Goal: Submit feedback/report problem: Submit feedback/report problem

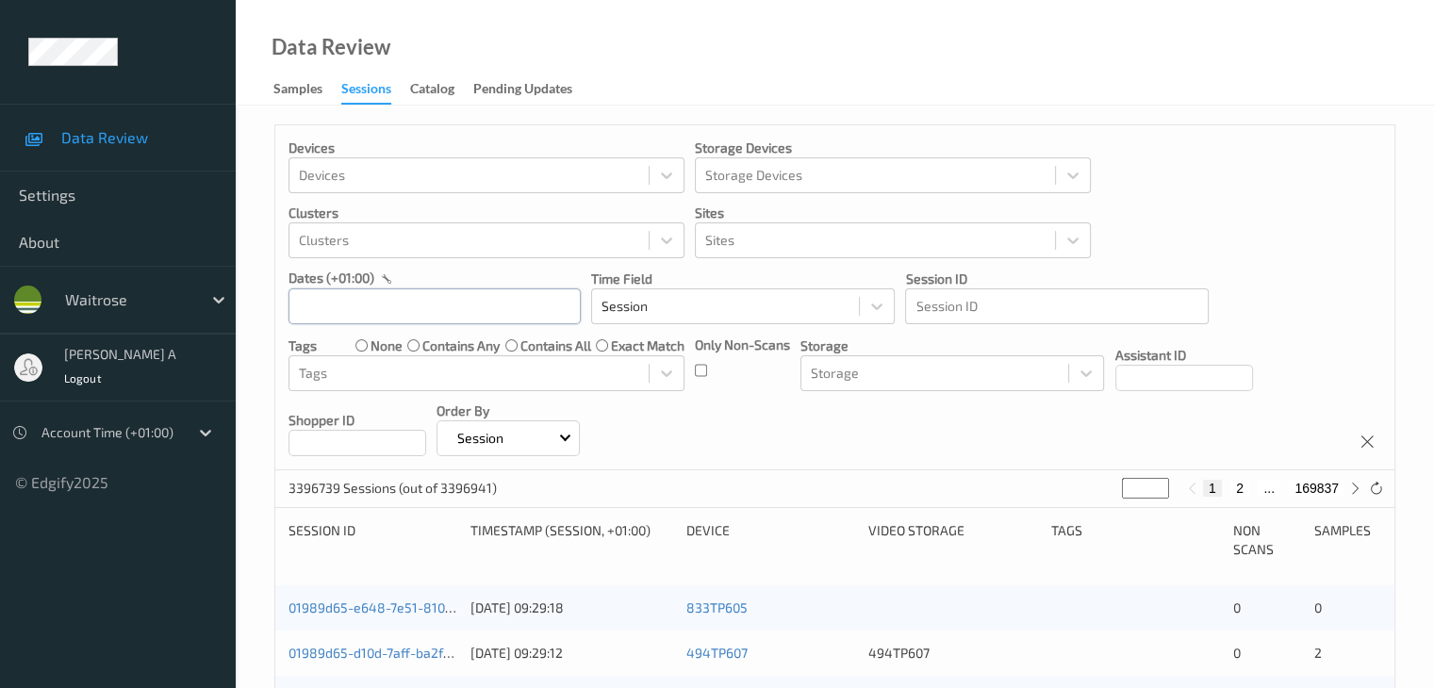
click at [518, 294] on input "text" at bounding box center [434, 306] width 292 height 36
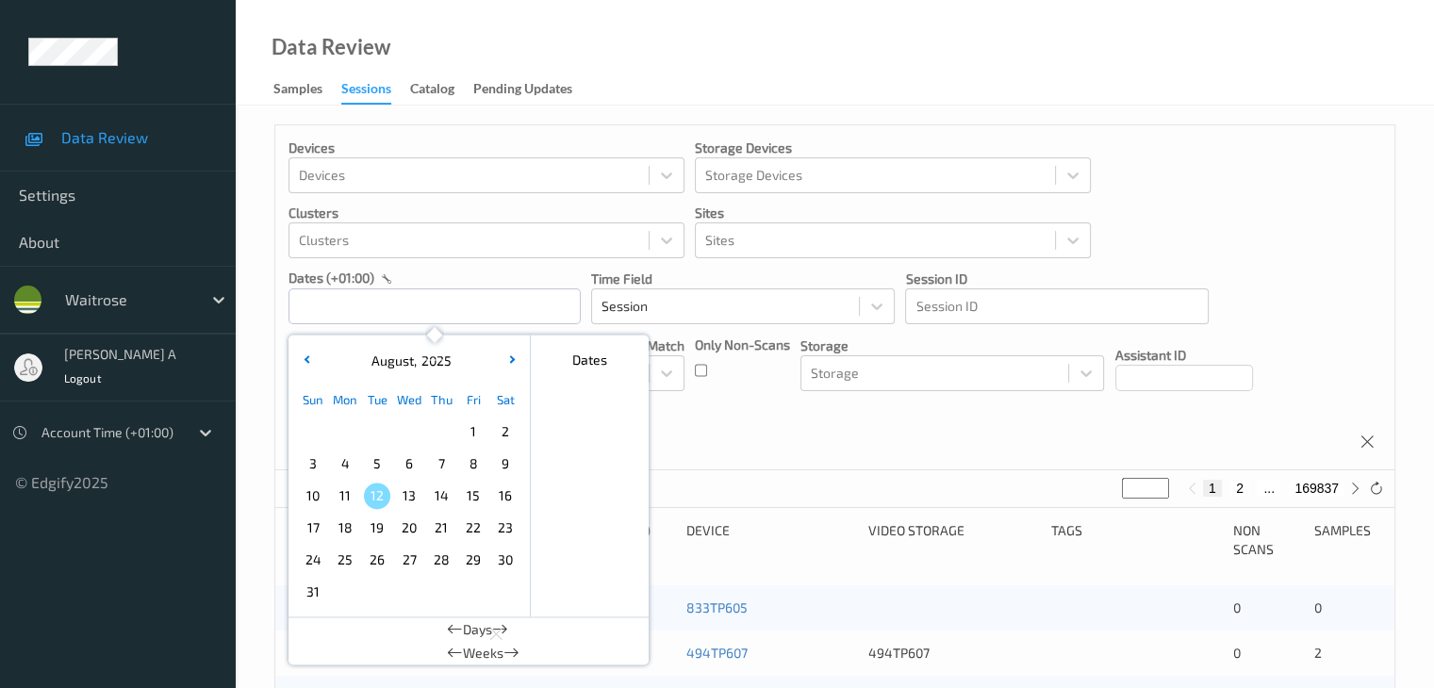
click at [500, 467] on span "9" at bounding box center [505, 464] width 26 height 26
type input "[DATE] 00:00 -> [DATE] 23:59"
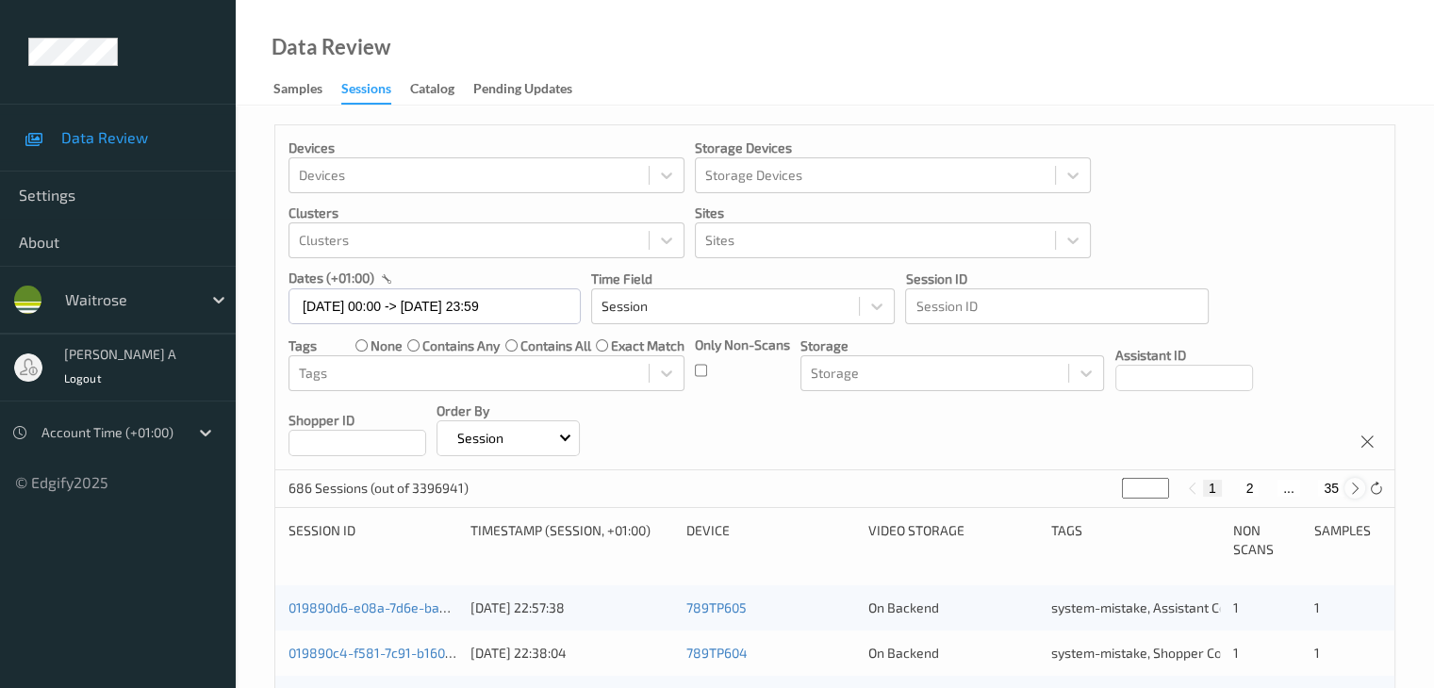
click at [1352, 487] on icon at bounding box center [1355, 489] width 14 height 14
type input "*"
click at [1338, 490] on button "35" at bounding box center [1331, 488] width 26 height 17
type input "**"
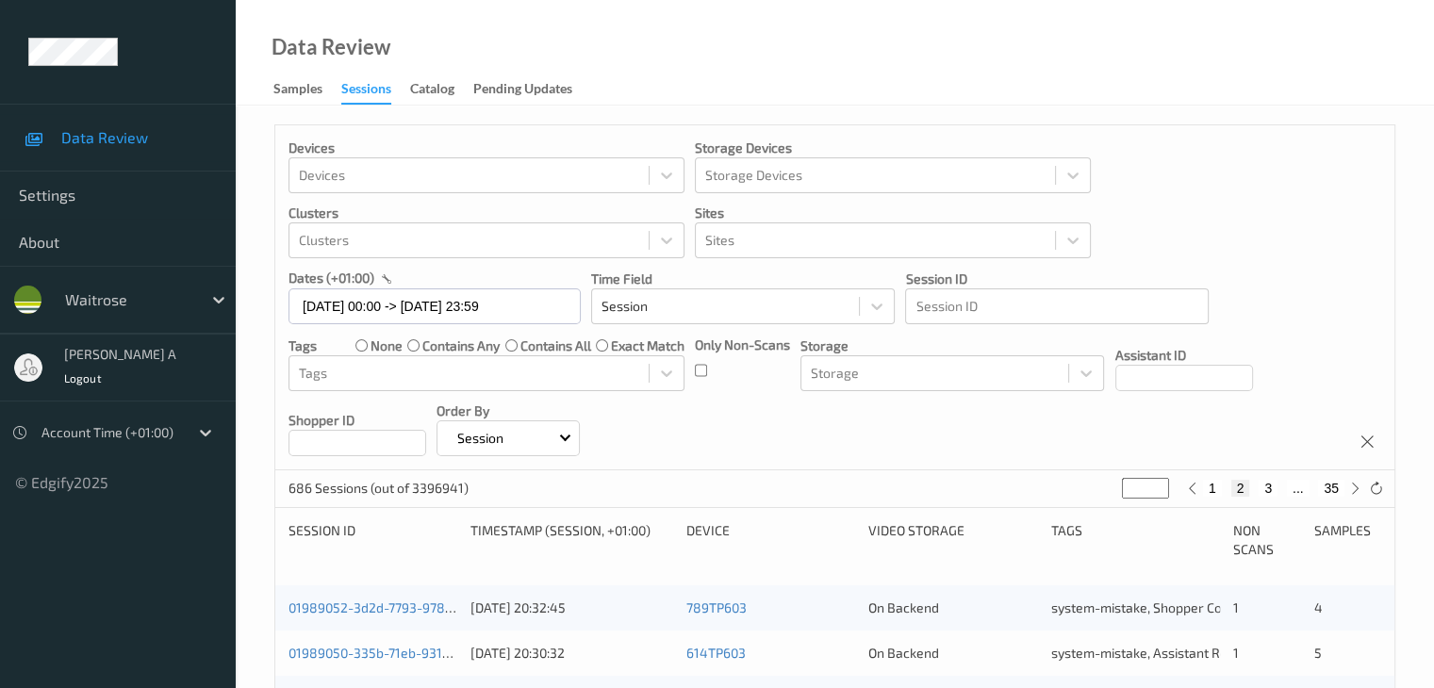
type input "**"
click at [1282, 485] on button "34" at bounding box center [1289, 488] width 26 height 17
type input "**"
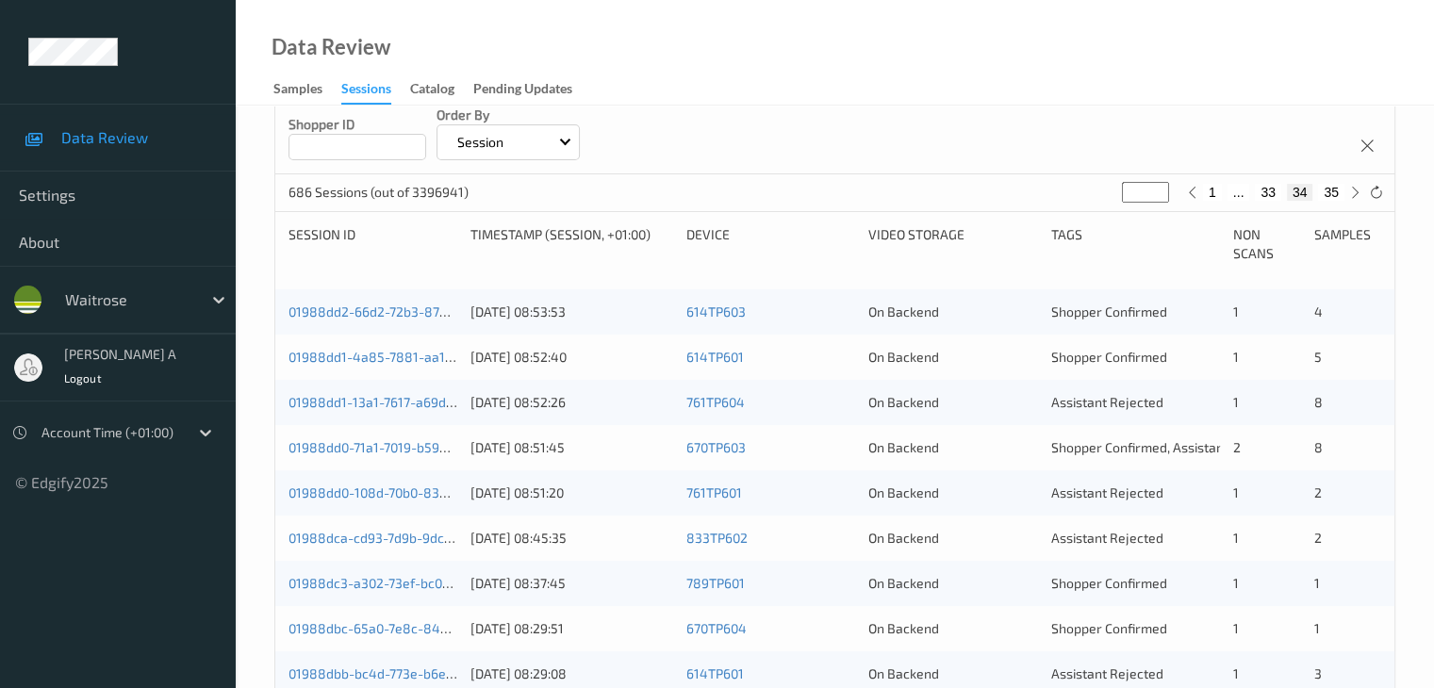
scroll to position [219, 0]
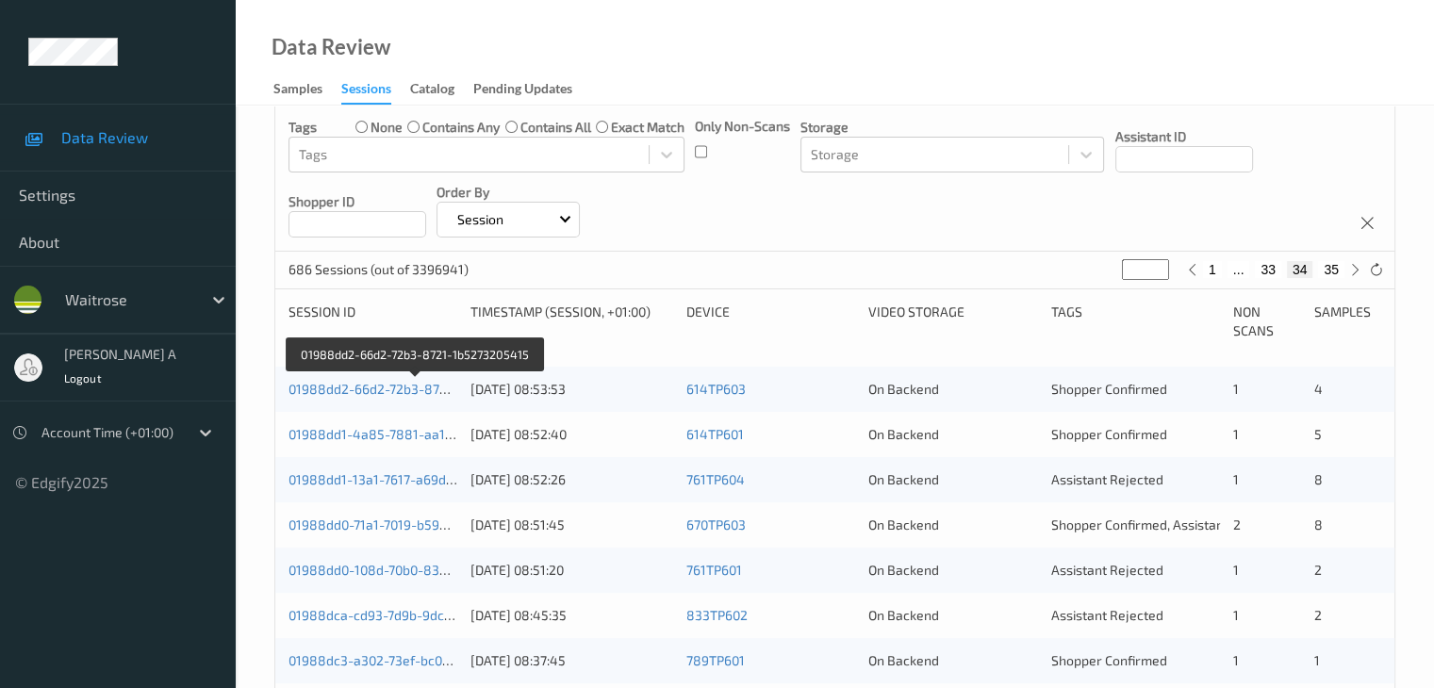
drag, startPoint x: 371, startPoint y: 389, endPoint x: 387, endPoint y: 337, distance: 54.3
click at [371, 389] on link "01988dd2-66d2-72b3-8721-1b5273205415" at bounding box center [416, 389] width 256 height 16
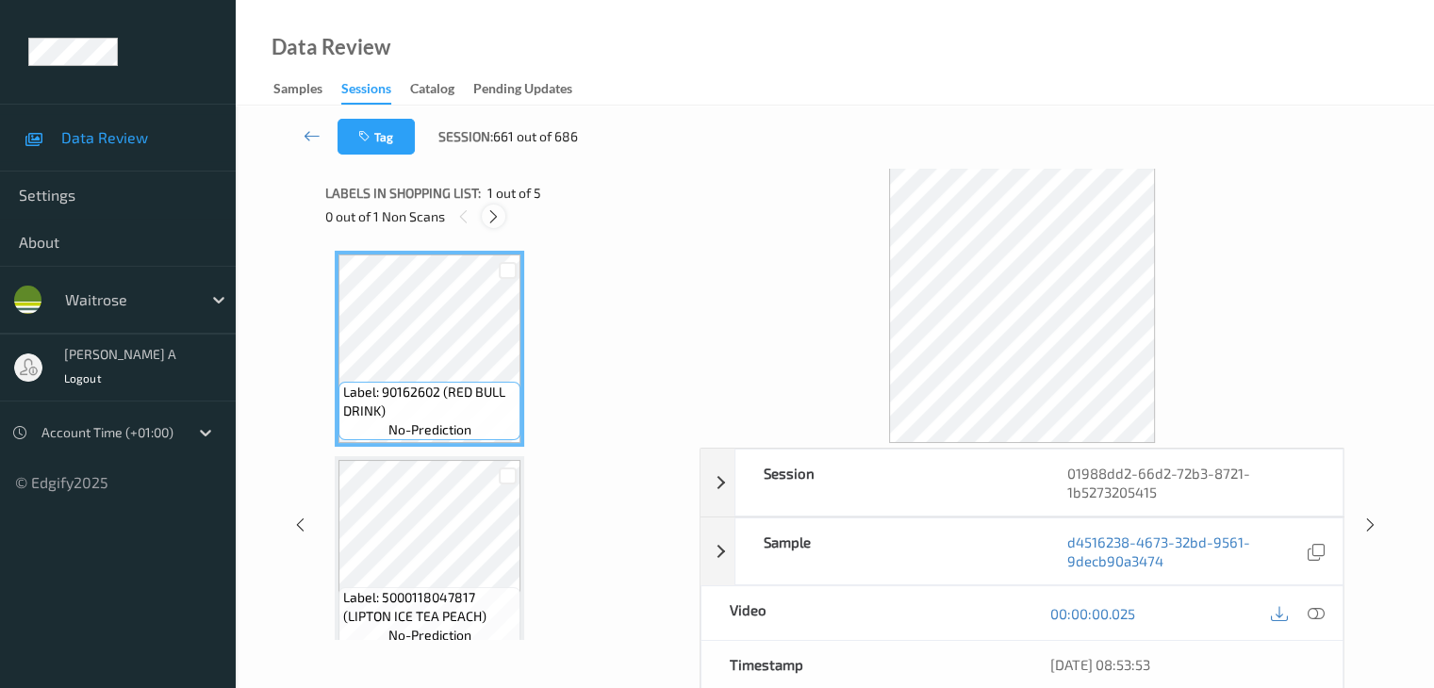
click at [488, 212] on icon at bounding box center [493, 216] width 16 height 17
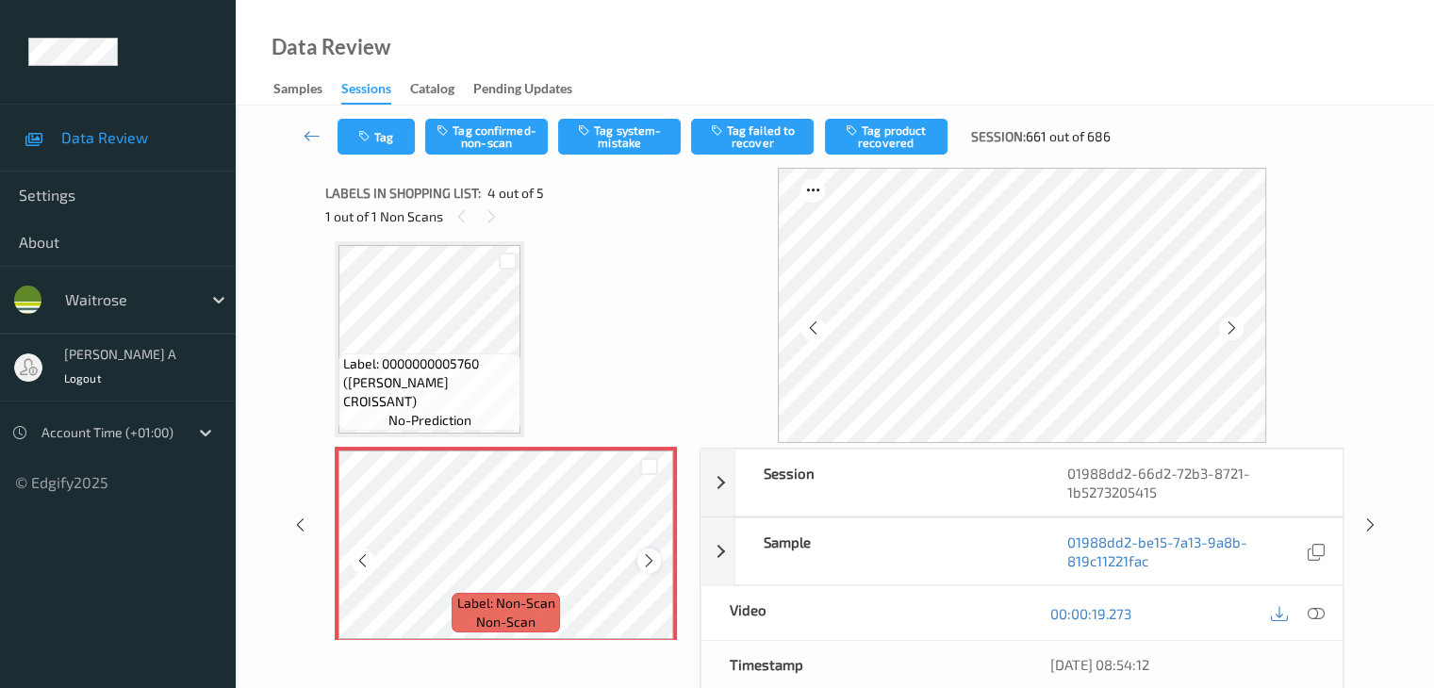
click at [652, 559] on icon at bounding box center [649, 560] width 16 height 17
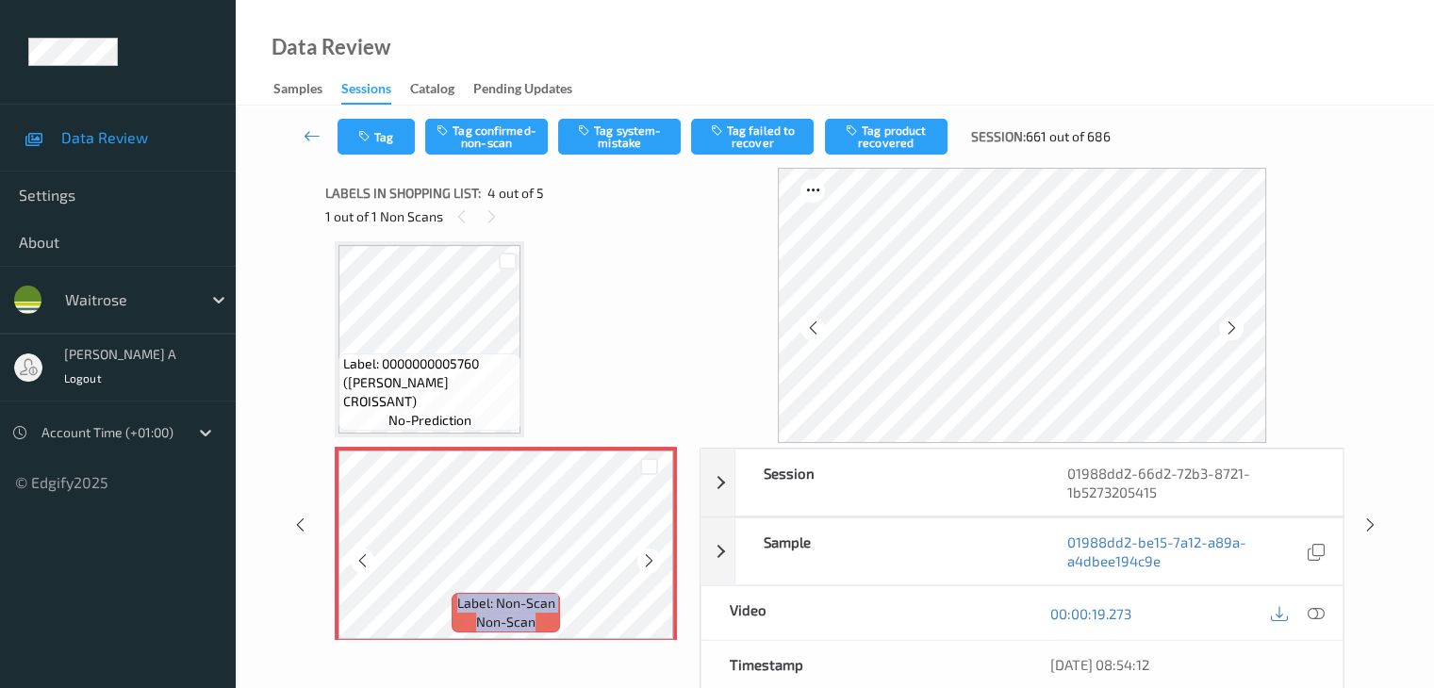
click at [652, 559] on icon at bounding box center [649, 560] width 16 height 17
click at [1311, 613] on icon at bounding box center [1314, 613] width 17 height 17
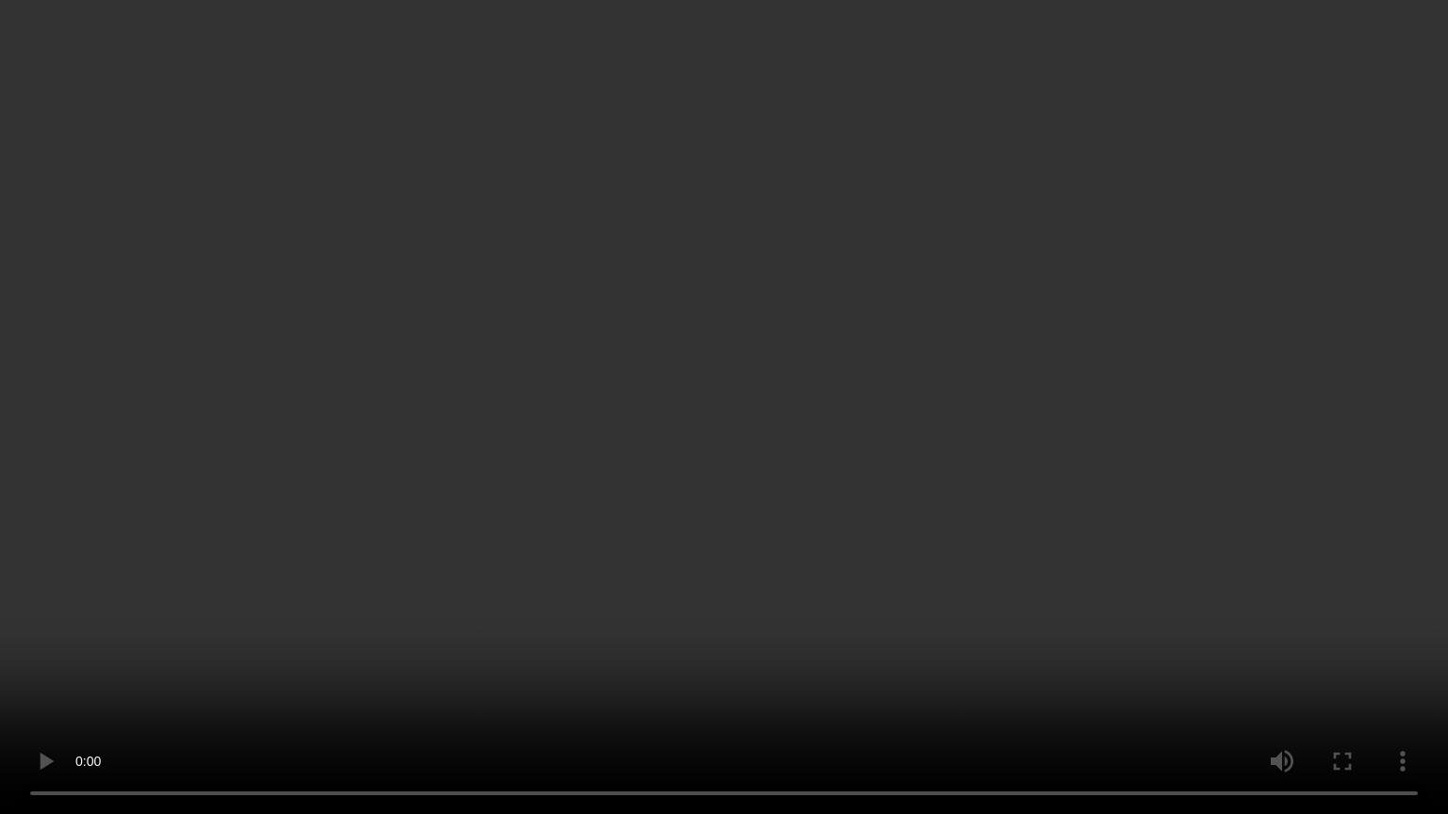
click at [899, 493] on video at bounding box center [724, 407] width 1448 height 814
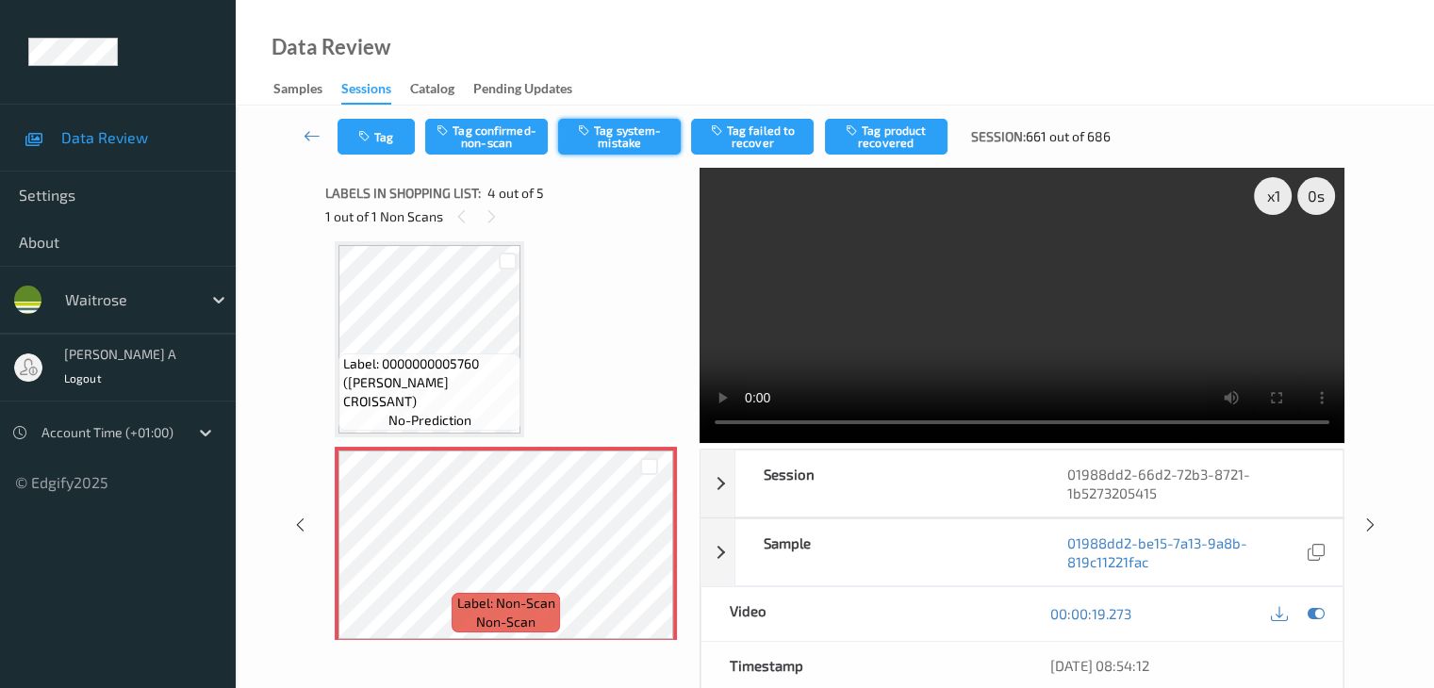
click at [625, 141] on button "Tag system-mistake" at bounding box center [619, 137] width 123 height 36
click at [387, 152] on button "Tag" at bounding box center [375, 137] width 77 height 36
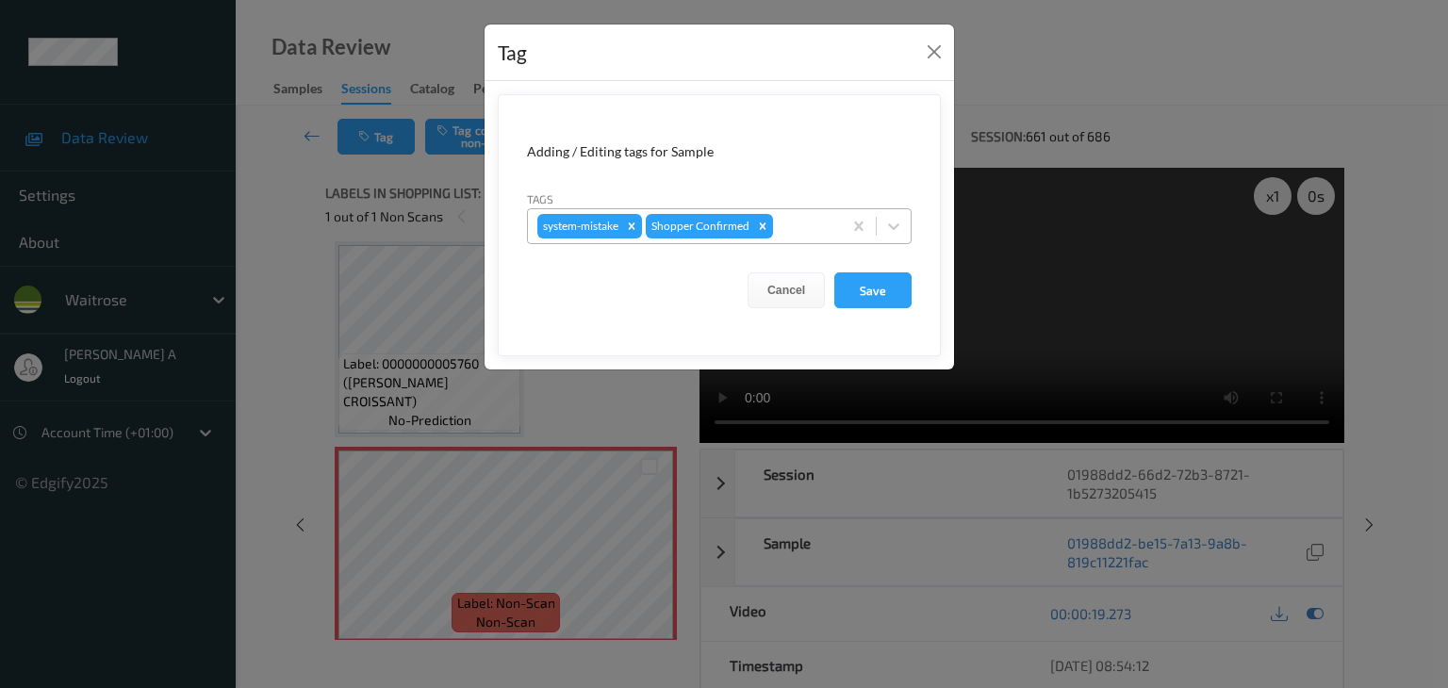
click at [793, 232] on div at bounding box center [805, 226] width 56 height 23
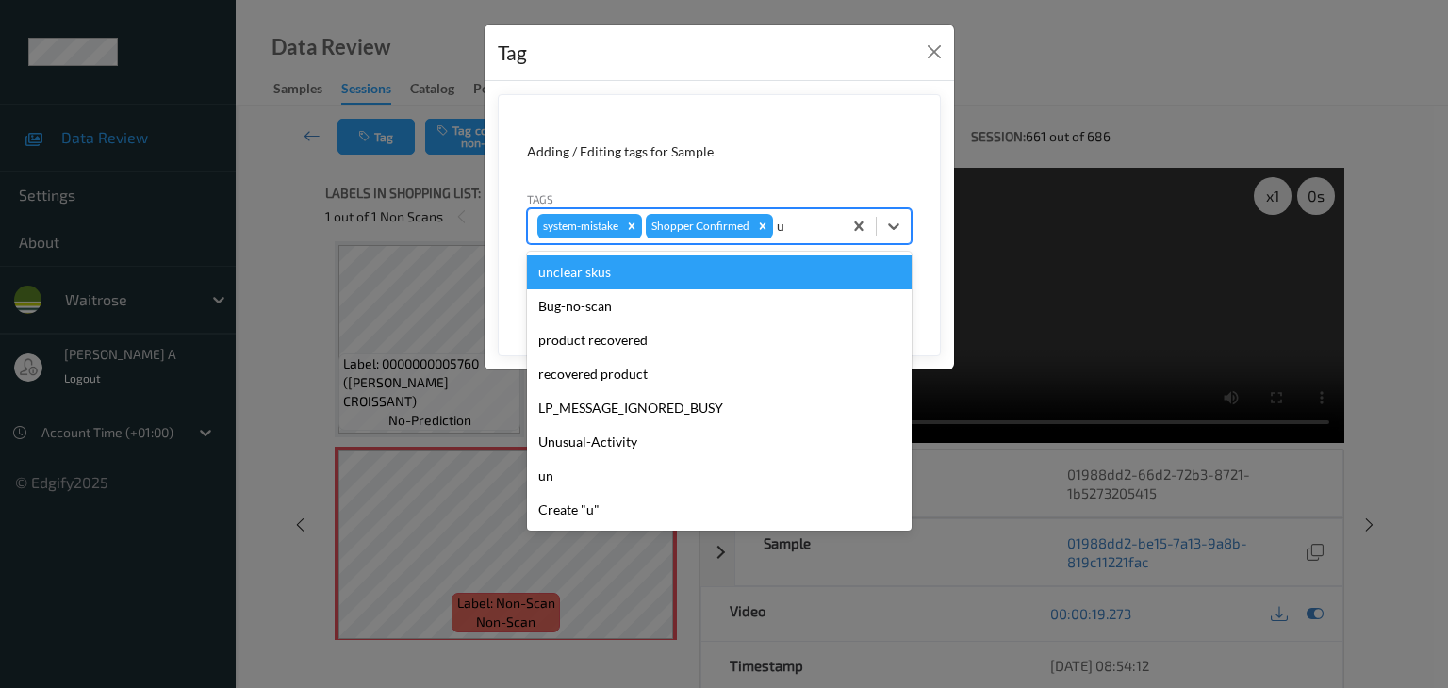
type input "un"
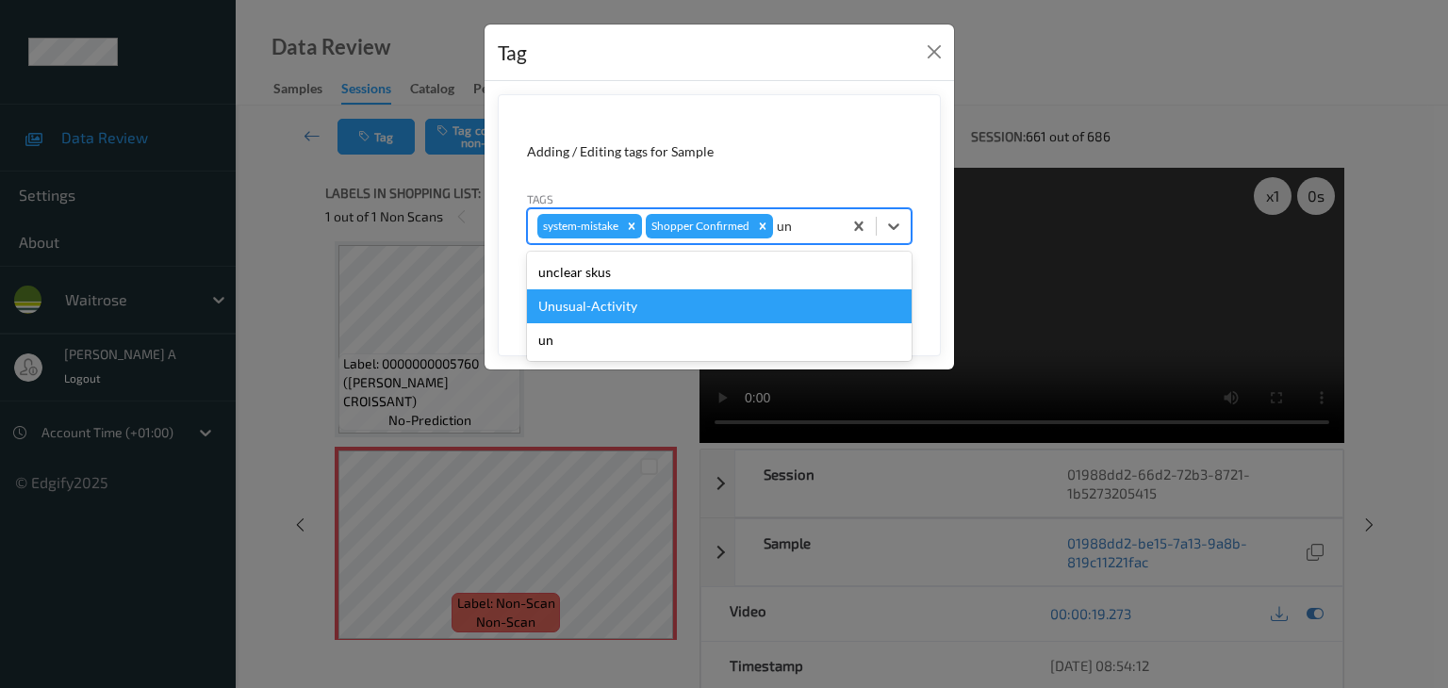
click at [695, 310] on div "Unusual-Activity" at bounding box center [719, 306] width 385 height 34
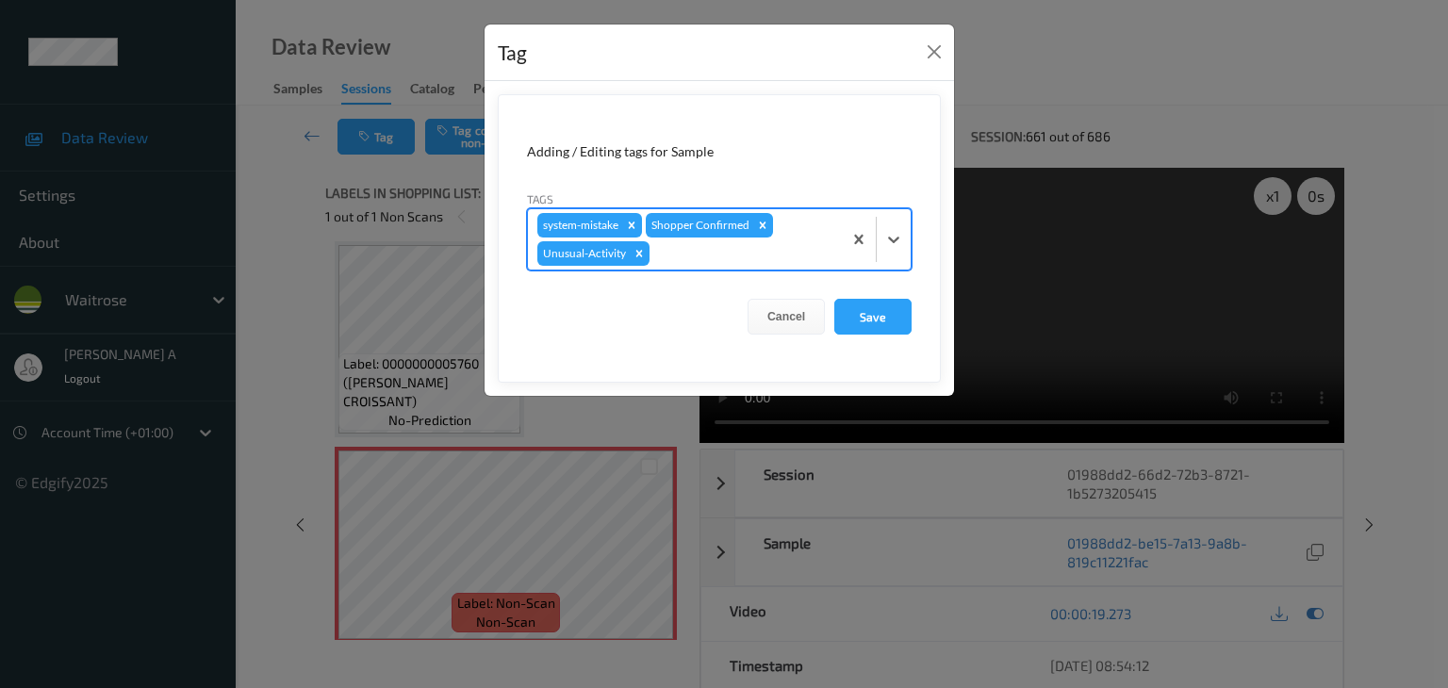
click at [721, 257] on div at bounding box center [742, 253] width 179 height 23
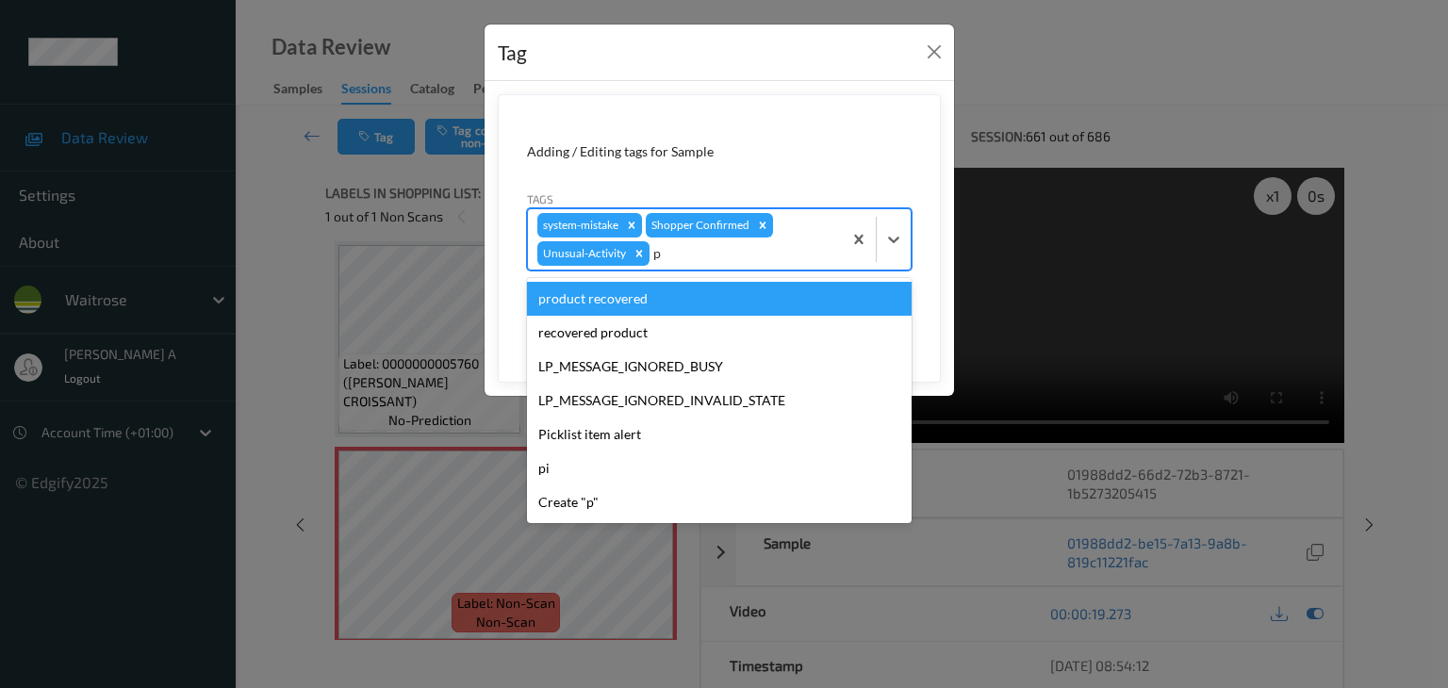
type input "pi"
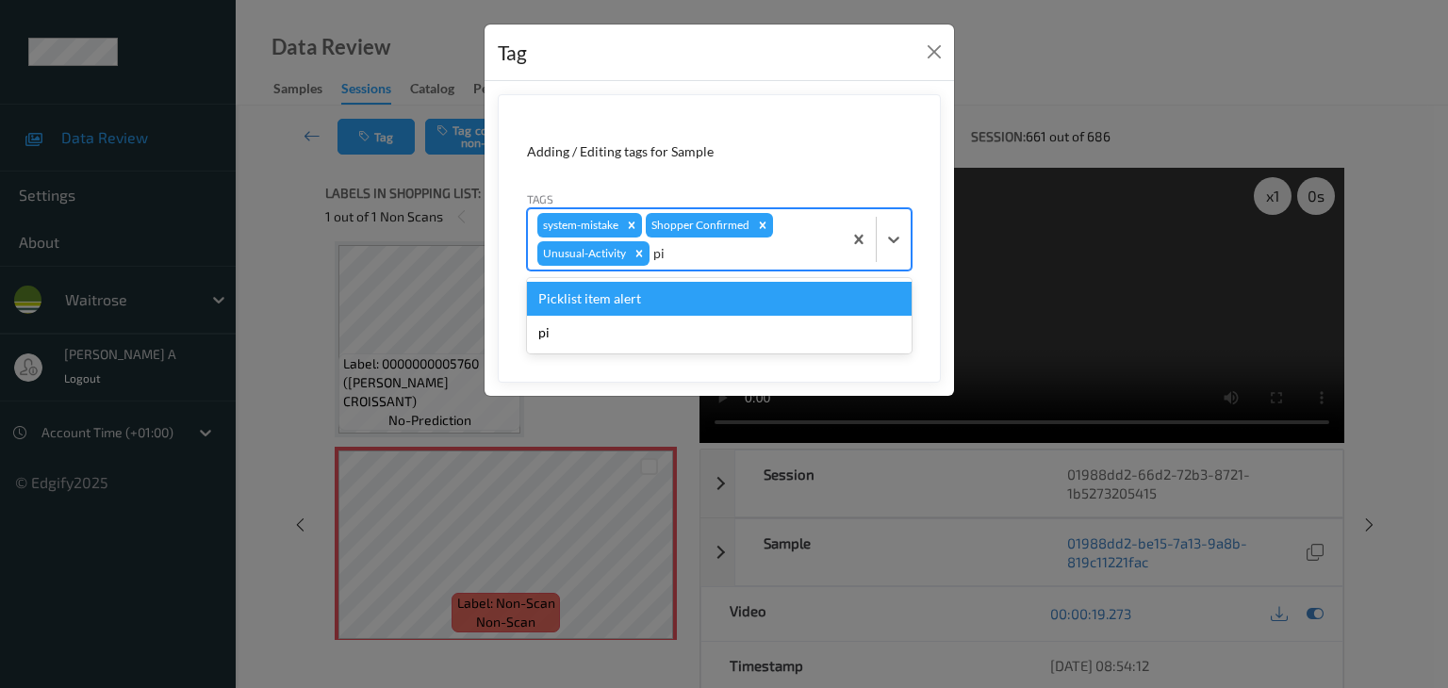
click at [666, 307] on div "Picklist item alert" at bounding box center [719, 299] width 385 height 34
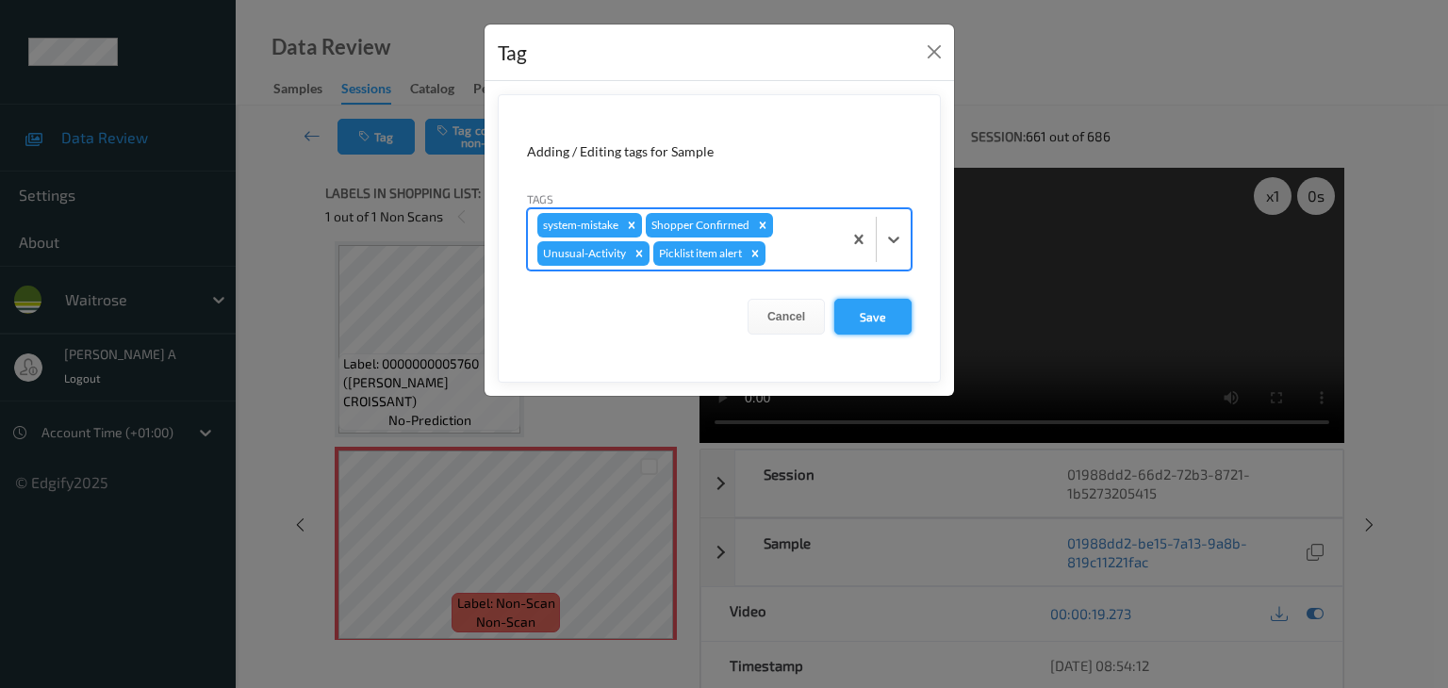
click at [861, 313] on button "Save" at bounding box center [872, 317] width 77 height 36
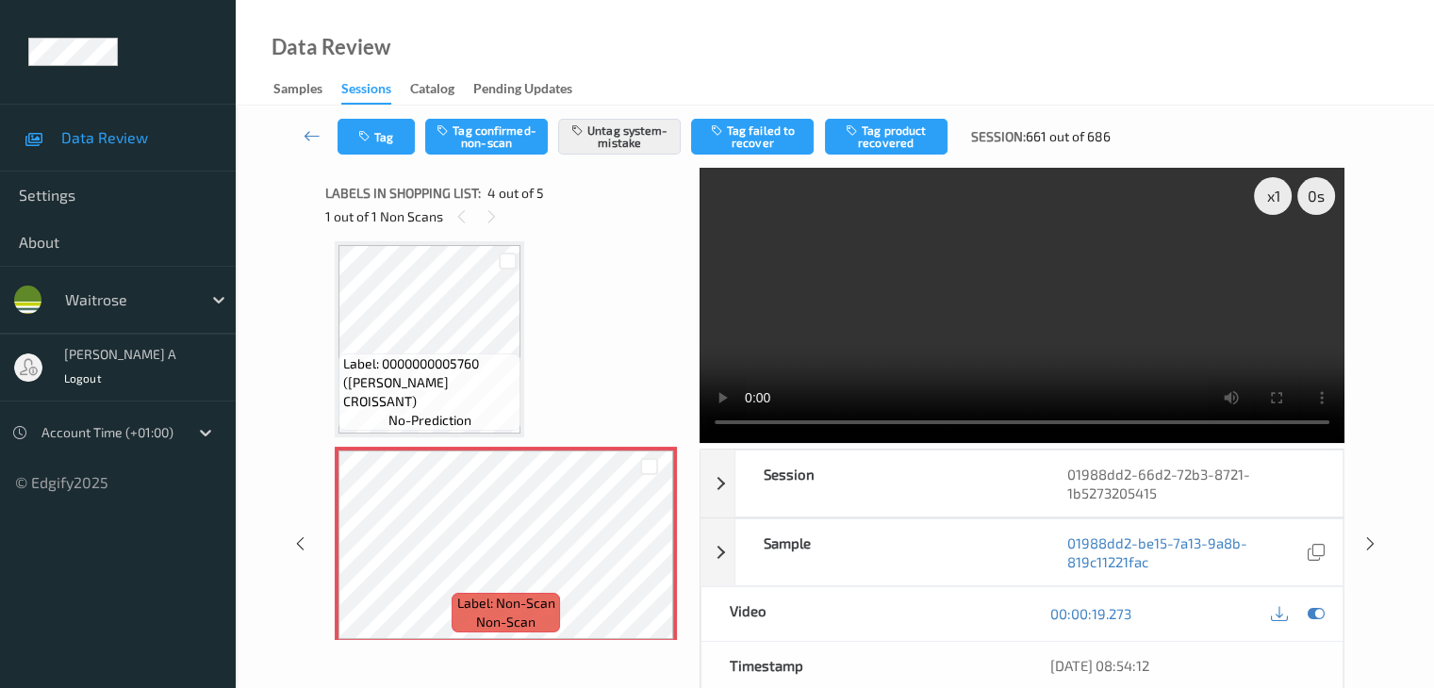
drag, startPoint x: 1369, startPoint y: 548, endPoint x: 1367, endPoint y: 537, distance: 10.5
click at [1369, 548] on icon at bounding box center [1369, 543] width 16 height 17
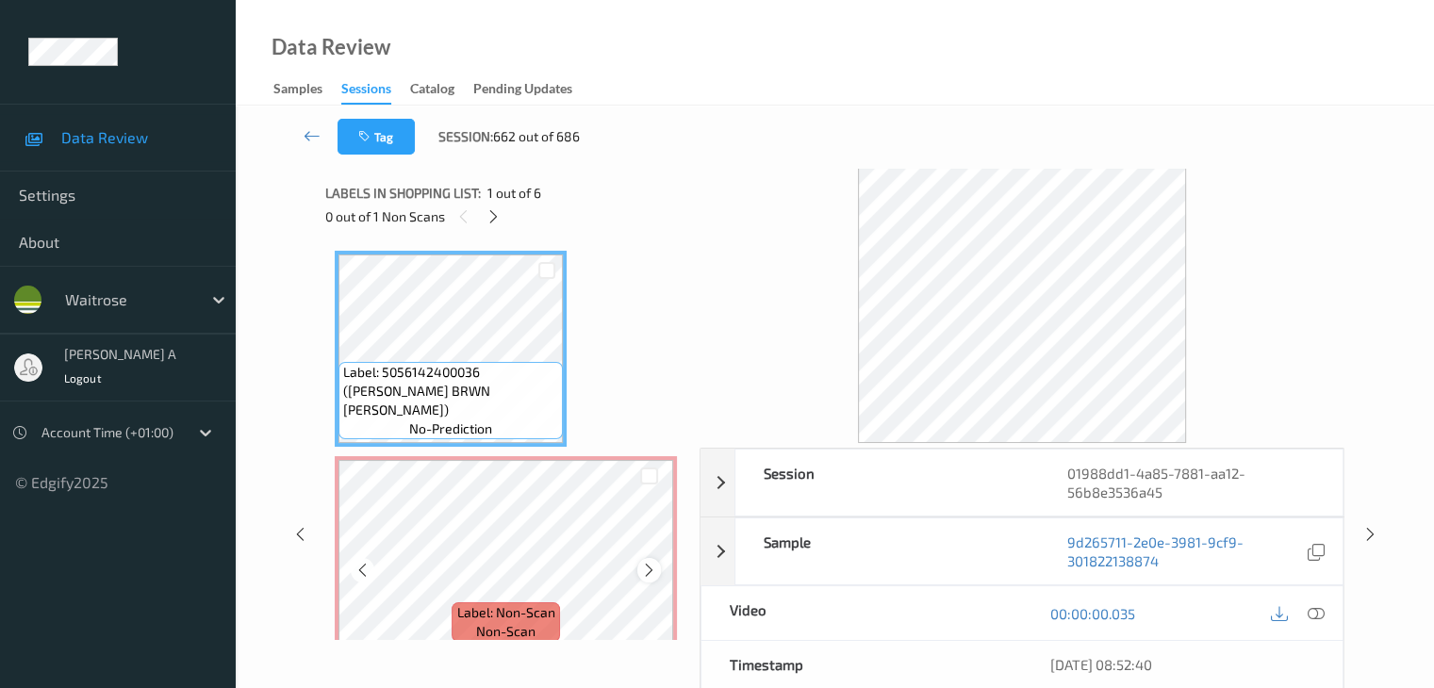
click at [648, 563] on icon at bounding box center [649, 570] width 16 height 17
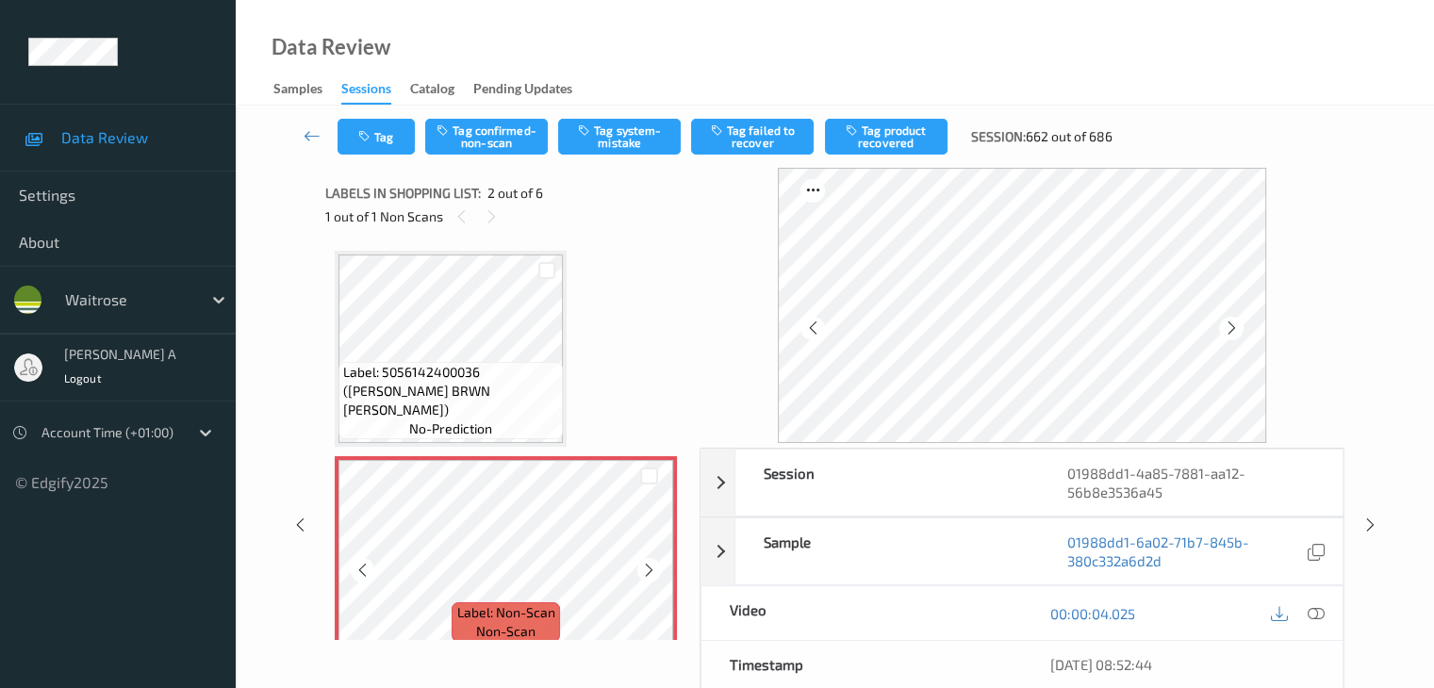
click at [648, 563] on icon at bounding box center [649, 570] width 16 height 17
click at [363, 566] on icon at bounding box center [362, 570] width 16 height 17
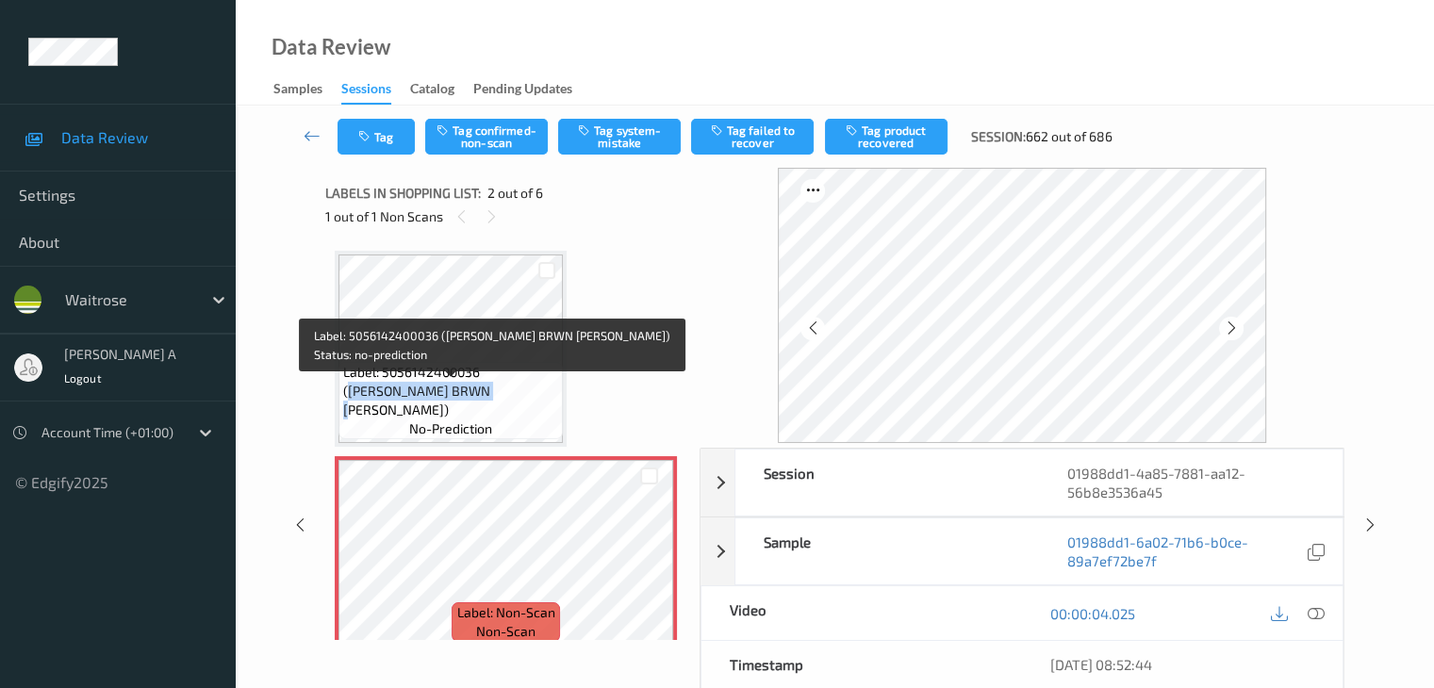
drag, startPoint x: 486, startPoint y: 393, endPoint x: 440, endPoint y: 408, distance: 48.6
click at [440, 408] on span "Label: 5056142400036 ([PERSON_NAME] BRWN [PERSON_NAME])" at bounding box center [450, 391] width 215 height 57
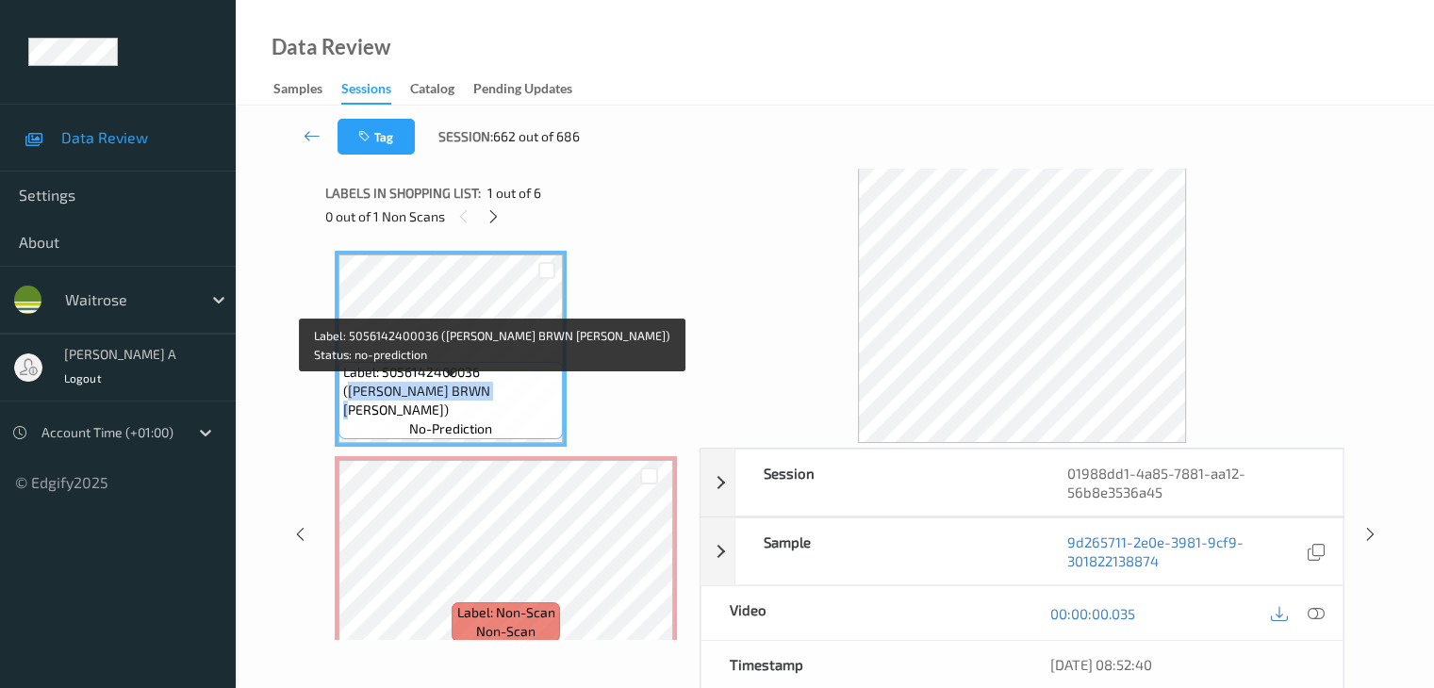
copy span "[PERSON_NAME] BRWN [PERSON_NAME]"
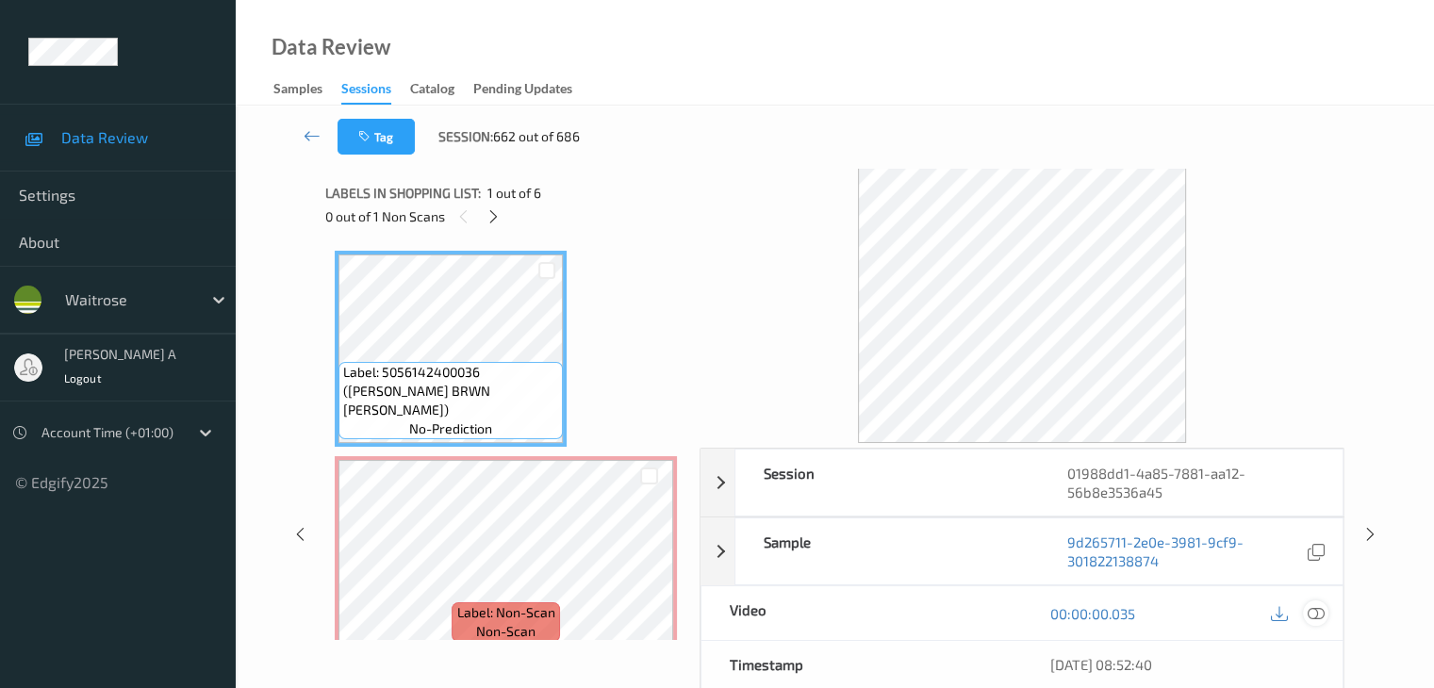
click at [1323, 615] on icon at bounding box center [1314, 613] width 17 height 17
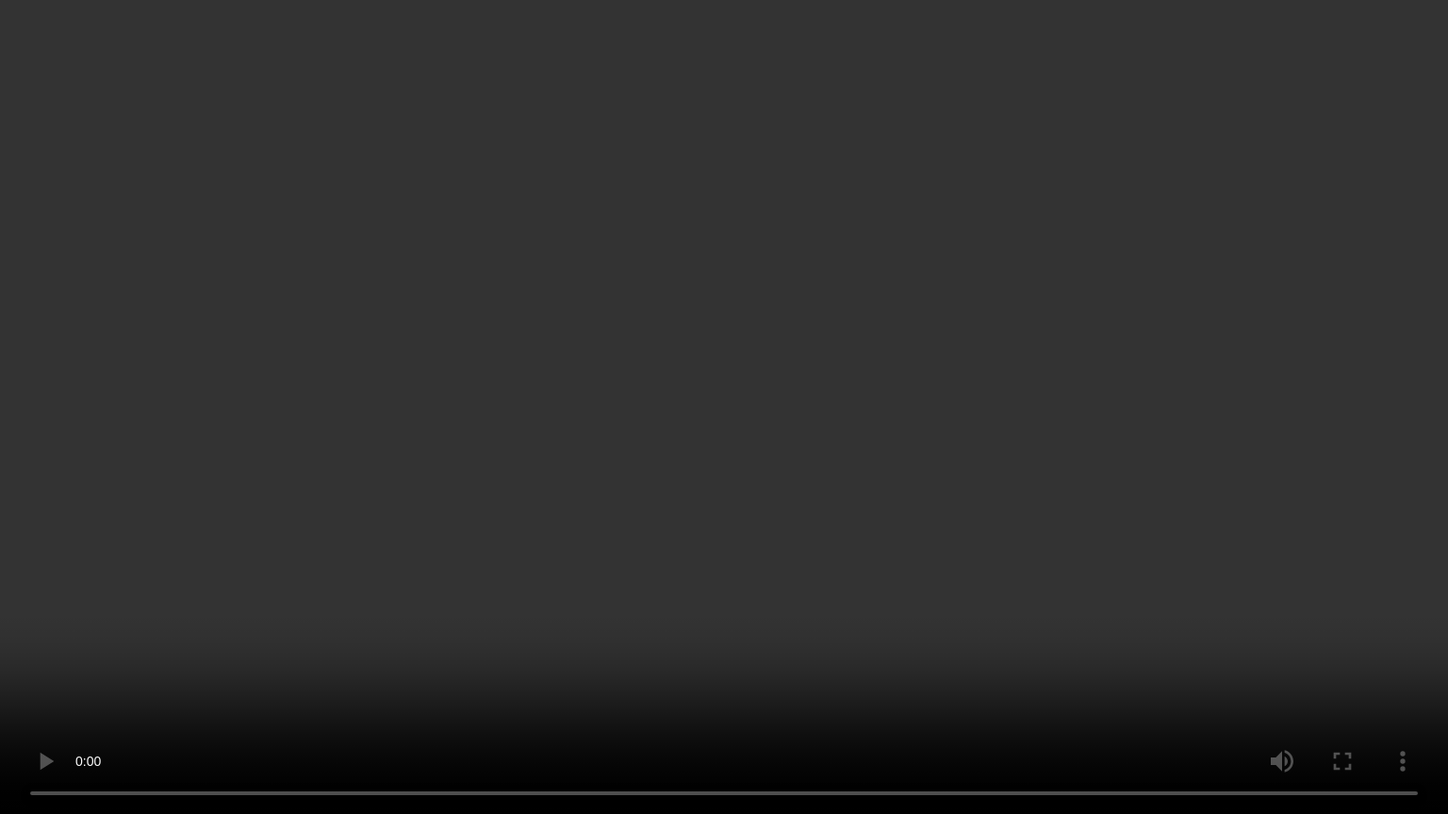
click at [871, 484] on video at bounding box center [724, 407] width 1448 height 814
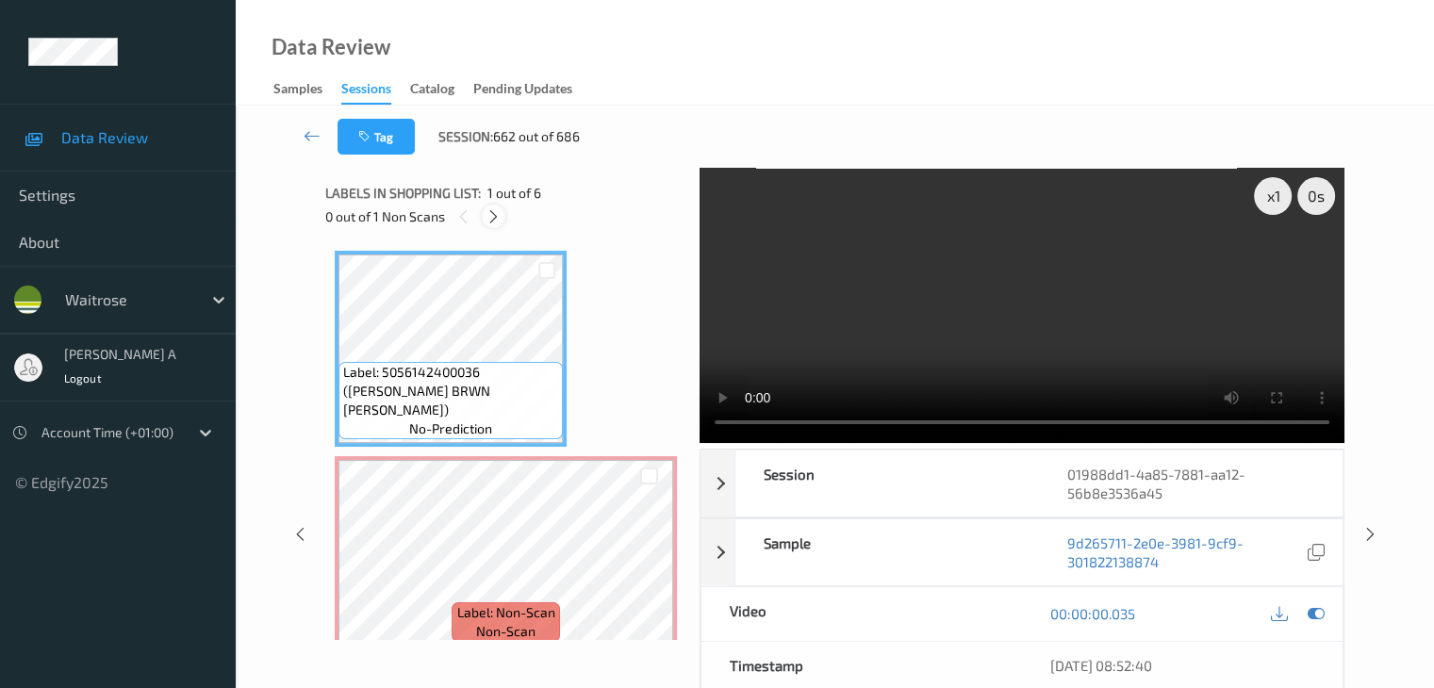
click at [493, 217] on icon at bounding box center [493, 216] width 16 height 17
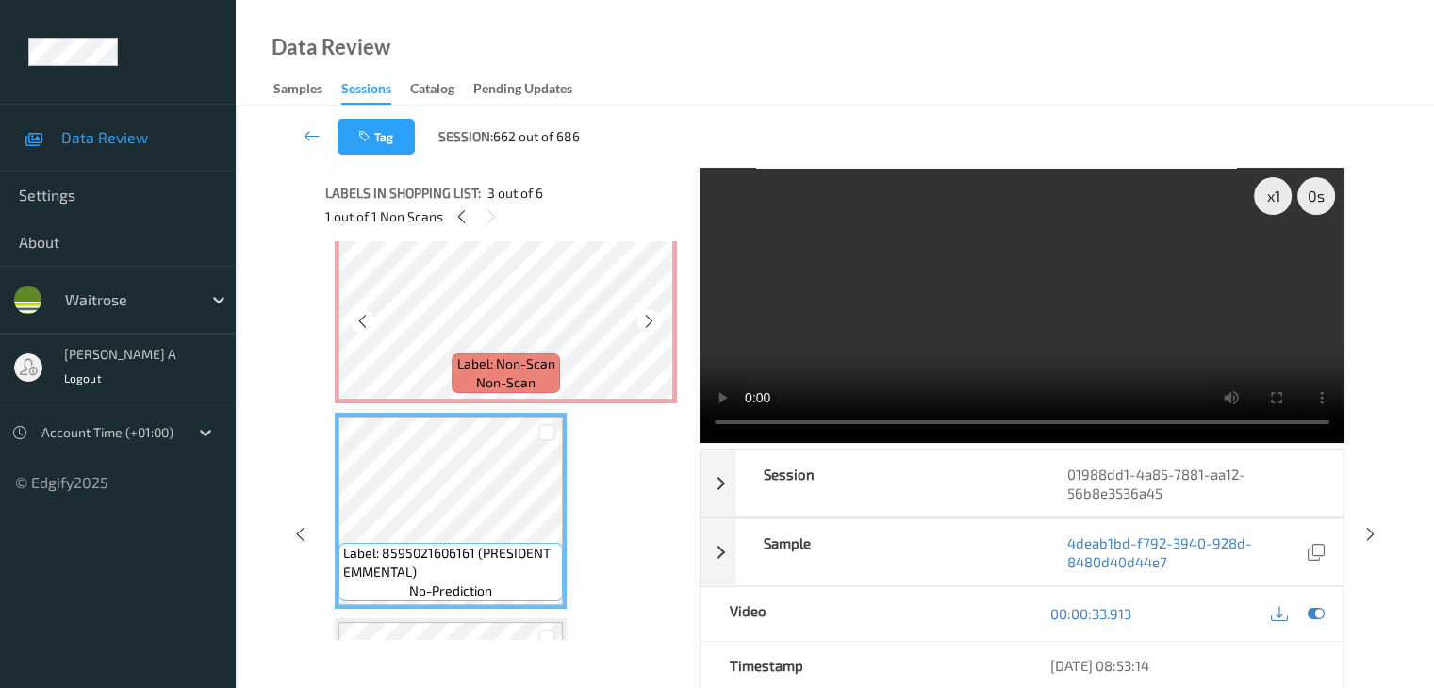
scroll to position [292, 0]
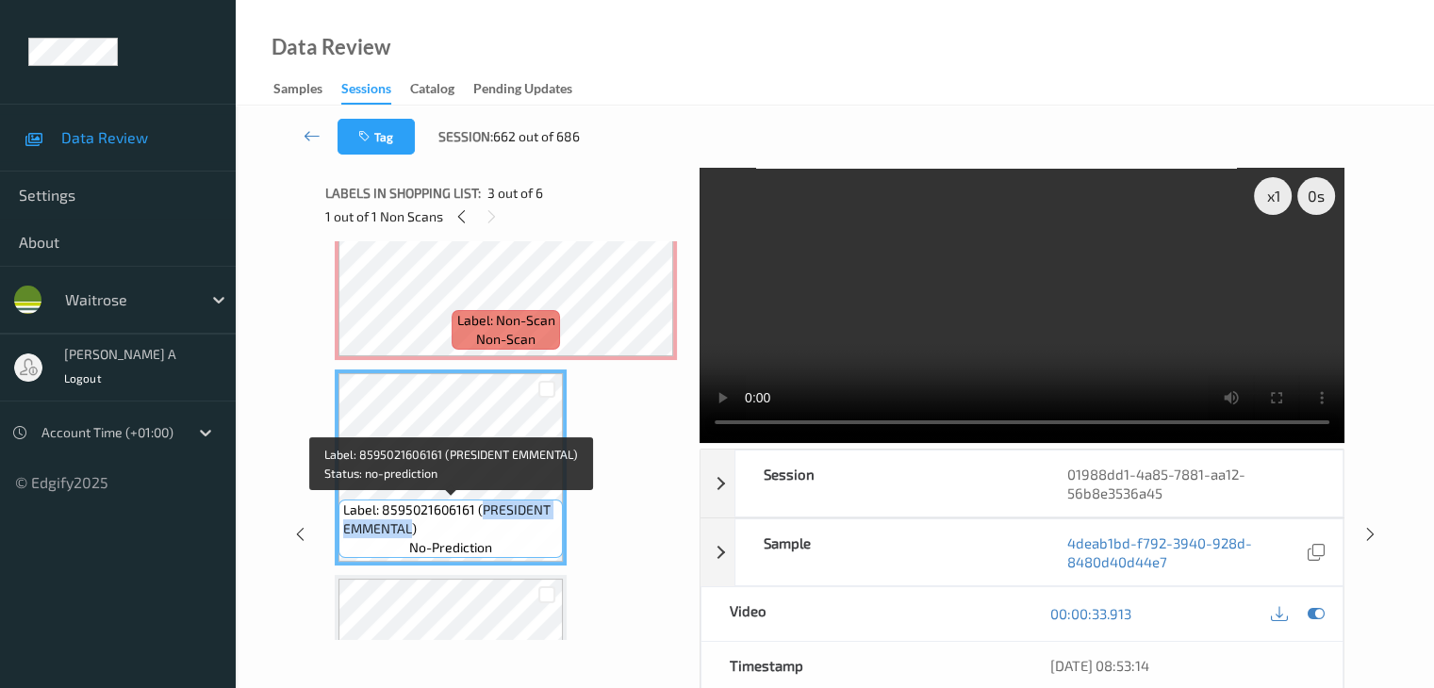
drag, startPoint x: 481, startPoint y: 504, endPoint x: 411, endPoint y: 533, distance: 75.3
click at [411, 533] on span "Label: 8595021606161 (PRESIDENT EMMENTAL)" at bounding box center [450, 519] width 215 height 38
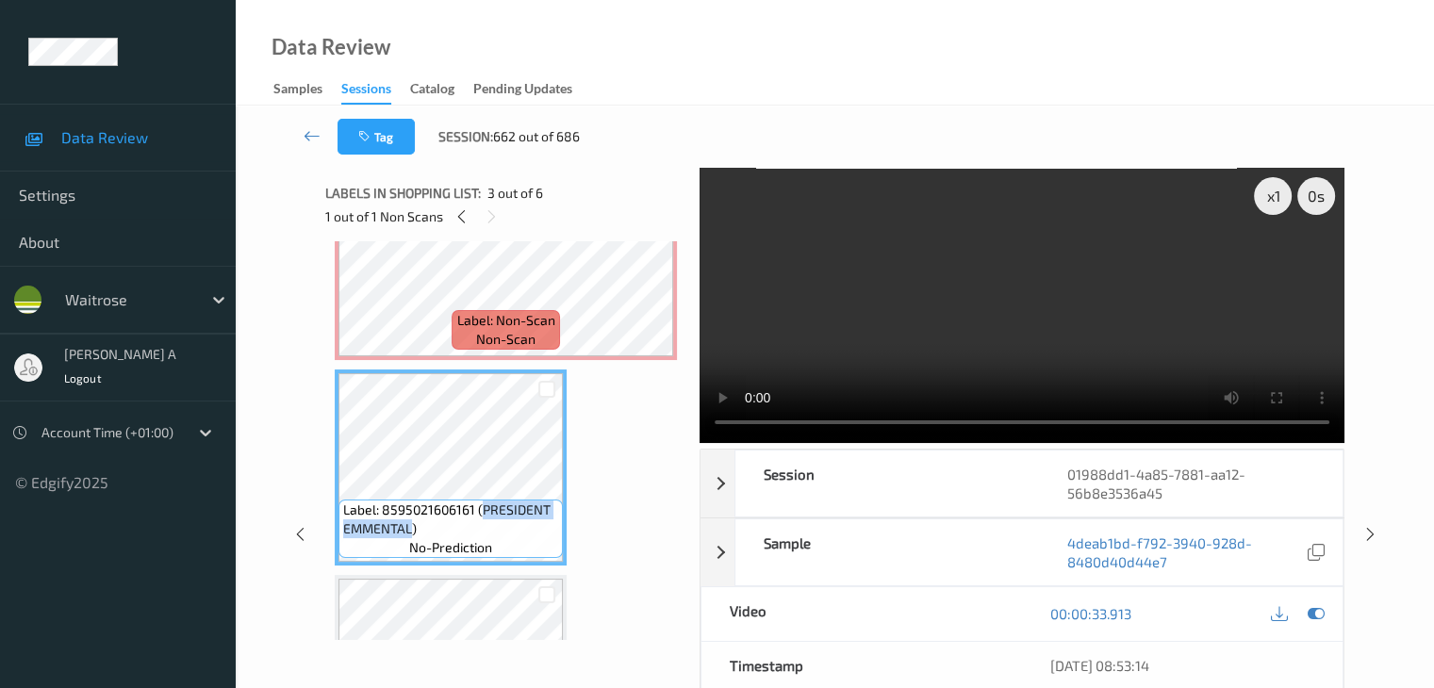
copy span "PRESIDENT EMMENTAL"
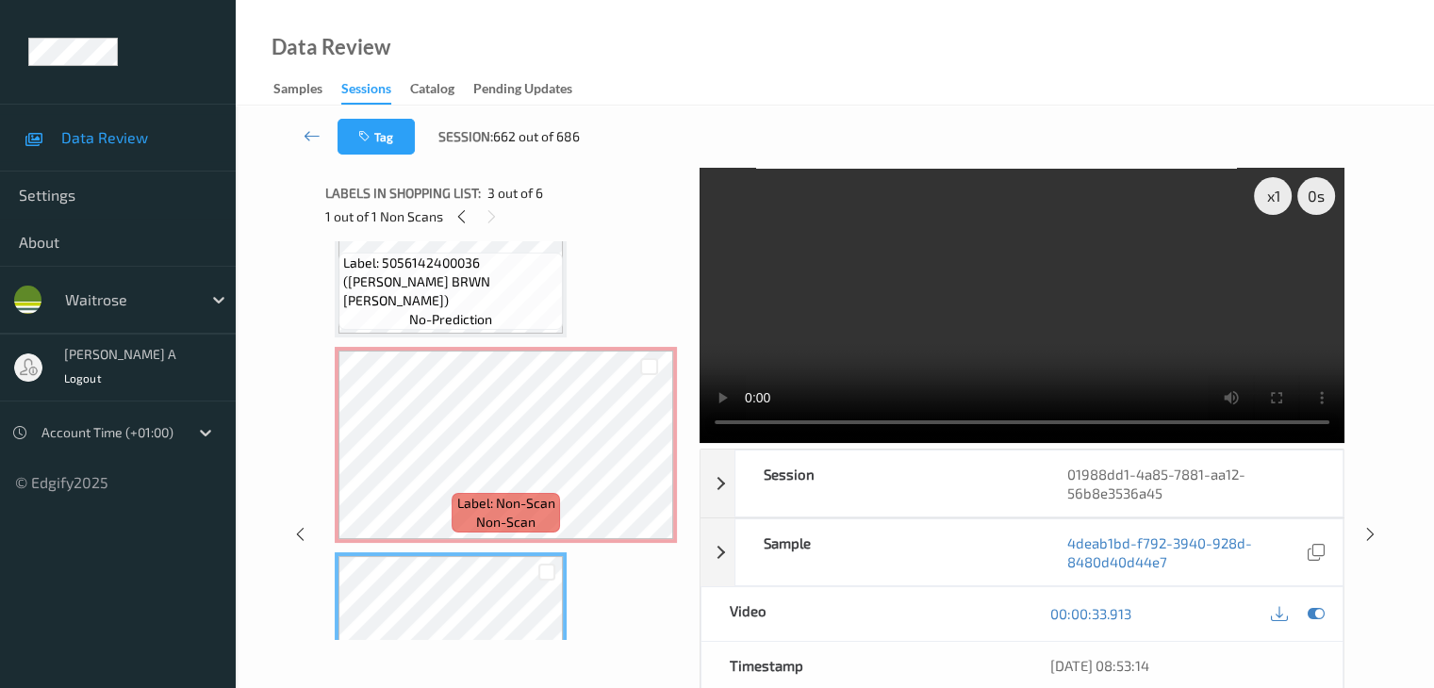
scroll to position [104, 0]
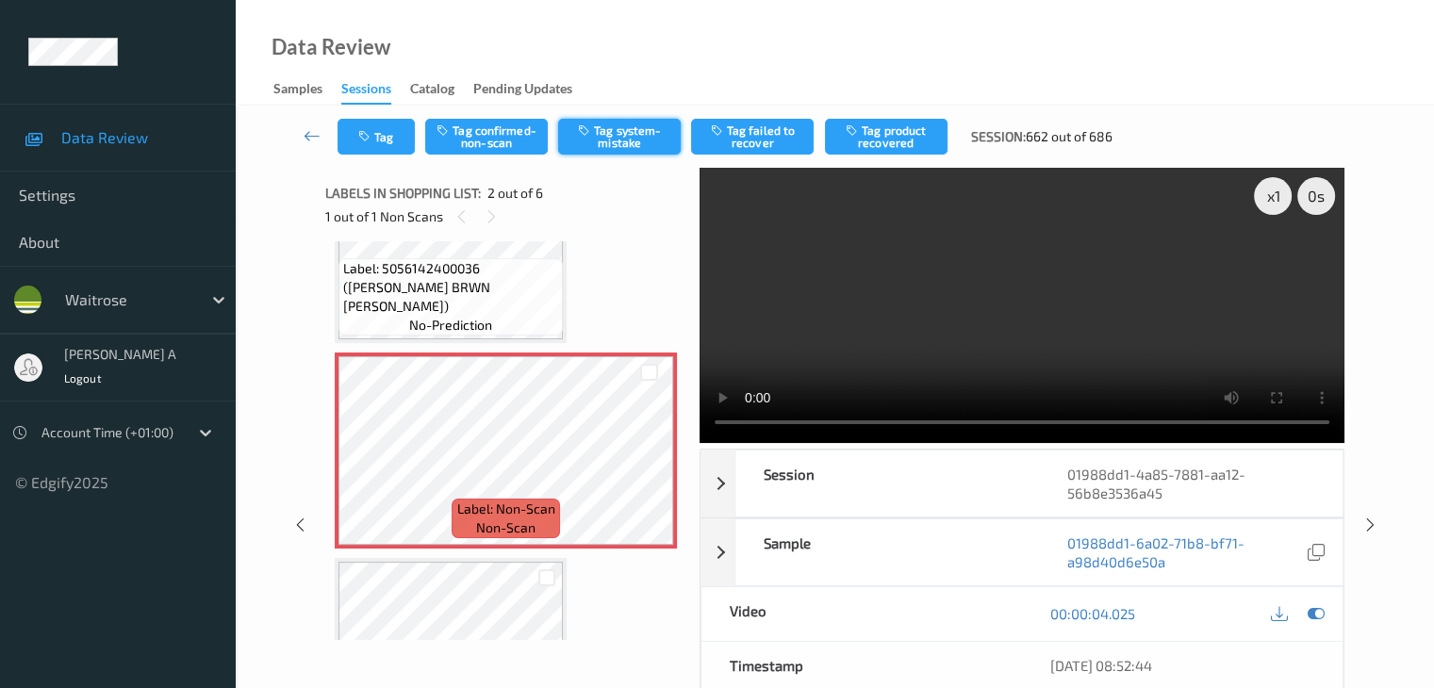
click at [621, 128] on button "Tag system-mistake" at bounding box center [619, 137] width 123 height 36
click at [378, 152] on button "Tag" at bounding box center [375, 137] width 77 height 36
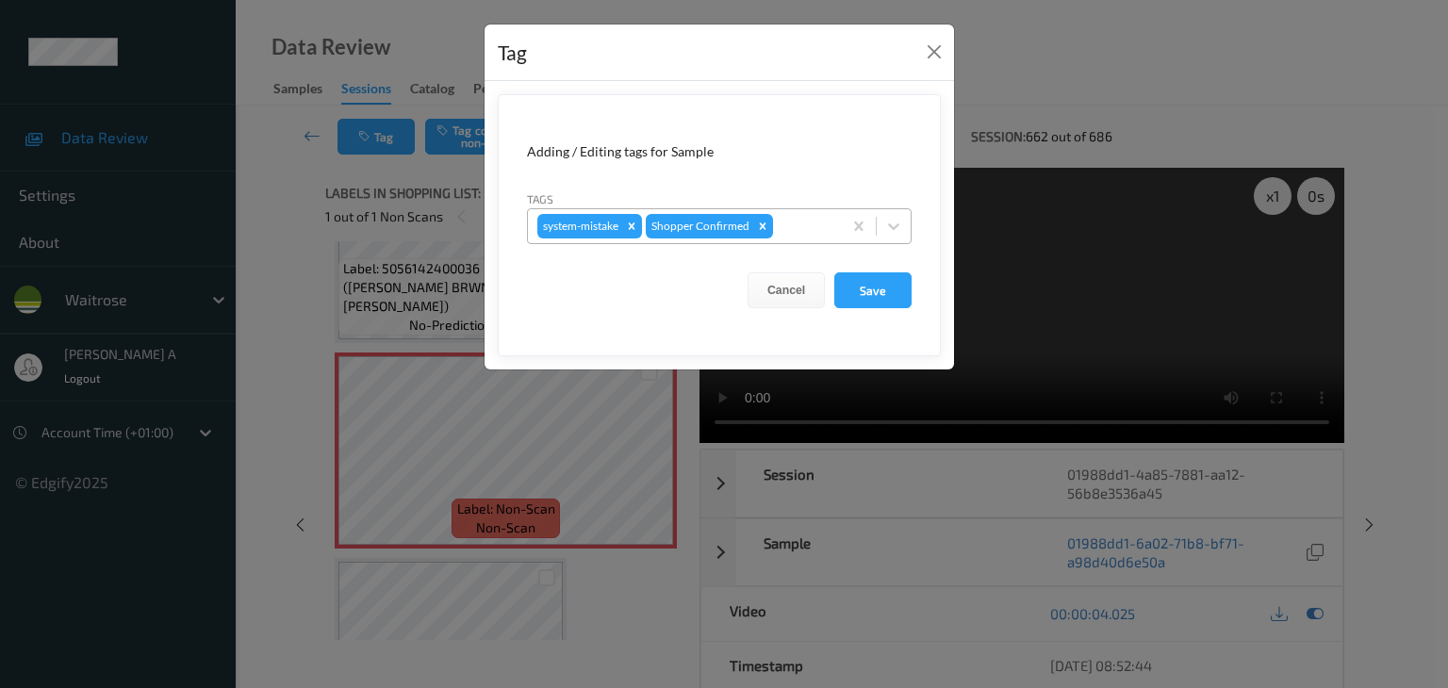
click at [795, 221] on div at bounding box center [805, 226] width 56 height 23
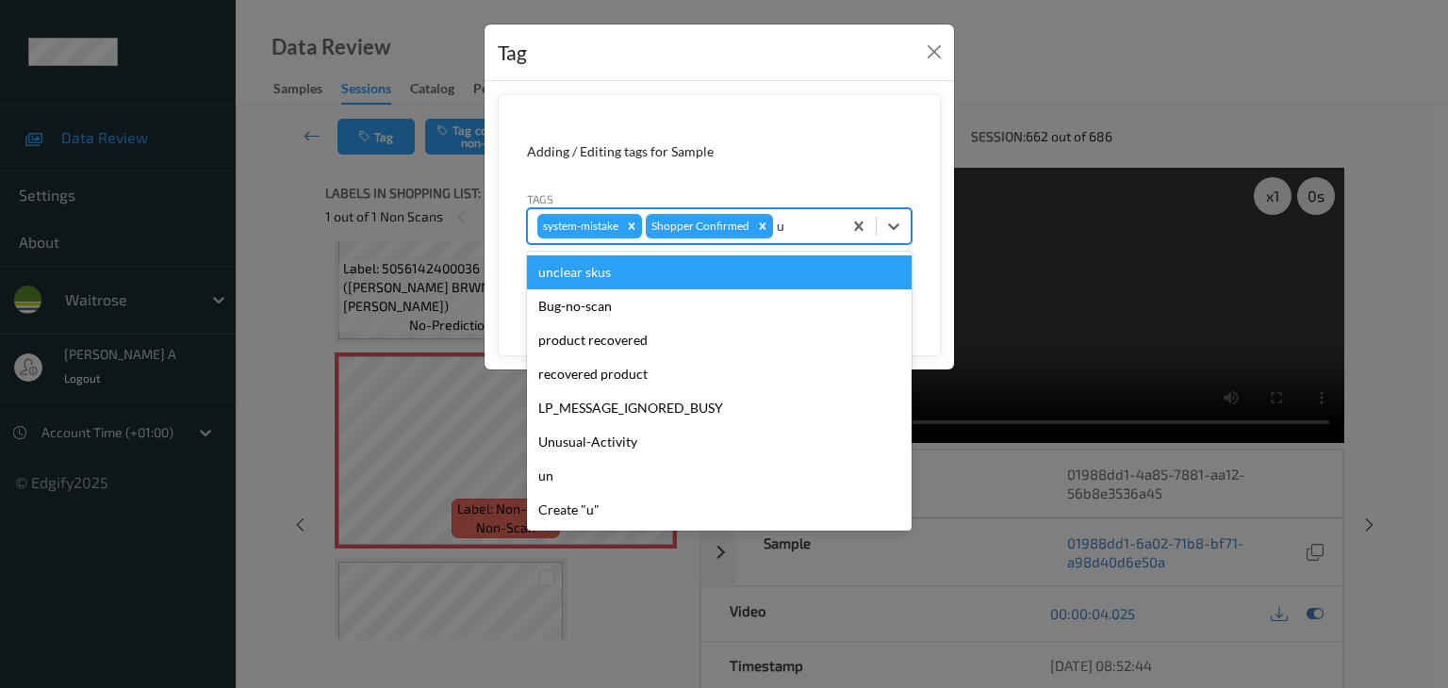
type input "un"
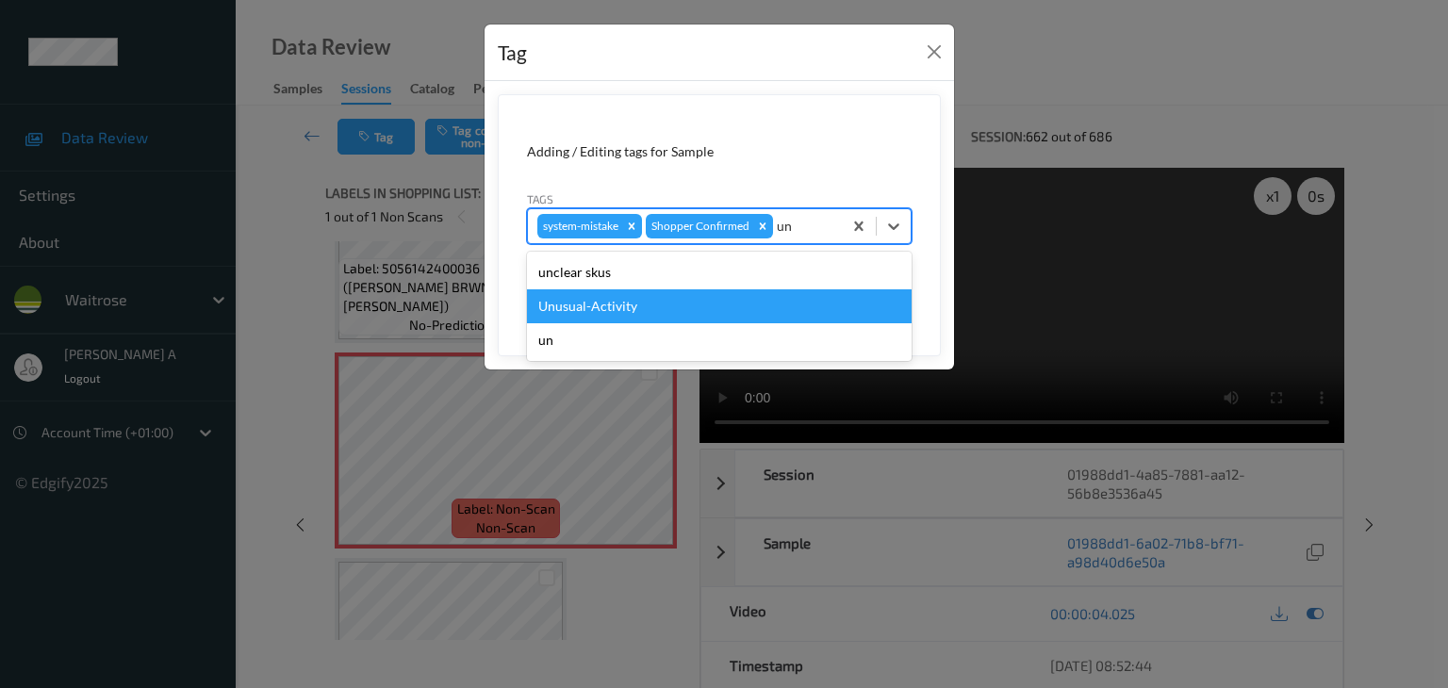
click at [673, 305] on div "Unusual-Activity" at bounding box center [719, 306] width 385 height 34
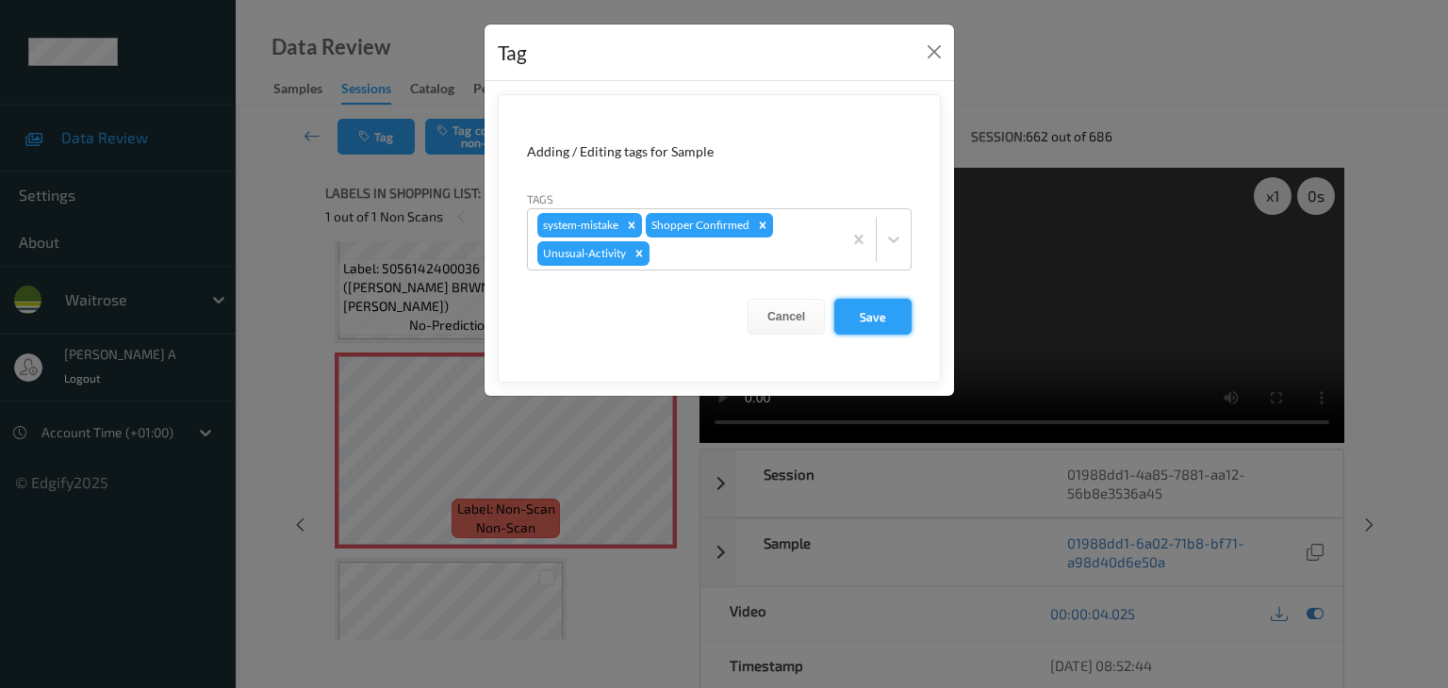
click at [877, 321] on button "Save" at bounding box center [872, 317] width 77 height 36
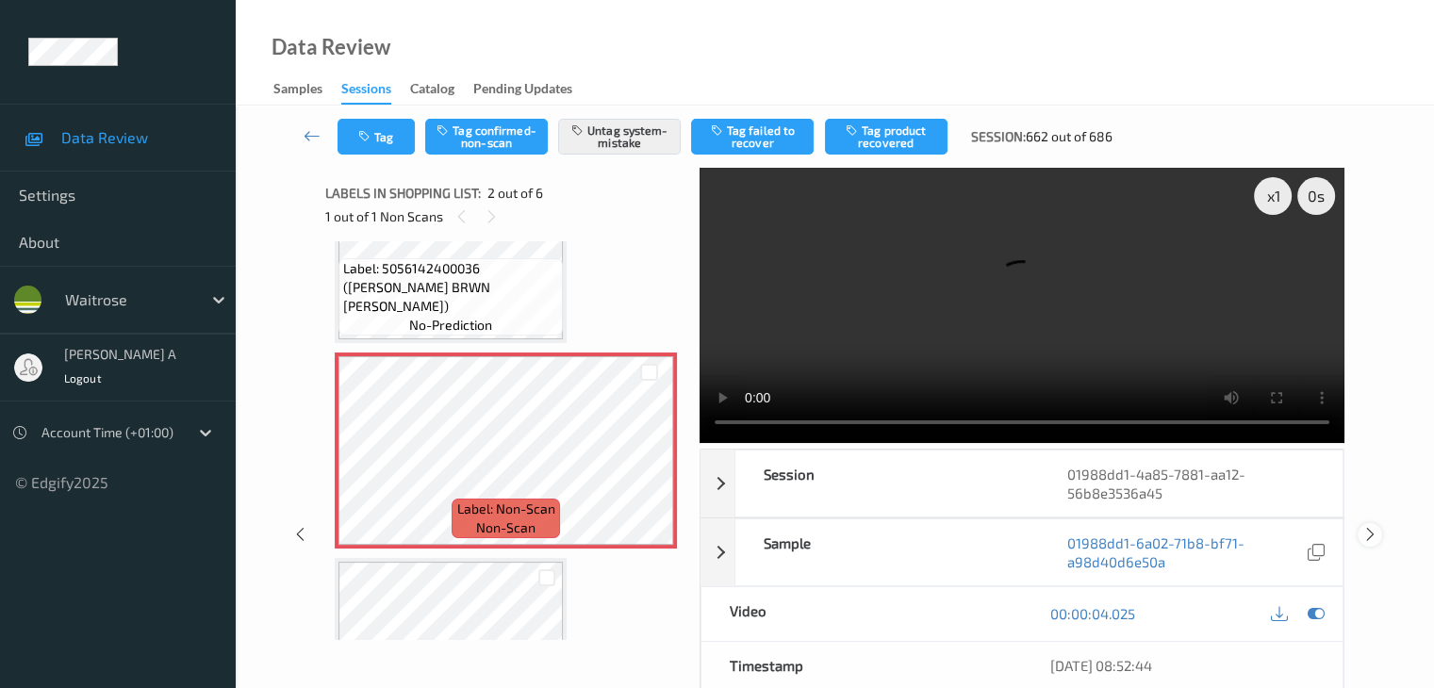
click at [1372, 532] on icon at bounding box center [1369, 534] width 16 height 17
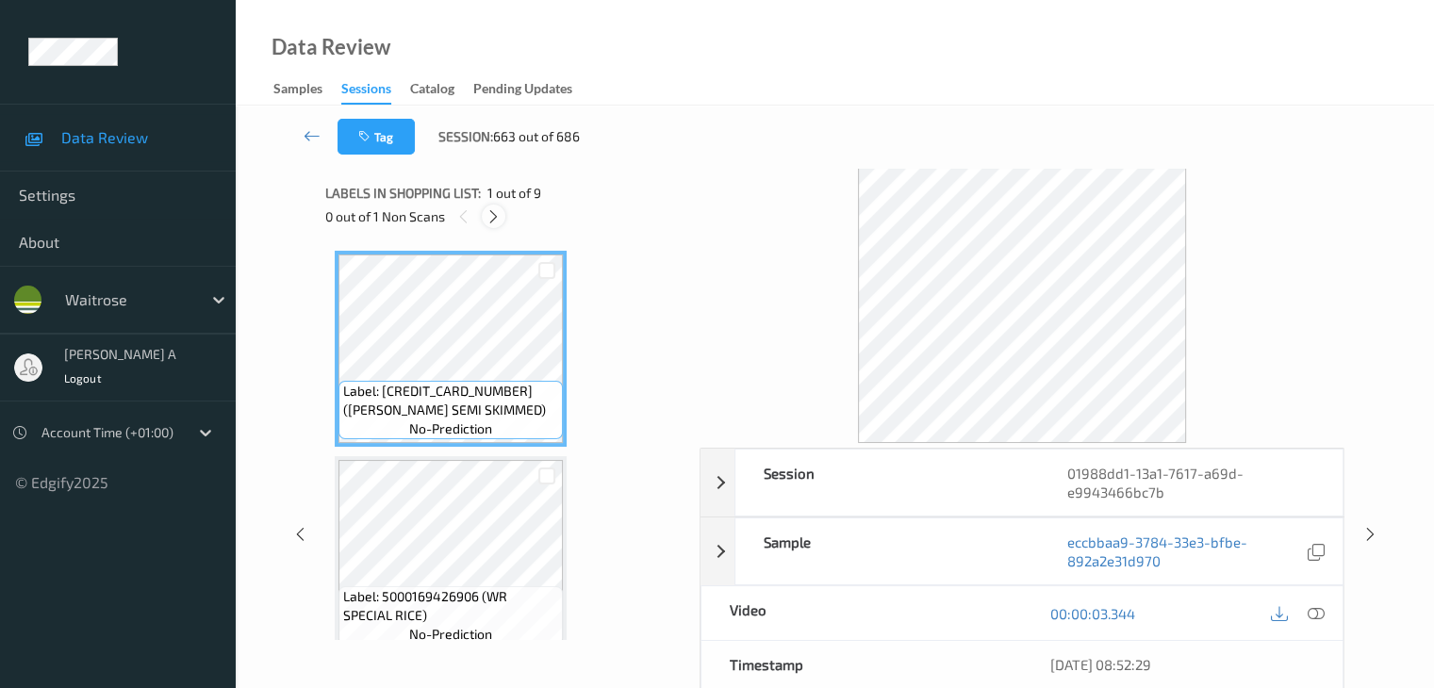
click at [497, 213] on icon at bounding box center [493, 216] width 16 height 17
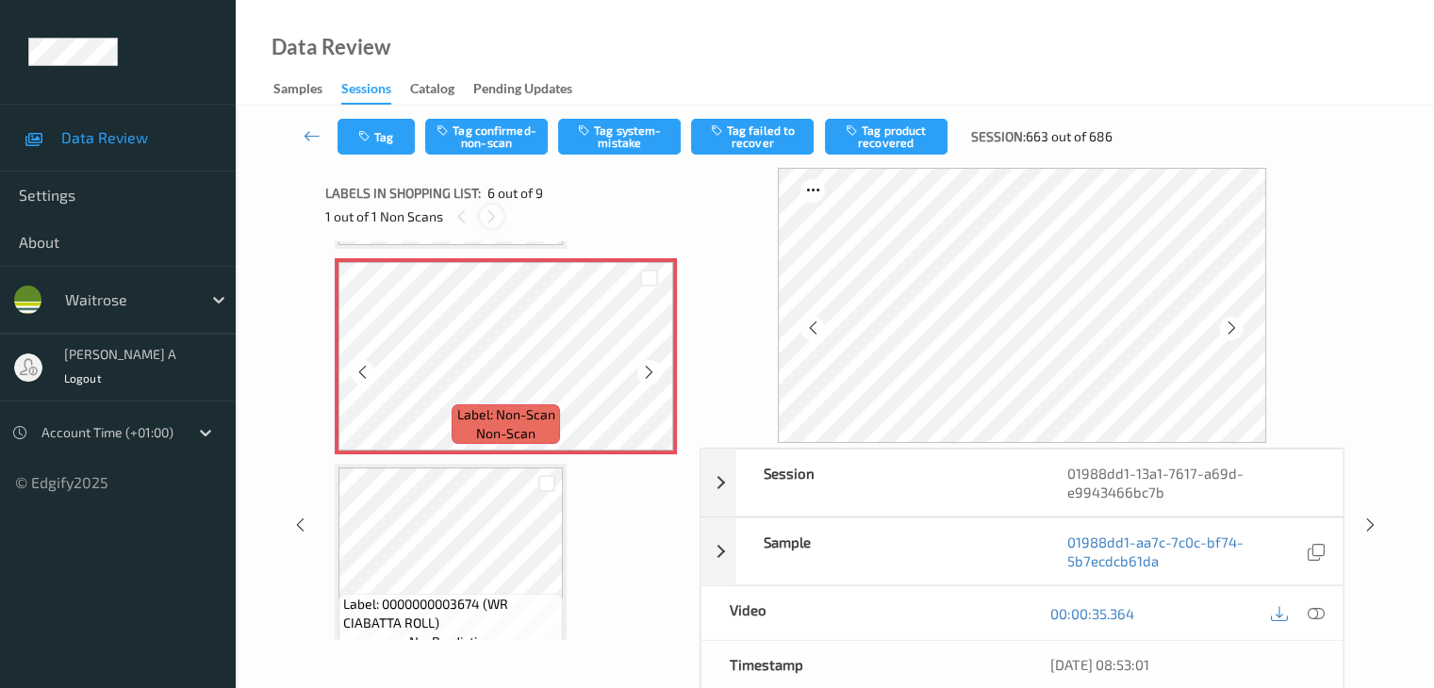
scroll to position [989, 0]
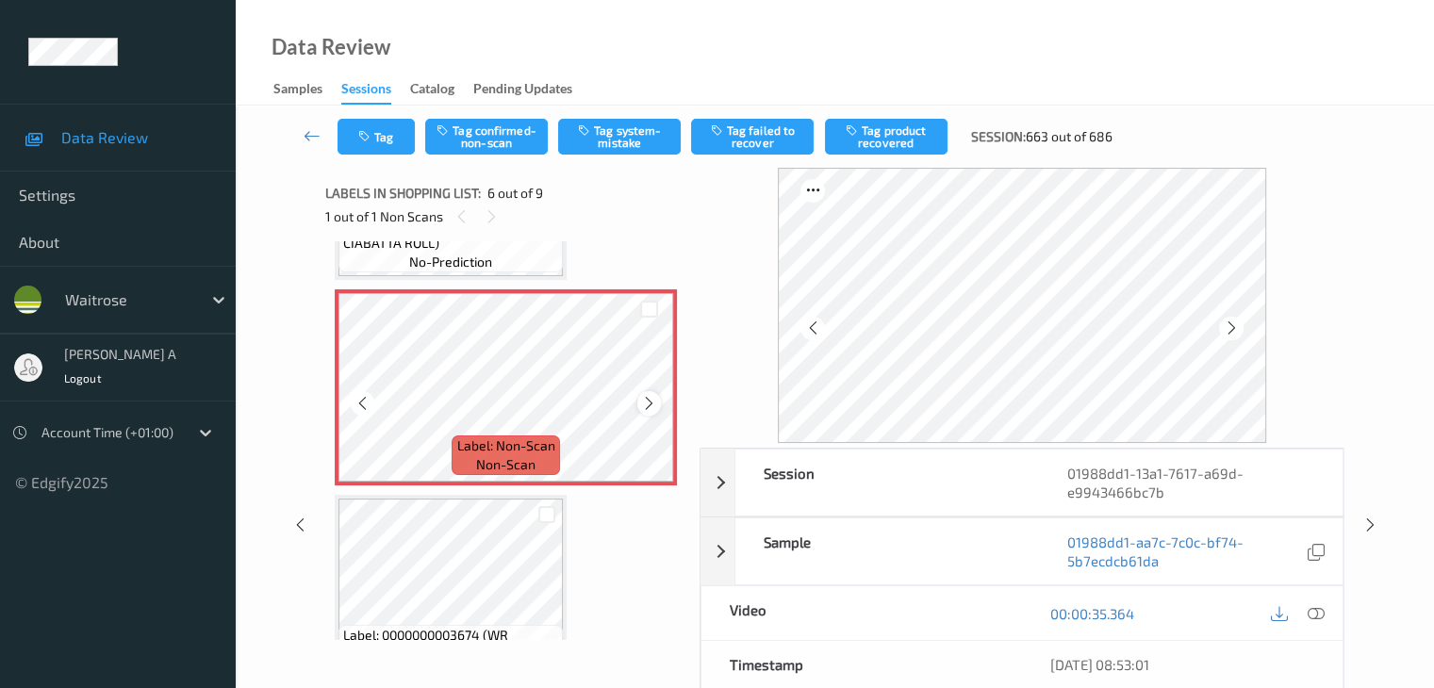
click at [643, 404] on icon at bounding box center [649, 403] width 16 height 17
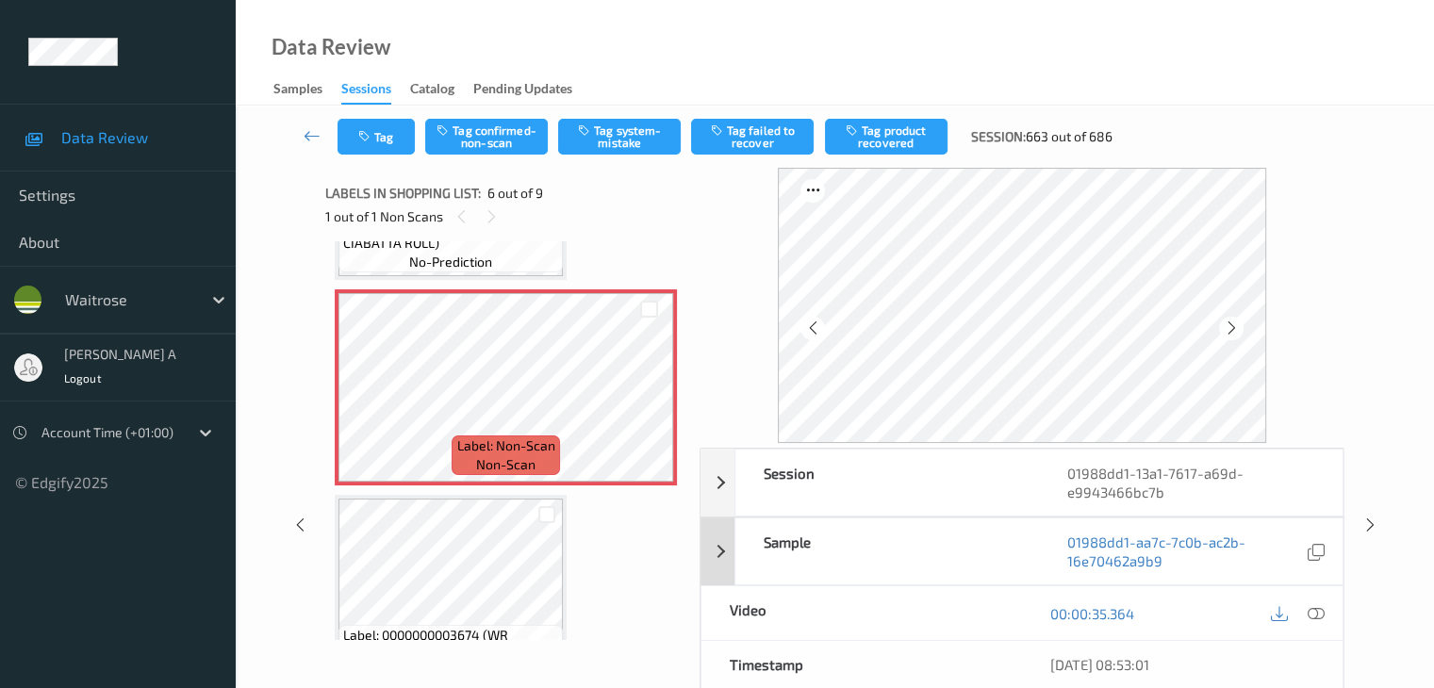
drag, startPoint x: 1320, startPoint y: 606, endPoint x: 1047, endPoint y: 396, distance: 344.8
click at [1320, 606] on icon at bounding box center [1314, 613] width 17 height 17
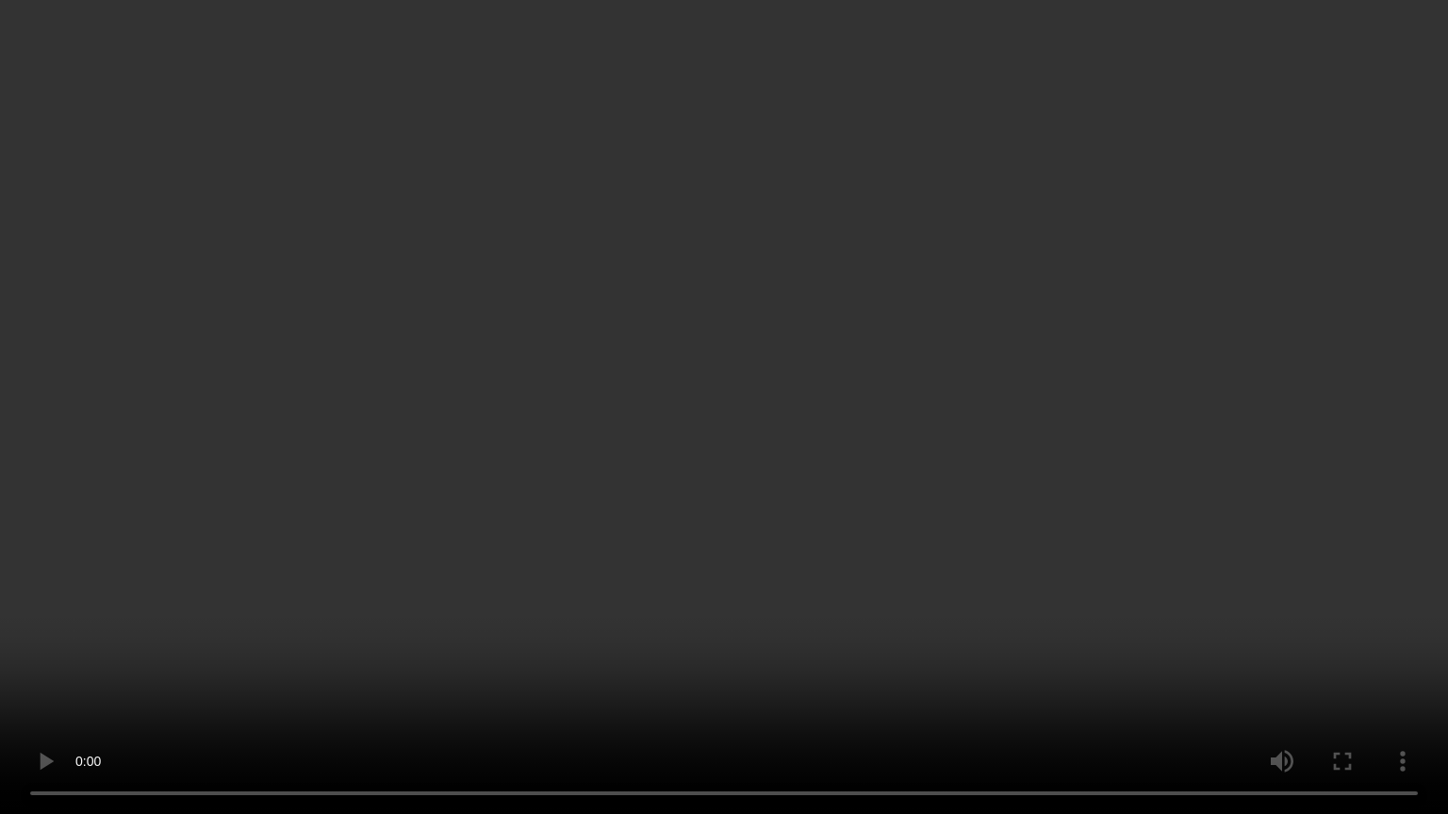
click at [754, 437] on video at bounding box center [724, 407] width 1448 height 814
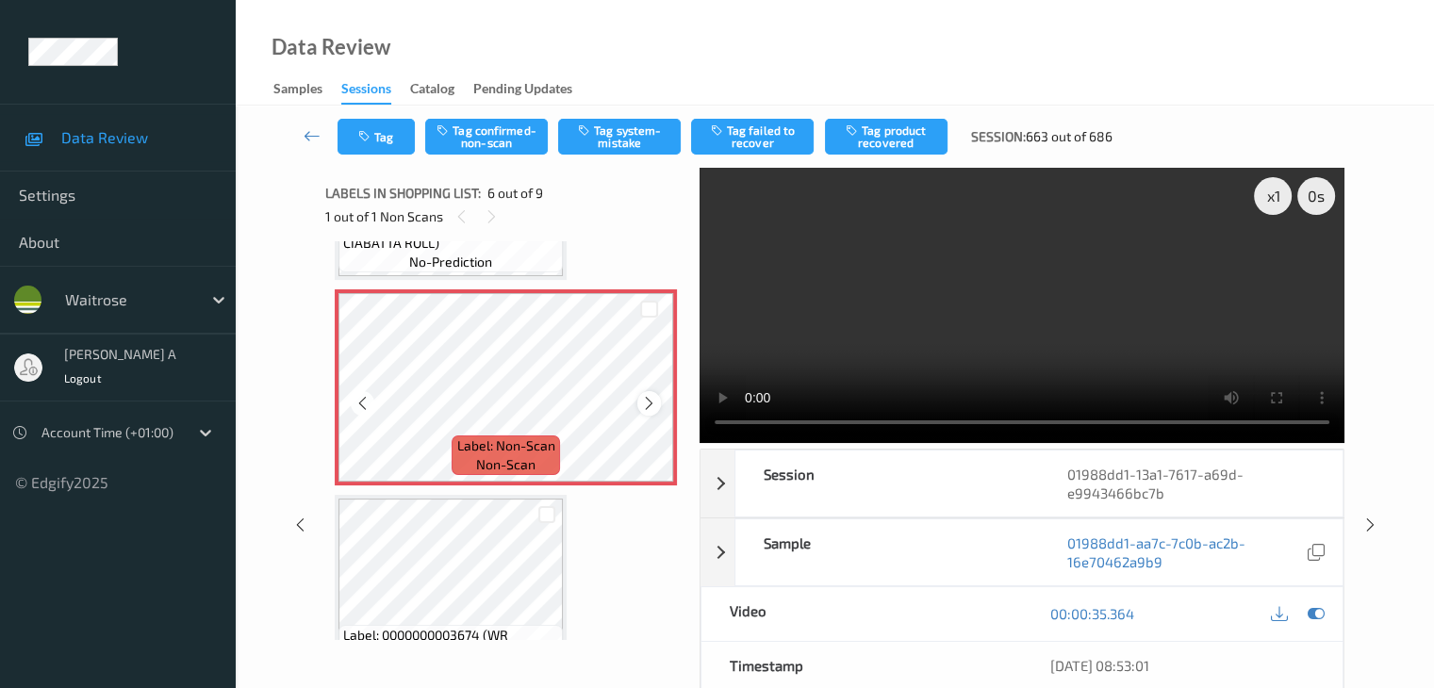
click at [648, 404] on icon at bounding box center [649, 403] width 16 height 17
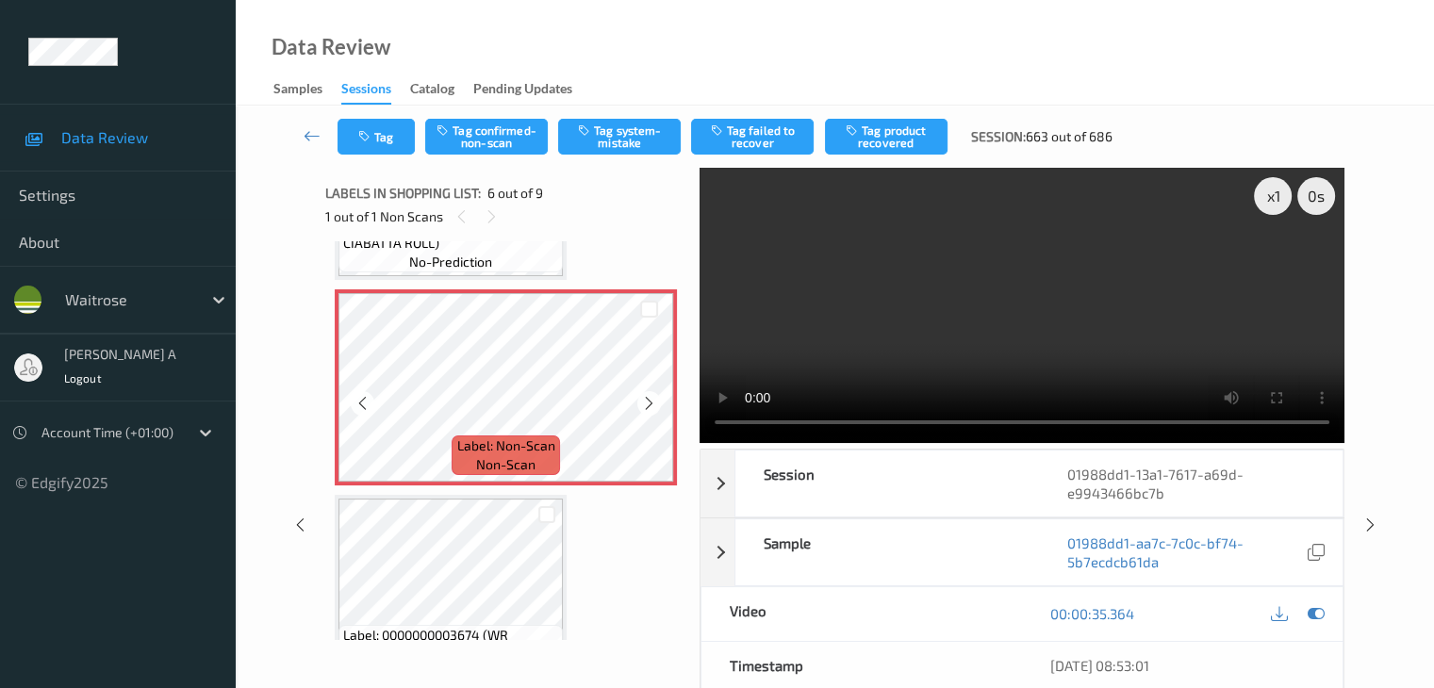
click at [648, 404] on icon at bounding box center [649, 403] width 16 height 17
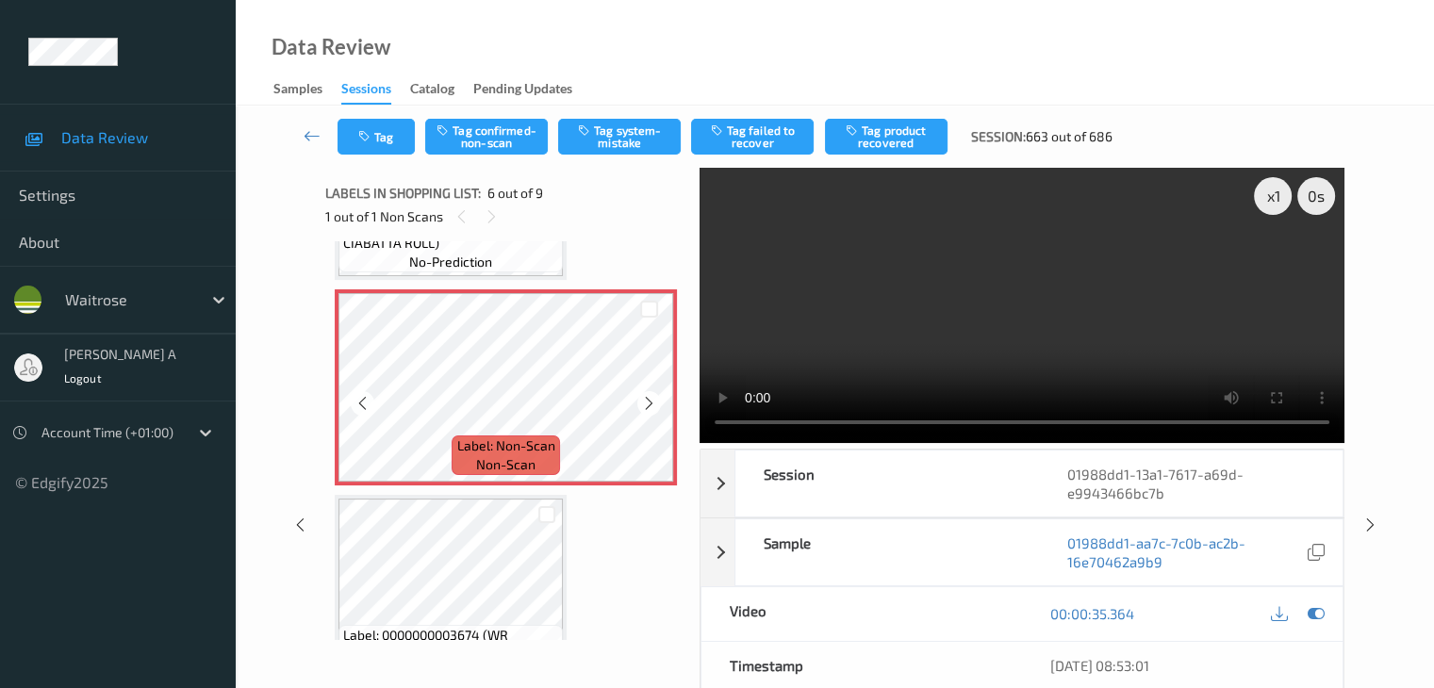
click at [648, 404] on icon at bounding box center [649, 403] width 16 height 17
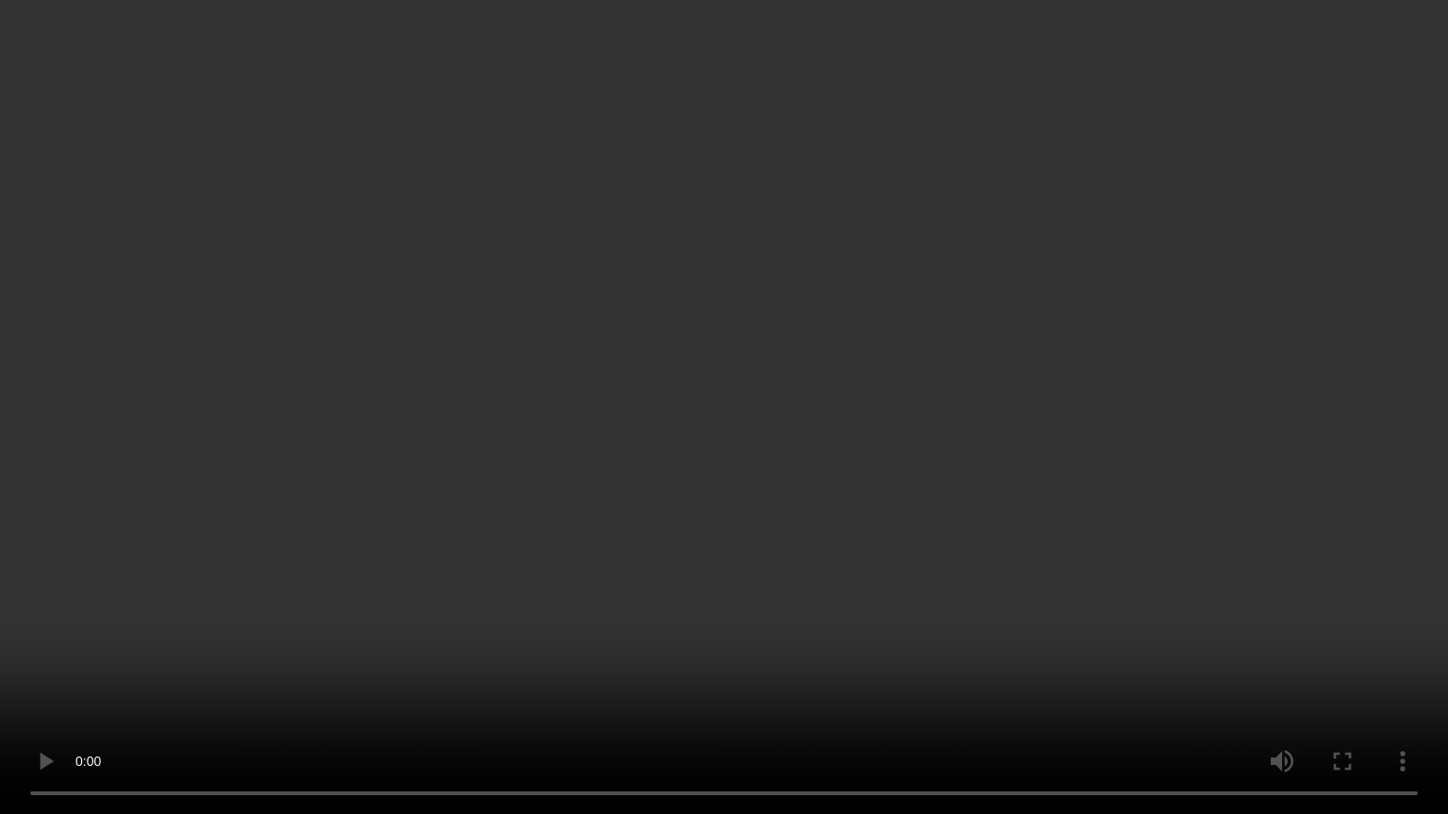
click at [729, 486] on video at bounding box center [724, 407] width 1448 height 814
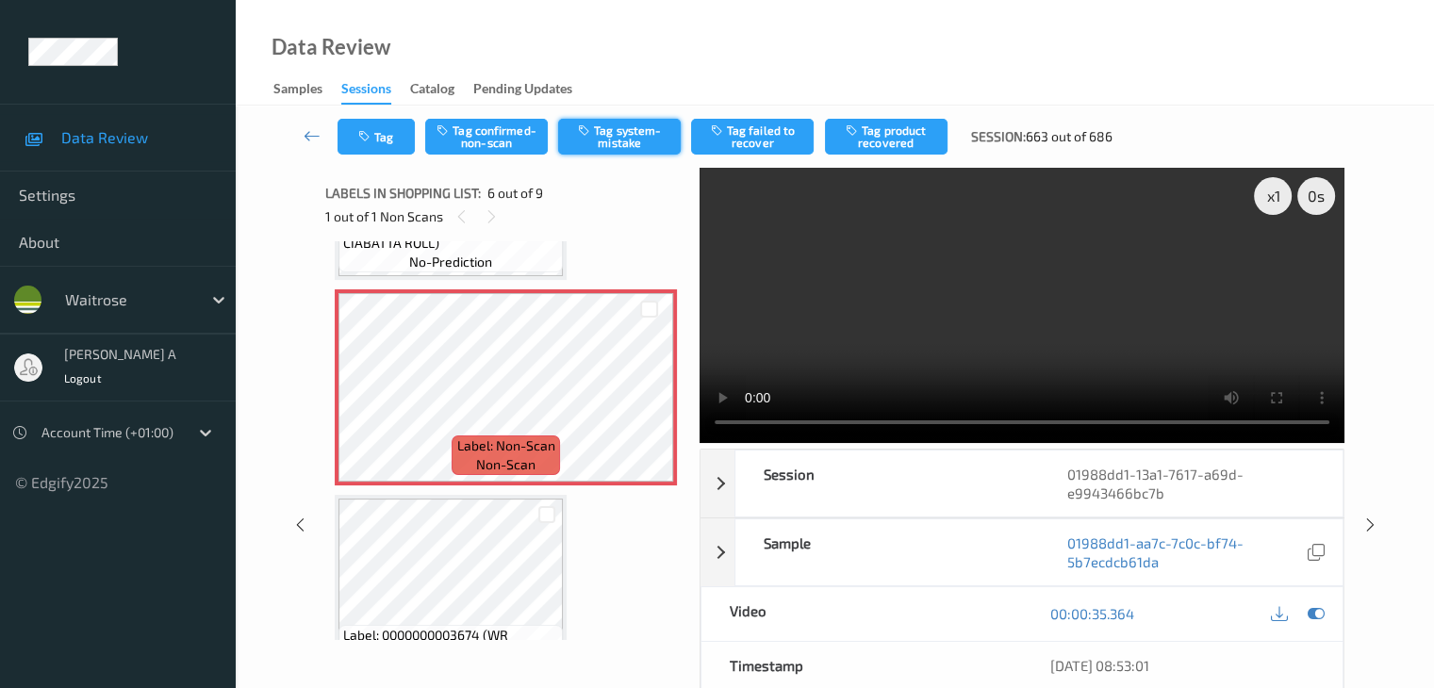
click at [624, 137] on button "Tag system-mistake" at bounding box center [619, 137] width 123 height 36
click at [378, 149] on button "Tag" at bounding box center [375, 137] width 77 height 36
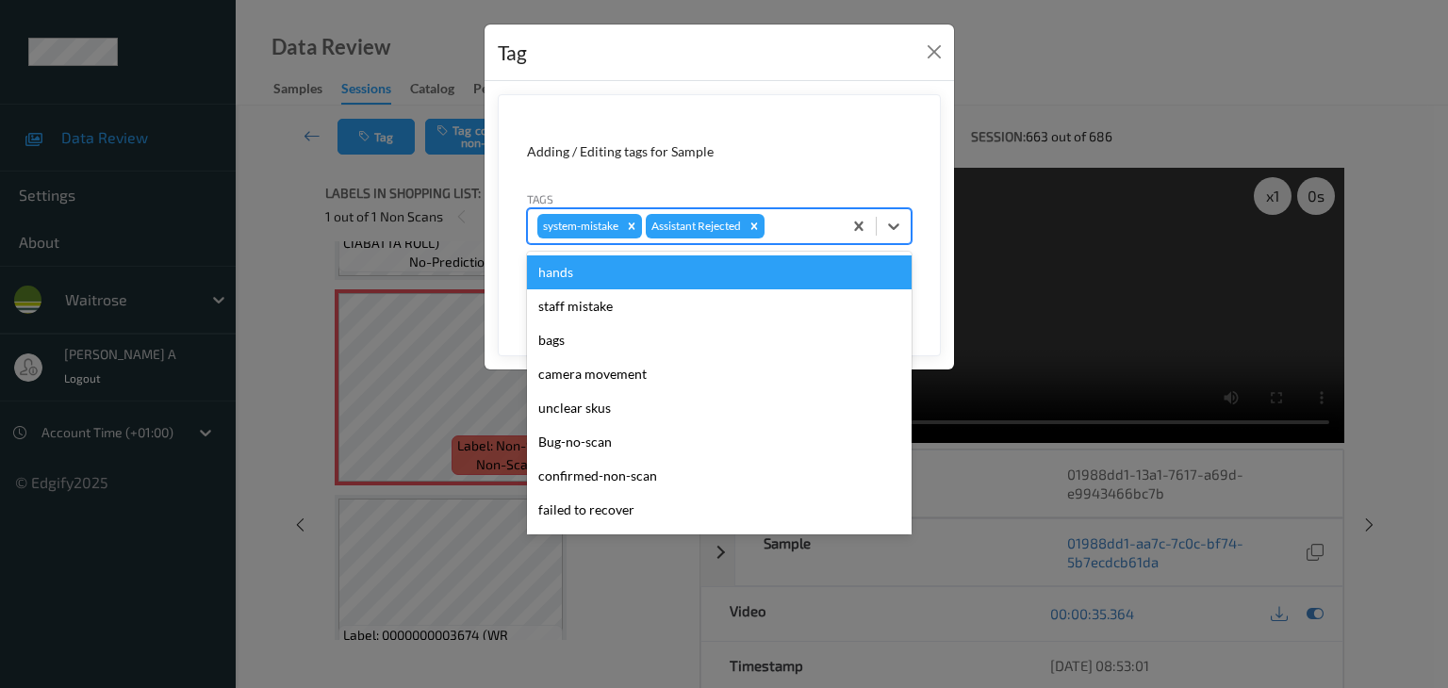
click at [816, 235] on div at bounding box center [800, 226] width 64 height 23
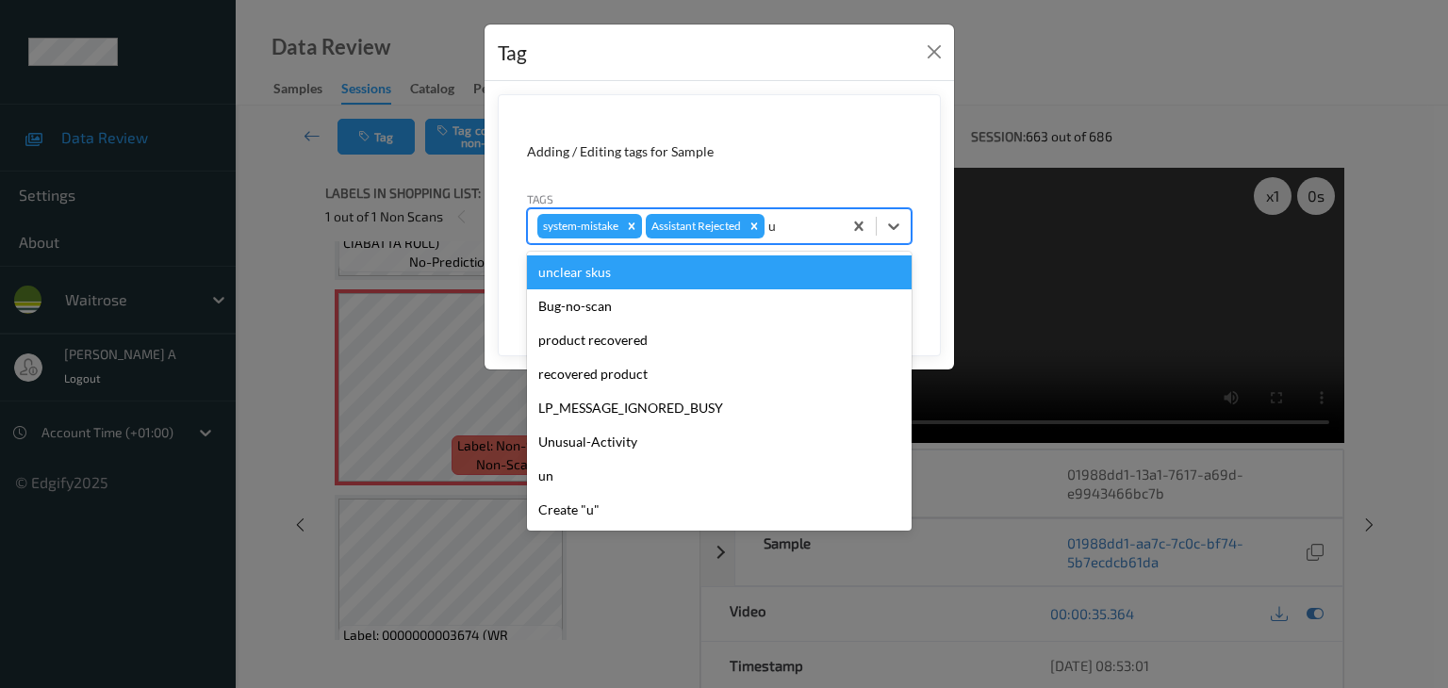
type input "un"
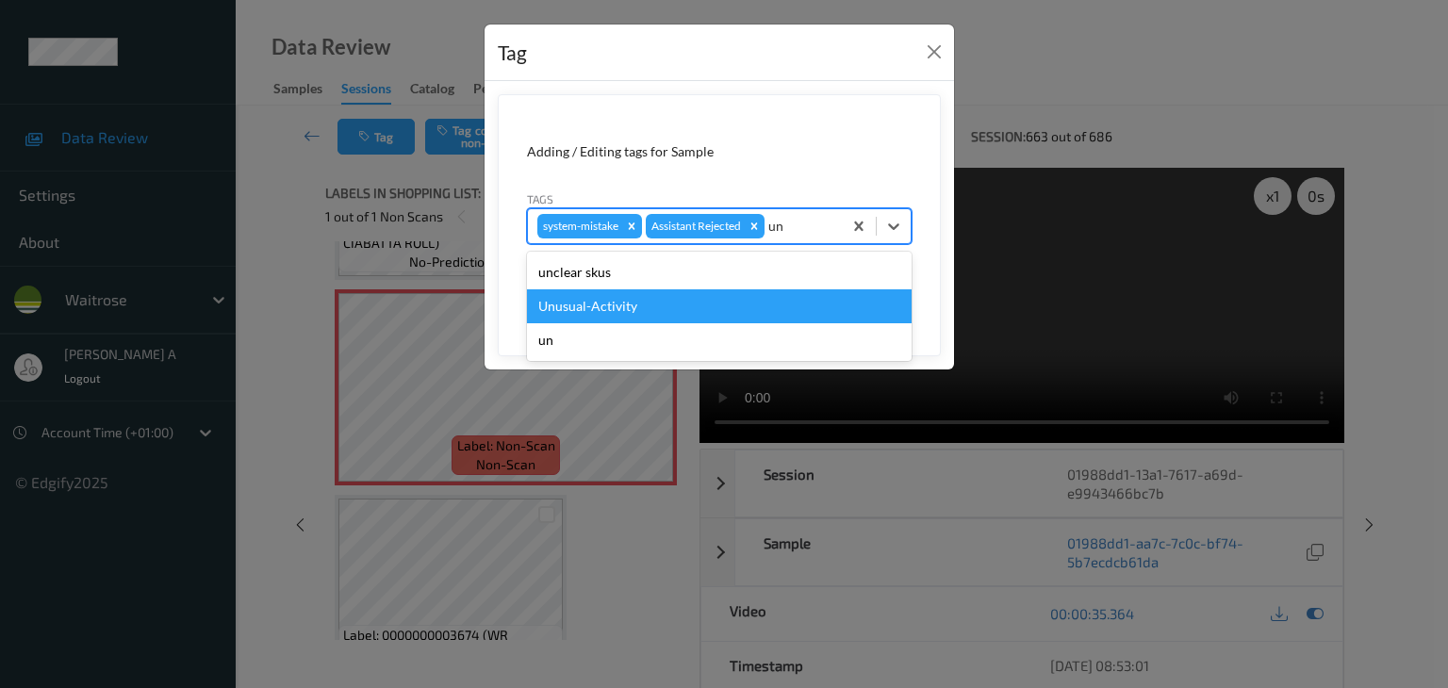
click at [701, 291] on div "Unusual-Activity" at bounding box center [719, 306] width 385 height 34
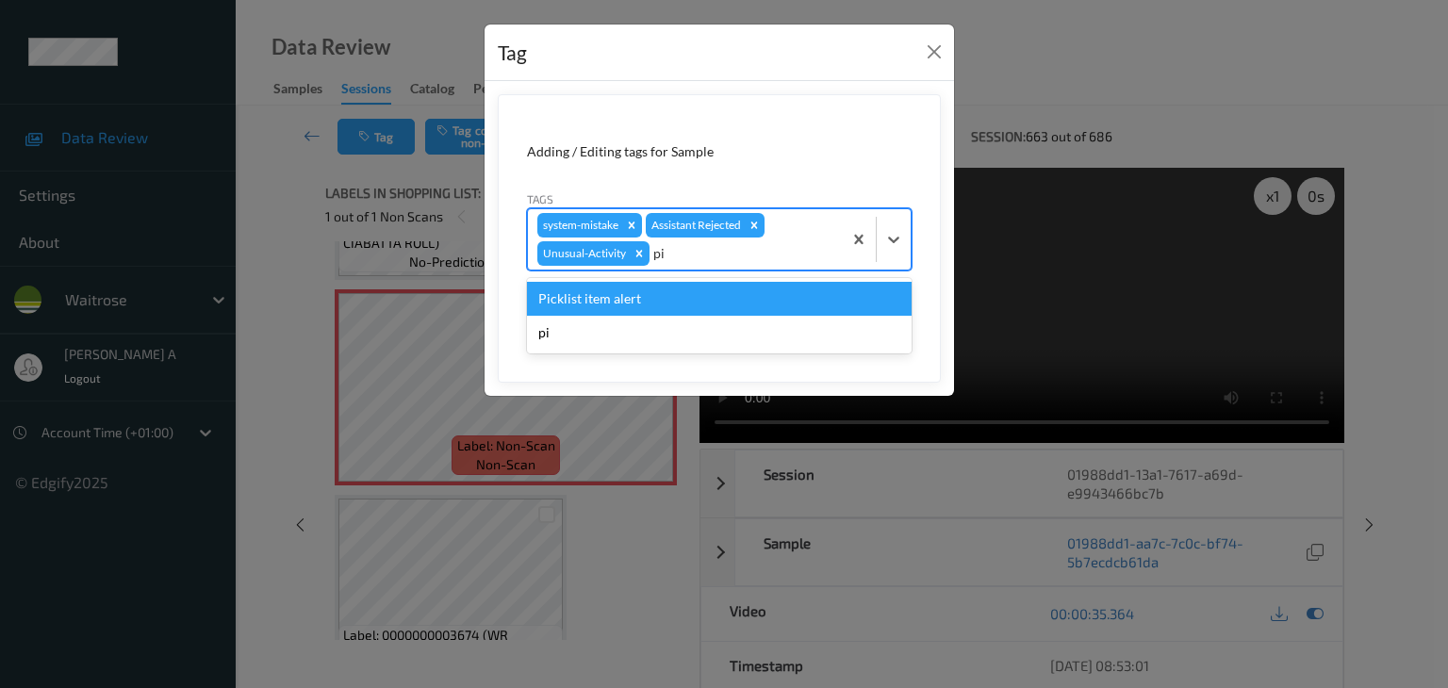
type input "pic"
click at [726, 306] on div "Picklist item alert" at bounding box center [719, 299] width 385 height 34
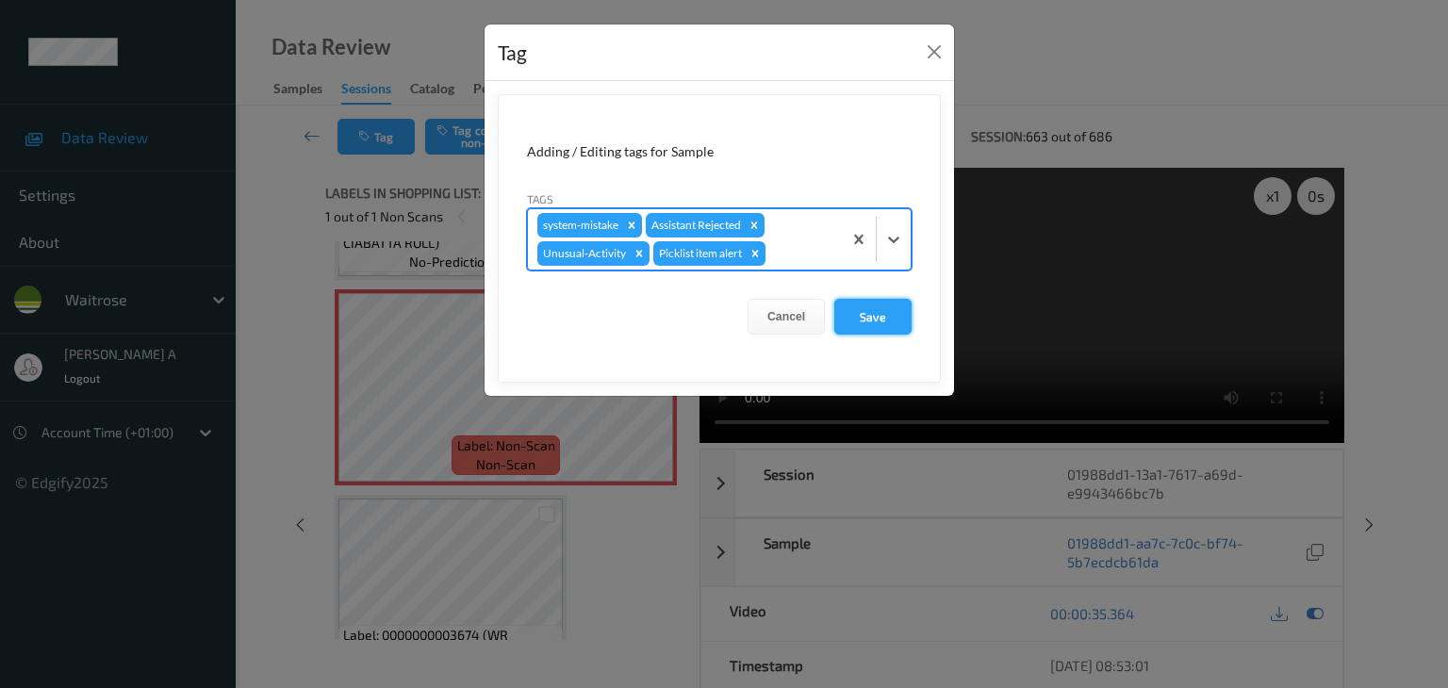
click at [854, 320] on button "Save" at bounding box center [872, 317] width 77 height 36
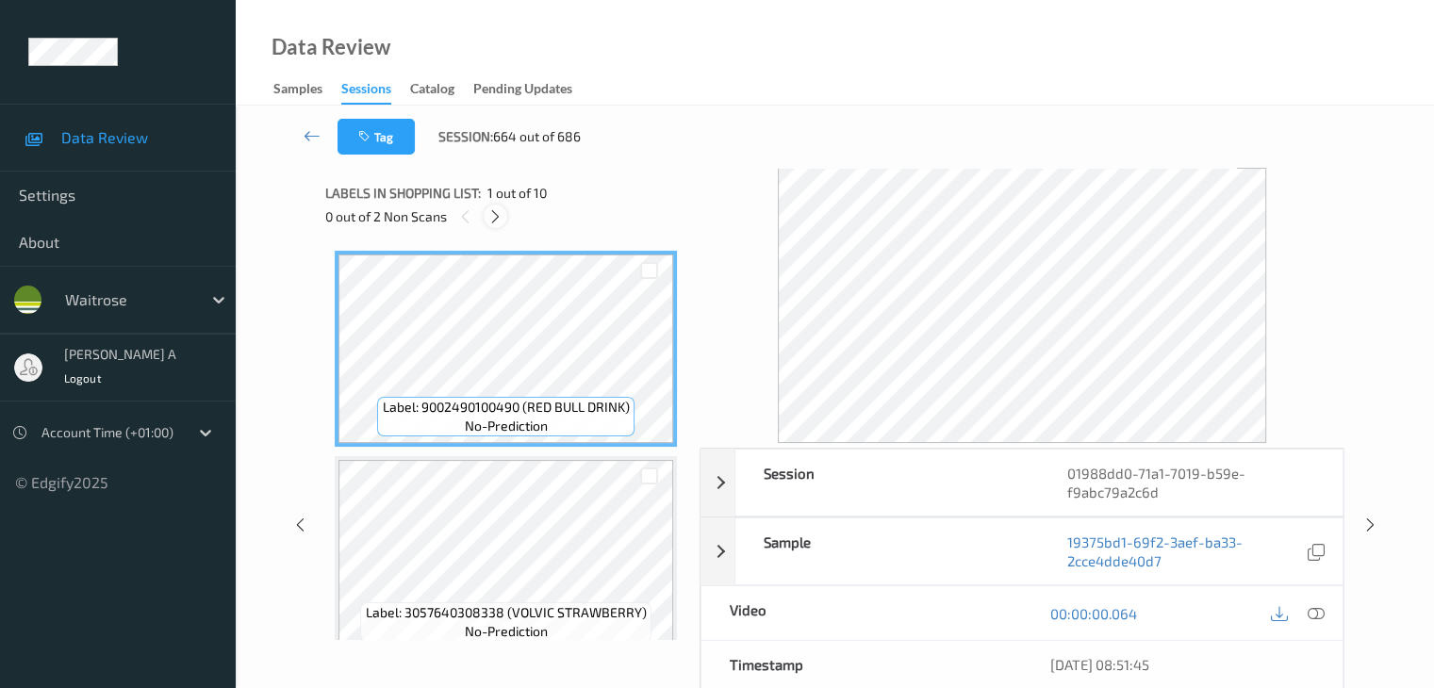
click at [502, 213] on icon at bounding box center [495, 216] width 16 height 17
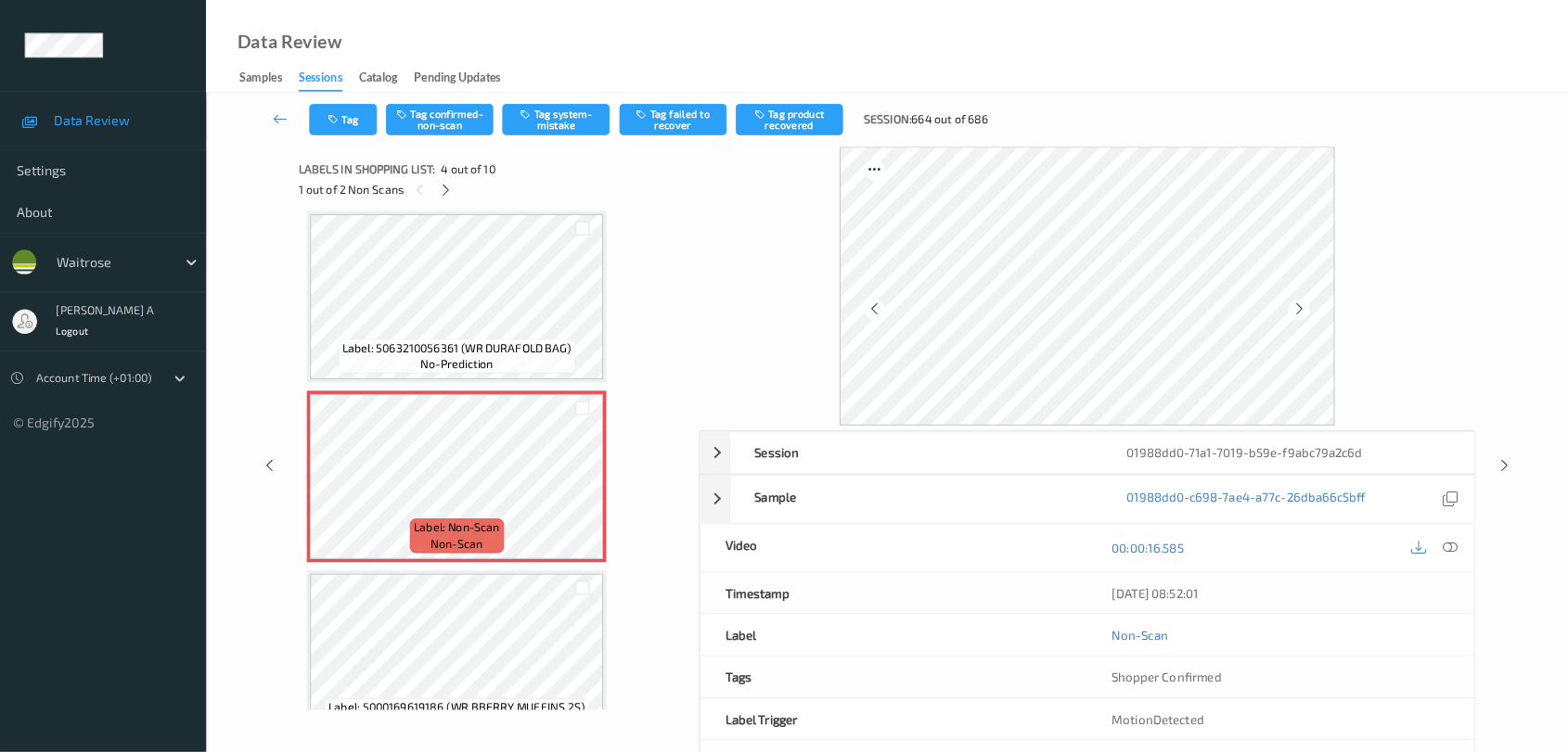
scroll to position [413, 0]
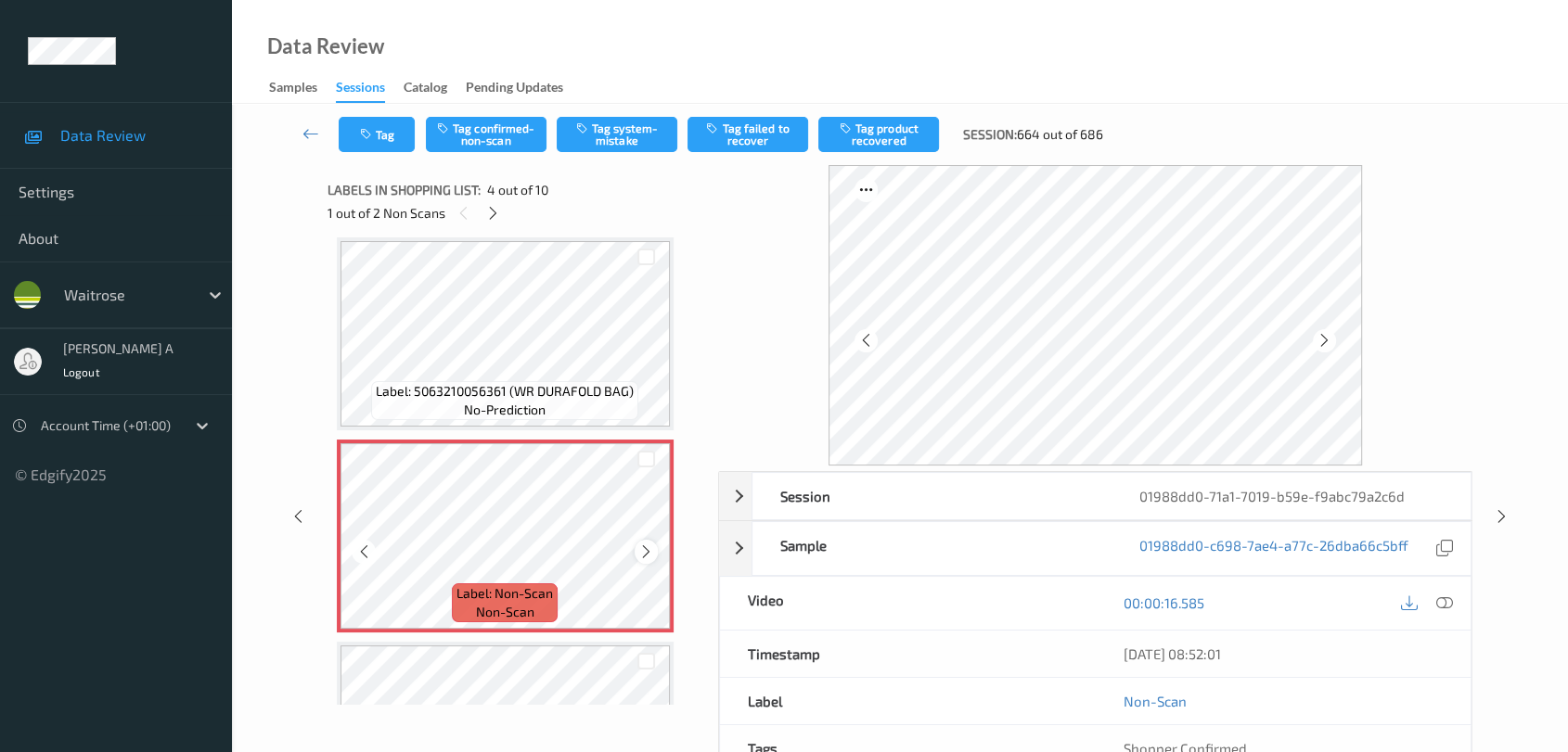
click at [646, 554] on icon at bounding box center [646, 551] width 16 height 17
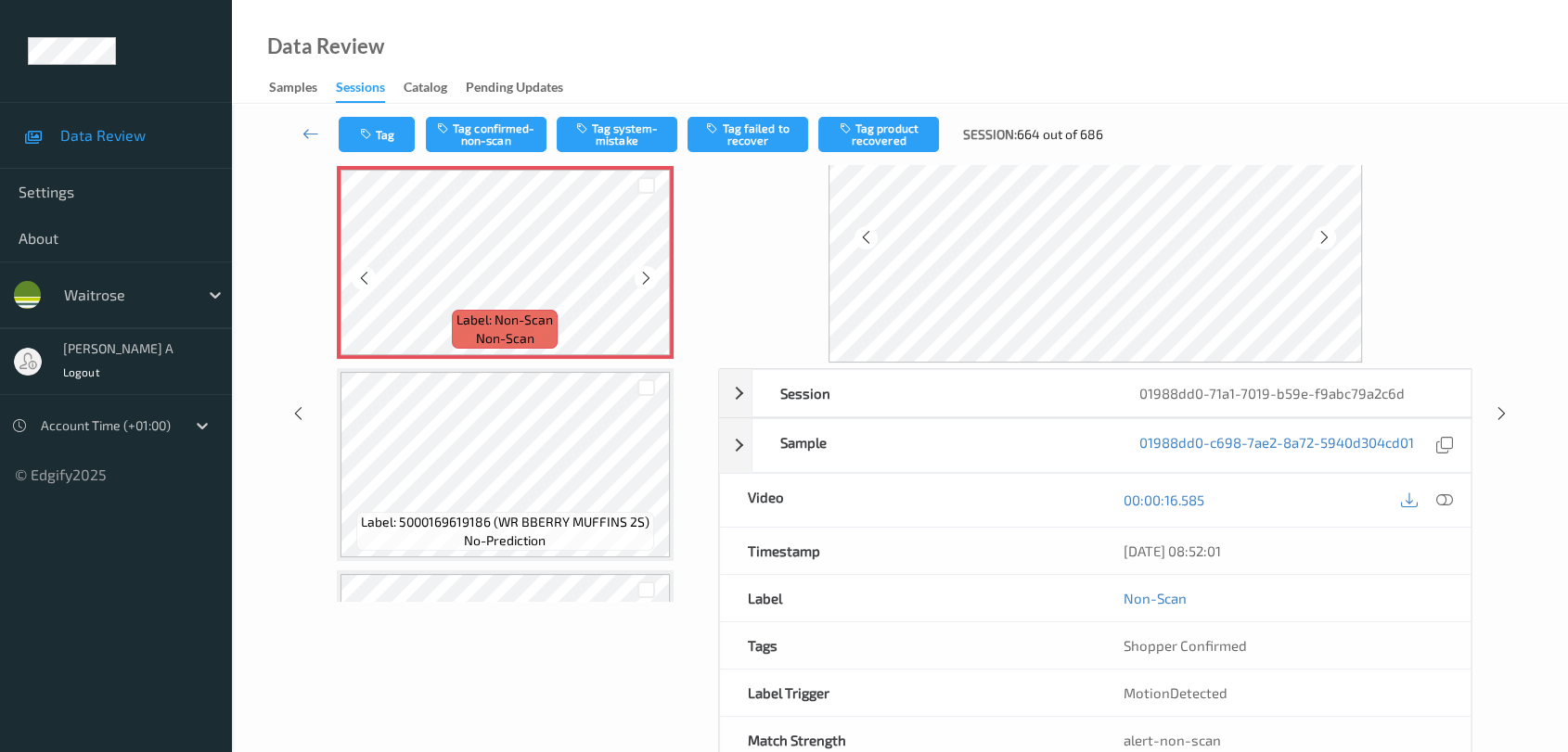
scroll to position [620, 0]
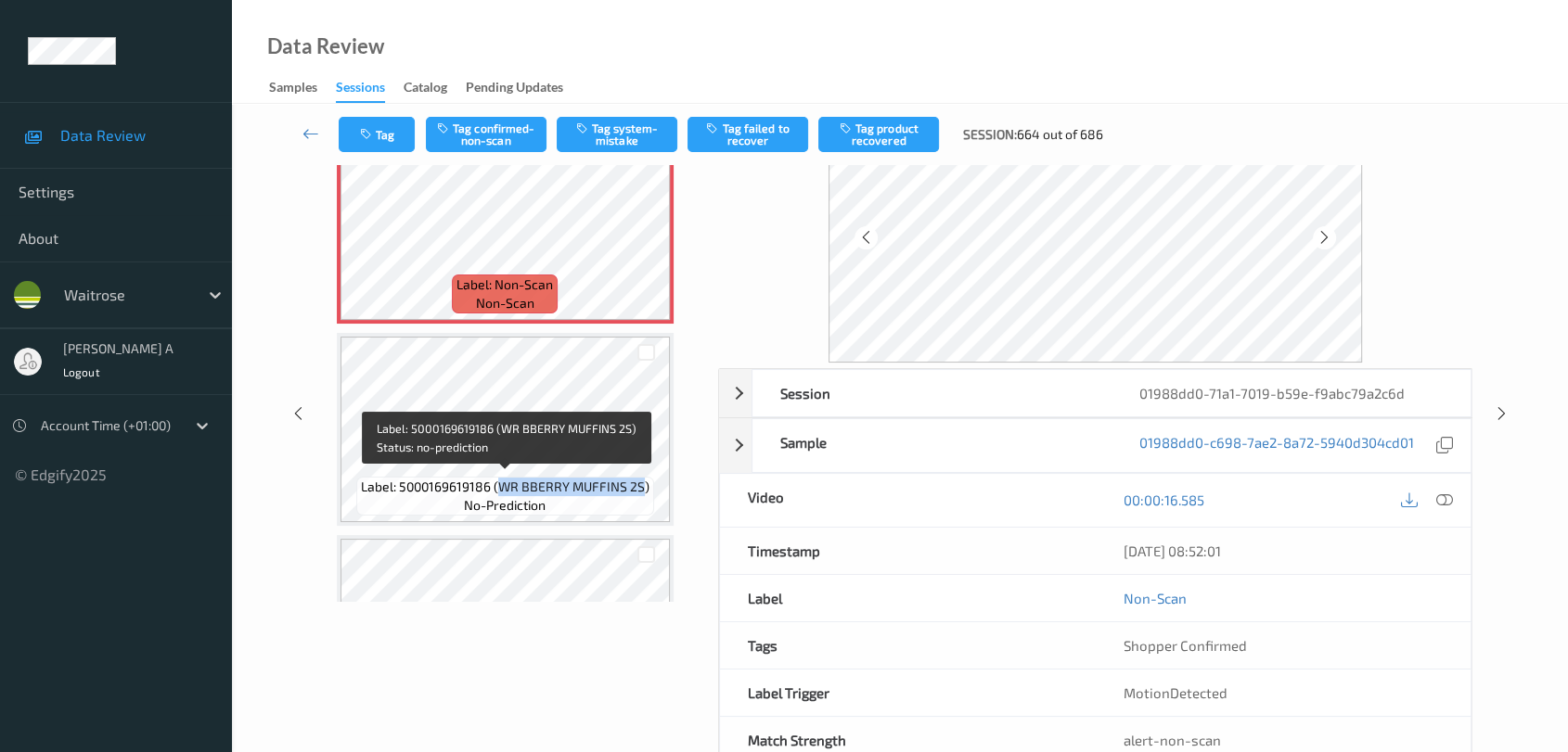
drag, startPoint x: 502, startPoint y: 479, endPoint x: 640, endPoint y: 479, distance: 138.0
click at [640, 479] on span "Label: 5000169619186 (WR BBERRY MUFFINS 2S)" at bounding box center [505, 486] width 288 height 19
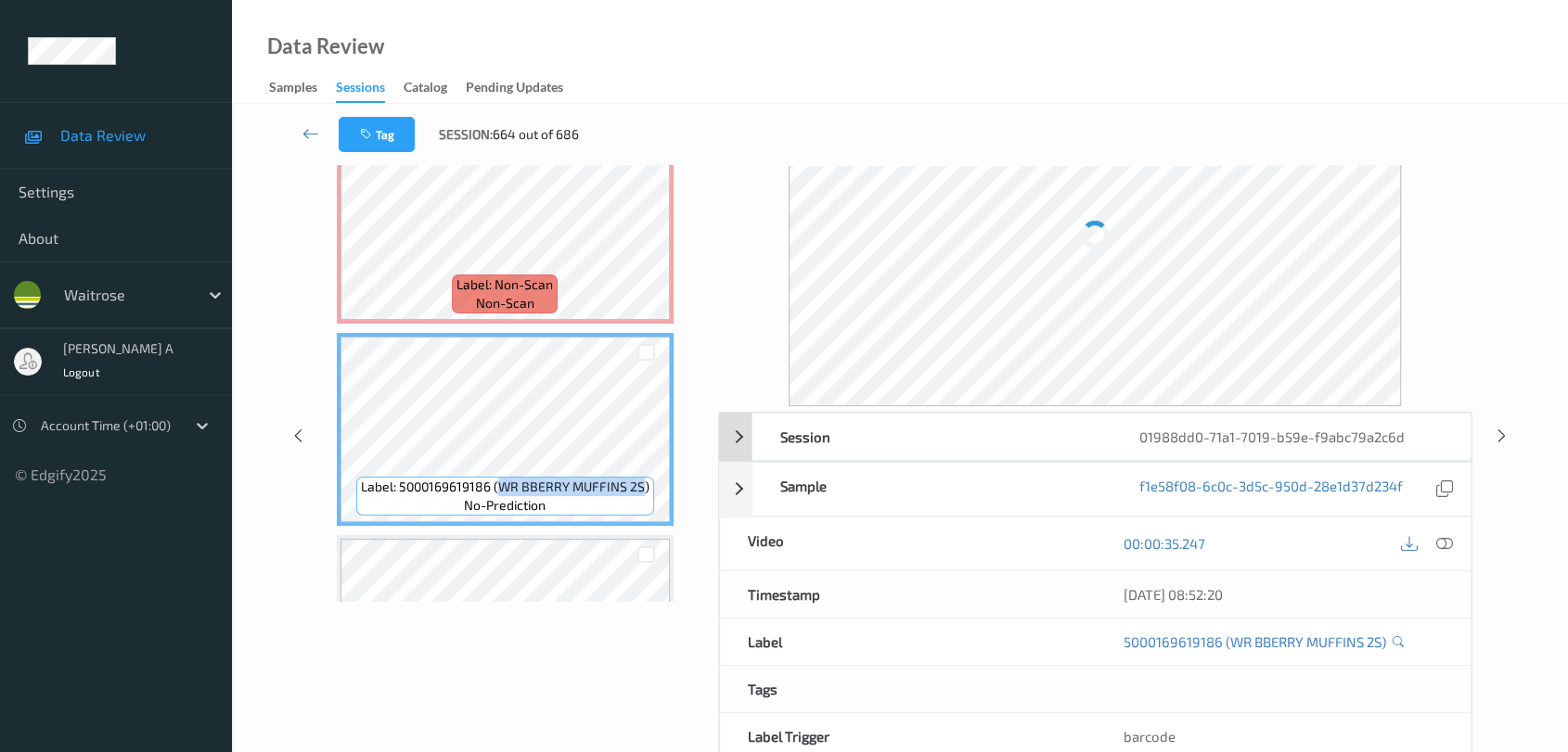
copy span "WR BBERRY MUFFINS 2S"
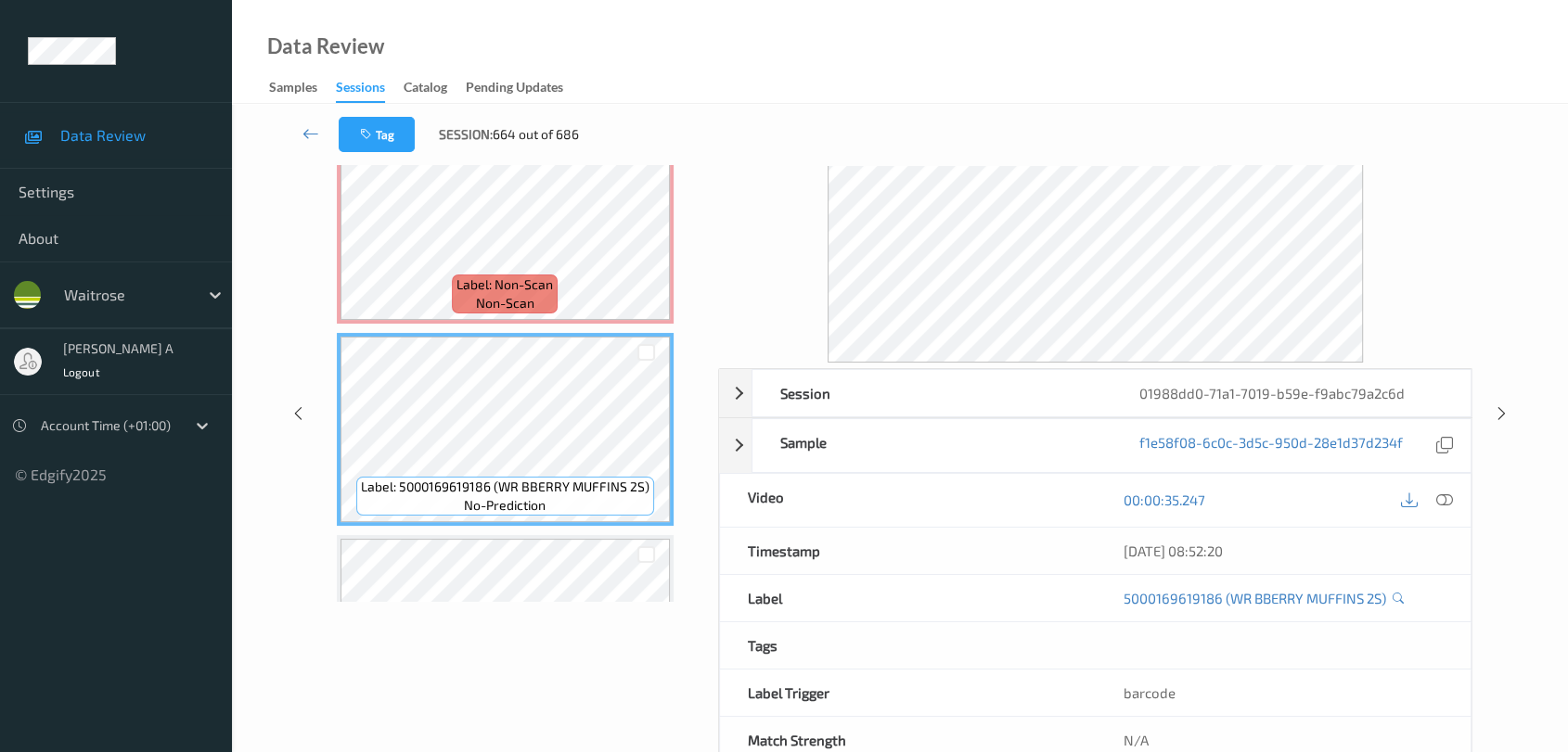
click at [1424, 499] on icon at bounding box center [1444, 500] width 17 height 17
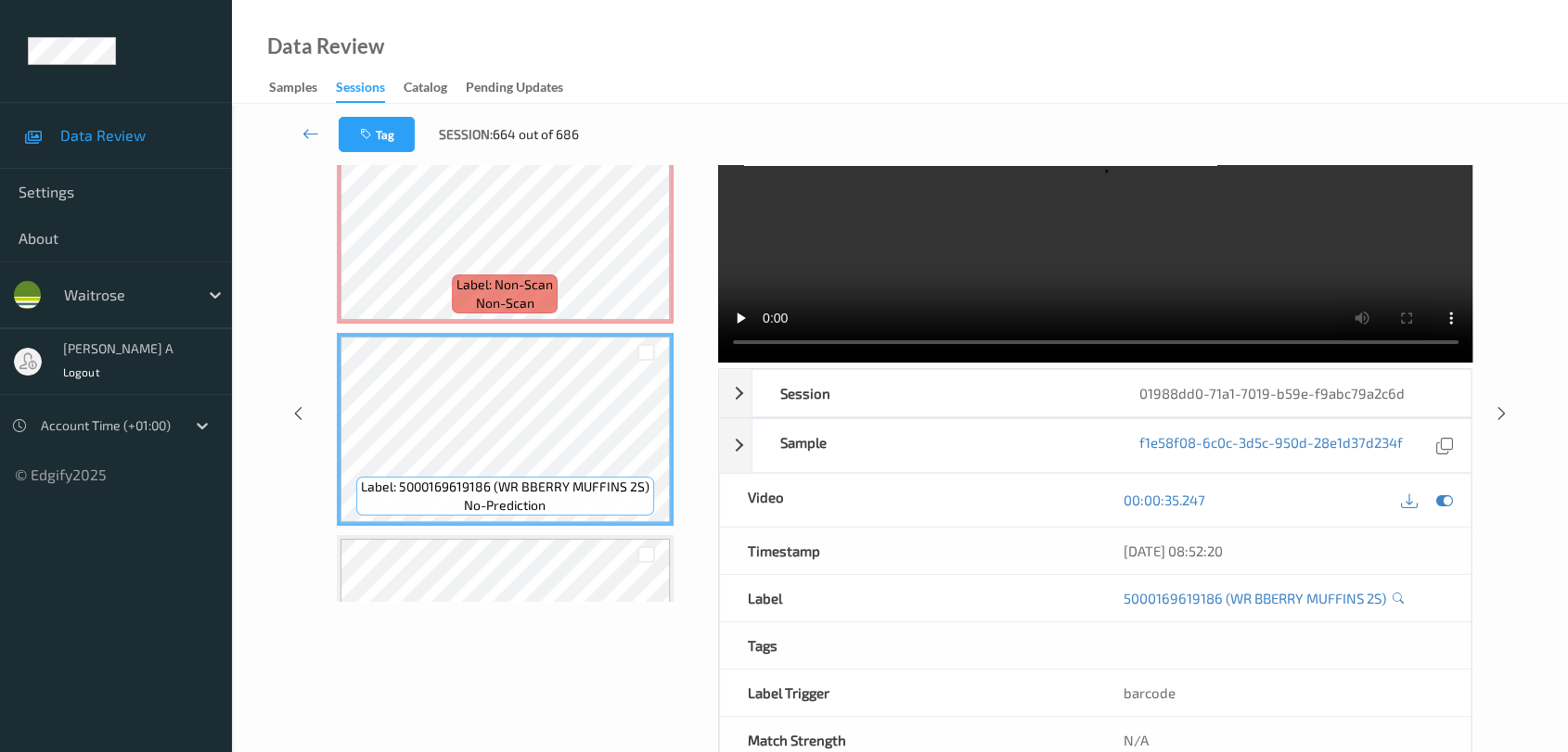
scroll to position [0, 0]
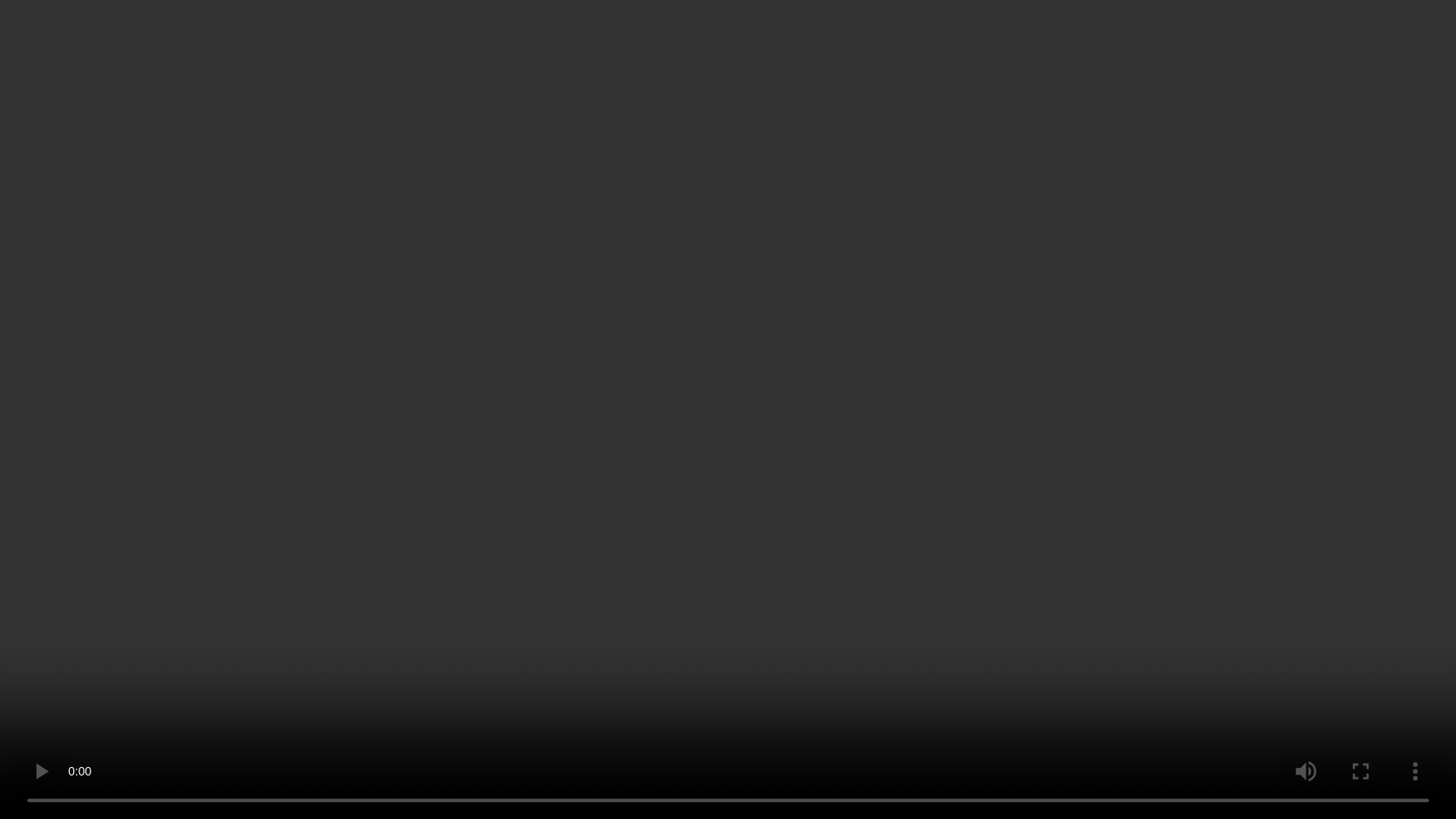
click at [796, 530] on video at bounding box center [728, 409] width 1456 height 819
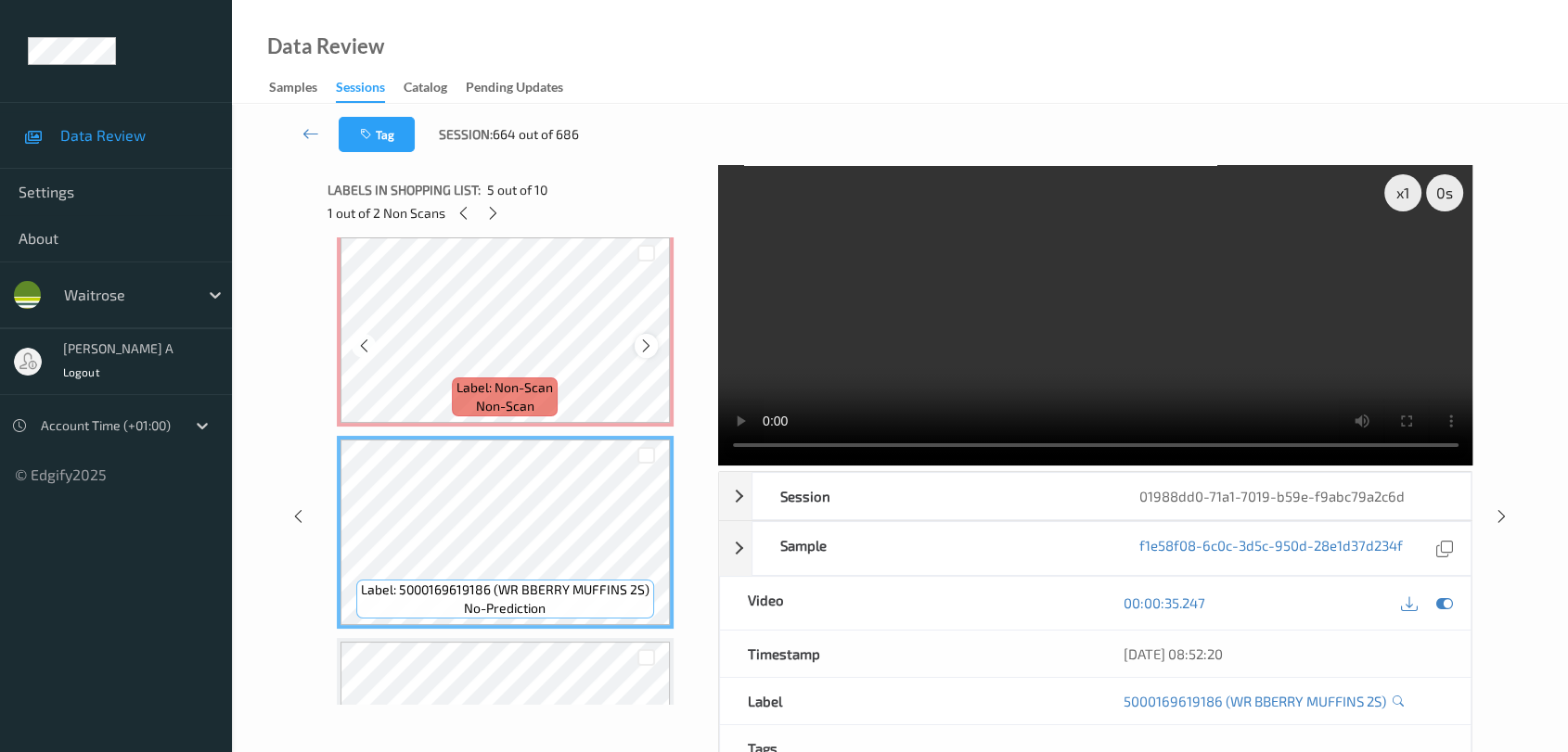
click at [648, 344] on icon at bounding box center [646, 345] width 16 height 17
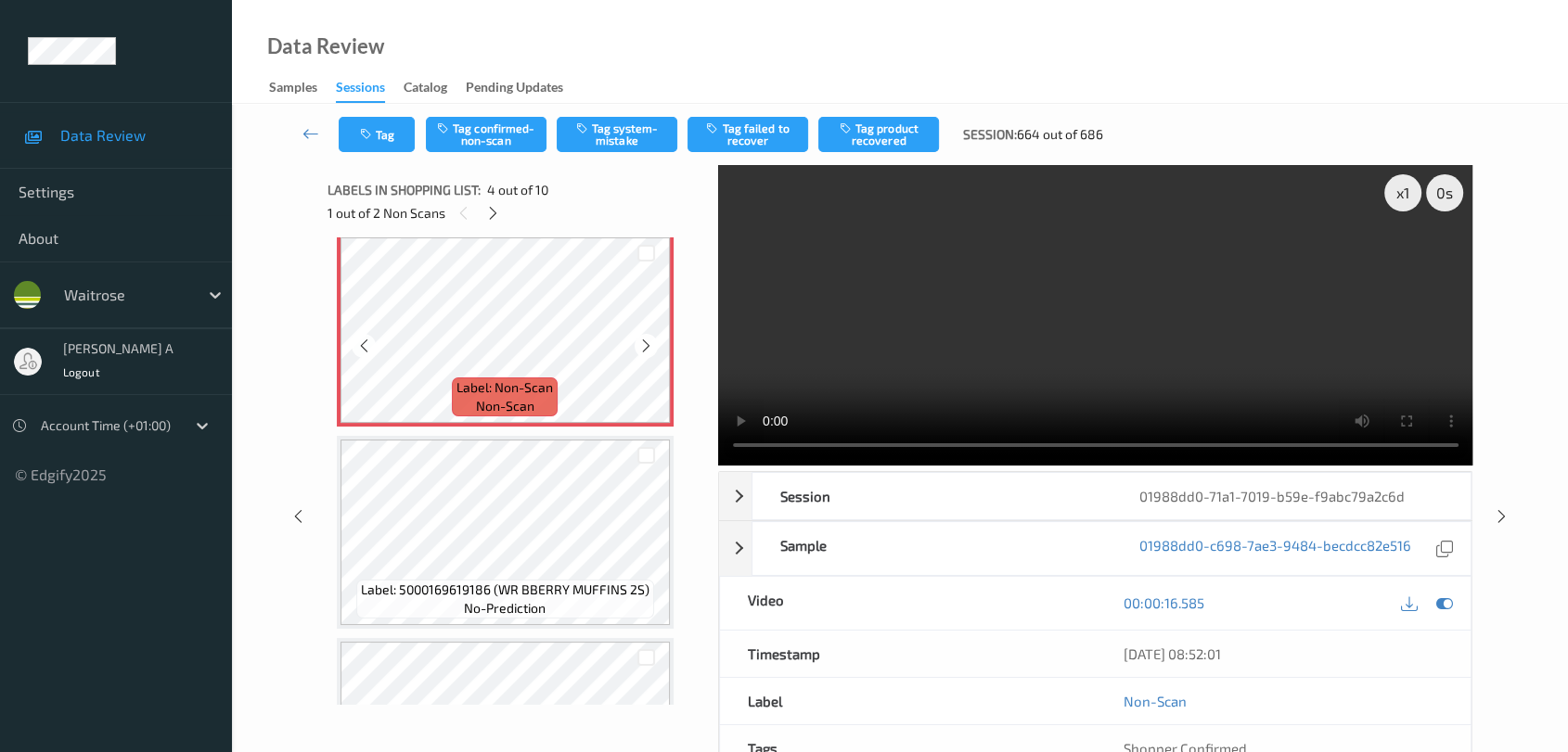
click at [648, 344] on icon at bounding box center [646, 345] width 16 height 17
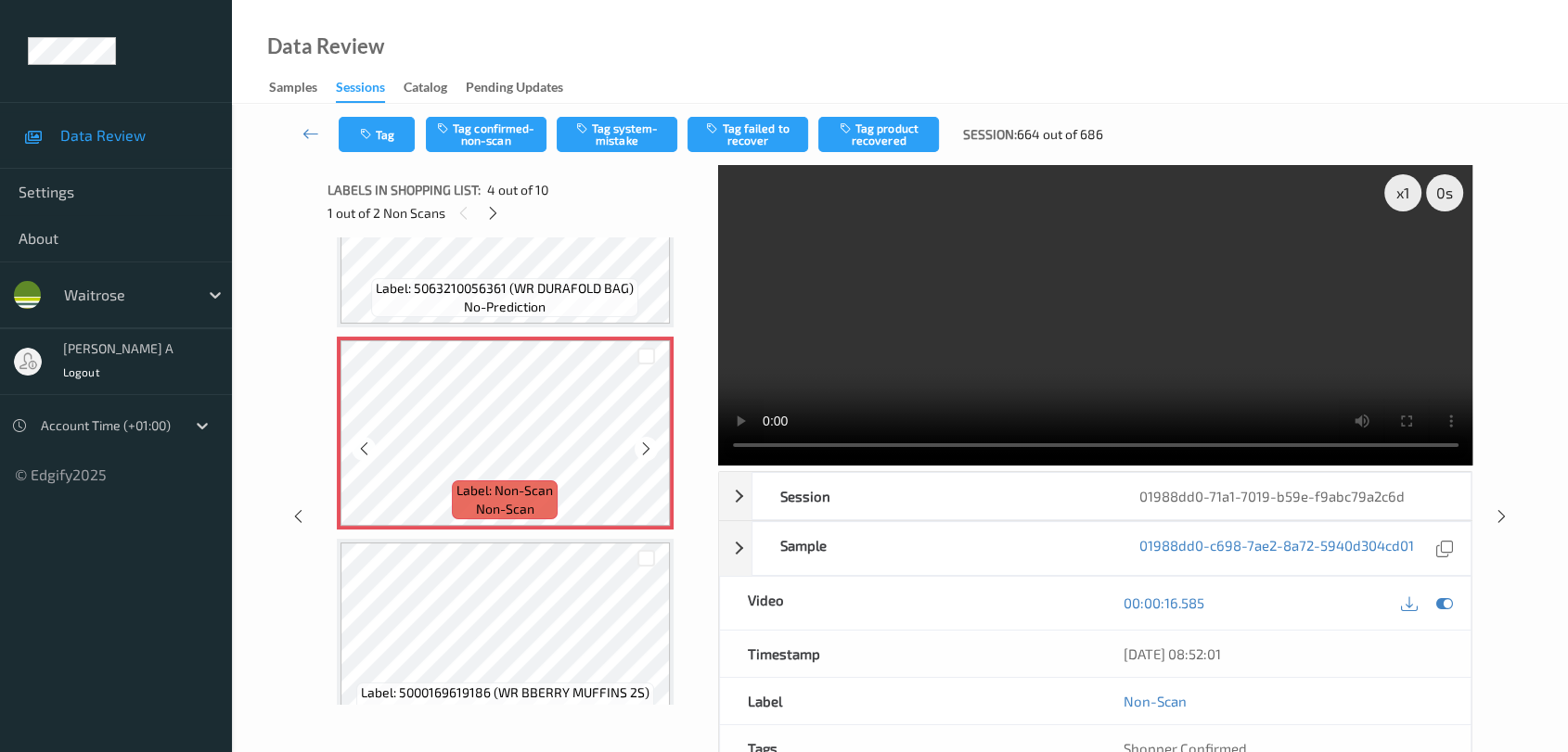
scroll to position [413, 0]
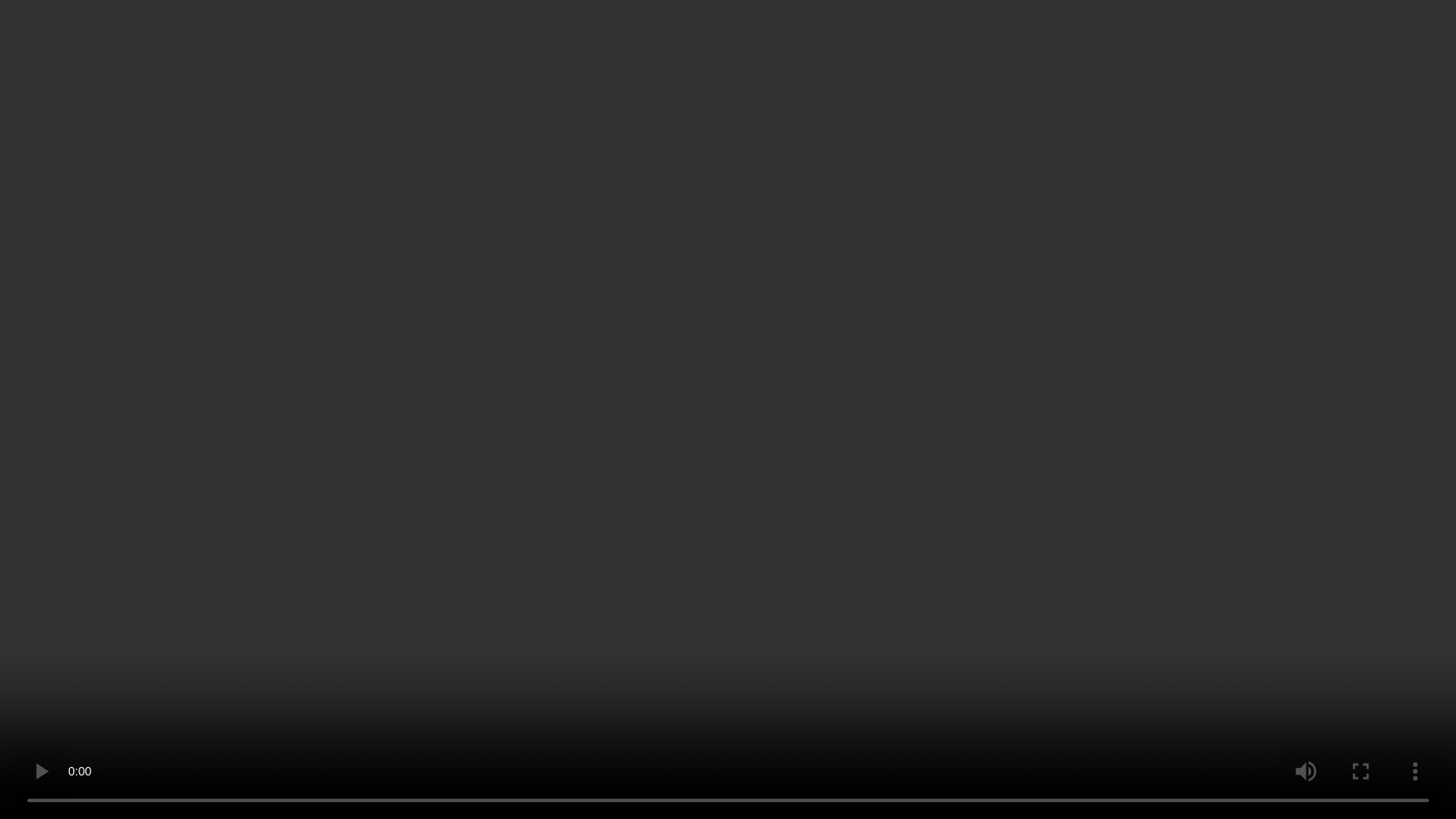
click at [724, 415] on video at bounding box center [728, 409] width 1456 height 819
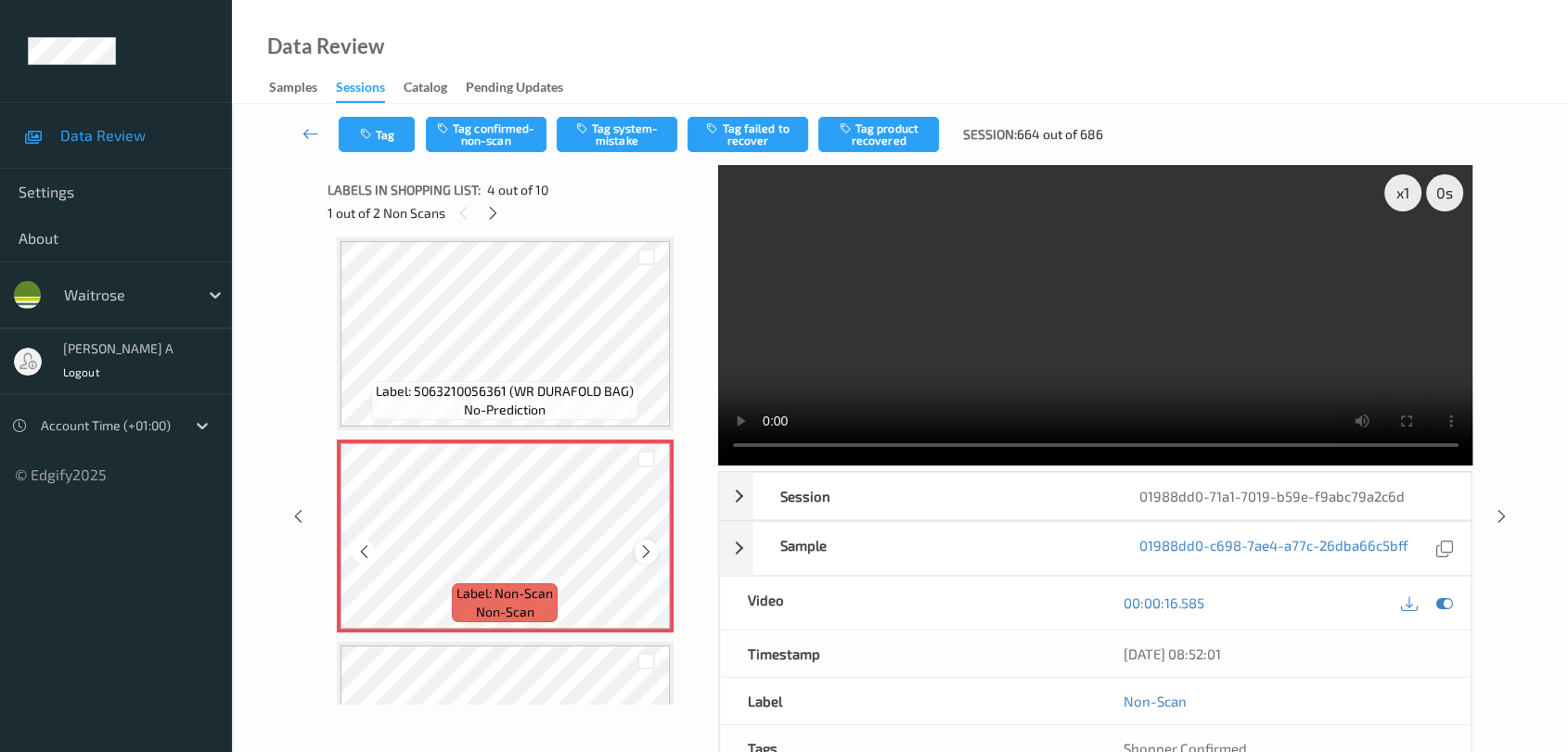
click at [645, 553] on icon at bounding box center [646, 551] width 16 height 17
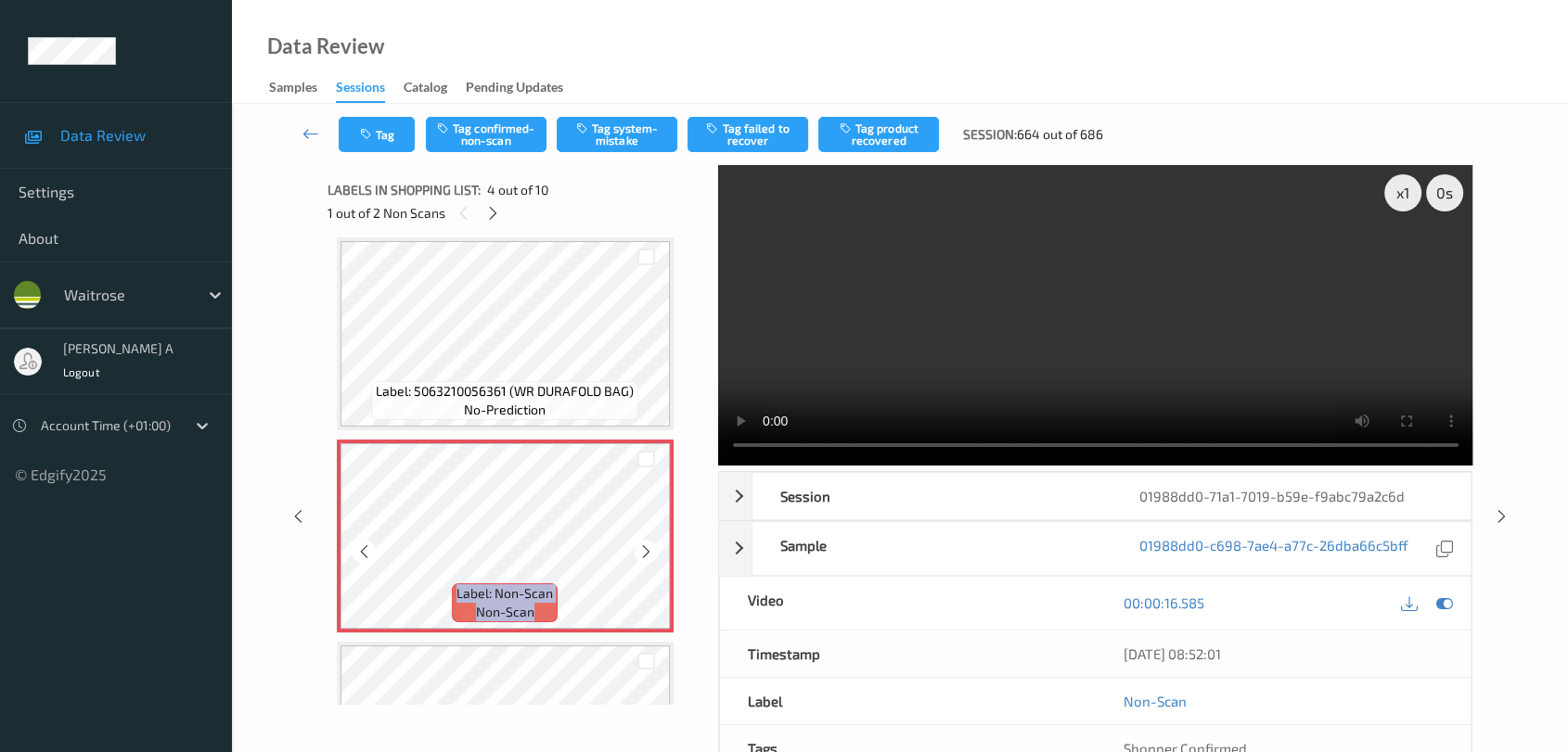
click at [645, 553] on icon at bounding box center [646, 551] width 16 height 17
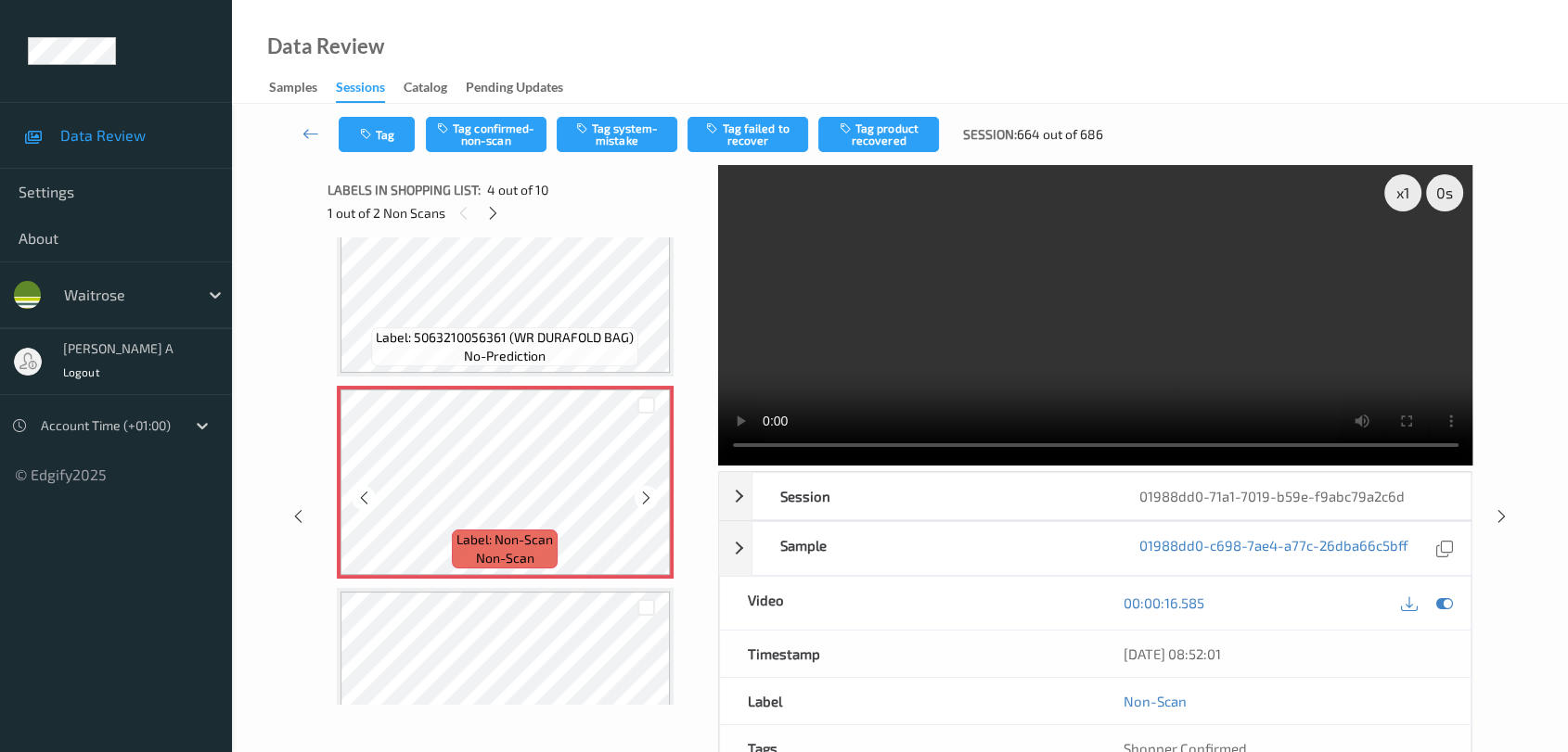
scroll to position [517, 0]
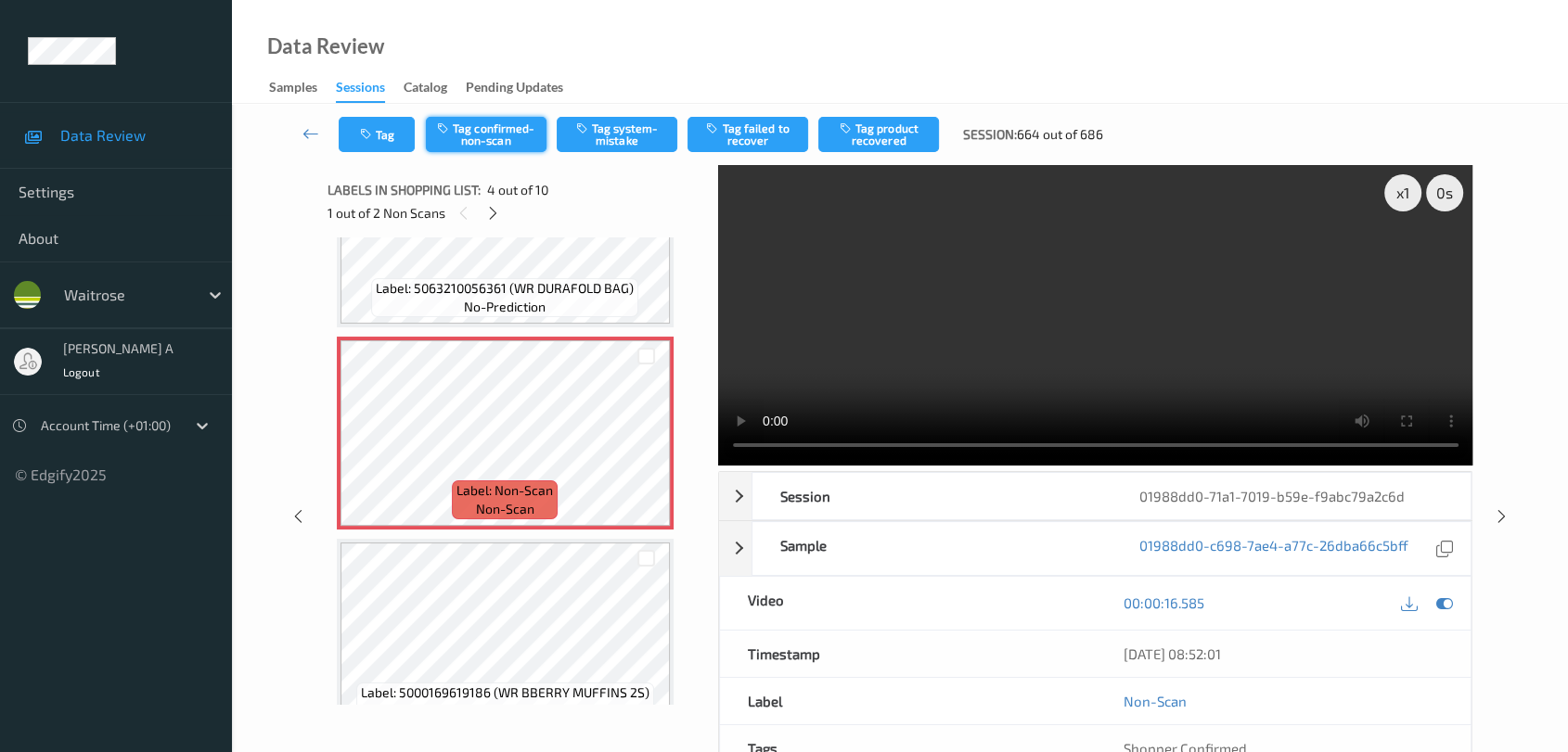
click at [505, 129] on button "Tag confirmed-non-scan" at bounding box center [486, 135] width 121 height 35
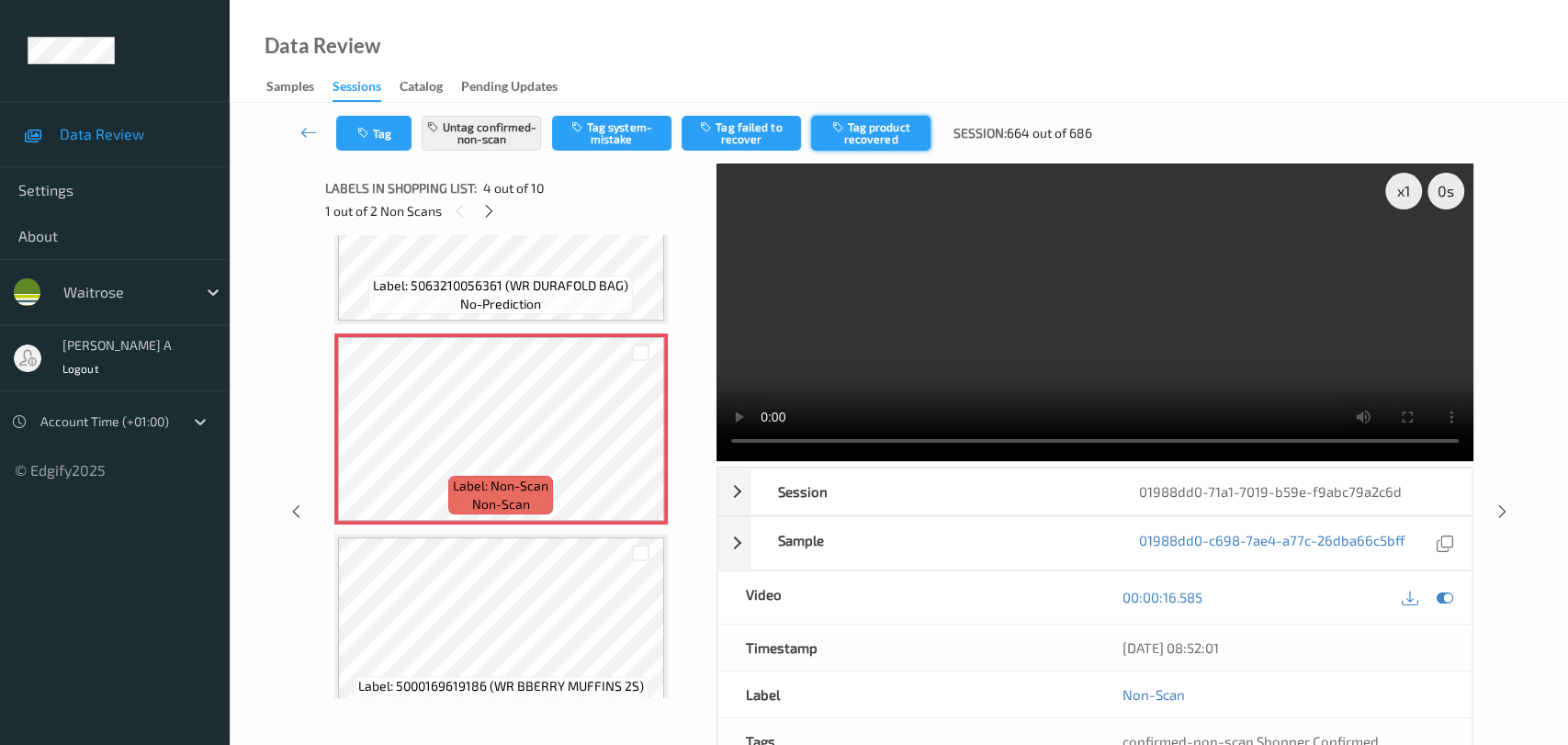
click at [897, 137] on button "Tag product recovered" at bounding box center [870, 134] width 120 height 35
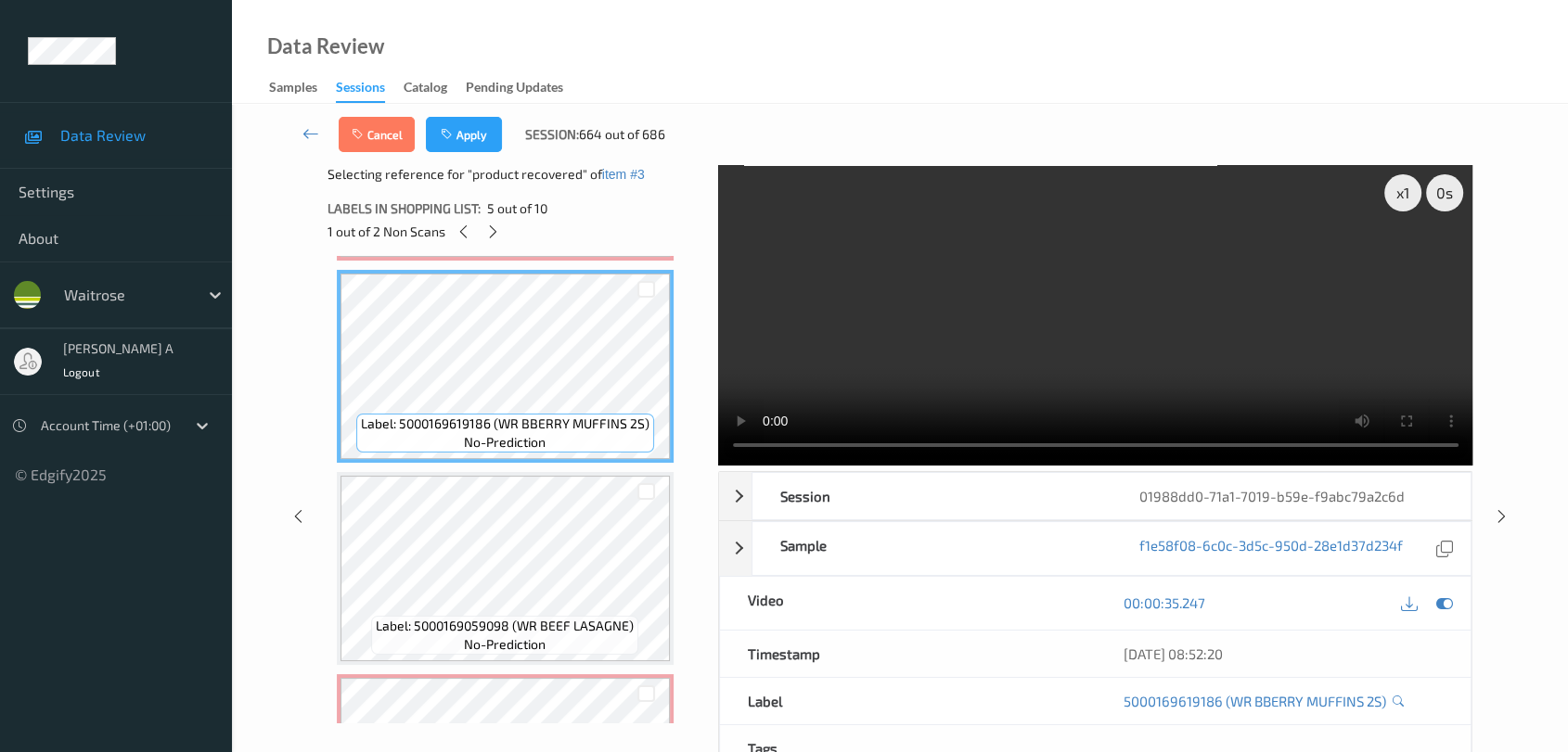
scroll to position [826, 0]
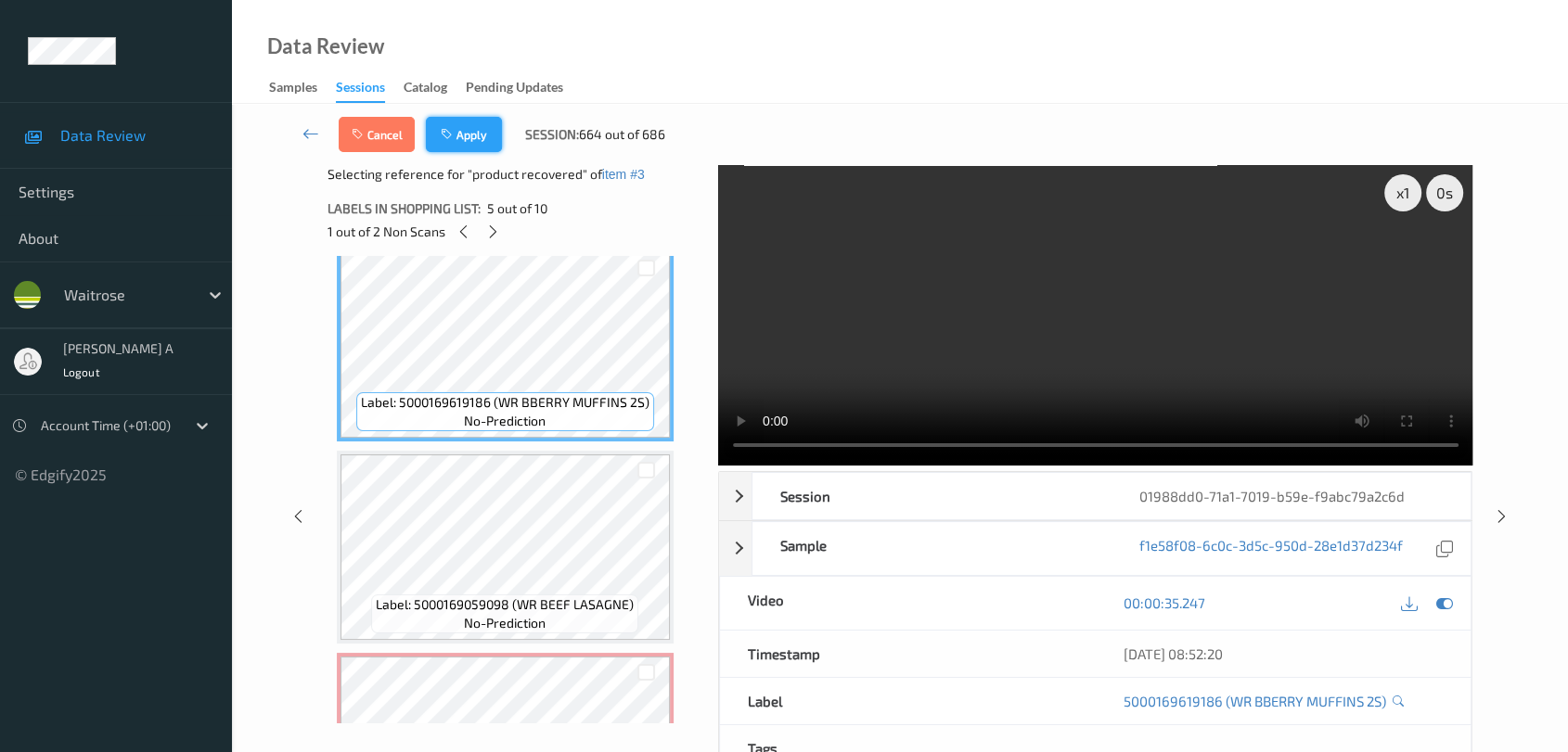
click at [466, 148] on button "Apply" at bounding box center [464, 135] width 76 height 35
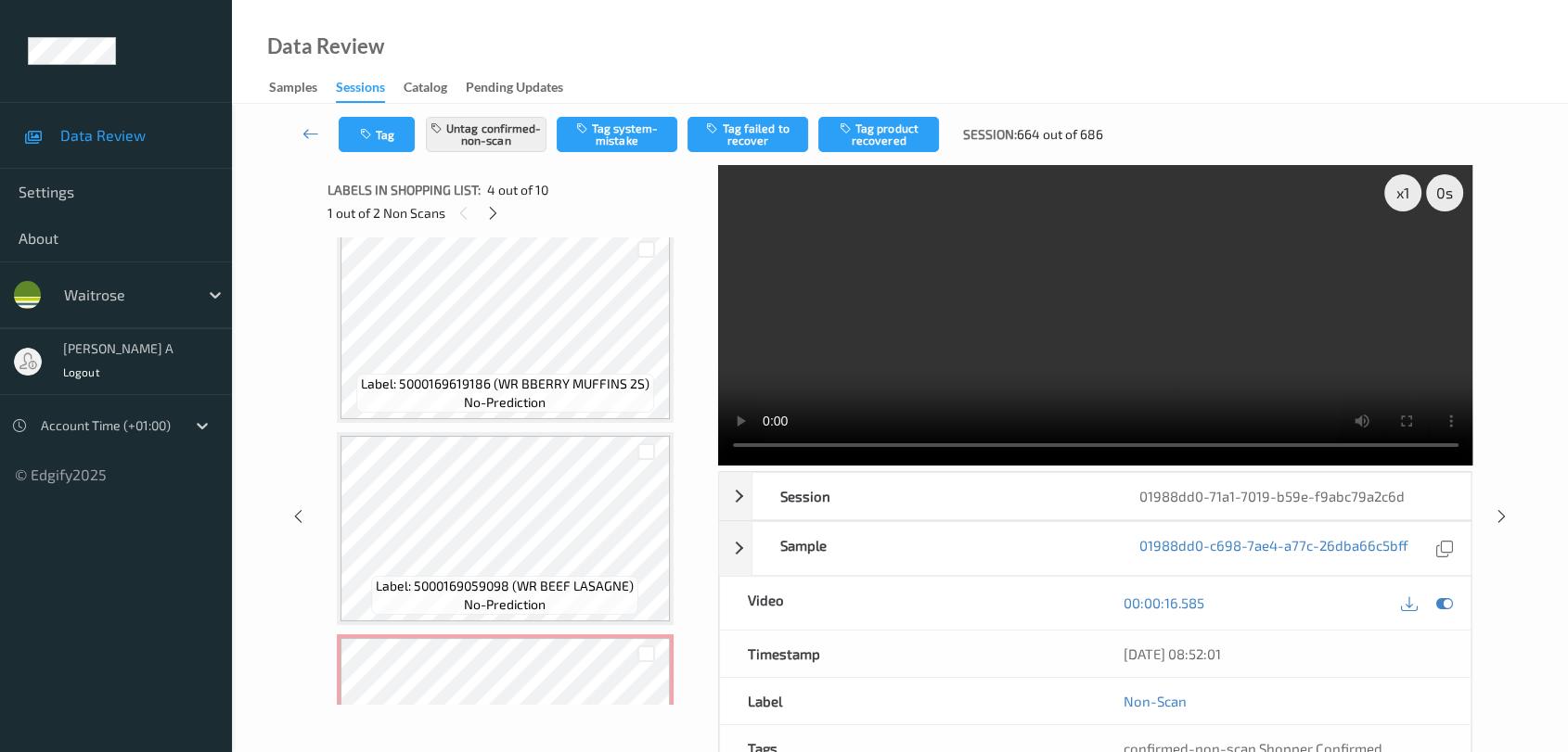
scroll to position [411, 0]
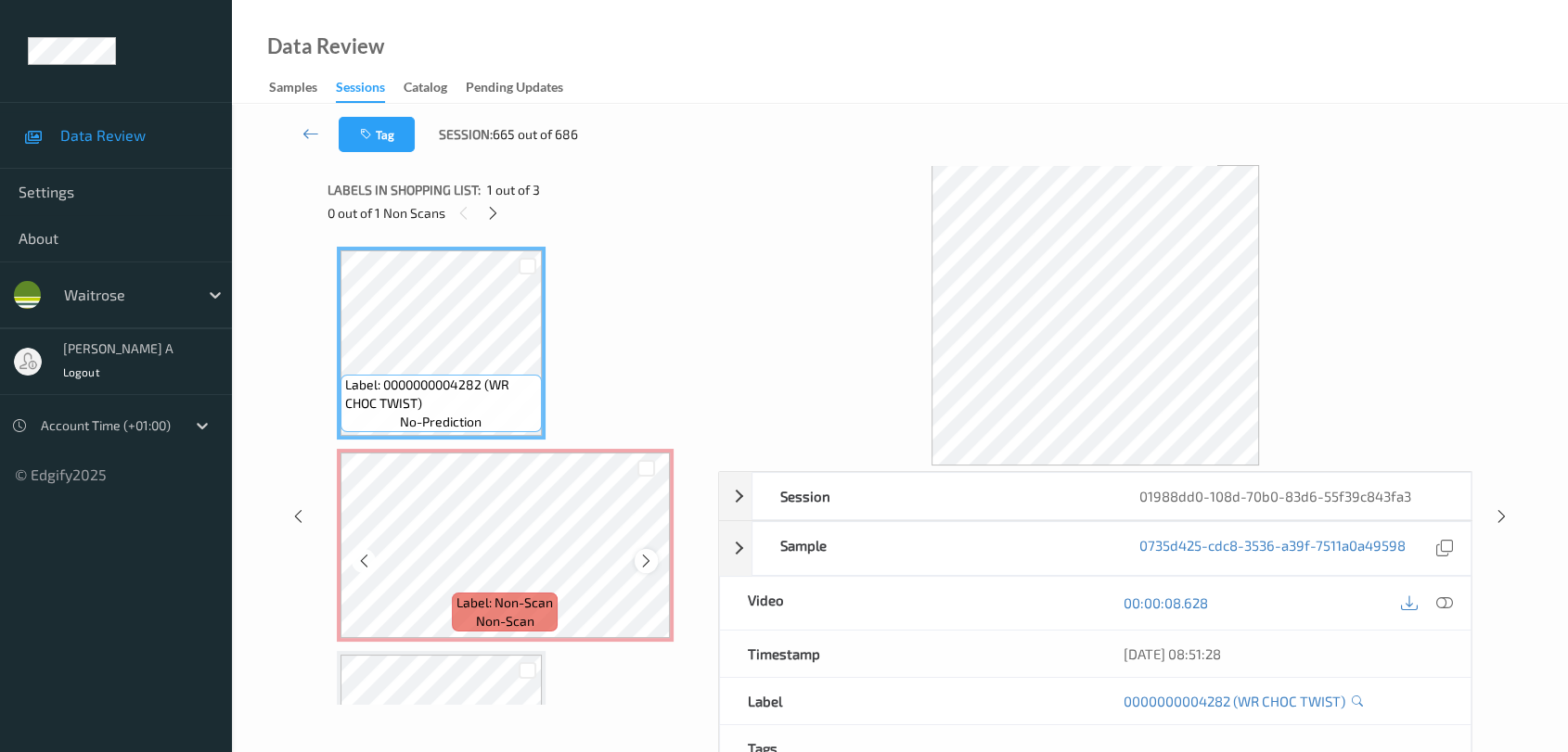
click at [645, 559] on icon at bounding box center [646, 561] width 16 height 17
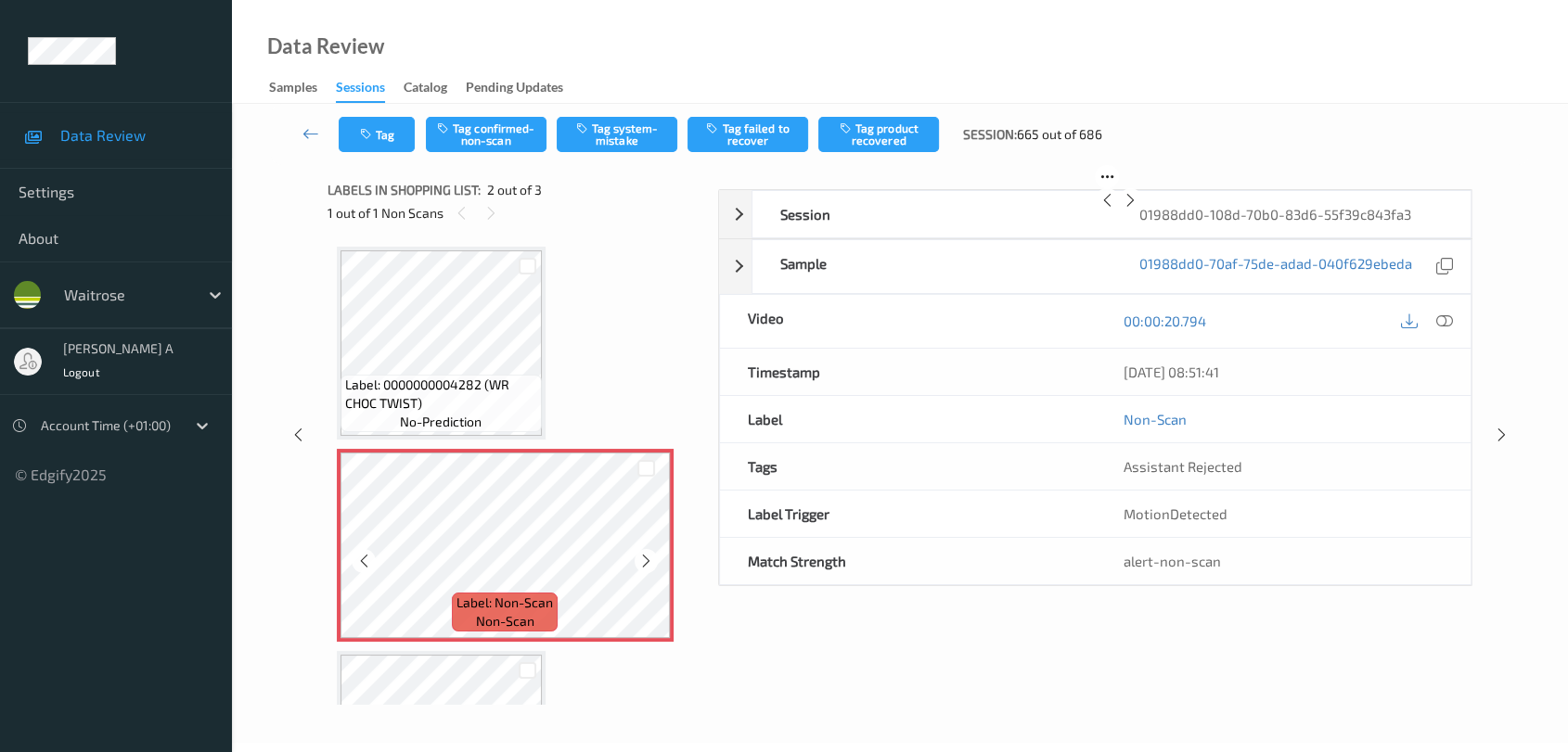
click at [645, 559] on icon at bounding box center [646, 561] width 16 height 17
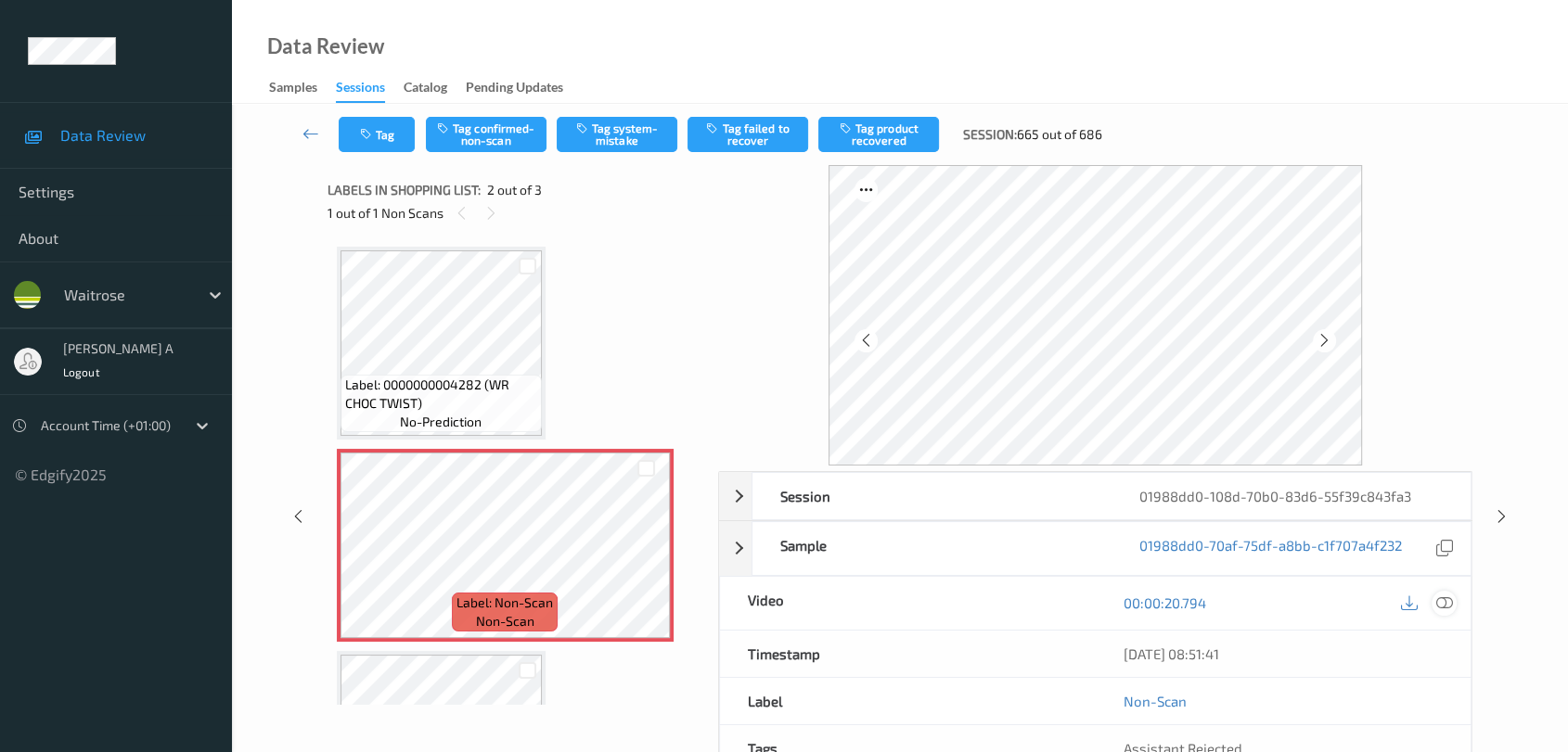
click at [1424, 600] on icon at bounding box center [1444, 602] width 17 height 17
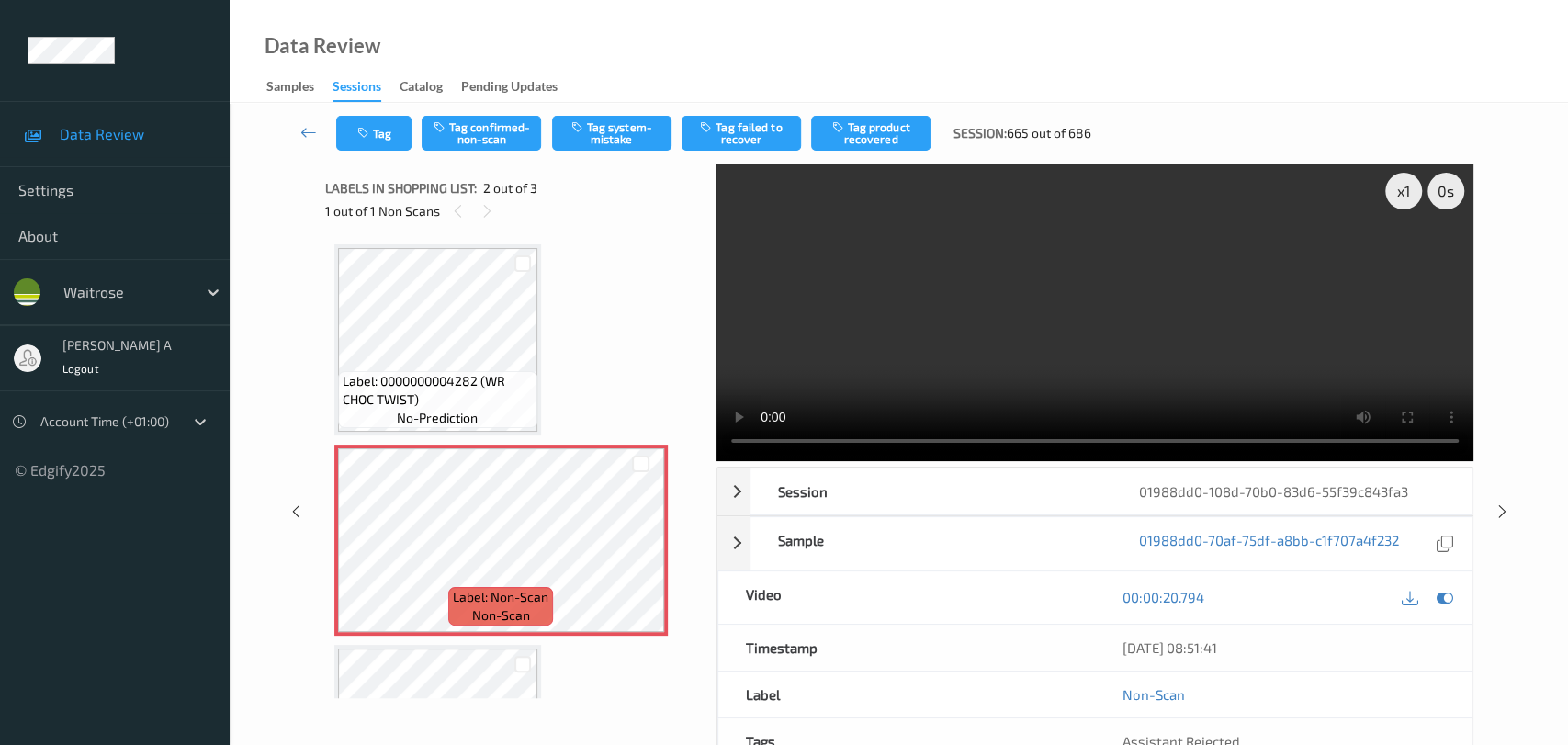
click at [1225, 228] on video at bounding box center [1094, 312] width 757 height 297
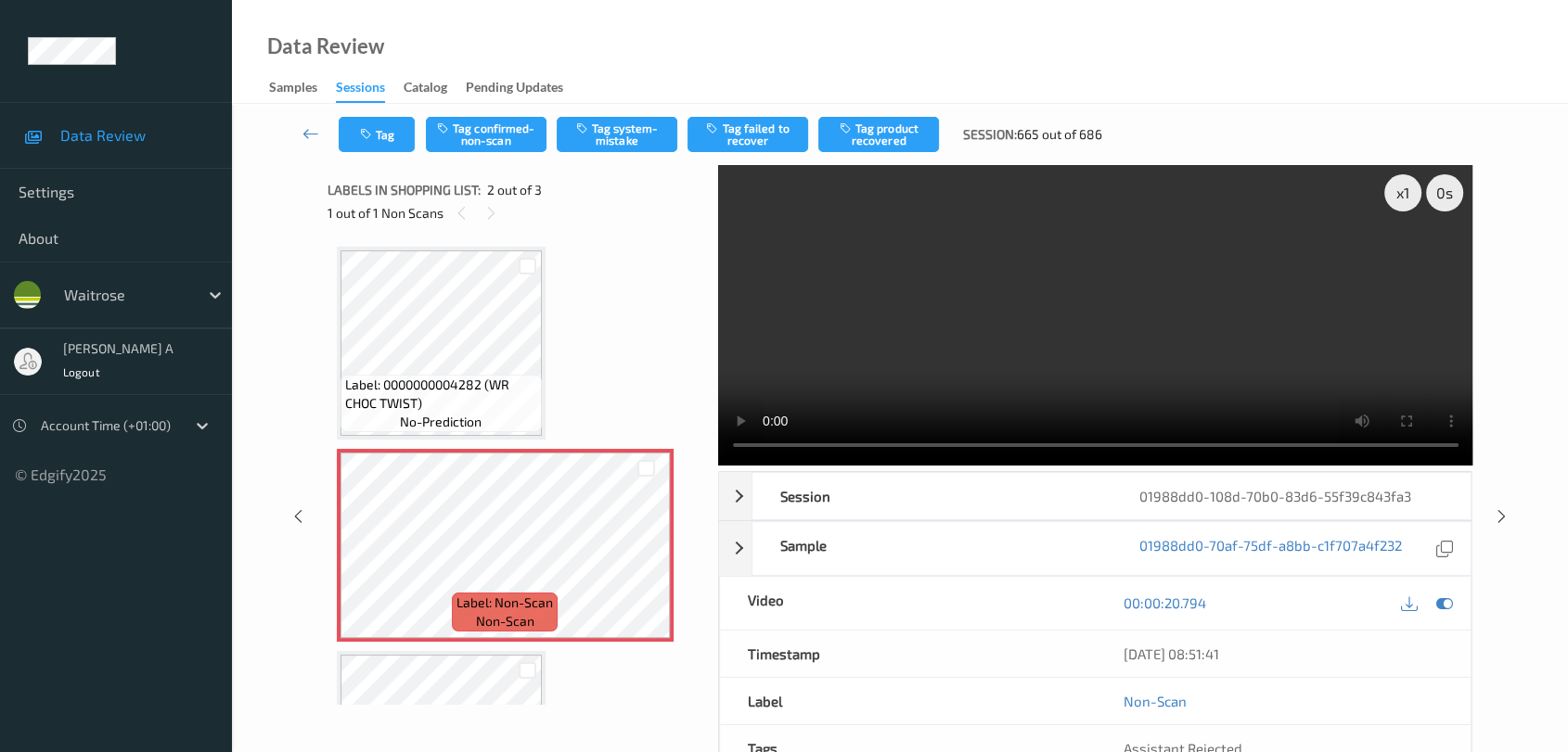
click at [869, 358] on video at bounding box center [1096, 315] width 755 height 300
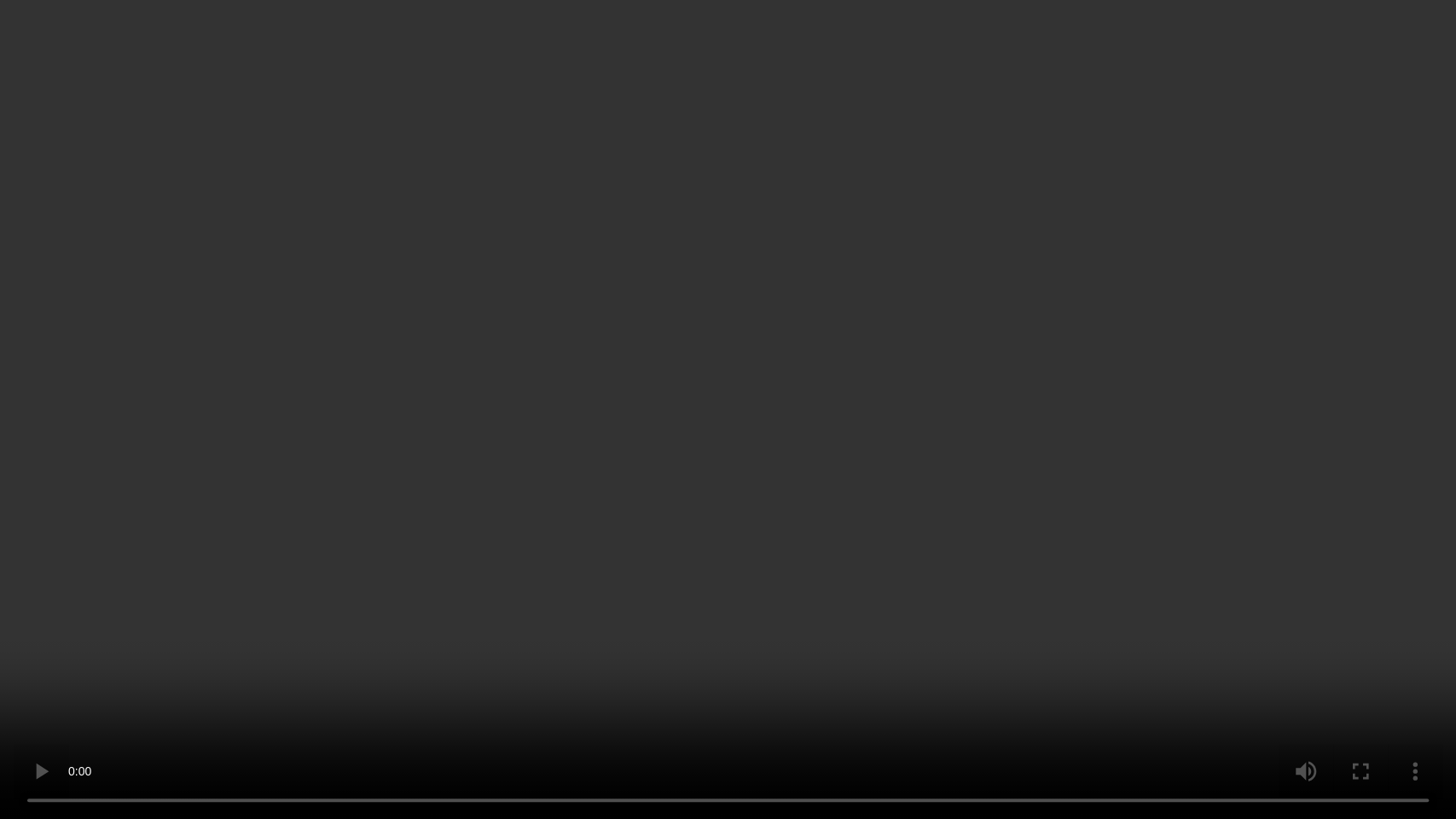
click at [798, 452] on video at bounding box center [728, 409] width 1456 height 819
click at [571, 622] on video at bounding box center [728, 409] width 1456 height 819
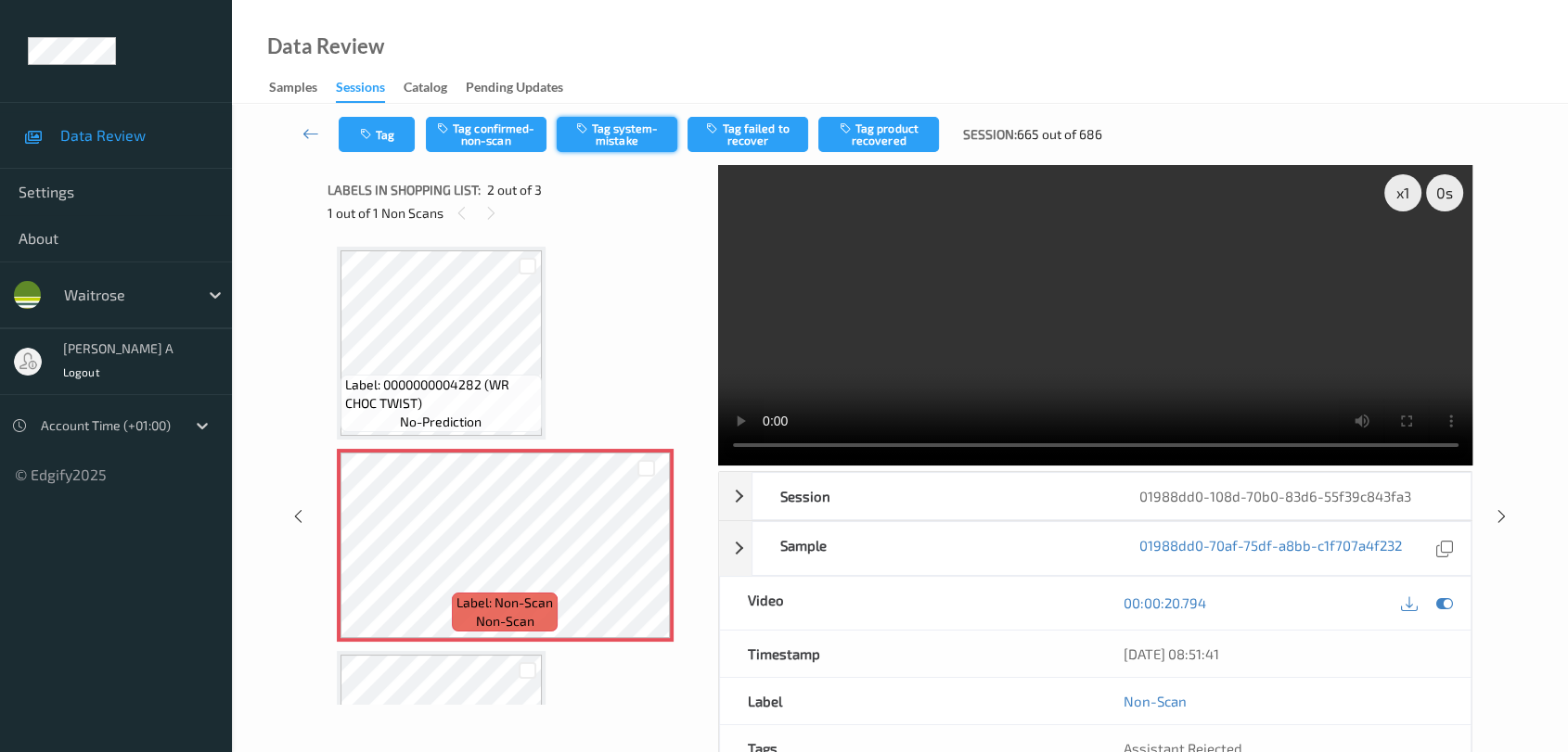
click at [623, 136] on button "Tag system-mistake" at bounding box center [617, 135] width 121 height 35
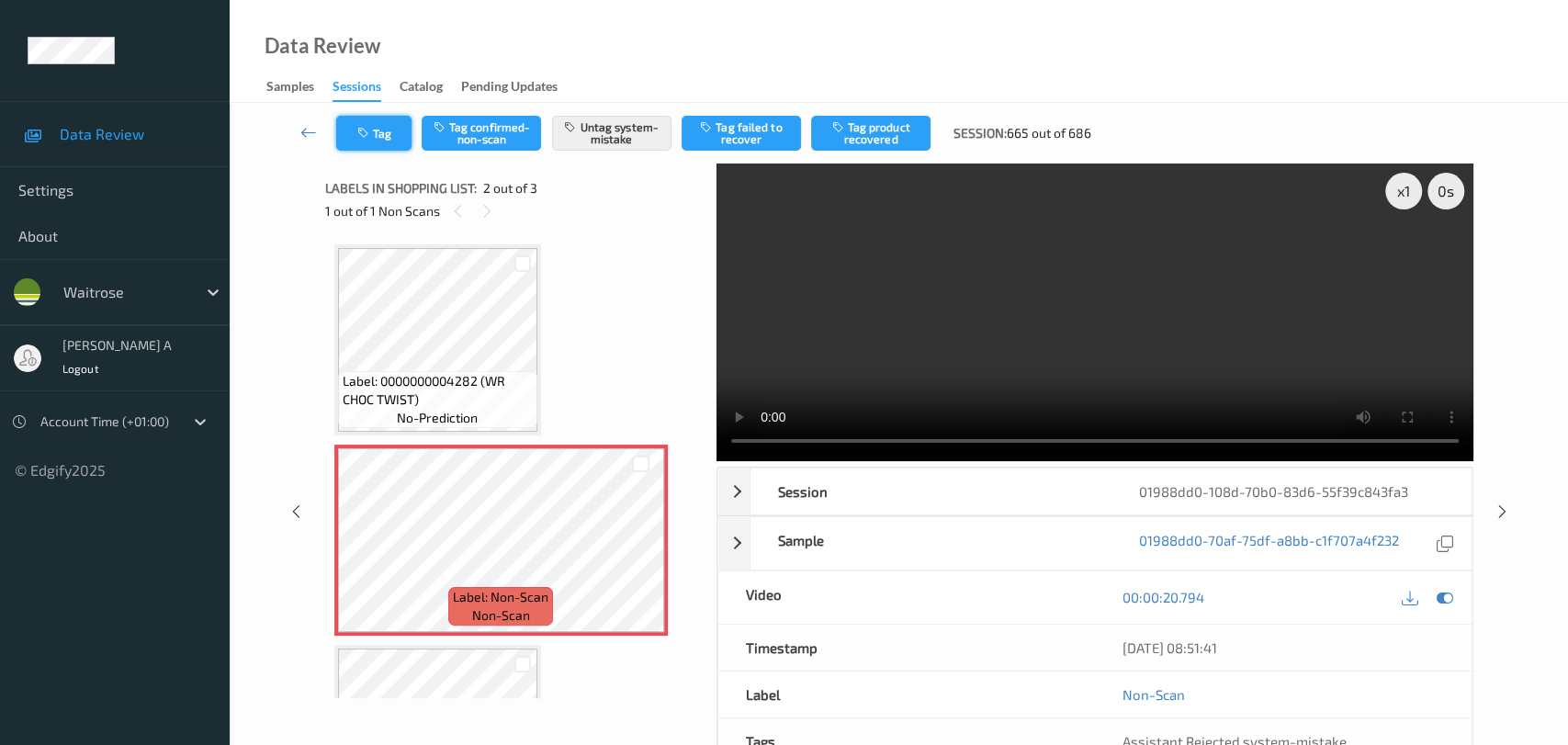
click at [377, 133] on button "Tag" at bounding box center [373, 134] width 75 height 35
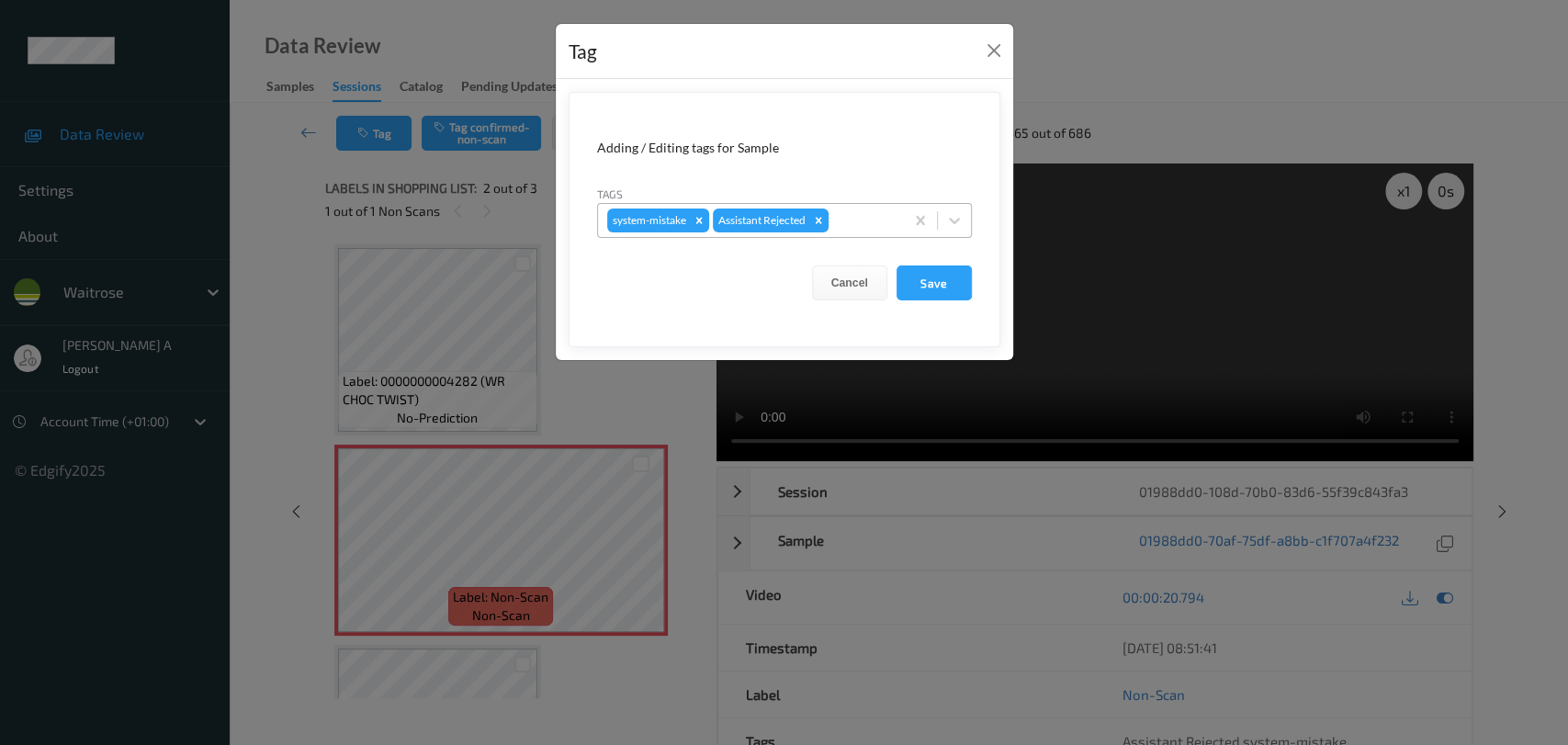
click at [880, 228] on div at bounding box center [863, 220] width 62 height 22
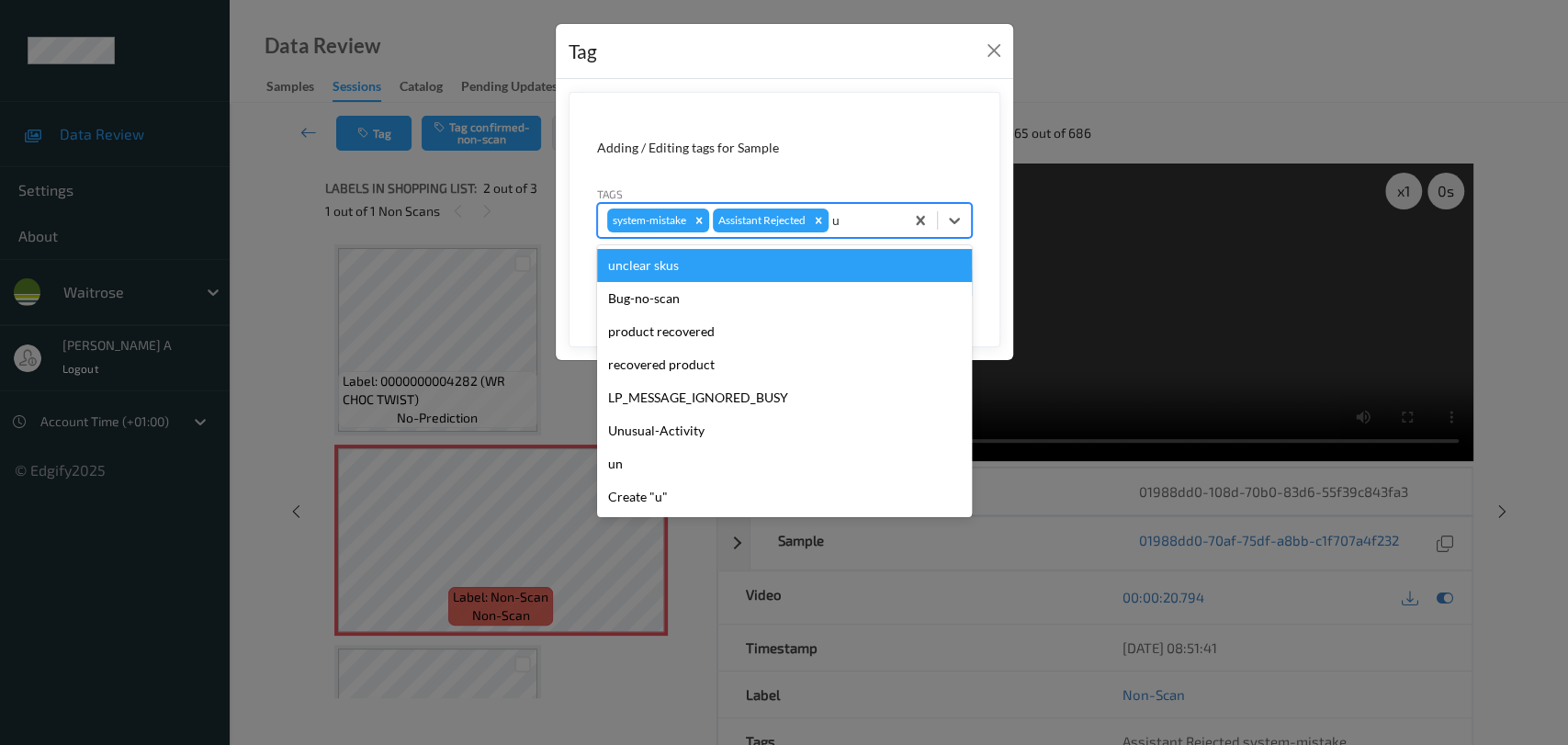
type input "un"
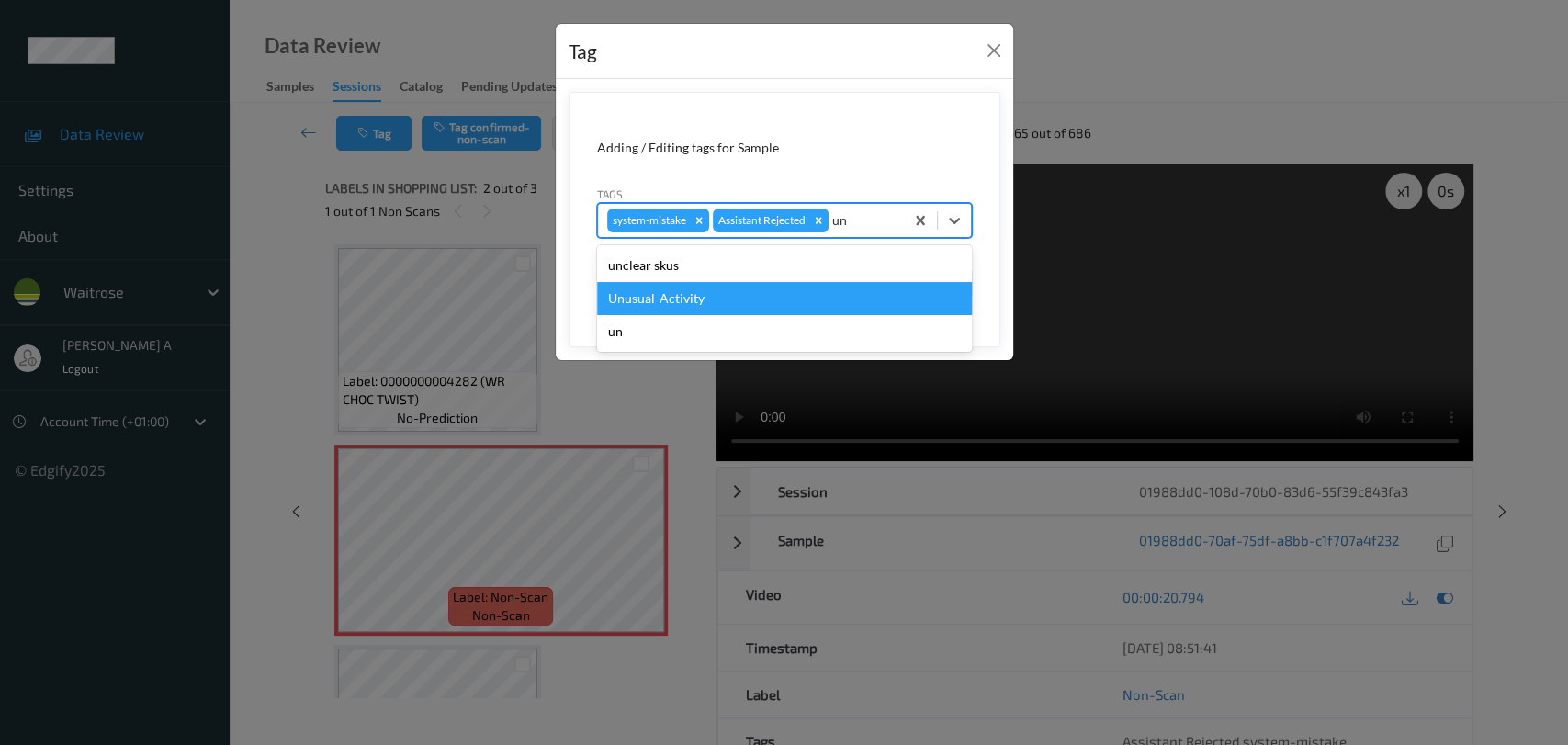
click at [770, 295] on div "Unusual-Activity" at bounding box center [784, 298] width 375 height 33
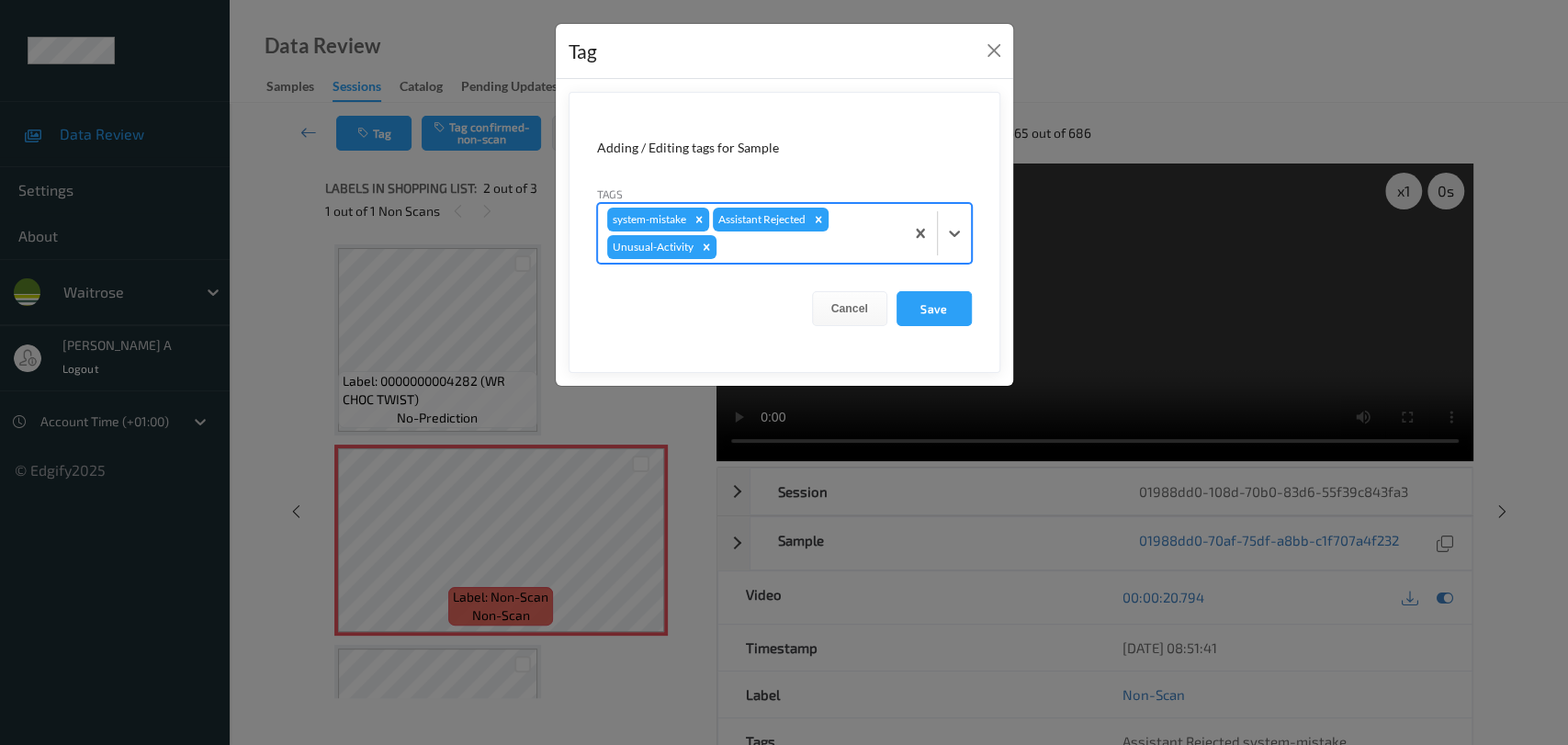
click at [756, 249] on div at bounding box center [807, 247] width 174 height 22
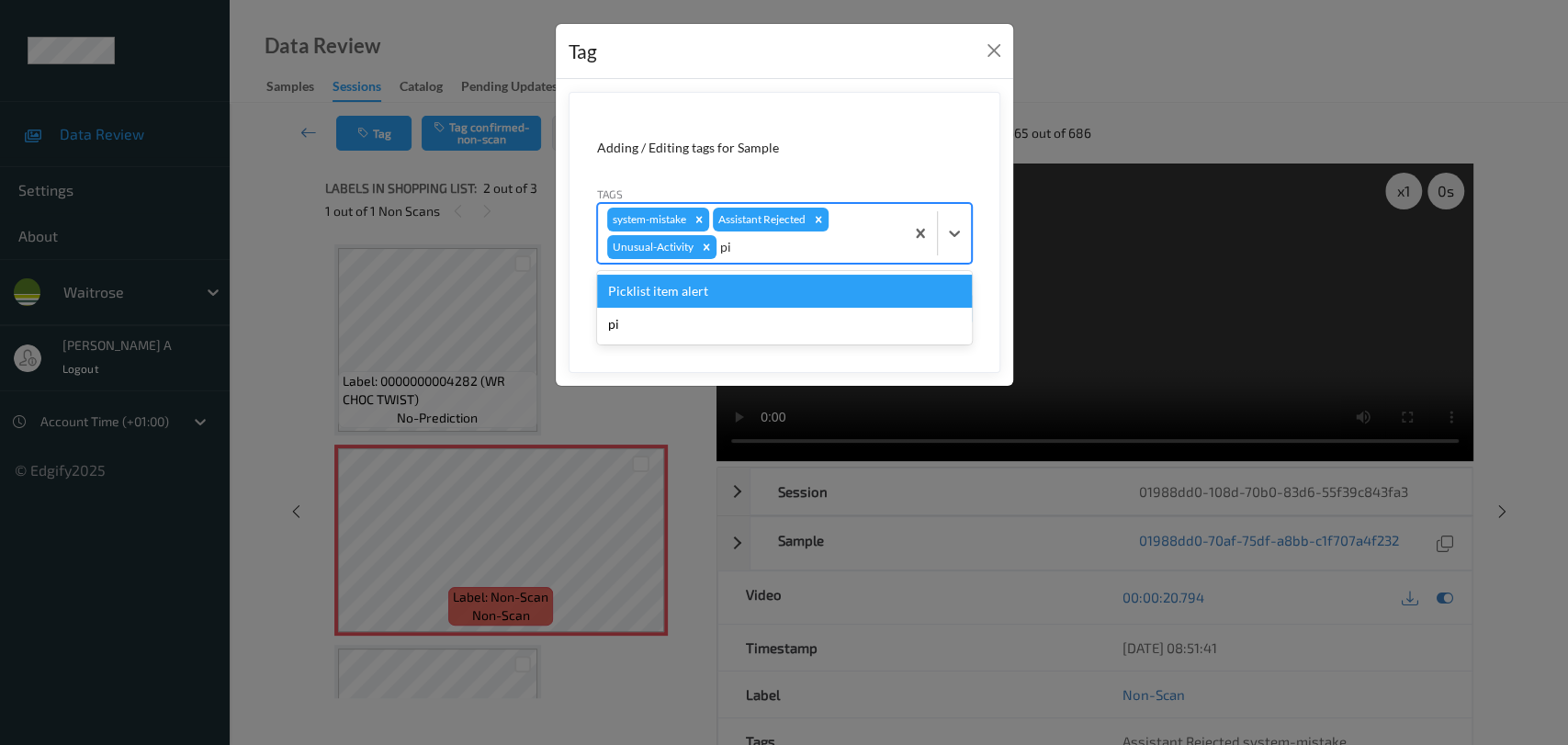
type input "pic"
click at [704, 284] on div "Picklist item alert" at bounding box center [784, 292] width 375 height 33
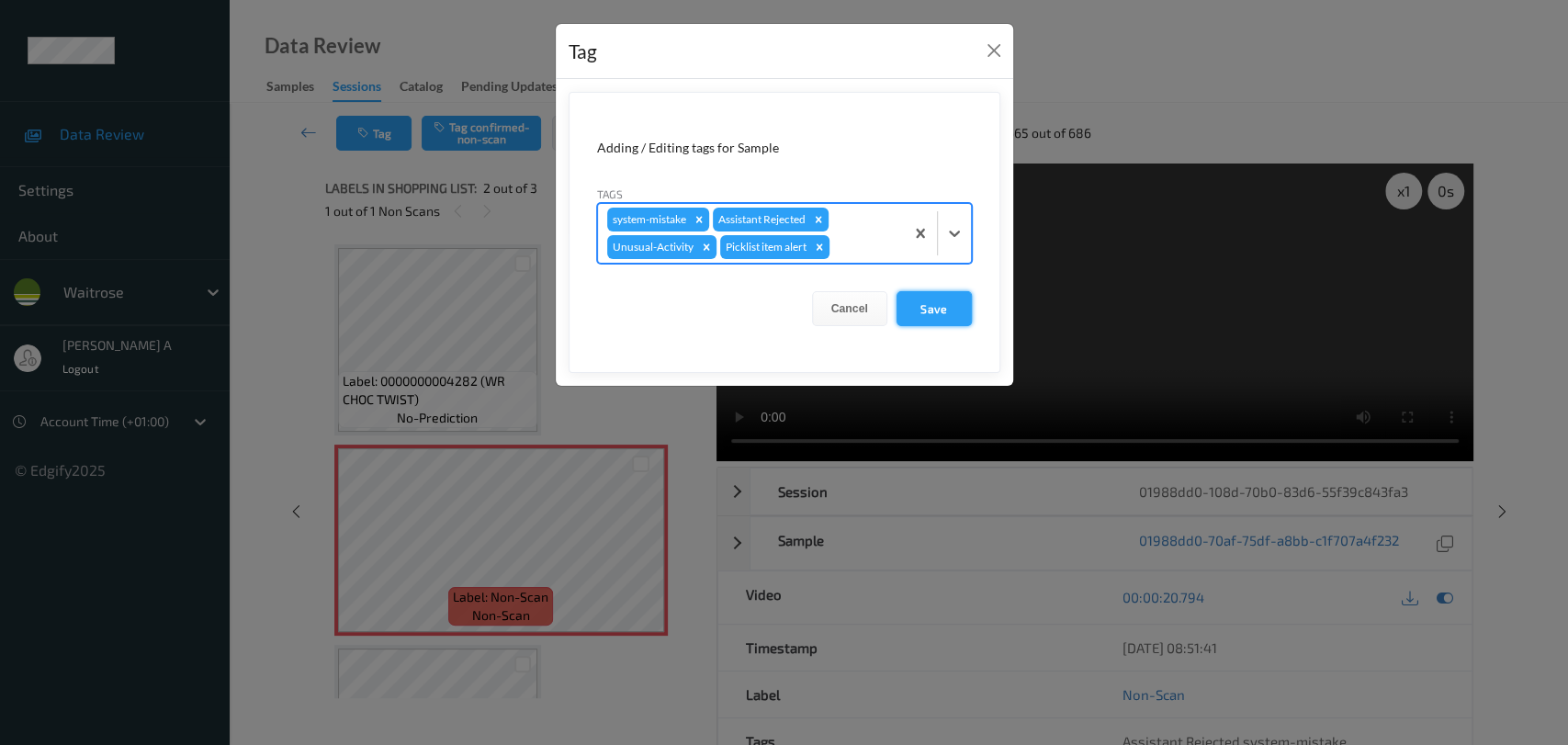
click at [940, 316] on button "Save" at bounding box center [934, 309] width 75 height 35
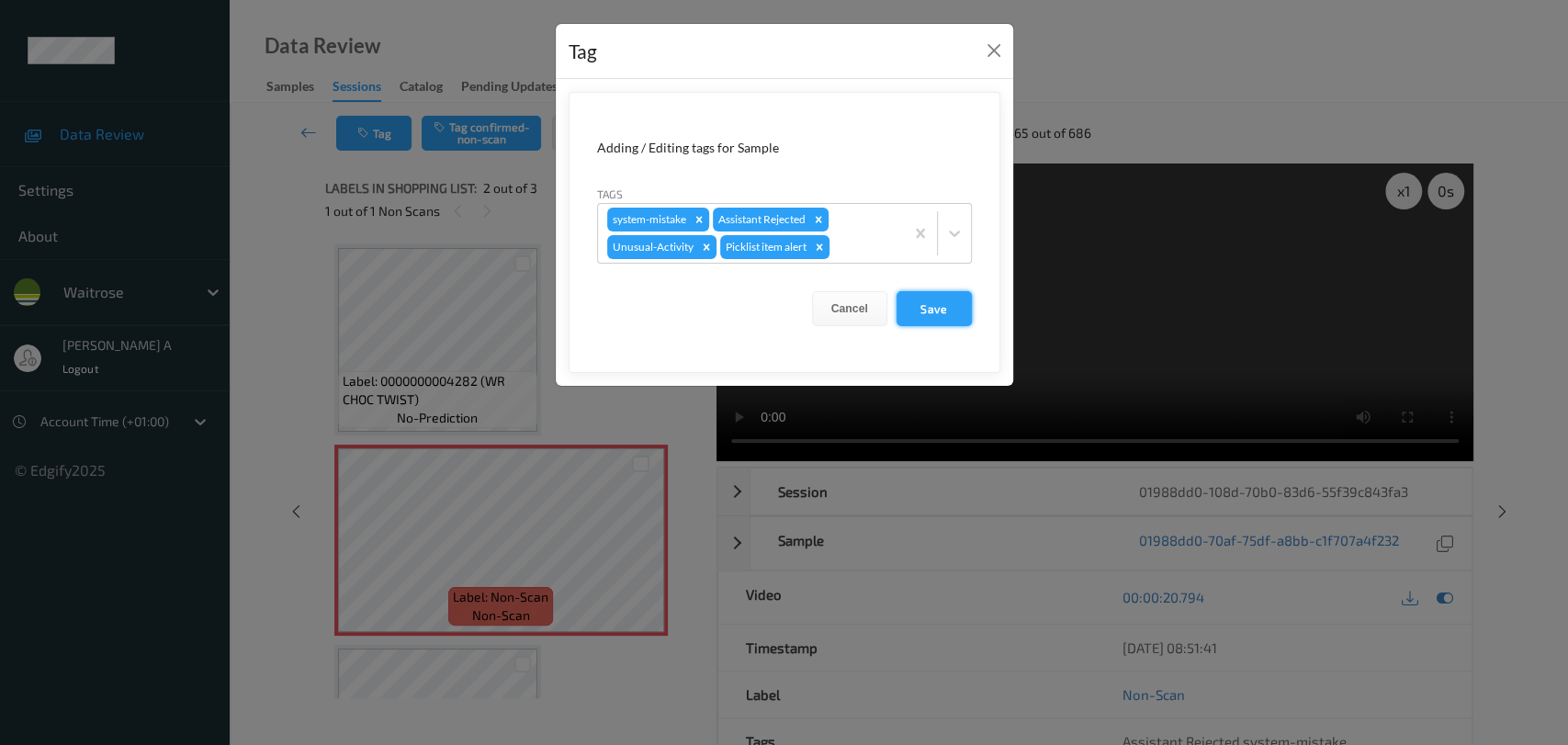
click at [952, 308] on button "Save" at bounding box center [934, 309] width 75 height 35
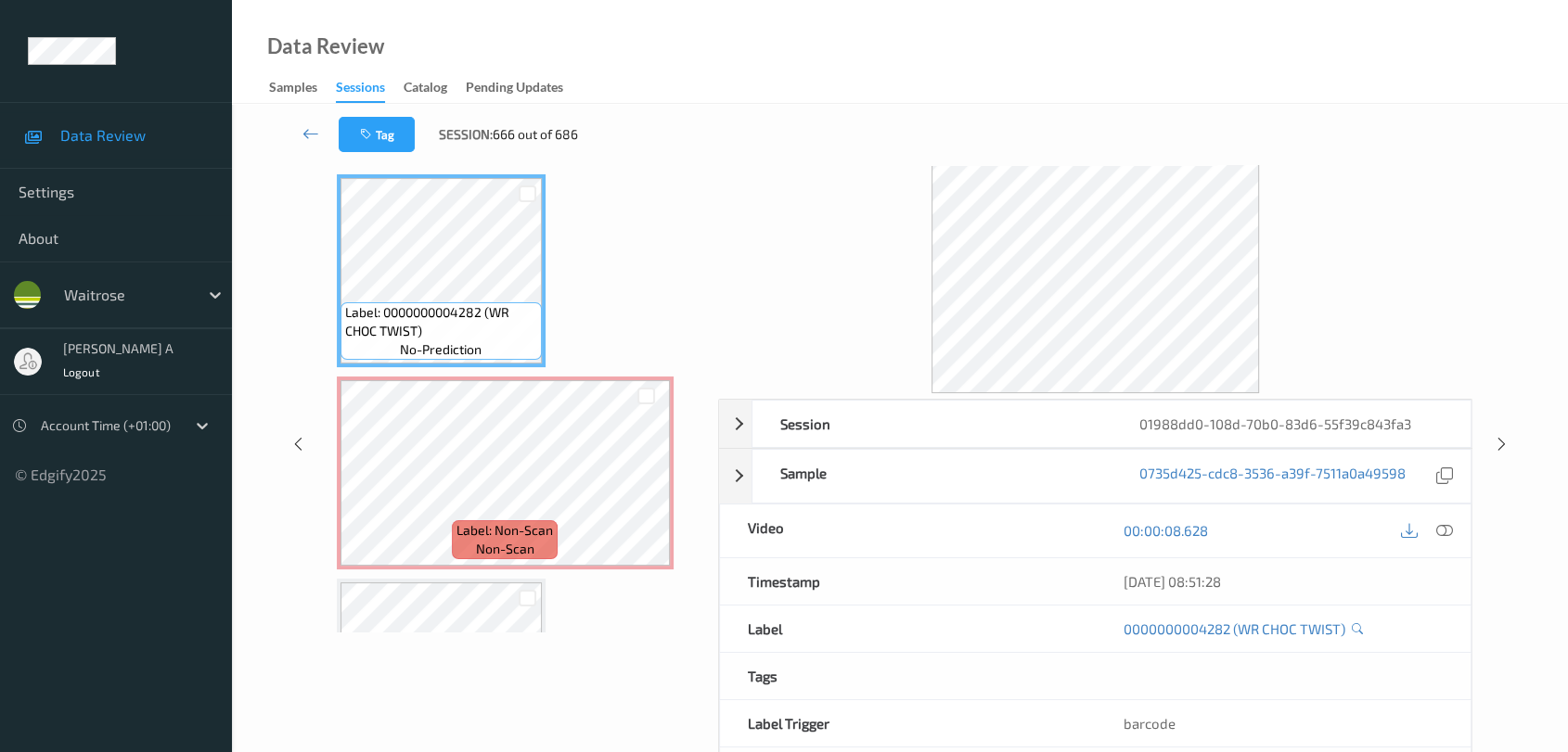
scroll to position [103, 0]
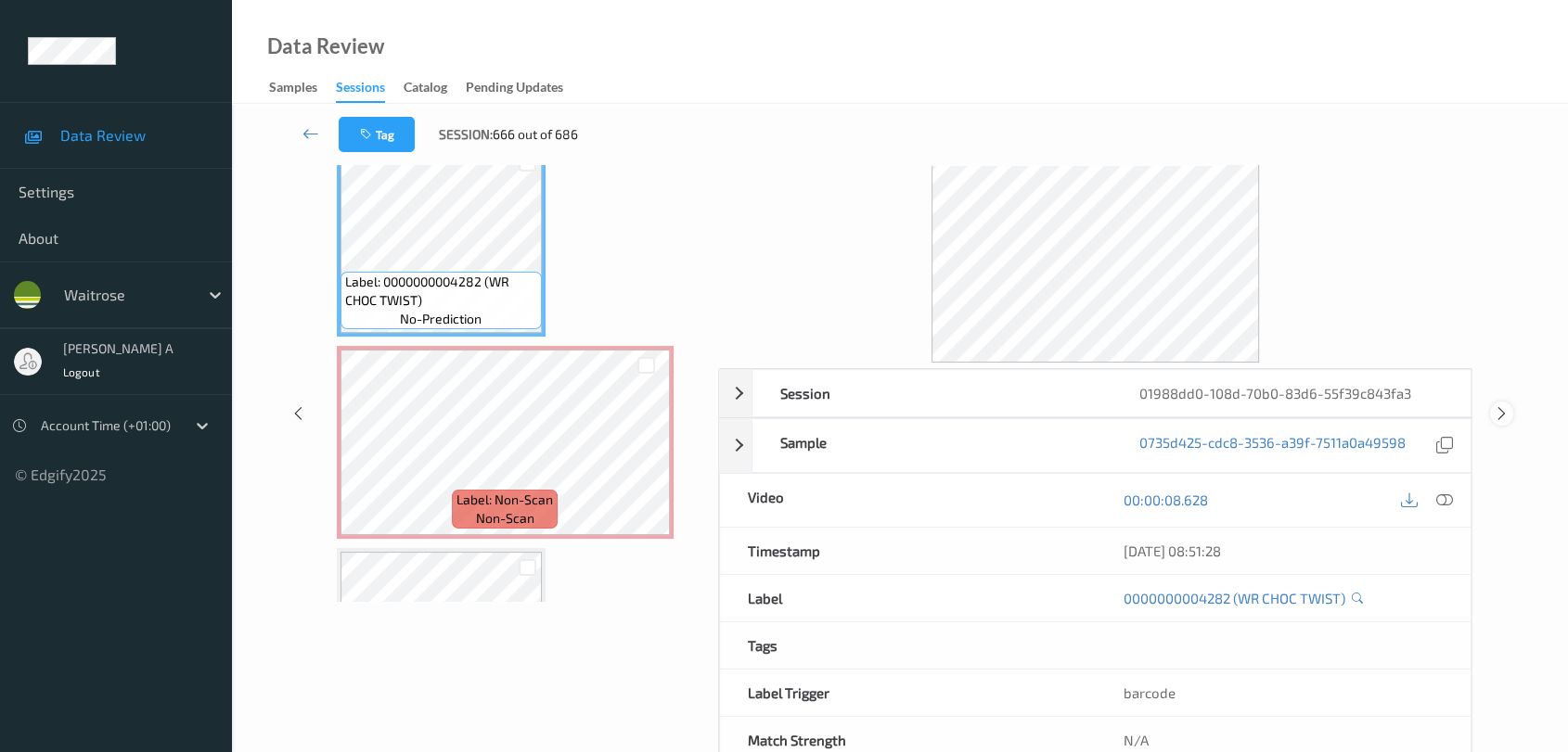
click at [1424, 413] on icon at bounding box center [1501, 413] width 16 height 17
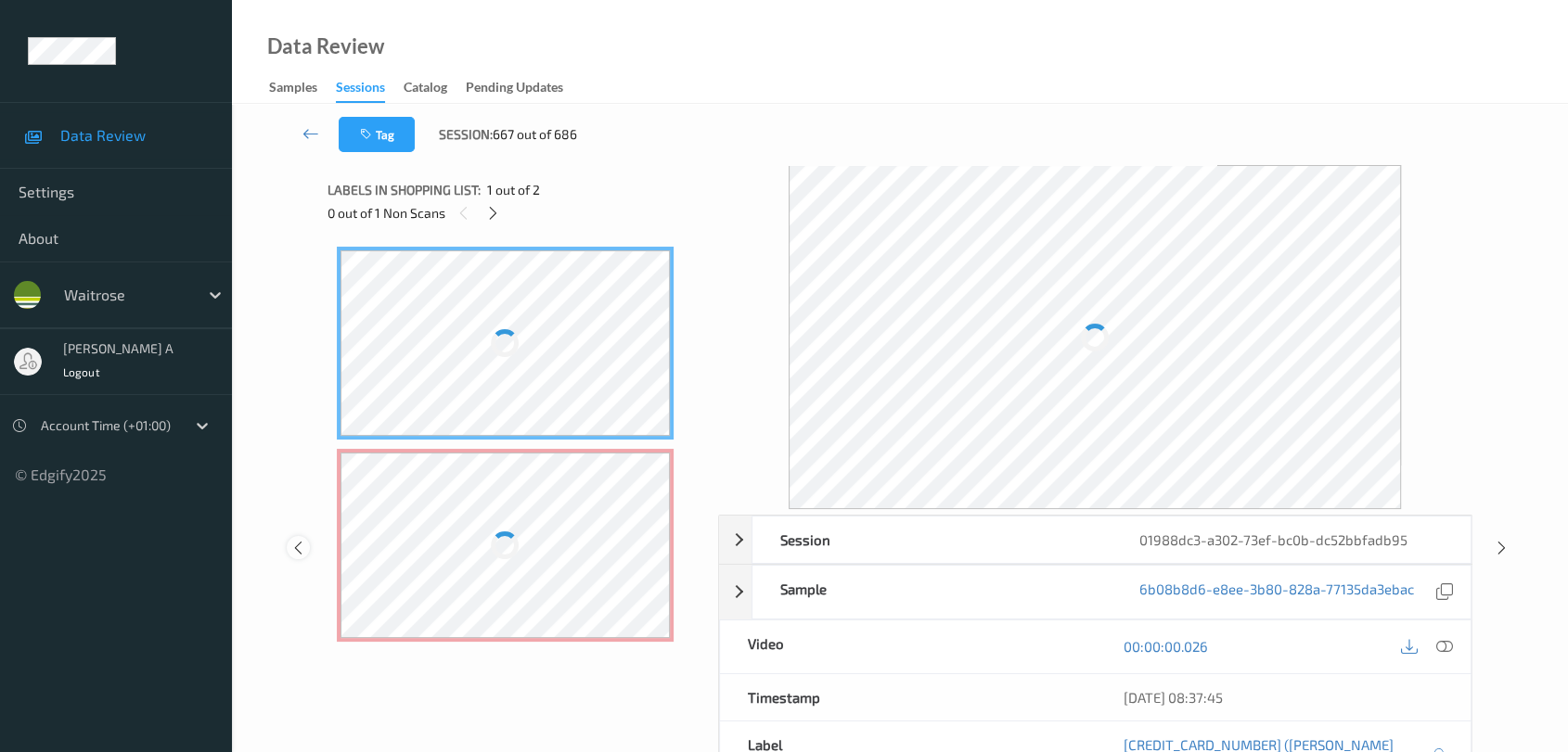
click at [290, 539] on icon at bounding box center [298, 547] width 16 height 17
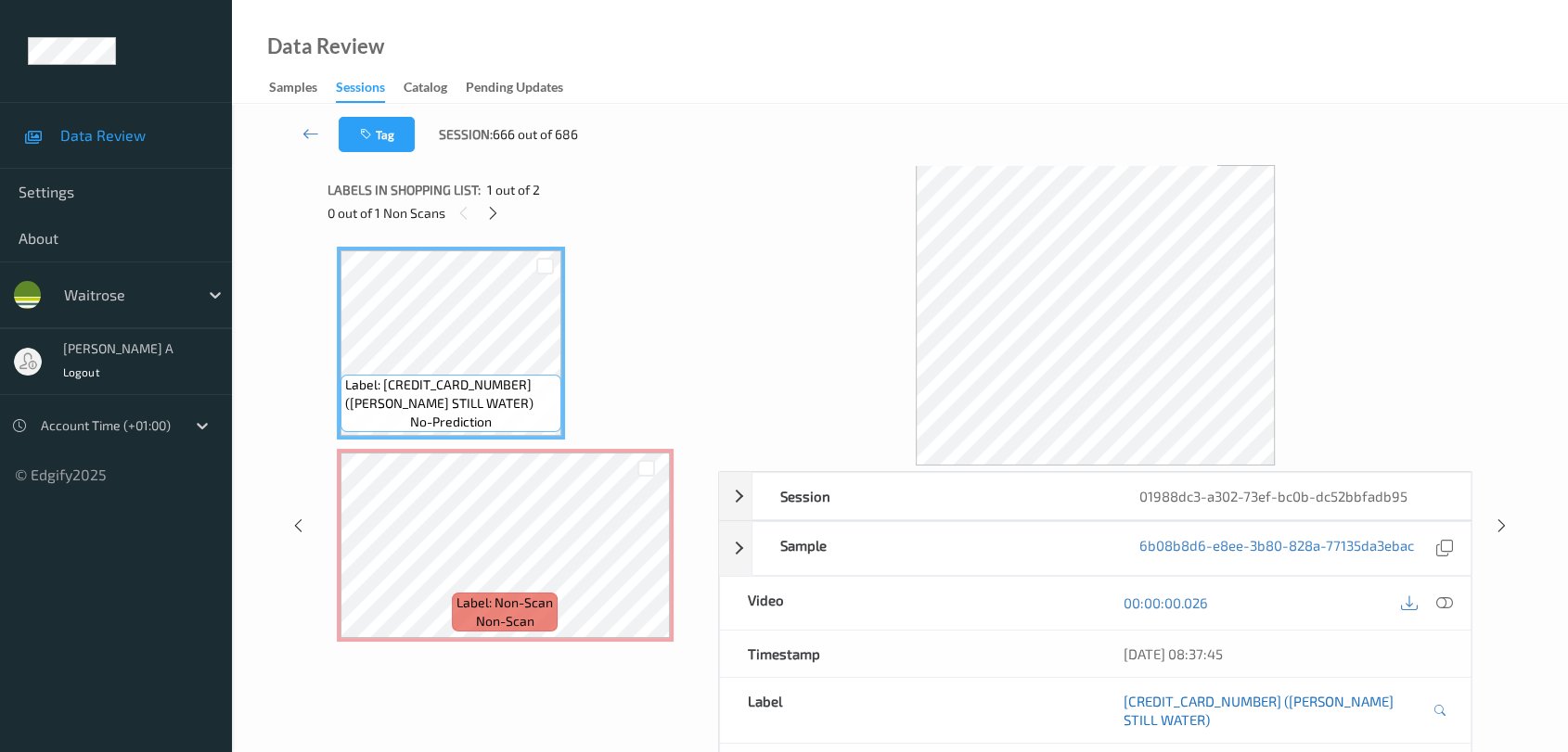
drag, startPoint x: 1442, startPoint y: 599, endPoint x: 1344, endPoint y: 538, distance: 115.4
click at [1424, 599] on icon at bounding box center [1444, 602] width 17 height 17
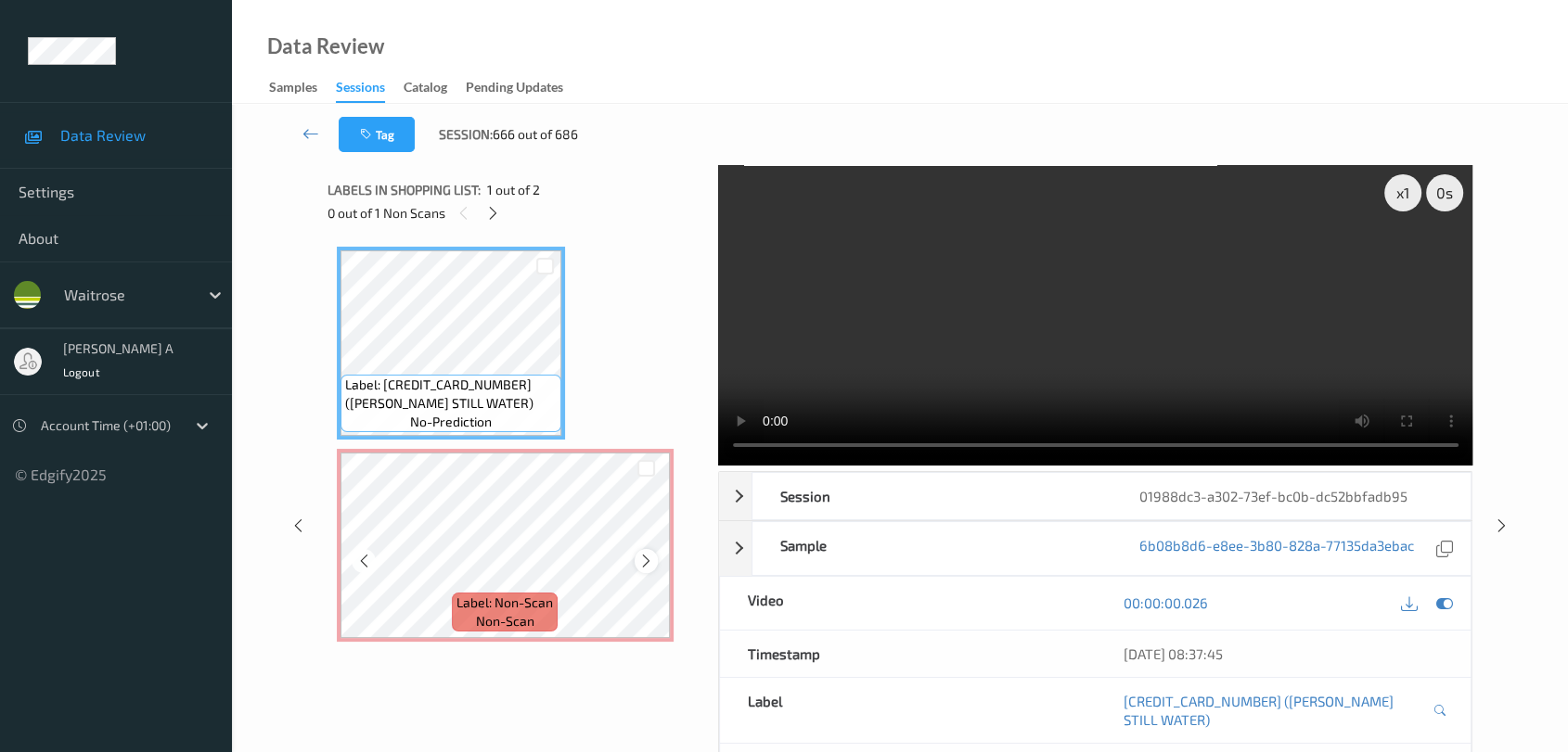
click at [640, 558] on icon at bounding box center [646, 561] width 16 height 17
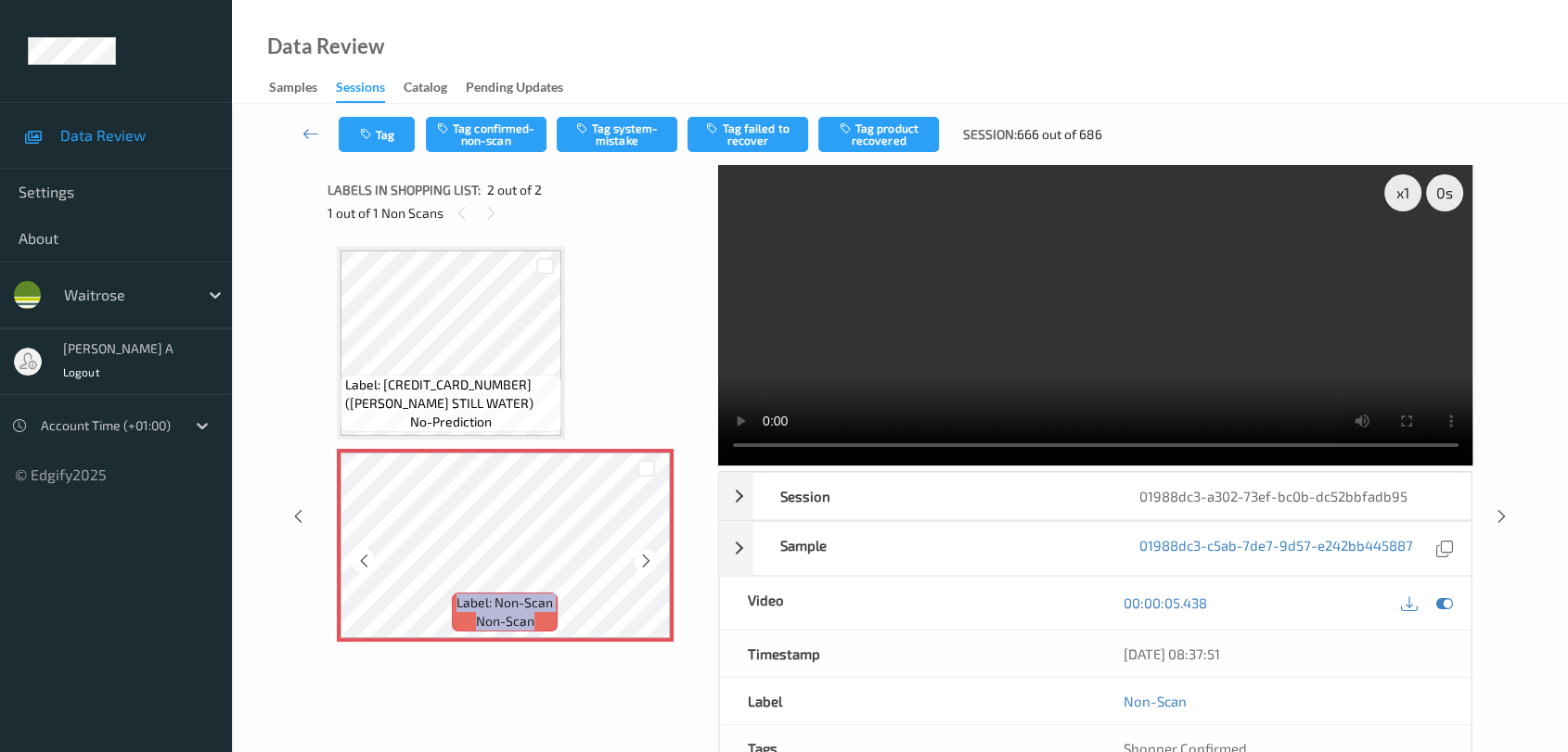
click at [640, 558] on icon at bounding box center [646, 561] width 16 height 17
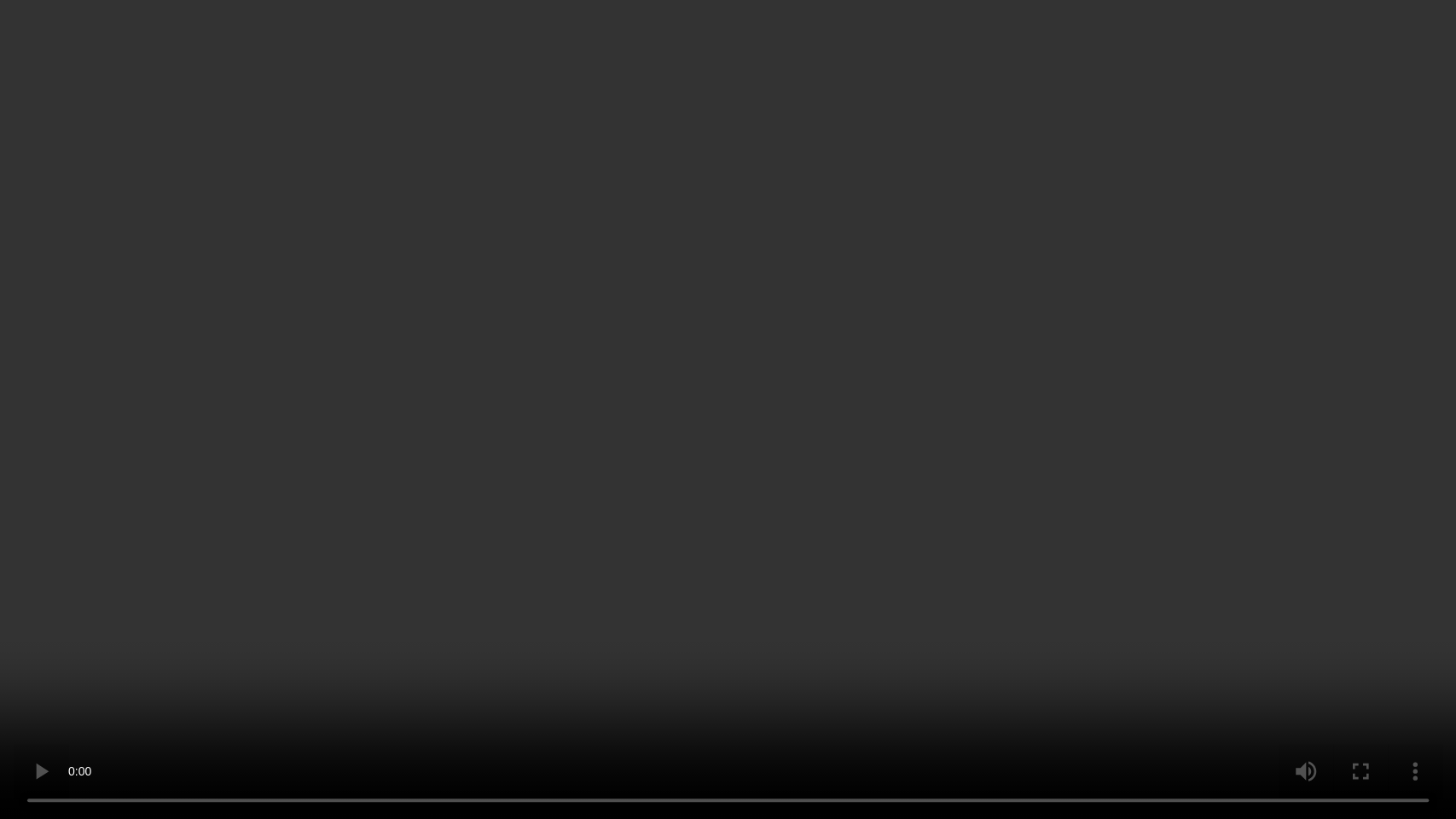
click at [748, 61] on video at bounding box center [728, 409] width 1456 height 819
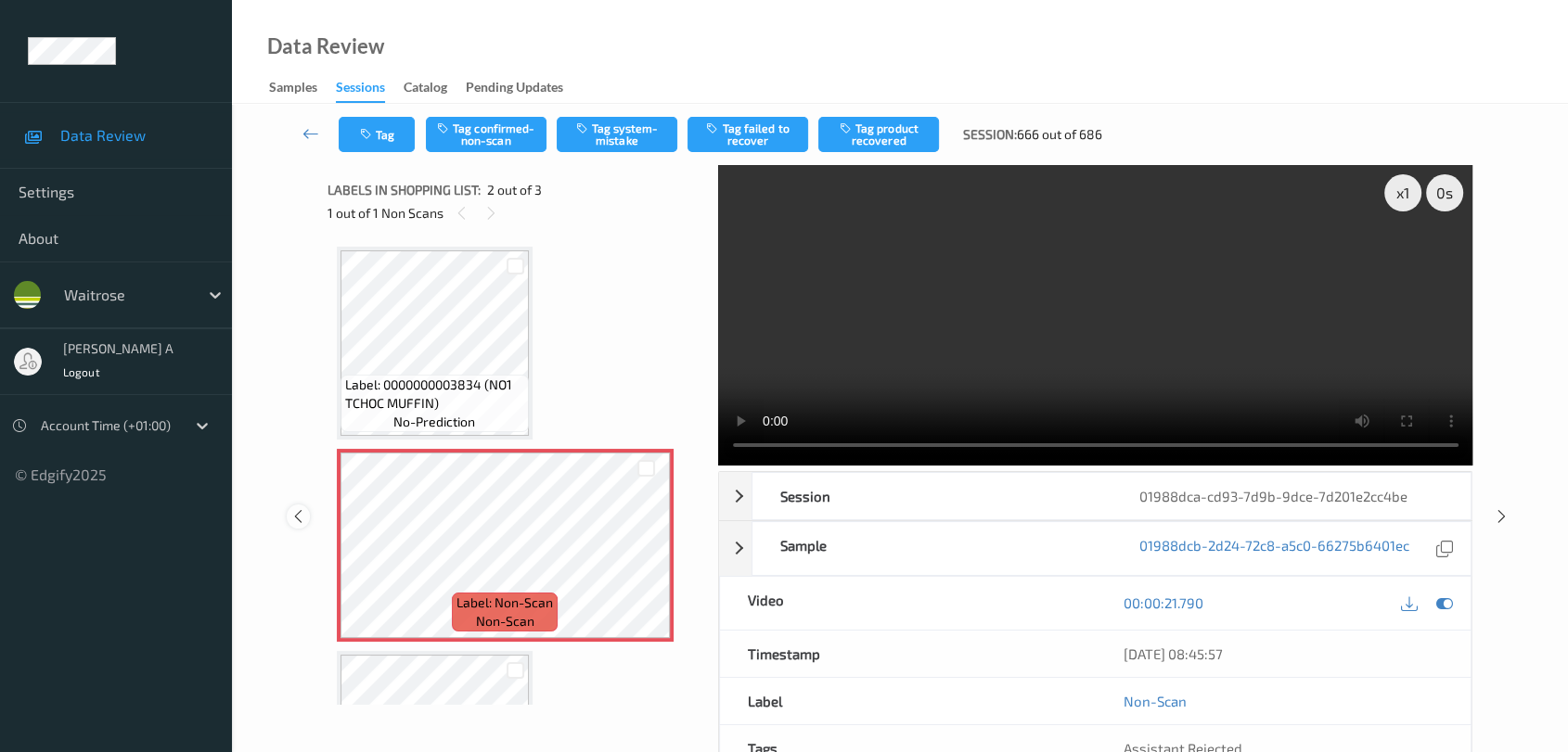
click at [297, 514] on icon at bounding box center [298, 517] width 16 height 17
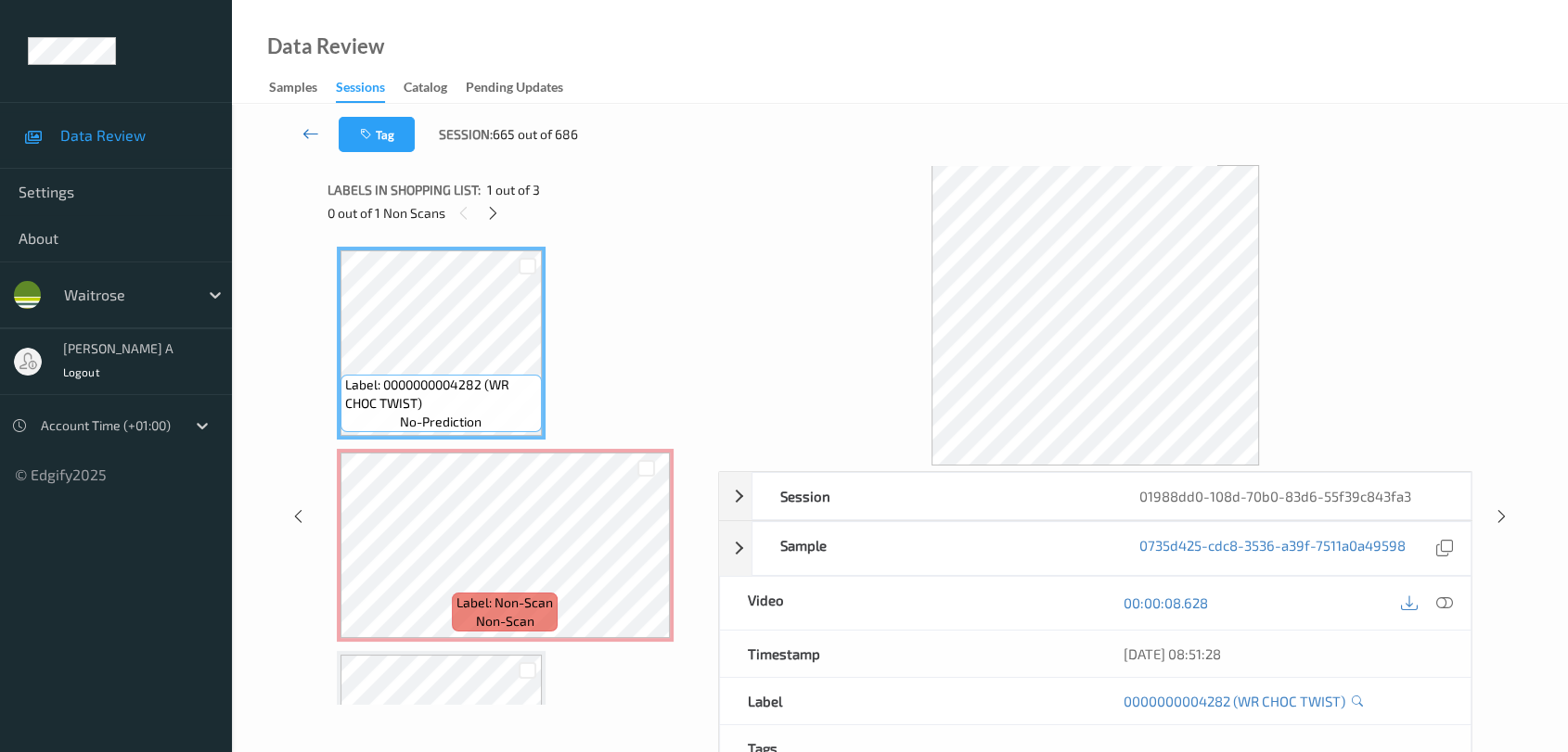
click at [316, 139] on icon at bounding box center [310, 133] width 17 height 19
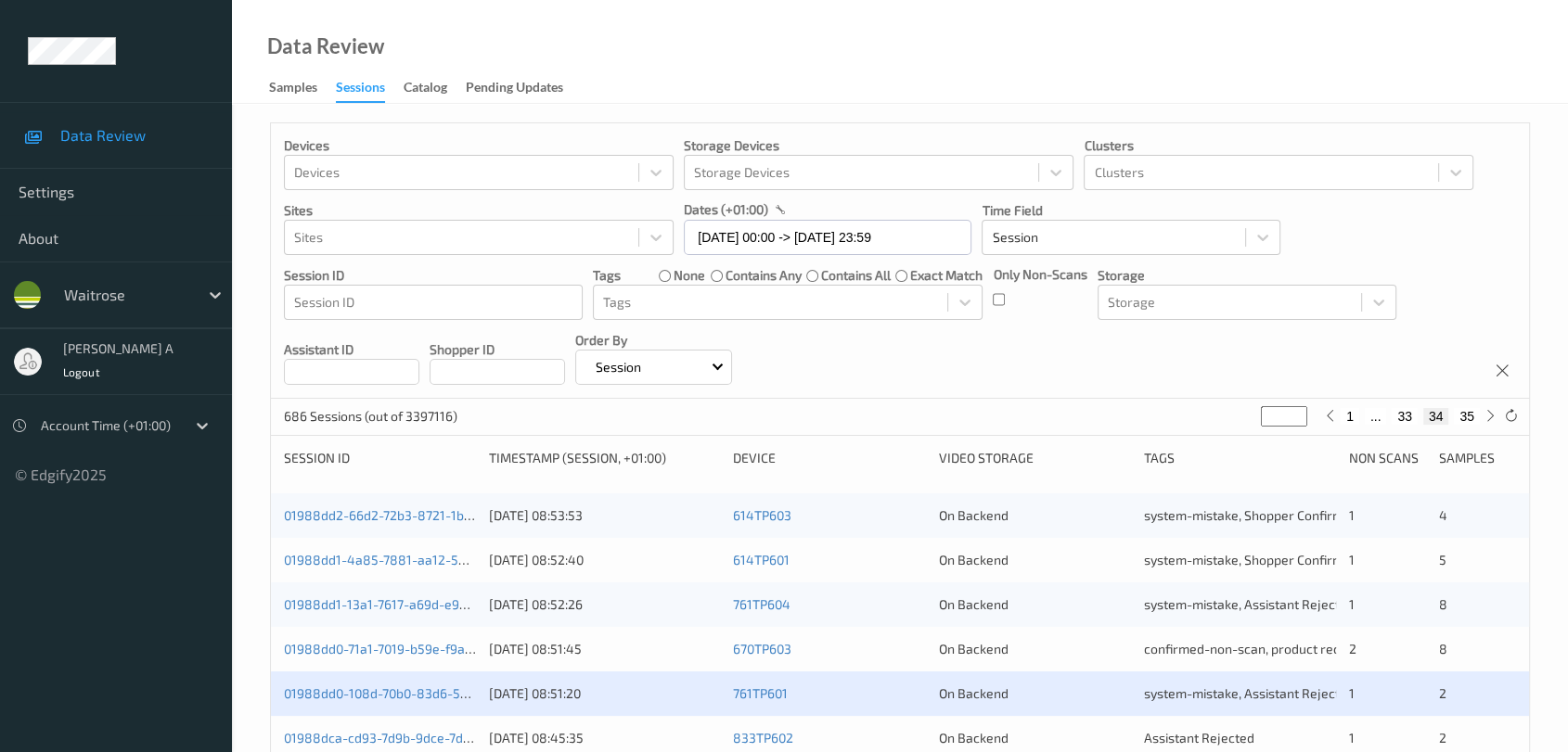
scroll to position [103, 0]
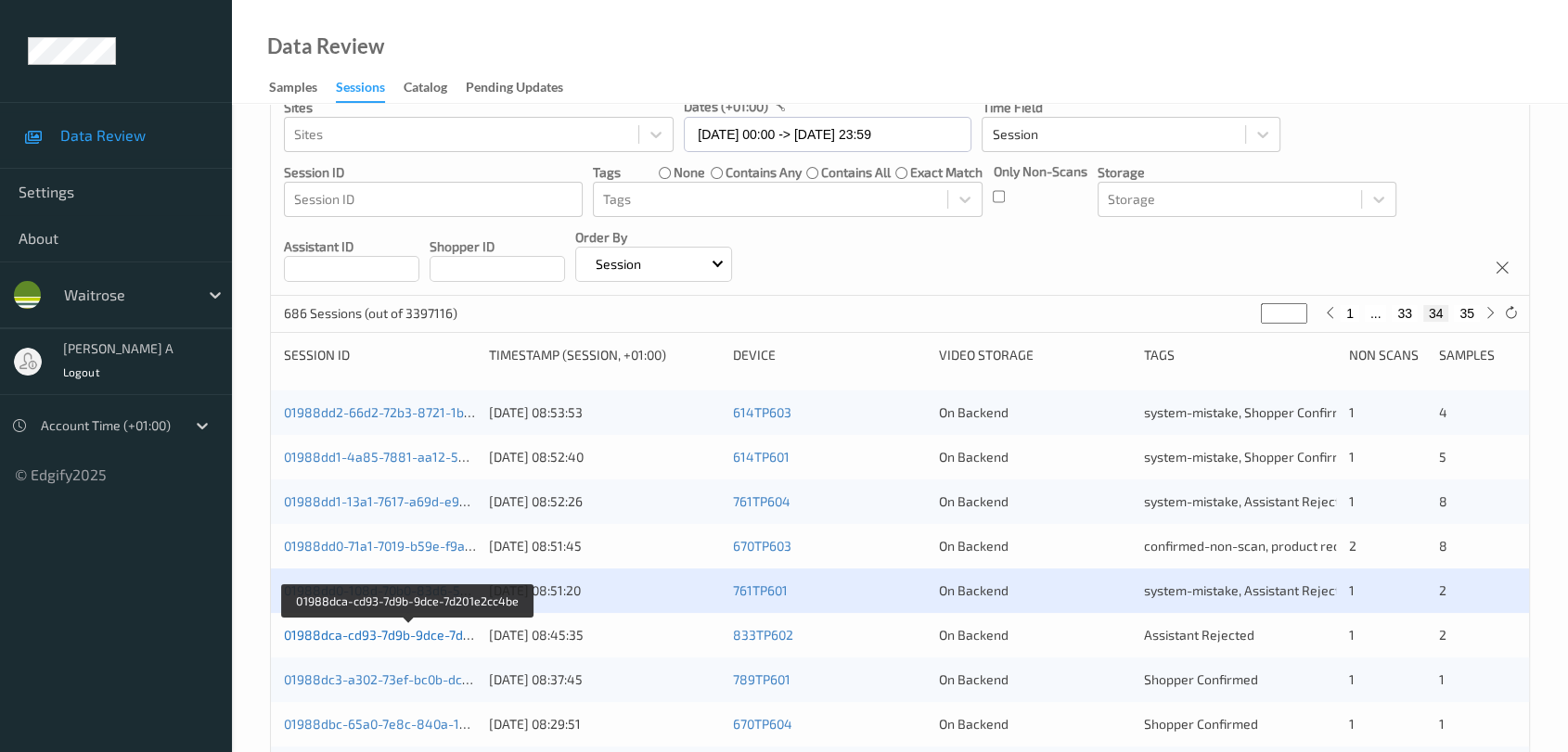
click at [447, 634] on link "01988dca-cd93-7d9b-9dce-7d201e2cc4be" at bounding box center [408, 635] width 250 height 16
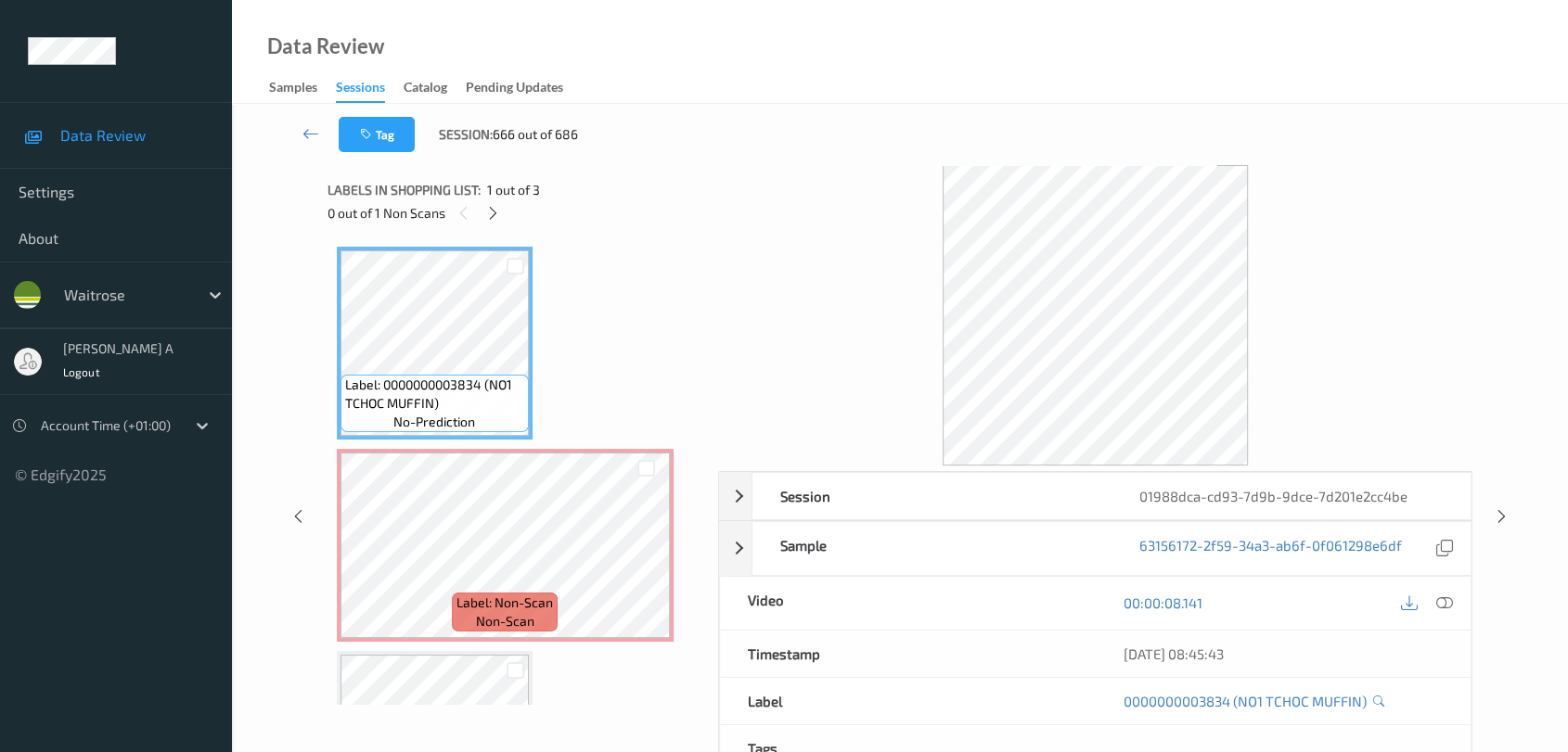
drag, startPoint x: 298, startPoint y: 515, endPoint x: 302, endPoint y: 500, distance: 15.5
click at [298, 515] on icon at bounding box center [298, 517] width 16 height 17
click at [303, 129] on icon at bounding box center [310, 133] width 17 height 19
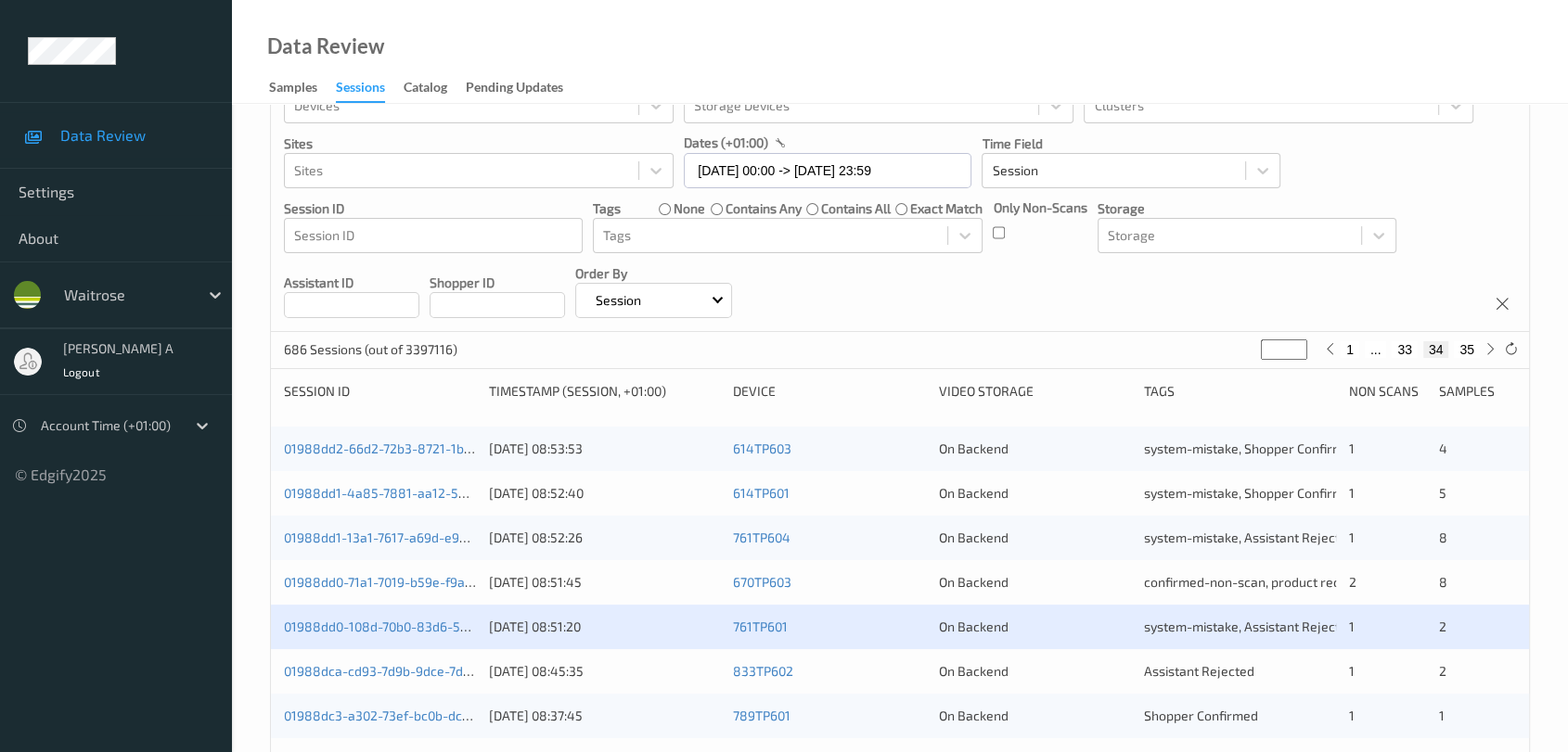
scroll to position [103, 0]
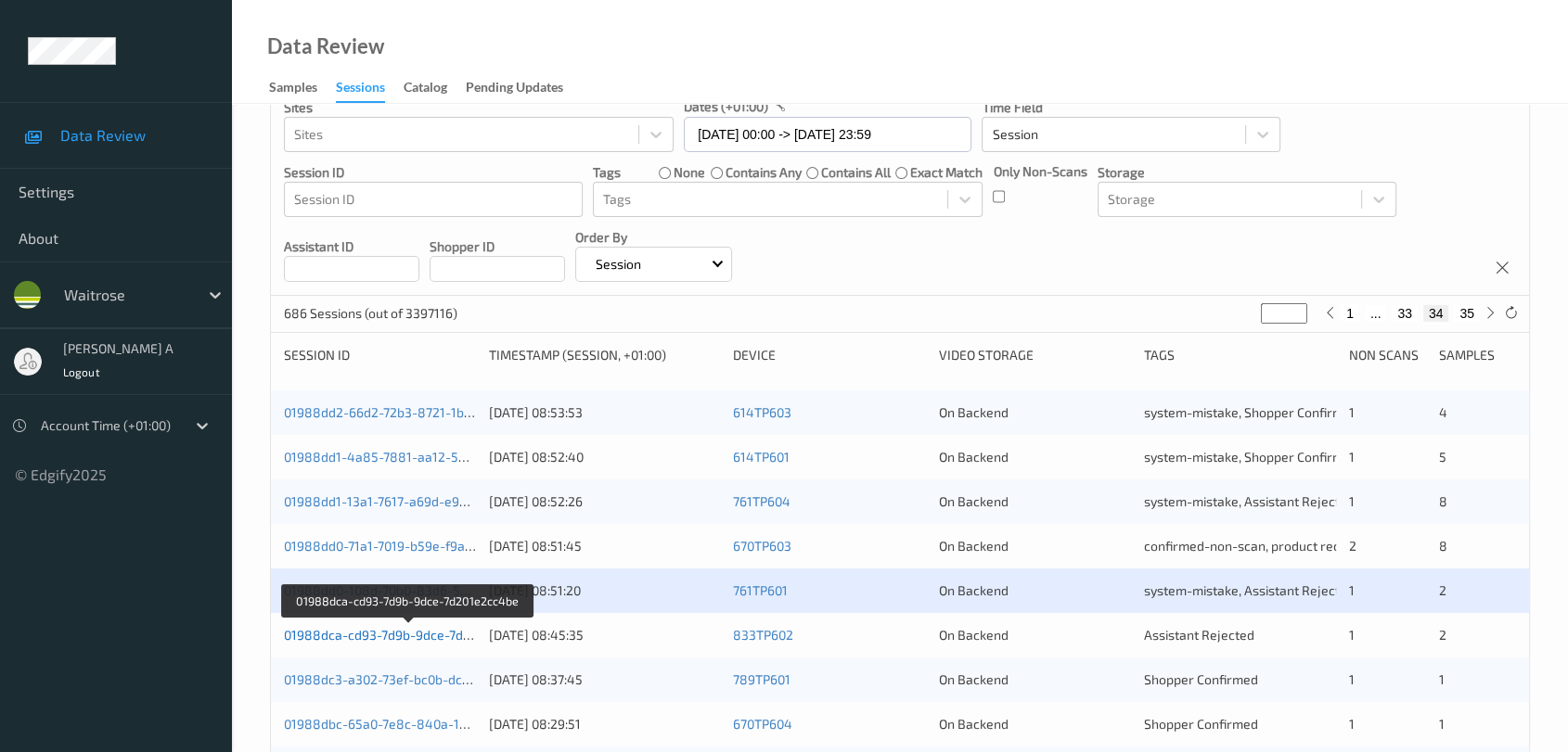
click at [429, 632] on link "01988dca-cd93-7d9b-9dce-7d201e2cc4be" at bounding box center [408, 635] width 250 height 16
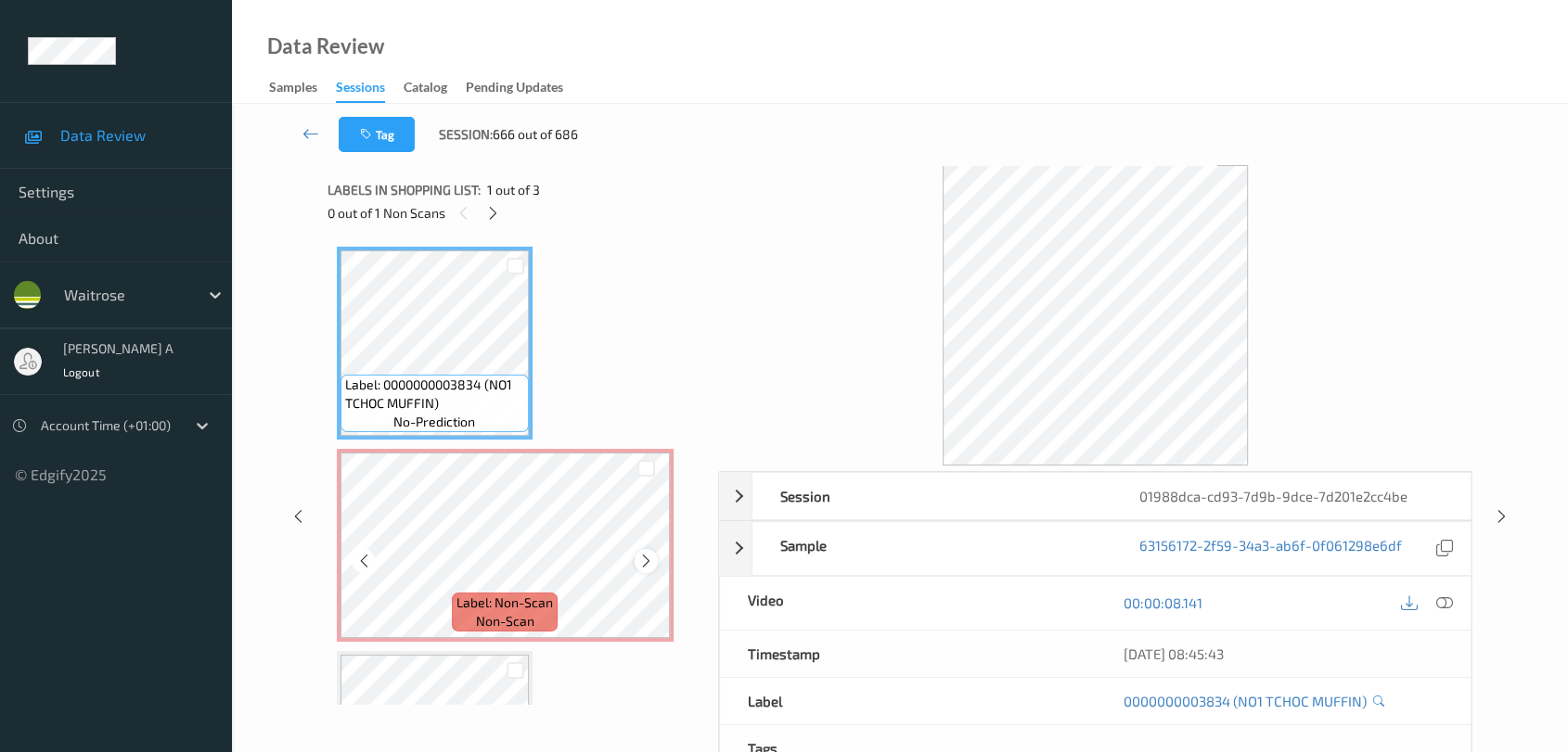
click at [645, 560] on icon at bounding box center [646, 561] width 16 height 17
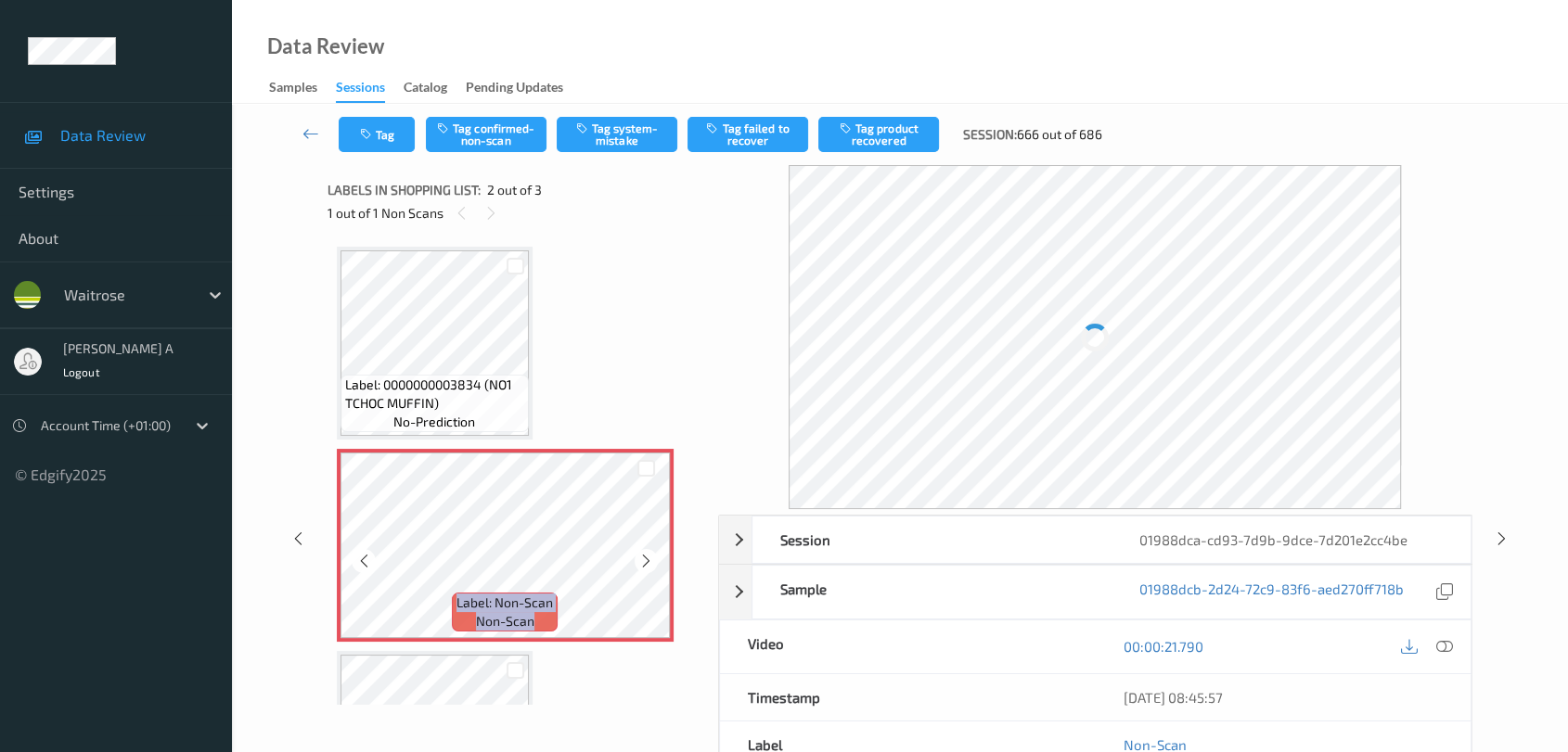
click at [645, 560] on icon at bounding box center [646, 561] width 16 height 17
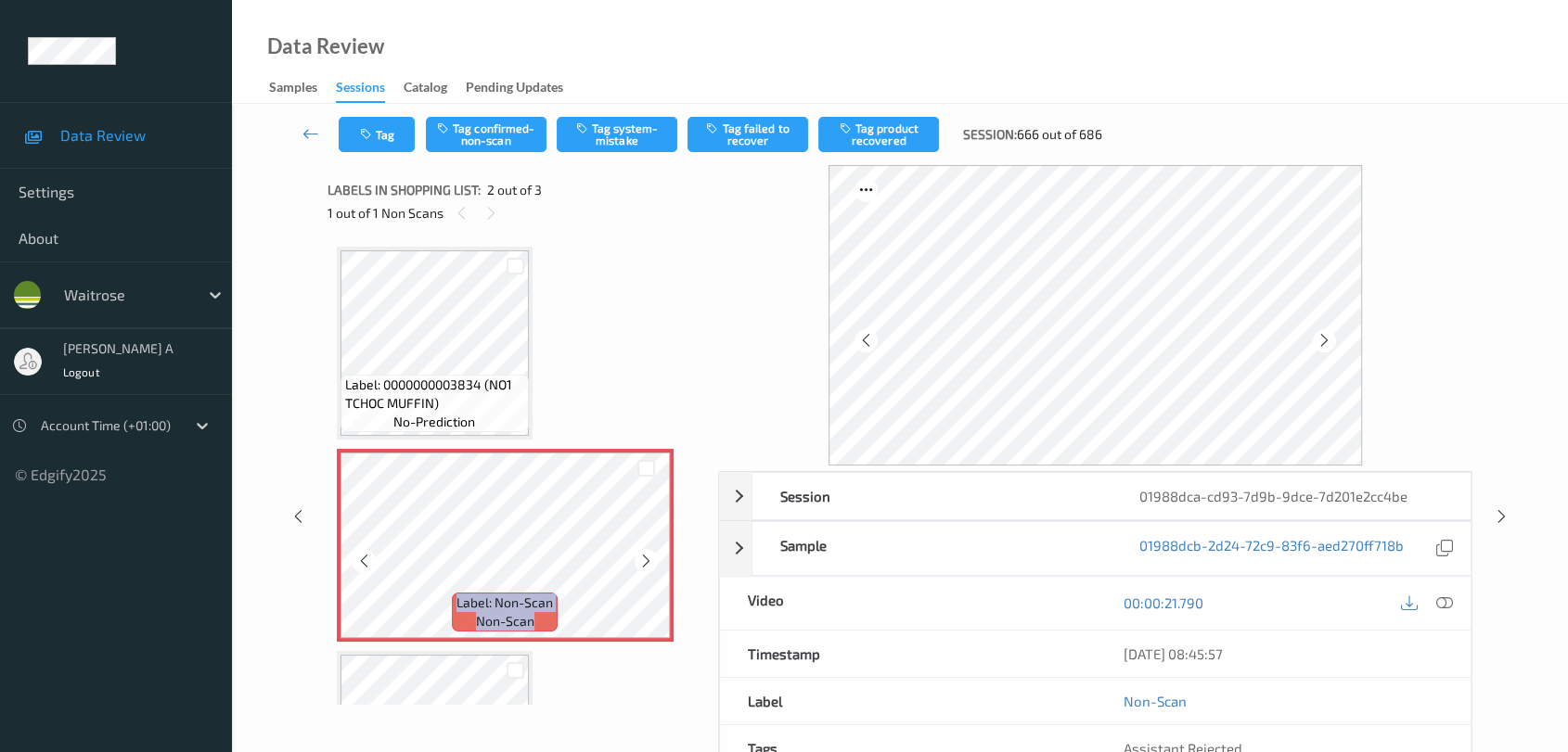
click at [645, 560] on icon at bounding box center [646, 561] width 16 height 17
click at [1424, 600] on div at bounding box center [1443, 602] width 25 height 25
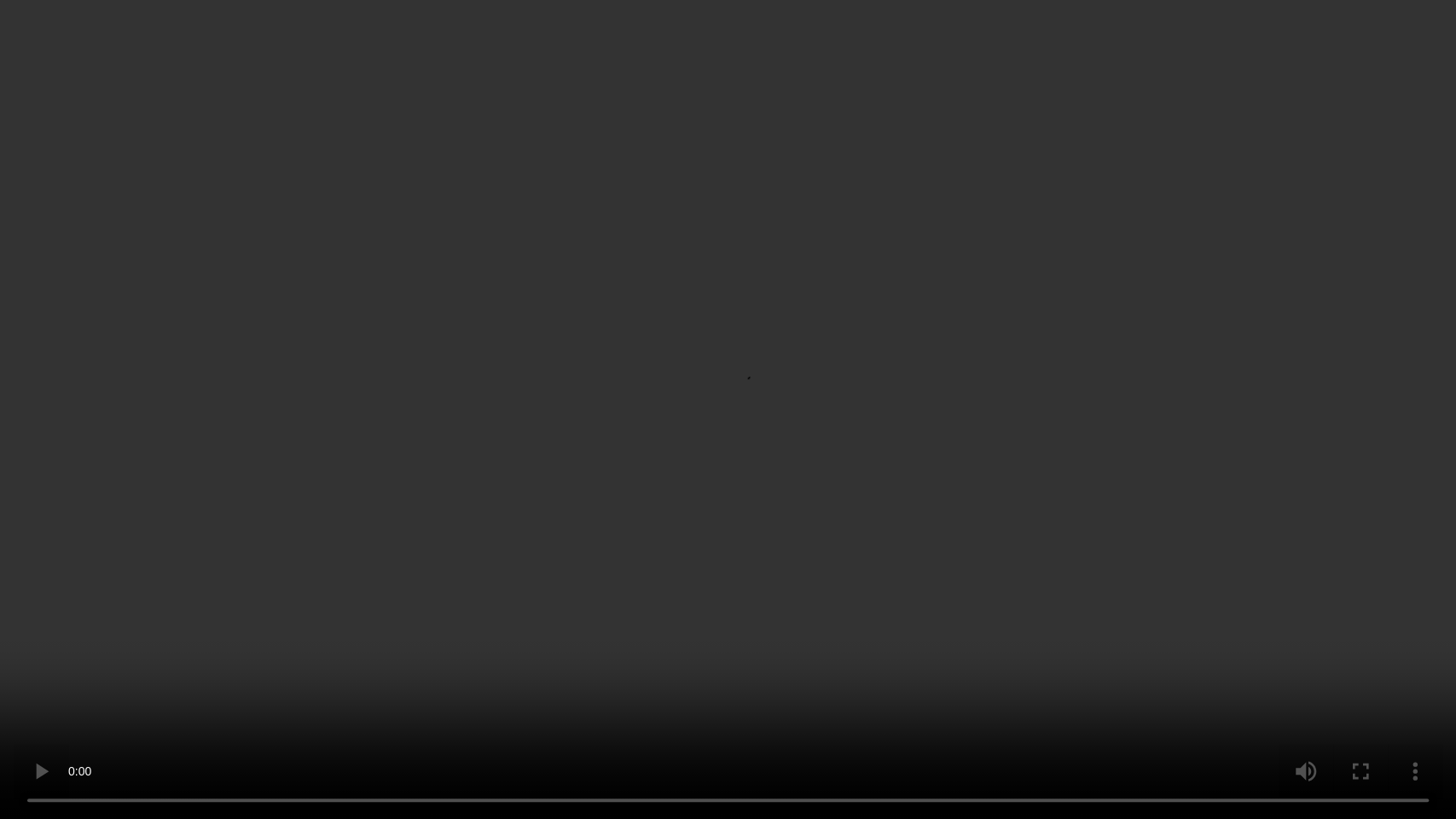
click at [2, 622] on video at bounding box center [728, 409] width 1456 height 819
click at [482, 422] on video at bounding box center [728, 409] width 1456 height 819
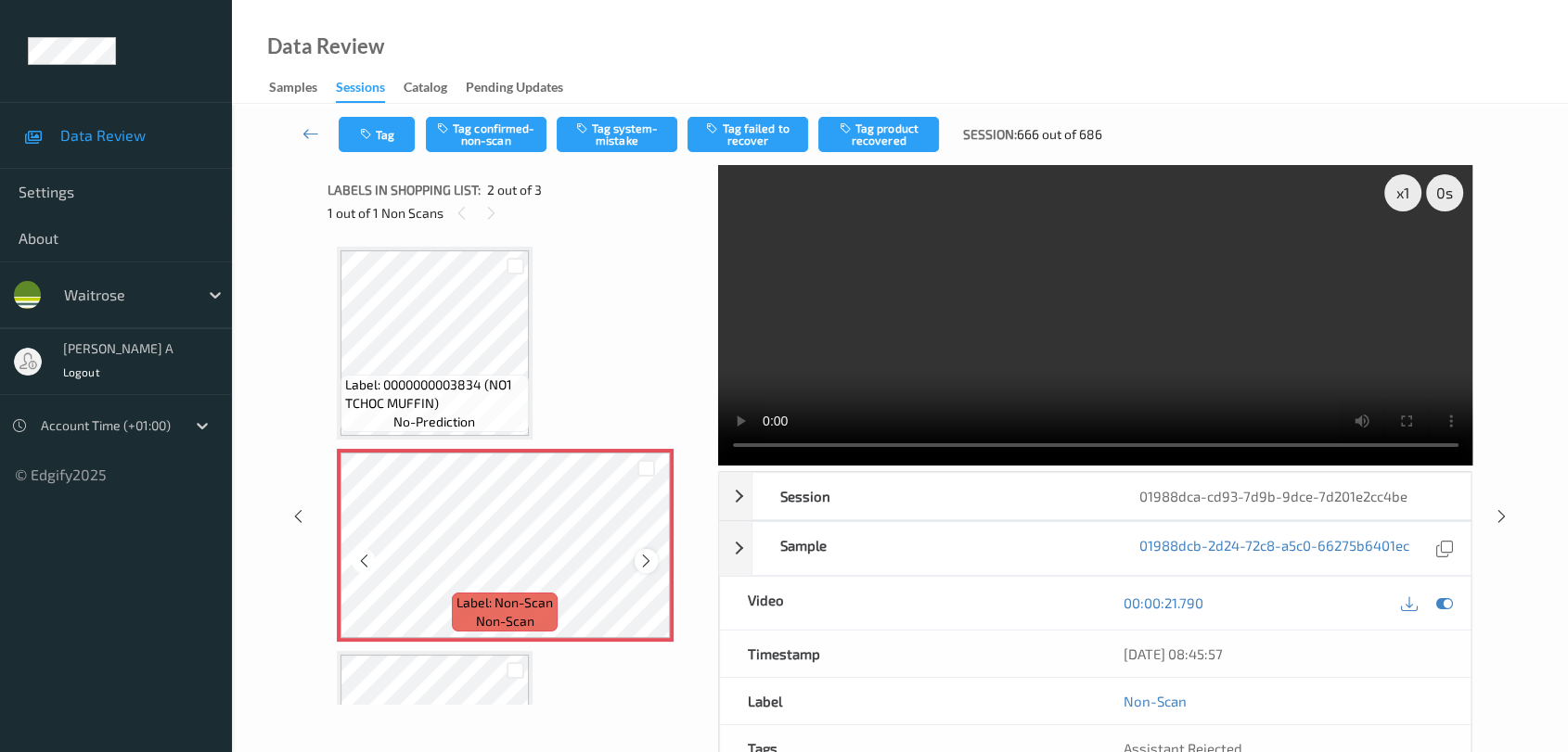
click at [643, 550] on div at bounding box center [647, 561] width 24 height 24
click at [643, 555] on icon at bounding box center [646, 561] width 16 height 17
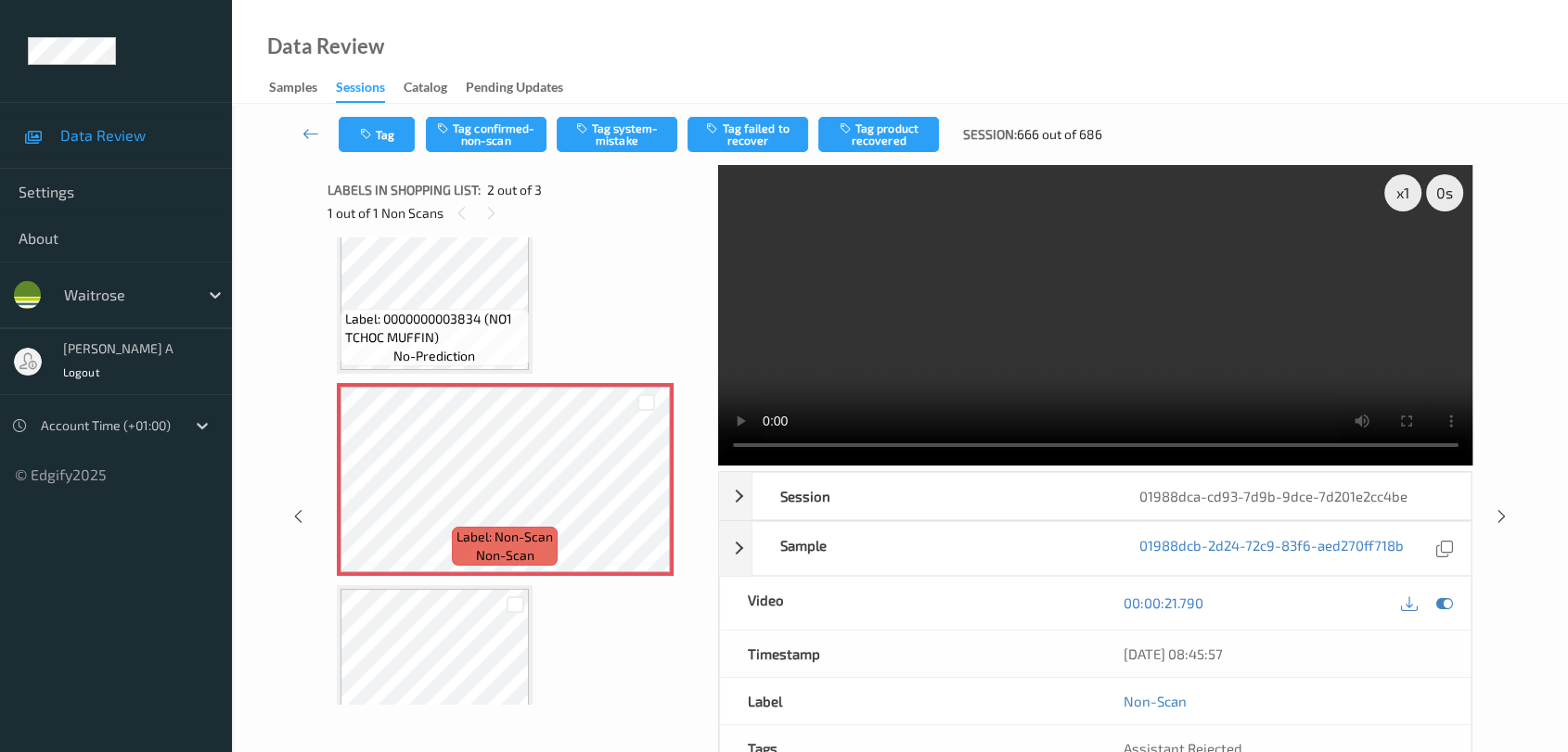
scroll to position [103, 0]
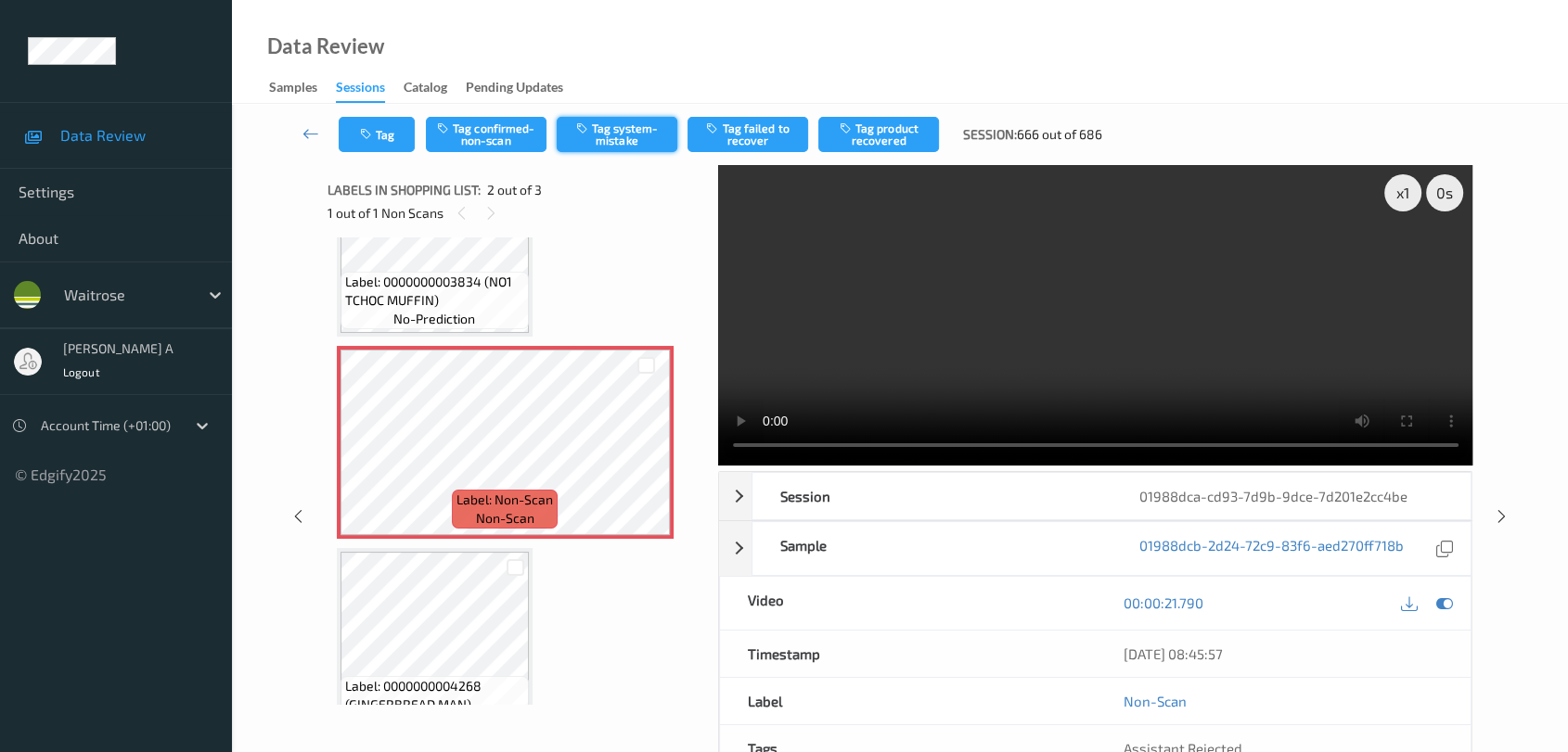
click at [599, 132] on button "Tag system-mistake" at bounding box center [617, 135] width 121 height 35
click at [362, 128] on icon "button" at bounding box center [368, 134] width 16 height 13
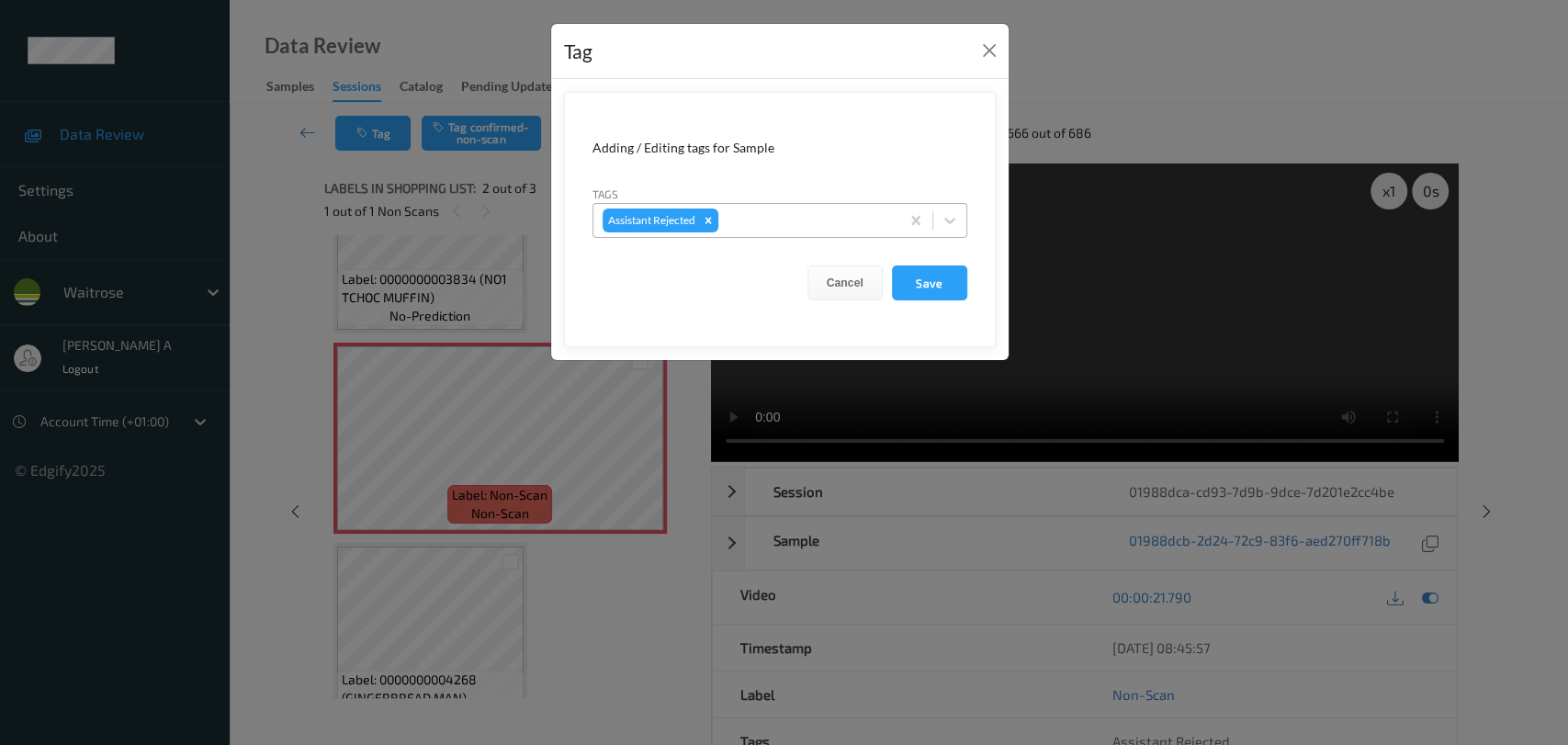
click at [792, 224] on div at bounding box center [806, 220] width 168 height 22
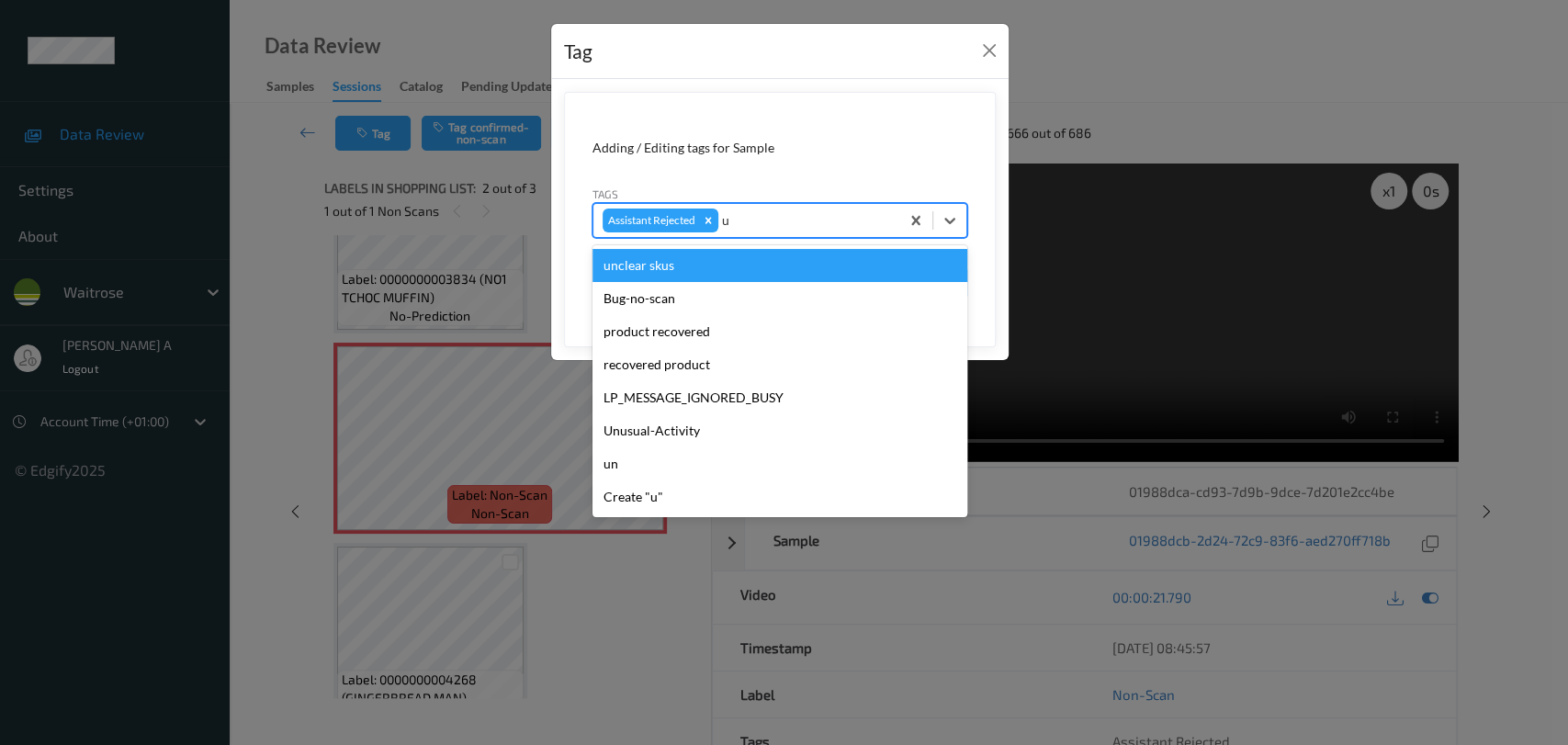
type input "un"
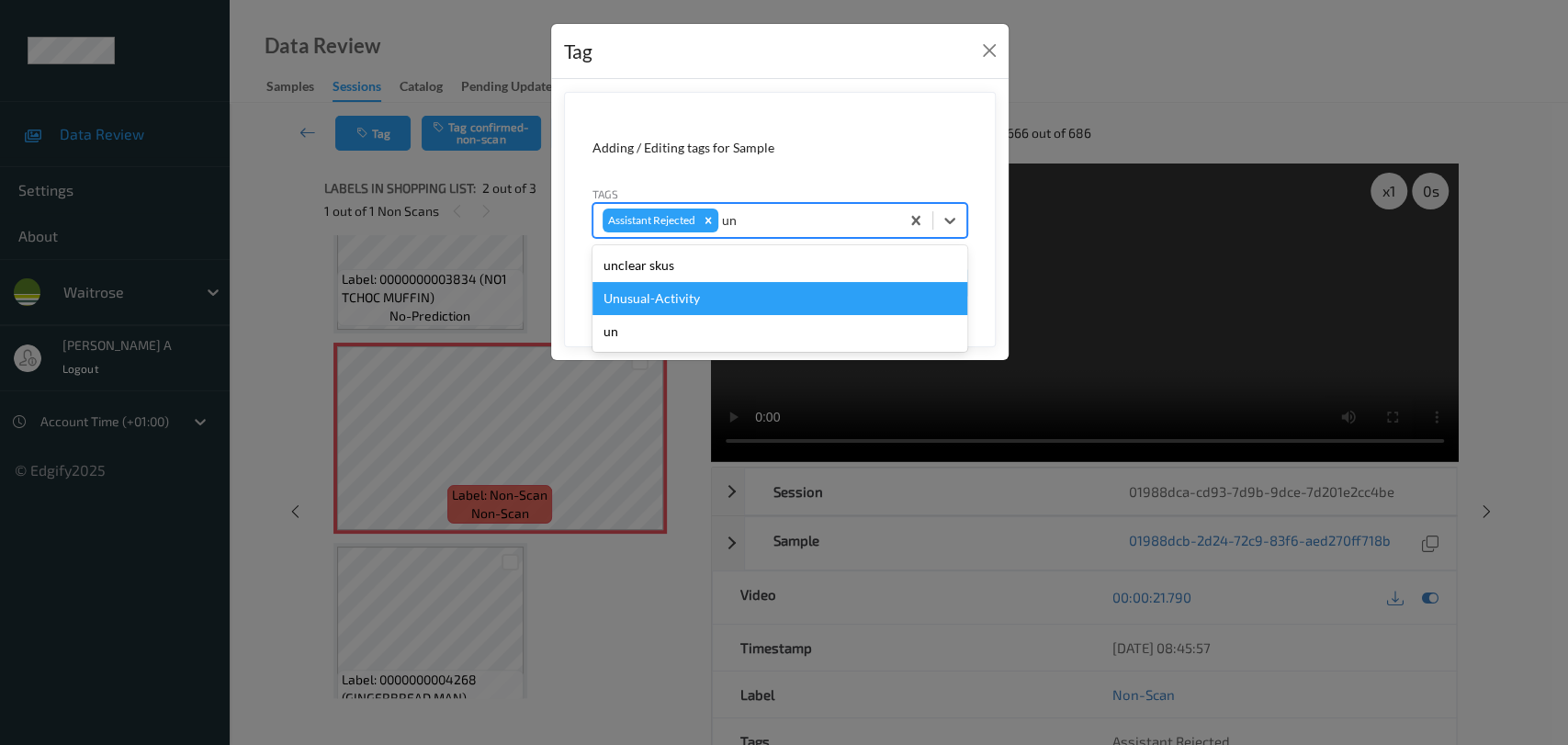
click at [724, 294] on div "Unusual-Activity" at bounding box center [780, 298] width 375 height 33
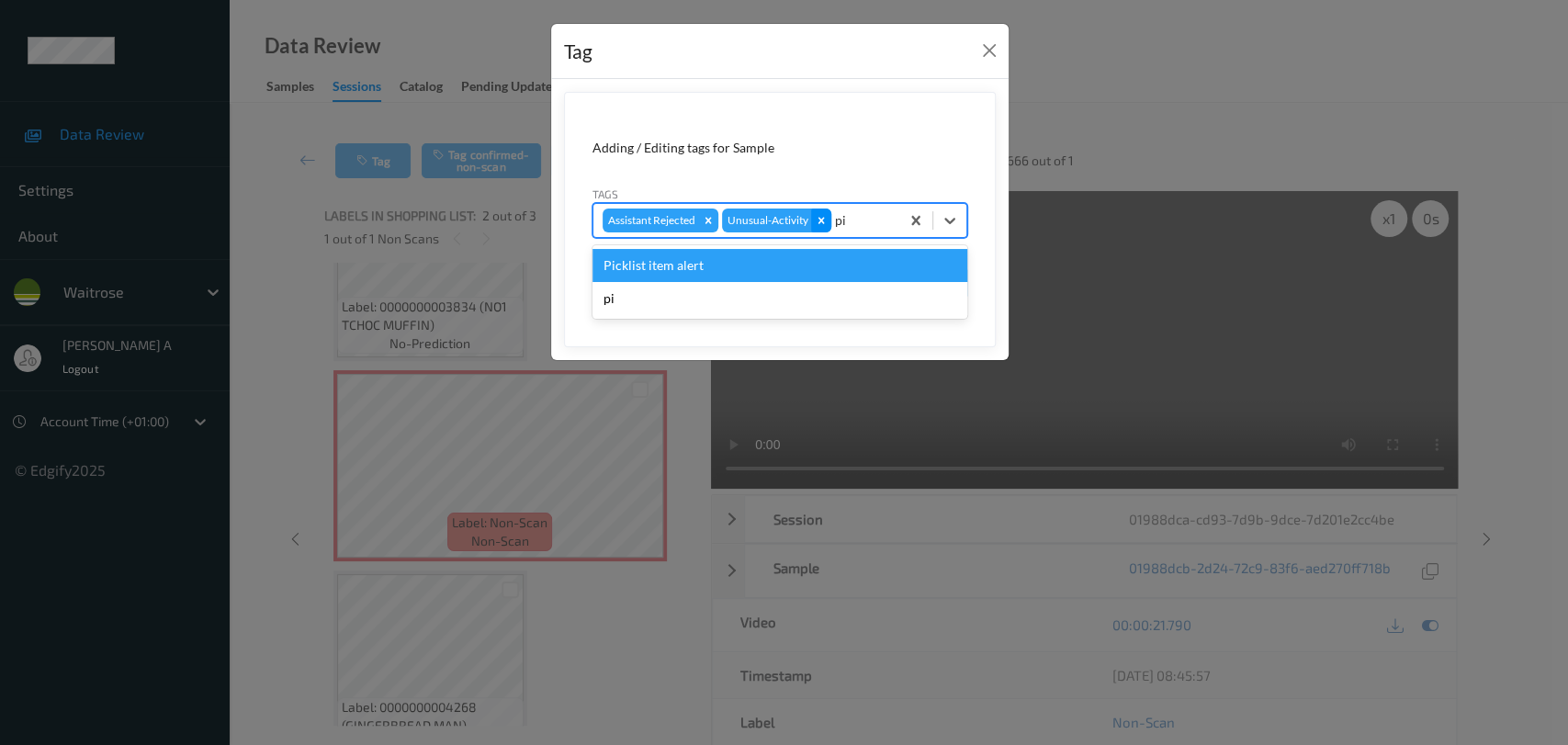
type input "pic"
click at [748, 262] on div "Picklist item alert" at bounding box center [780, 265] width 375 height 33
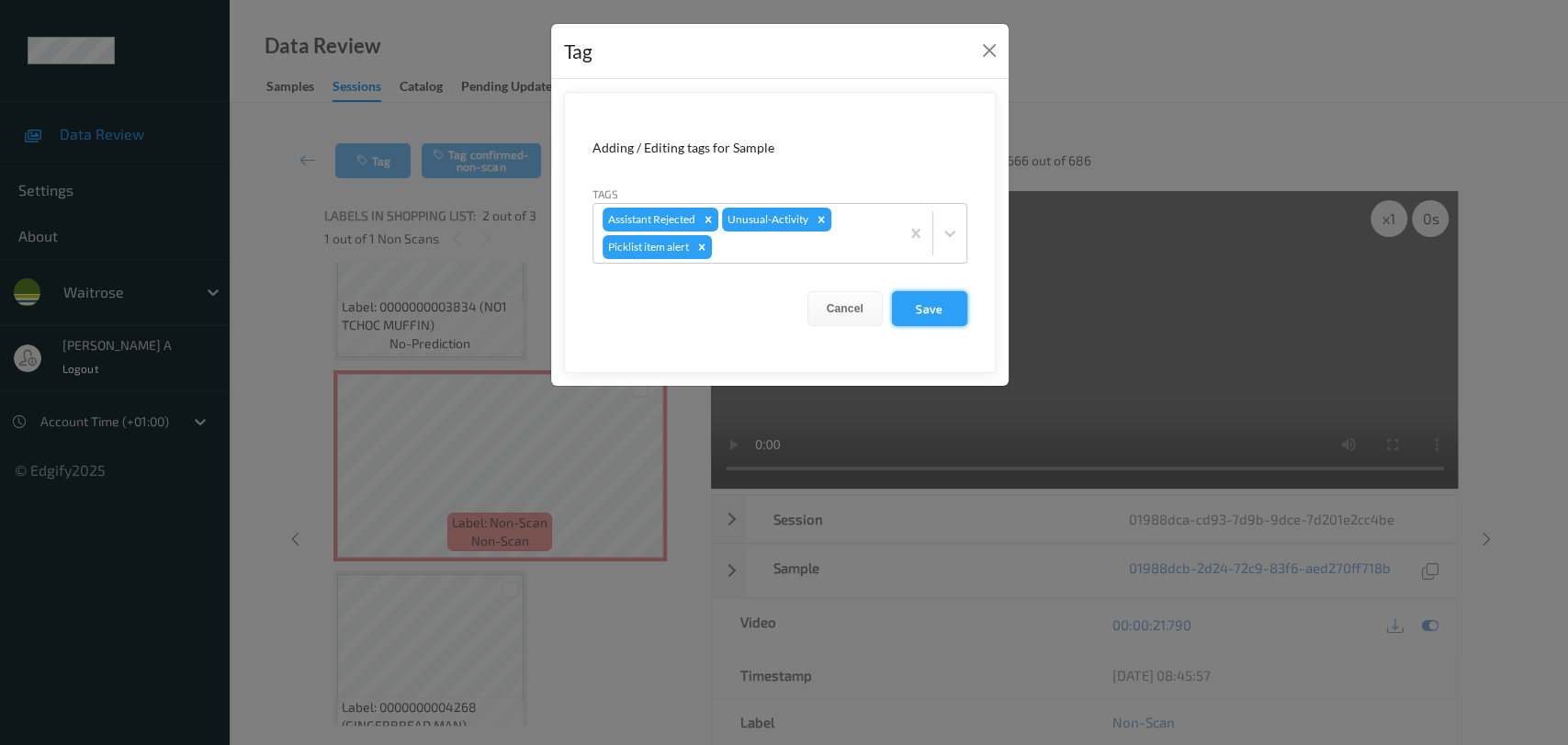
click at [949, 305] on button "Save" at bounding box center [929, 309] width 75 height 35
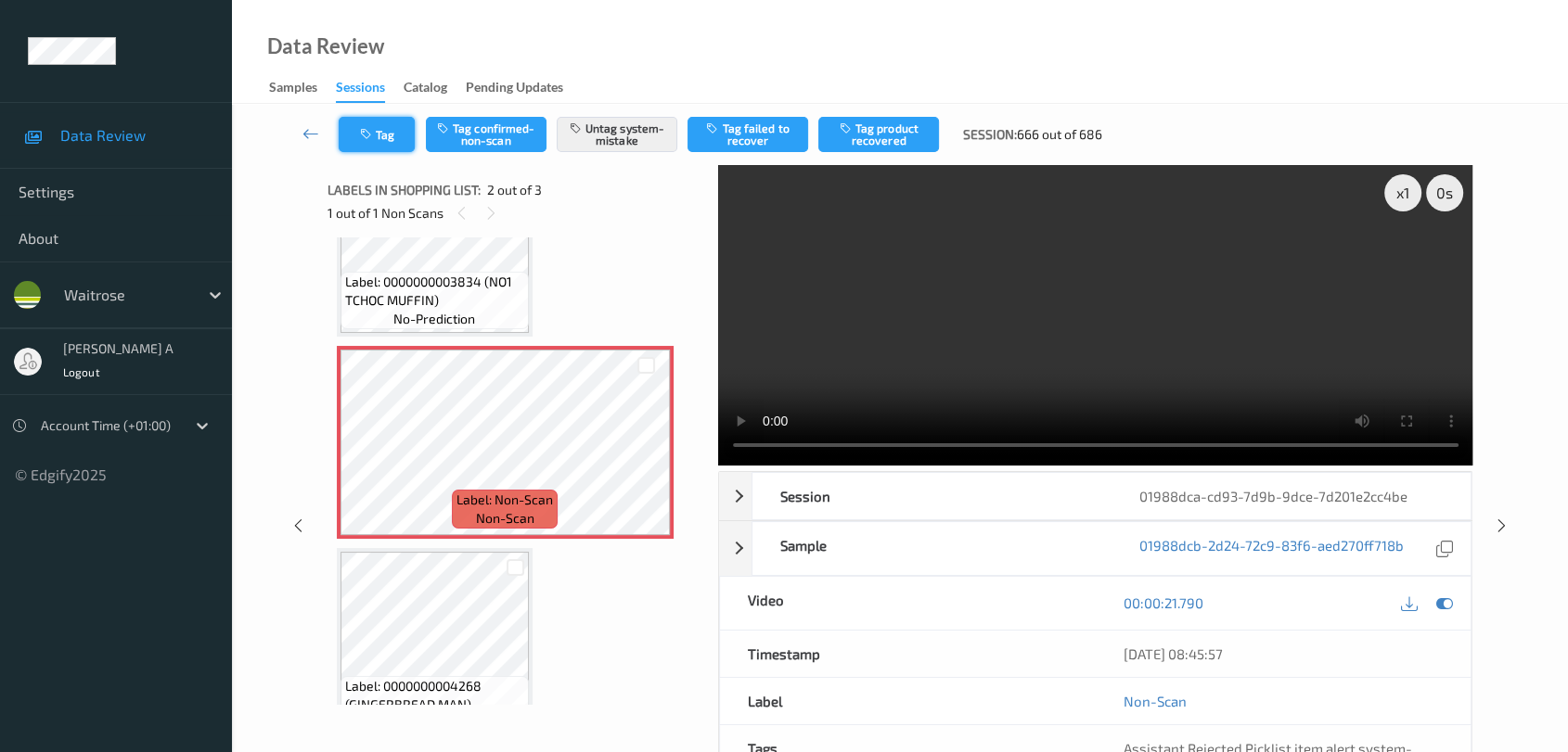
click at [386, 128] on button "Tag" at bounding box center [376, 135] width 76 height 35
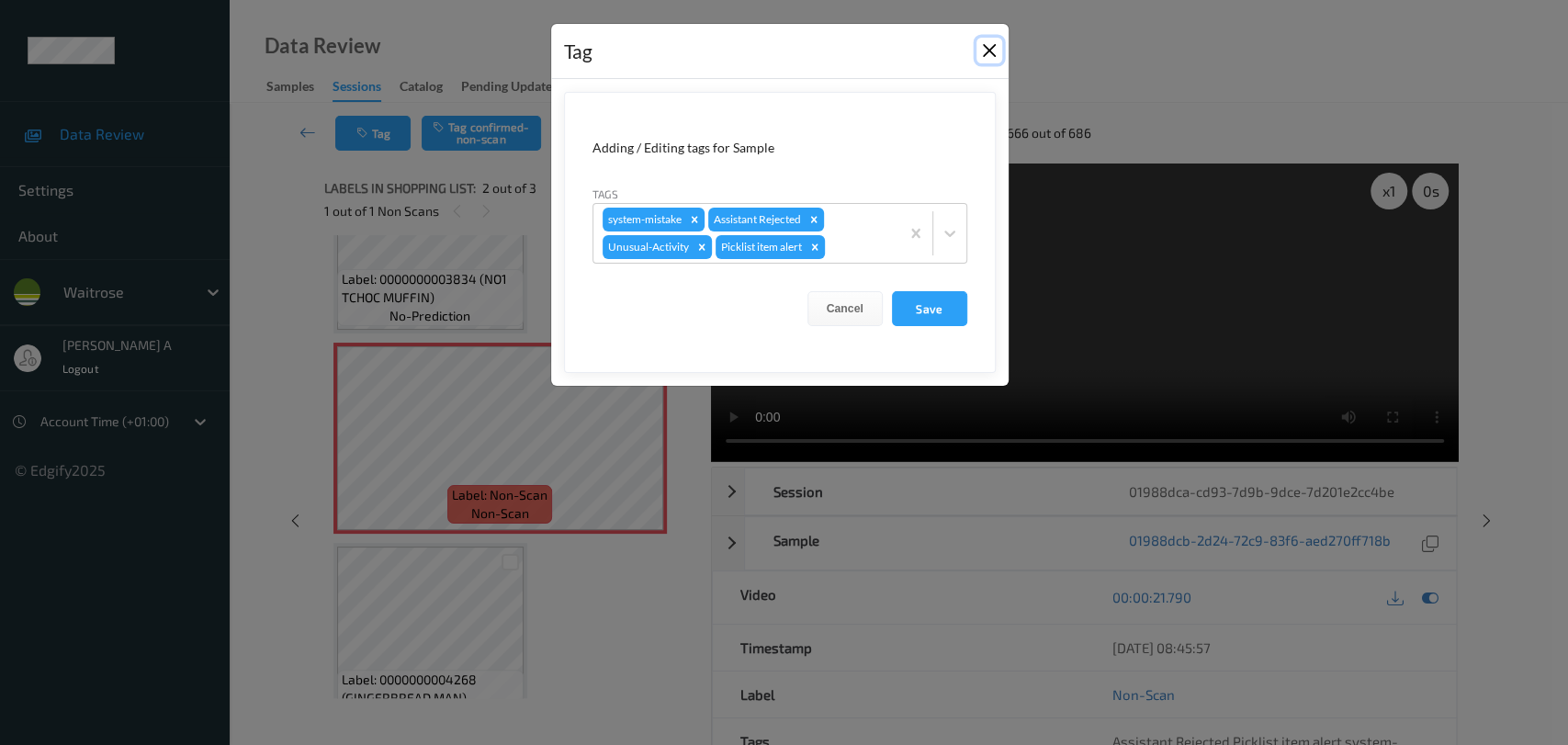
click at [987, 50] on button "Close" at bounding box center [989, 51] width 25 height 25
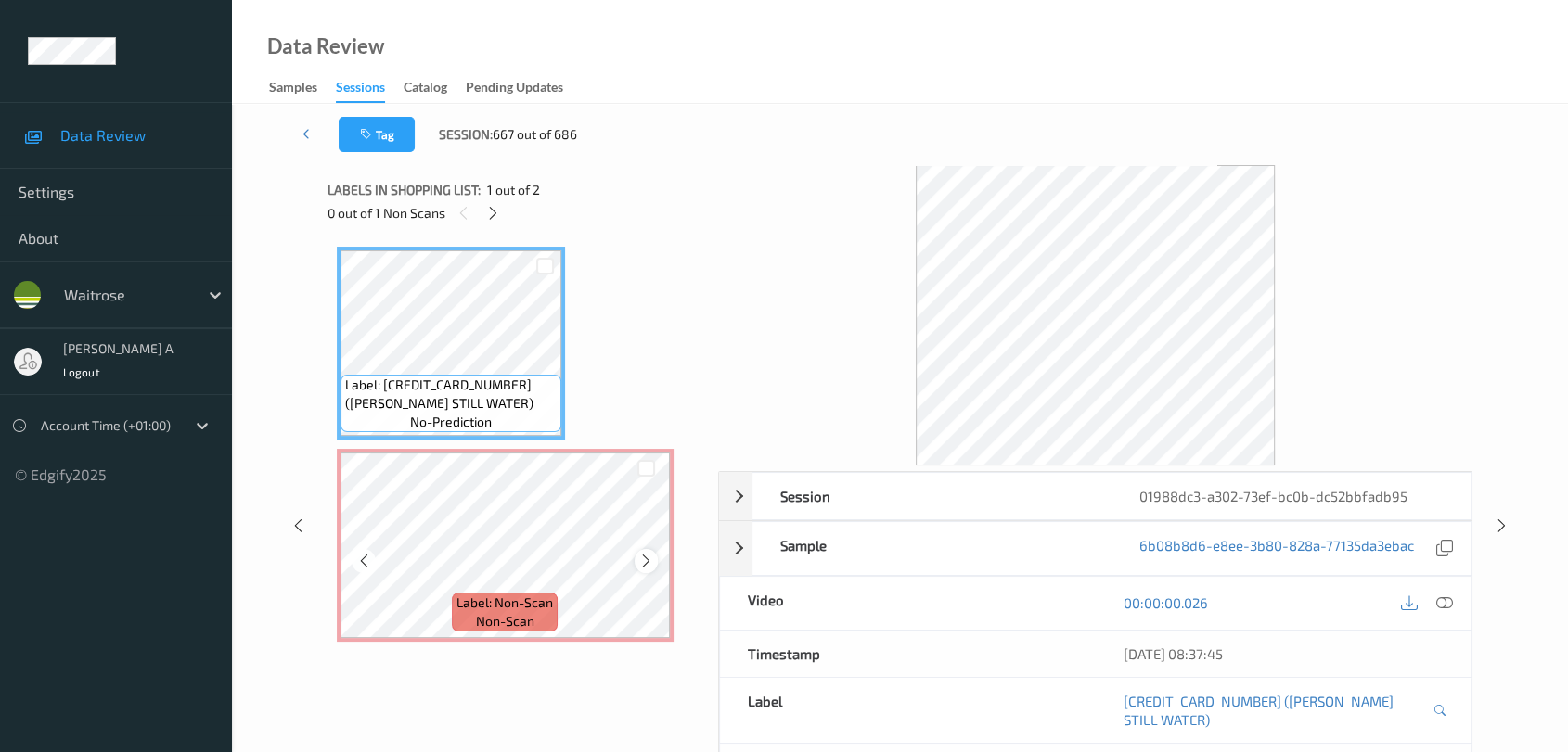
click at [647, 558] on icon at bounding box center [646, 561] width 16 height 17
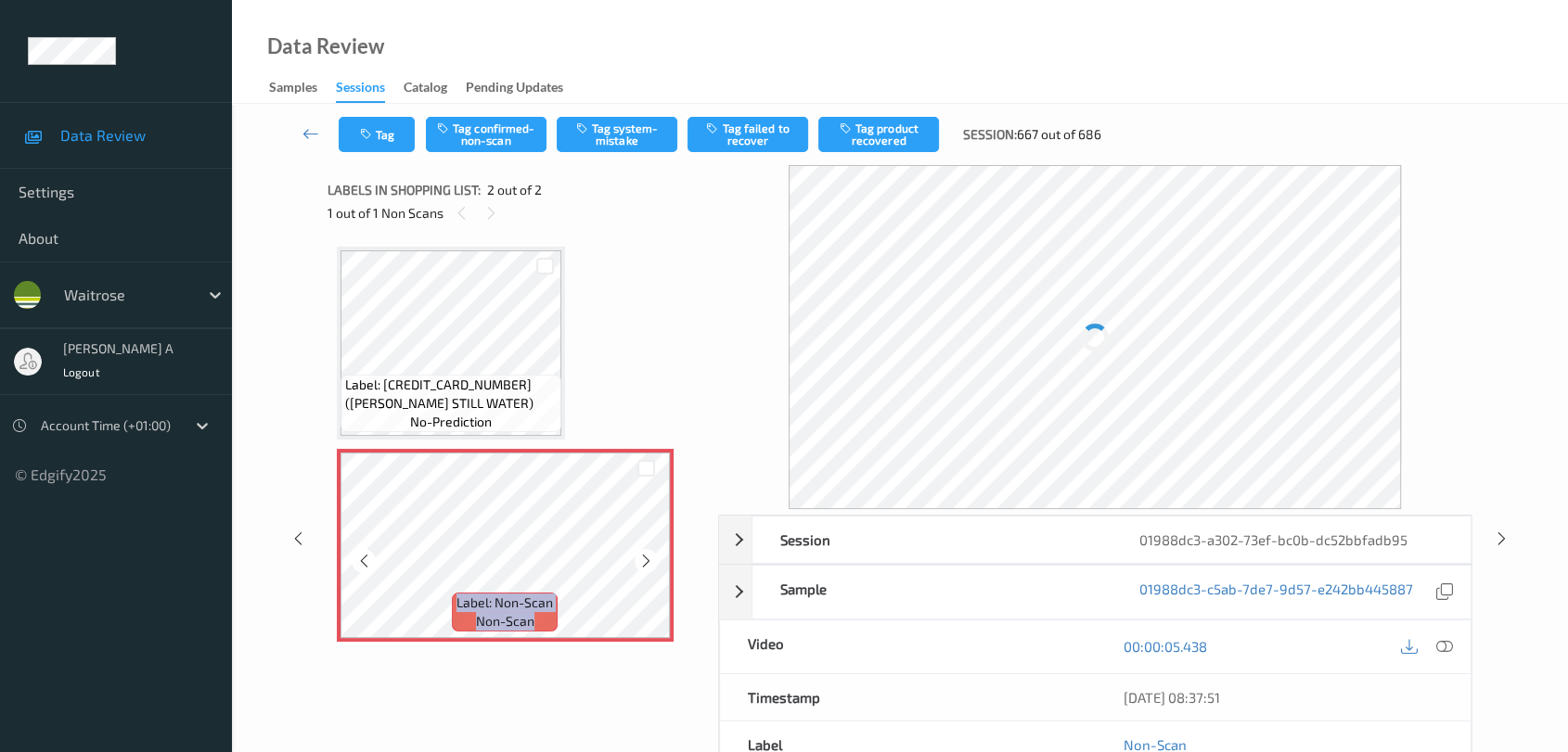
click at [647, 558] on icon at bounding box center [646, 561] width 16 height 17
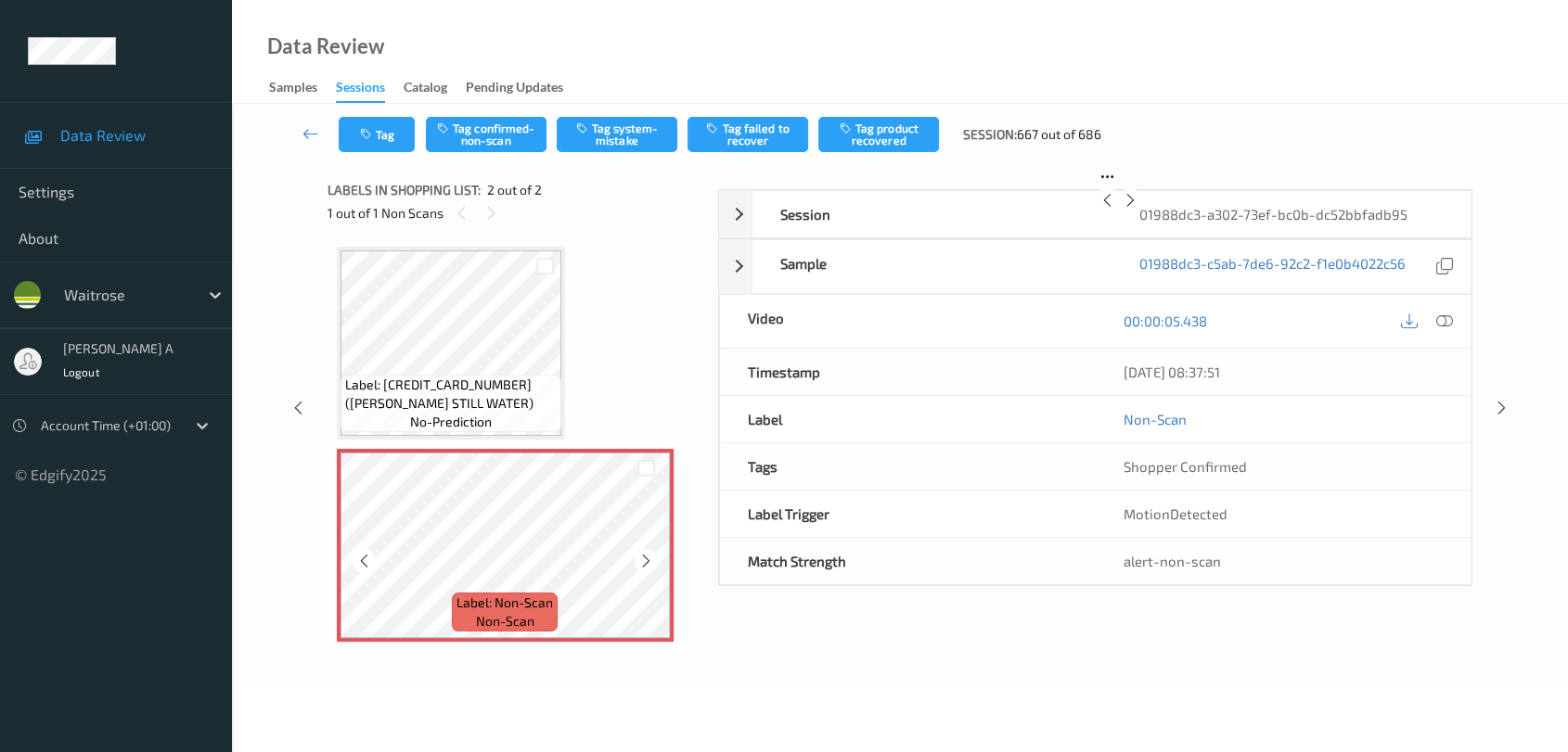
click at [647, 558] on icon at bounding box center [646, 561] width 16 height 17
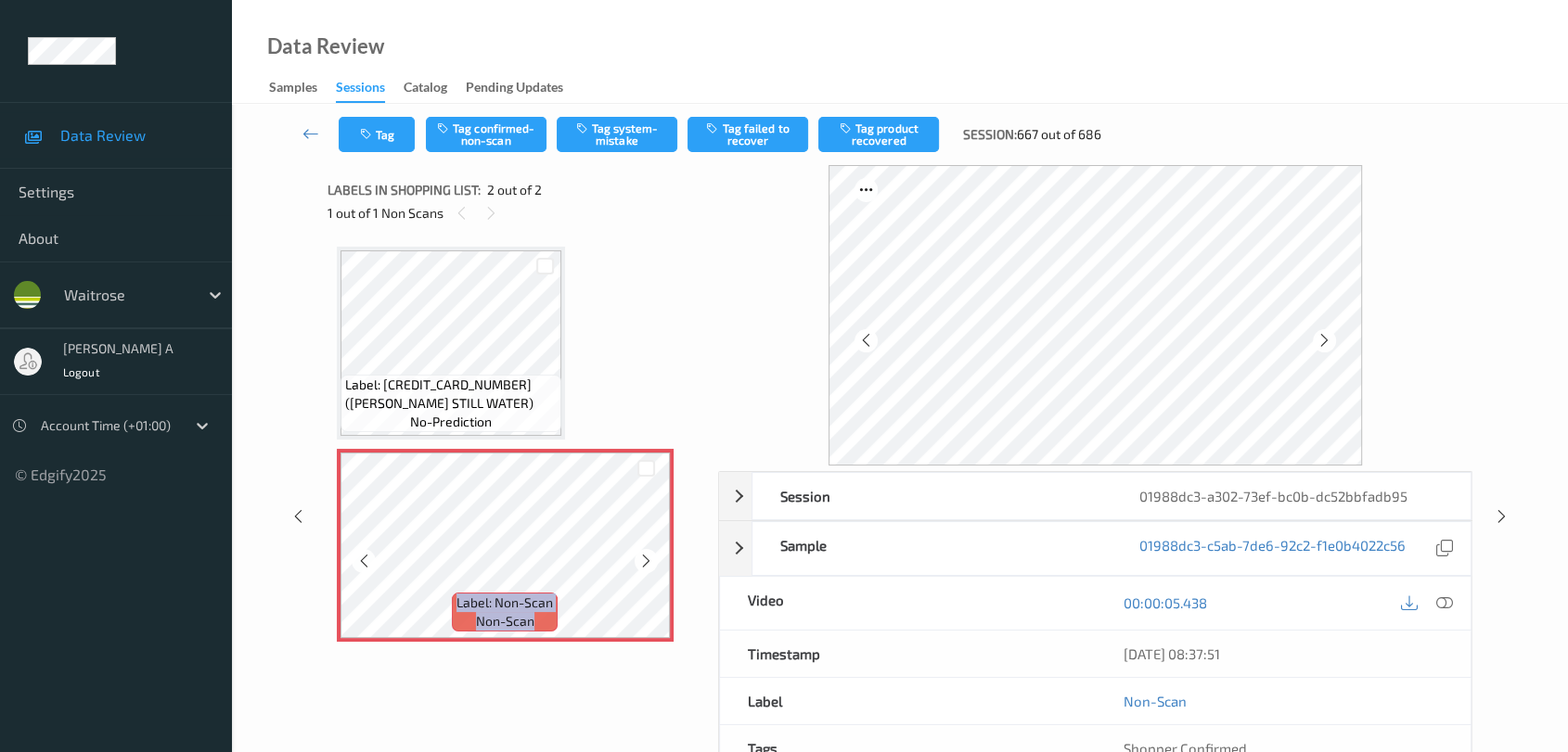
click at [647, 558] on icon at bounding box center [646, 561] width 16 height 17
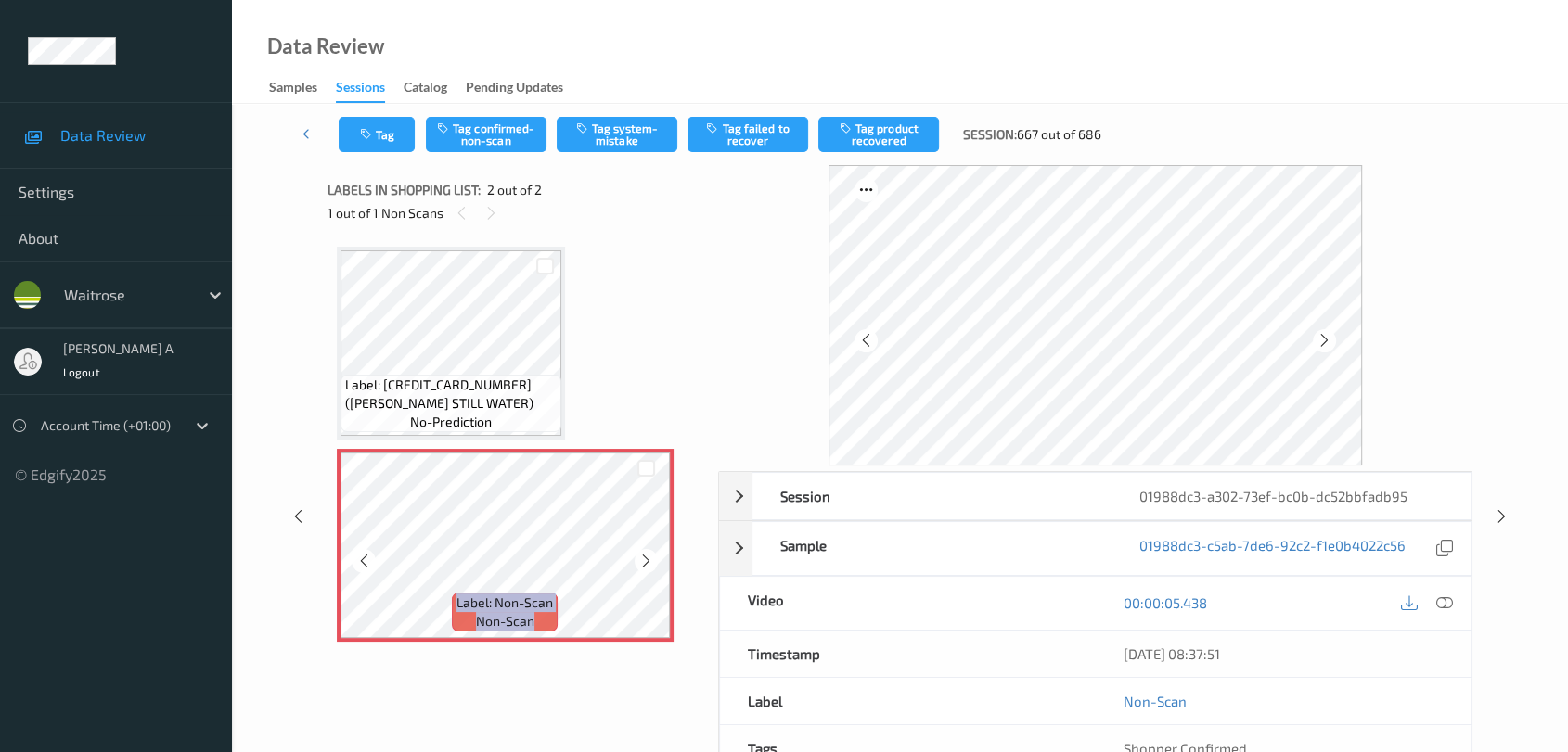
click at [647, 558] on icon at bounding box center [646, 561] width 16 height 17
drag, startPoint x: 1444, startPoint y: 596, endPoint x: 1134, endPoint y: 480, distance: 331.0
click at [1424, 596] on icon at bounding box center [1444, 602] width 17 height 17
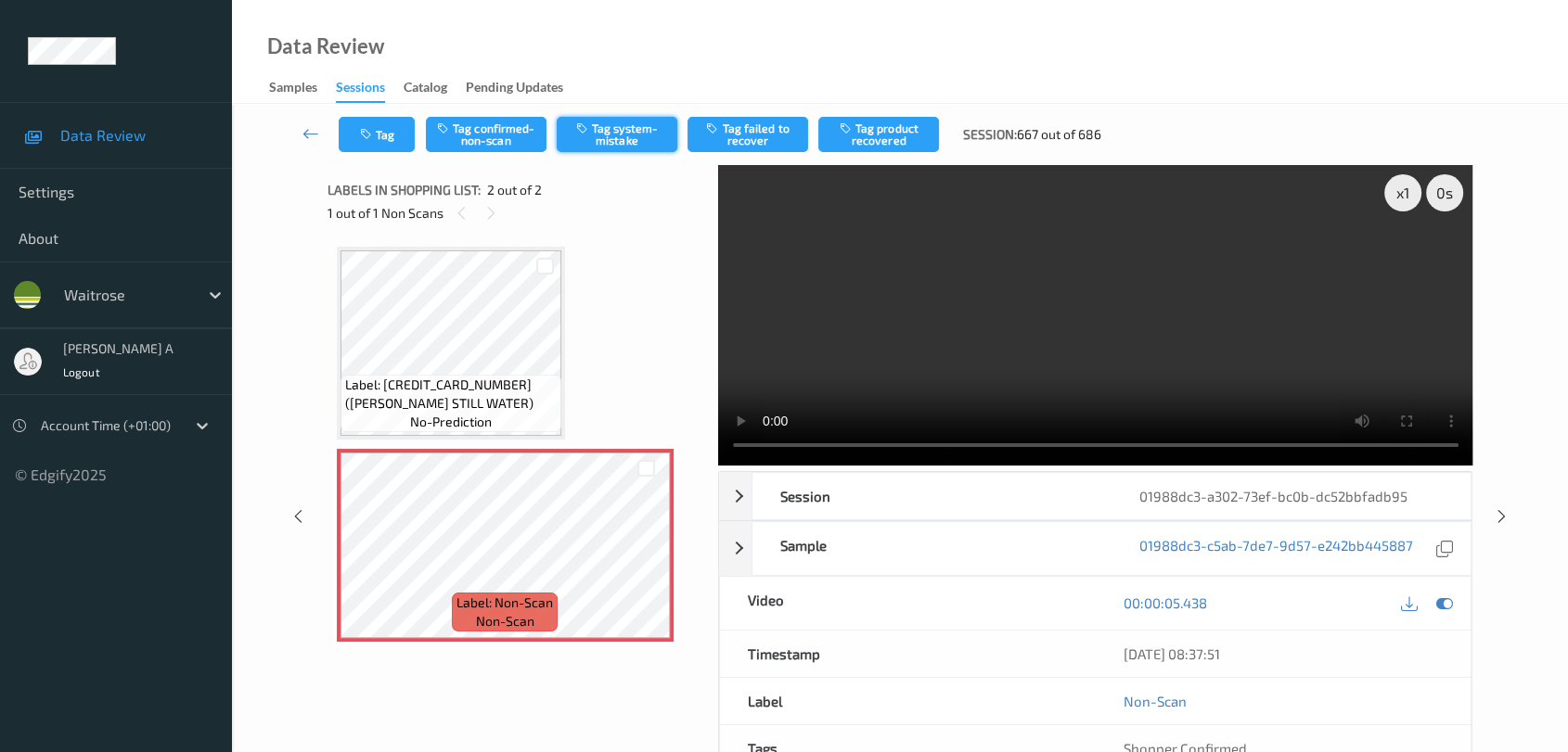
click at [635, 140] on button "Tag system-mistake" at bounding box center [617, 135] width 121 height 35
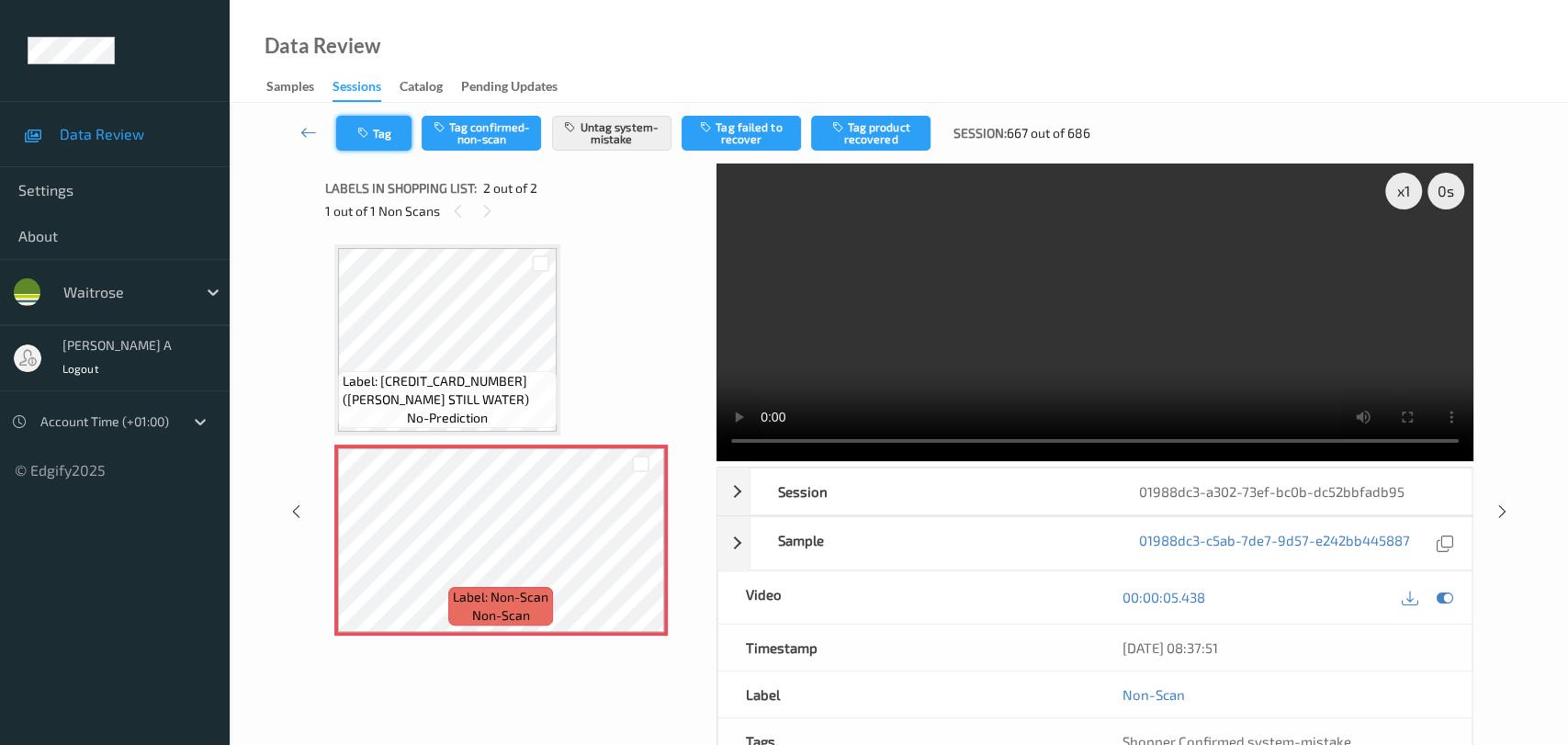
click at [375, 120] on button "Tag" at bounding box center [373, 134] width 75 height 35
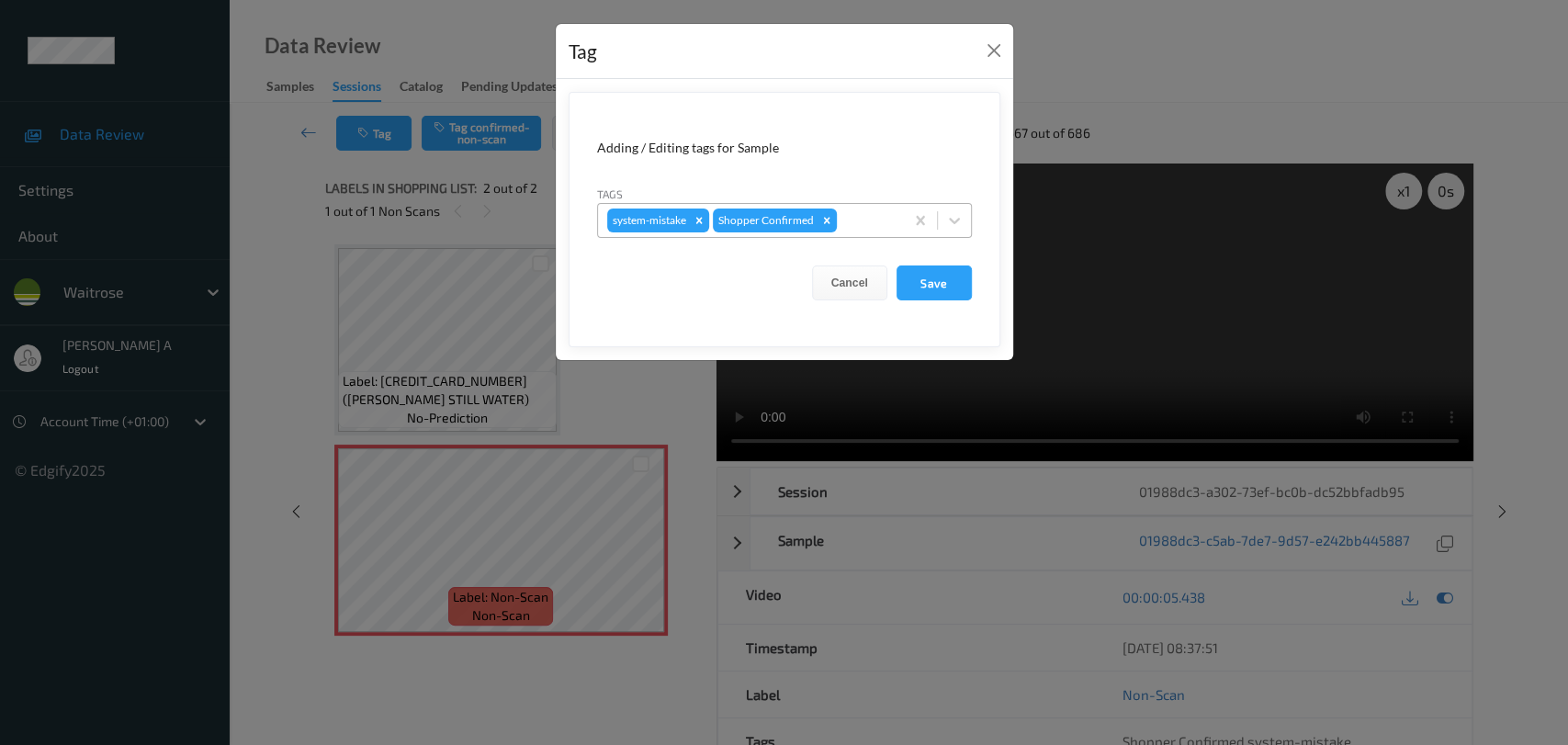
click at [871, 229] on div at bounding box center [867, 220] width 55 height 22
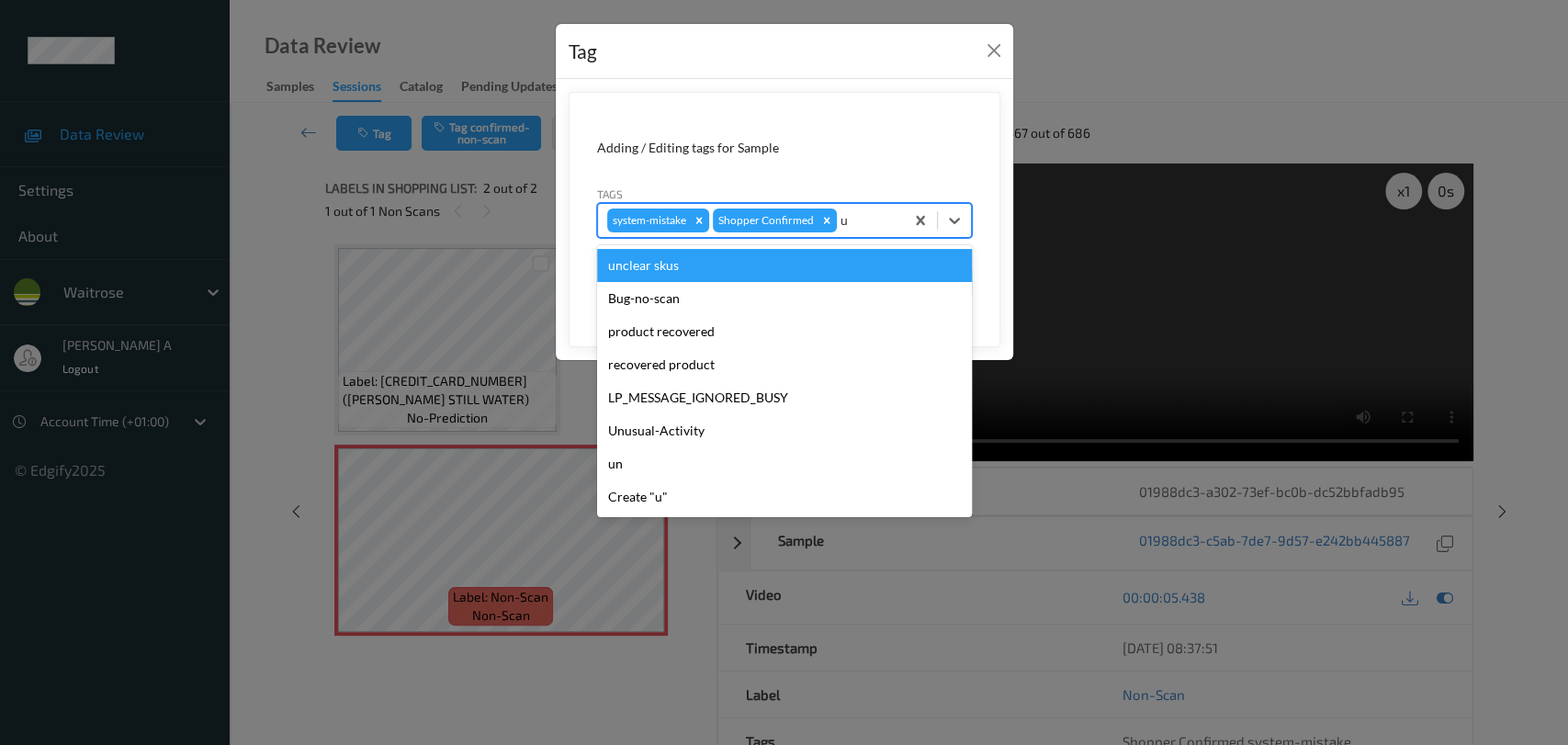
type input "un"
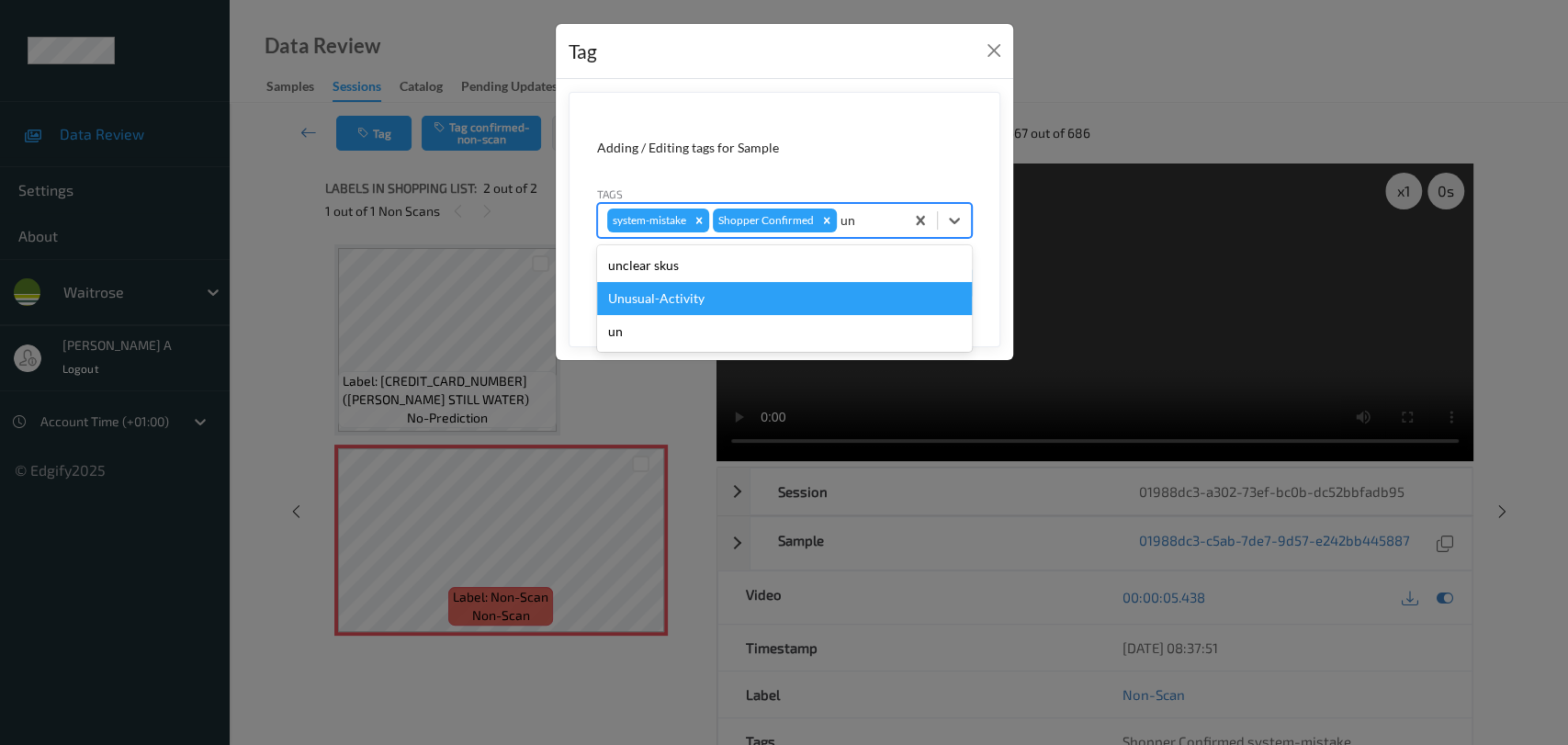
click at [753, 303] on div "Unusual-Activity" at bounding box center [784, 298] width 375 height 33
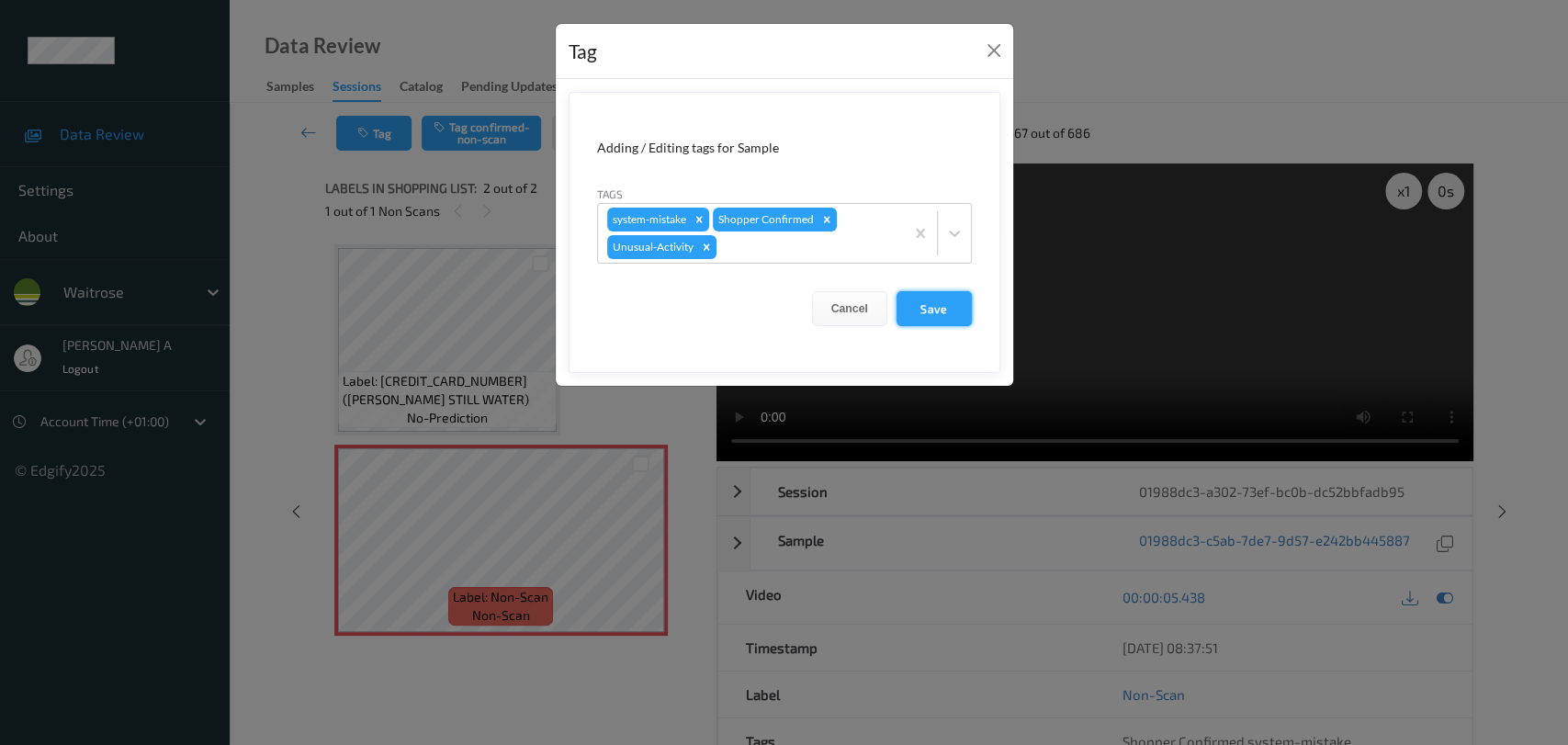
click at [942, 316] on button "Save" at bounding box center [934, 309] width 75 height 35
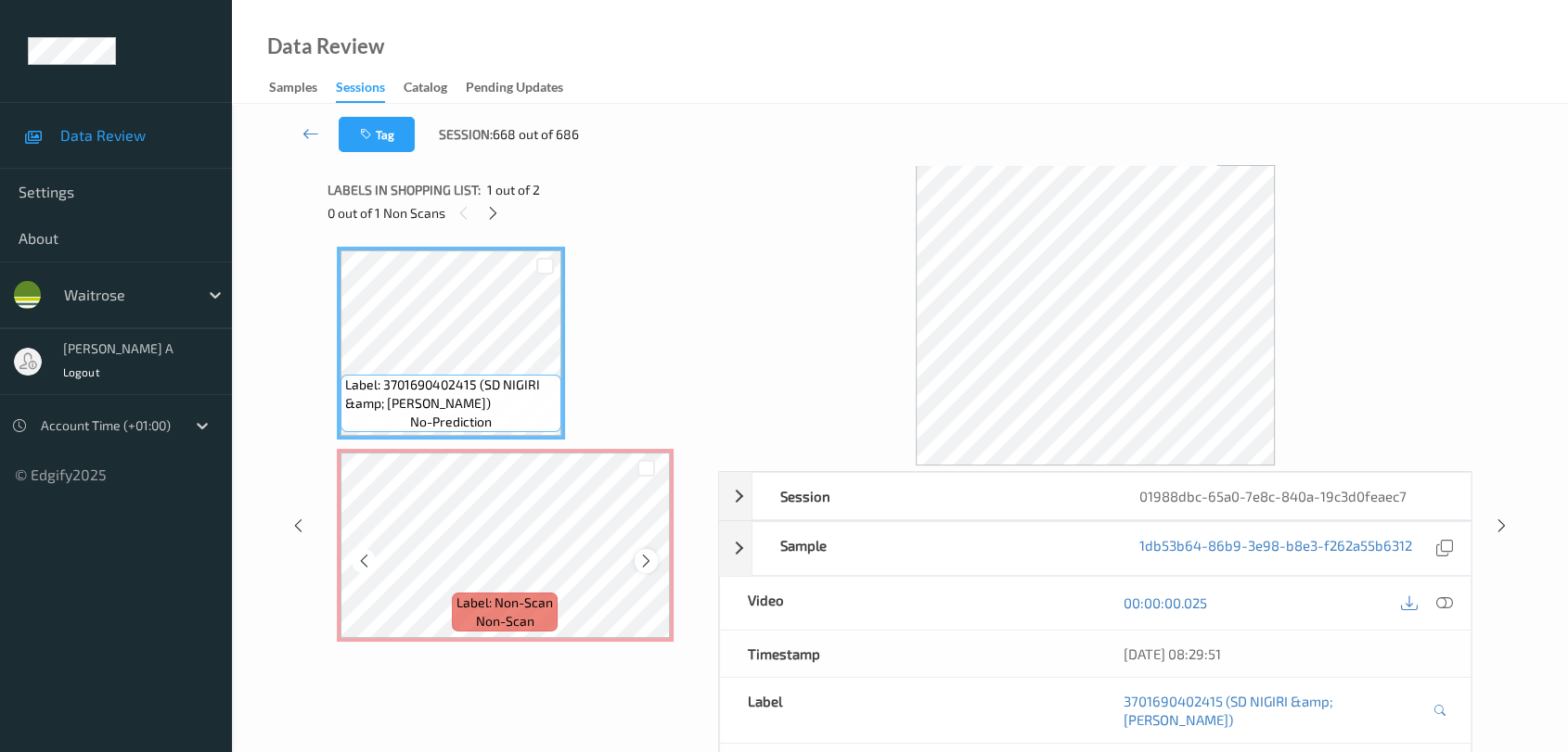
click at [647, 558] on icon at bounding box center [646, 561] width 16 height 17
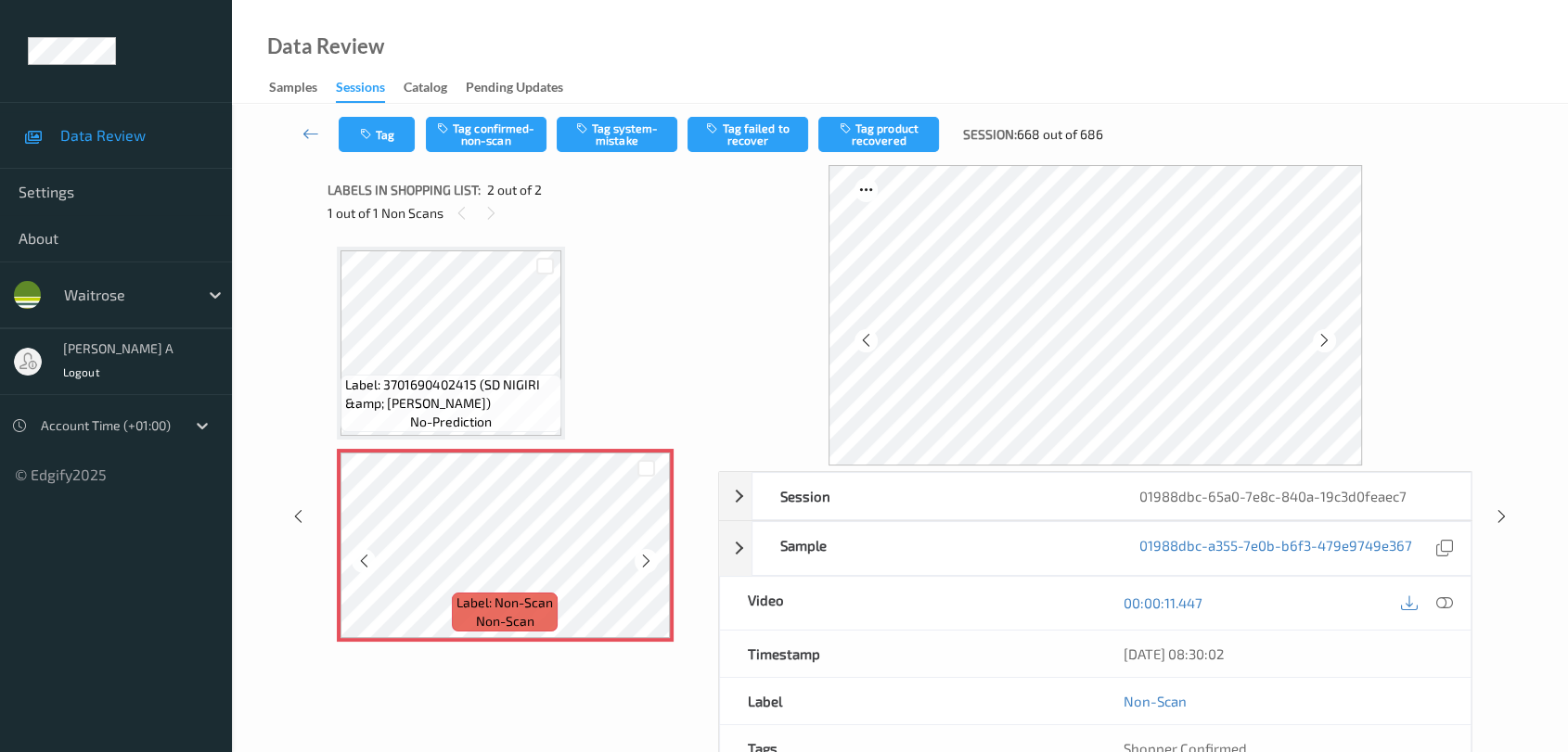
click at [647, 558] on icon at bounding box center [646, 561] width 16 height 17
click at [1424, 600] on icon at bounding box center [1444, 602] width 17 height 17
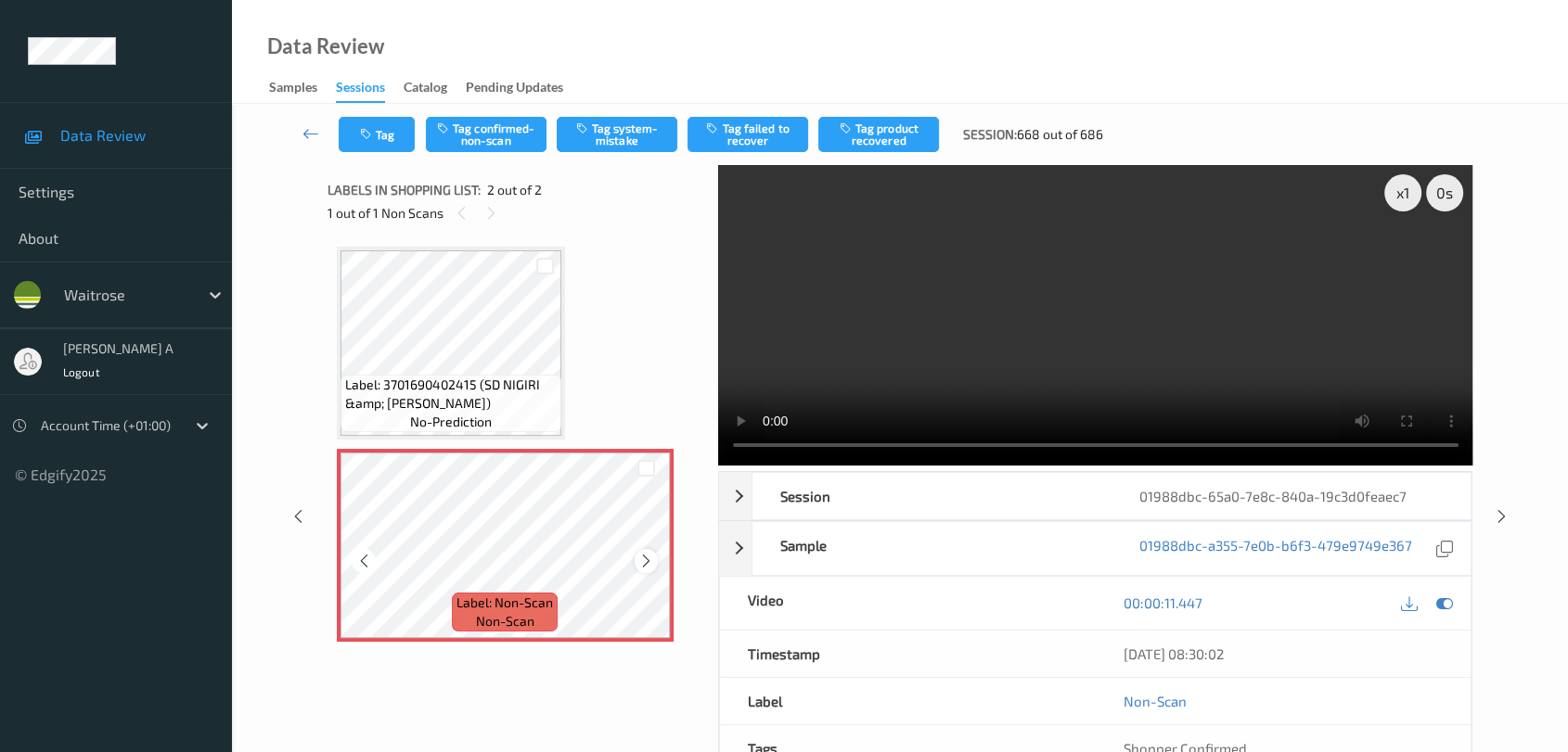
click at [653, 560] on icon at bounding box center [646, 561] width 16 height 17
click at [631, 135] on button "Tag system-mistake" at bounding box center [617, 135] width 121 height 35
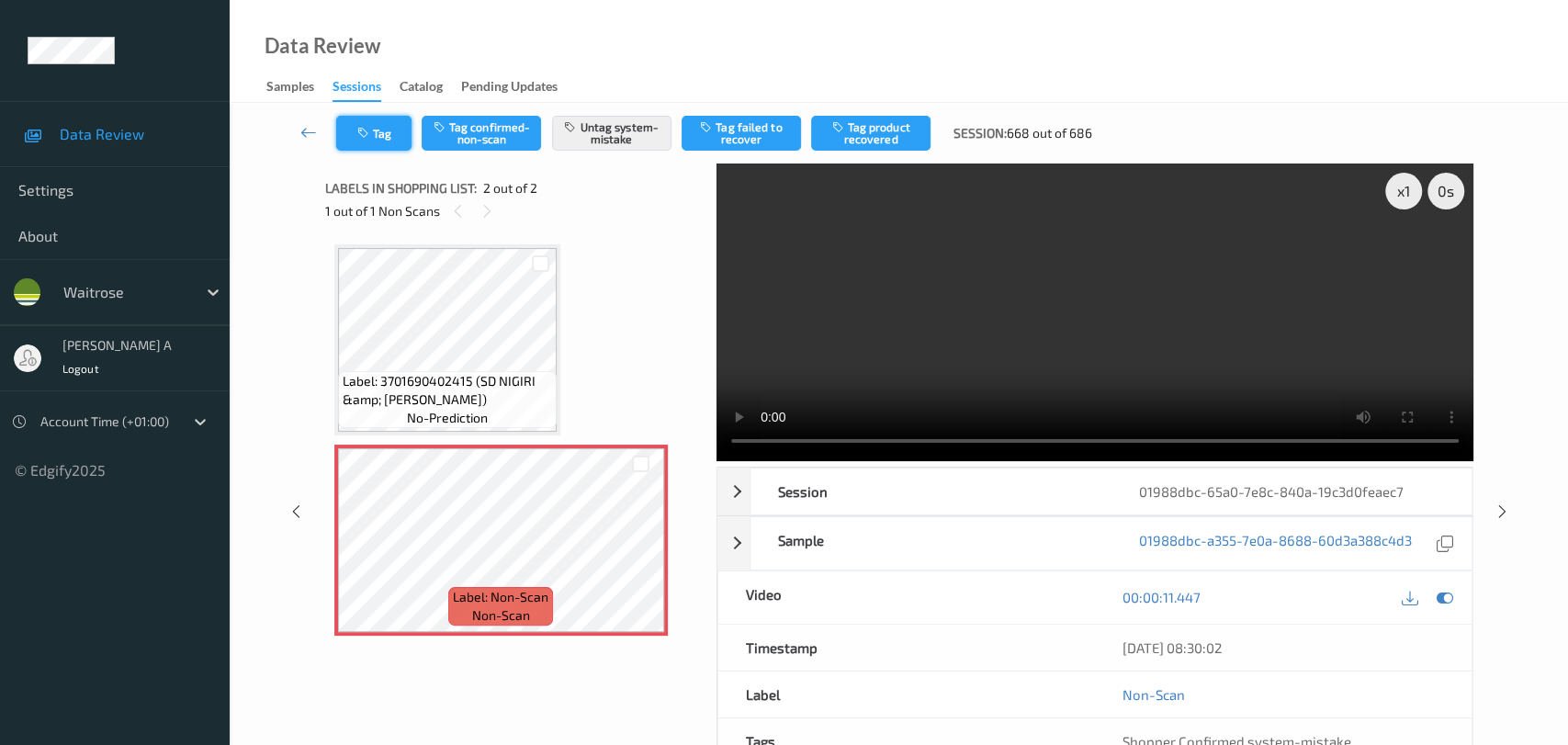
click at [367, 133] on icon "button" at bounding box center [365, 133] width 16 height 13
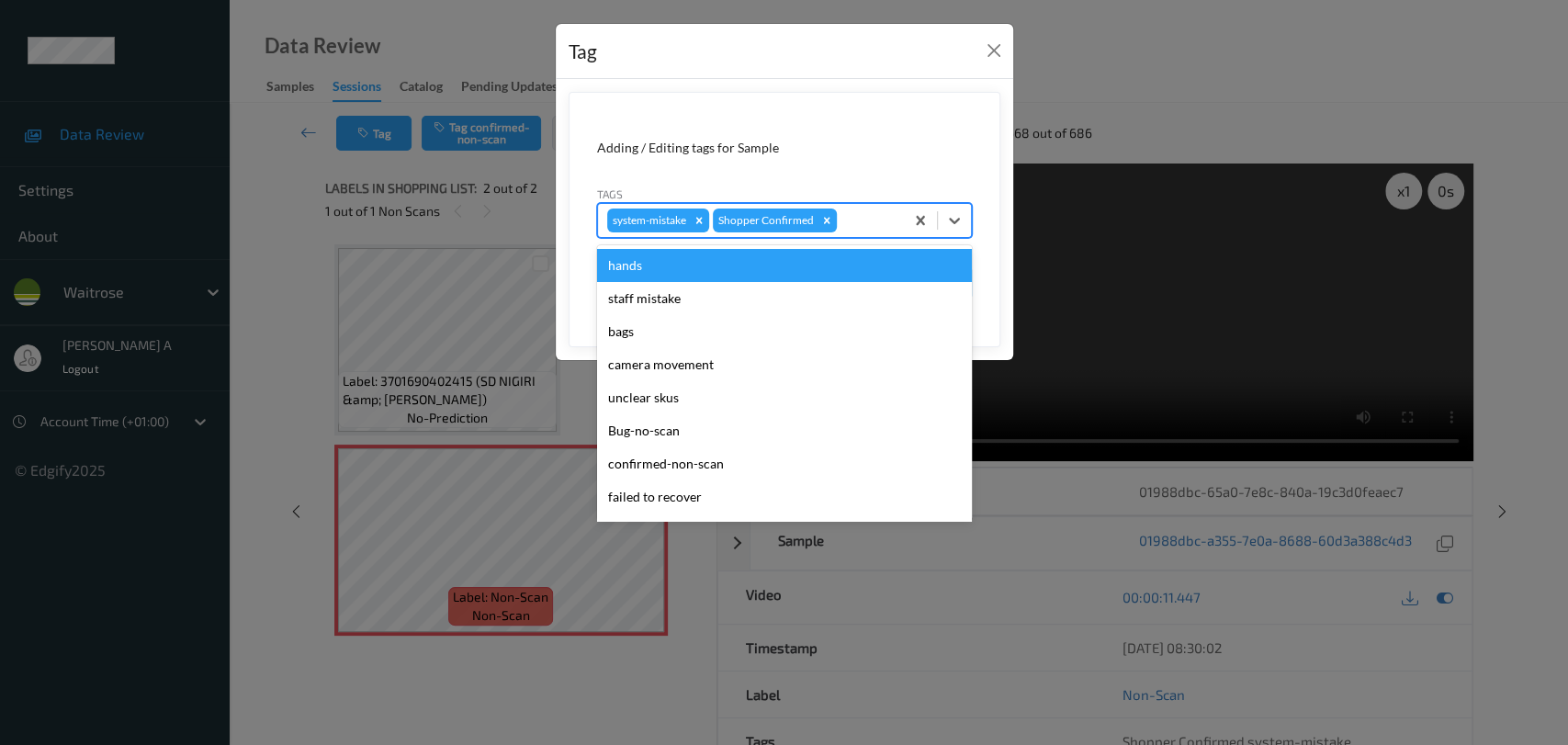
click at [864, 219] on div at bounding box center [867, 220] width 55 height 22
type input "un"
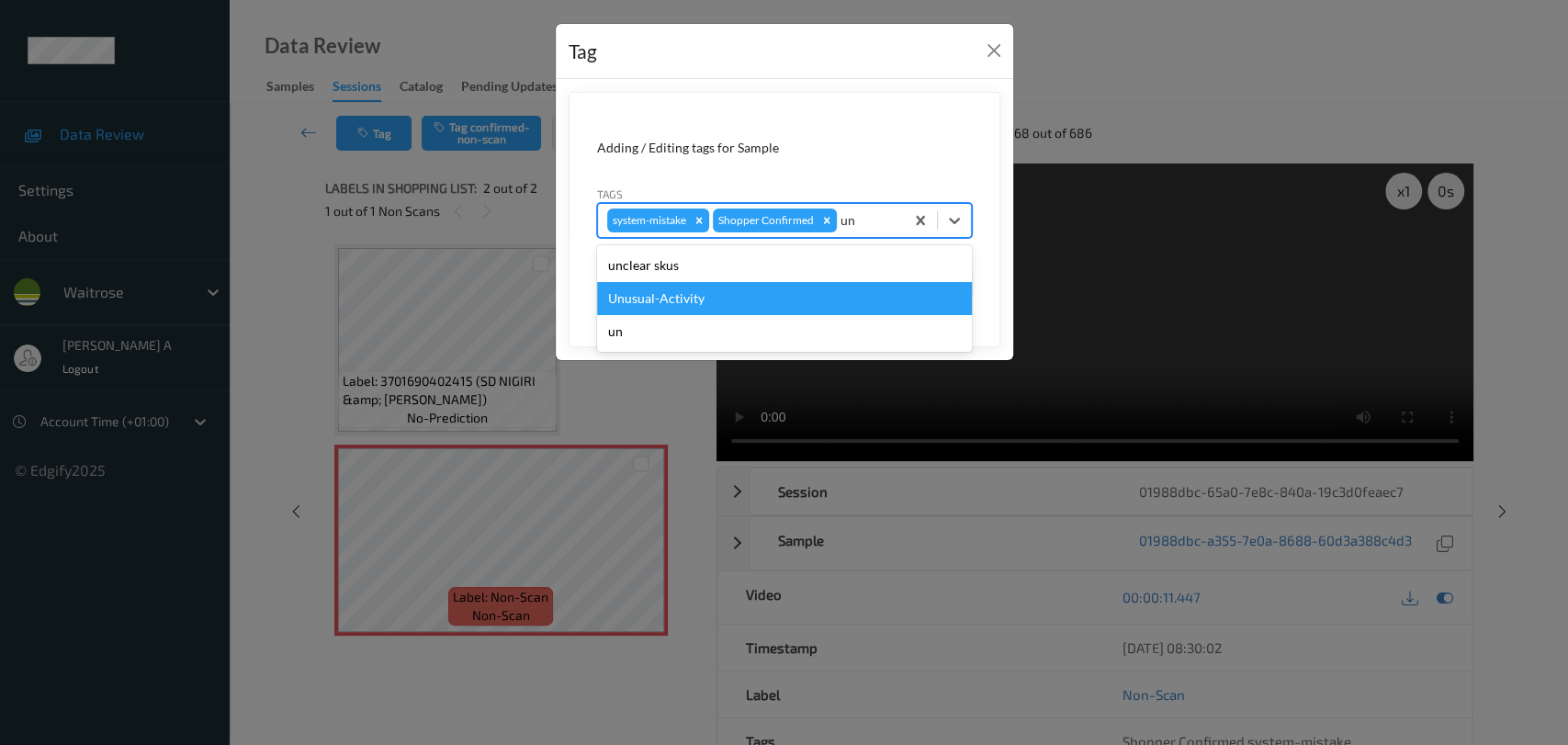
click at [710, 307] on div "Unusual-Activity" at bounding box center [784, 298] width 375 height 33
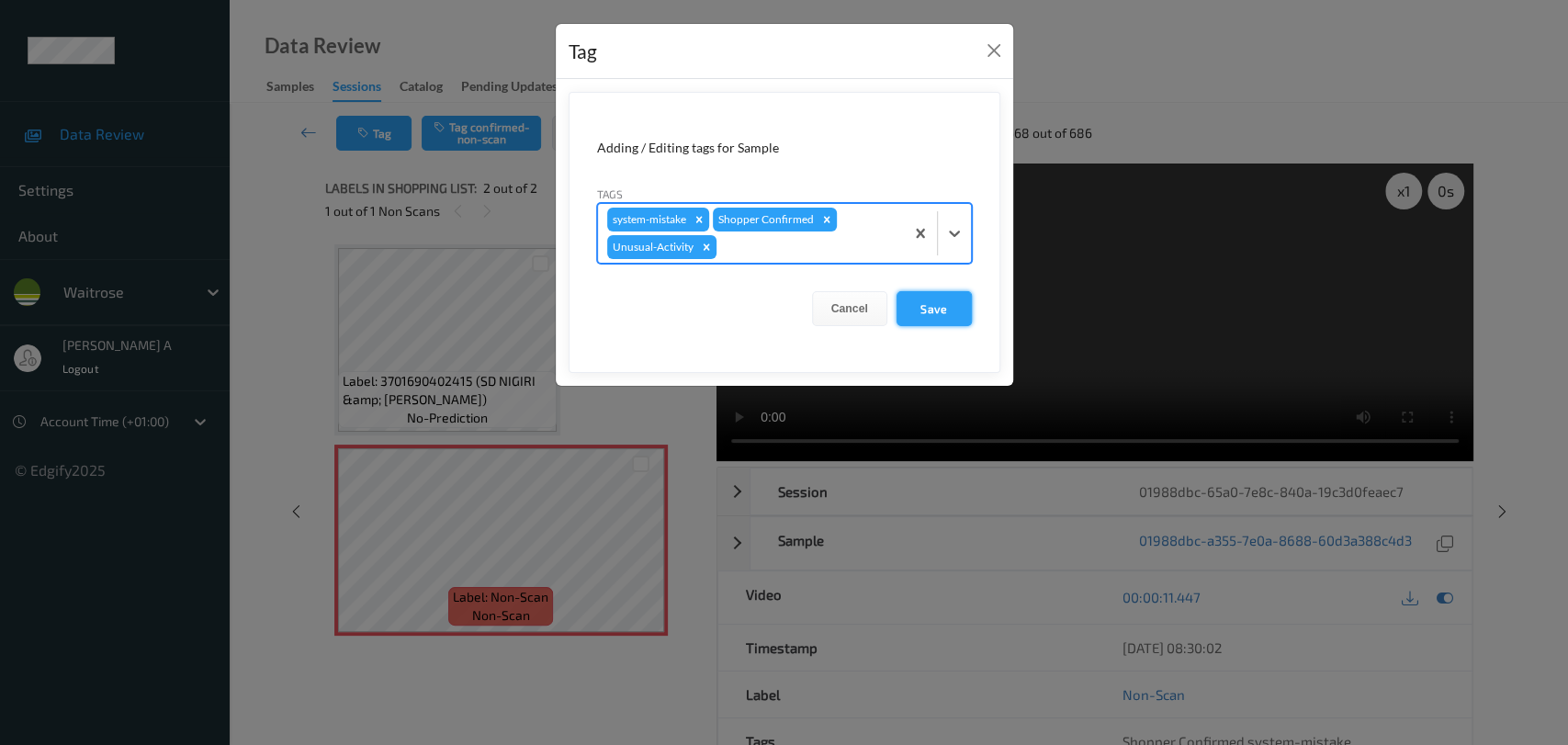
click at [923, 306] on button "Save" at bounding box center [934, 309] width 75 height 35
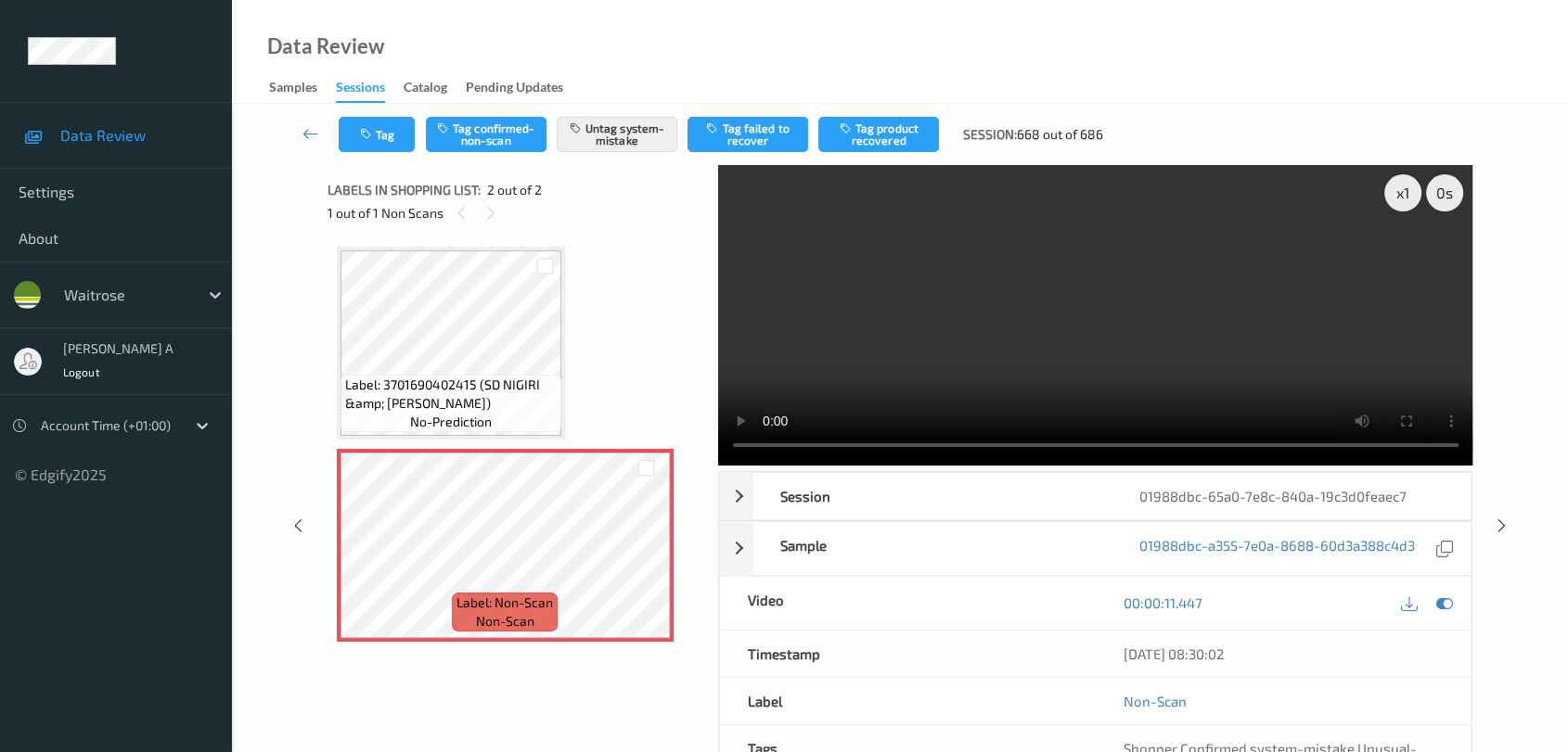
click at [1424, 260] on video at bounding box center [1096, 315] width 755 height 300
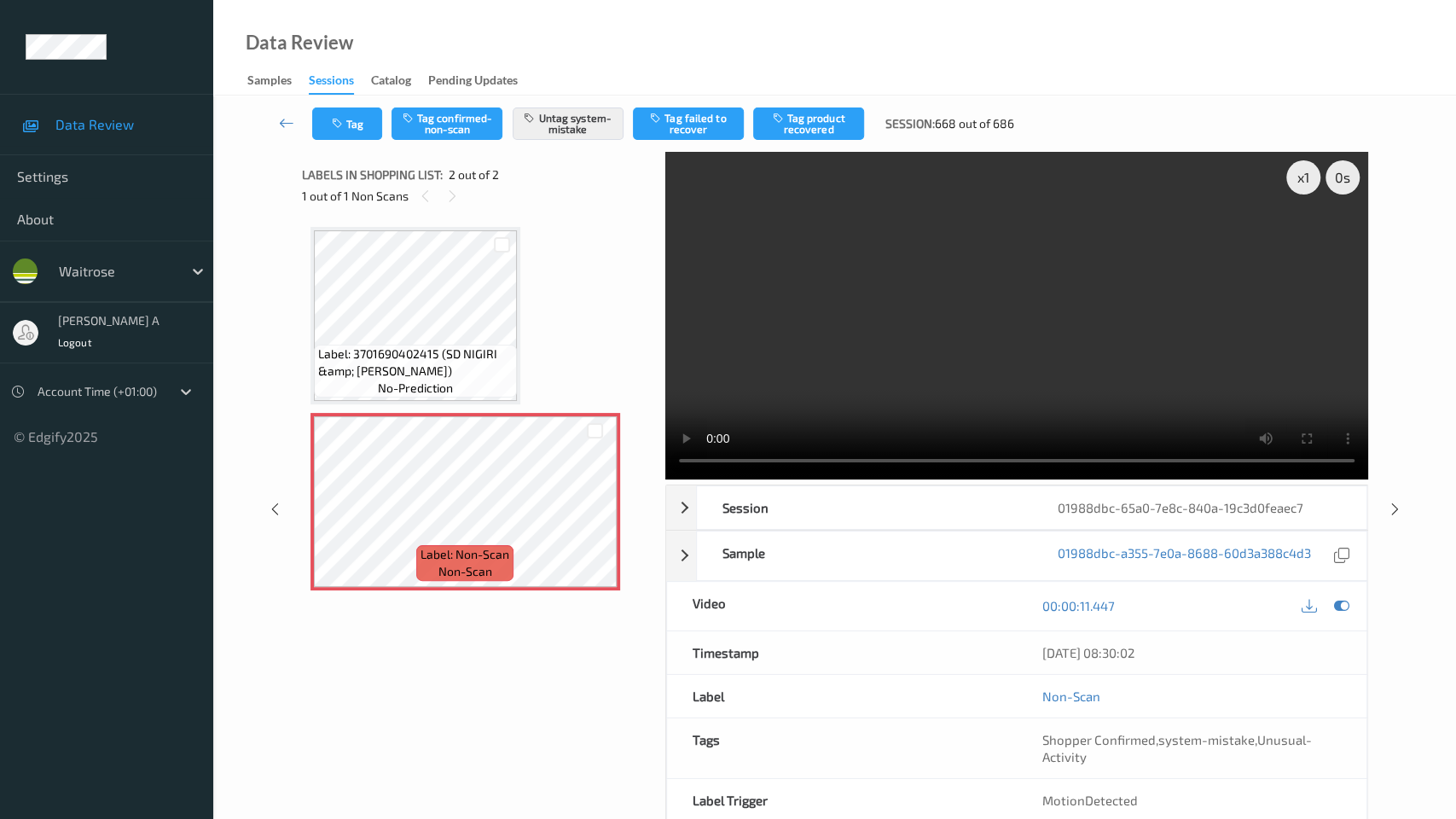
click at [665, 480] on video at bounding box center [1016, 316] width 703 height 328
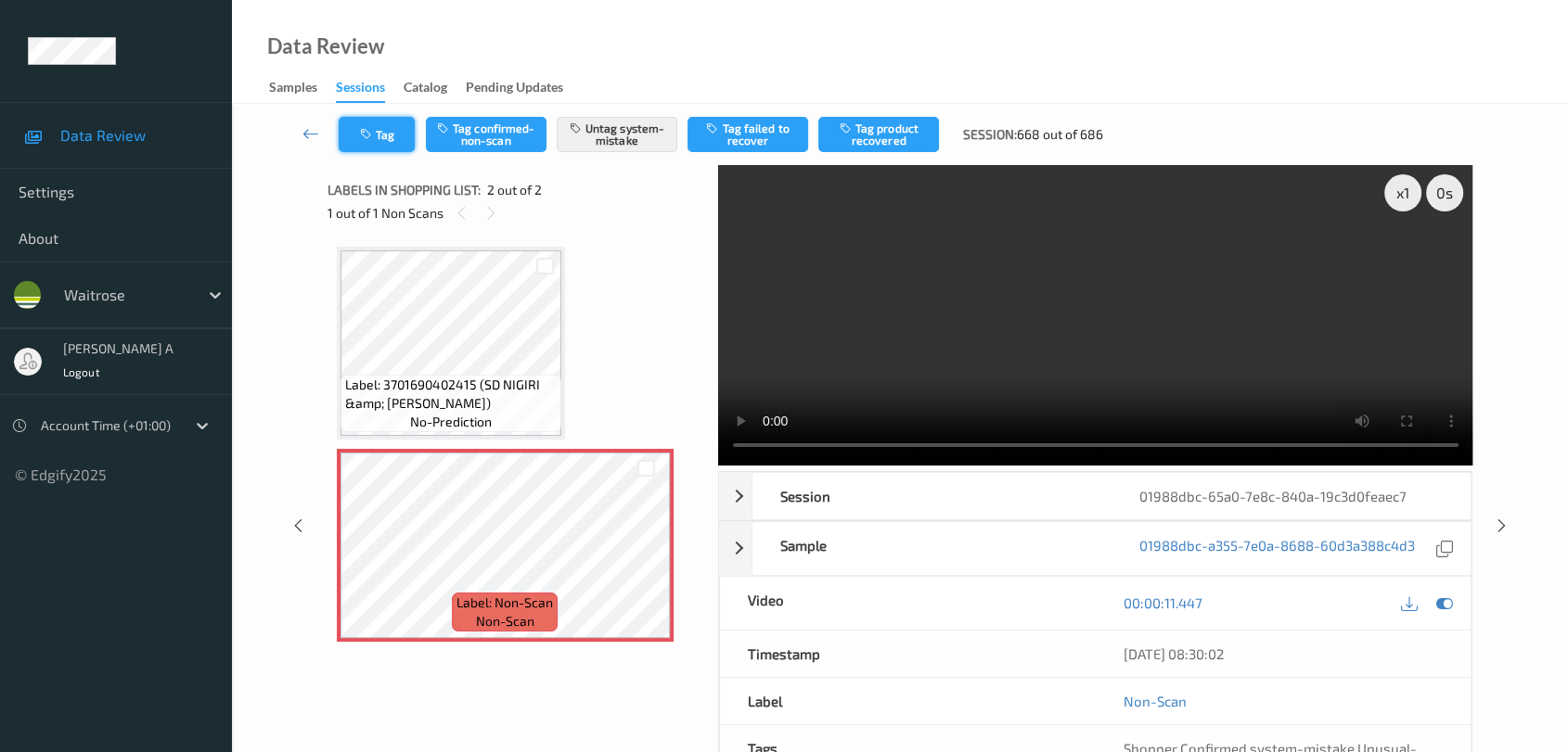
click at [372, 133] on icon "button" at bounding box center [368, 134] width 16 height 13
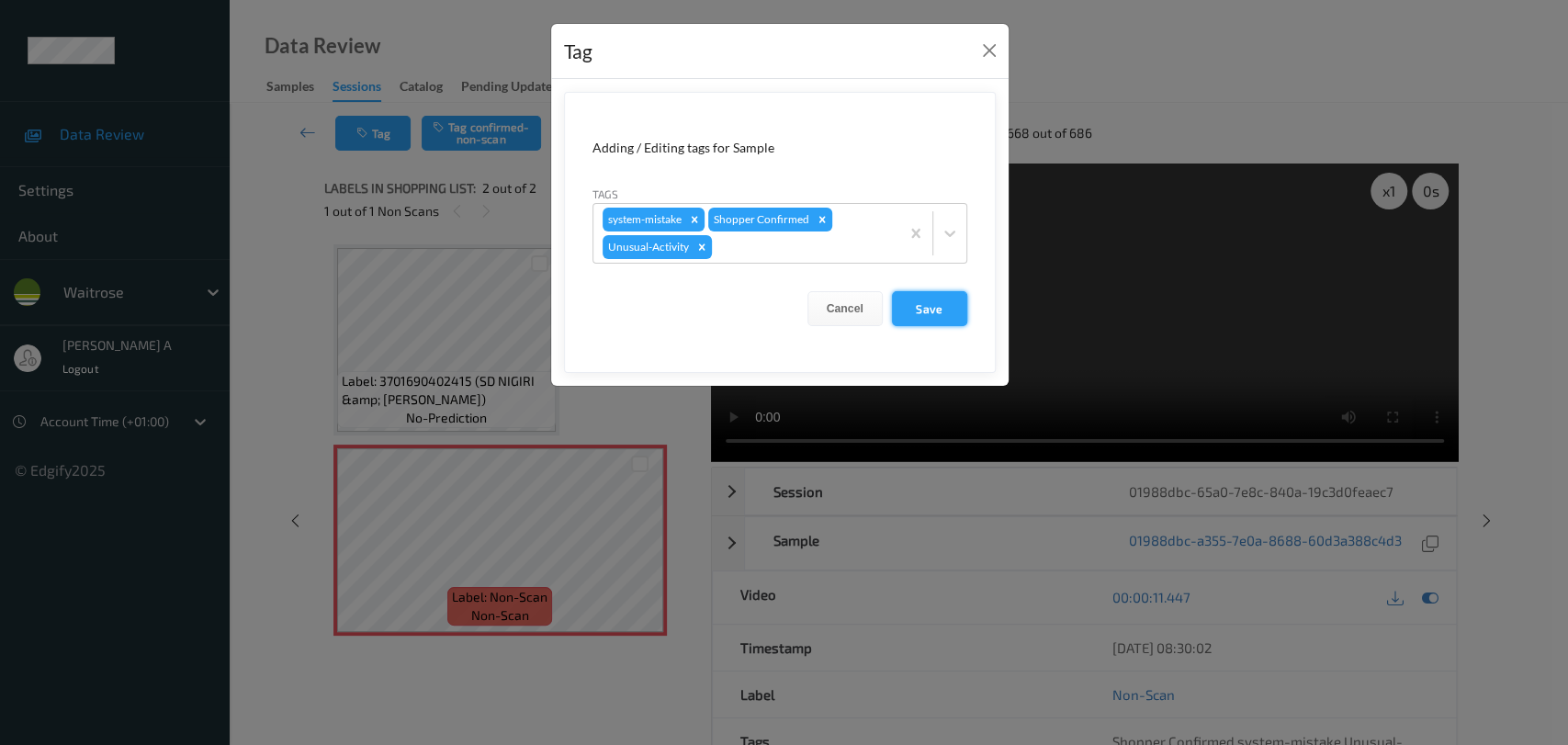
click at [926, 314] on button "Save" at bounding box center [929, 309] width 75 height 35
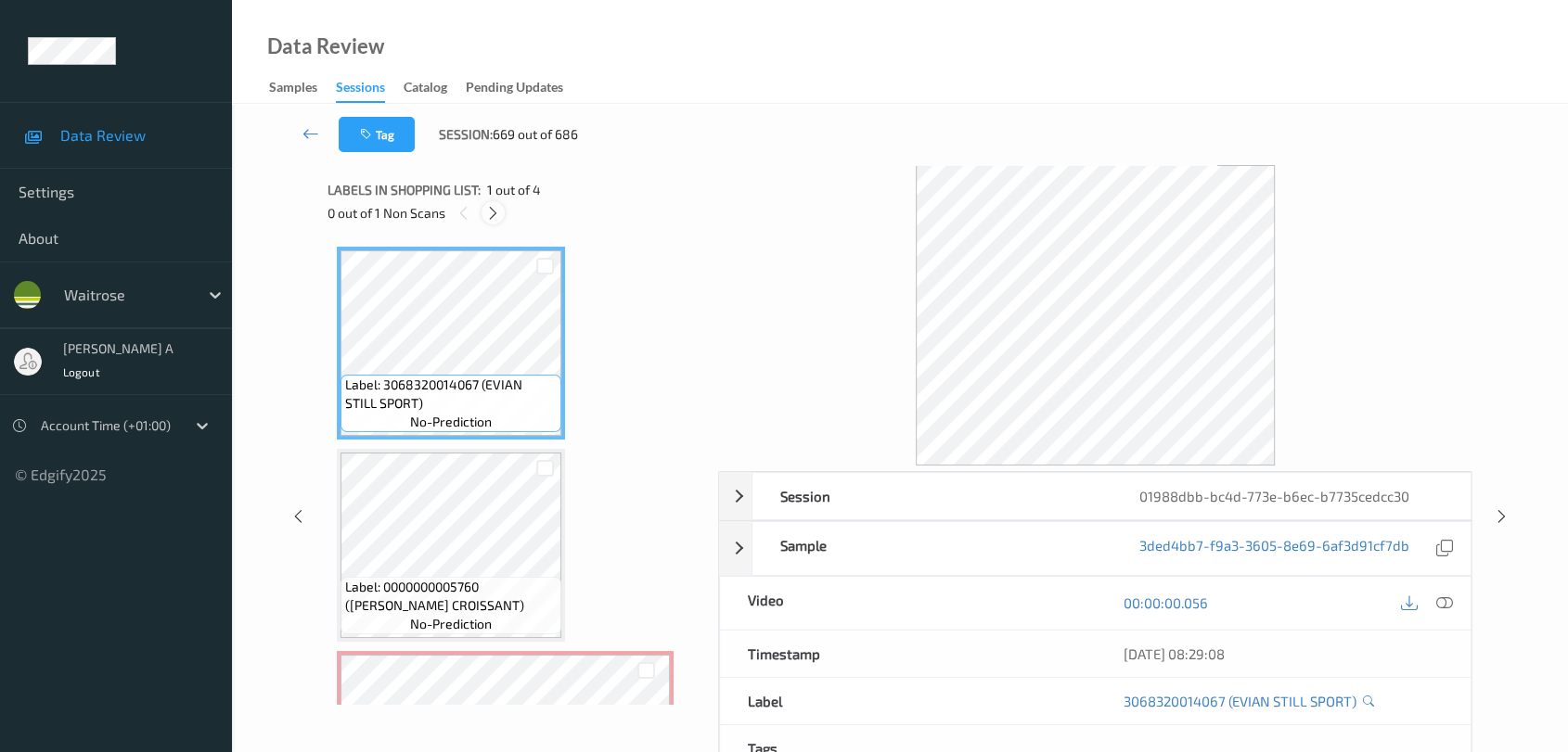
click at [488, 215] on icon at bounding box center [493, 213] width 16 height 17
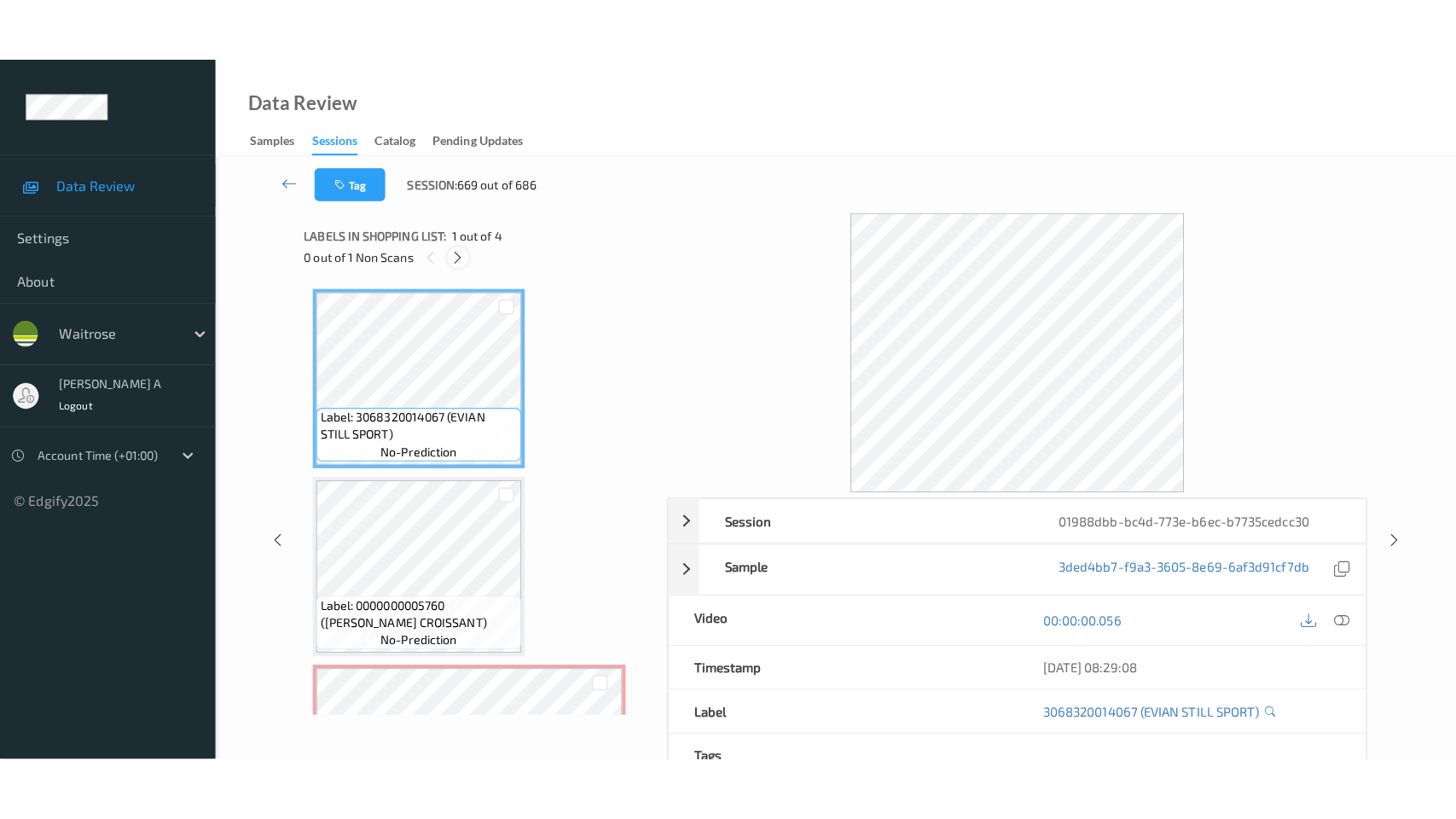
scroll to position [193, 0]
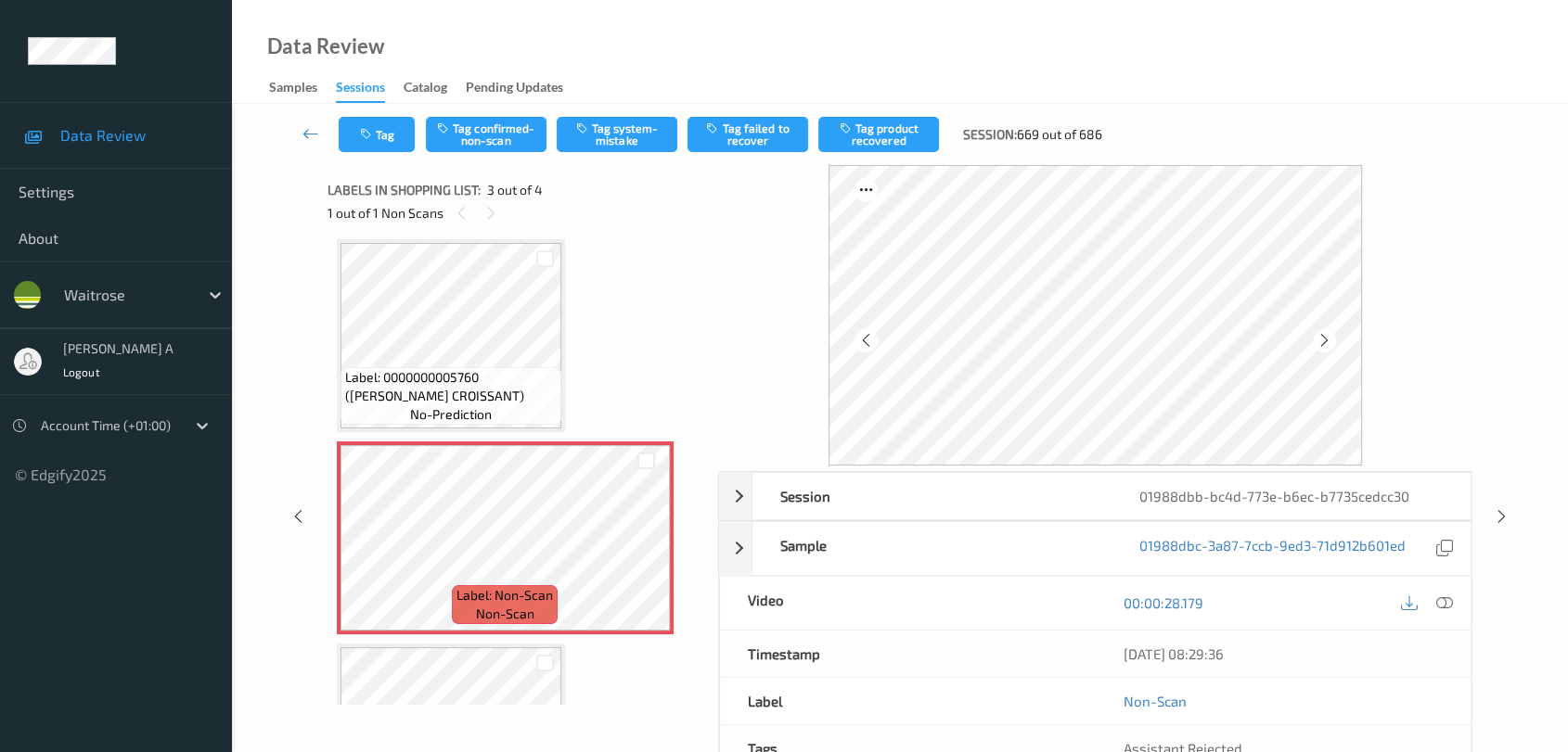
drag, startPoint x: 1445, startPoint y: 601, endPoint x: 1402, endPoint y: 573, distance: 51.3
click at [1424, 601] on icon at bounding box center [1444, 602] width 17 height 17
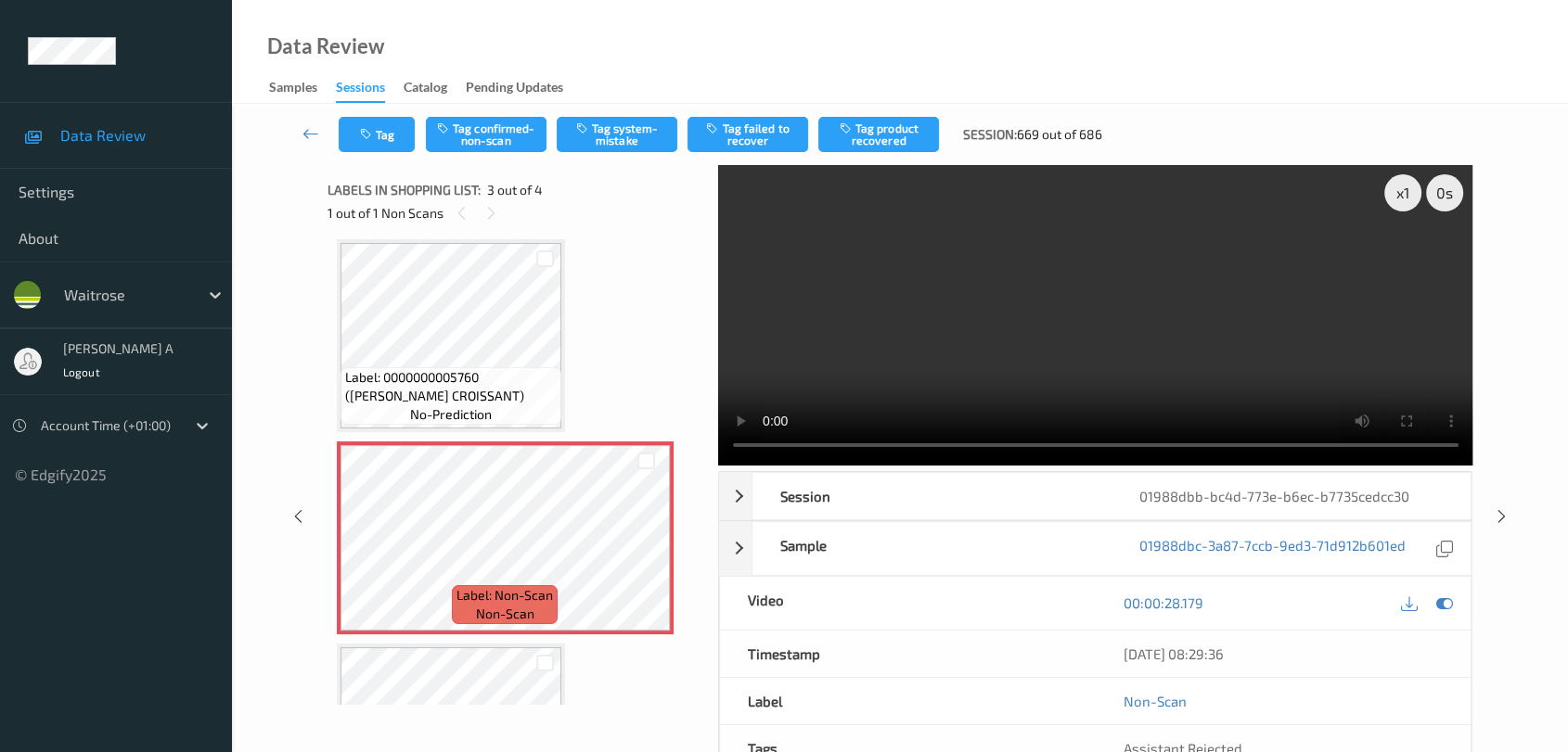
scroll to position [208, 0]
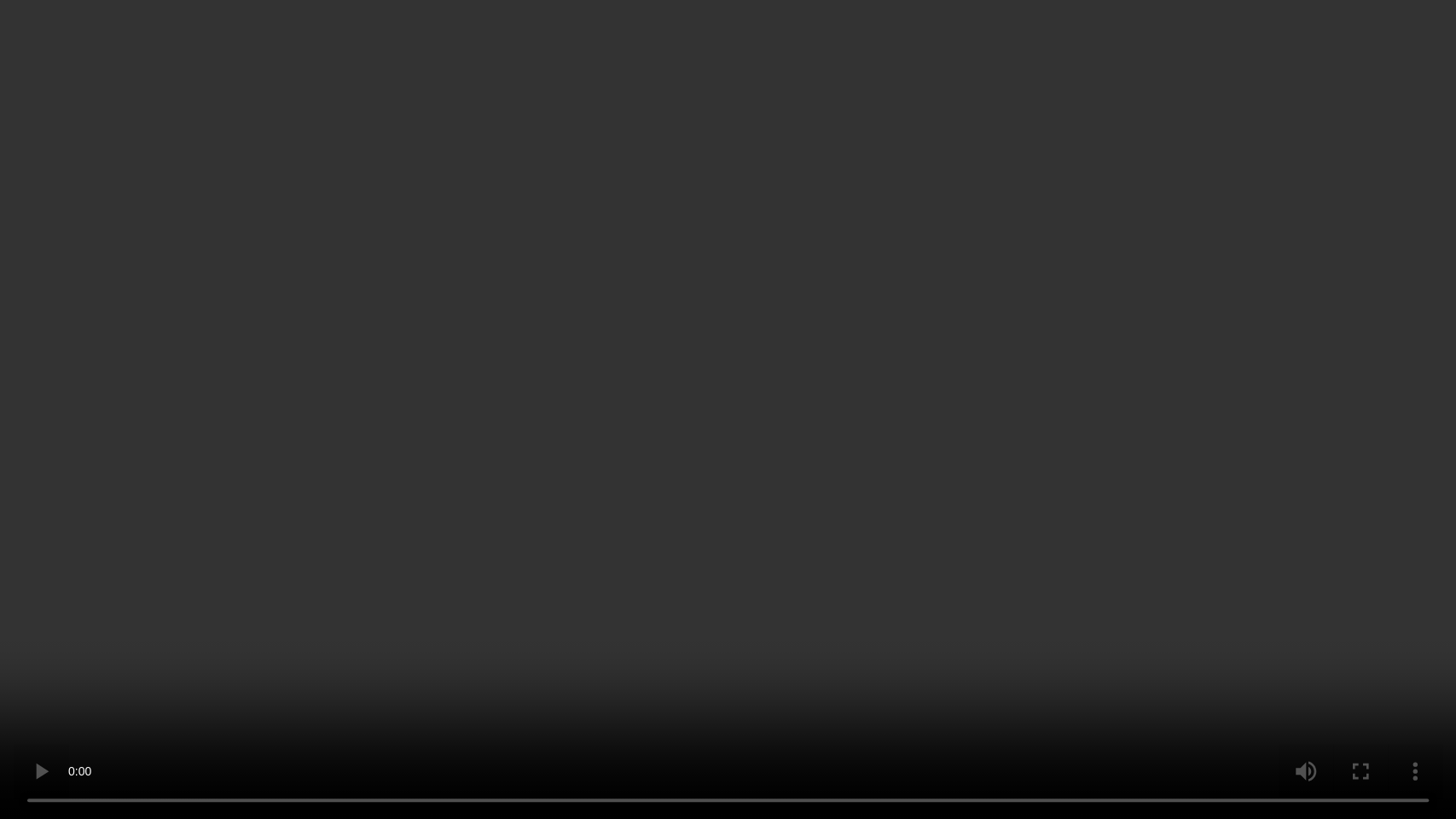
click at [770, 459] on video at bounding box center [728, 409] width 1456 height 819
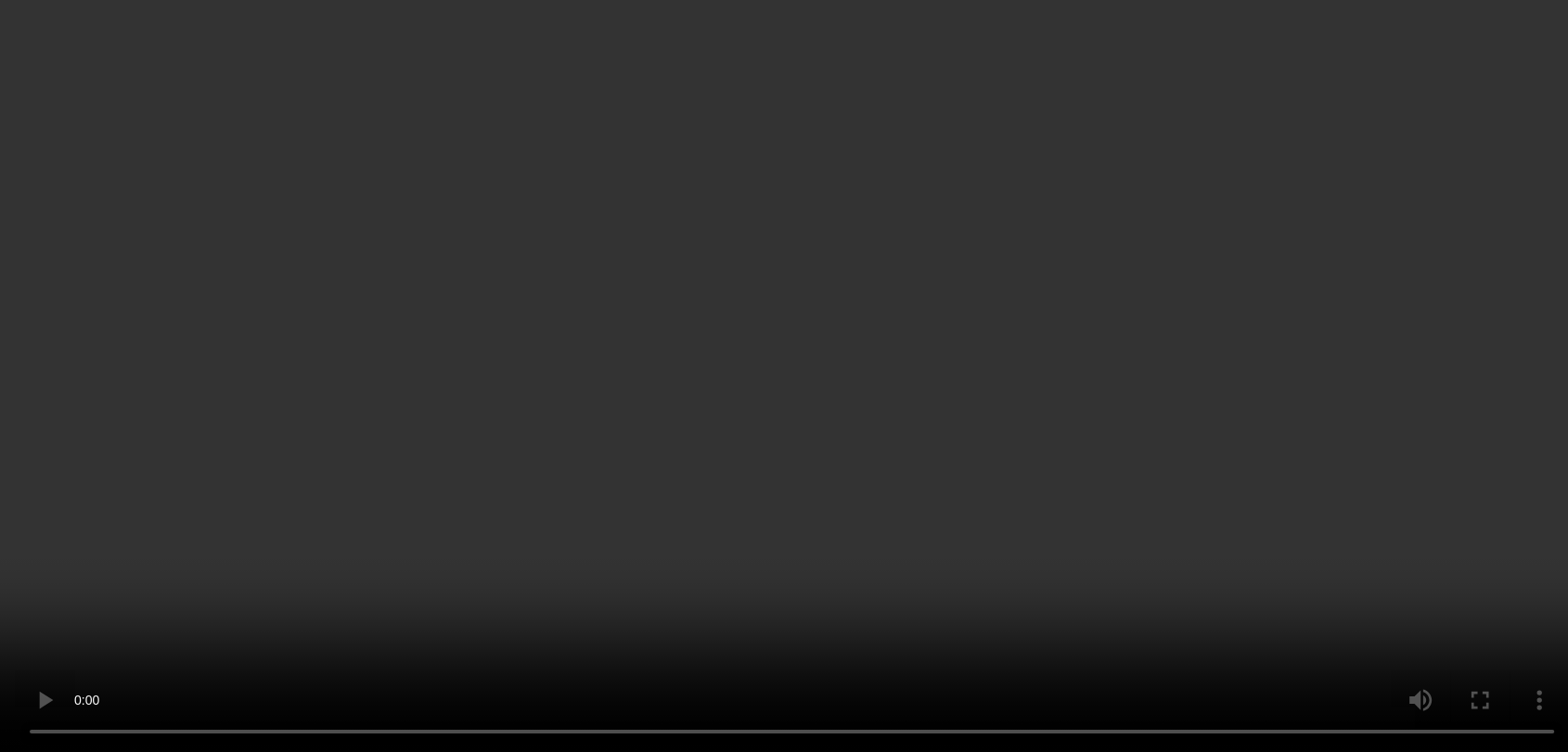
scroll to position [347, 0]
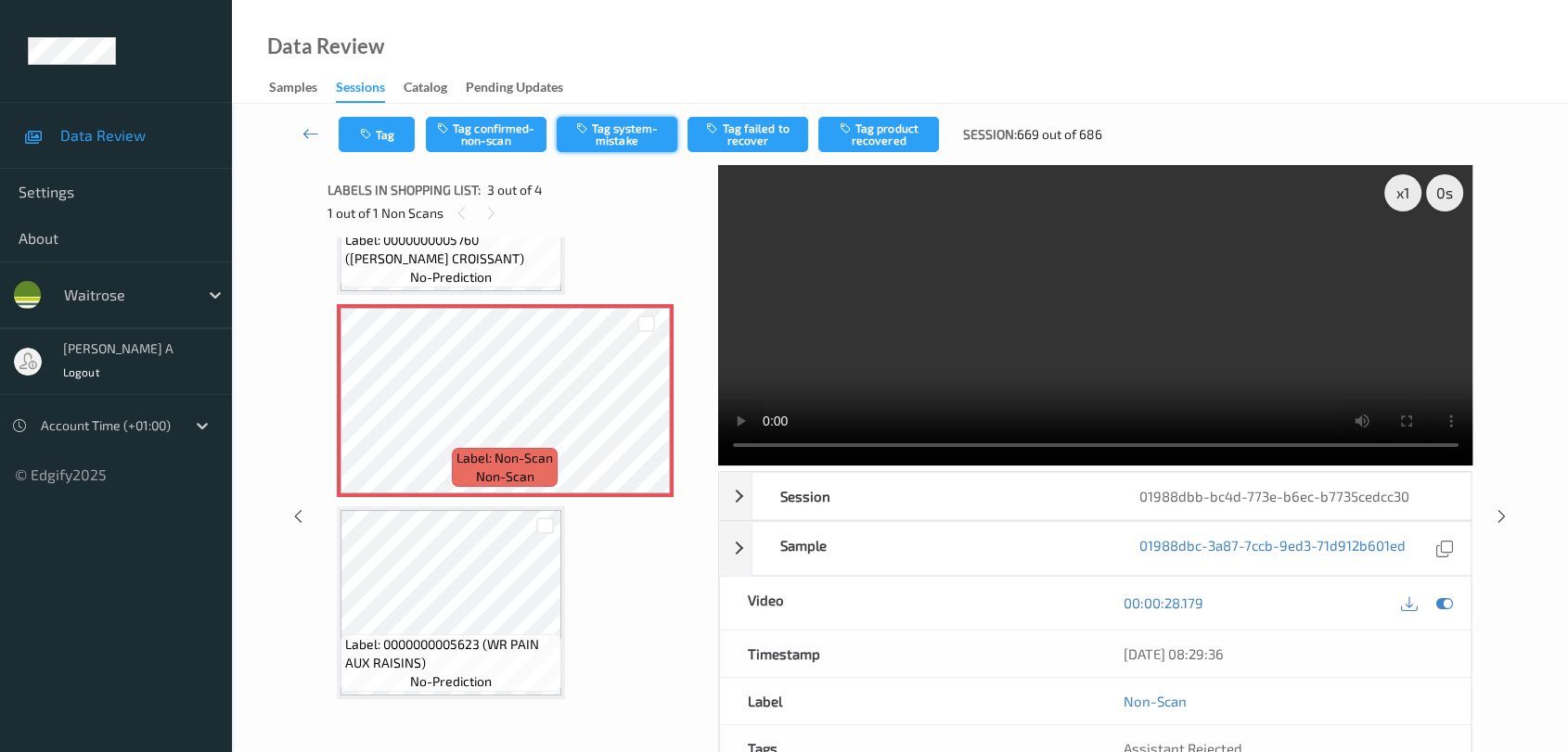
click at [628, 130] on button "Tag system-mistake" at bounding box center [617, 135] width 121 height 35
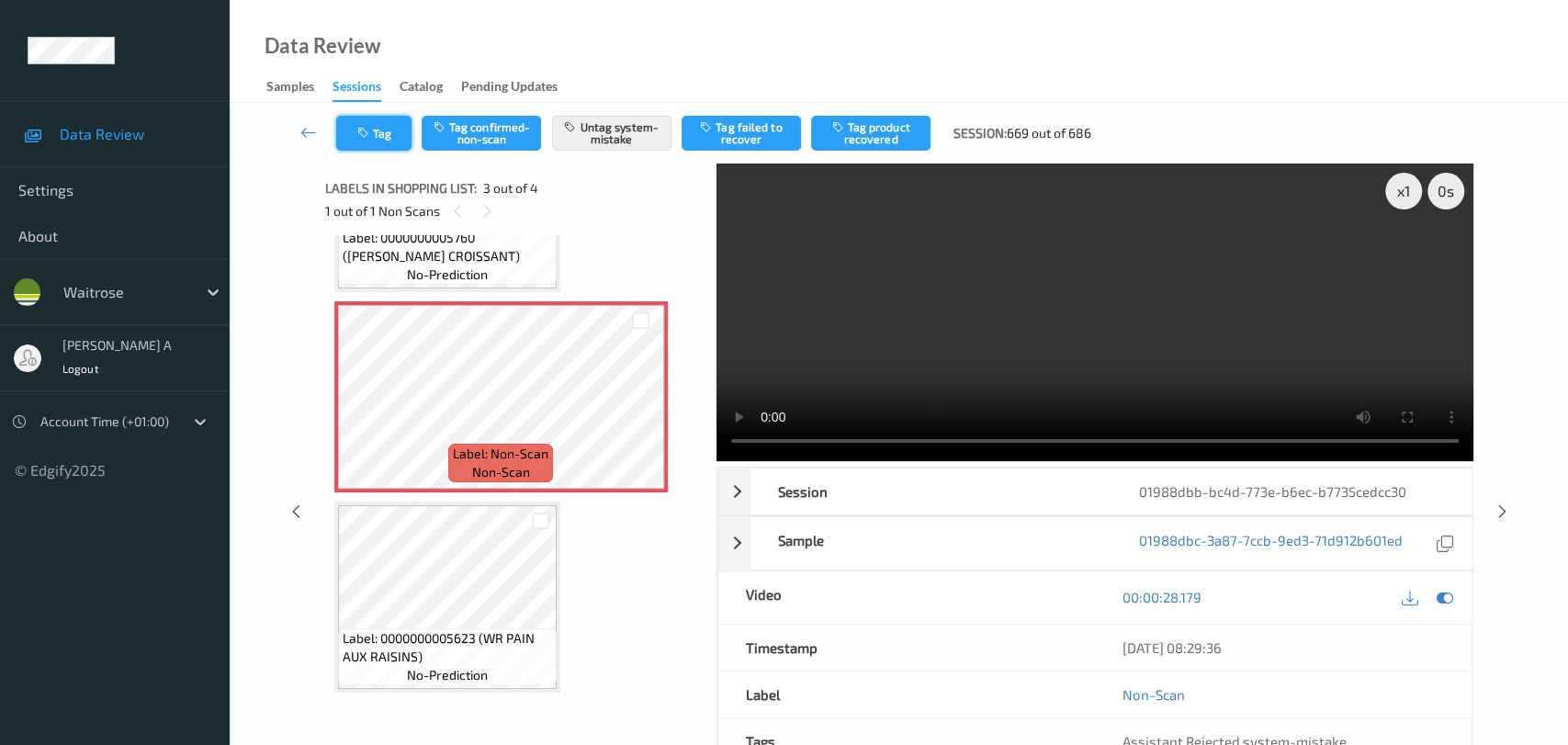
click at [388, 135] on button "Tag" at bounding box center [373, 134] width 75 height 35
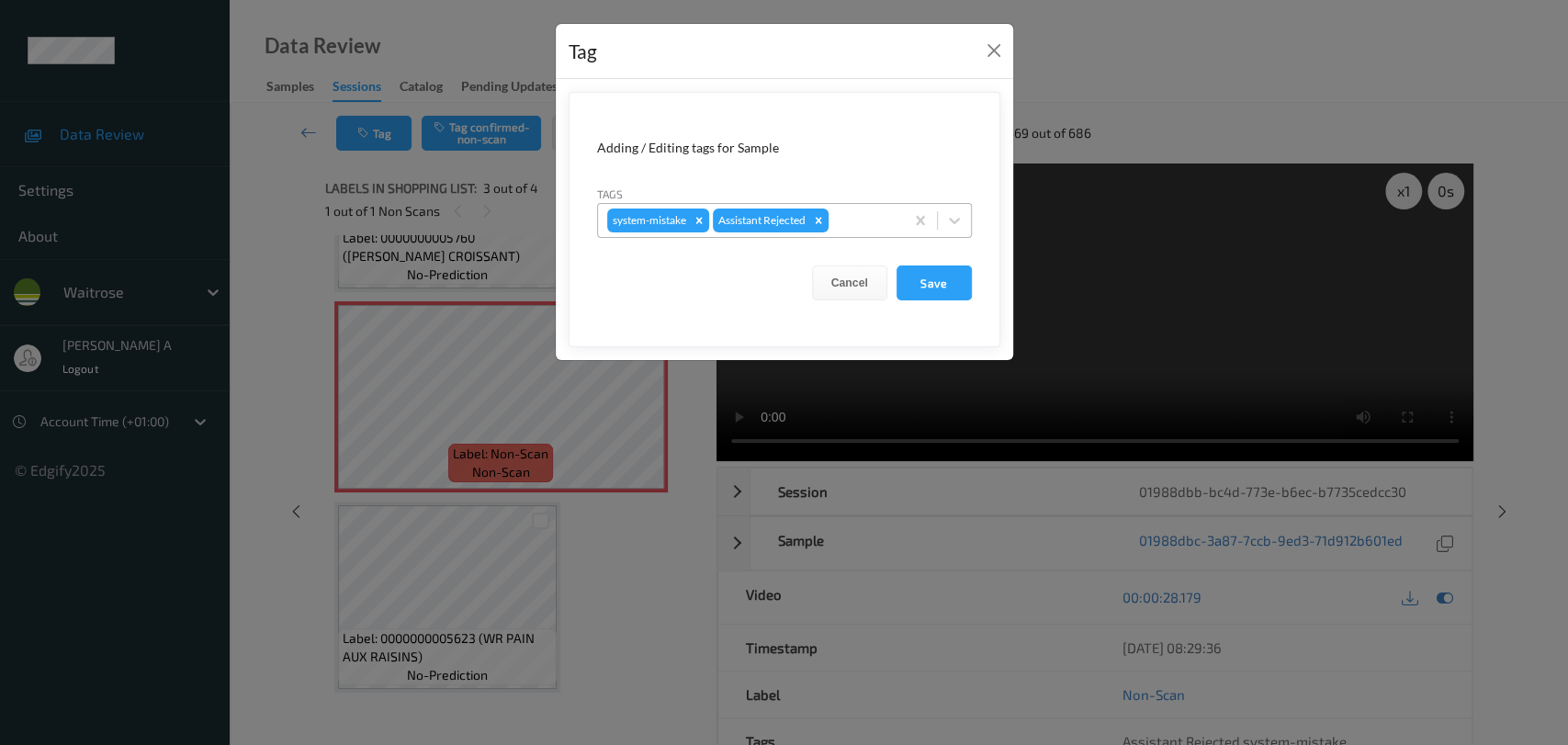
click at [857, 216] on div at bounding box center [863, 220] width 62 height 22
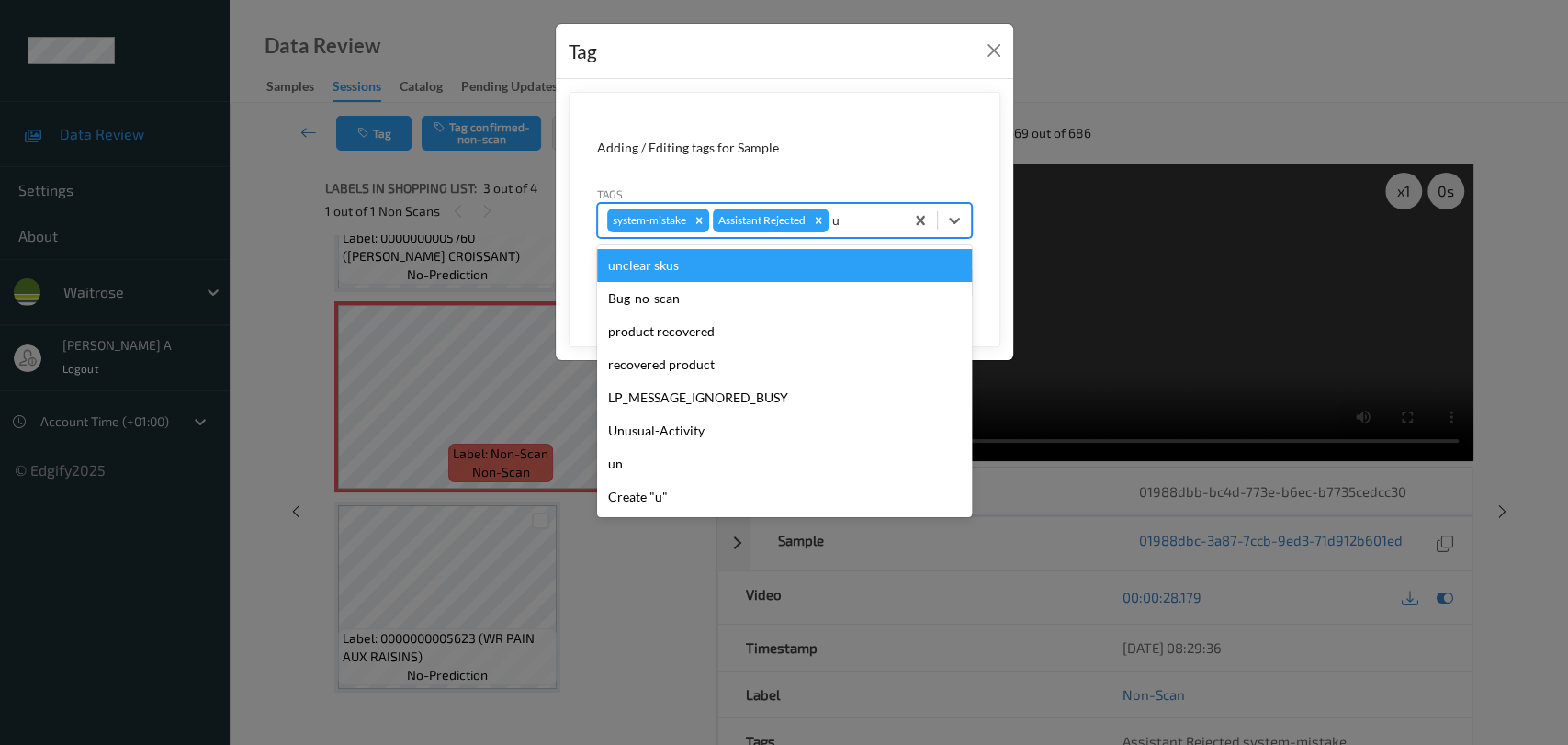
type input "un"
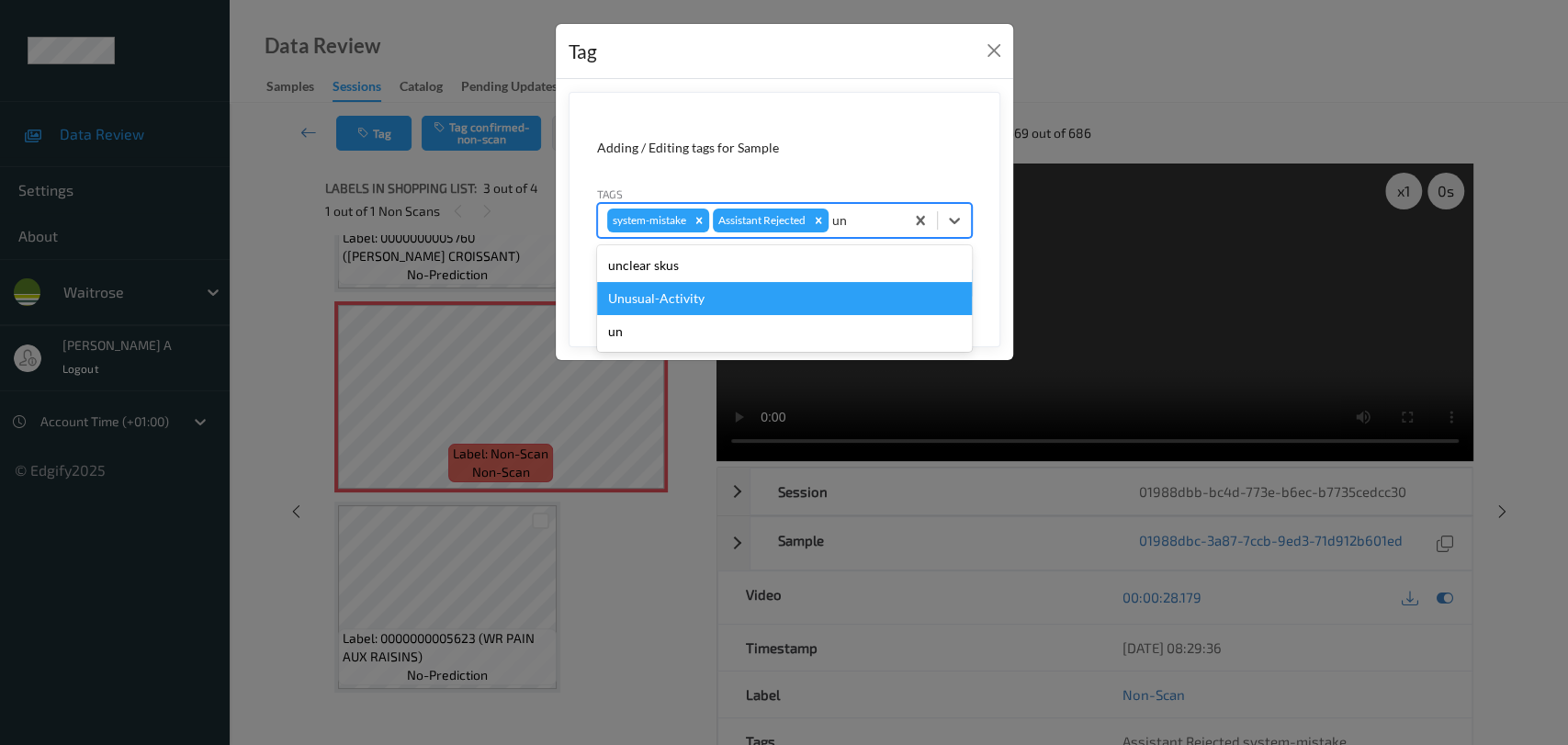
click at [758, 304] on div "Unusual-Activity" at bounding box center [784, 298] width 375 height 33
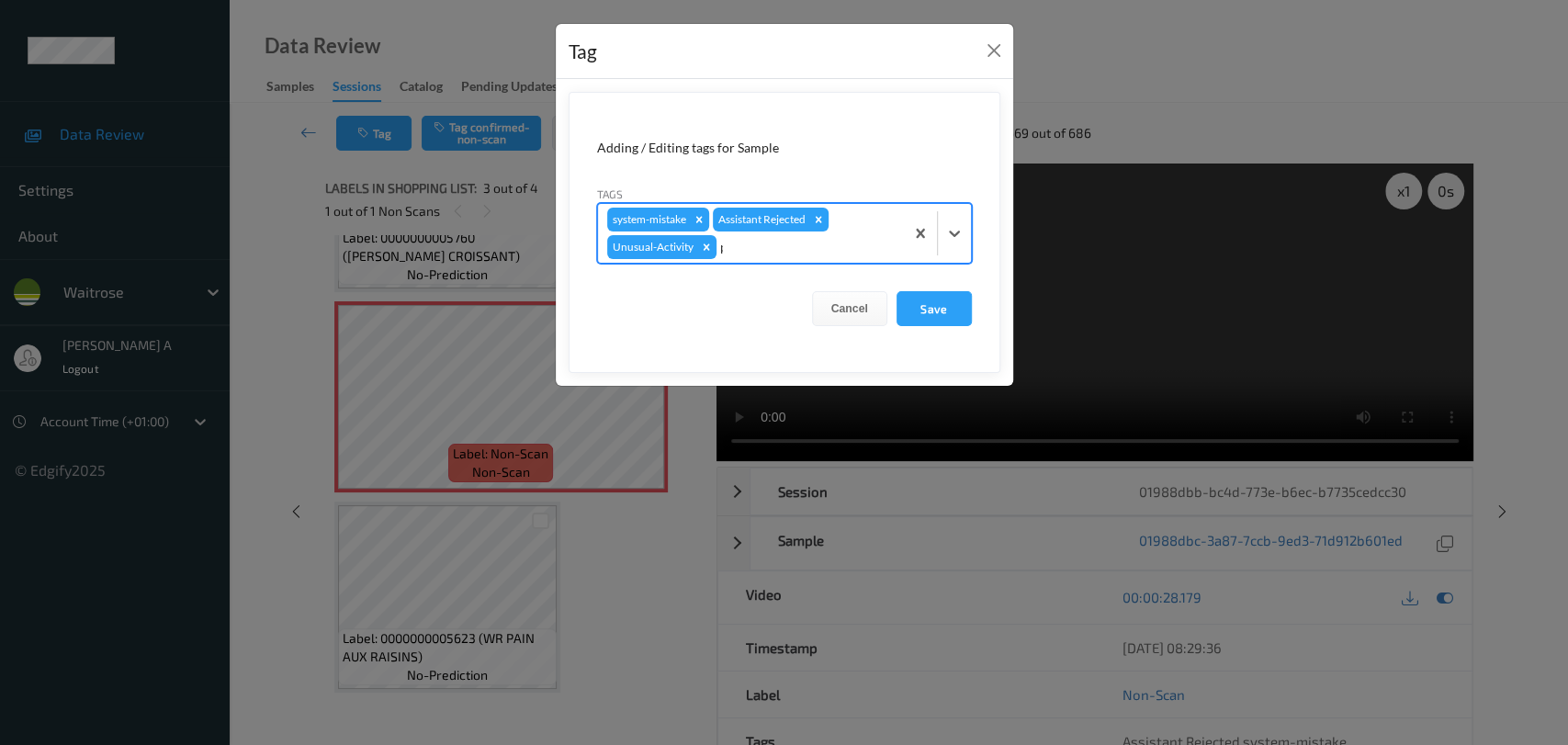
type input "pi"
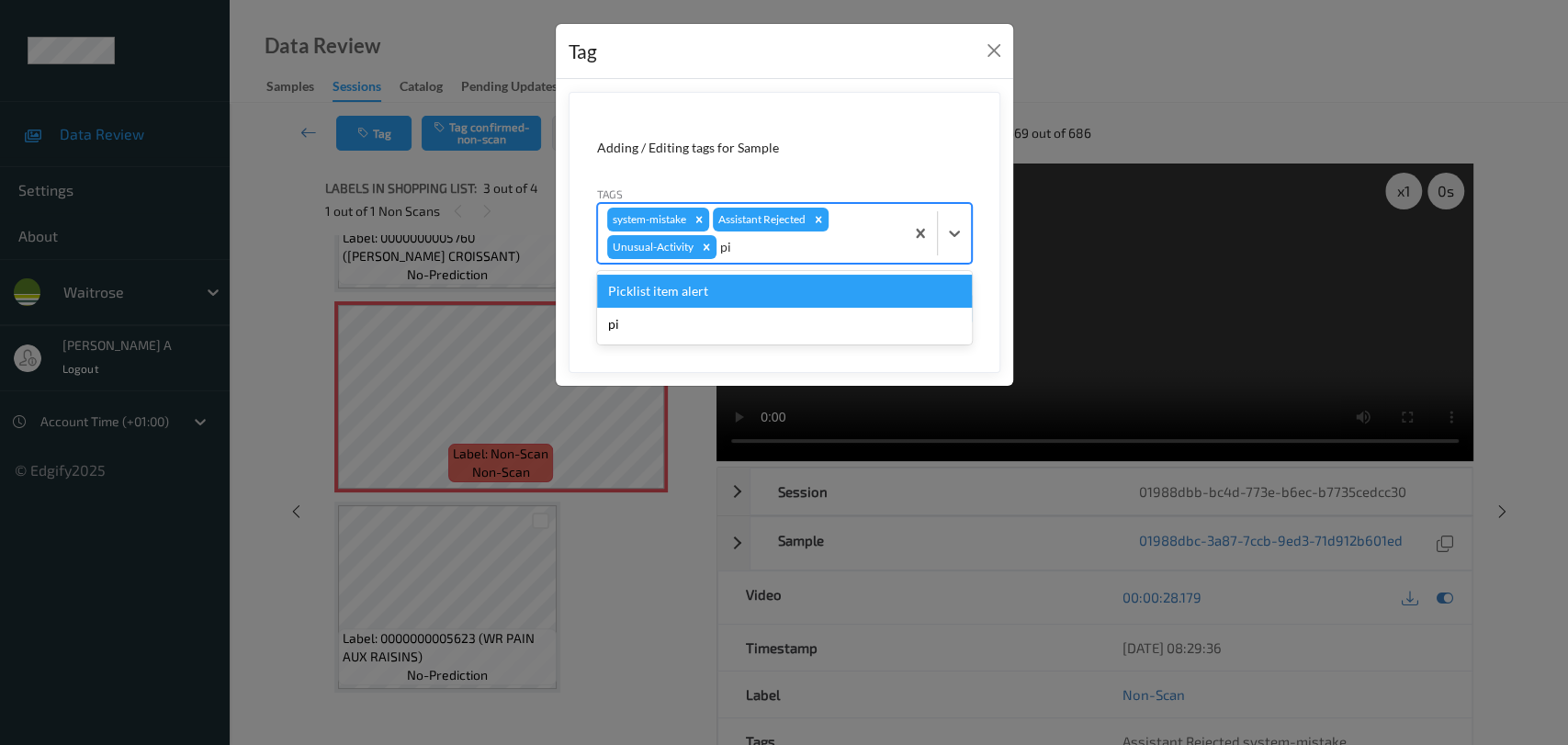
click at [777, 300] on div "Picklist item alert" at bounding box center [784, 292] width 375 height 33
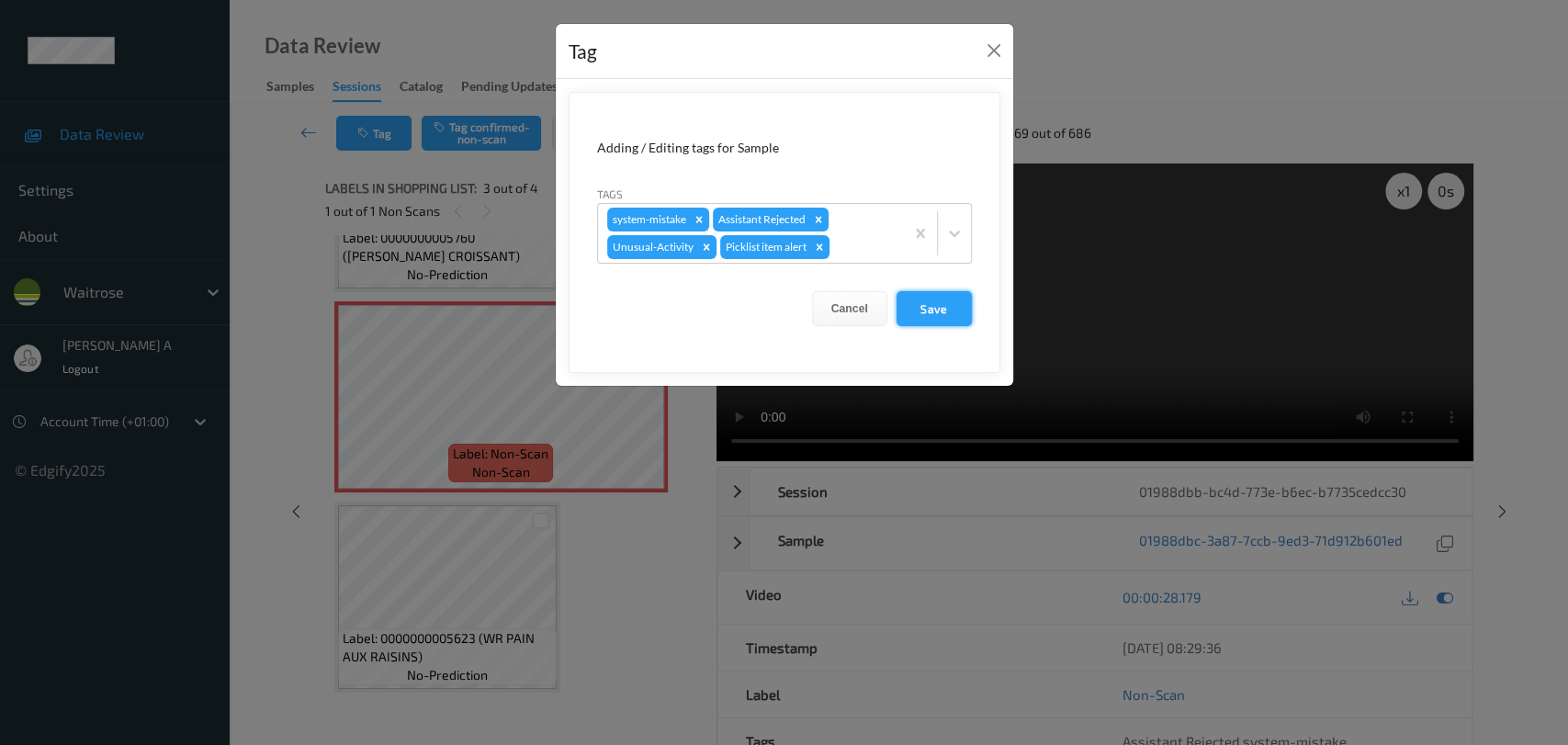
click at [923, 312] on button "Save" at bounding box center [934, 309] width 75 height 35
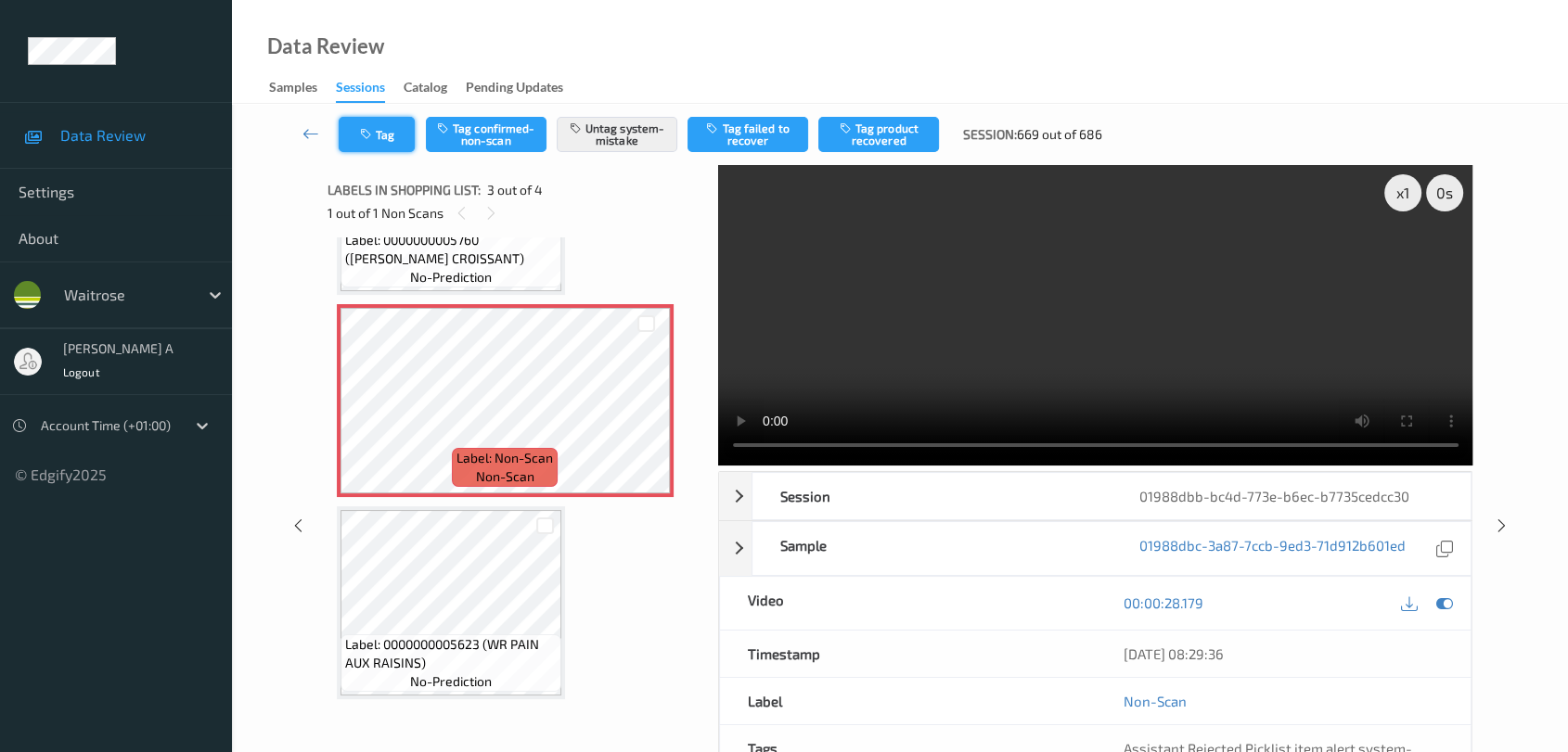
click at [404, 127] on button "Tag" at bounding box center [376, 135] width 76 height 35
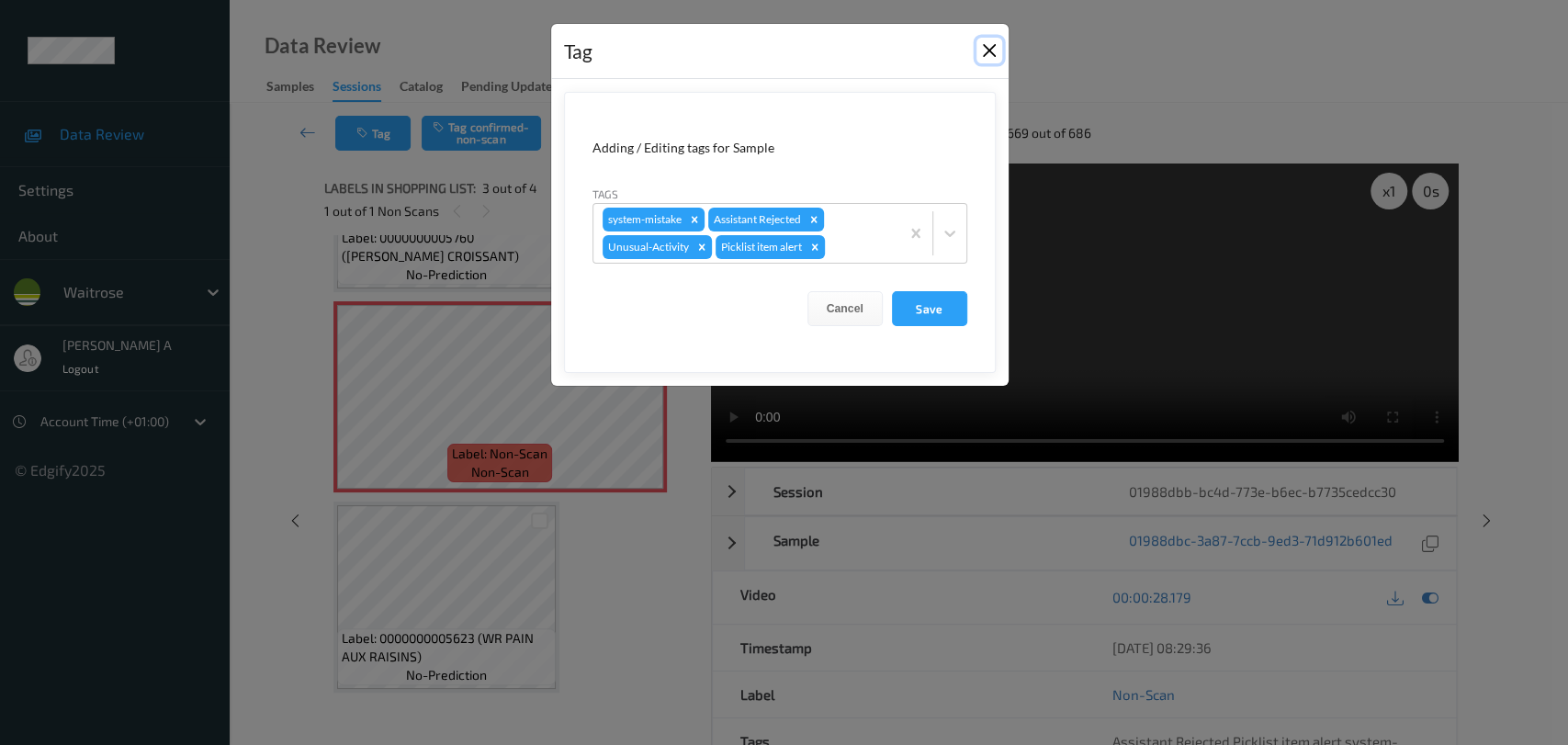
click at [984, 52] on button "Close" at bounding box center [989, 51] width 25 height 25
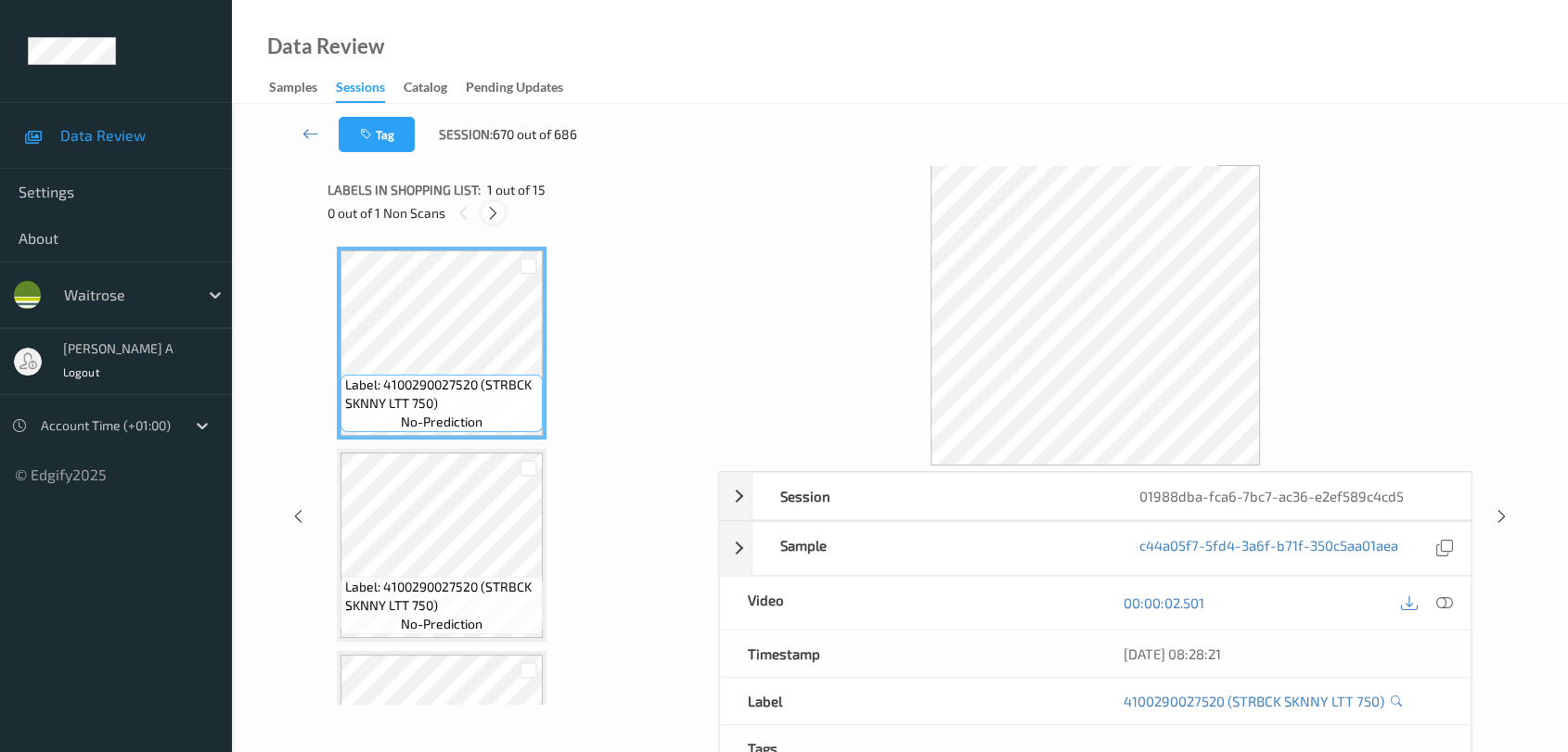
click at [495, 211] on icon at bounding box center [493, 213] width 16 height 17
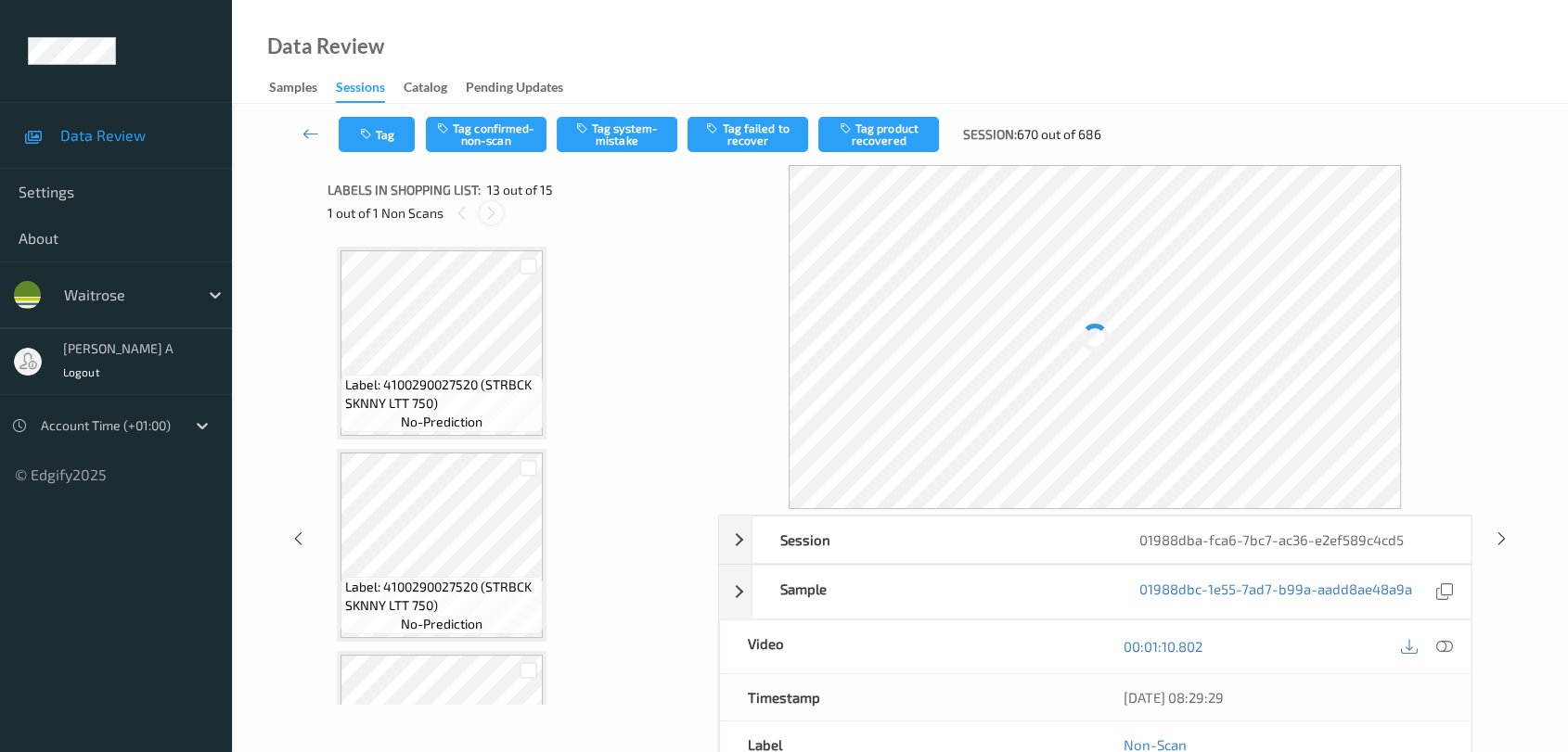
scroll to position [2225, 0]
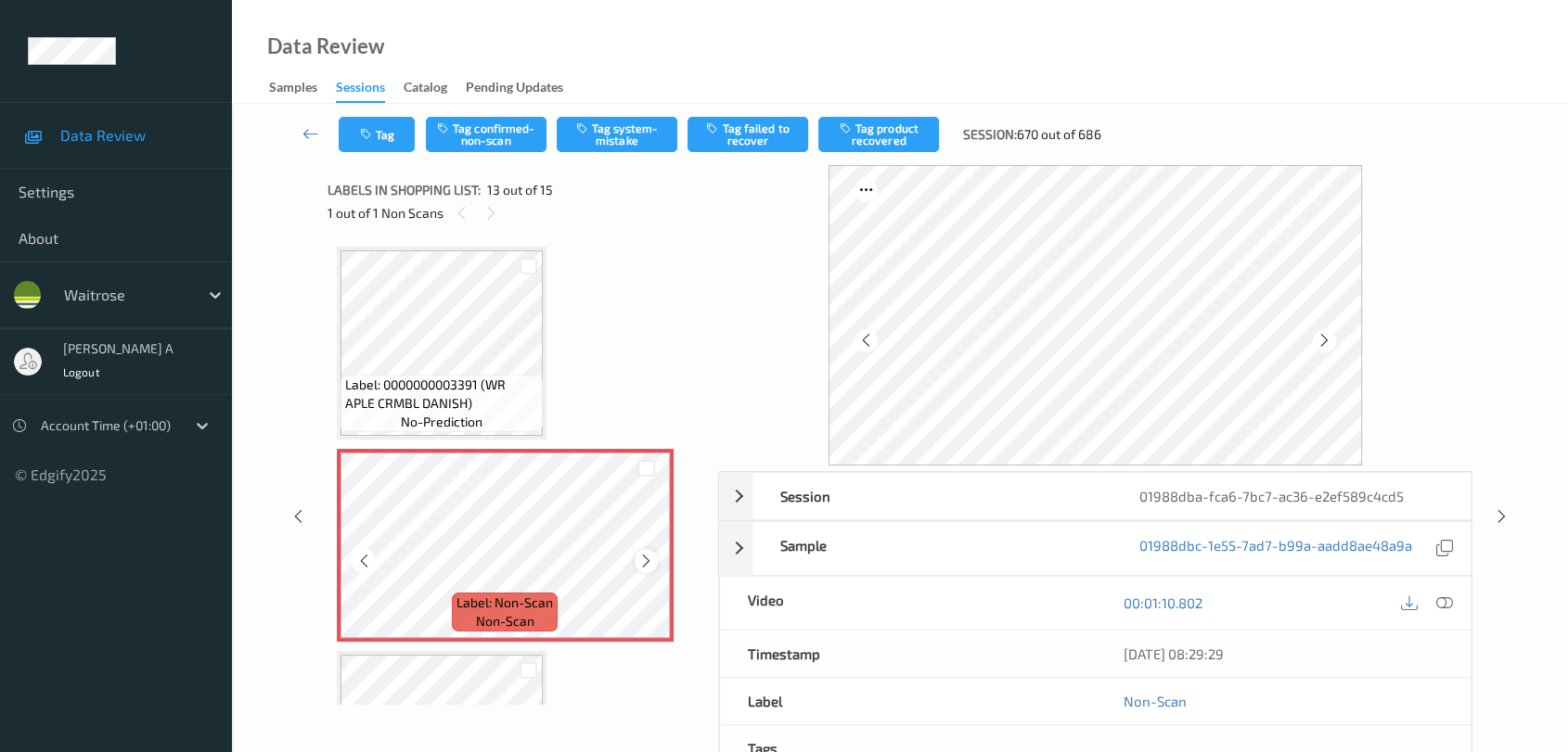
click at [650, 553] on icon at bounding box center [646, 561] width 16 height 17
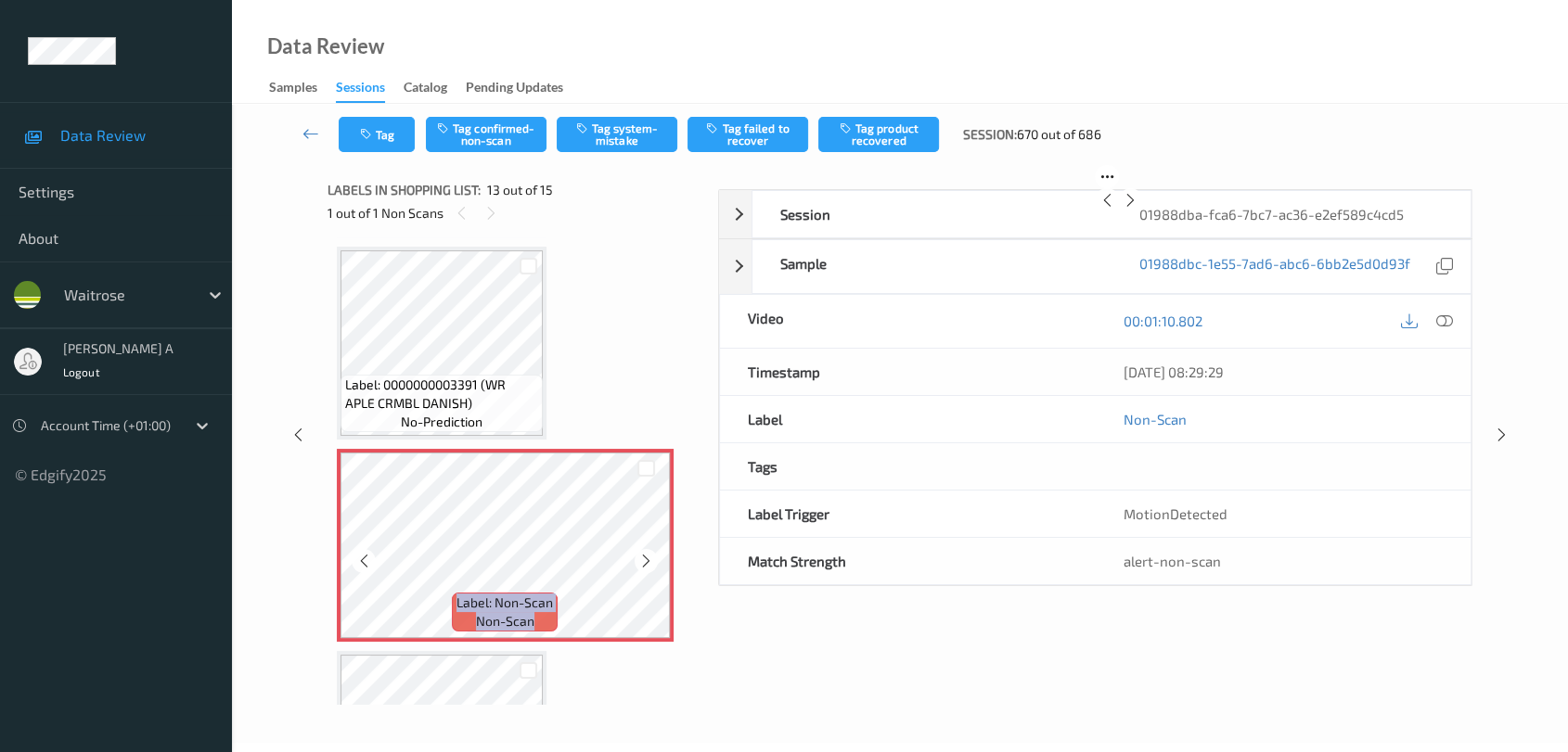
click at [650, 553] on icon at bounding box center [646, 561] width 16 height 17
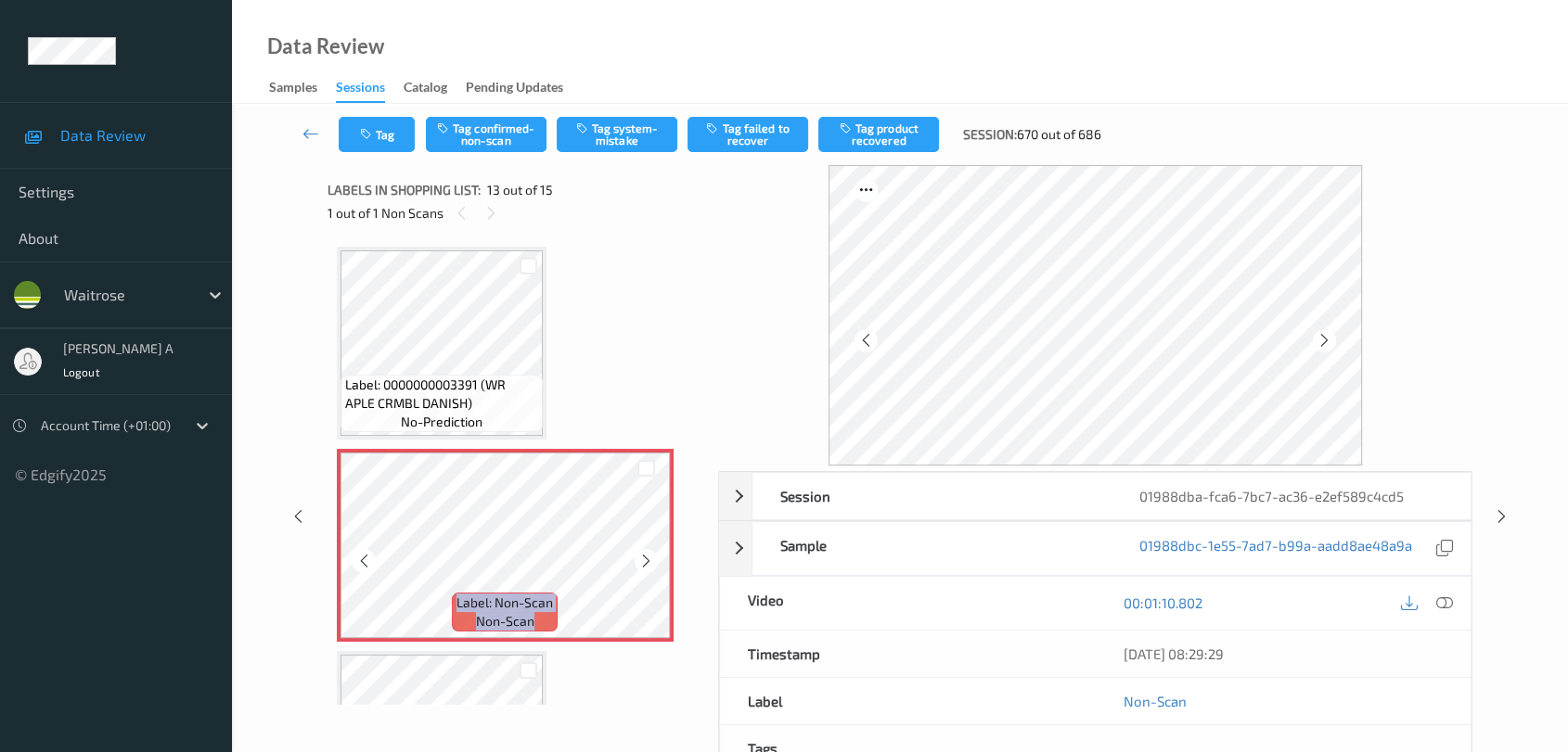
click at [650, 553] on icon at bounding box center [646, 561] width 16 height 17
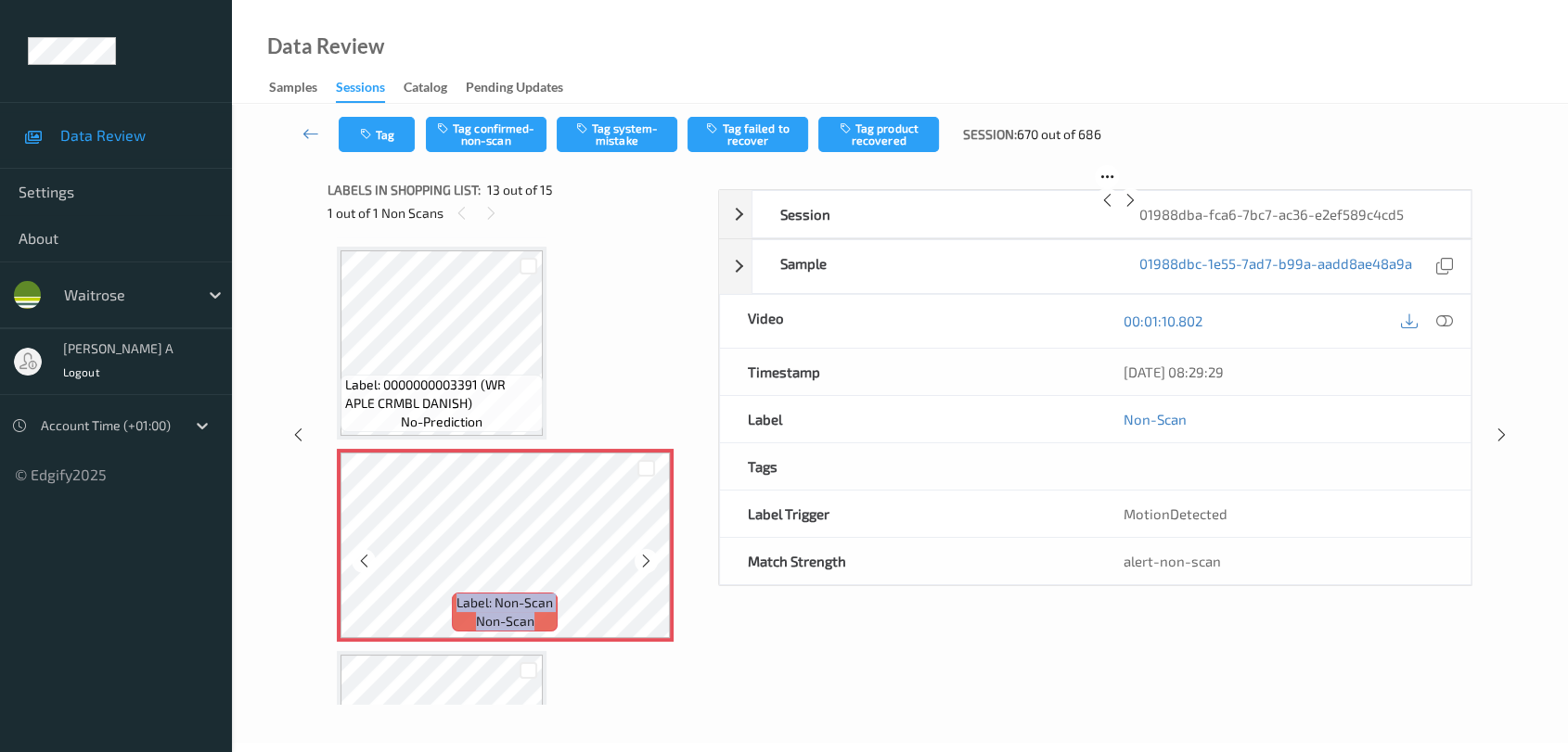
click at [650, 553] on icon at bounding box center [646, 561] width 16 height 17
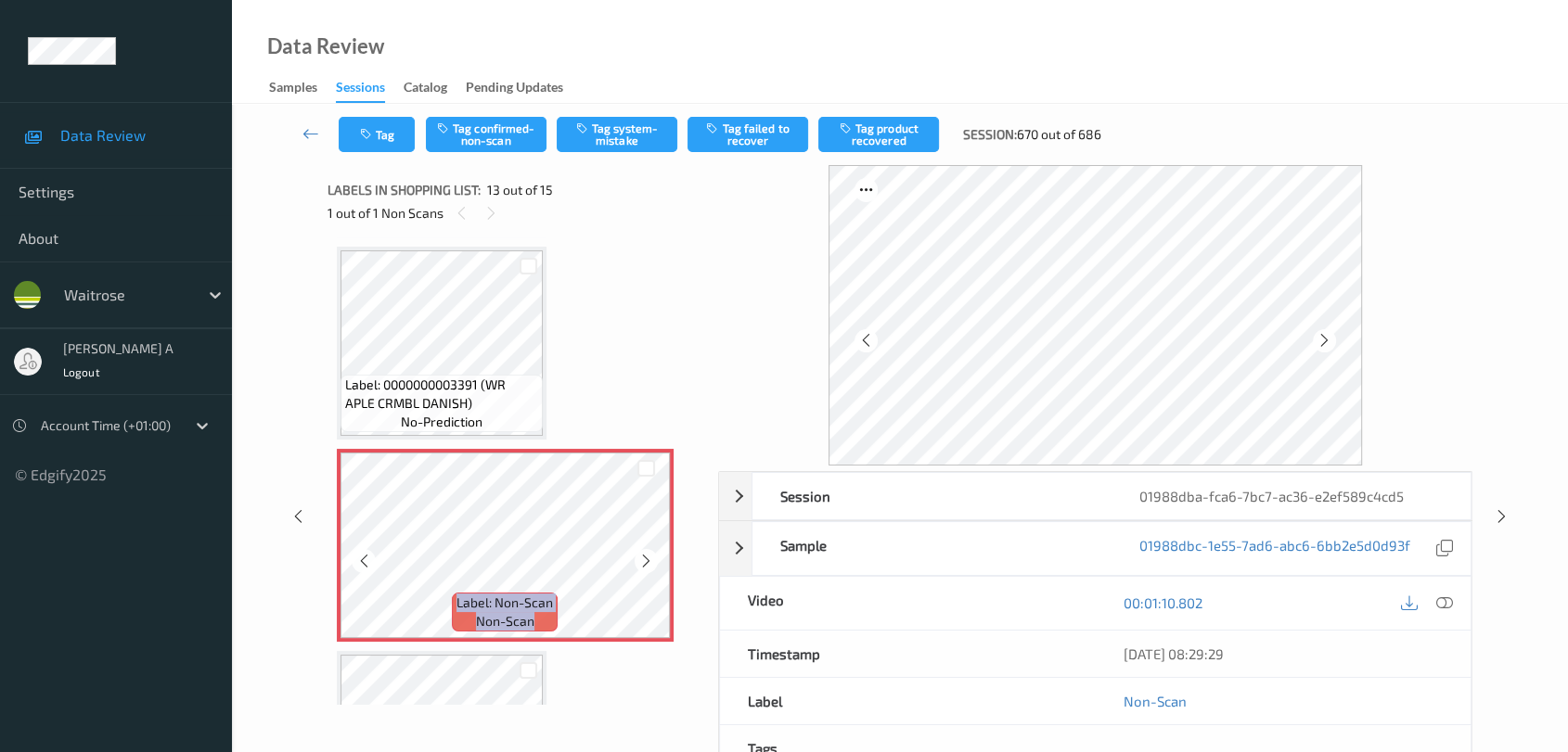
click at [650, 553] on icon at bounding box center [646, 561] width 16 height 17
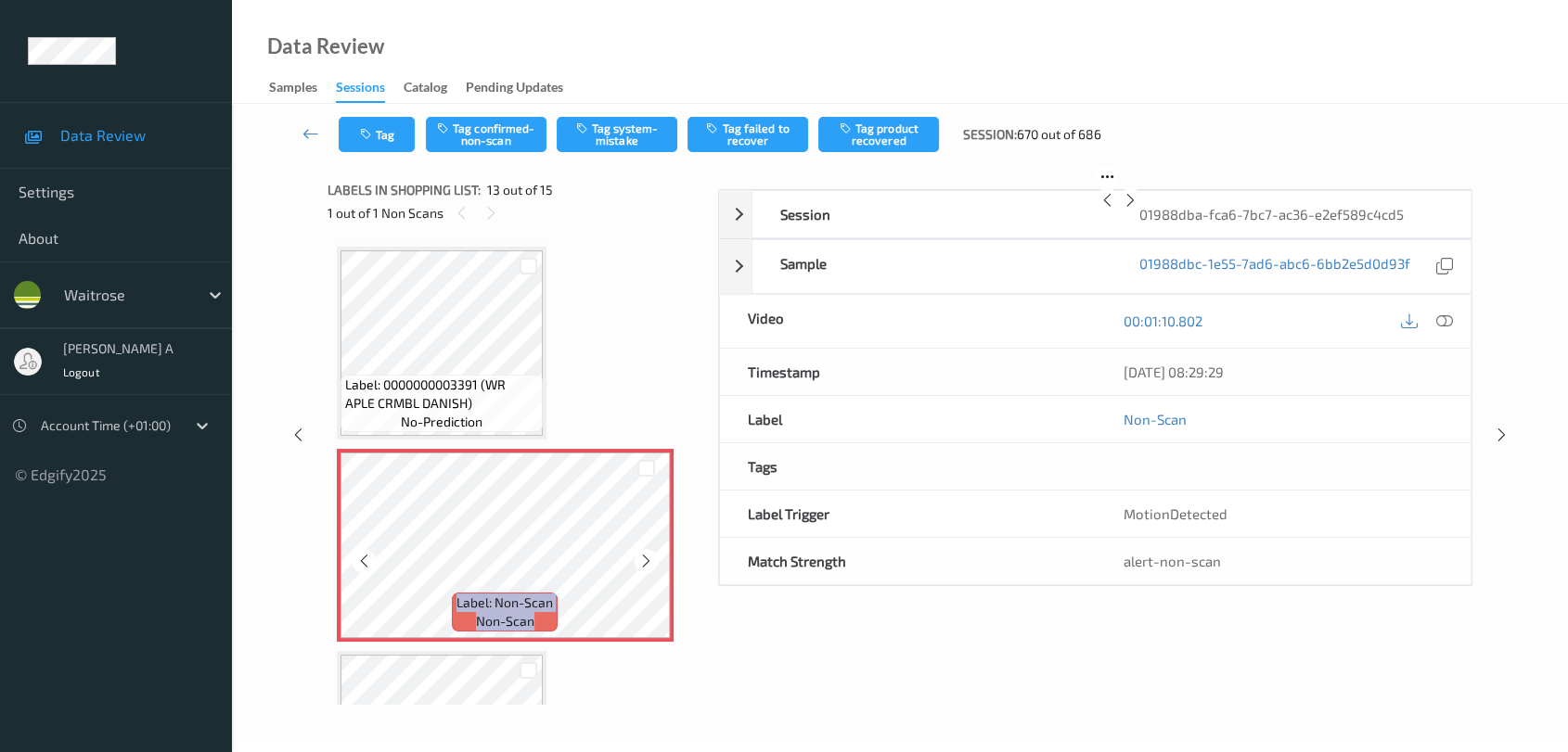
click at [650, 553] on icon at bounding box center [646, 561] width 16 height 17
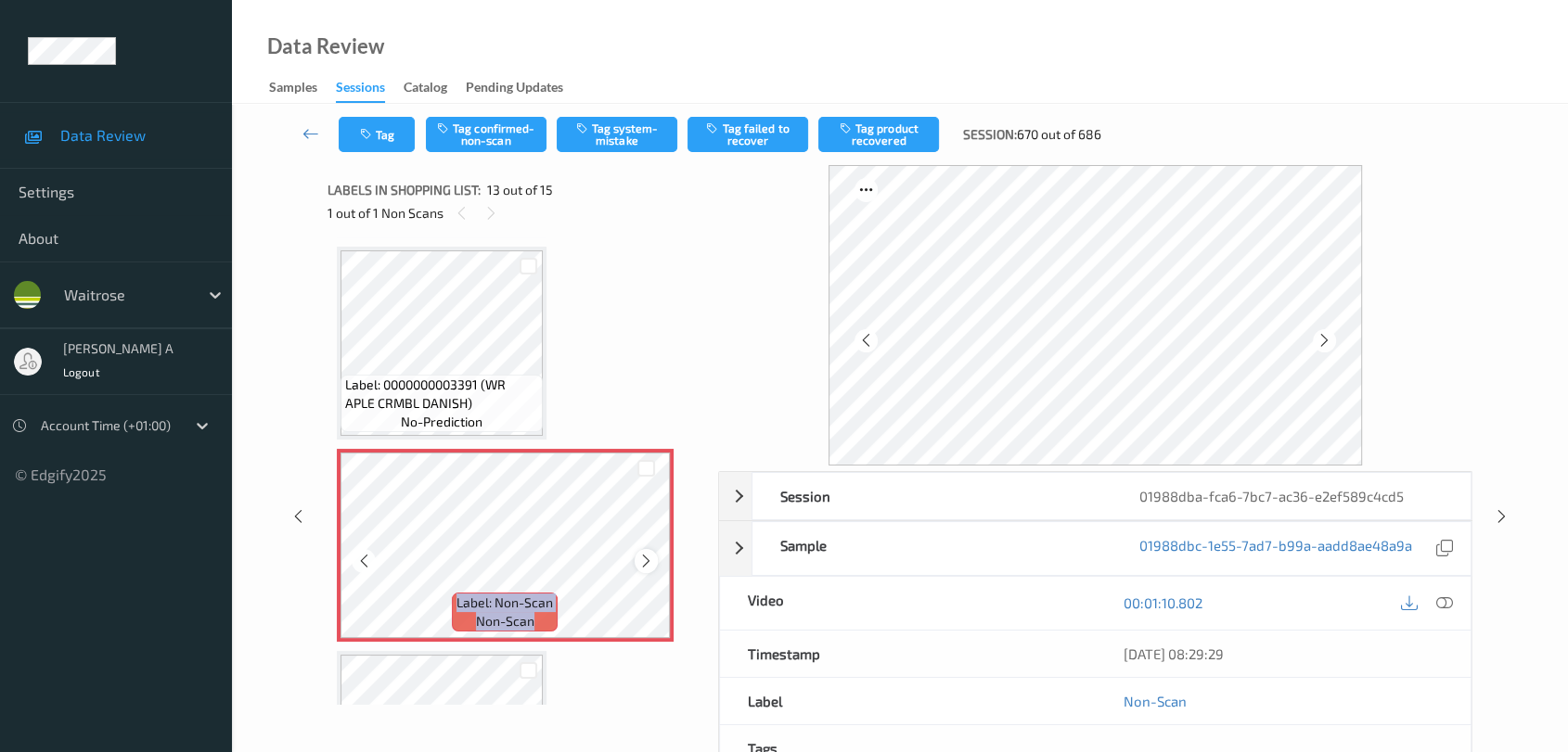
click at [650, 553] on icon at bounding box center [646, 561] width 16 height 17
click at [1424, 602] on icon at bounding box center [1444, 602] width 17 height 17
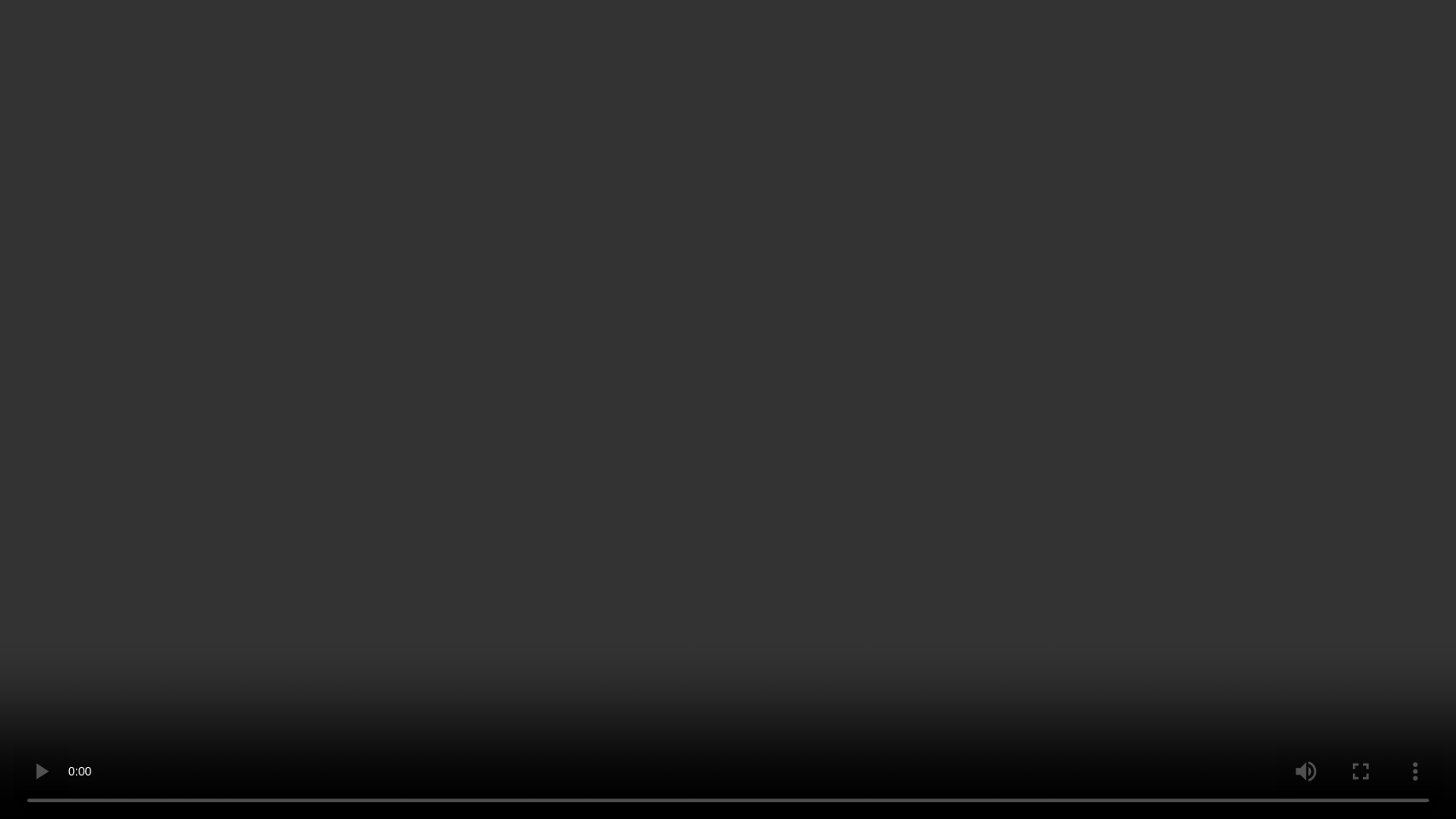
click at [757, 563] on video at bounding box center [728, 409] width 1456 height 819
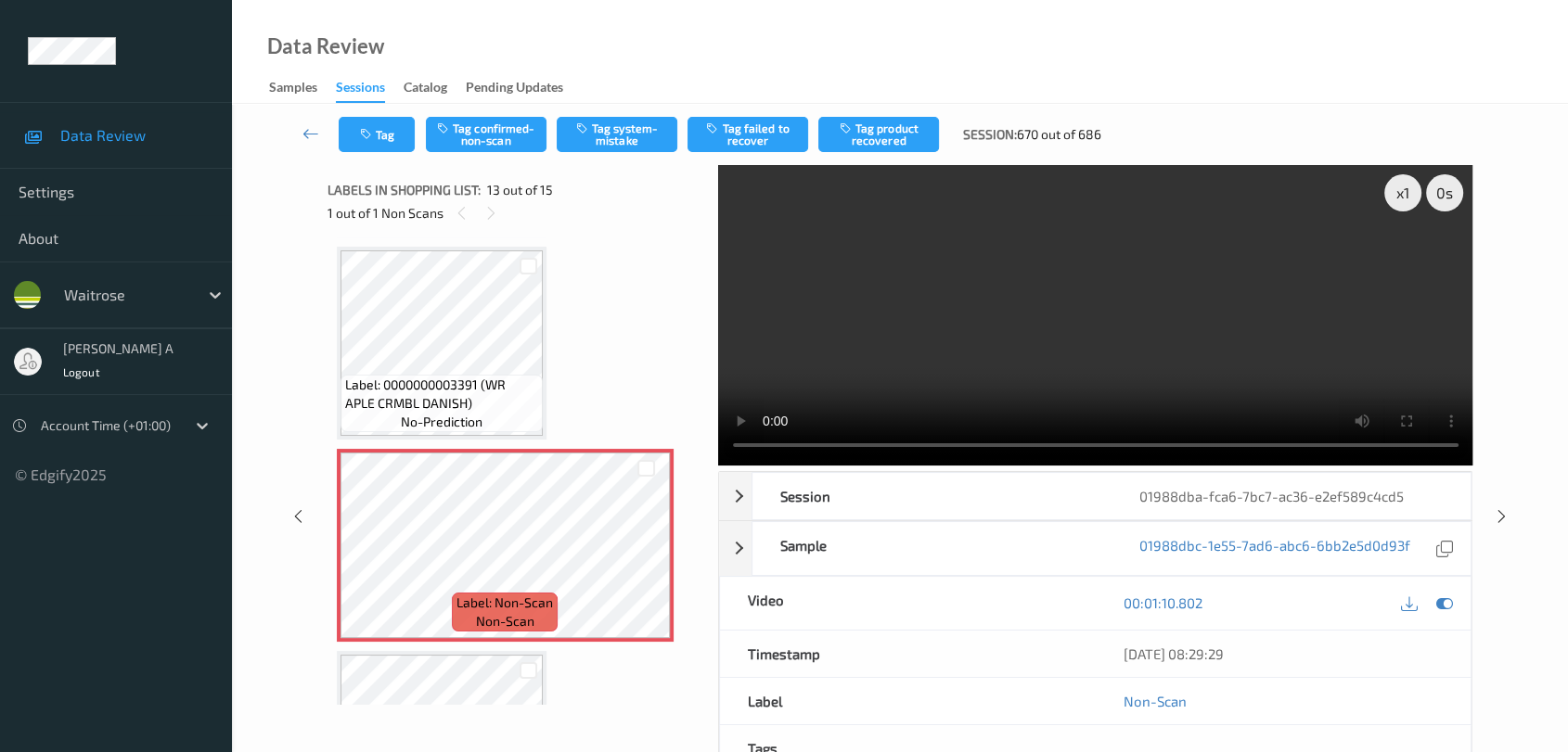
click at [1053, 319] on video at bounding box center [1096, 315] width 755 height 300
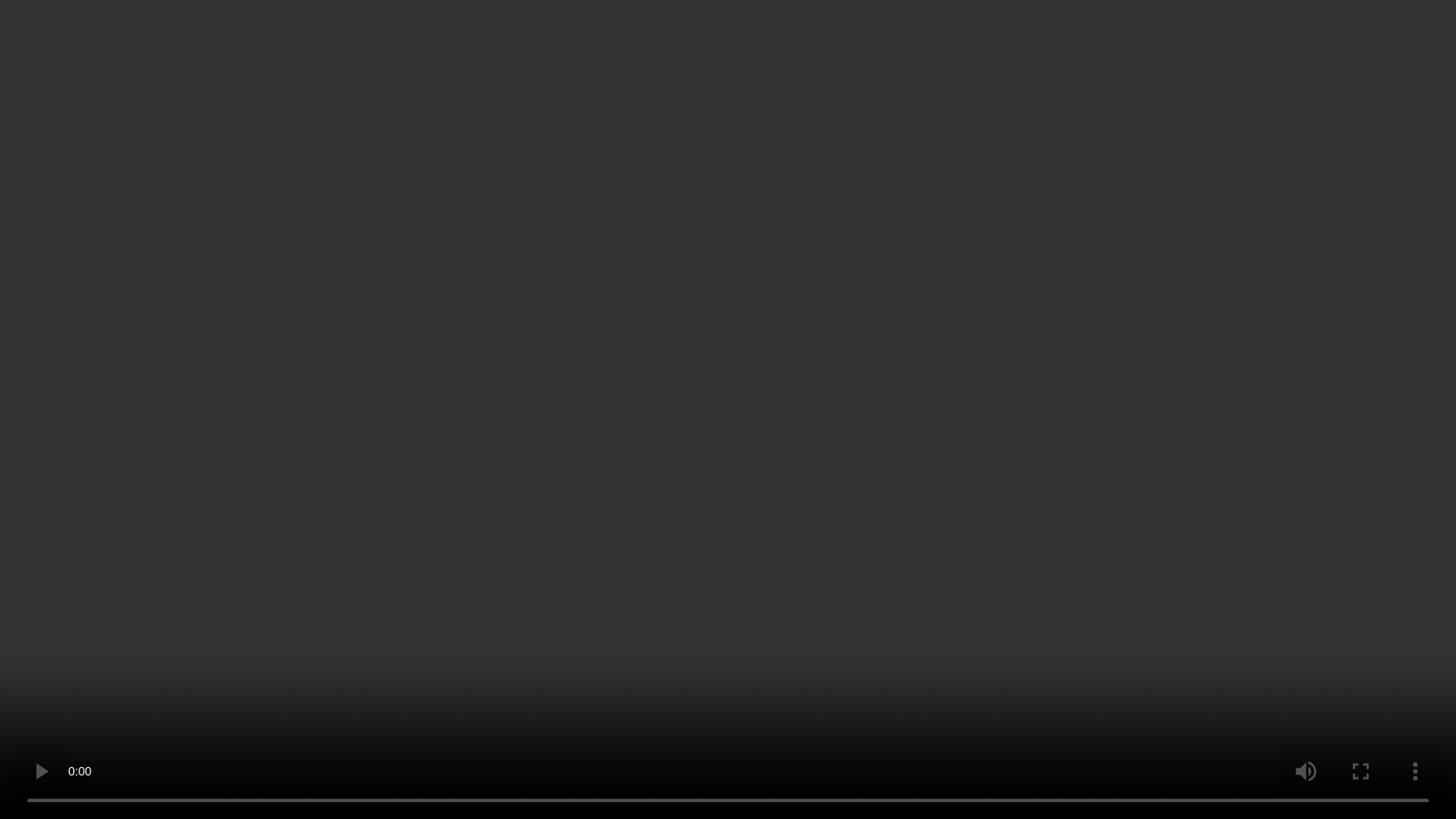
click at [778, 562] on video at bounding box center [728, 409] width 1456 height 819
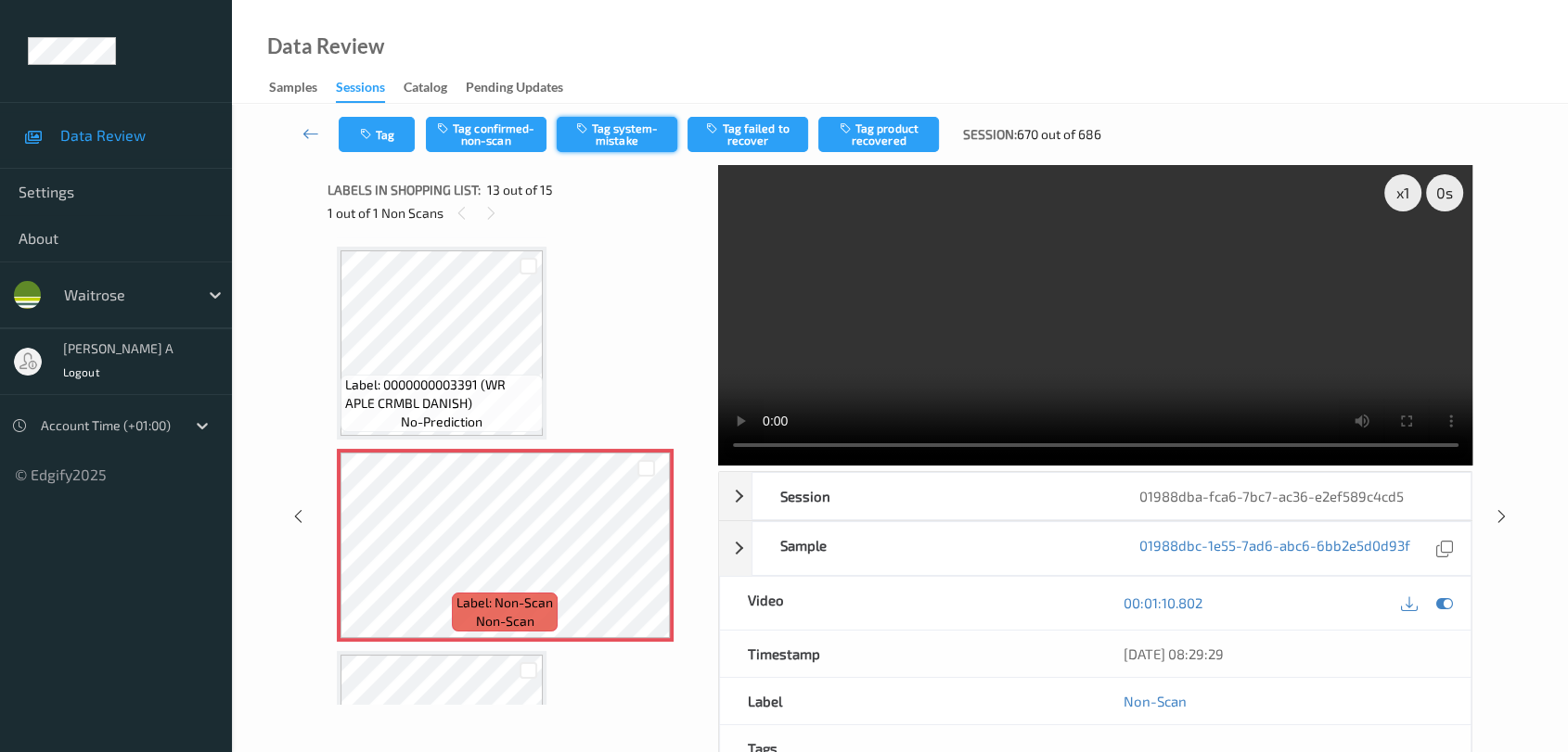
click at [610, 137] on button "Tag system-mistake" at bounding box center [617, 135] width 121 height 35
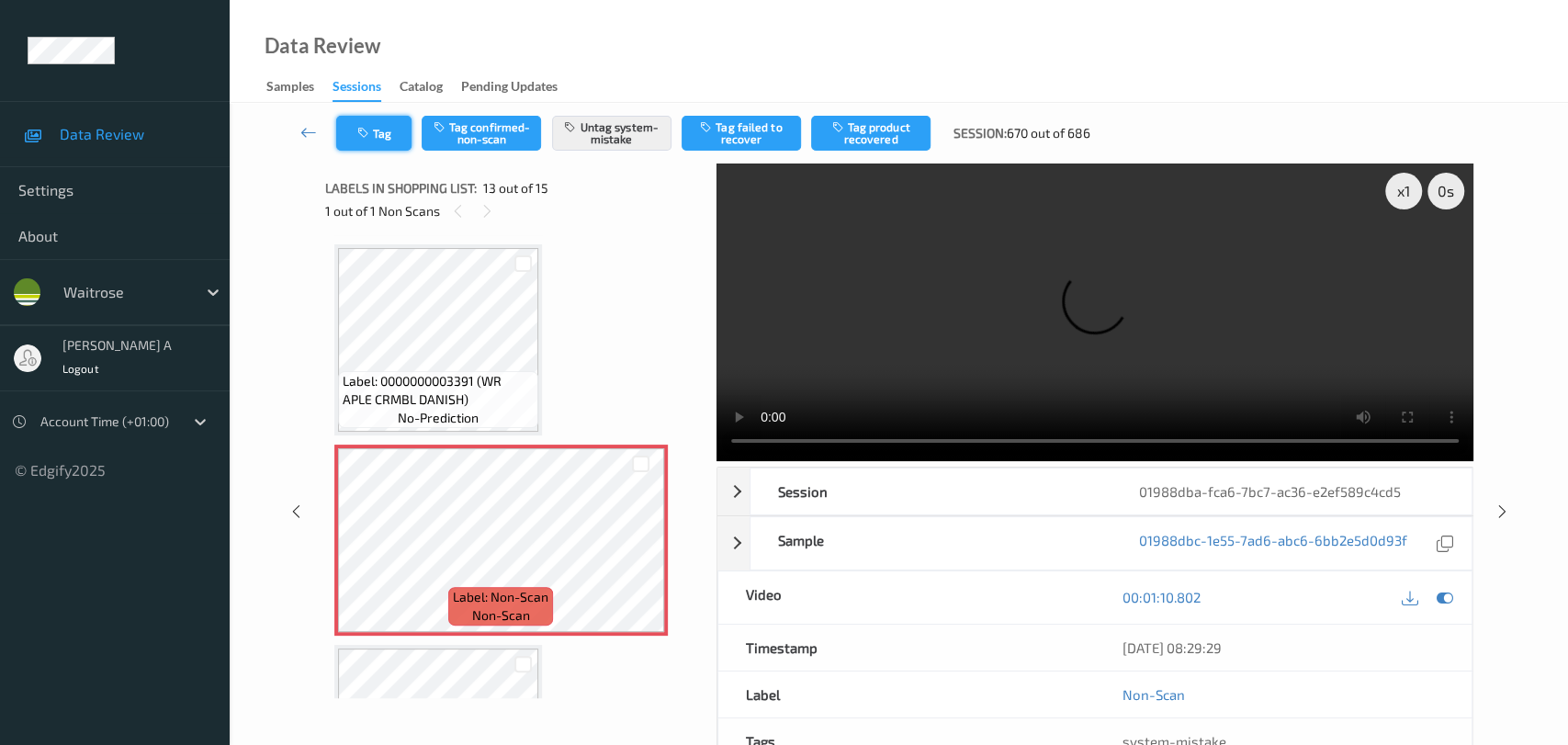
click at [382, 137] on button "Tag" at bounding box center [373, 134] width 75 height 35
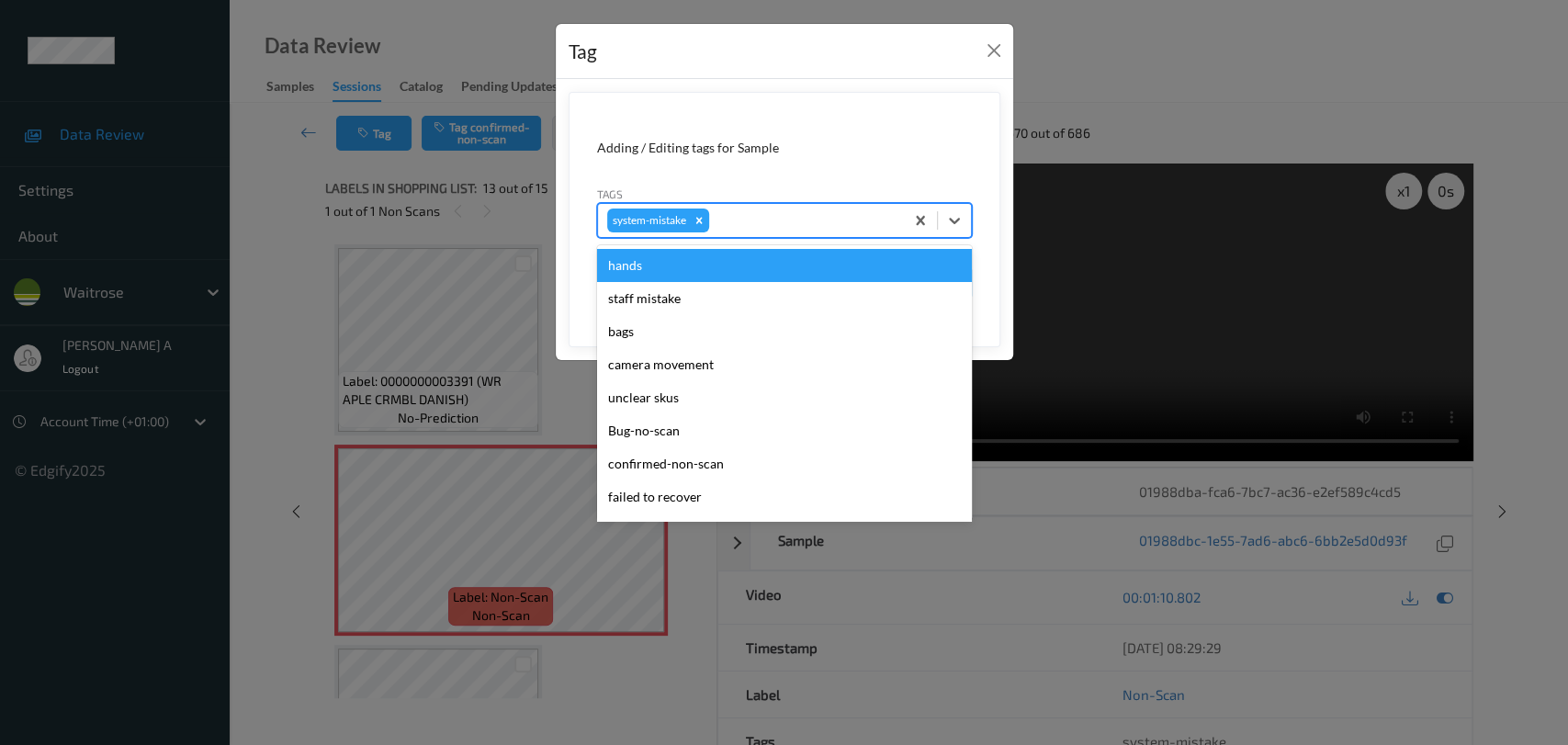
click at [736, 229] on div at bounding box center [803, 220] width 182 height 22
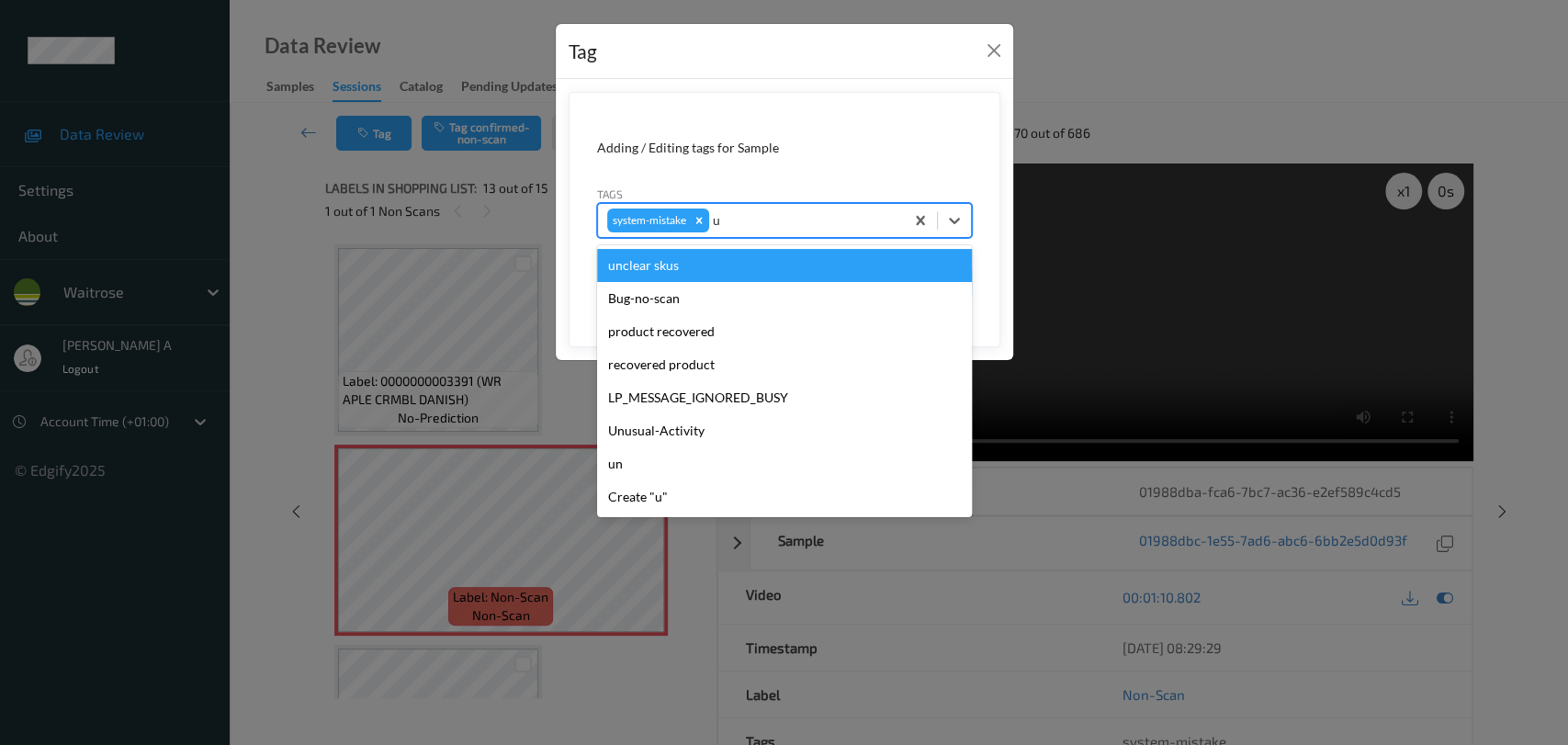
type input "un"
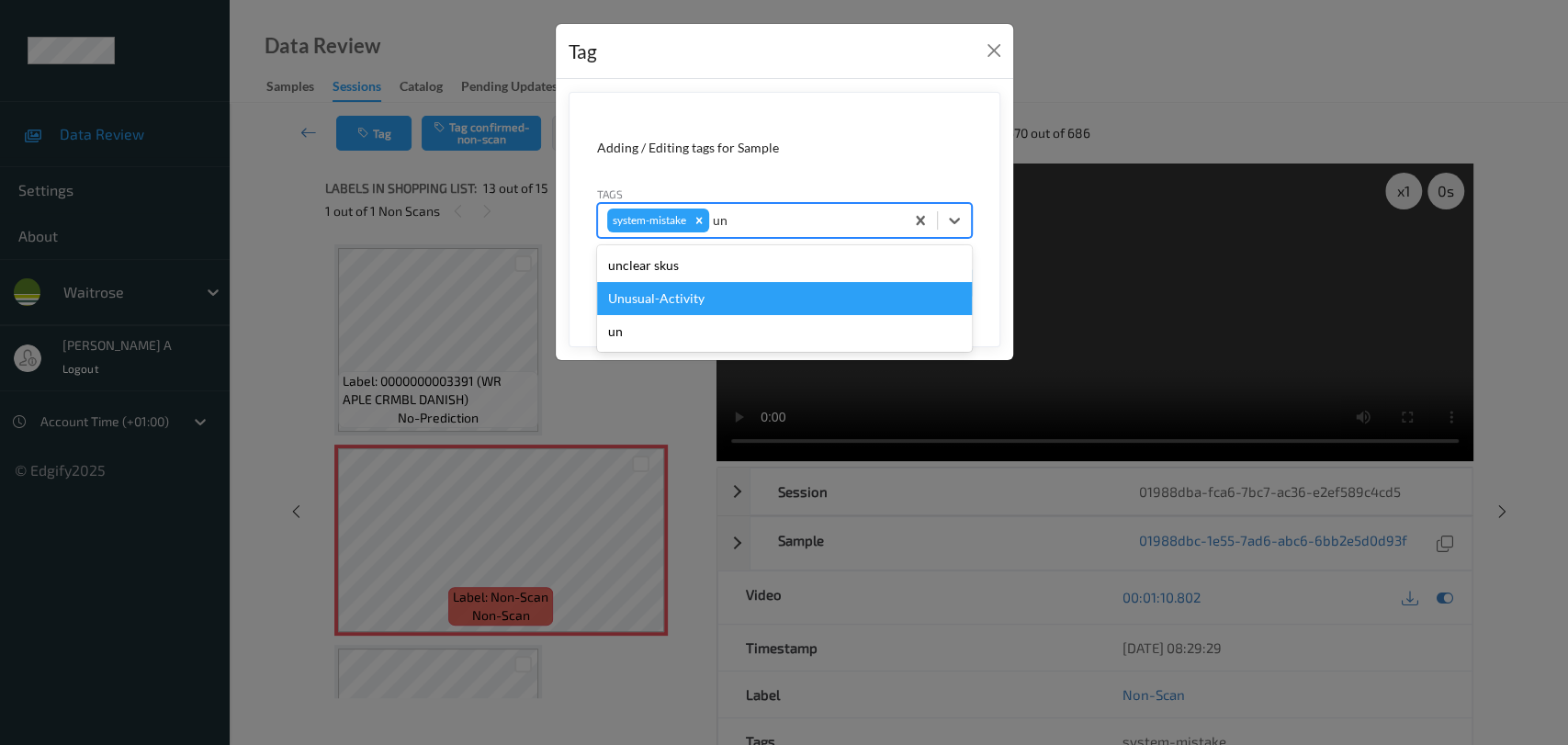
click at [700, 295] on div "Unusual-Activity" at bounding box center [784, 298] width 375 height 33
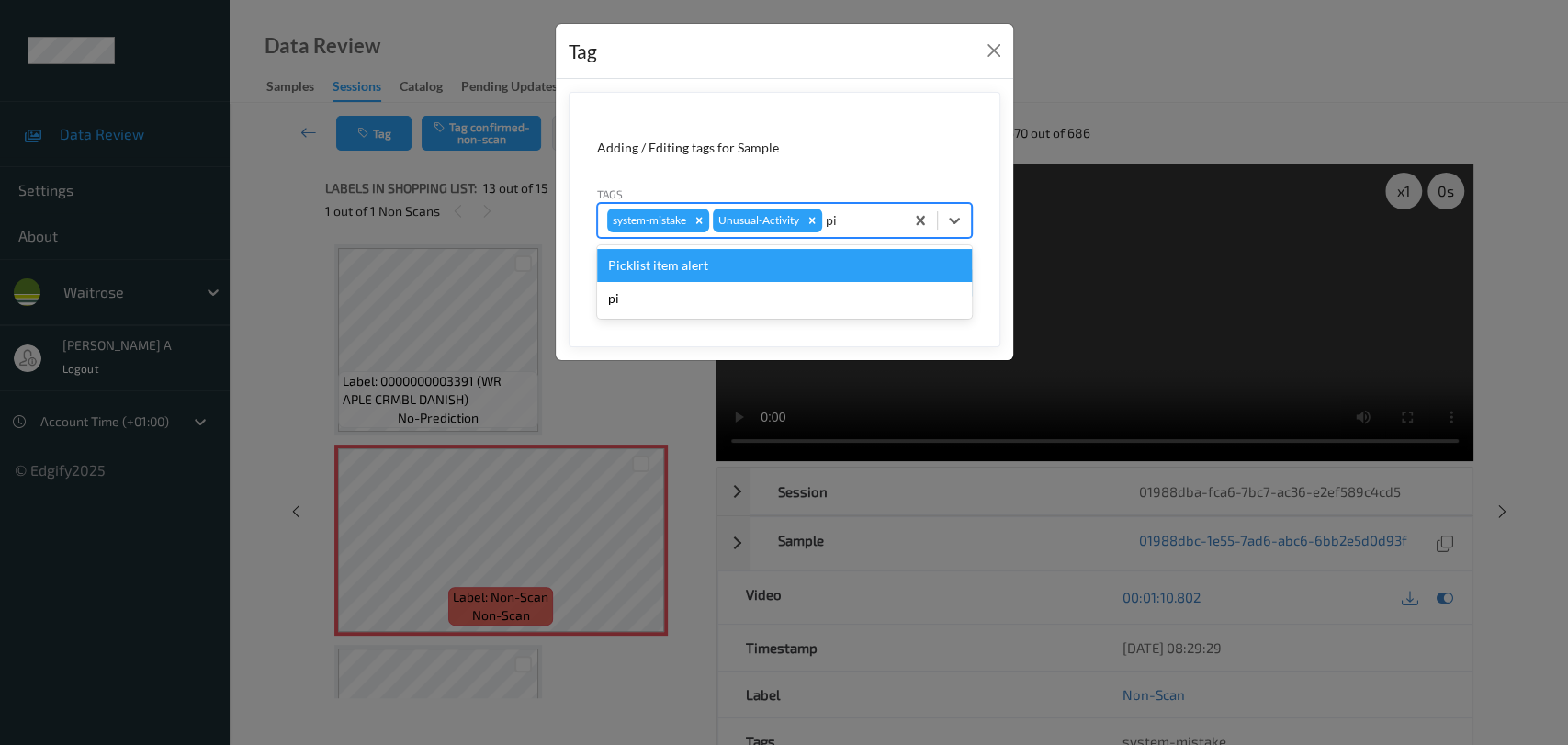
type input "pic"
click at [711, 264] on div "Picklist item alert" at bounding box center [784, 265] width 375 height 33
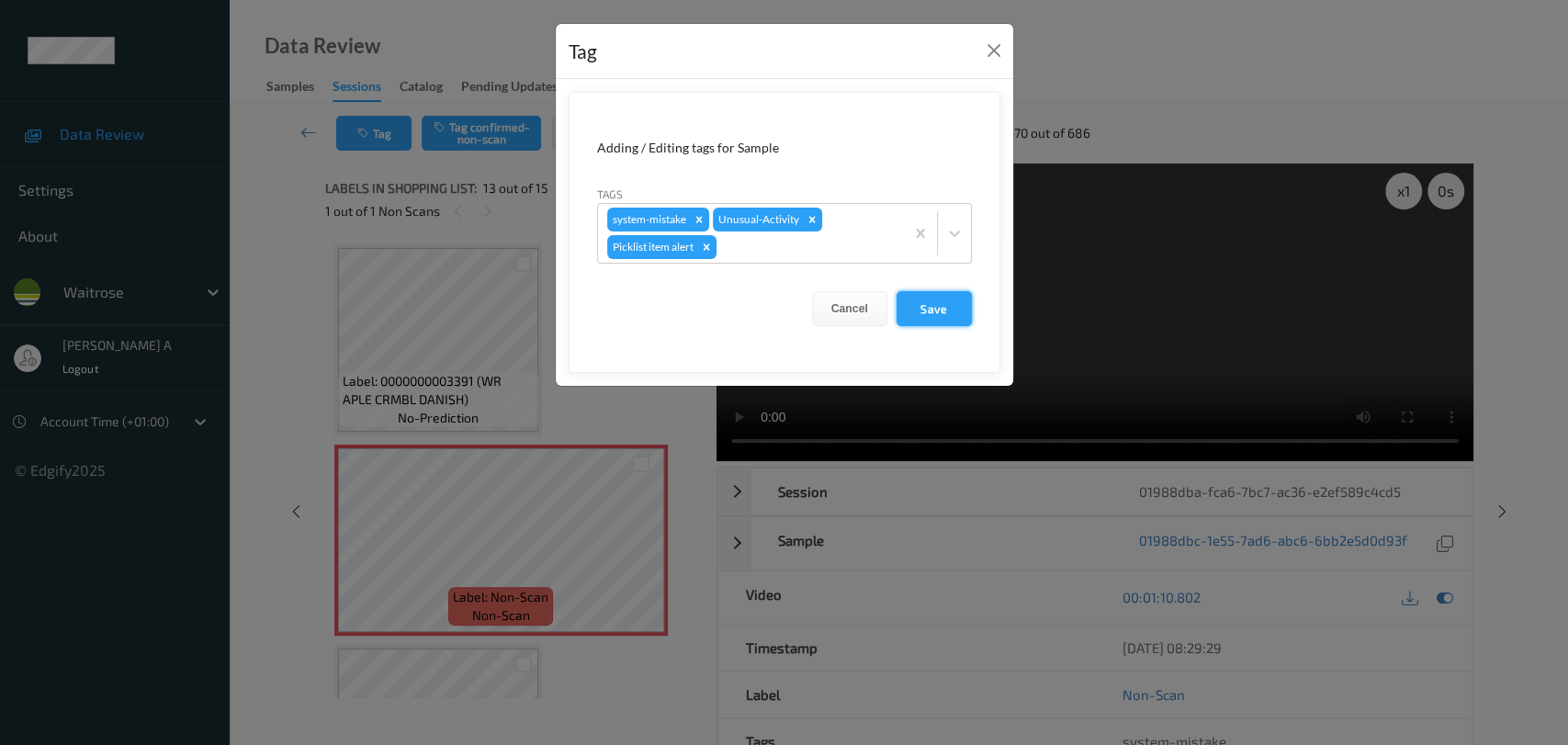
click at [946, 315] on button "Save" at bounding box center [934, 309] width 75 height 35
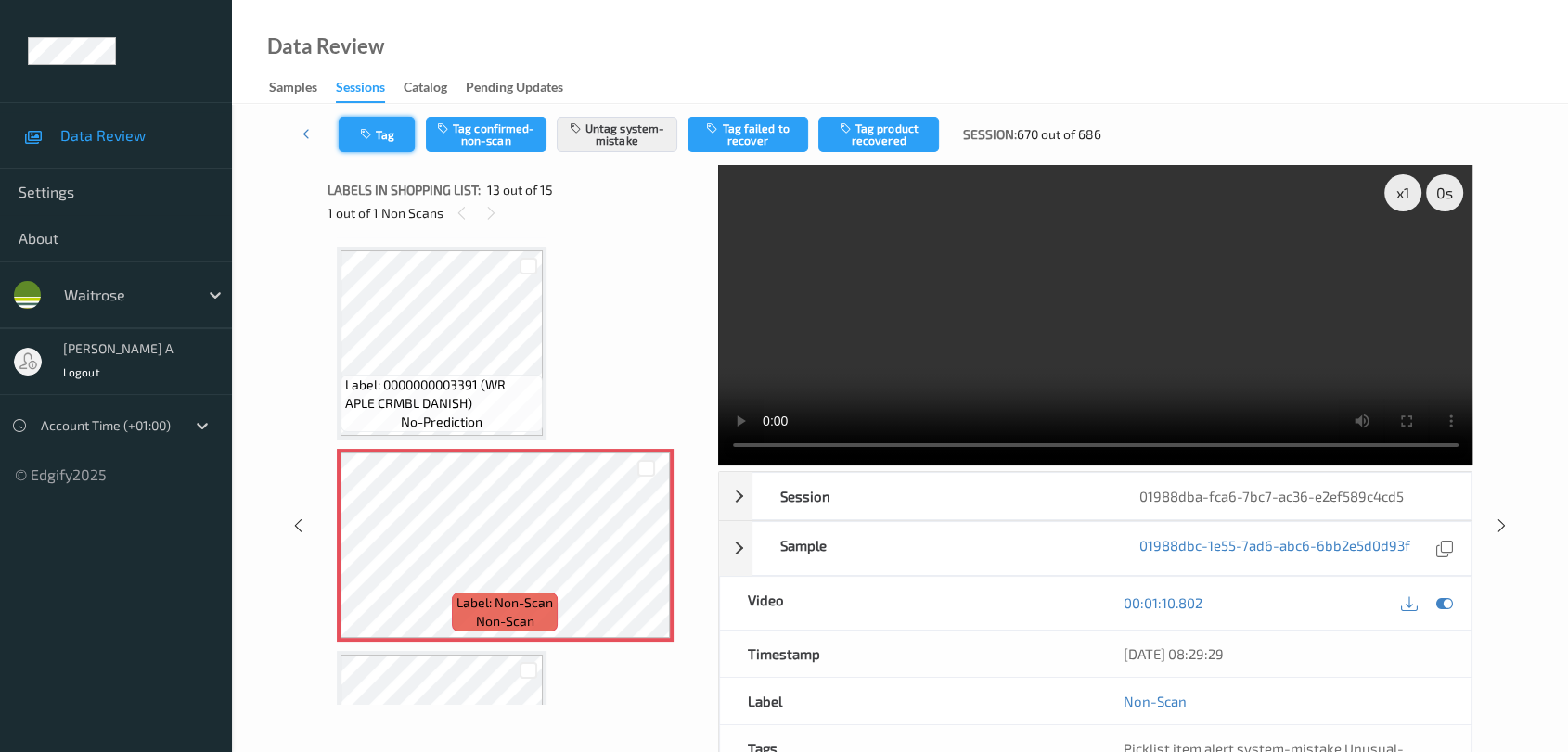
click at [401, 151] on button "Tag" at bounding box center [376, 135] width 76 height 35
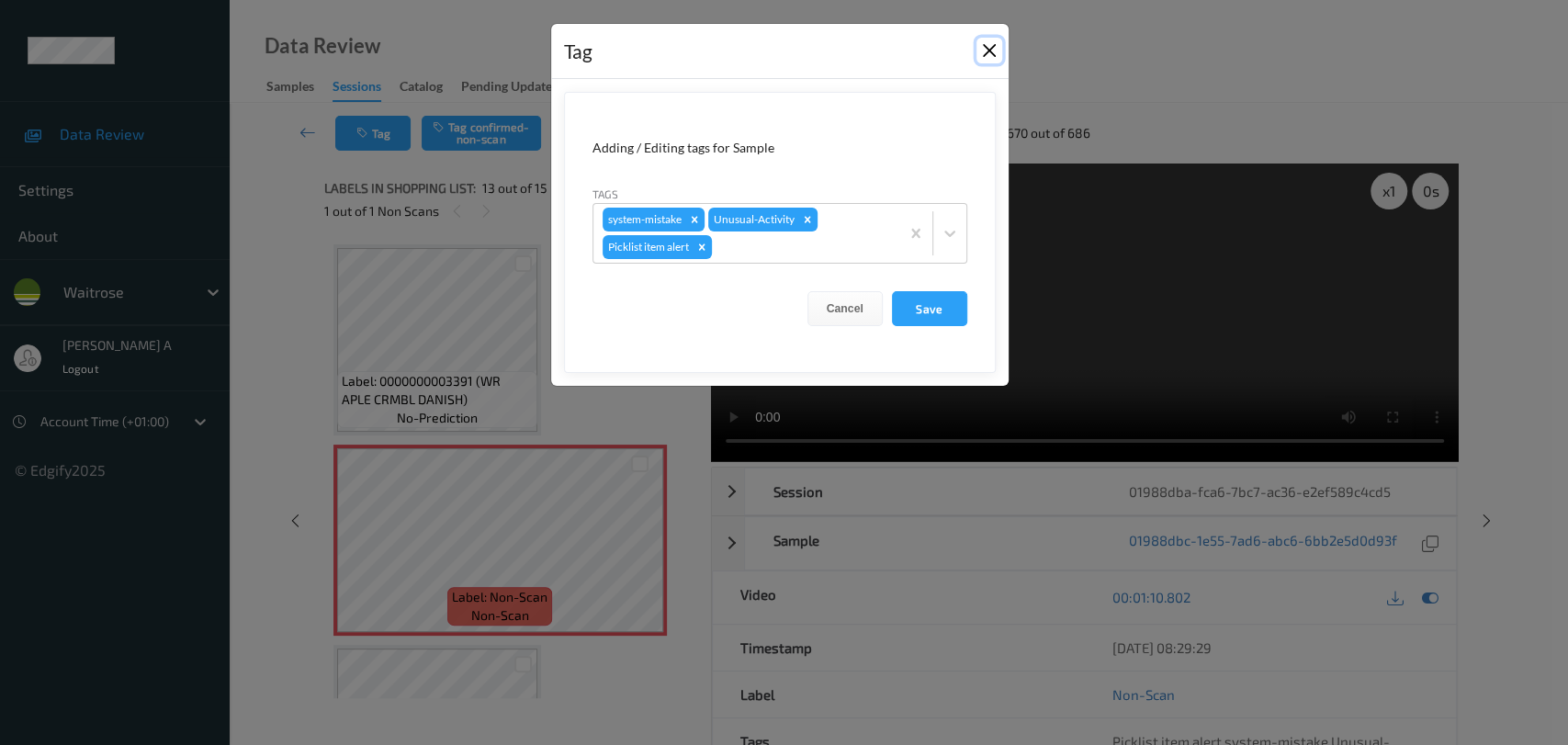
click at [991, 54] on button "Close" at bounding box center [989, 51] width 25 height 25
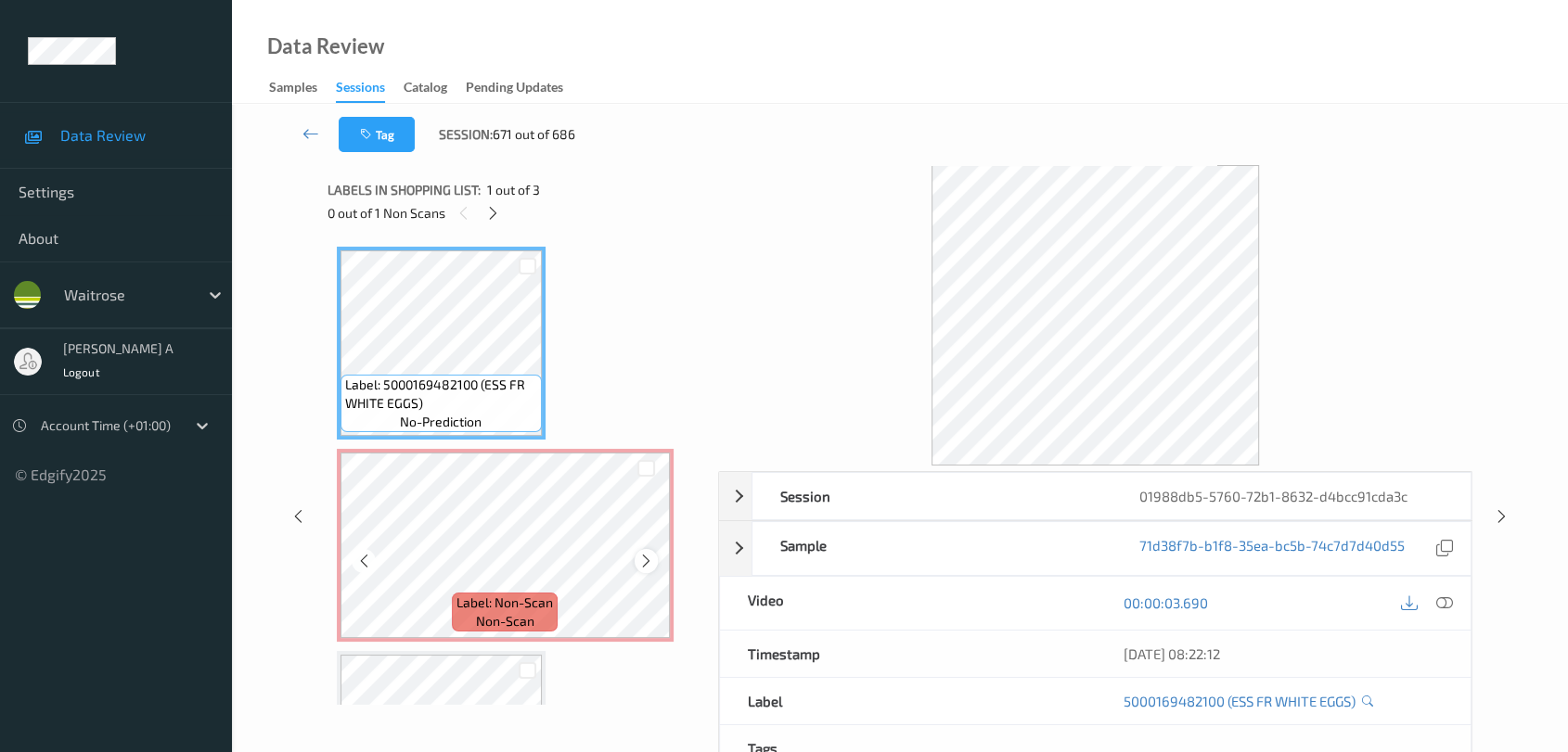
click at [643, 556] on icon at bounding box center [646, 561] width 16 height 17
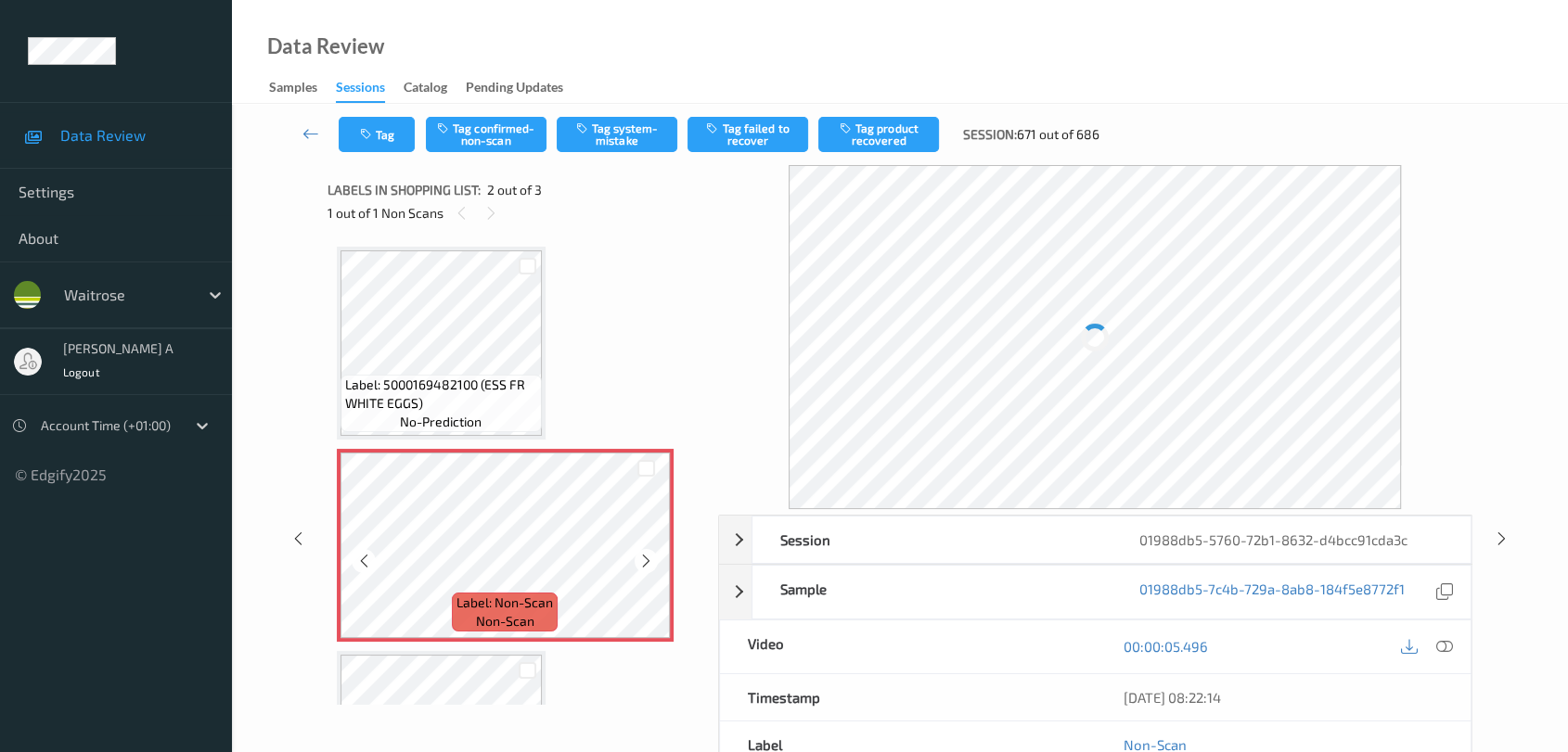
click at [643, 556] on icon at bounding box center [646, 561] width 16 height 17
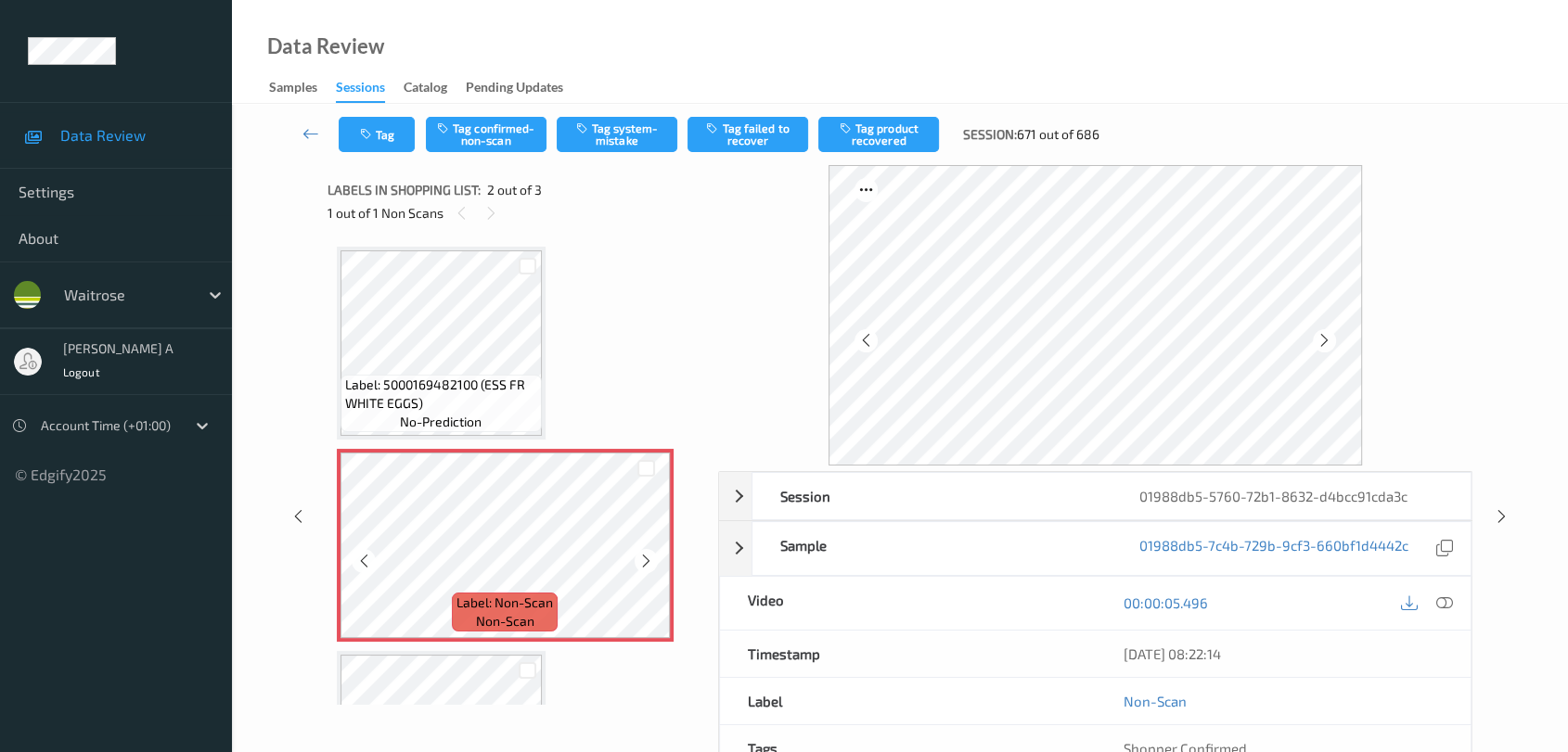
click at [643, 556] on icon at bounding box center [646, 561] width 16 height 17
click at [642, 555] on icon at bounding box center [646, 561] width 16 height 17
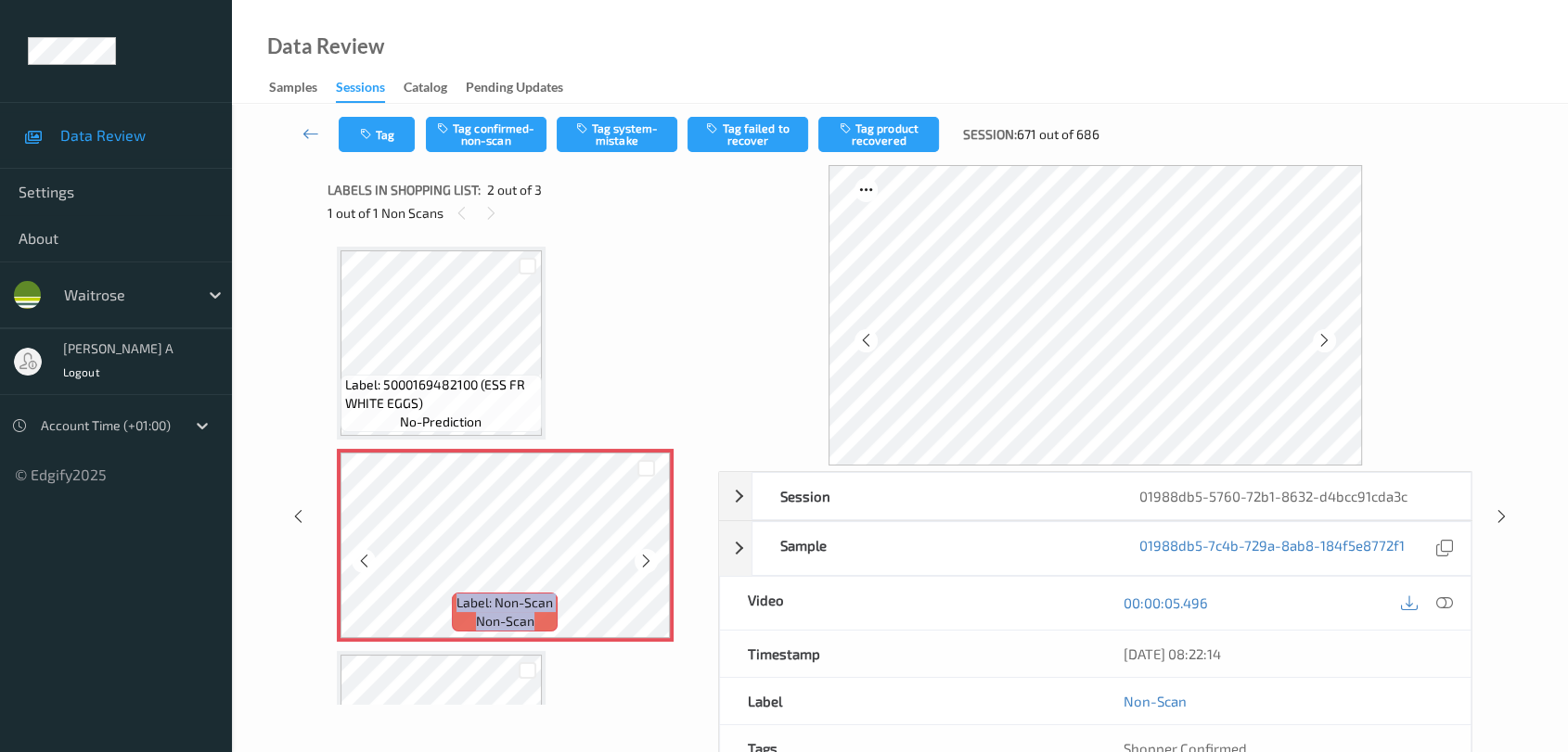
click at [642, 555] on icon at bounding box center [646, 561] width 16 height 17
click at [1424, 603] on icon at bounding box center [1444, 602] width 17 height 17
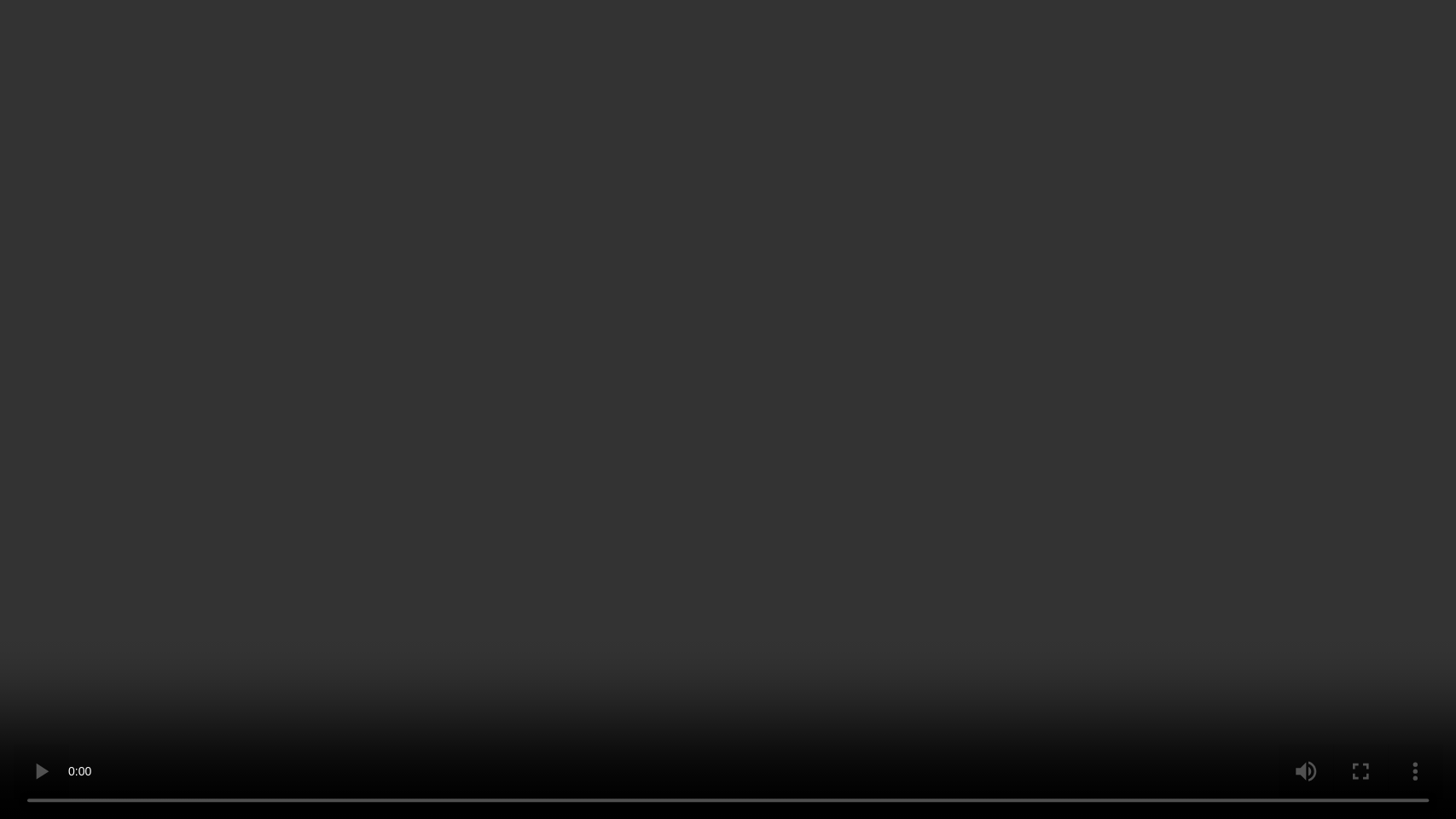
click at [0, 622] on video at bounding box center [728, 409] width 1456 height 819
click at [497, 323] on video at bounding box center [728, 409] width 1456 height 819
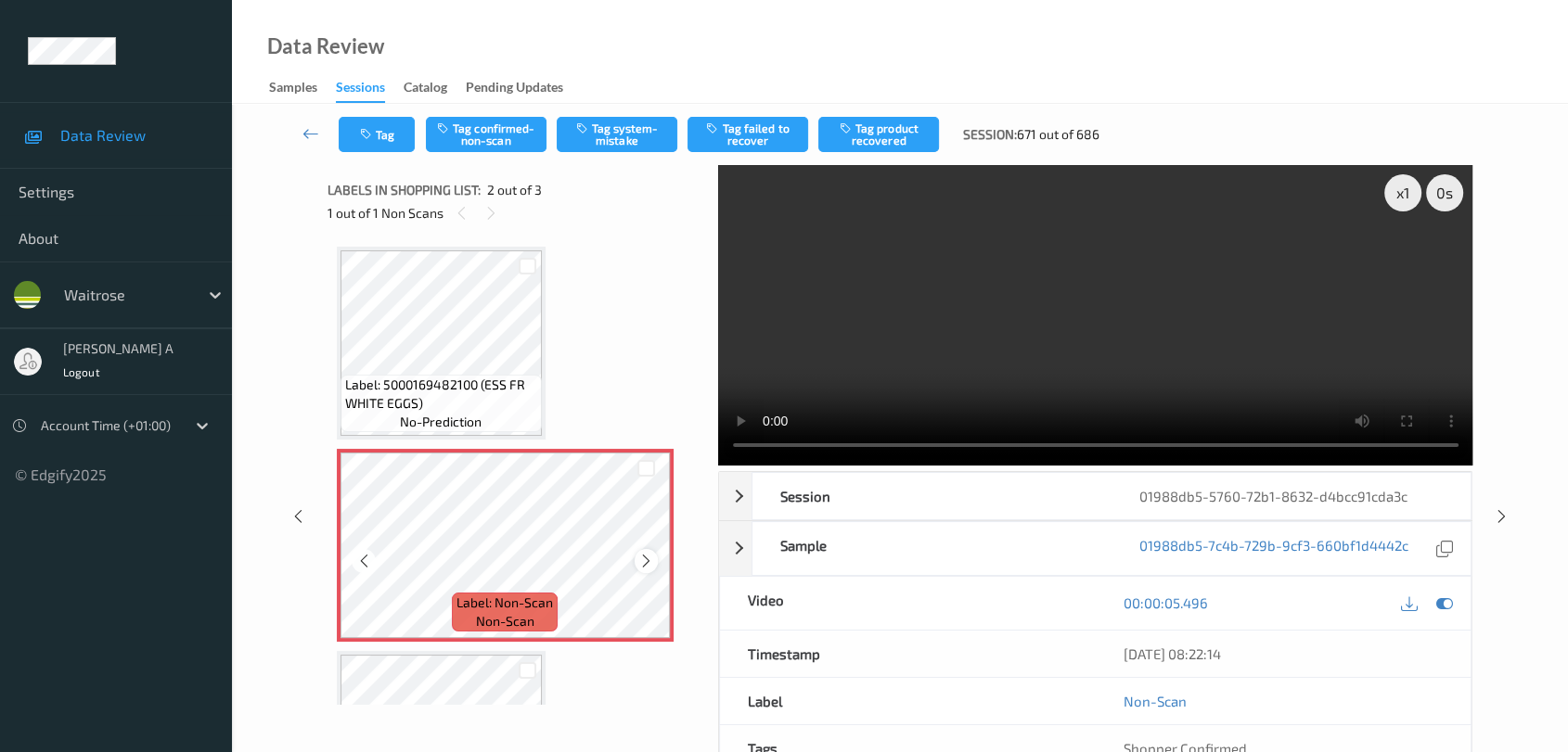
click at [642, 560] on icon at bounding box center [646, 561] width 16 height 17
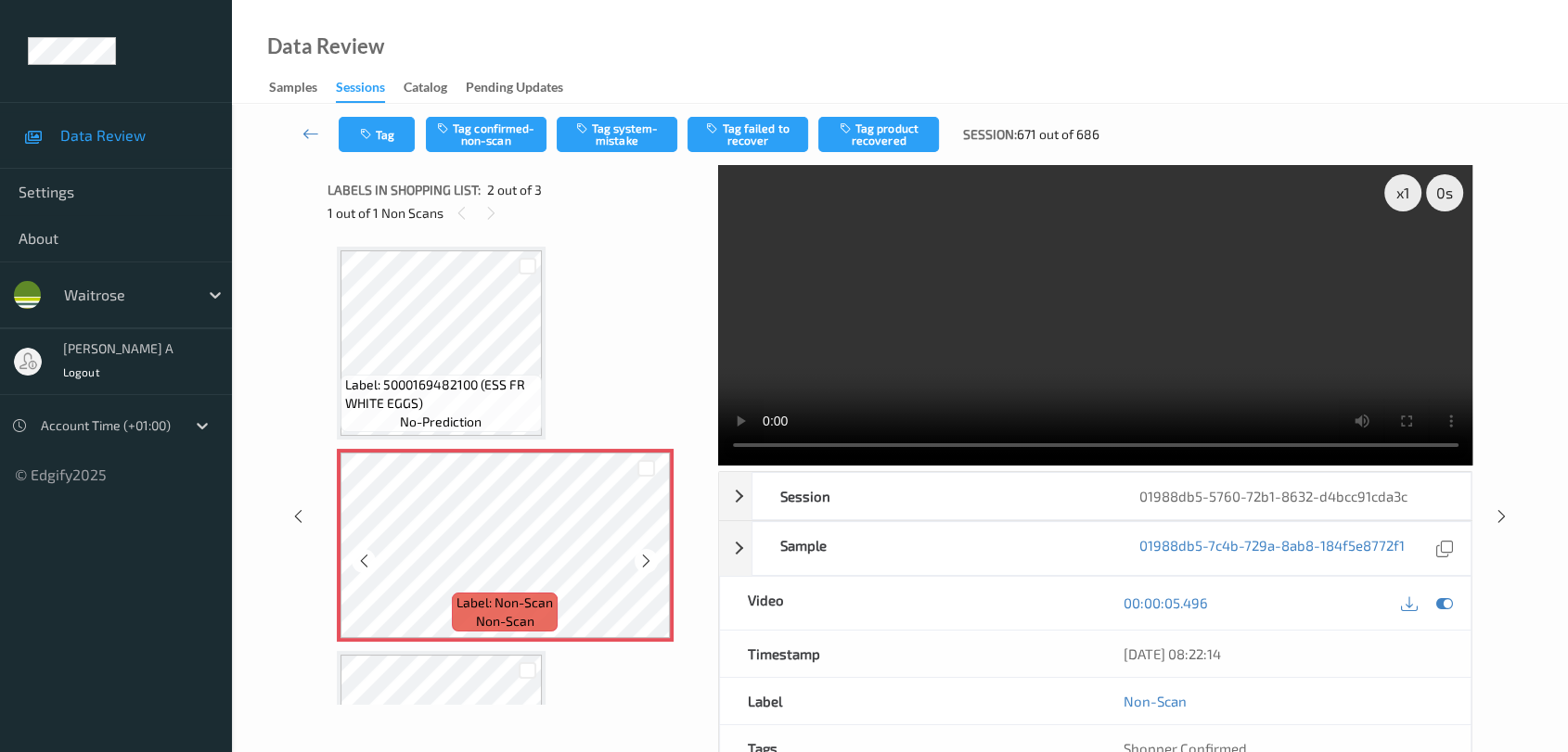
click at [642, 560] on icon at bounding box center [646, 561] width 16 height 17
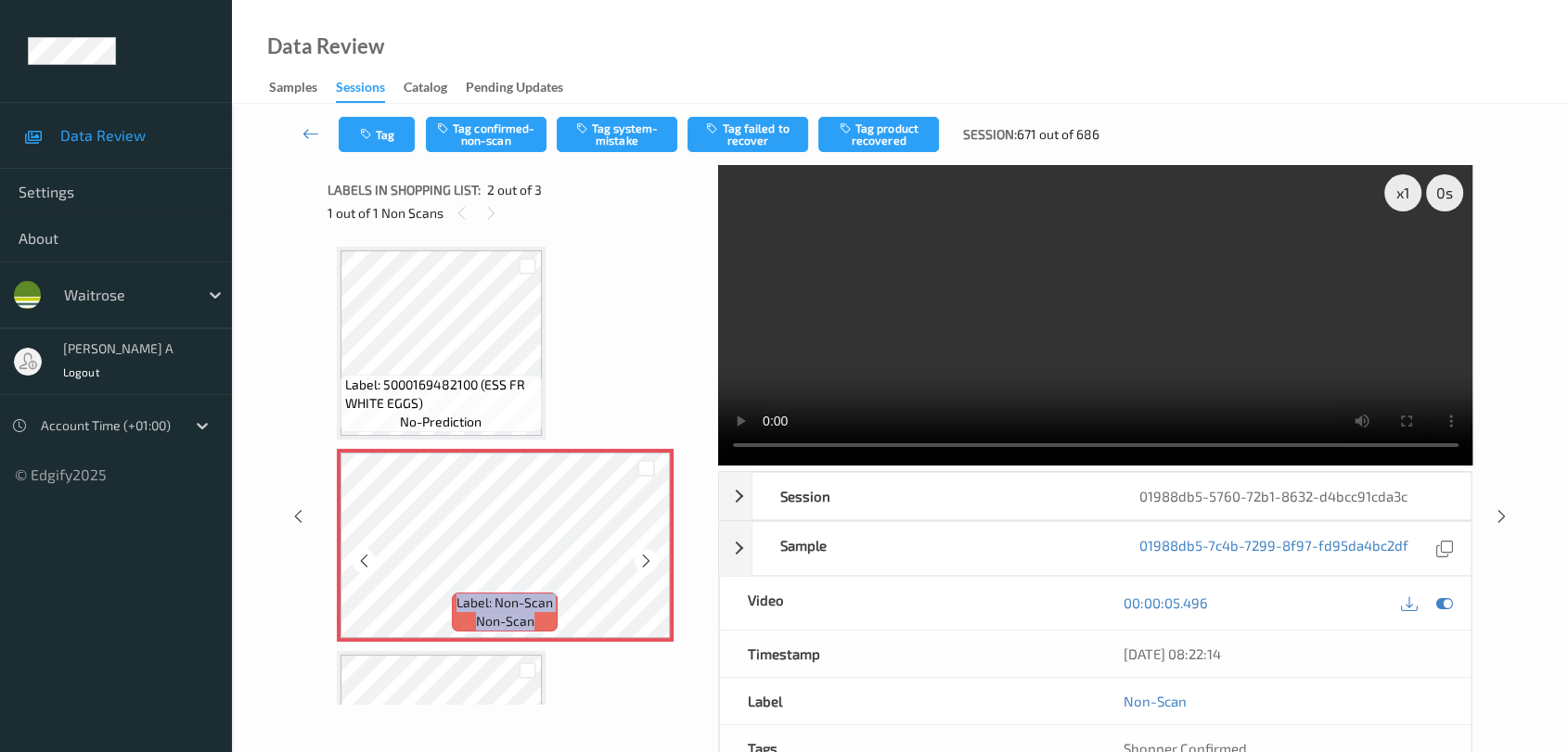
click at [642, 560] on icon at bounding box center [646, 561] width 16 height 17
click at [623, 132] on button "Tag system-mistake" at bounding box center [617, 135] width 121 height 35
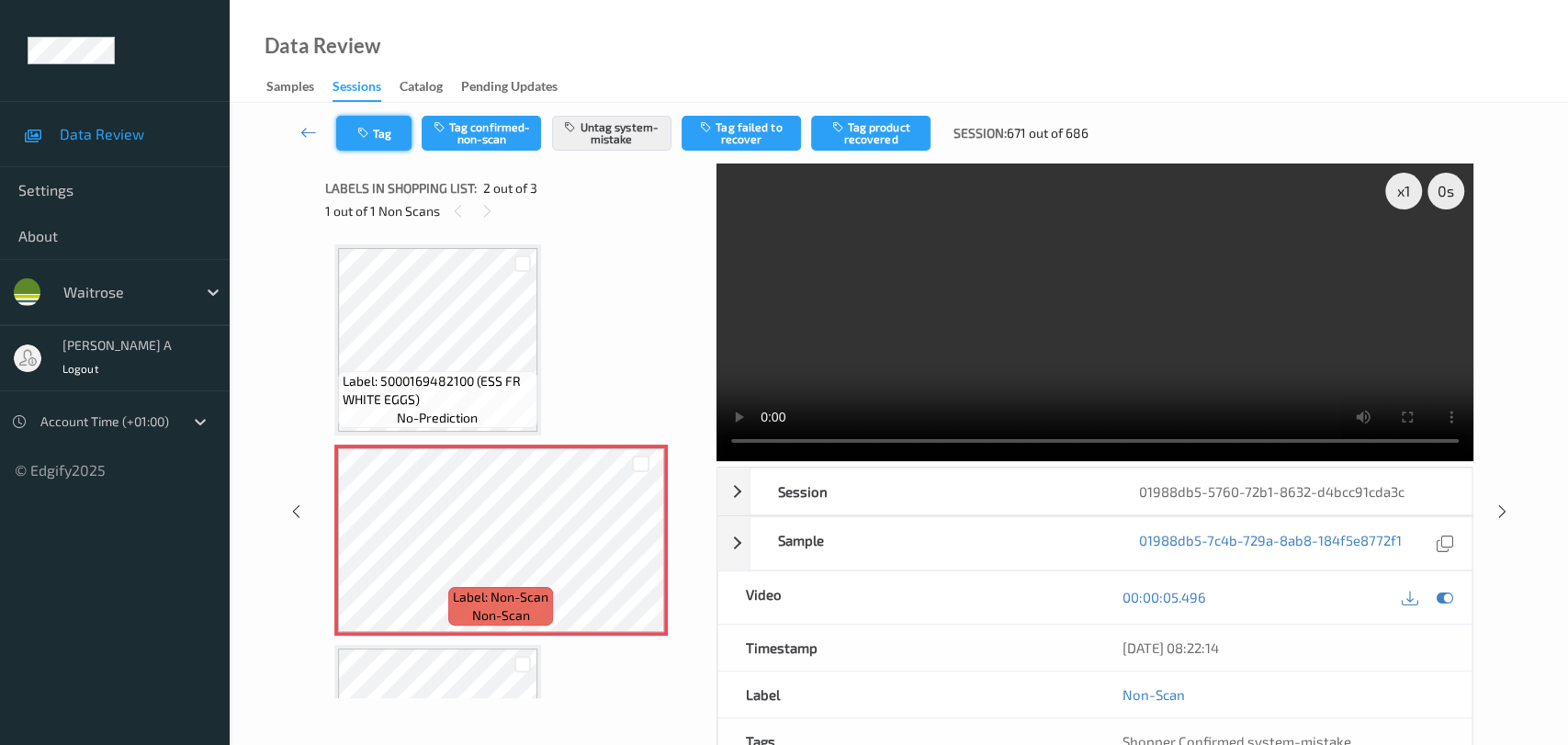
click at [371, 135] on icon "button" at bounding box center [365, 133] width 16 height 13
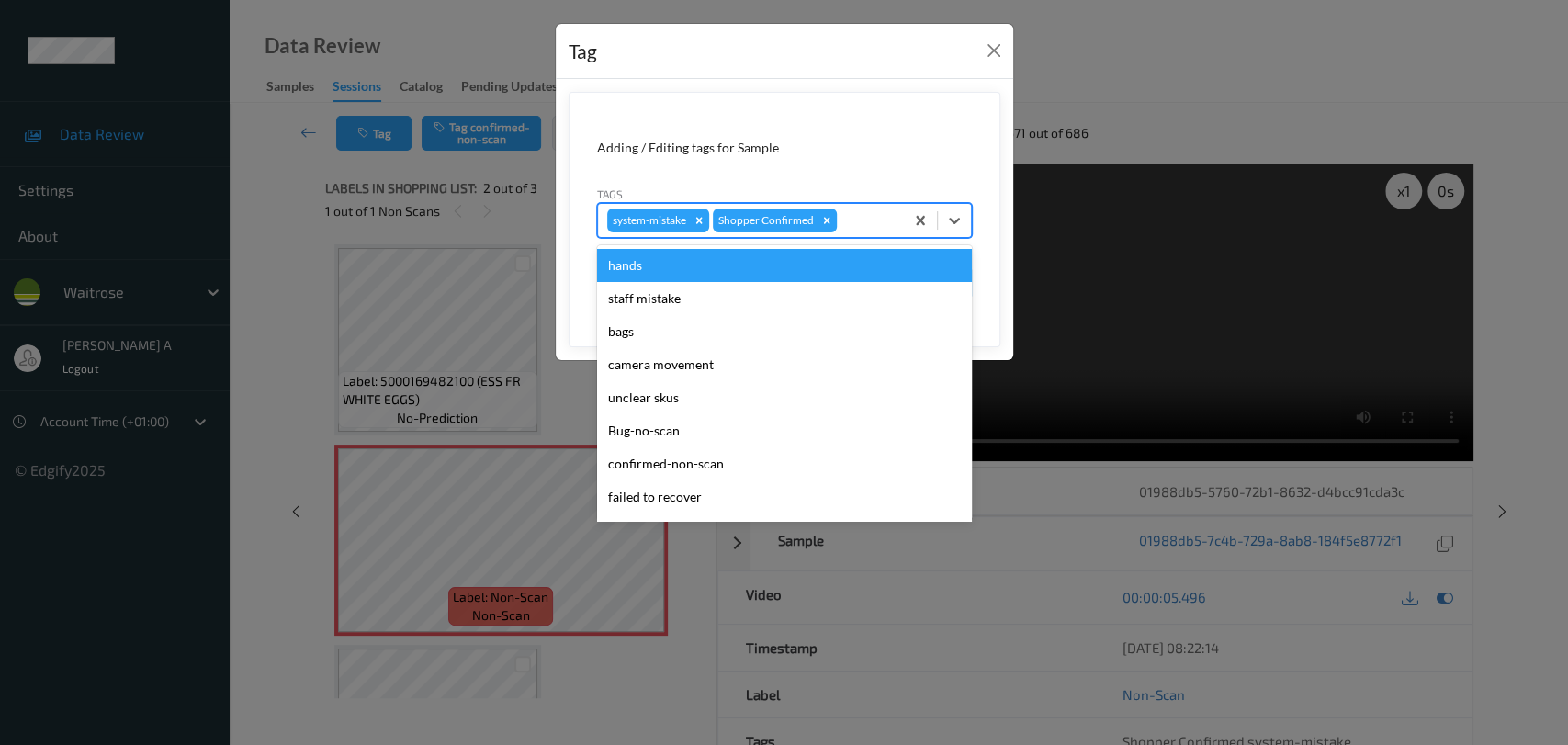
click at [855, 227] on div at bounding box center [867, 220] width 55 height 22
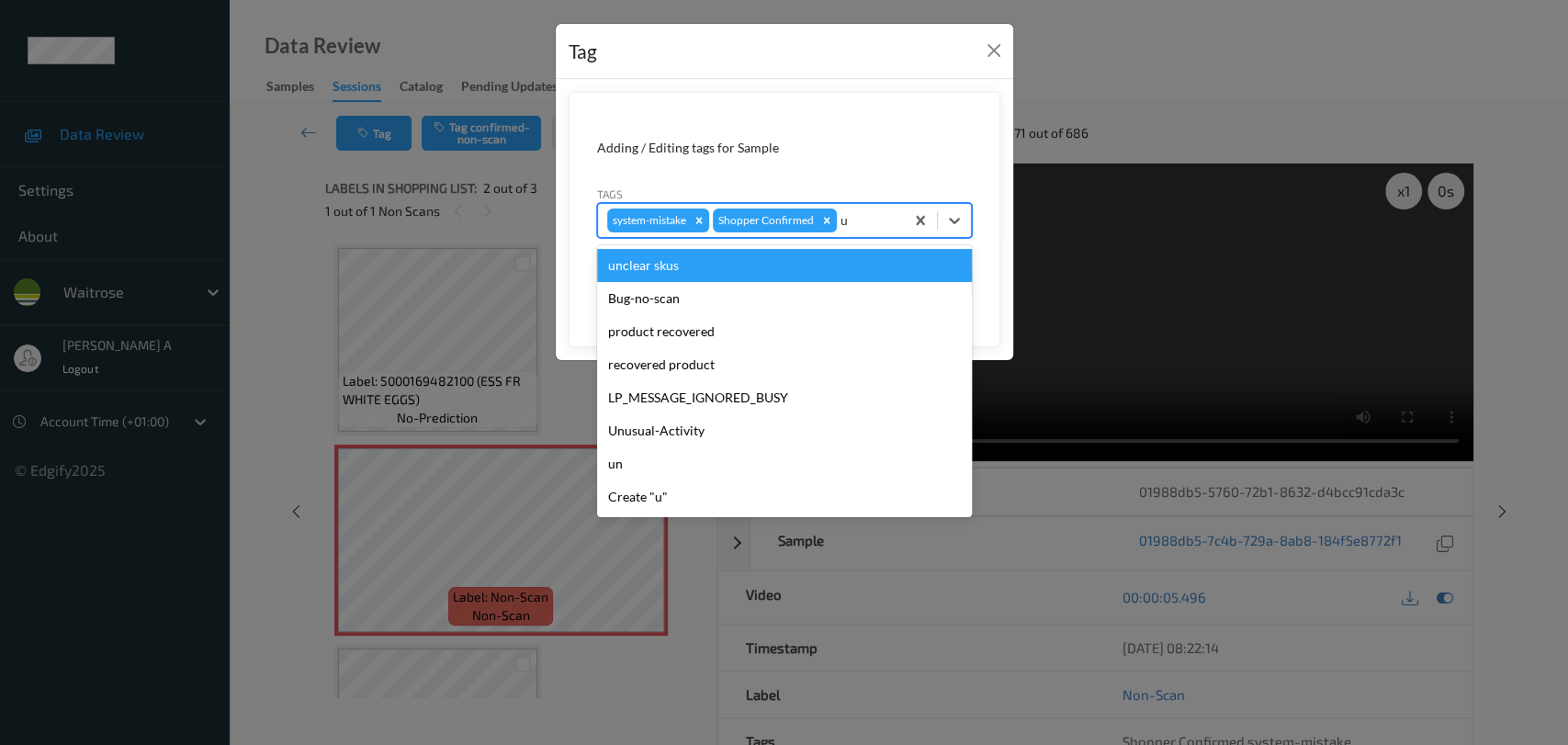
type input "un"
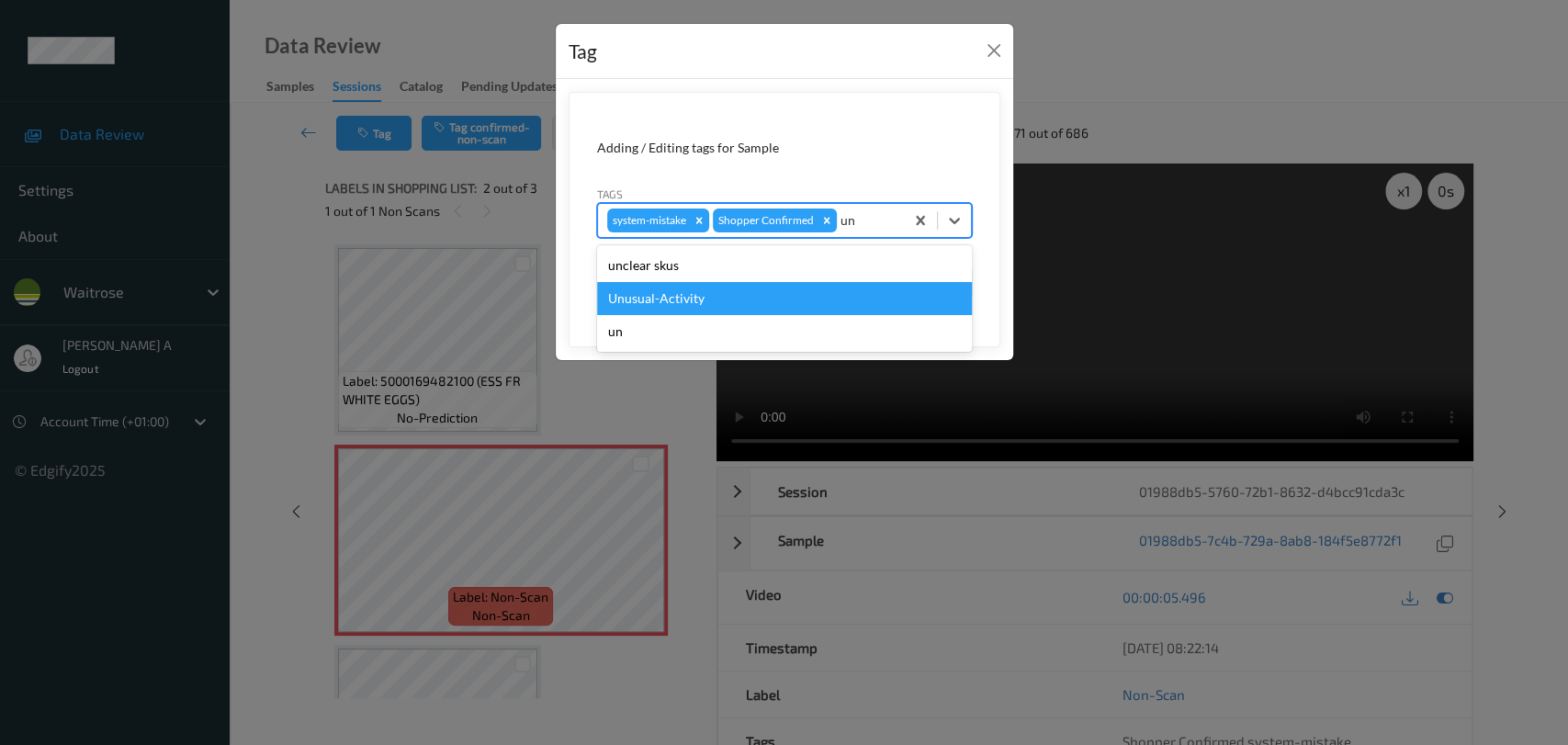
click at [638, 308] on div "Unusual-Activity" at bounding box center [784, 298] width 375 height 33
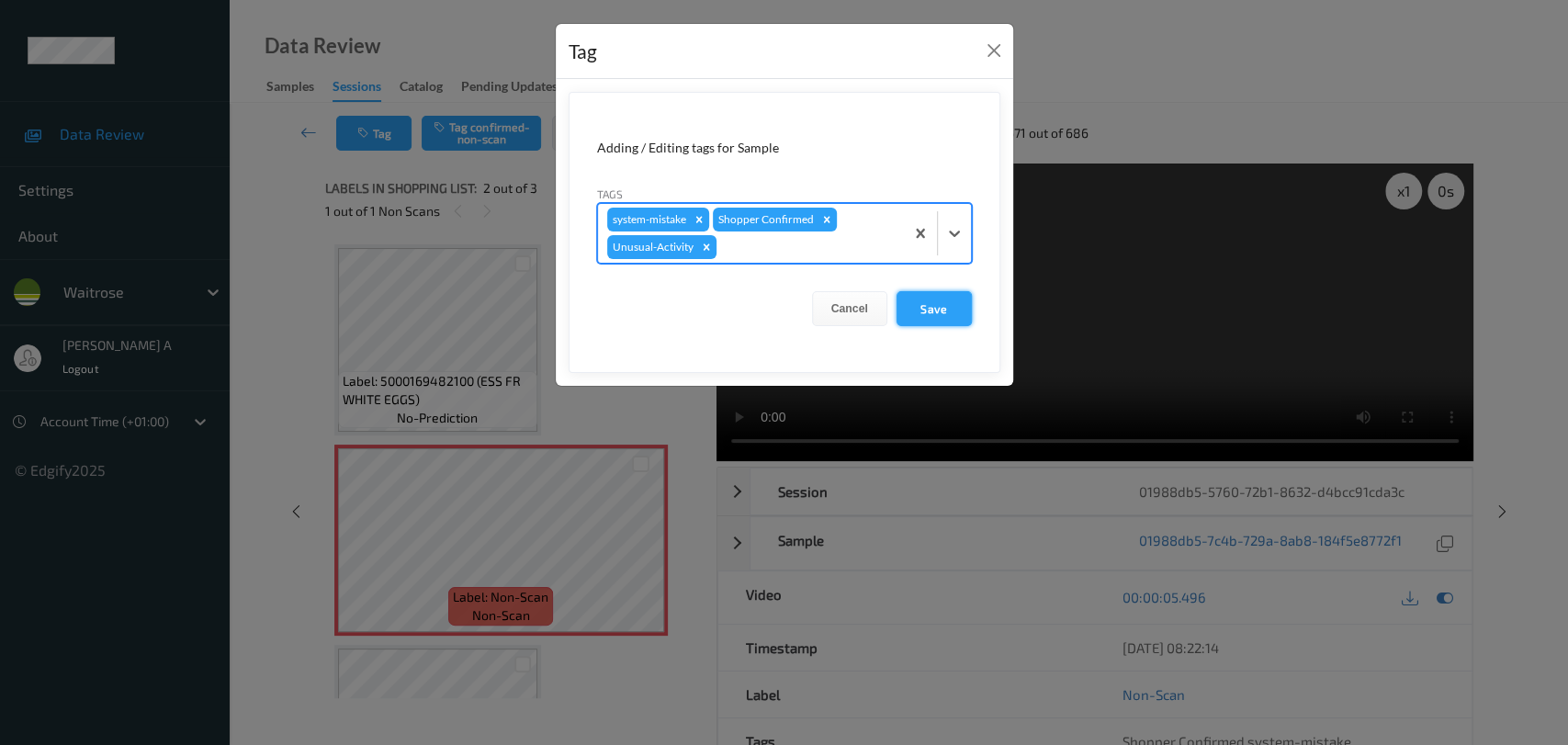
click at [918, 303] on button "Save" at bounding box center [934, 309] width 75 height 35
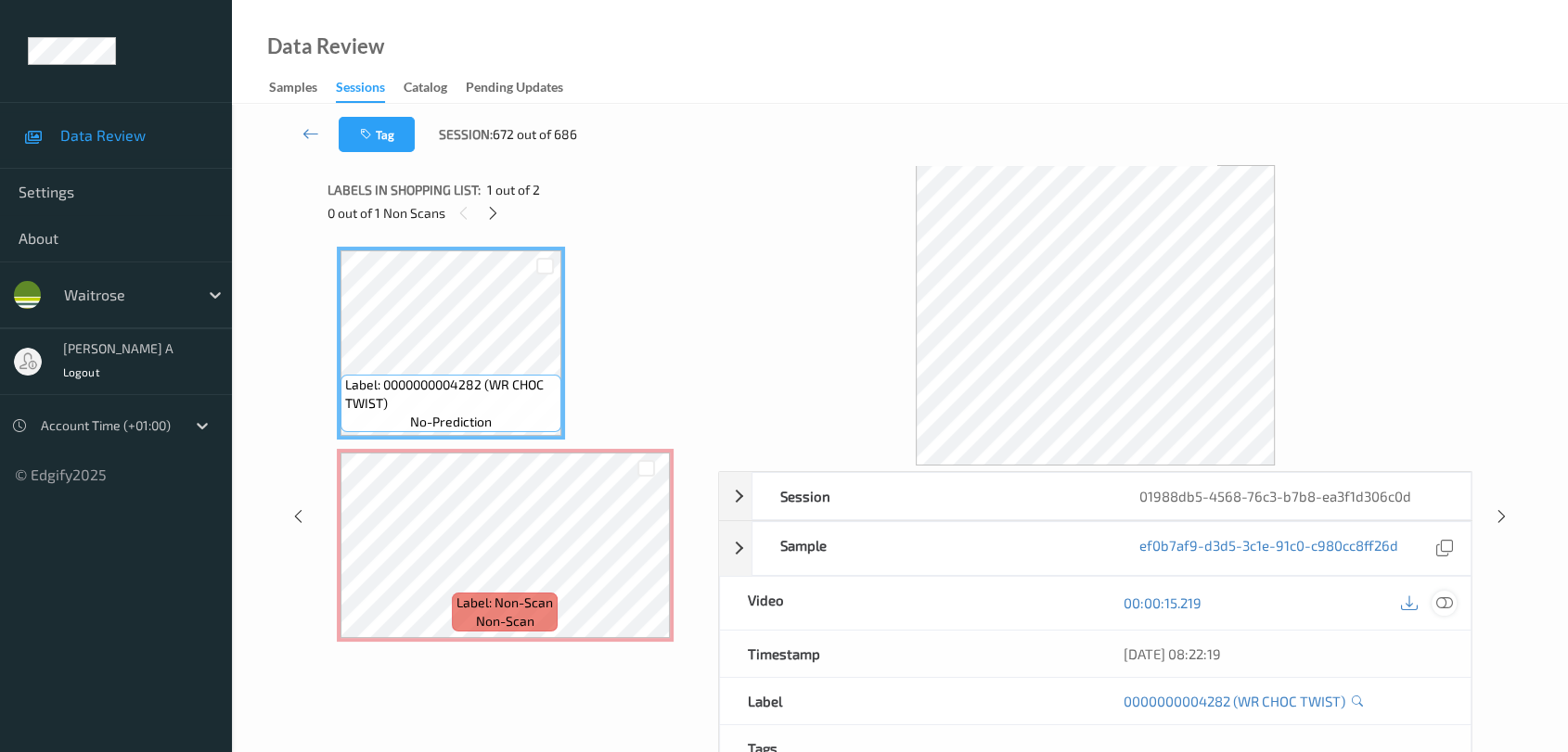
click at [1424, 610] on icon at bounding box center [1444, 602] width 17 height 17
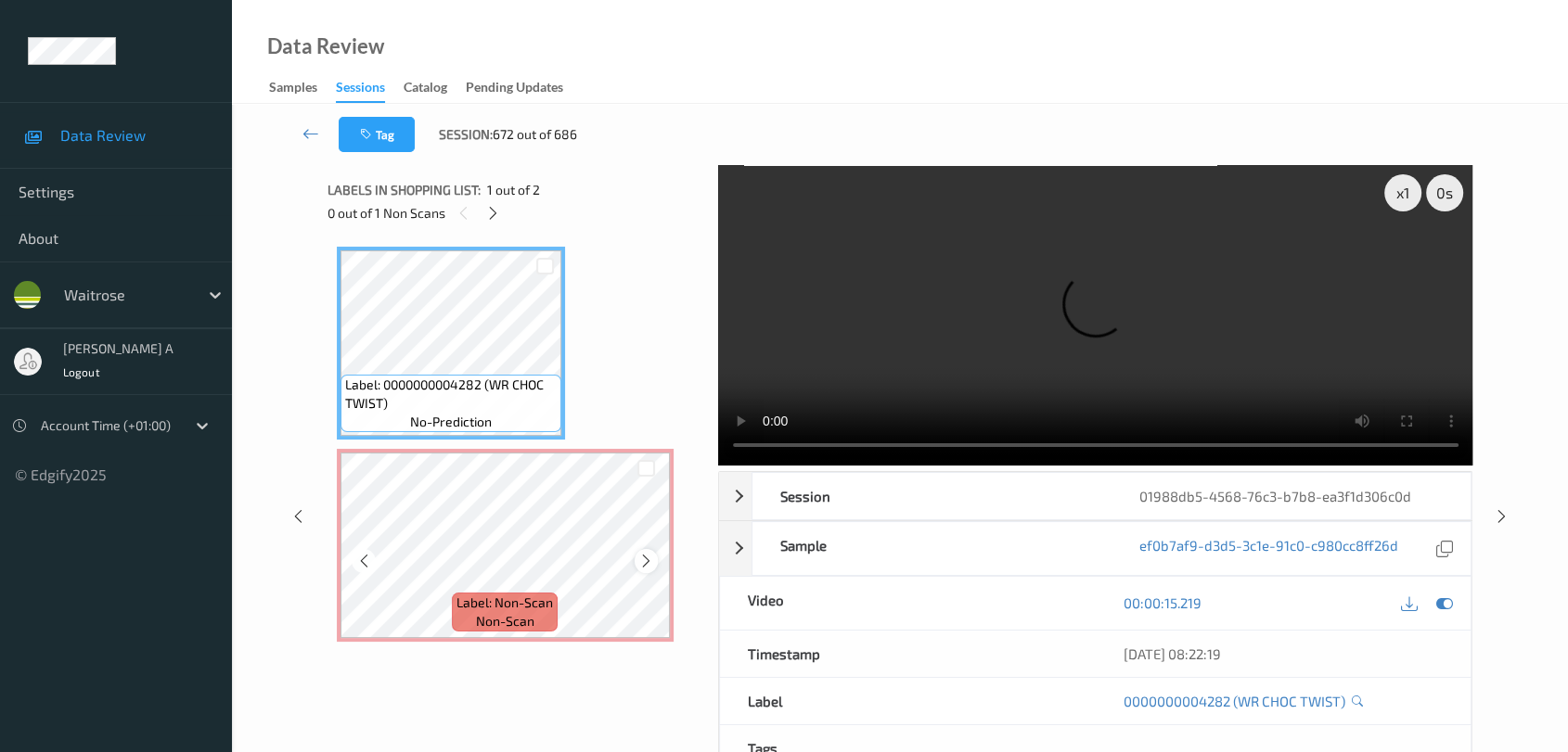
click at [650, 563] on icon at bounding box center [646, 561] width 16 height 17
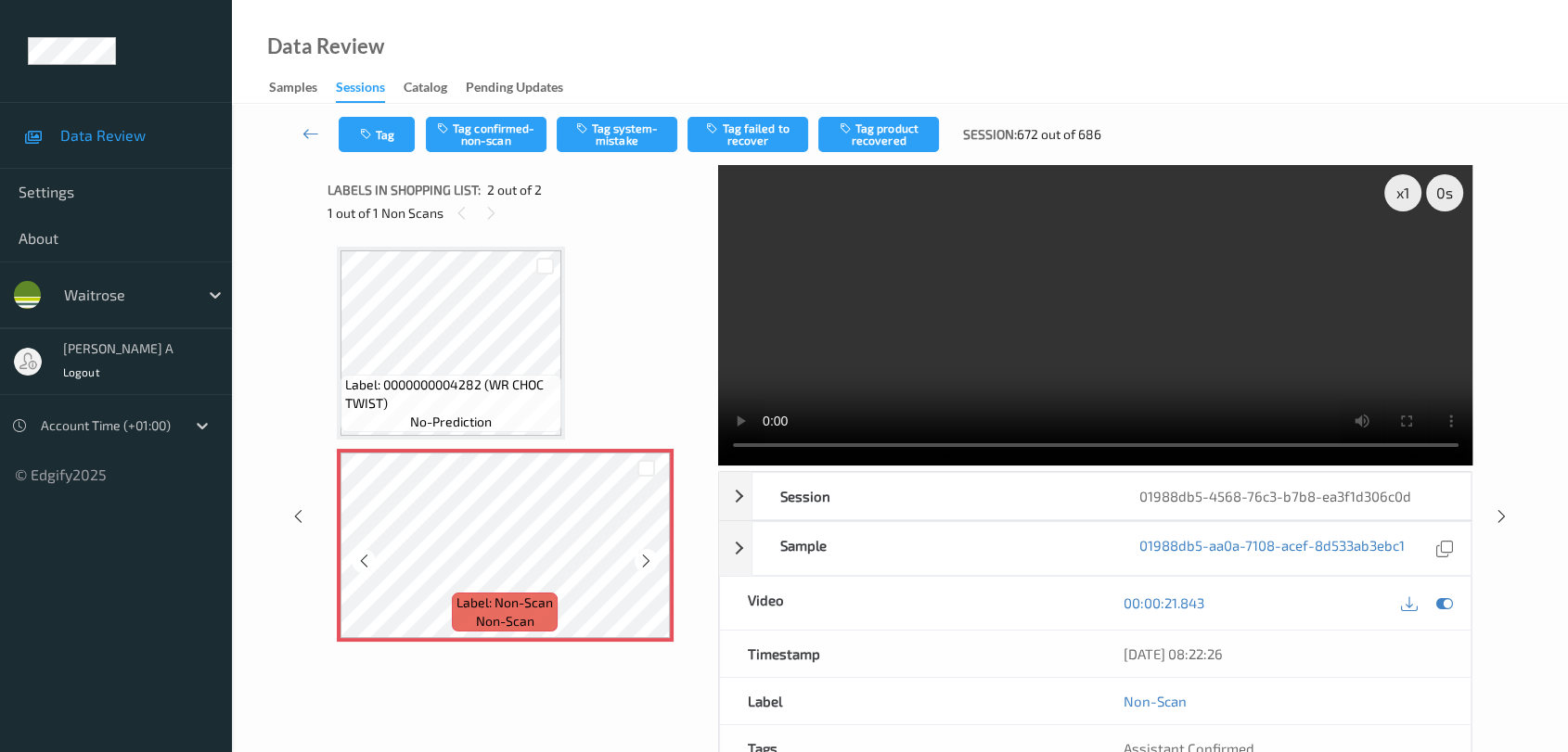
click at [650, 563] on icon at bounding box center [646, 561] width 16 height 17
click at [648, 563] on icon at bounding box center [646, 561] width 16 height 17
click at [646, 561] on icon at bounding box center [646, 561] width 16 height 17
click at [640, 557] on icon at bounding box center [646, 561] width 16 height 17
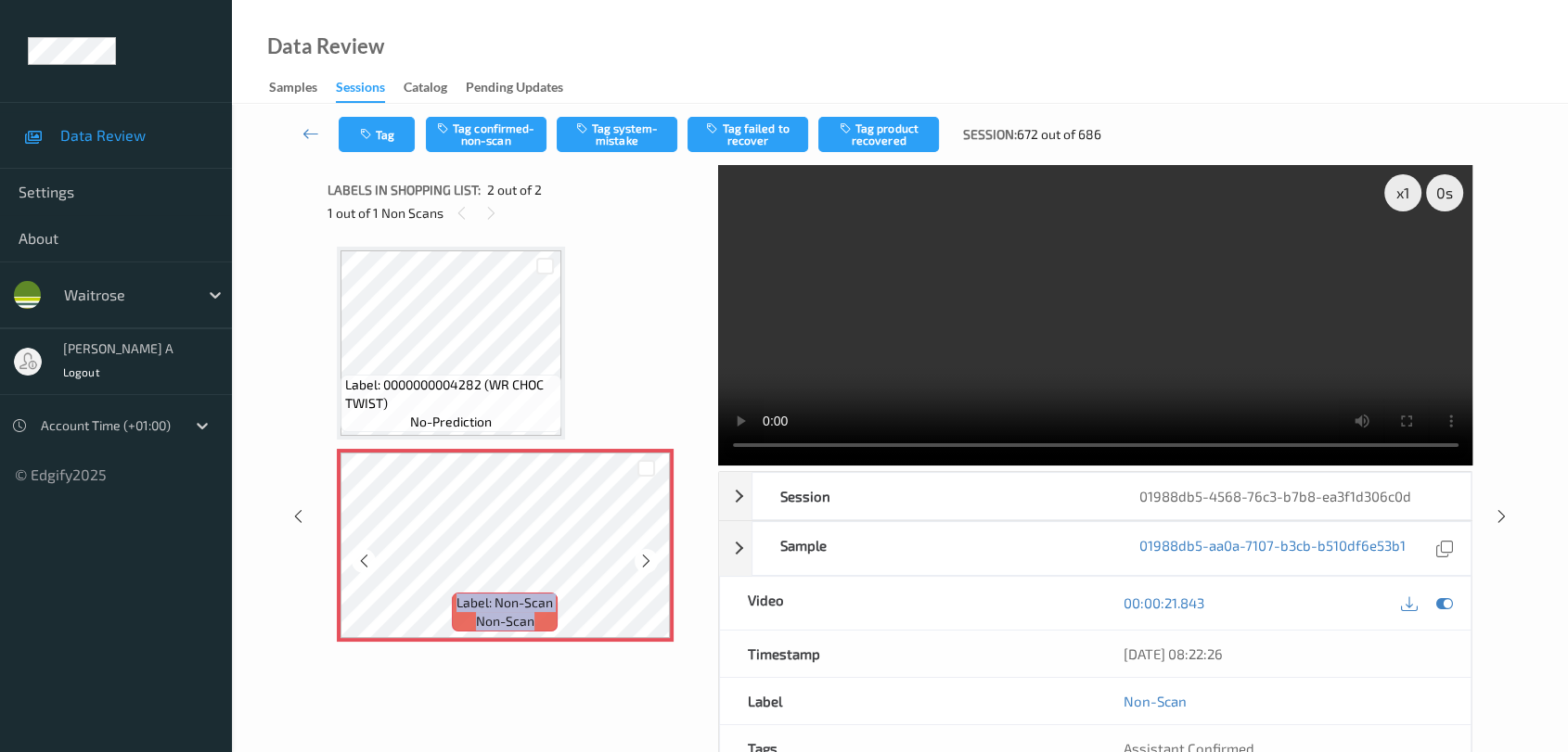
click at [640, 557] on icon at bounding box center [646, 561] width 16 height 17
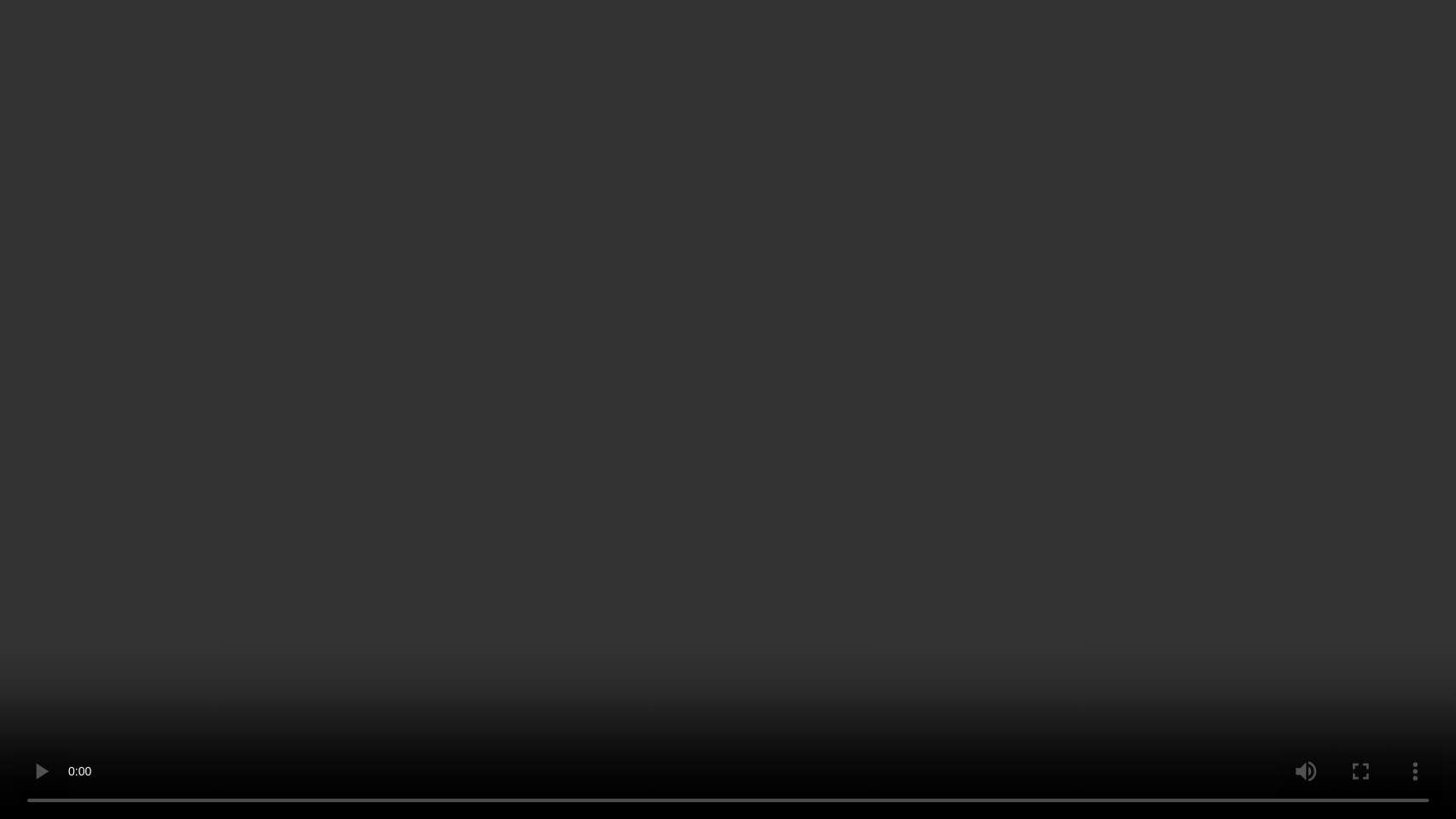
click at [750, 449] on video at bounding box center [728, 409] width 1456 height 819
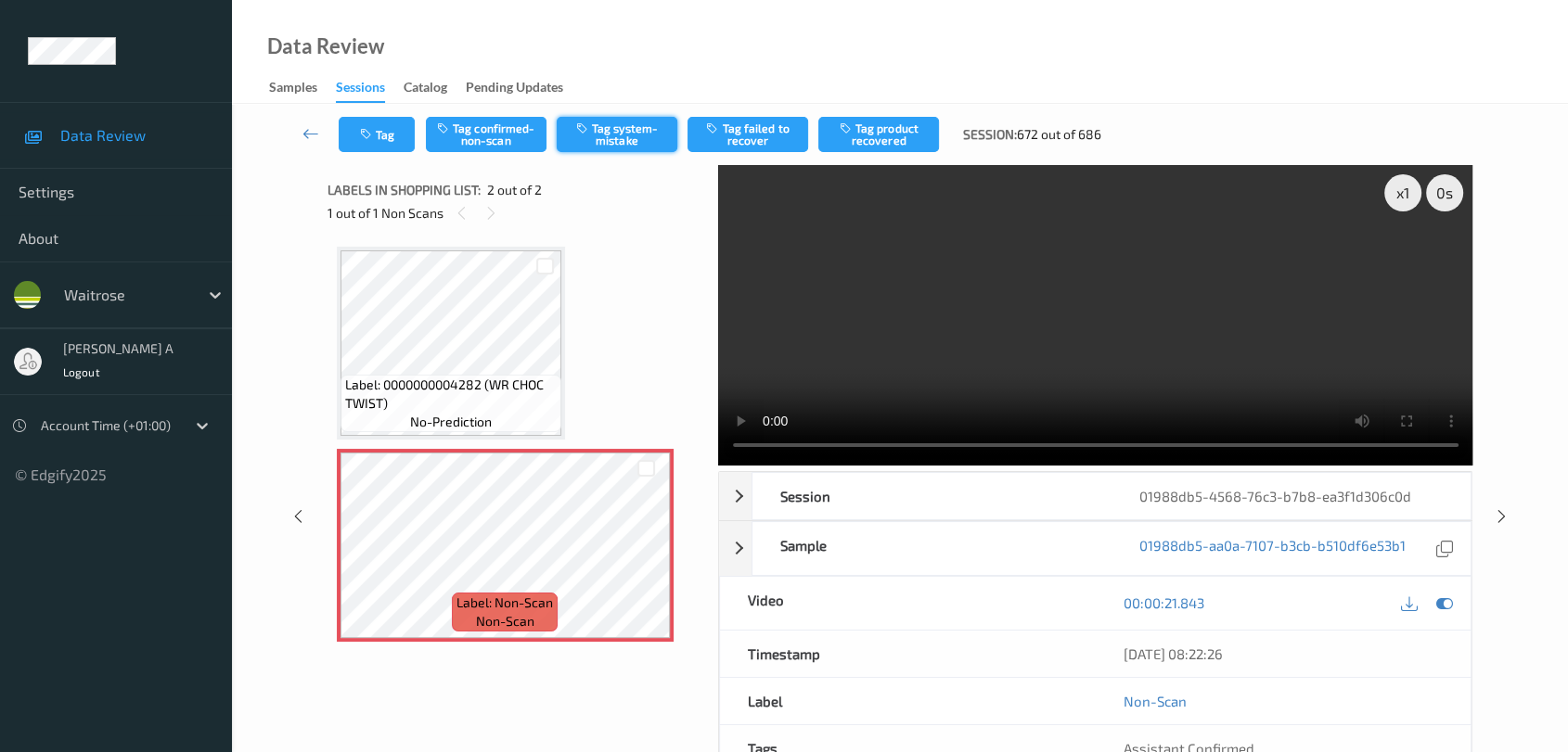
click at [612, 128] on button "Tag system-mistake" at bounding box center [617, 135] width 121 height 35
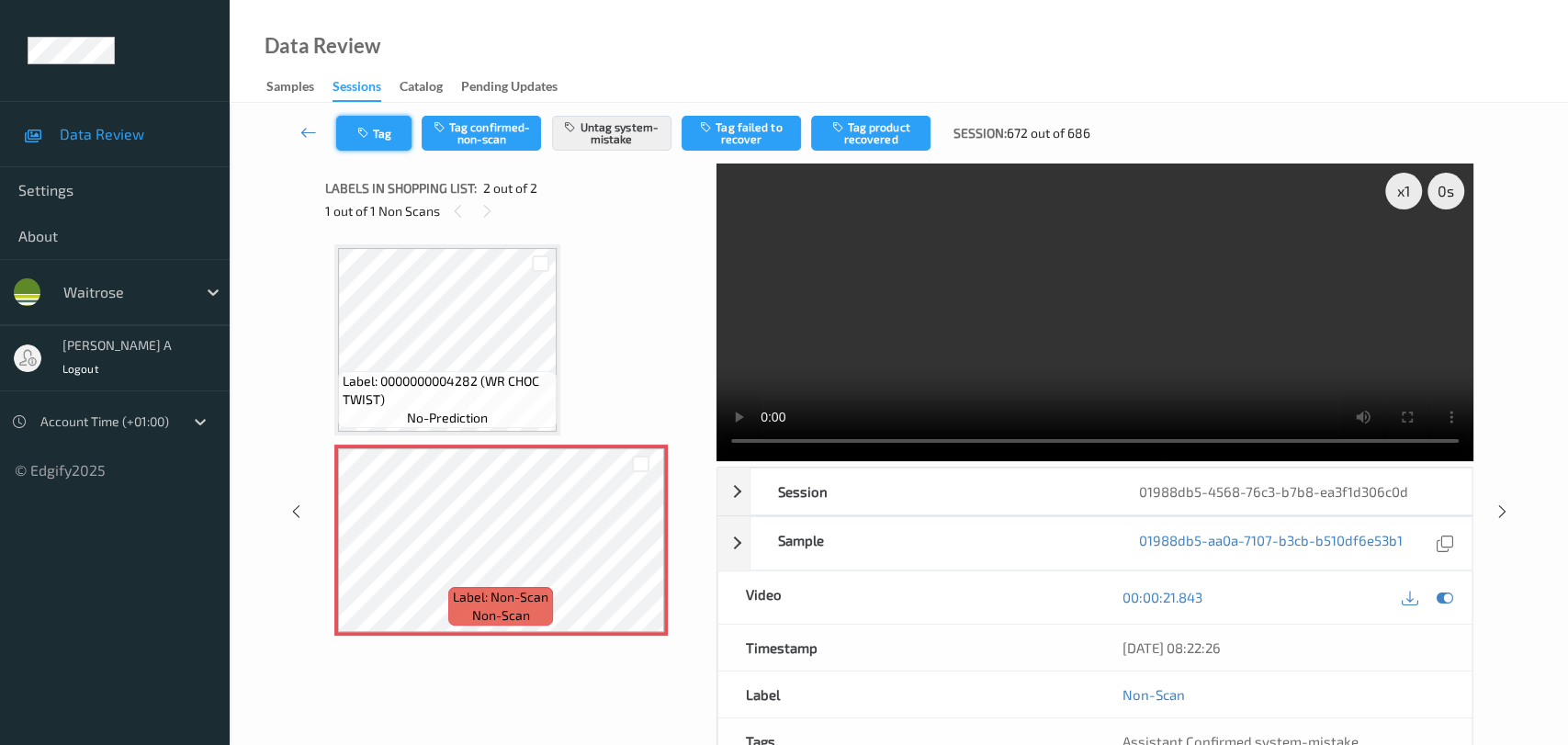
click at [382, 140] on button "Tag" at bounding box center [373, 134] width 75 height 35
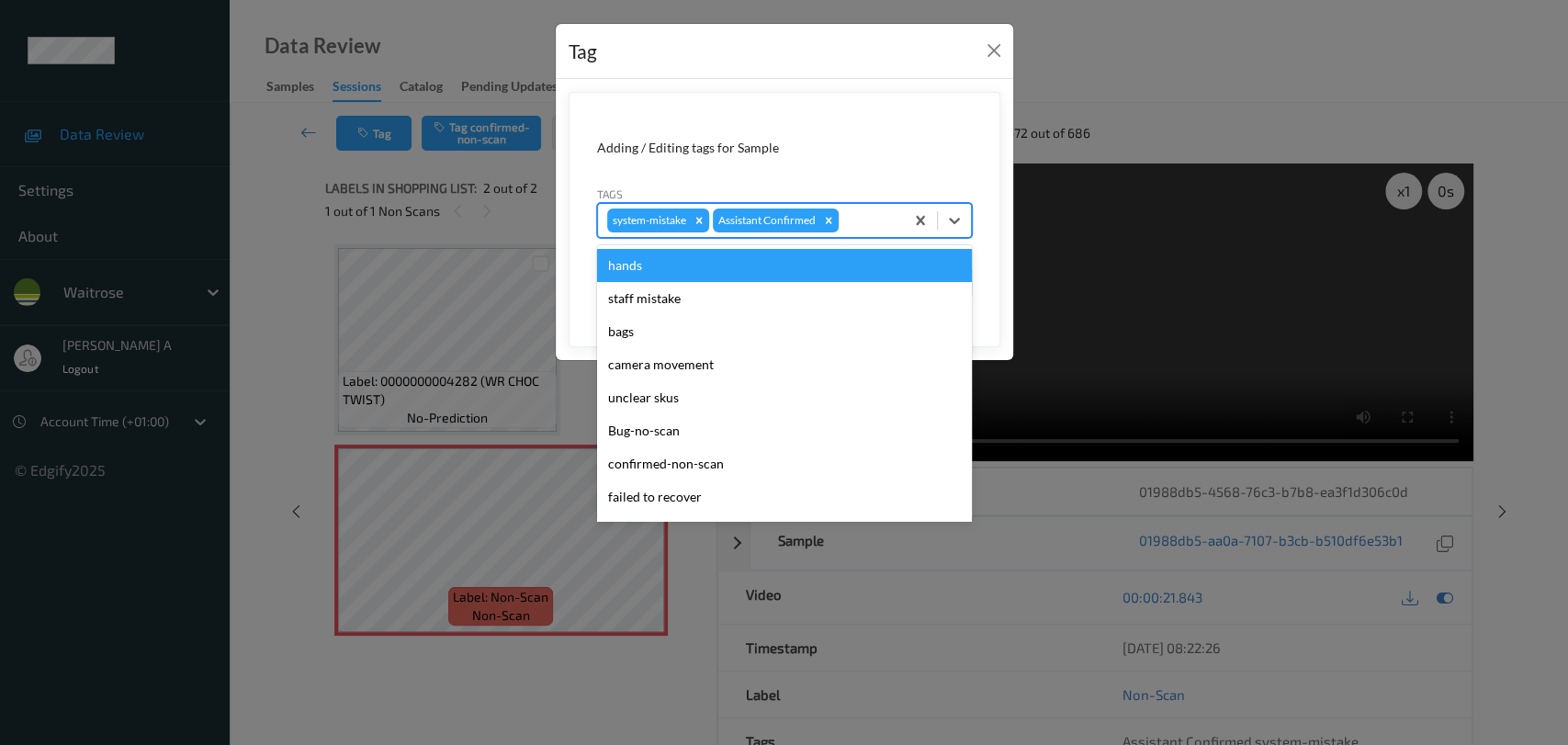
click at [883, 222] on div at bounding box center [868, 220] width 53 height 22
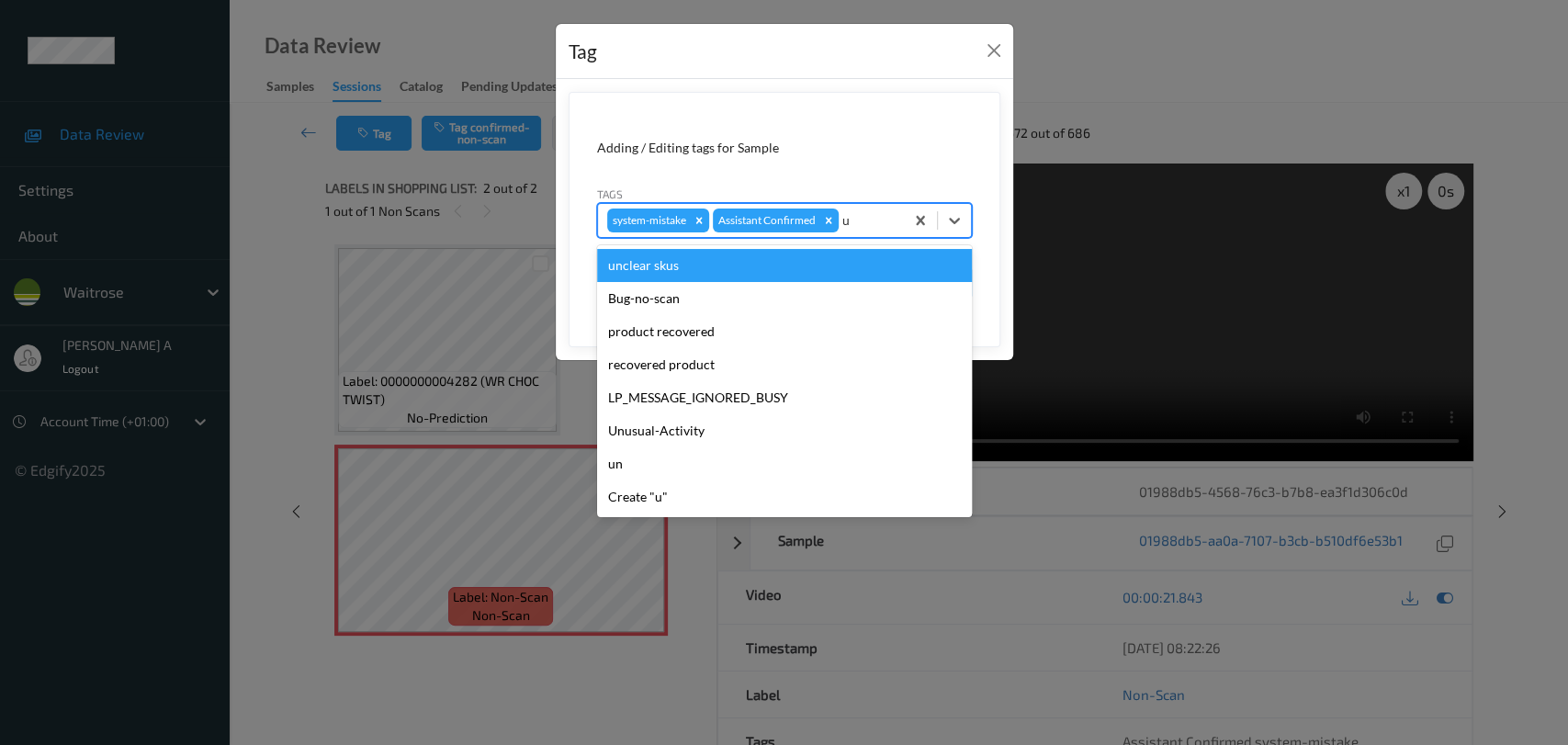
type input "un"
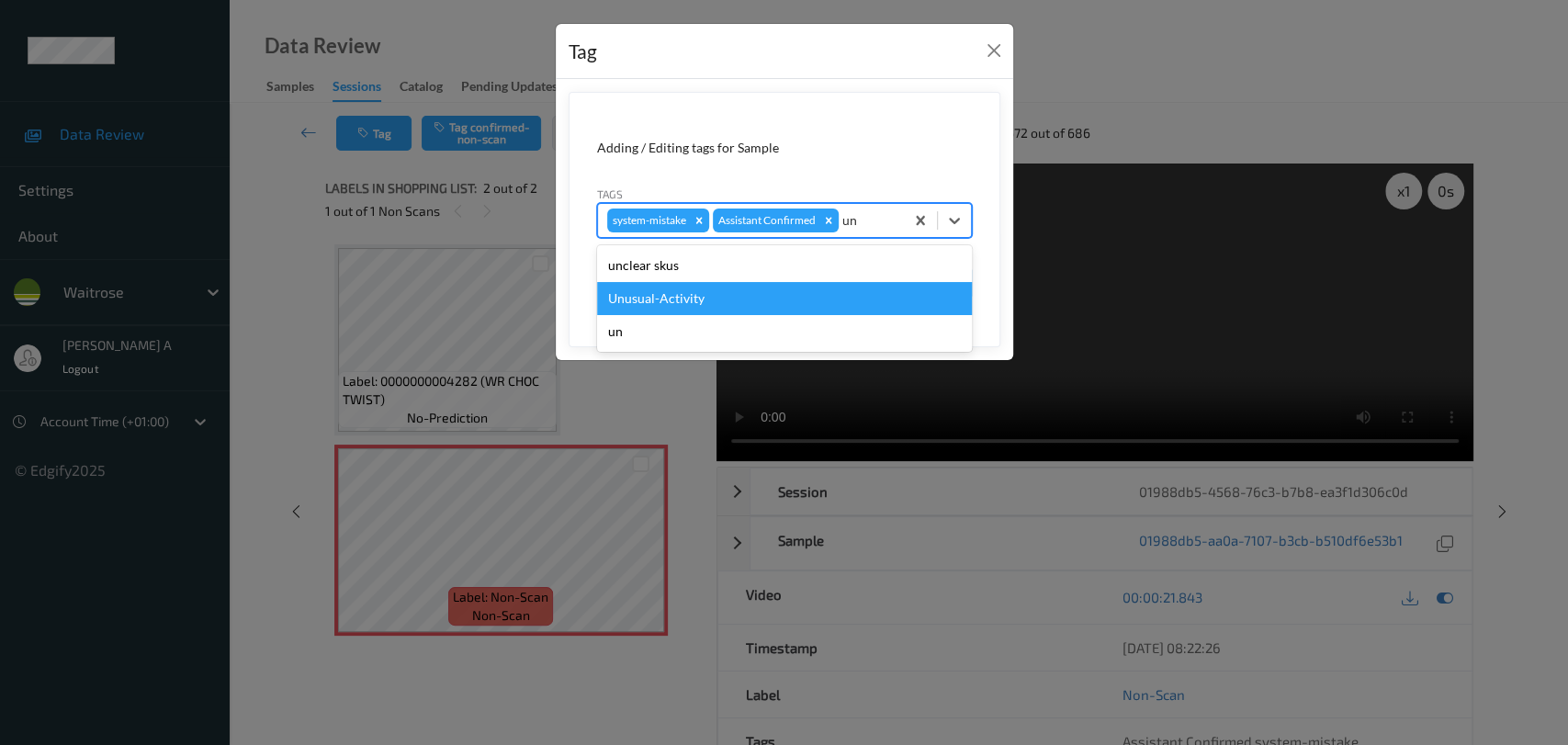
click at [720, 300] on div "Unusual-Activity" at bounding box center [784, 298] width 375 height 33
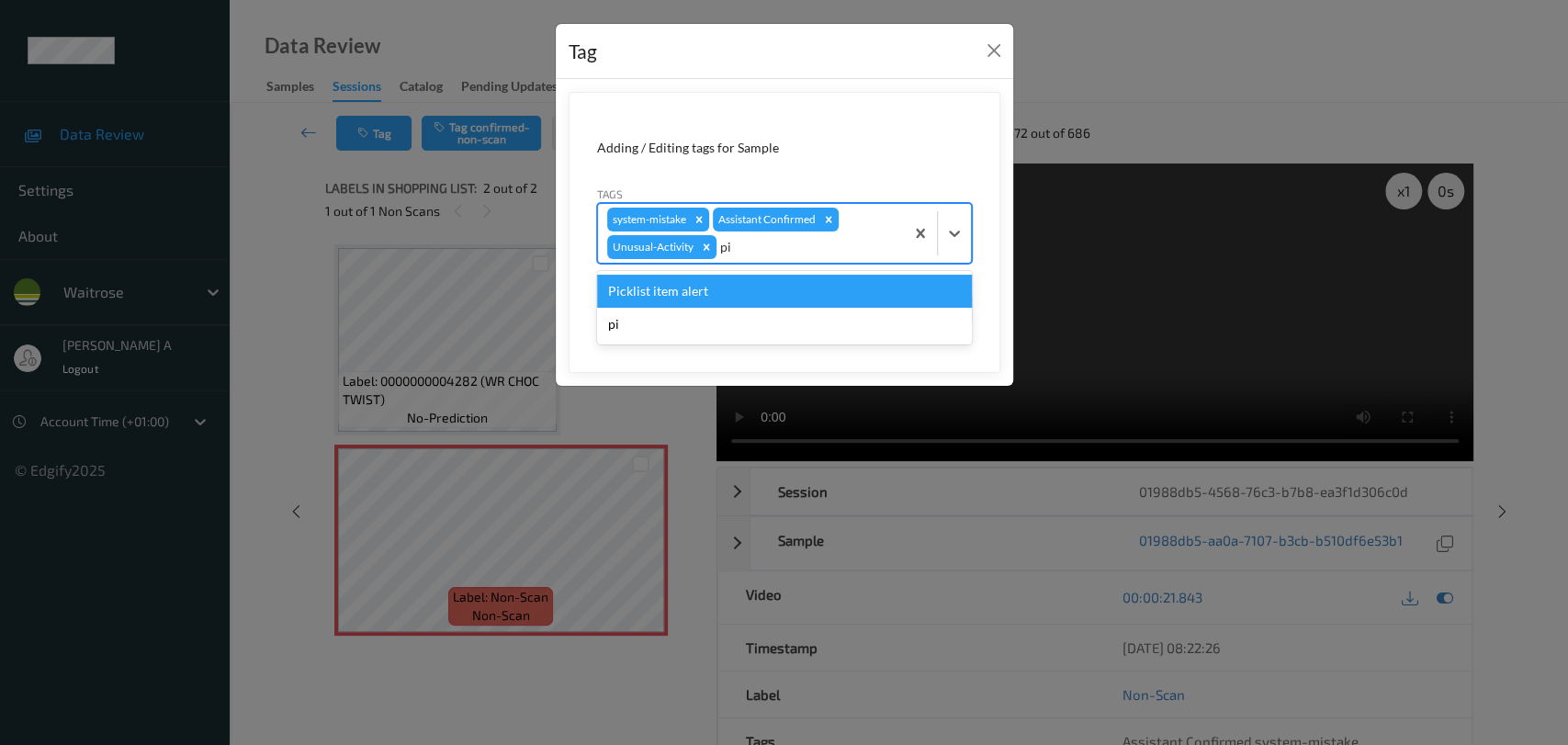
type input "pic"
click at [751, 288] on div "Picklist item alert" at bounding box center [784, 292] width 375 height 33
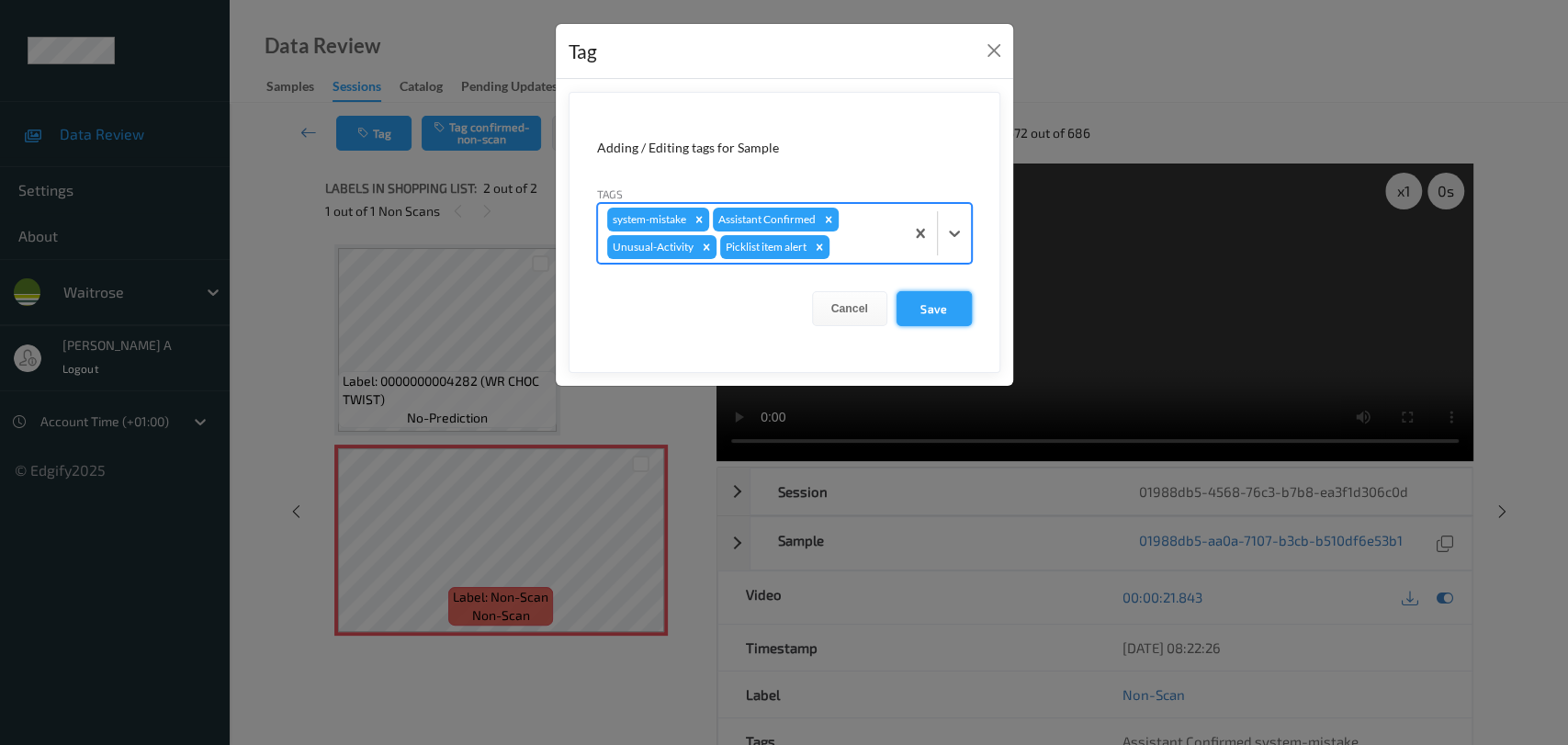
click at [950, 311] on button "Save" at bounding box center [934, 309] width 75 height 35
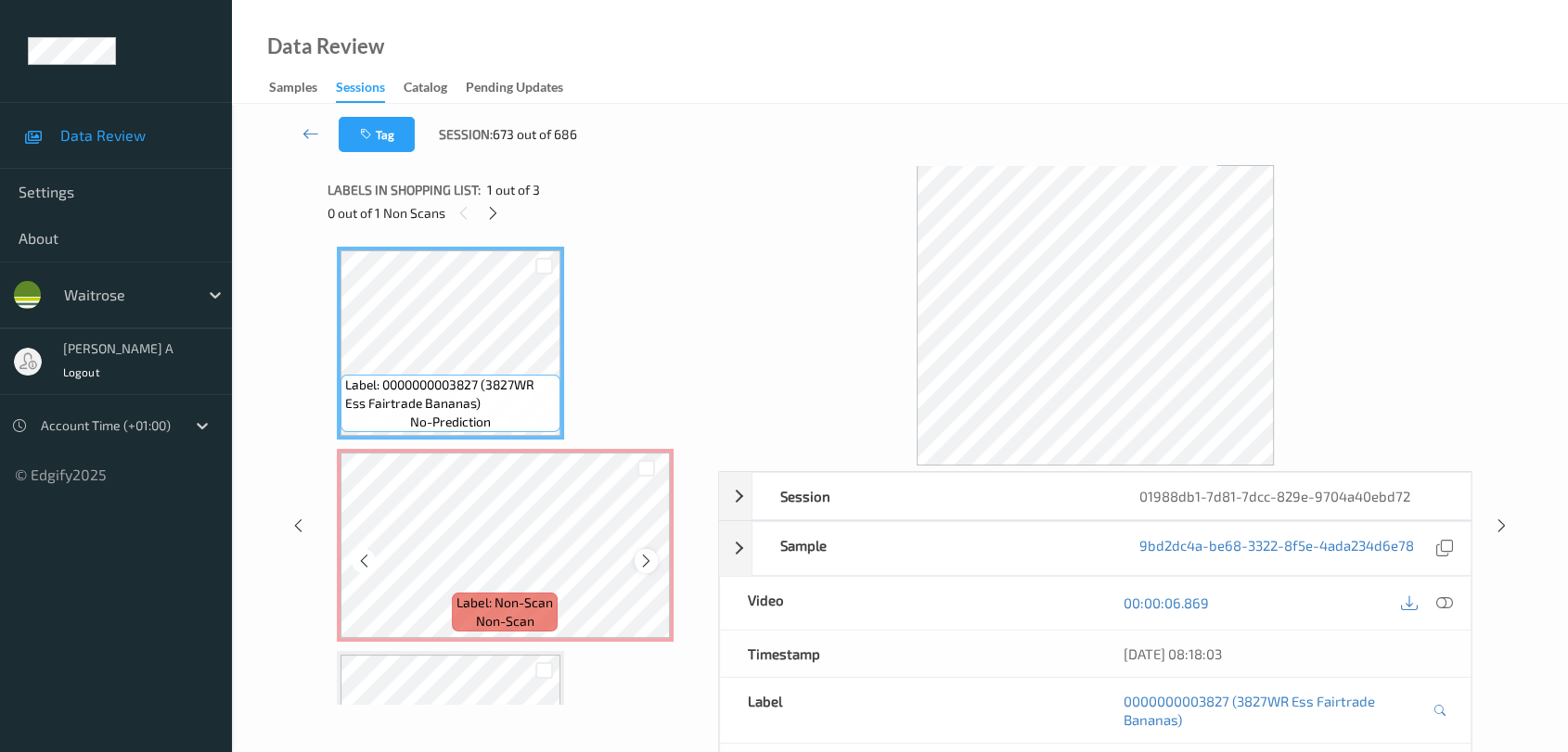
click at [644, 559] on icon at bounding box center [646, 561] width 16 height 17
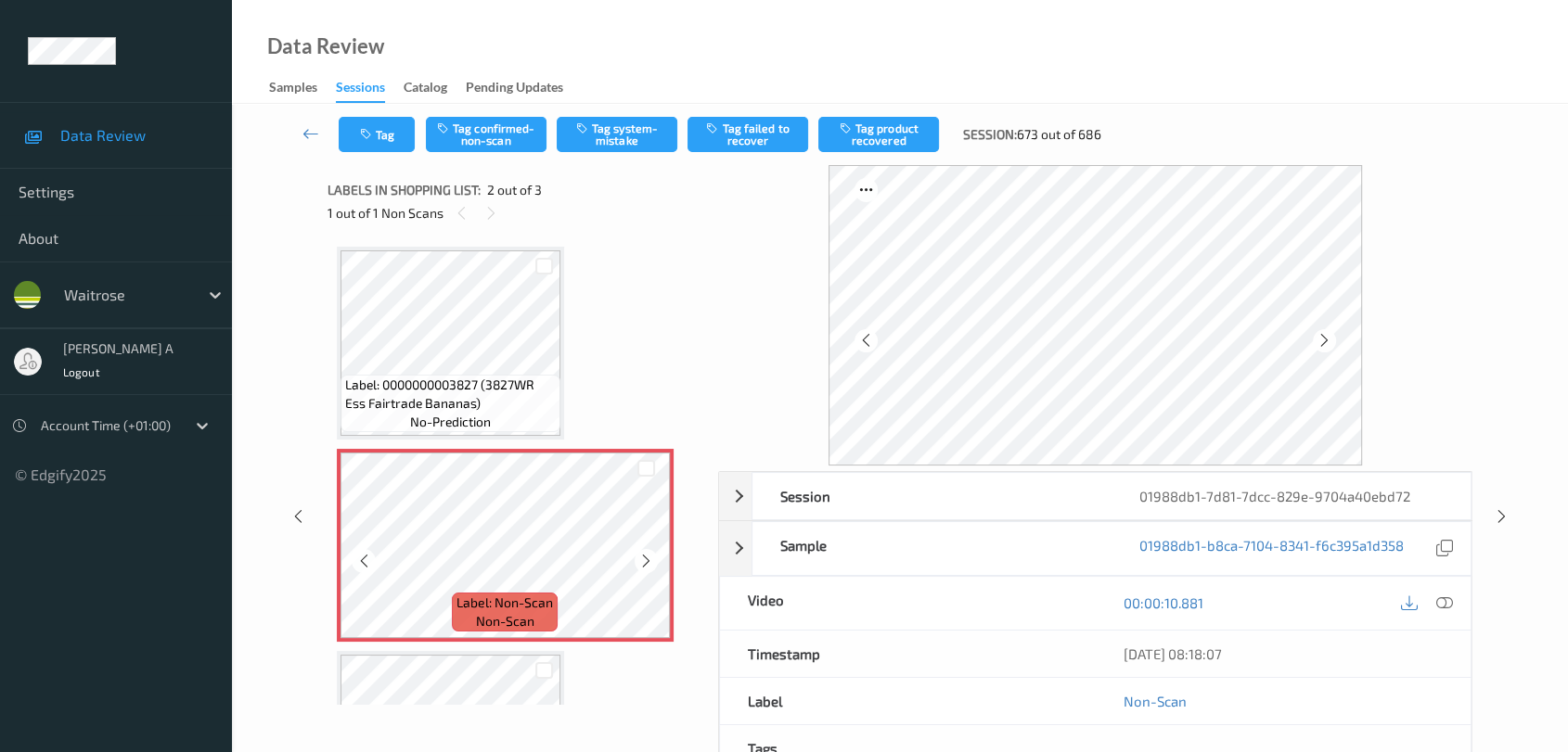
click at [644, 559] on icon at bounding box center [646, 561] width 16 height 17
click at [1424, 600] on icon at bounding box center [1444, 602] width 17 height 17
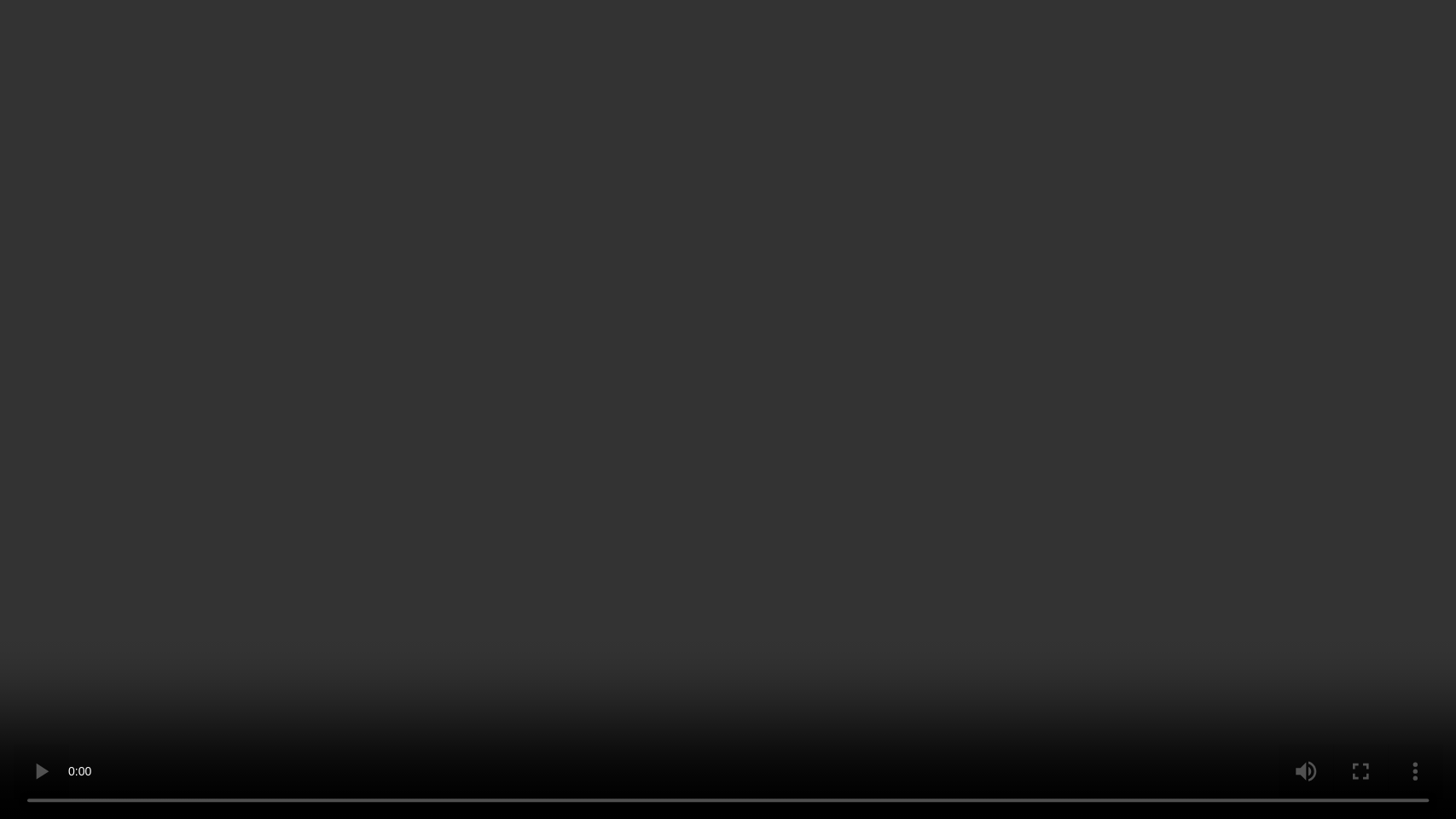
click at [769, 293] on video at bounding box center [728, 409] width 1456 height 819
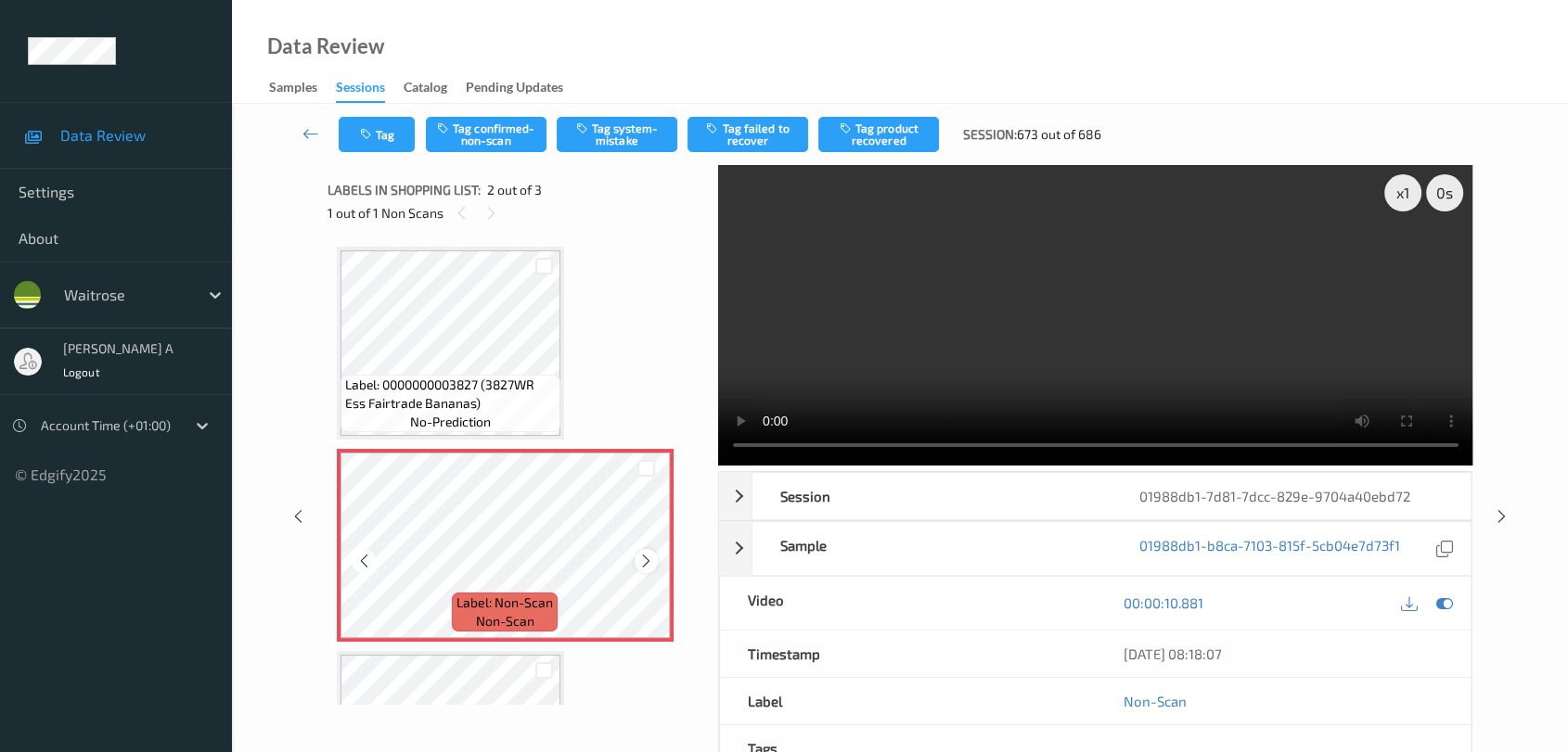
click at [646, 558] on icon at bounding box center [646, 561] width 16 height 17
click at [615, 133] on button "Tag system-mistake" at bounding box center [617, 135] width 121 height 35
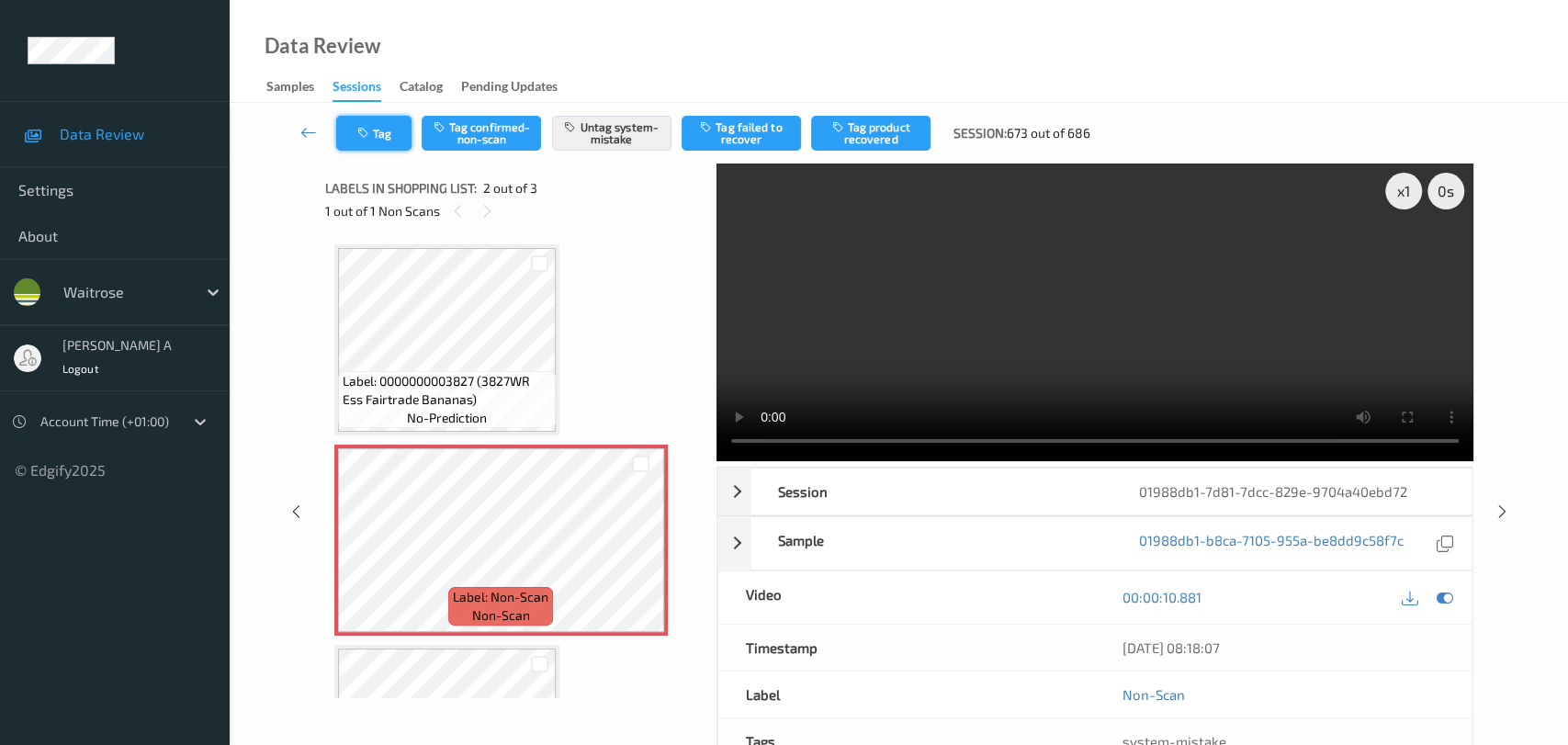
click at [373, 132] on button "Tag" at bounding box center [373, 134] width 75 height 35
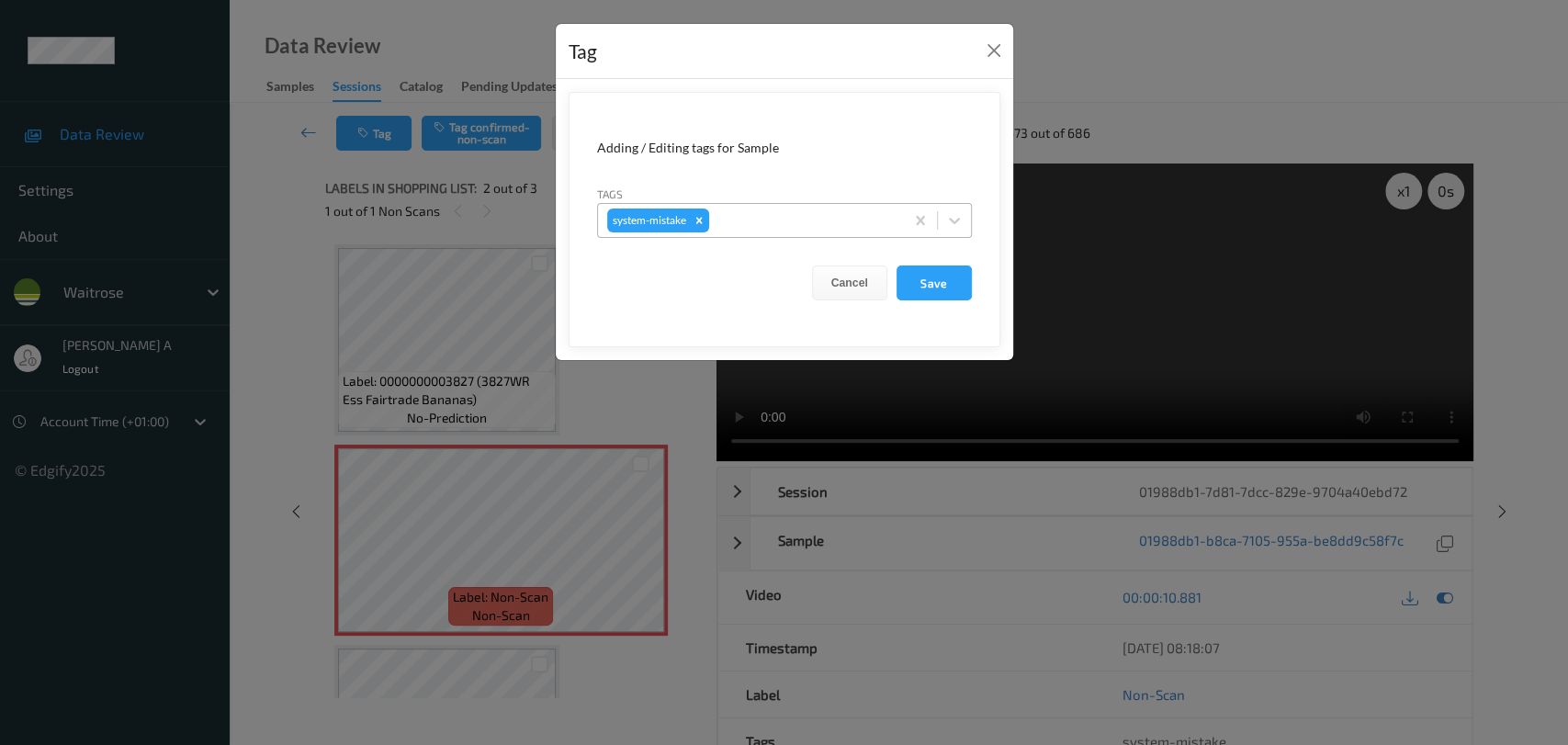
click at [826, 231] on div "system-mistake" at bounding box center [751, 220] width 306 height 31
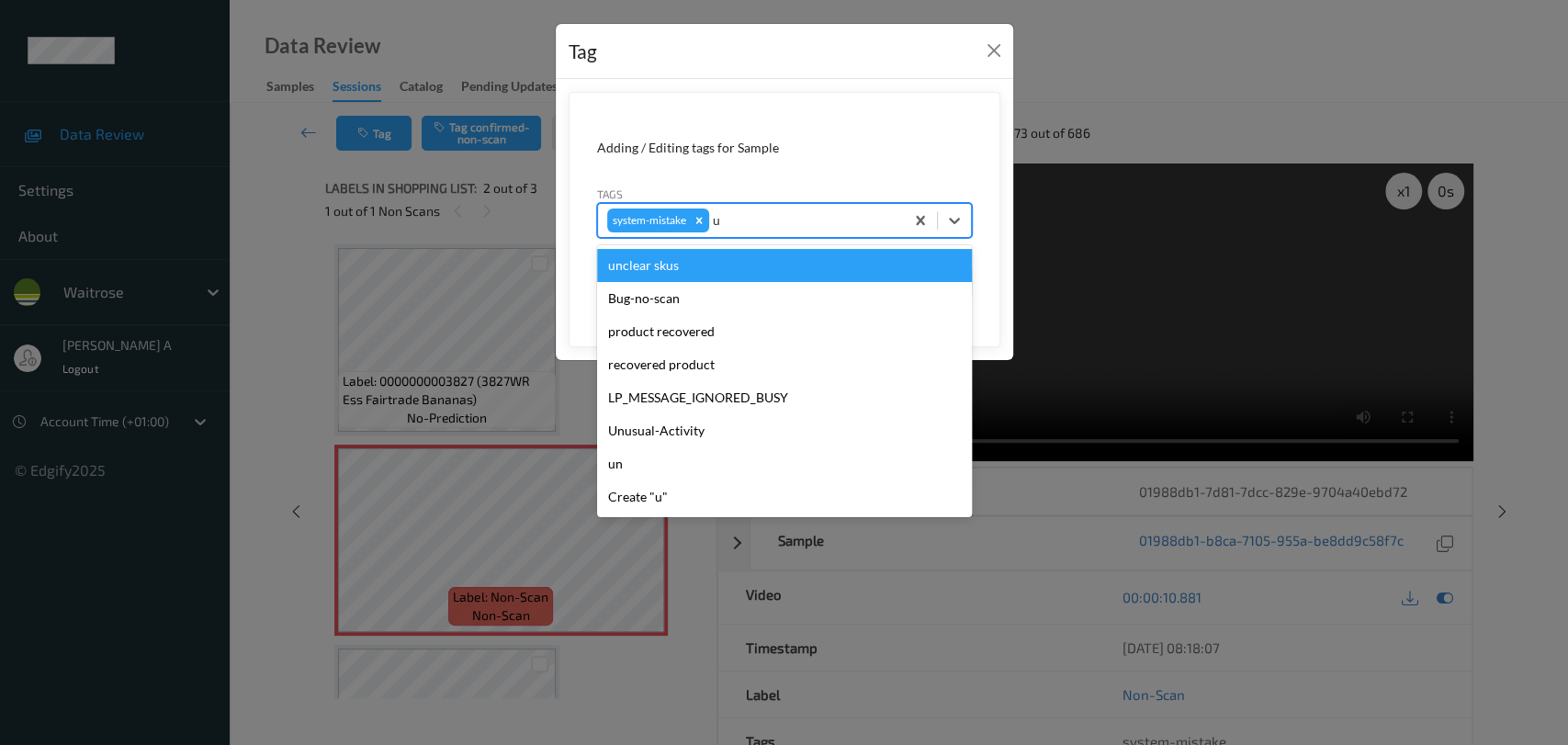
type input "un"
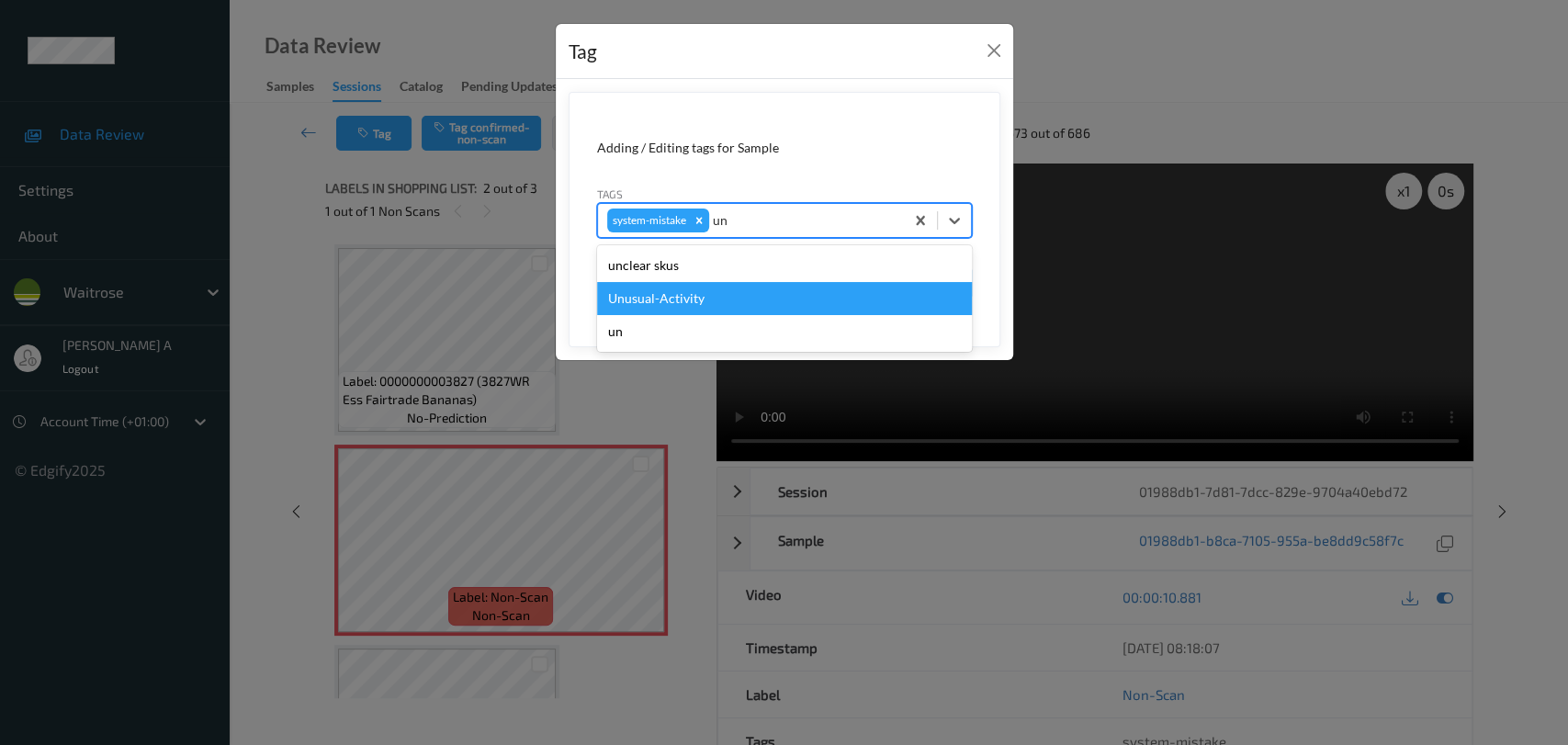
click at [746, 288] on div "Unusual-Activity" at bounding box center [784, 298] width 375 height 33
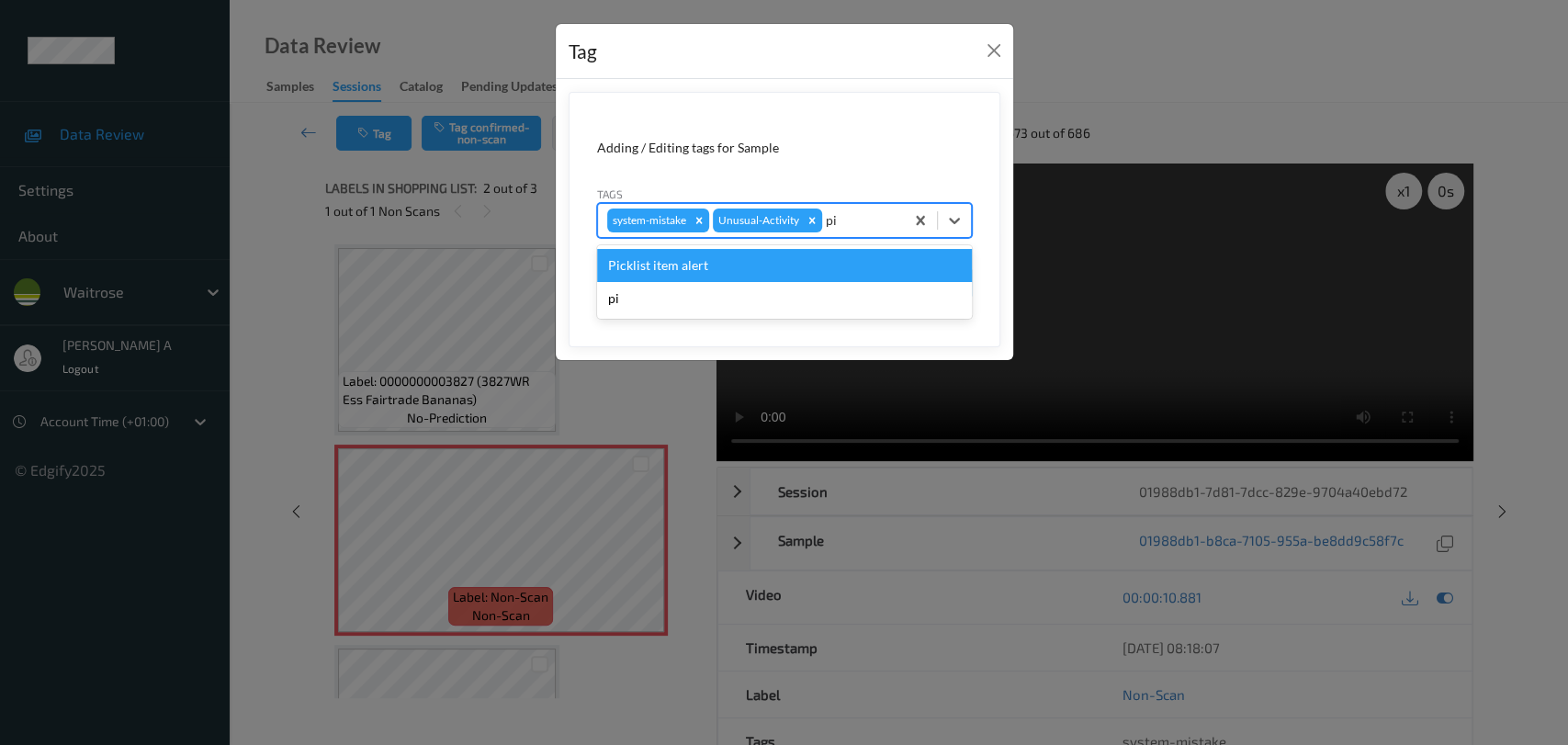
type input "pic"
click at [791, 267] on div "Picklist item alert" at bounding box center [784, 265] width 375 height 33
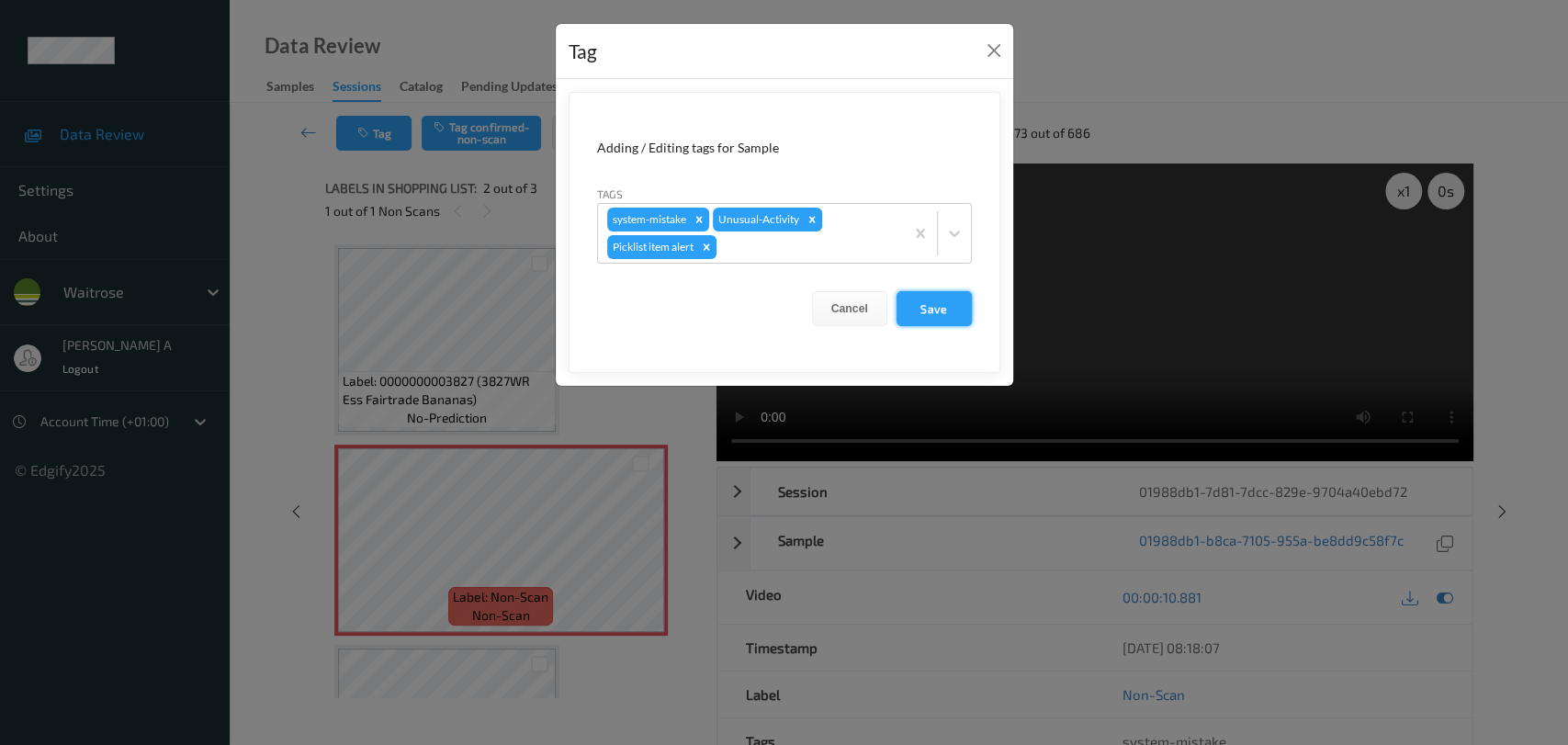
click at [933, 307] on button "Save" at bounding box center [934, 309] width 75 height 35
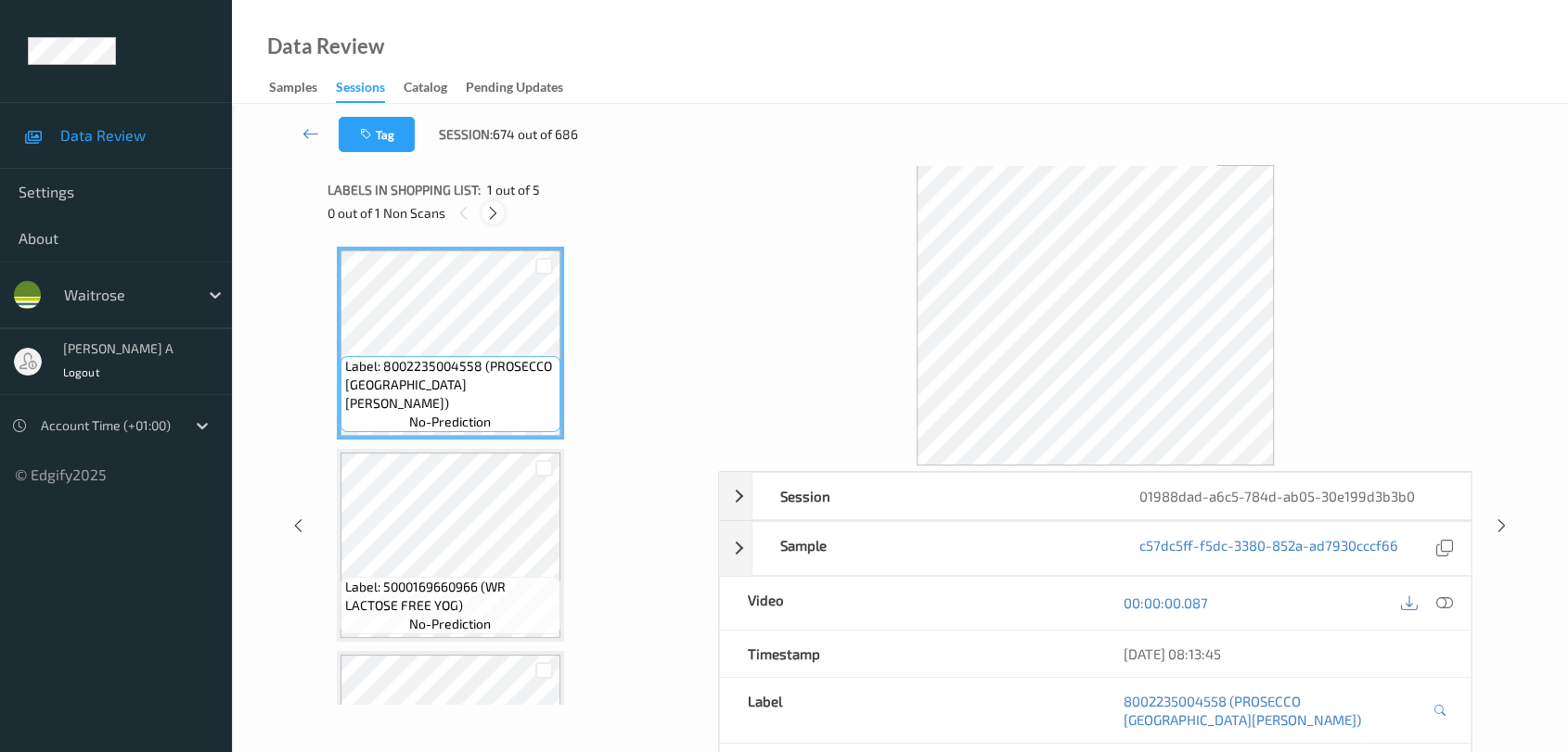
click at [496, 217] on icon at bounding box center [493, 213] width 16 height 17
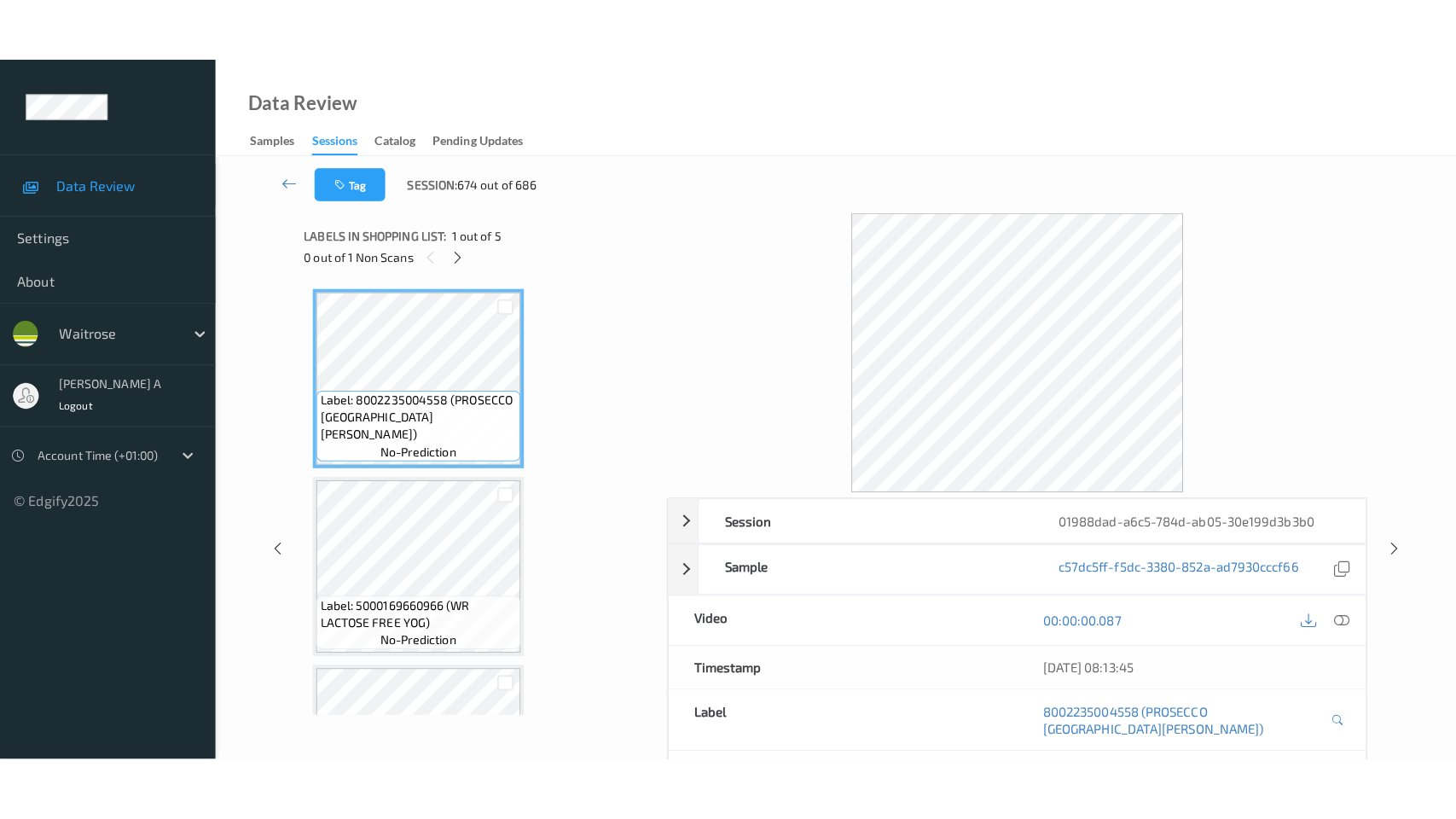
scroll to position [505, 0]
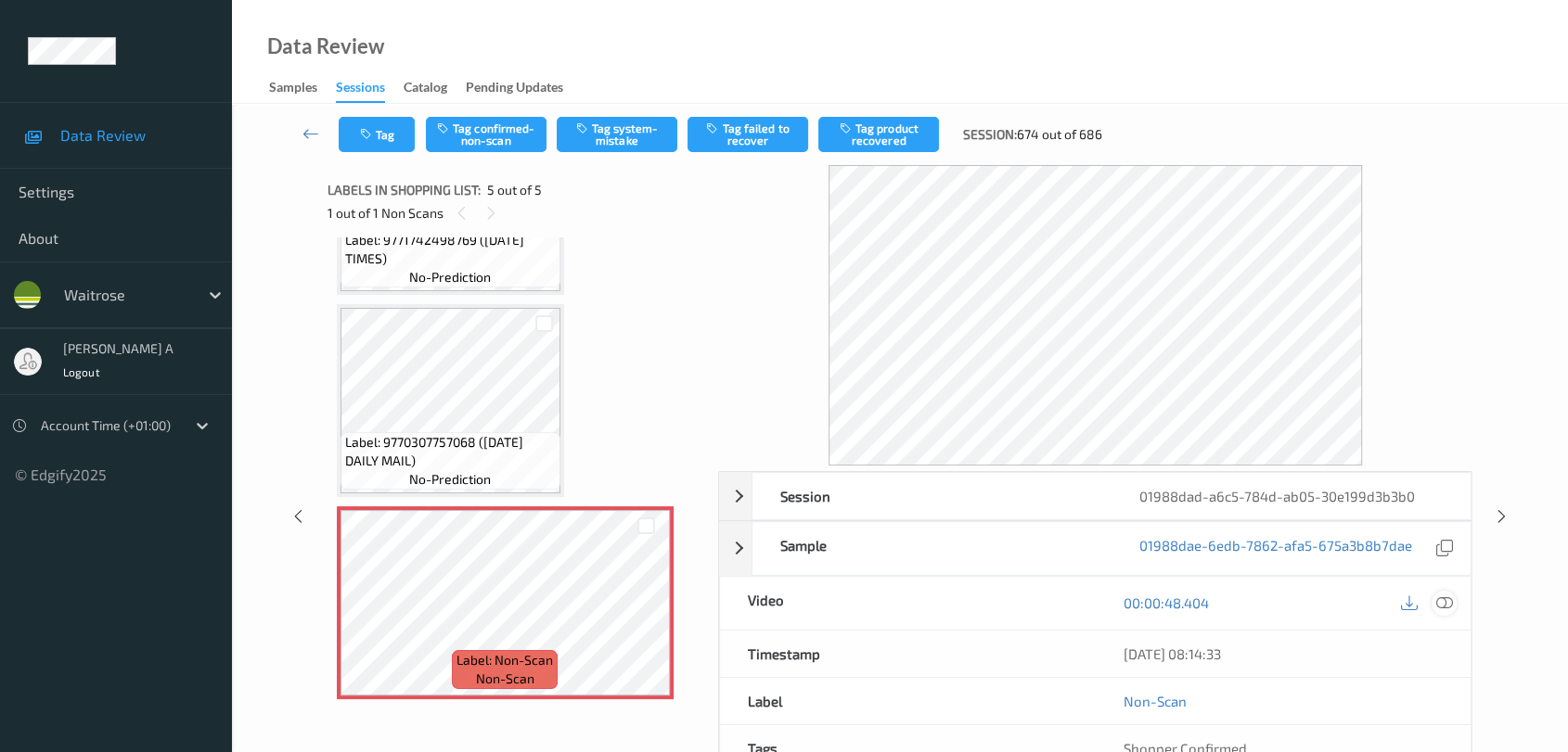
click at [1424, 603] on icon at bounding box center [1444, 602] width 17 height 17
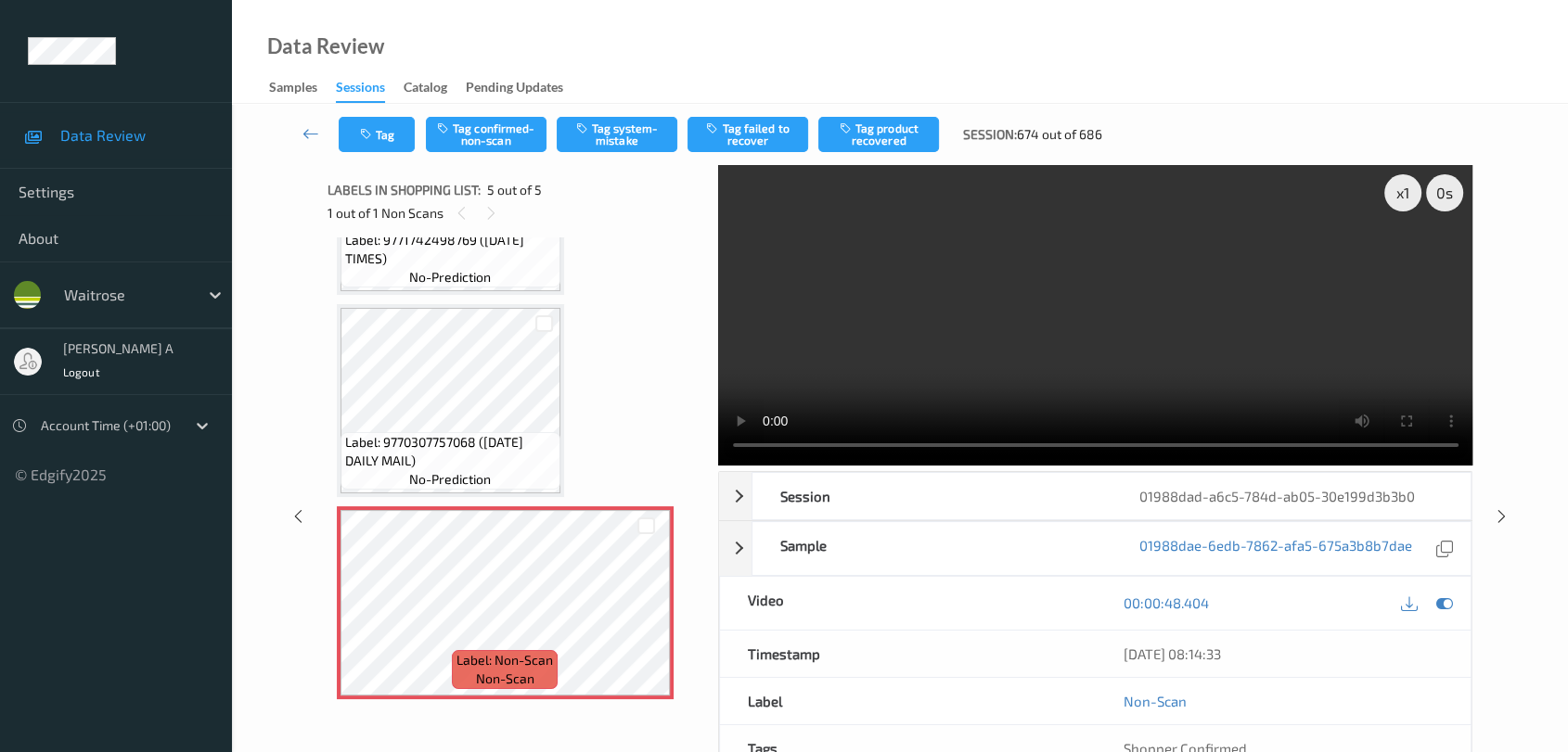
scroll to position [410, 0]
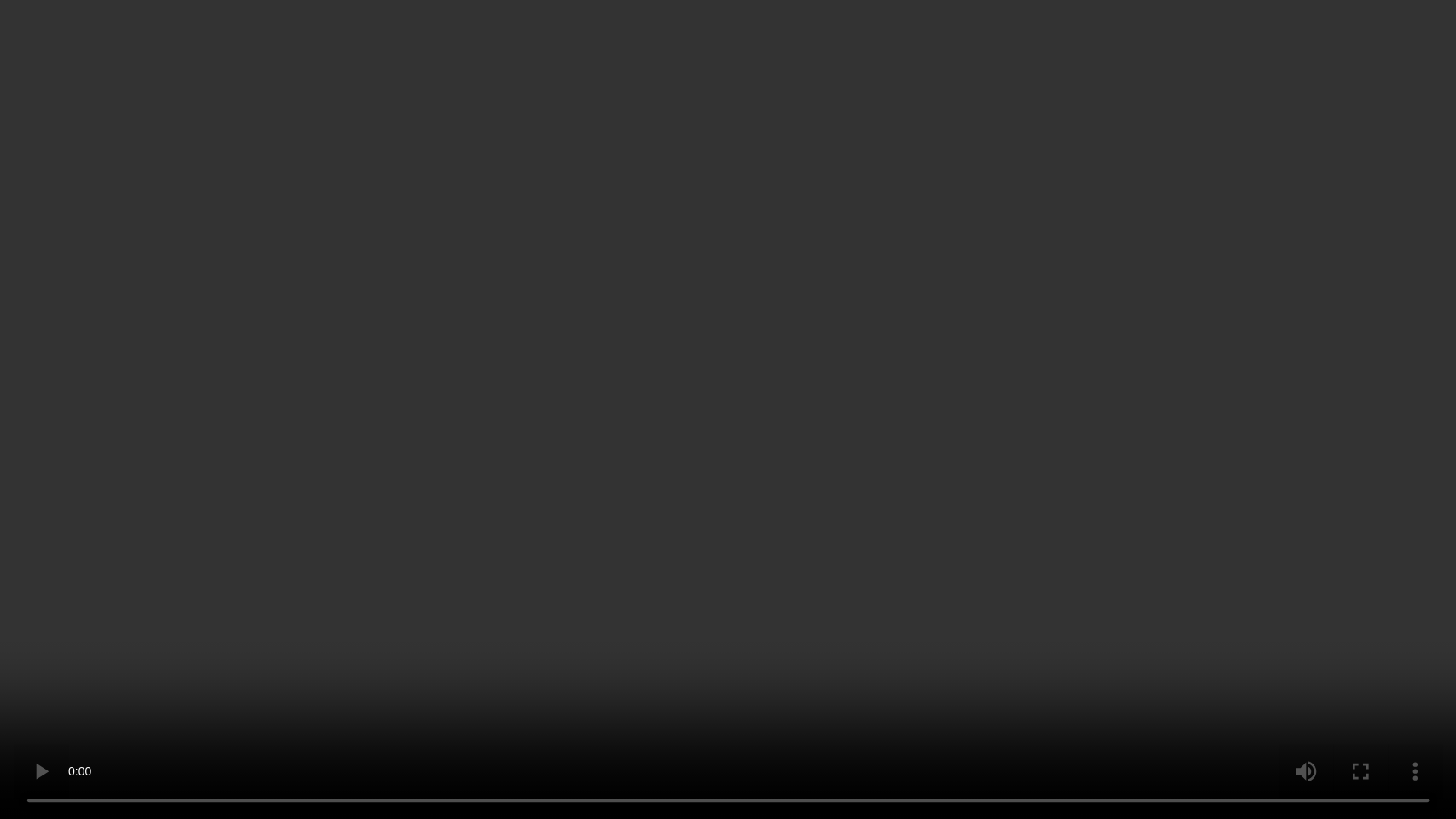
click at [736, 447] on video at bounding box center [728, 409] width 1456 height 819
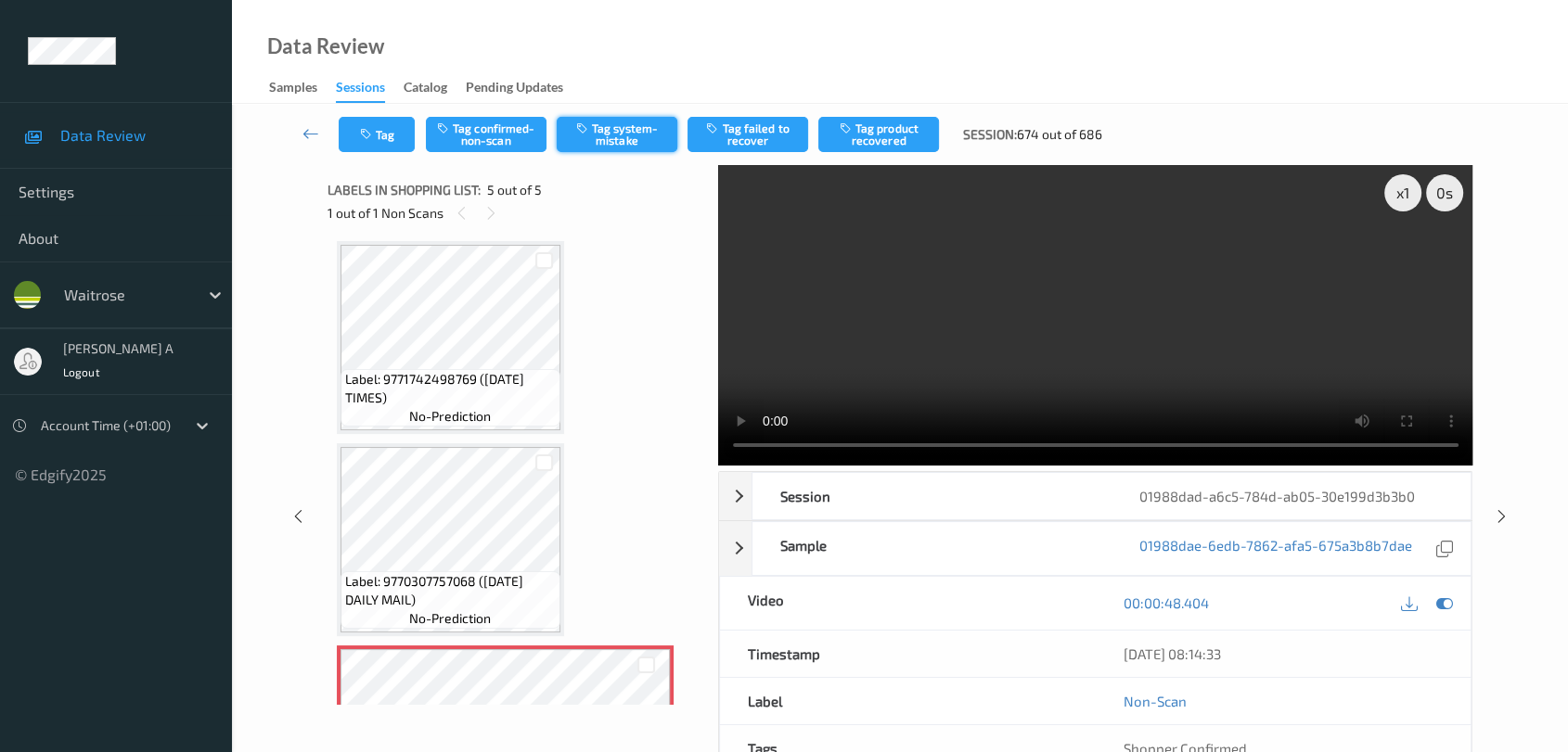
click at [631, 129] on button "Tag system-mistake" at bounding box center [617, 135] width 121 height 35
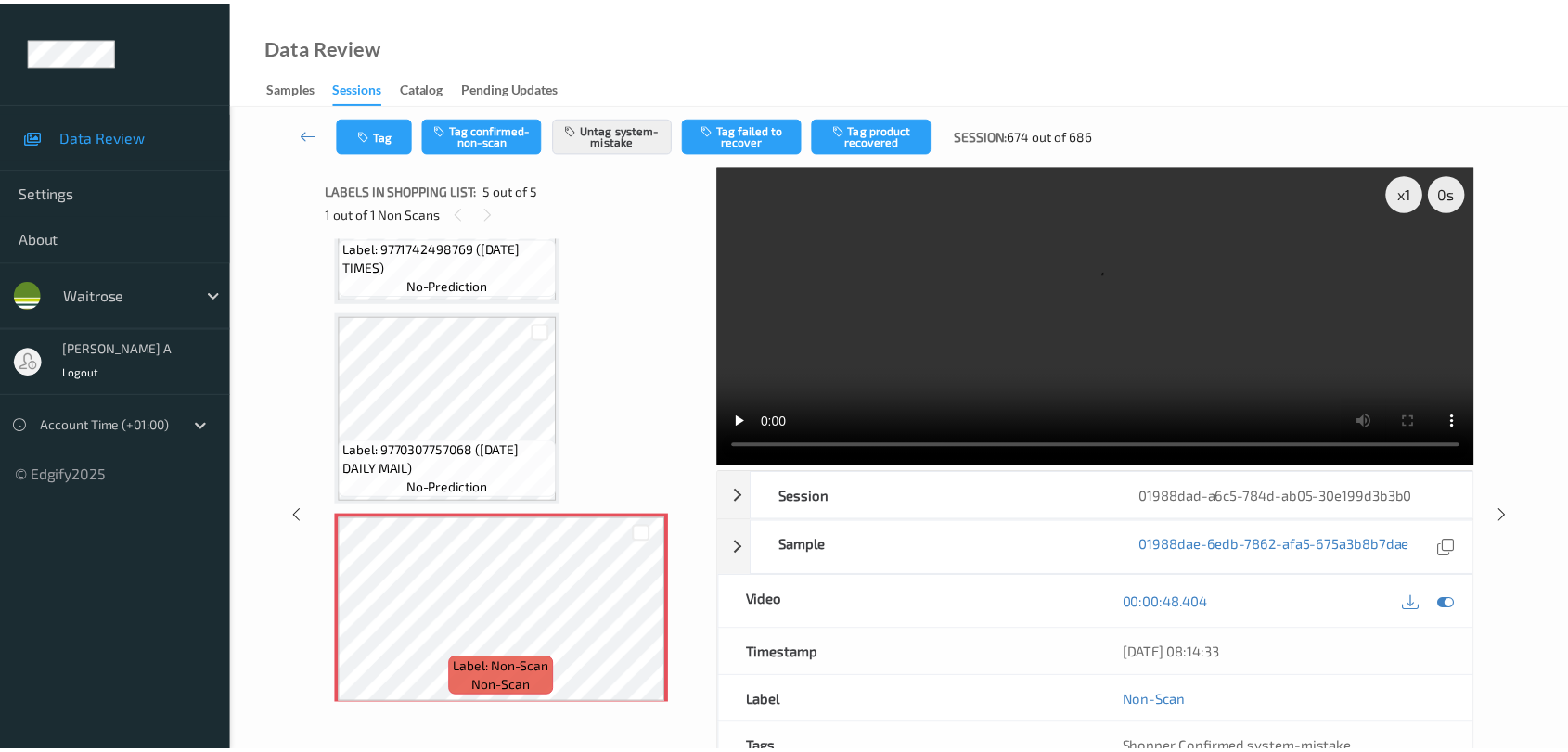
scroll to position [549, 0]
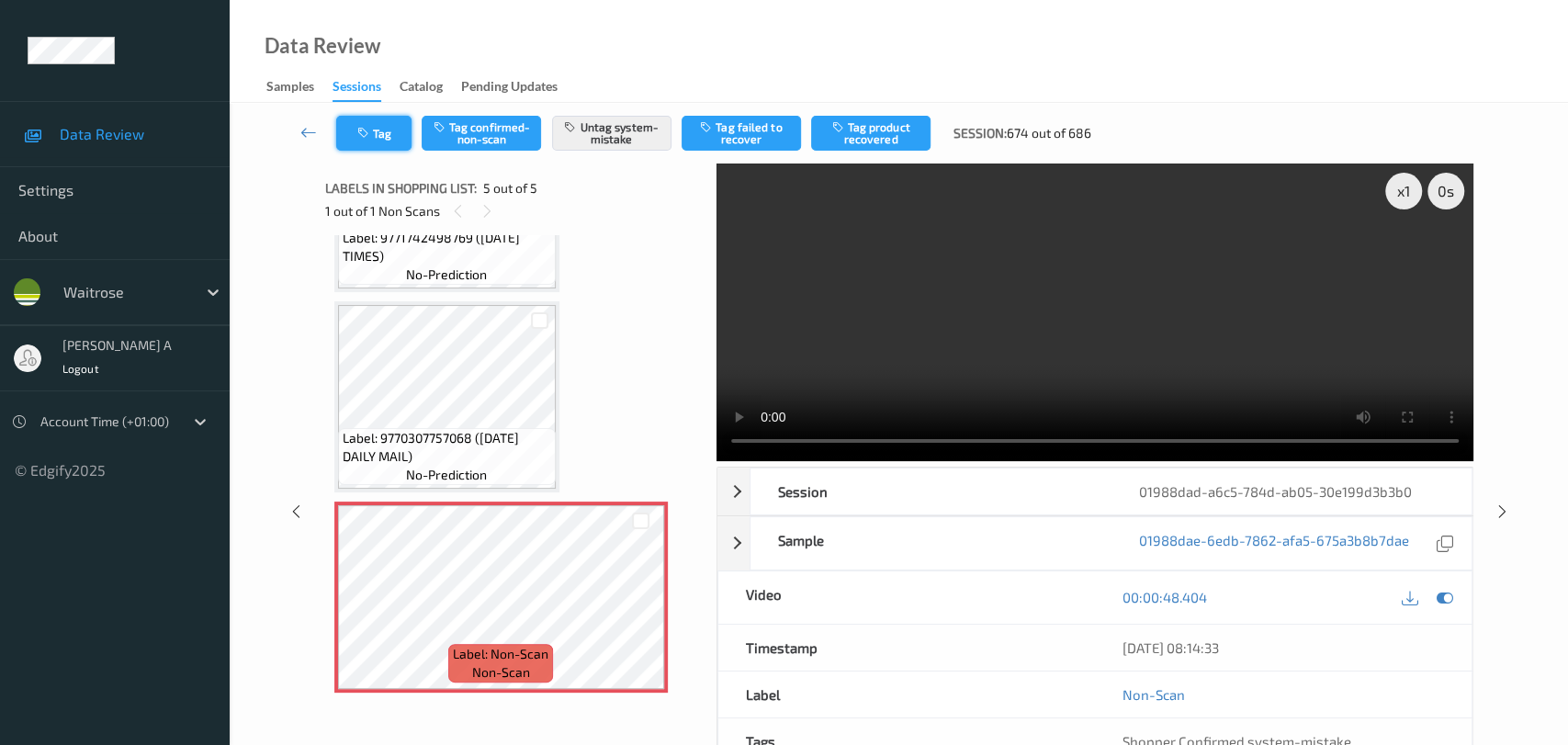
click at [389, 128] on button "Tag" at bounding box center [373, 134] width 75 height 35
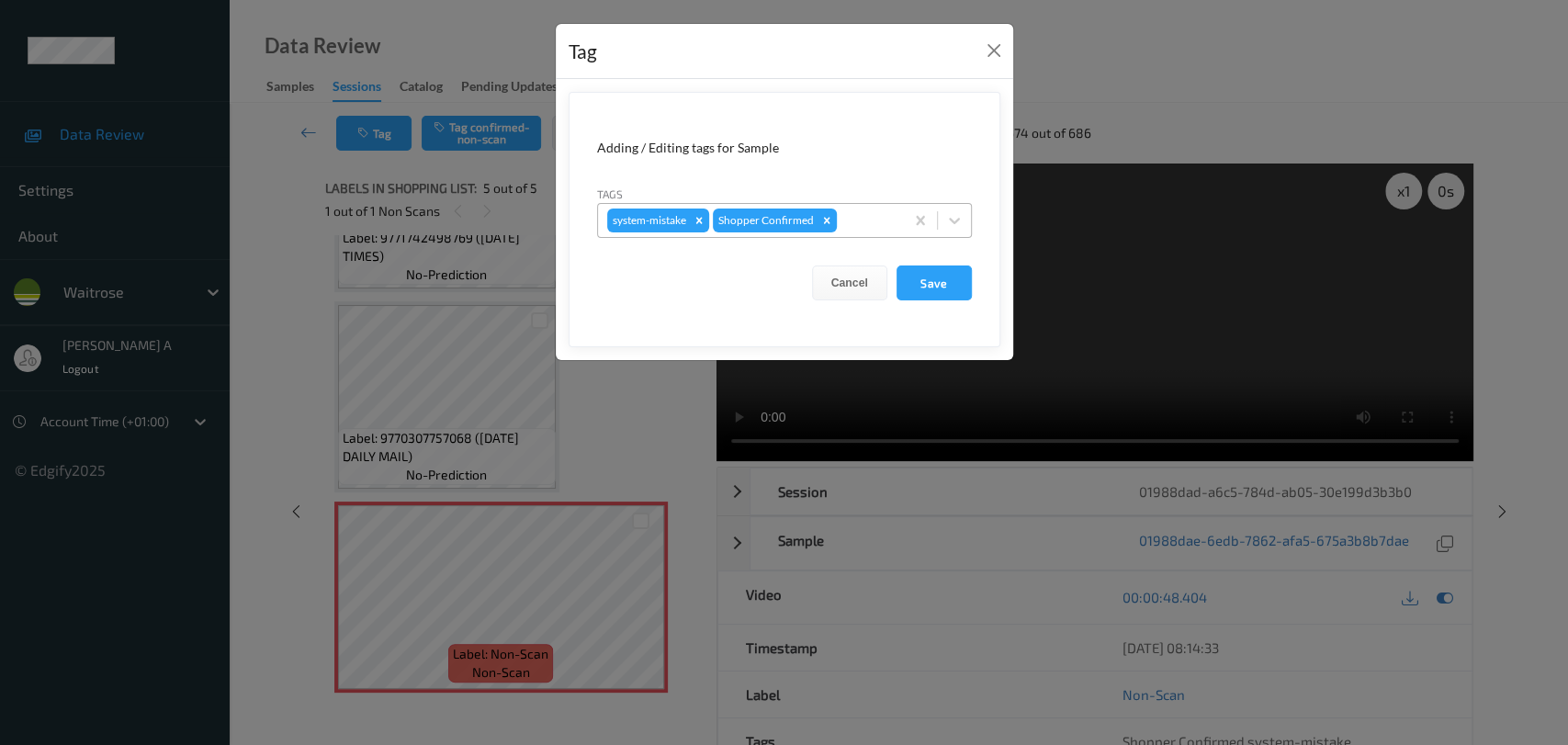
click at [856, 222] on div at bounding box center [867, 220] width 55 height 22
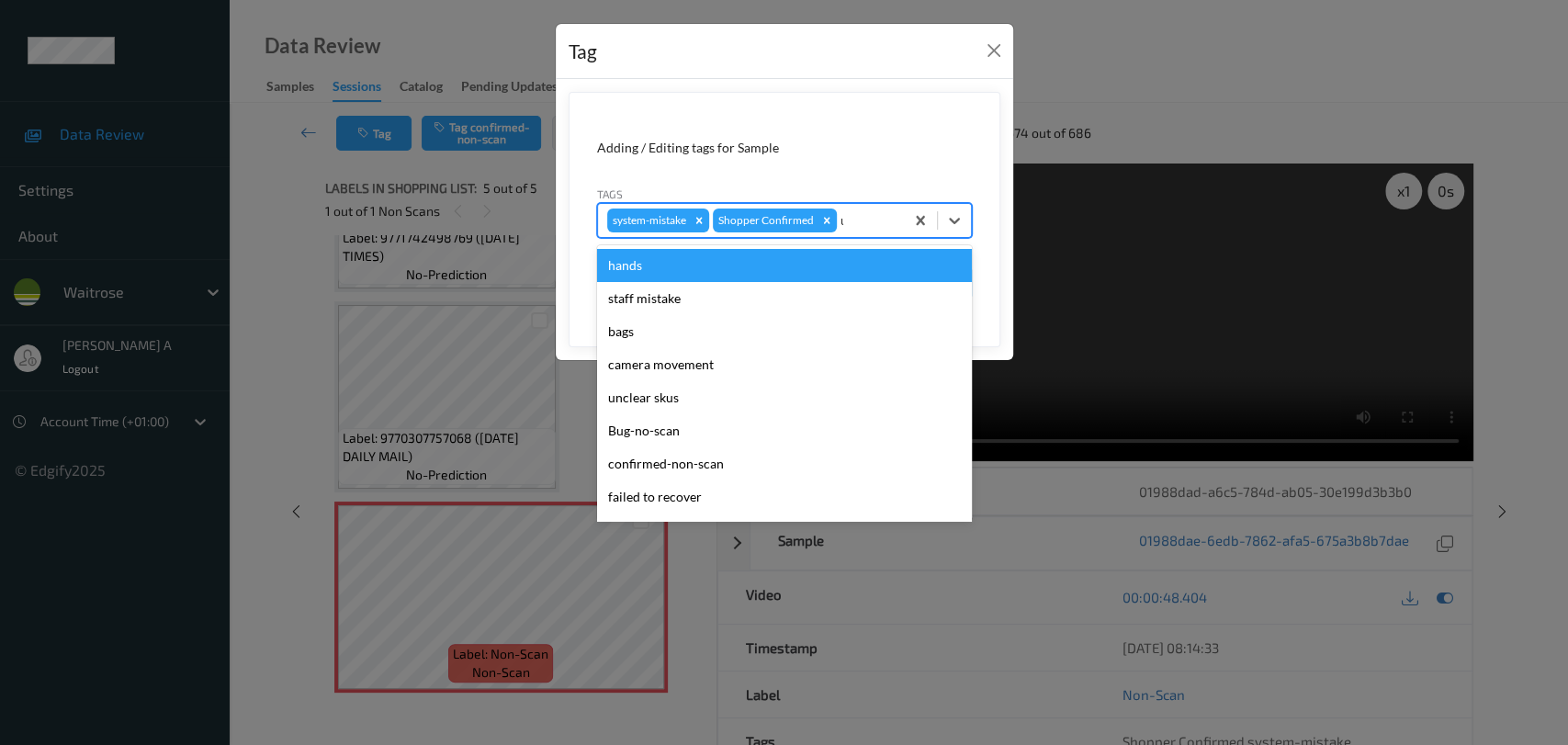
type input "un"
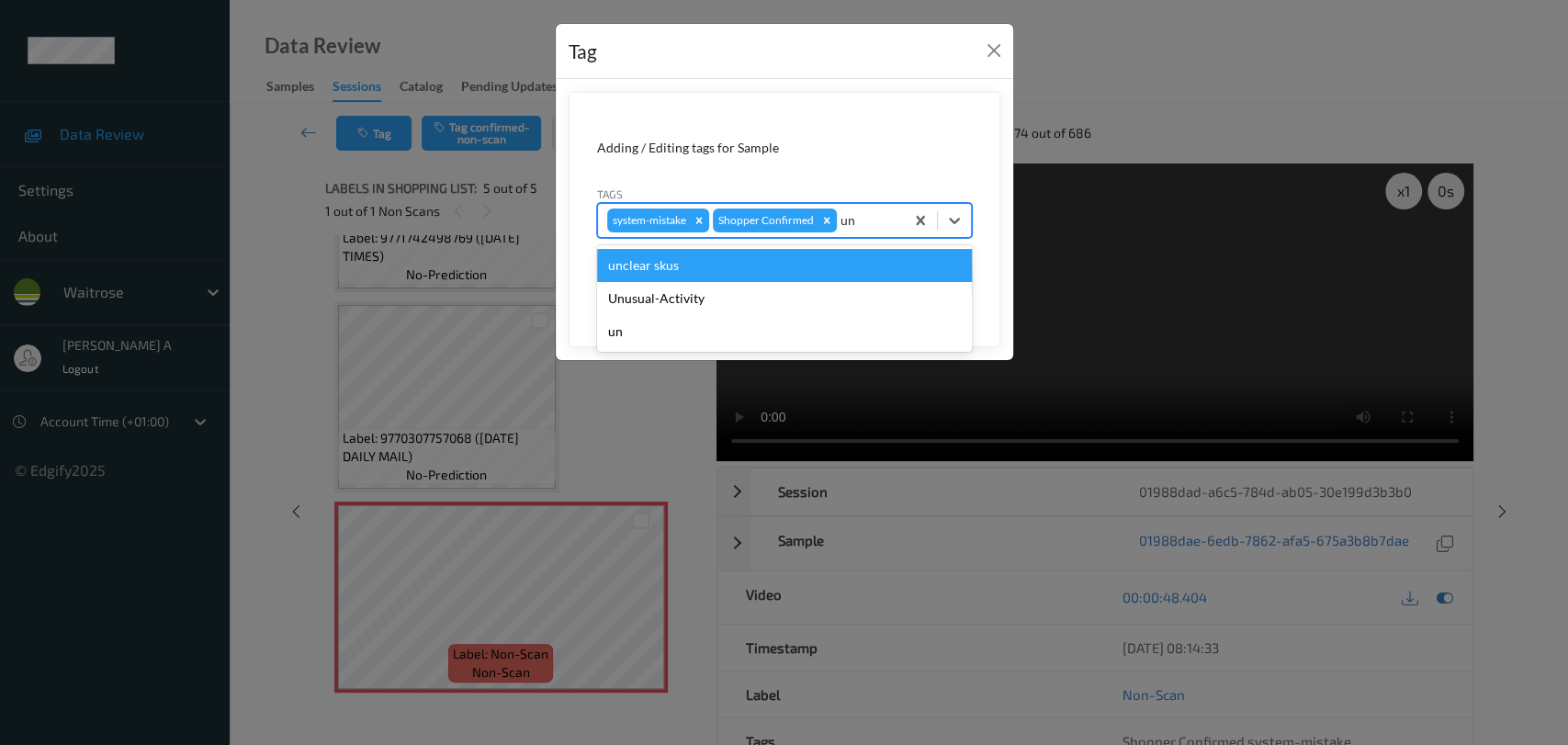
click at [770, 294] on div "Unusual-Activity" at bounding box center [784, 298] width 375 height 33
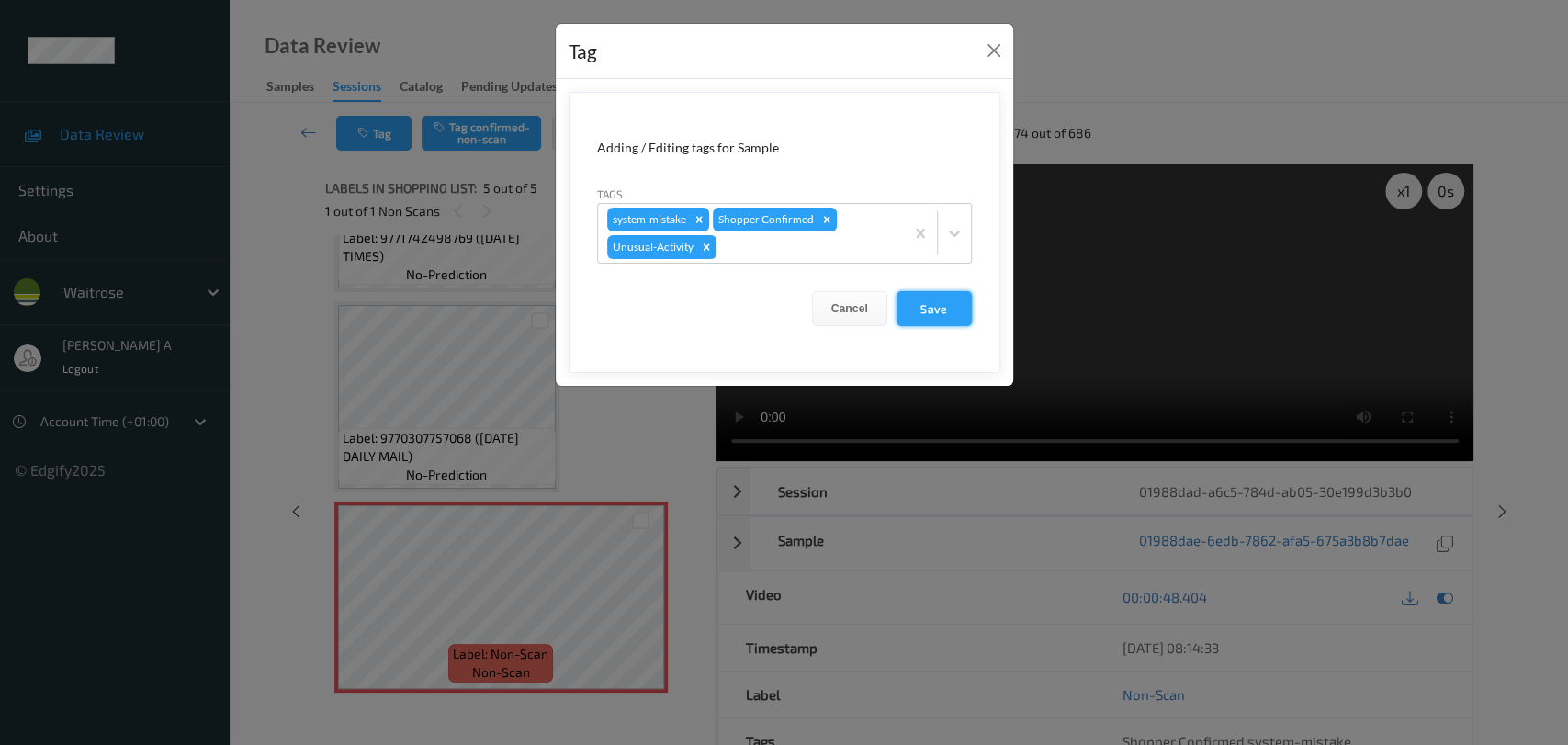
click at [935, 313] on button "Save" at bounding box center [934, 309] width 75 height 35
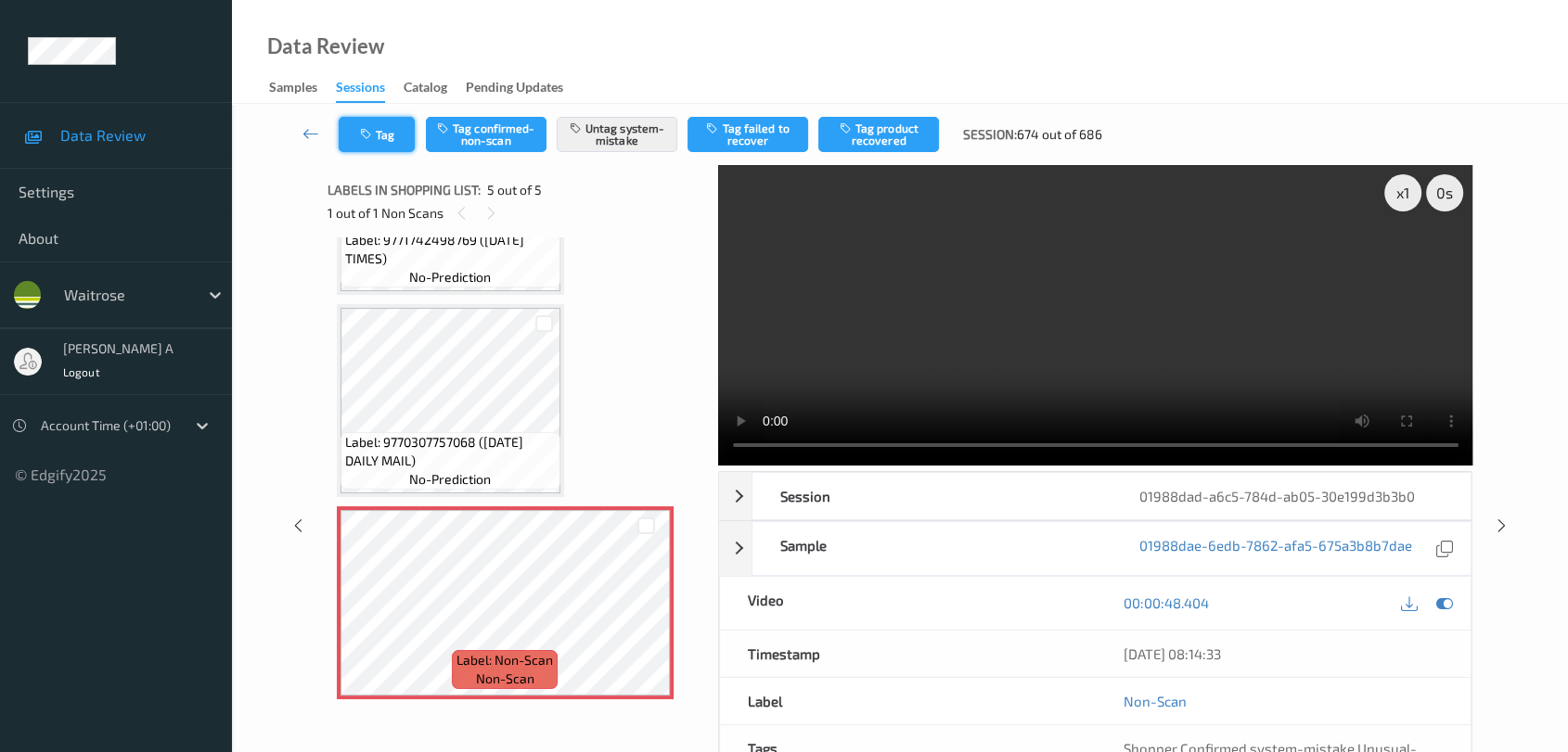
click at [390, 135] on button "Tag" at bounding box center [376, 135] width 76 height 35
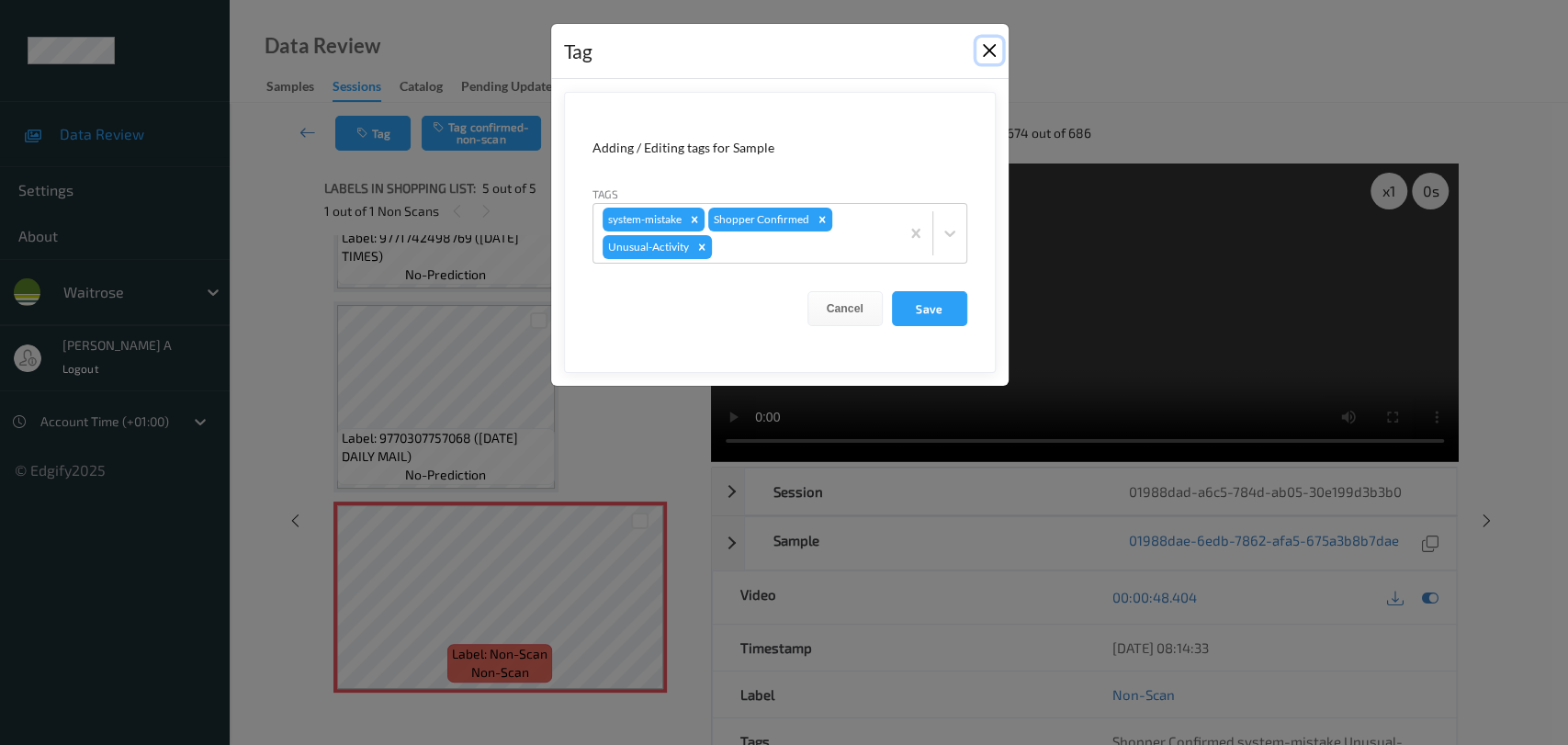
click at [990, 57] on button "Close" at bounding box center [989, 51] width 25 height 25
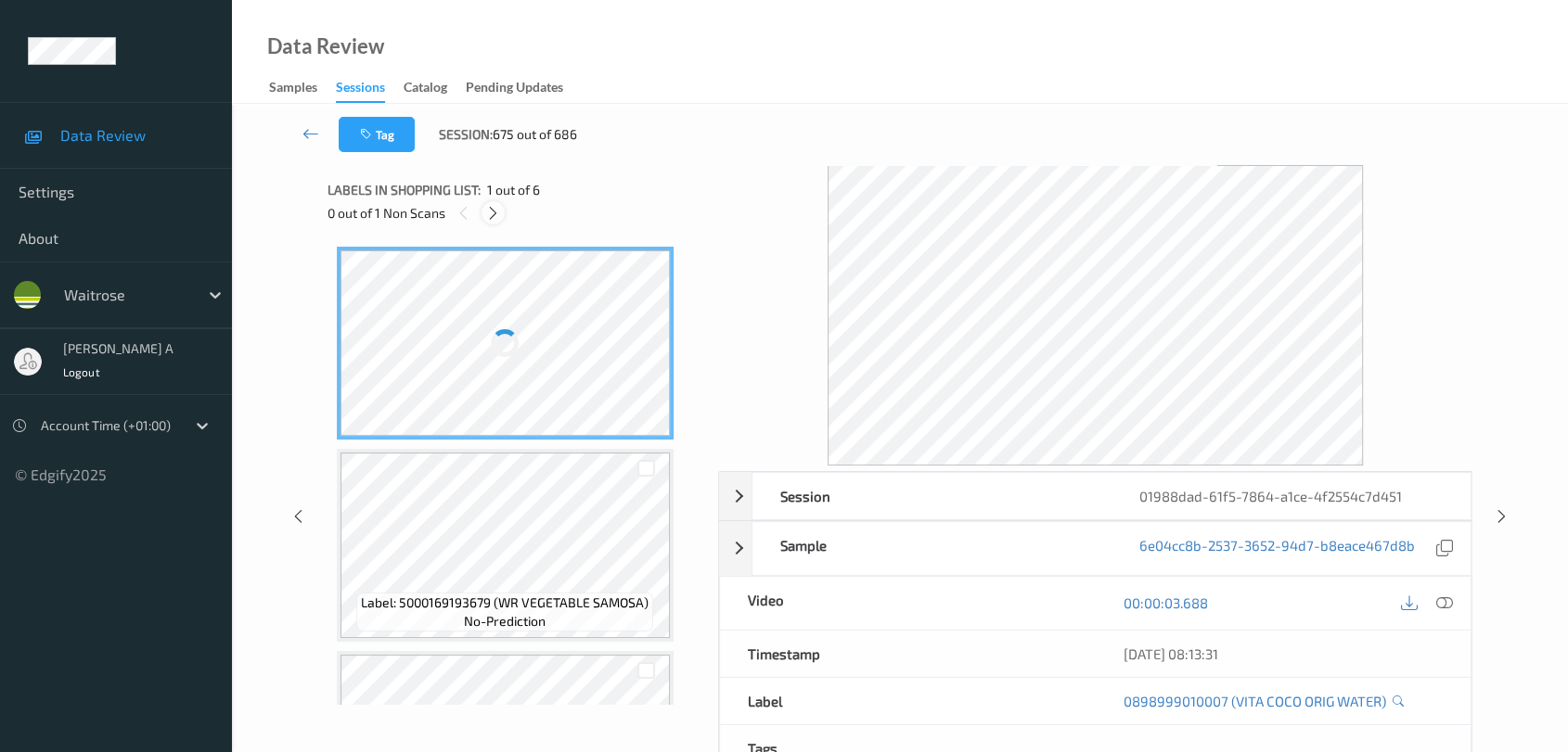
click at [487, 212] on icon at bounding box center [493, 213] width 16 height 17
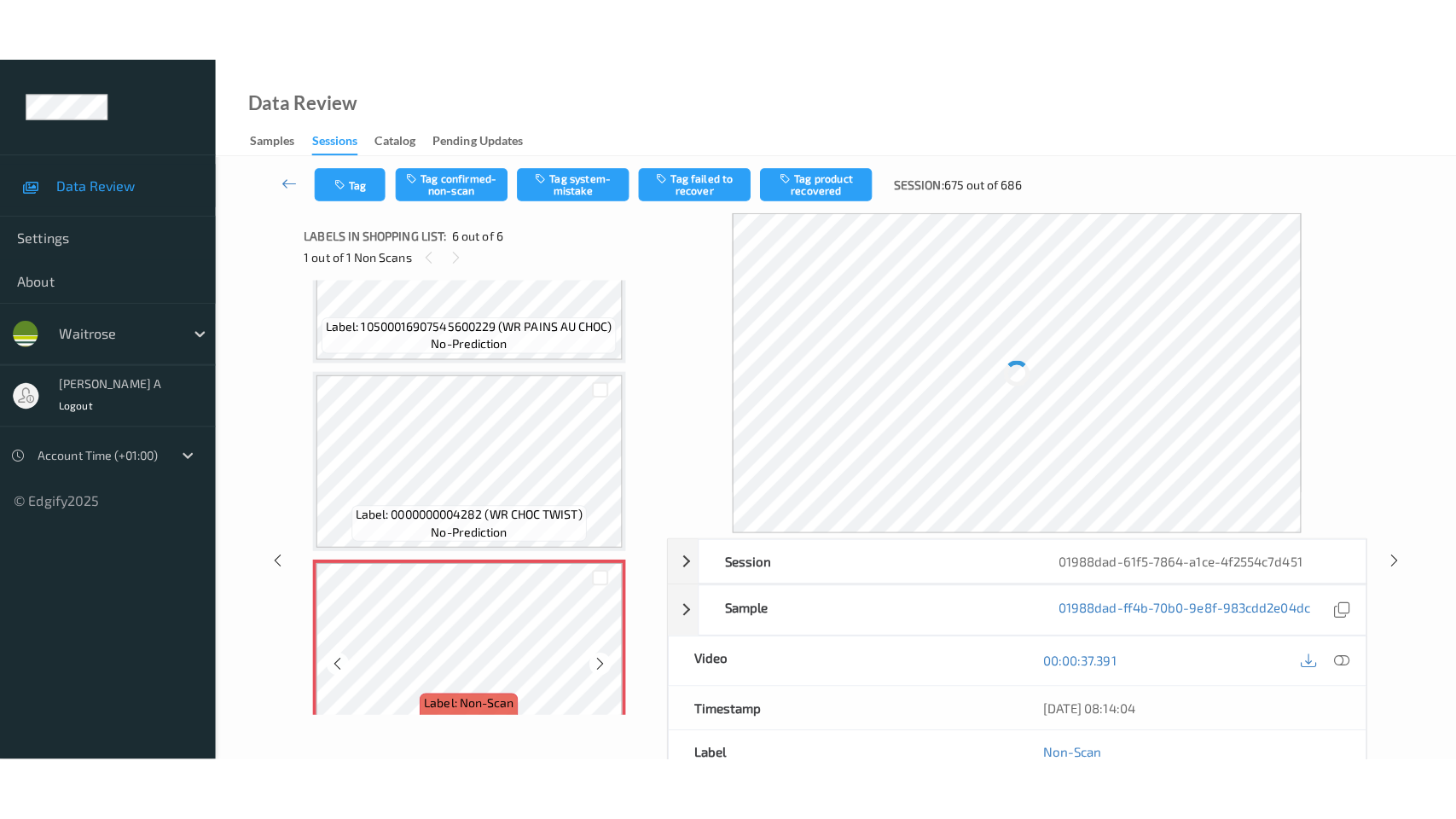
scroll to position [690, 0]
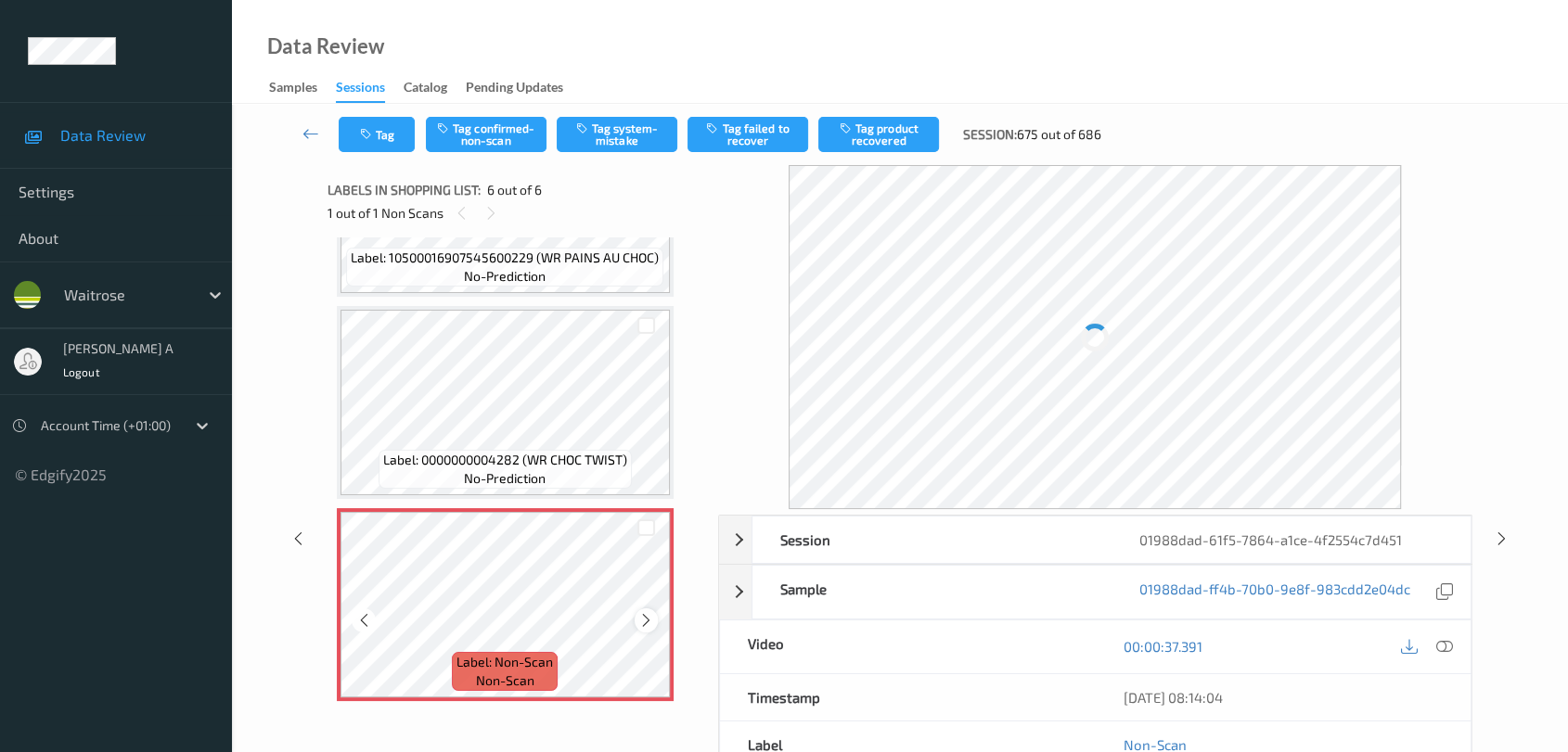
click at [639, 615] on icon at bounding box center [646, 620] width 16 height 17
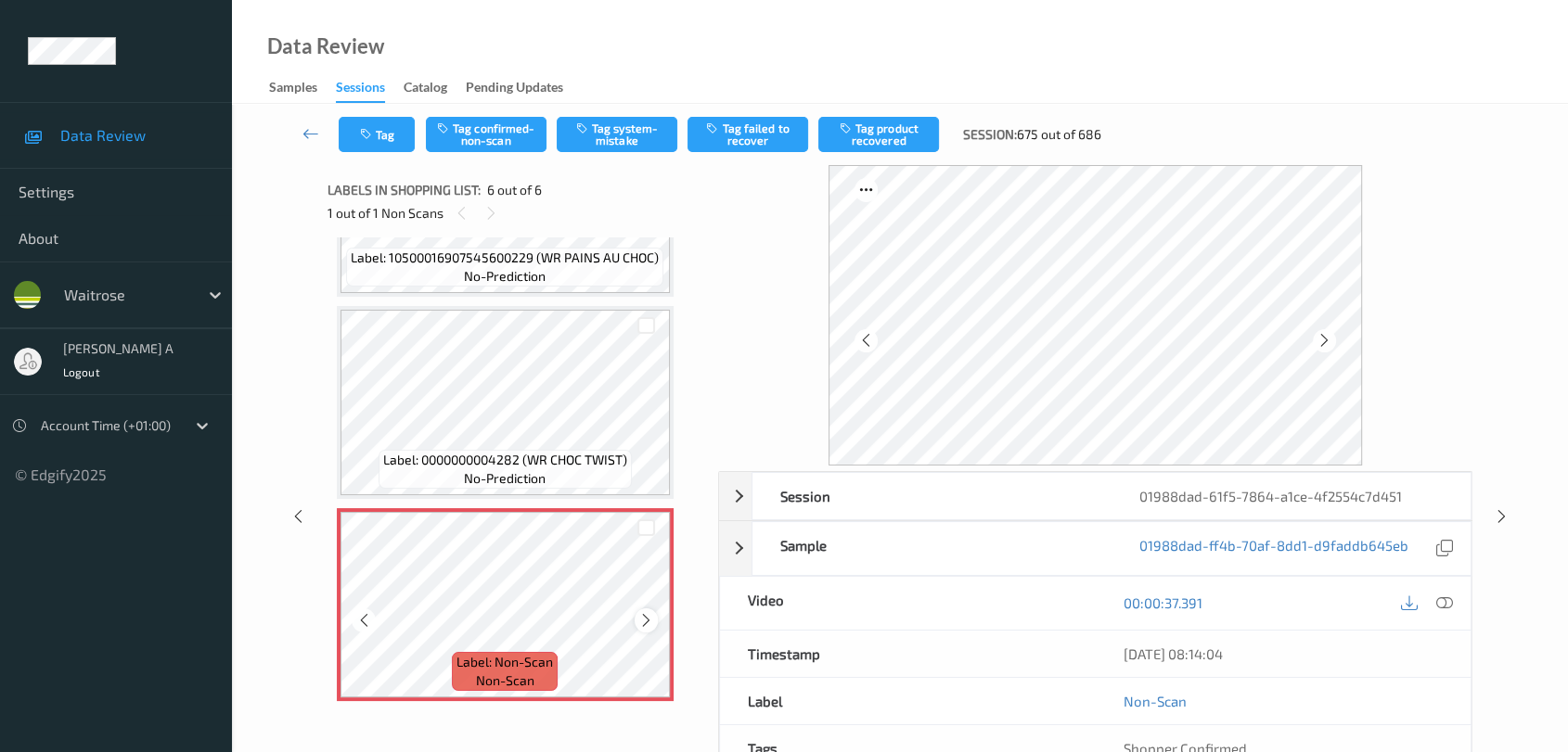
click at [654, 612] on div at bounding box center [647, 620] width 24 height 24
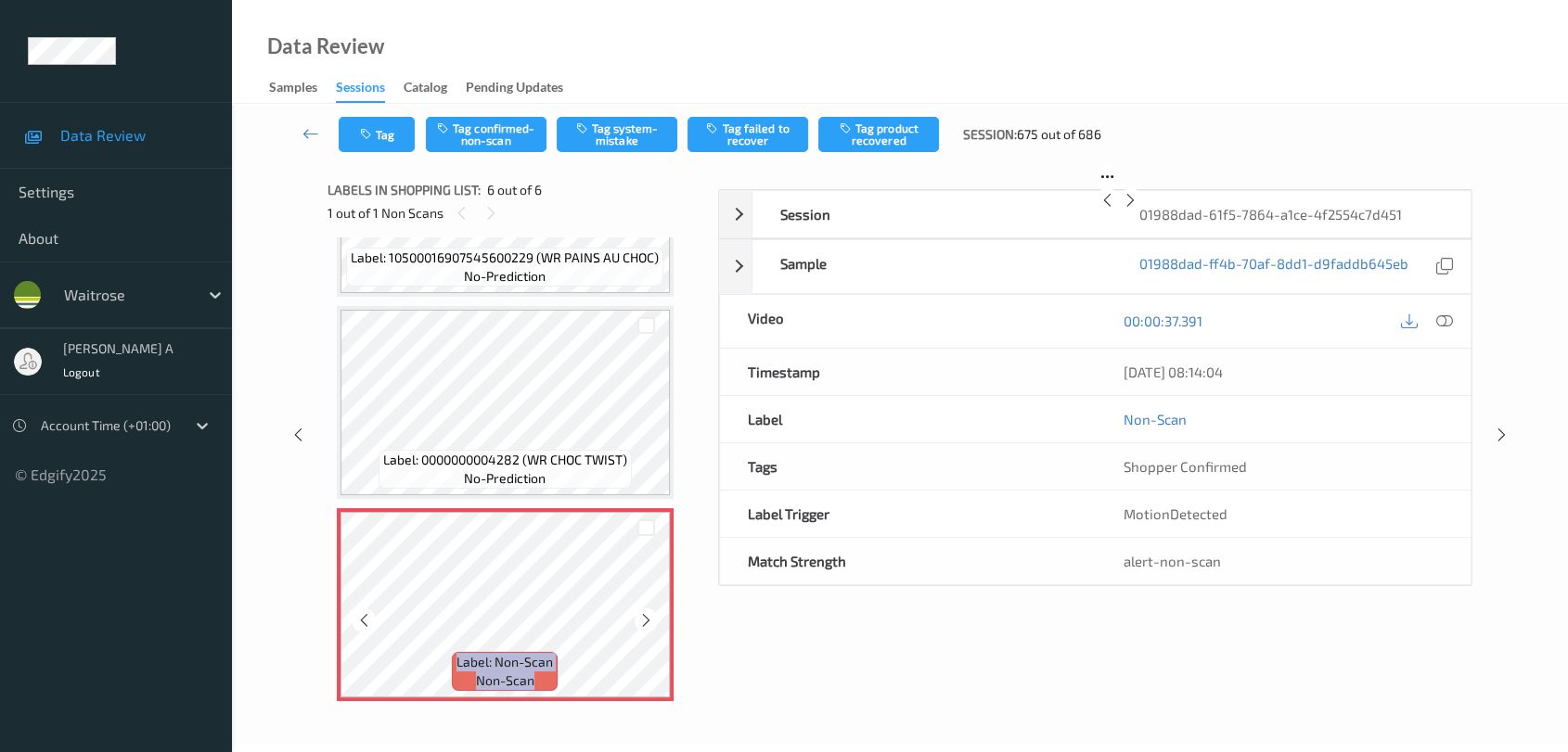
click at [654, 612] on div at bounding box center [647, 620] width 24 height 24
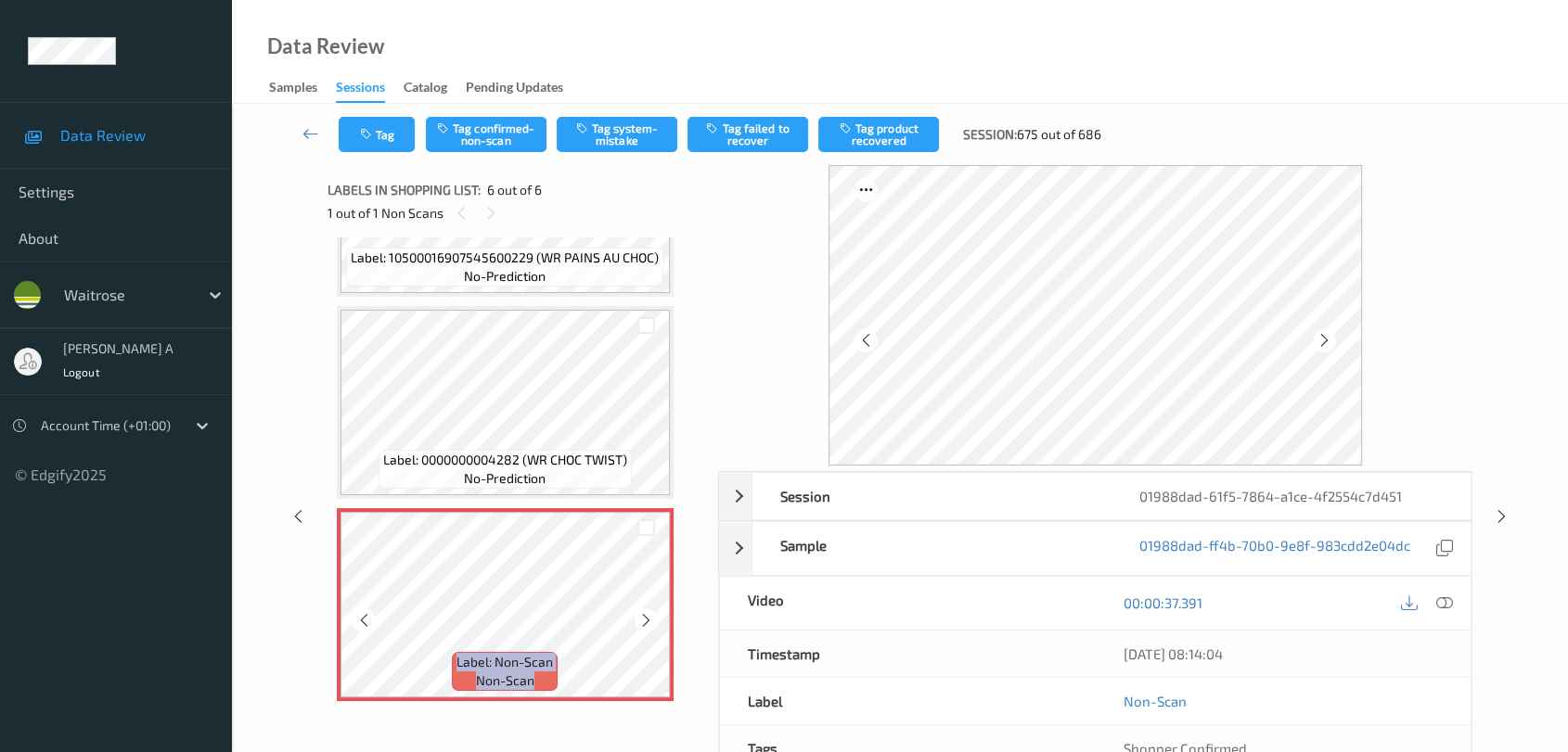
click at [654, 612] on div at bounding box center [647, 620] width 24 height 24
click at [1424, 605] on icon at bounding box center [1444, 602] width 17 height 17
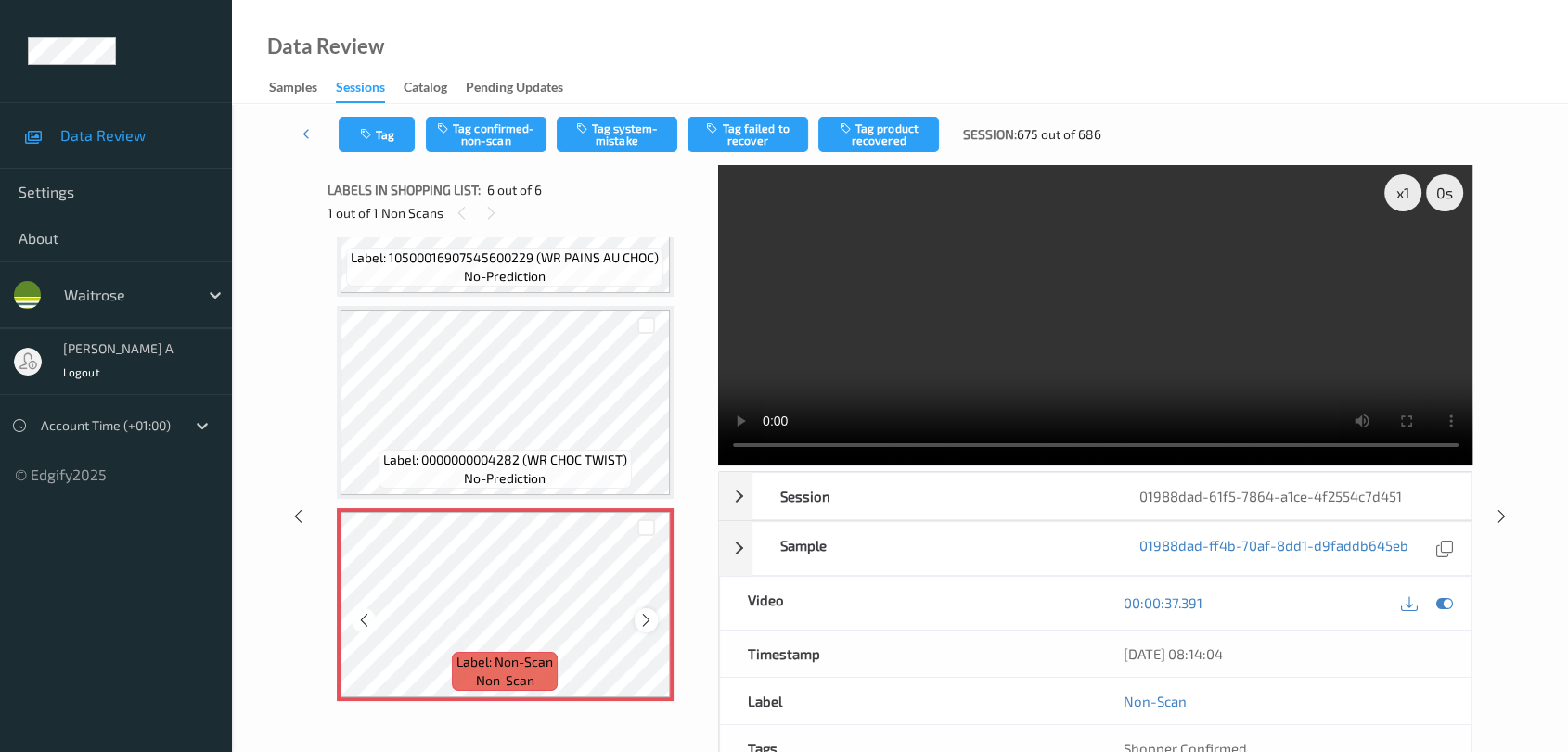
click at [652, 618] on icon at bounding box center [646, 620] width 16 height 17
click at [628, 138] on button "Tag system-mistake" at bounding box center [617, 135] width 121 height 35
click at [388, 142] on button "Tag" at bounding box center [376, 135] width 76 height 35
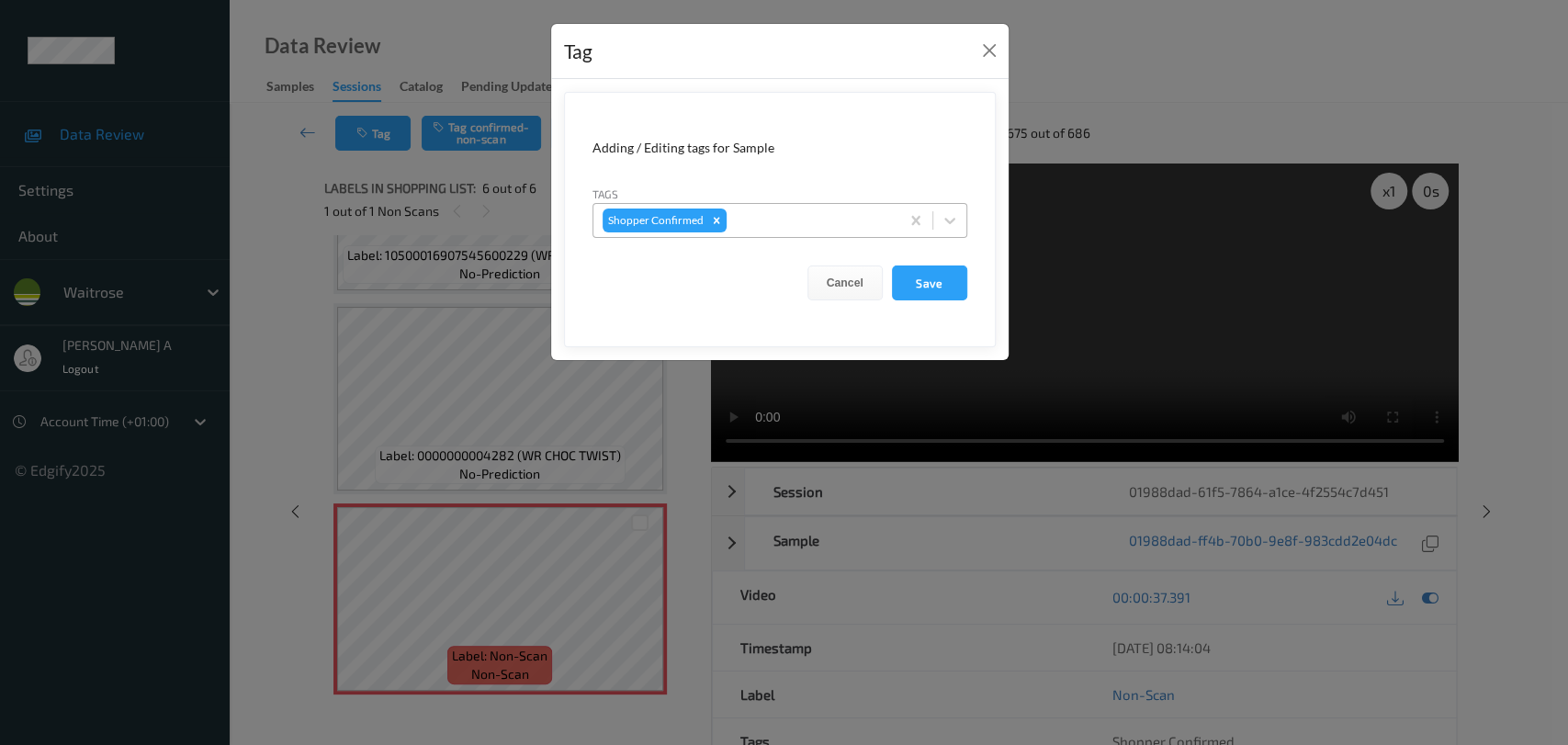
click at [793, 211] on div at bounding box center [810, 220] width 160 height 22
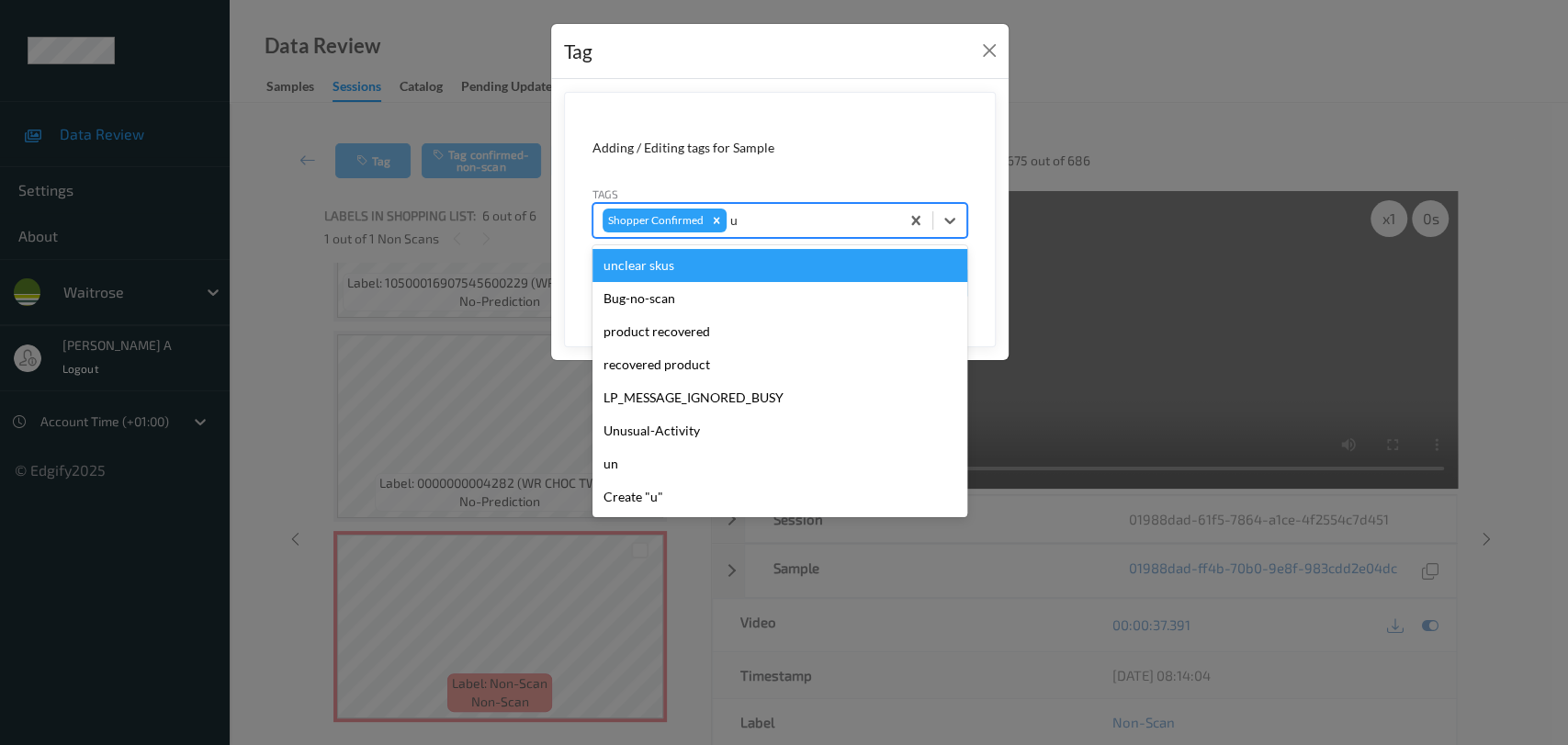
type input "un"
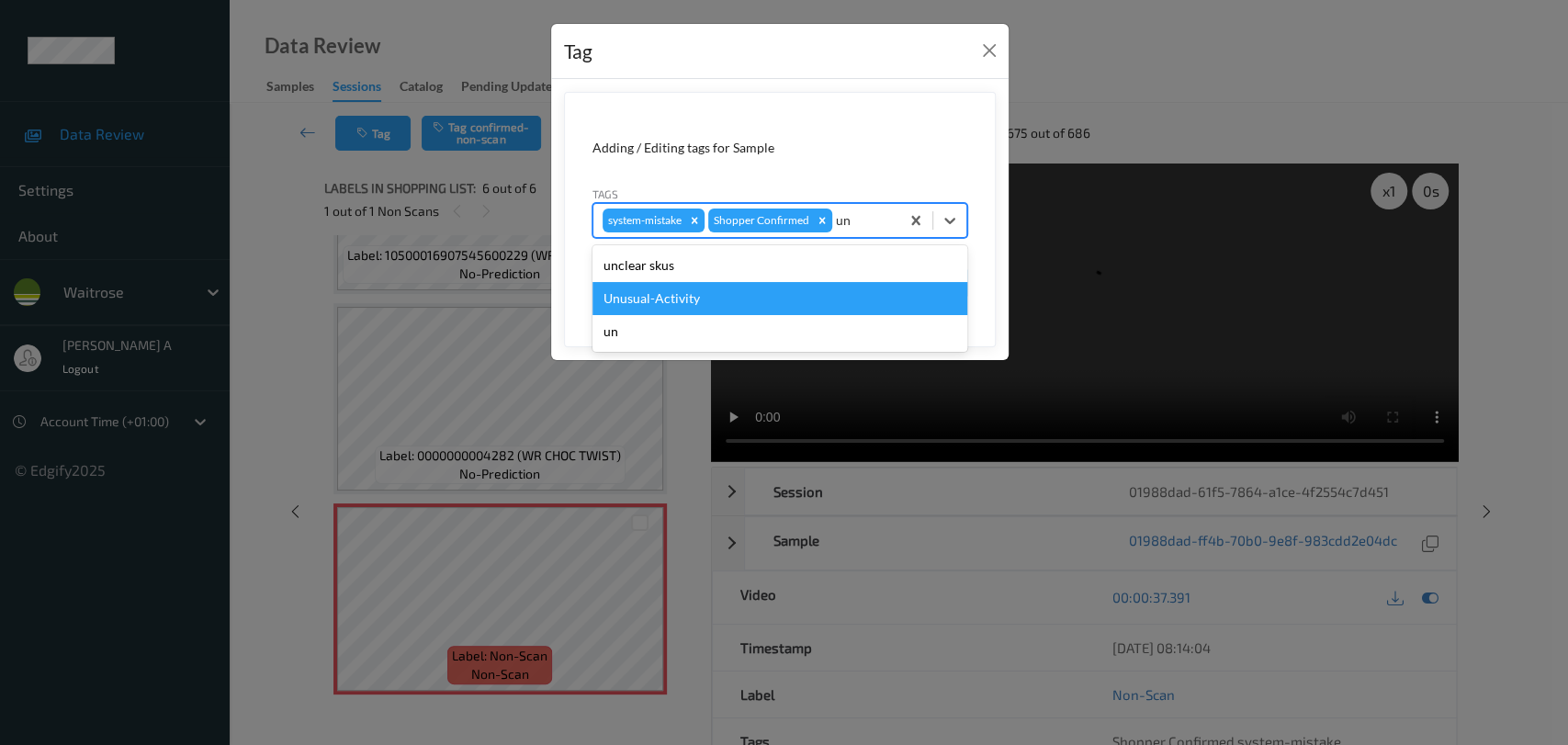
click at [700, 302] on div "Unusual-Activity" at bounding box center [780, 298] width 375 height 33
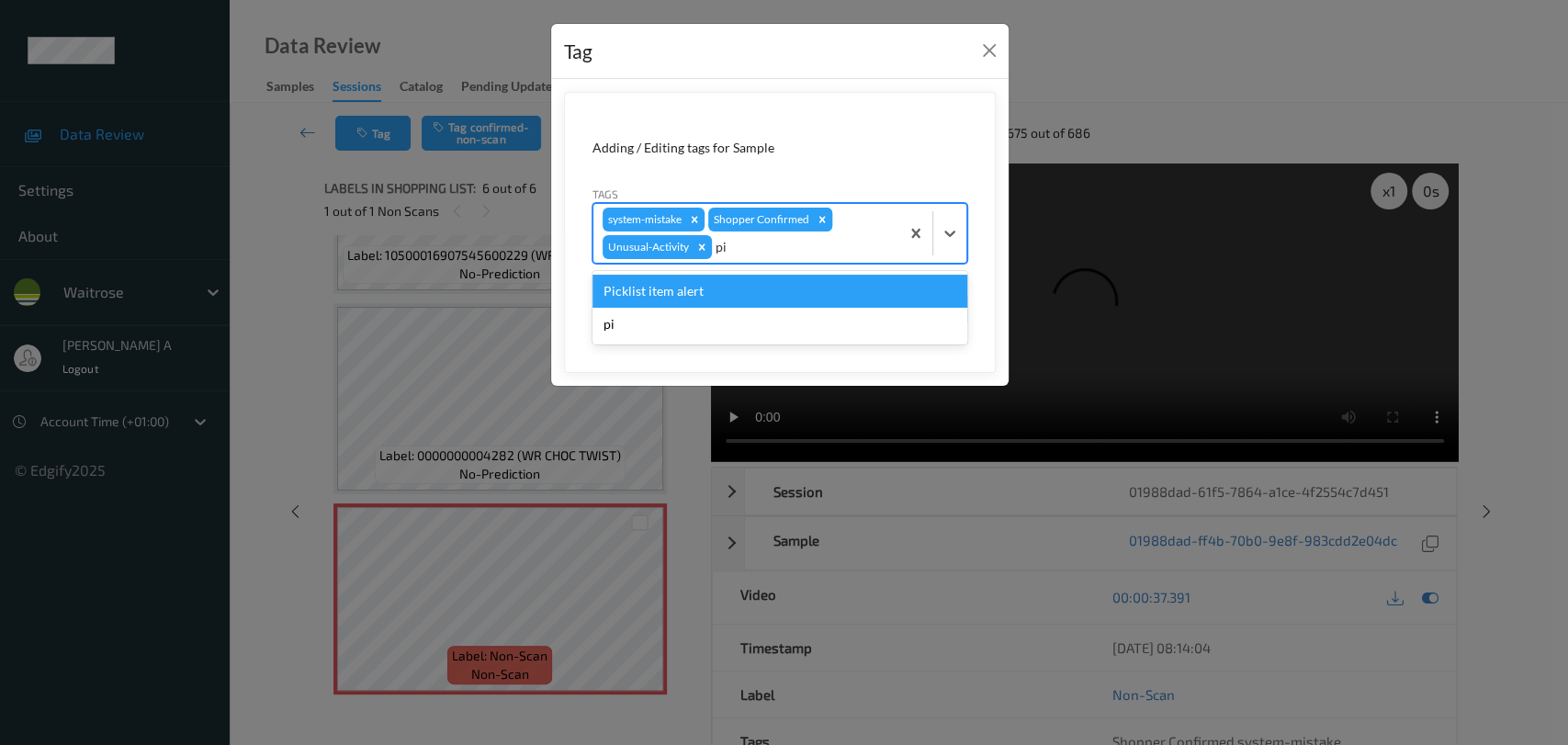
type input "pic"
click at [751, 289] on div "Picklist item alert" at bounding box center [780, 292] width 375 height 33
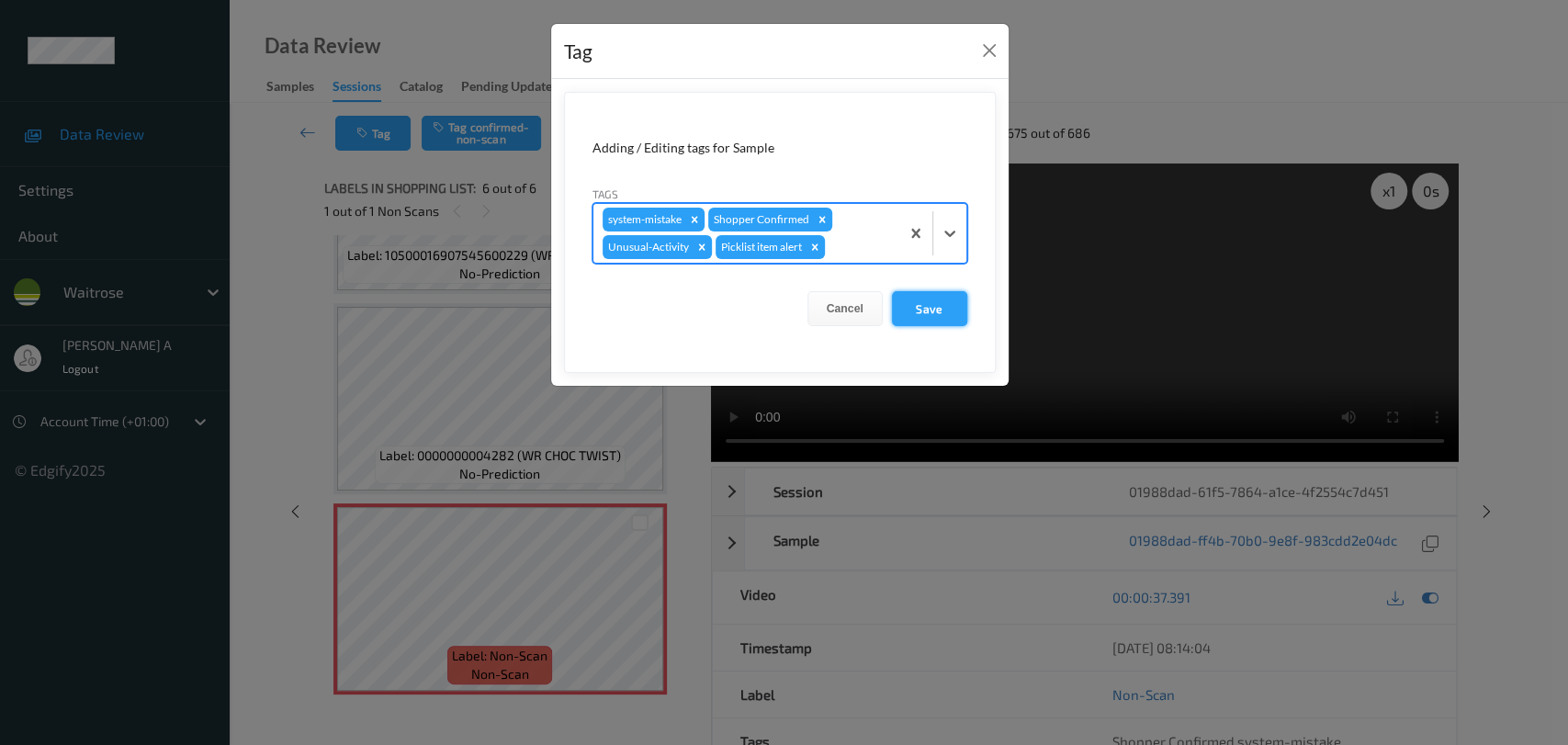
click at [937, 314] on button "Save" at bounding box center [929, 309] width 75 height 35
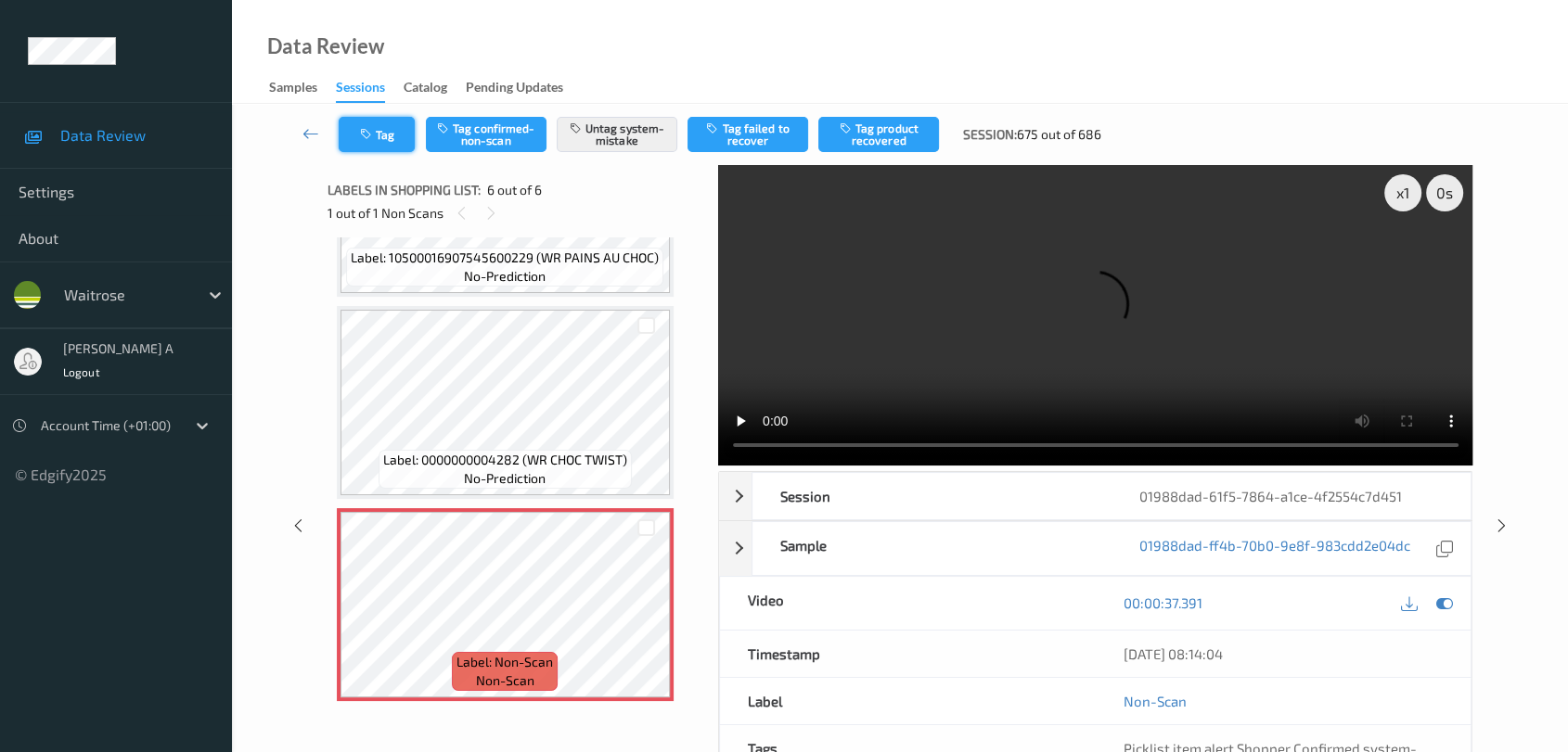
click at [372, 131] on icon "button" at bounding box center [368, 134] width 16 height 13
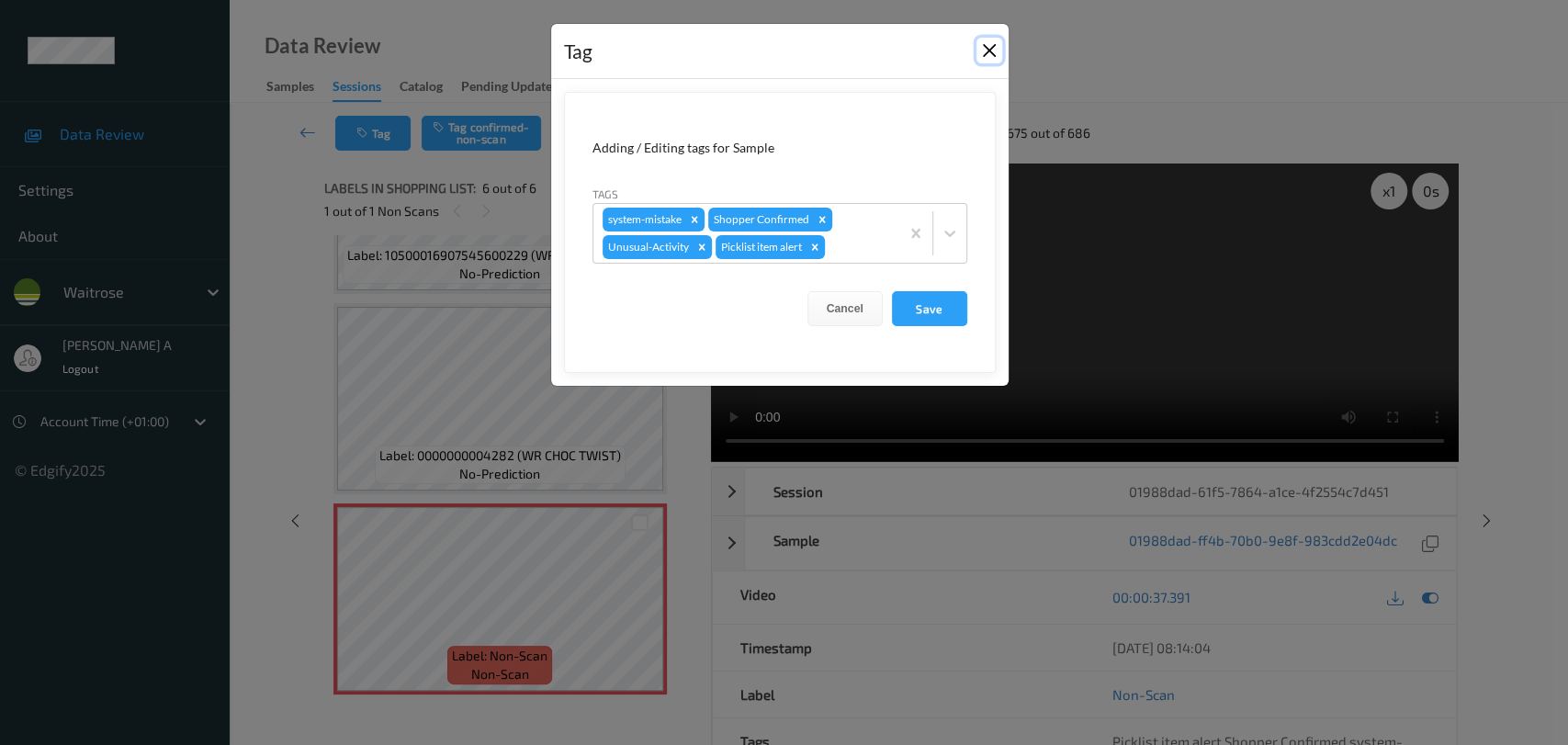
click at [985, 56] on button "Close" at bounding box center [989, 51] width 25 height 25
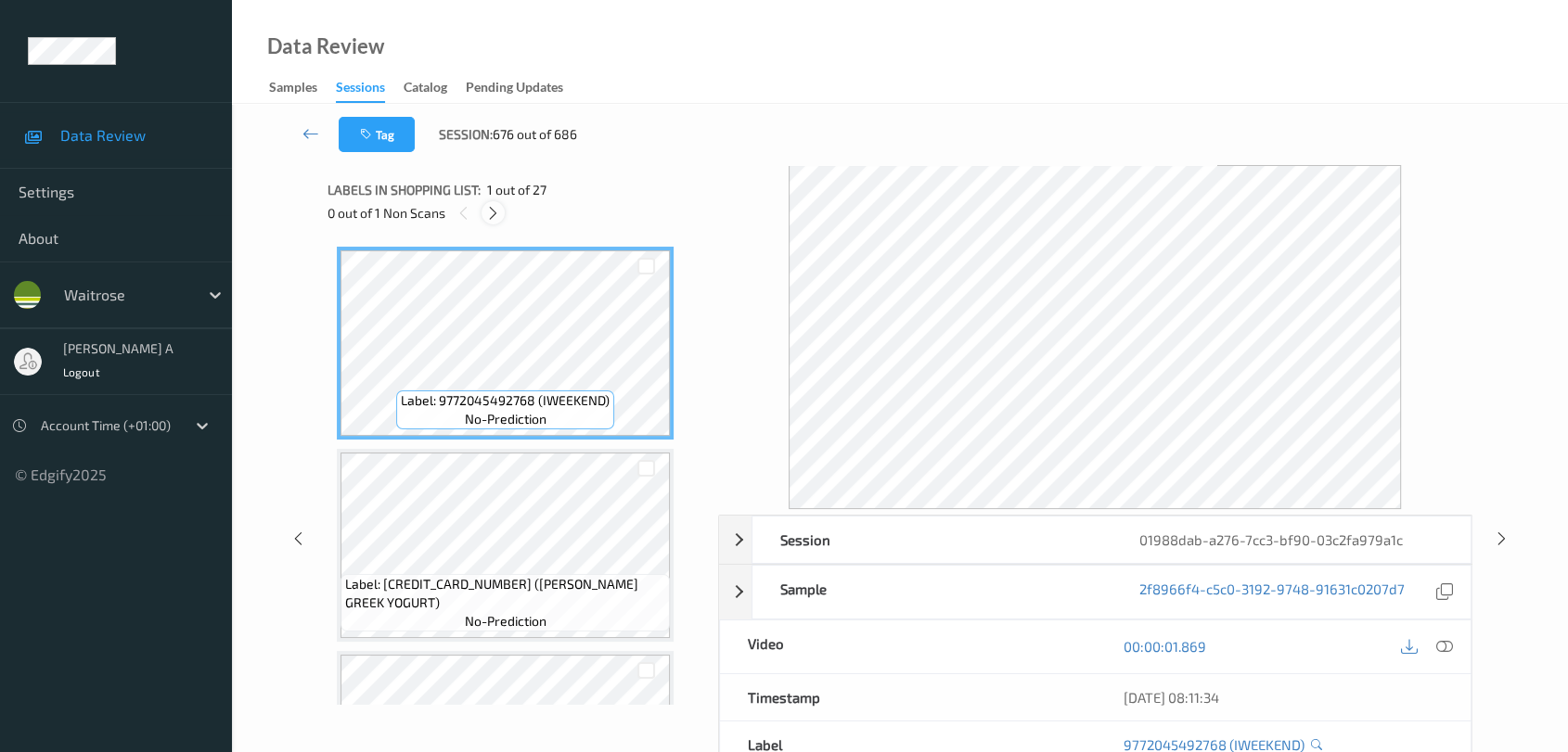
click at [501, 216] on div at bounding box center [493, 214] width 24 height 24
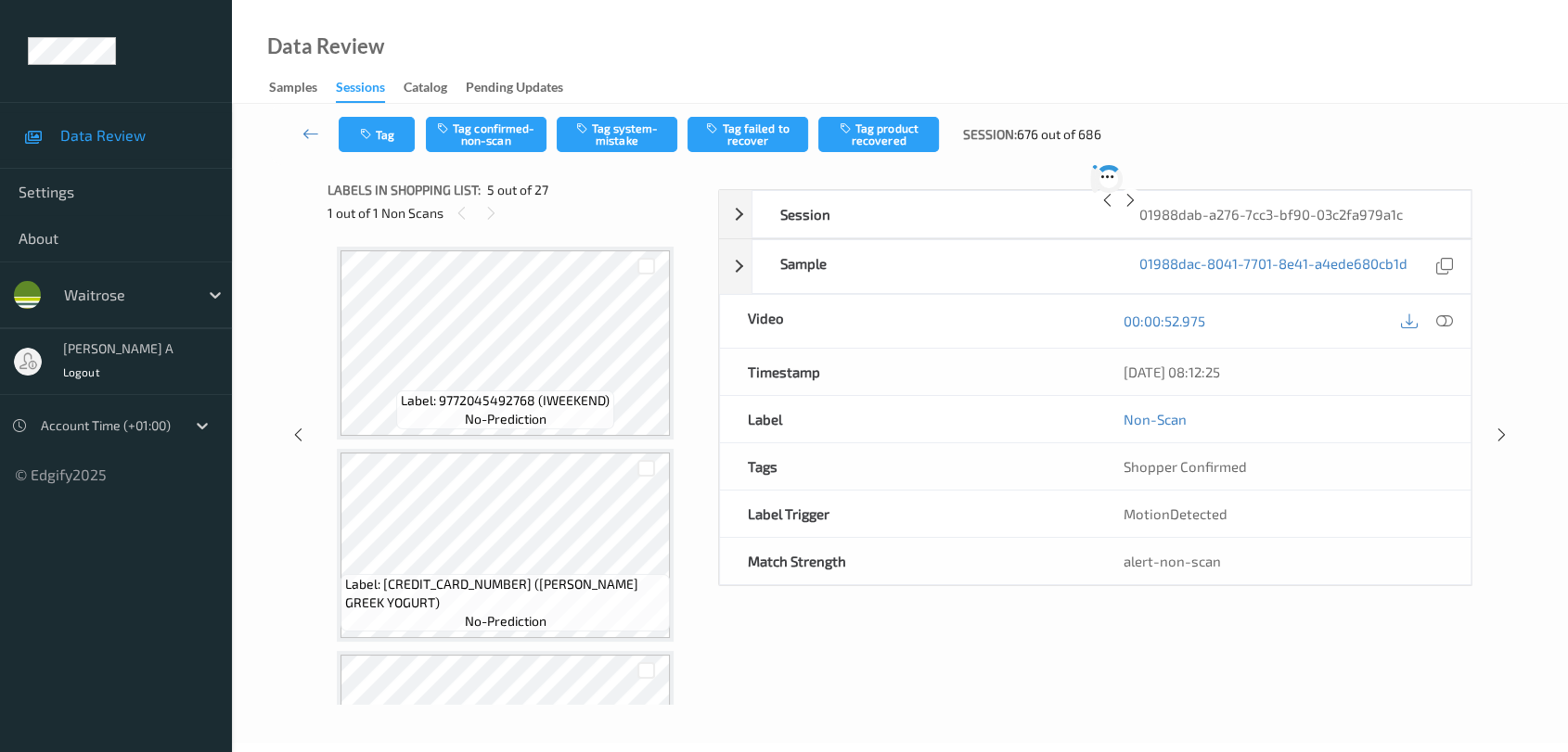
scroll to position [613, 0]
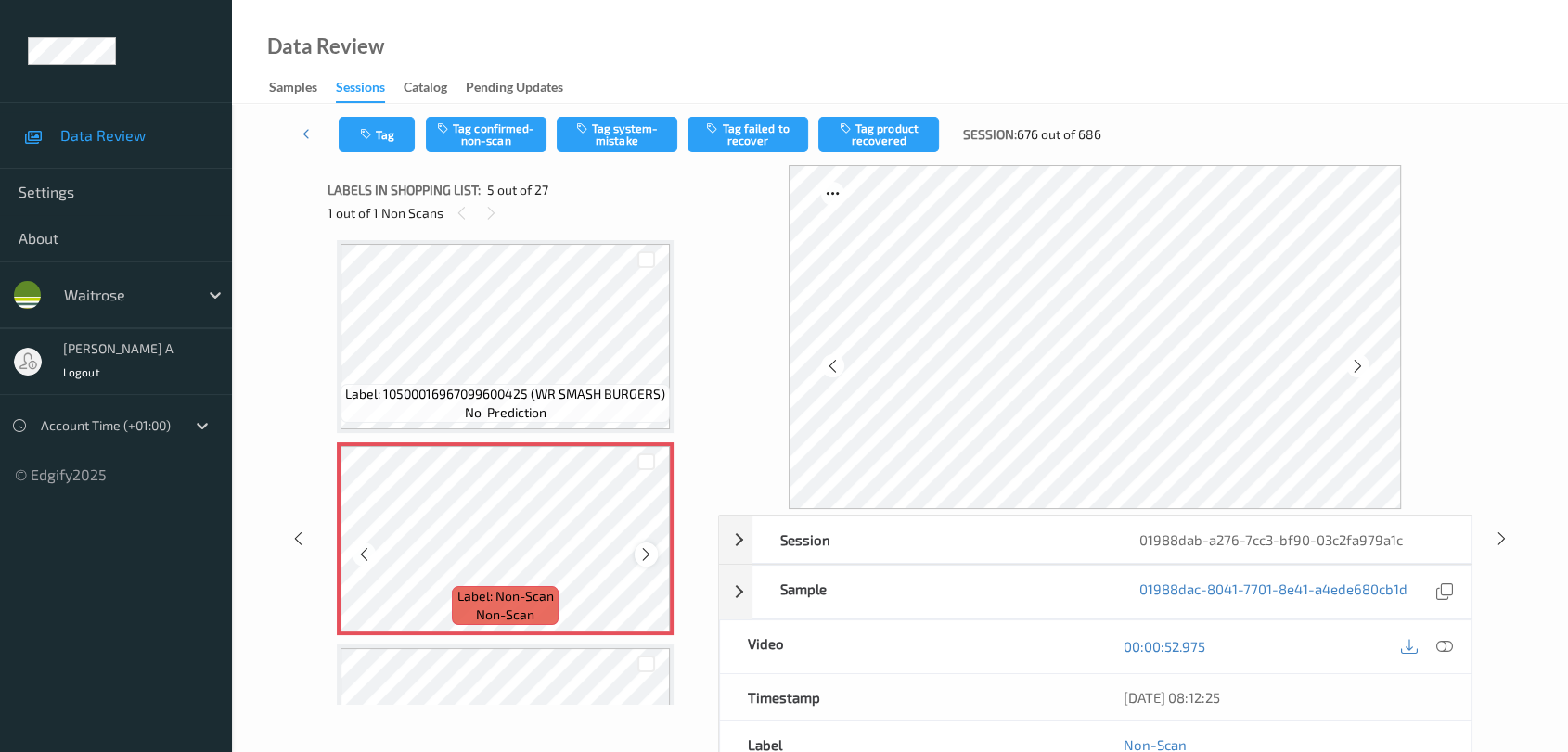
click at [642, 546] on icon at bounding box center [646, 554] width 16 height 17
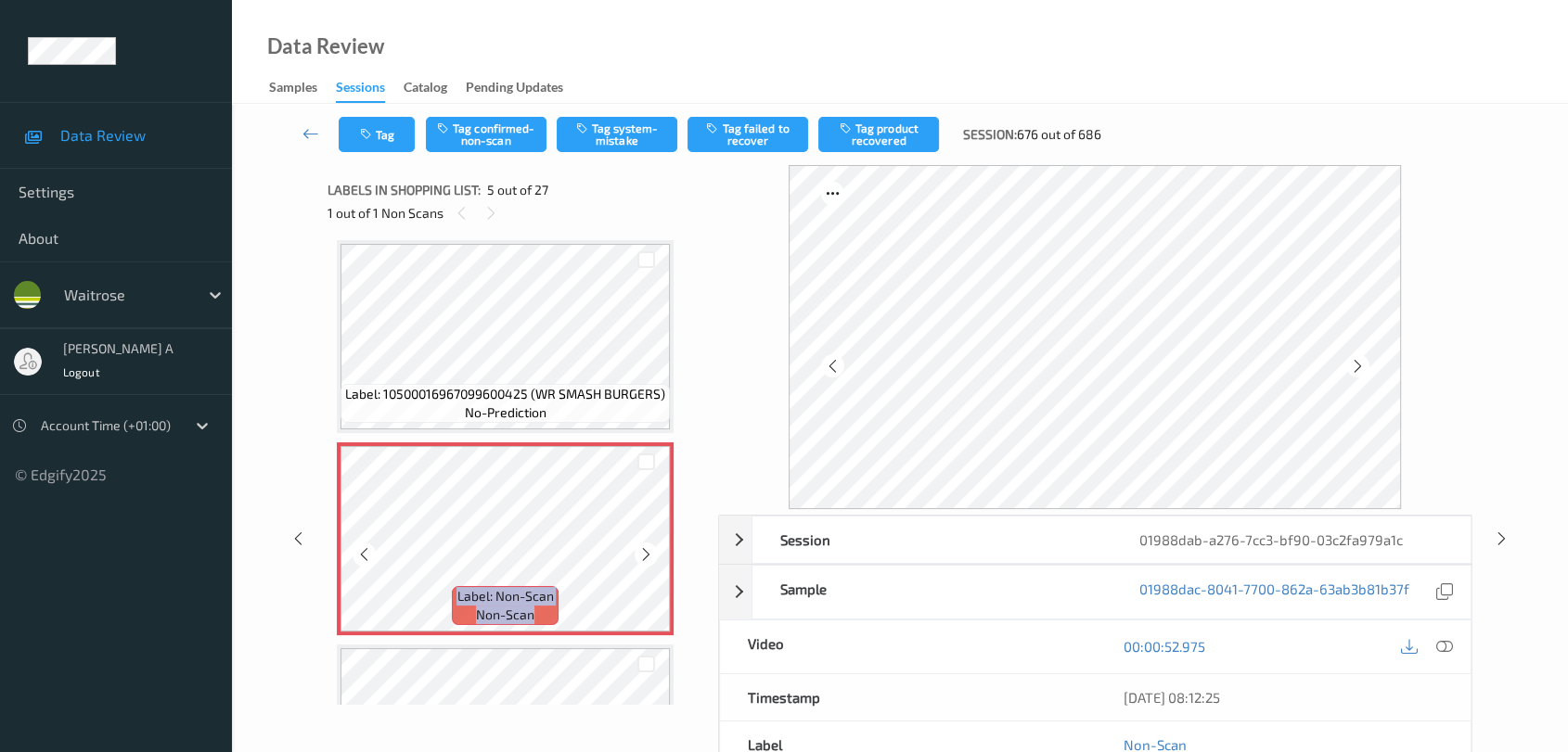
click at [641, 547] on icon at bounding box center [646, 554] width 16 height 17
click at [650, 546] on icon at bounding box center [646, 554] width 16 height 17
click at [1424, 651] on icon at bounding box center [1444, 646] width 17 height 17
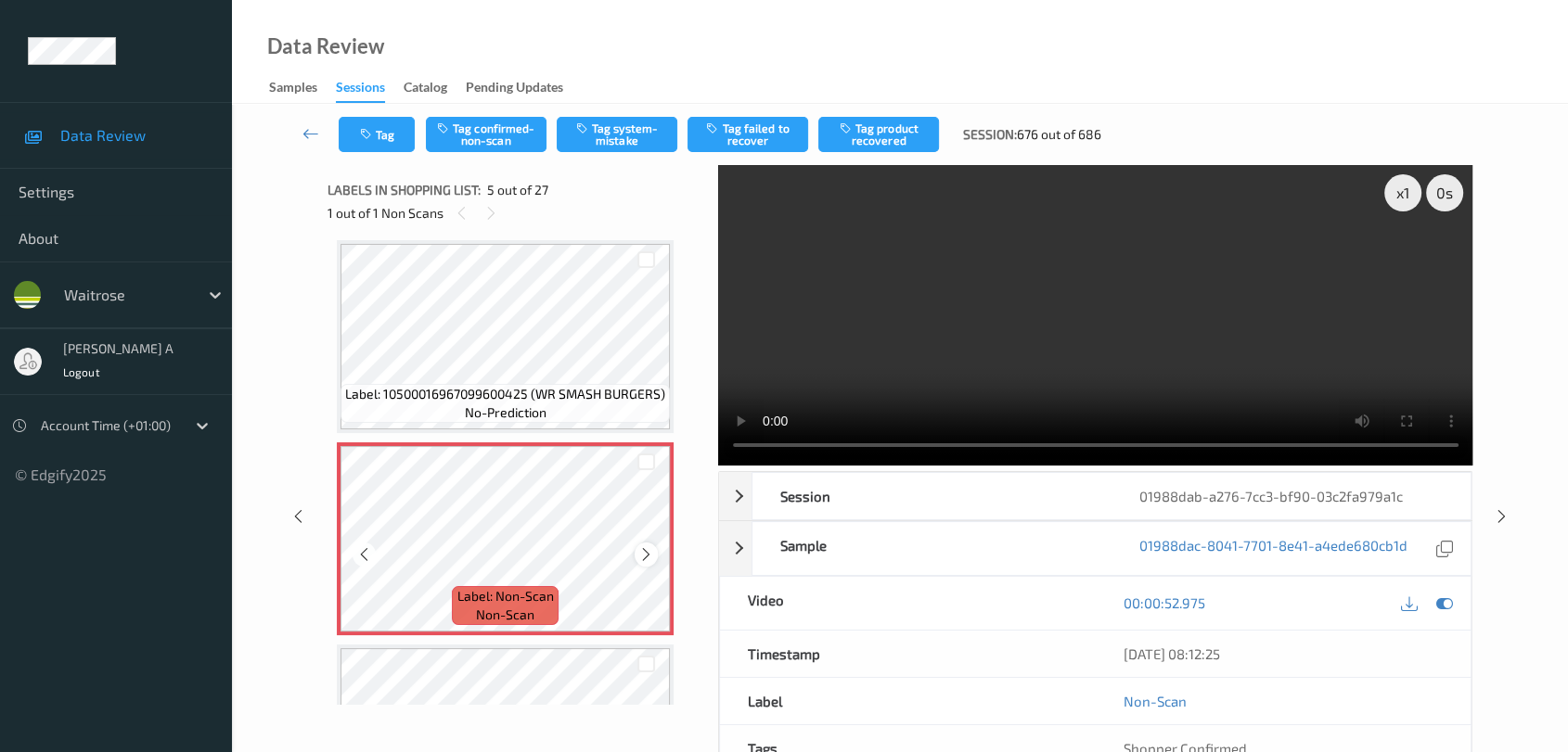
click at [645, 552] on icon at bounding box center [646, 554] width 16 height 17
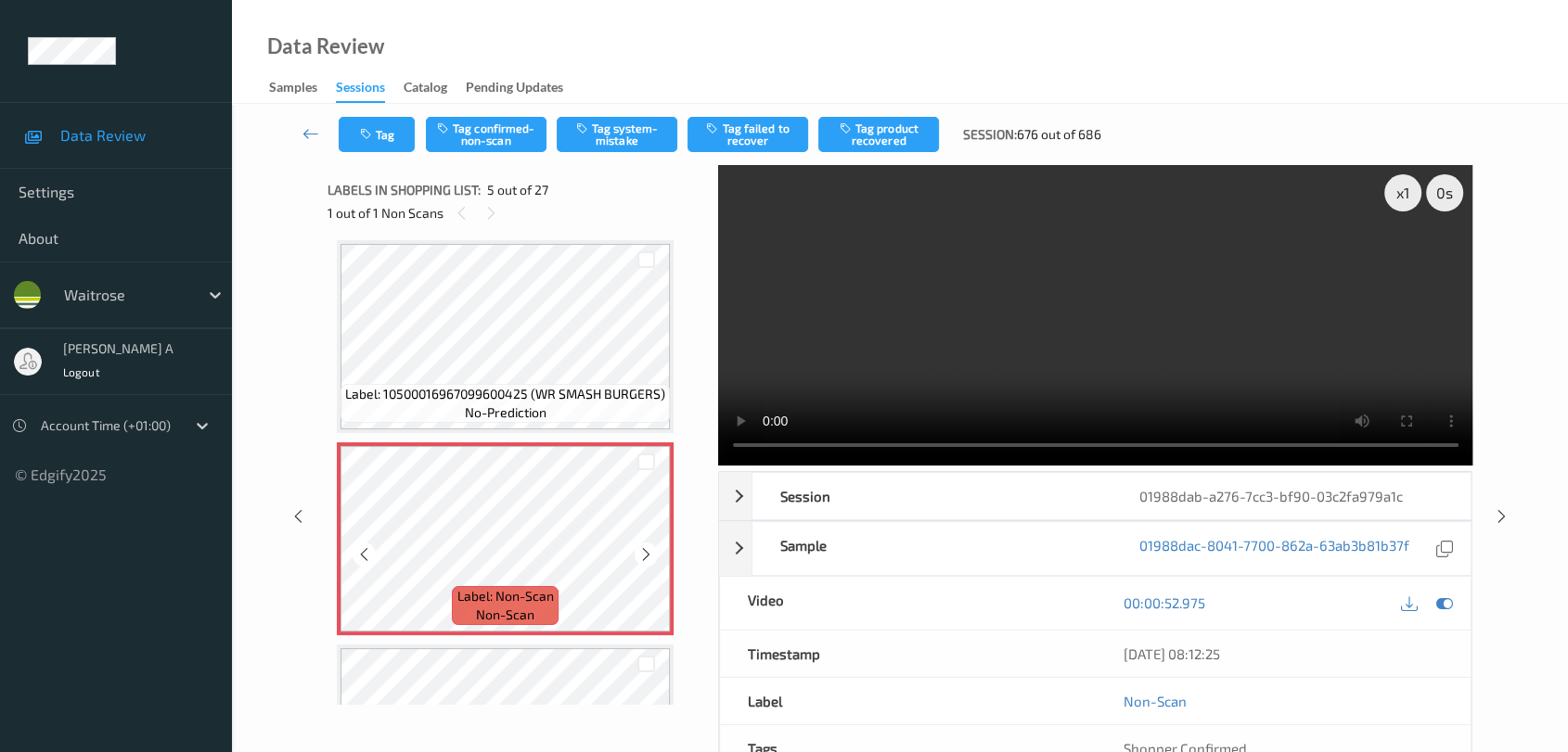
click at [645, 552] on icon at bounding box center [646, 554] width 16 height 17
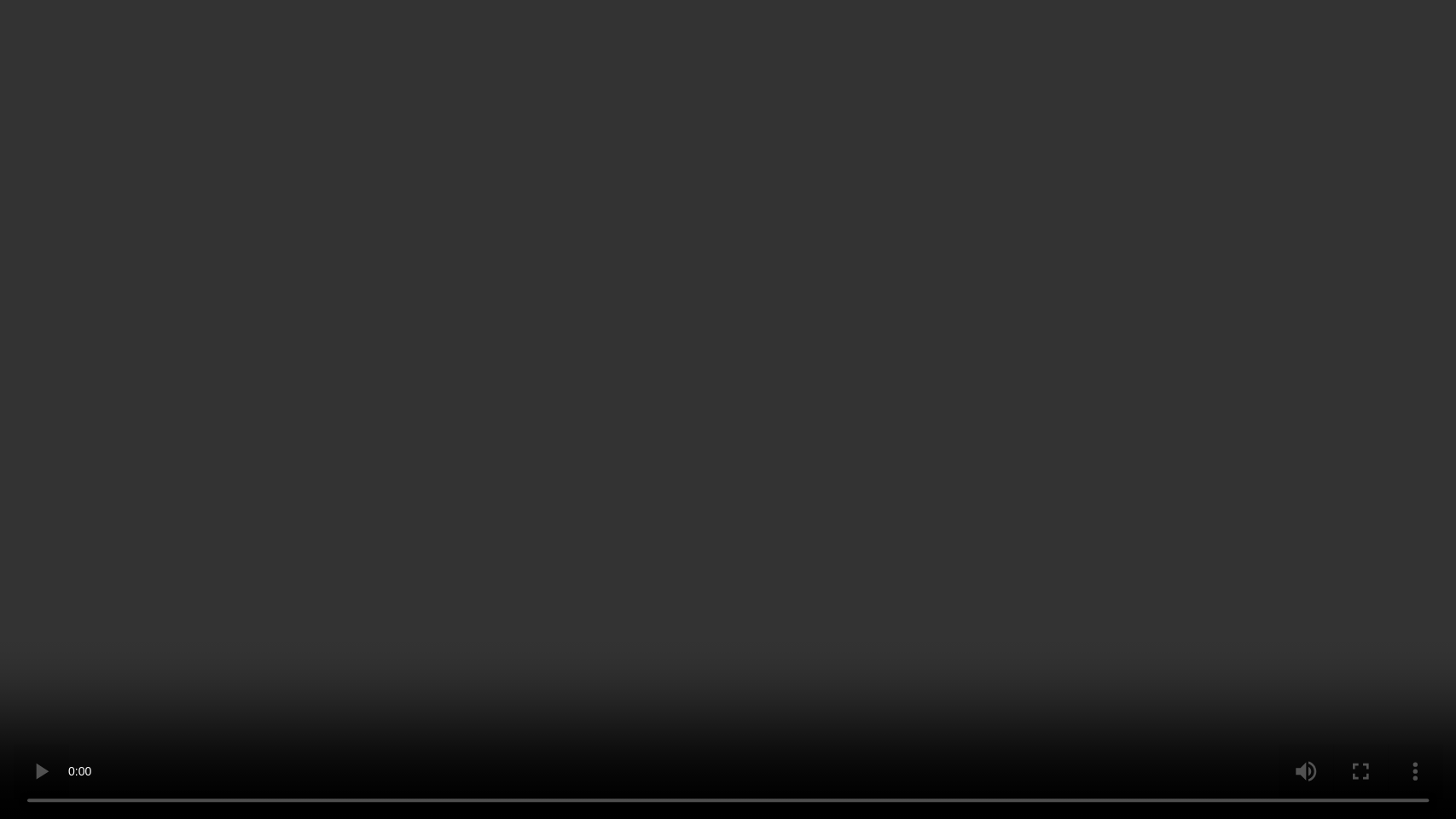
click at [471, 593] on video at bounding box center [728, 409] width 1456 height 819
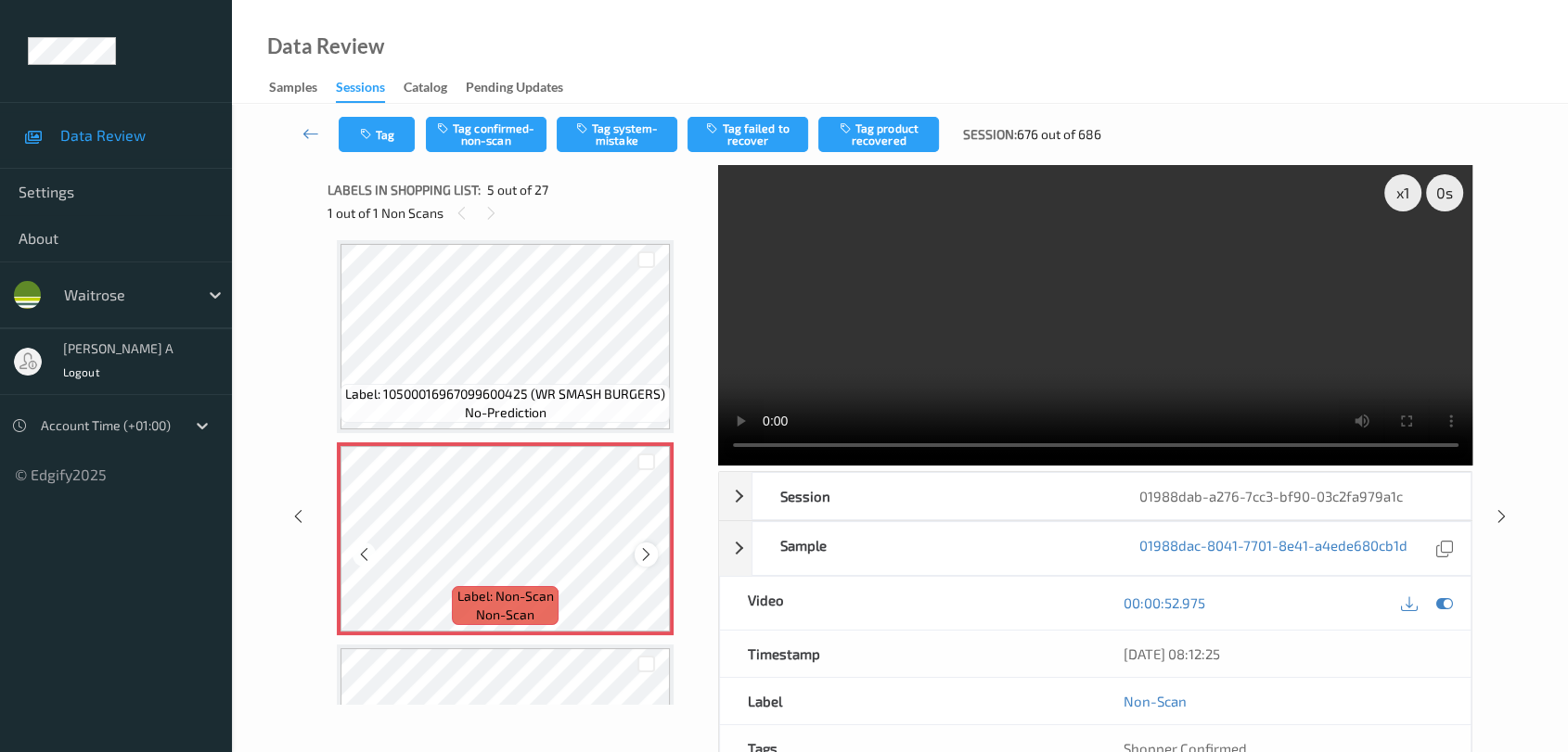
click at [652, 550] on icon at bounding box center [646, 554] width 16 height 17
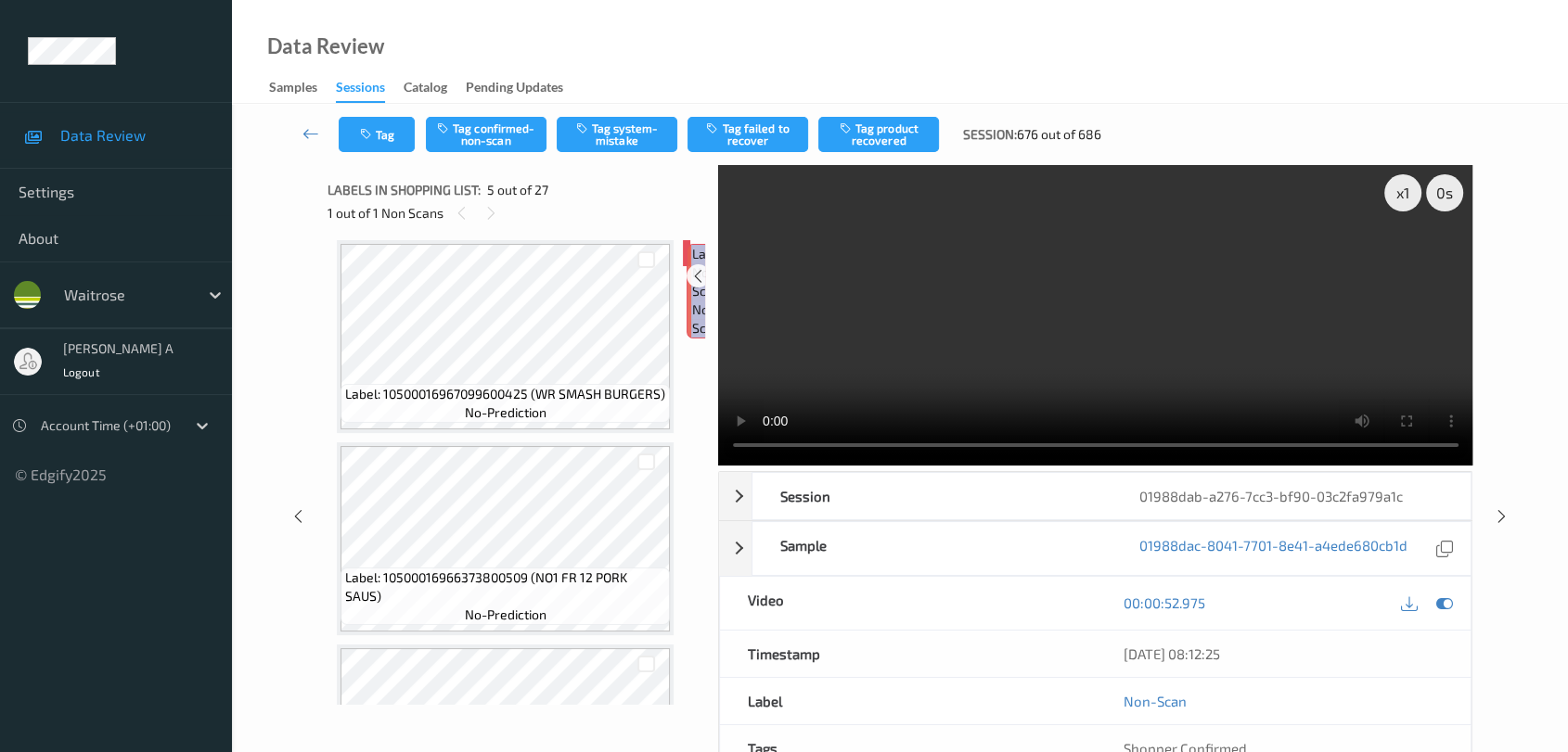
click at [715, 283] on icon at bounding box center [722, 275] width 16 height 17
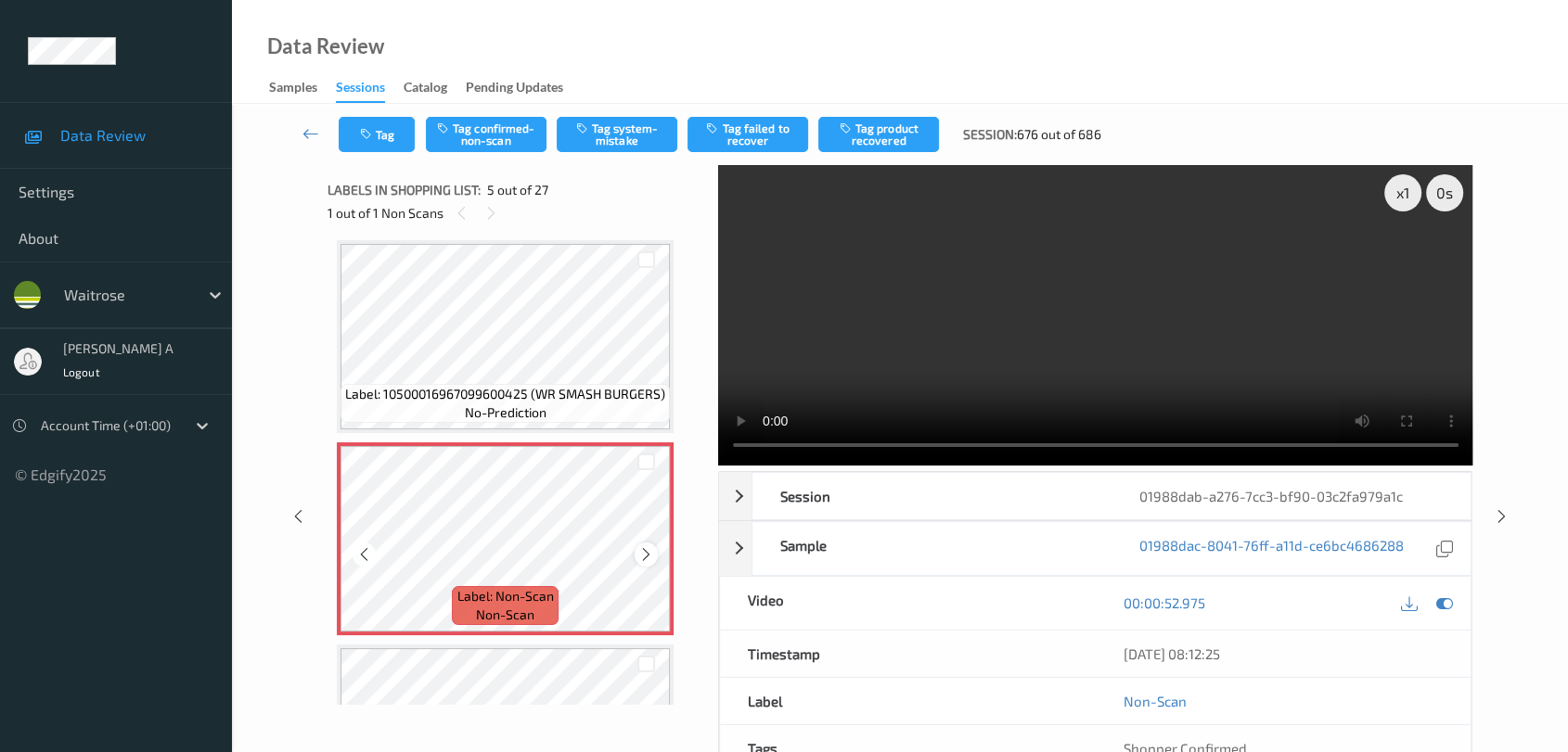
click at [641, 546] on icon at bounding box center [646, 554] width 16 height 17
click at [636, 557] on div at bounding box center [647, 554] width 24 height 24
click at [654, 545] on div at bounding box center [647, 554] width 24 height 24
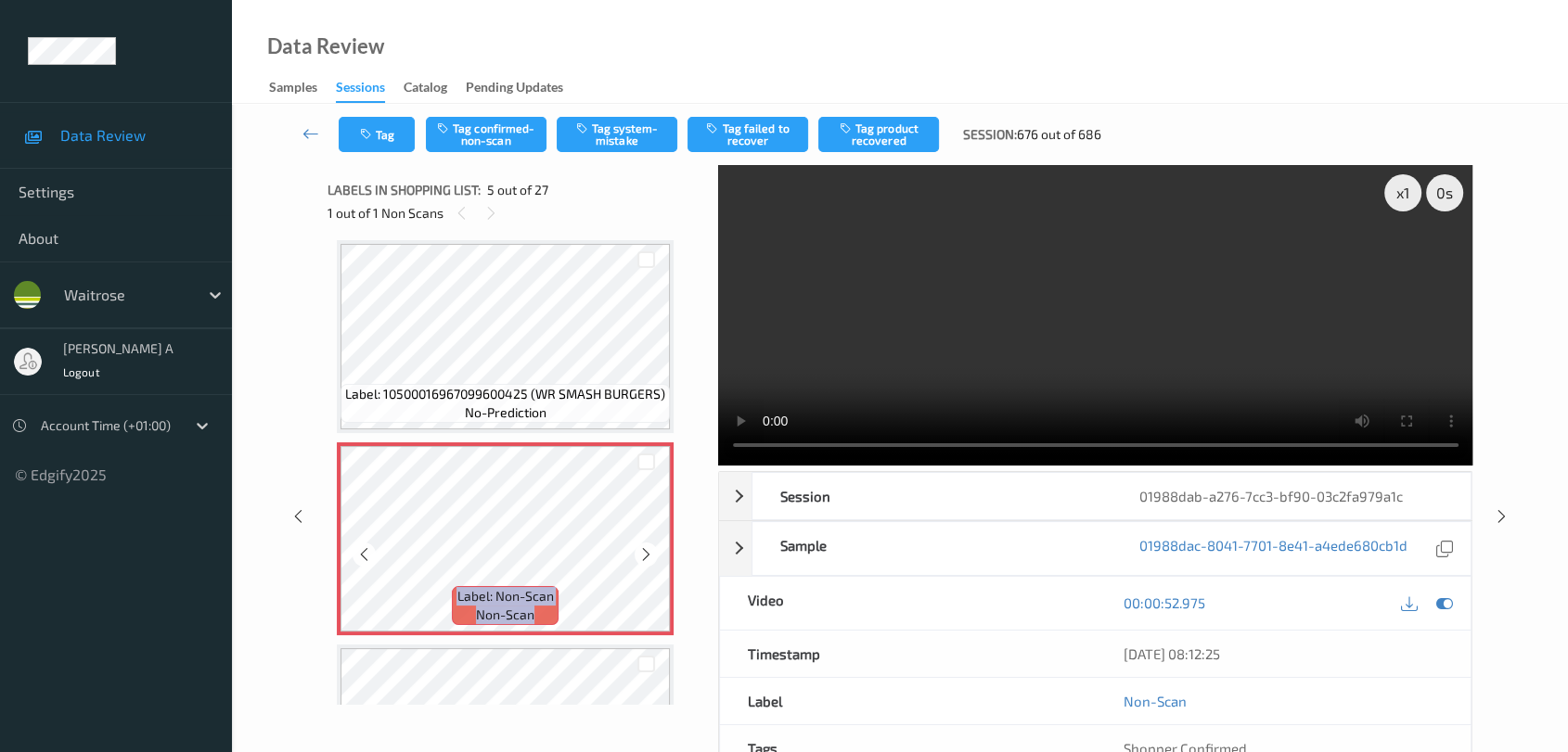
click at [654, 545] on div at bounding box center [647, 554] width 24 height 24
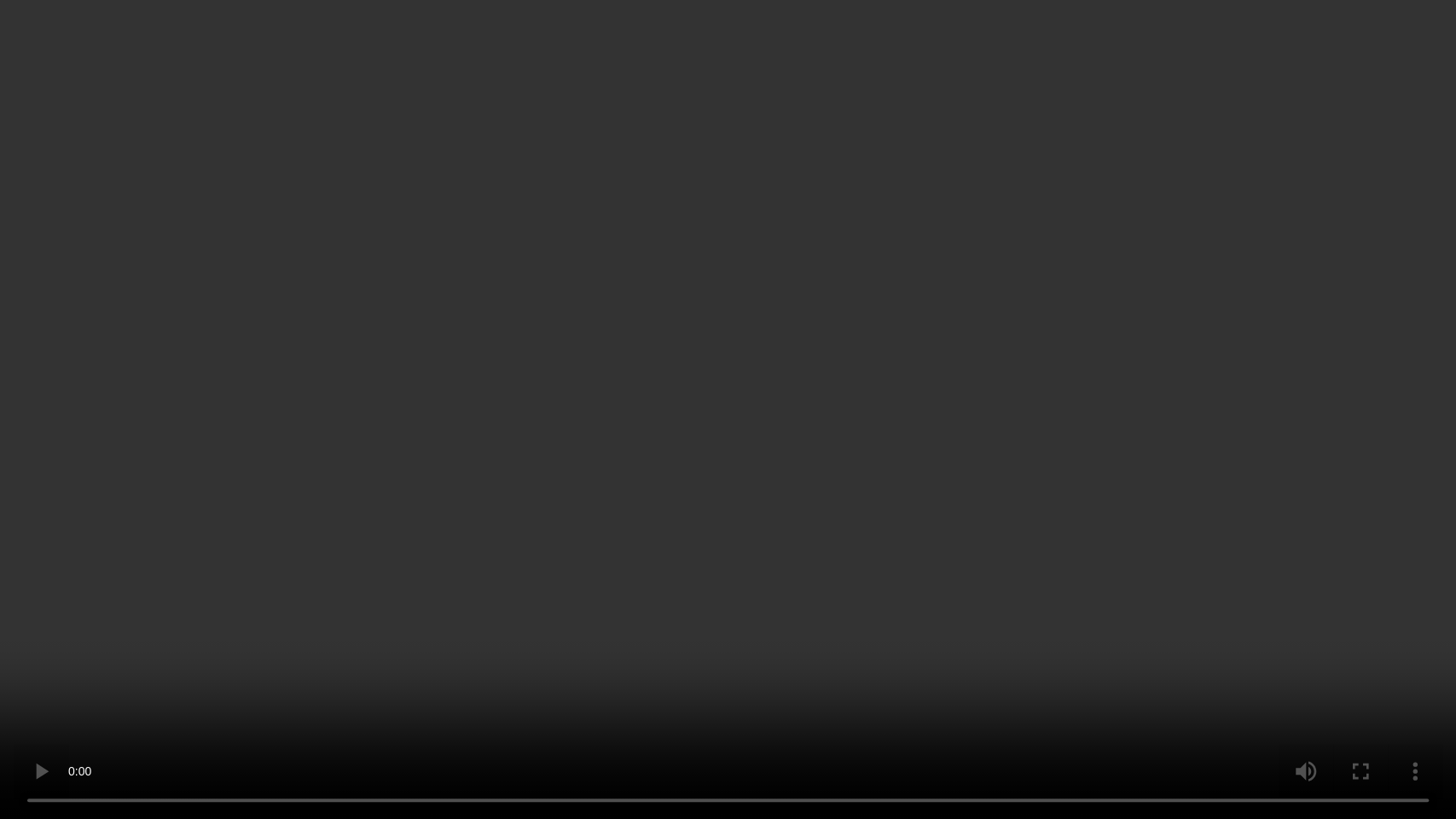
click at [705, 529] on video at bounding box center [728, 409] width 1456 height 819
click at [652, 376] on video at bounding box center [728, 409] width 1456 height 819
click at [806, 320] on video at bounding box center [728, 409] width 1456 height 819
click at [721, 498] on video at bounding box center [728, 409] width 1456 height 819
click at [458, 454] on video at bounding box center [728, 409] width 1456 height 819
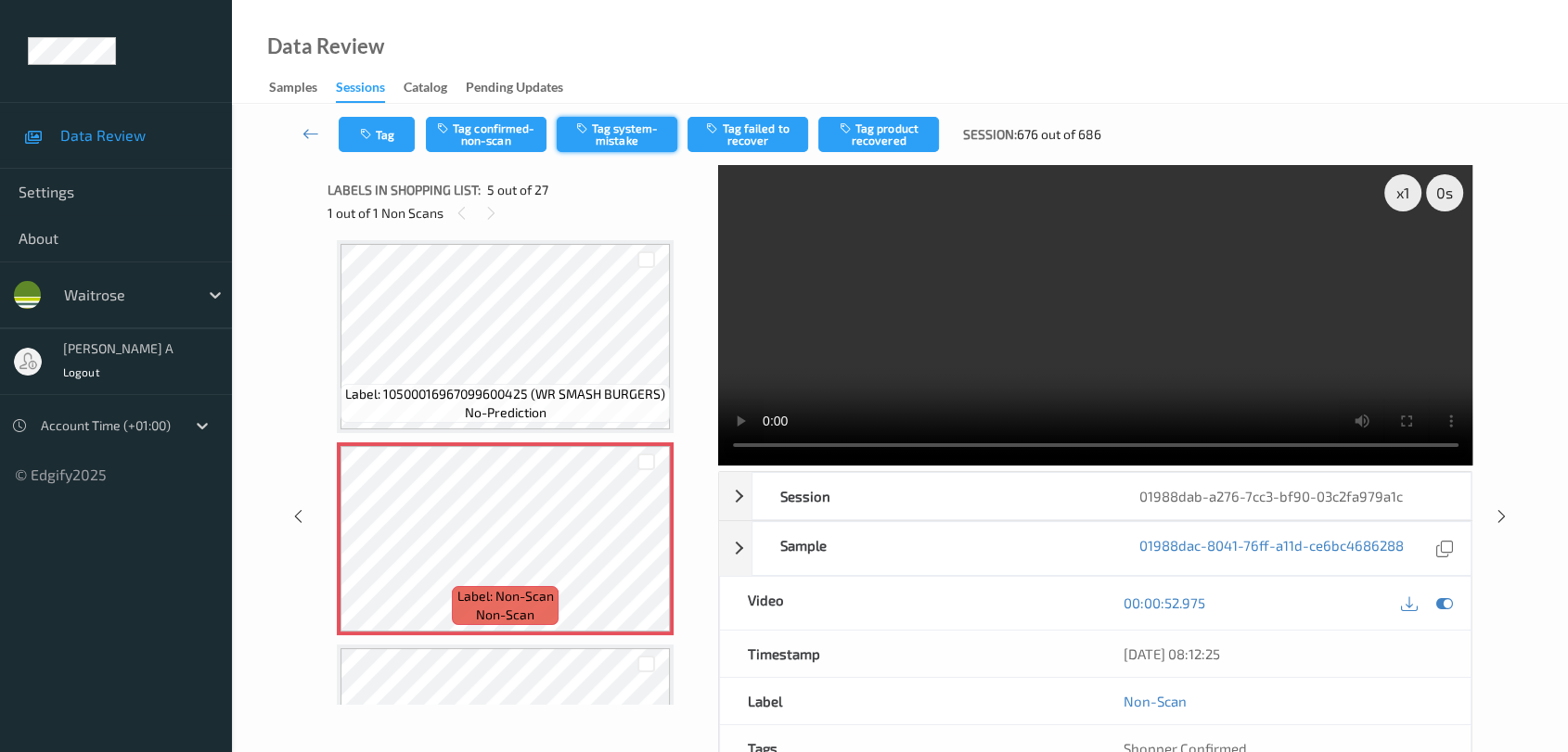
click at [612, 137] on button "Tag system-mistake" at bounding box center [617, 135] width 121 height 35
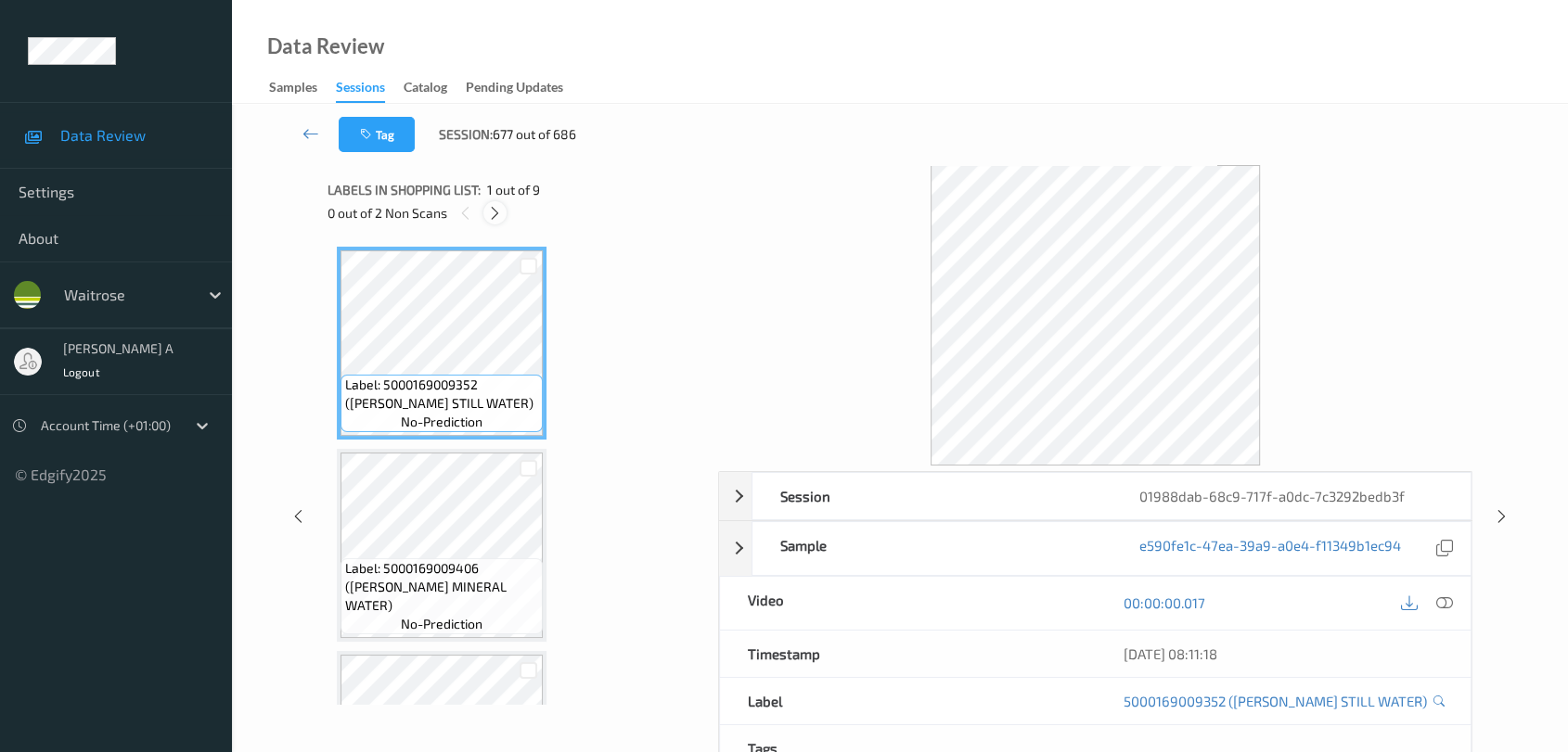
click at [495, 218] on icon at bounding box center [495, 213] width 16 height 17
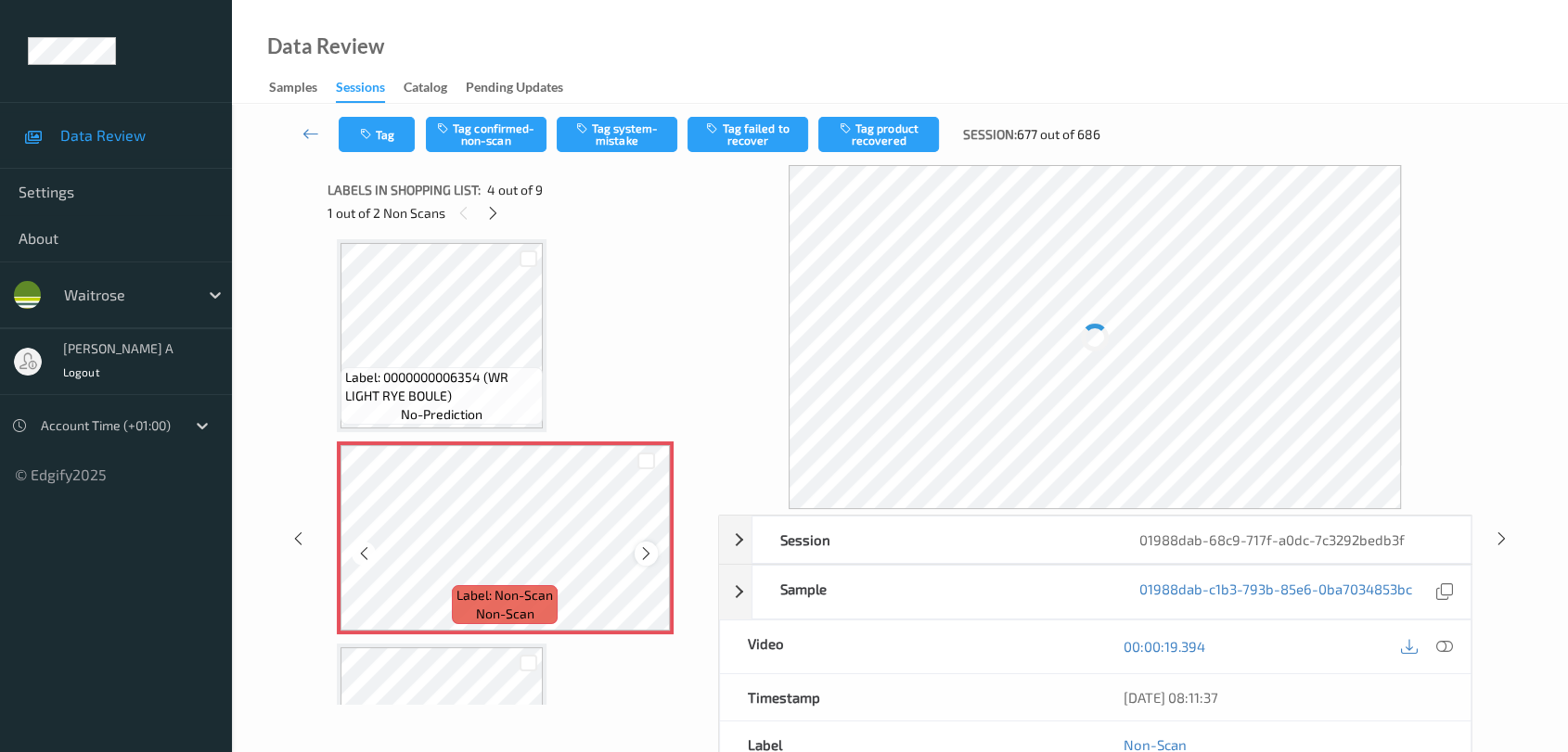
click at [644, 557] on icon at bounding box center [646, 553] width 16 height 17
click at [645, 557] on icon at bounding box center [646, 553] width 16 height 17
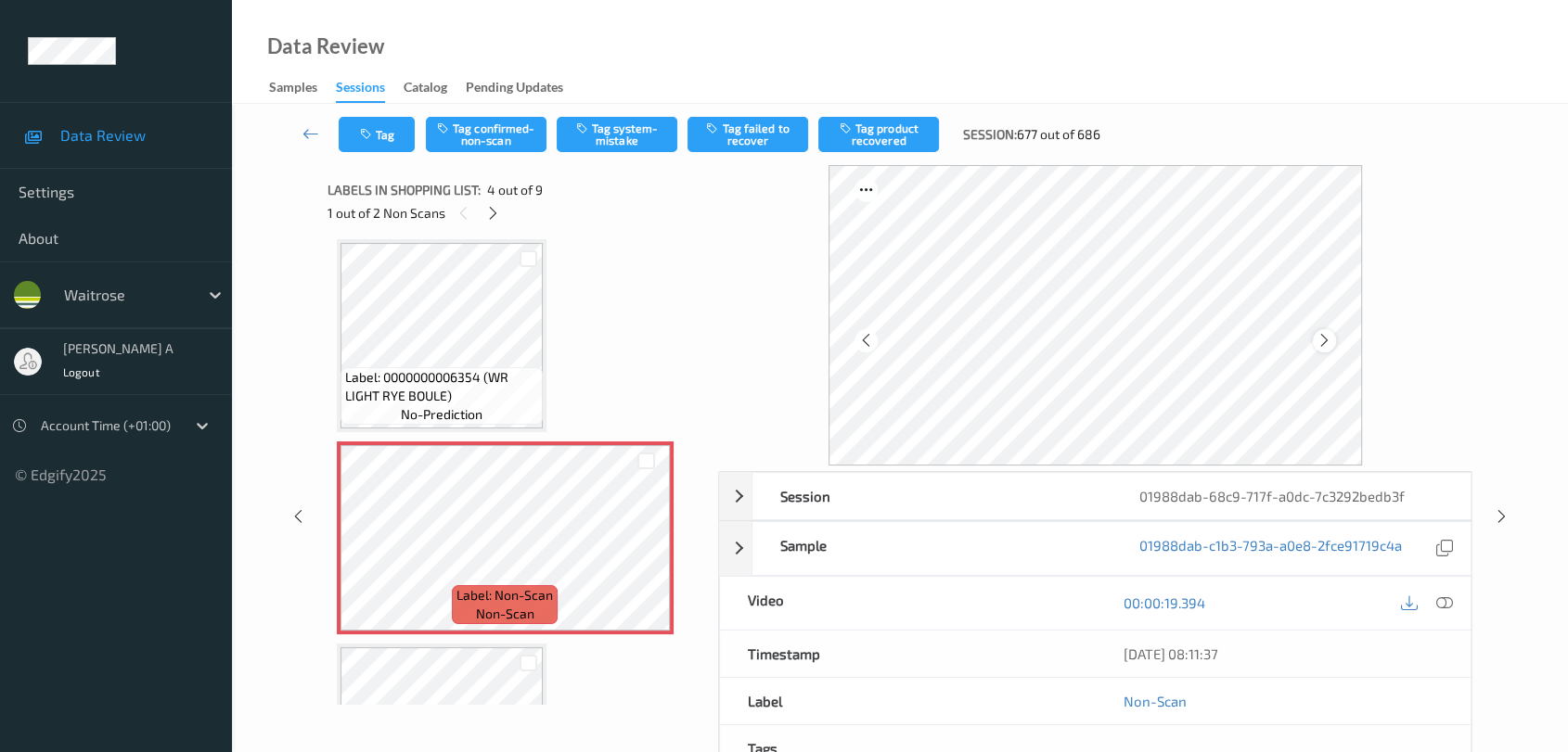
click at [1319, 335] on icon at bounding box center [1324, 340] width 16 height 17
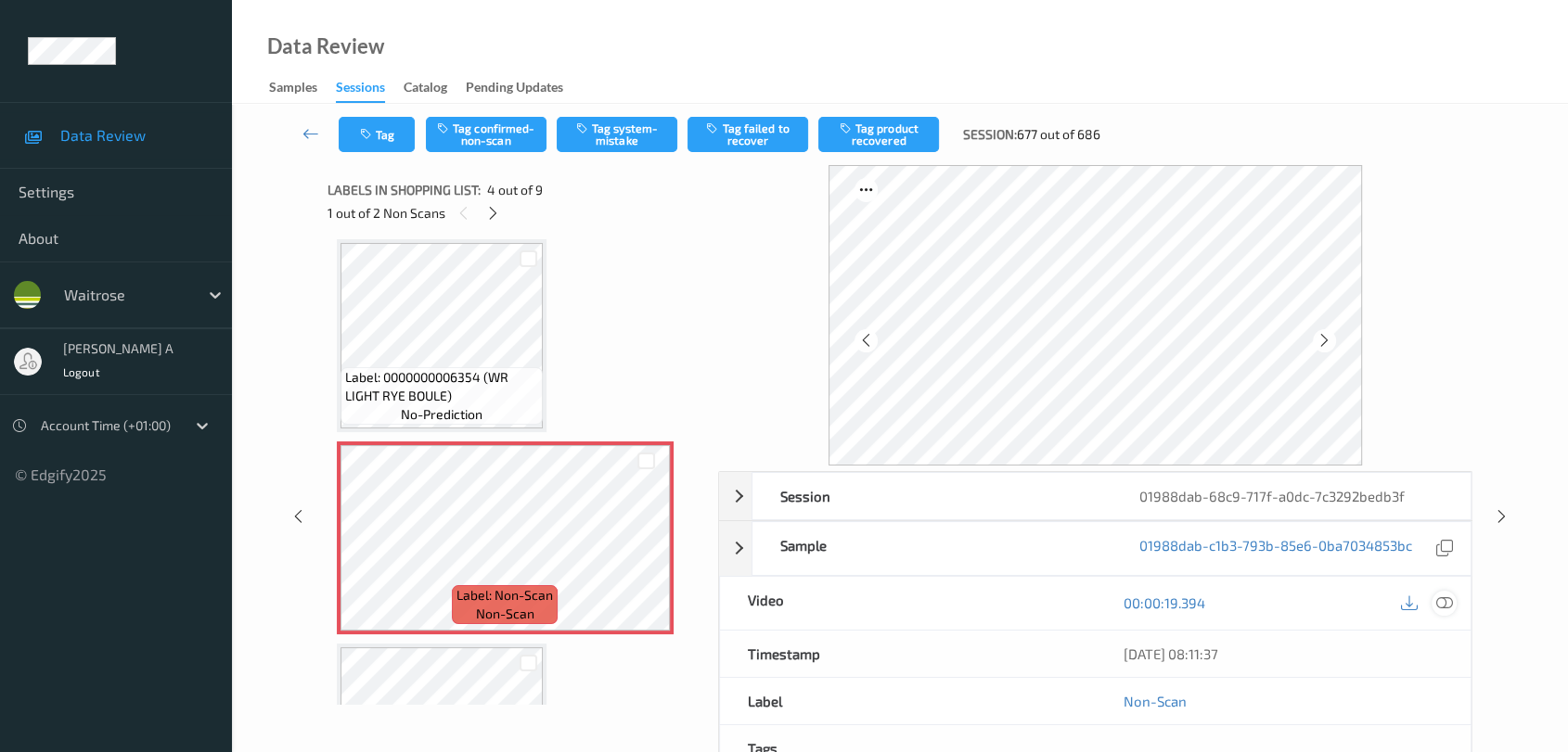
click at [1424, 597] on icon at bounding box center [1444, 602] width 17 height 17
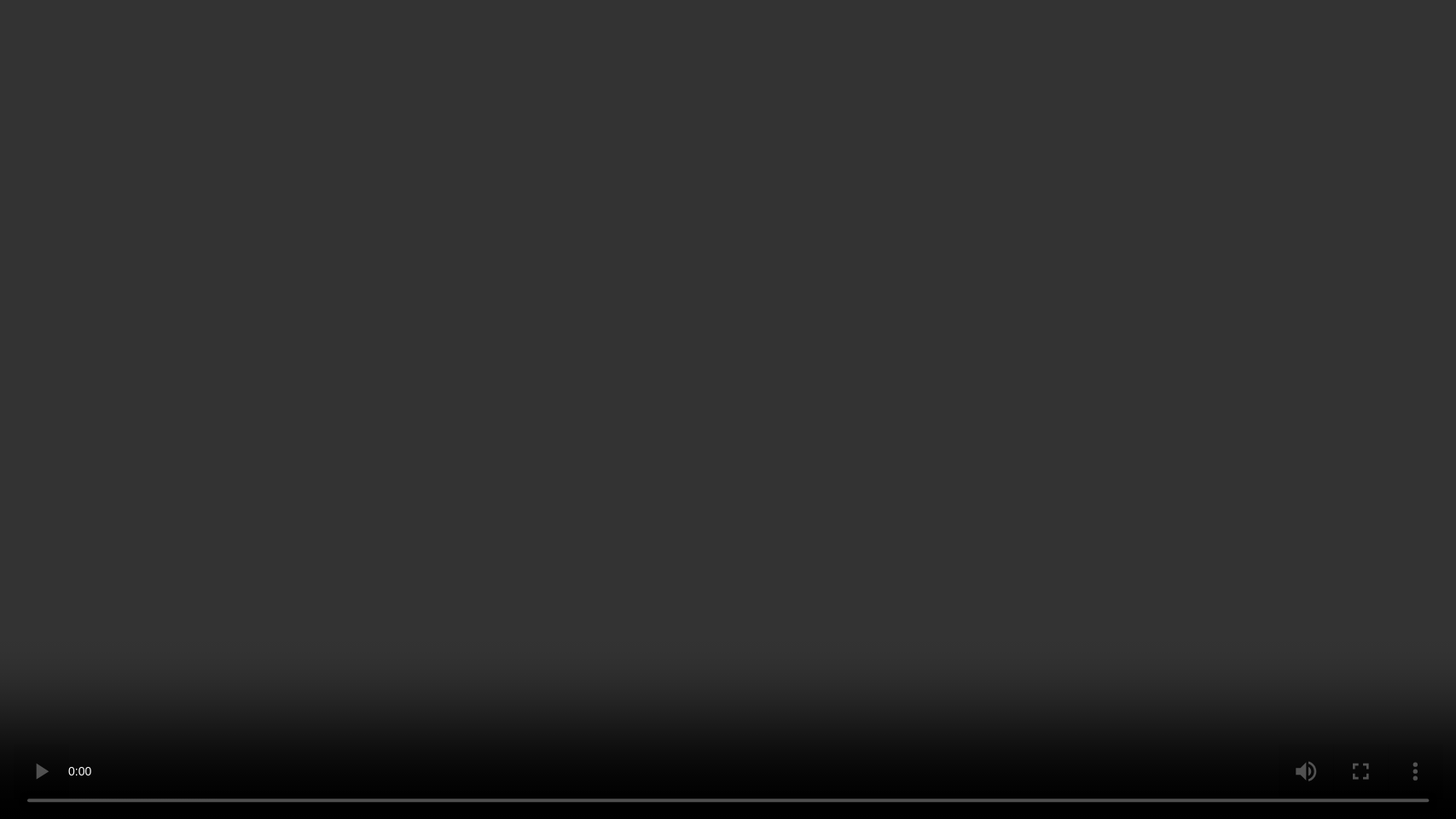
click at [516, 539] on video at bounding box center [728, 409] width 1456 height 819
click at [631, 525] on video at bounding box center [728, 409] width 1456 height 819
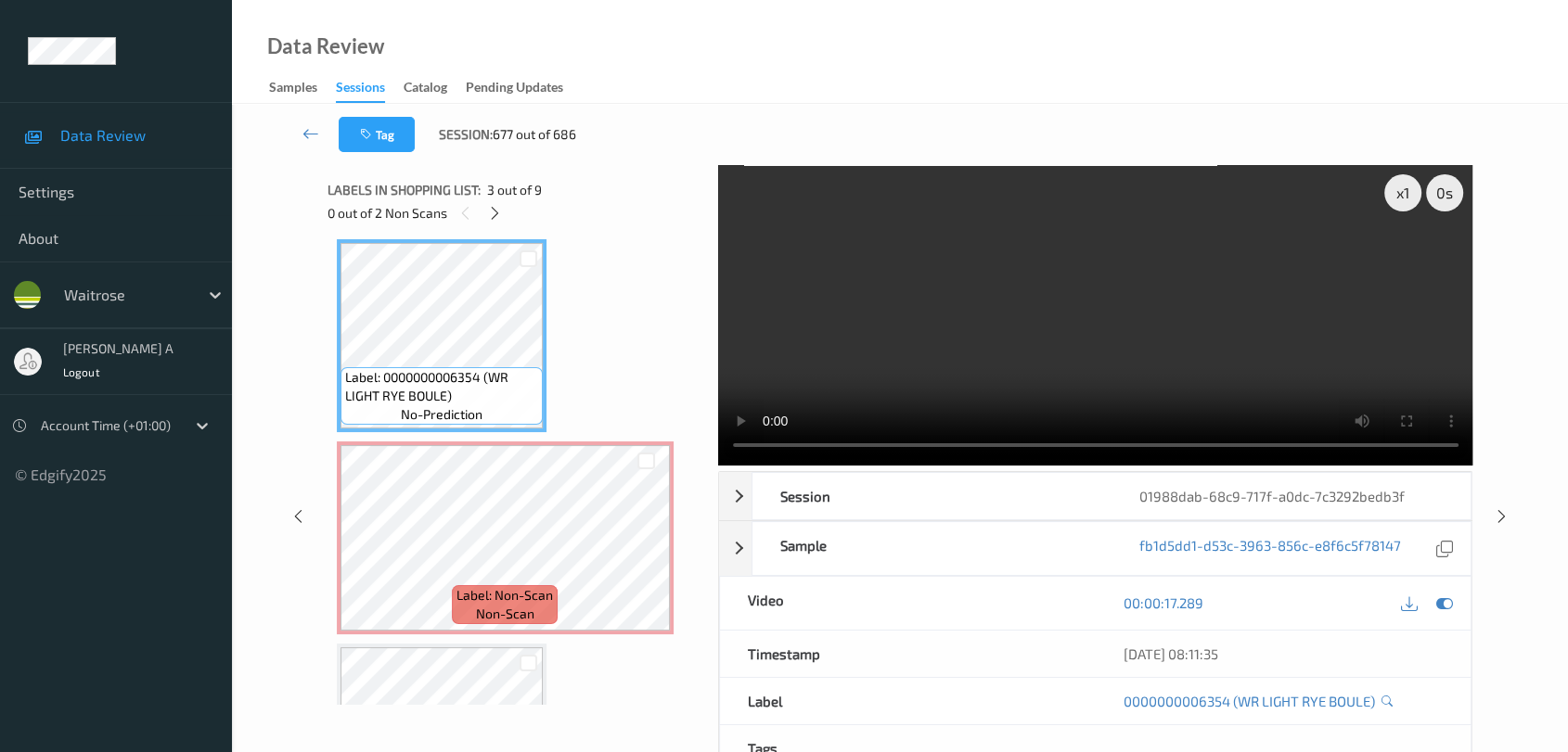
click at [1112, 343] on video at bounding box center [1096, 315] width 755 height 300
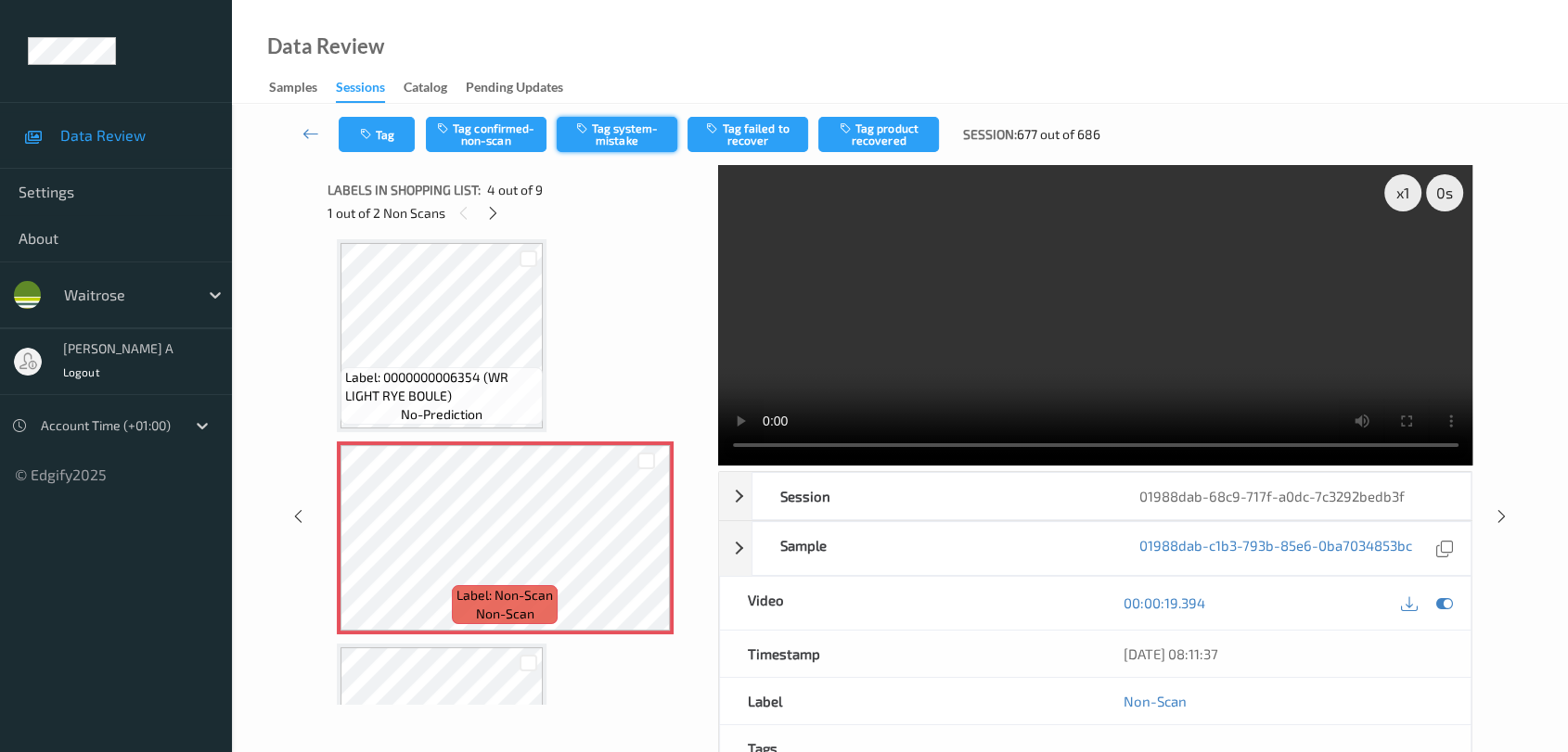
click at [621, 136] on button "Tag system-mistake" at bounding box center [617, 135] width 121 height 35
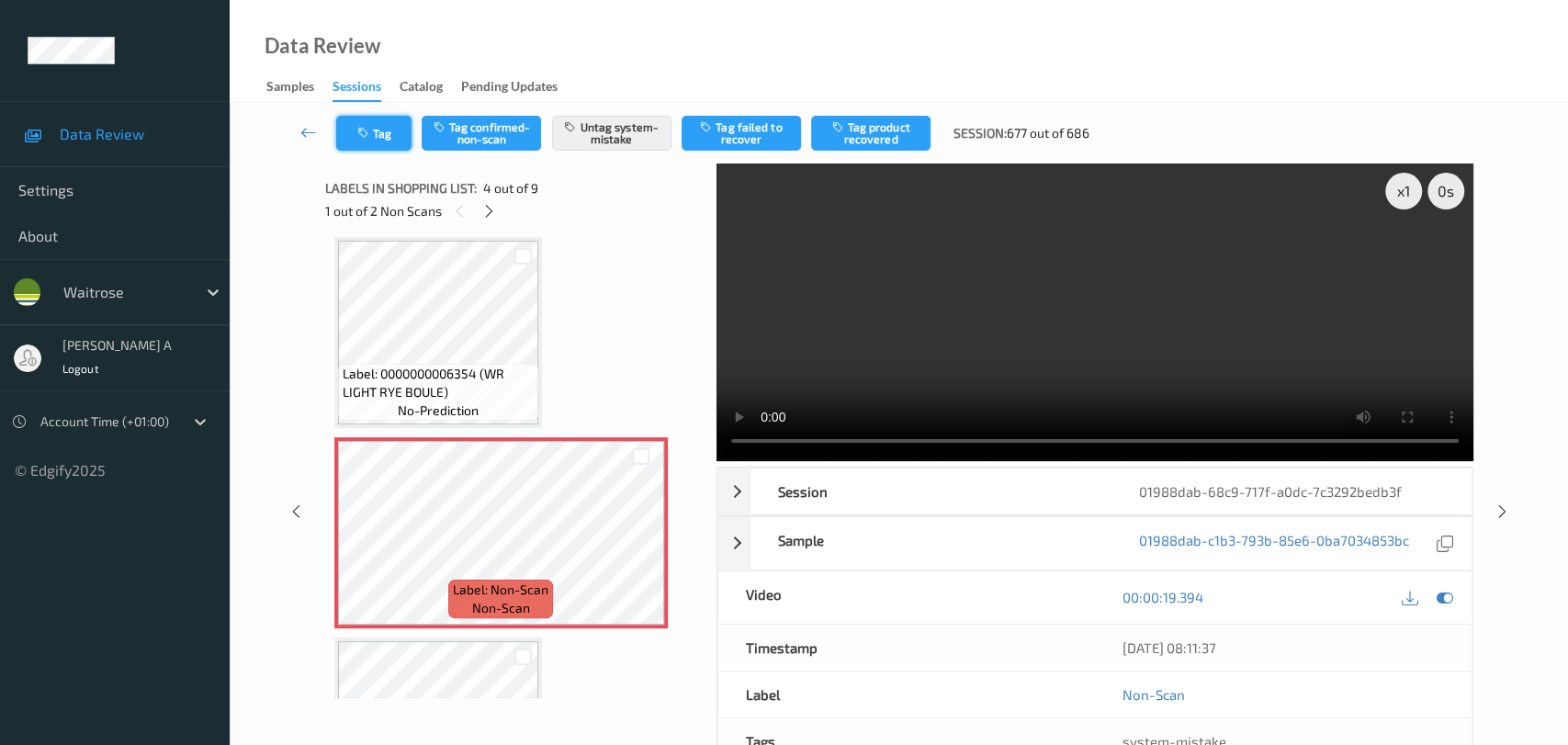
click at [381, 141] on button "Tag" at bounding box center [373, 134] width 75 height 35
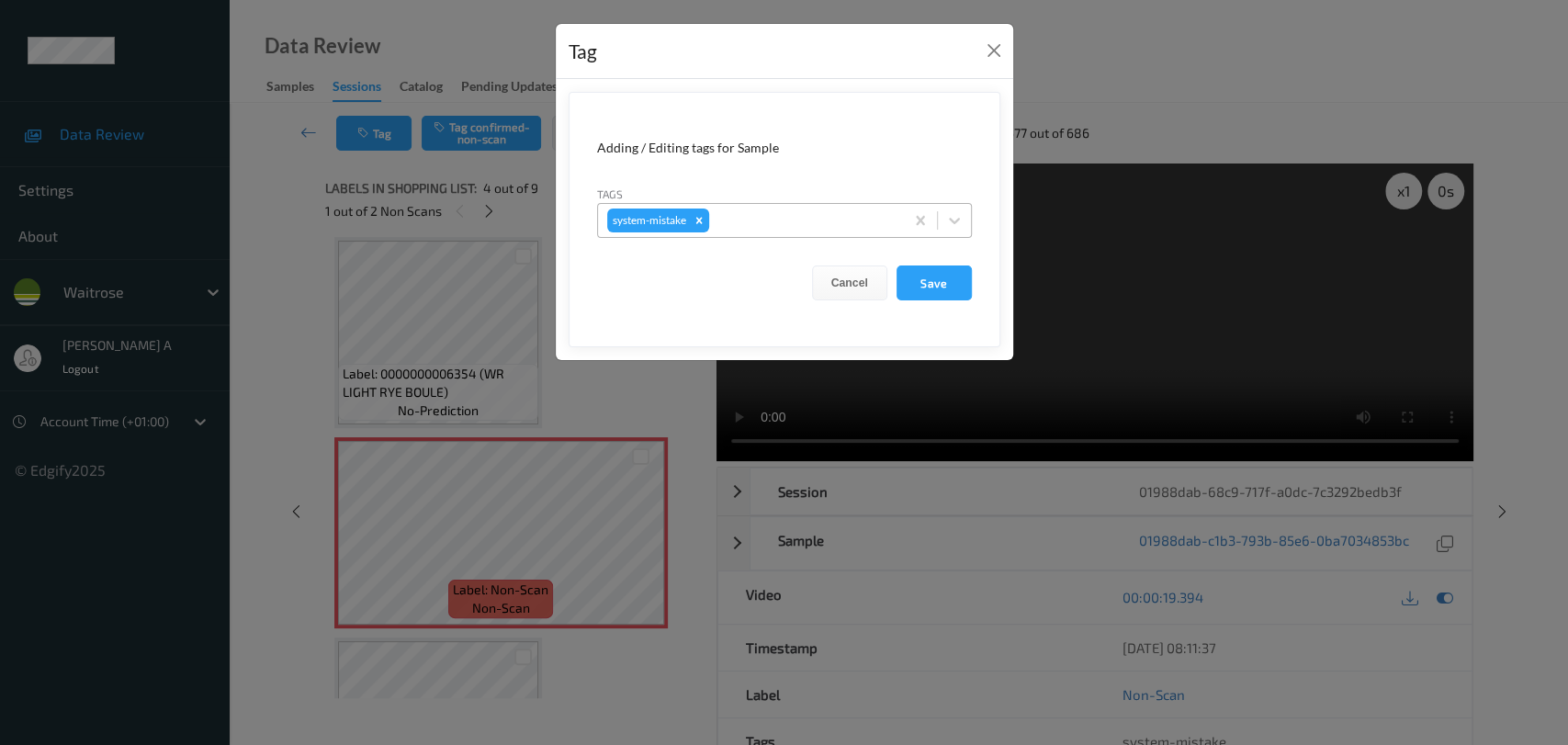
click at [796, 218] on div at bounding box center [803, 220] width 182 height 22
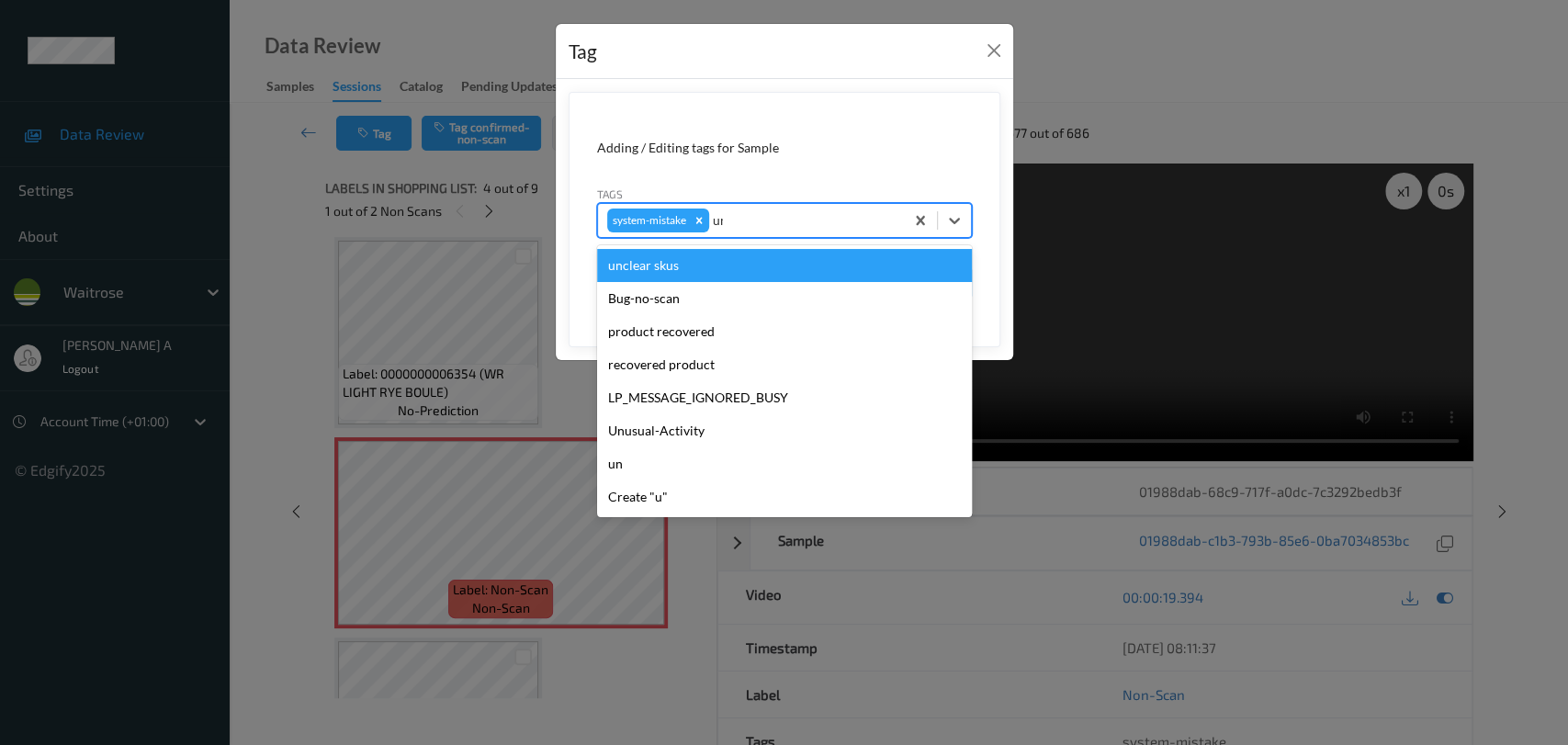
type input "u"
type input "un"
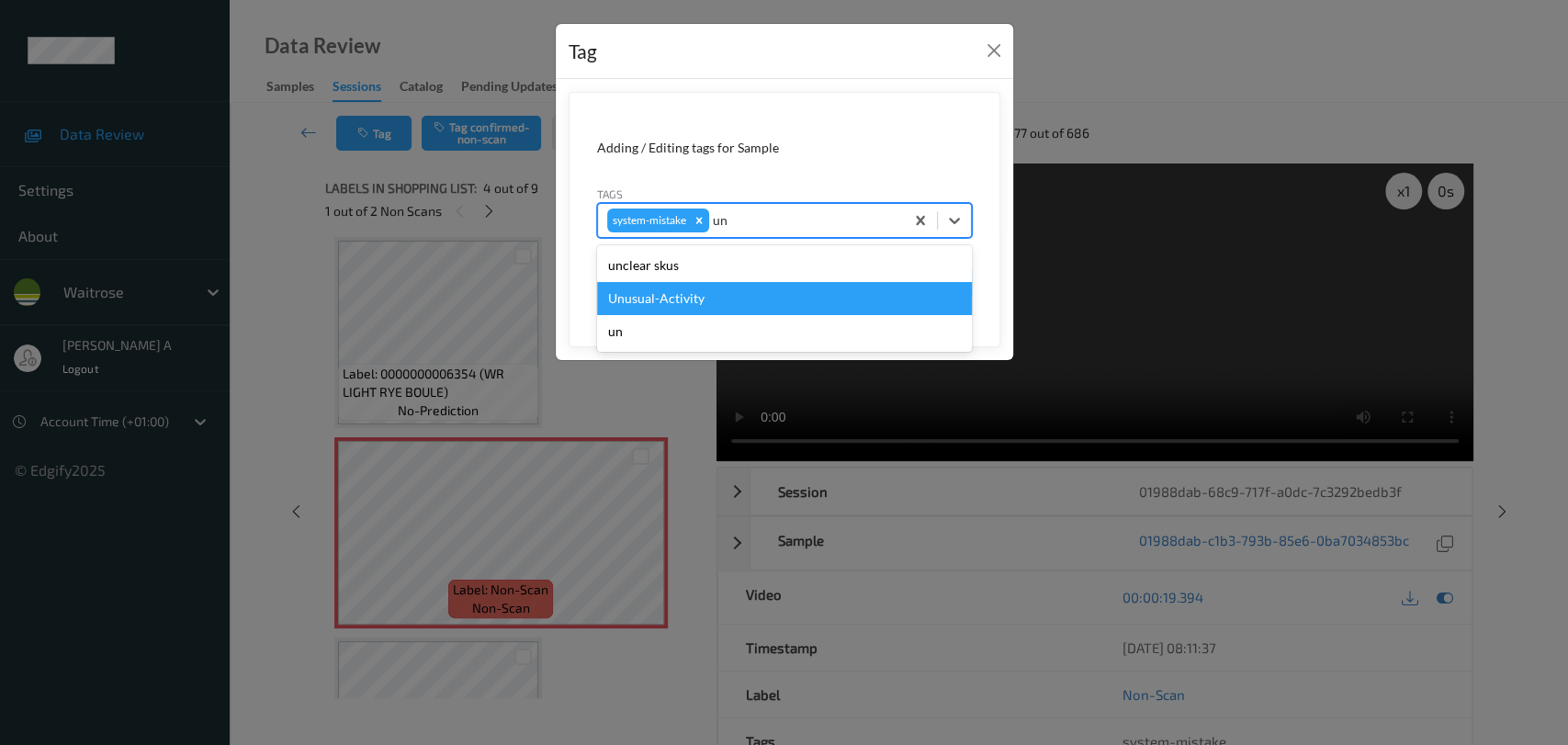
click at [725, 311] on div "Unusual-Activity" at bounding box center [784, 298] width 375 height 33
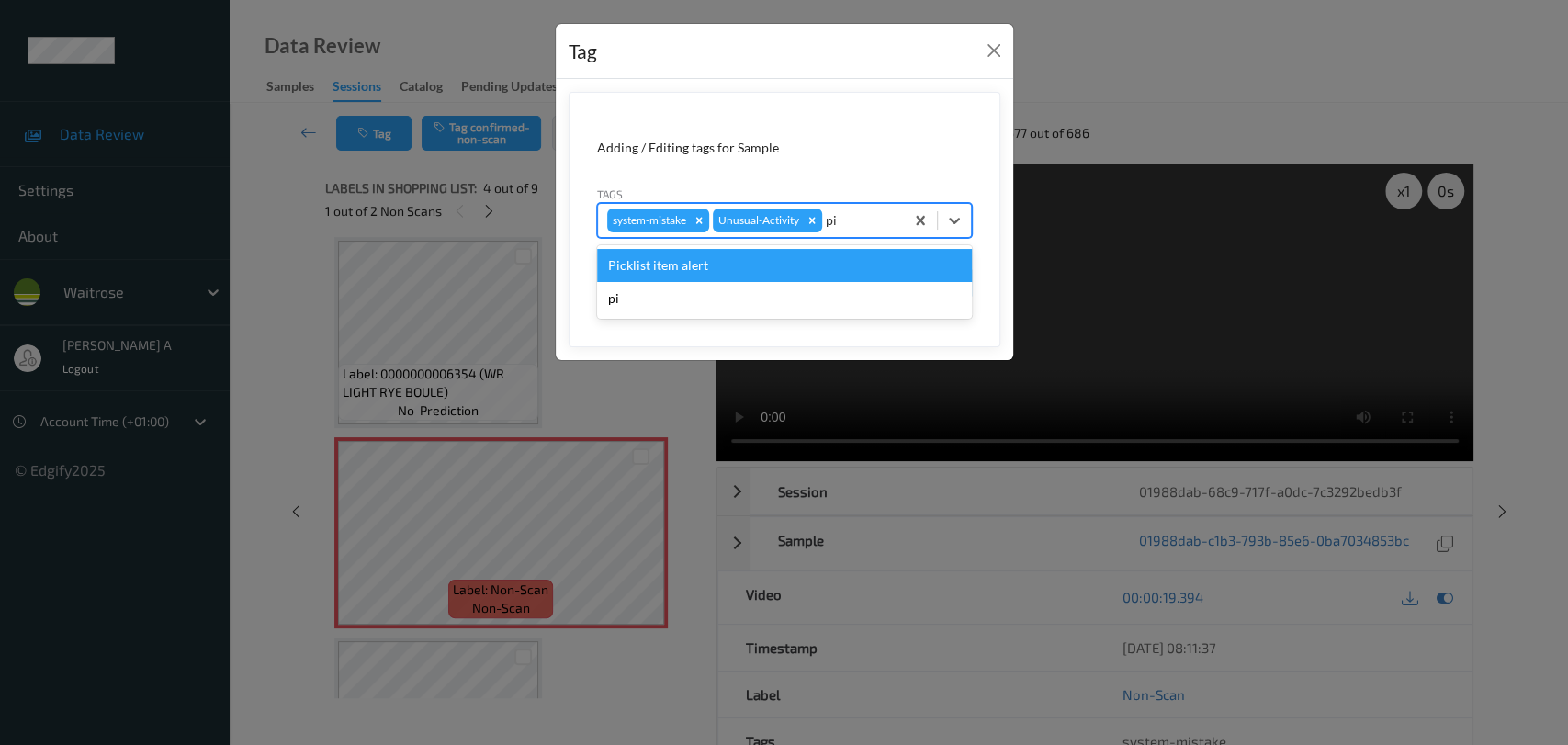
type input "pic"
click at [700, 264] on div "Picklist item alert" at bounding box center [784, 265] width 375 height 33
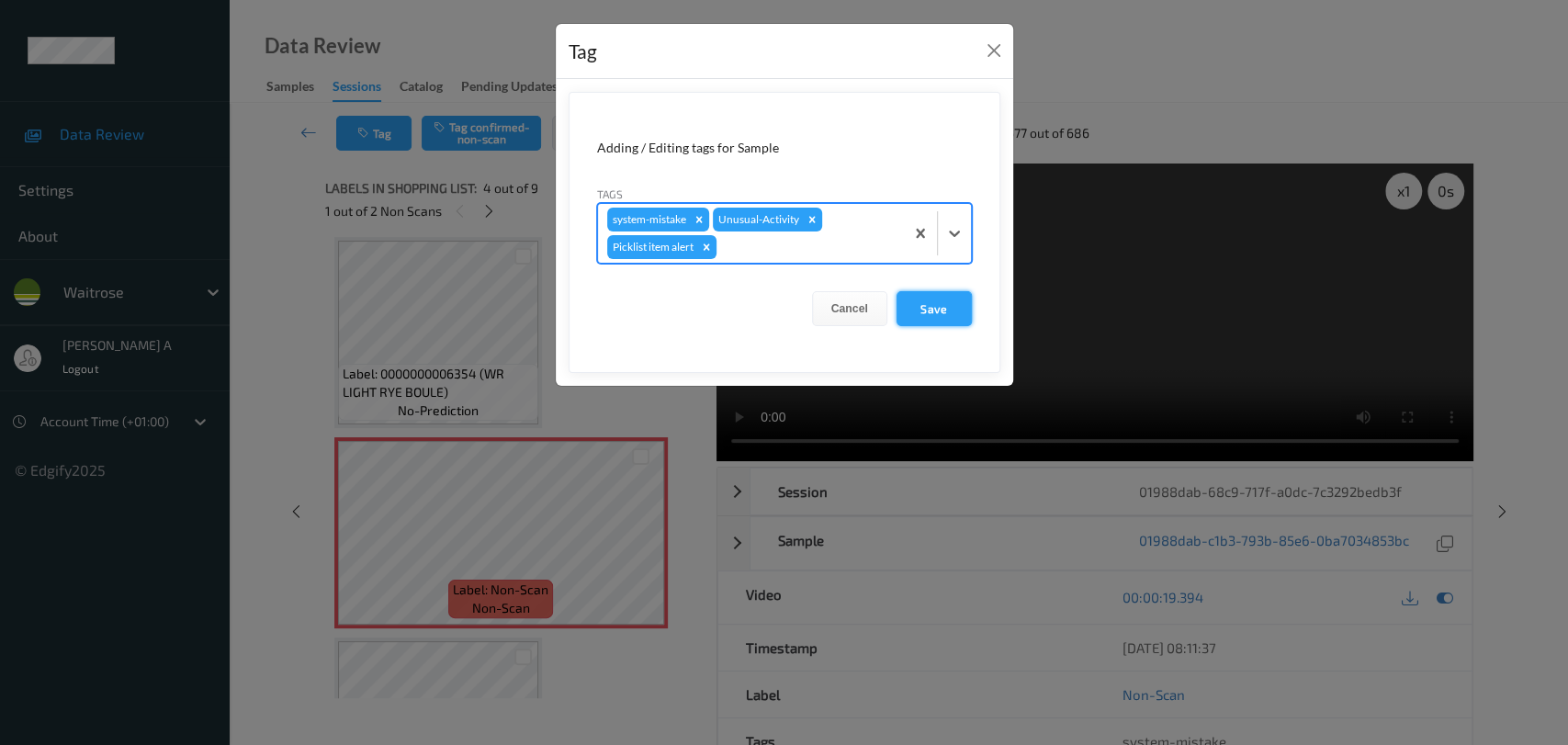
click at [943, 307] on button "Save" at bounding box center [934, 309] width 75 height 35
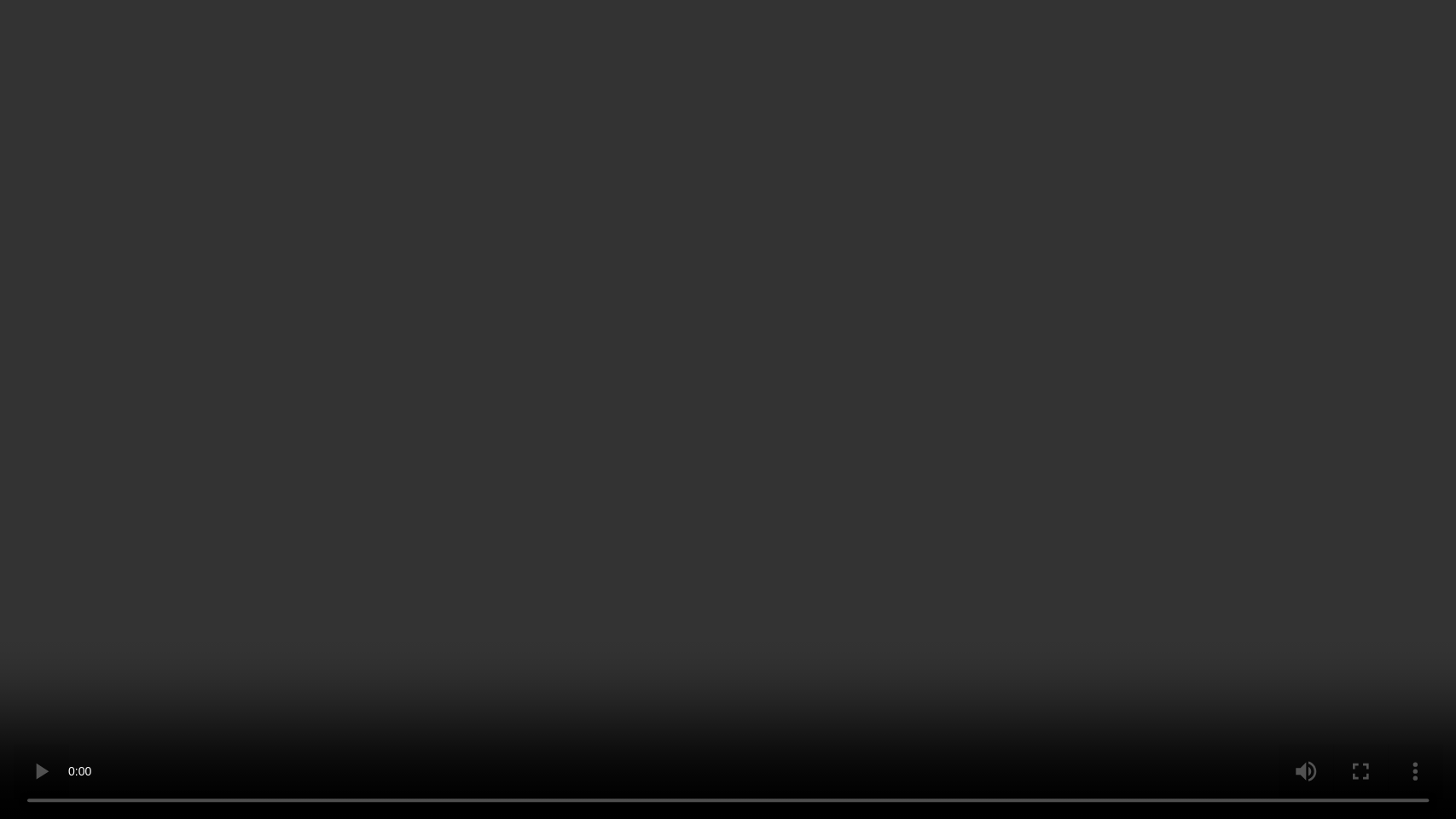
click at [818, 418] on video at bounding box center [728, 409] width 1456 height 819
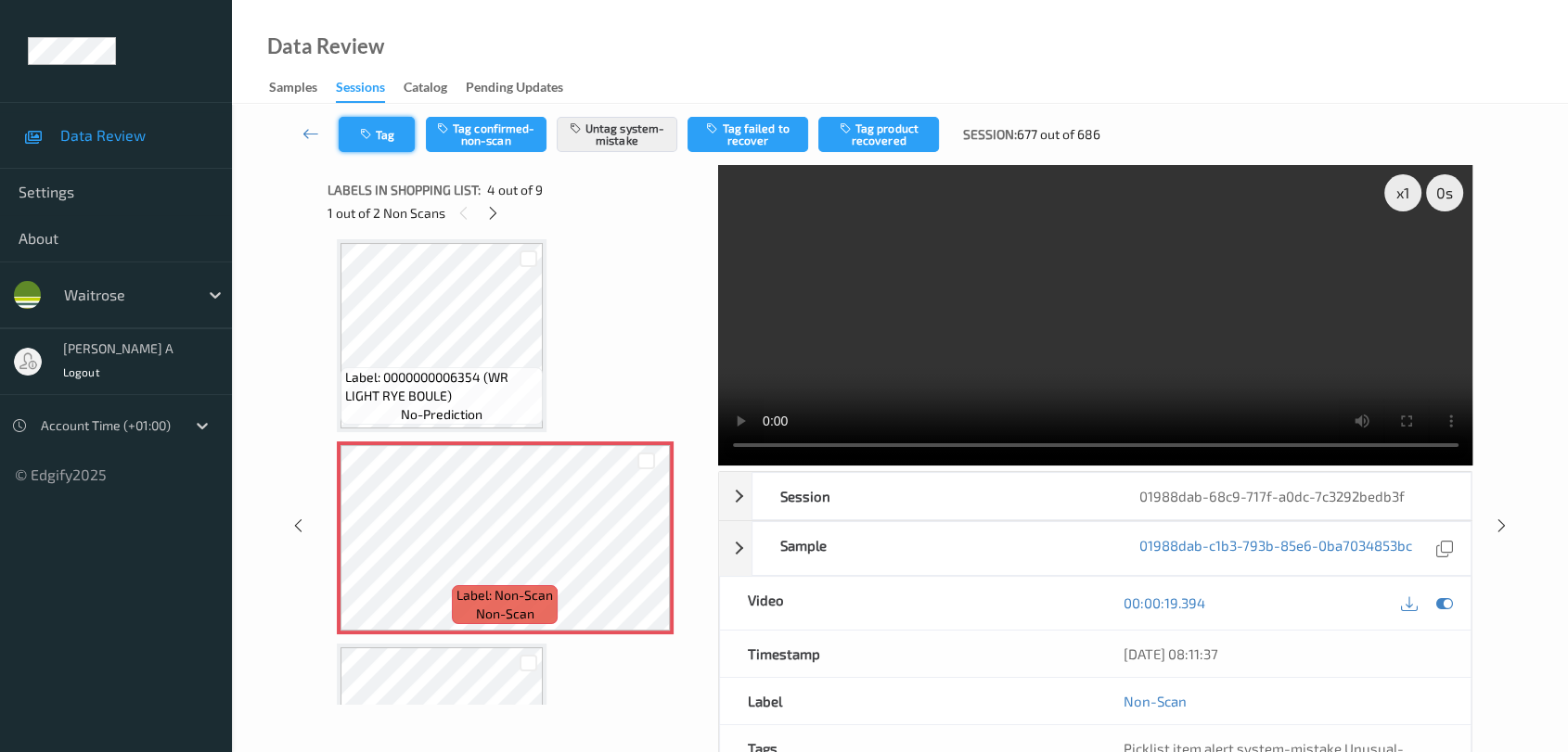
click at [357, 145] on button "Tag" at bounding box center [376, 135] width 76 height 35
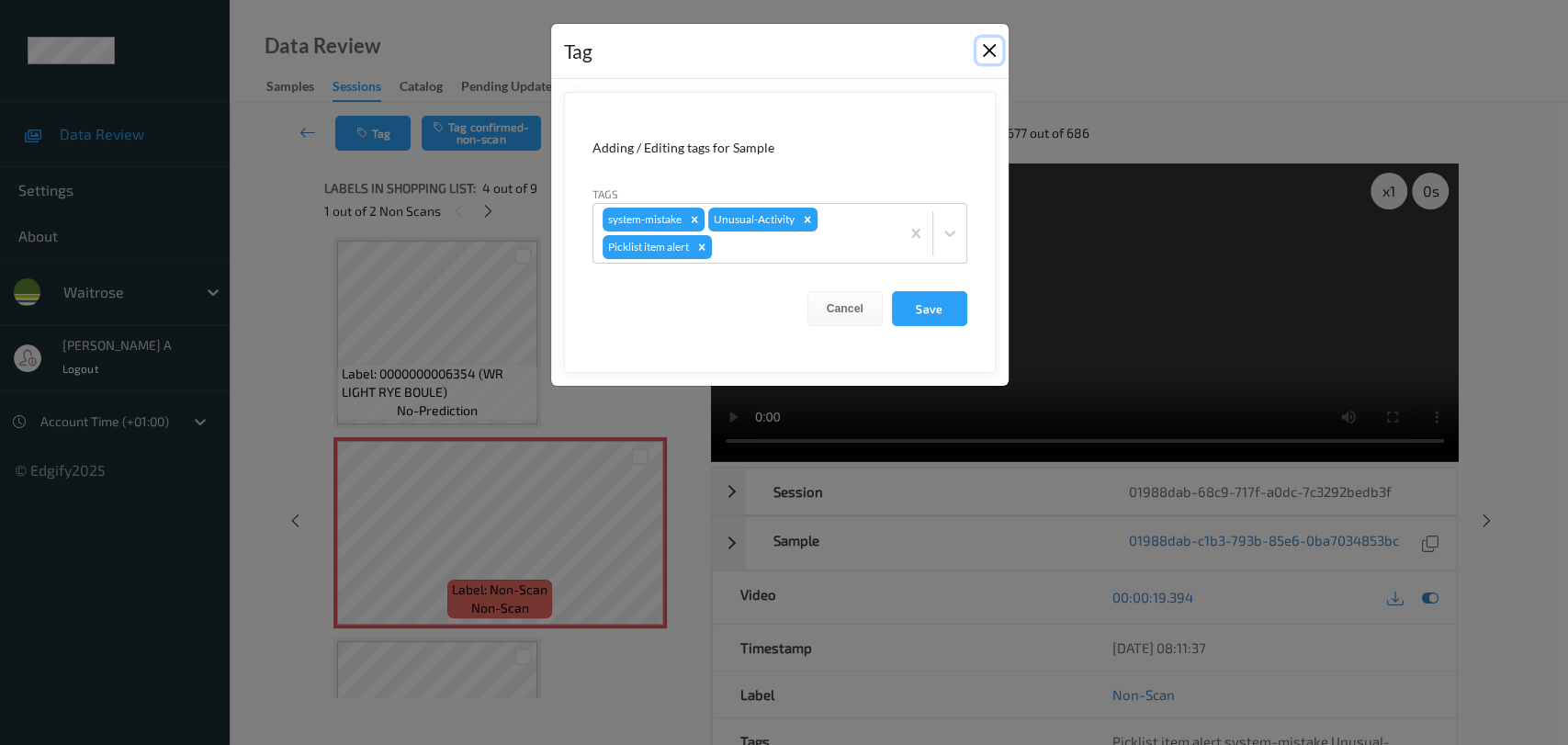
click at [983, 56] on button "Close" at bounding box center [989, 51] width 25 height 25
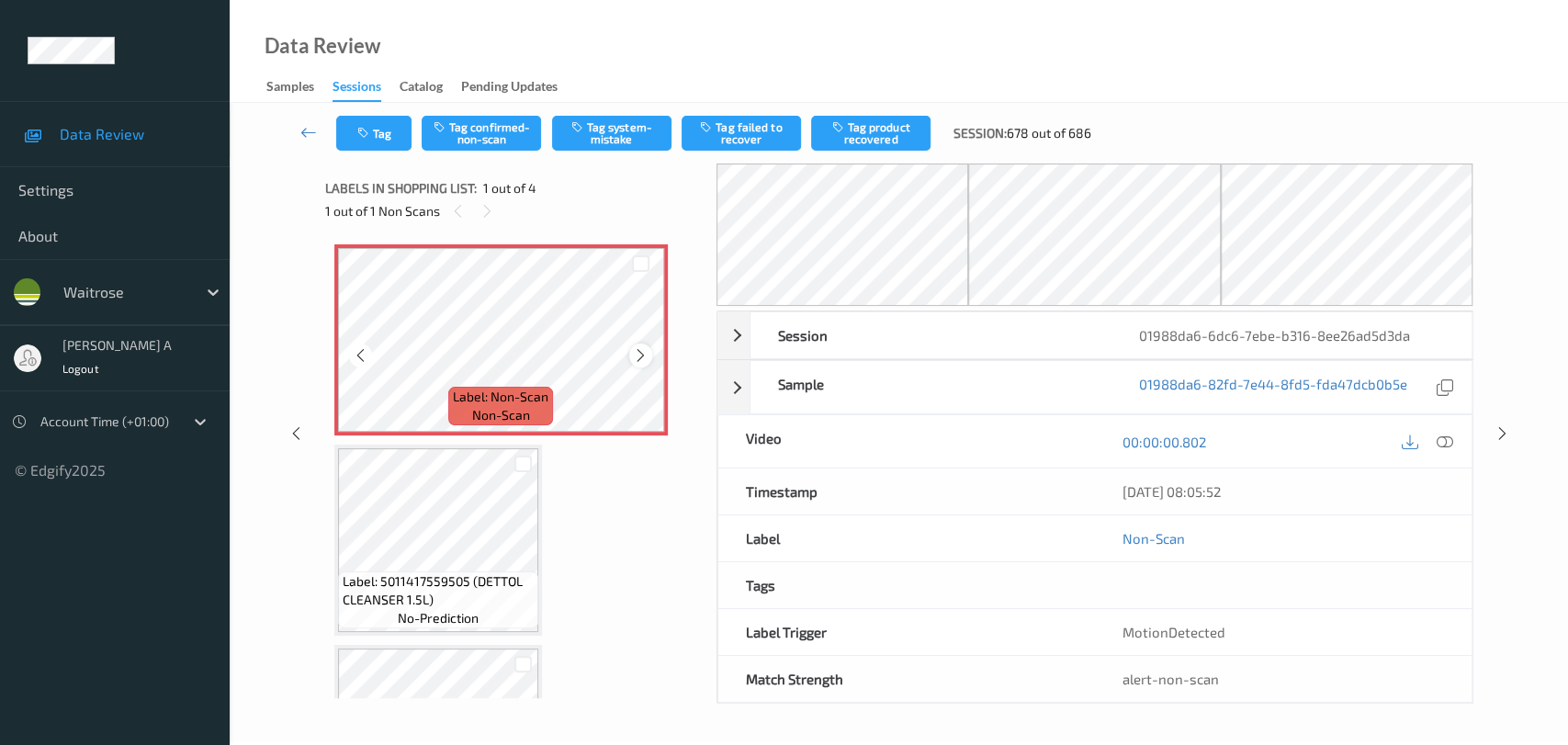
click at [642, 362] on icon at bounding box center [640, 355] width 16 height 17
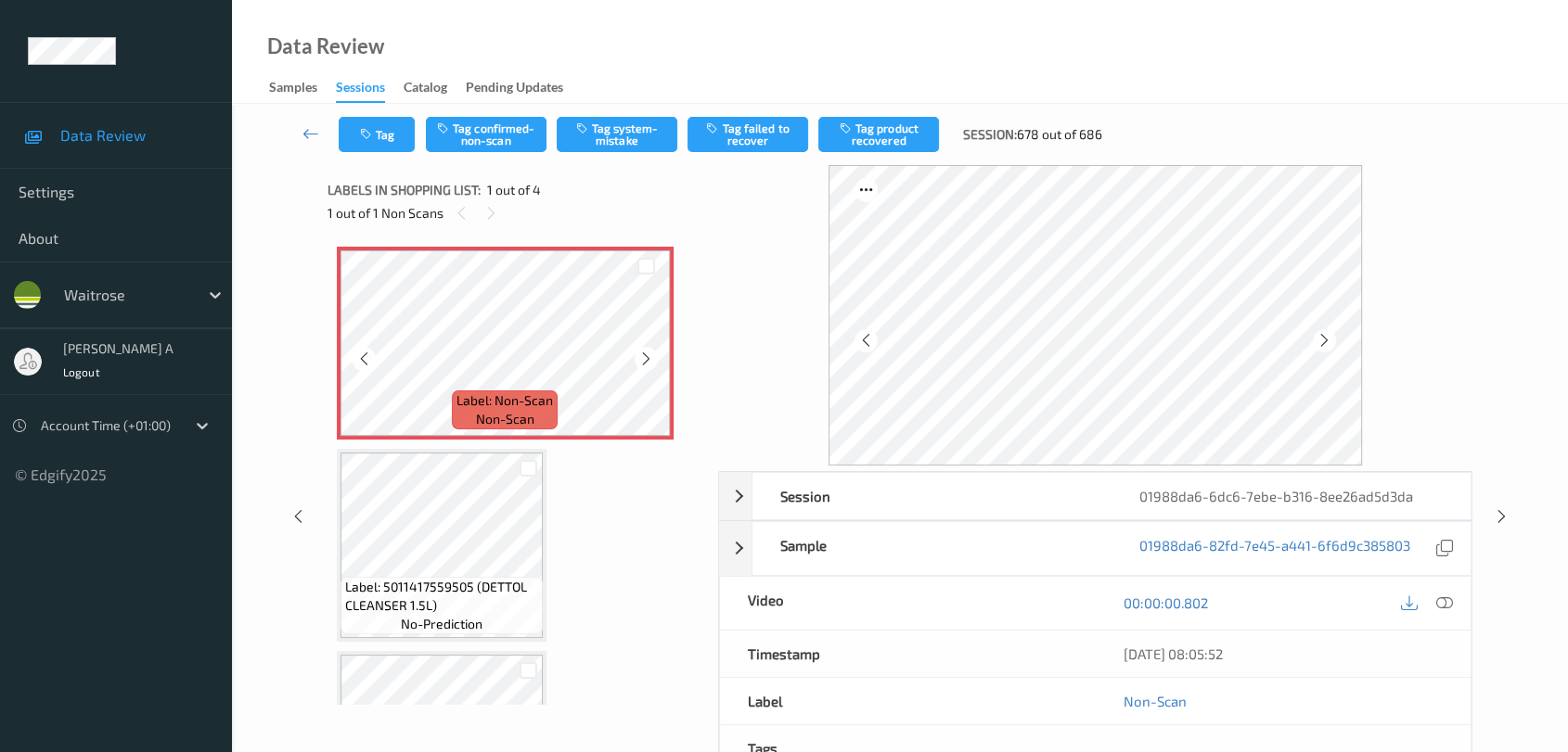
click at [649, 365] on icon at bounding box center [646, 358] width 16 height 17
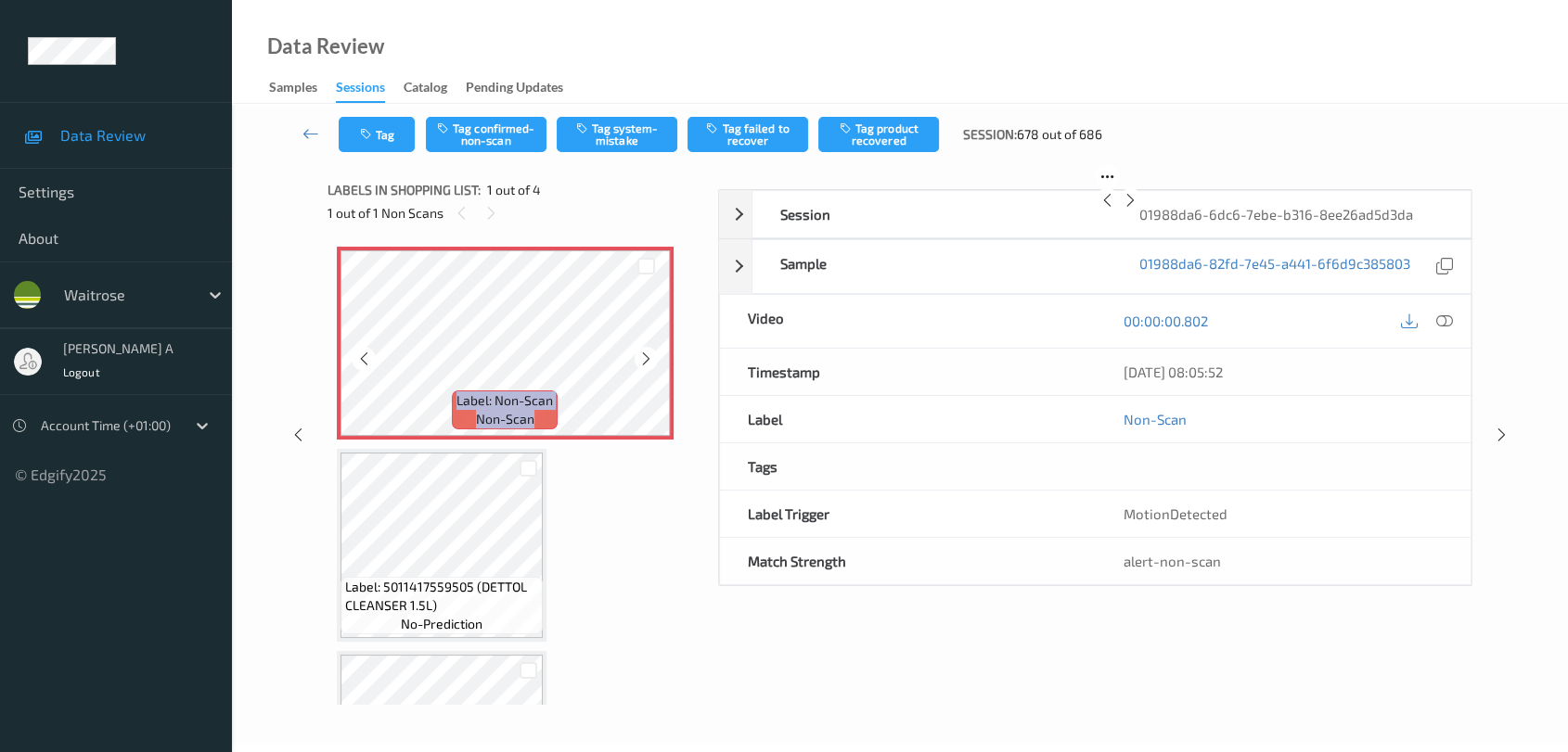
click at [649, 365] on icon at bounding box center [646, 358] width 16 height 17
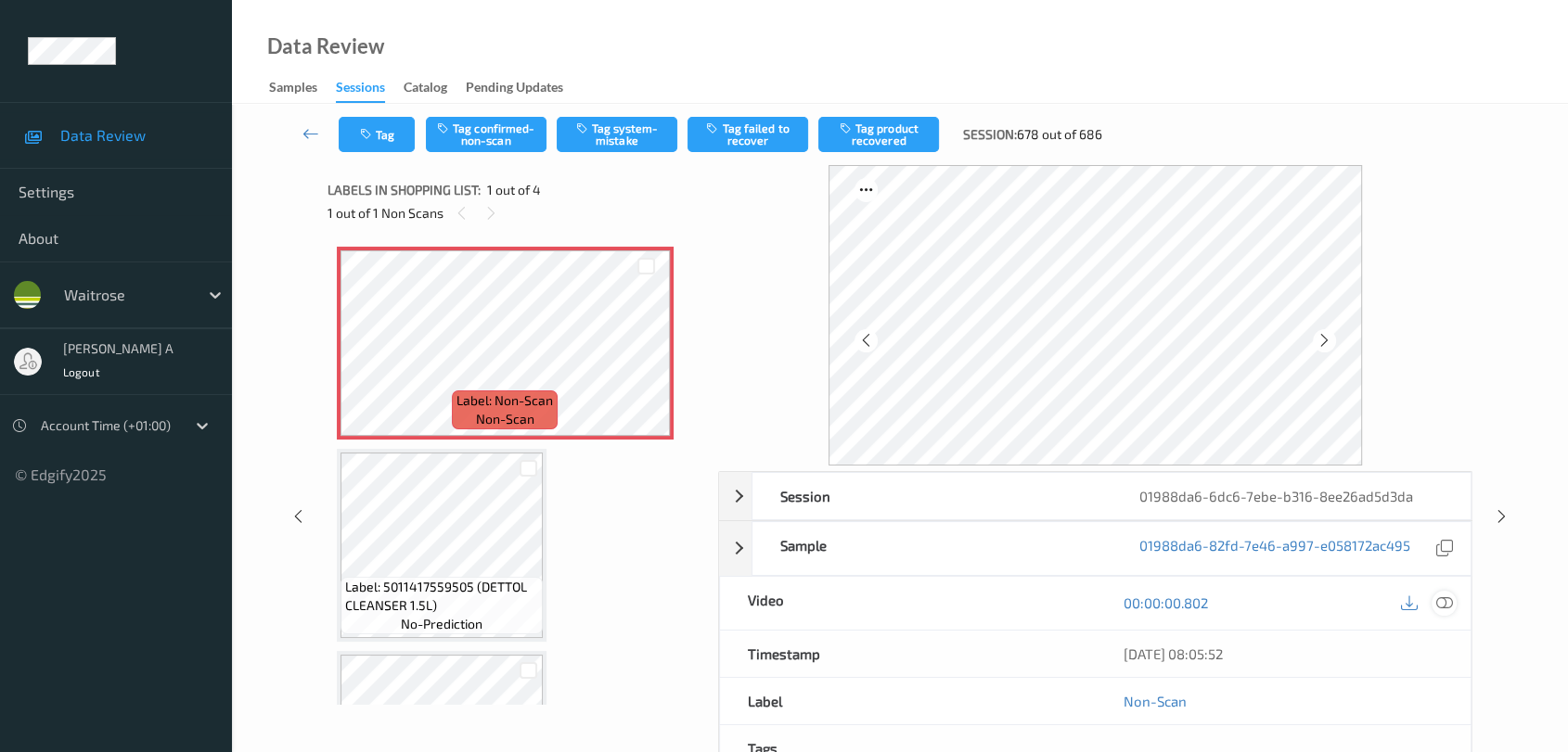
click at [1424, 607] on icon at bounding box center [1444, 602] width 17 height 17
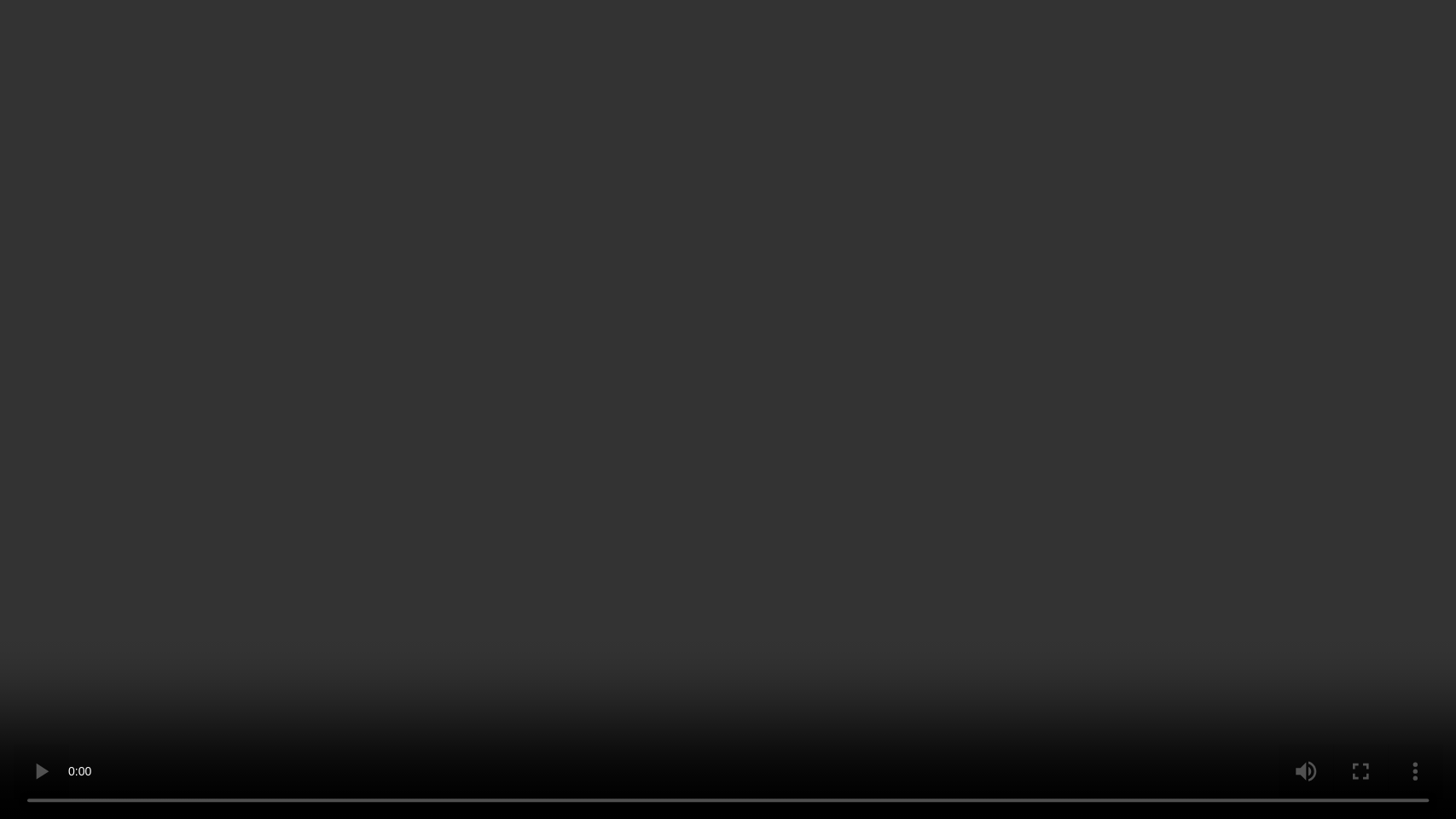
click at [783, 477] on video at bounding box center [728, 409] width 1456 height 819
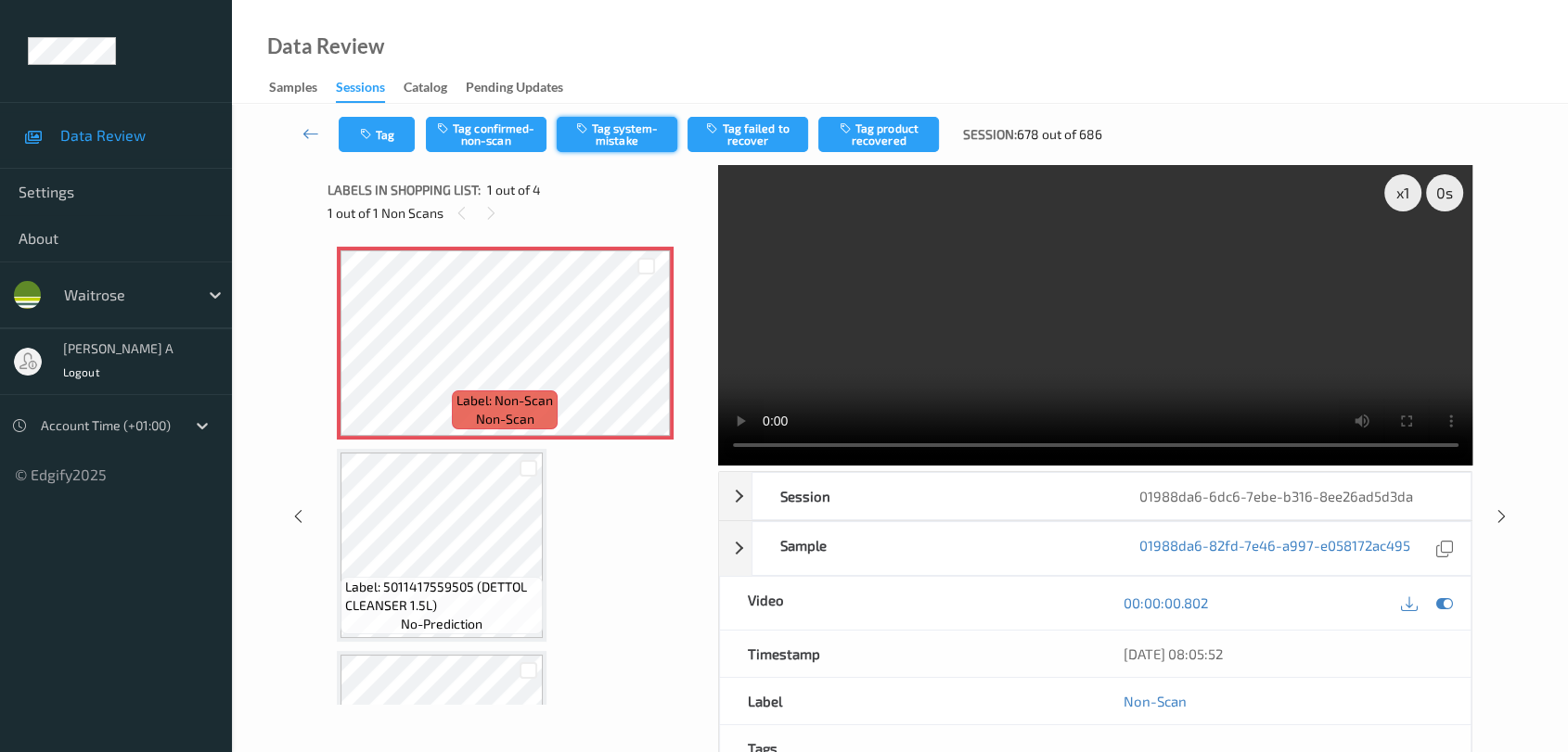
click at [653, 142] on button "Tag system-mistake" at bounding box center [617, 135] width 121 height 35
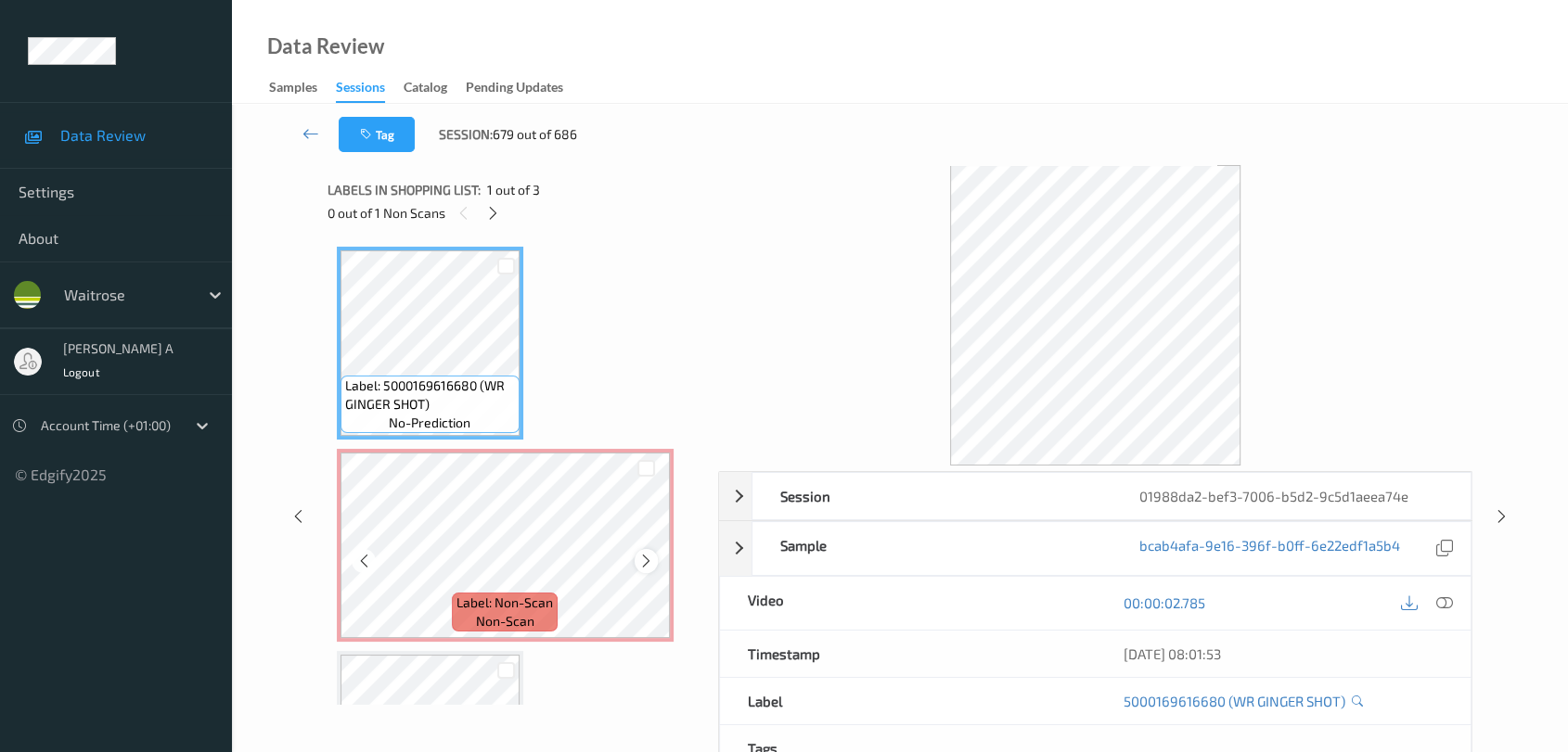
click at [653, 558] on icon at bounding box center [646, 561] width 16 height 17
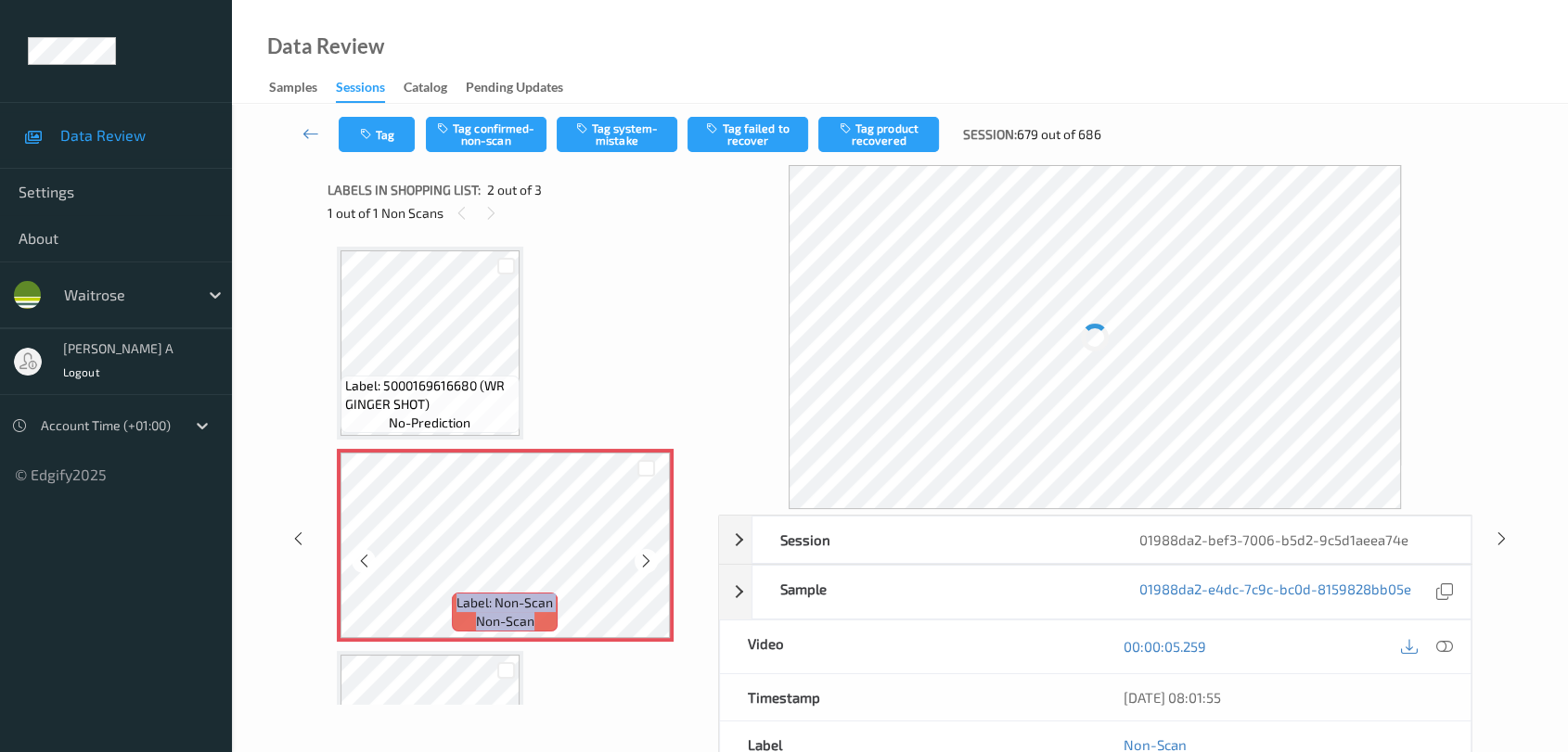
click at [652, 558] on icon at bounding box center [646, 561] width 16 height 17
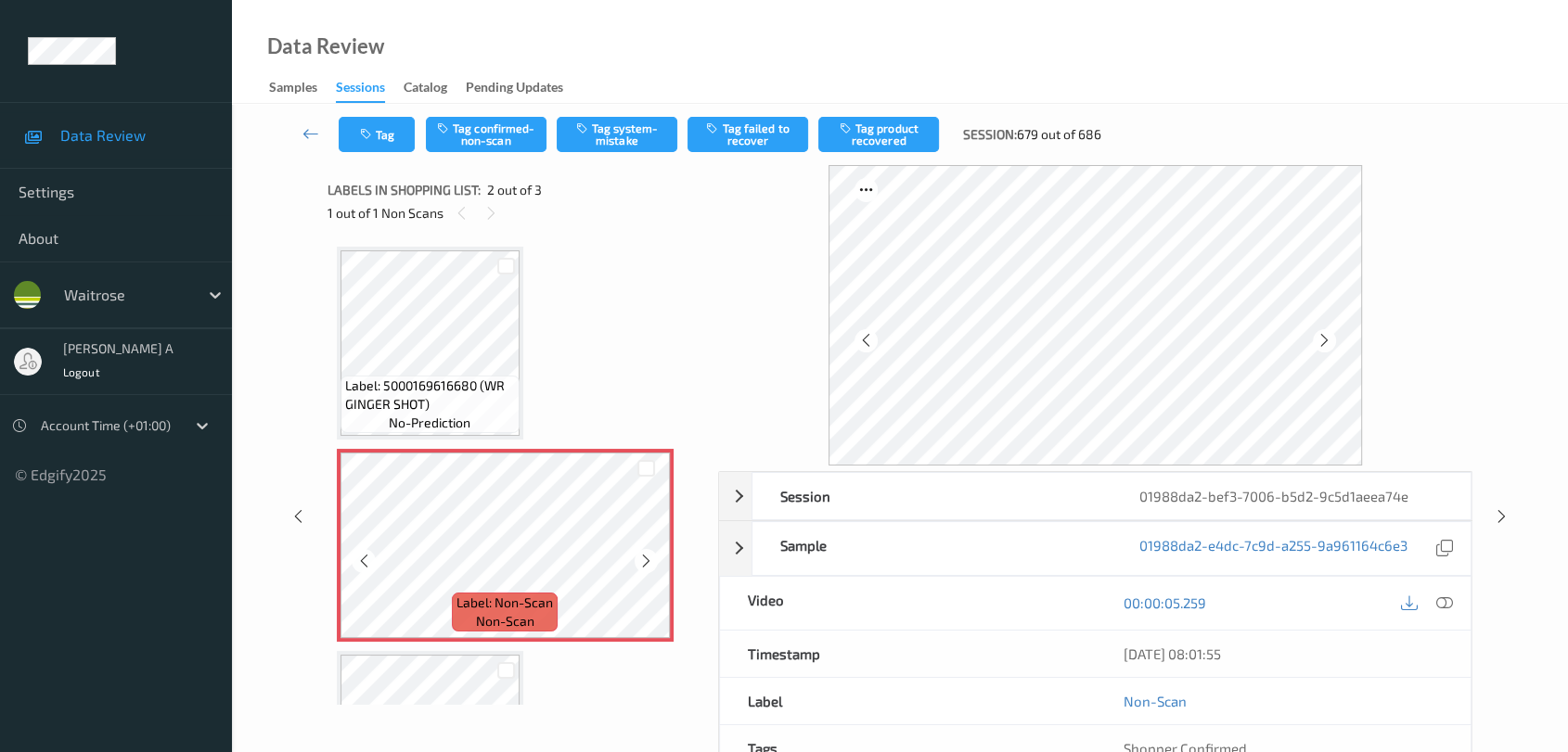
click at [652, 558] on icon at bounding box center [646, 561] width 16 height 17
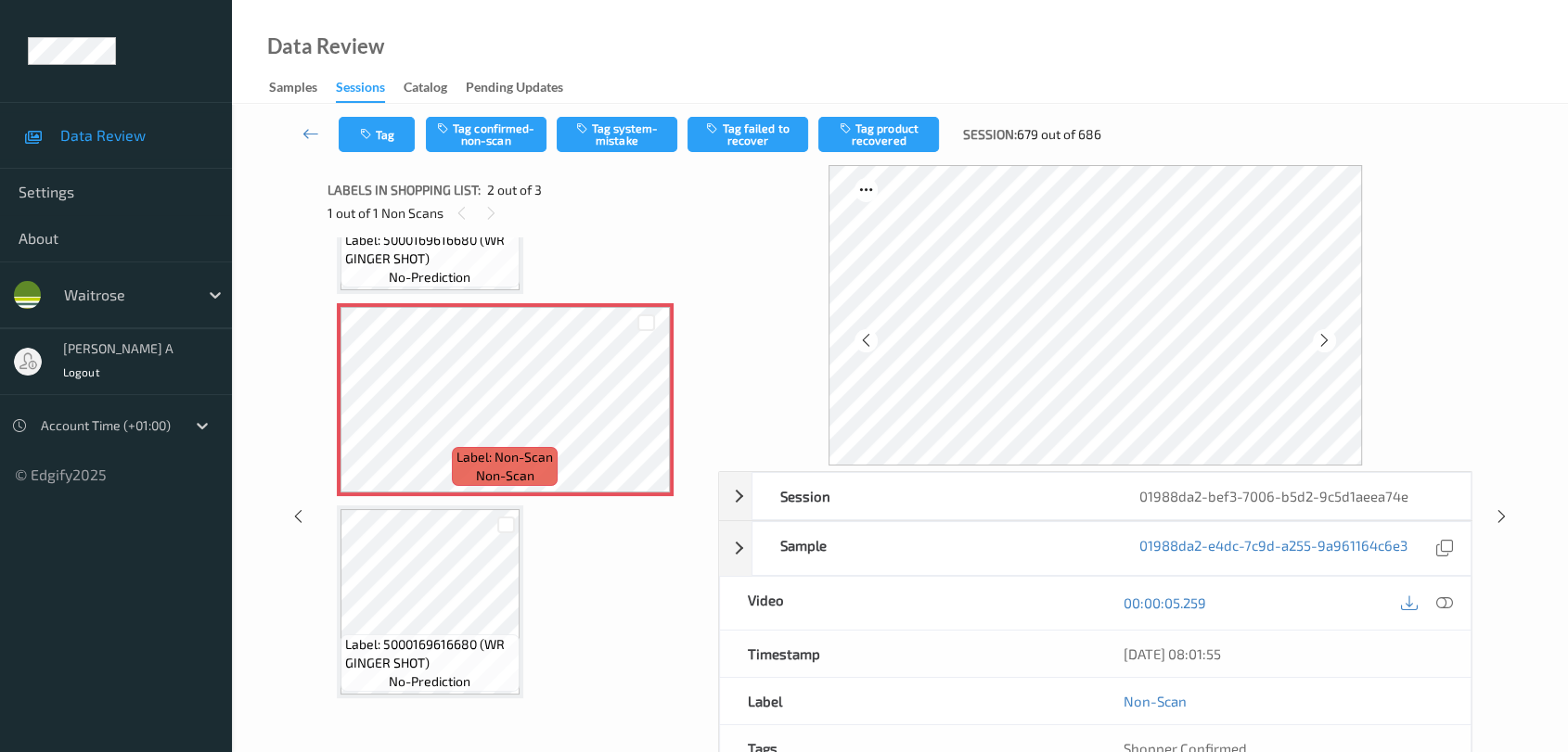
click at [1424, 603] on icon at bounding box center [1444, 602] width 17 height 17
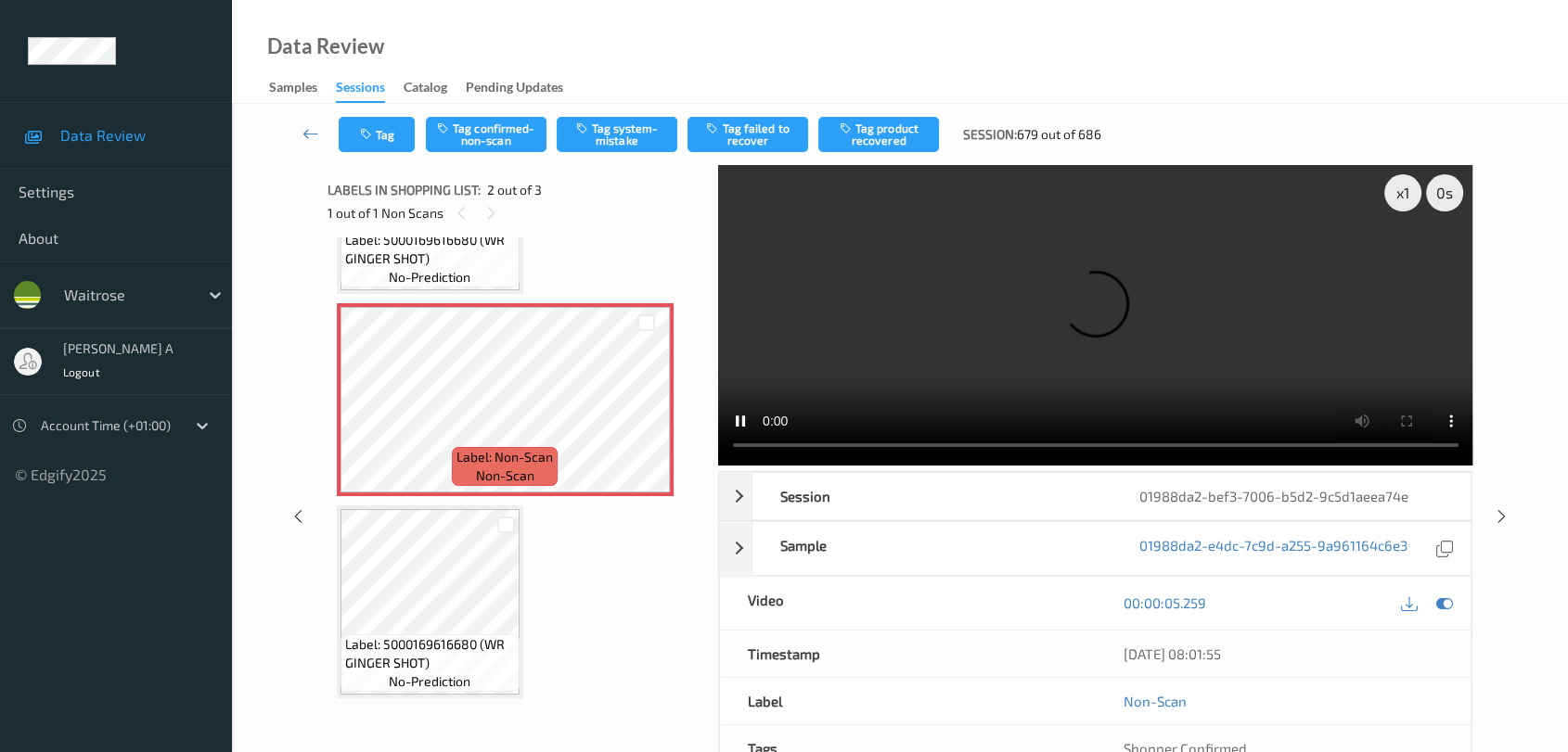
click at [1424, 263] on video at bounding box center [1096, 315] width 755 height 300
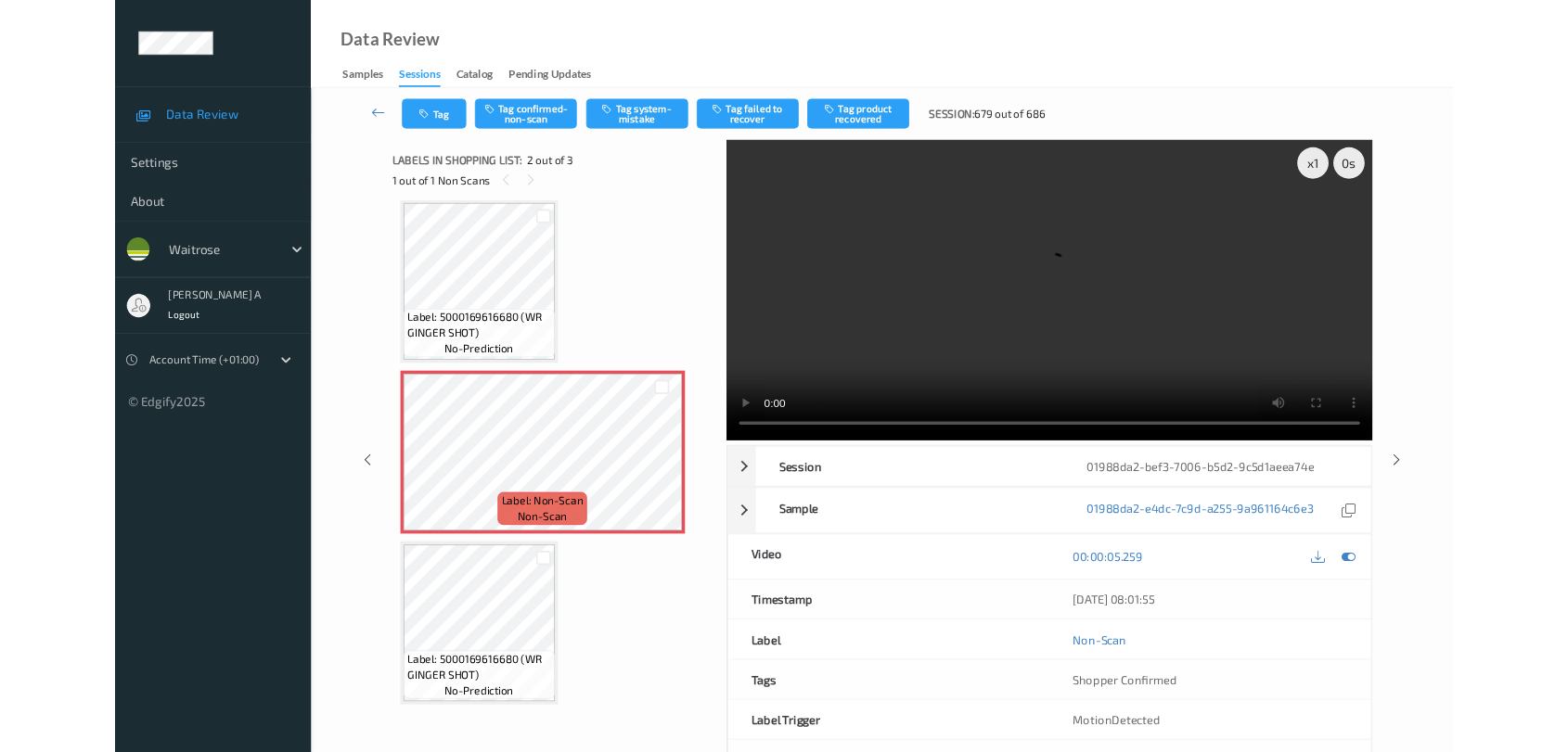
scroll to position [8, 0]
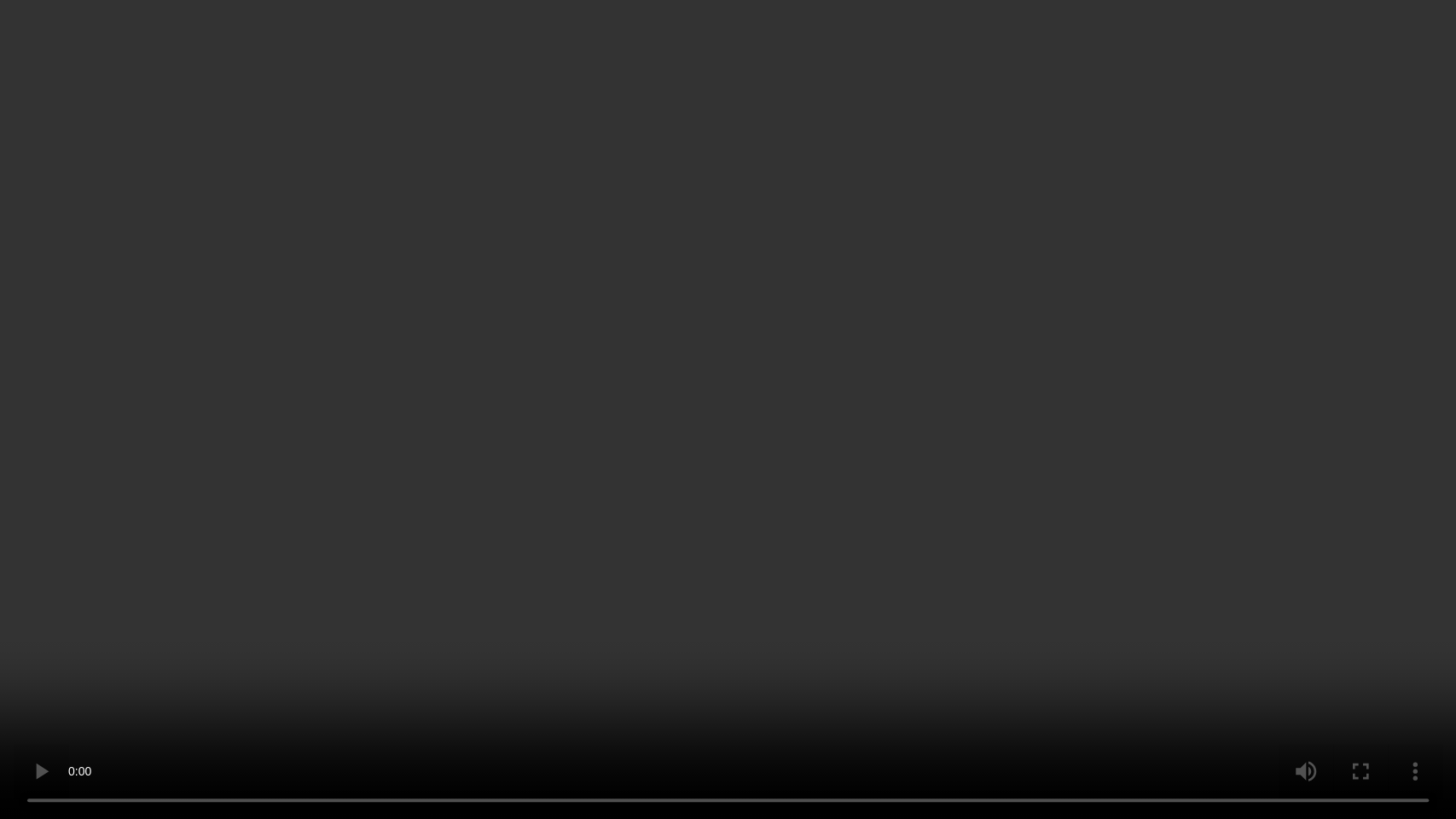
click at [113, 622] on video at bounding box center [728, 409] width 1456 height 819
click at [1001, 364] on video at bounding box center [728, 409] width 1456 height 819
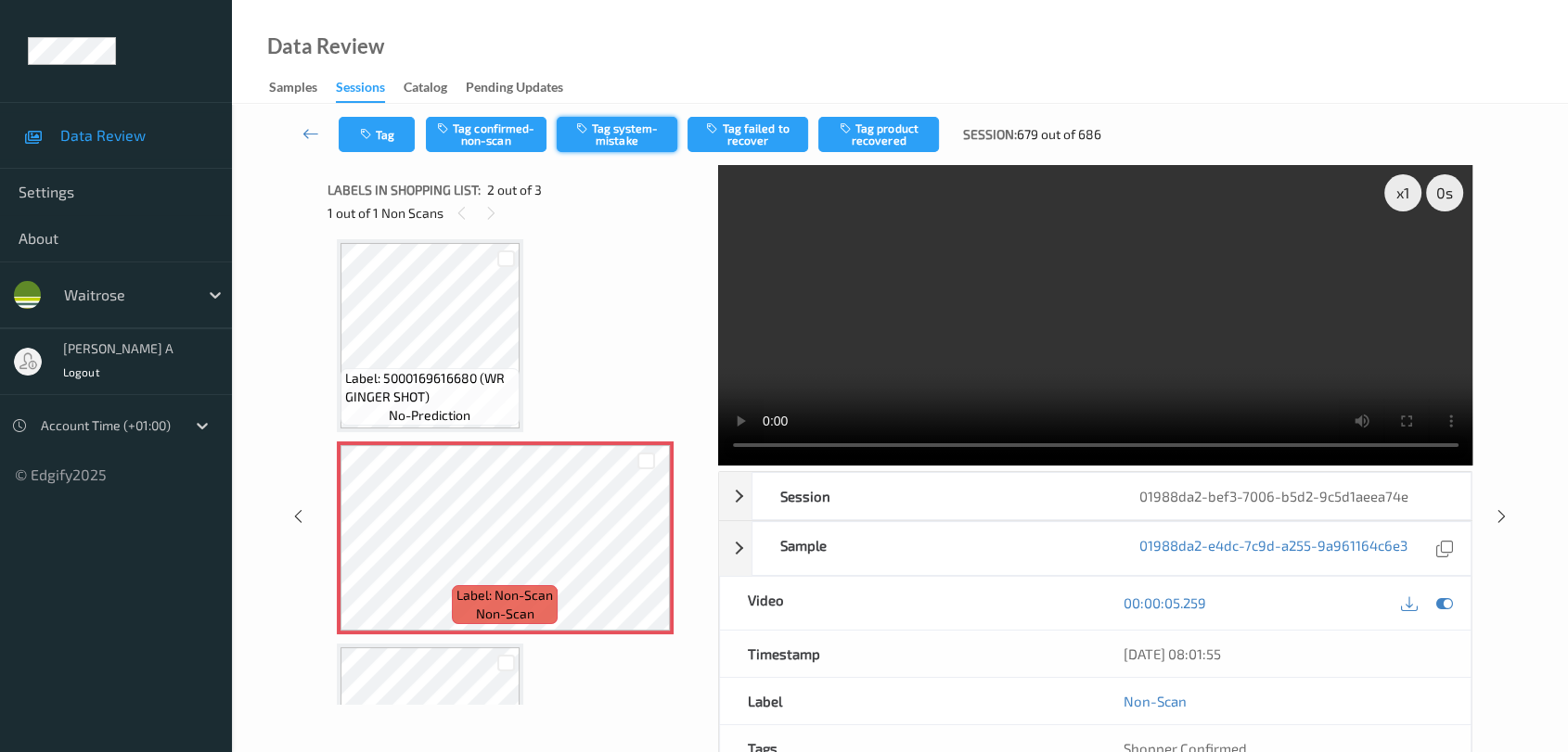
click at [616, 141] on button "Tag system-mistake" at bounding box center [617, 135] width 121 height 35
click at [397, 142] on button "Tag" at bounding box center [376, 135] width 76 height 35
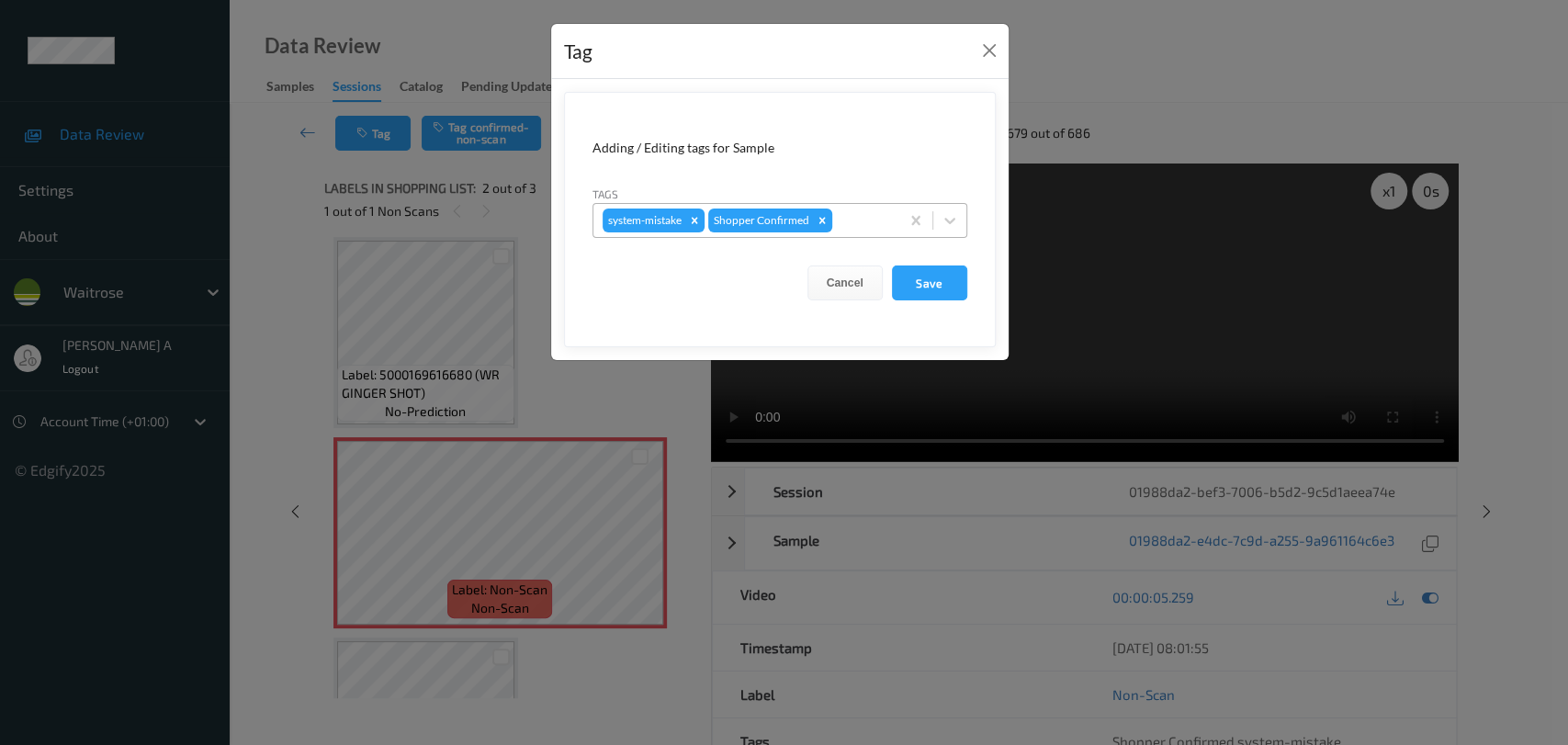
click at [856, 226] on div at bounding box center [863, 220] width 55 height 22
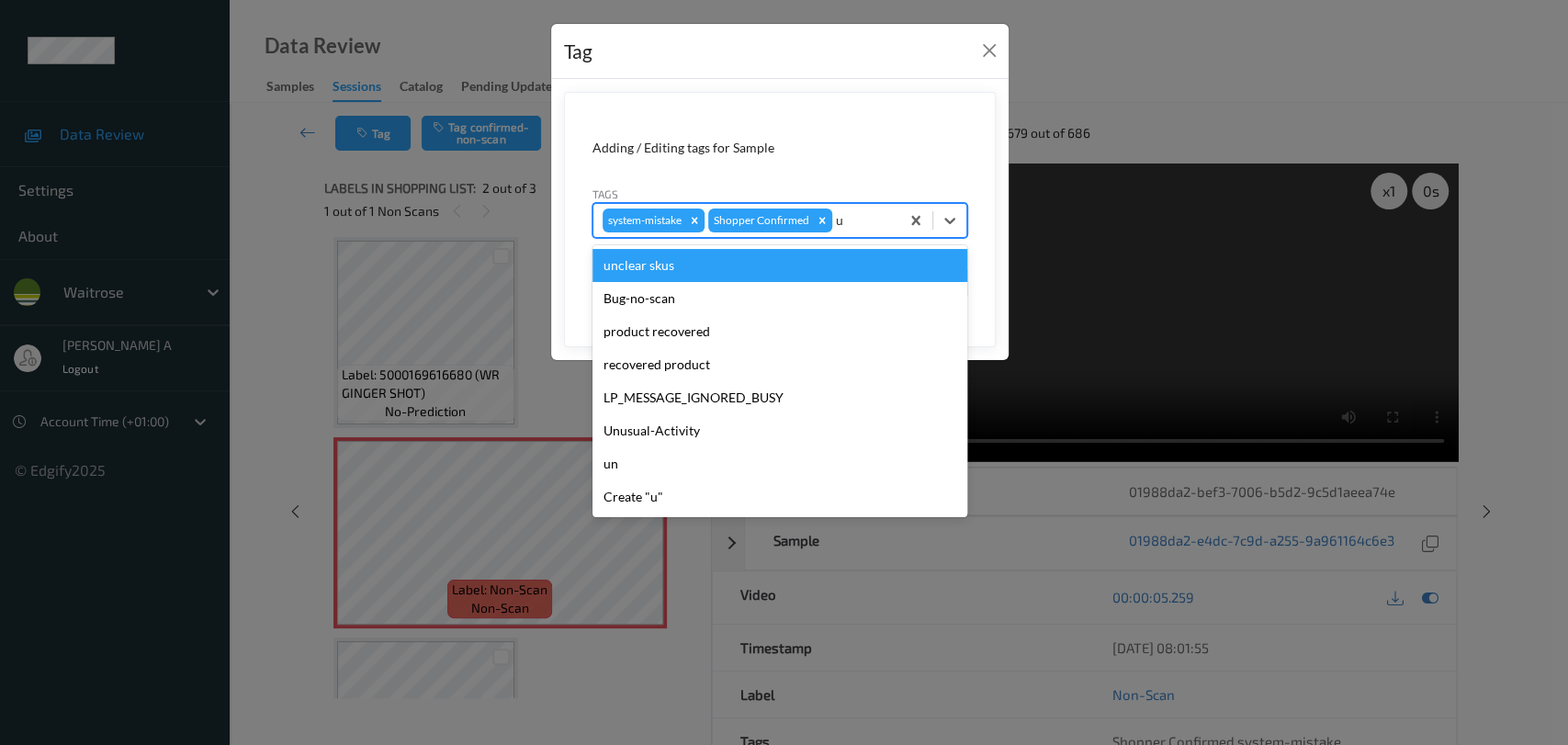
type input "un"
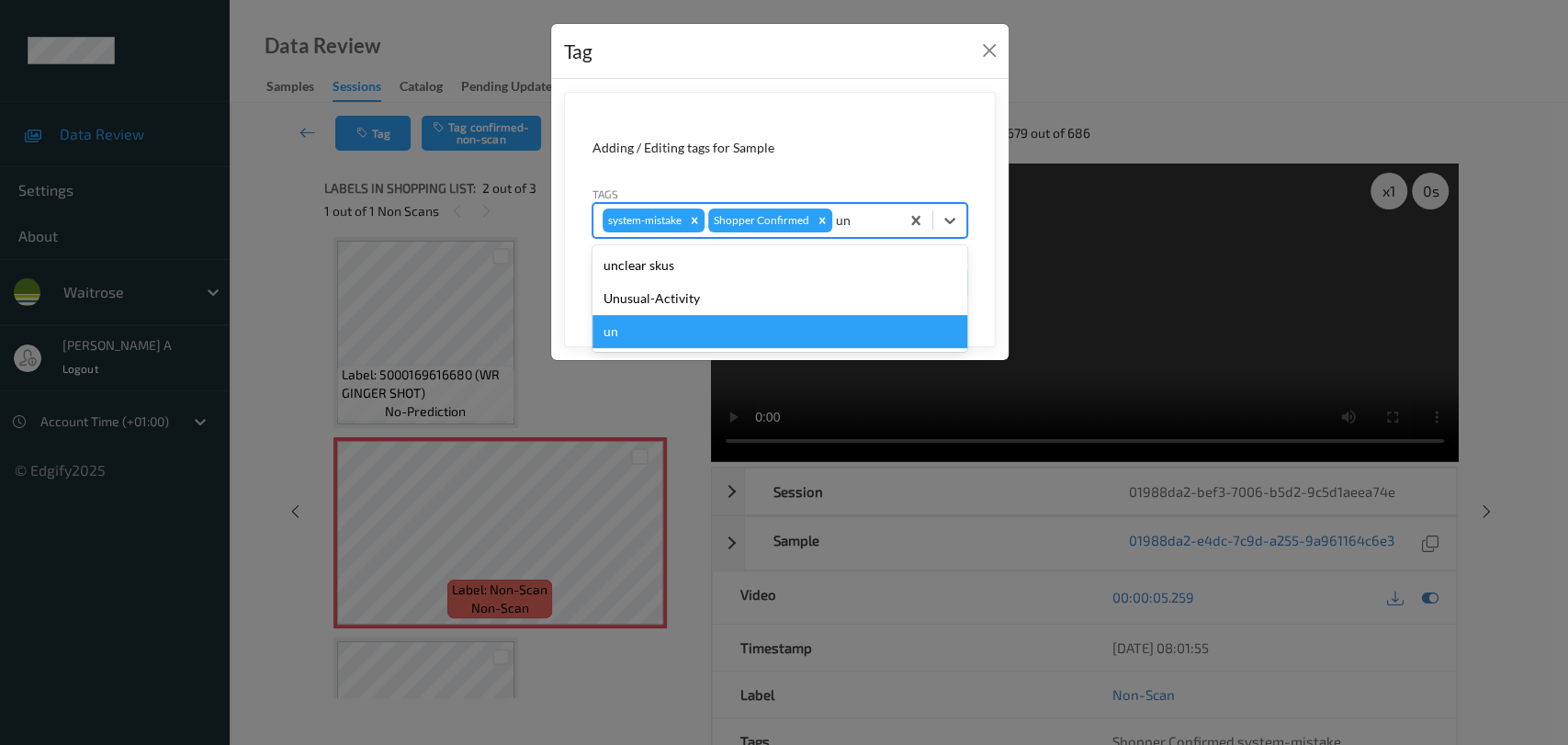
click at [801, 315] on div "un" at bounding box center [780, 332] width 375 height 33
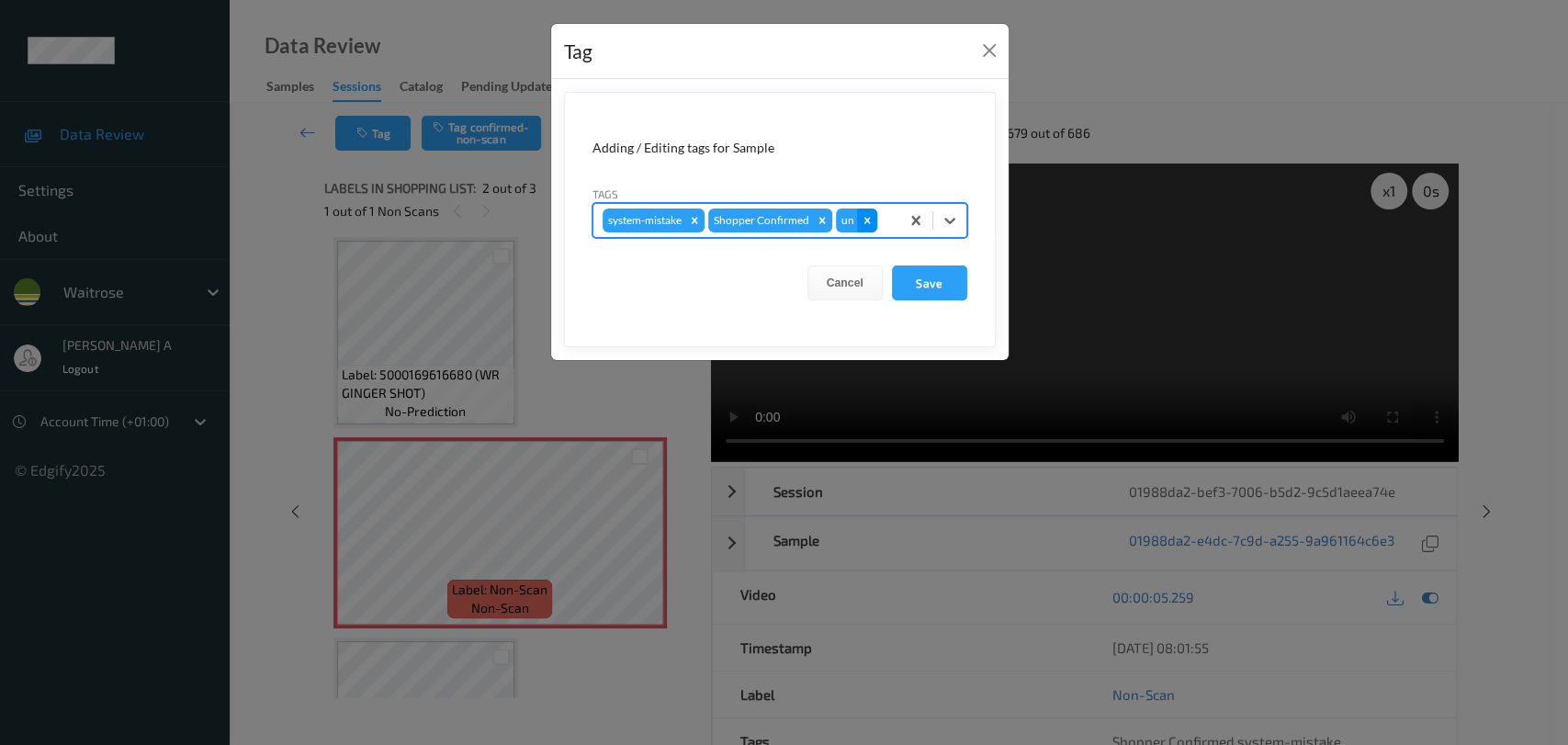
click at [870, 219] on icon "Remove un" at bounding box center [866, 220] width 13 height 13
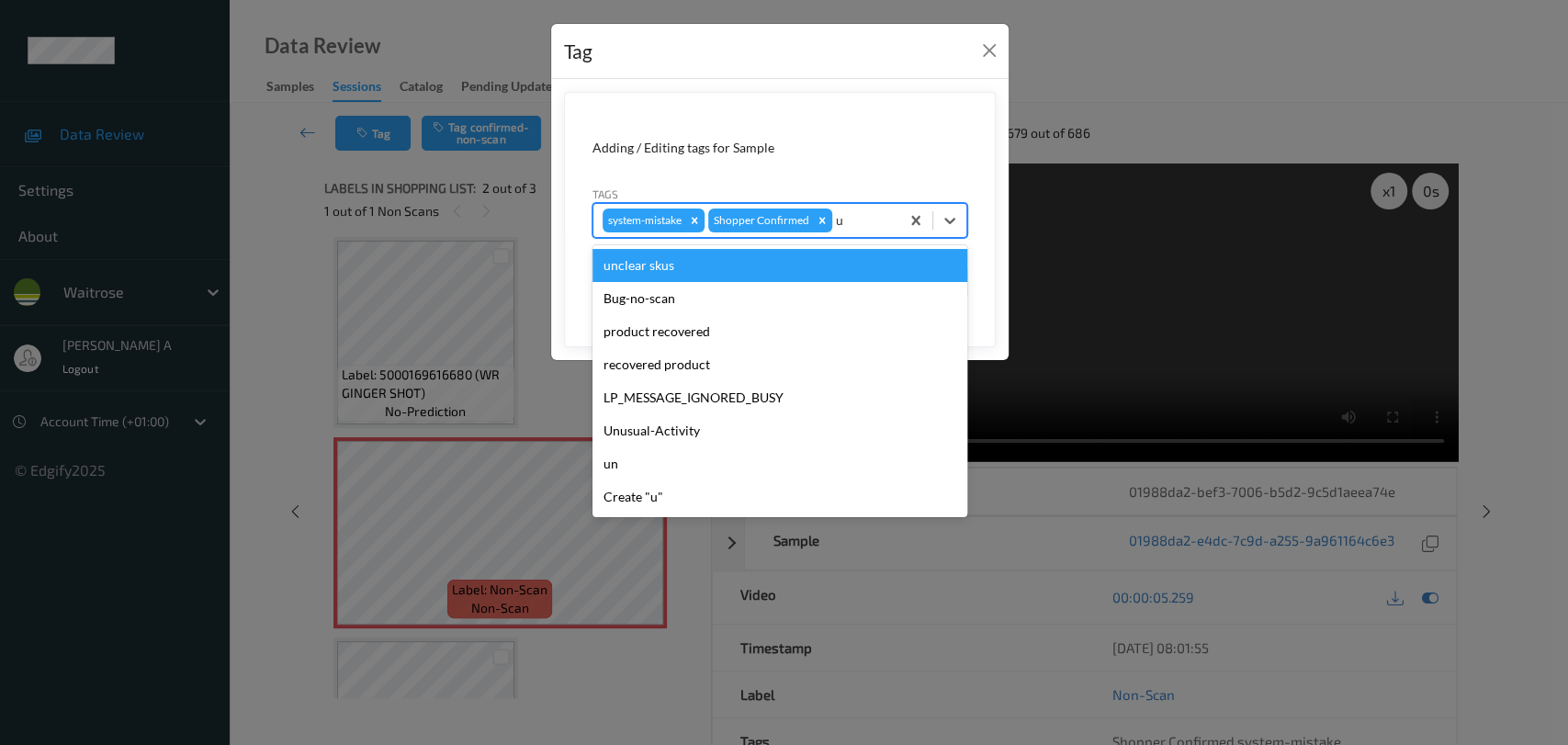
type input "un"
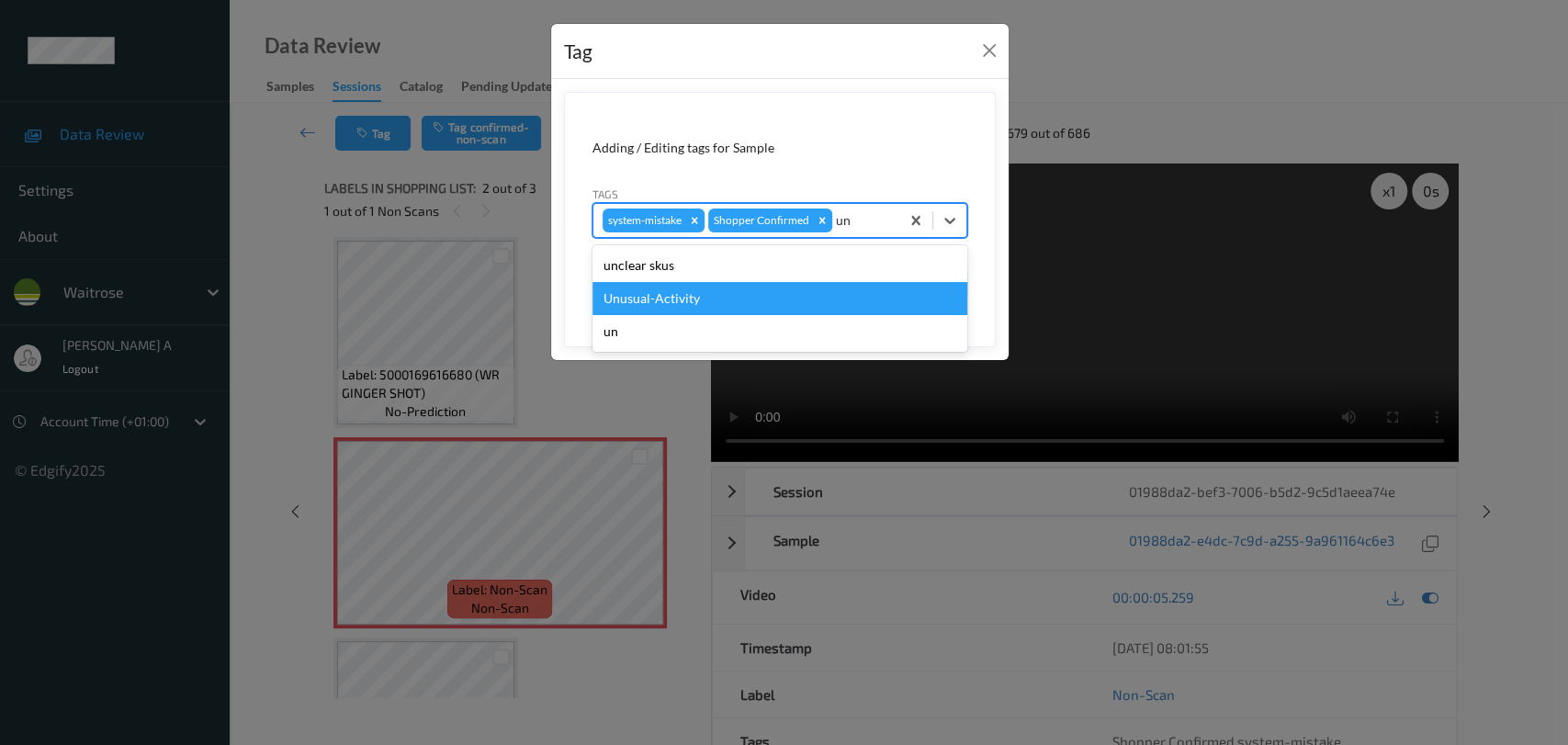
click at [766, 289] on div "Unusual-Activity" at bounding box center [780, 298] width 375 height 33
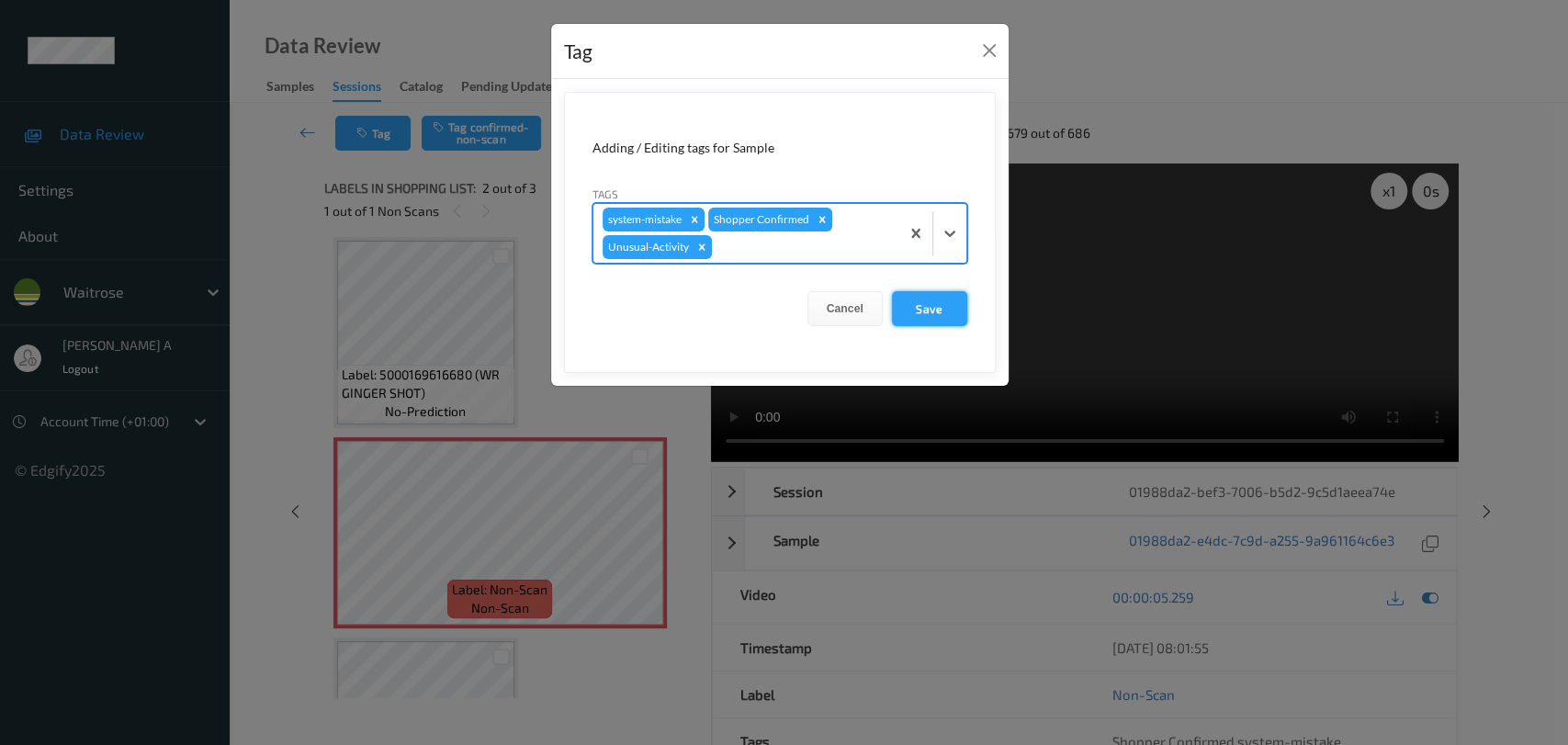
click at [928, 303] on button "Save" at bounding box center [929, 309] width 75 height 35
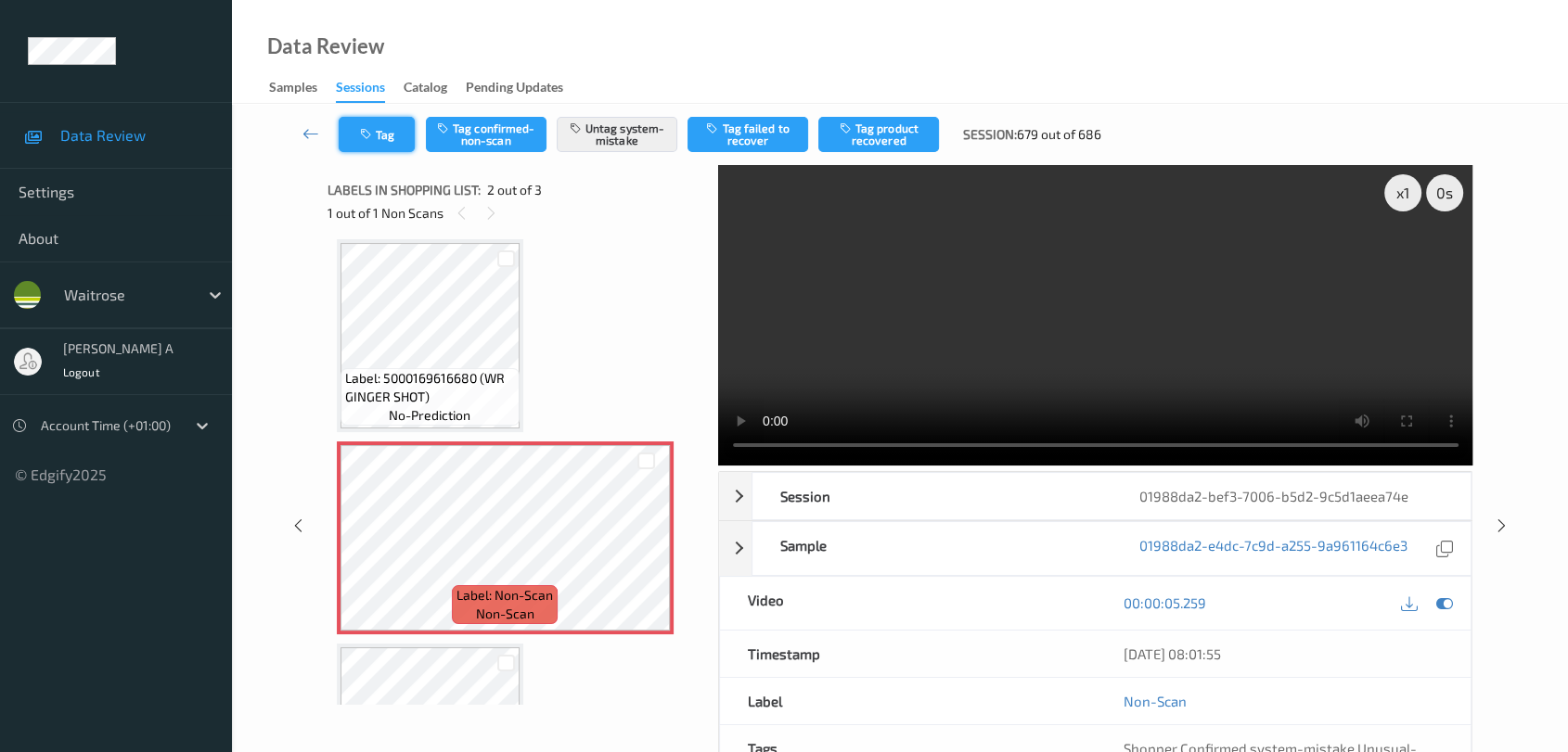
click at [363, 134] on icon "button" at bounding box center [368, 134] width 16 height 13
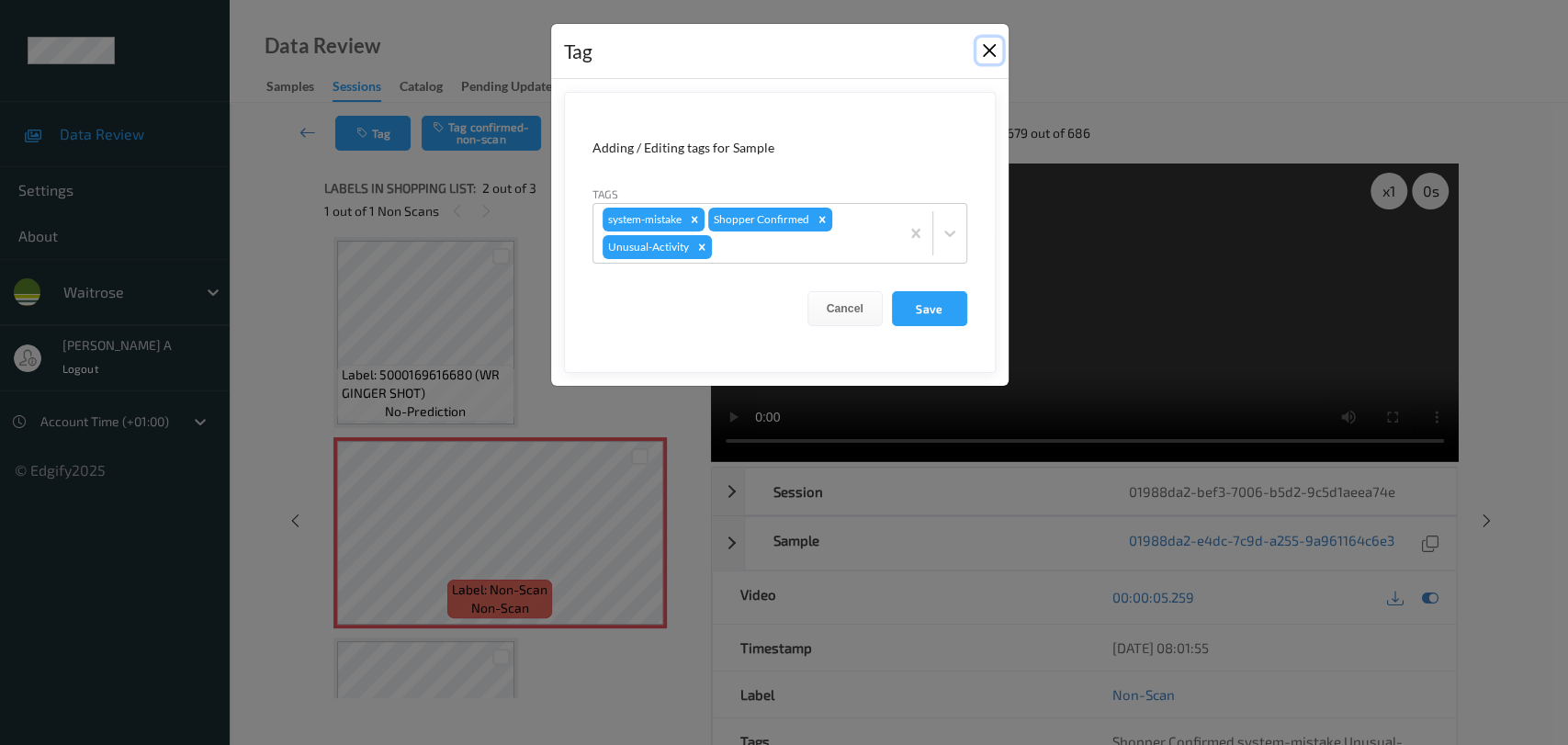
click at [985, 50] on button "Close" at bounding box center [989, 51] width 25 height 25
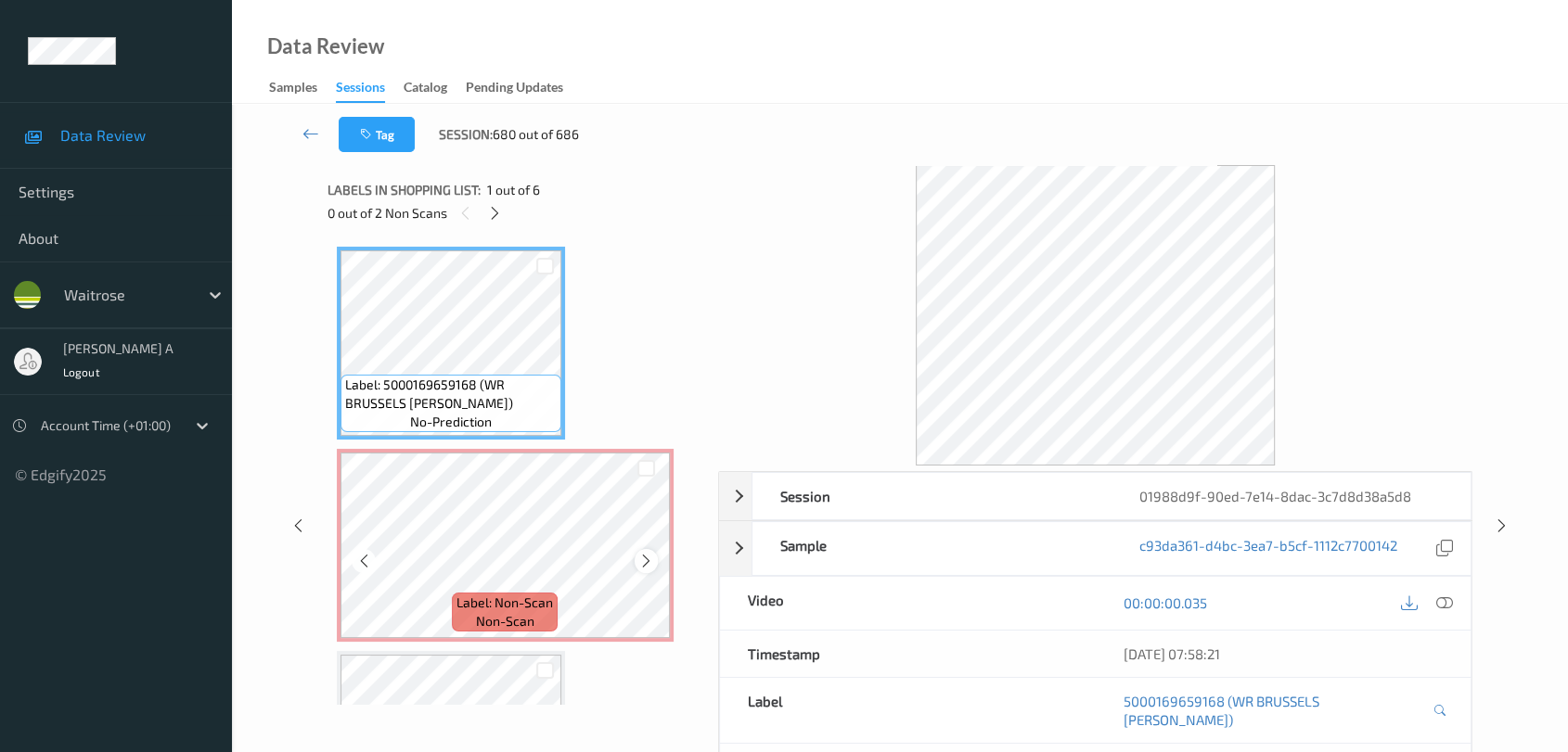
click at [649, 563] on icon at bounding box center [646, 561] width 16 height 17
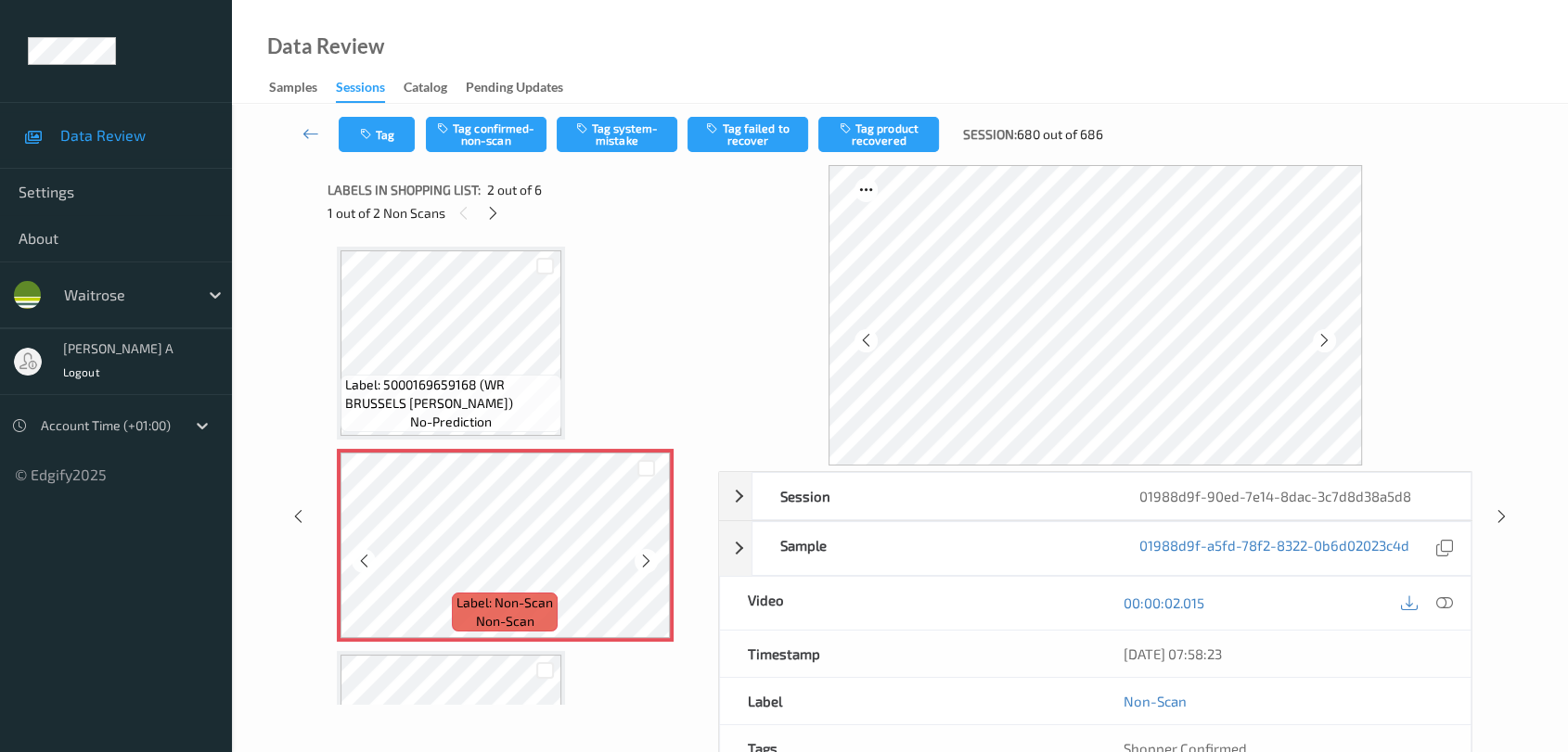
click at [649, 563] on icon at bounding box center [646, 561] width 16 height 17
click at [1424, 607] on icon at bounding box center [1444, 602] width 17 height 17
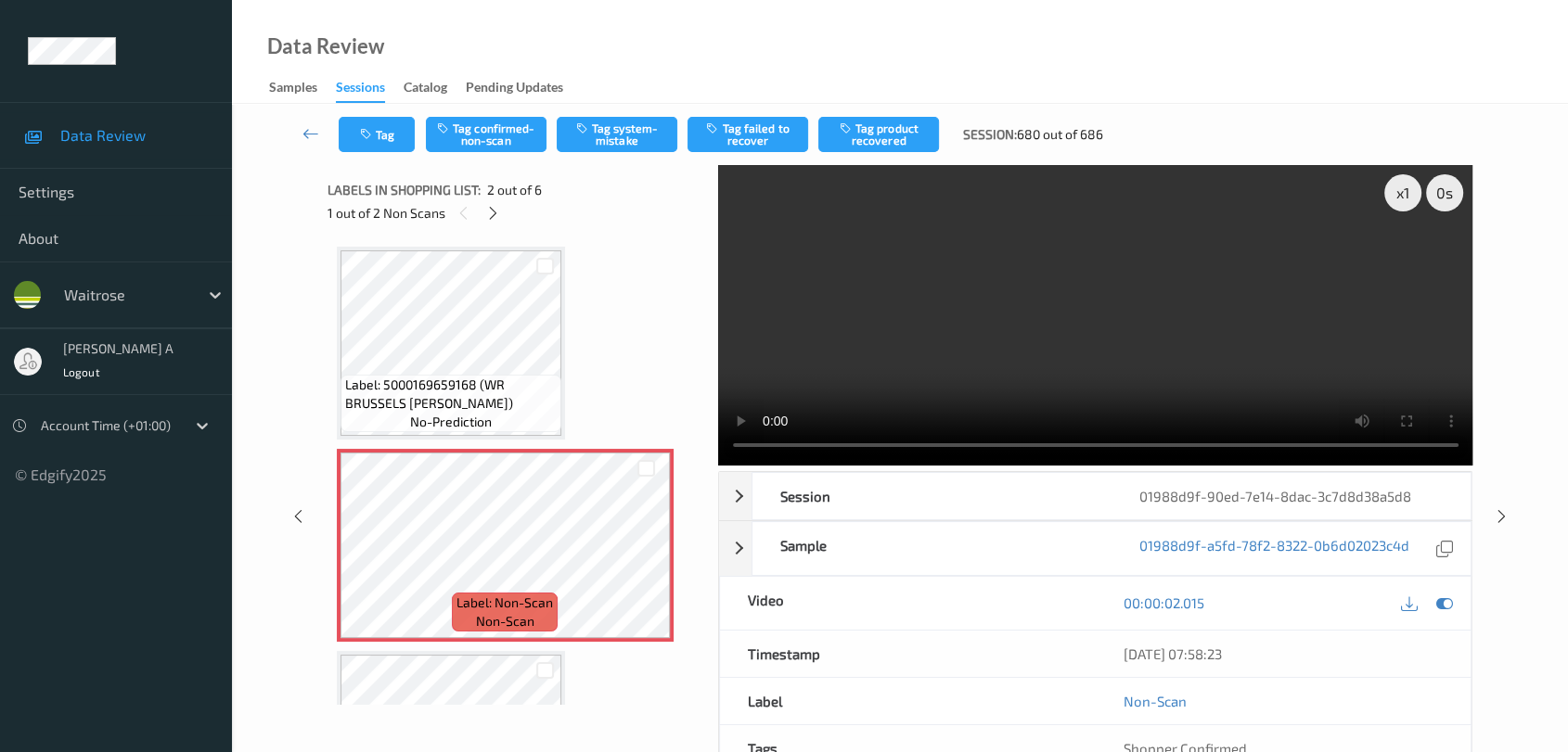
click at [1145, 331] on video at bounding box center [1096, 315] width 755 height 300
click at [645, 557] on icon at bounding box center [646, 561] width 16 height 17
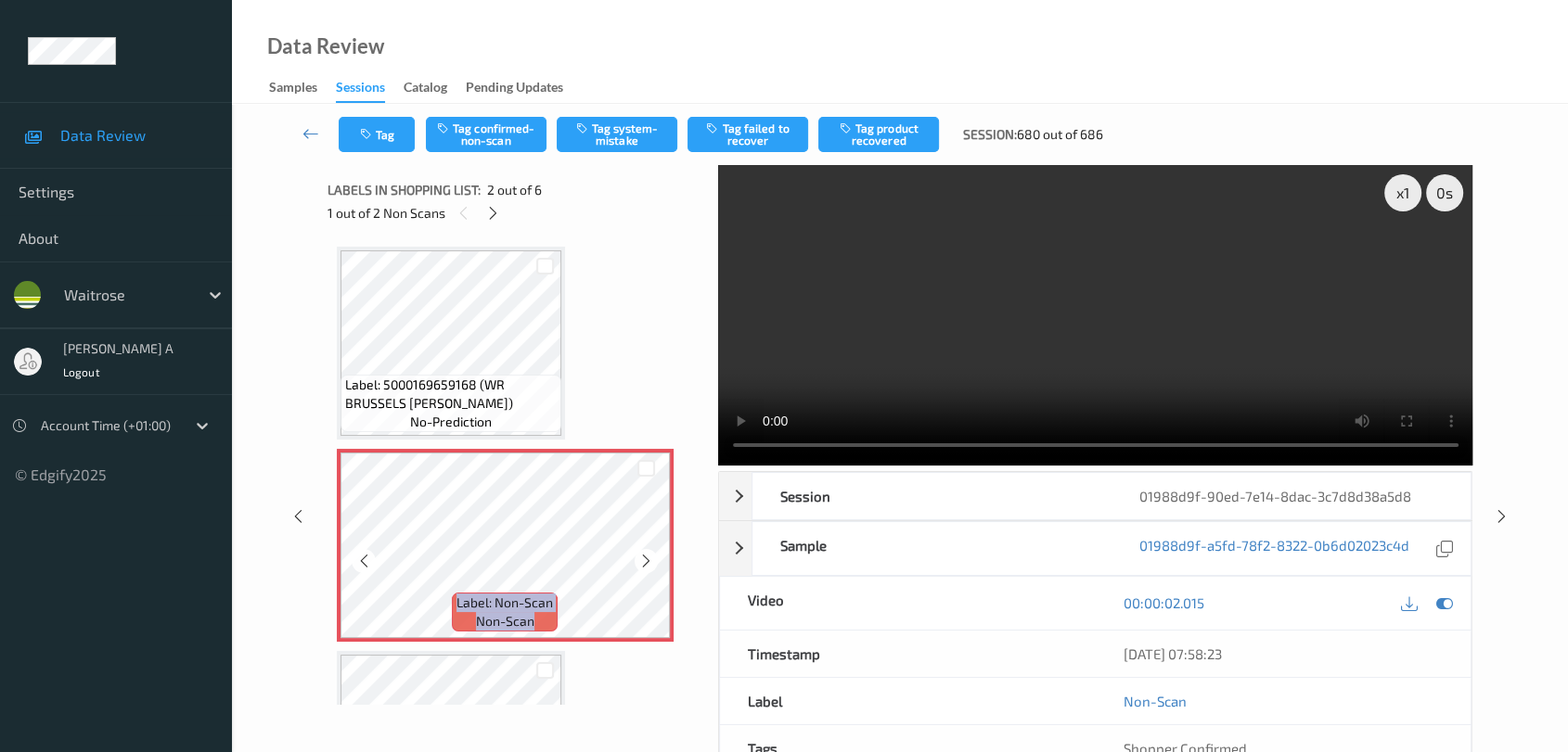
click at [645, 557] on icon at bounding box center [646, 561] width 16 height 17
click at [645, 565] on icon at bounding box center [646, 561] width 16 height 17
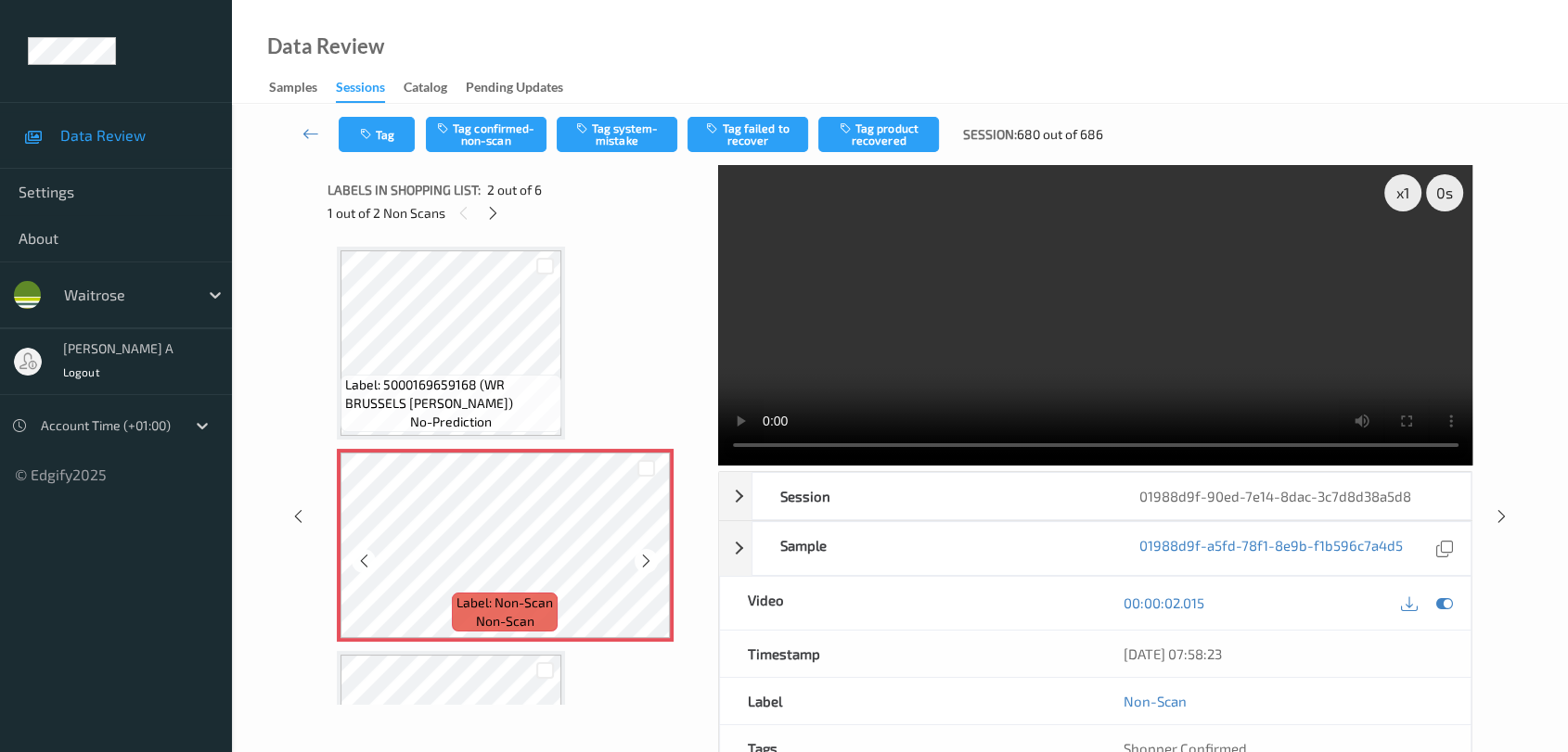
click at [645, 565] on icon at bounding box center [646, 561] width 16 height 17
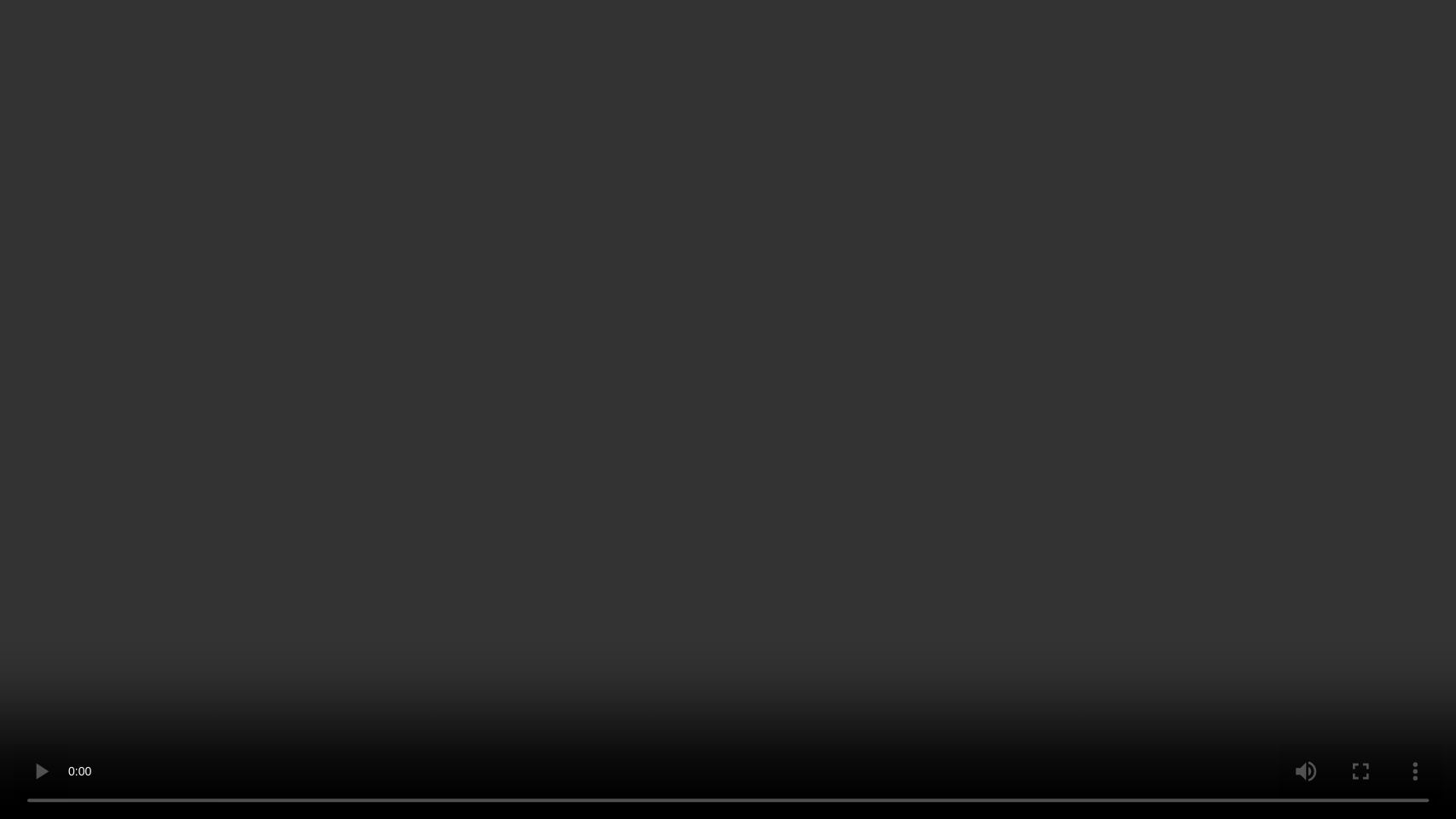
click at [713, 386] on video at bounding box center [728, 409] width 1456 height 819
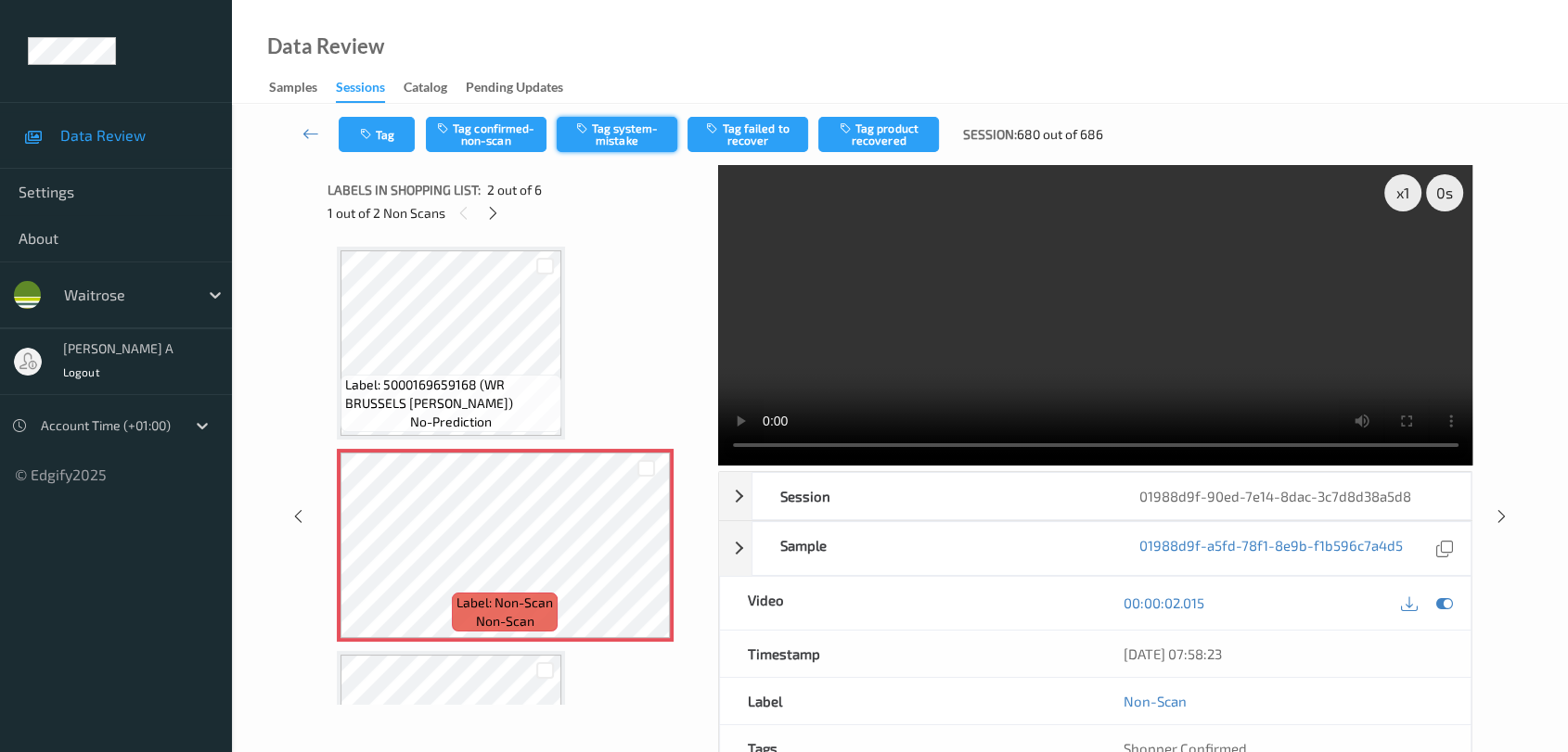
click at [621, 143] on button "Tag system-mistake" at bounding box center [617, 135] width 121 height 35
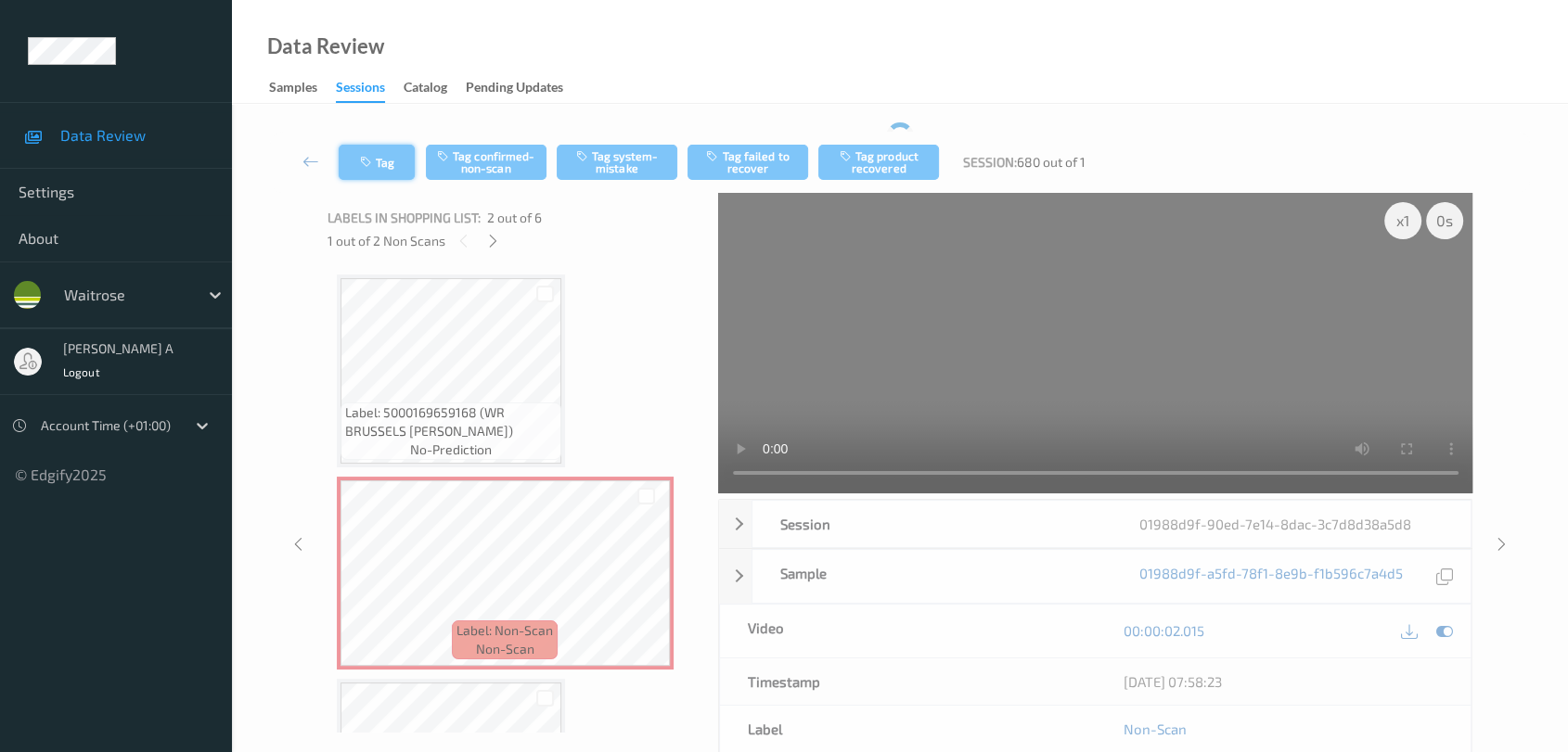
click at [384, 132] on div "Tag Tag confirmed-non-scan Tag system-mistake Tag failed to recover Tag product…" at bounding box center [900, 162] width 1260 height 61
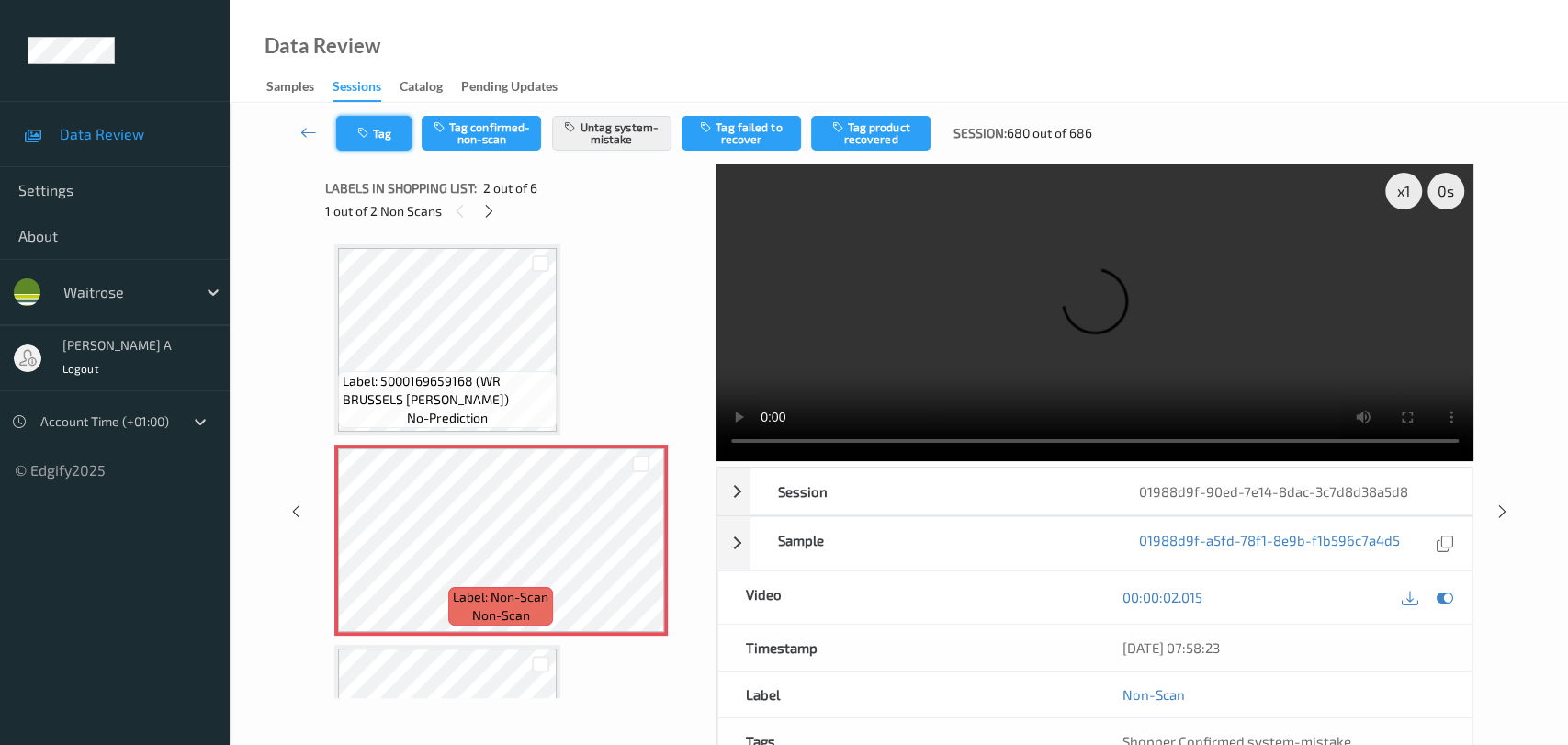
click at [377, 140] on button "Tag" at bounding box center [373, 134] width 75 height 35
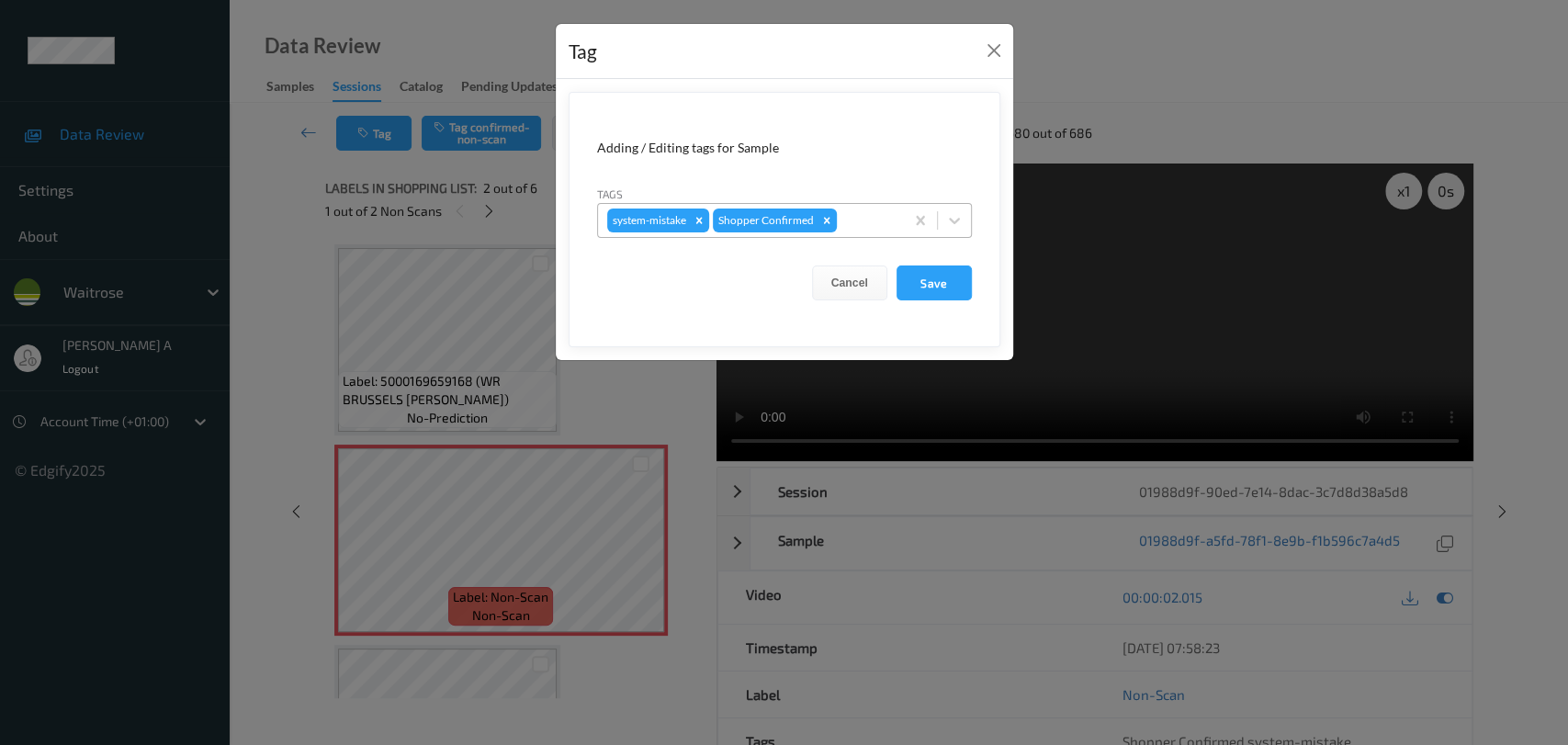
click at [848, 227] on div at bounding box center [867, 220] width 55 height 22
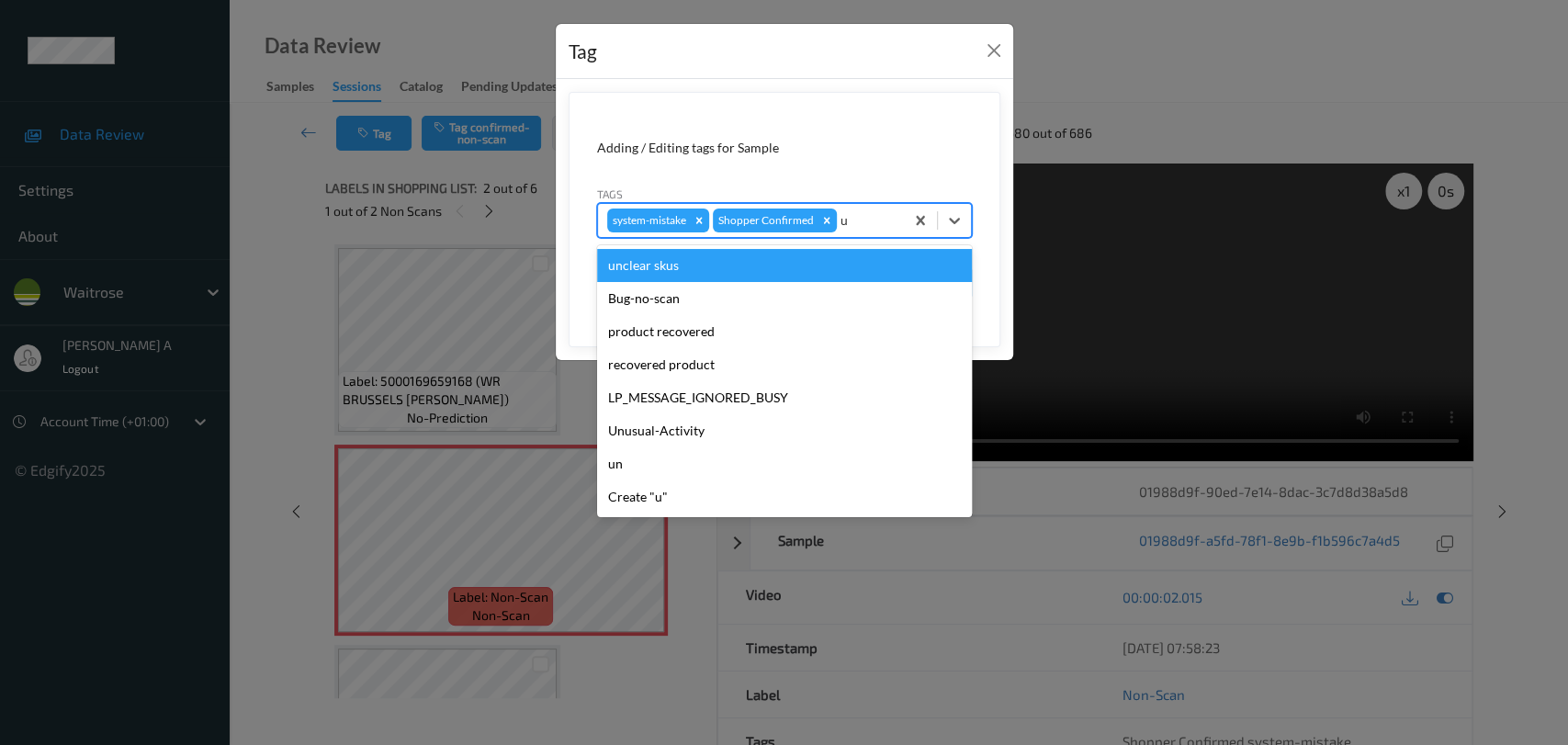
type input "un"
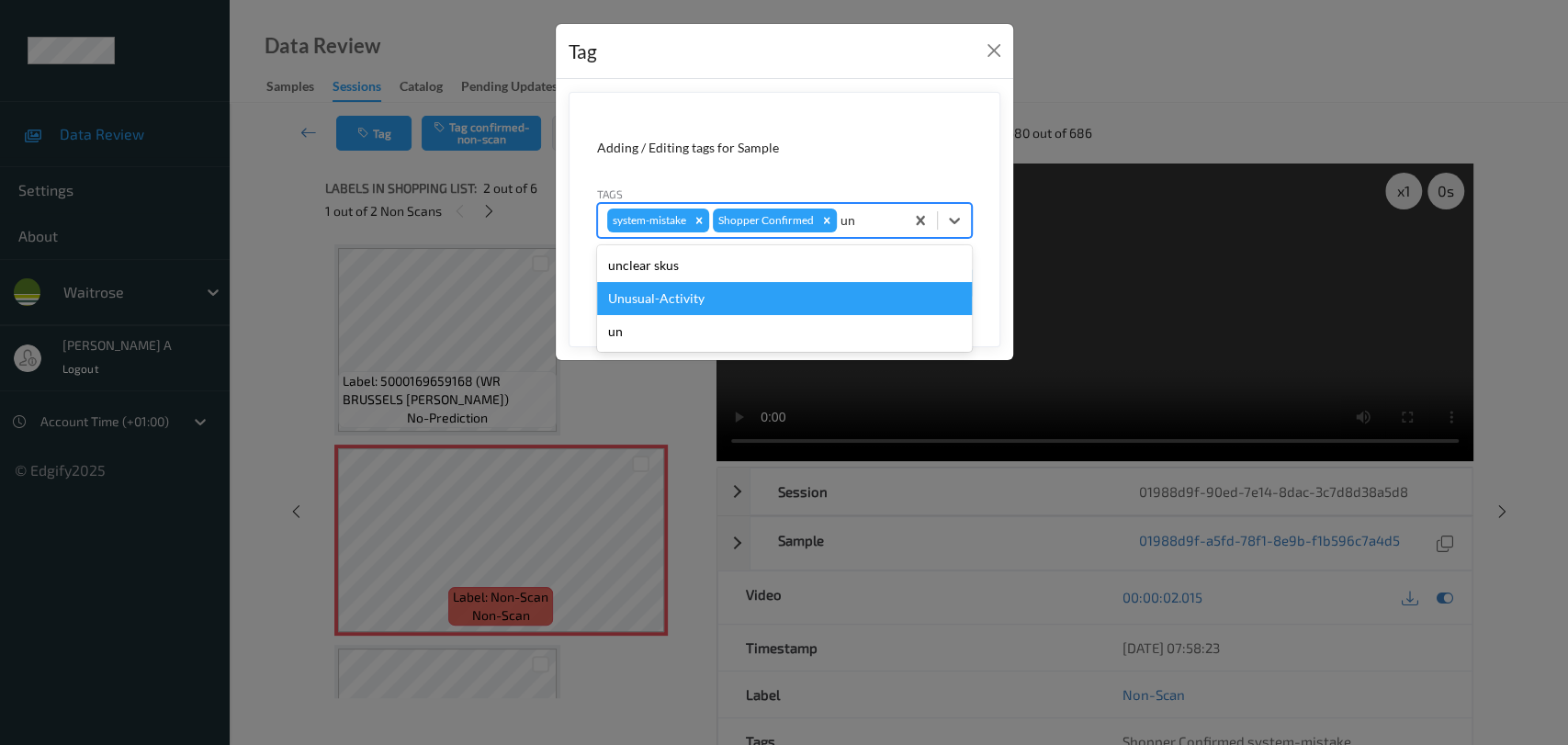
click at [723, 295] on div "Unusual-Activity" at bounding box center [784, 298] width 375 height 33
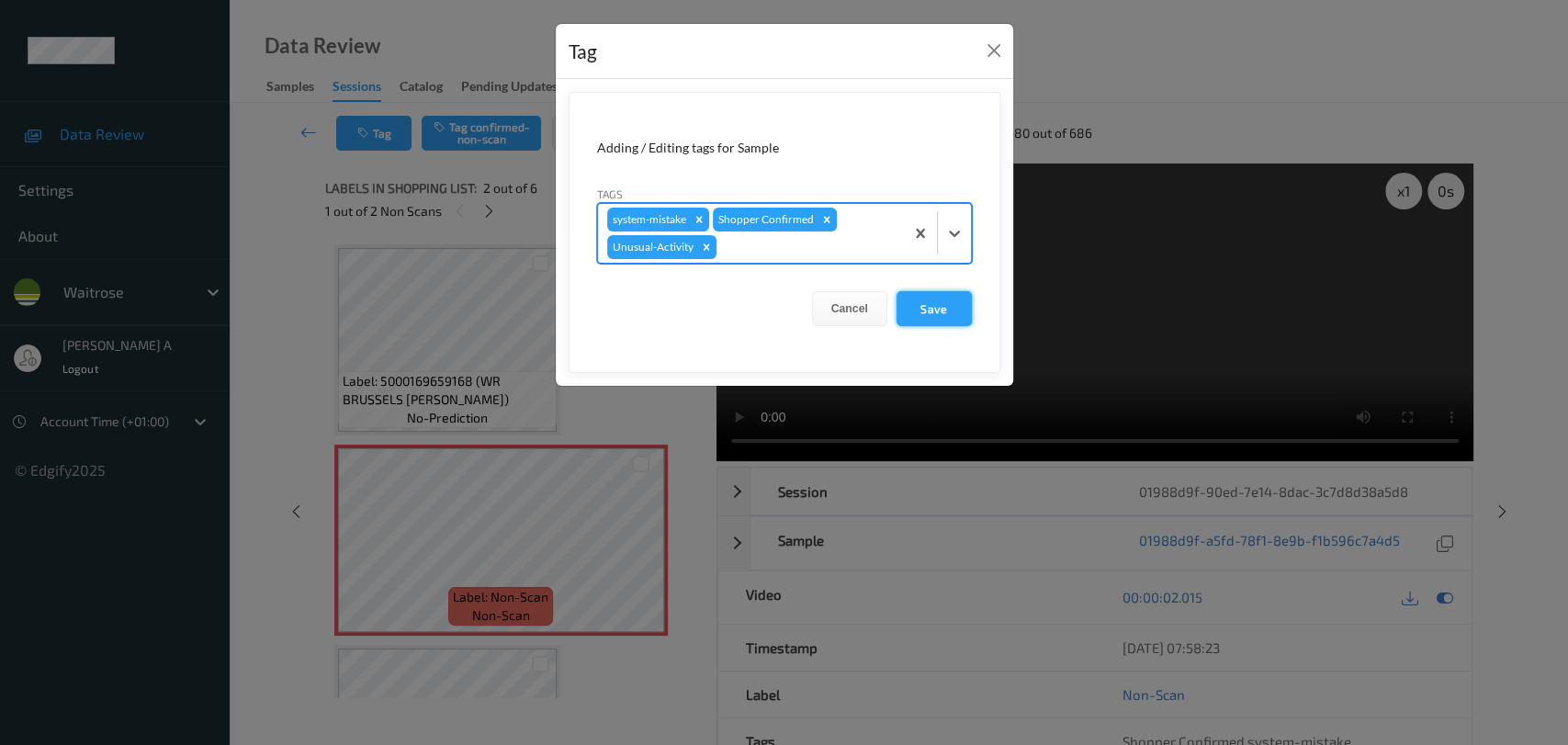
click at [940, 294] on button "Save" at bounding box center [934, 309] width 75 height 35
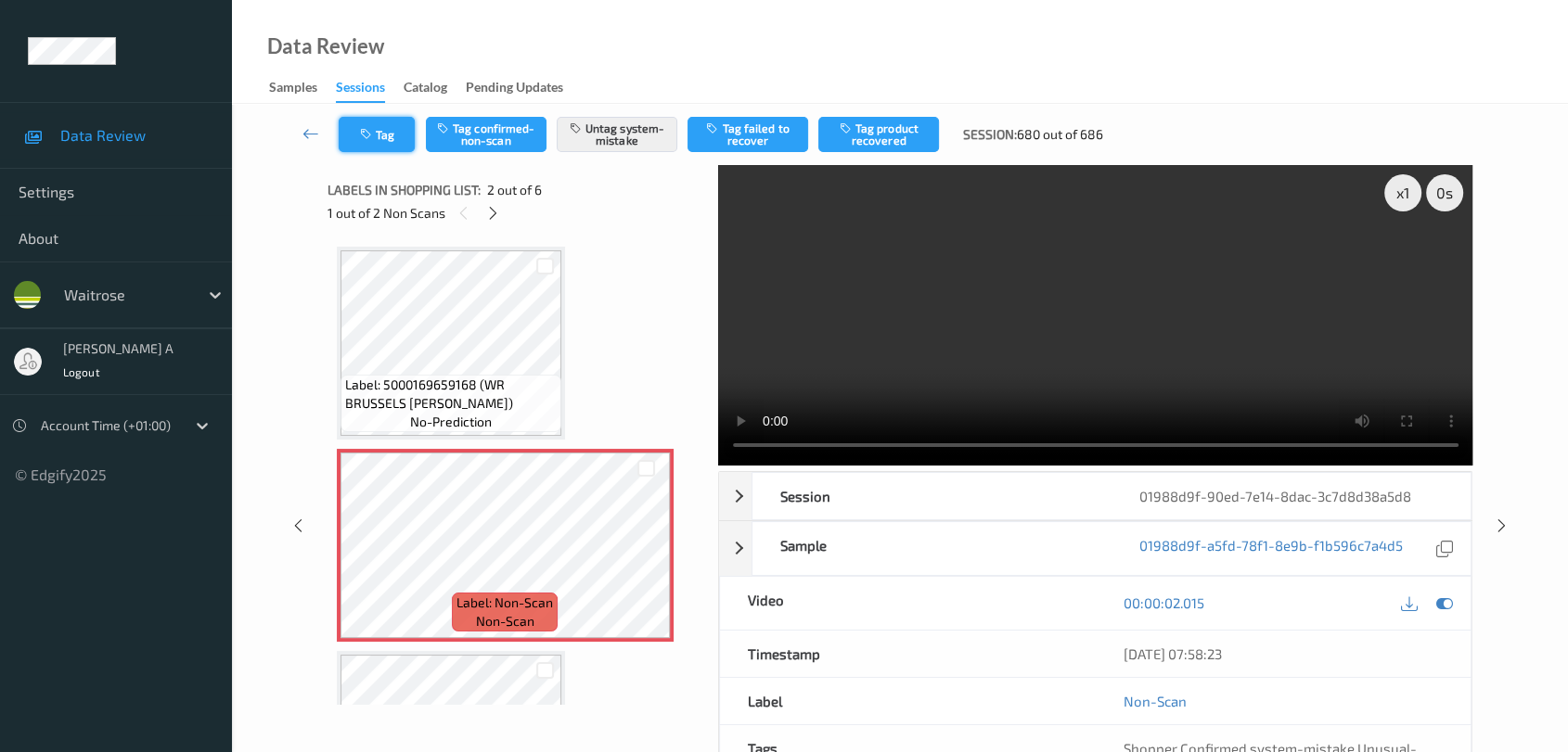
click at [366, 128] on icon "button" at bounding box center [368, 134] width 16 height 13
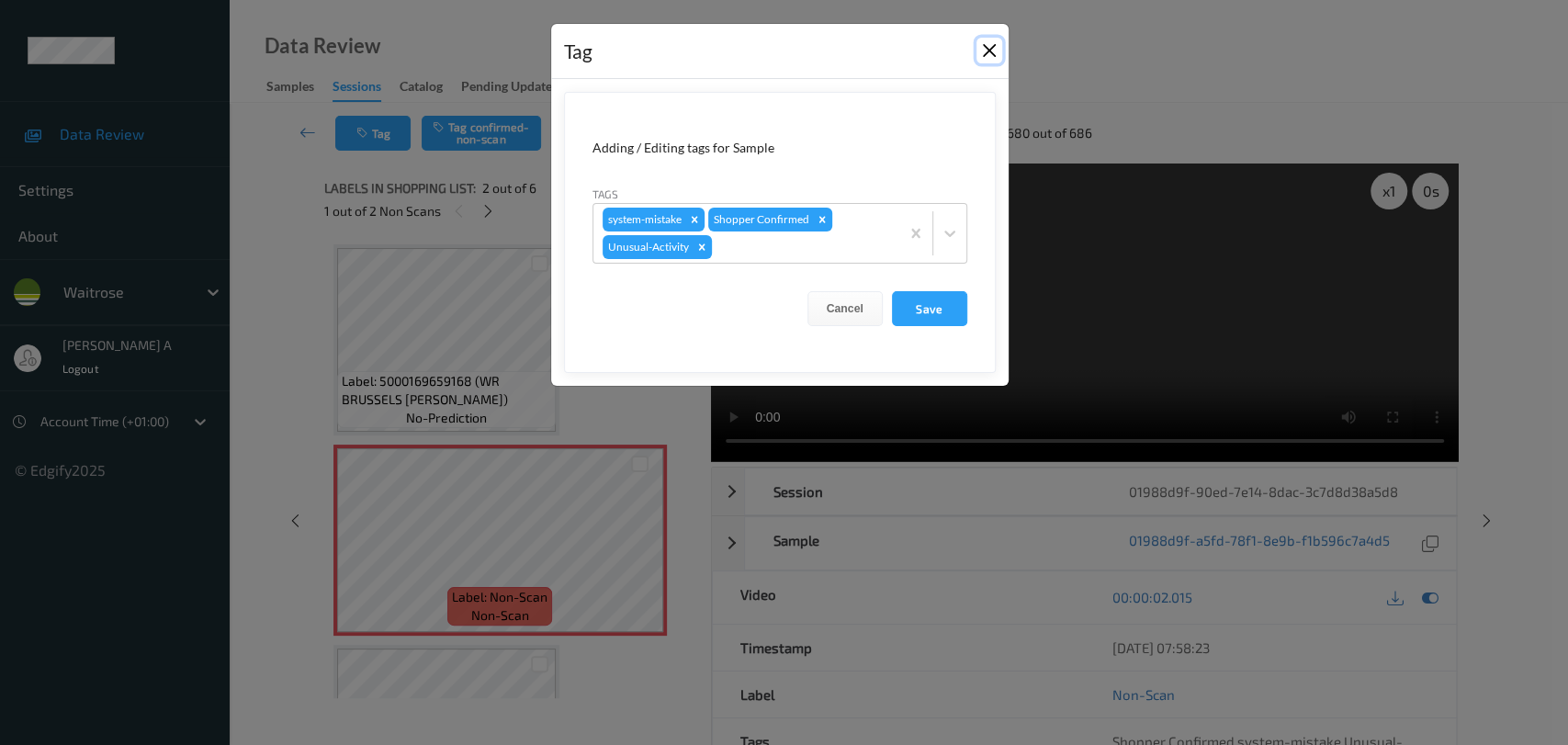
click at [985, 53] on button "Close" at bounding box center [989, 51] width 25 height 25
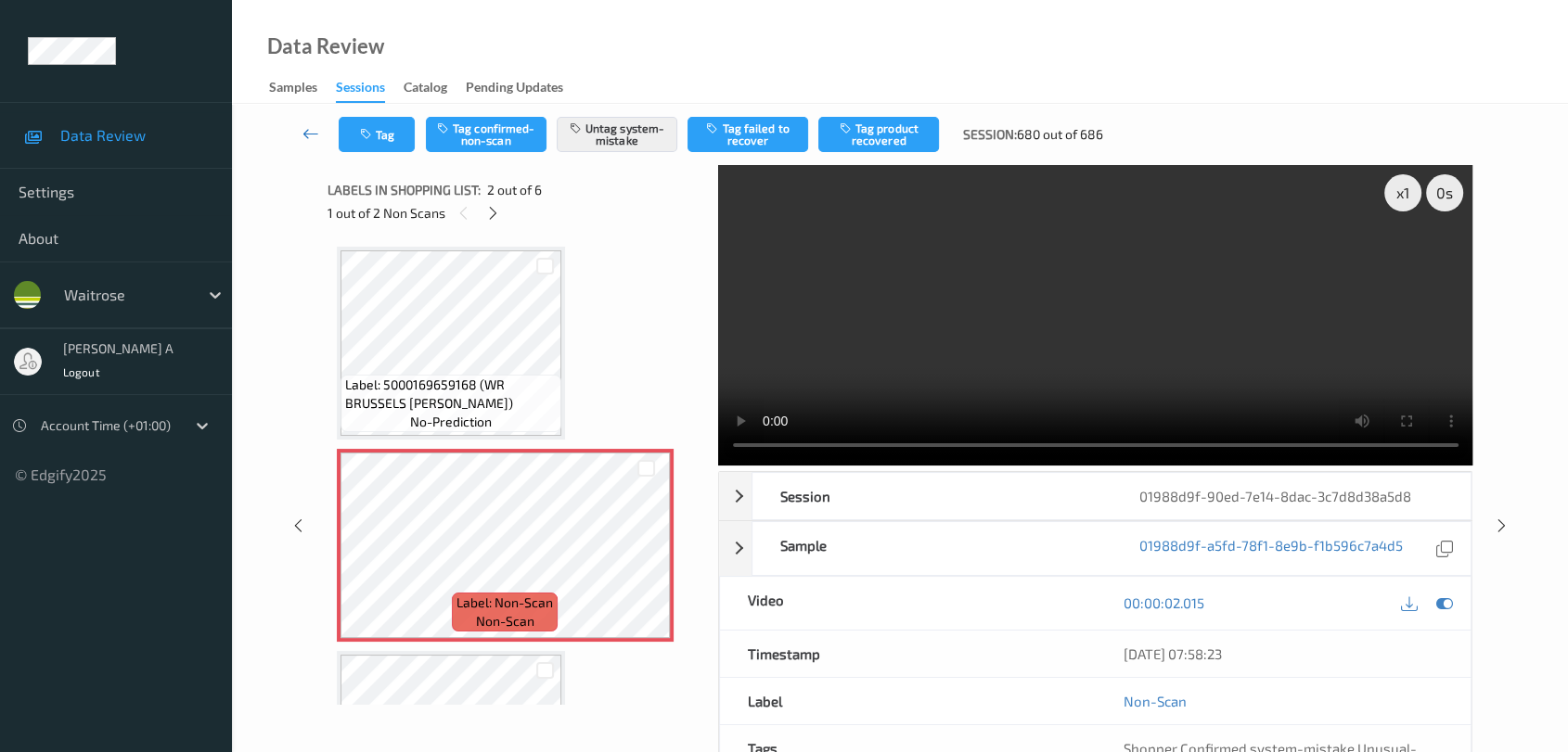
click at [310, 139] on icon at bounding box center [310, 133] width 17 height 19
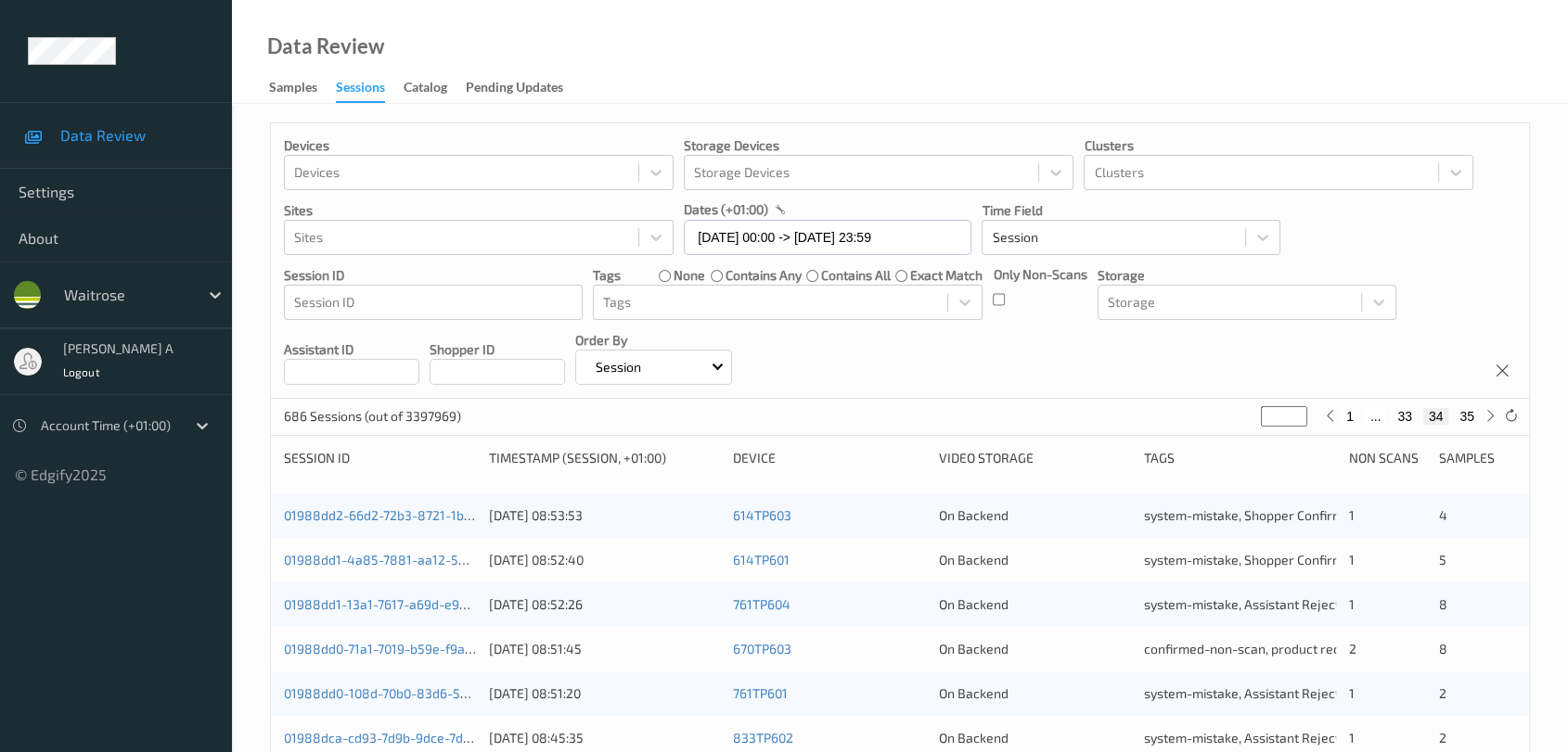
click at [1424, 421] on button "35" at bounding box center [1467, 416] width 26 height 17
type input "**"
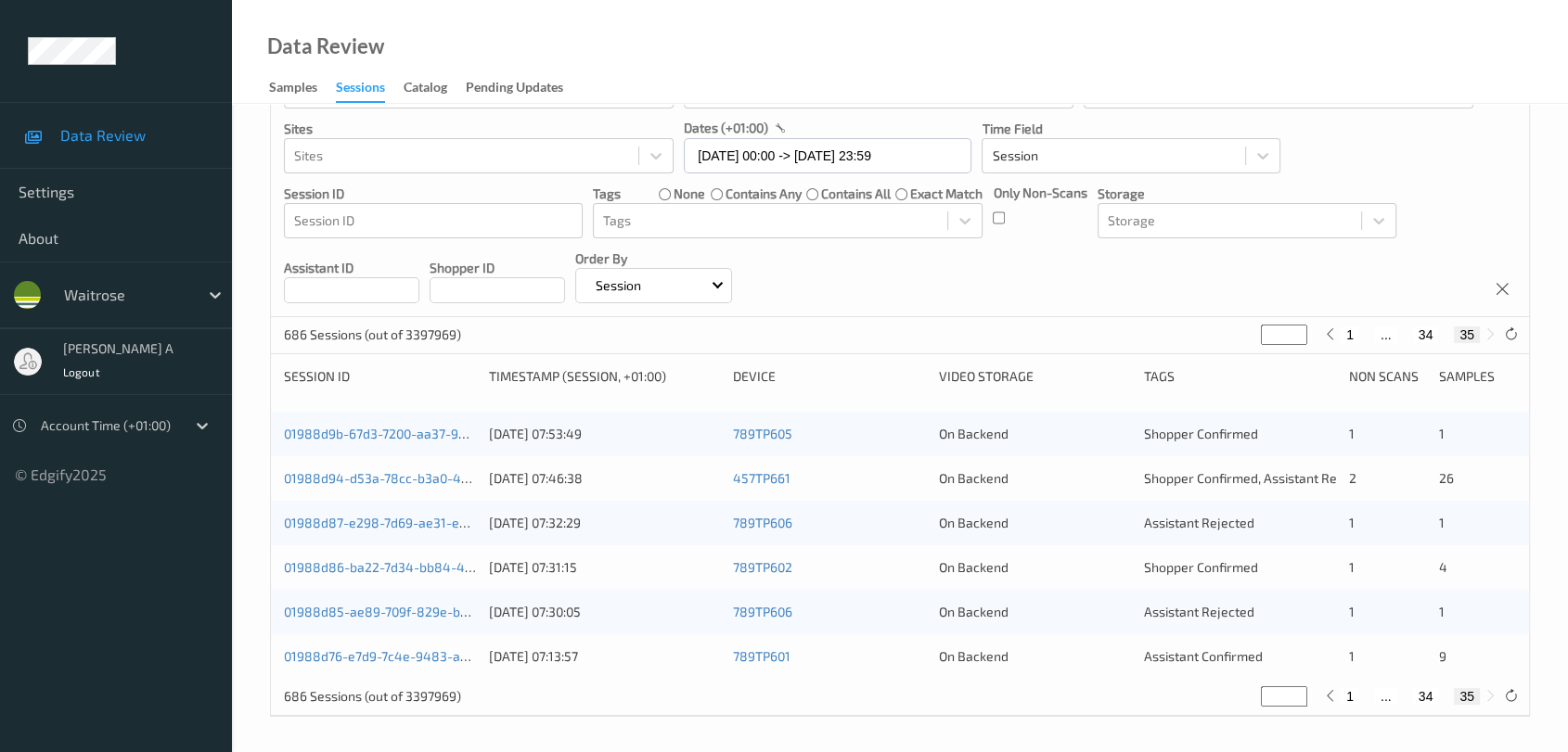
scroll to position [84, 0]
click at [397, 436] on link "01988d9b-67d3-7200-aa37-92f3eaae073b" at bounding box center [409, 432] width 252 height 16
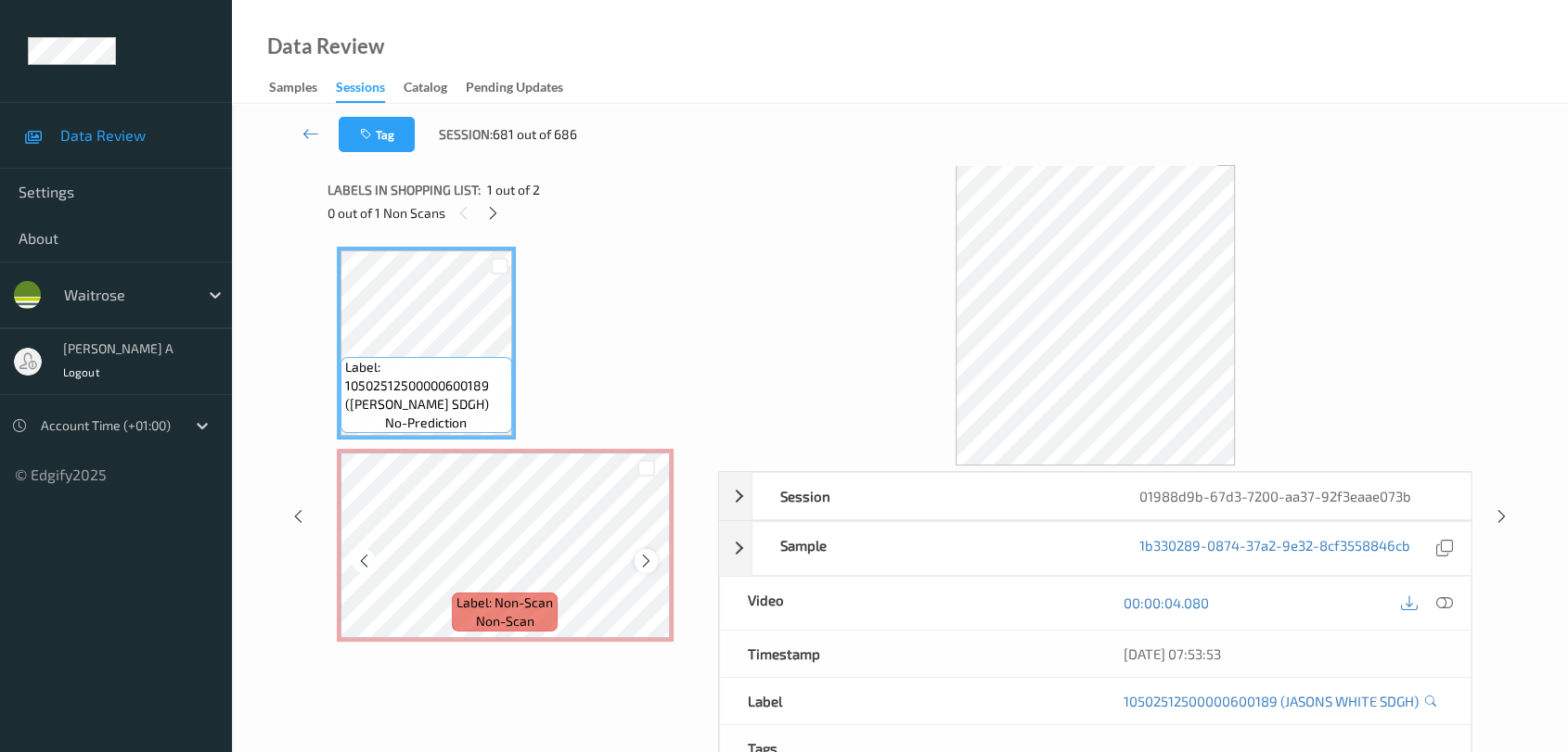
click at [649, 560] on icon at bounding box center [646, 561] width 16 height 17
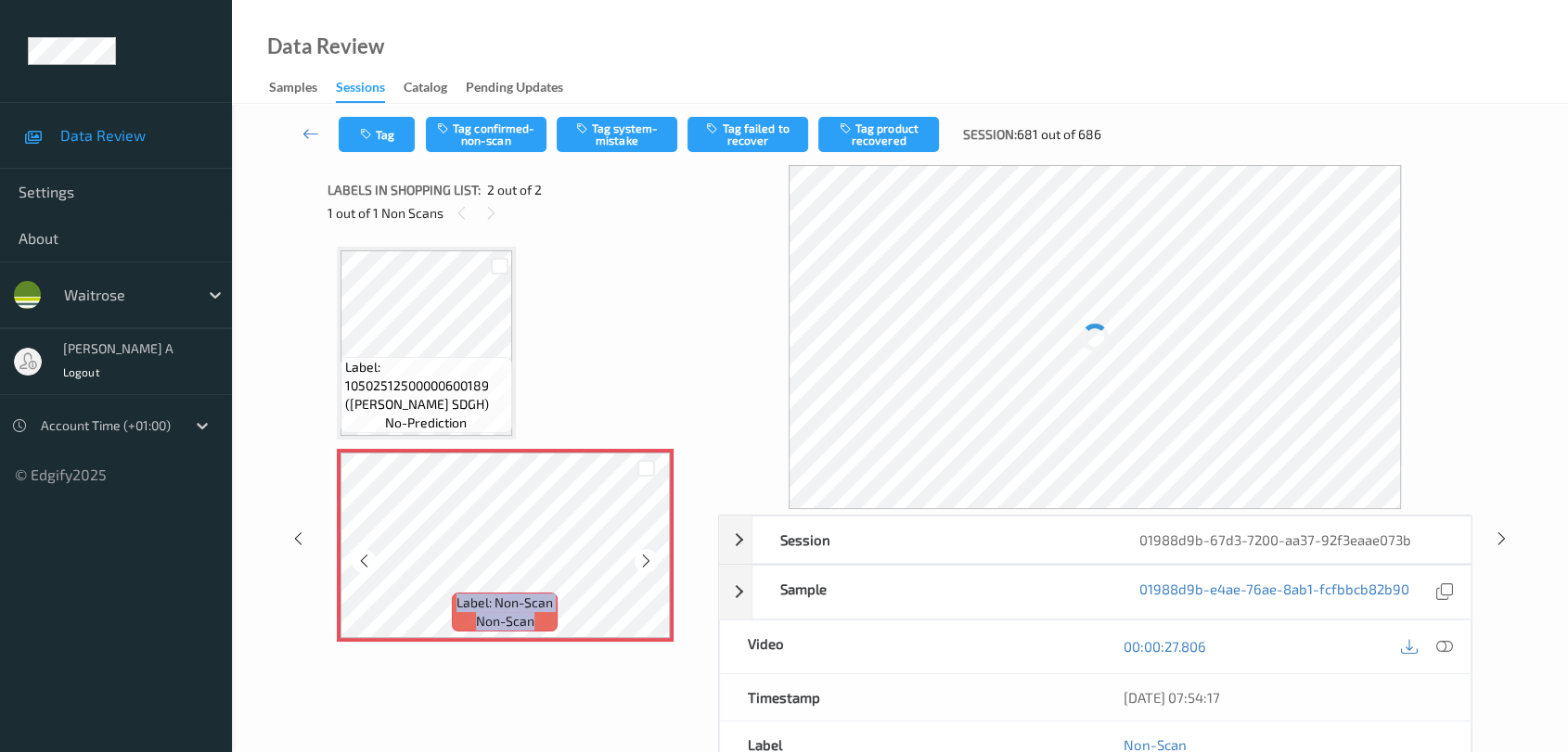
click at [649, 560] on icon at bounding box center [646, 561] width 16 height 17
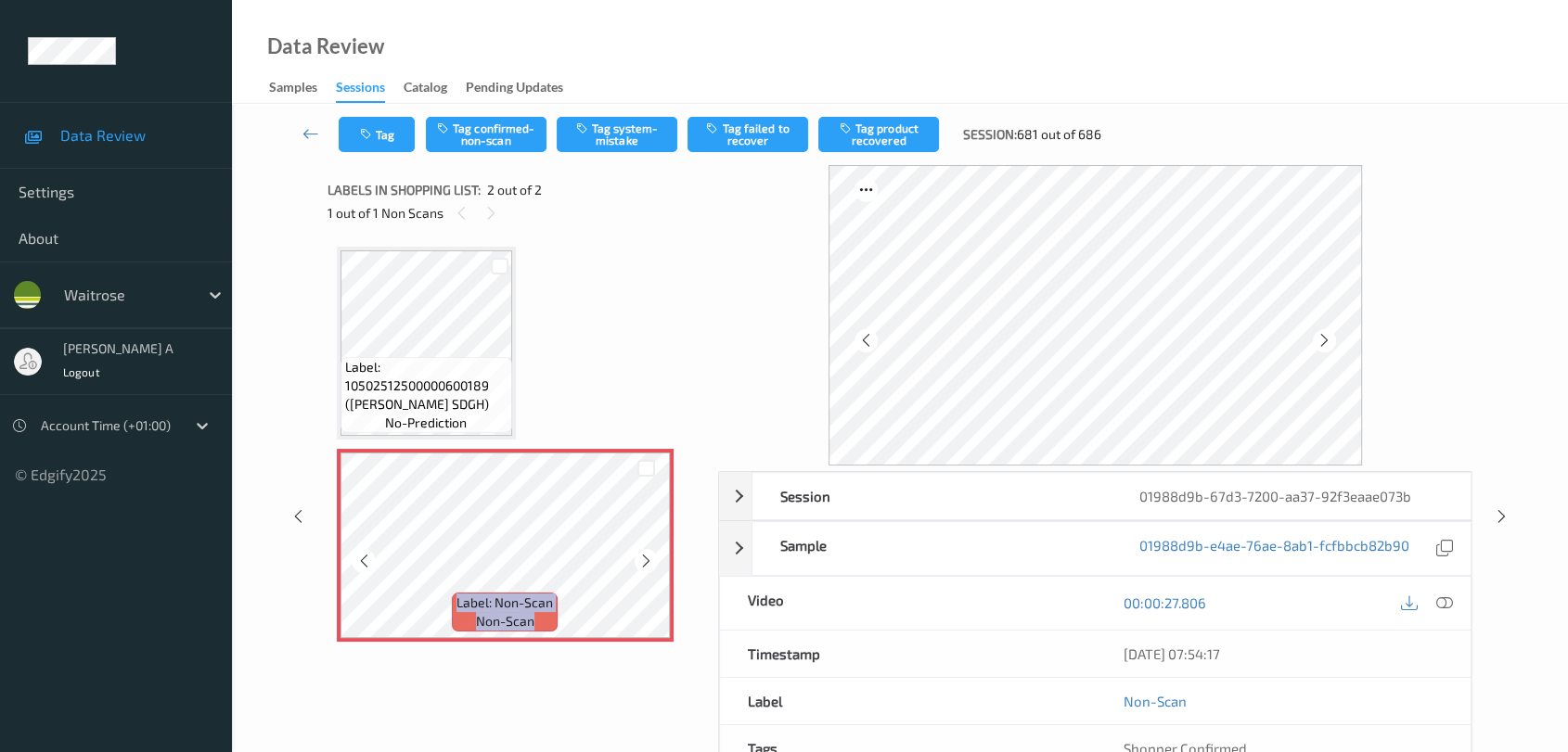
click at [649, 560] on icon at bounding box center [646, 561] width 16 height 17
click at [1424, 605] on icon at bounding box center [1444, 602] width 17 height 17
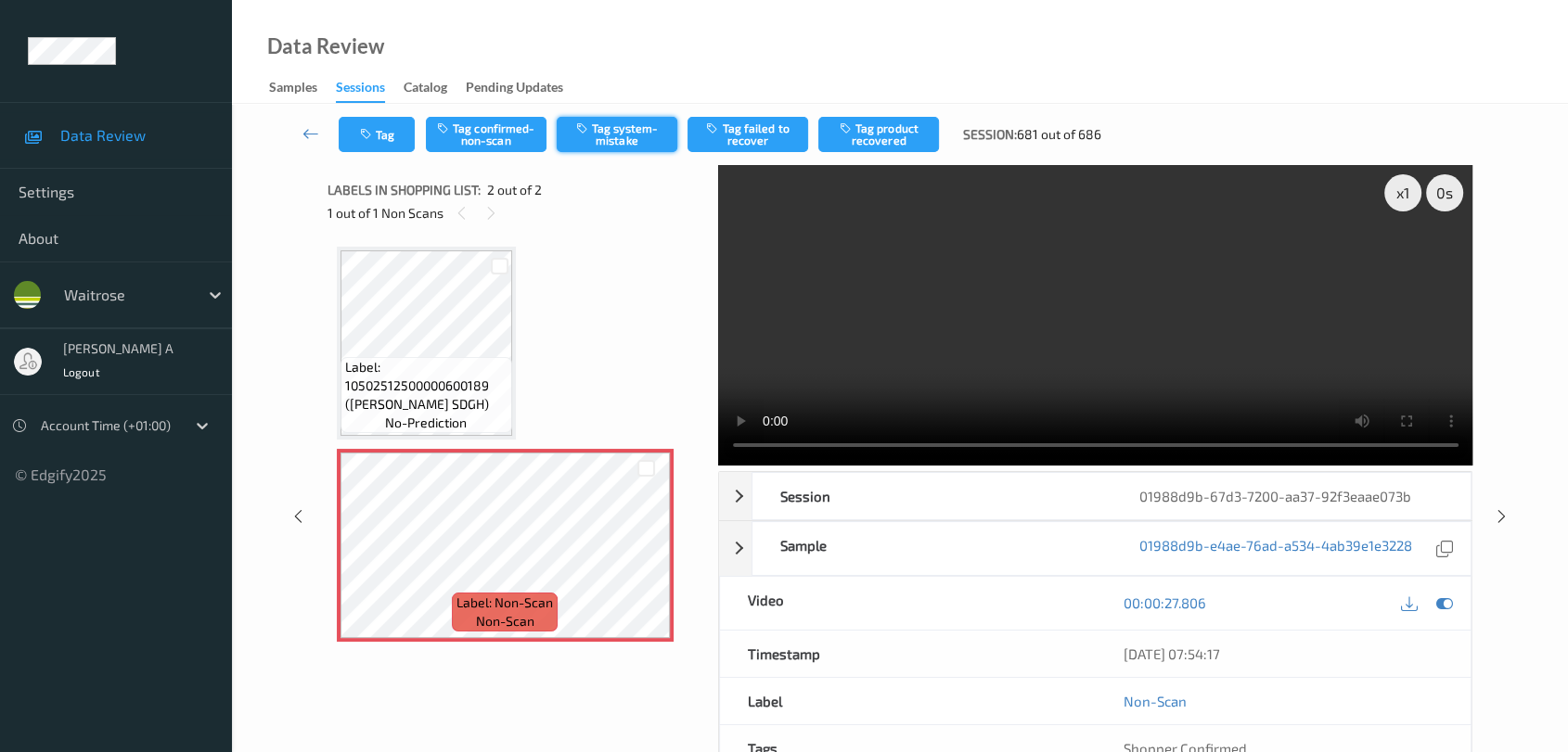
click at [620, 139] on button "Tag system-mistake" at bounding box center [617, 135] width 121 height 35
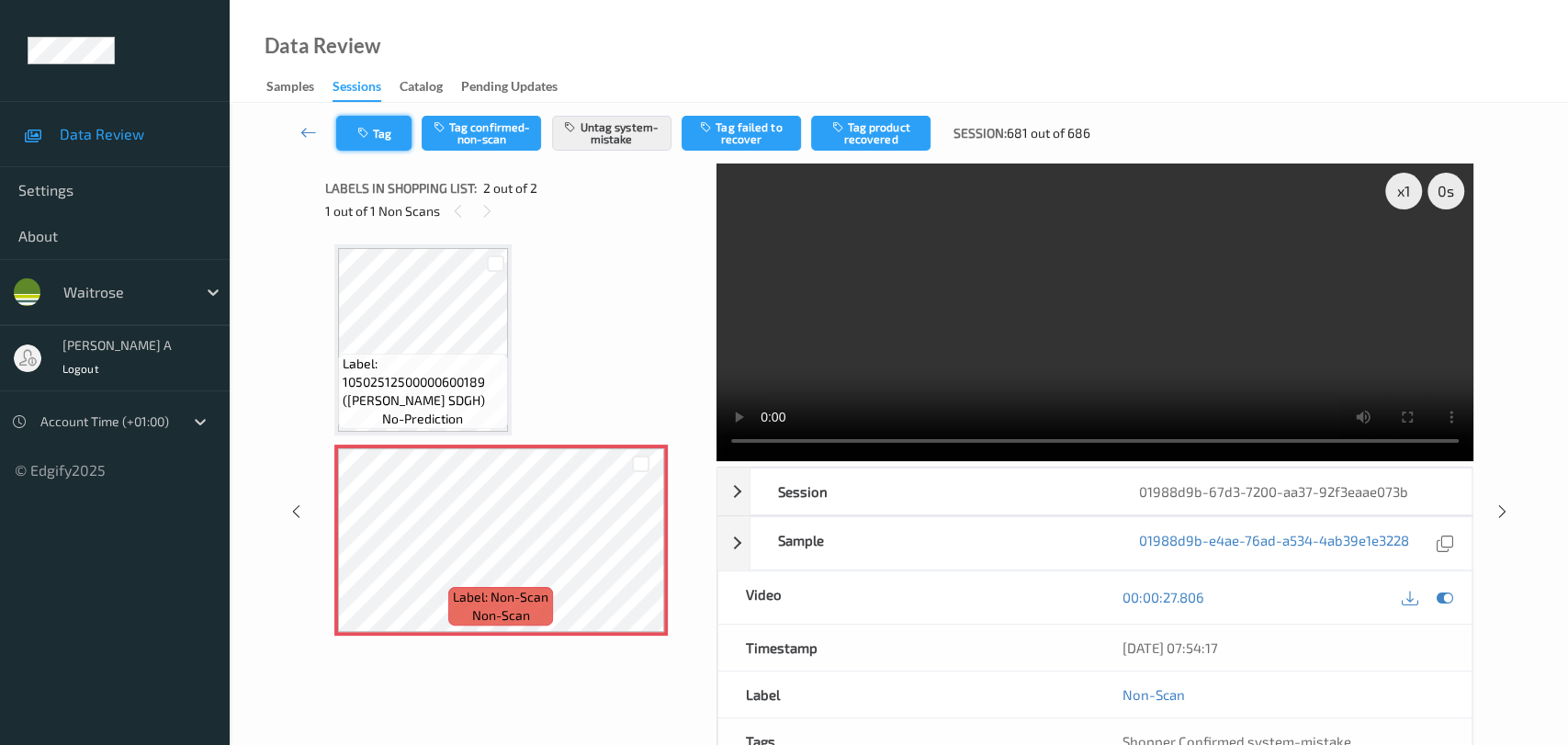
click at [385, 135] on button "Tag" at bounding box center [373, 134] width 75 height 35
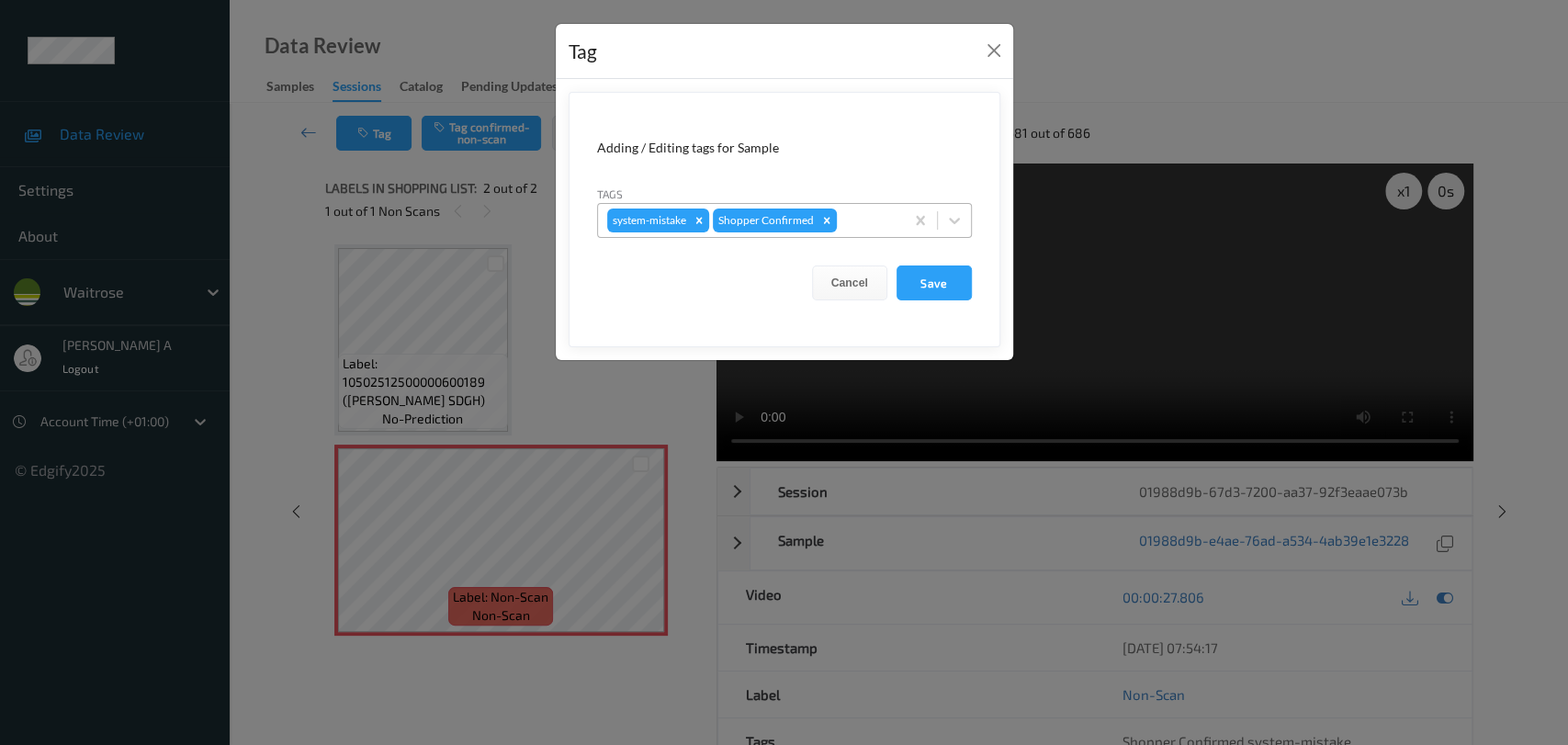
click at [853, 219] on div at bounding box center [867, 220] width 55 height 22
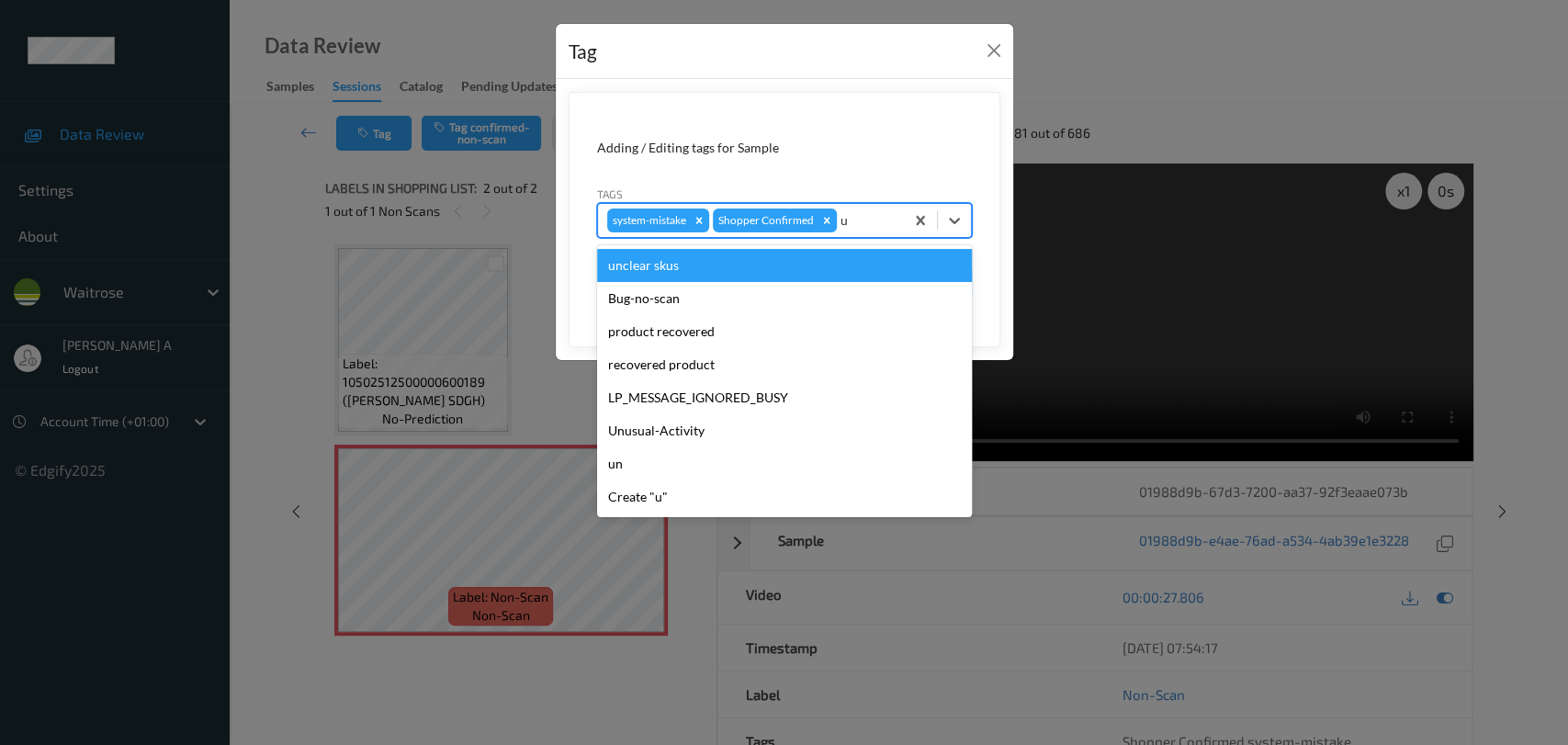
type input "un"
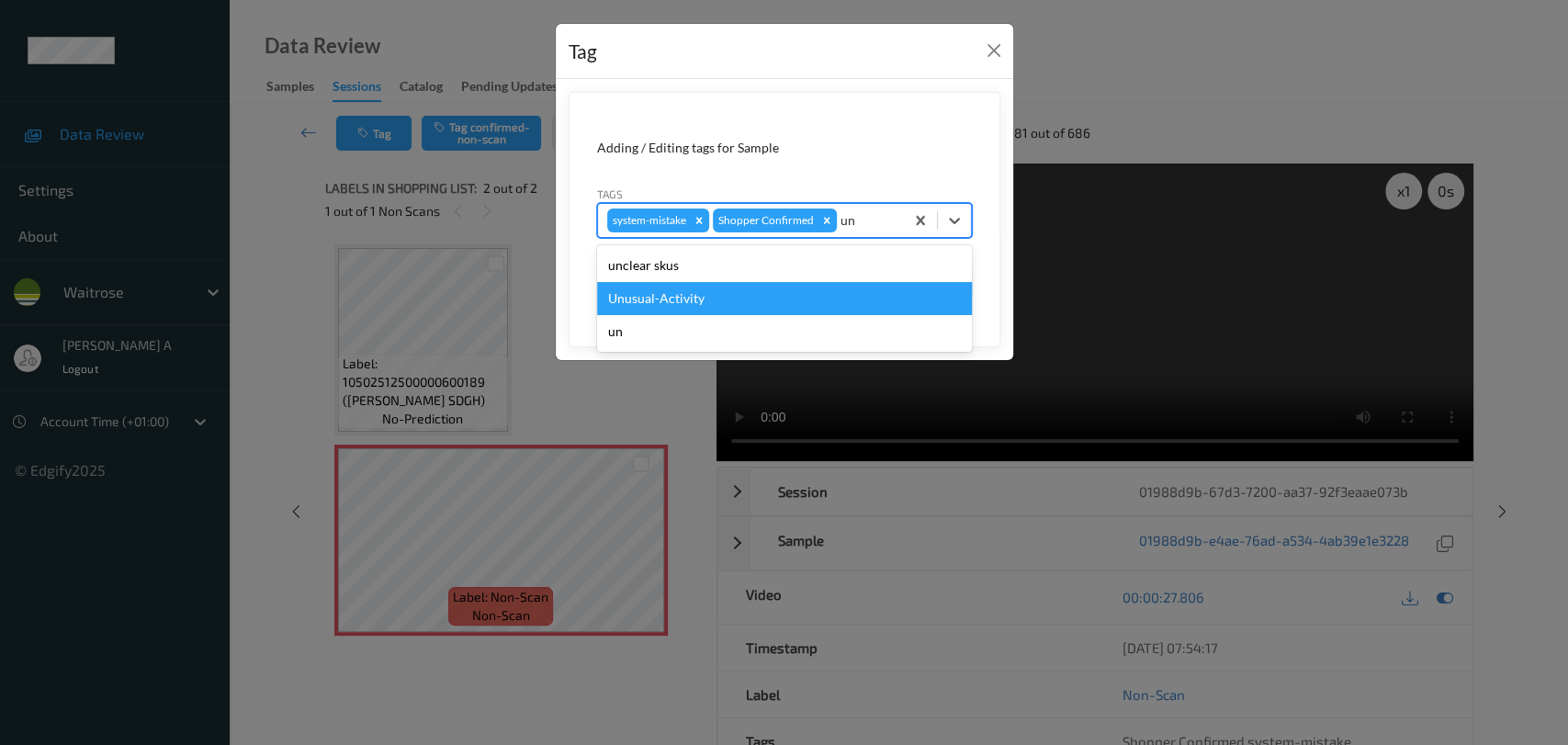
click at [722, 296] on div "Unusual-Activity" at bounding box center [784, 298] width 375 height 33
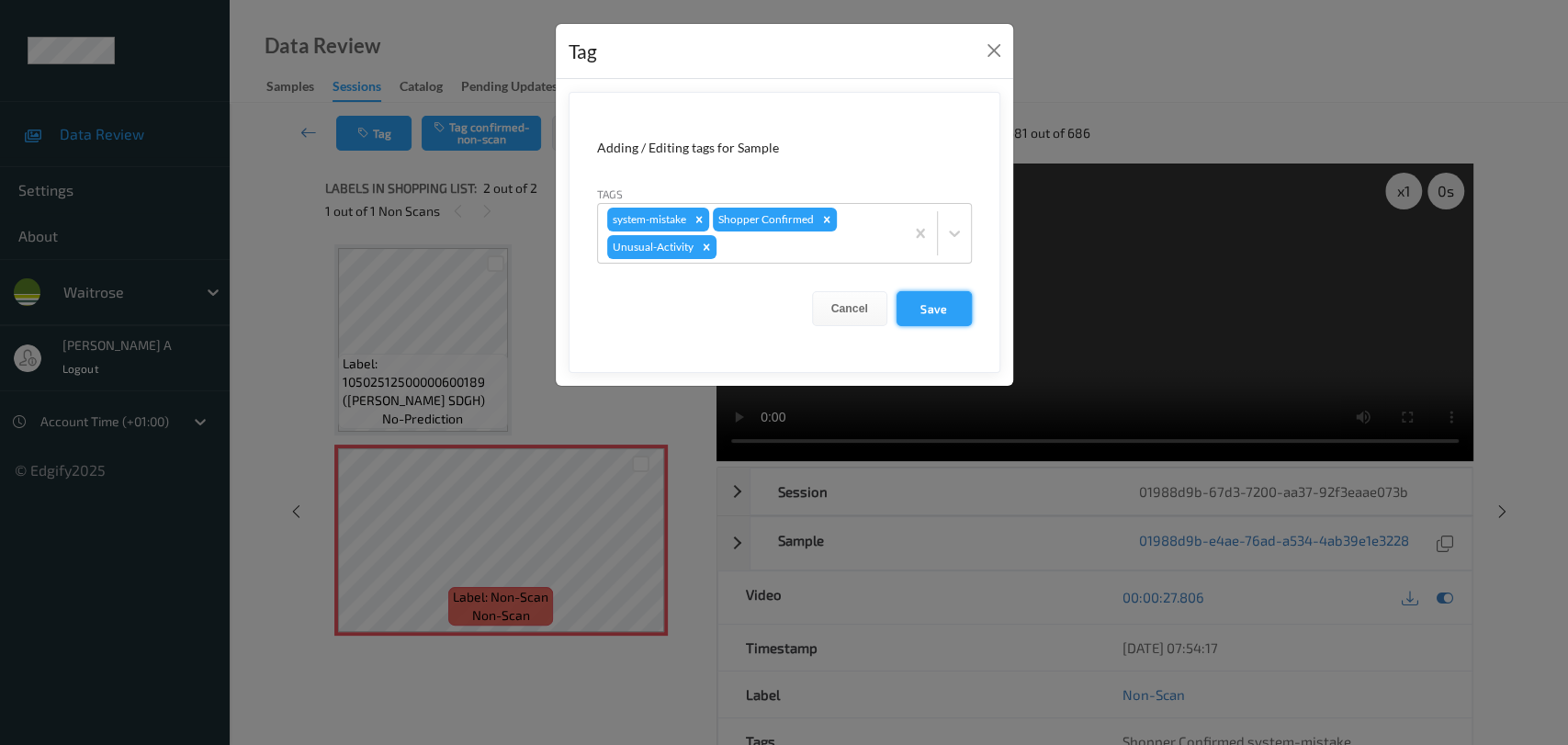
click at [931, 312] on button "Save" at bounding box center [934, 309] width 75 height 35
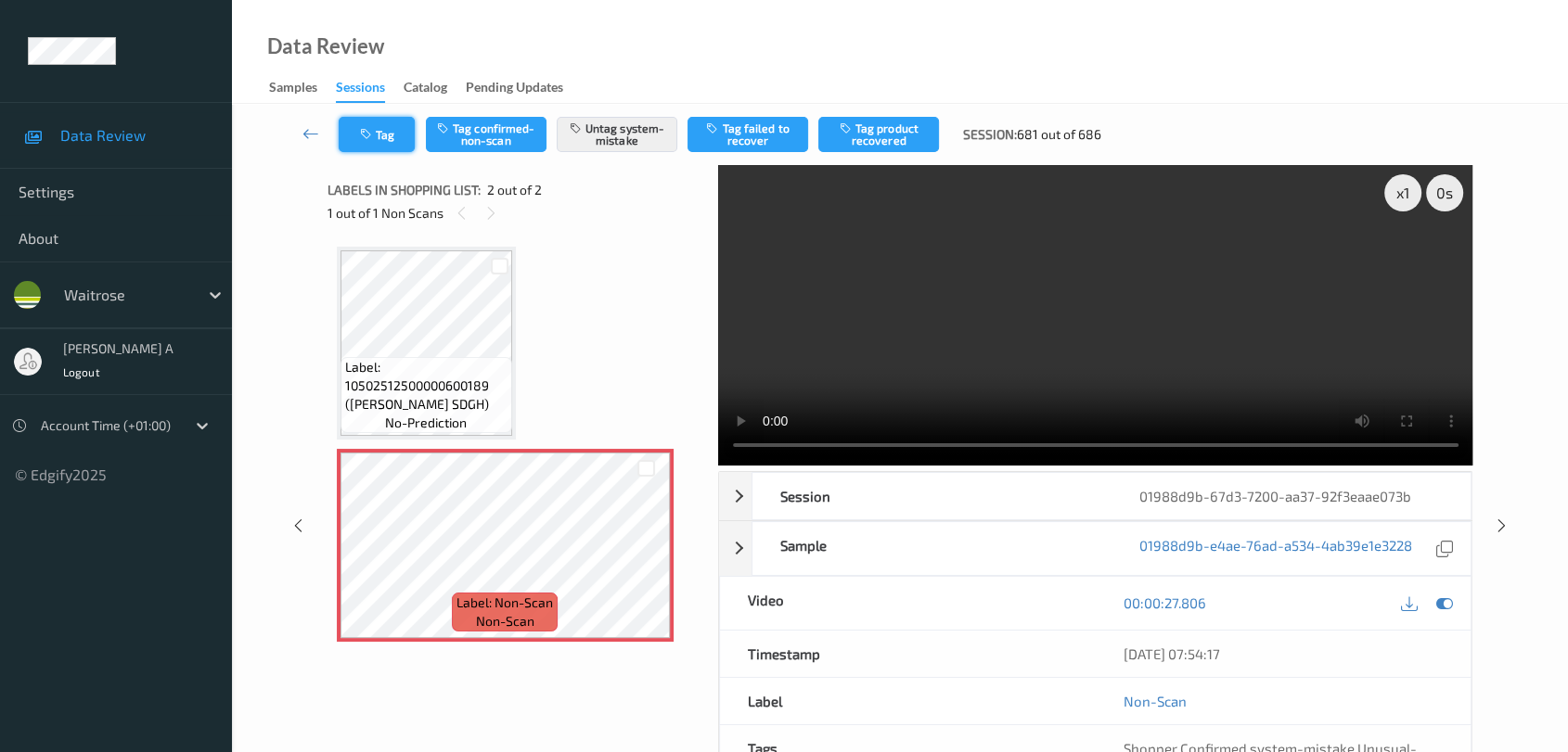
click at [395, 145] on button "Tag" at bounding box center [376, 135] width 76 height 35
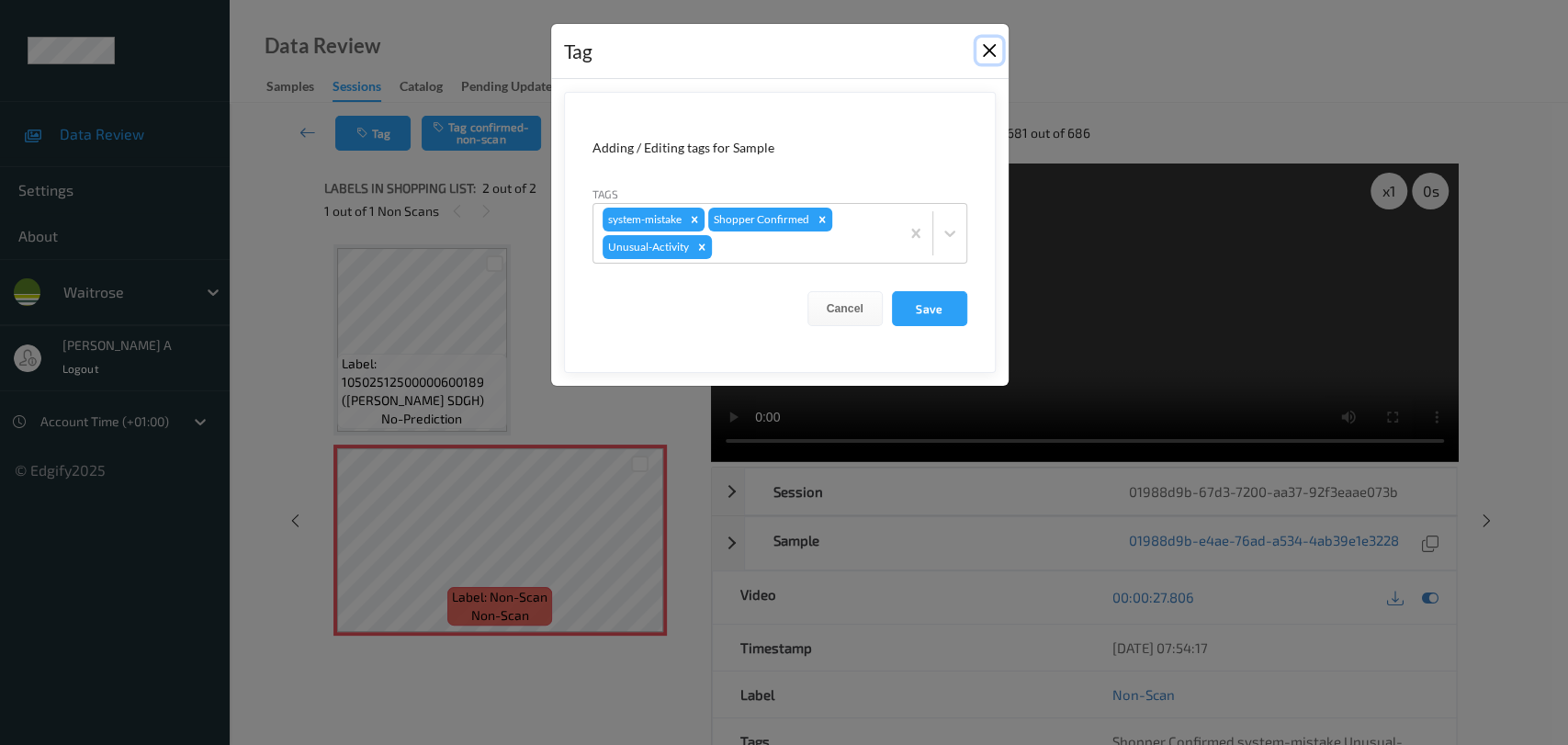
click at [983, 54] on button "Close" at bounding box center [989, 51] width 25 height 25
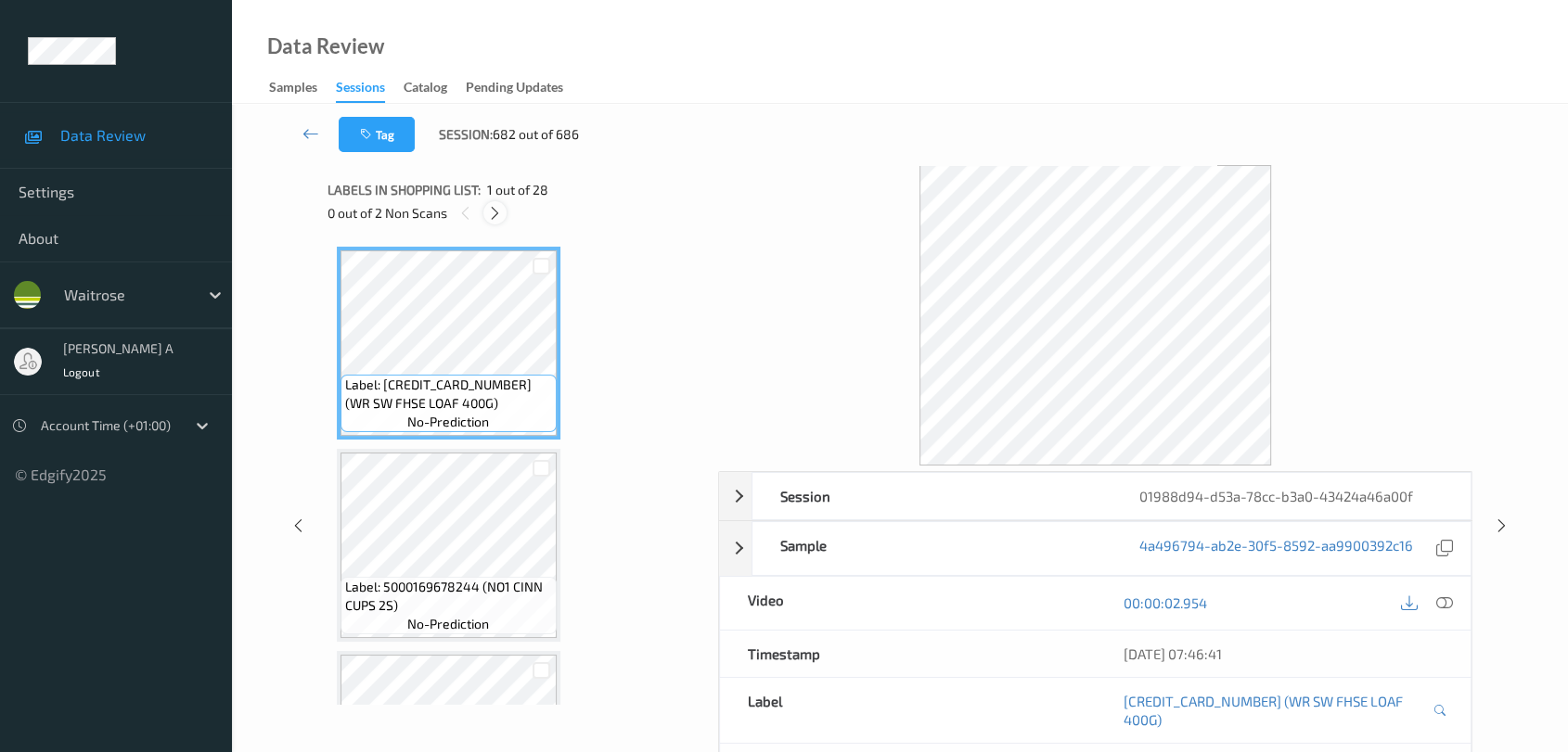
click at [490, 208] on icon at bounding box center [495, 213] width 16 height 17
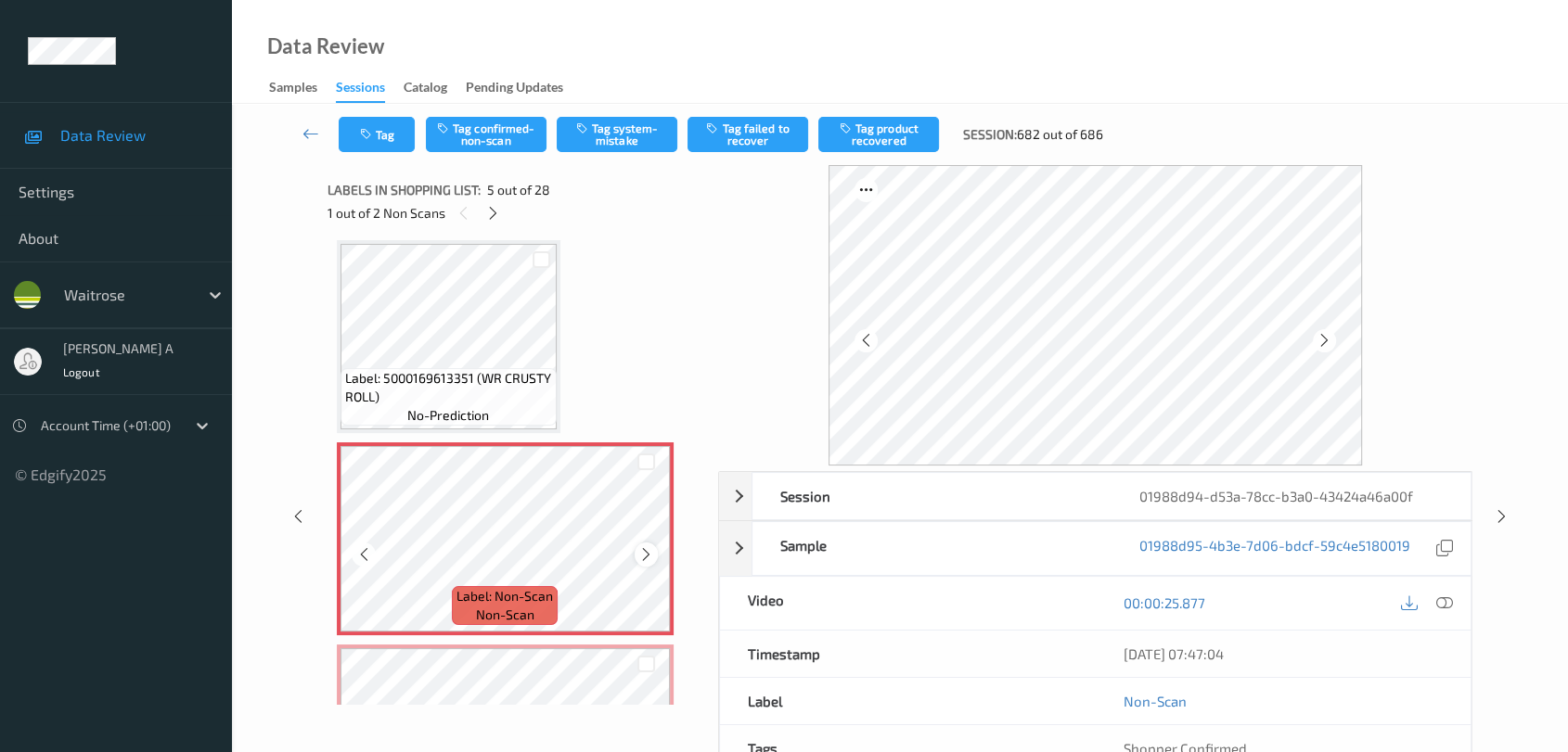
click at [644, 558] on icon at bounding box center [646, 554] width 16 height 17
click at [644, 557] on icon at bounding box center [646, 554] width 16 height 17
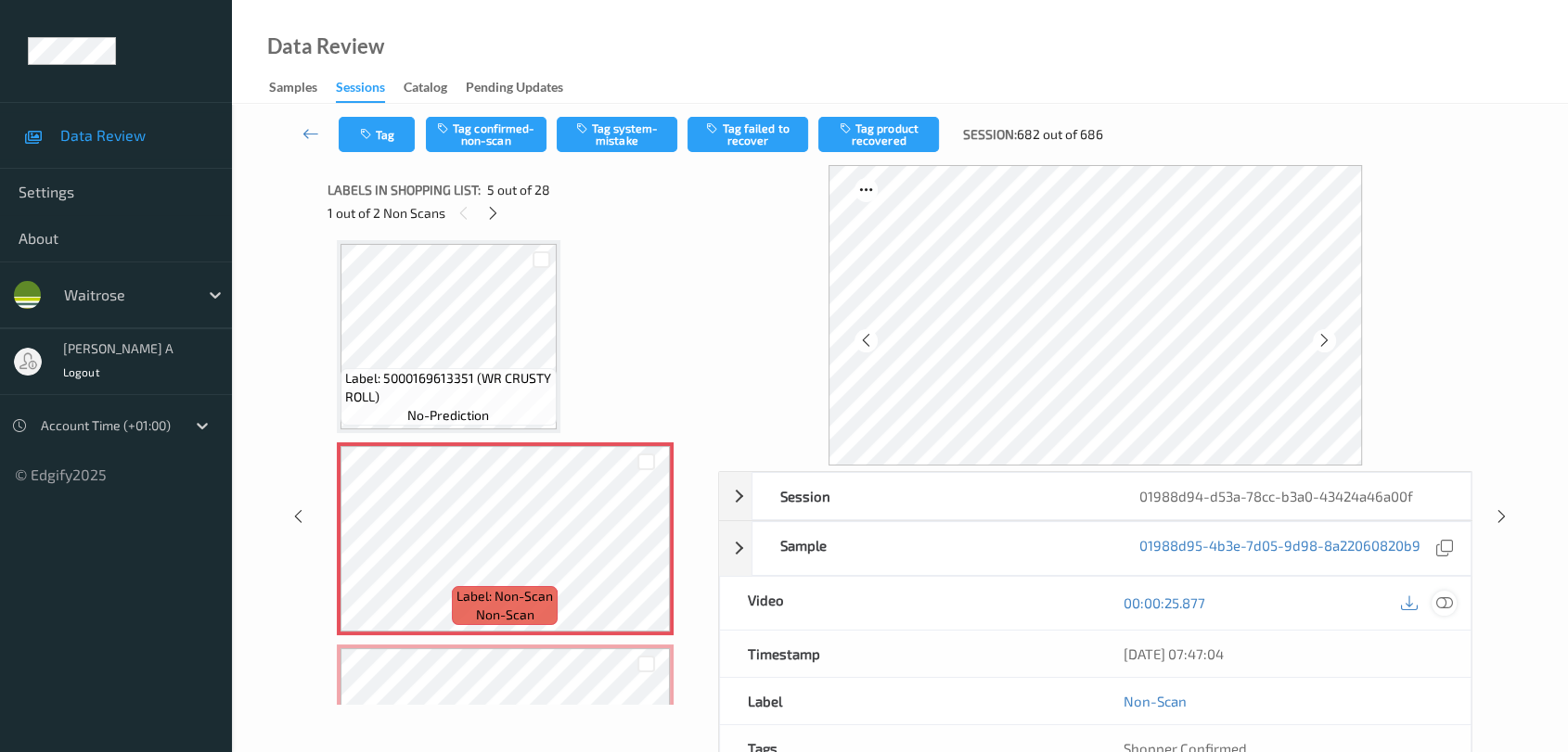
click at [1424, 606] on icon at bounding box center [1444, 602] width 17 height 17
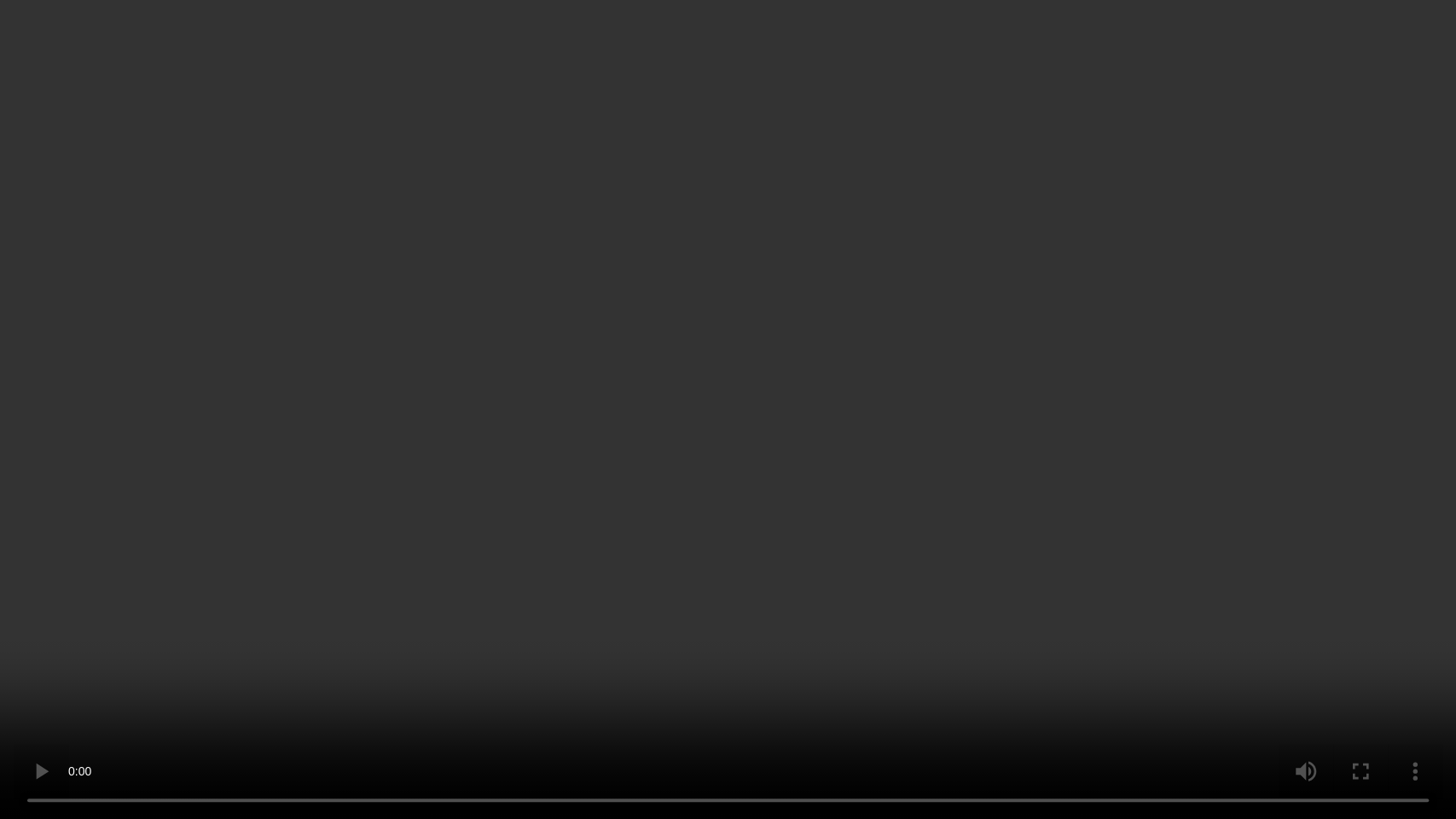
click at [840, 563] on video at bounding box center [728, 409] width 1456 height 819
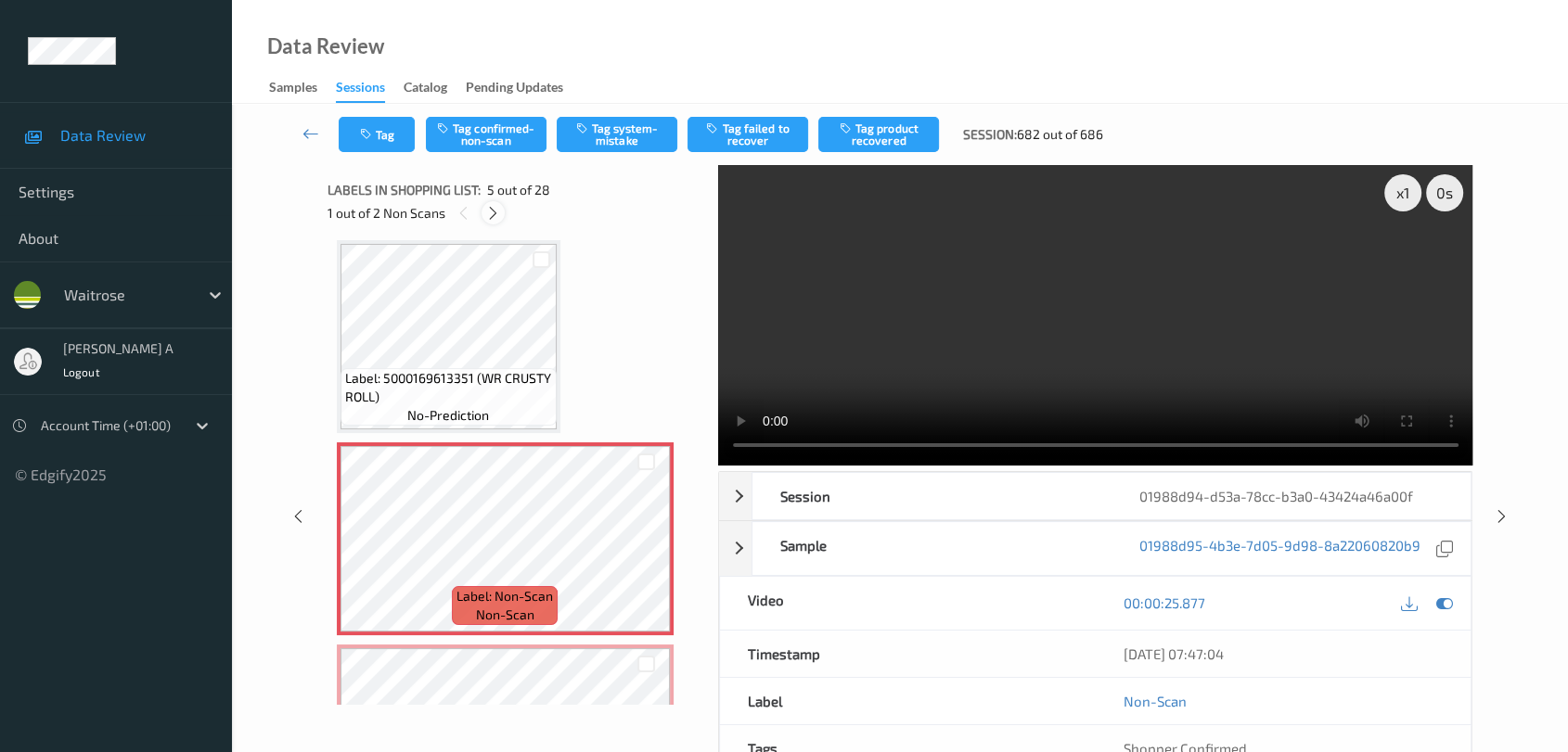
click at [494, 214] on icon at bounding box center [493, 213] width 16 height 17
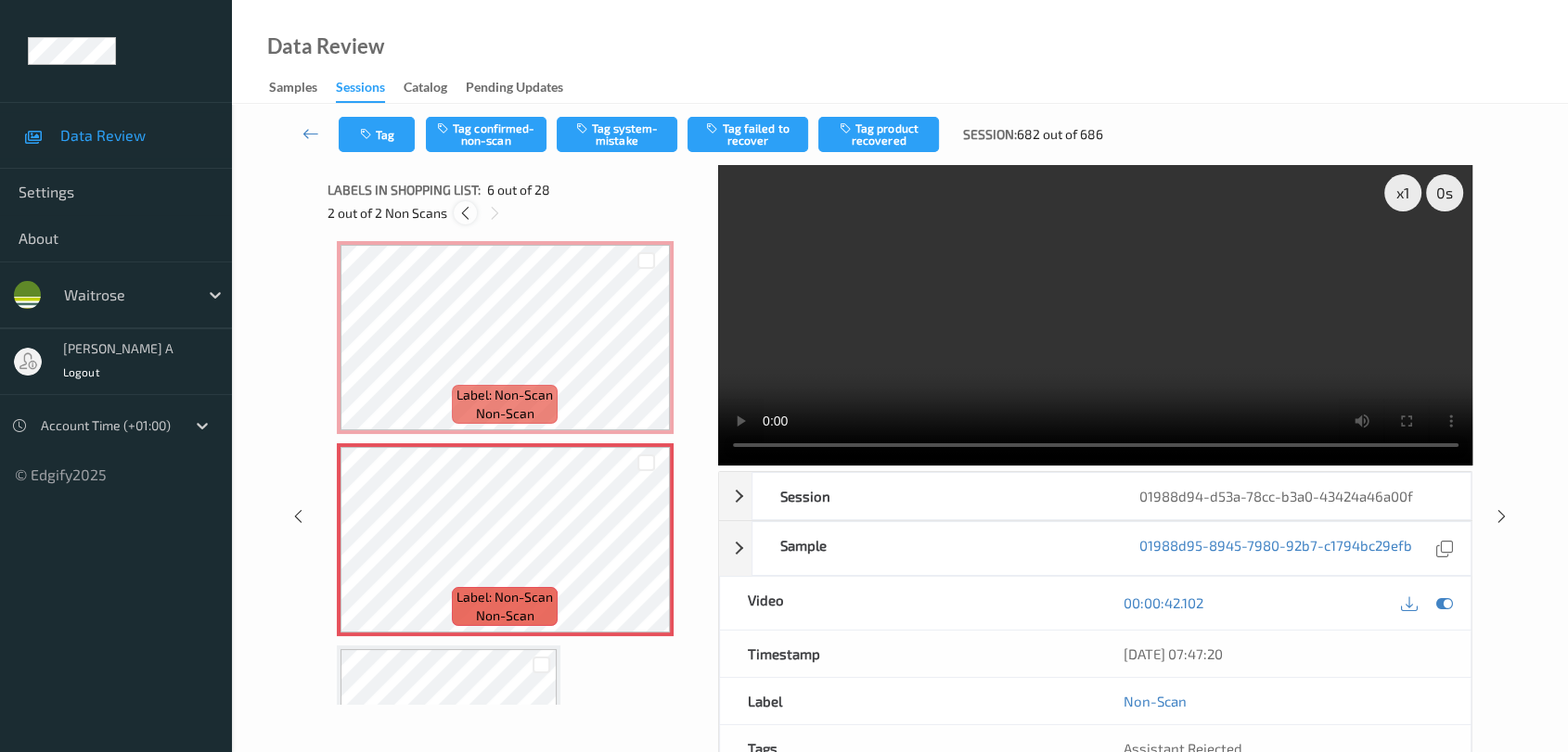
click at [466, 215] on icon at bounding box center [466, 213] width 16 height 17
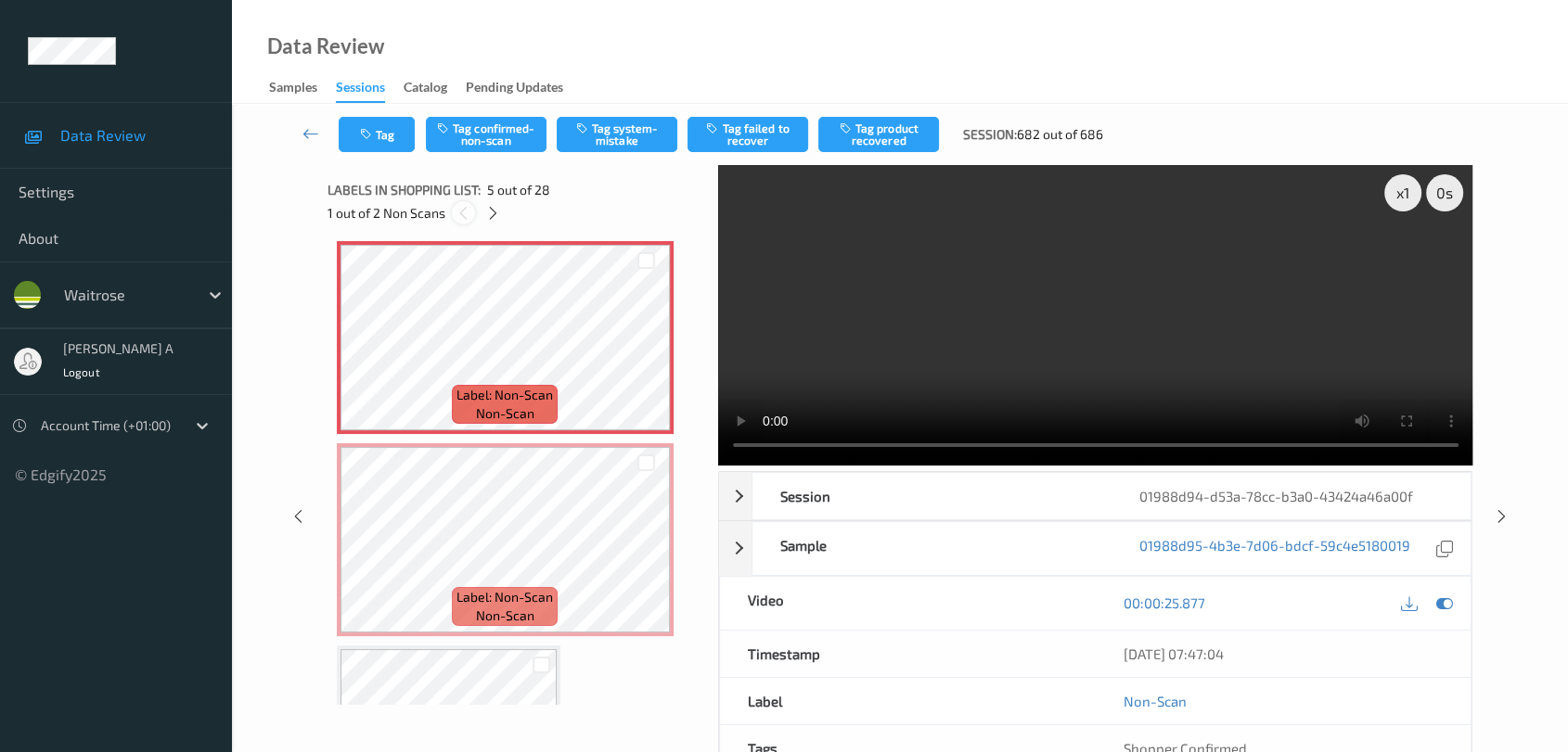
scroll to position [613, 0]
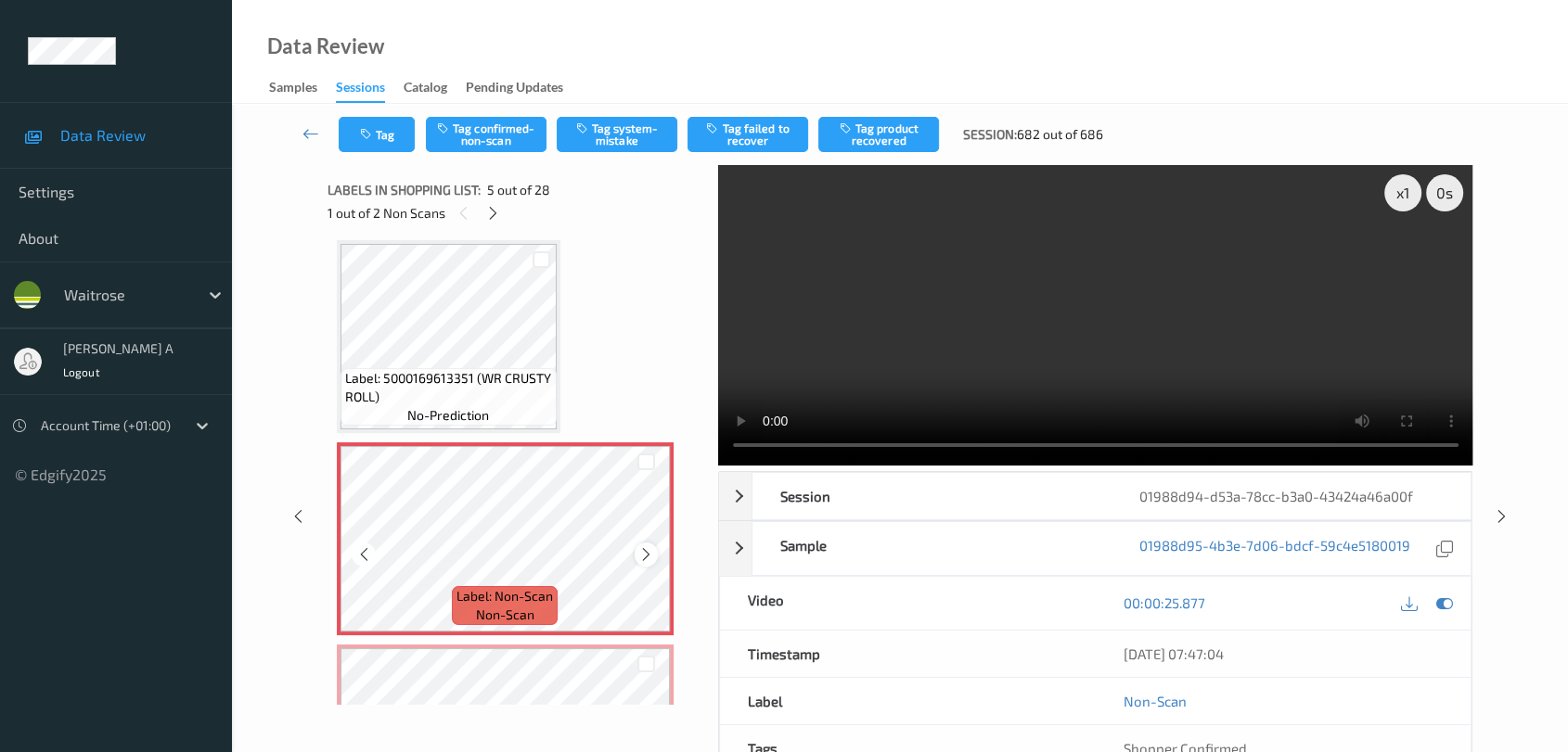
click at [651, 548] on icon at bounding box center [646, 554] width 16 height 17
click at [601, 140] on button "Tag system-mistake" at bounding box center [617, 135] width 121 height 35
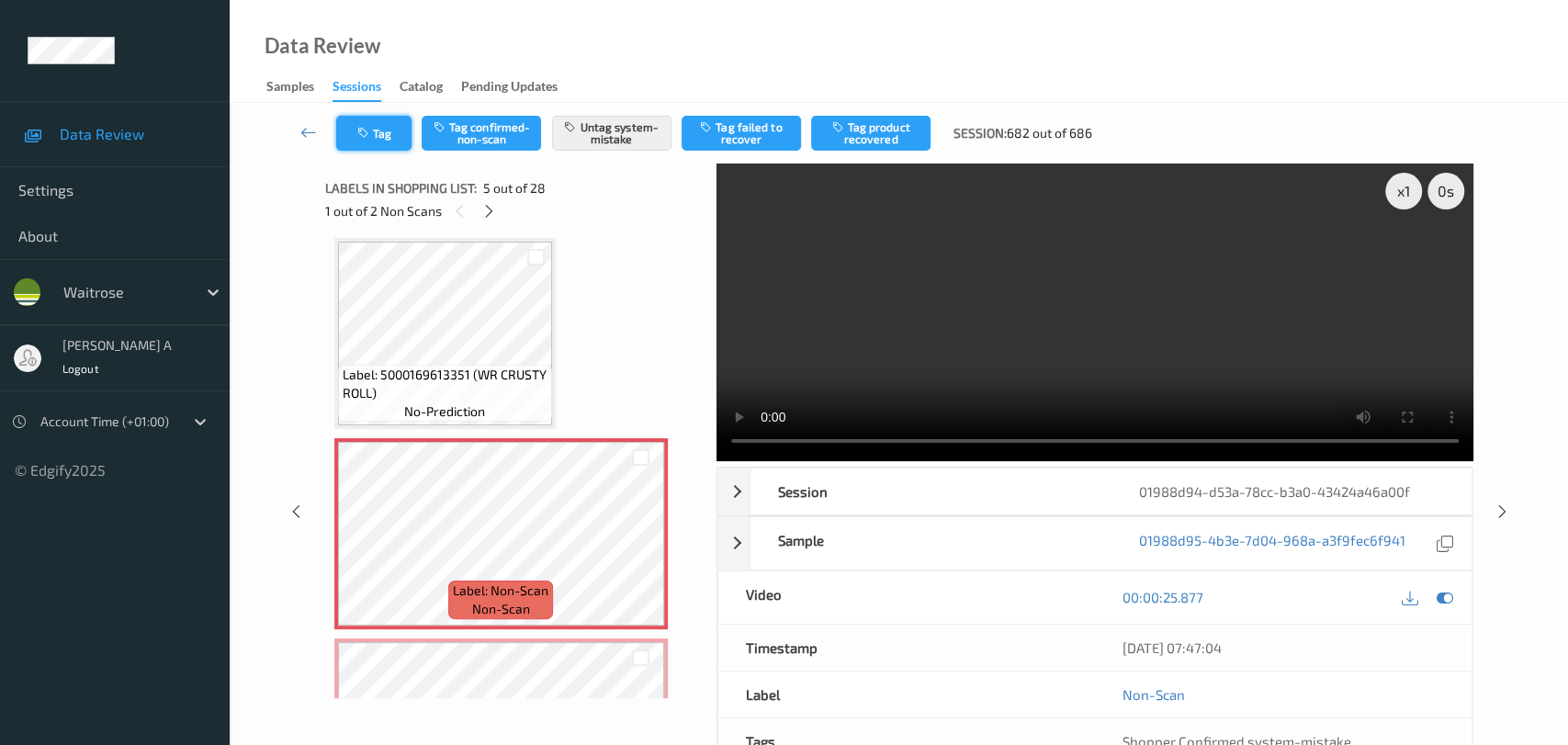
click at [384, 145] on button "Tag" at bounding box center [373, 134] width 75 height 35
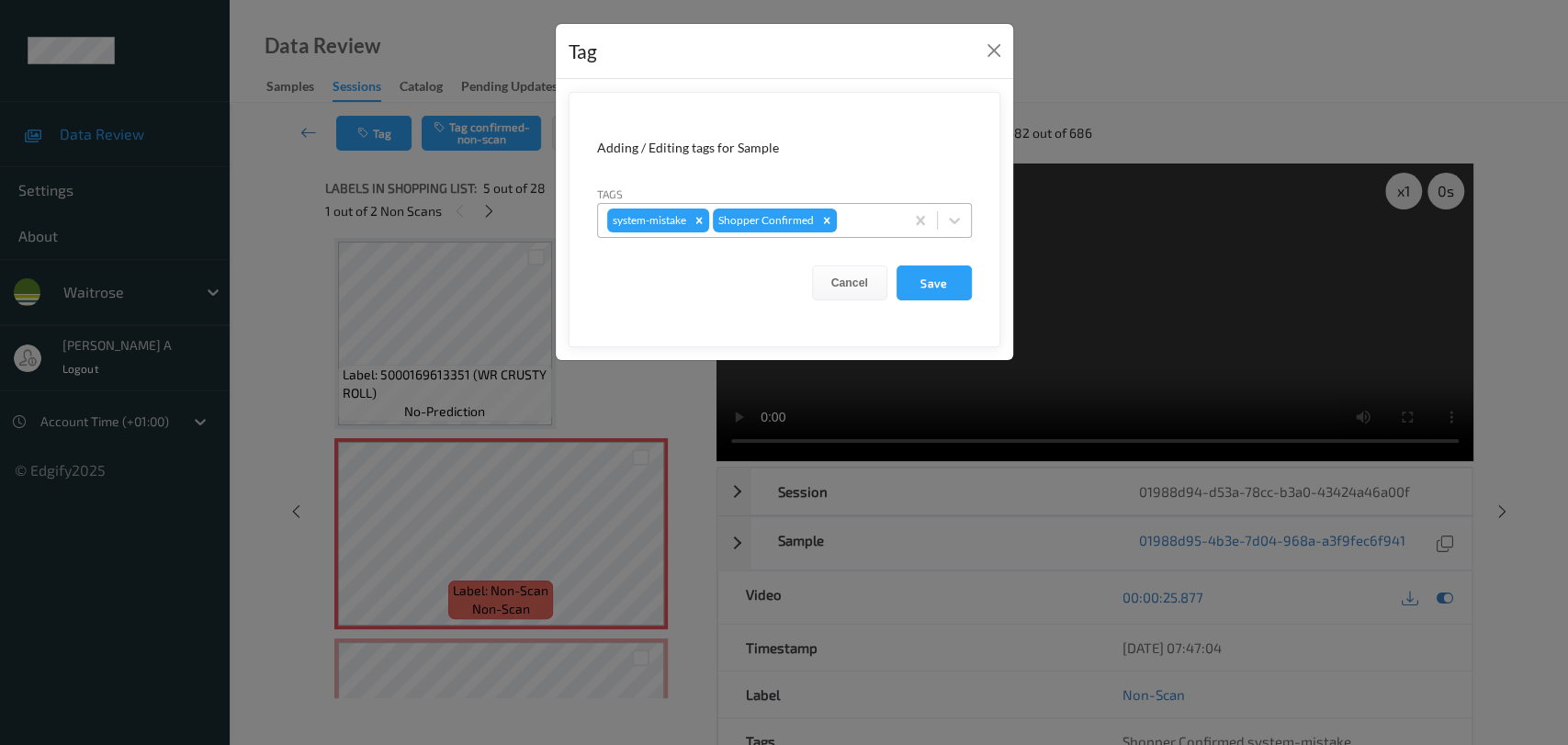
click at [862, 216] on div at bounding box center [867, 220] width 55 height 22
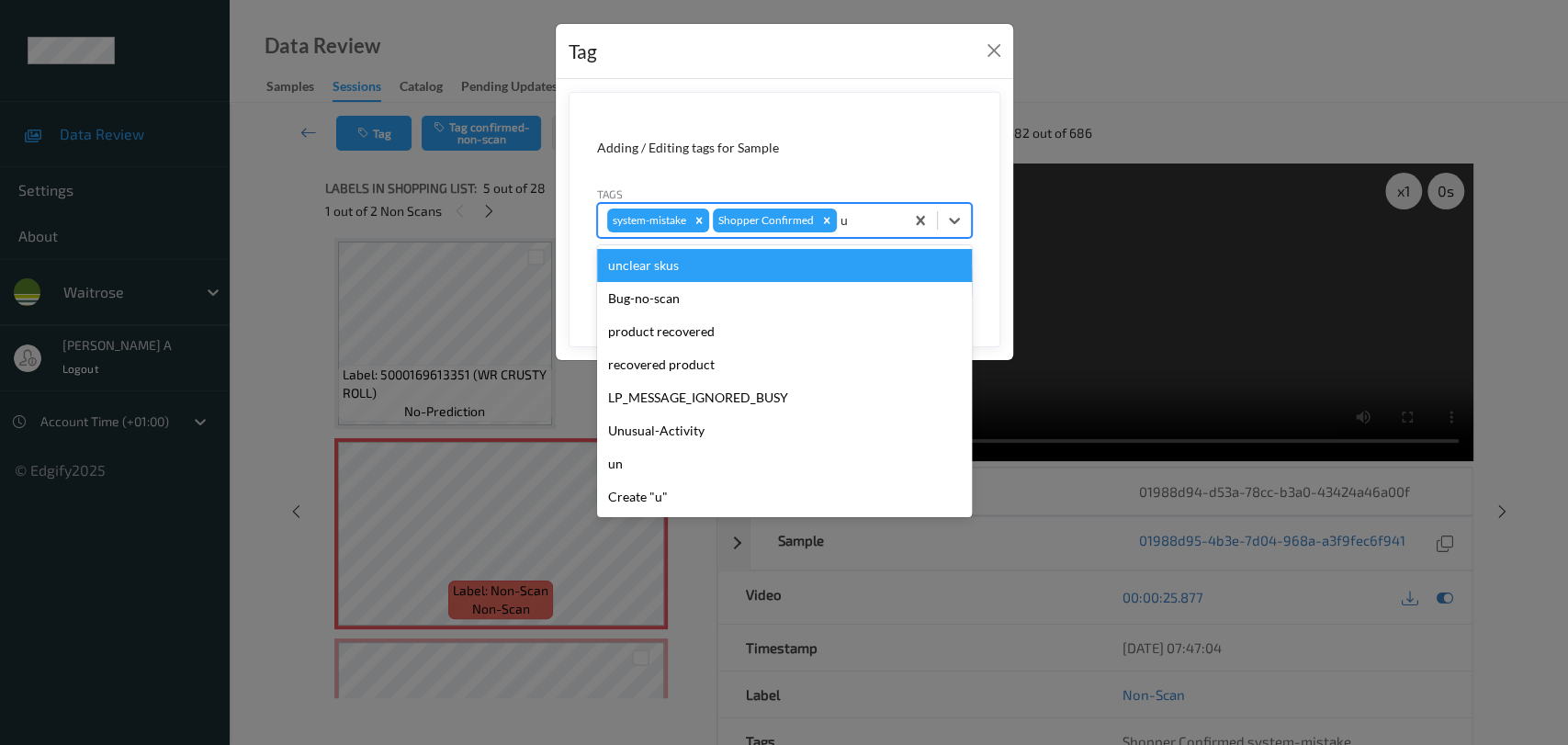
type input "un"
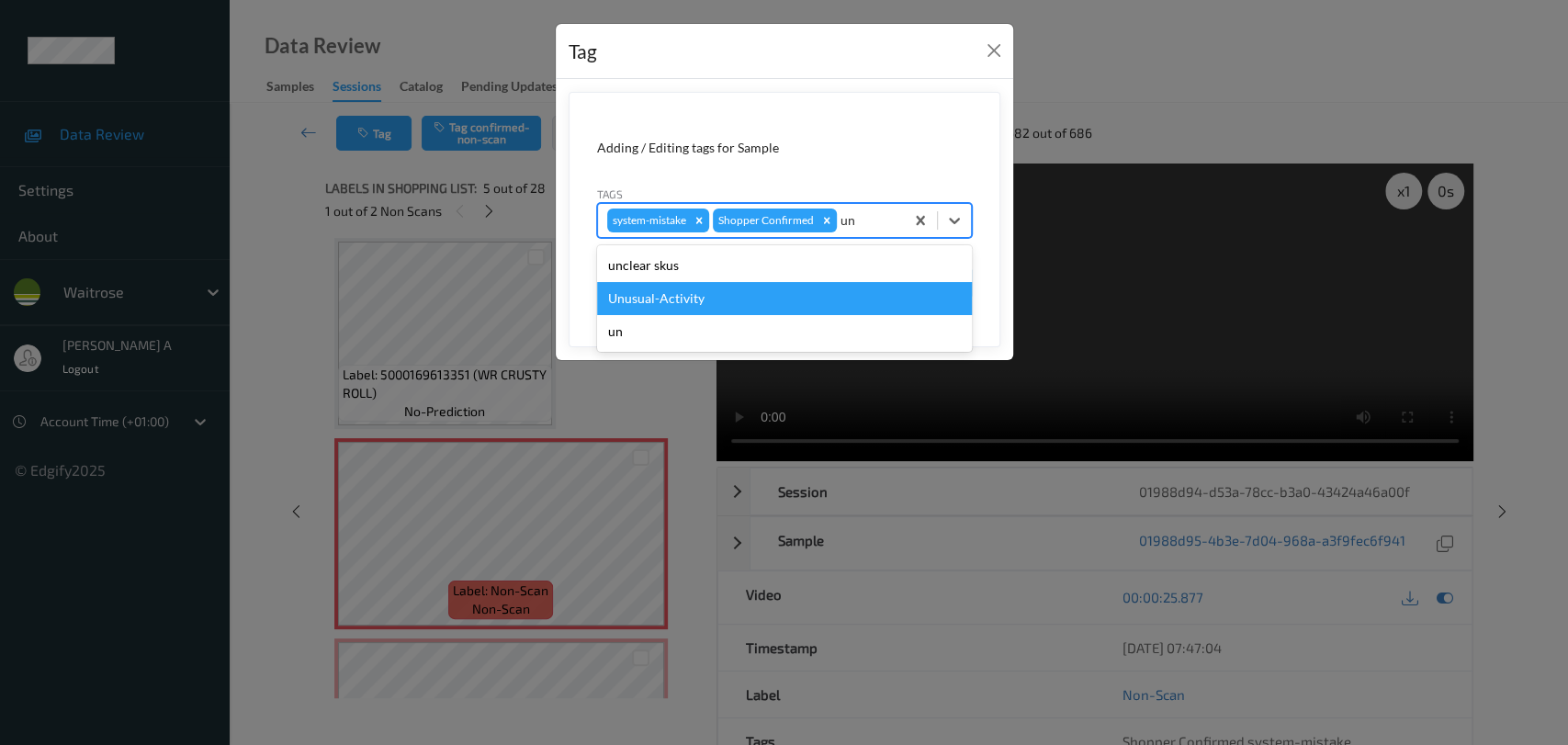
click at [714, 310] on div "Unusual-Activity" at bounding box center [784, 298] width 375 height 33
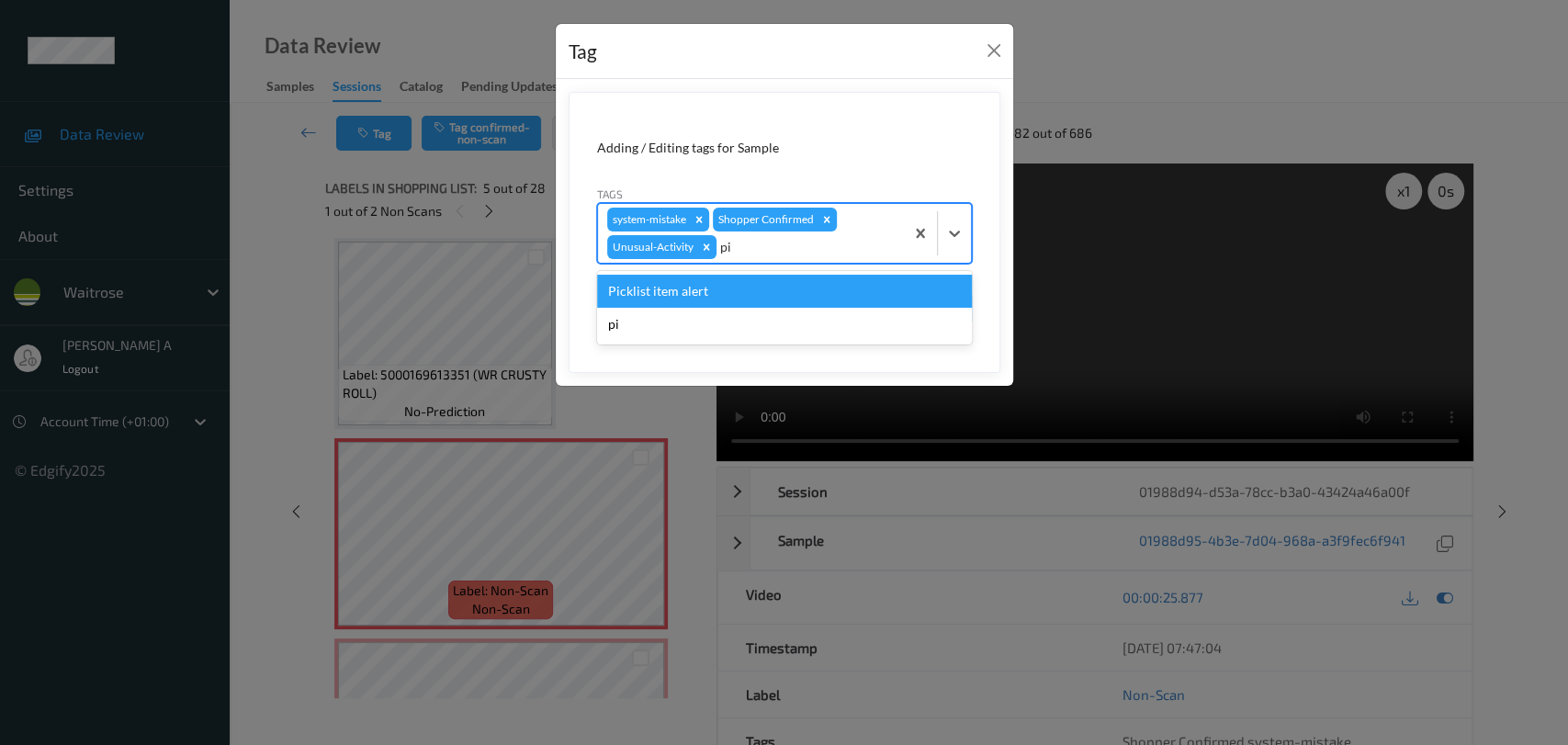
type input "pic"
click at [736, 292] on div "Picklist item alert" at bounding box center [784, 292] width 375 height 33
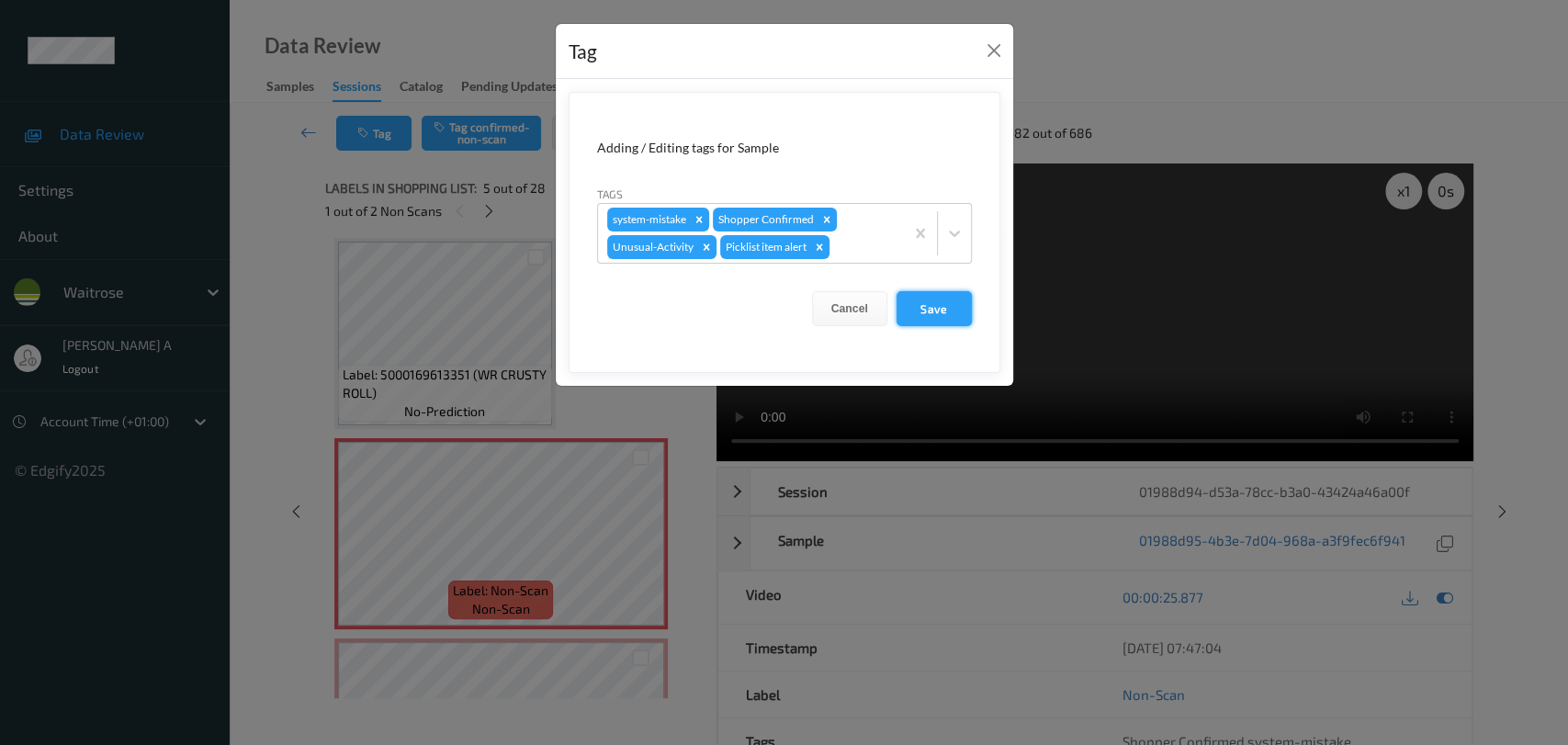
click at [940, 317] on button "Save" at bounding box center [934, 309] width 75 height 35
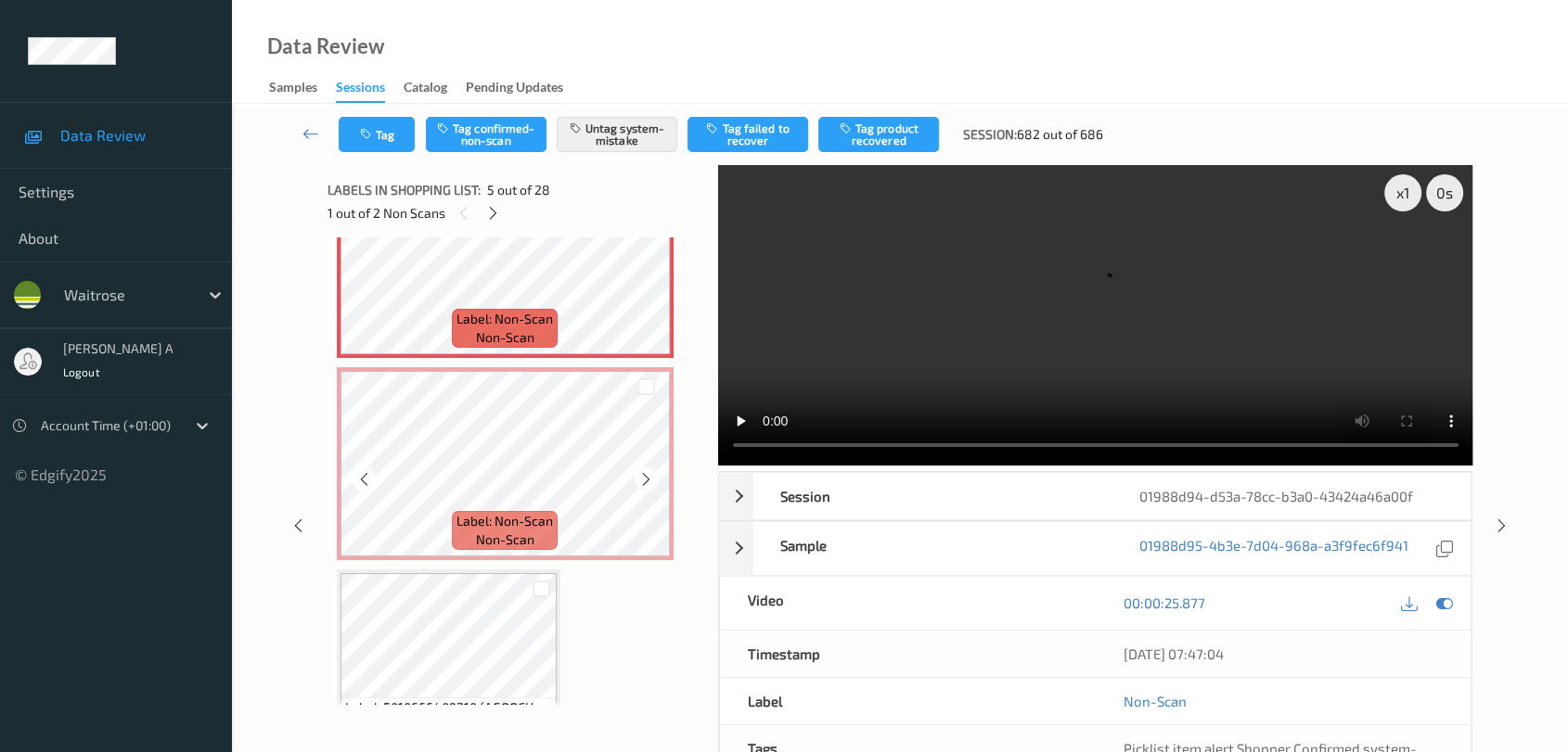
scroll to position [922, 0]
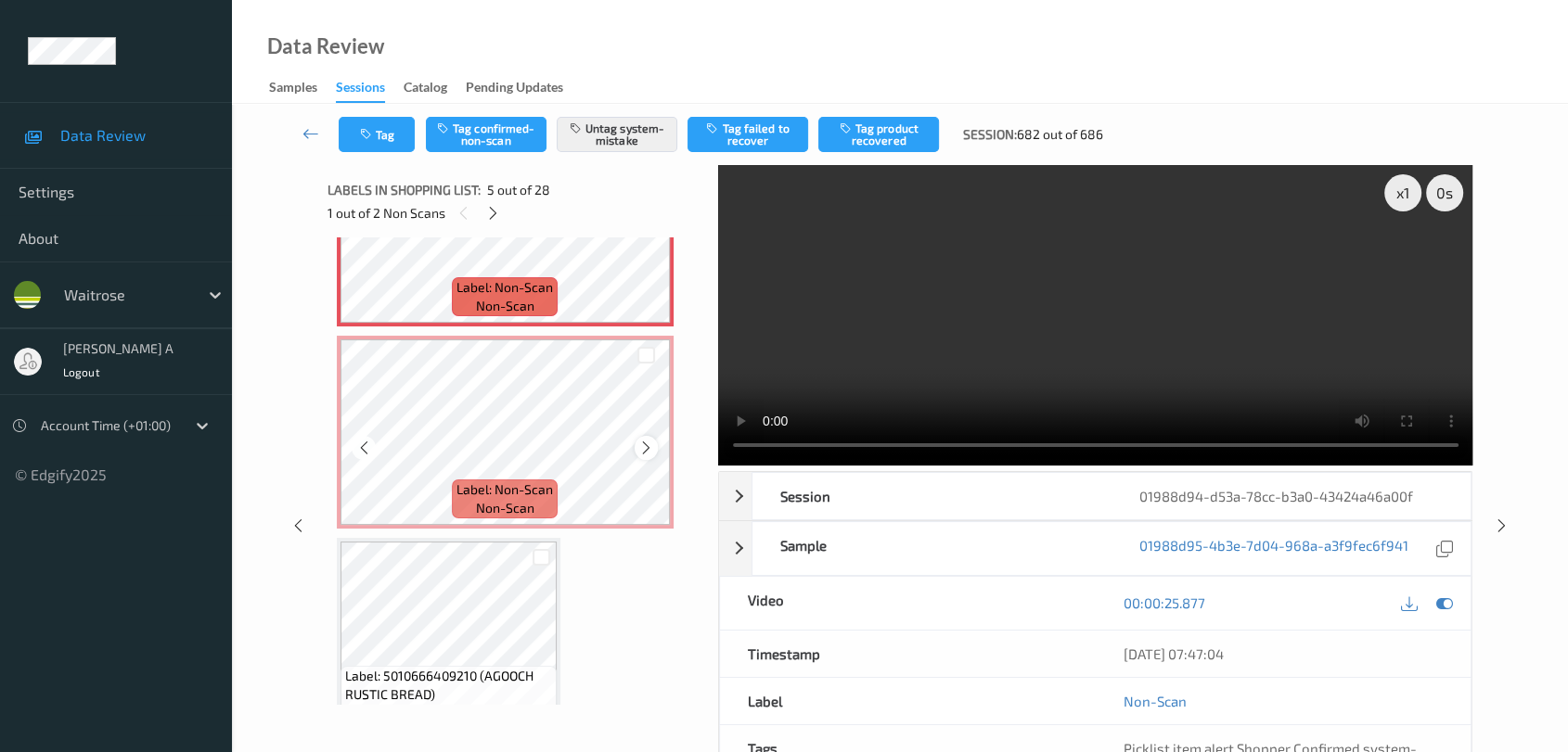
click at [643, 449] on icon at bounding box center [646, 448] width 16 height 17
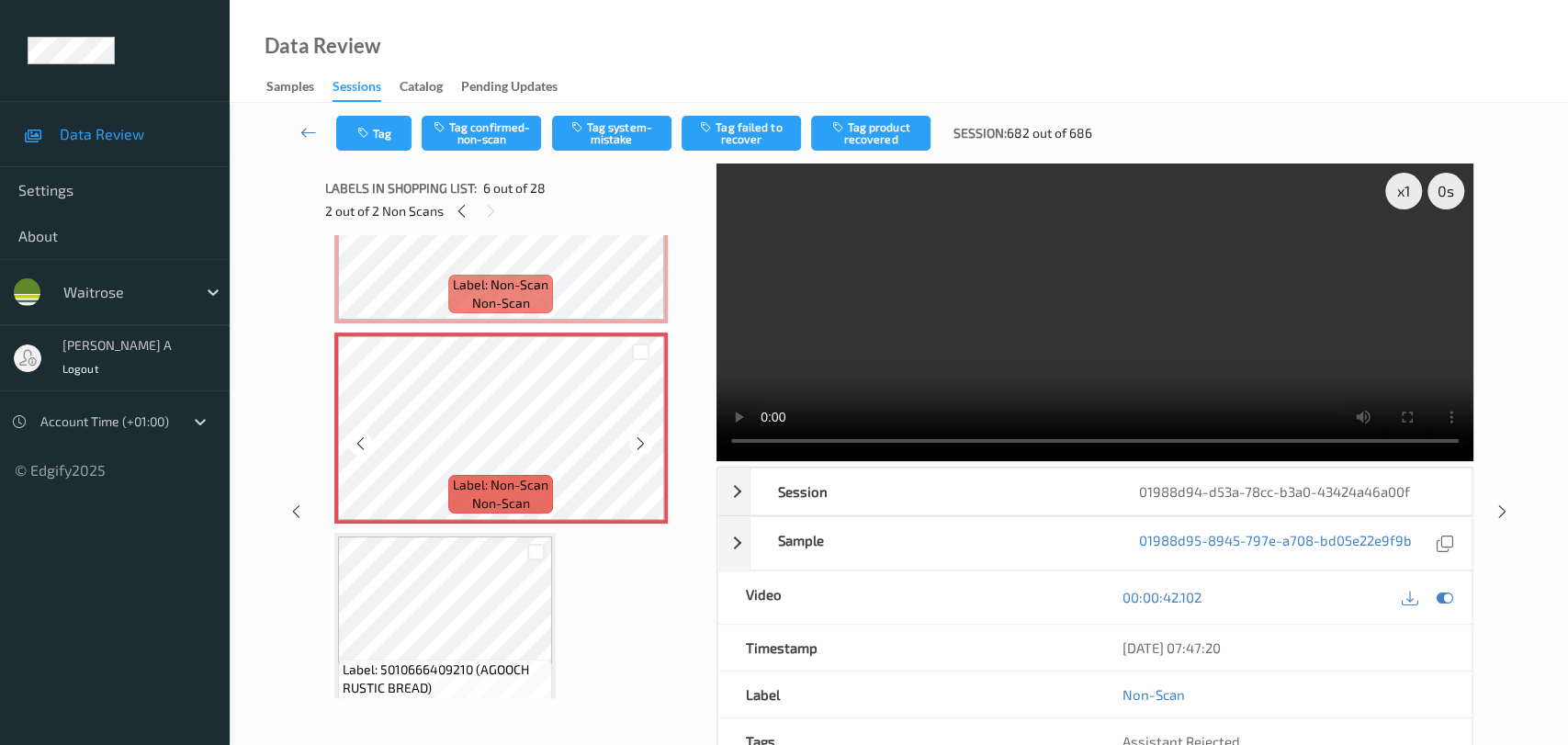
click at [636, 445] on icon at bounding box center [640, 444] width 16 height 17
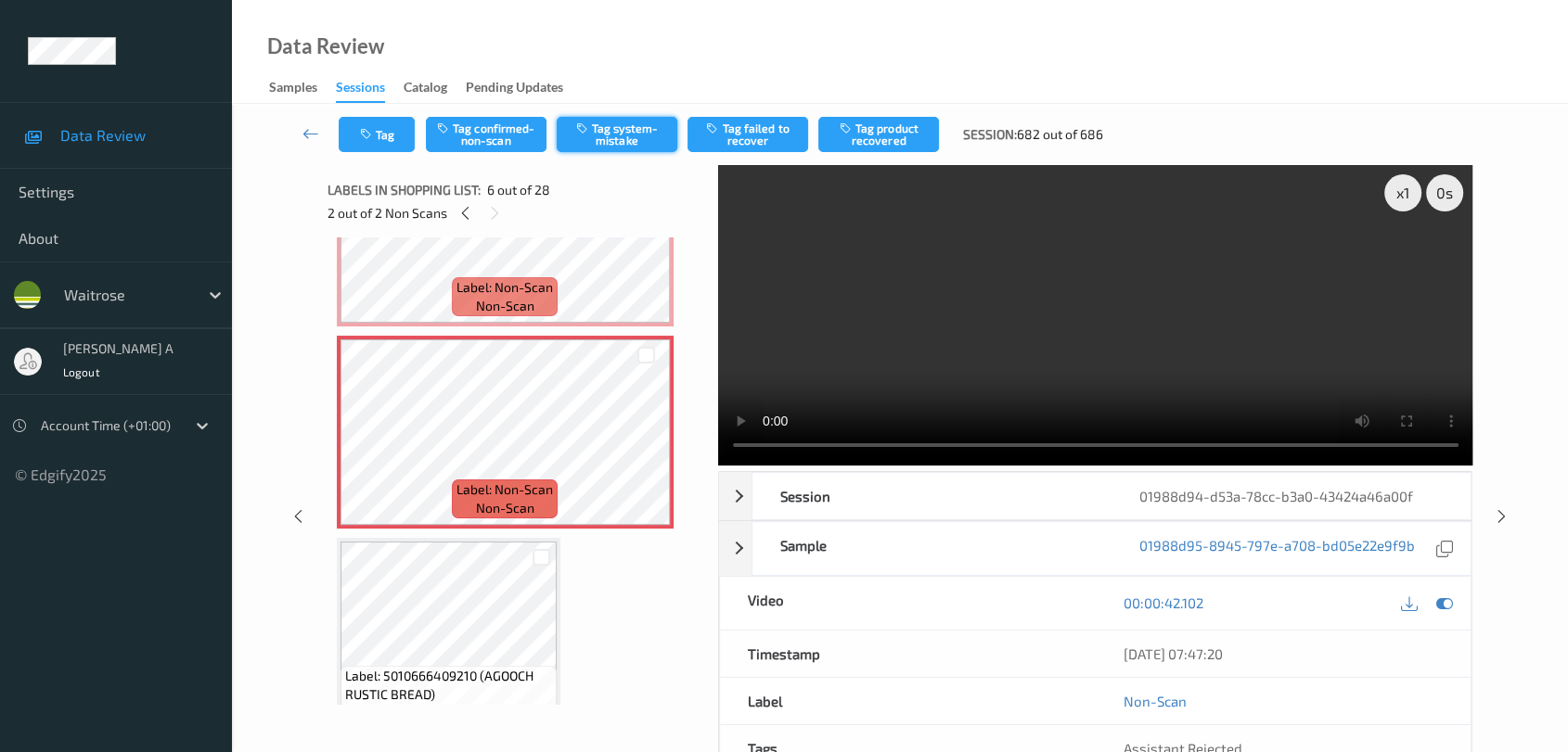
click at [615, 136] on button "Tag system-mistake" at bounding box center [617, 135] width 121 height 35
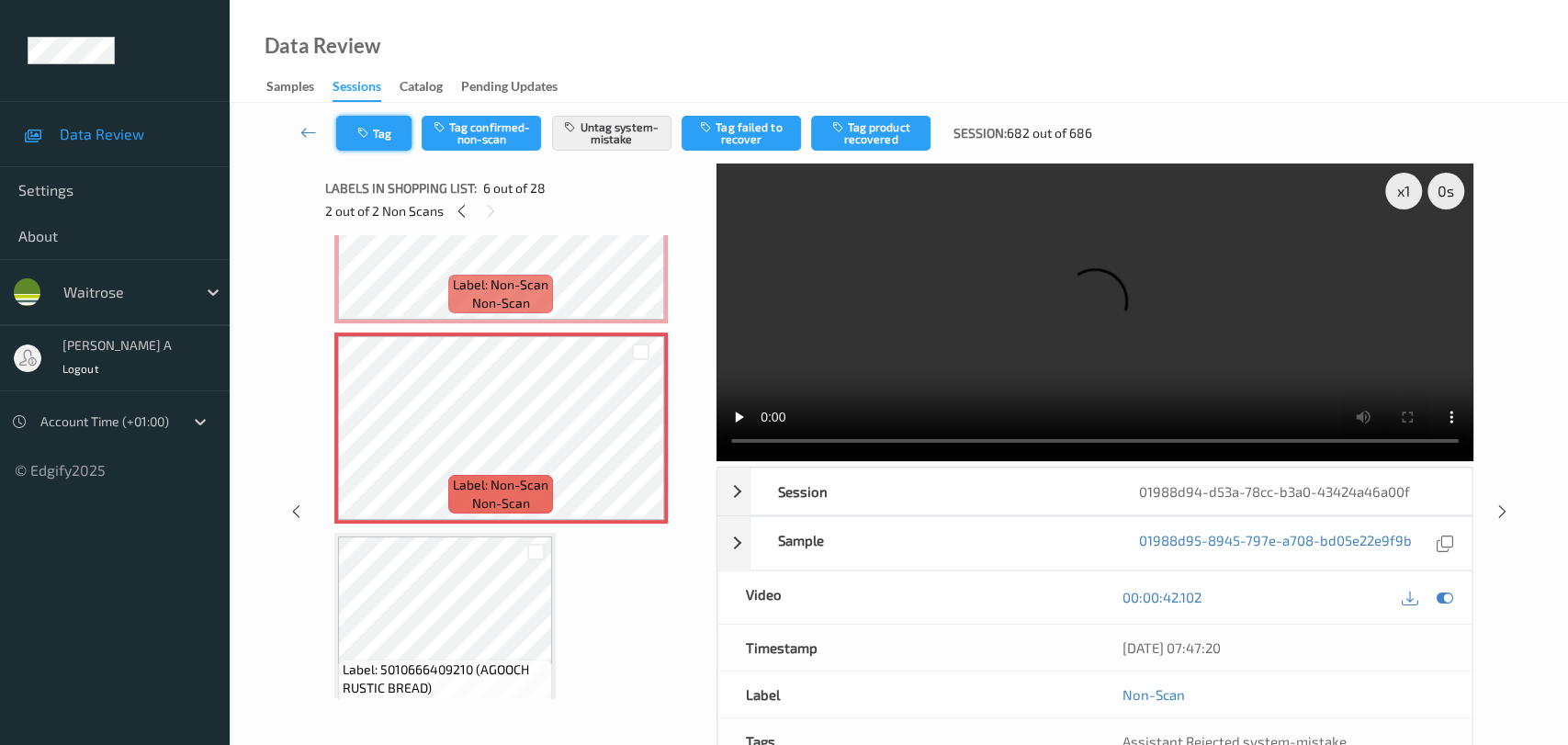
click at [379, 142] on button "Tag" at bounding box center [373, 134] width 75 height 35
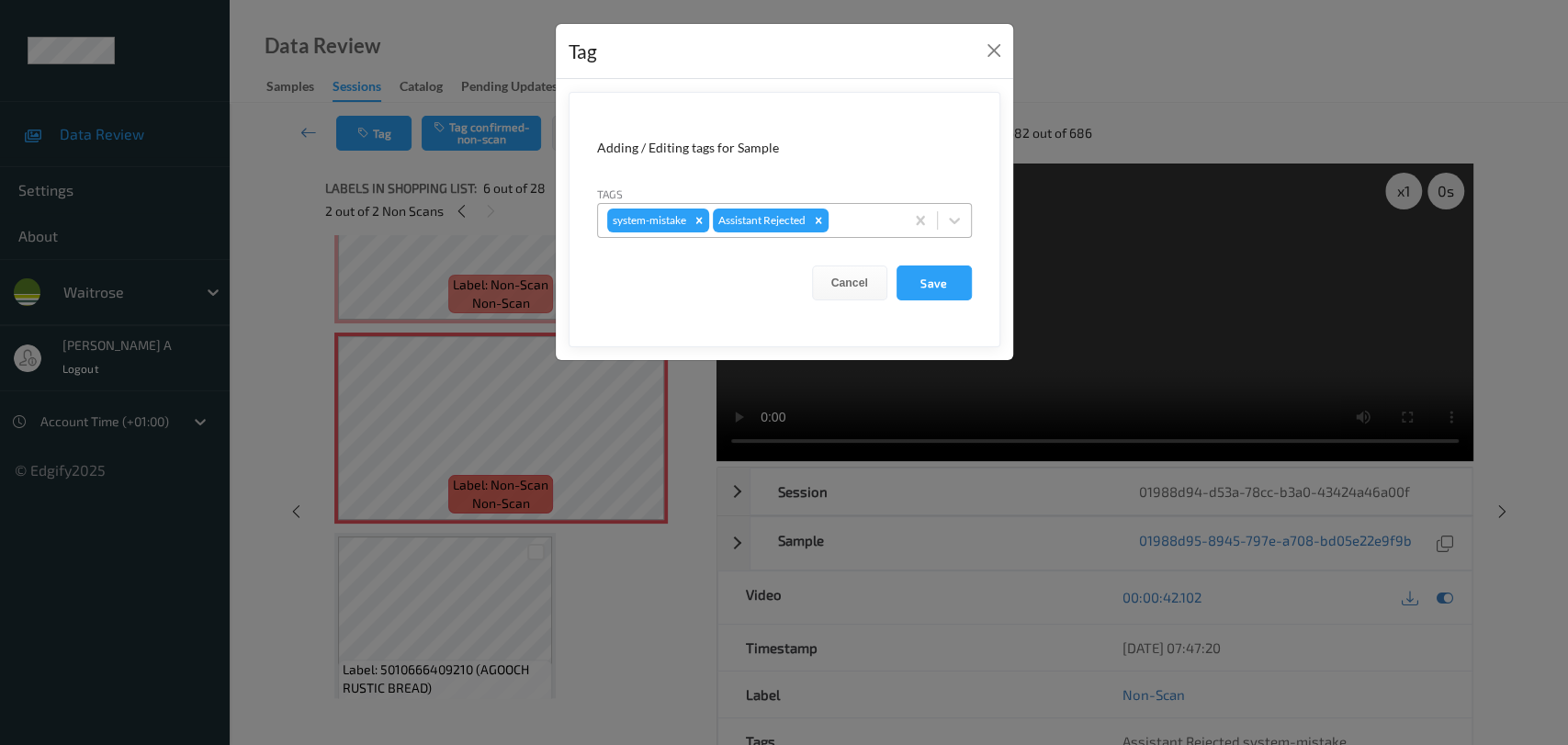
click at [864, 221] on div at bounding box center [863, 220] width 62 height 22
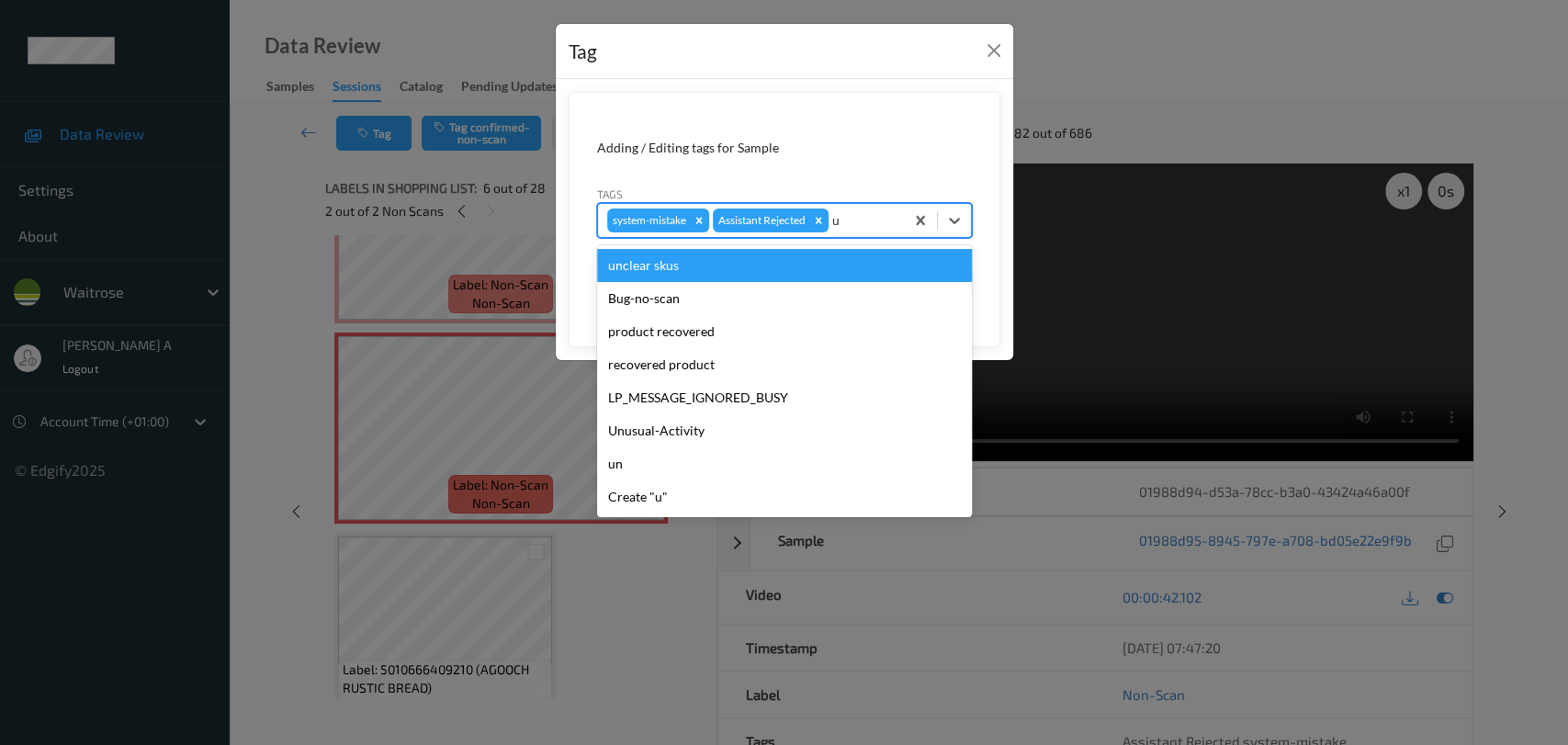
type input "un"
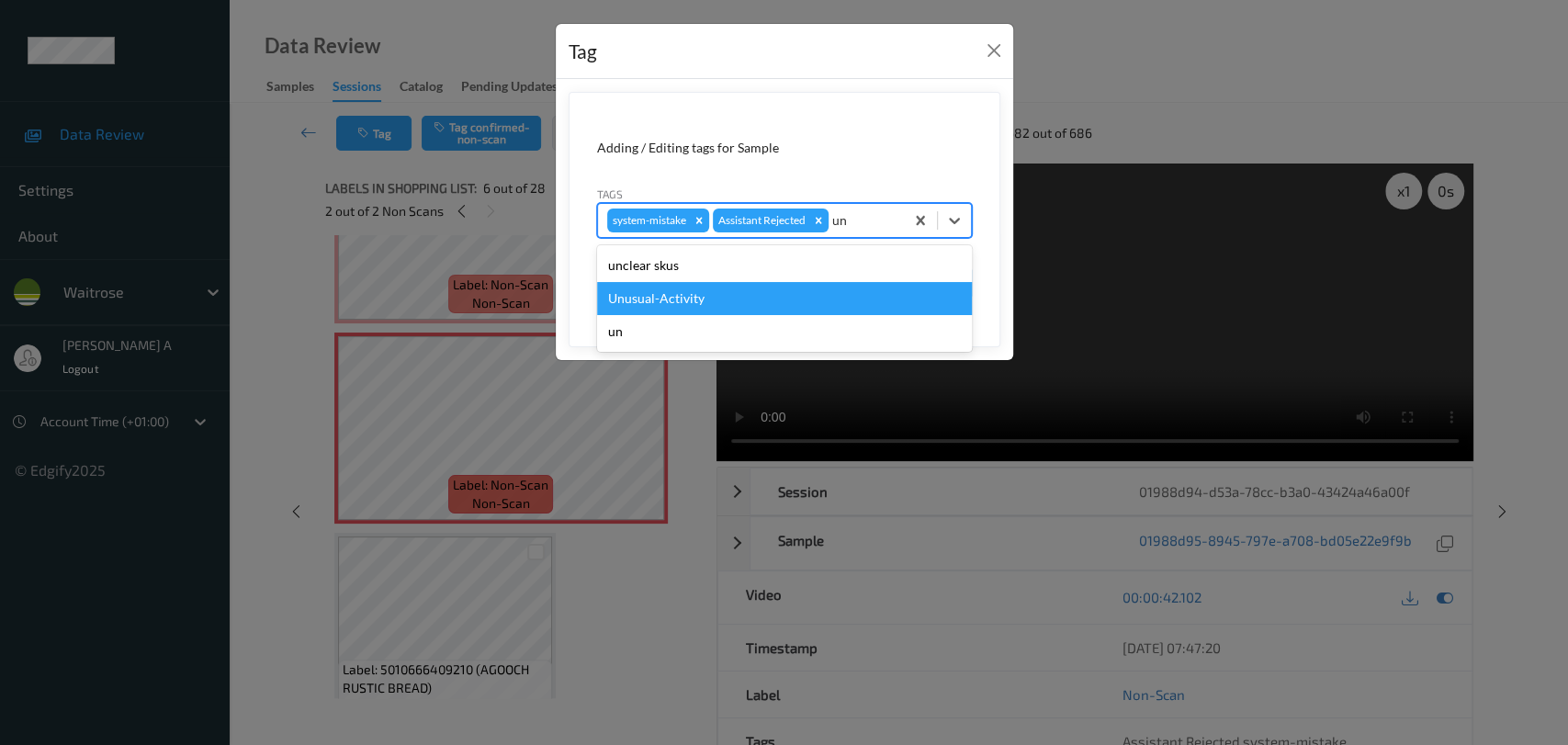
click at [700, 303] on div "Unusual-Activity" at bounding box center [784, 298] width 375 height 33
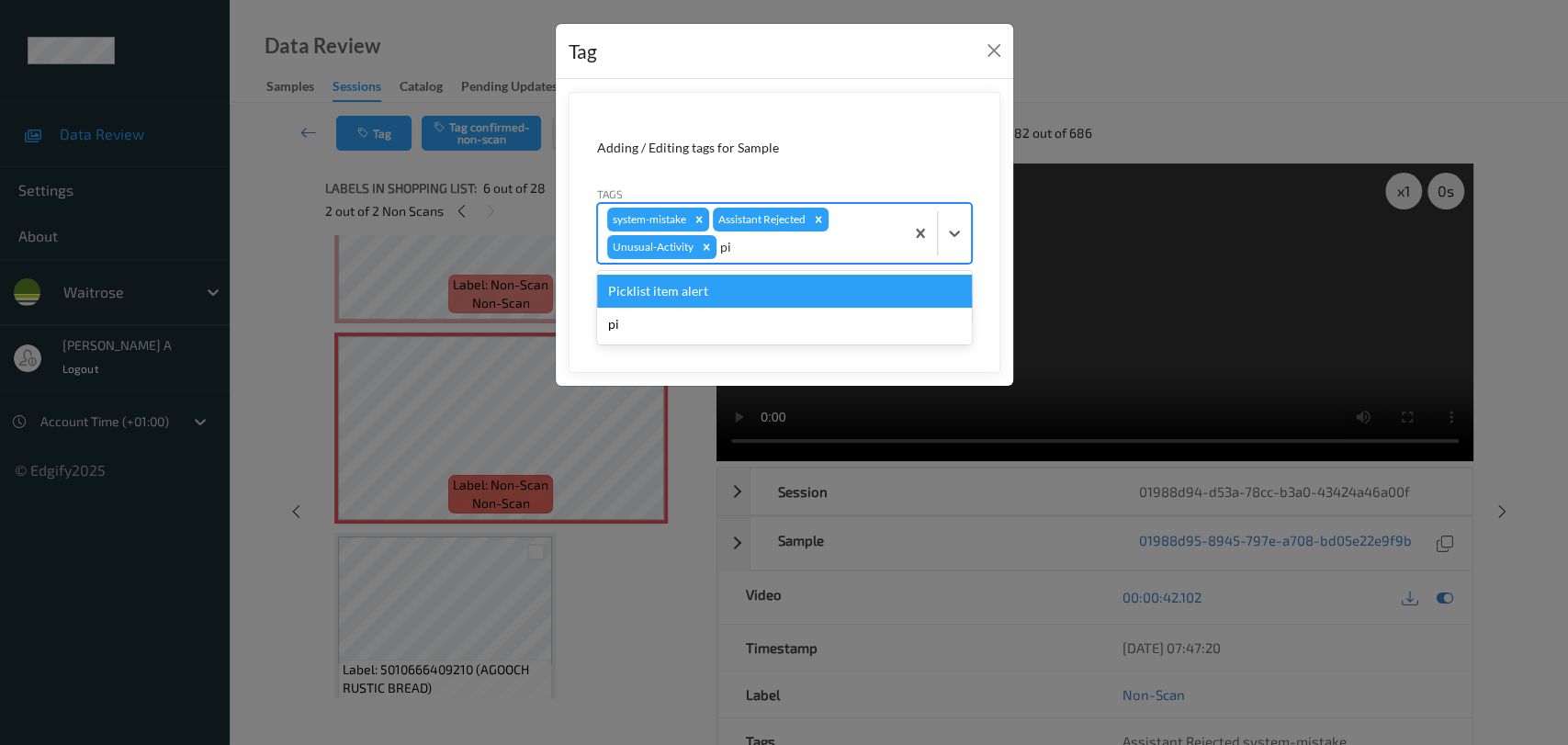
type input "pic"
click at [774, 290] on div "Picklist item alert" at bounding box center [784, 292] width 375 height 33
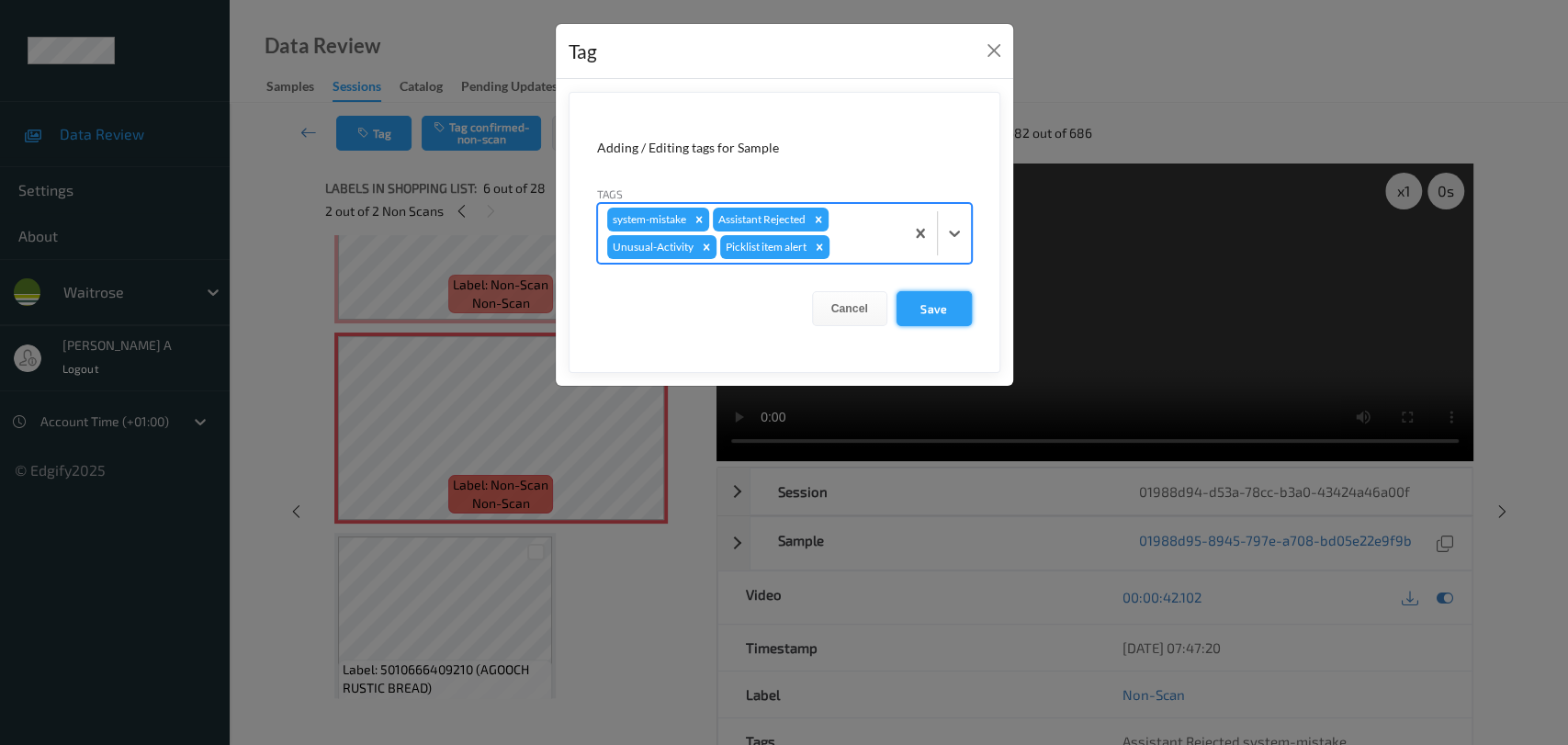
click at [930, 311] on button "Save" at bounding box center [934, 309] width 75 height 35
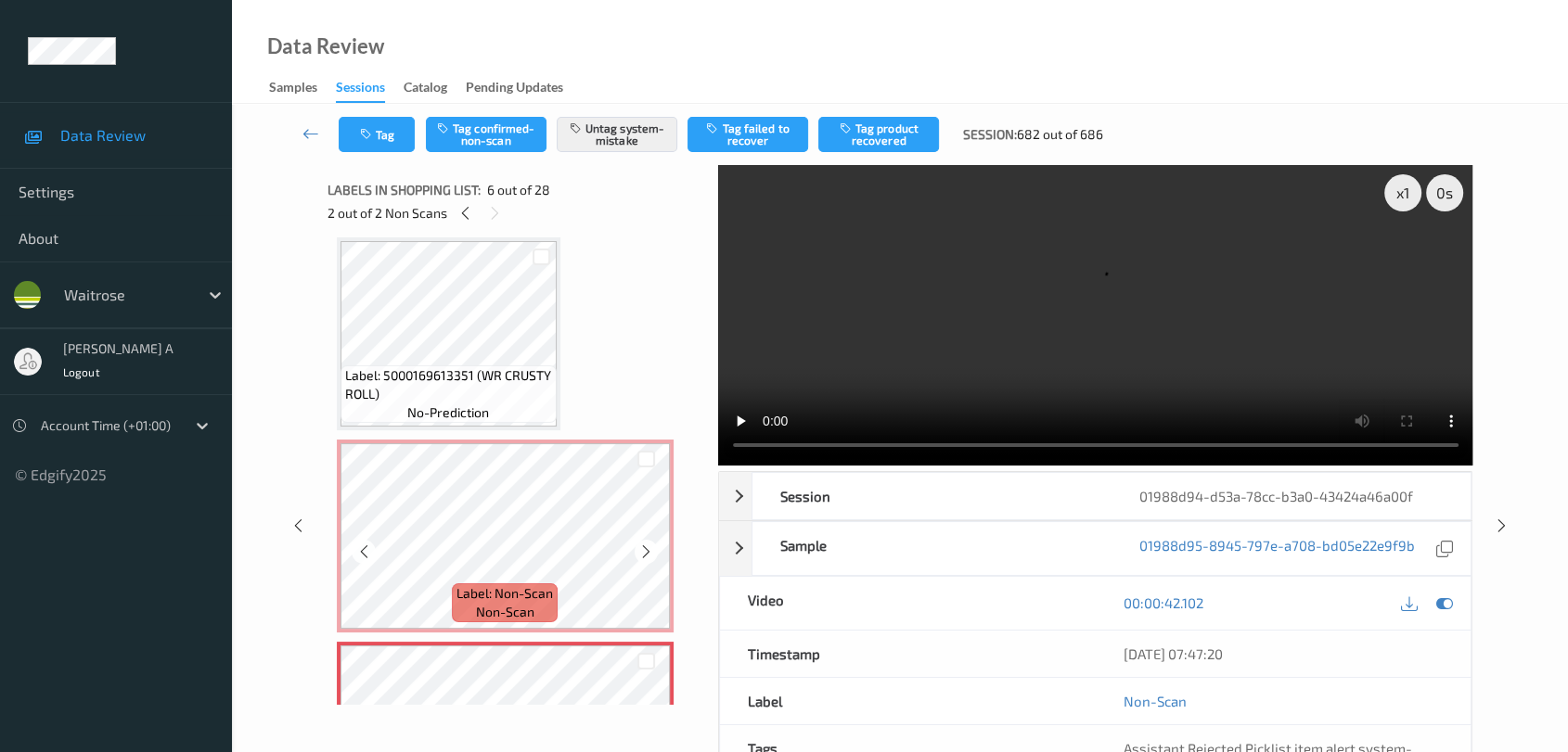
scroll to position [510, 0]
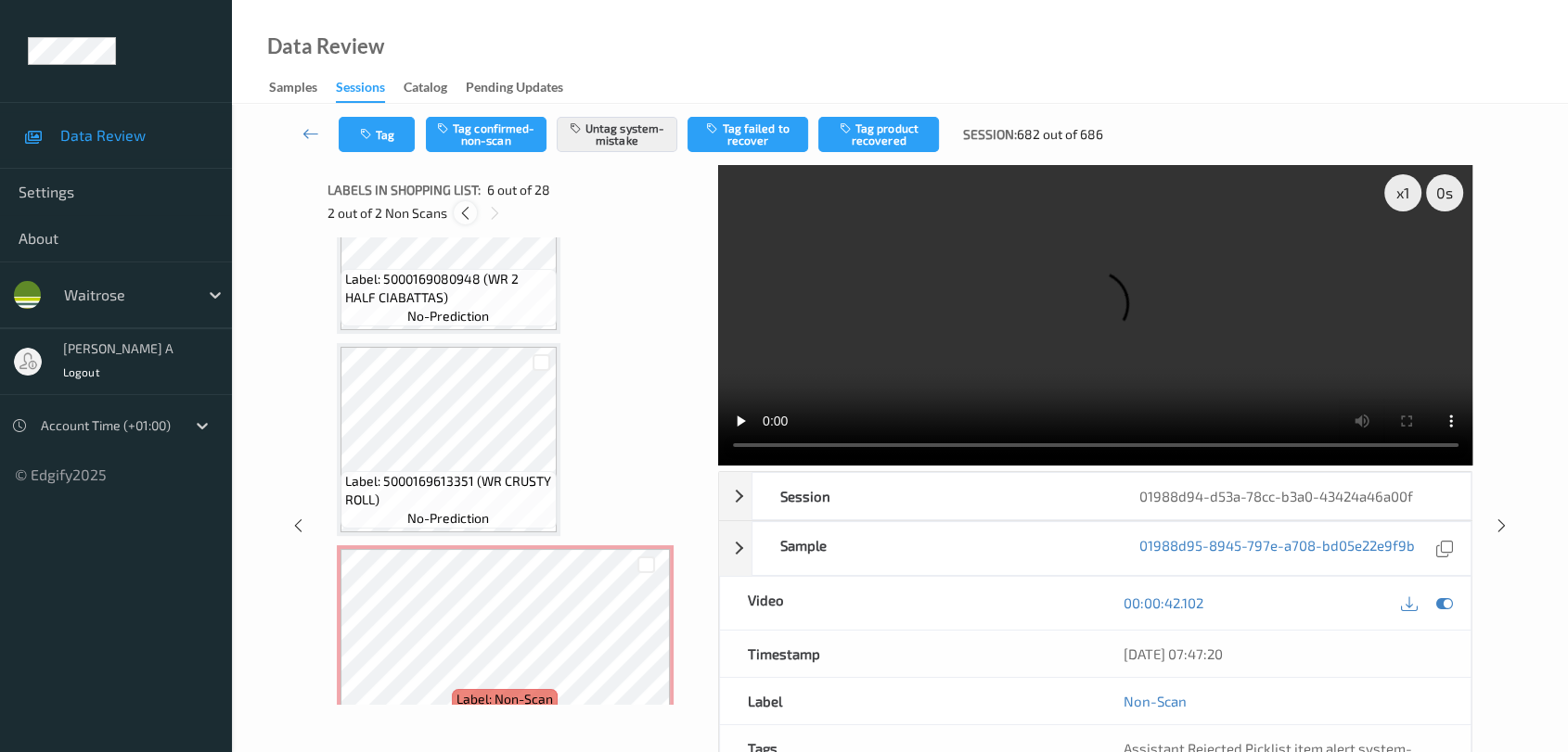
click at [468, 211] on icon at bounding box center [466, 213] width 16 height 17
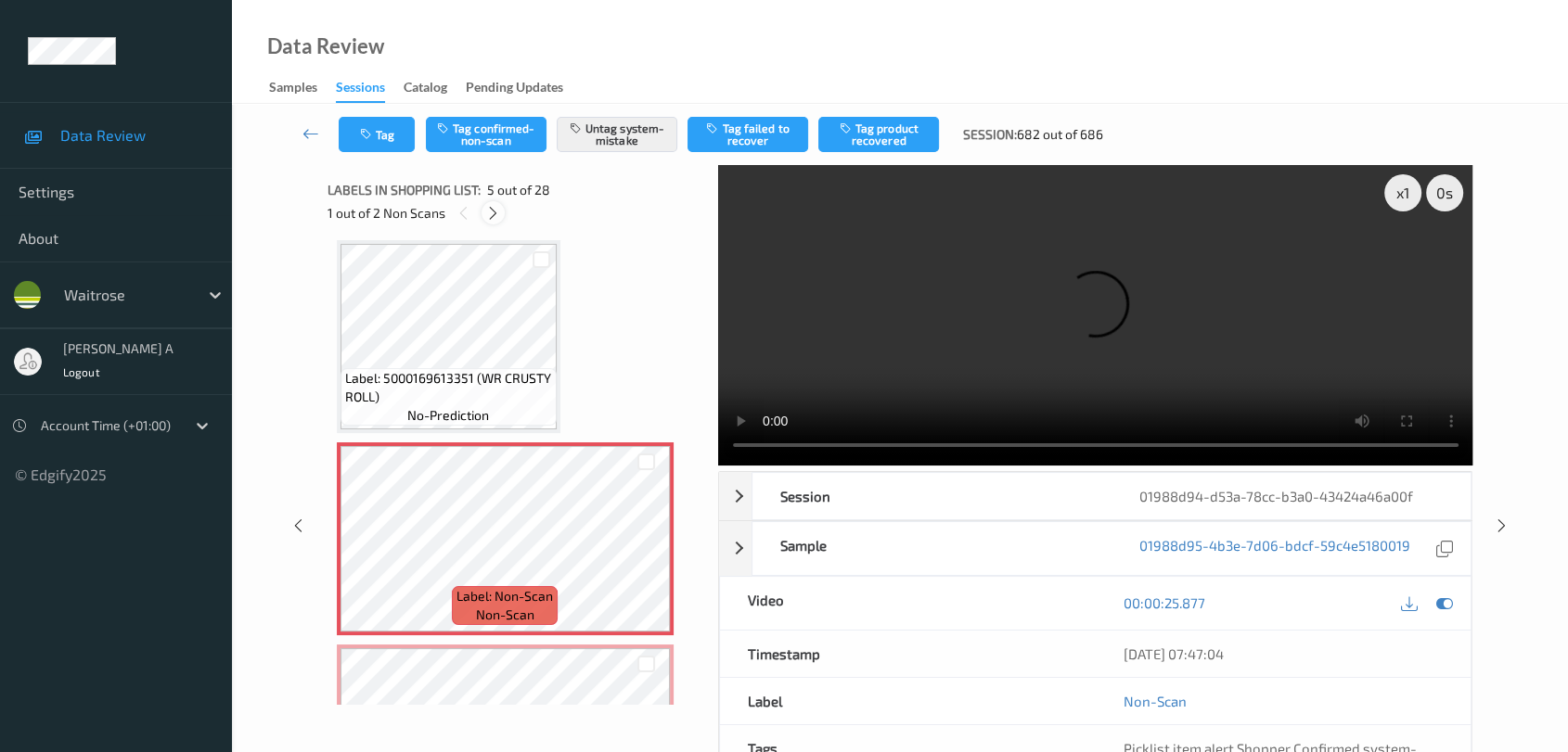
click at [495, 215] on icon at bounding box center [493, 213] width 16 height 17
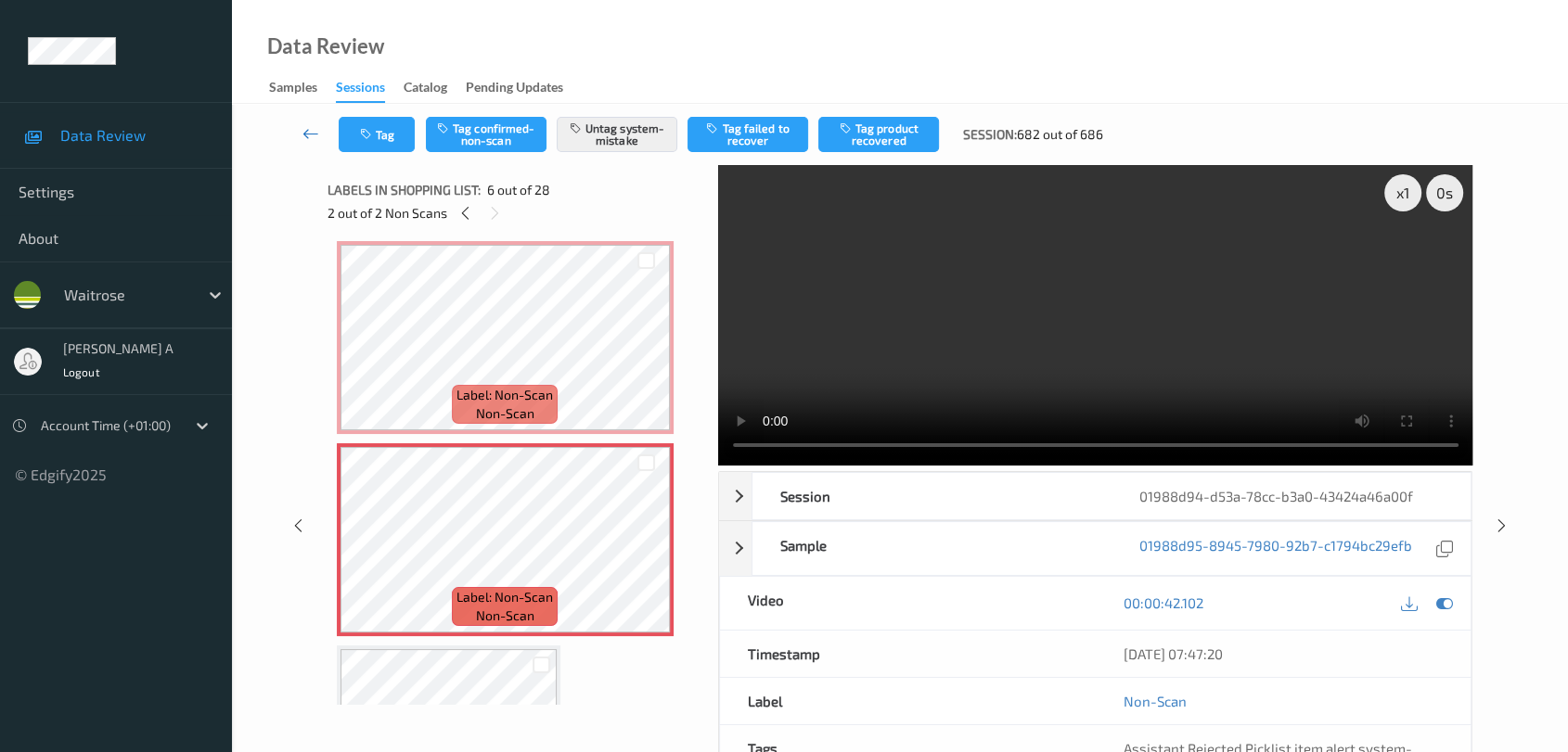
click at [314, 135] on icon at bounding box center [310, 133] width 17 height 19
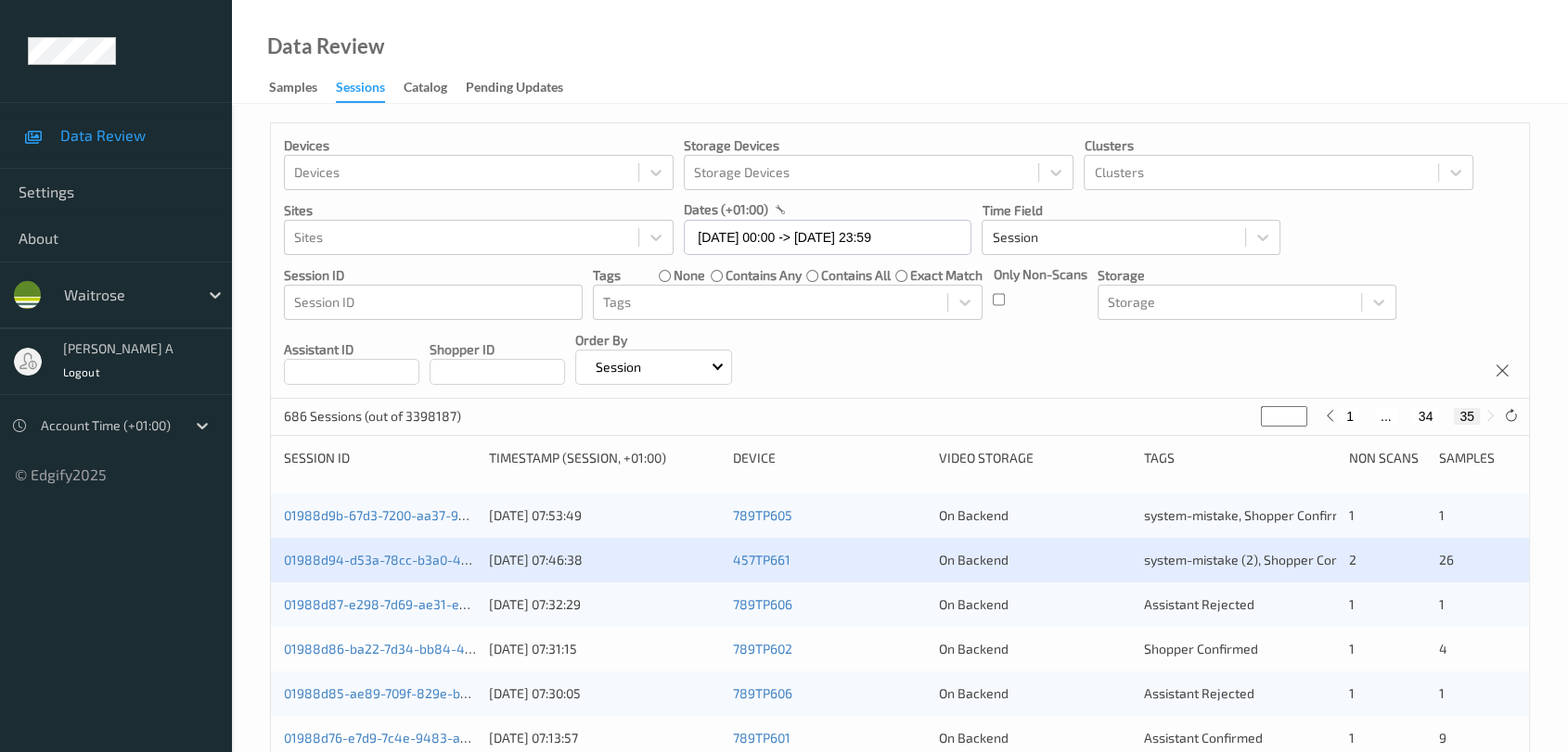
scroll to position [84, 0]
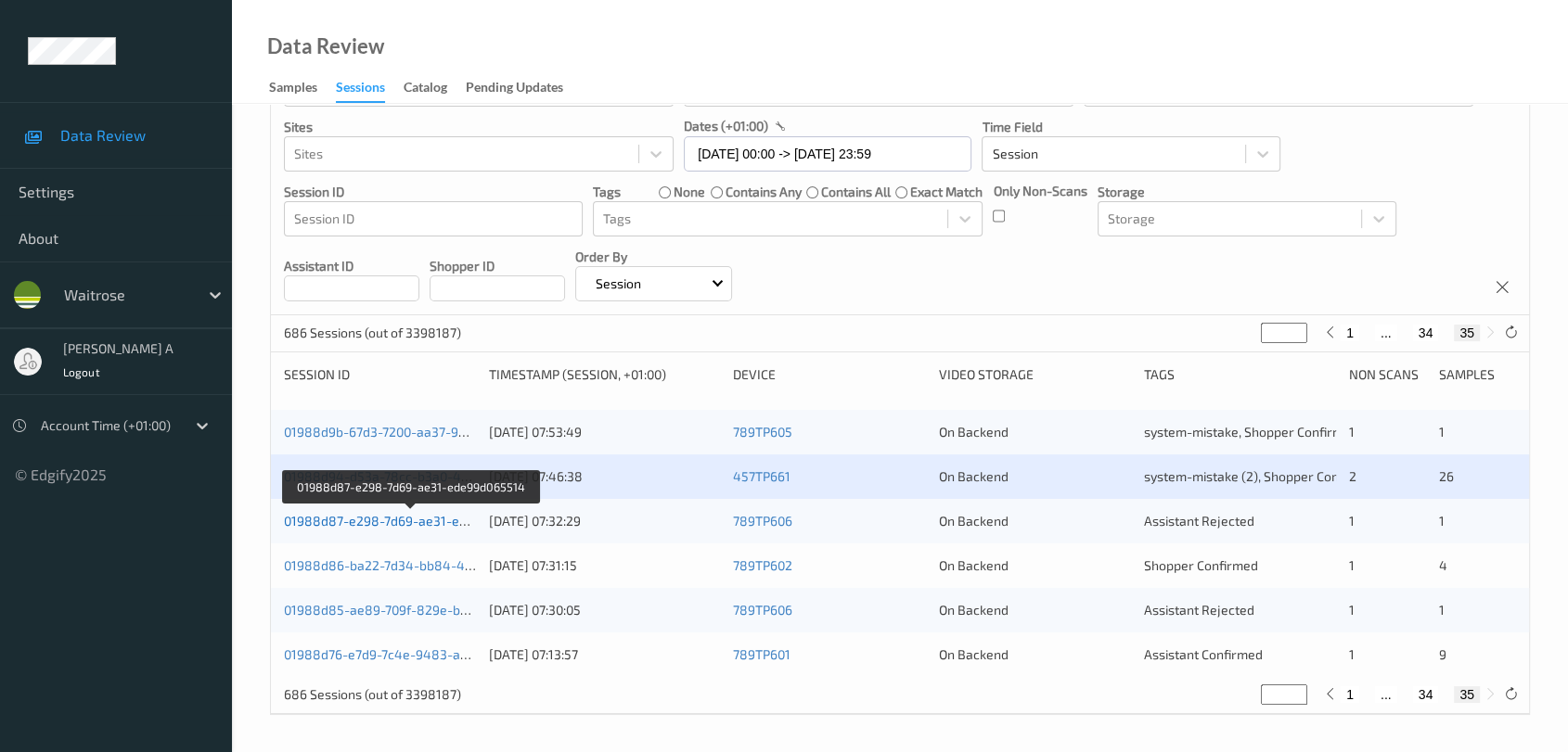
click at [434, 520] on link "01988d87-e298-7d69-ae31-ede99d065514" at bounding box center [411, 521] width 256 height 16
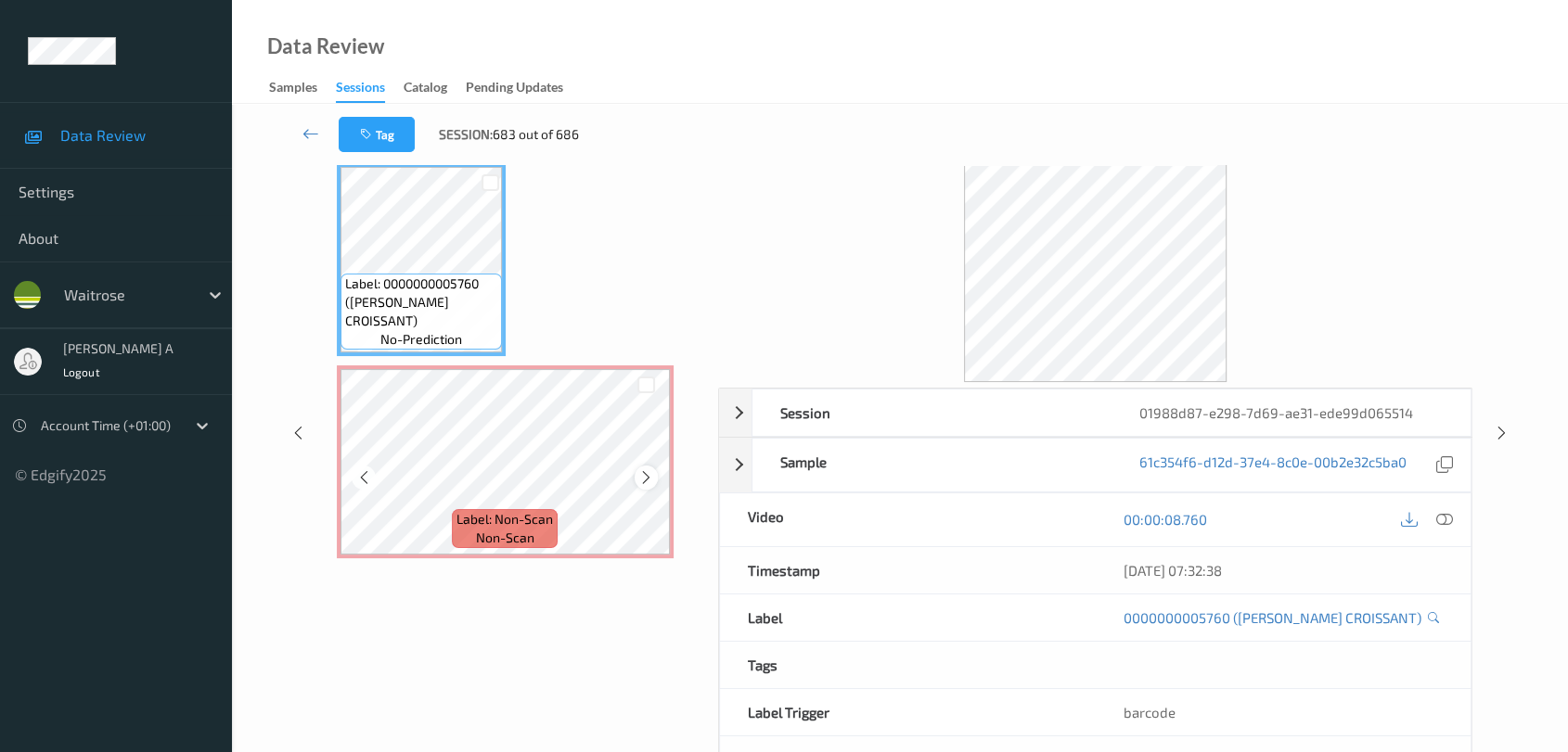
click at [642, 476] on icon at bounding box center [646, 477] width 16 height 17
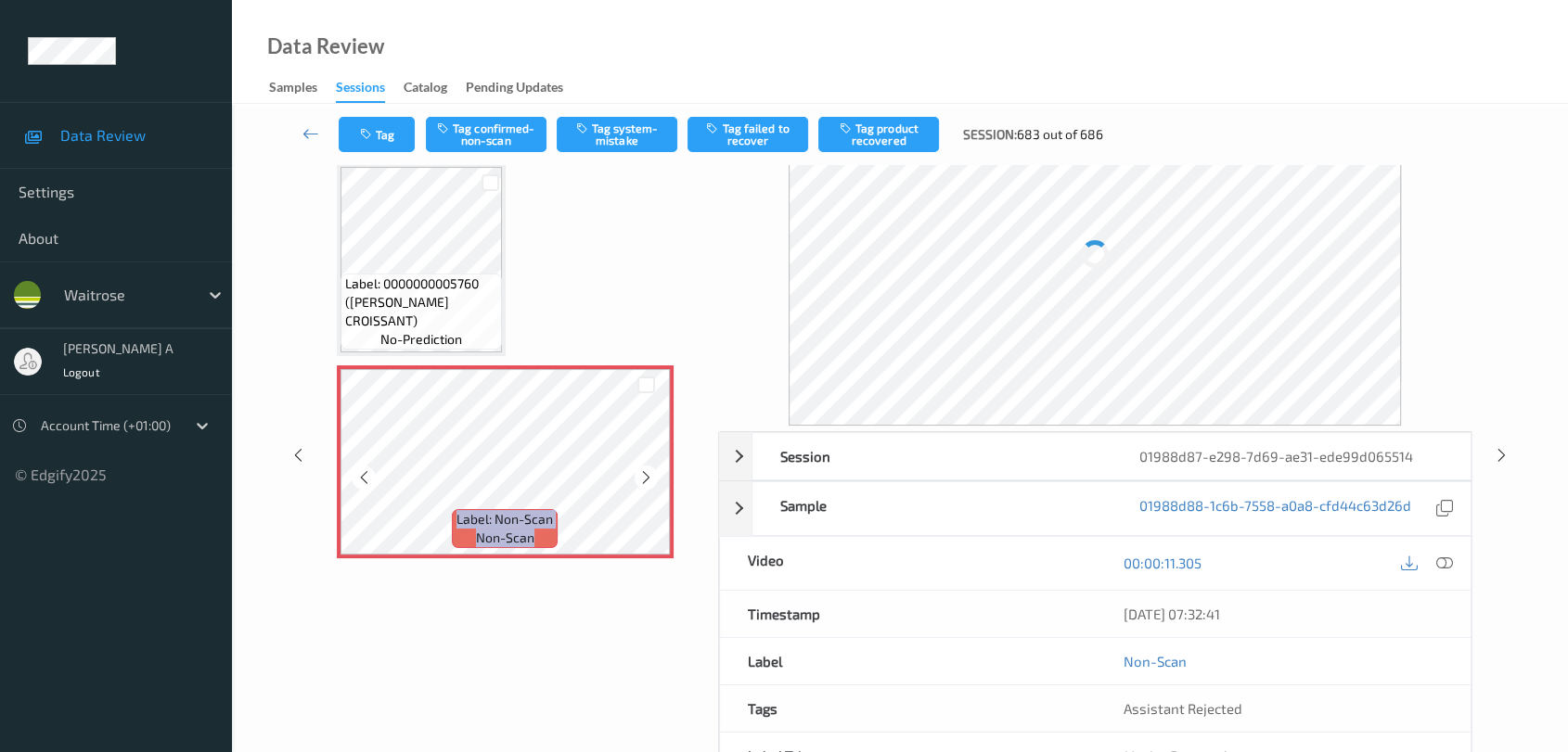
click at [642, 475] on icon at bounding box center [646, 477] width 16 height 17
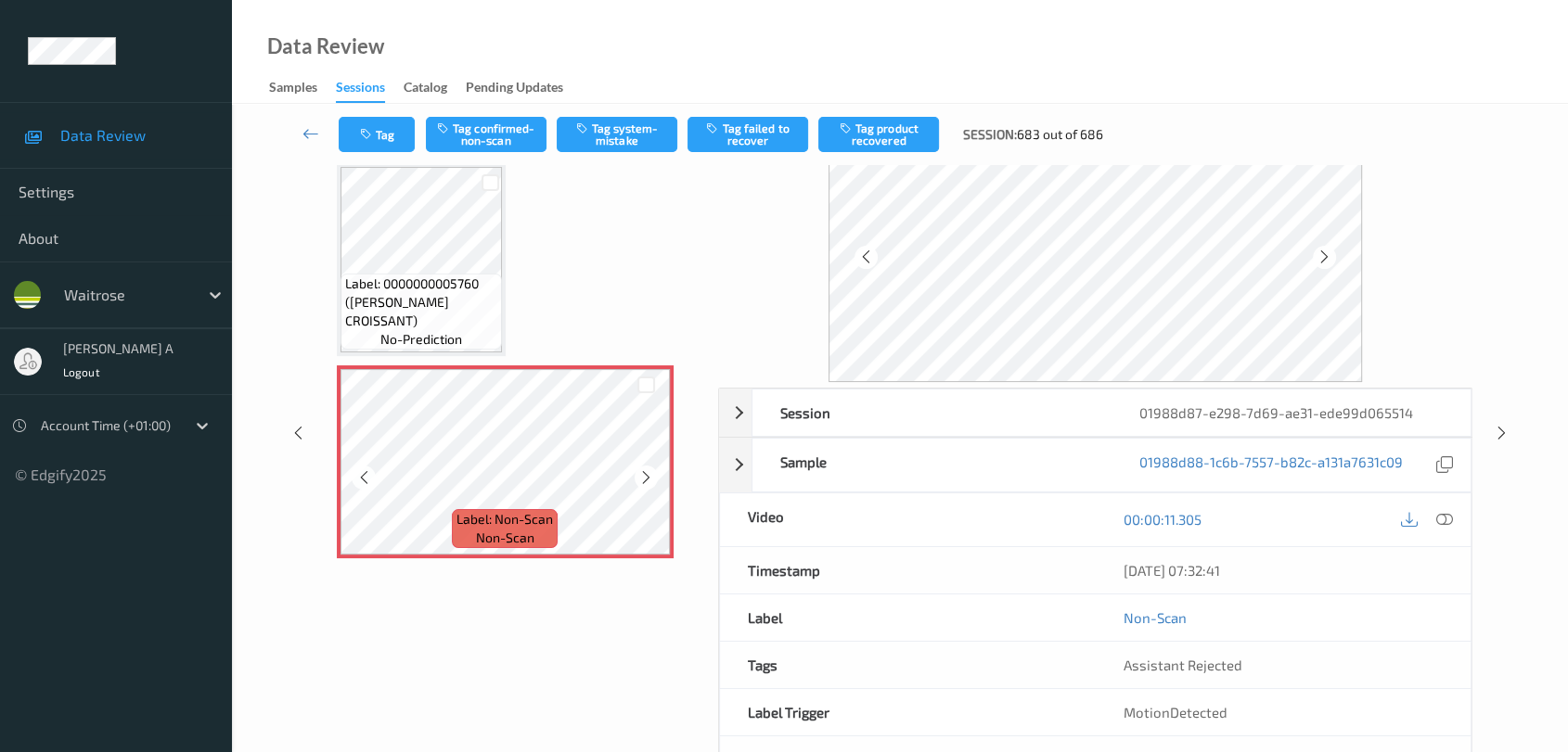
click at [642, 475] on icon at bounding box center [646, 477] width 16 height 17
click at [1424, 517] on icon at bounding box center [1444, 519] width 17 height 17
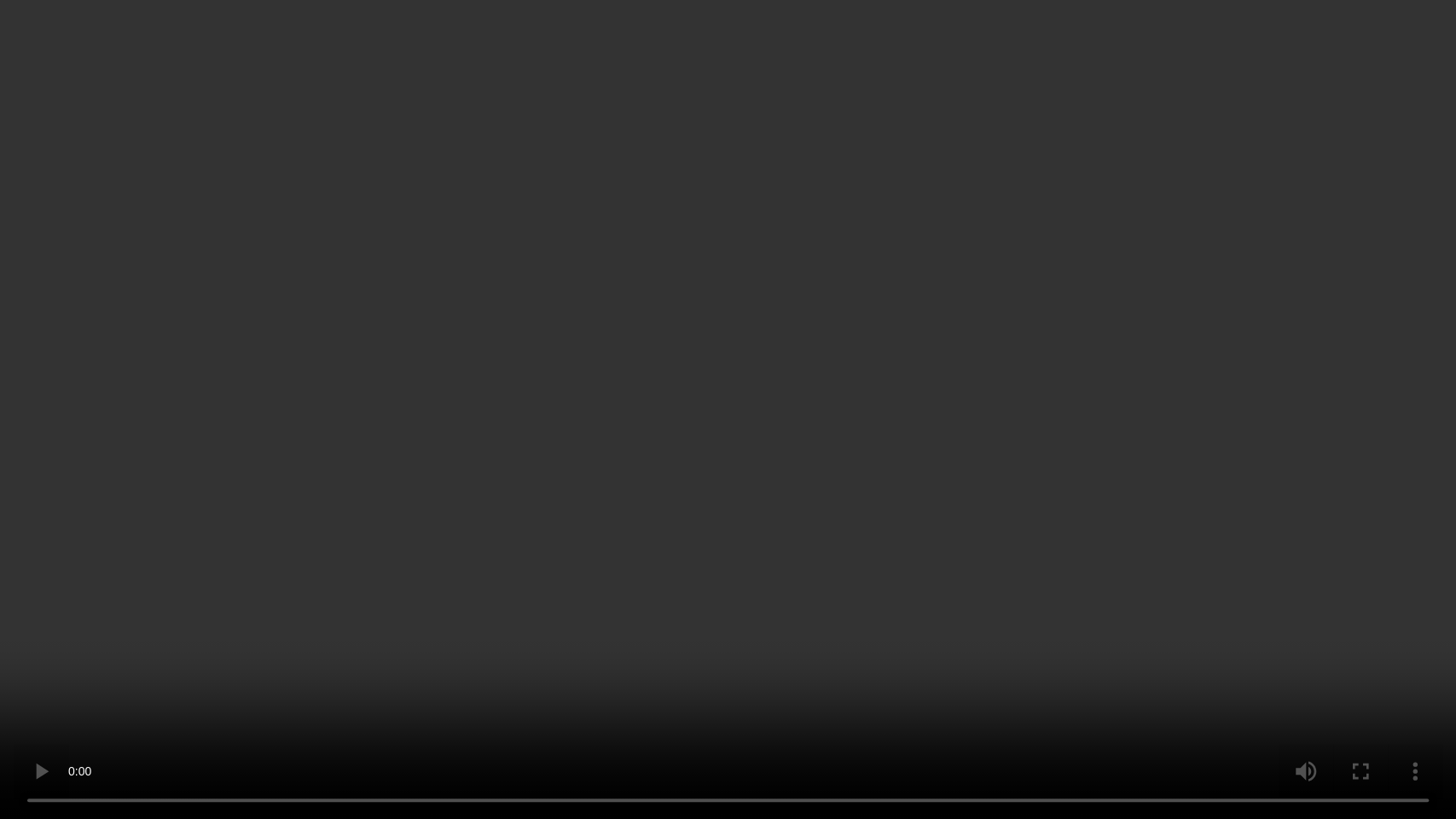
click at [880, 483] on video at bounding box center [728, 409] width 1456 height 819
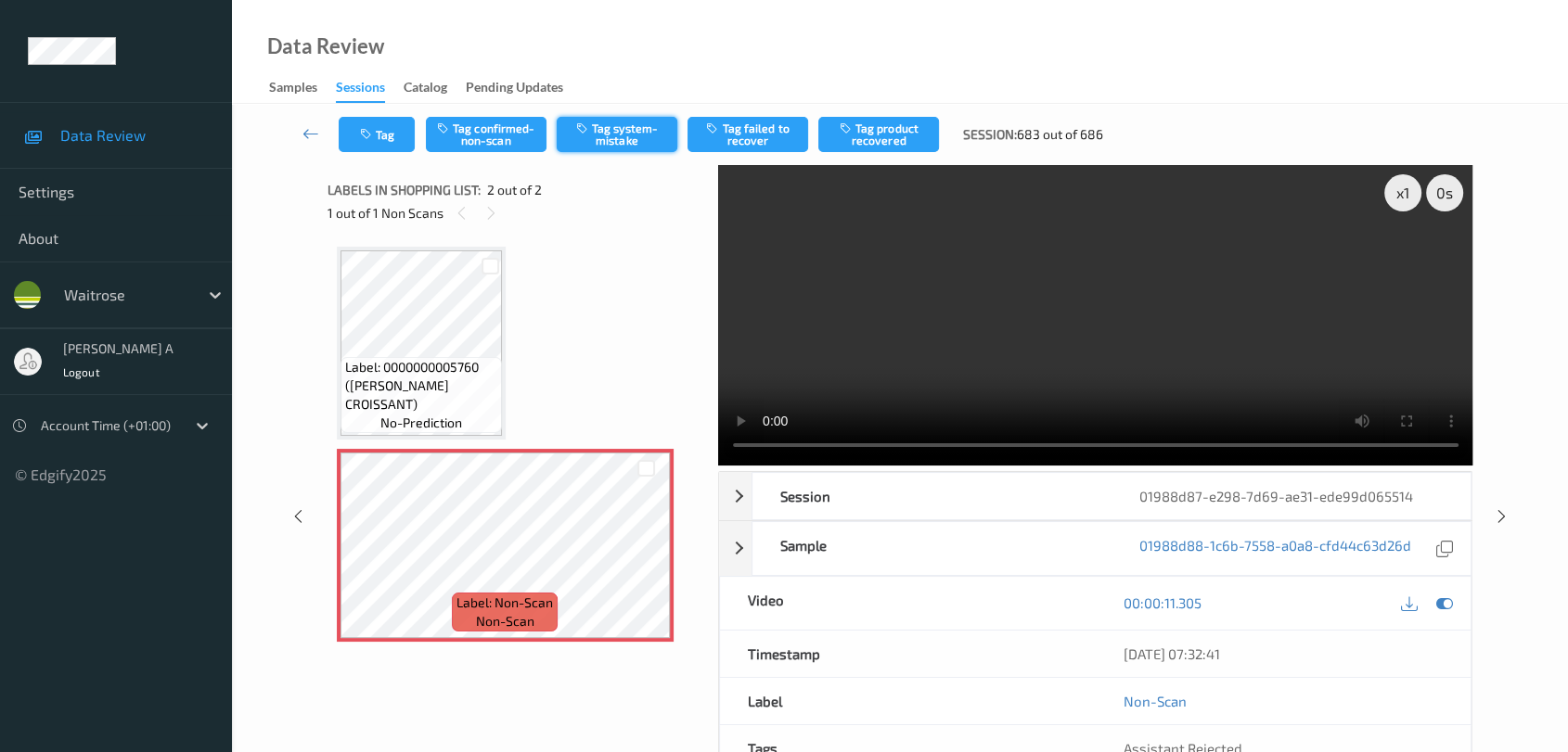
click at [622, 135] on button "Tag system-mistake" at bounding box center [617, 135] width 121 height 35
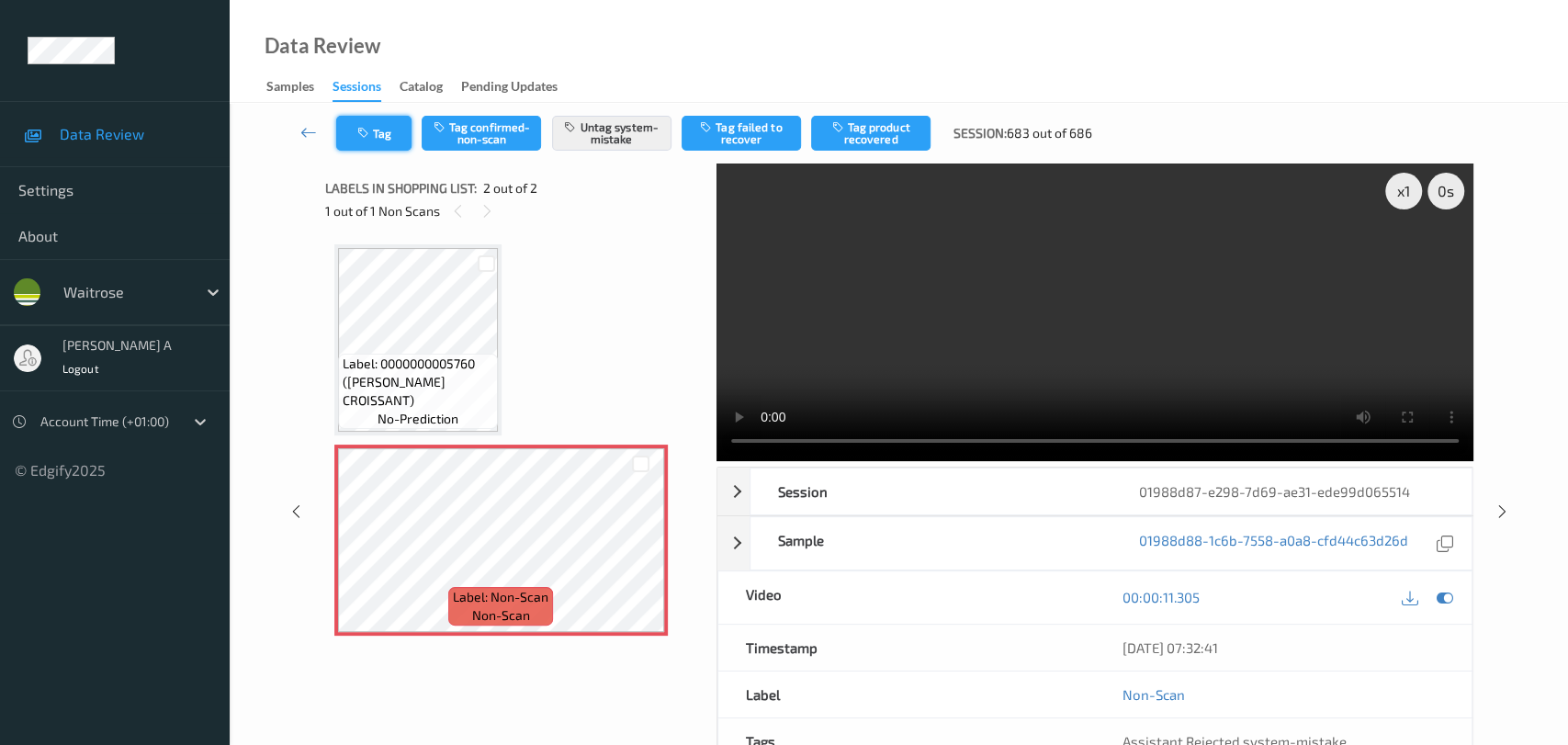
click at [375, 134] on button "Tag" at bounding box center [373, 134] width 75 height 35
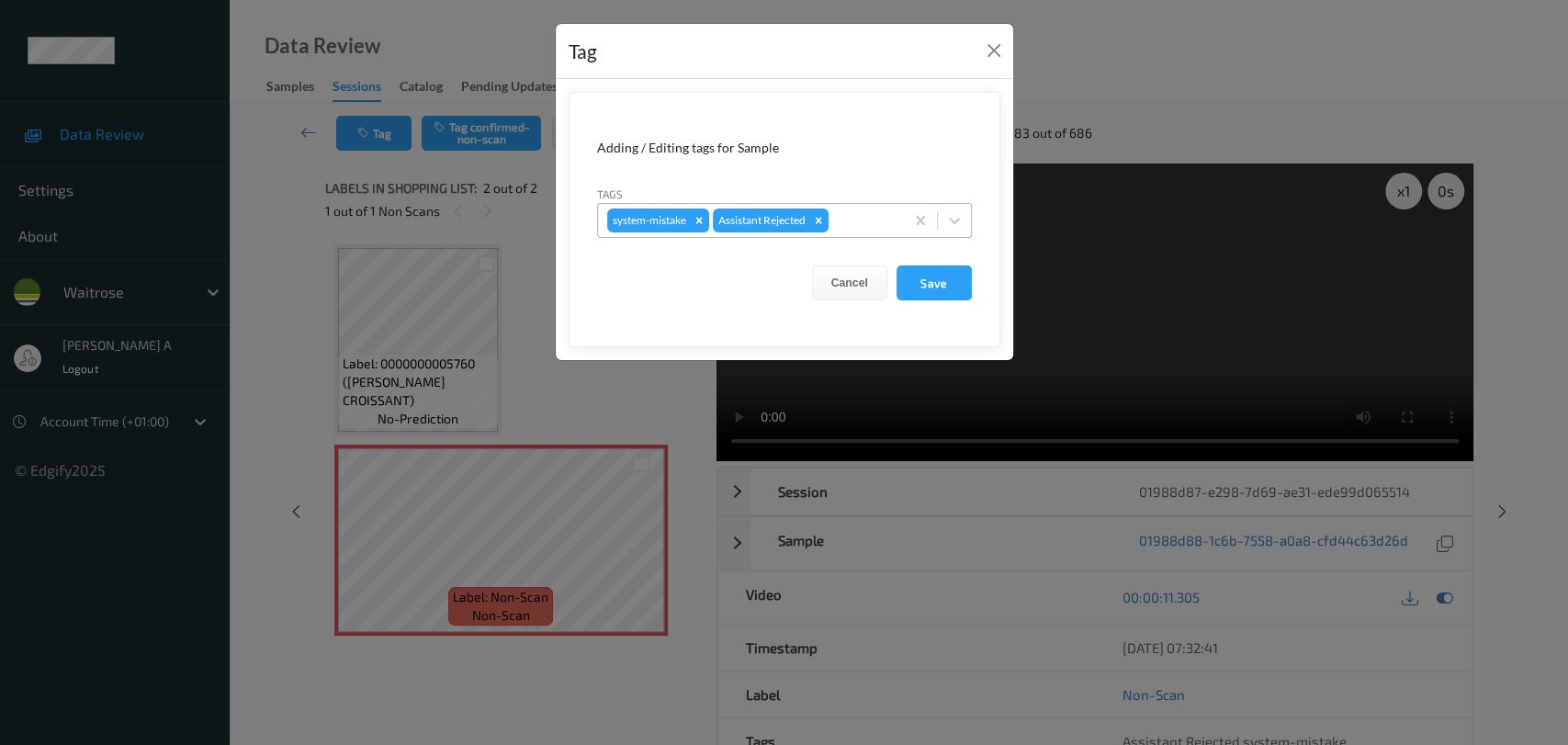
click at [864, 222] on div at bounding box center [863, 220] width 62 height 22
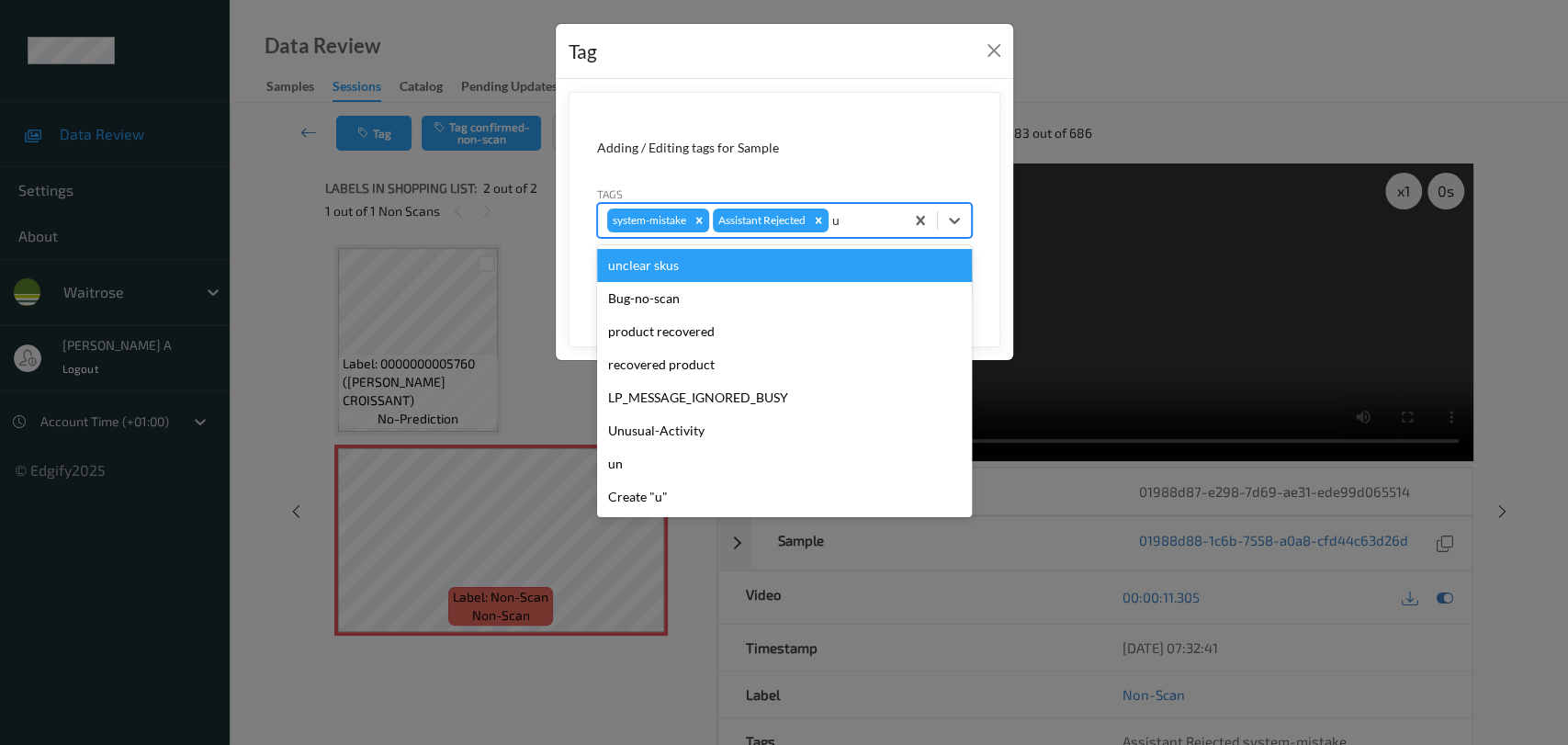
type input "un"
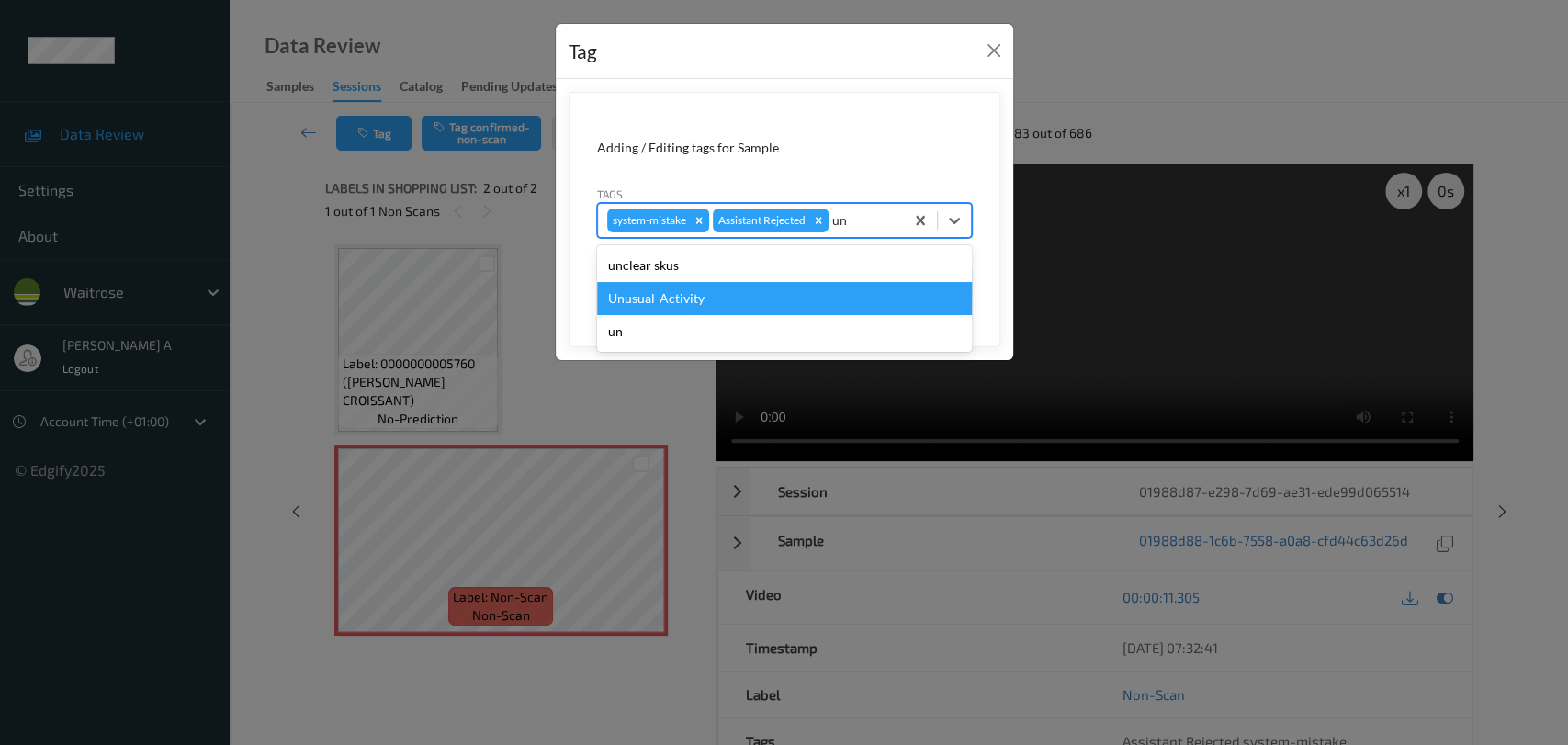
click at [743, 300] on div "Unusual-Activity" at bounding box center [784, 298] width 375 height 33
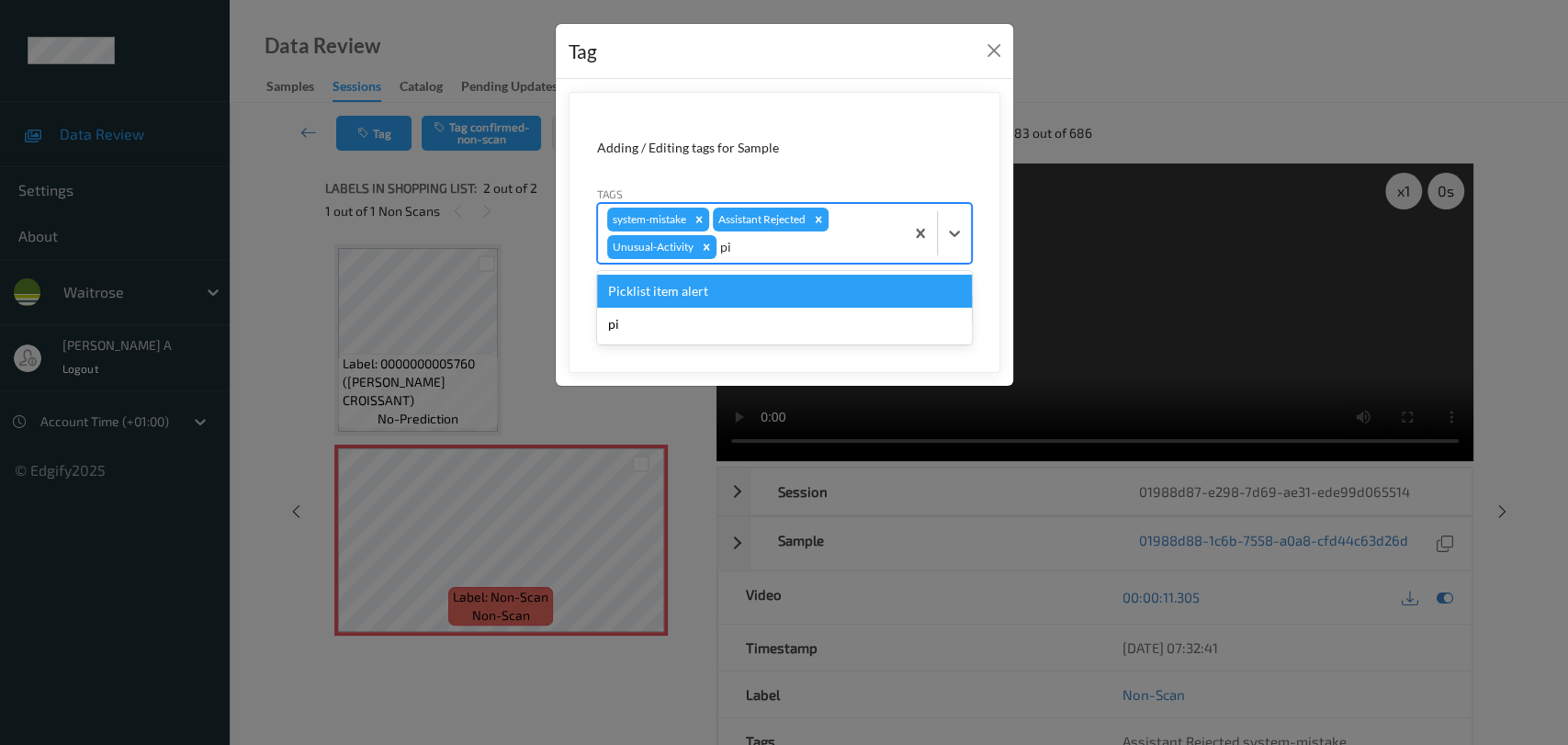
type input "pic"
click at [727, 294] on div "Picklist item alert" at bounding box center [784, 292] width 375 height 33
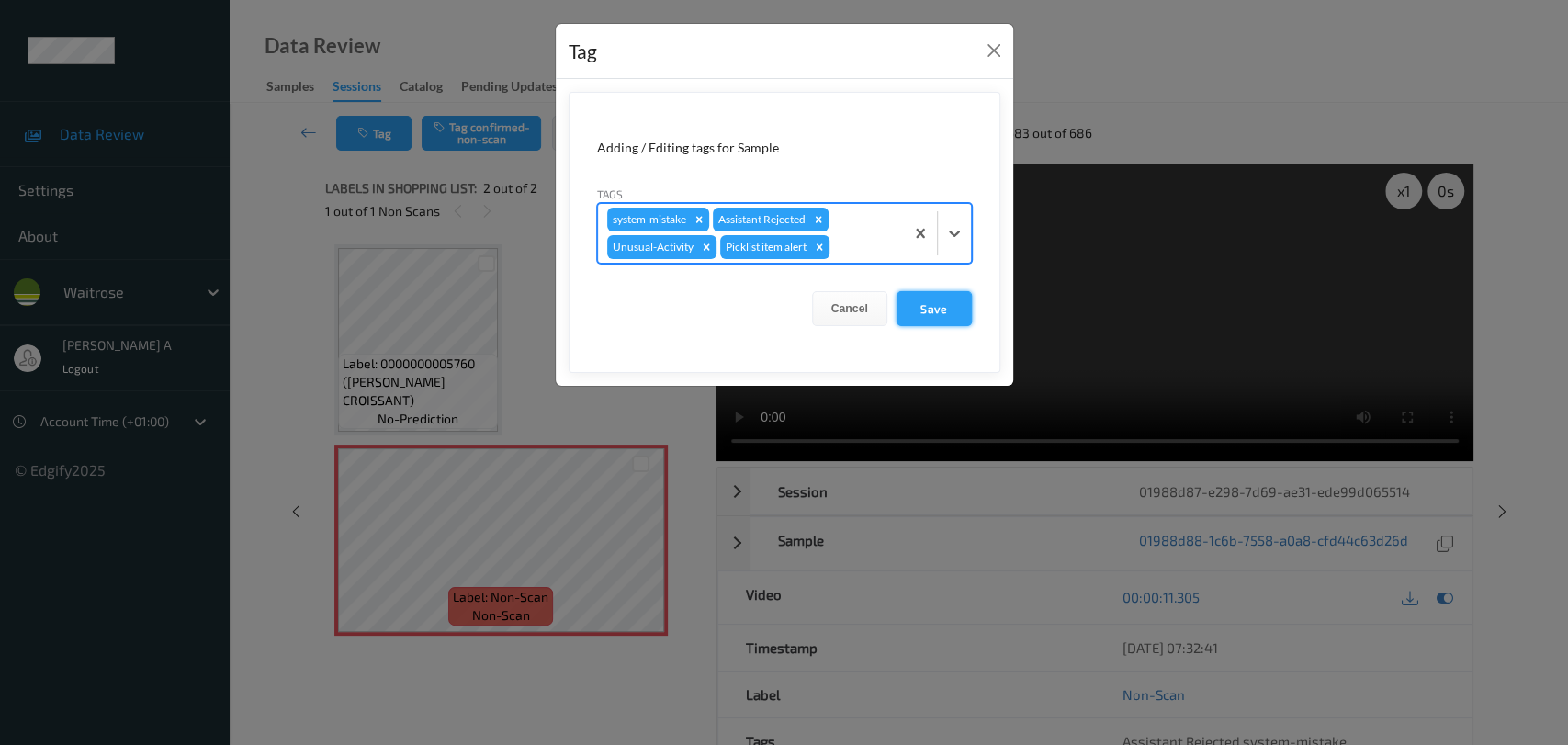
click at [934, 309] on button "Save" at bounding box center [934, 309] width 75 height 35
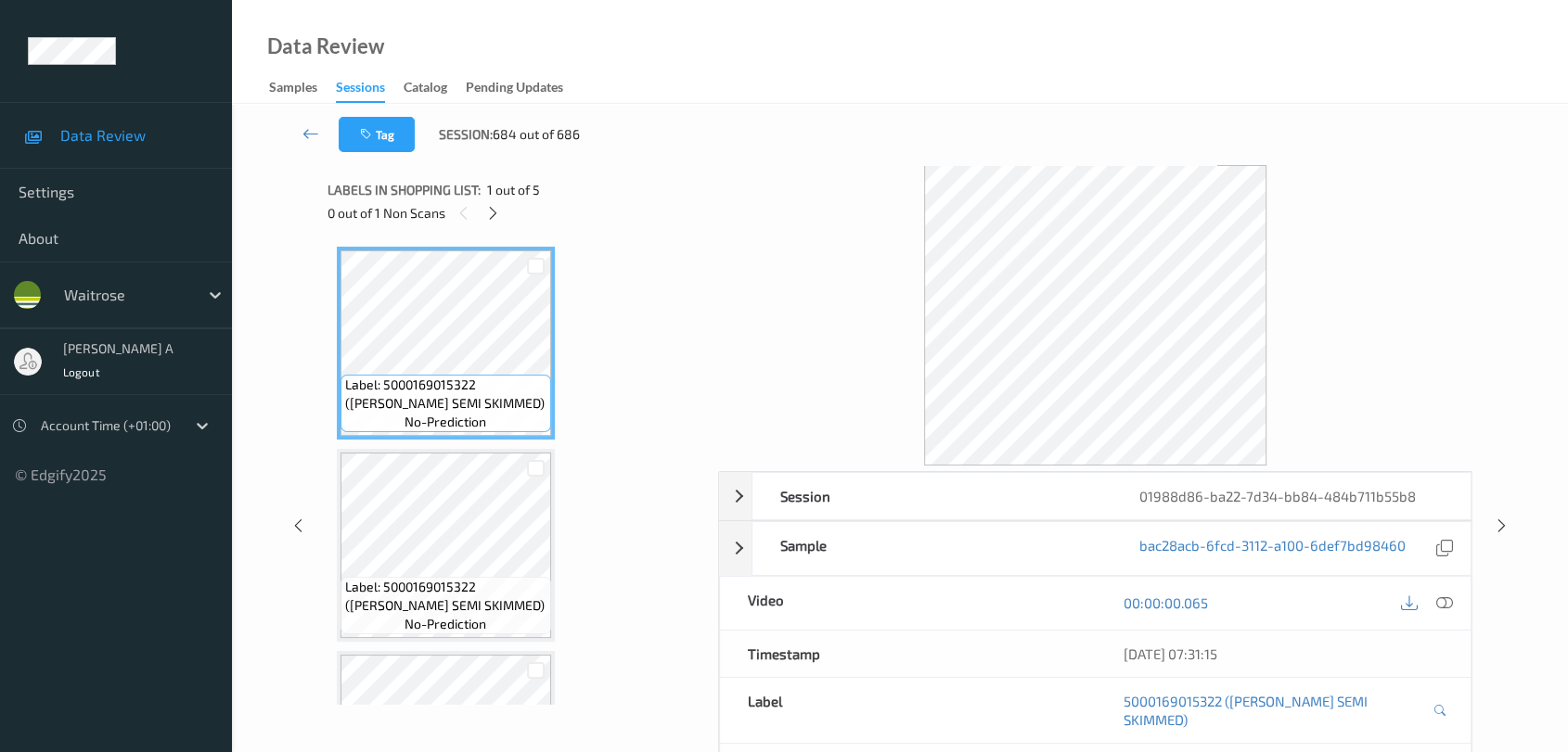
drag, startPoint x: 1440, startPoint y: 595, endPoint x: 1403, endPoint y: 575, distance: 42.1
click at [1424, 595] on icon at bounding box center [1444, 602] width 17 height 17
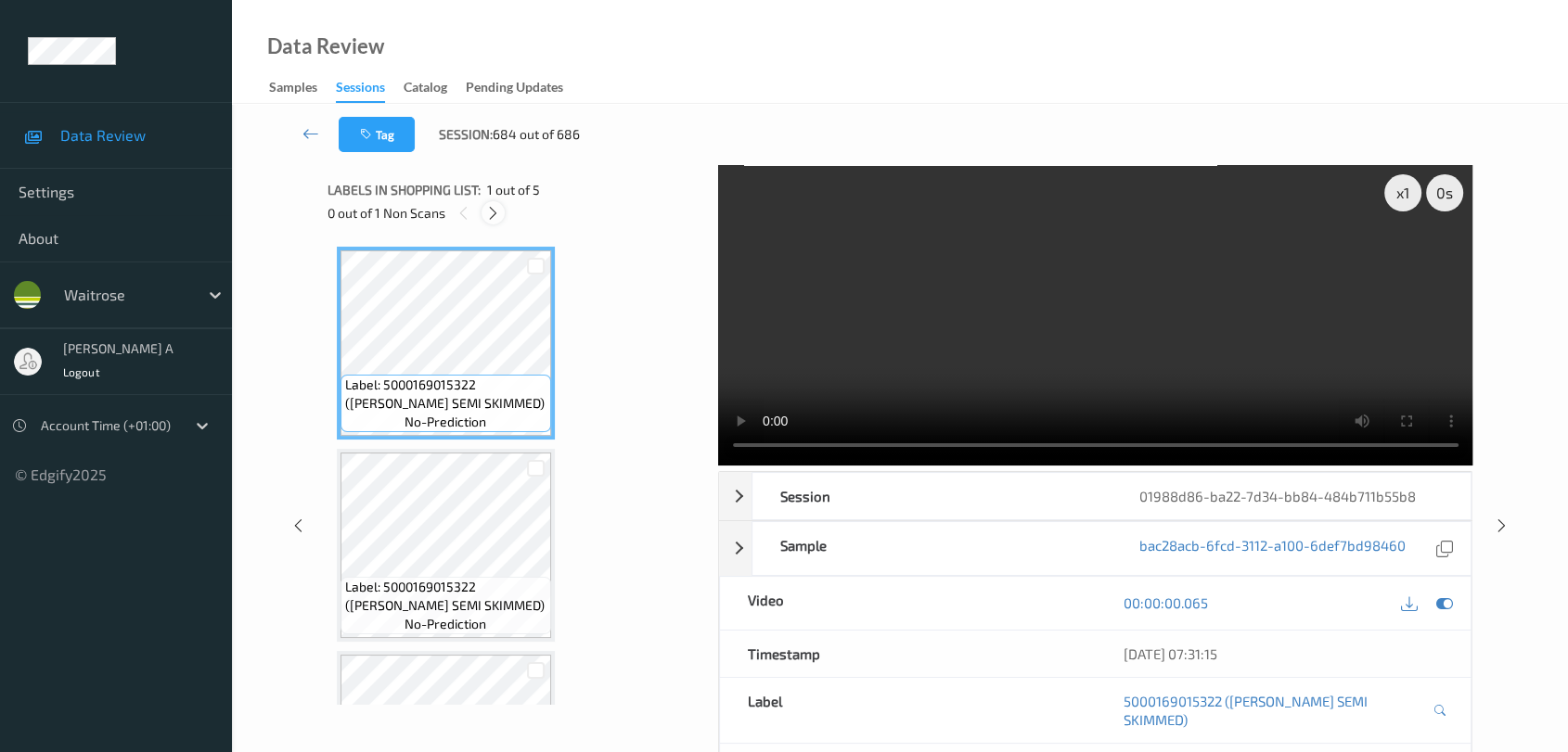
click at [500, 211] on icon at bounding box center [493, 213] width 16 height 17
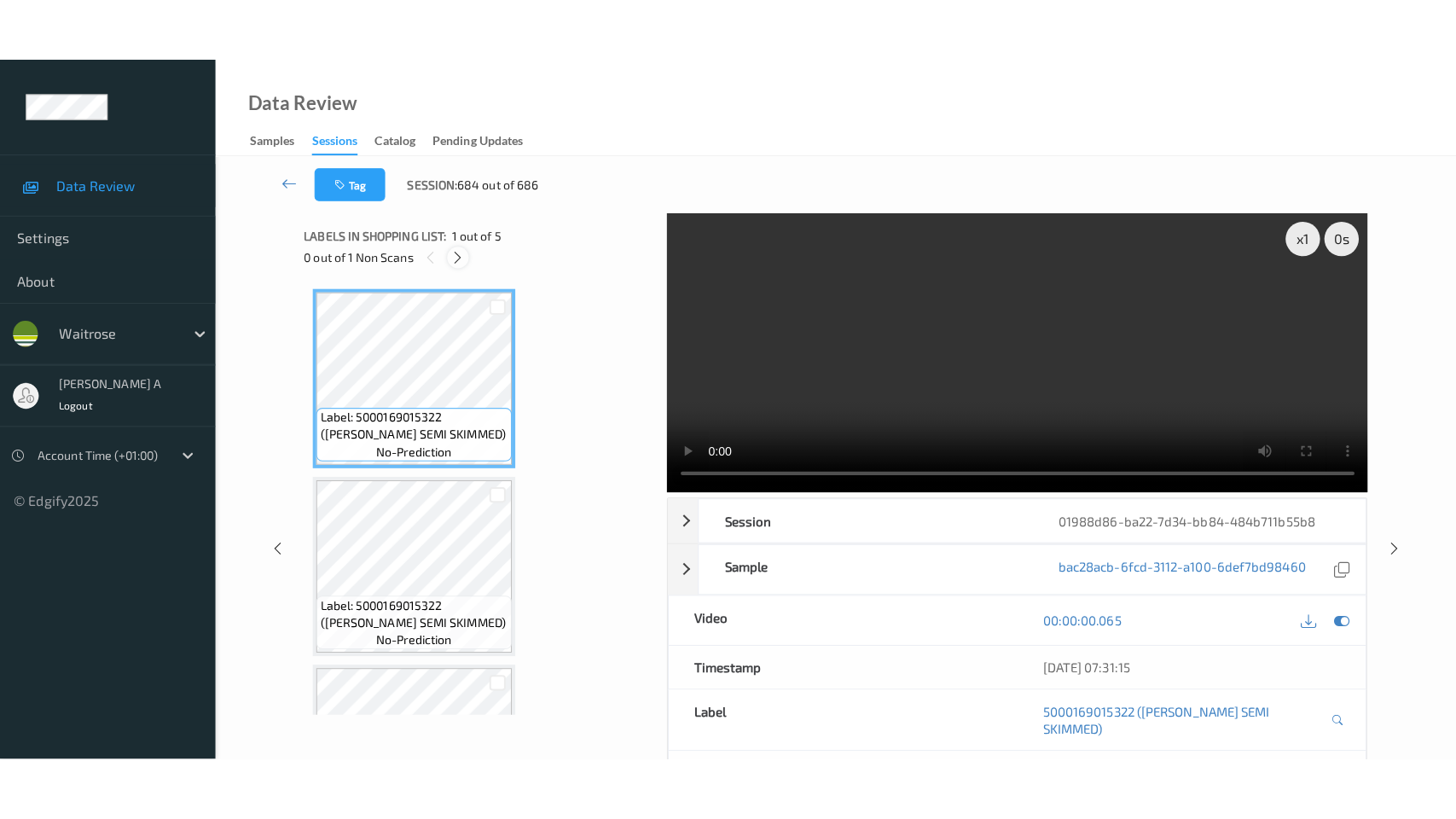
scroll to position [505, 0]
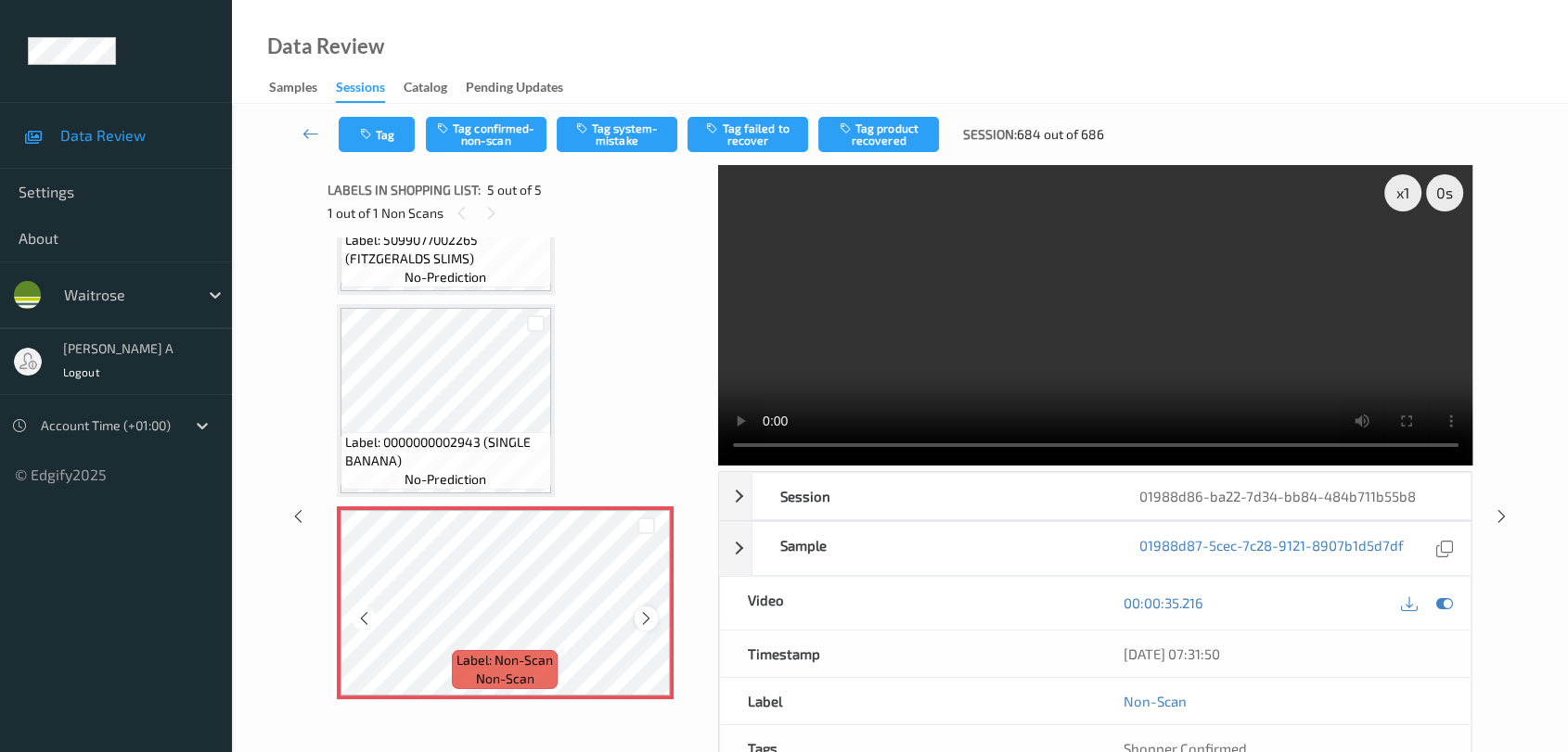
click at [651, 614] on icon at bounding box center [646, 618] width 16 height 17
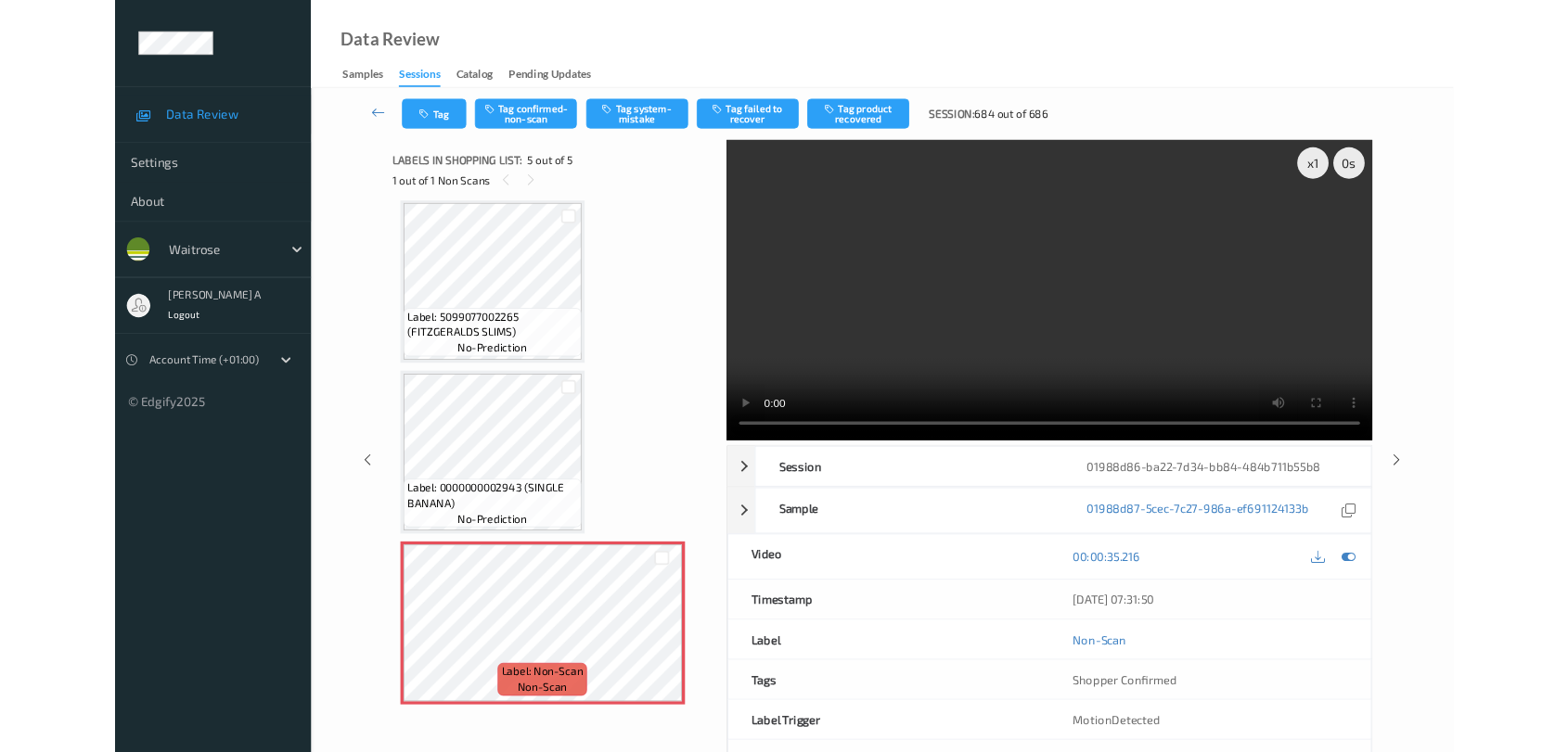
scroll to position [410, 0]
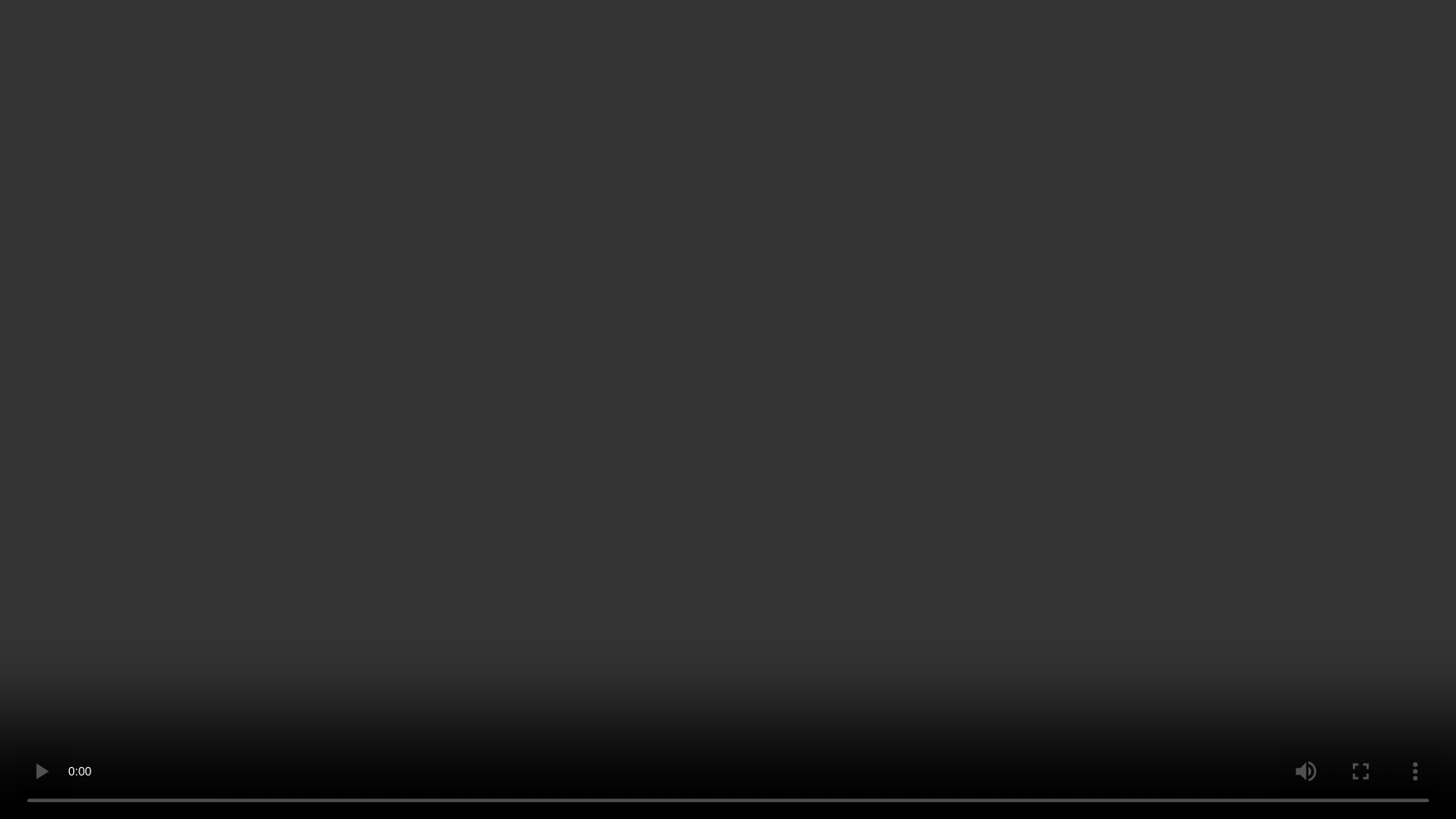
click at [709, 423] on video at bounding box center [728, 409] width 1456 height 819
click at [673, 381] on video at bounding box center [728, 409] width 1456 height 819
click at [1239, 622] on video at bounding box center [728, 409] width 1456 height 819
click at [780, 479] on video at bounding box center [728, 409] width 1456 height 819
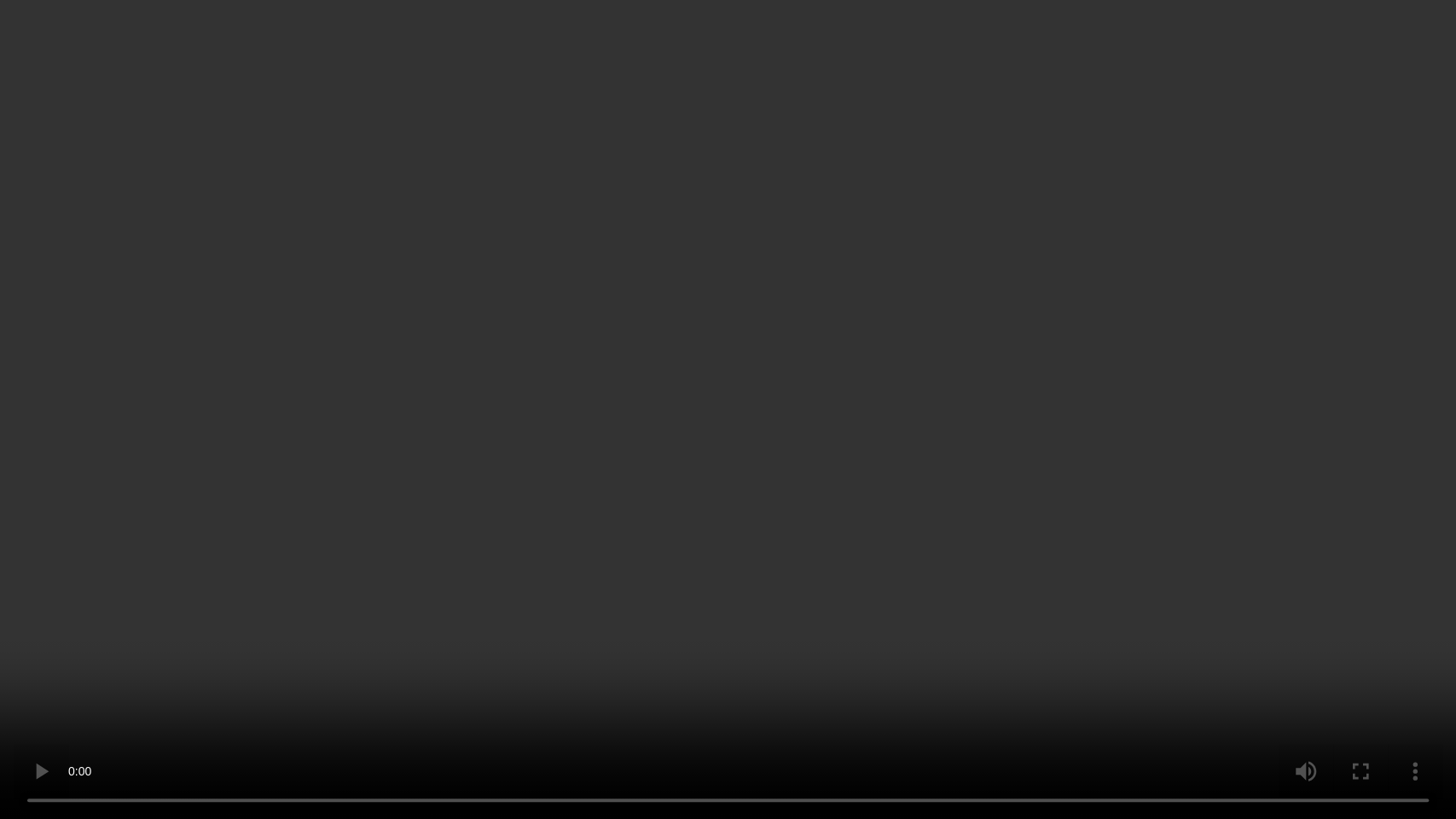
click at [747, 601] on video at bounding box center [728, 409] width 1456 height 819
click at [778, 326] on video at bounding box center [728, 409] width 1456 height 819
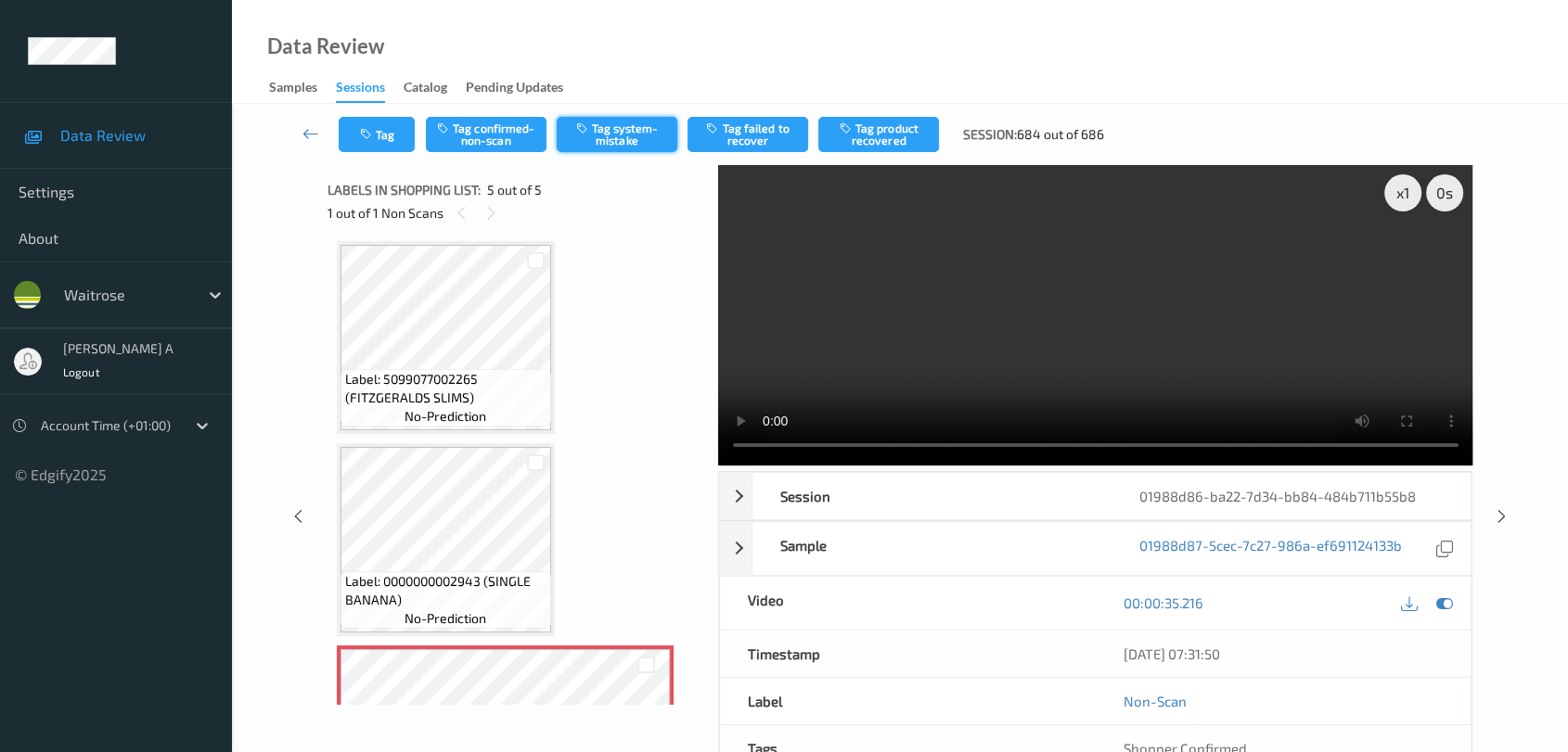
click at [604, 136] on button "Tag system-mistake" at bounding box center [617, 135] width 121 height 35
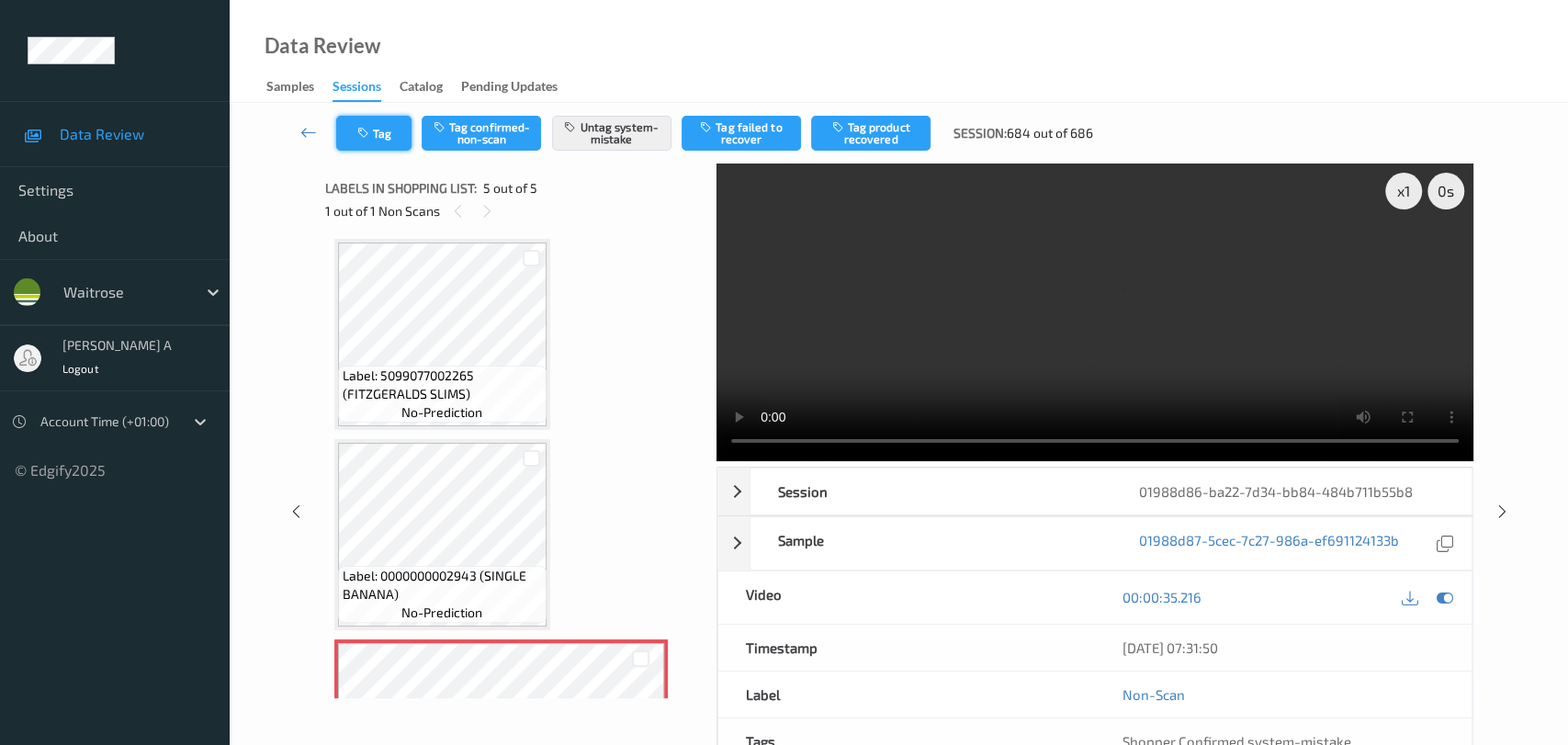
click at [401, 136] on button "Tag" at bounding box center [373, 134] width 75 height 35
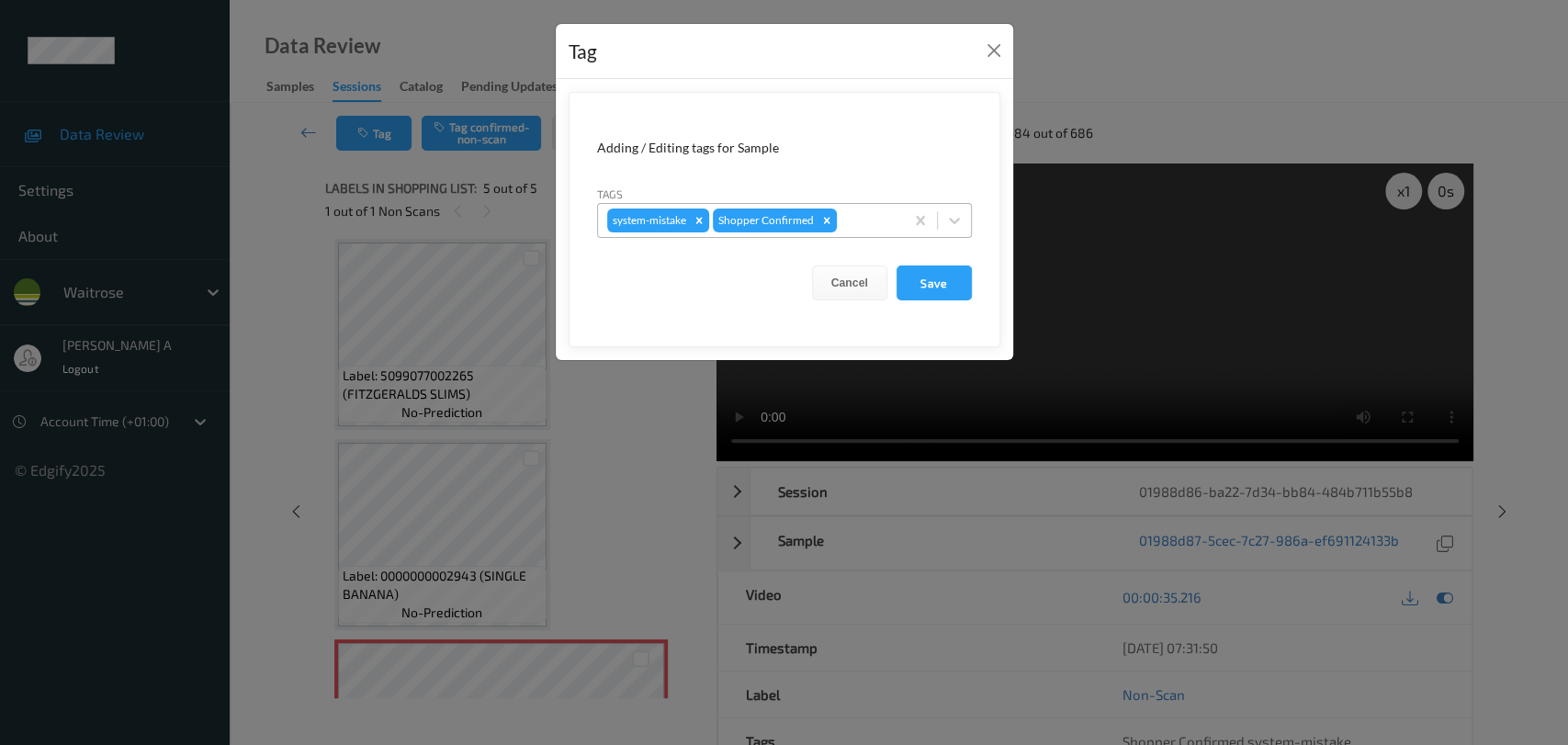
click at [865, 217] on div at bounding box center [867, 220] width 55 height 22
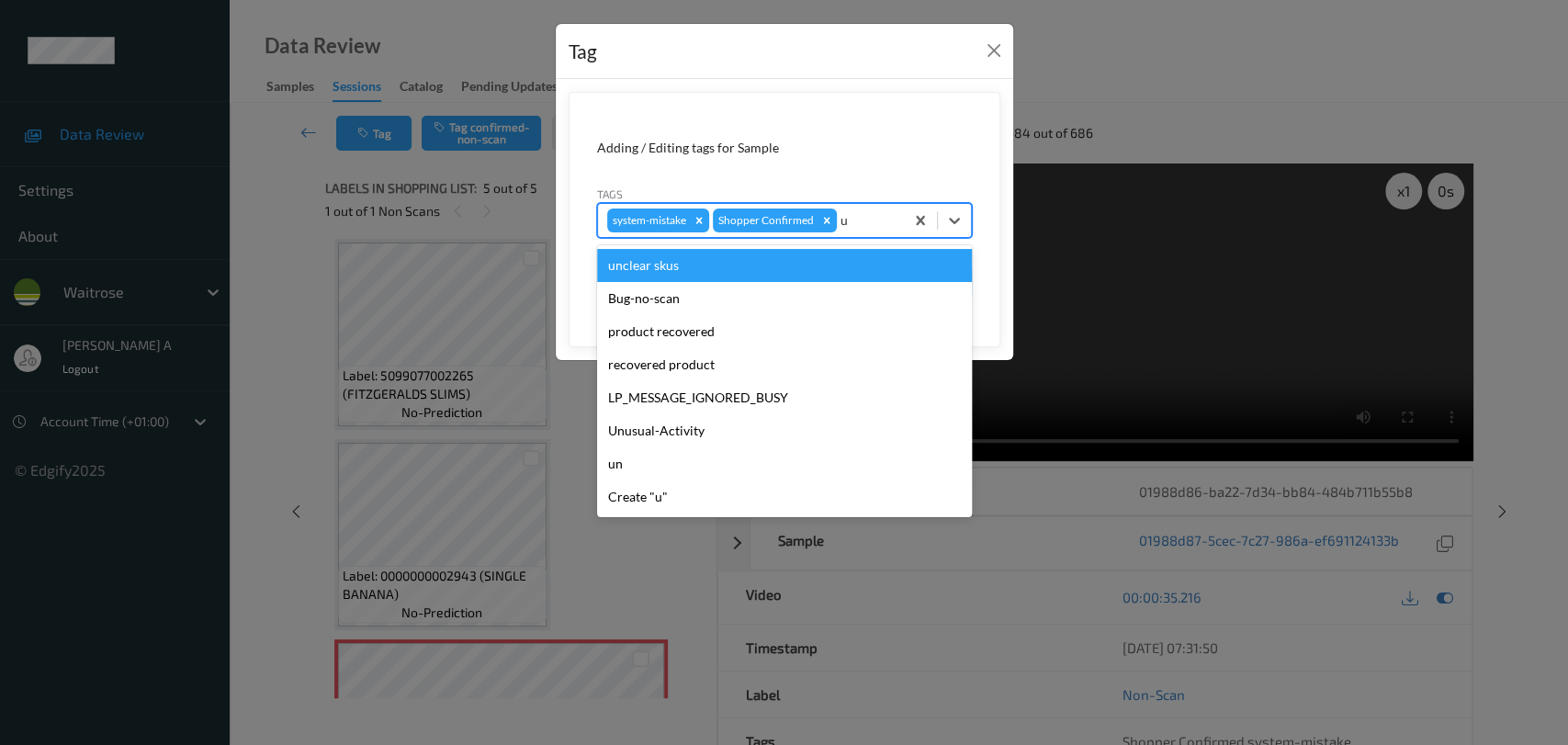
type input "un"
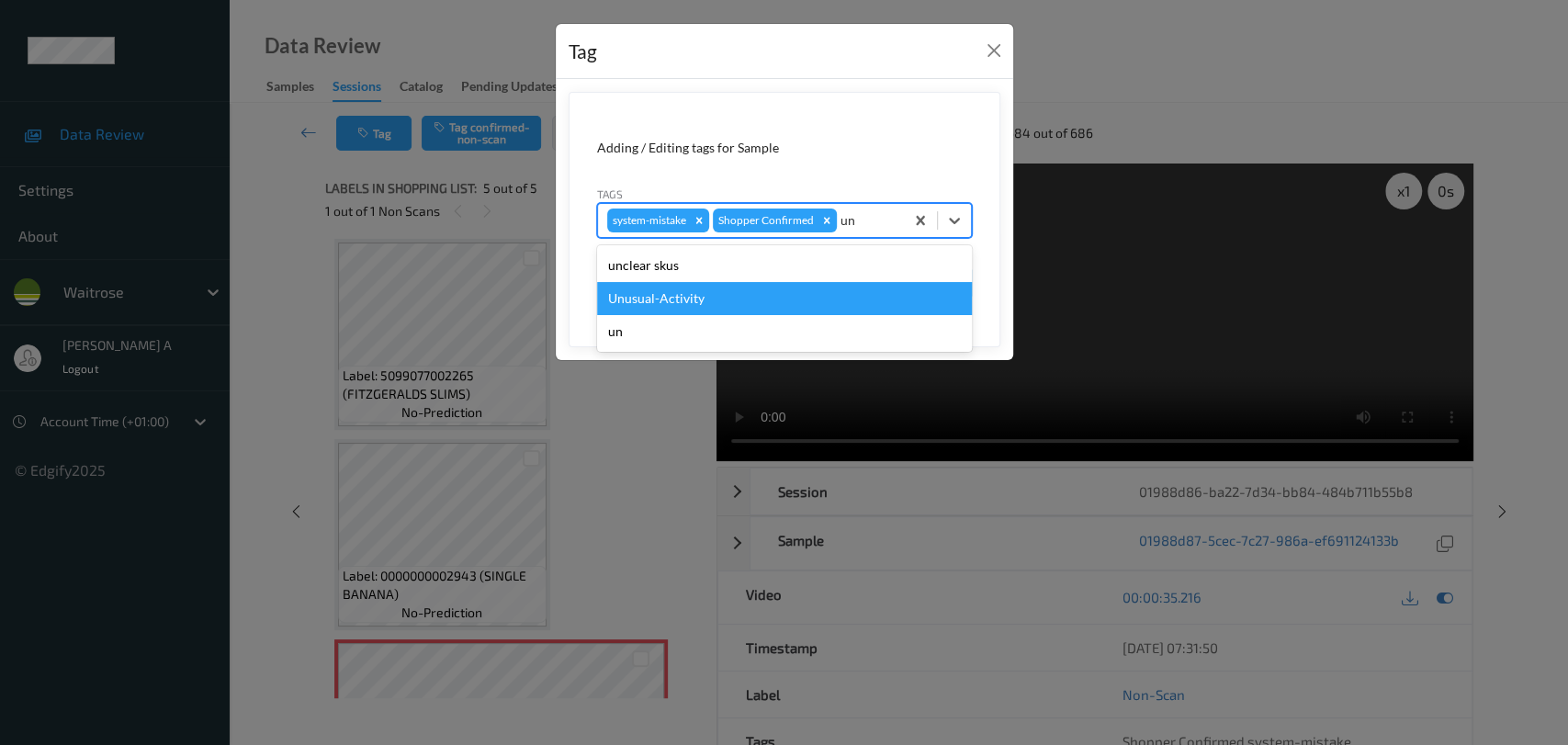
click at [725, 311] on div "Unusual-Activity" at bounding box center [784, 298] width 375 height 33
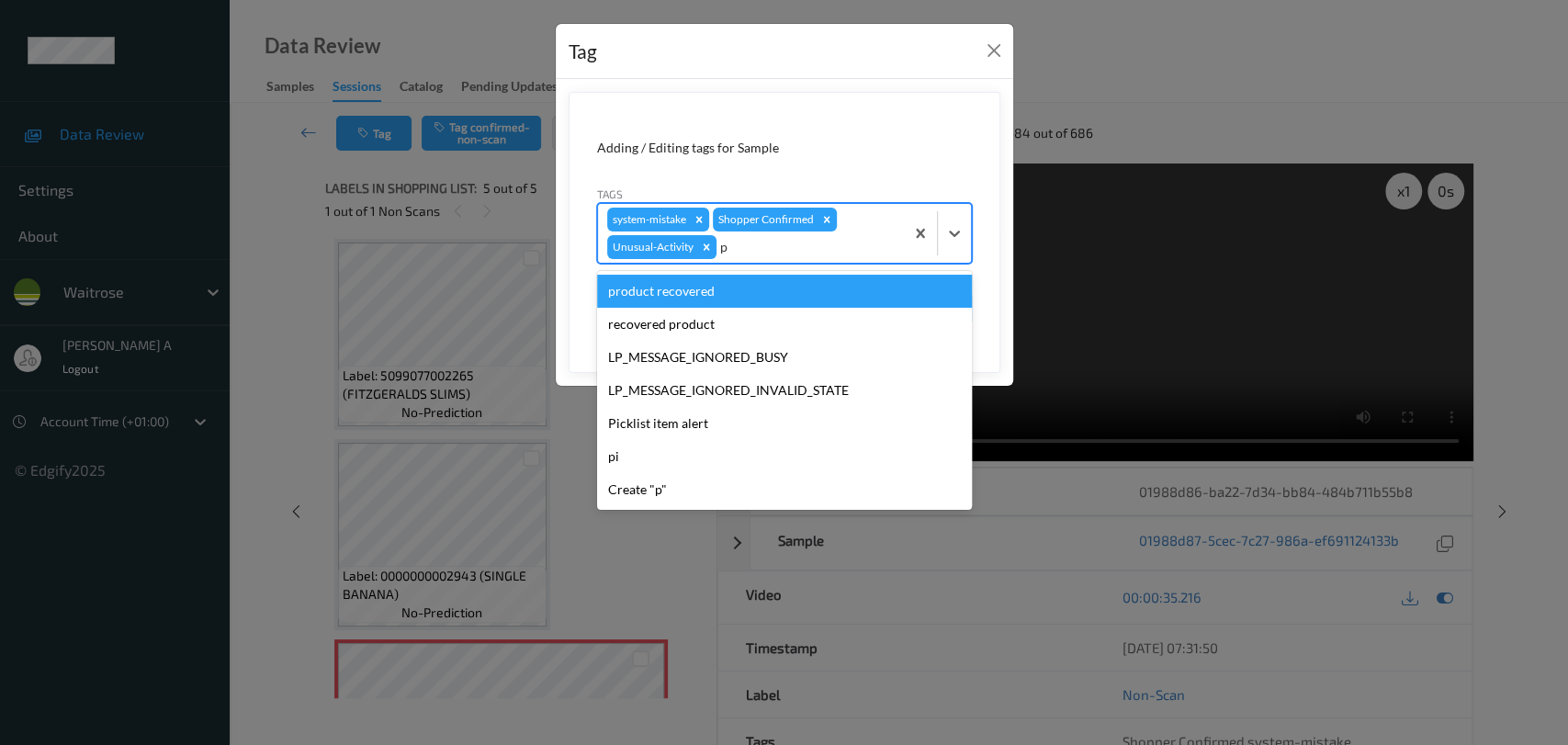
type input "pi"
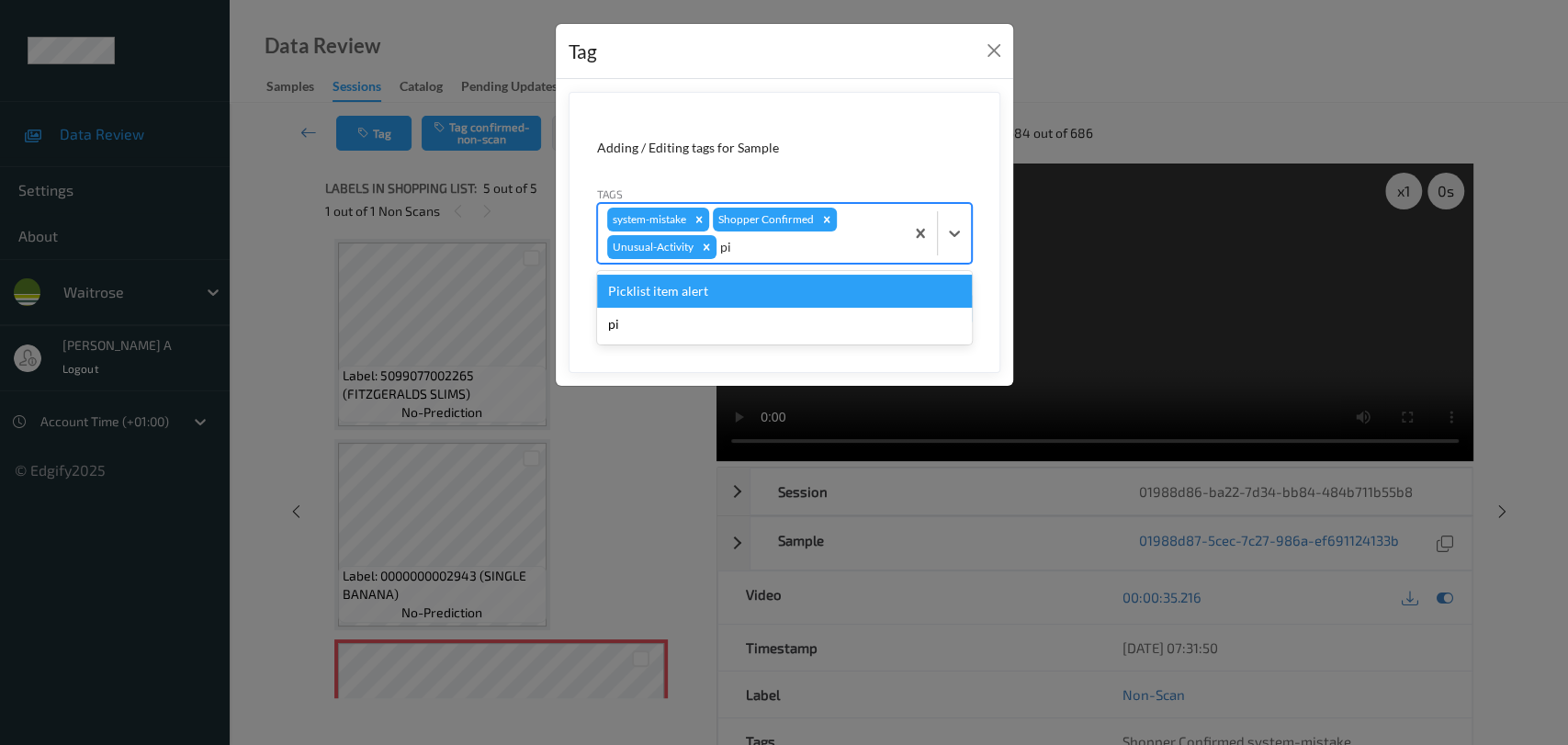
click at [774, 294] on div "Picklist item alert" at bounding box center [784, 292] width 375 height 33
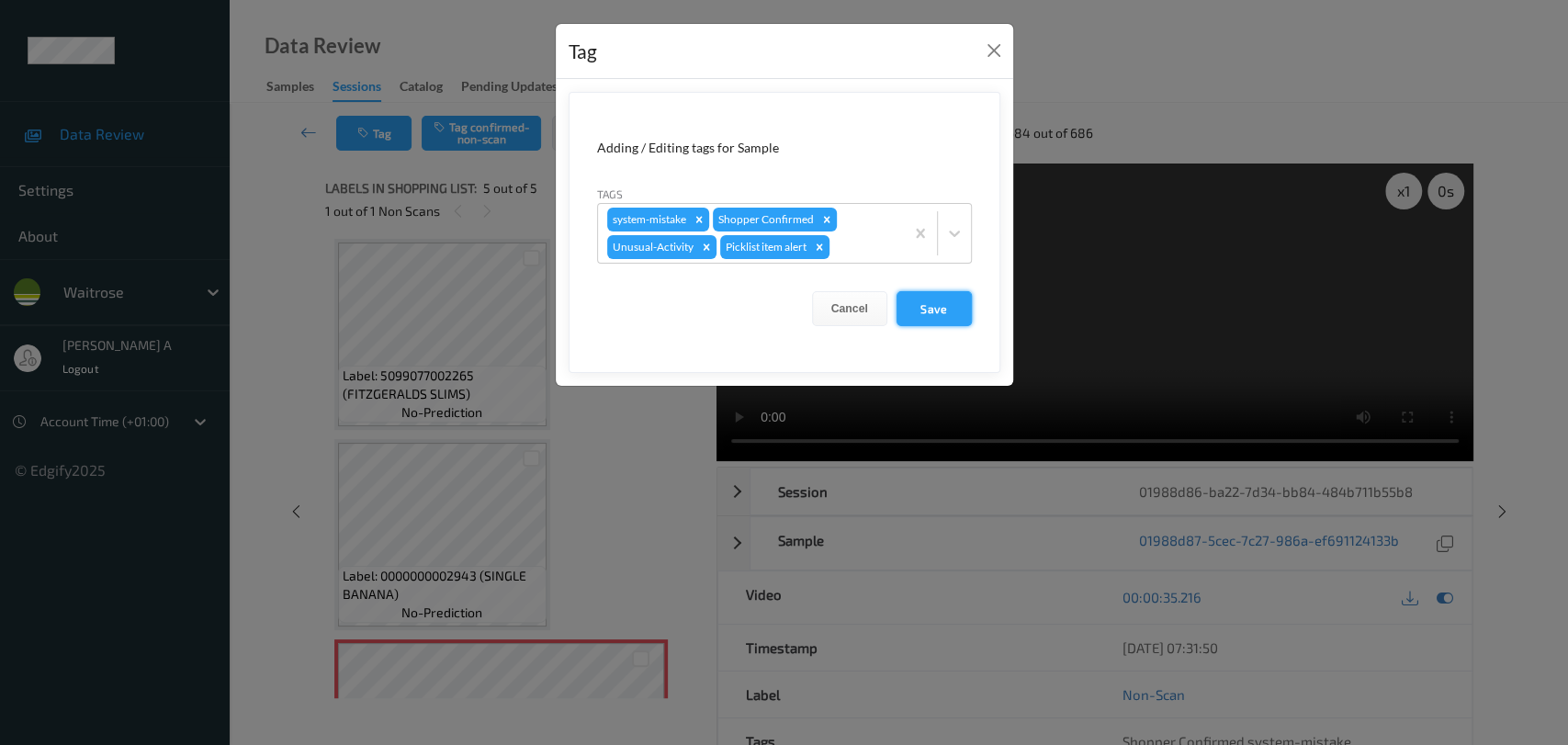
click at [940, 298] on button "Save" at bounding box center [934, 309] width 75 height 35
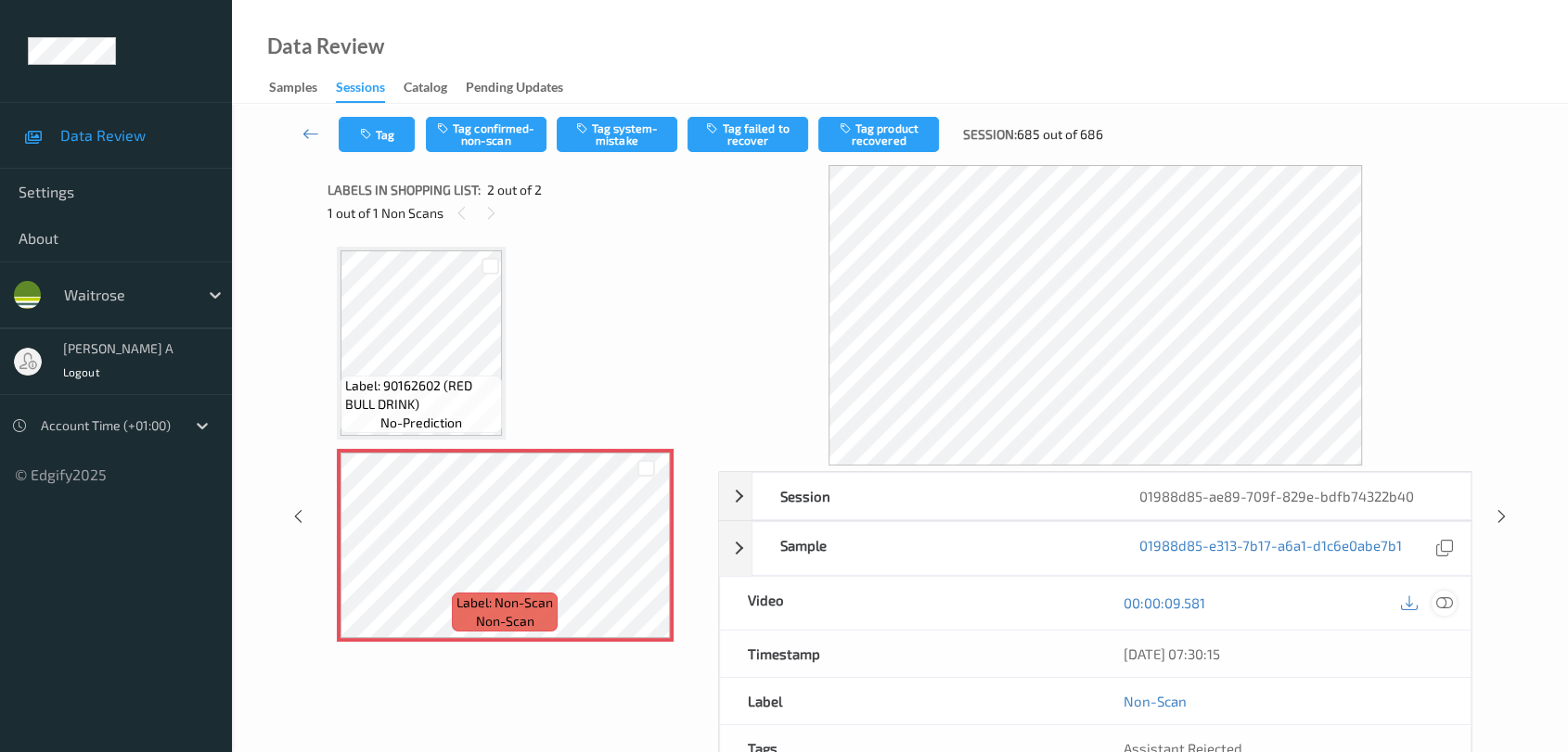
click at [1424, 606] on icon at bounding box center [1444, 602] width 17 height 17
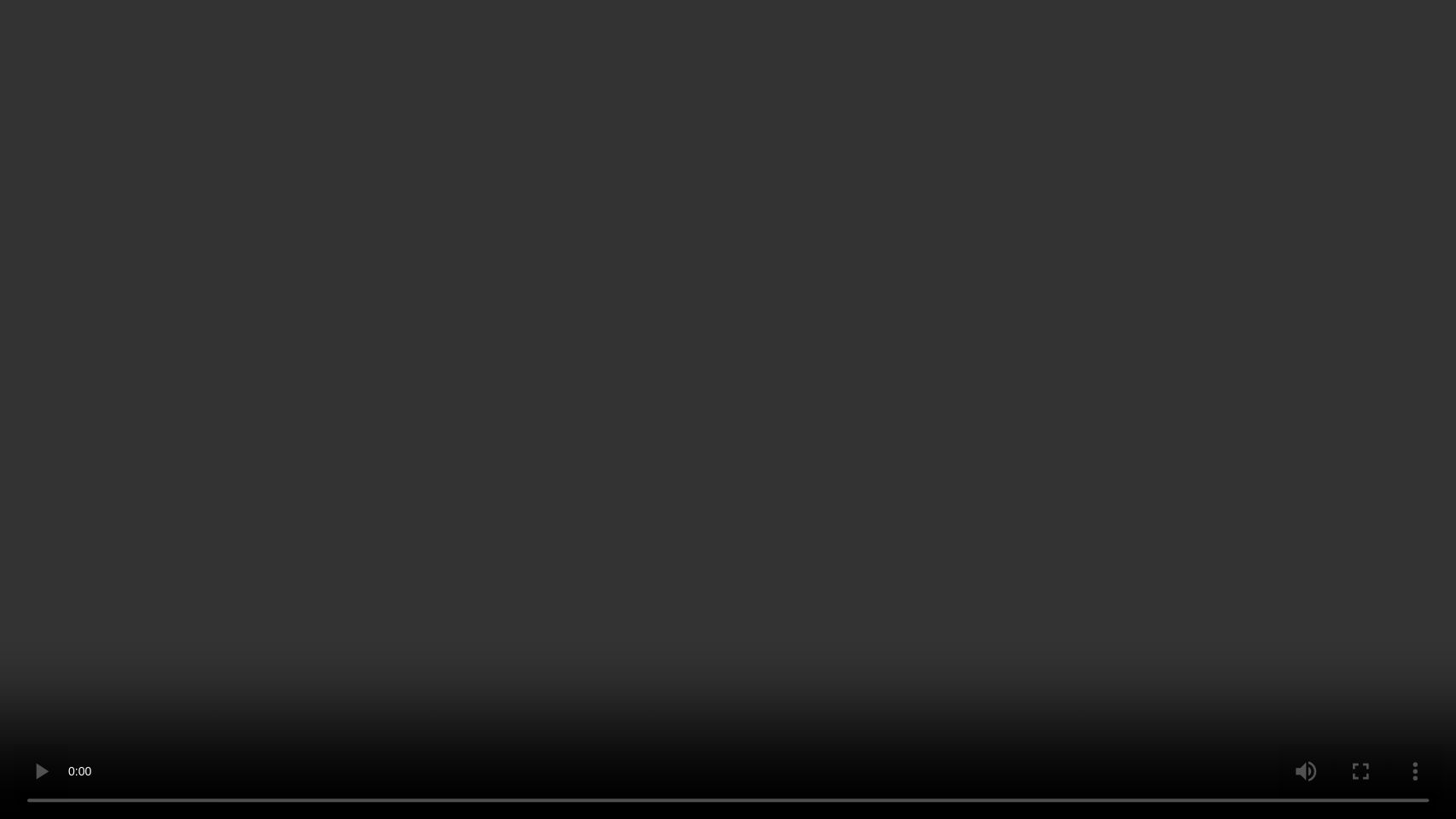
click at [731, 415] on video at bounding box center [728, 409] width 1456 height 819
click at [818, 463] on video at bounding box center [728, 409] width 1456 height 819
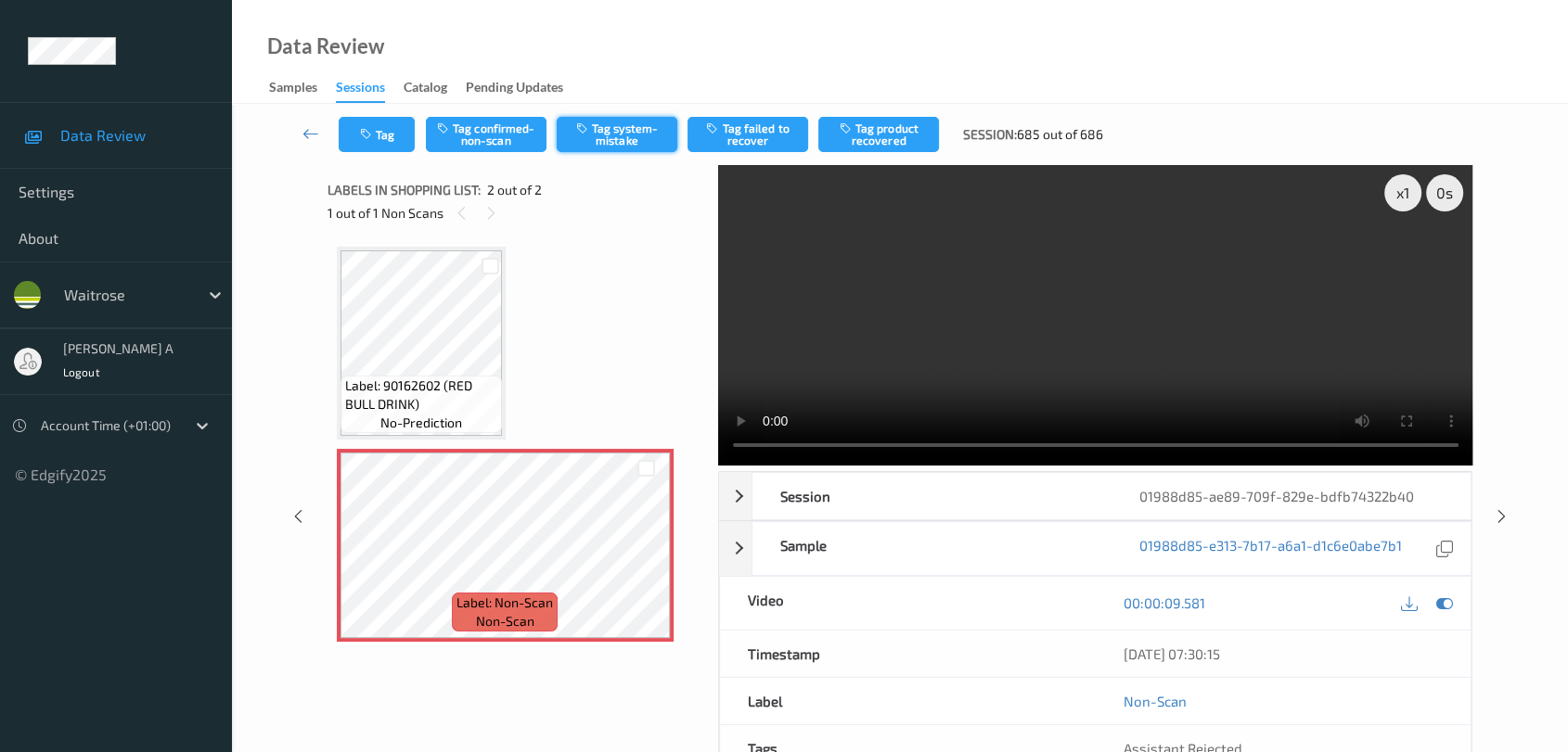
click at [600, 135] on button "Tag system-mistake" at bounding box center [617, 135] width 121 height 35
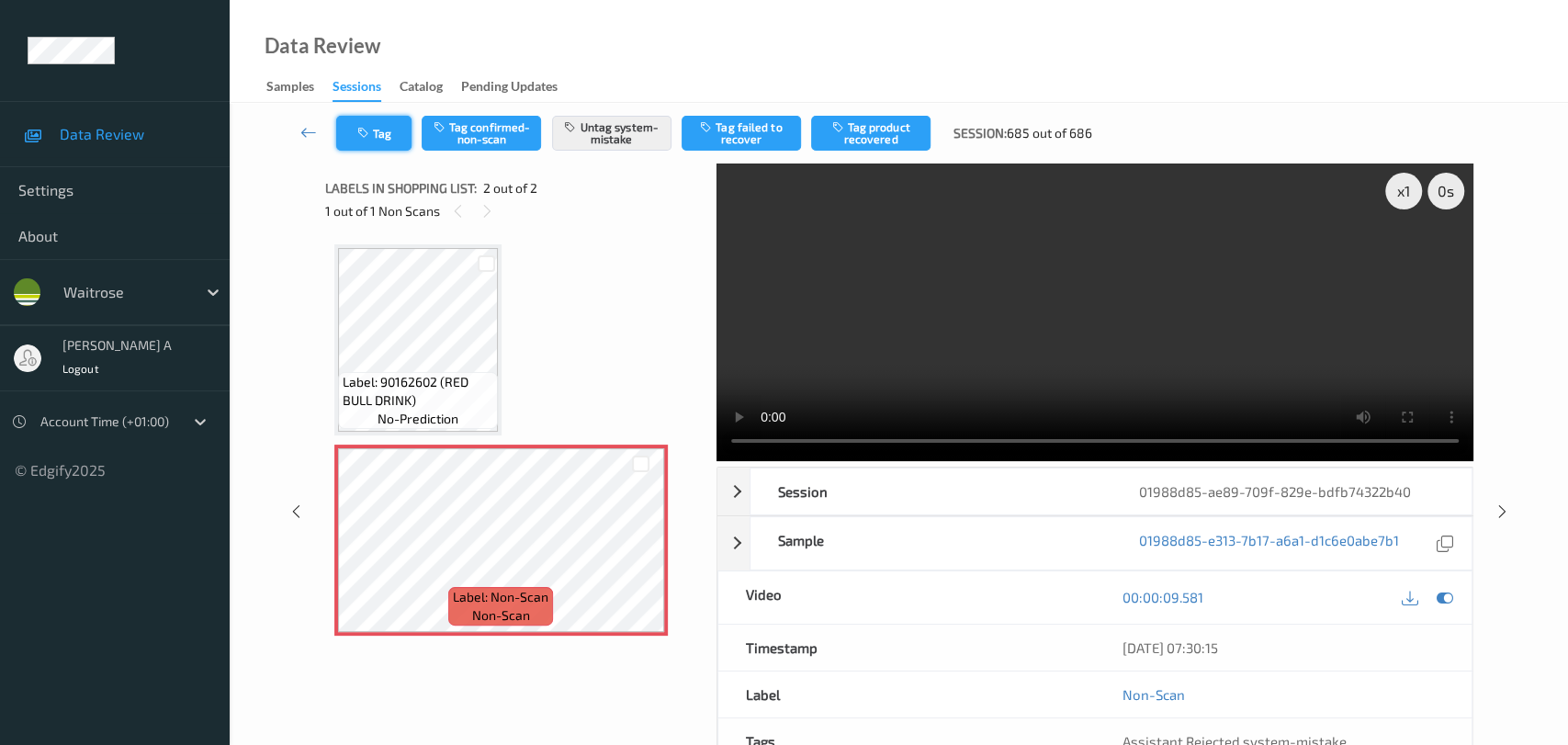
click at [382, 142] on button "Tag" at bounding box center [373, 134] width 75 height 35
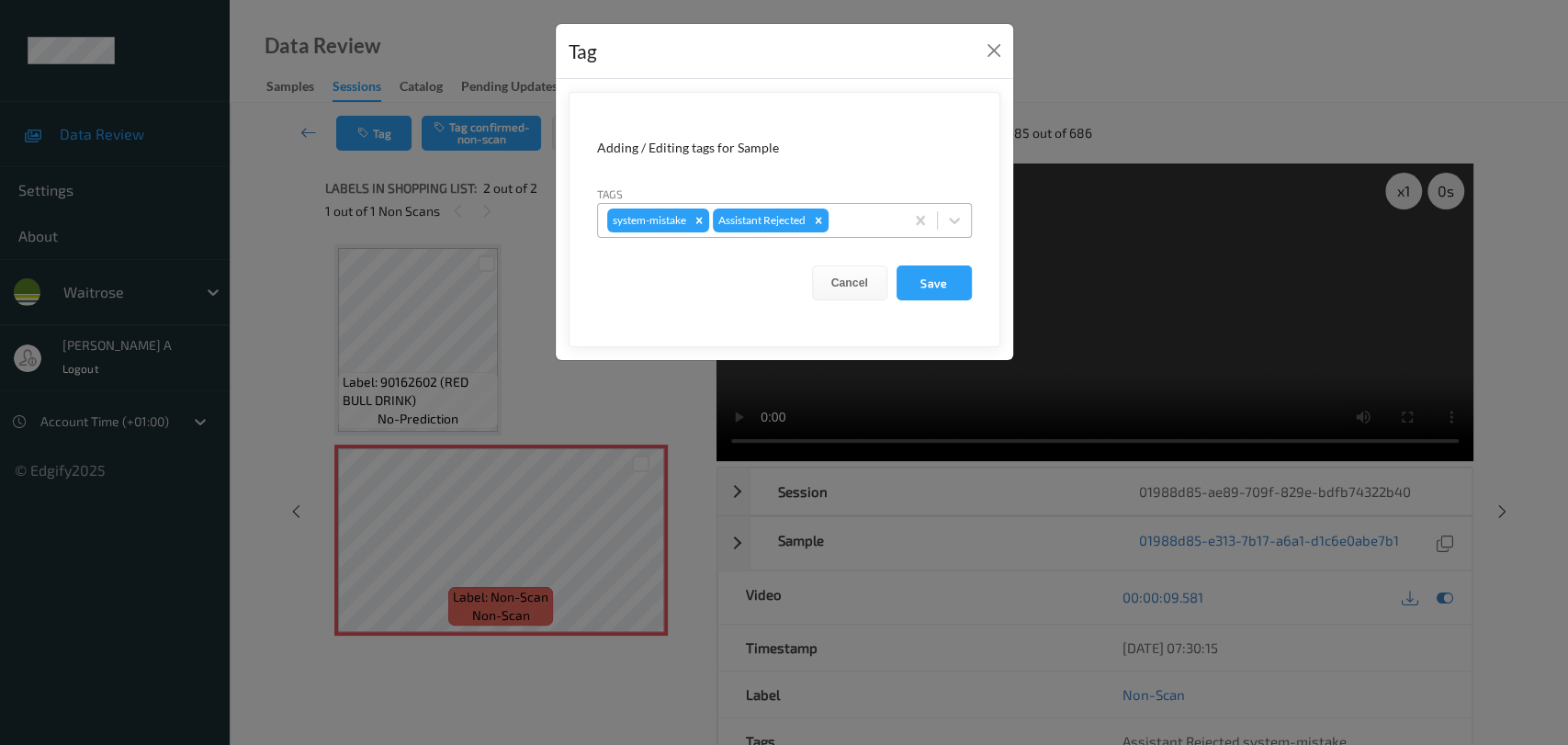
click at [855, 227] on div at bounding box center [863, 220] width 62 height 22
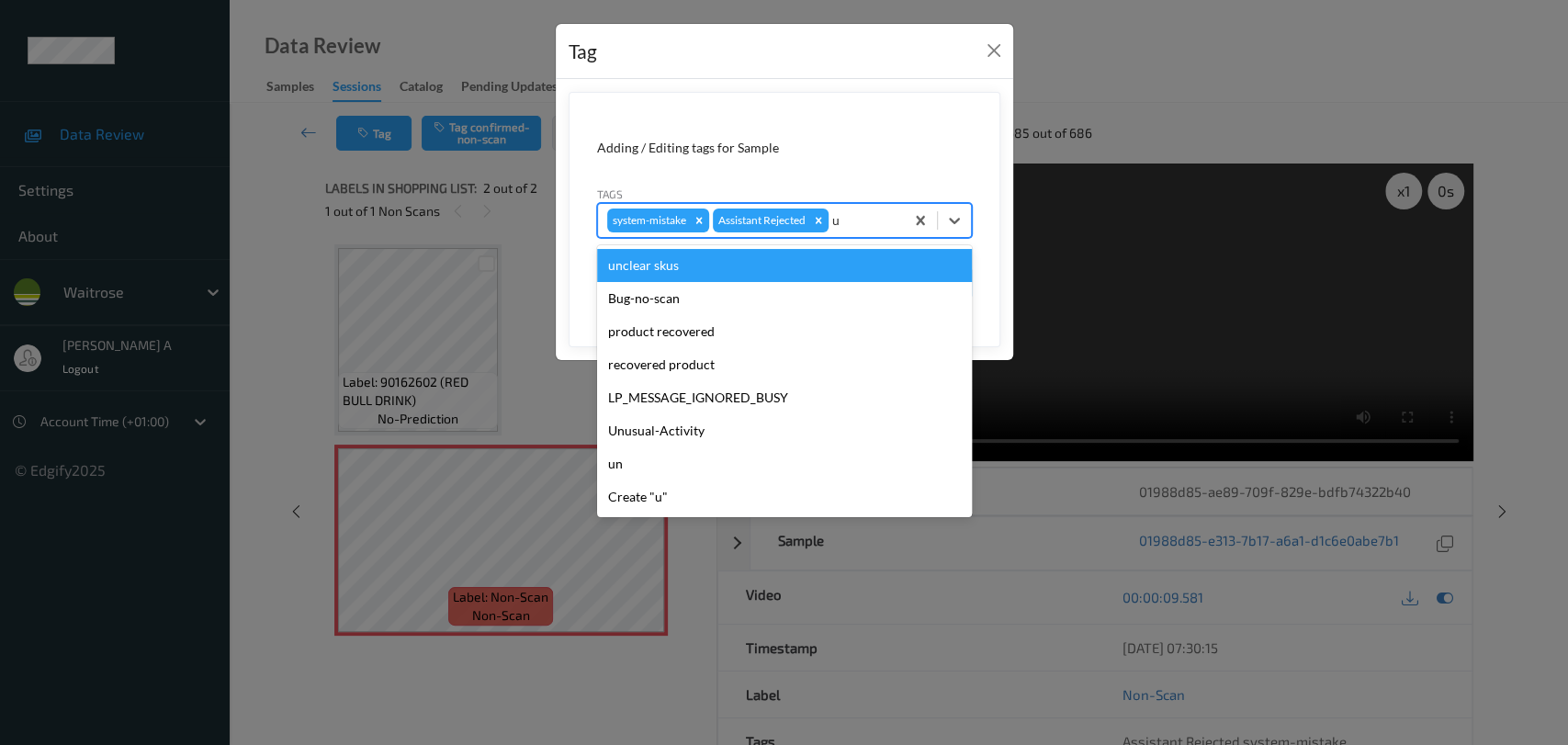
type input "un"
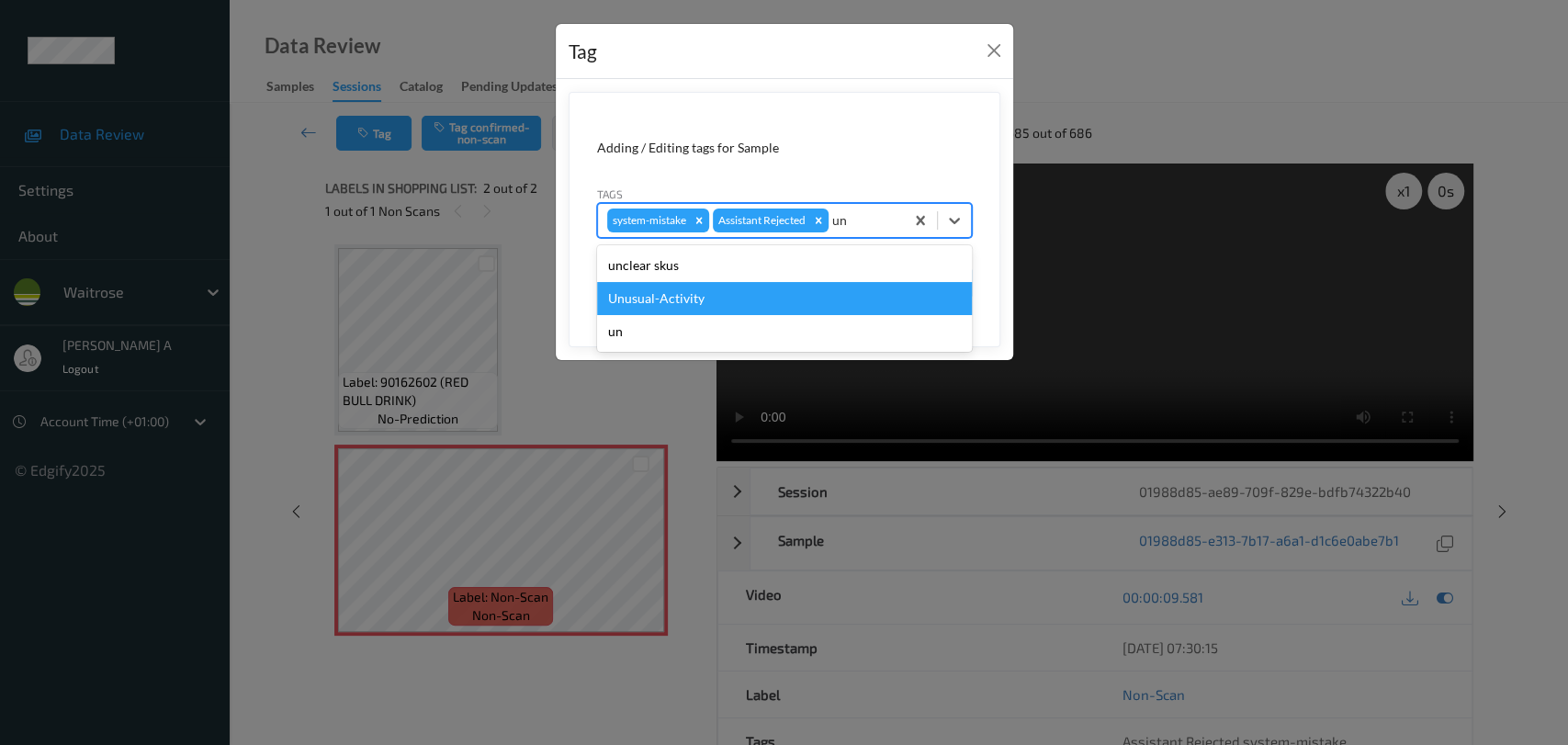
click at [791, 291] on div "Unusual-Activity" at bounding box center [784, 298] width 375 height 33
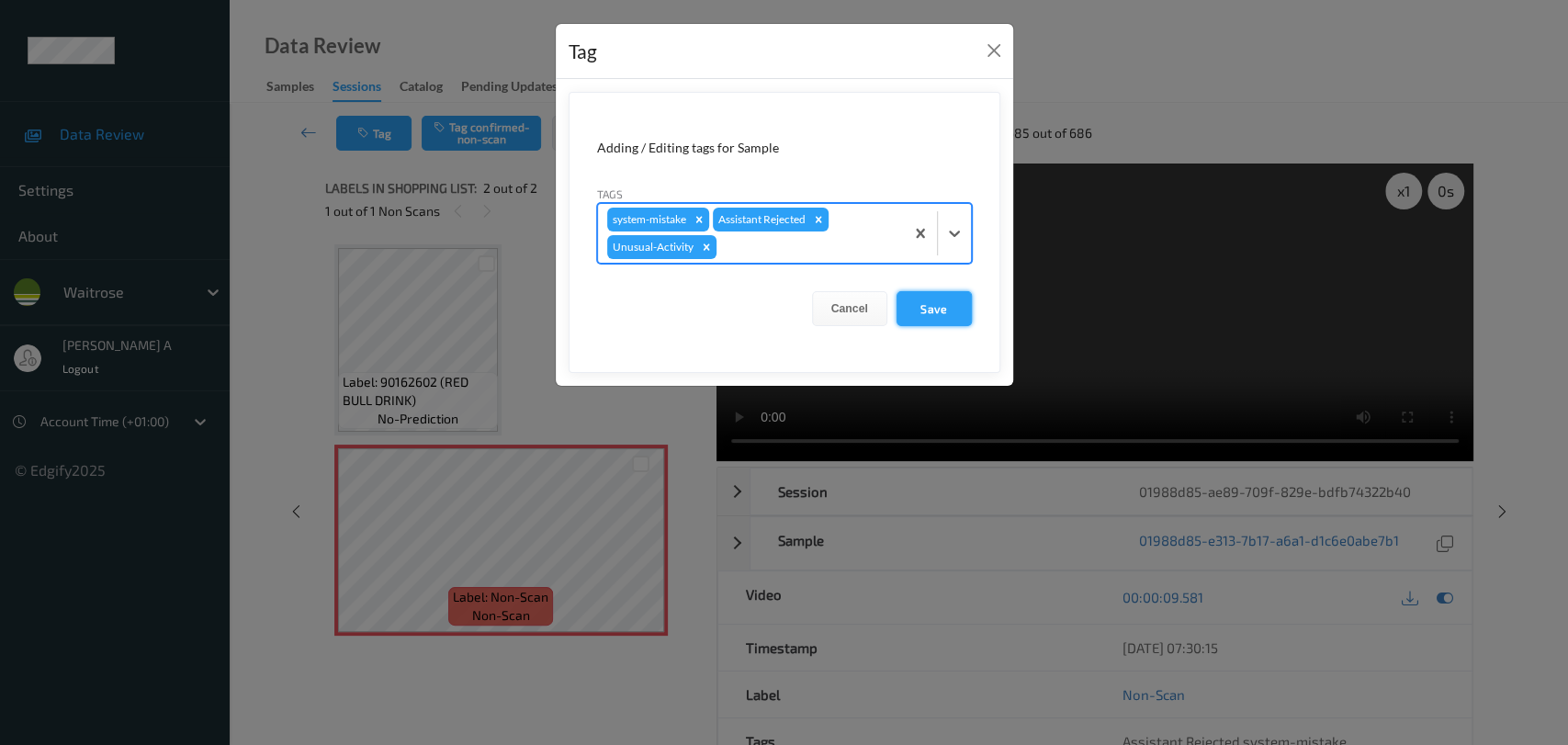
click at [937, 303] on button "Save" at bounding box center [934, 309] width 75 height 35
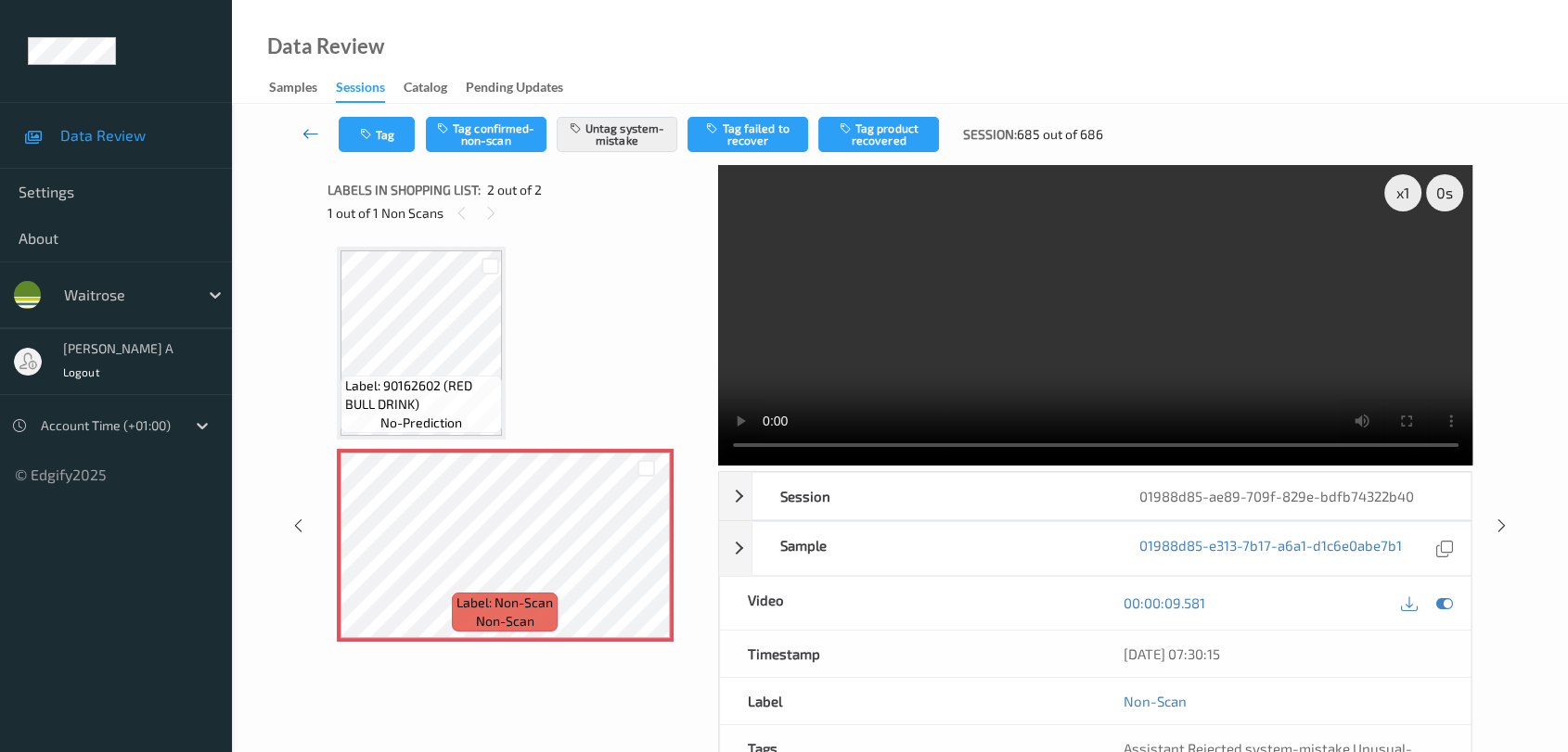
click at [307, 130] on icon at bounding box center [310, 133] width 17 height 19
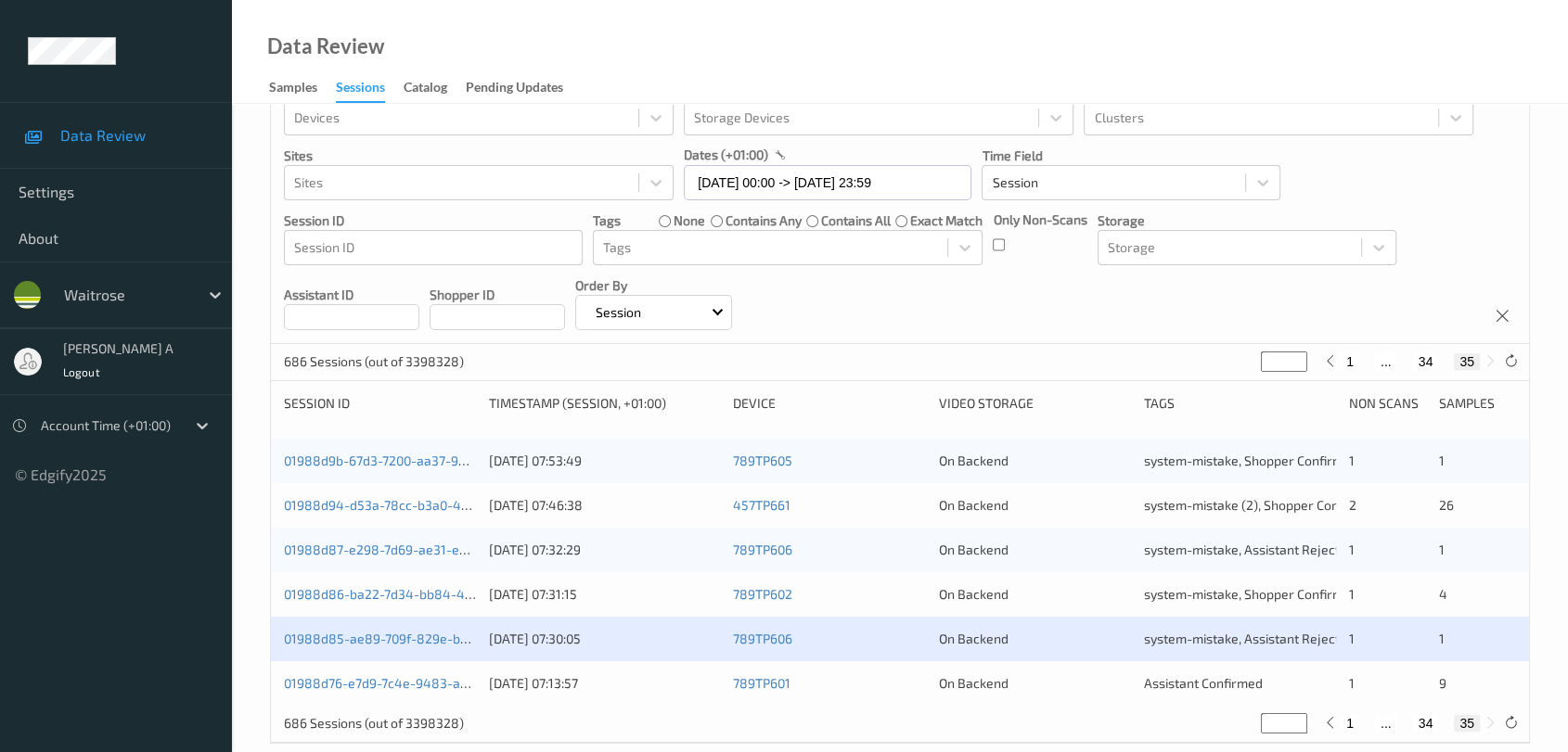
scroll to position [84, 0]
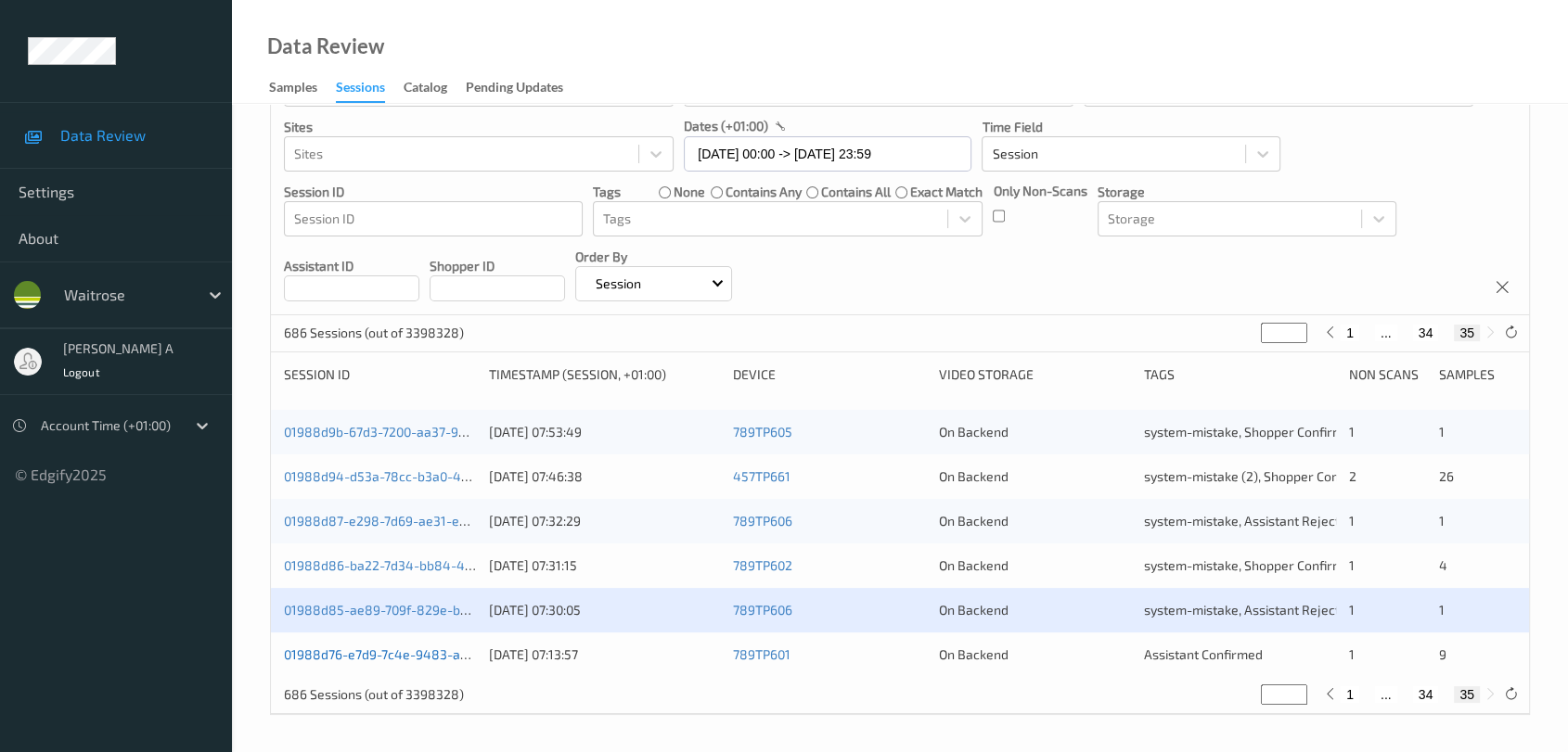
click at [424, 653] on link "01988d76-e7d9-7c4e-9483-a12702c395bb" at bounding box center [410, 655] width 254 height 16
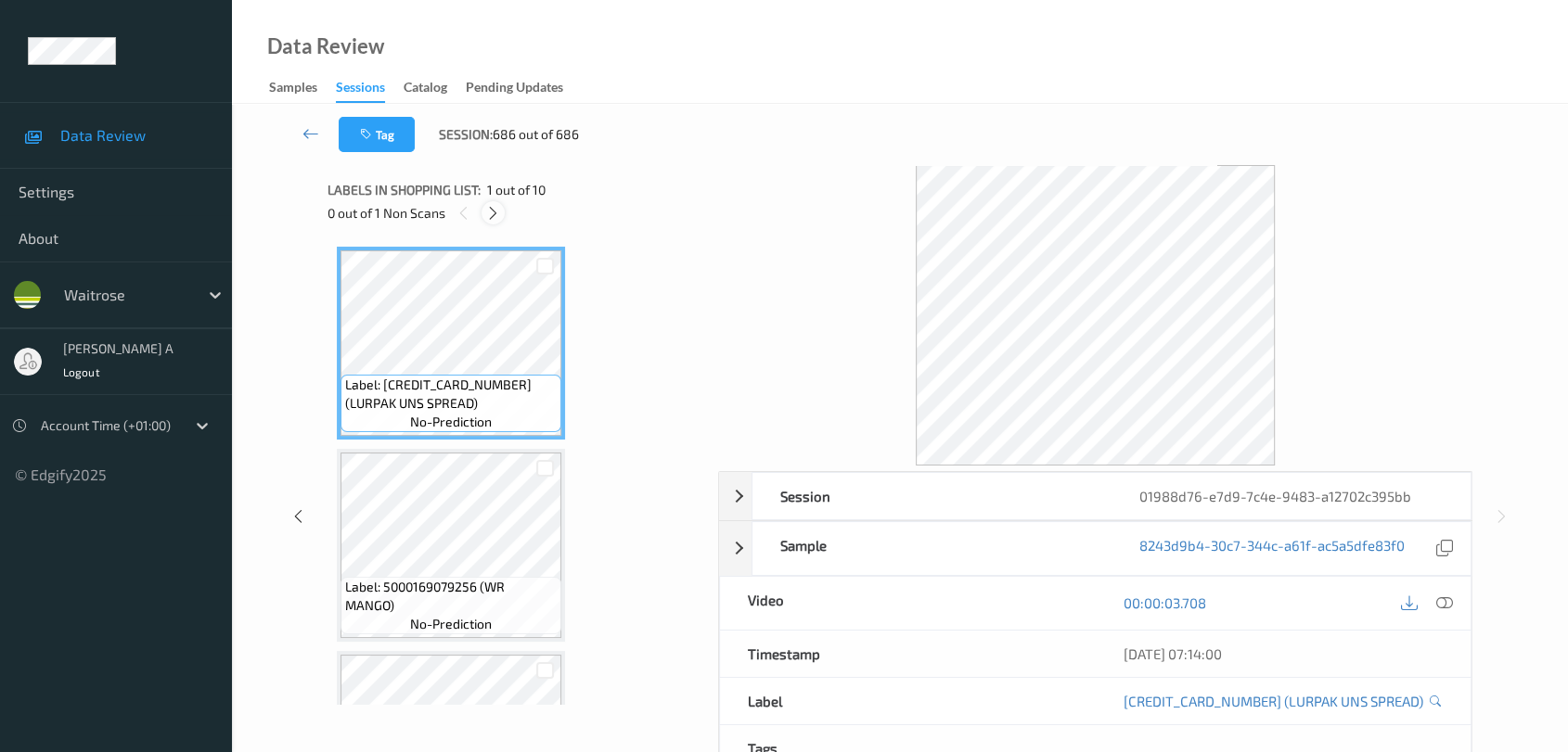
click at [494, 215] on icon at bounding box center [493, 213] width 16 height 17
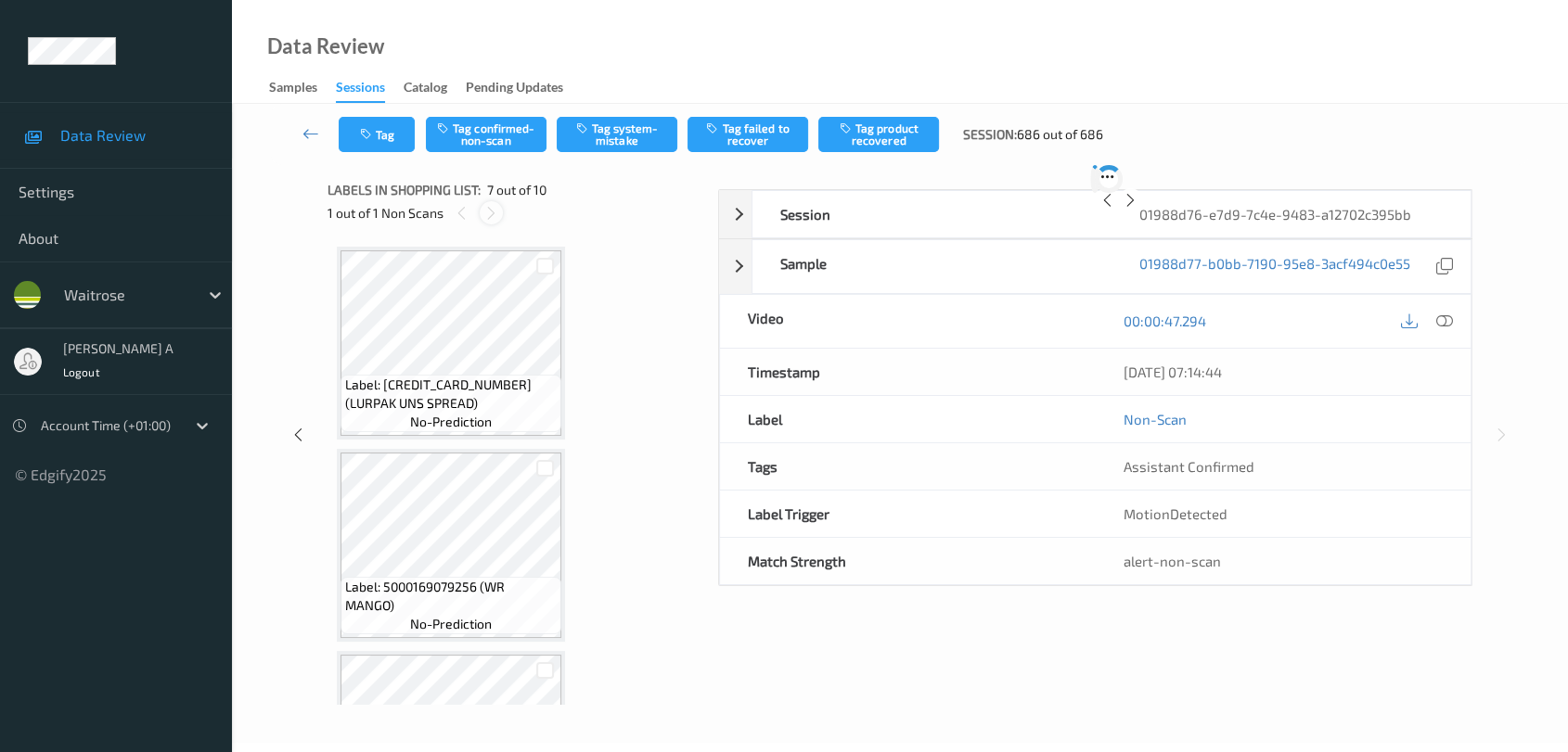
scroll to position [1017, 0]
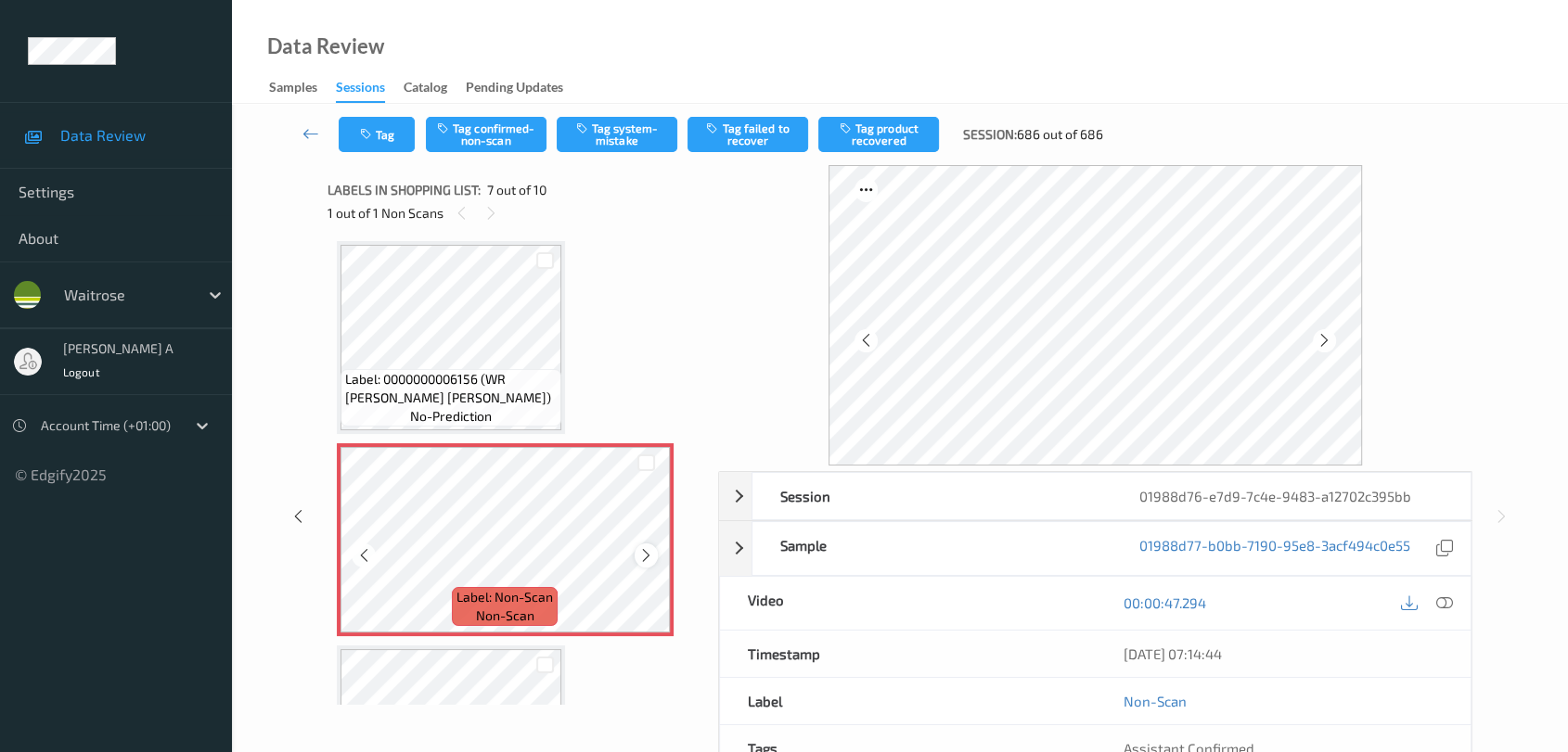
click at [647, 547] on icon at bounding box center [646, 555] width 16 height 17
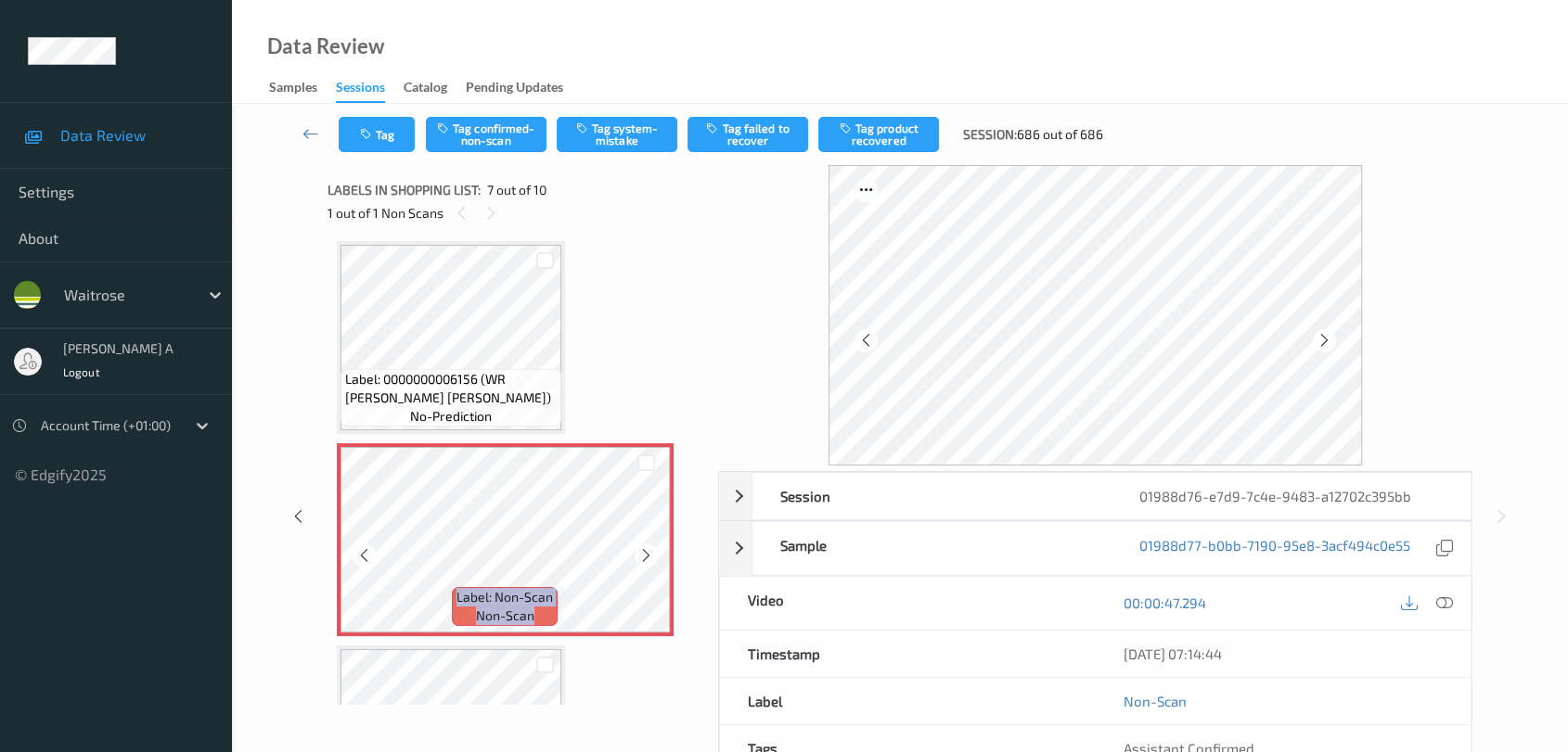
click at [647, 547] on icon at bounding box center [646, 555] width 16 height 17
click at [1424, 602] on icon at bounding box center [1444, 602] width 17 height 17
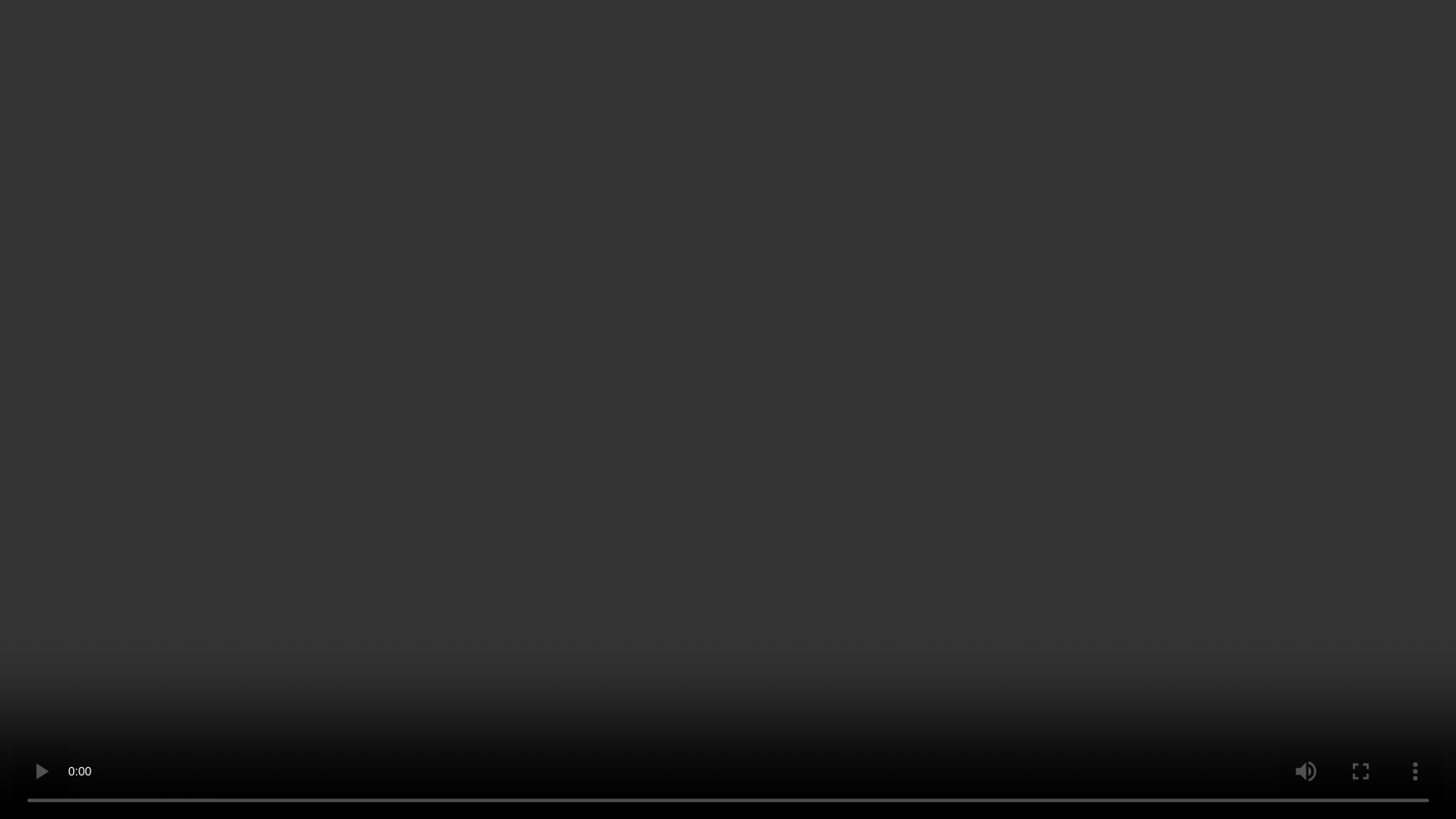
click at [182, 586] on video at bounding box center [728, 409] width 1456 height 819
click at [324, 622] on video at bounding box center [728, 409] width 1456 height 819
click at [752, 355] on video at bounding box center [728, 409] width 1456 height 819
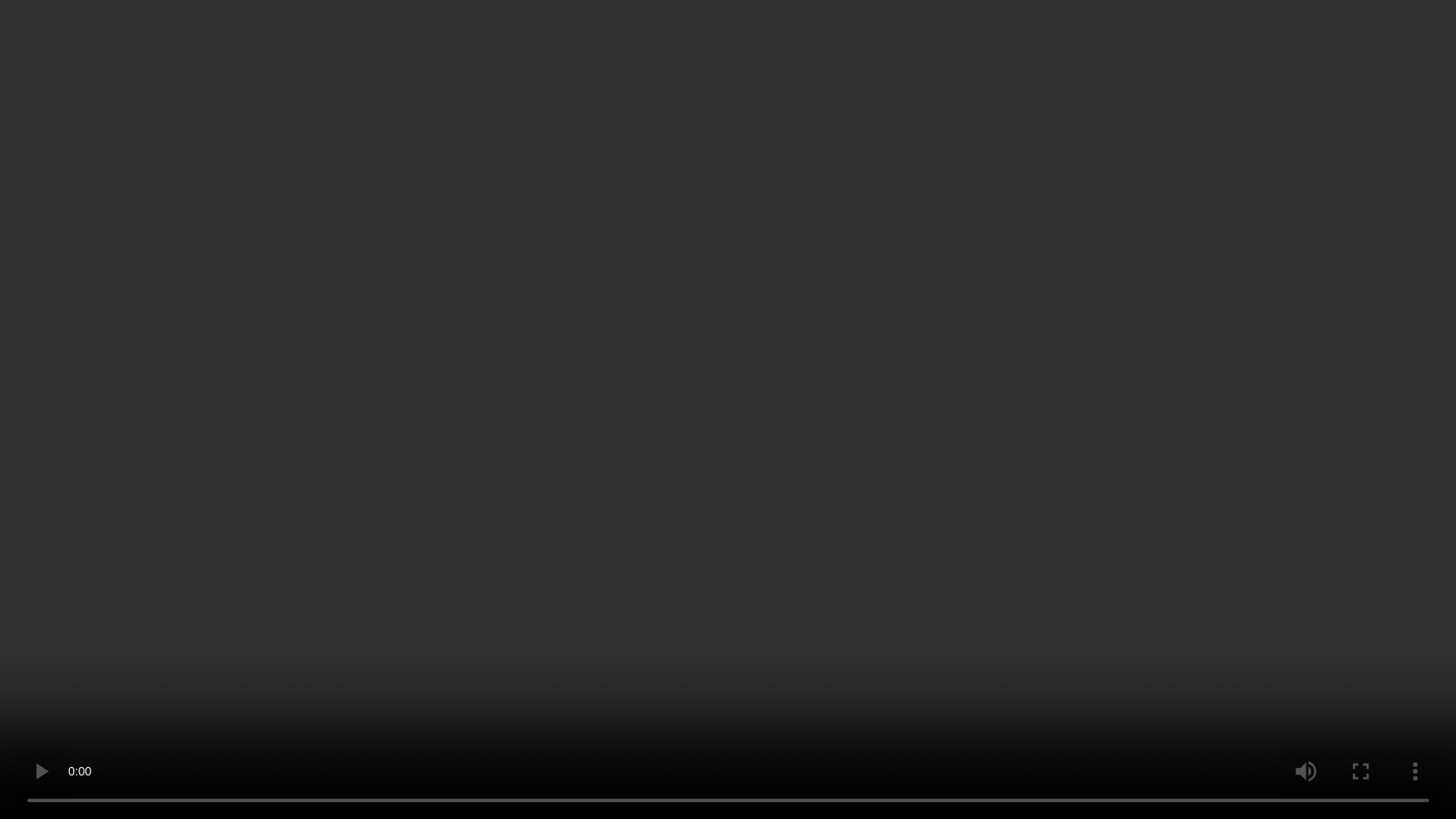
click at [823, 500] on video at bounding box center [728, 409] width 1456 height 819
click at [967, 448] on video at bounding box center [728, 409] width 1456 height 819
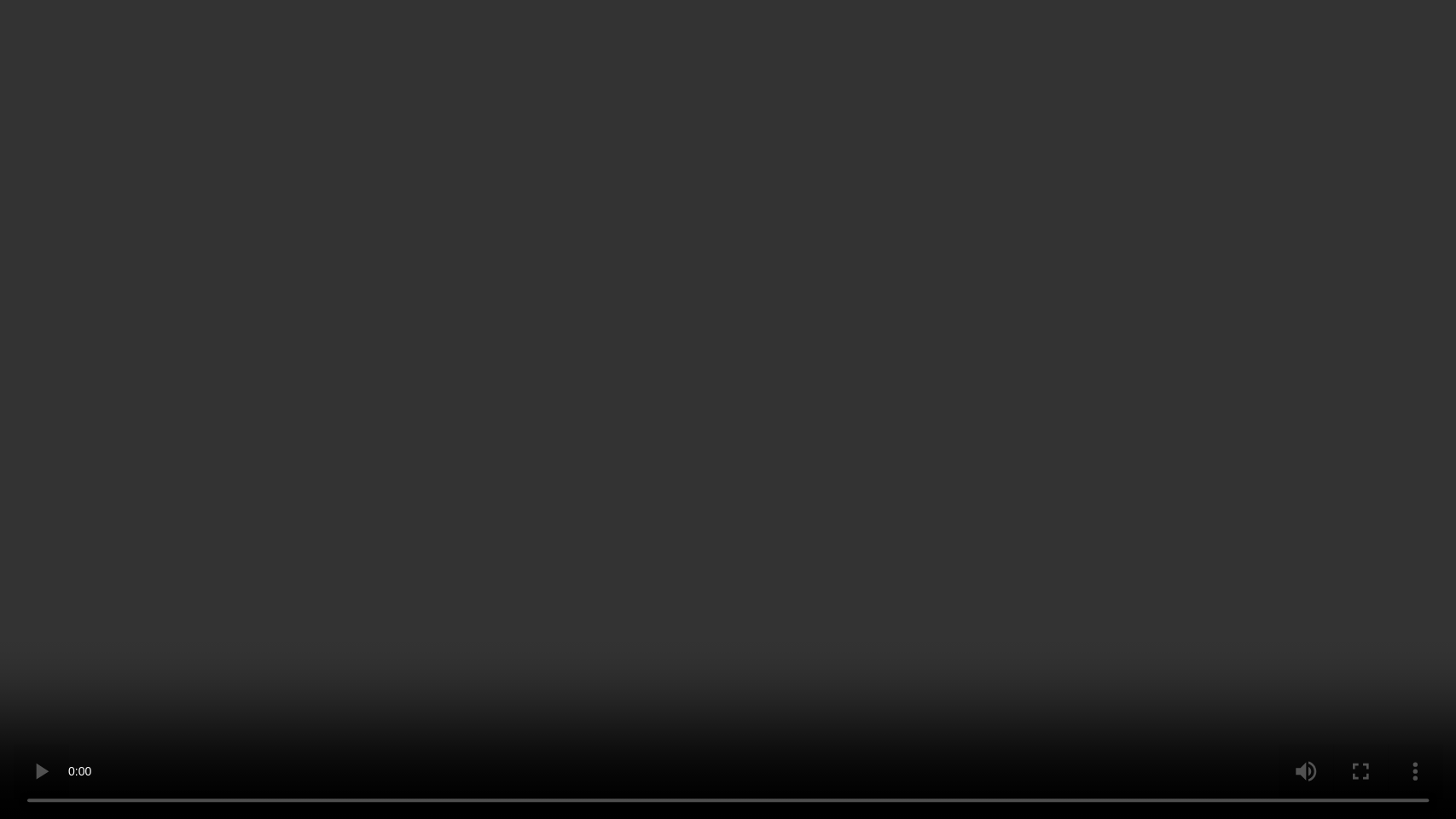
click at [967, 448] on video at bounding box center [728, 409] width 1456 height 819
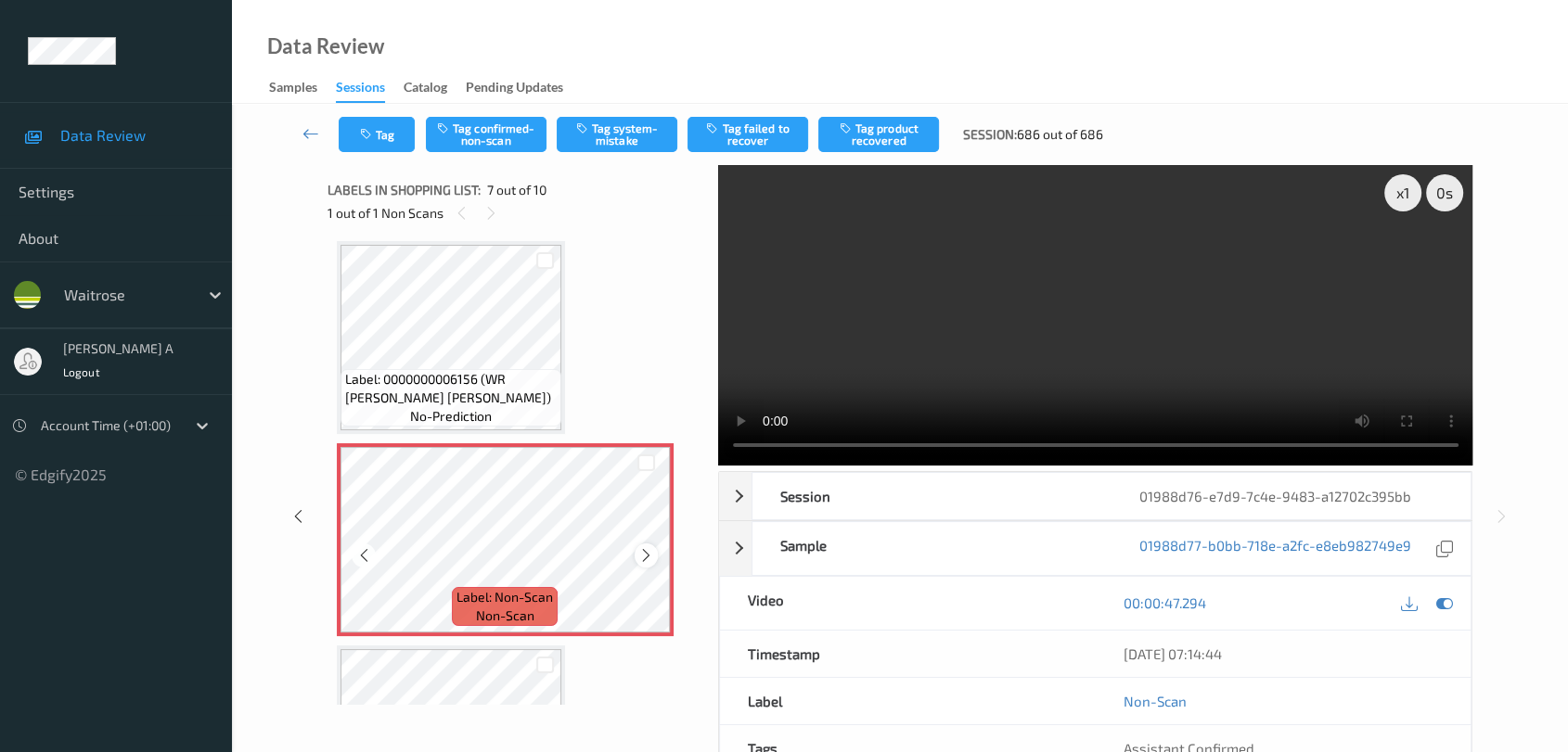
click at [649, 547] on icon at bounding box center [646, 555] width 16 height 17
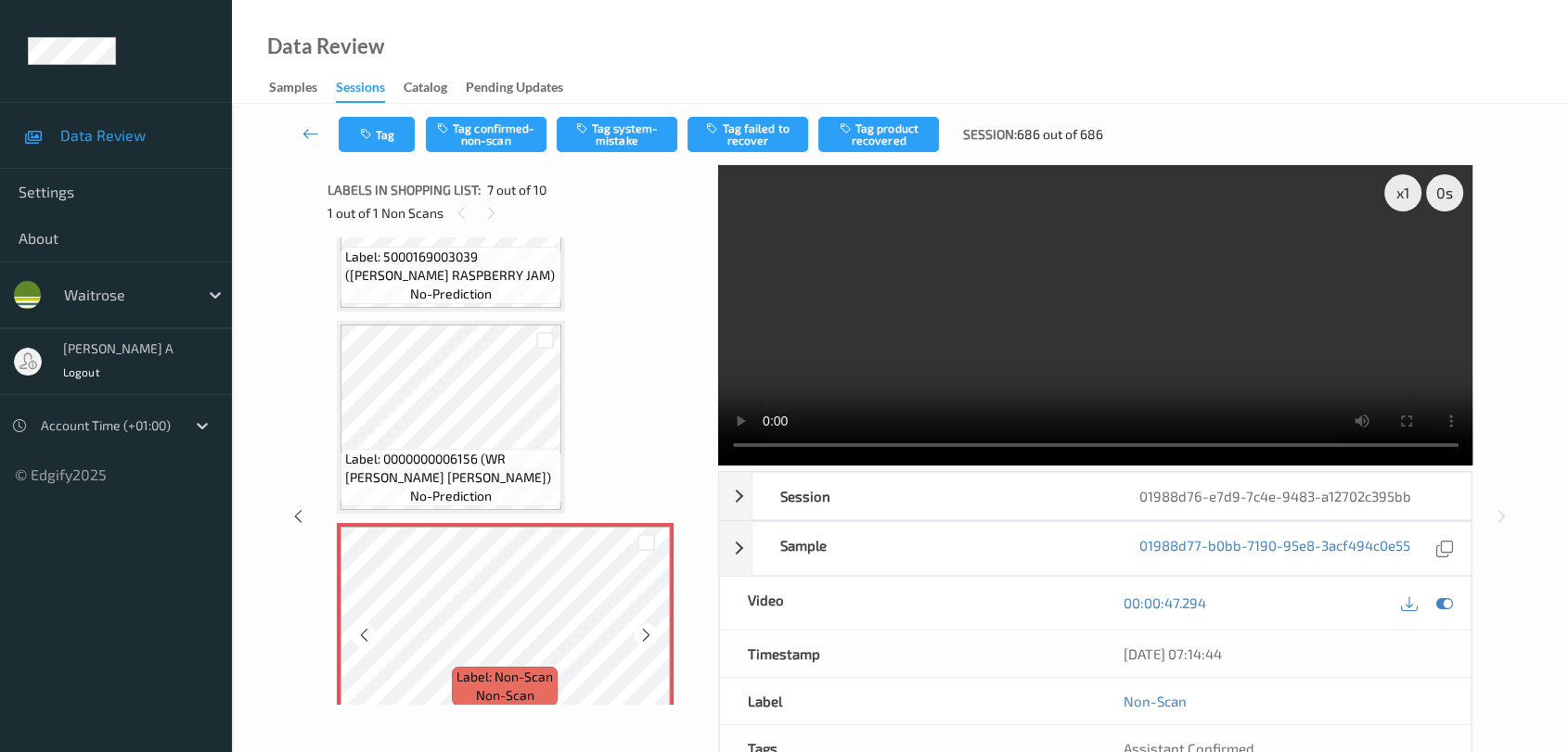
scroll to position [1040, 0]
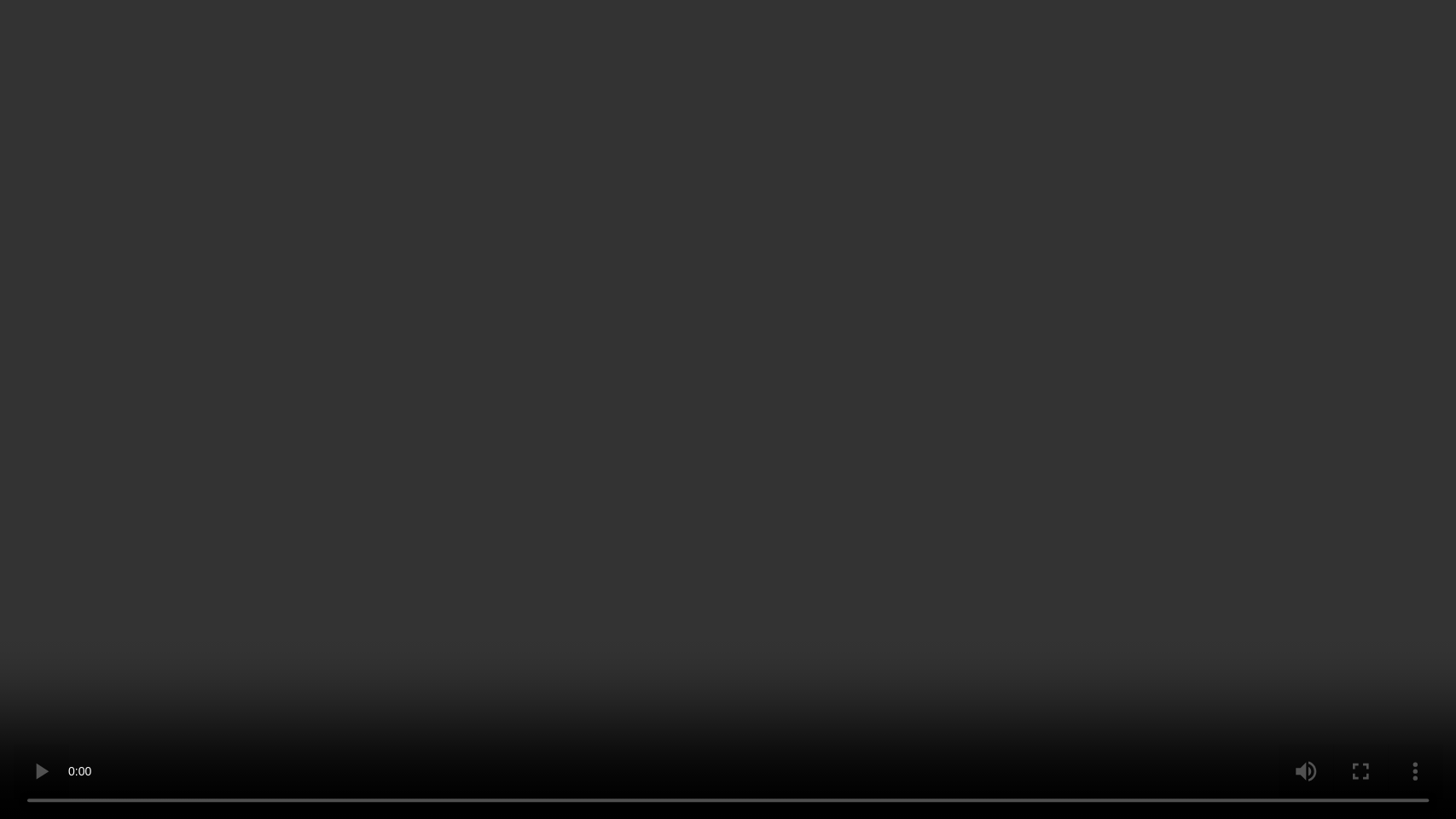
click at [793, 389] on video at bounding box center [728, 409] width 1456 height 819
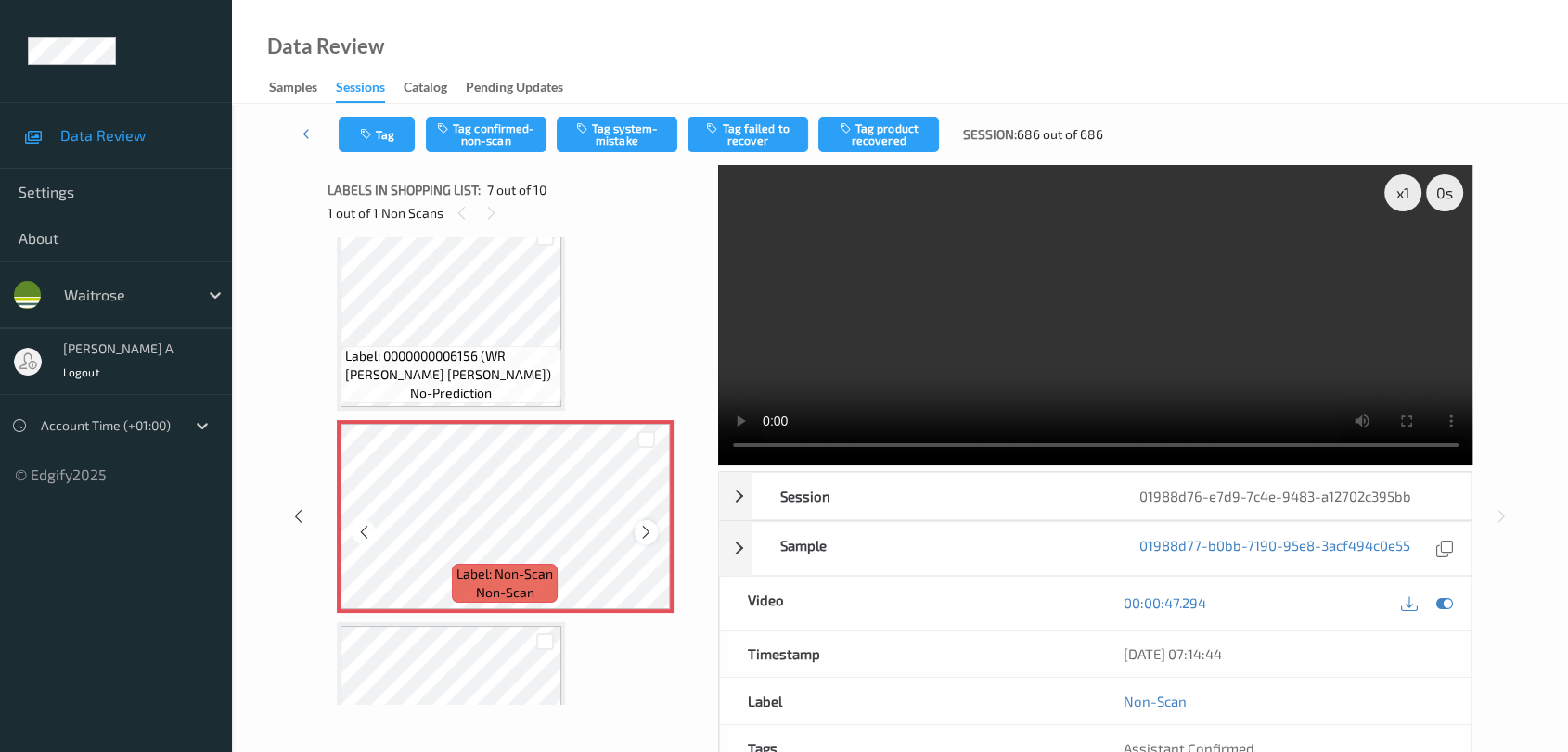
click at [644, 527] on icon at bounding box center [646, 533] width 16 height 17
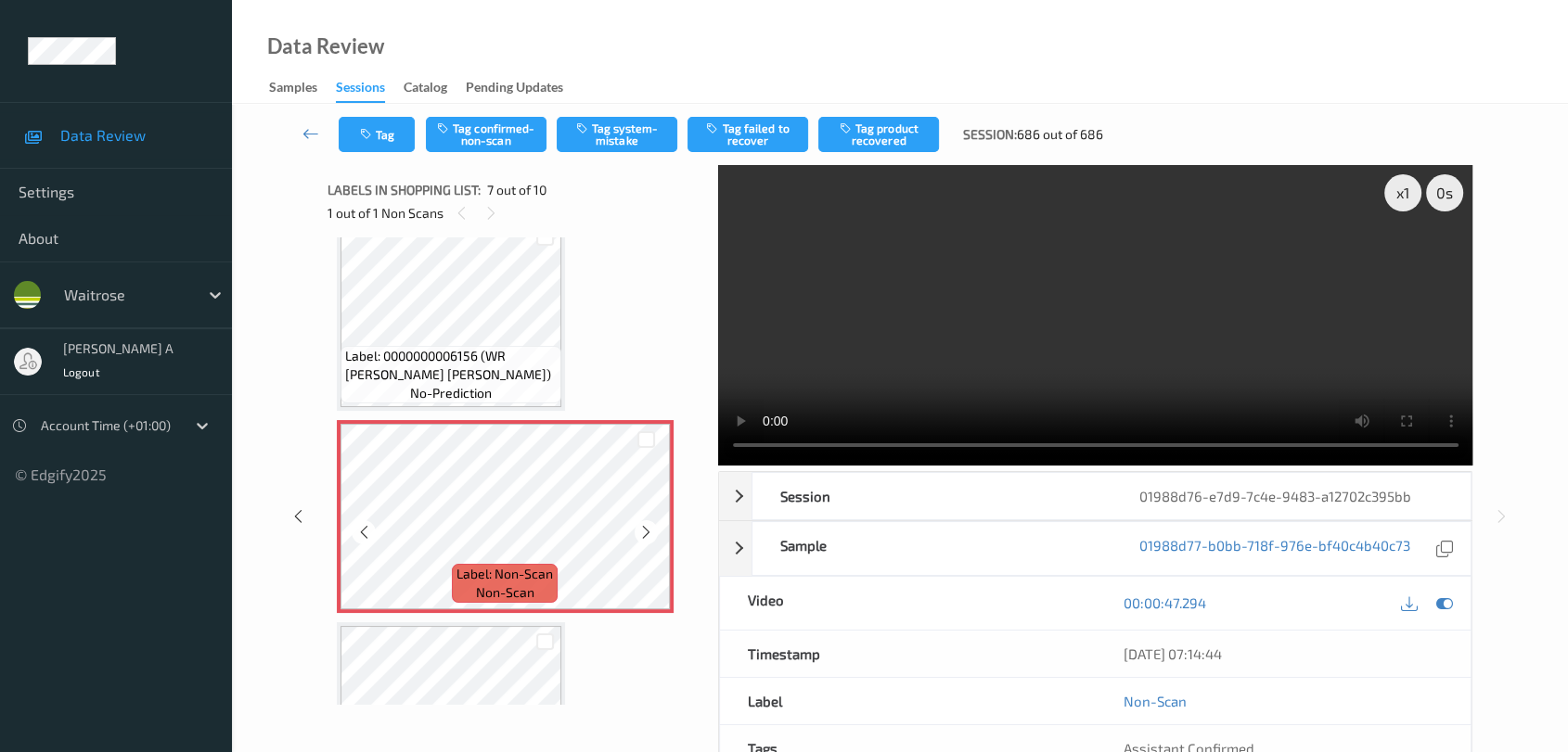
click at [644, 527] on icon at bounding box center [646, 533] width 16 height 17
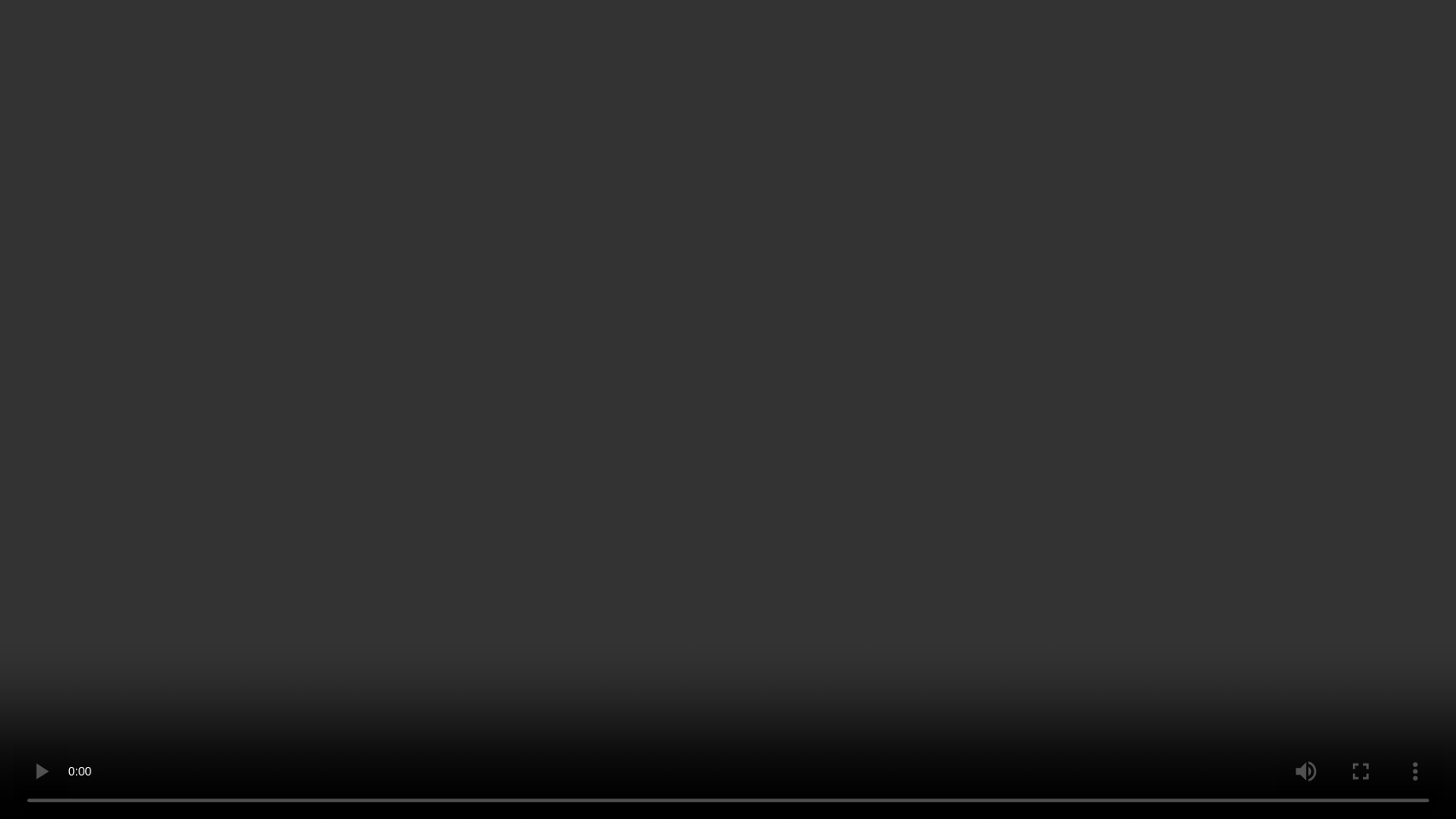
click at [594, 614] on video at bounding box center [728, 409] width 1456 height 819
click at [709, 558] on video at bounding box center [728, 409] width 1456 height 819
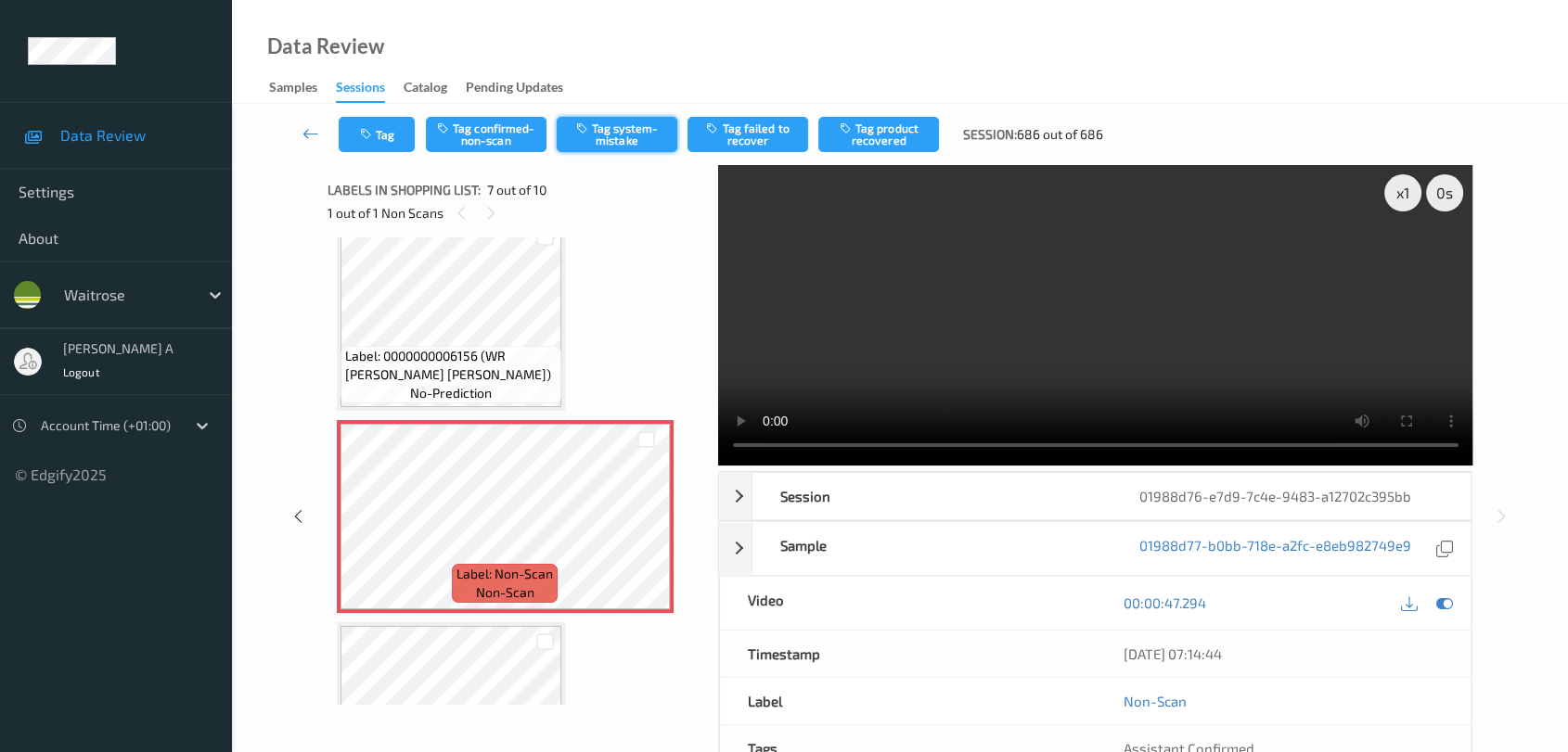
click at [603, 139] on button "Tag system-mistake" at bounding box center [617, 135] width 121 height 35
click at [379, 140] on button "Tag" at bounding box center [376, 135] width 76 height 35
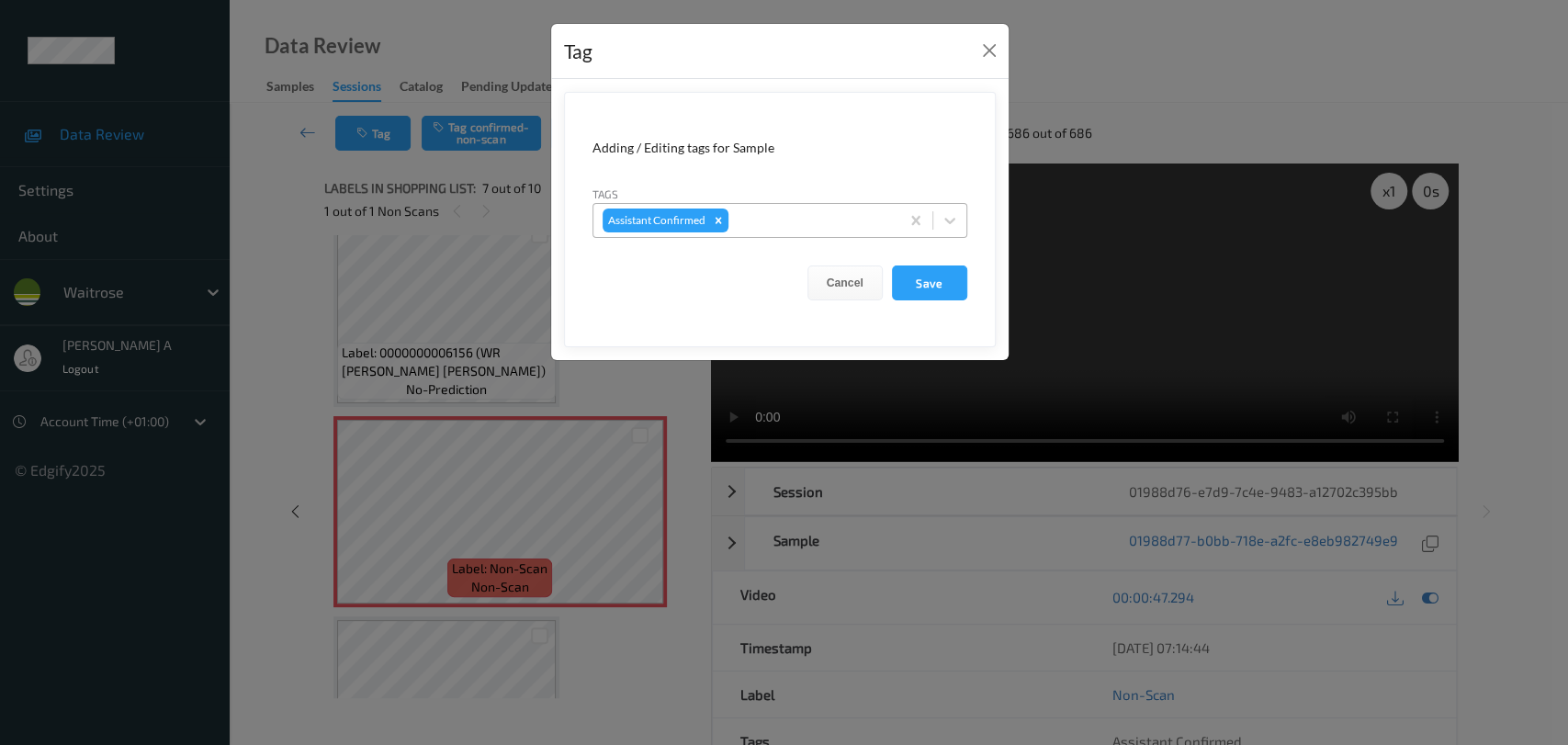
click at [770, 218] on div at bounding box center [811, 220] width 158 height 22
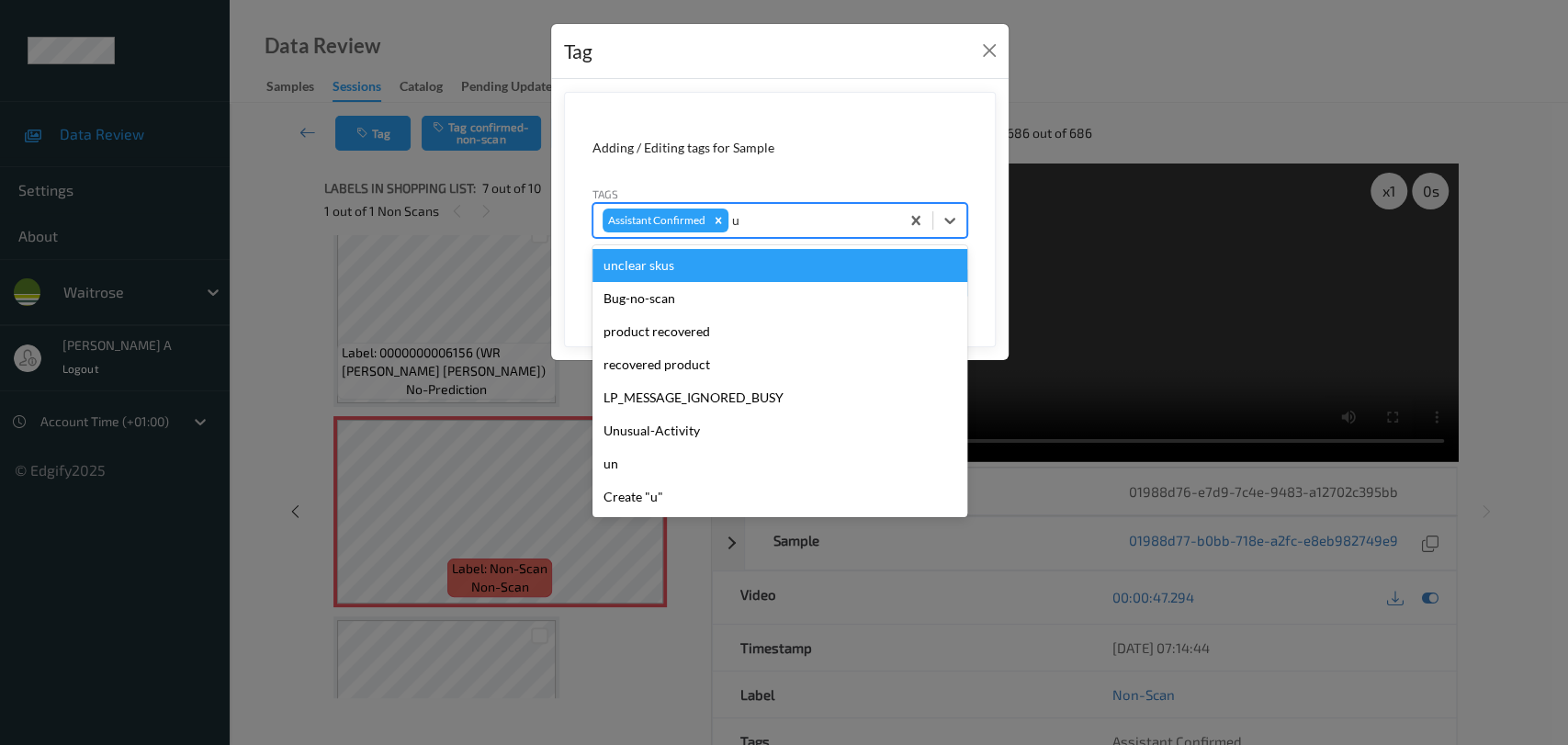
type input "un"
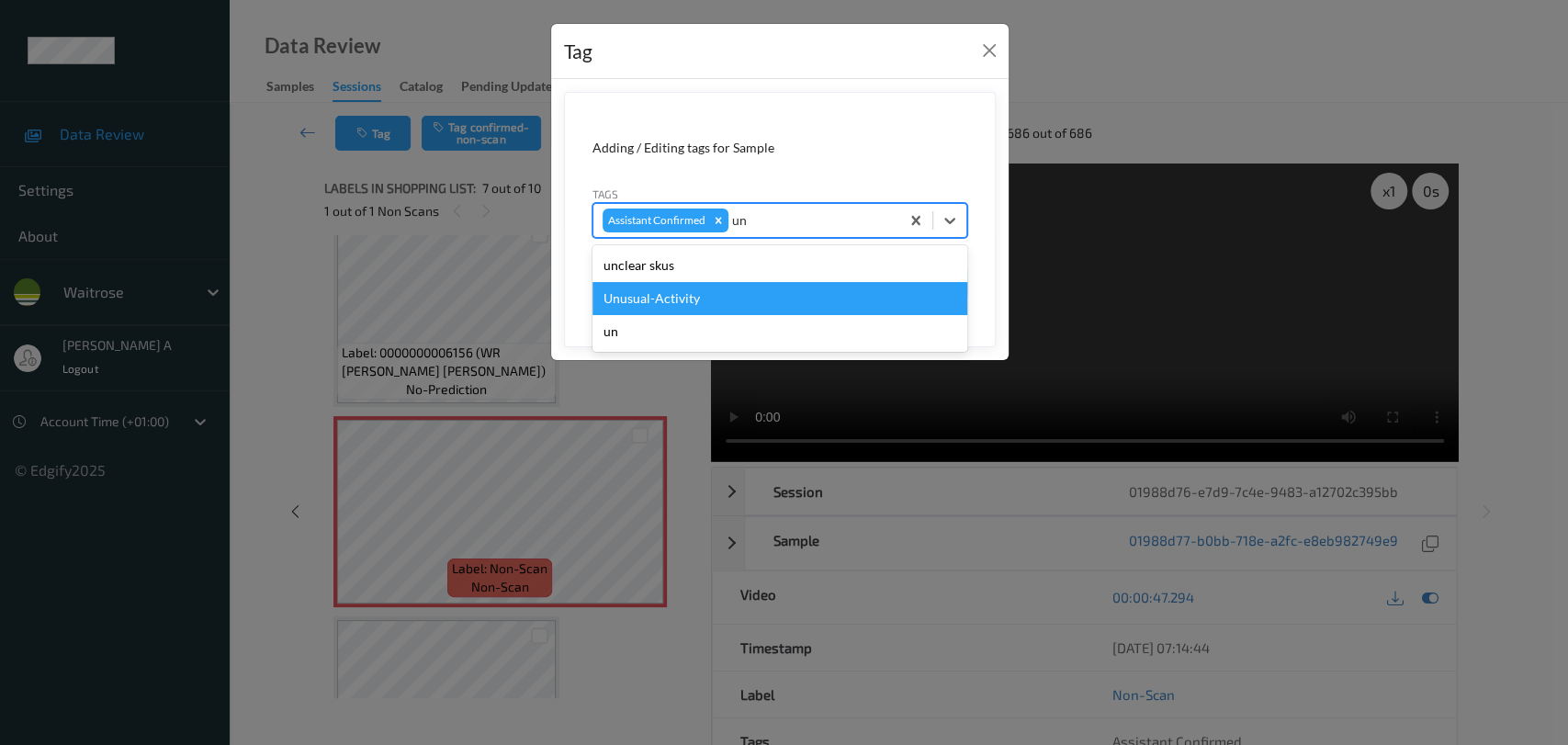
click at [694, 289] on div "Unusual-Activity" at bounding box center [780, 298] width 375 height 33
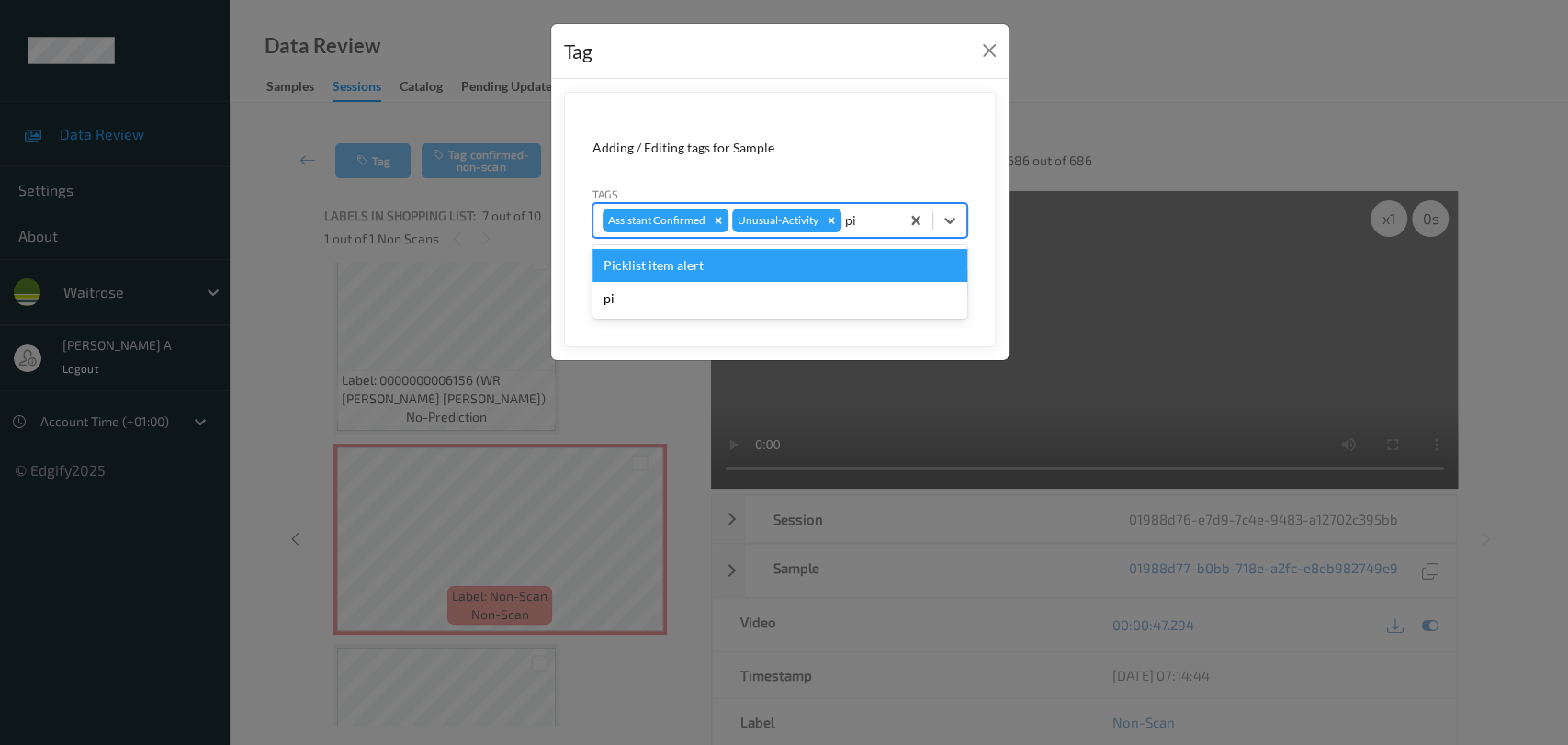
type input "pic"
click at [784, 271] on div "Picklist item alert" at bounding box center [780, 265] width 375 height 33
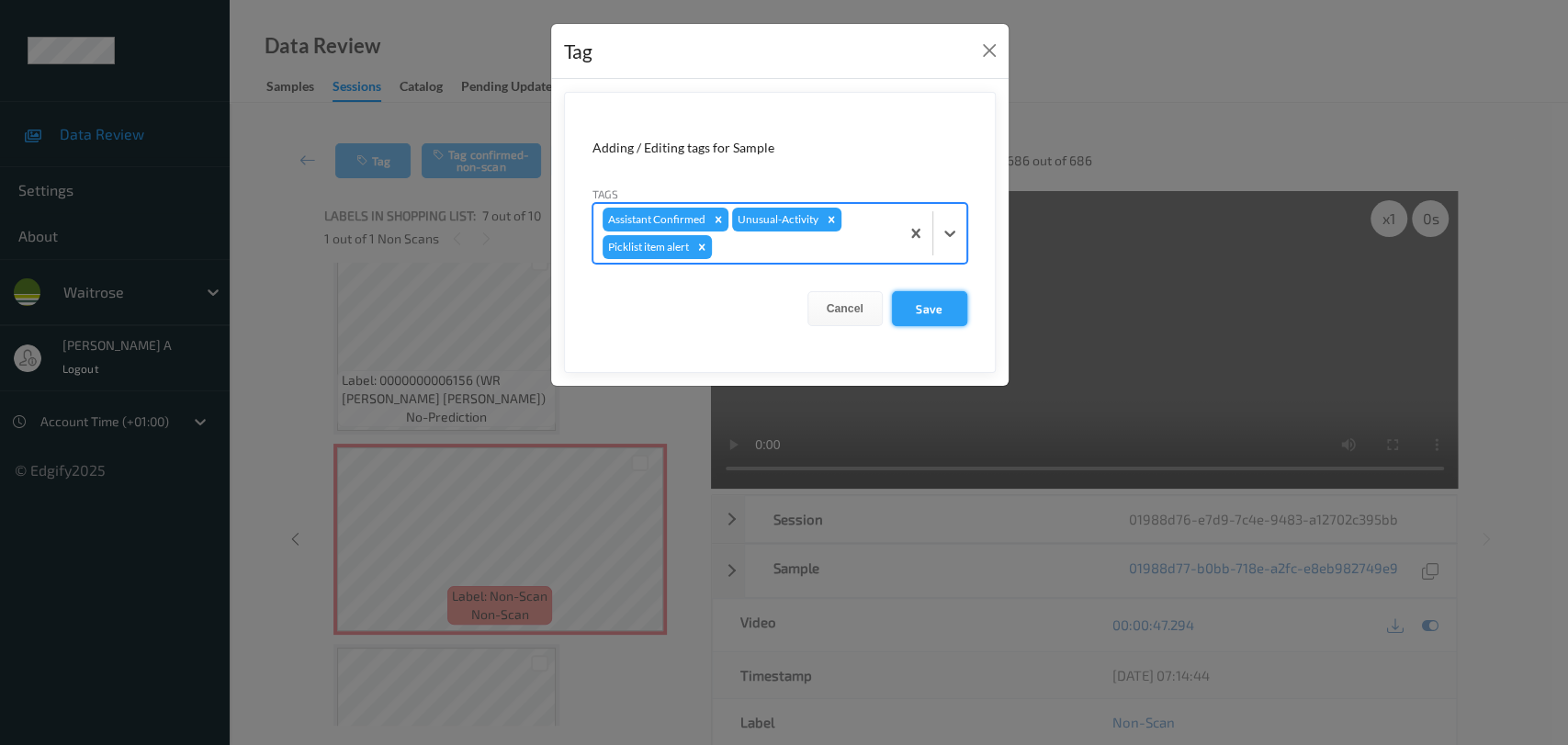
click at [922, 299] on button "Save" at bounding box center [929, 309] width 75 height 35
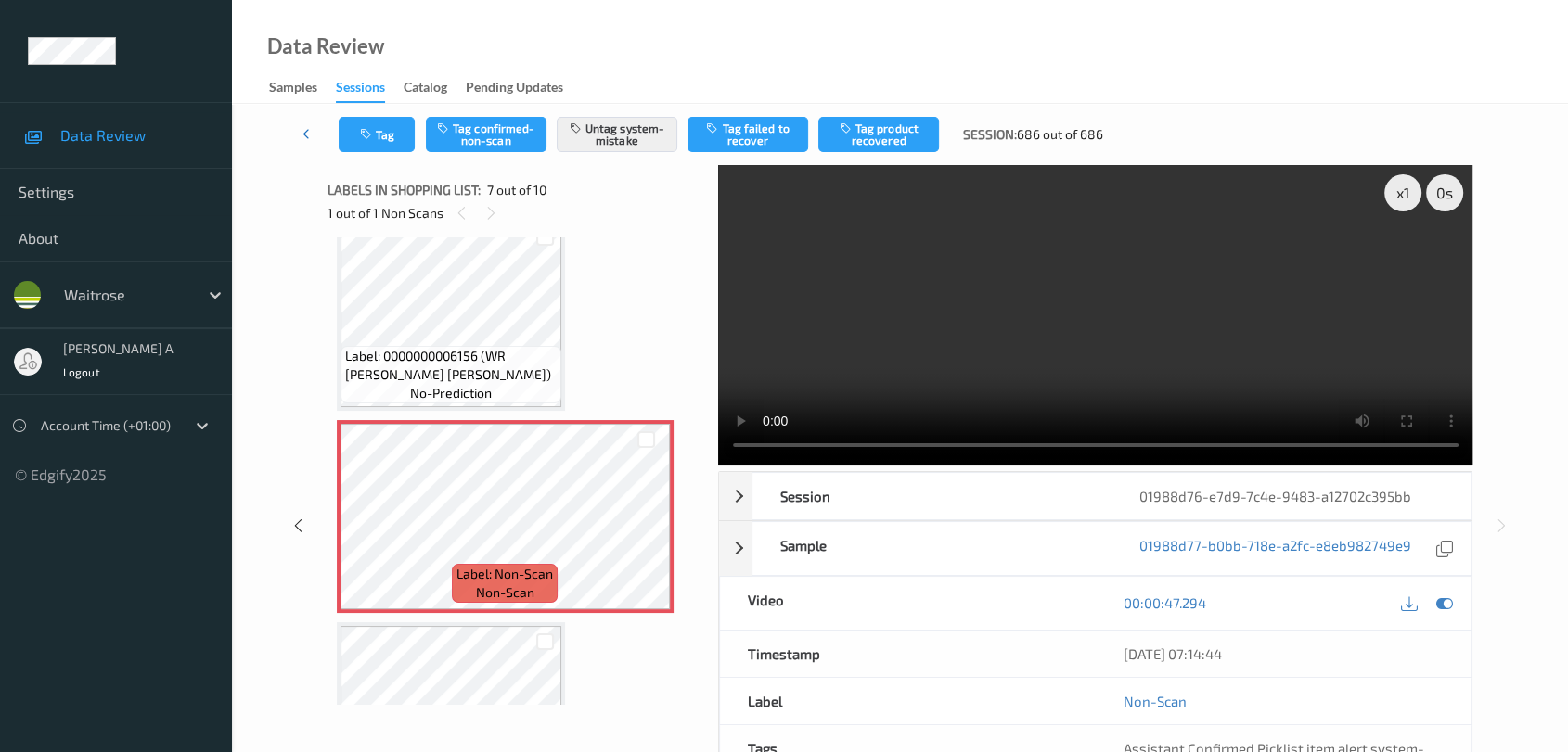
click at [323, 143] on link at bounding box center [310, 135] width 56 height 35
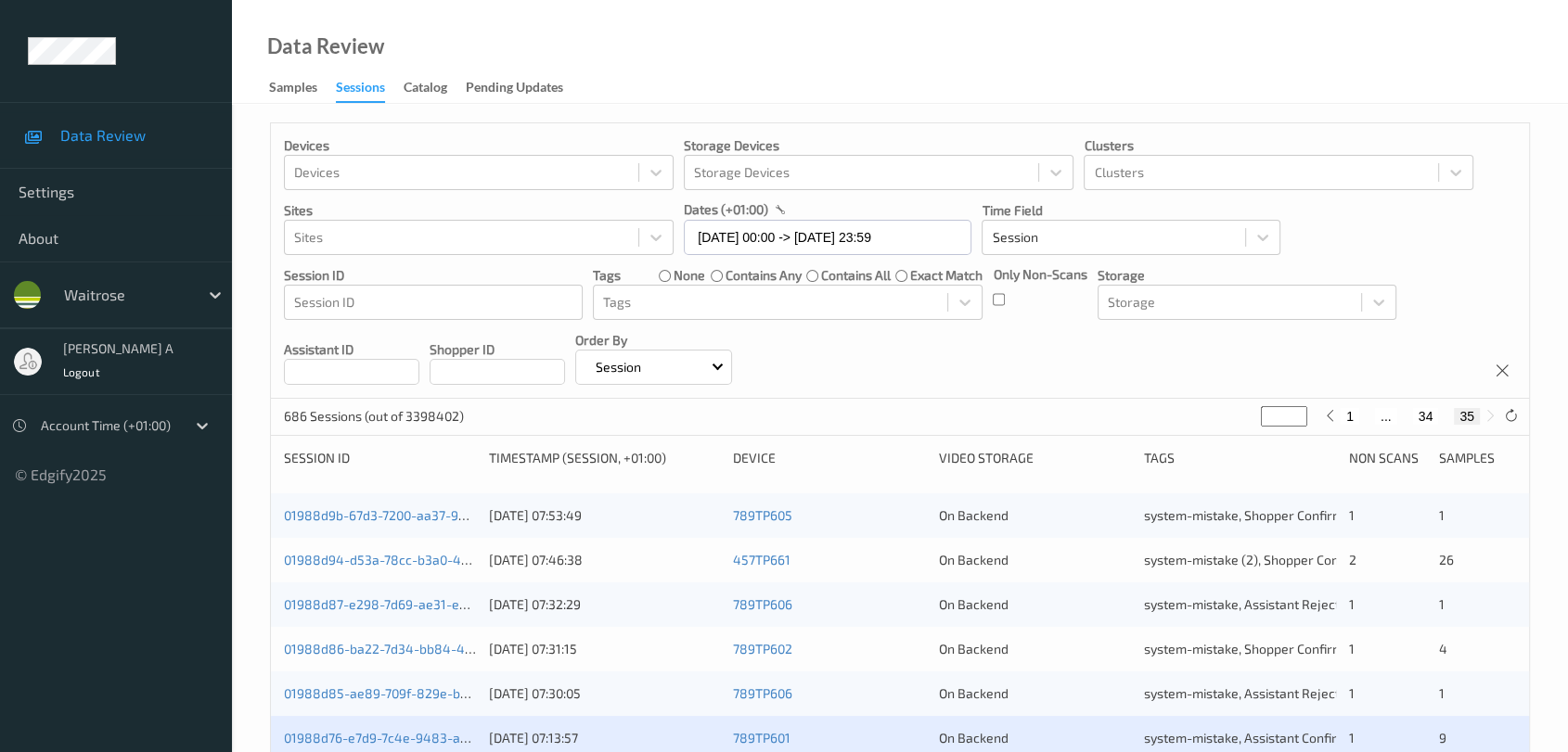
scroll to position [84, 0]
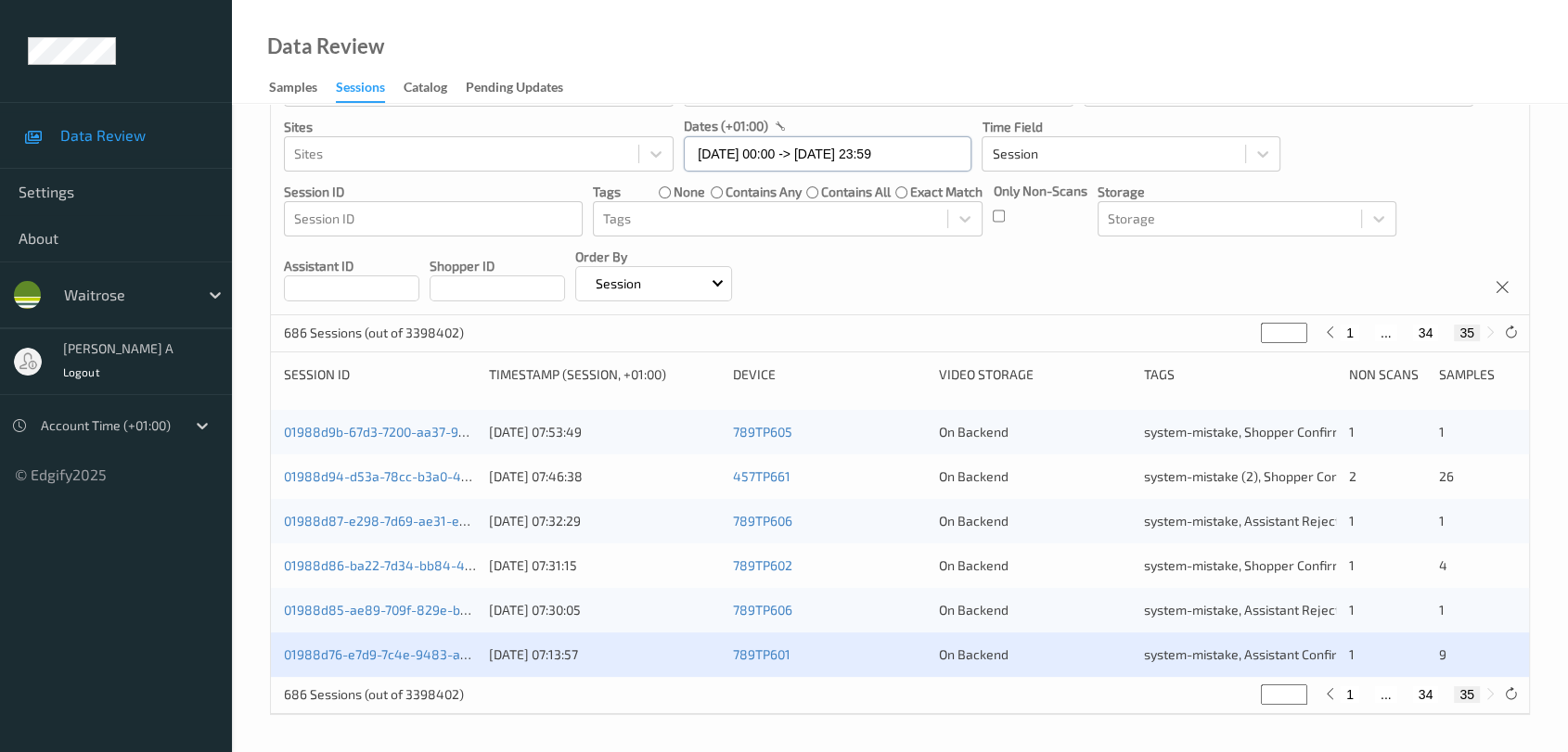
click at [867, 152] on input "[DATE] 00:00 -> [DATE] 23:59" at bounding box center [828, 155] width 287 height 35
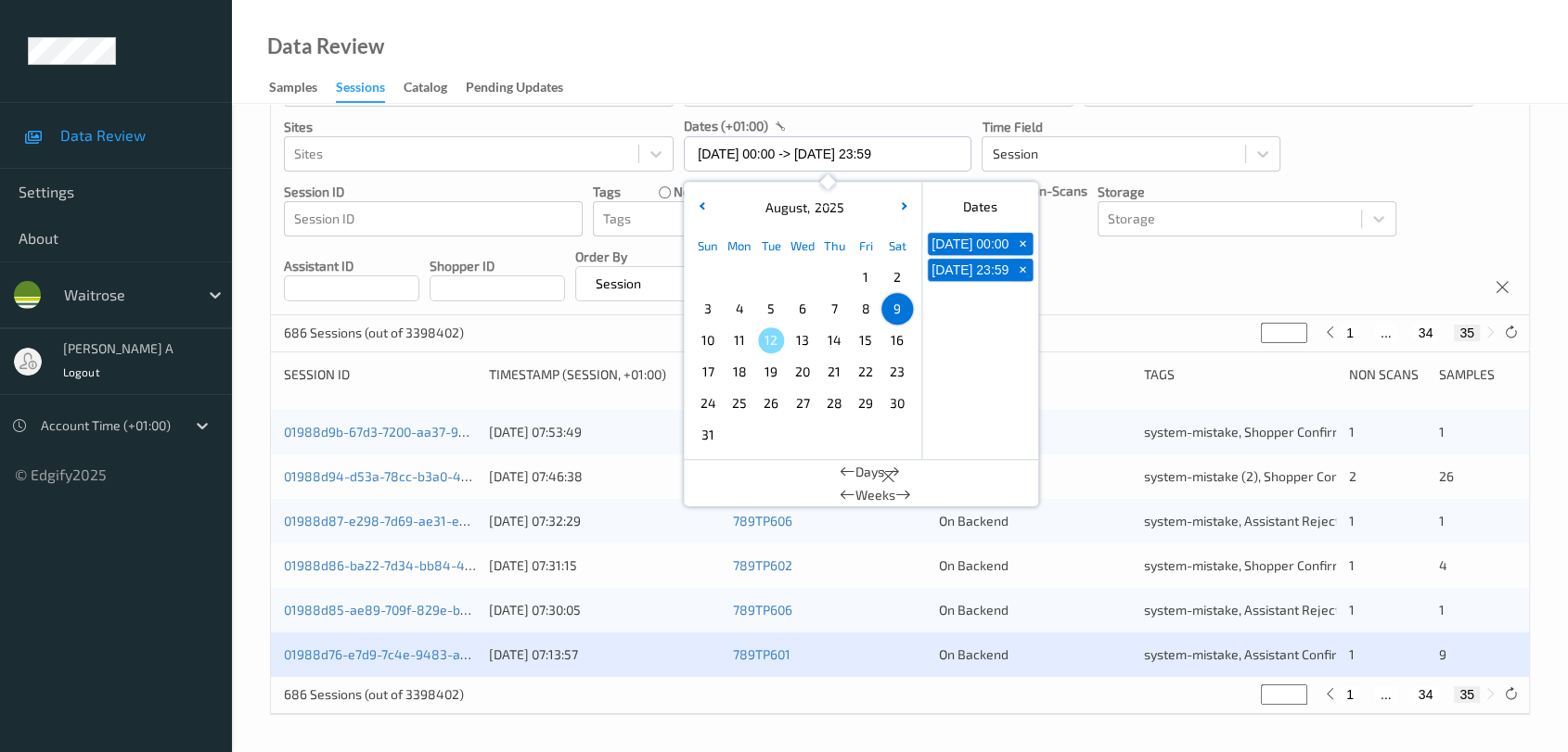
click at [1135, 278] on div "Devices Devices Storage Devices Storage Devices Clusters Clusters Sites Sites d…" at bounding box center [900, 178] width 1258 height 276
click at [836, 158] on input "[DATE] 00:00 -> [DATE] 23:59" at bounding box center [828, 155] width 287 height 35
click at [740, 341] on span "11" at bounding box center [739, 341] width 26 height 26
type input "[DATE] 00:00"
type input "*"
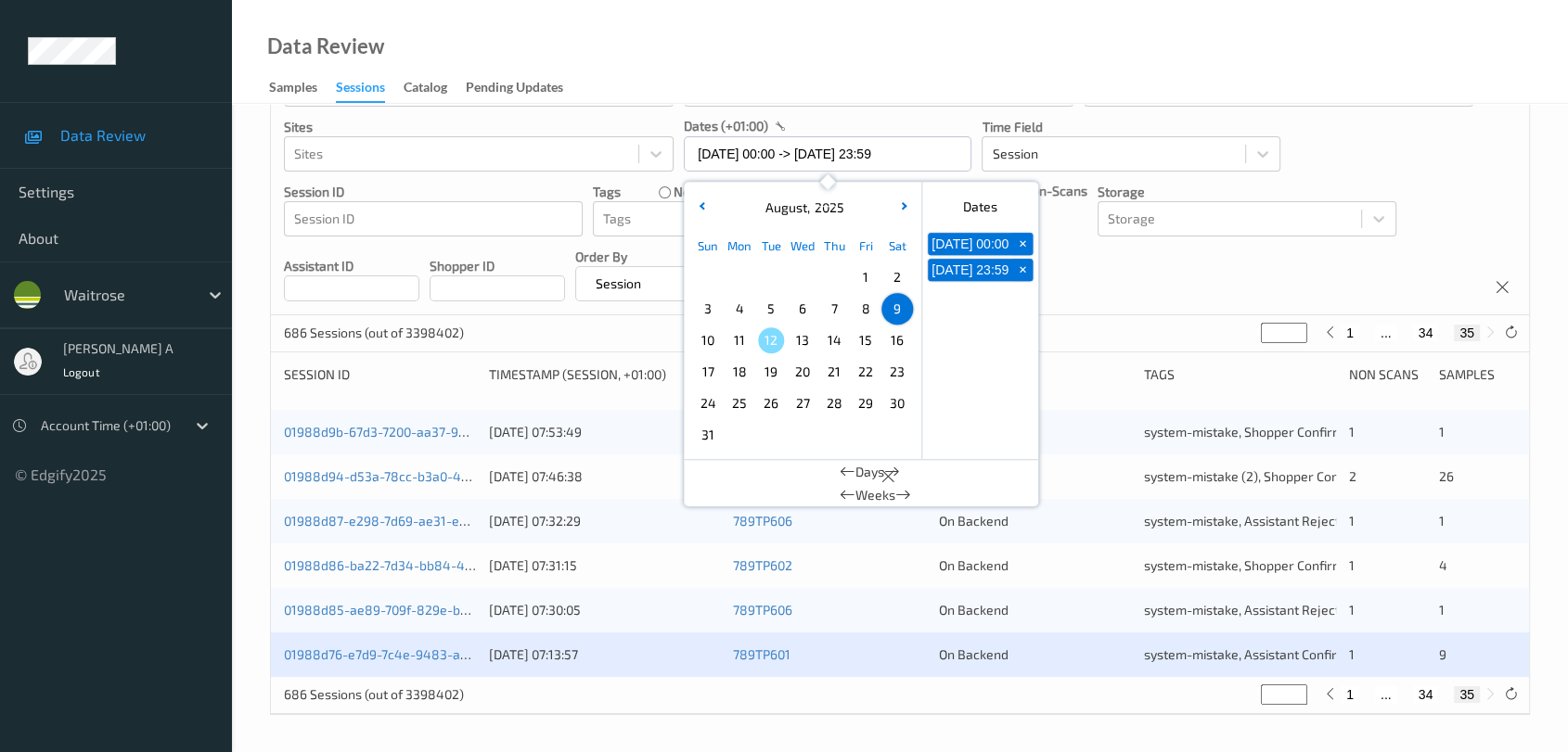
type input "*"
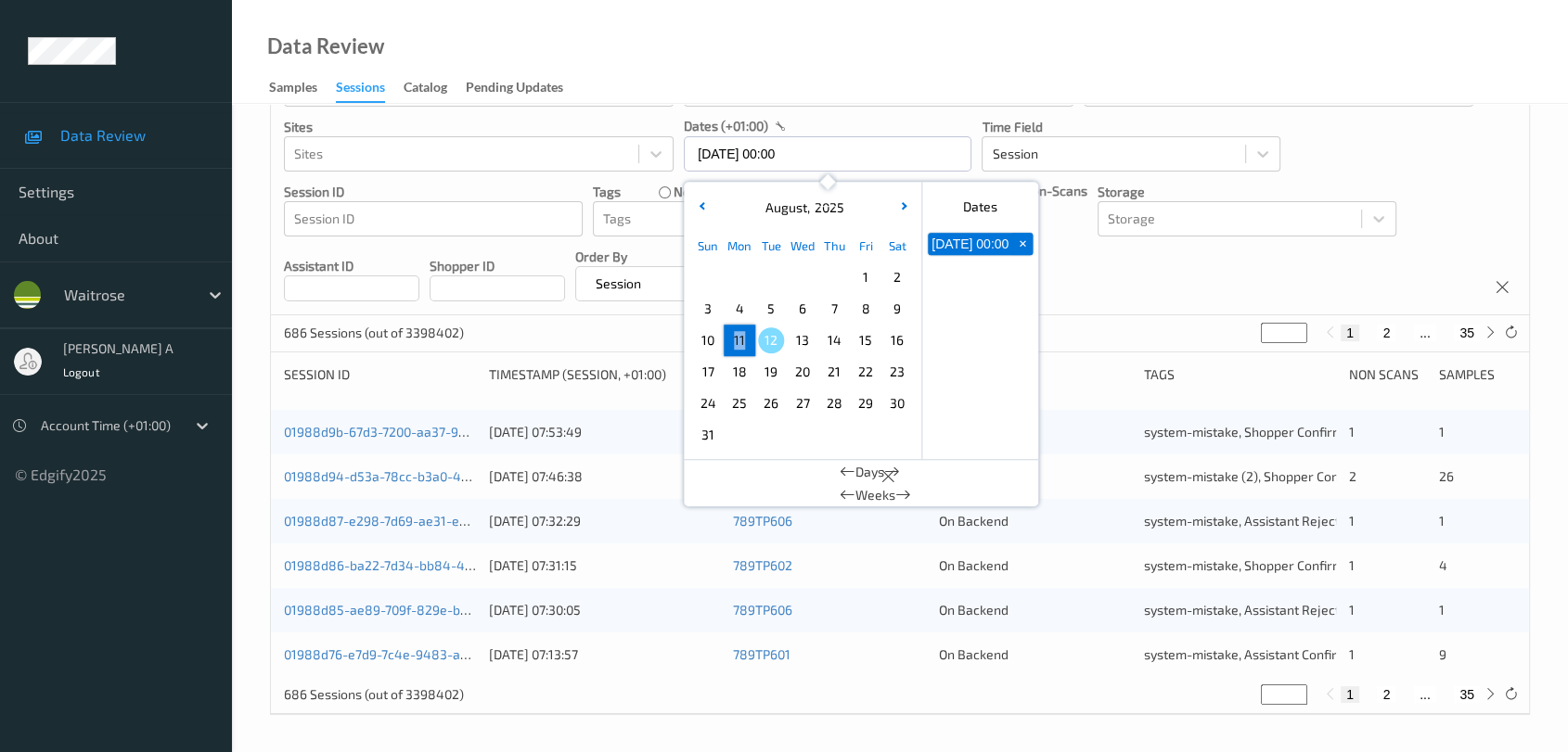
scroll to position [3, 0]
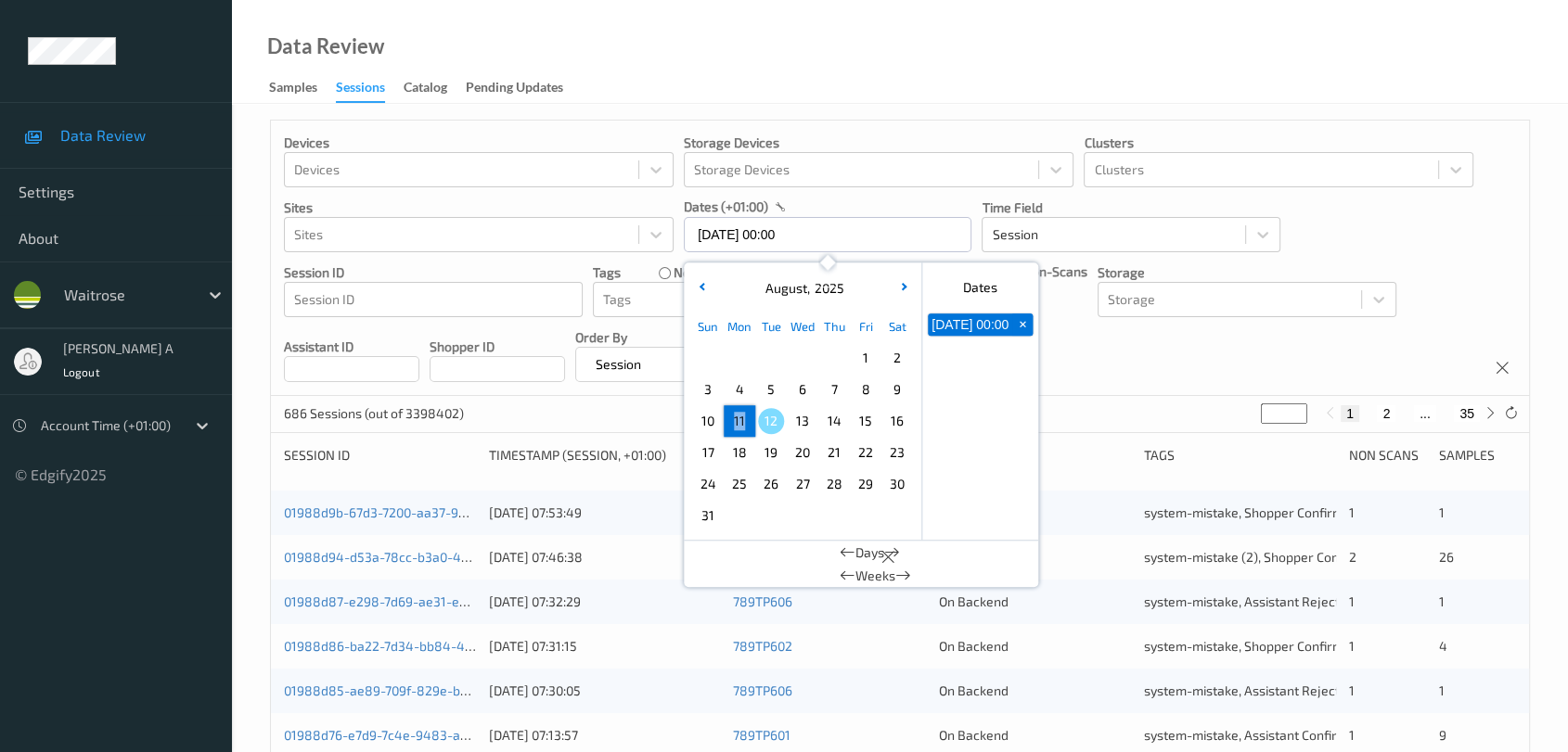
click at [740, 341] on div "Sun Mon Tue Wed Thu Fri Sat 1 2 3 4 5 6 7 8 9 10 11 12 13 14 15 16 17 18 19 20 …" at bounding box center [802, 421] width 220 height 220
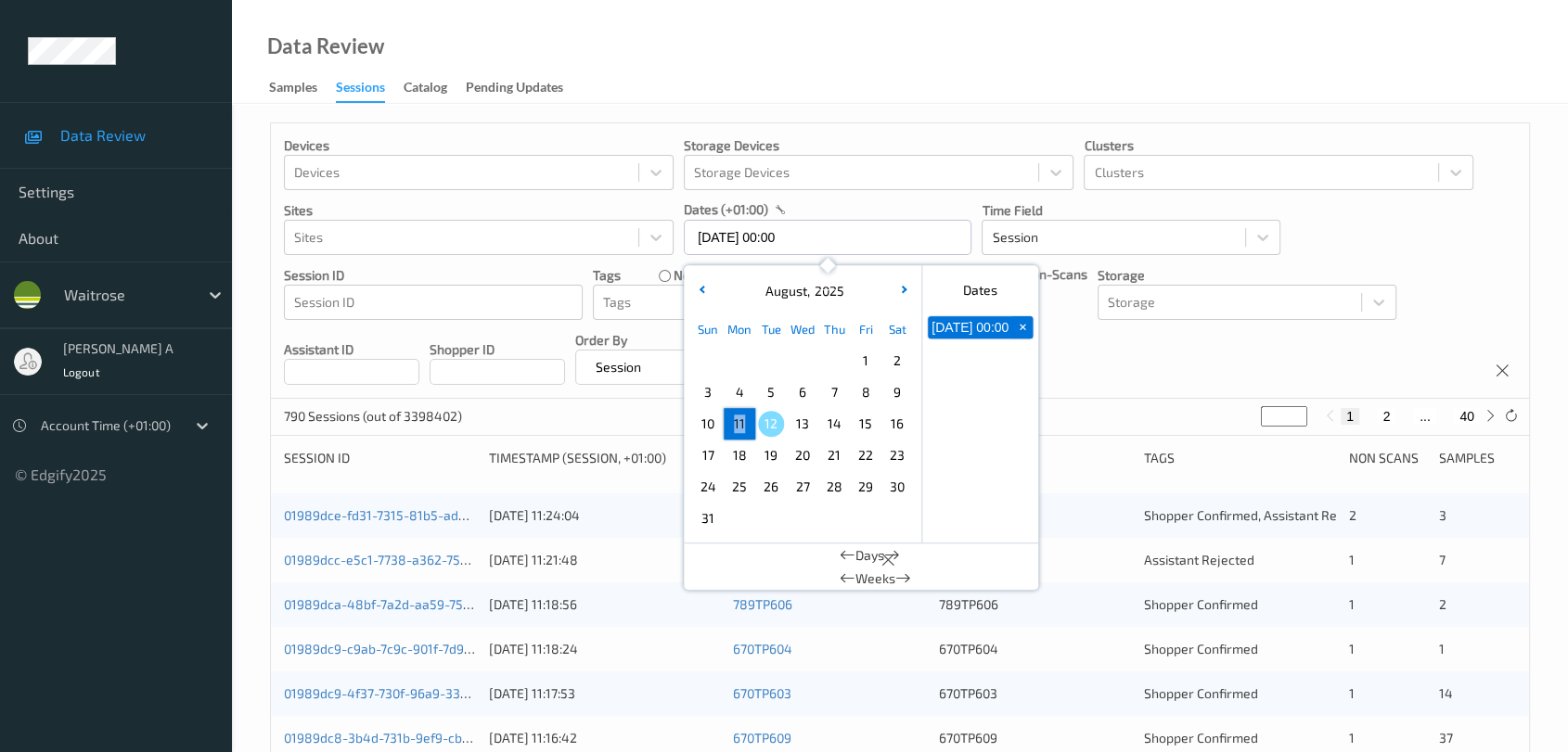
click at [739, 428] on span "11" at bounding box center [739, 424] width 26 height 26
click at [739, 427] on span "11" at bounding box center [739, 424] width 26 height 26
type input "[DATE] 00:00 -> [DATE] 23:59"
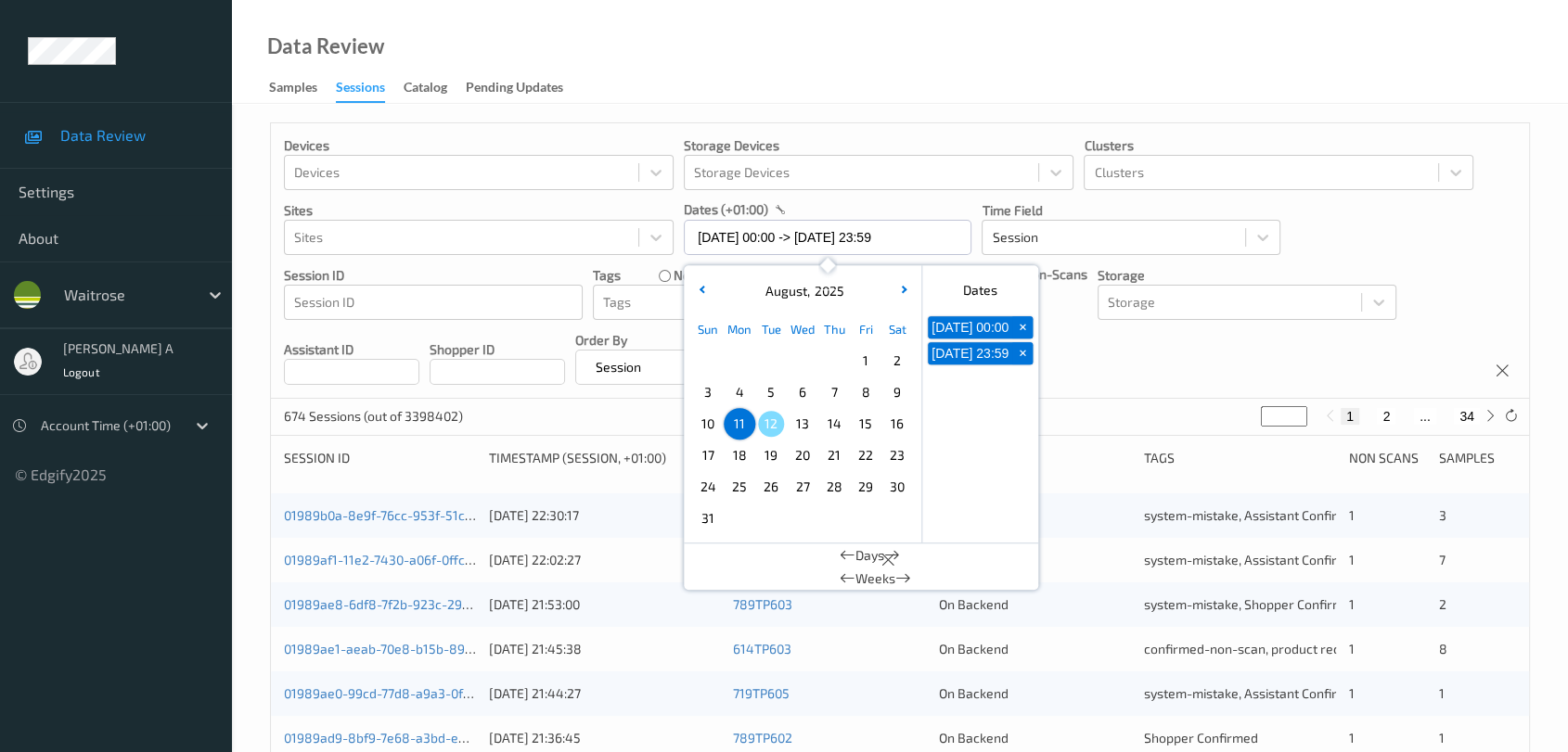
click at [1092, 353] on div "Devices Devices Storage Devices Storage Devices Clusters Clusters Sites Sites d…" at bounding box center [900, 261] width 1258 height 276
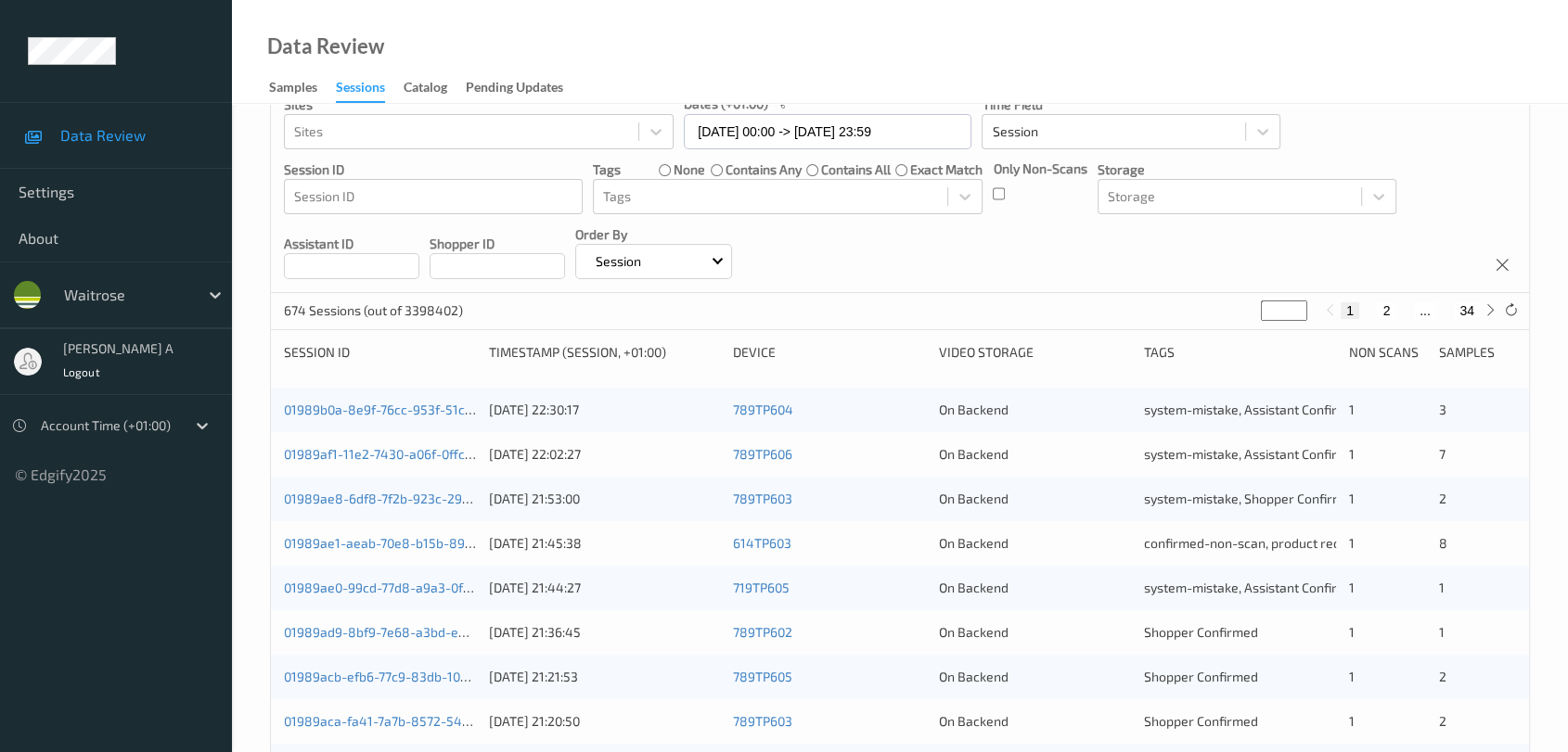
scroll to position [206, 0]
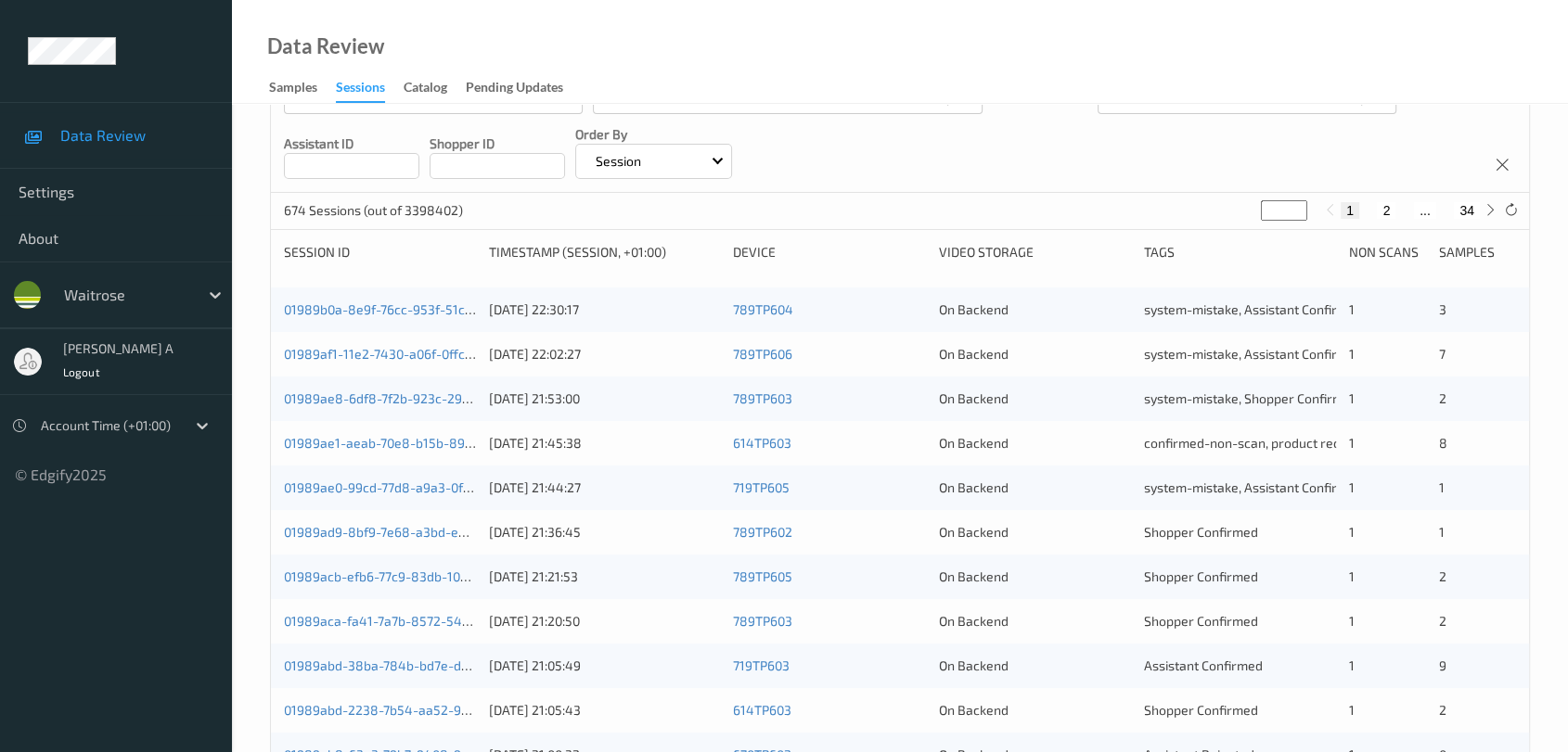
drag, startPoint x: 1277, startPoint y: 210, endPoint x: 1227, endPoint y: 210, distance: 50.0
click at [1227, 210] on div "674 Sessions (out of 3398402) * 1 2 ... 34" at bounding box center [900, 212] width 1258 height 37
type input "*"
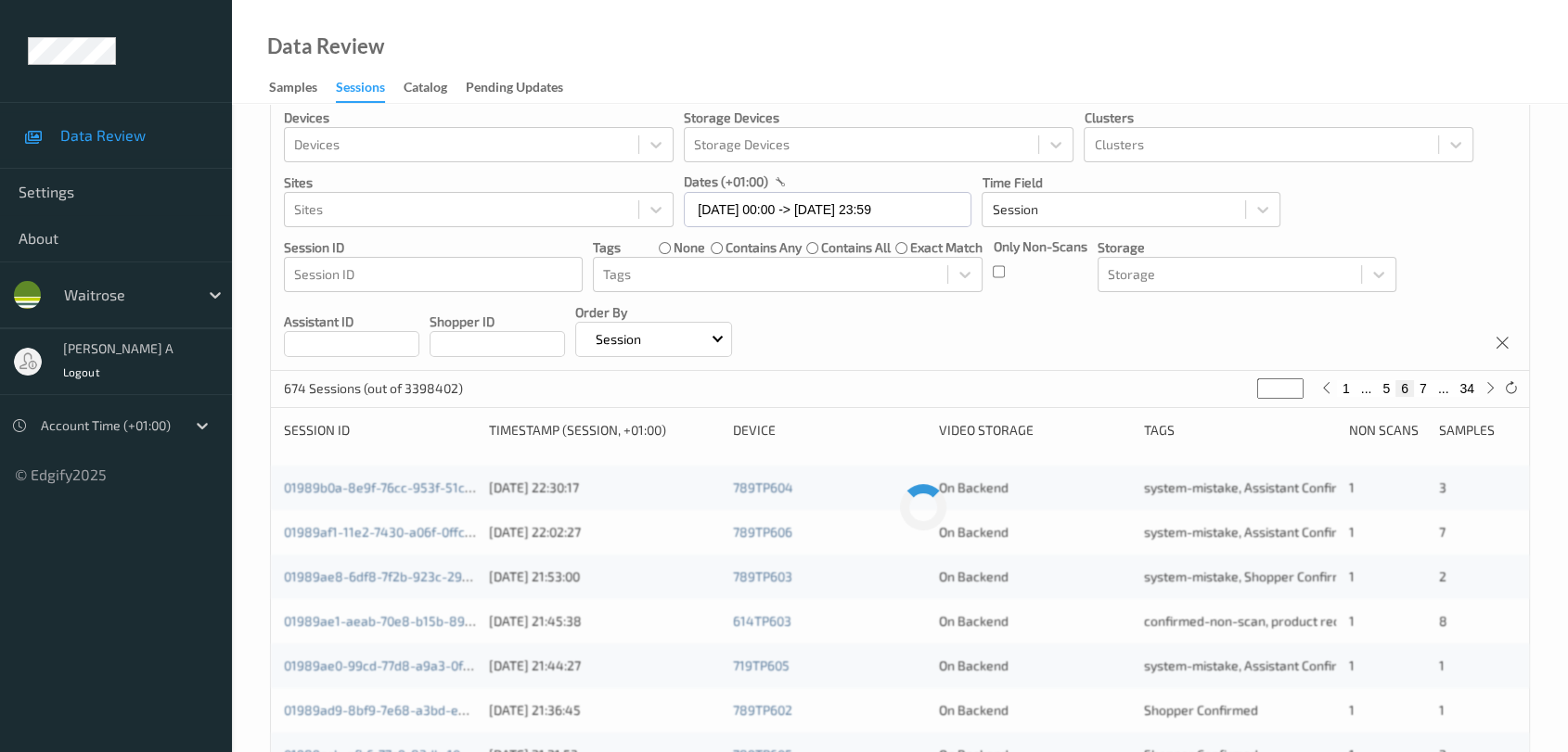
type input "*"
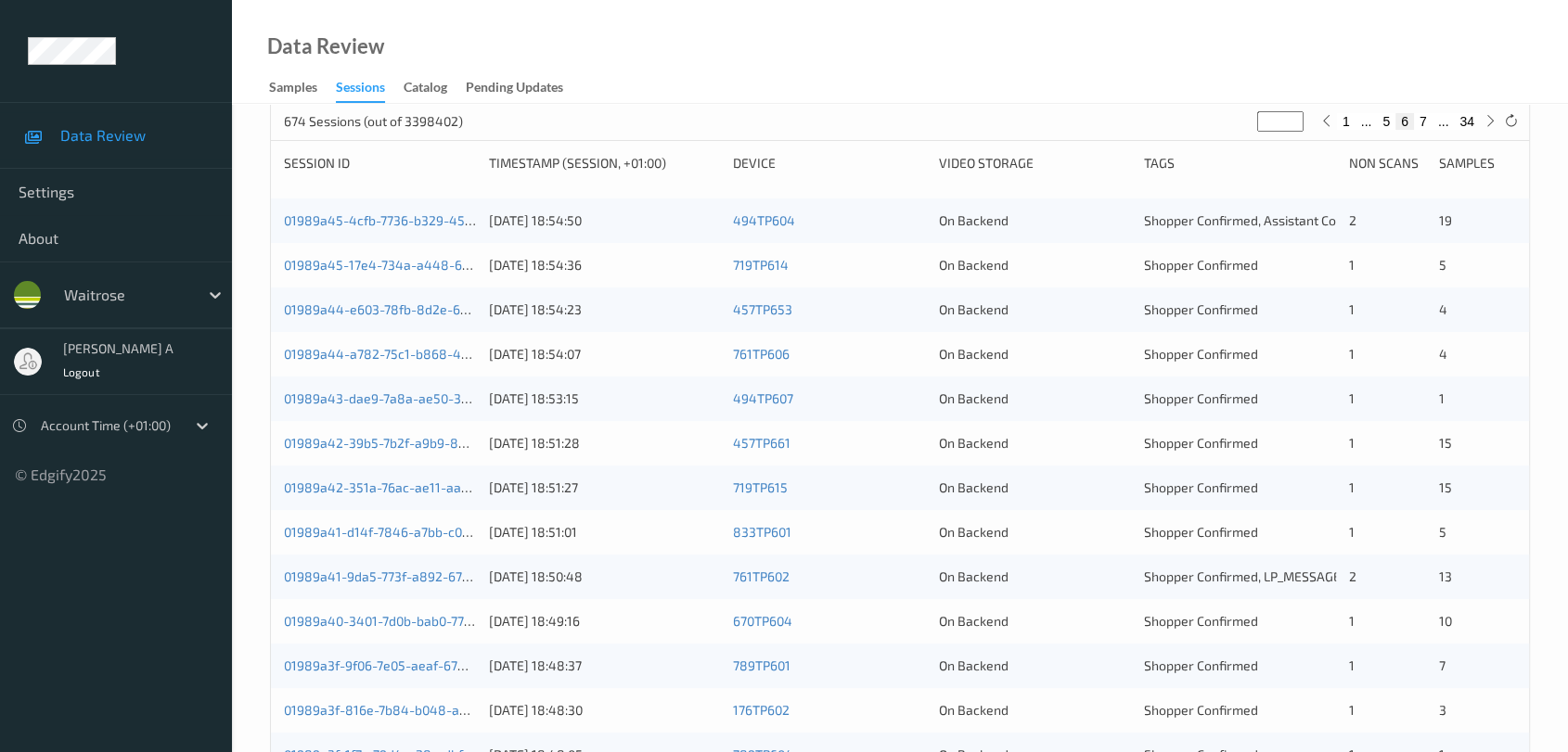
scroll to position [0, 0]
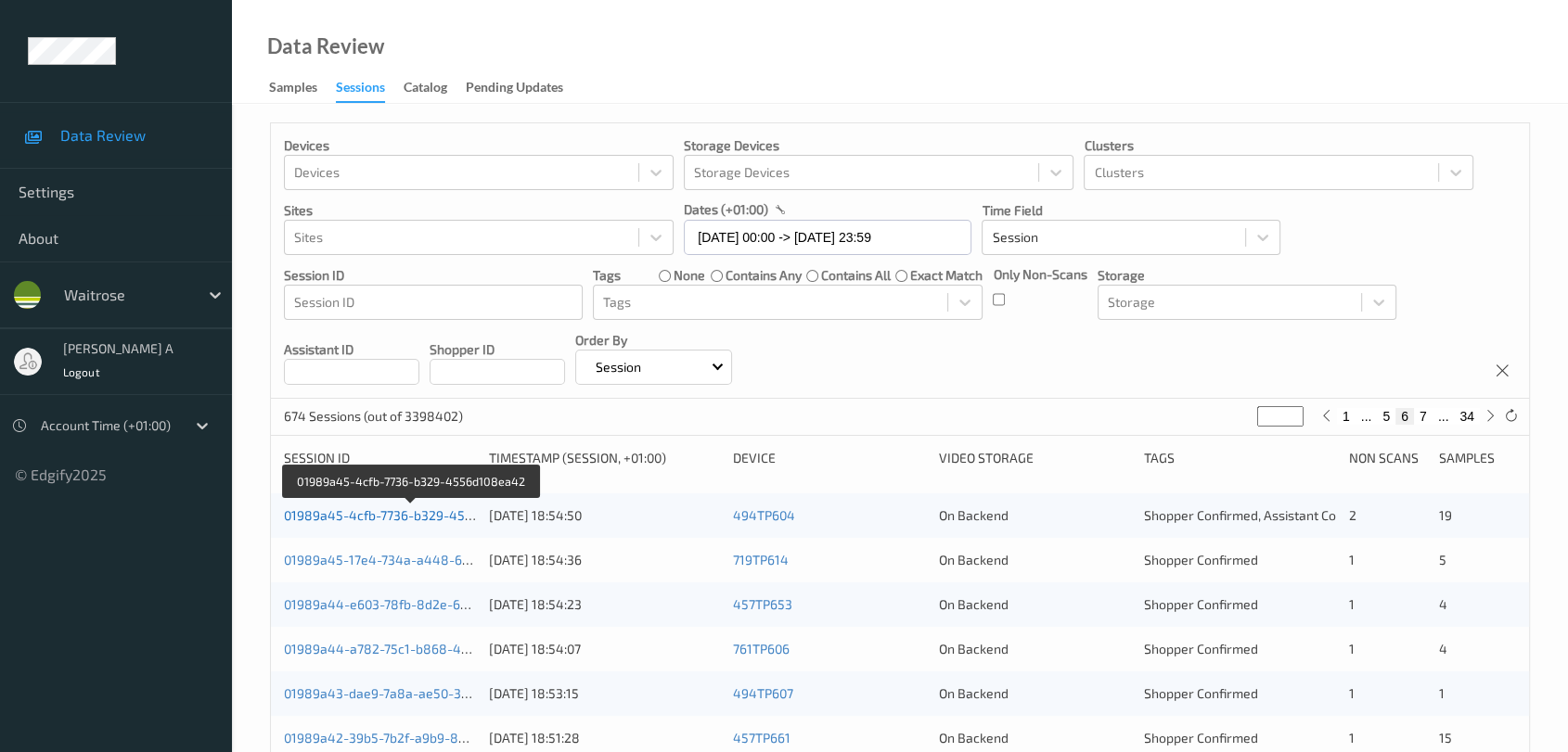
click at [363, 515] on link "01989a45-4cfb-7736-b329-4556d108ea42" at bounding box center [410, 516] width 255 height 16
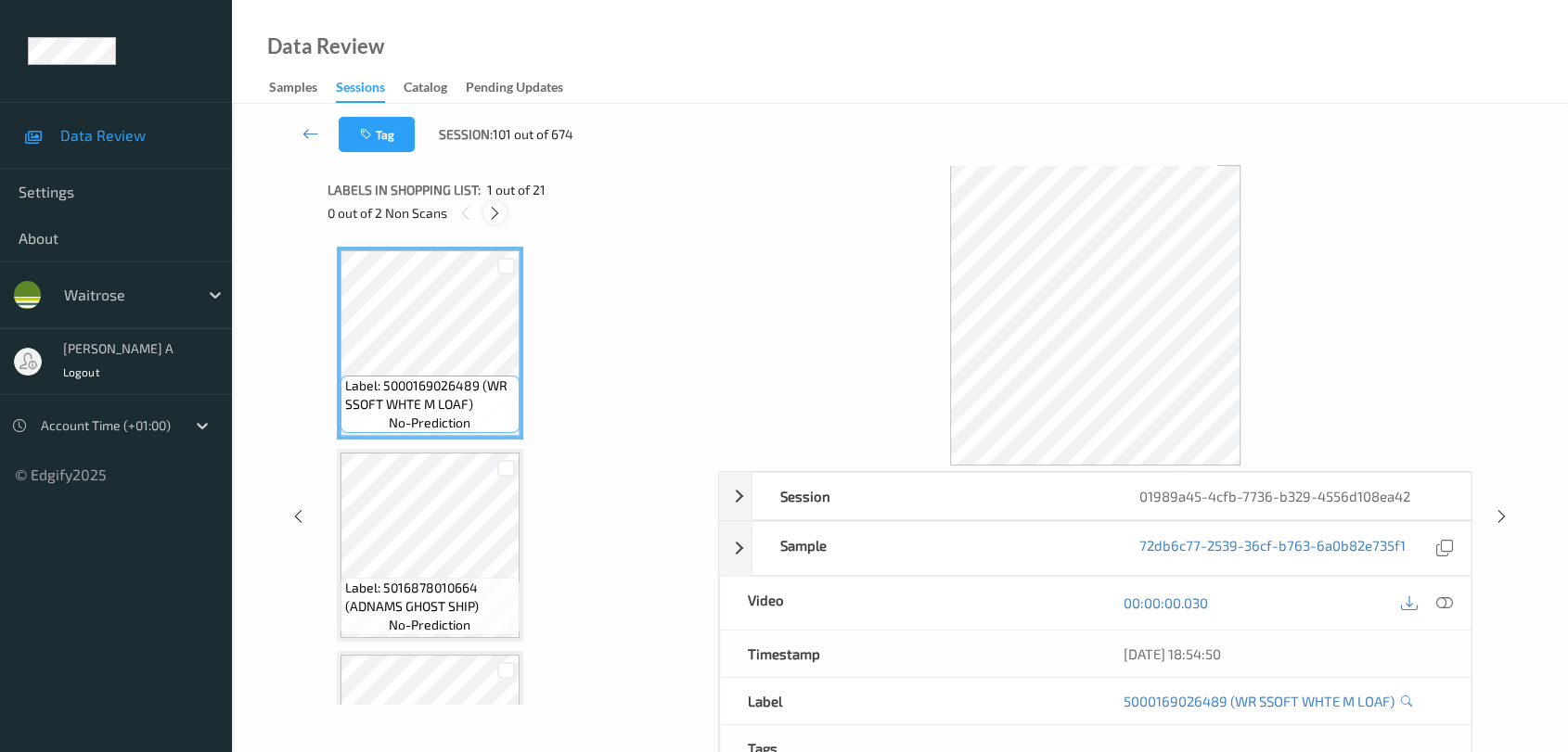
click at [496, 214] on icon at bounding box center [495, 213] width 16 height 17
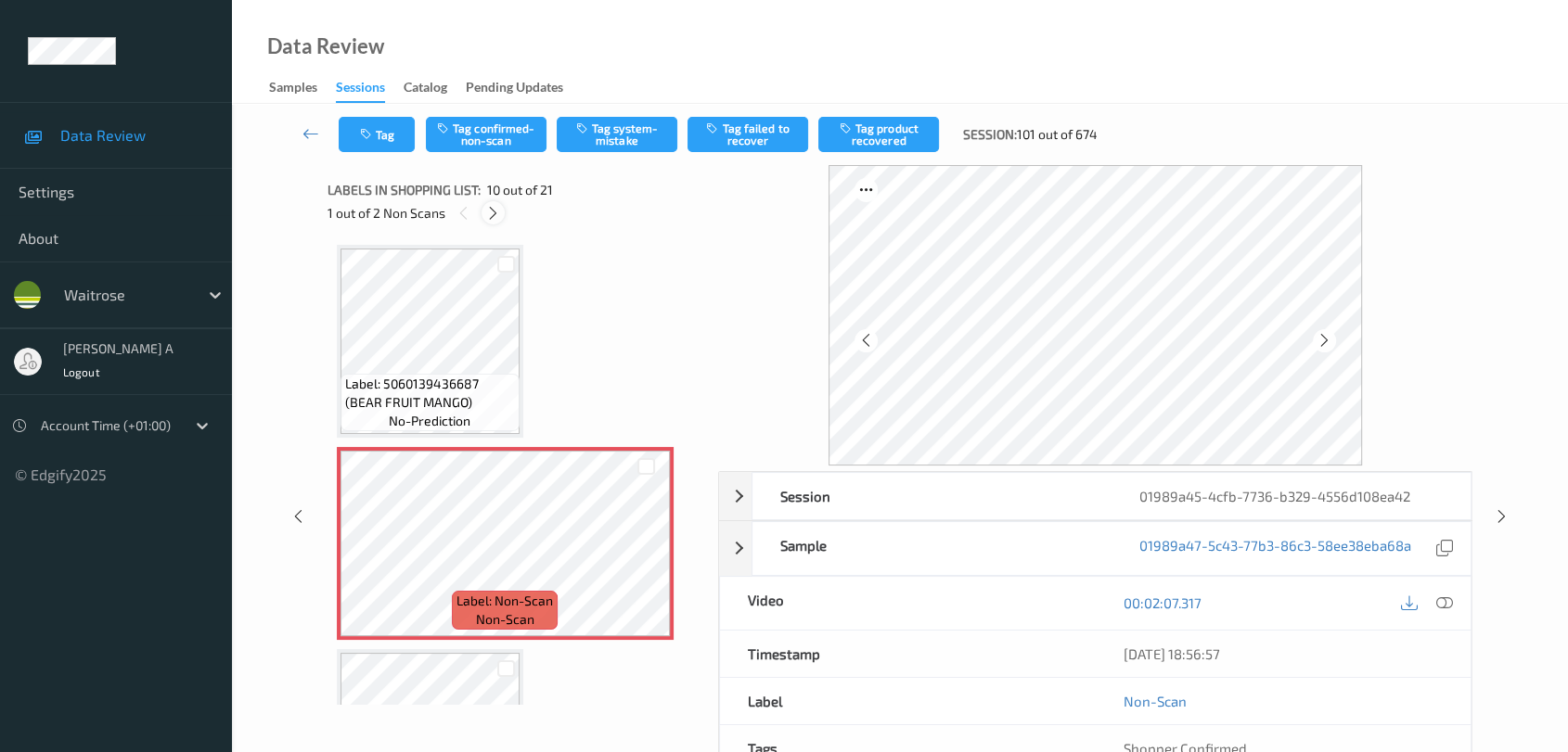
click at [492, 212] on icon at bounding box center [493, 213] width 16 height 17
click at [466, 211] on icon at bounding box center [466, 213] width 16 height 17
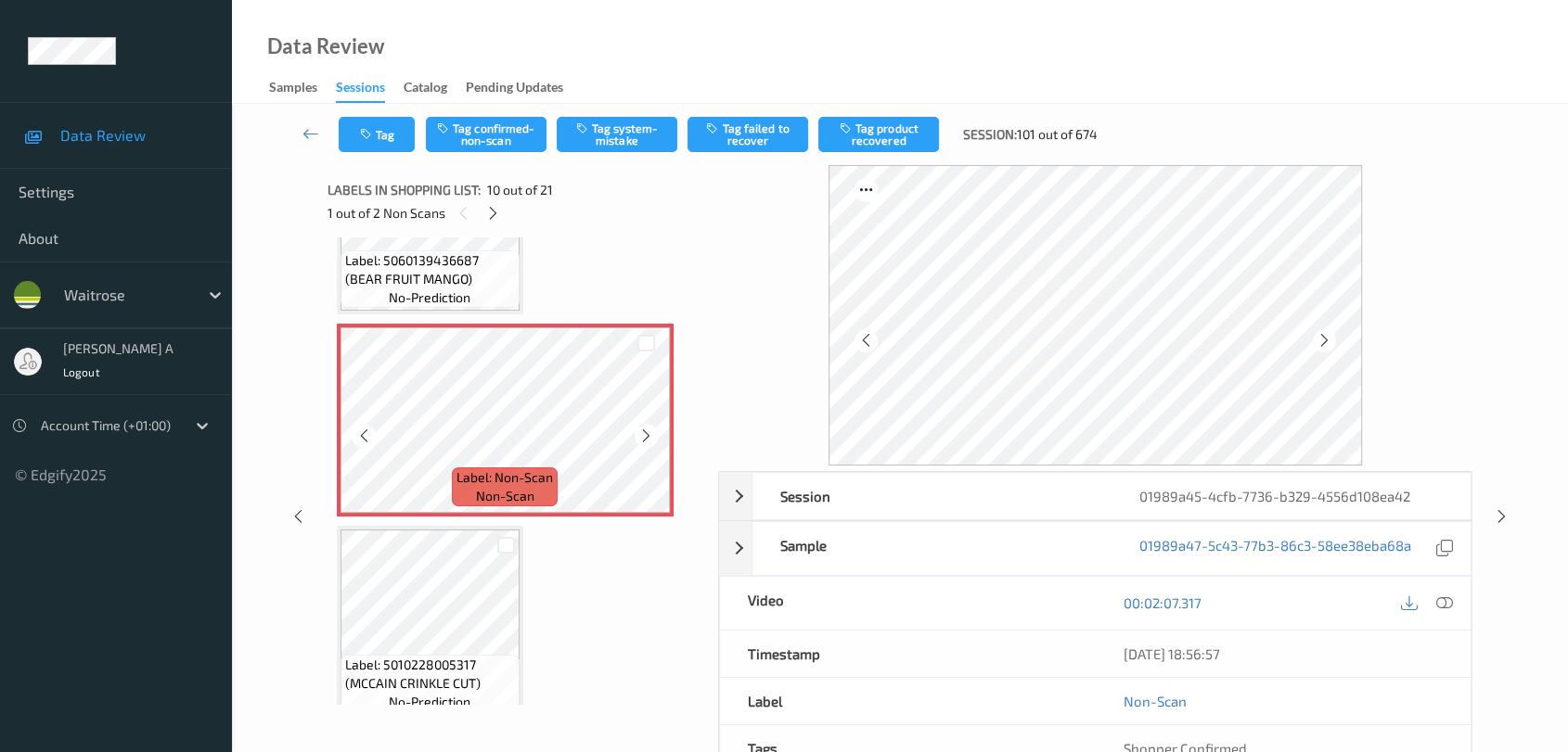
scroll to position [1723, 0]
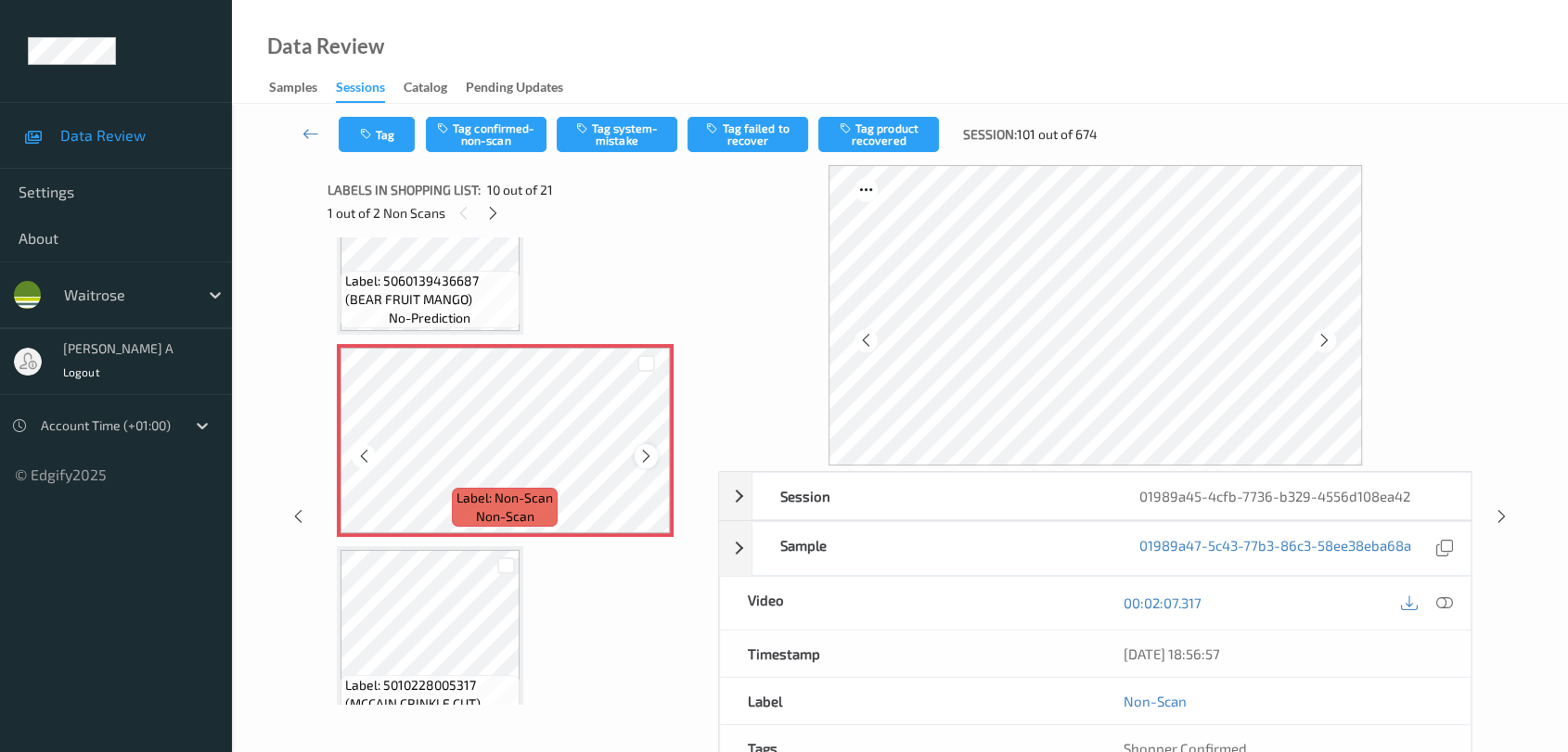
click at [648, 451] on icon at bounding box center [646, 456] width 16 height 17
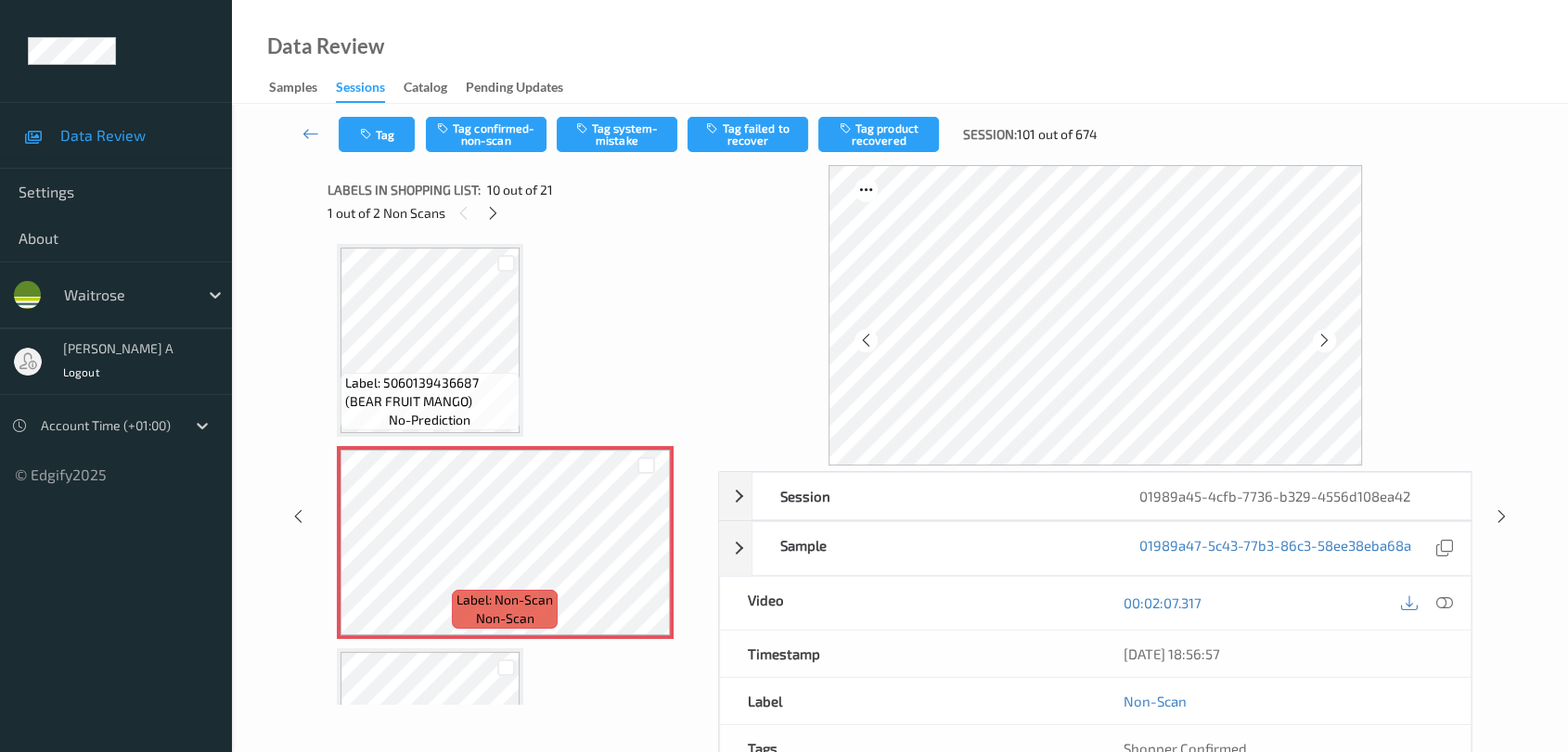
scroll to position [1620, 0]
click at [1424, 605] on icon at bounding box center [1444, 602] width 17 height 17
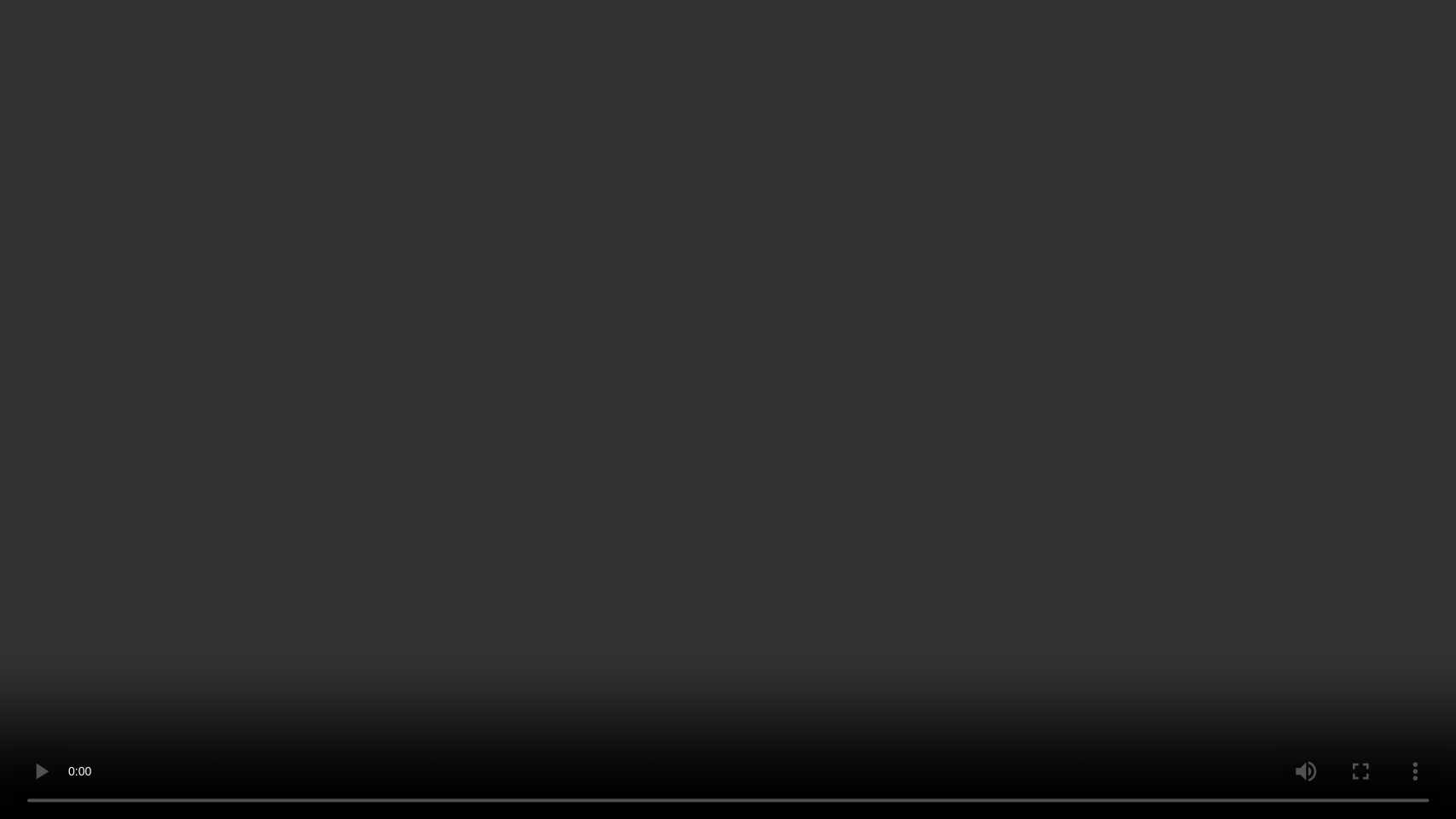
click at [722, 376] on video at bounding box center [728, 409] width 1456 height 819
click at [779, 325] on video at bounding box center [728, 409] width 1456 height 819
click at [533, 570] on video at bounding box center [728, 409] width 1456 height 819
click at [614, 475] on video at bounding box center [728, 409] width 1456 height 819
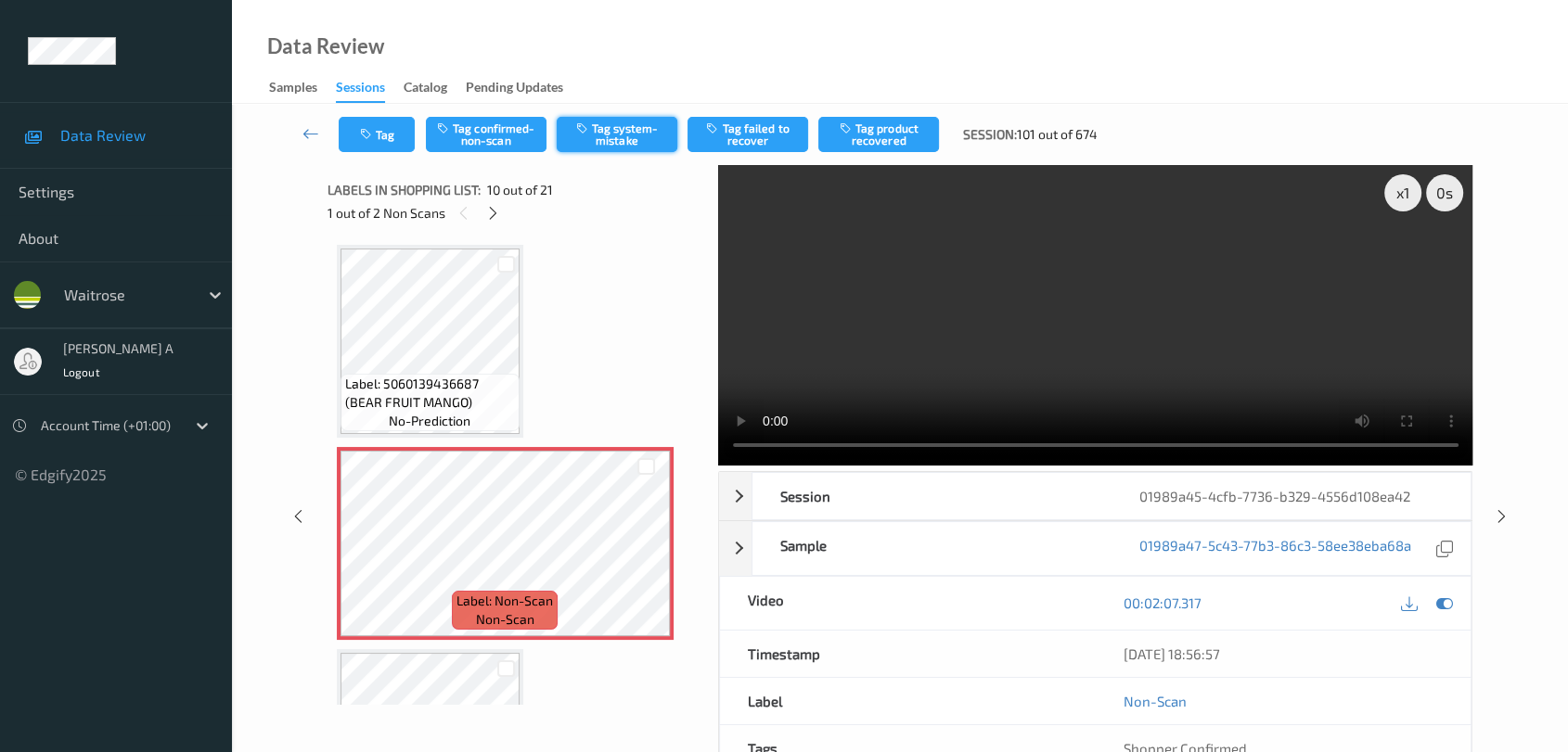
click at [645, 133] on button "Tag system-mistake" at bounding box center [617, 135] width 121 height 35
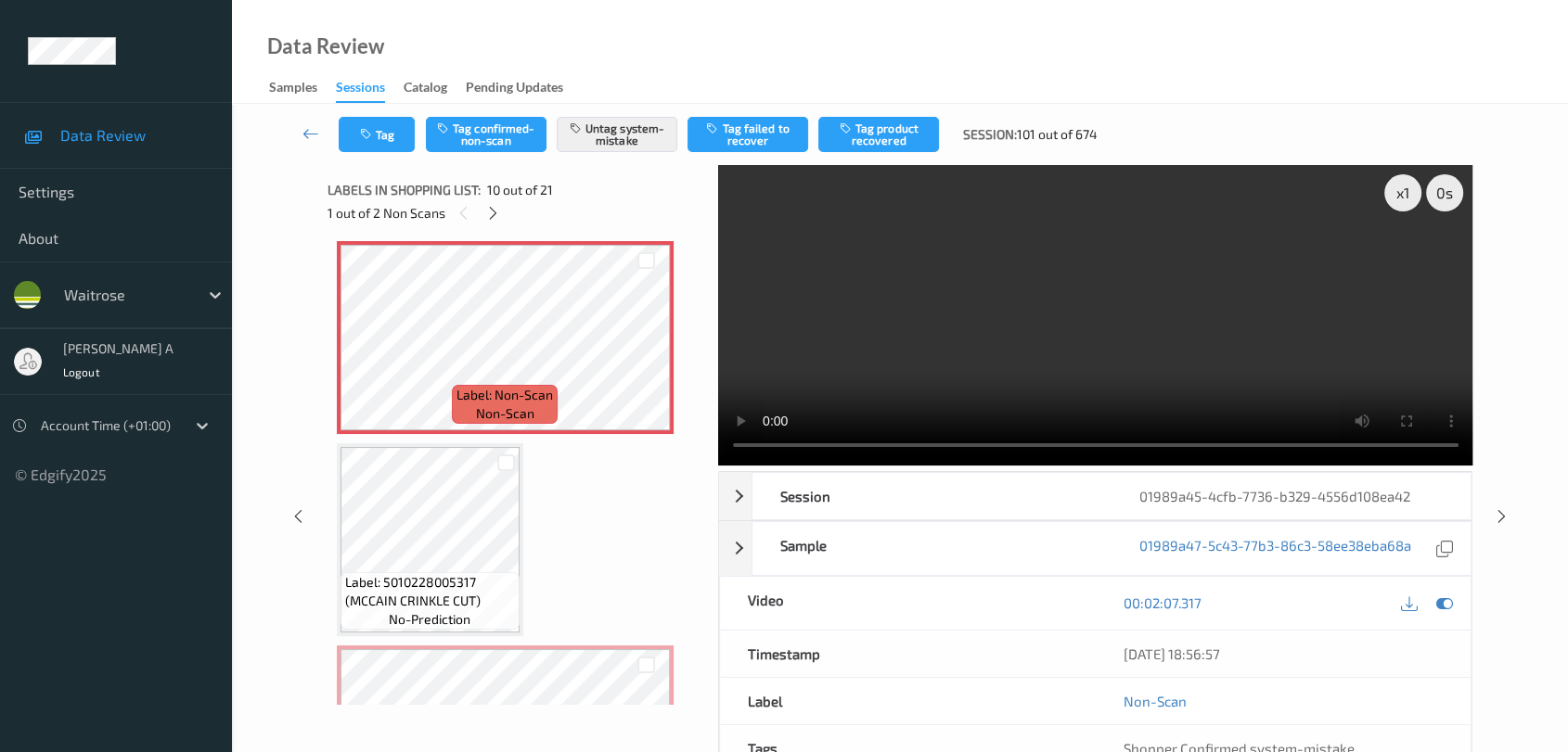
scroll to position [2033, 0]
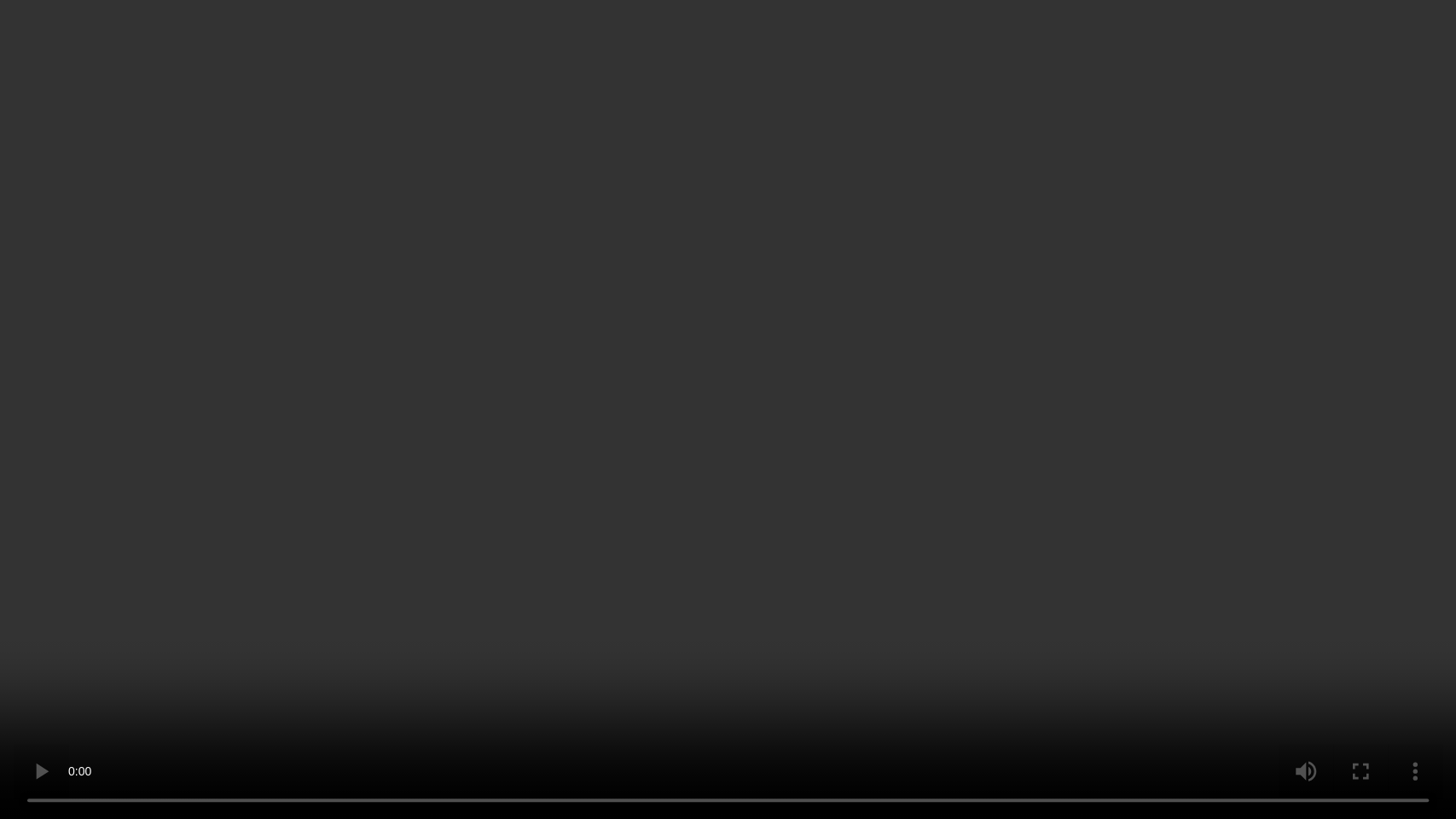
click at [883, 571] on video at bounding box center [728, 409] width 1456 height 819
click at [766, 465] on video at bounding box center [728, 409] width 1456 height 819
click at [743, 586] on video at bounding box center [728, 409] width 1456 height 819
click at [684, 605] on video at bounding box center [728, 409] width 1456 height 819
click at [778, 531] on video at bounding box center [728, 409] width 1456 height 819
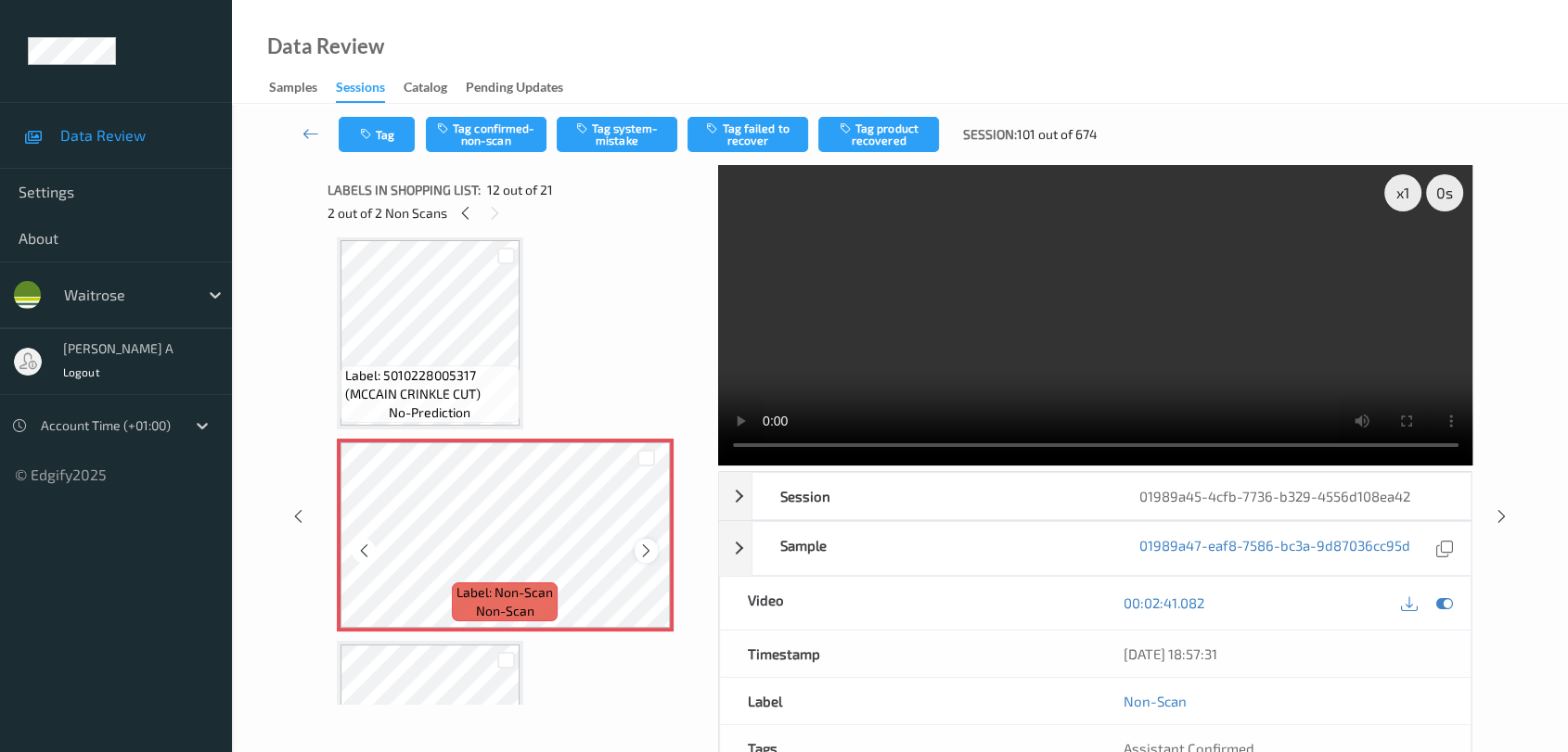
click at [640, 544] on icon at bounding box center [646, 550] width 16 height 17
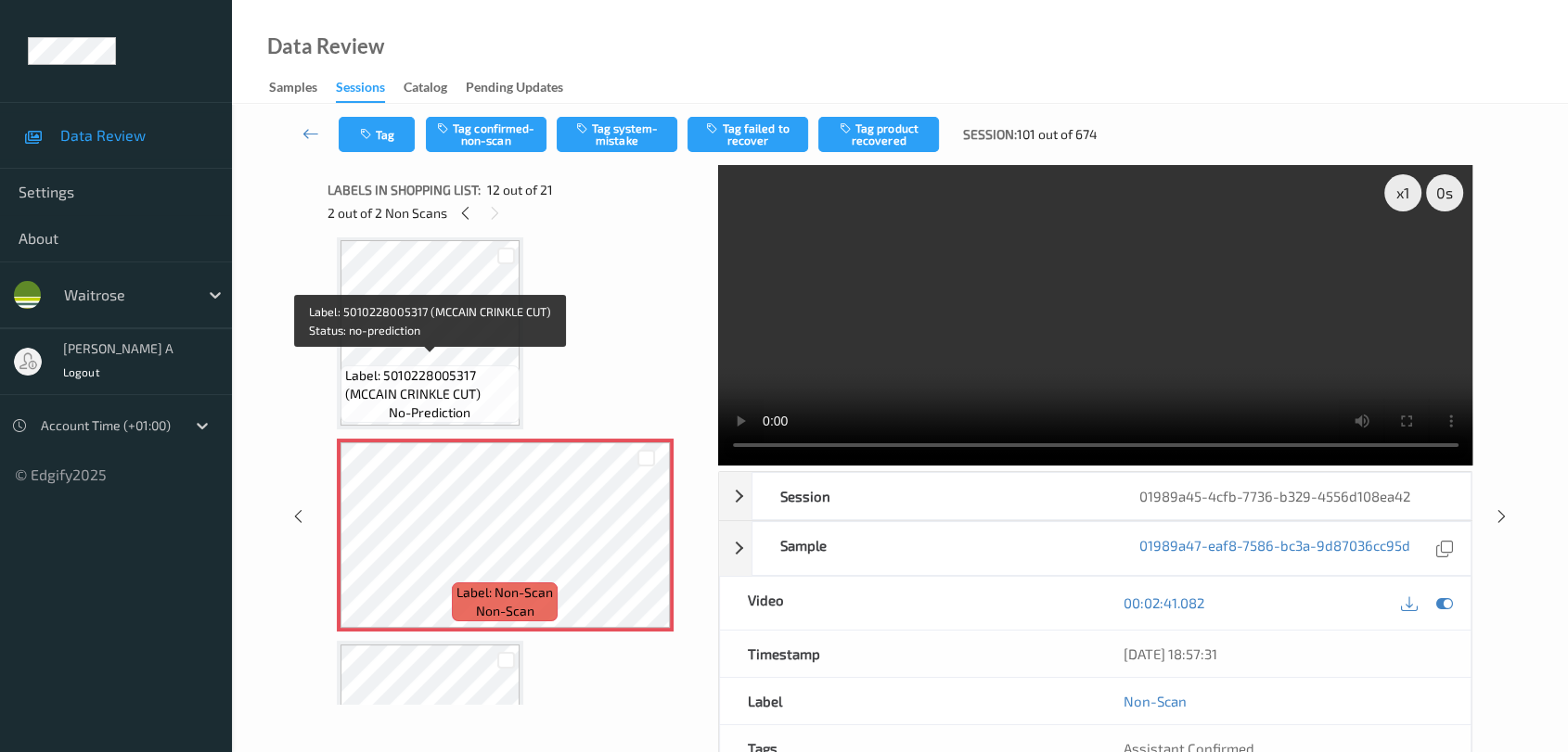
click at [421, 388] on span "Label: 5010228005317 (MCCAIN CRINKLE CUT)" at bounding box center [430, 385] width 169 height 37
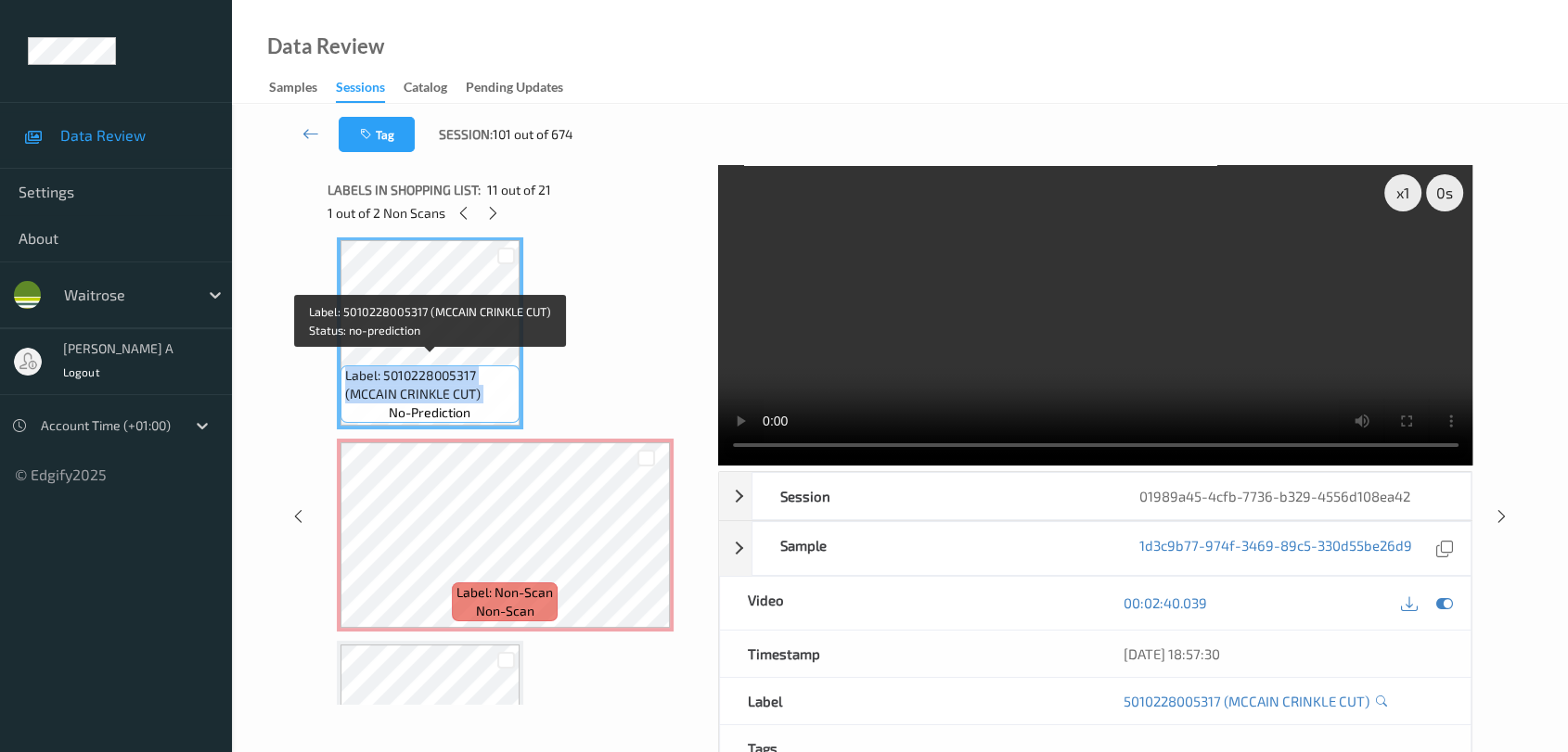
click at [421, 388] on span "Label: 5010228005317 (MCCAIN CRINKLE CUT)" at bounding box center [430, 385] width 169 height 37
click at [470, 383] on span "Label: 5010228005317 (MCCAIN CRINKLE CUT)" at bounding box center [430, 385] width 169 height 37
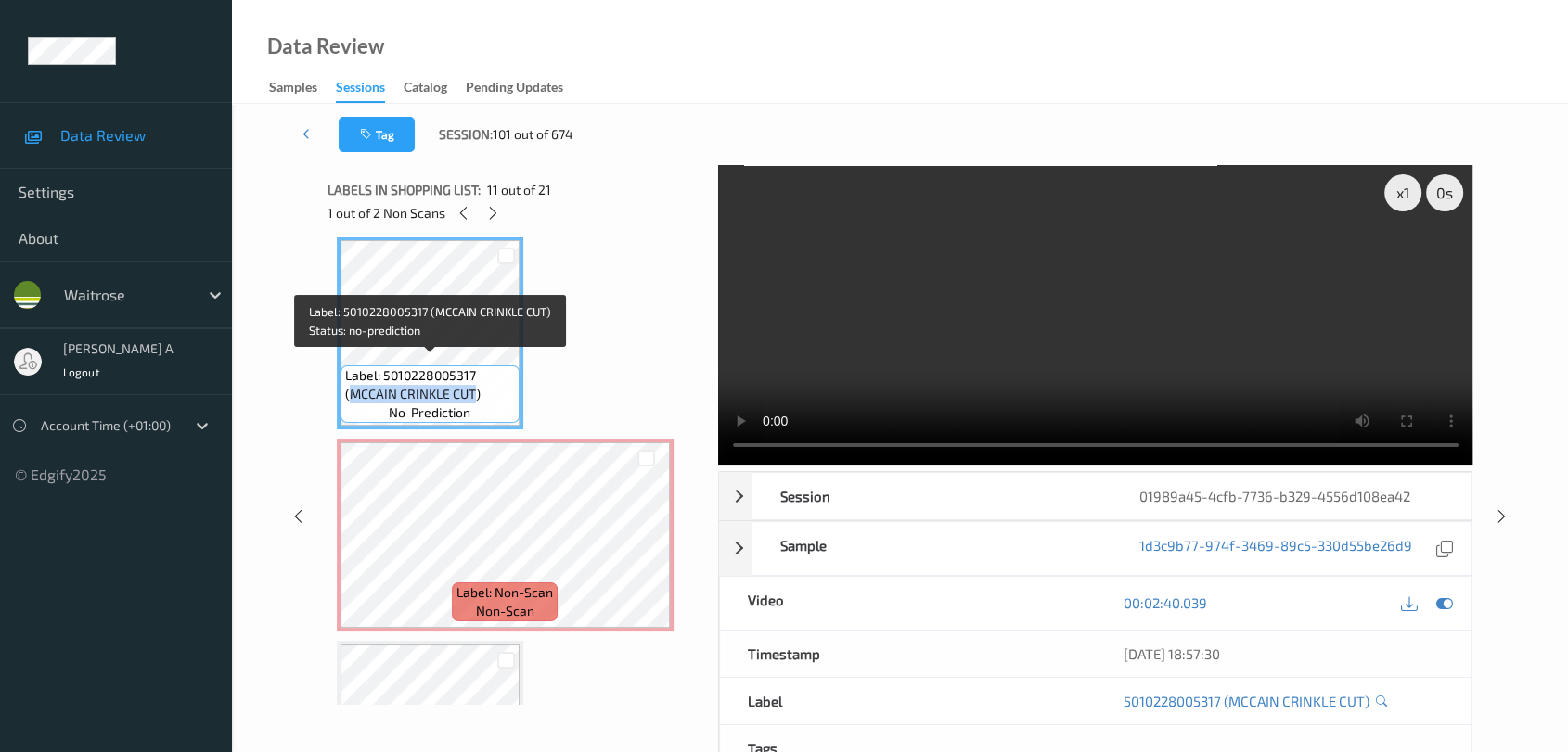
drag, startPoint x: 474, startPoint y: 383, endPoint x: 350, endPoint y: 380, distance: 124.0
click at [350, 380] on span "Label: 5010228005317 (MCCAIN CRINKLE CUT)" at bounding box center [430, 385] width 169 height 37
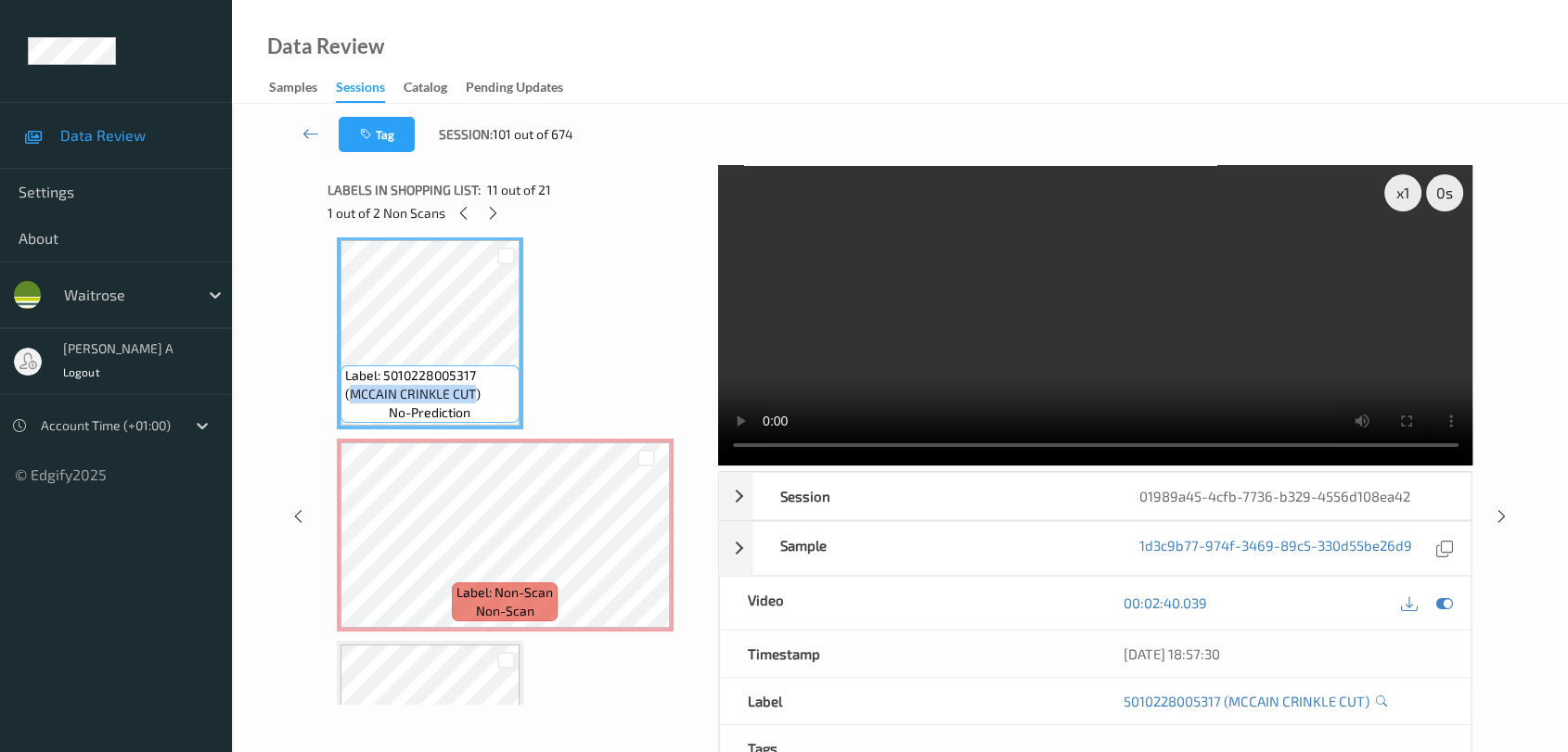
copy span "MCCAIN CRINKLE CUT"
click at [642, 542] on icon at bounding box center [646, 550] width 16 height 17
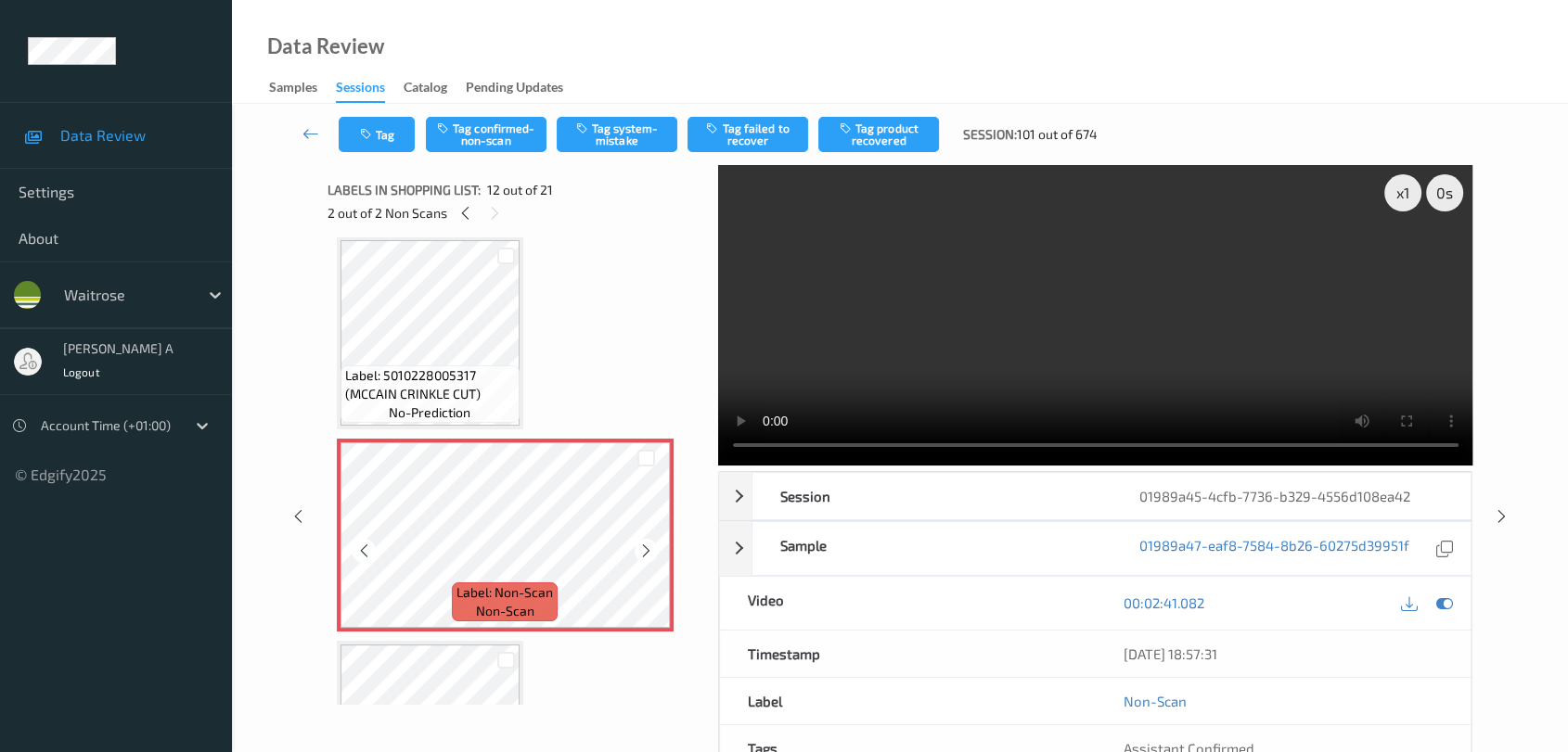
click at [642, 542] on icon at bounding box center [646, 550] width 16 height 17
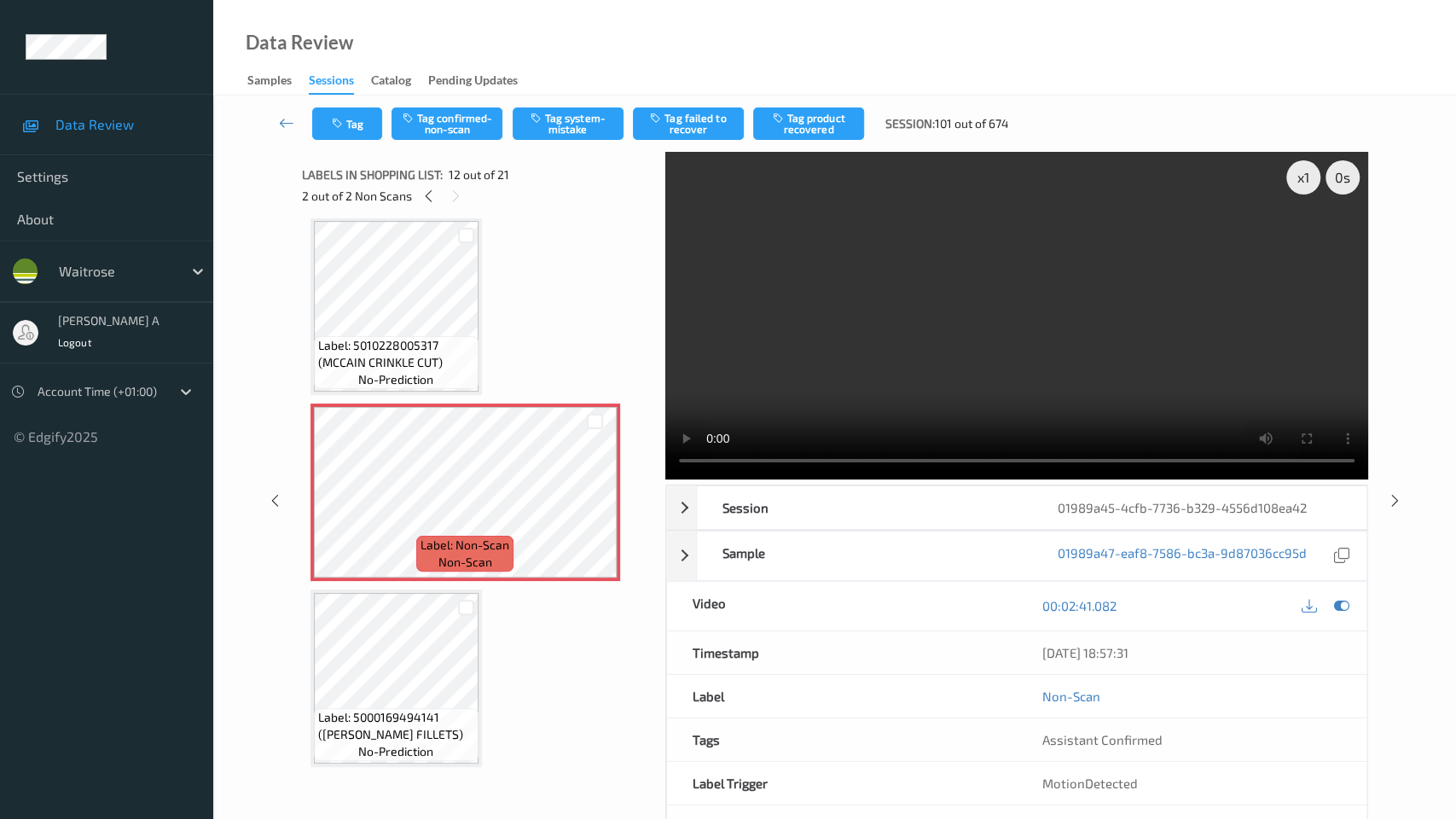
click at [770, 452] on video at bounding box center [1016, 316] width 703 height 328
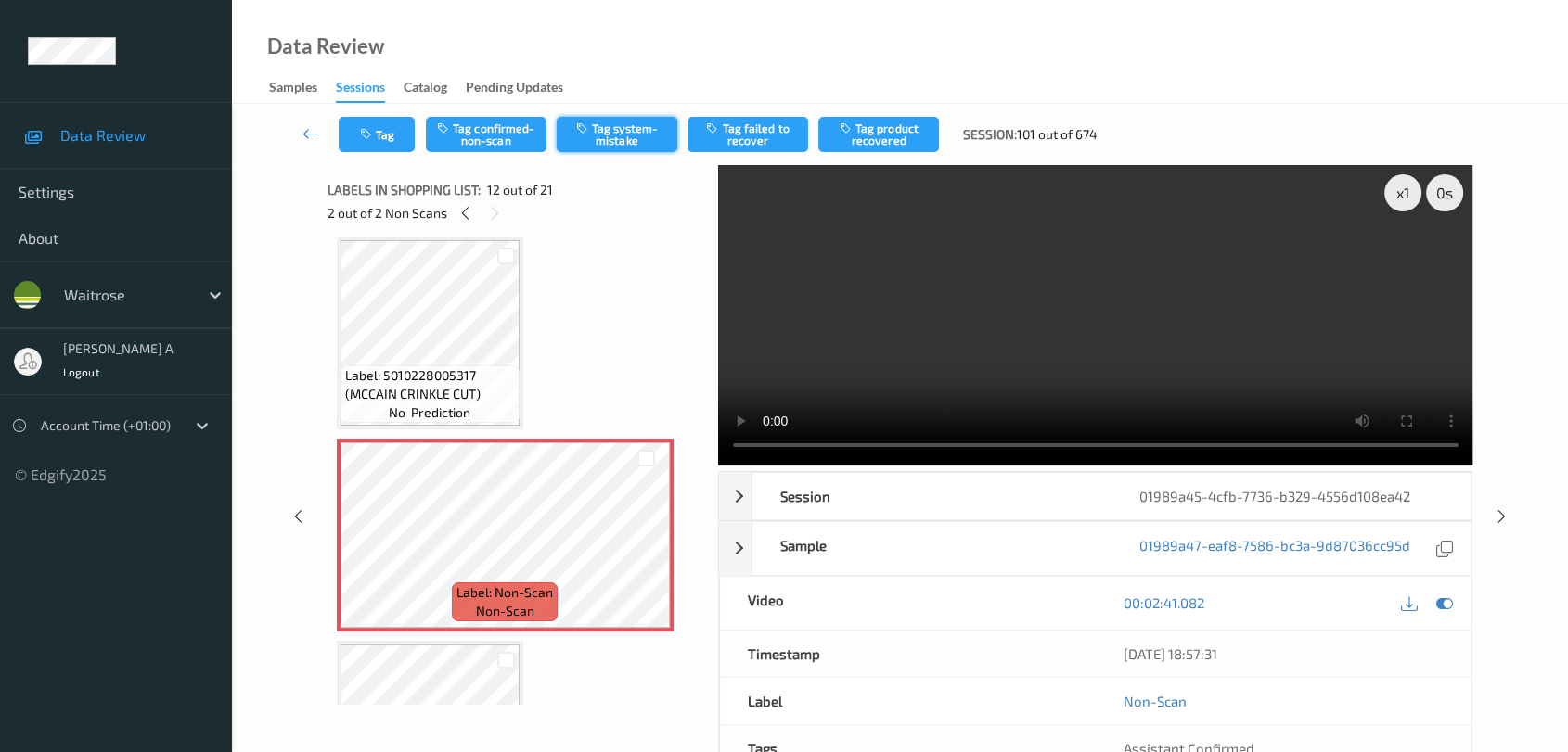
click at [632, 131] on button "Tag system-mistake" at bounding box center [617, 135] width 121 height 35
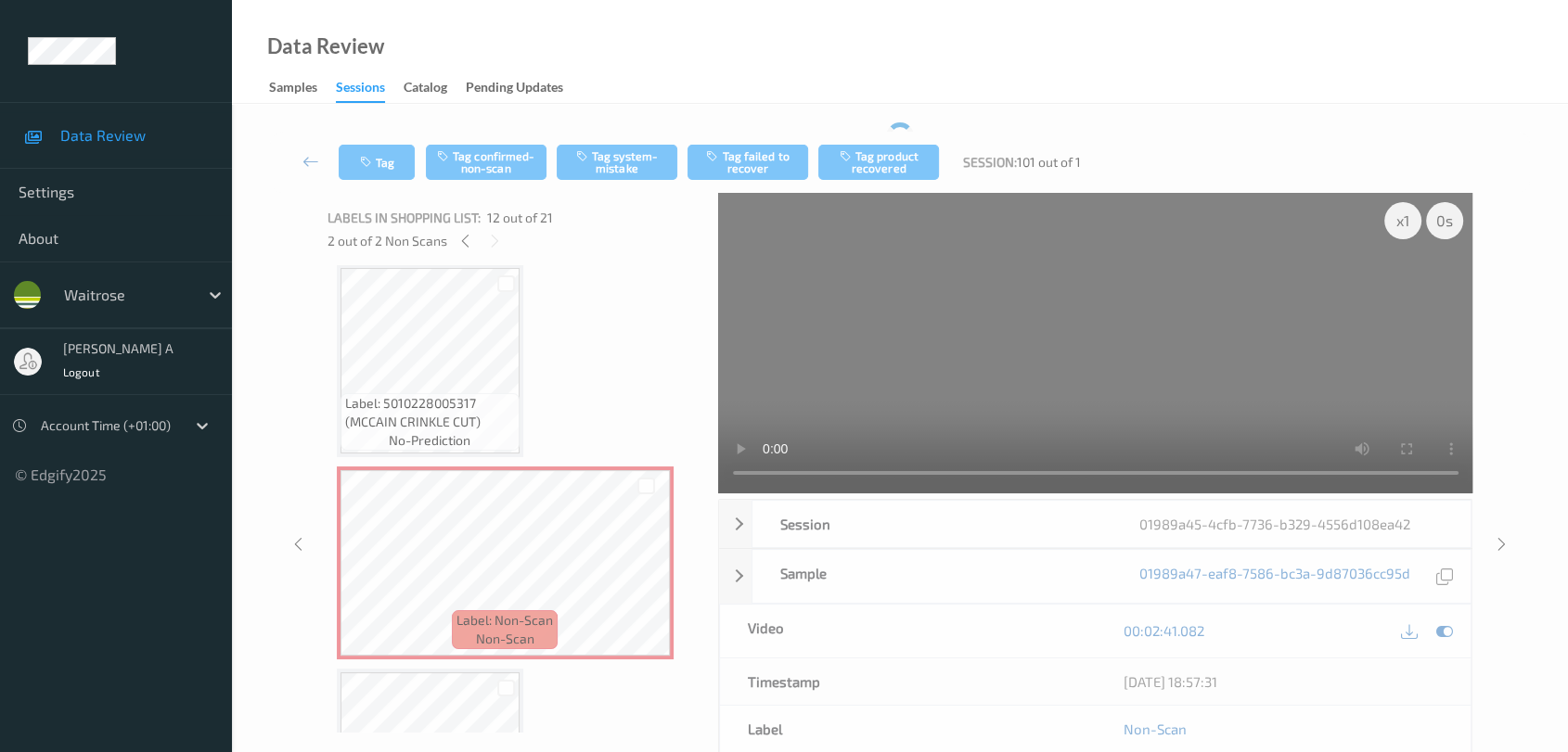
click at [360, 135] on div "Tag Tag confirmed-non-scan Tag system-mistake Tag failed to recover Tag product…" at bounding box center [900, 162] width 1260 height 61
click at [380, 161] on button "Tag" at bounding box center [376, 162] width 76 height 35
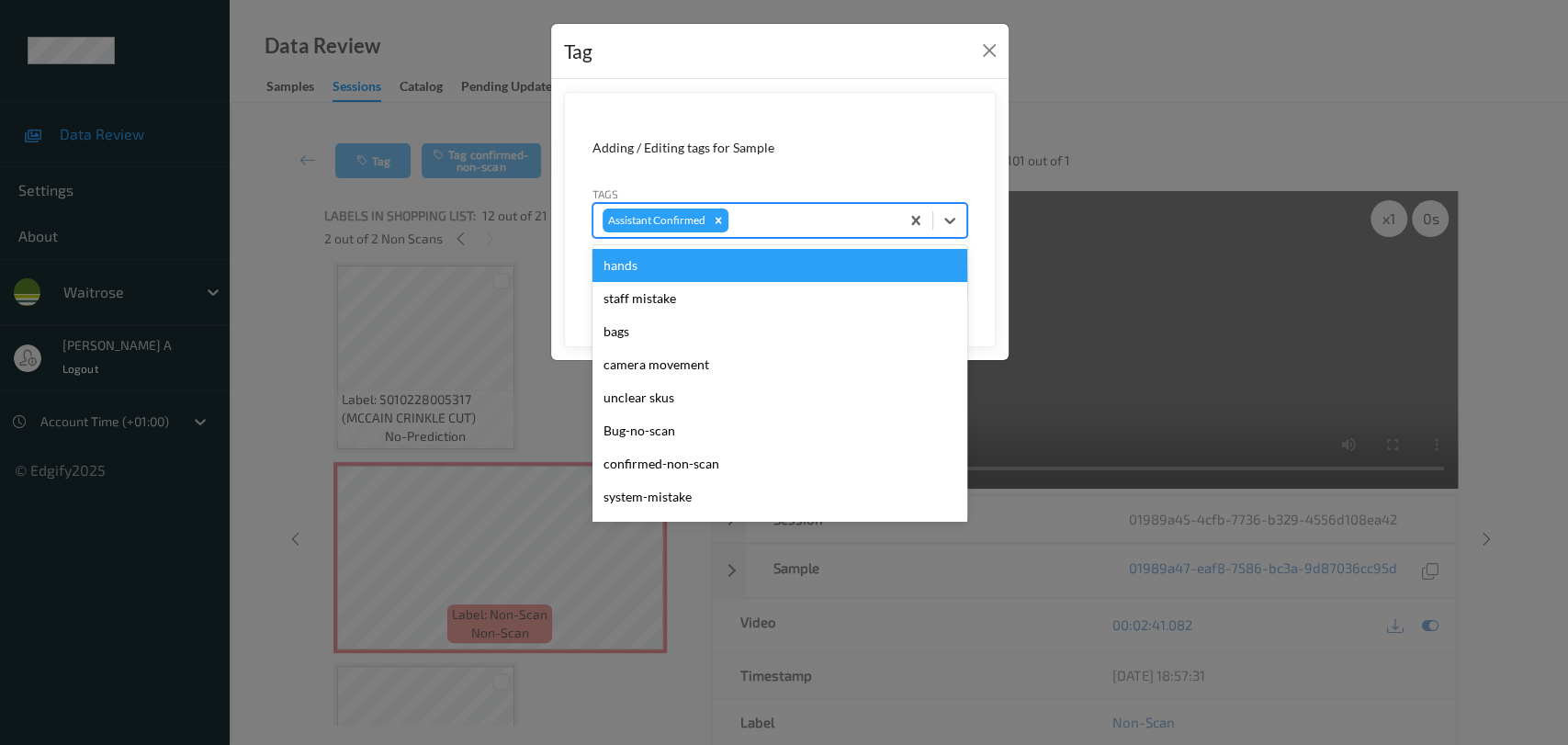
click at [770, 222] on div at bounding box center [811, 220] width 158 height 22
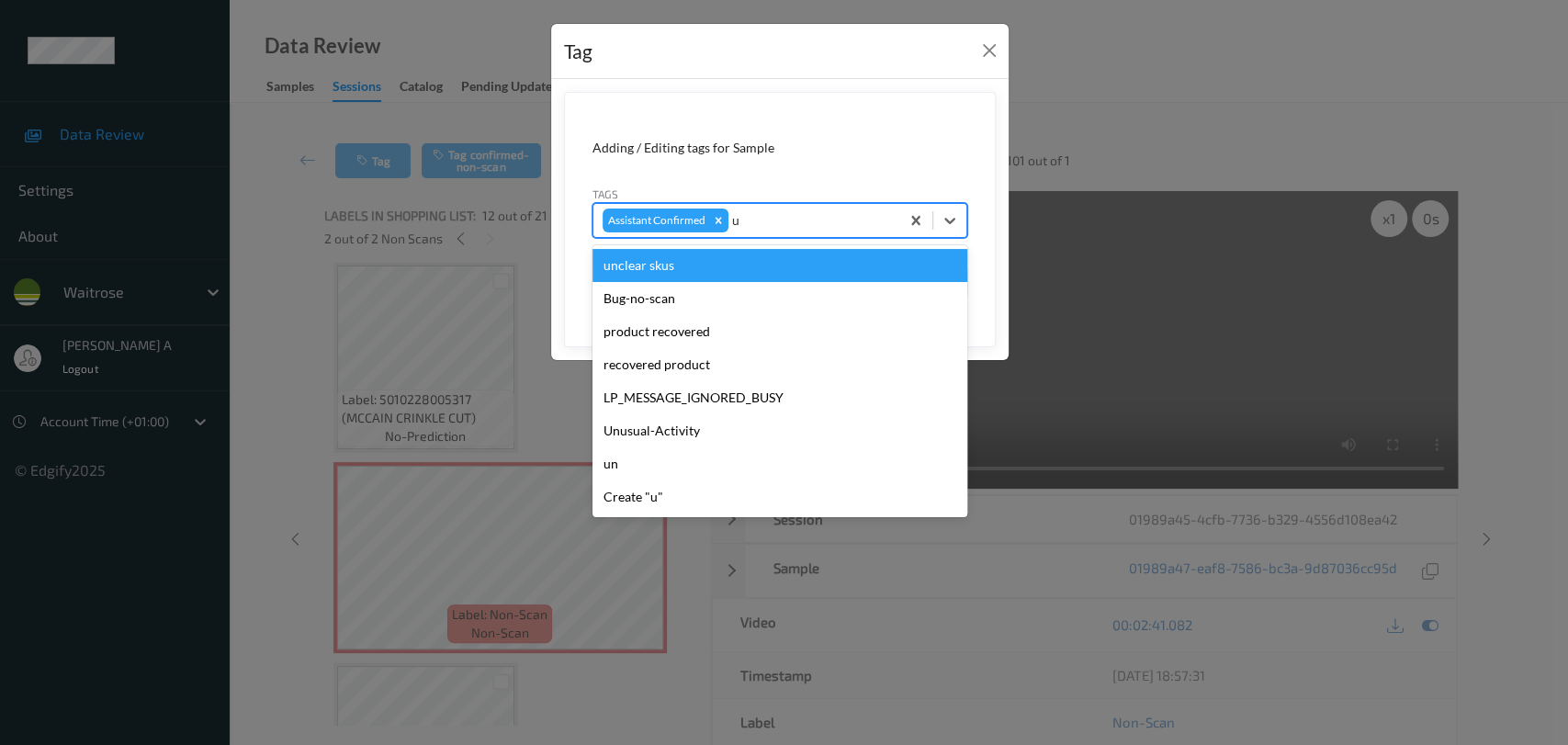
type input "un"
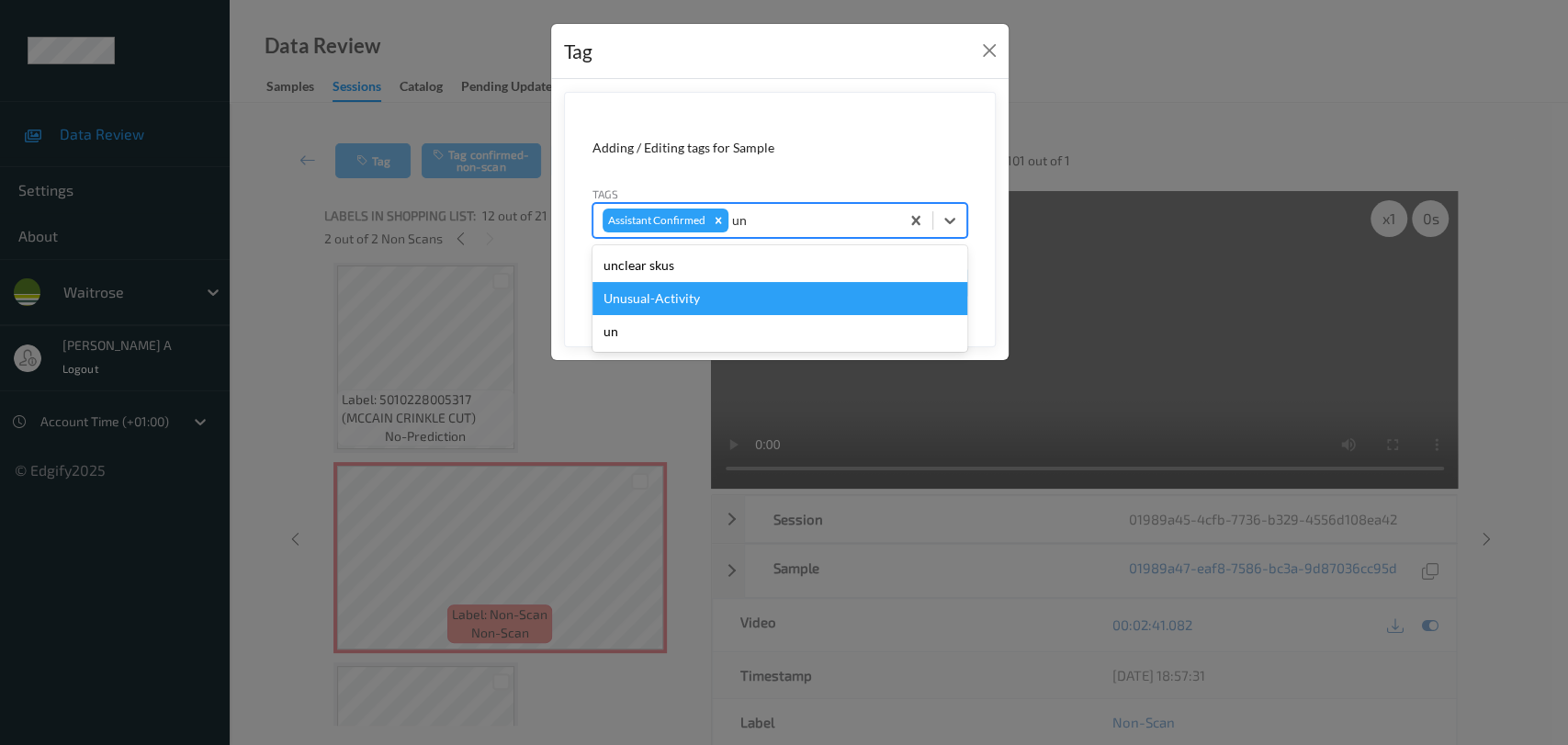
click at [682, 290] on div "Unusual-Activity" at bounding box center [780, 298] width 375 height 33
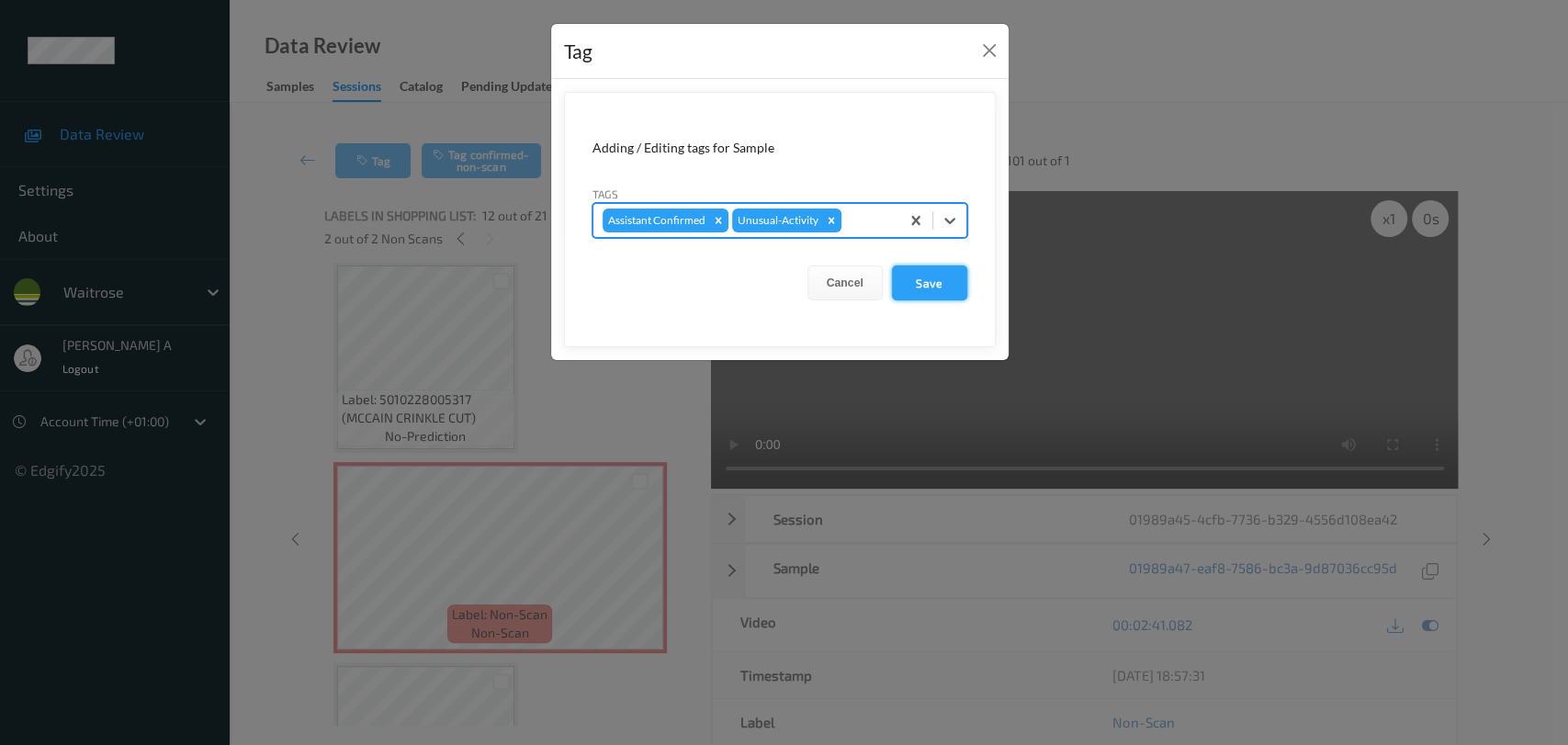
click at [940, 287] on button "Save" at bounding box center [929, 283] width 75 height 35
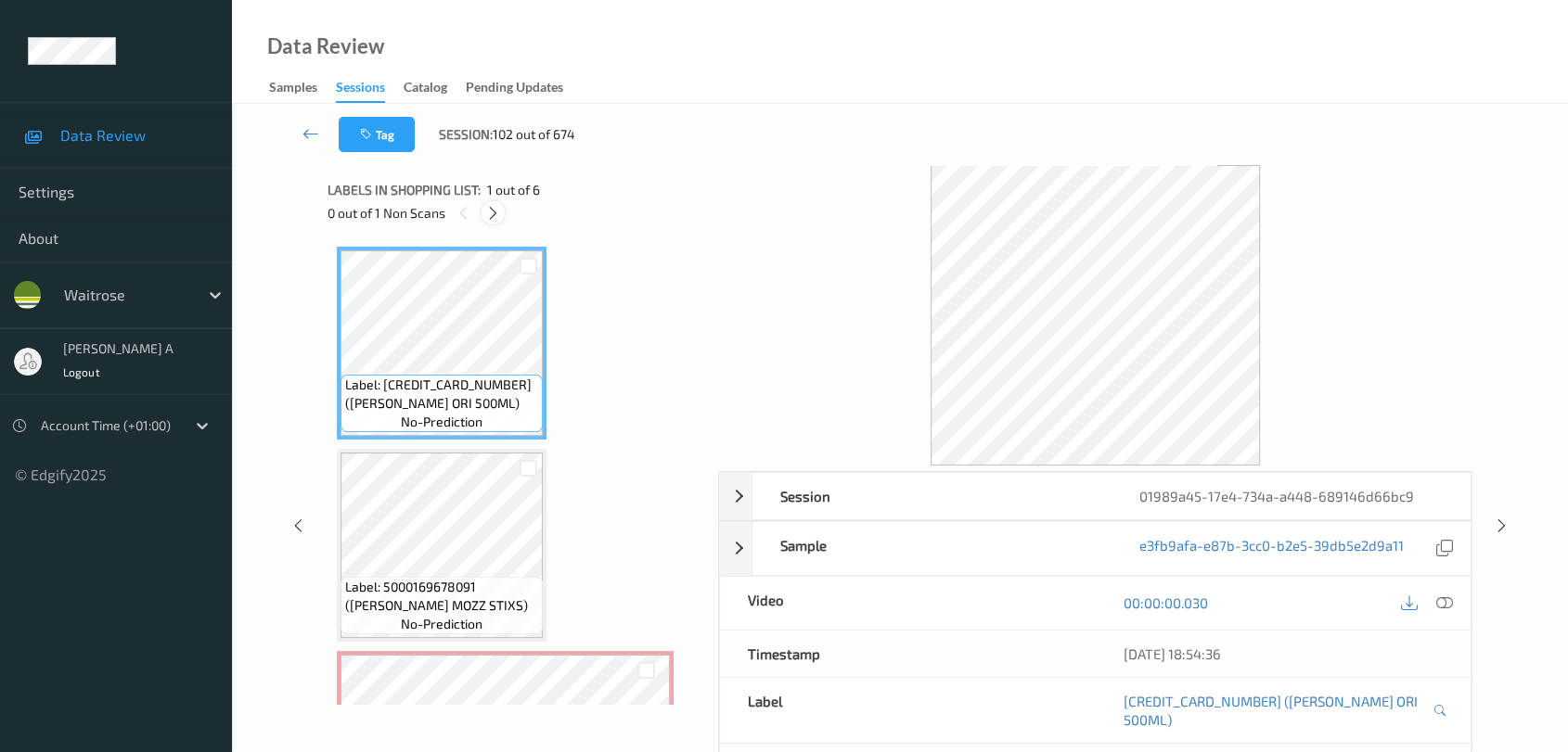
click at [490, 206] on icon at bounding box center [493, 213] width 16 height 17
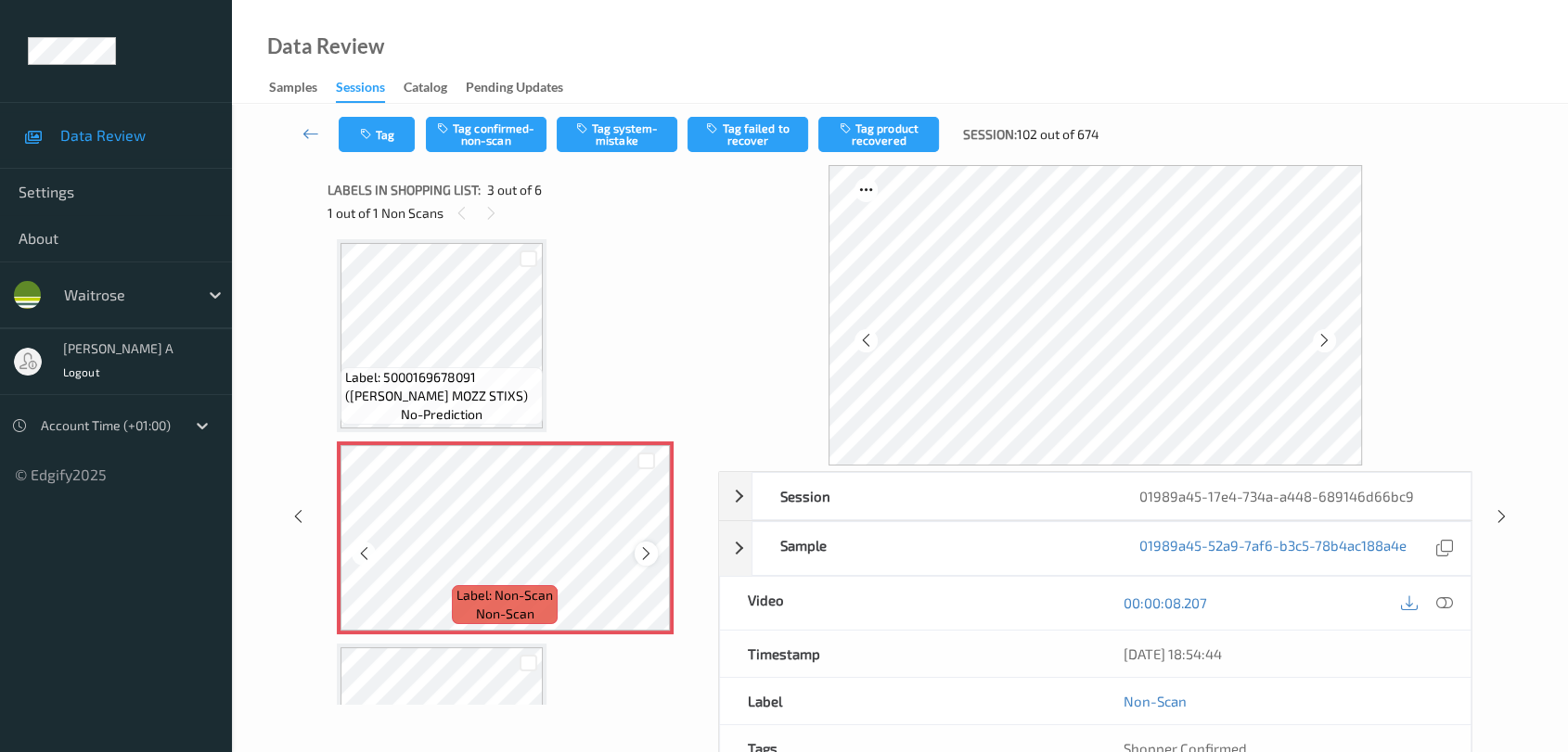
click at [648, 556] on icon at bounding box center [646, 553] width 16 height 17
click at [641, 552] on icon at bounding box center [646, 553] width 16 height 17
click at [1424, 603] on icon at bounding box center [1444, 602] width 17 height 17
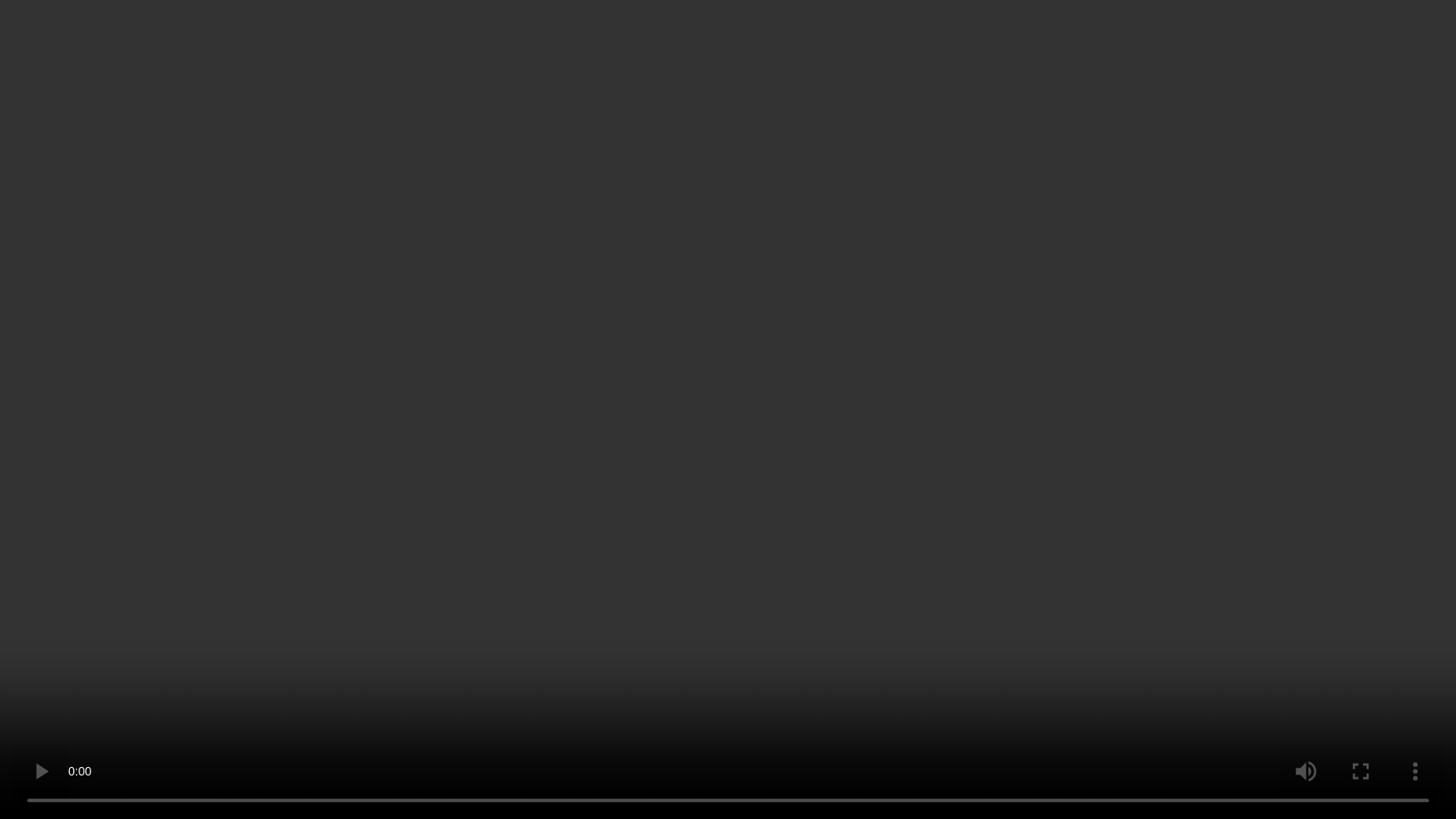
click at [737, 510] on video at bounding box center [728, 409] width 1456 height 819
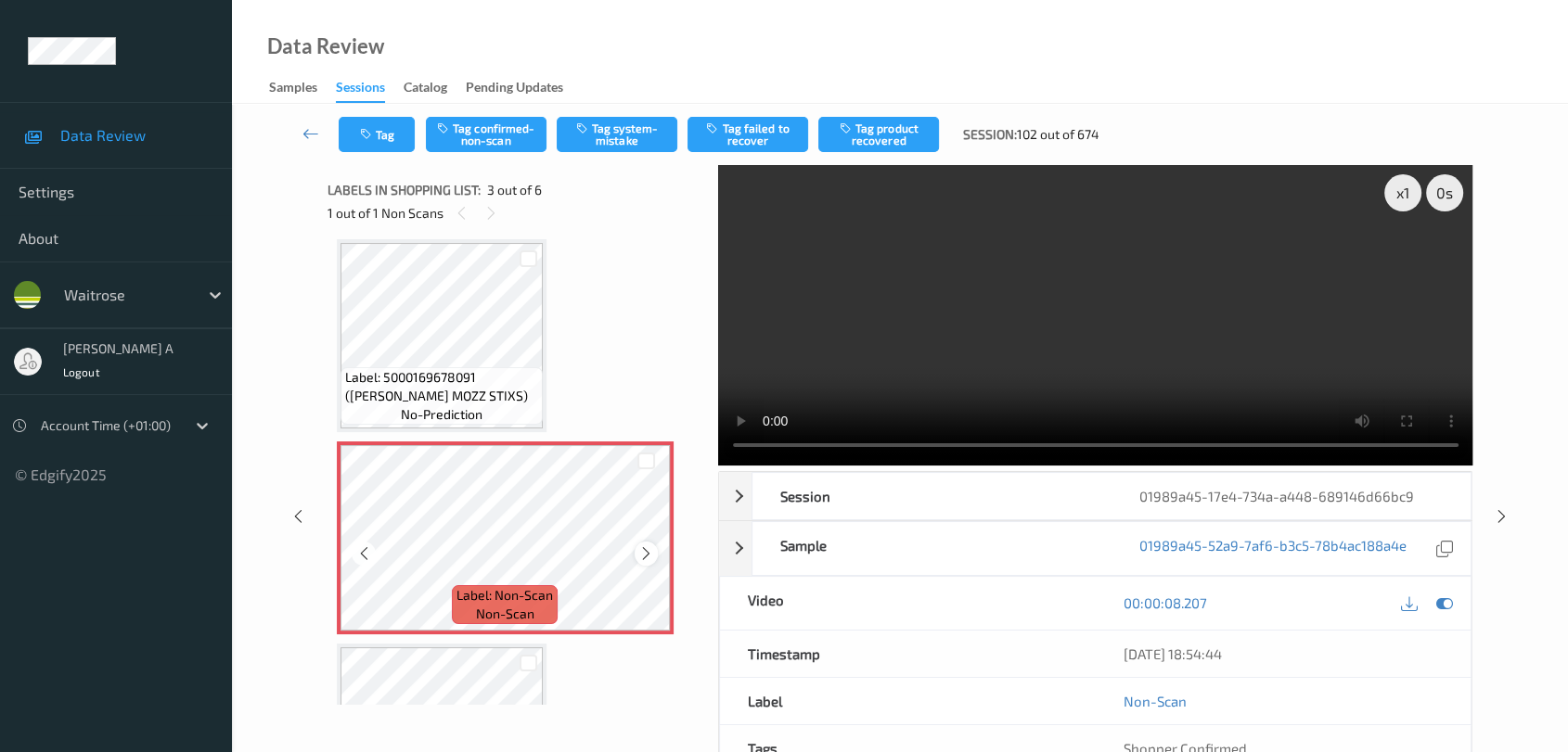
click at [648, 551] on icon at bounding box center [646, 553] width 16 height 17
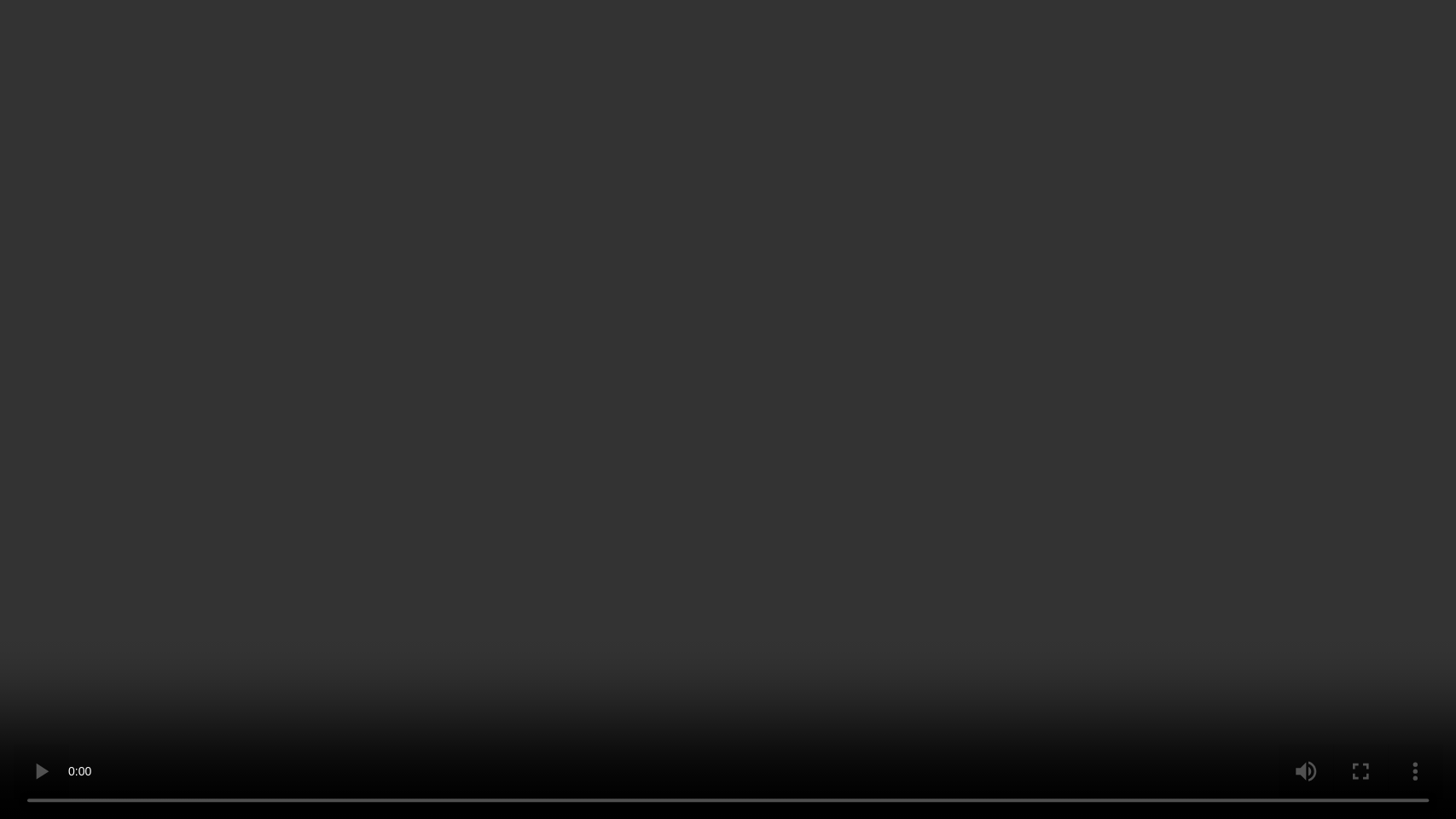
click at [913, 252] on video at bounding box center [728, 409] width 1456 height 819
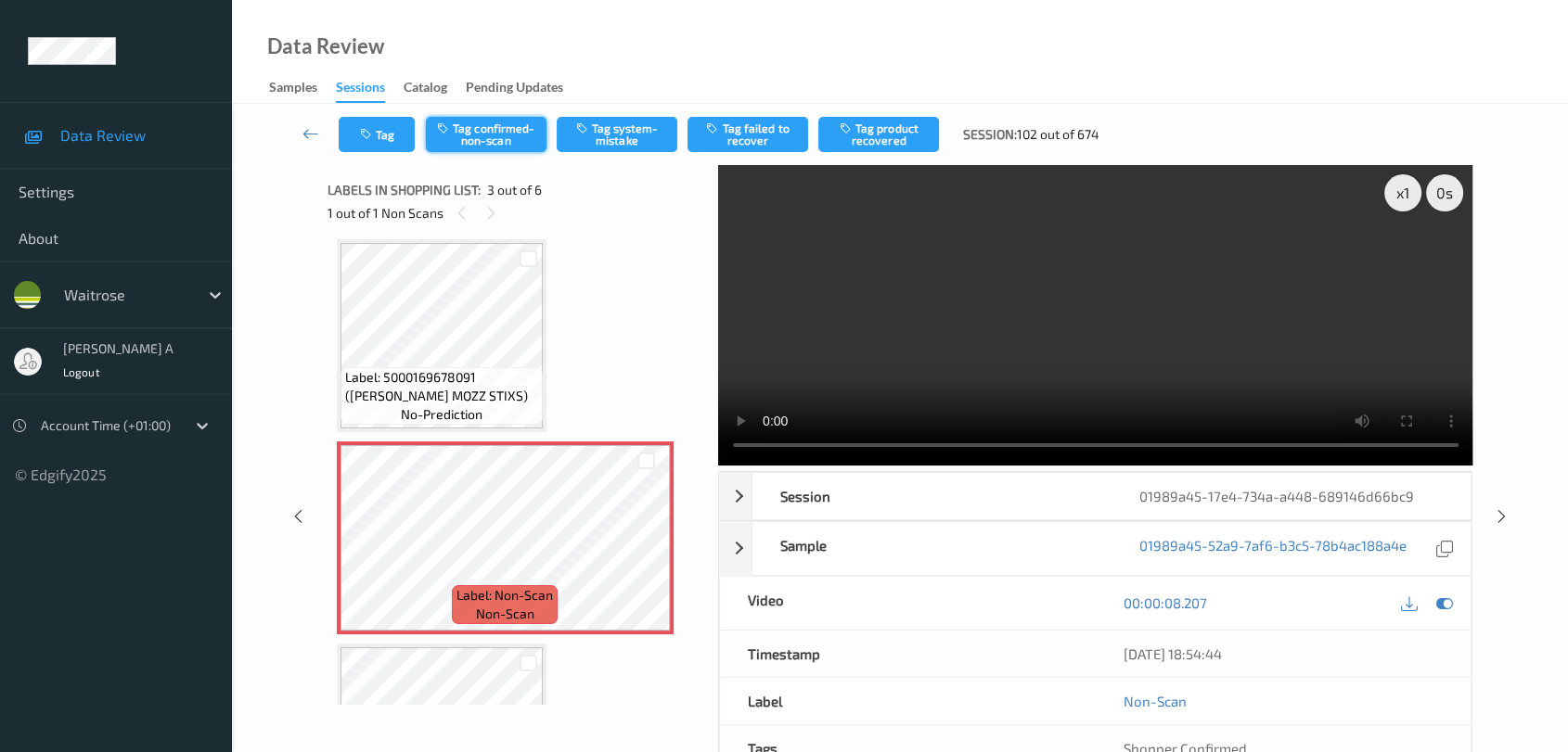
click at [500, 137] on button "Tag confirmed-non-scan" at bounding box center [486, 135] width 121 height 35
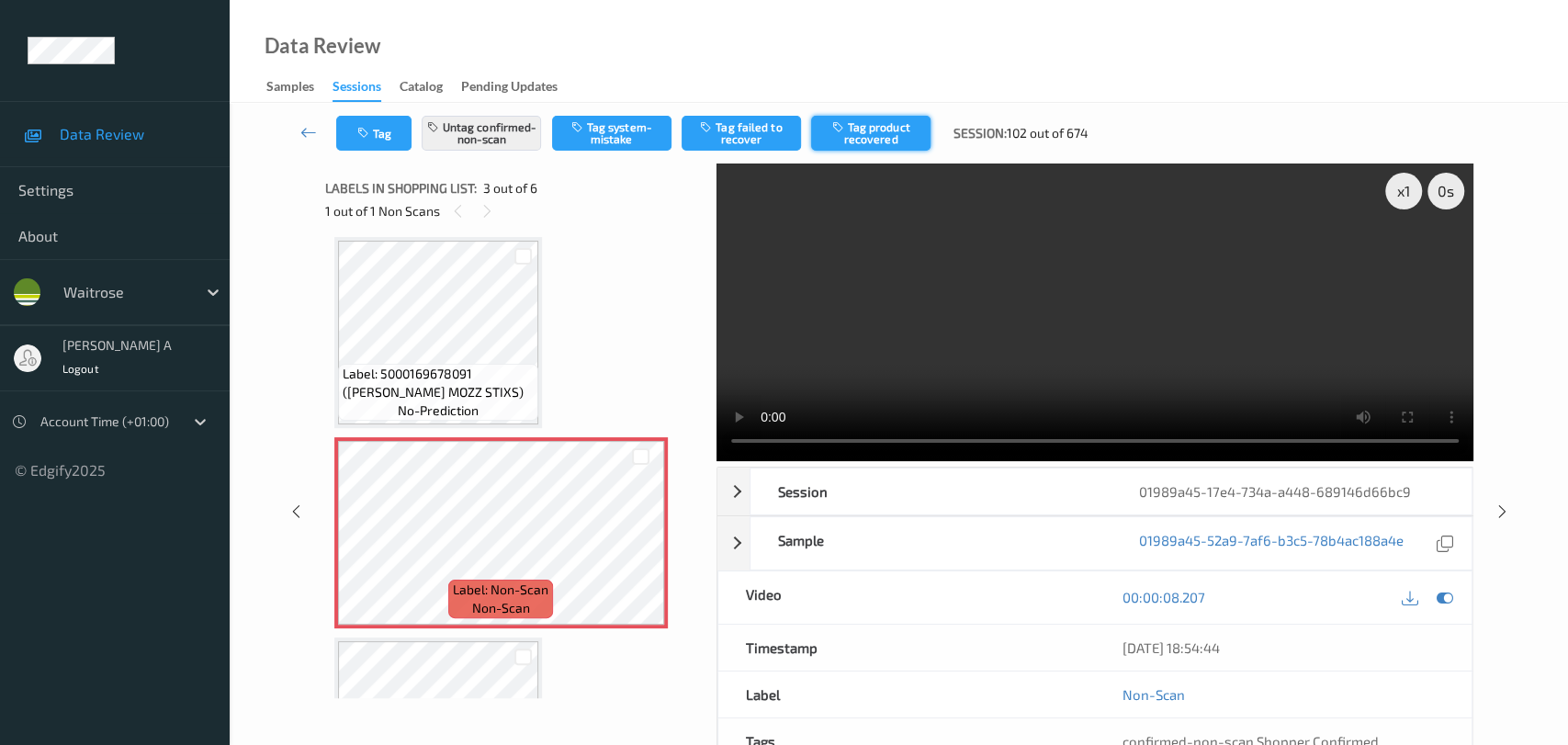
click at [864, 134] on button "Tag product recovered" at bounding box center [870, 134] width 120 height 35
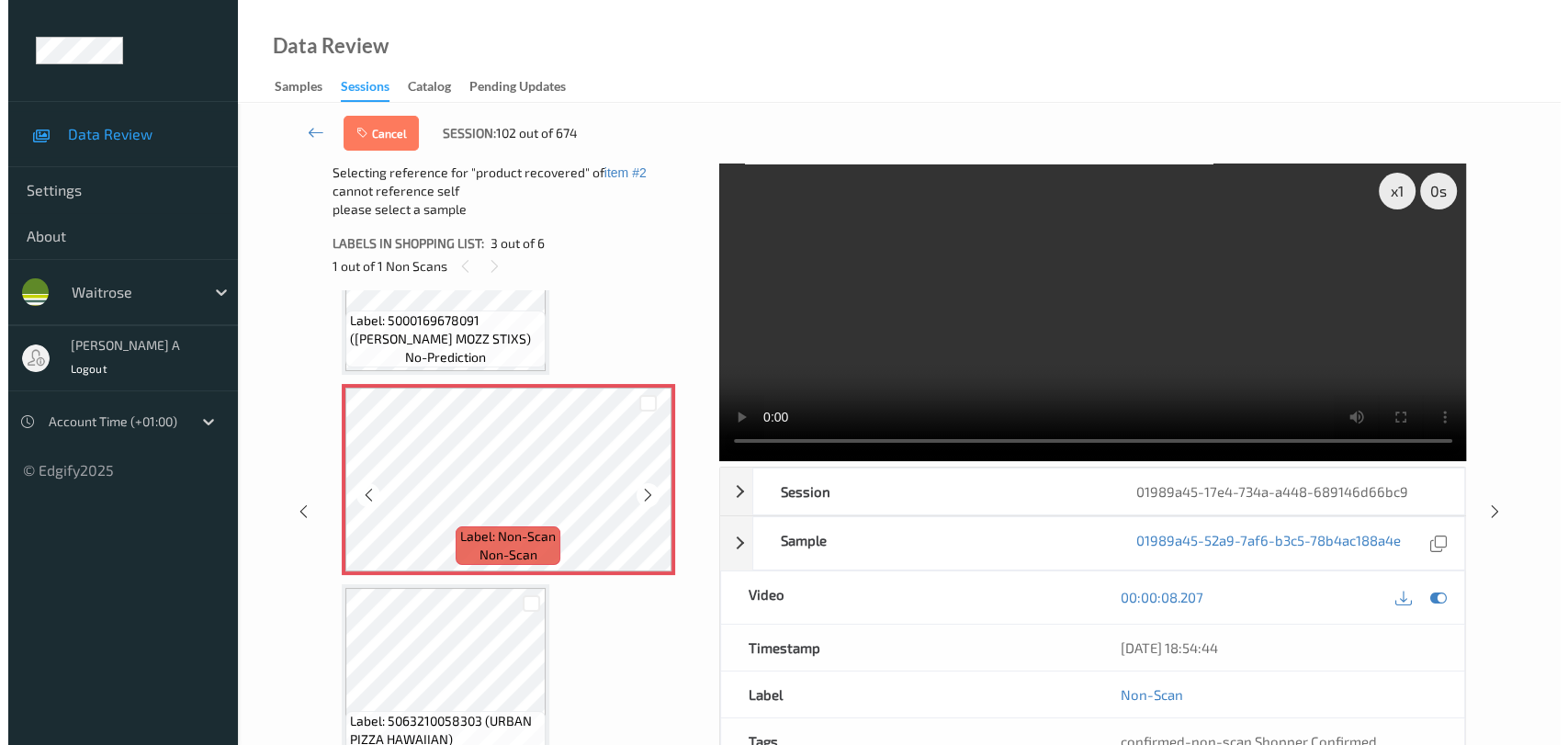
scroll to position [412, 0]
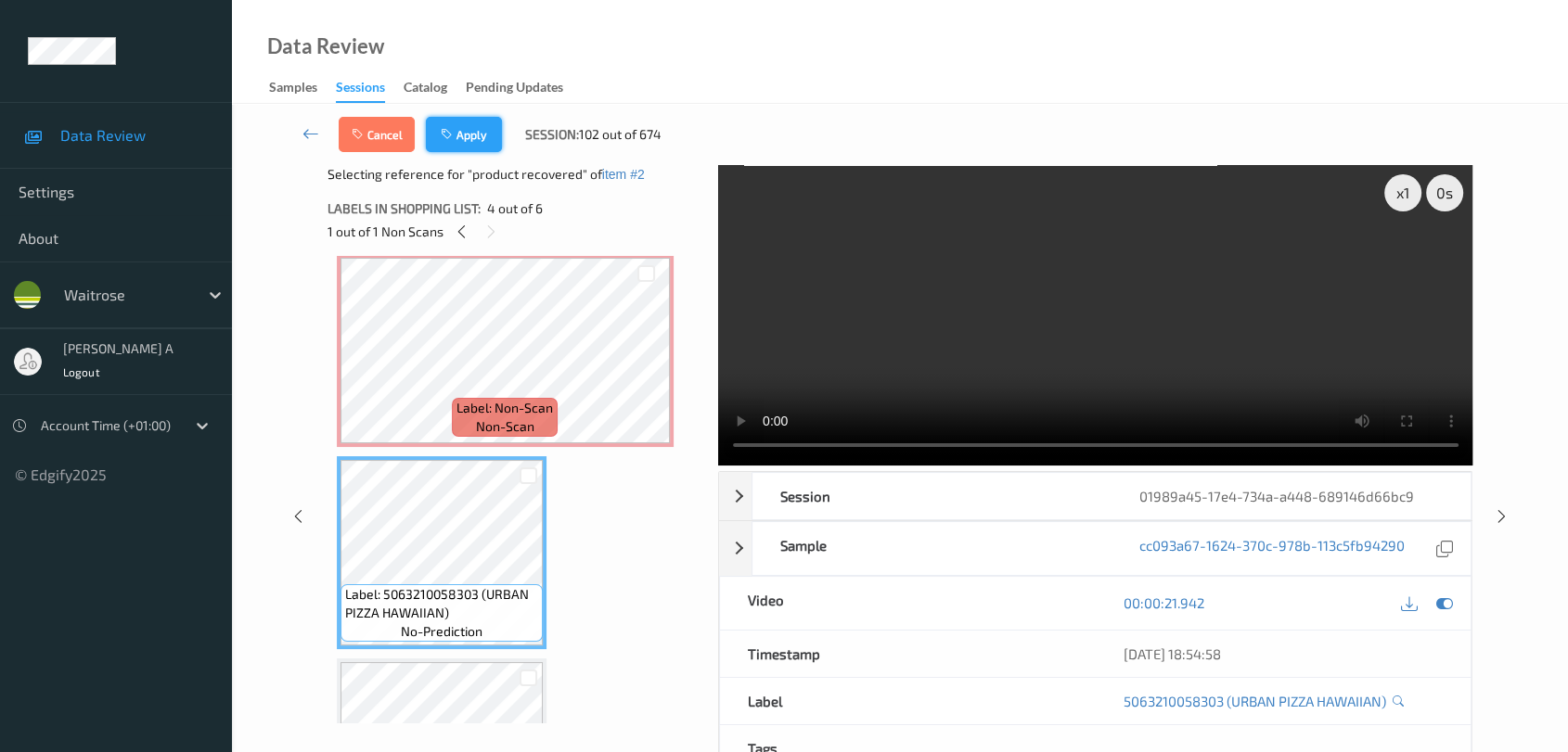
click at [483, 146] on button "Apply" at bounding box center [464, 135] width 76 height 35
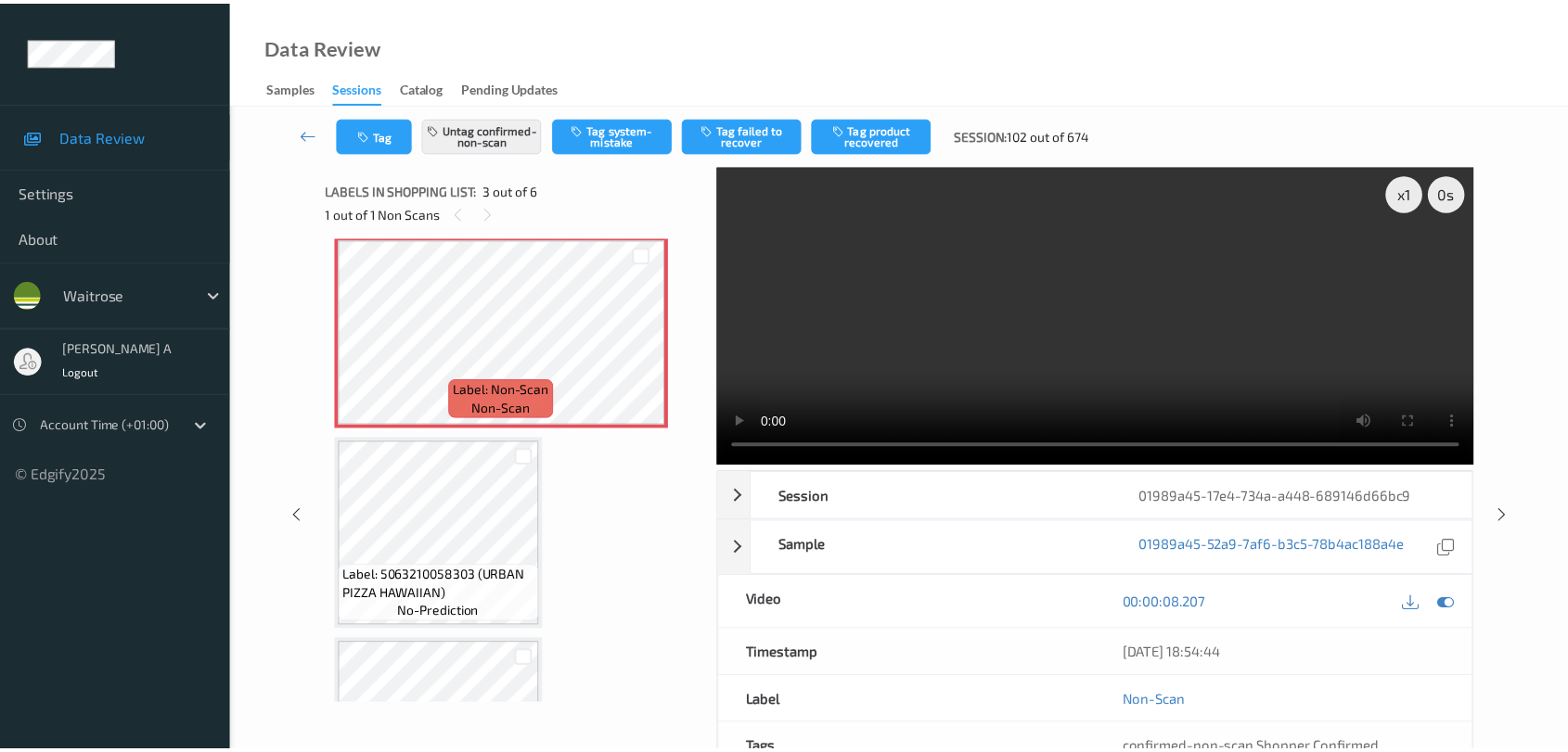
scroll to position [210, 0]
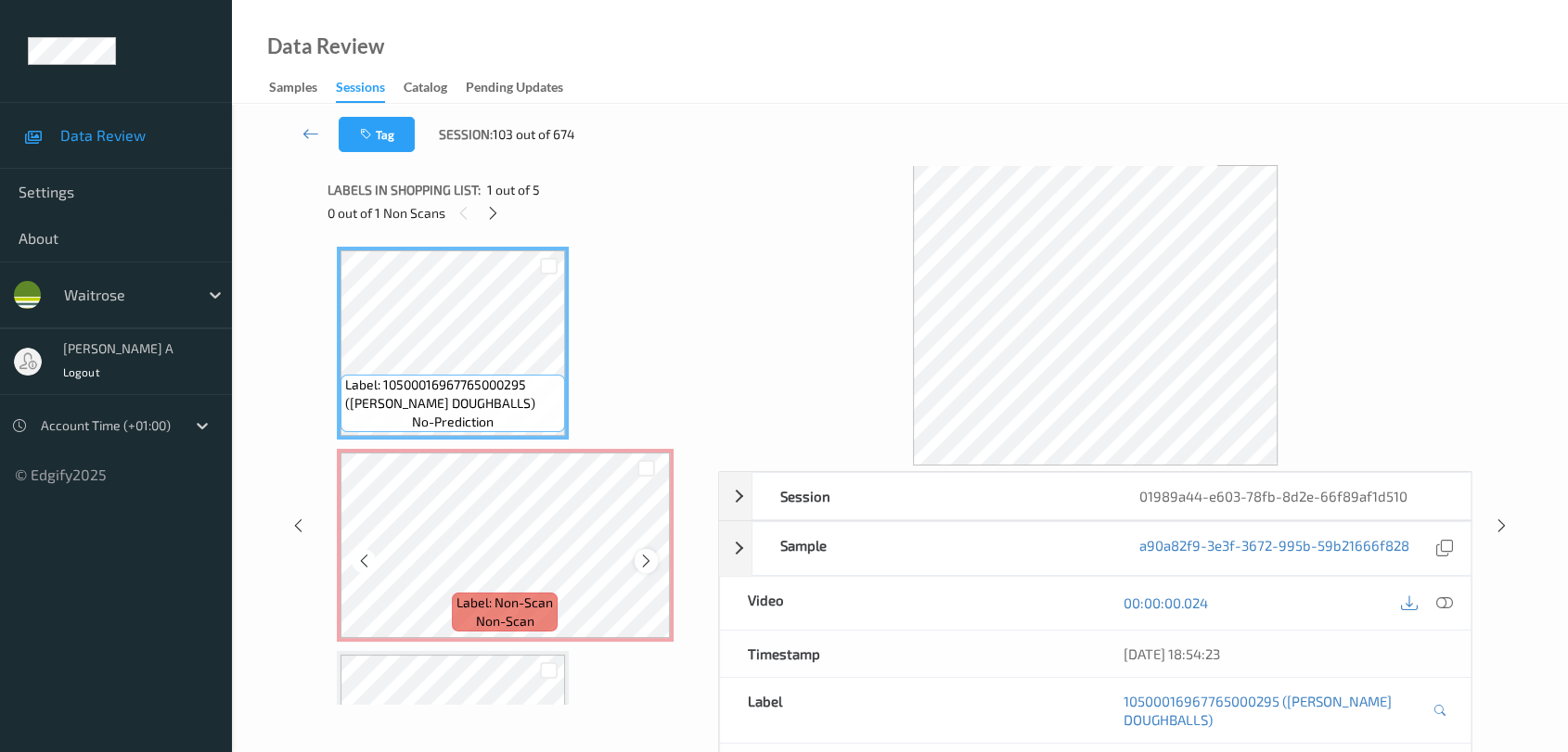
click at [646, 564] on icon at bounding box center [646, 561] width 16 height 17
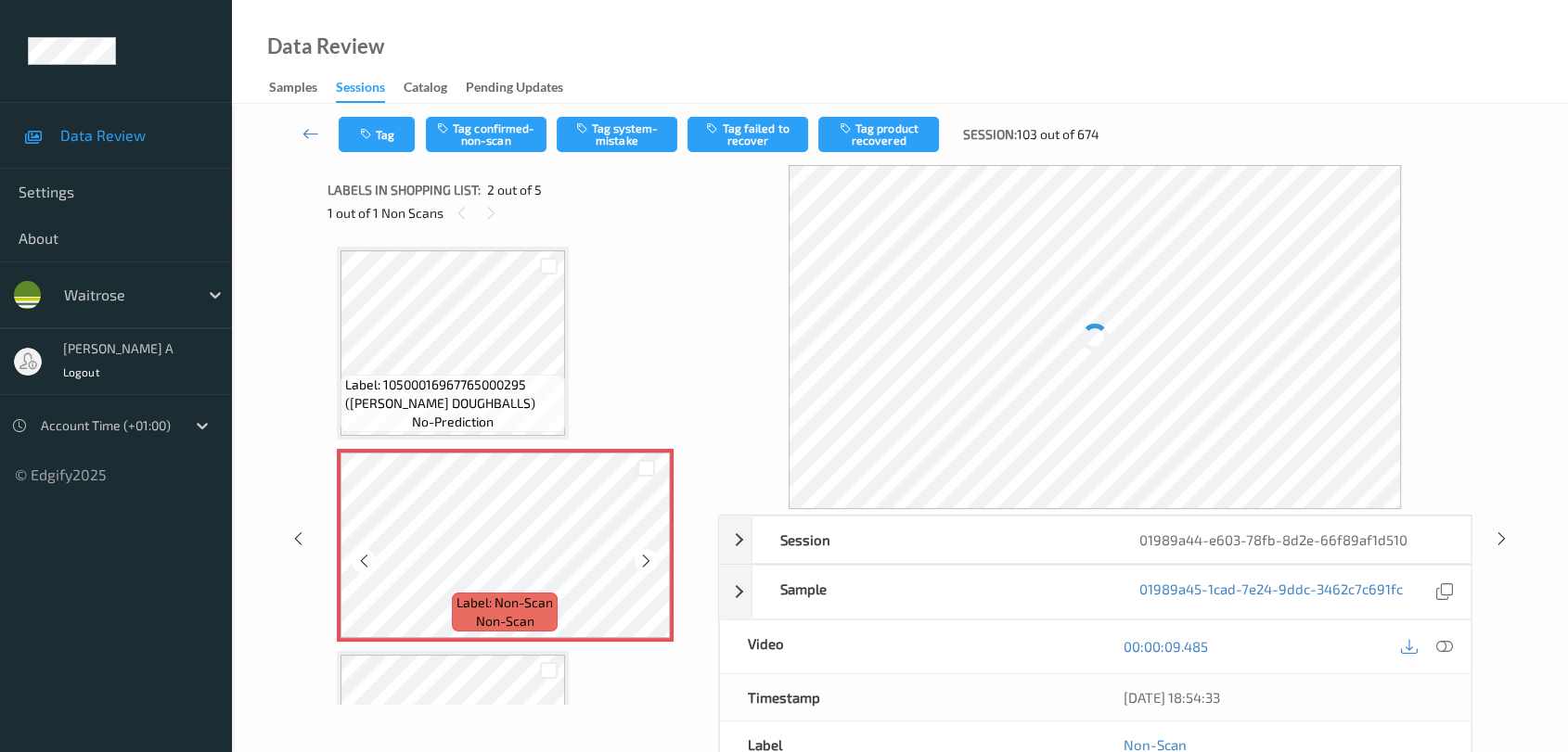
click at [646, 564] on icon at bounding box center [646, 561] width 16 height 17
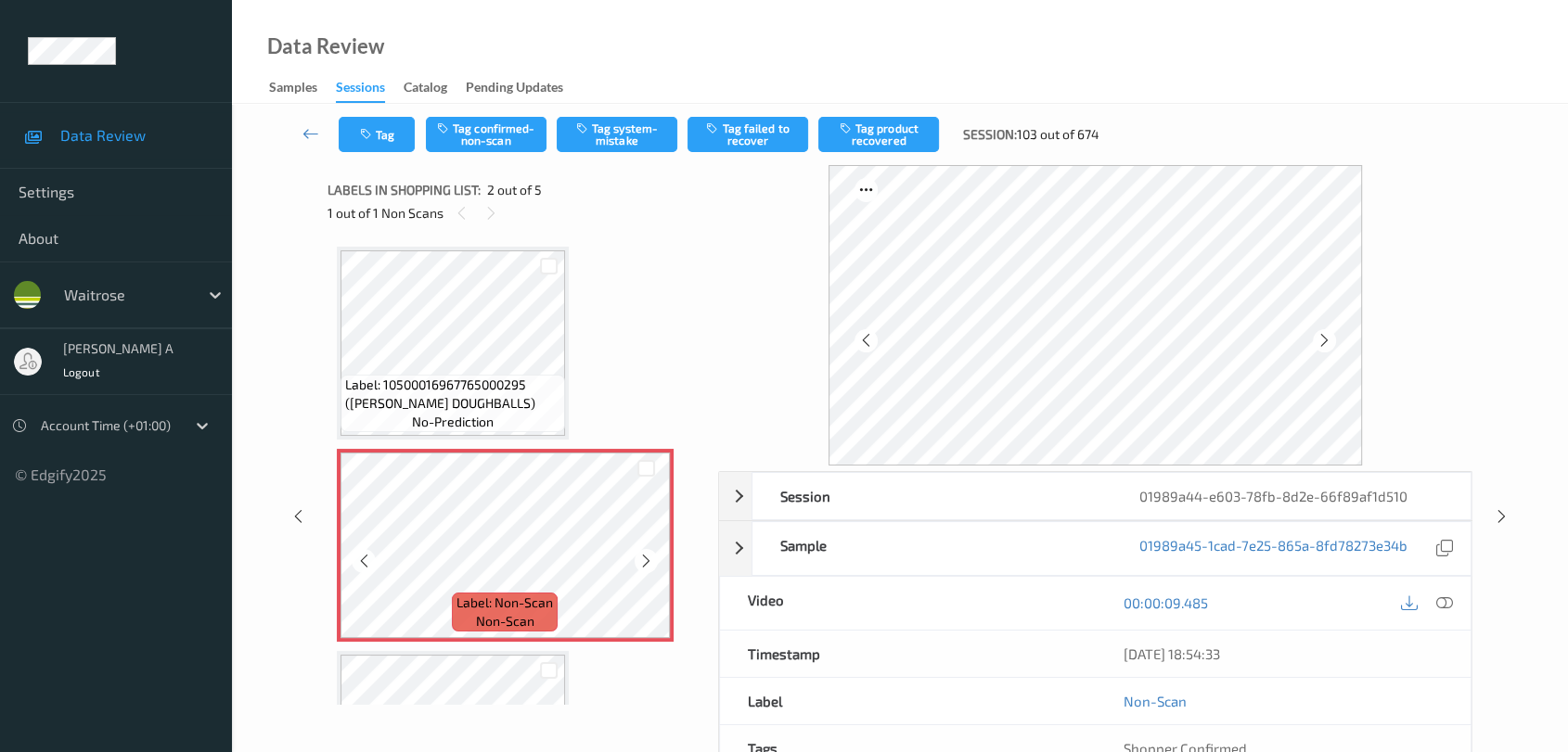
click at [646, 564] on icon at bounding box center [646, 561] width 16 height 17
click at [1424, 595] on icon at bounding box center [1444, 602] width 17 height 17
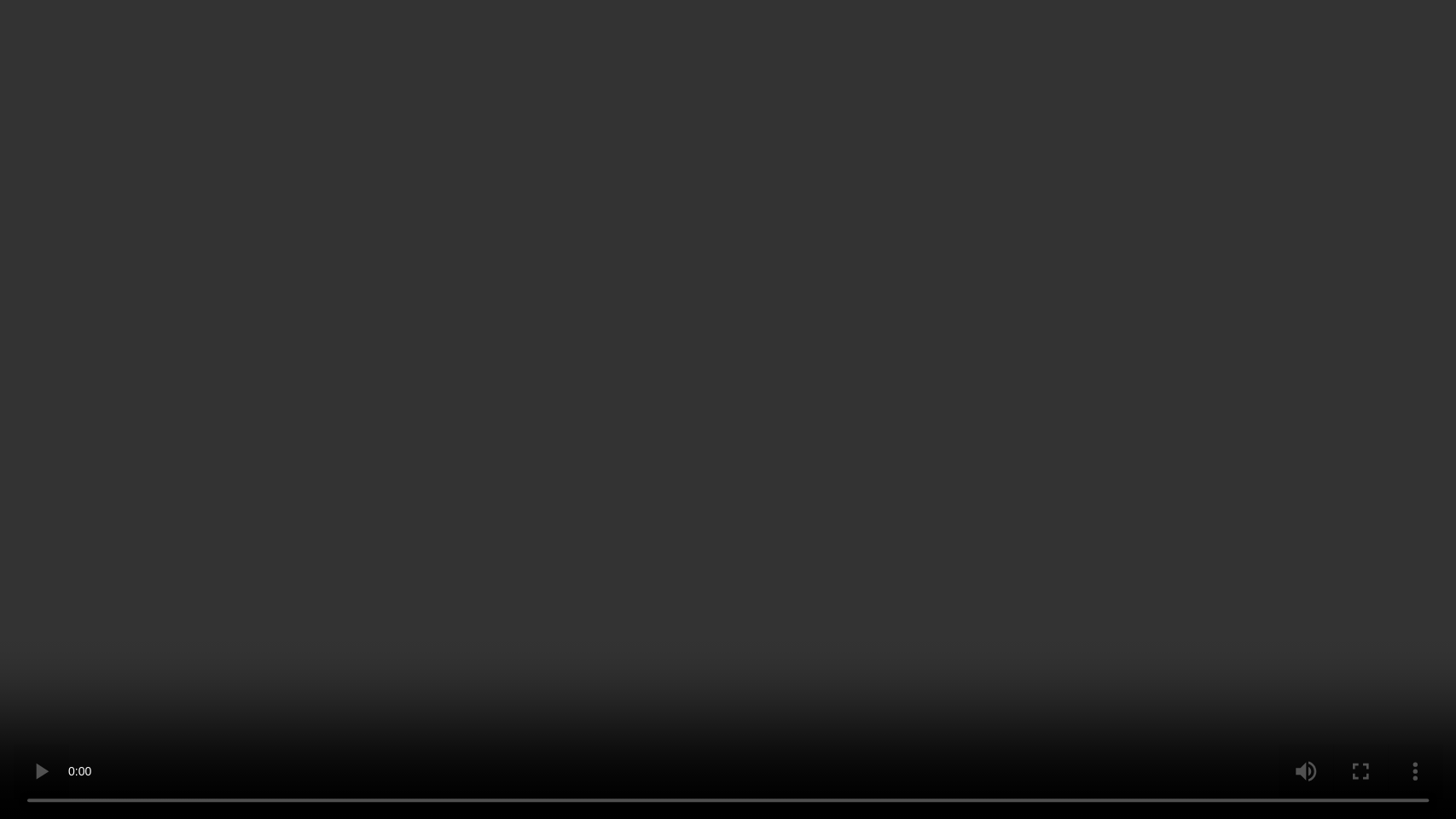
click at [655, 419] on video at bounding box center [728, 409] width 1456 height 819
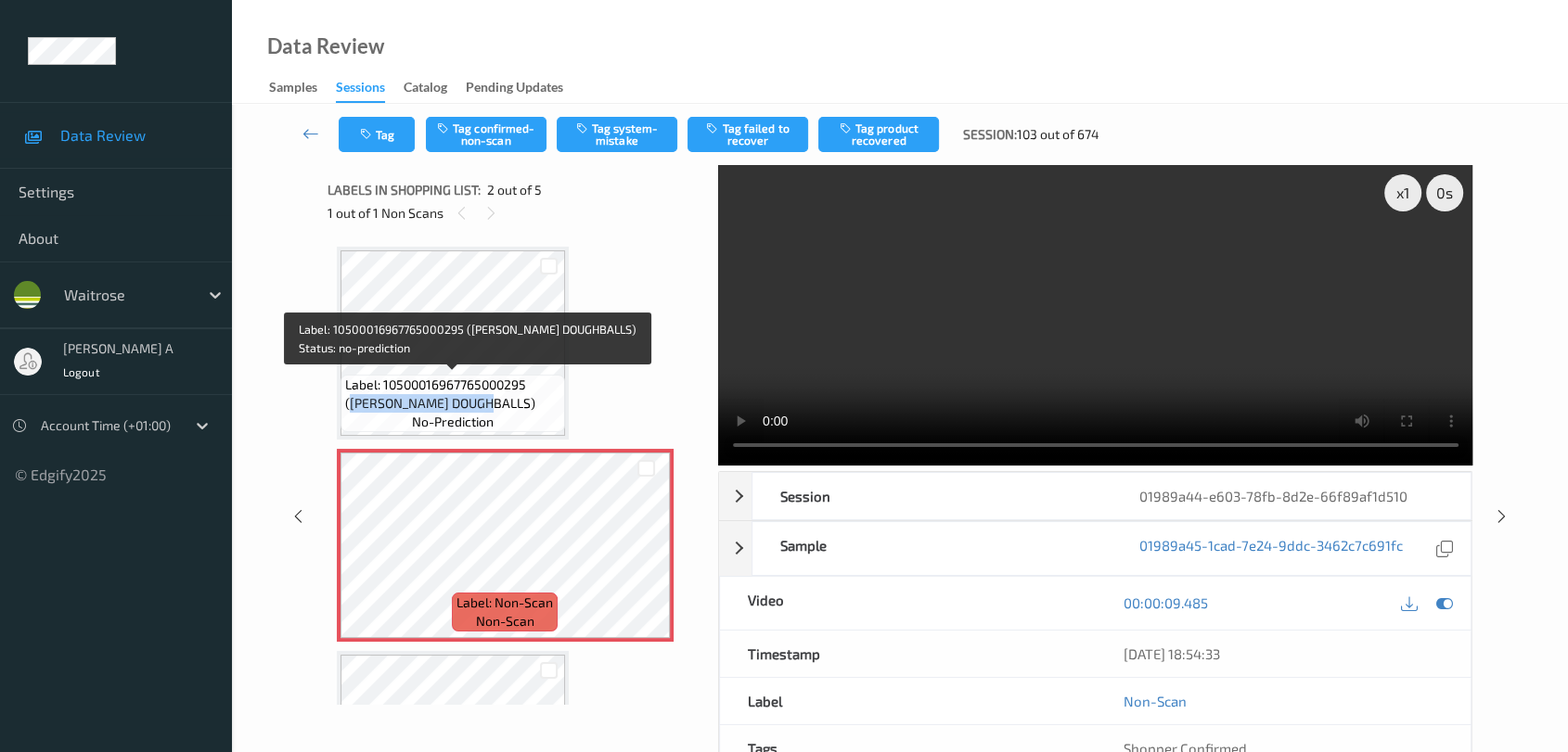
drag, startPoint x: 537, startPoint y: 381, endPoint x: 467, endPoint y: 405, distance: 74.0
click at [467, 405] on span "Label: 10500016967765000295 ([PERSON_NAME] DOUGHBALLS)" at bounding box center [453, 395] width 216 height 37
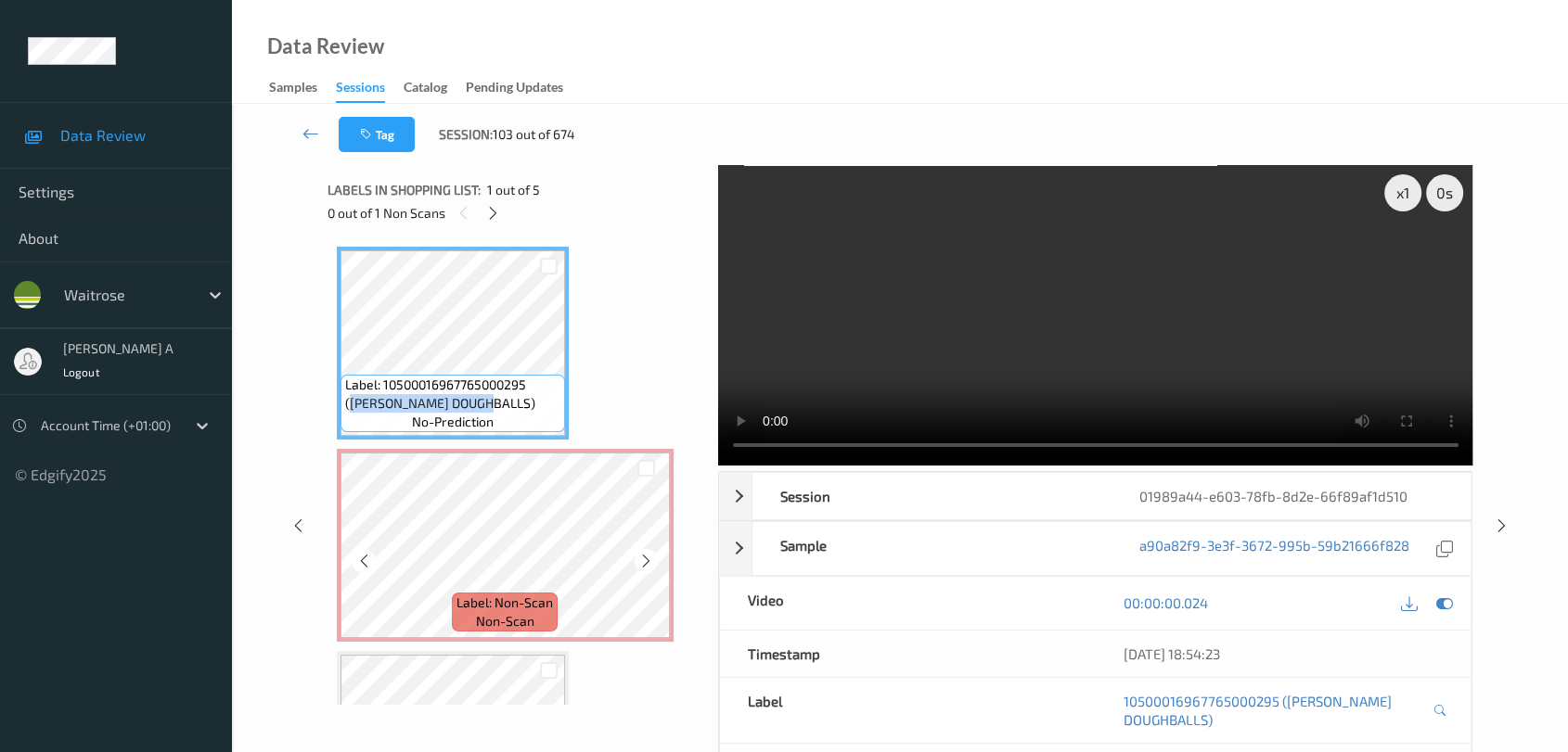
copy span "[PERSON_NAME] DOUGHBALLS"
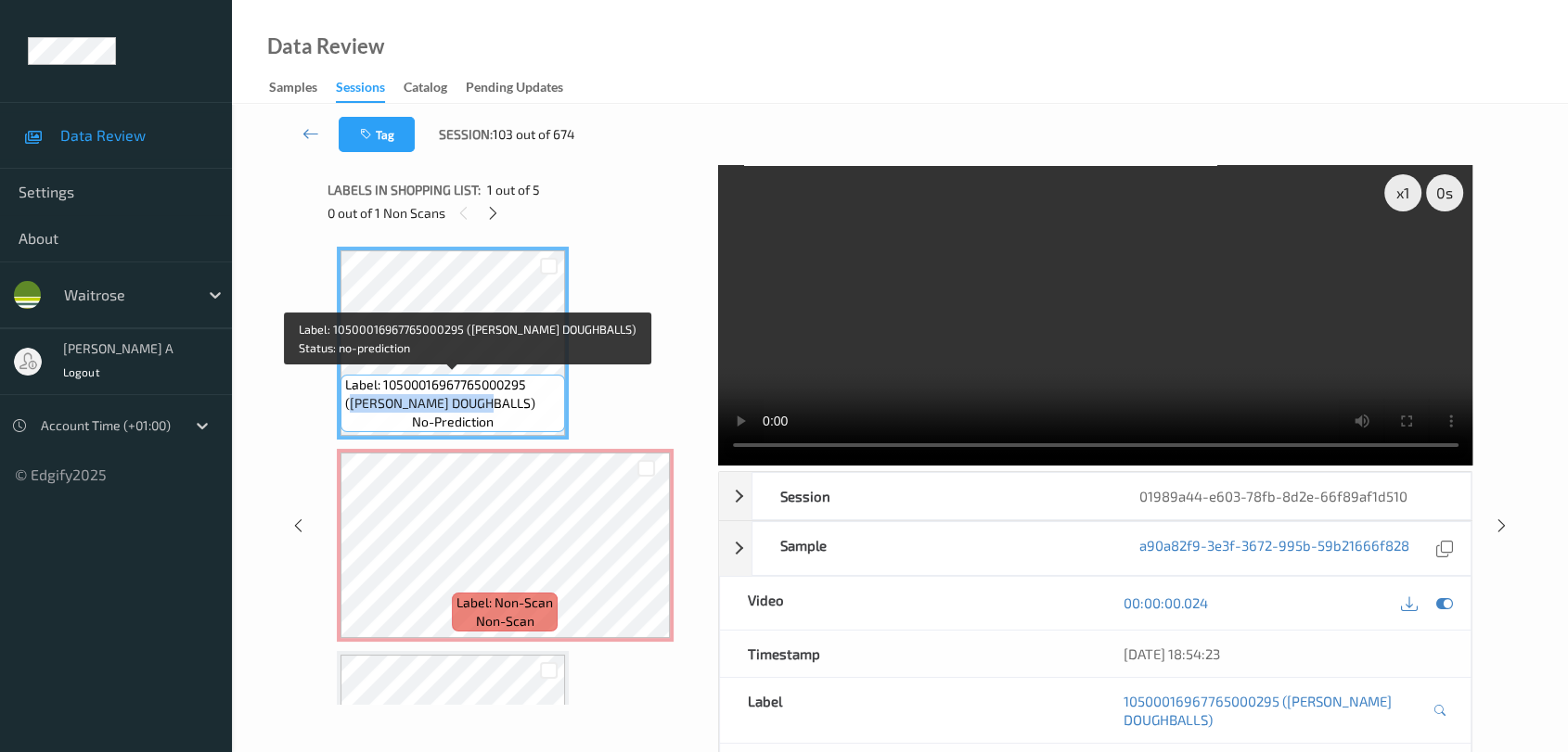
copy span "[PERSON_NAME] DOUGHBALLS"
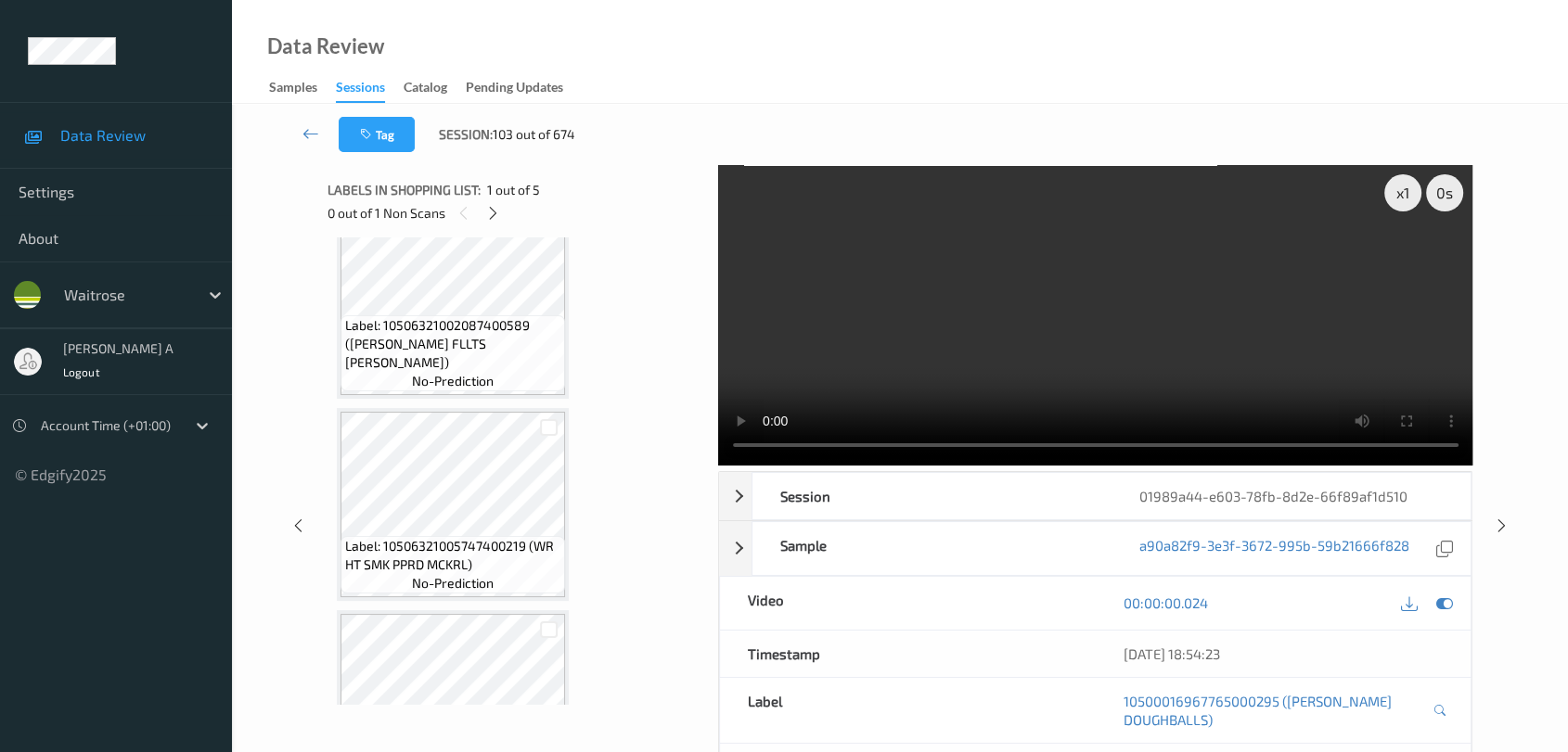
scroll to position [410, 0]
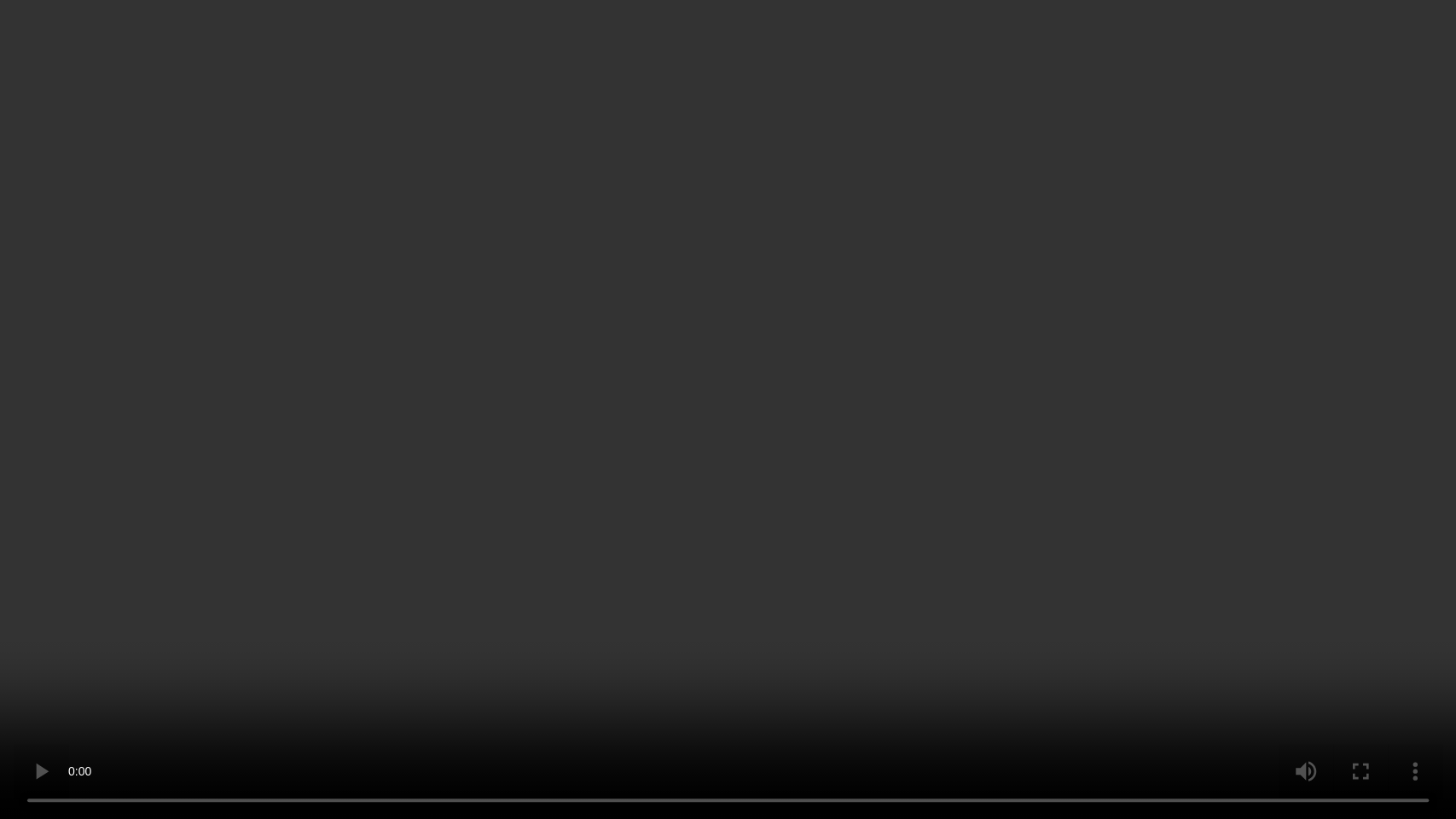
click at [855, 364] on video at bounding box center [728, 409] width 1456 height 819
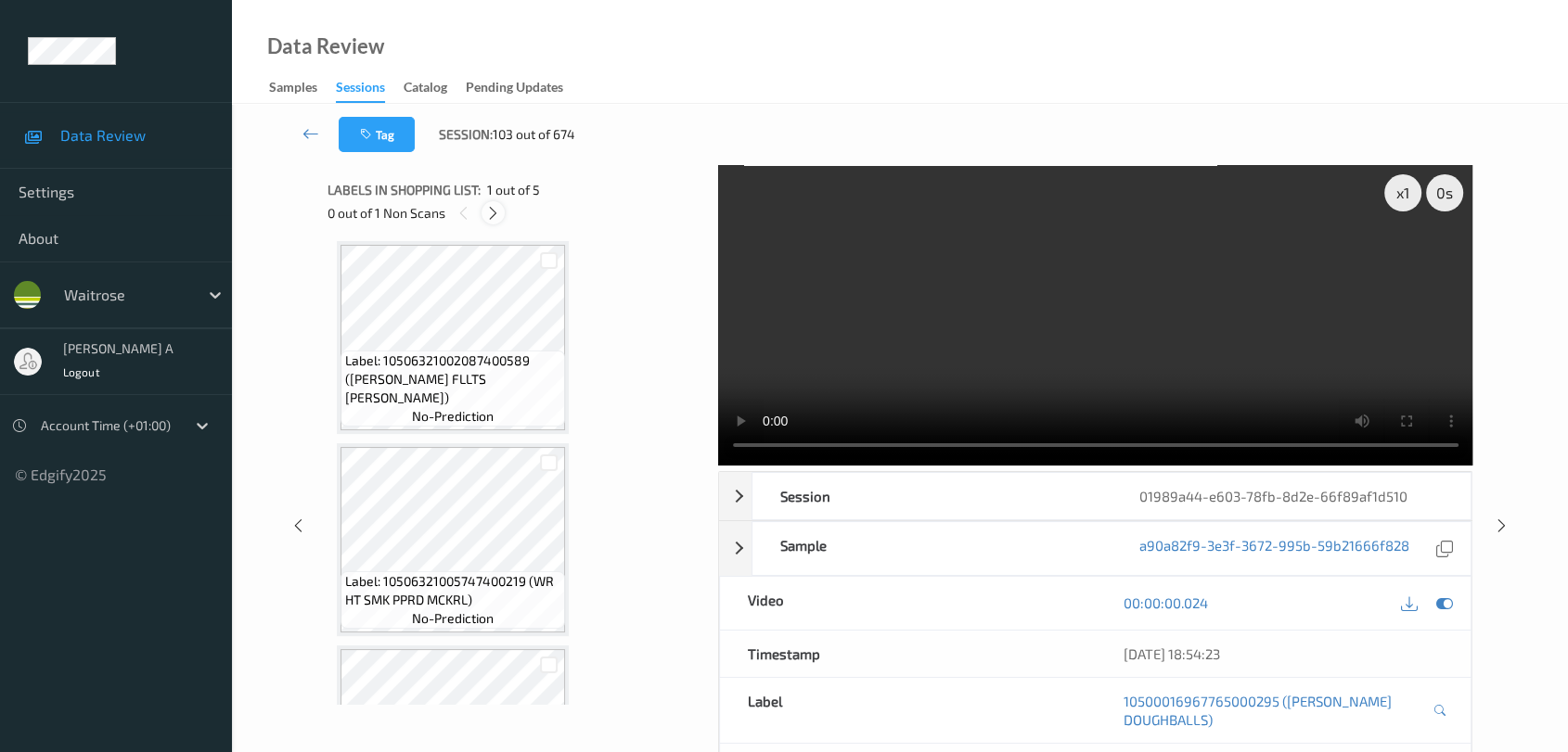
click at [499, 209] on icon at bounding box center [493, 213] width 16 height 17
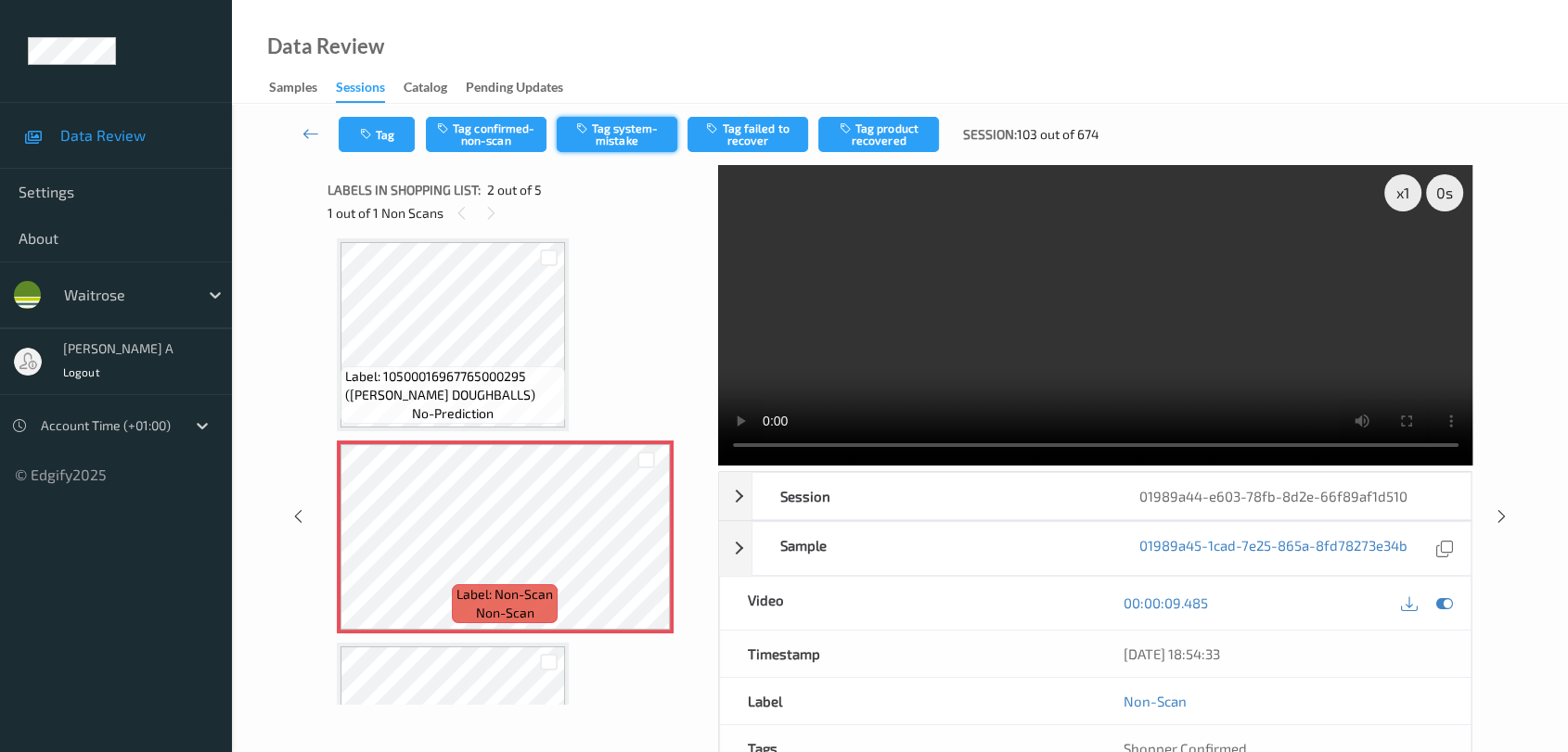
click at [617, 137] on button "Tag system-mistake" at bounding box center [617, 135] width 121 height 35
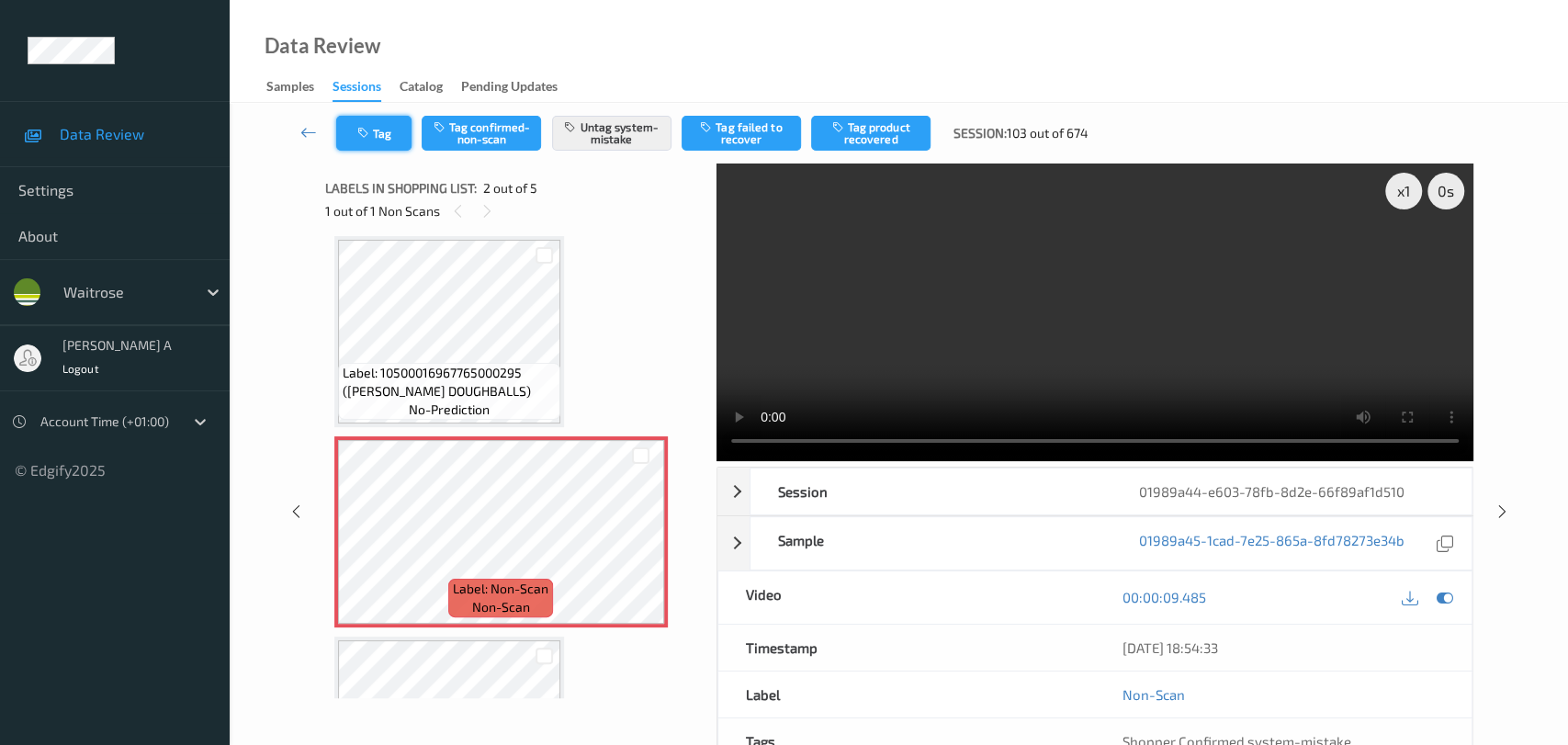
click at [381, 136] on button "Tag" at bounding box center [373, 134] width 75 height 35
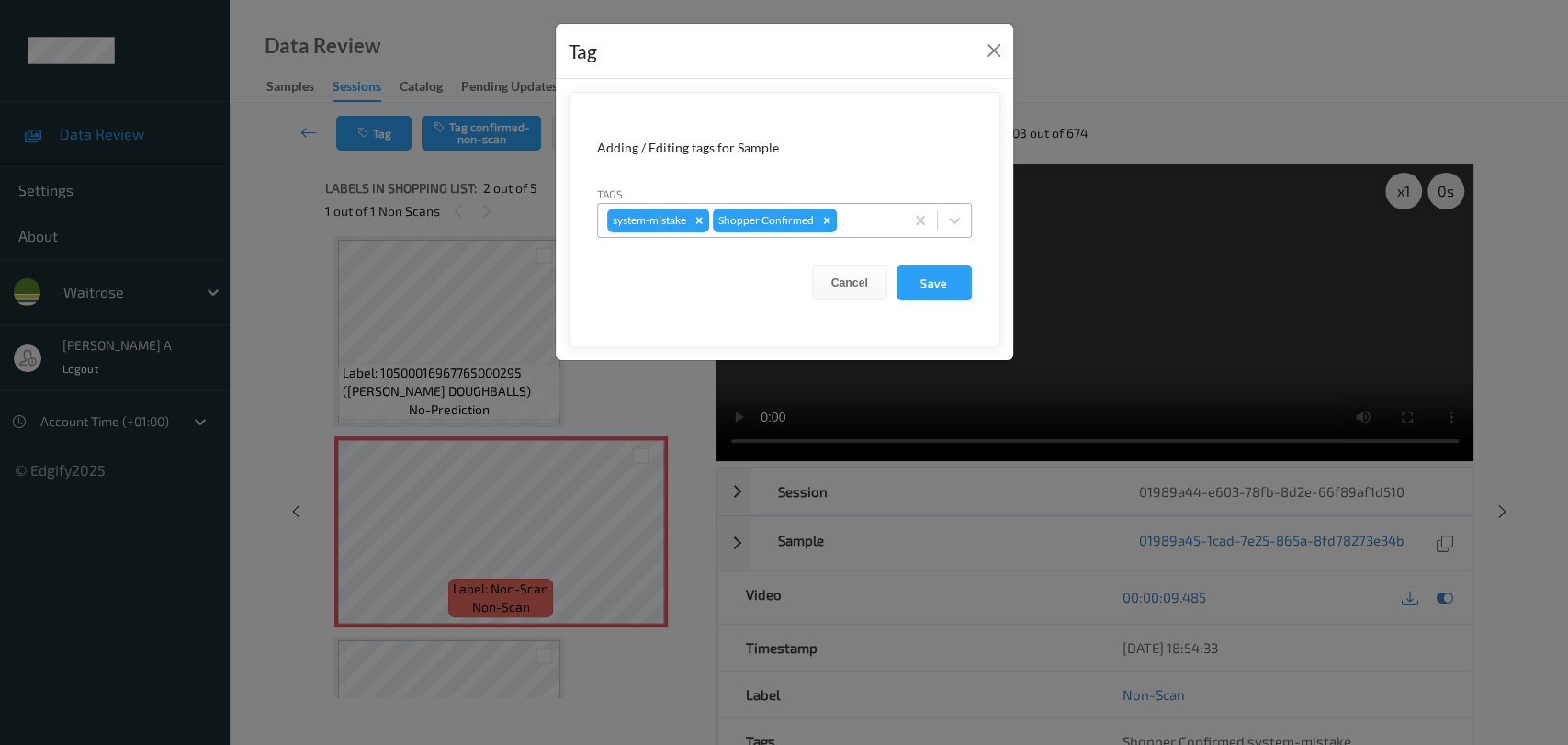
click at [875, 227] on div at bounding box center [867, 220] width 55 height 22
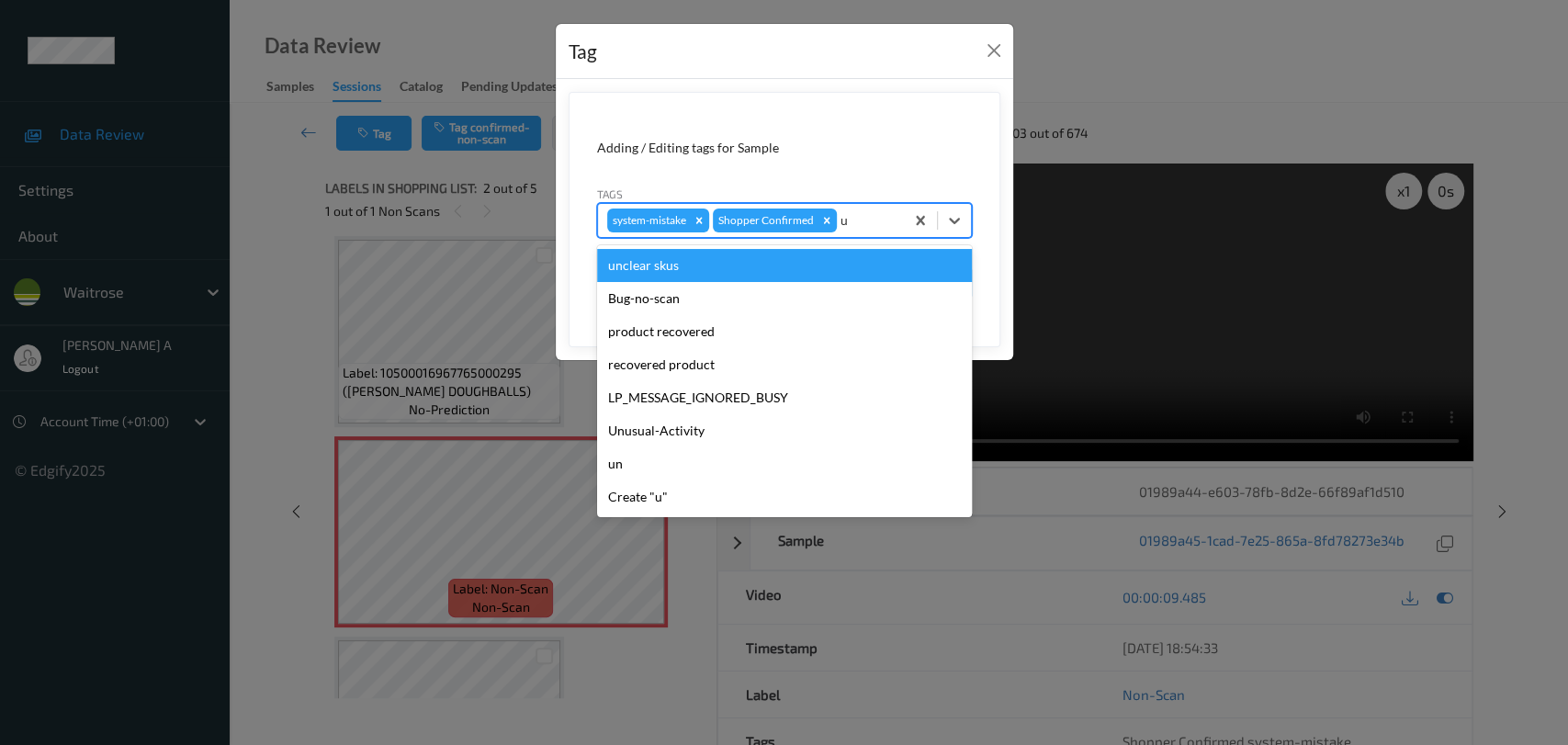
type input "un"
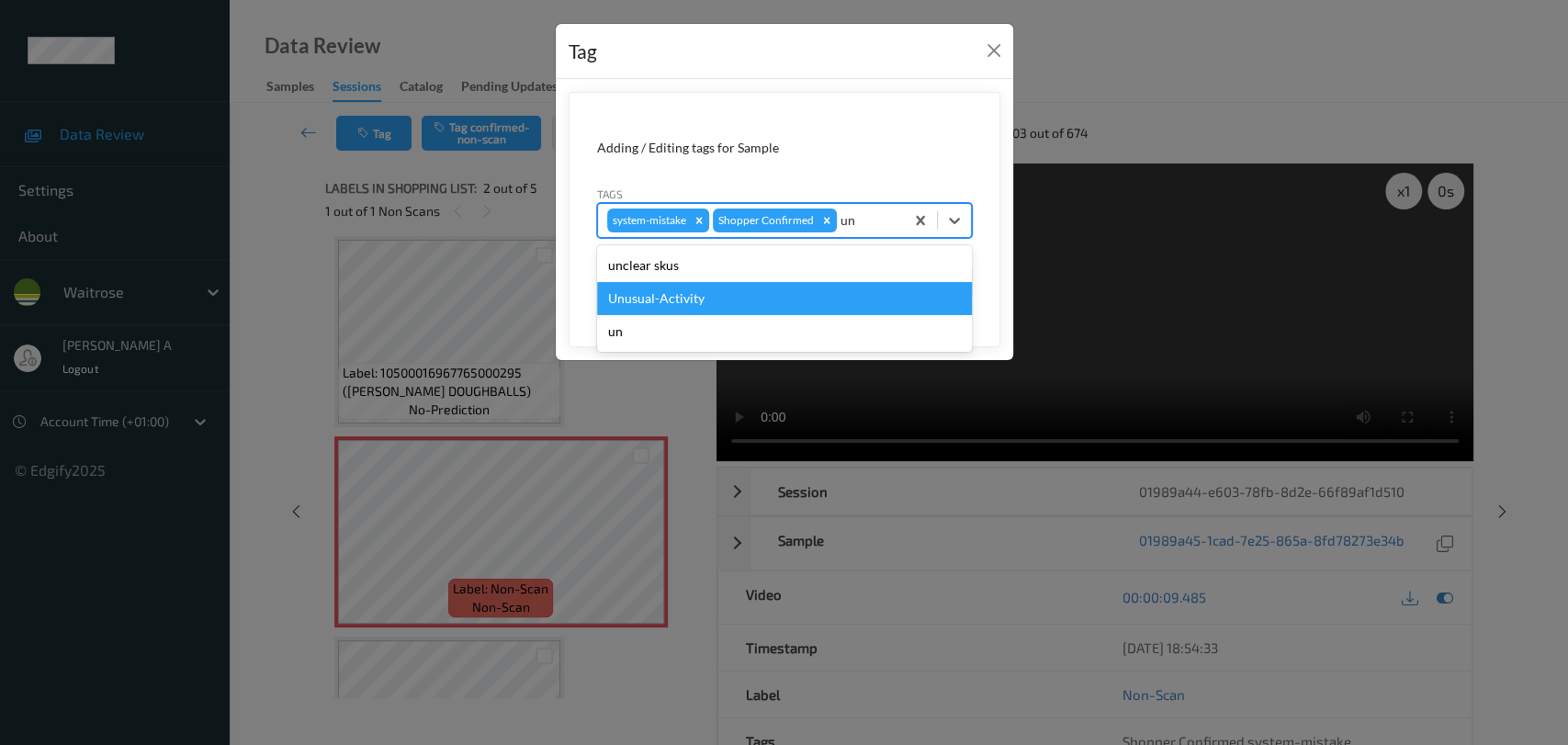
click at [712, 295] on div "Unusual-Activity" at bounding box center [784, 298] width 375 height 33
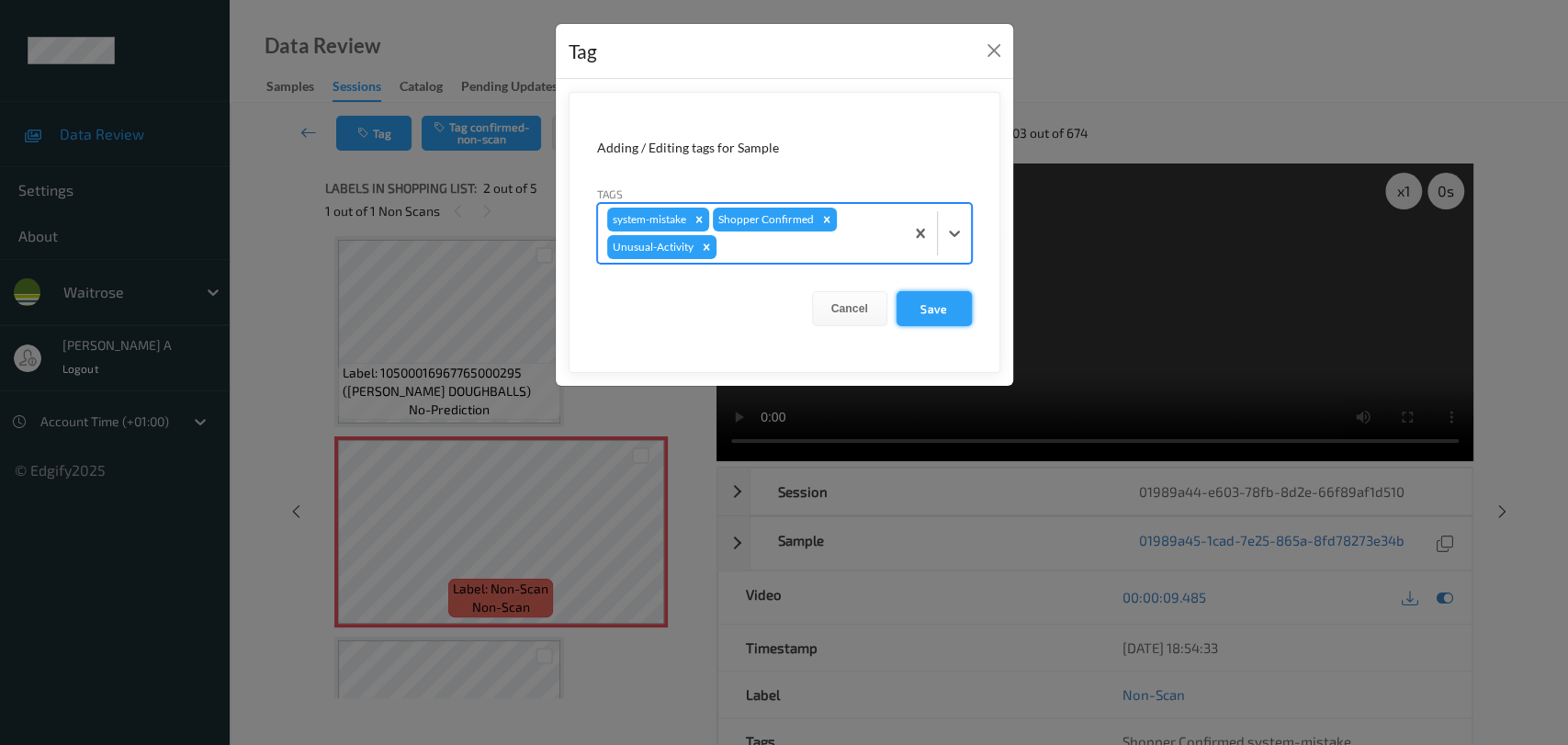
click at [940, 312] on button "Save" at bounding box center [934, 309] width 75 height 35
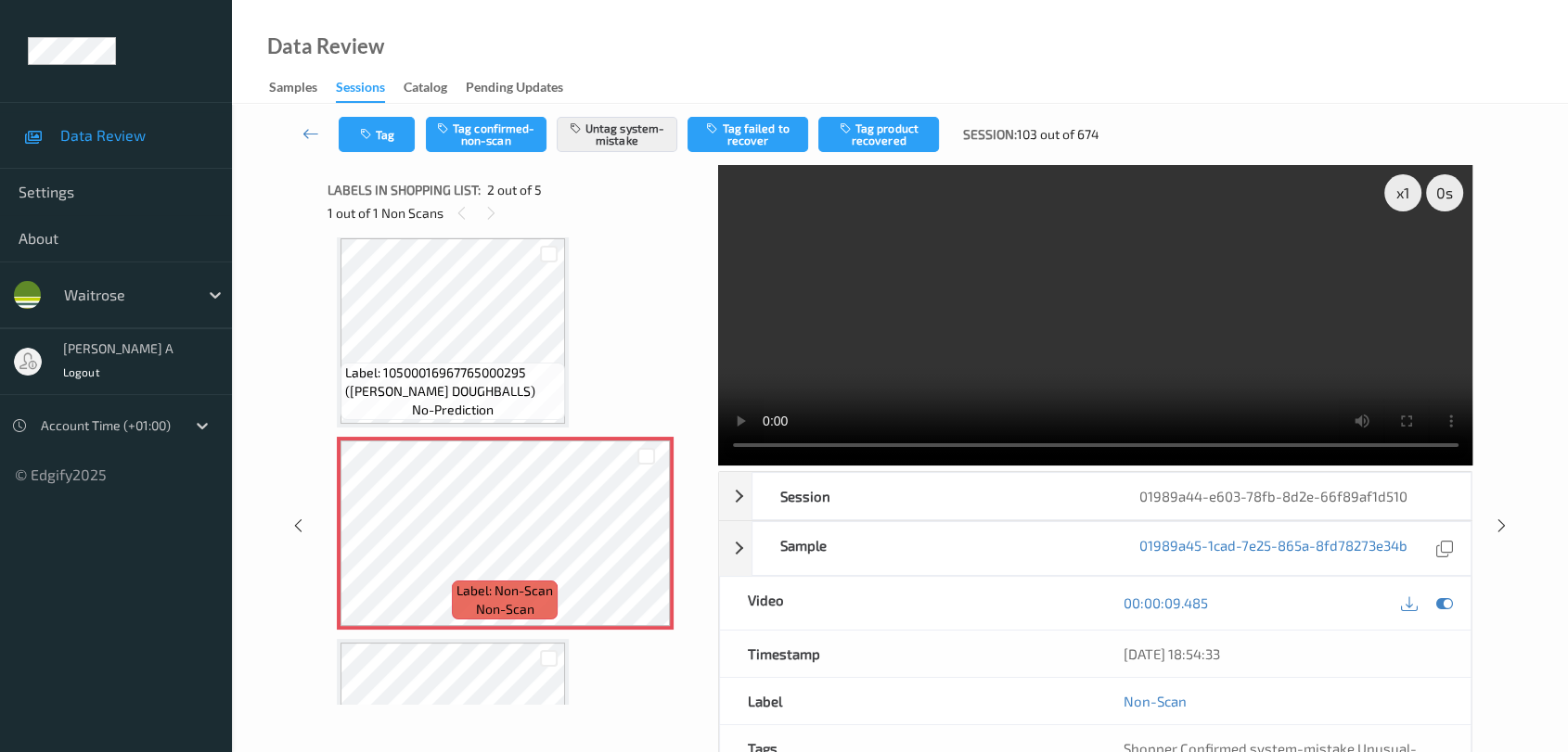
scroll to position [0, 0]
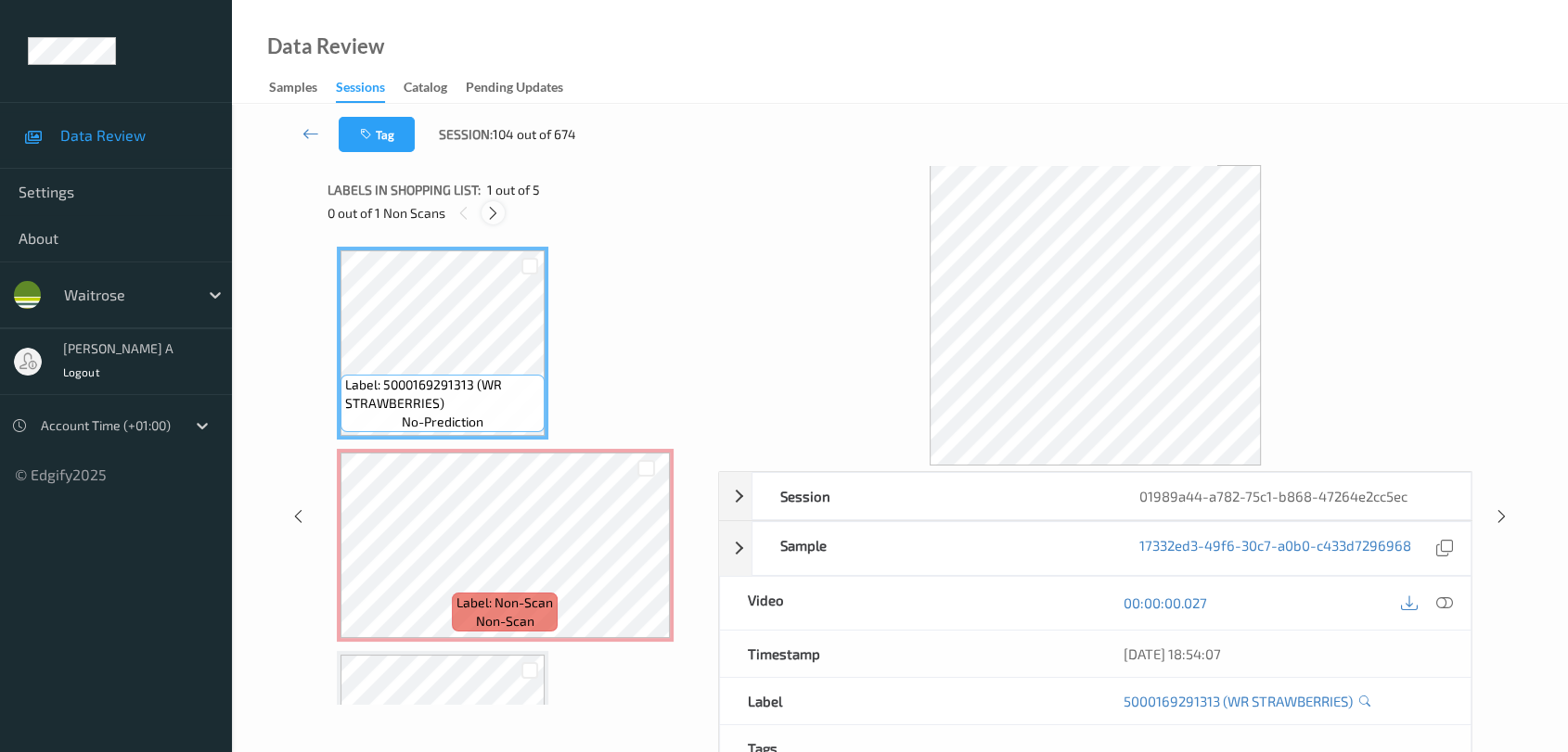
click at [490, 209] on icon at bounding box center [493, 213] width 16 height 17
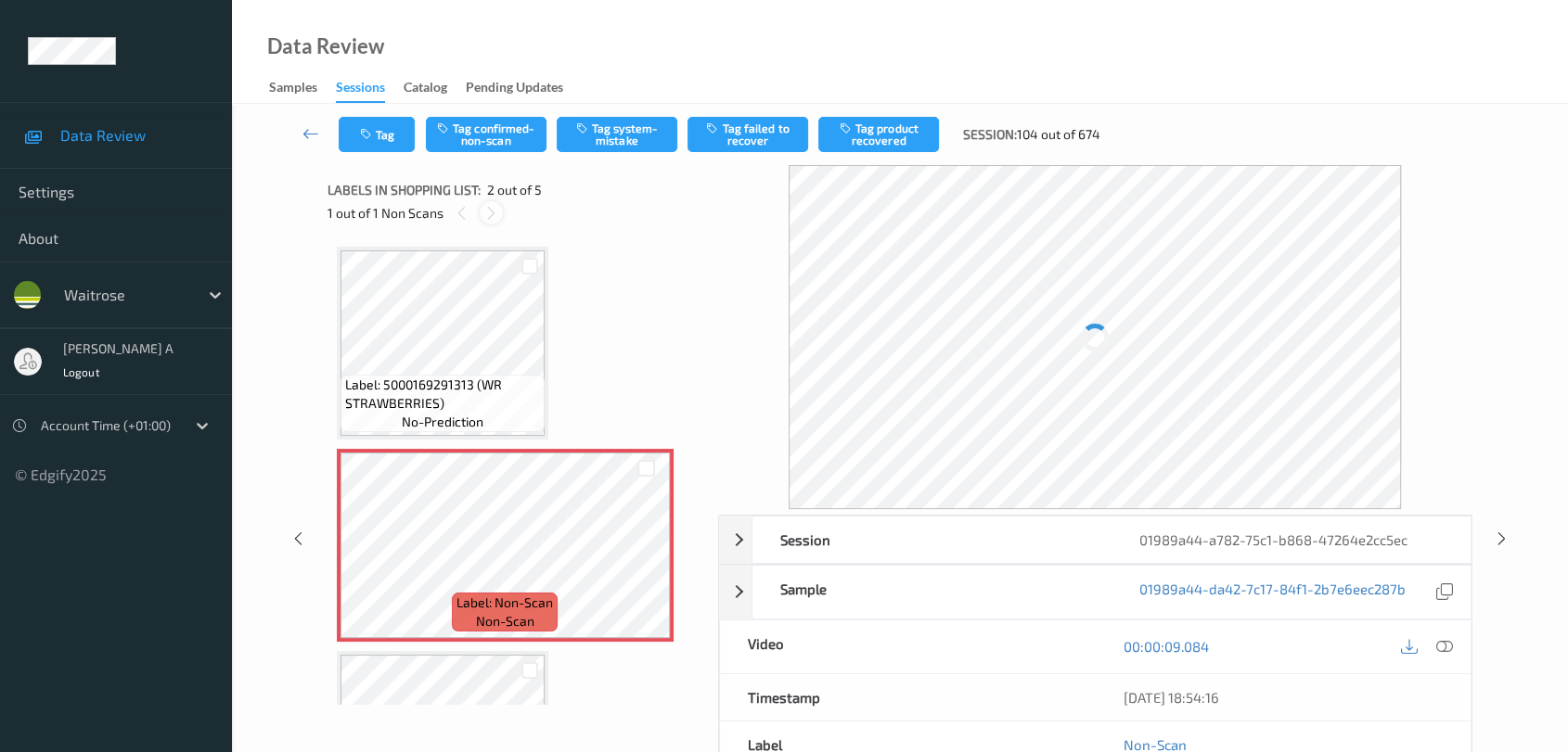
scroll to position [8, 0]
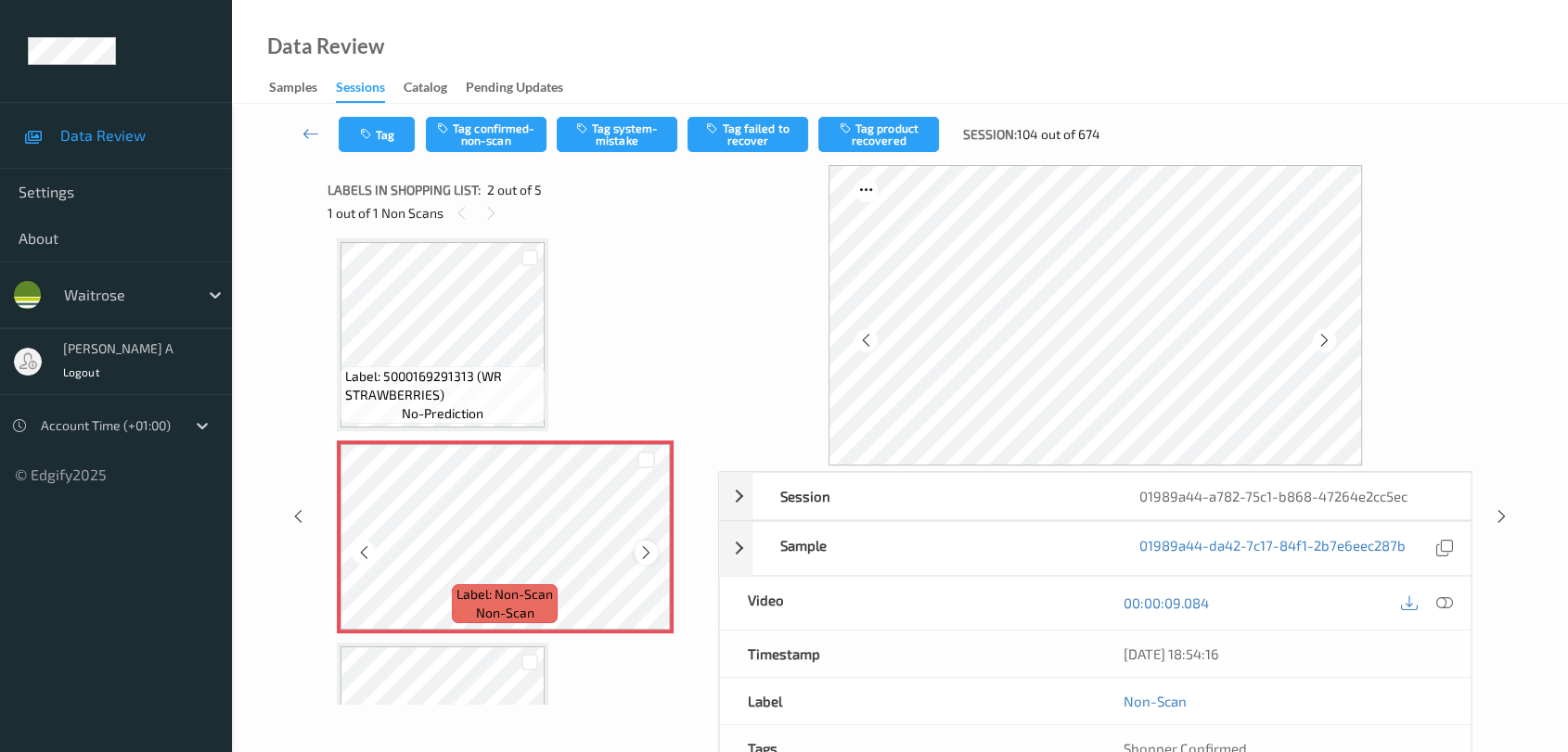
click at [646, 551] on icon at bounding box center [646, 552] width 16 height 17
drag, startPoint x: 1445, startPoint y: 596, endPoint x: 1360, endPoint y: 537, distance: 103.5
click at [1424, 596] on icon at bounding box center [1444, 602] width 17 height 17
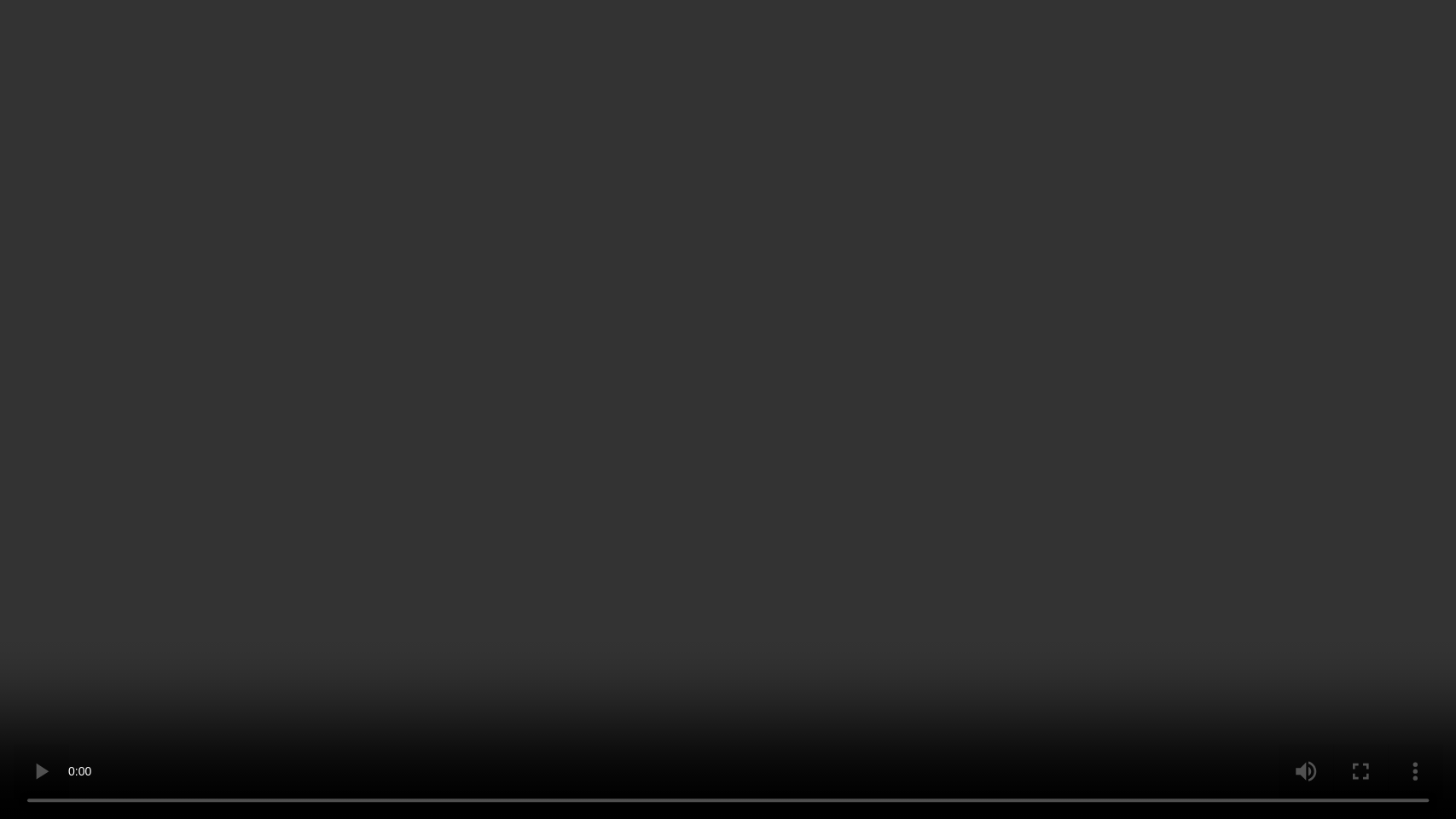
click at [709, 417] on video at bounding box center [728, 409] width 1456 height 819
click at [822, 480] on video at bounding box center [728, 409] width 1456 height 819
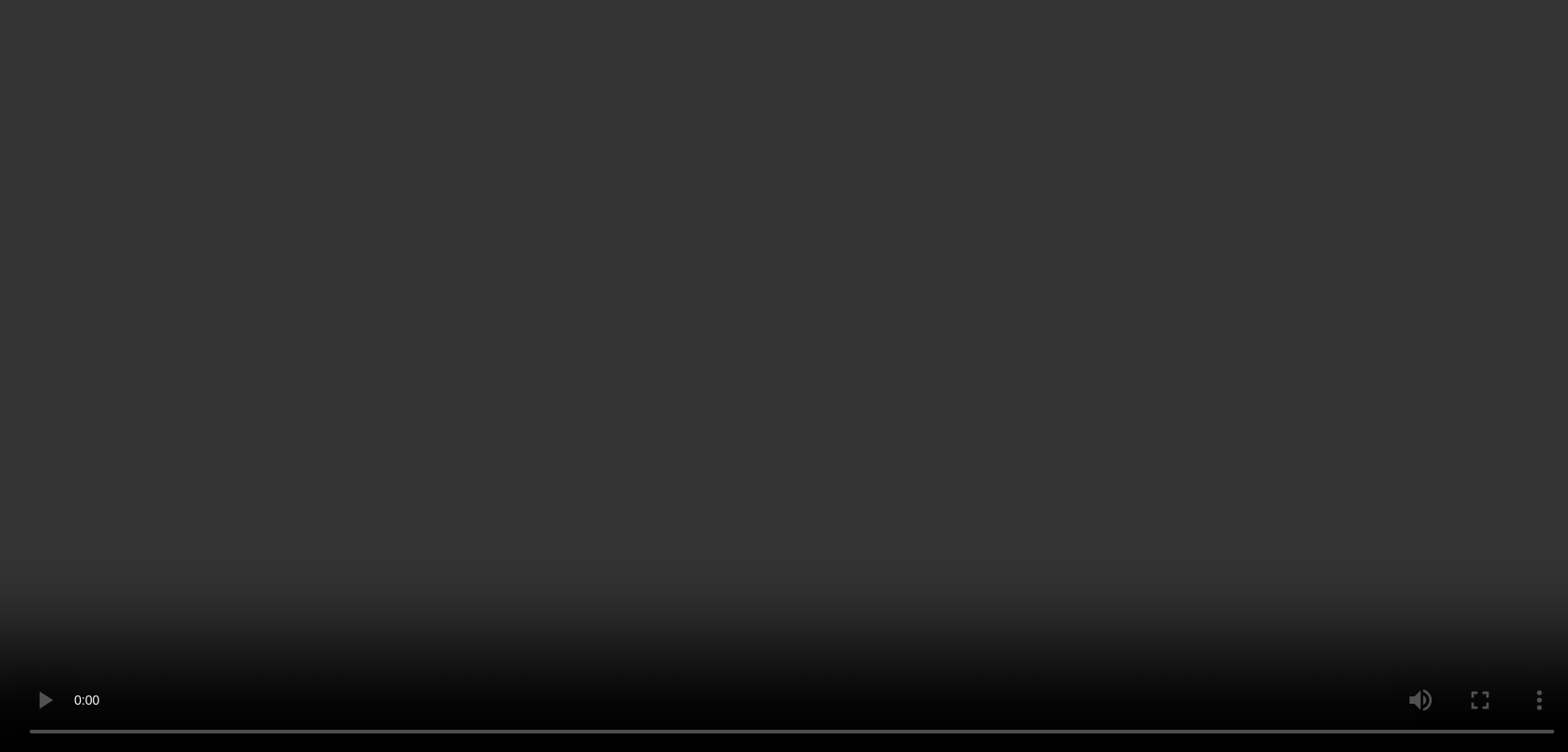
scroll to position [0, 0]
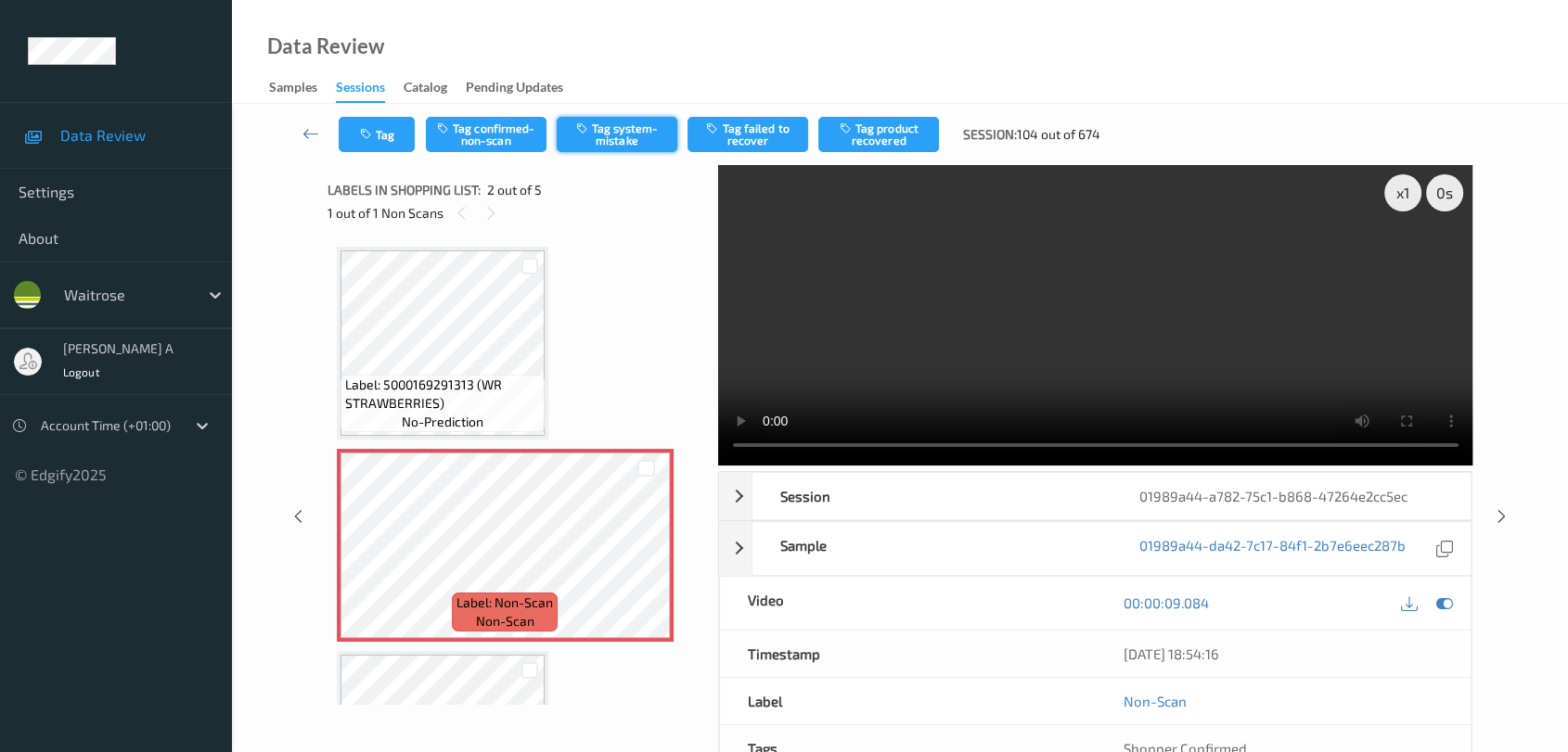
click at [621, 129] on button "Tag system-mistake" at bounding box center [617, 135] width 121 height 35
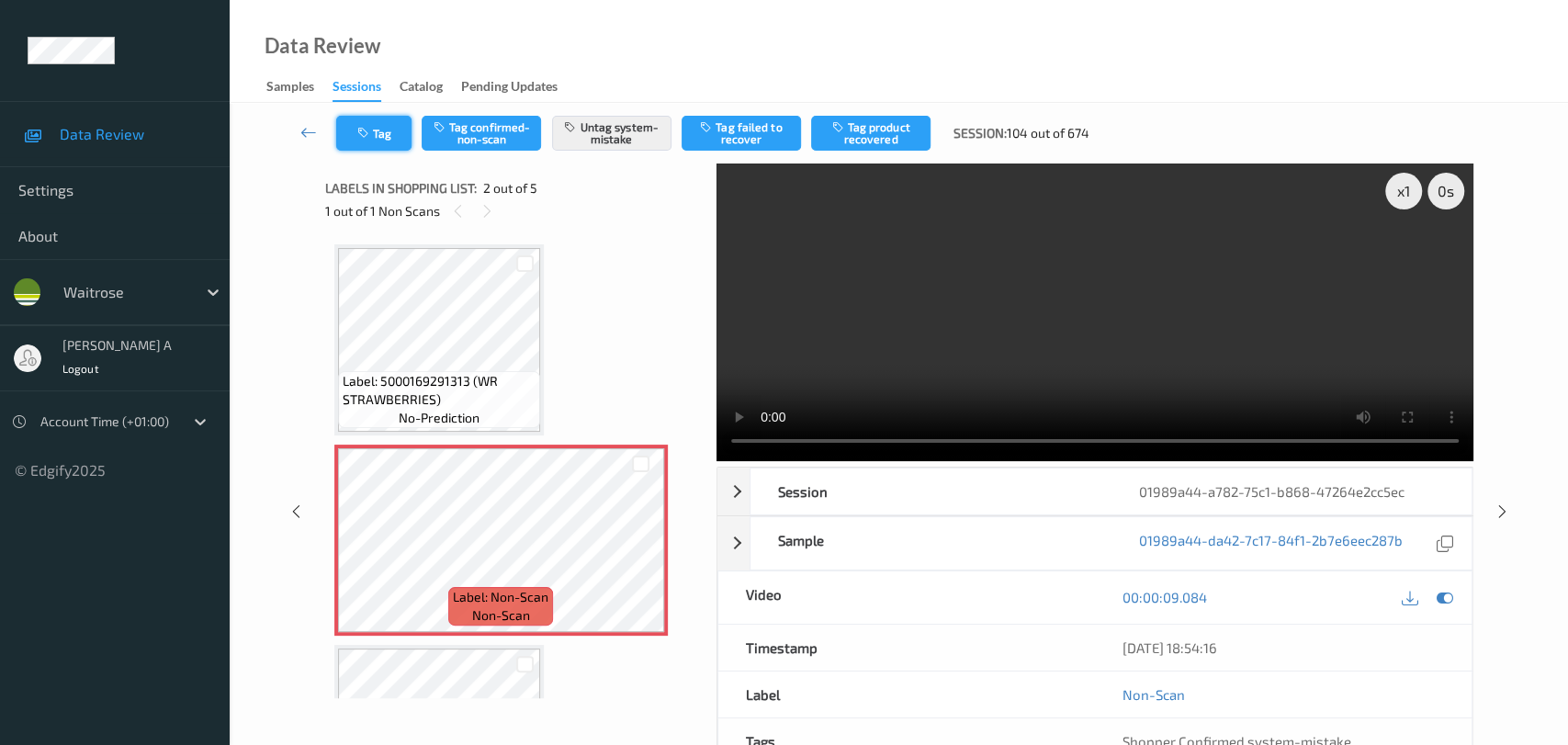
click at [374, 139] on button "Tag" at bounding box center [373, 134] width 75 height 35
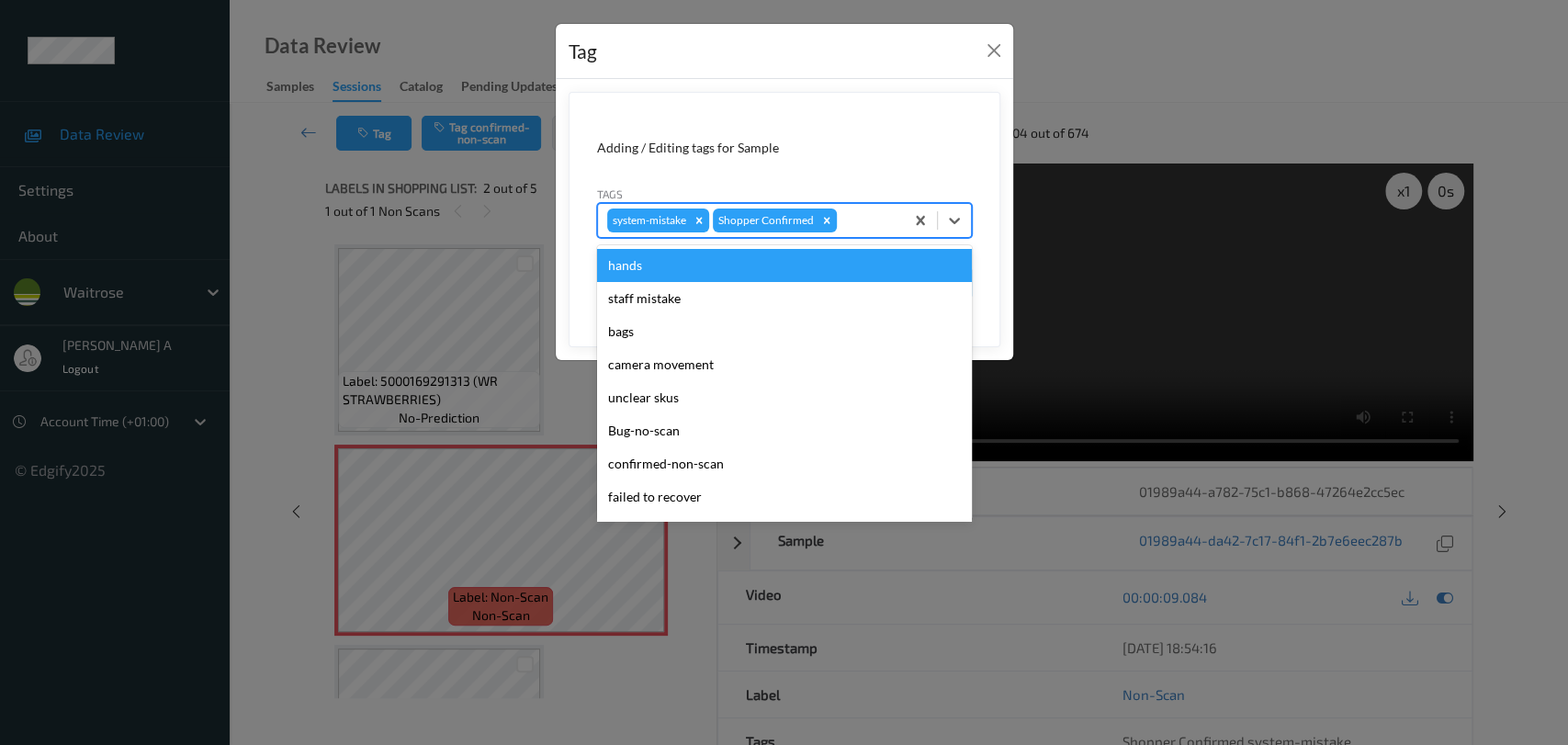
click at [849, 222] on div at bounding box center [867, 220] width 55 height 22
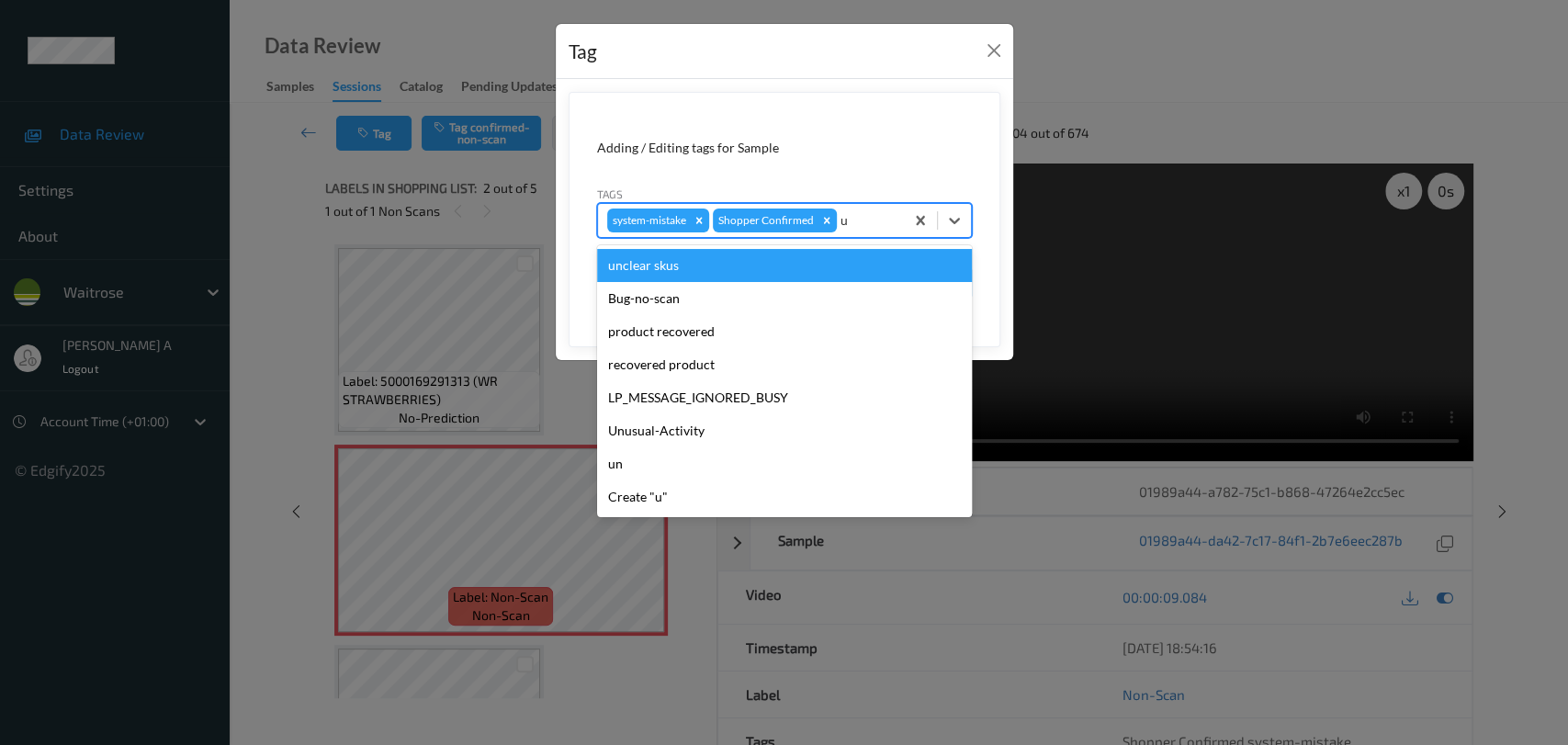
type input "un"
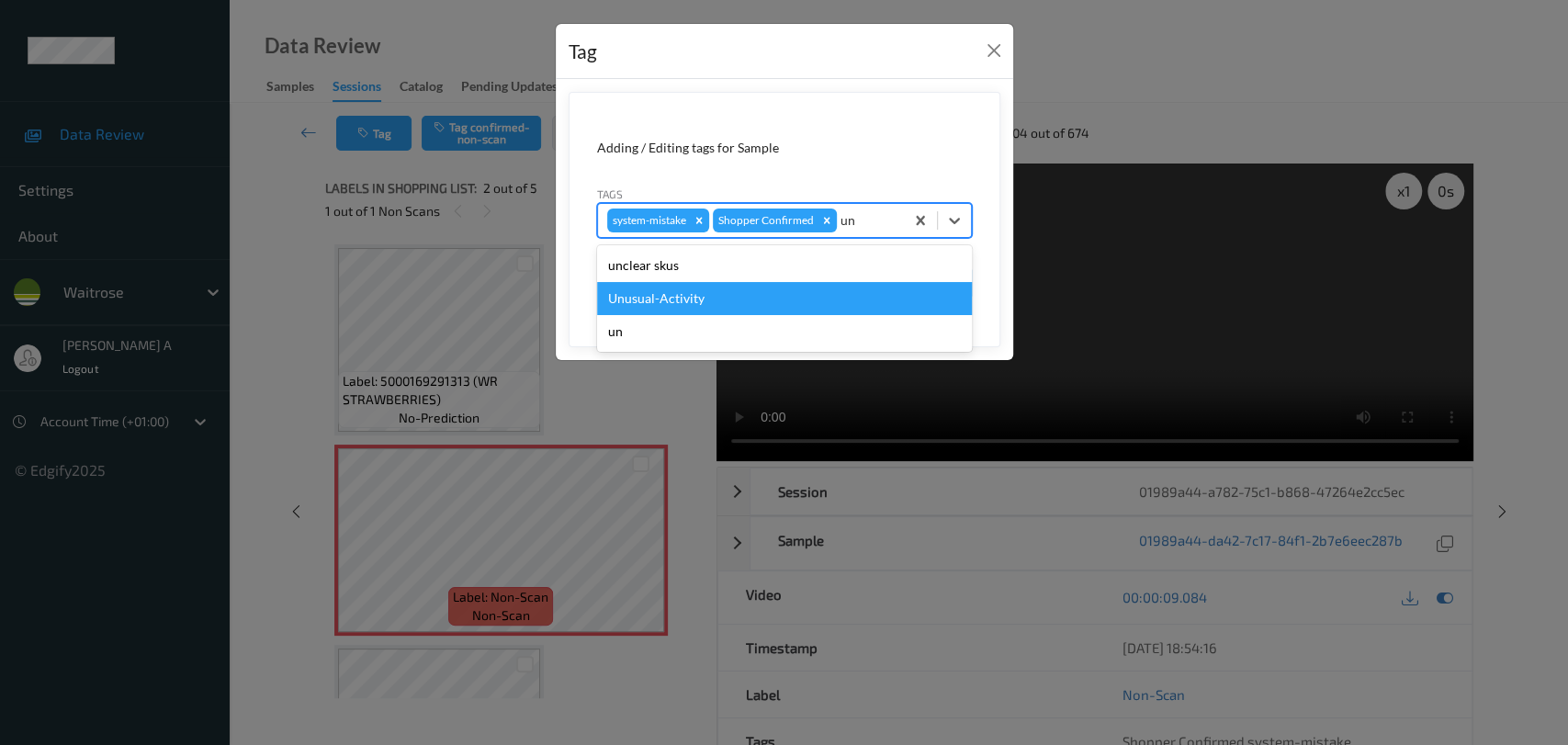
click at [689, 298] on div "Unusual-Activity" at bounding box center [784, 298] width 375 height 33
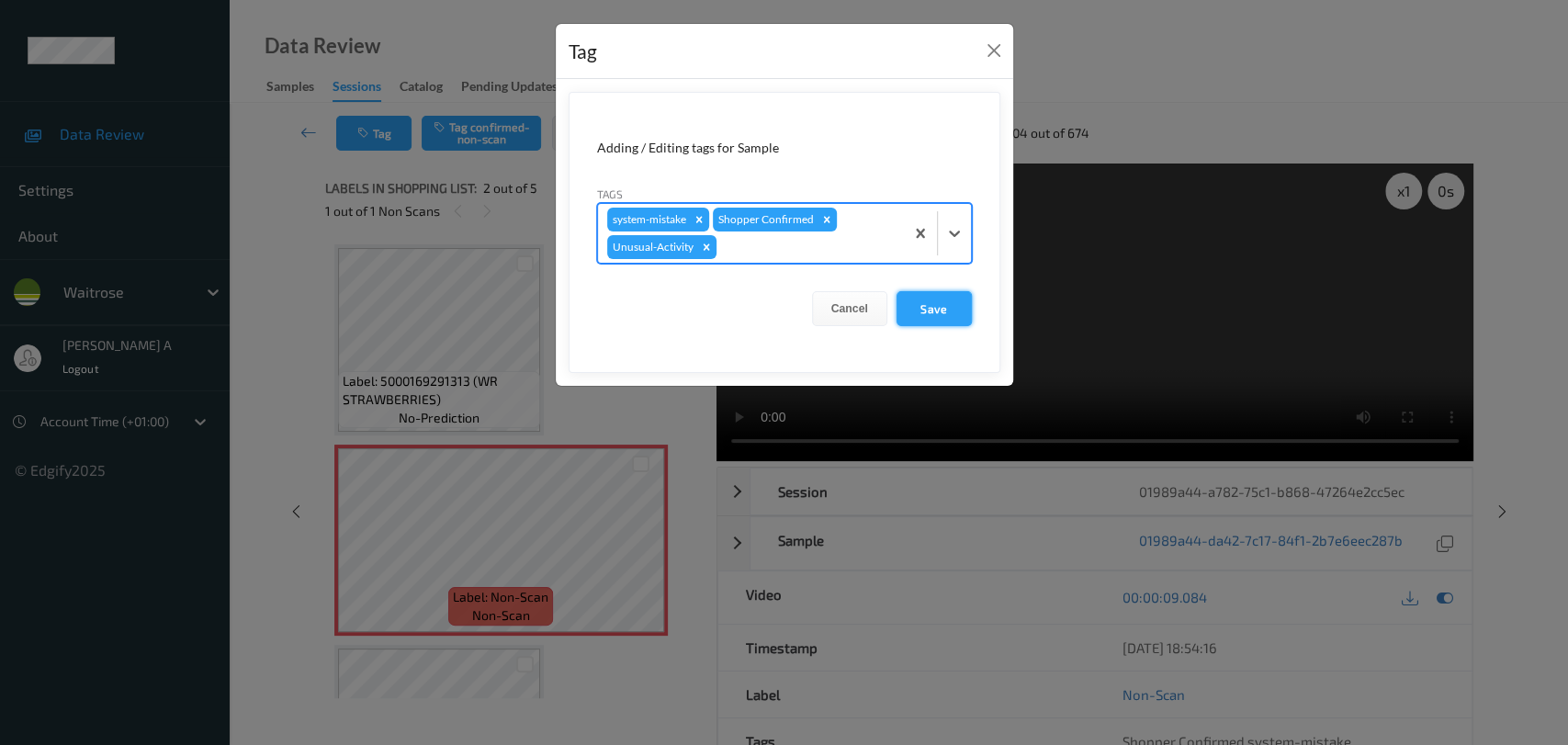
click at [940, 312] on button "Save" at bounding box center [934, 309] width 75 height 35
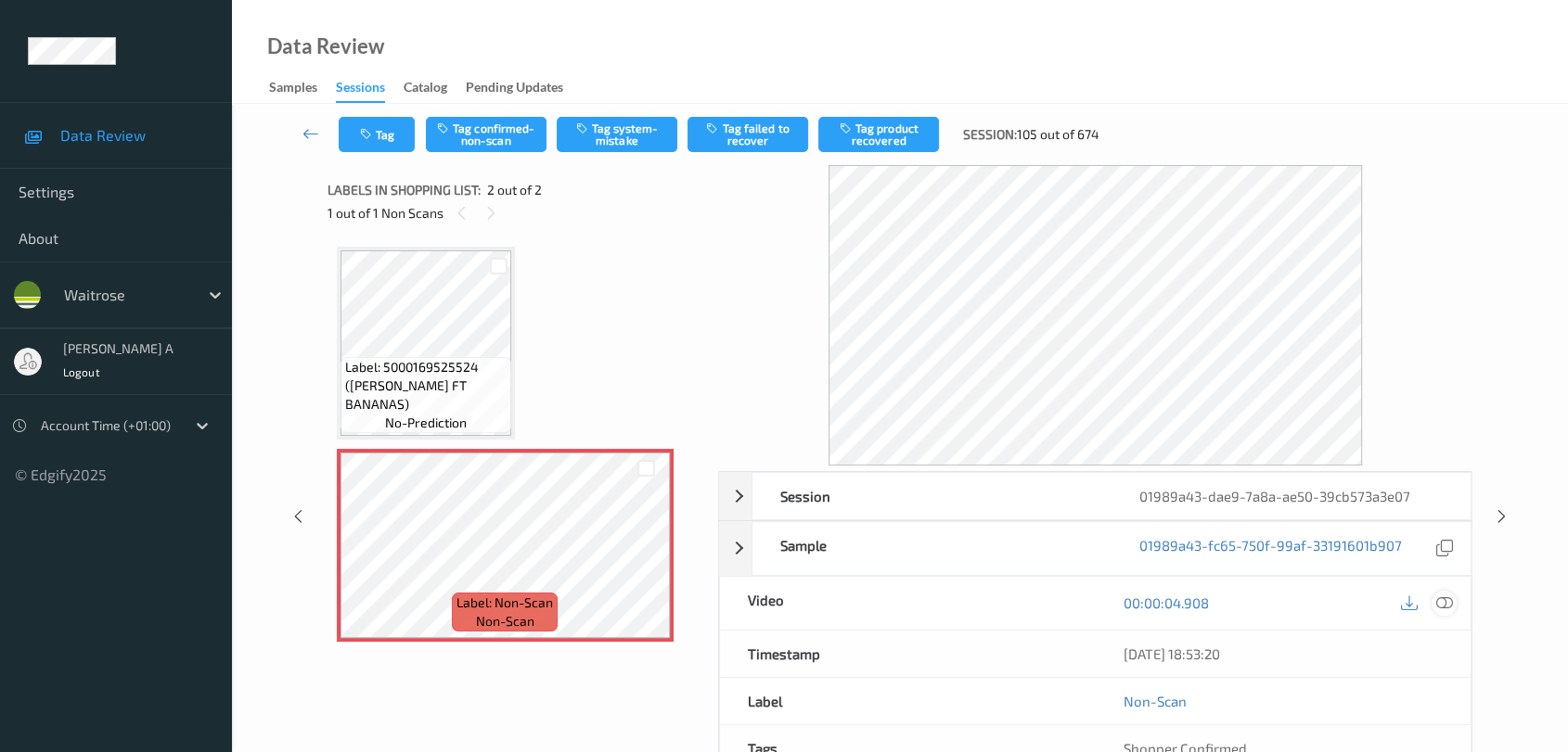
click at [1424, 605] on icon at bounding box center [1444, 602] width 17 height 17
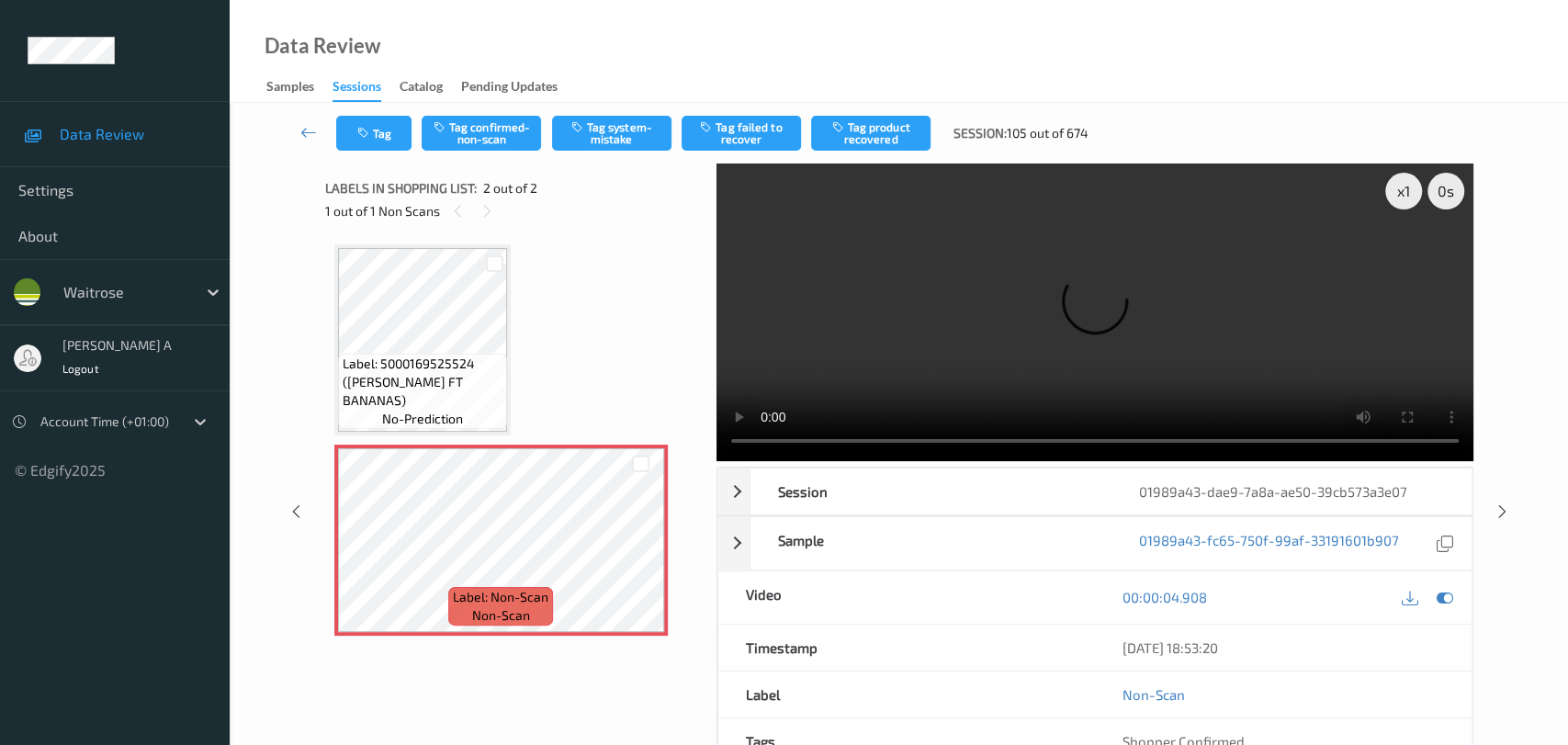
click at [1405, 257] on video at bounding box center [1094, 312] width 757 height 297
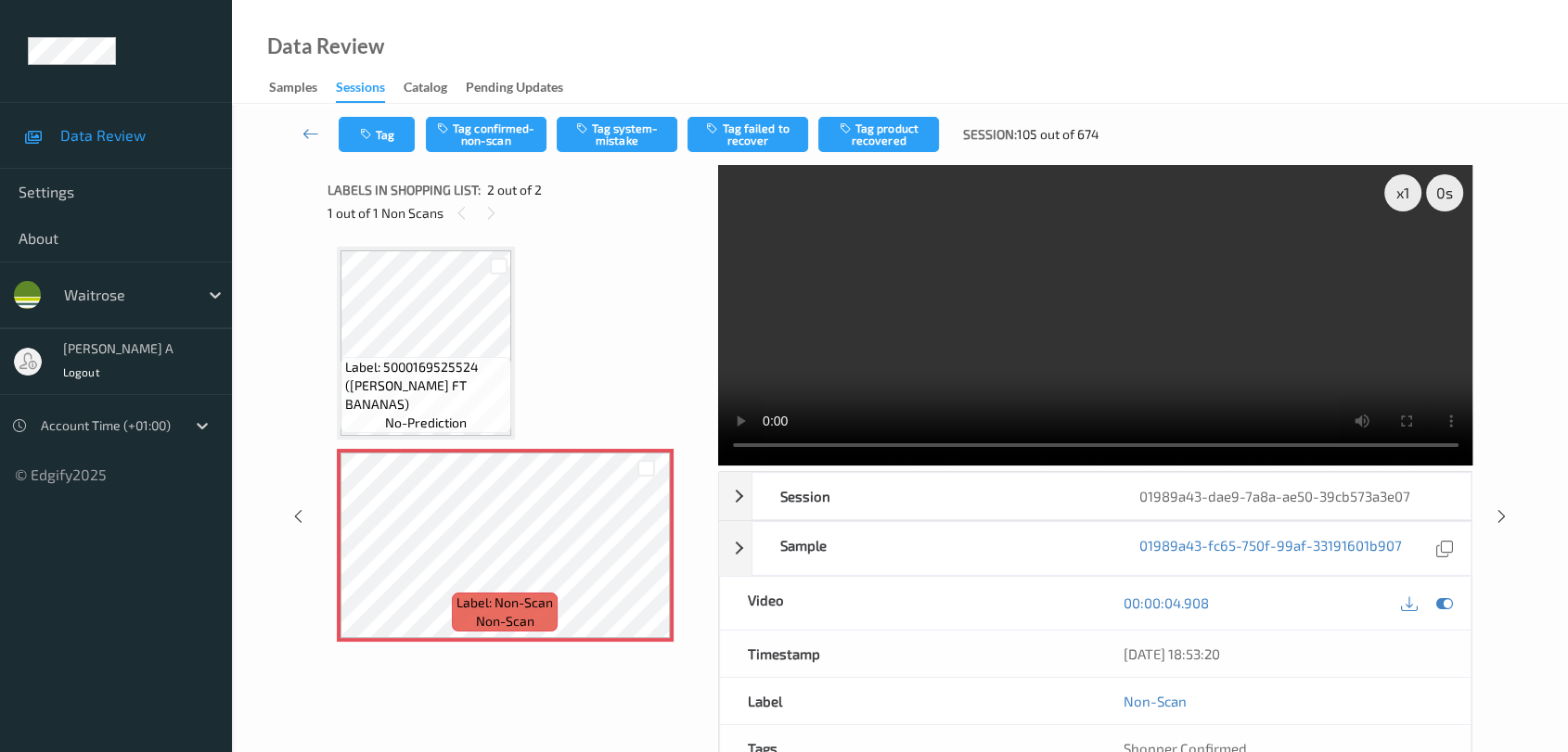
click at [1419, 260] on video at bounding box center [1096, 315] width 755 height 300
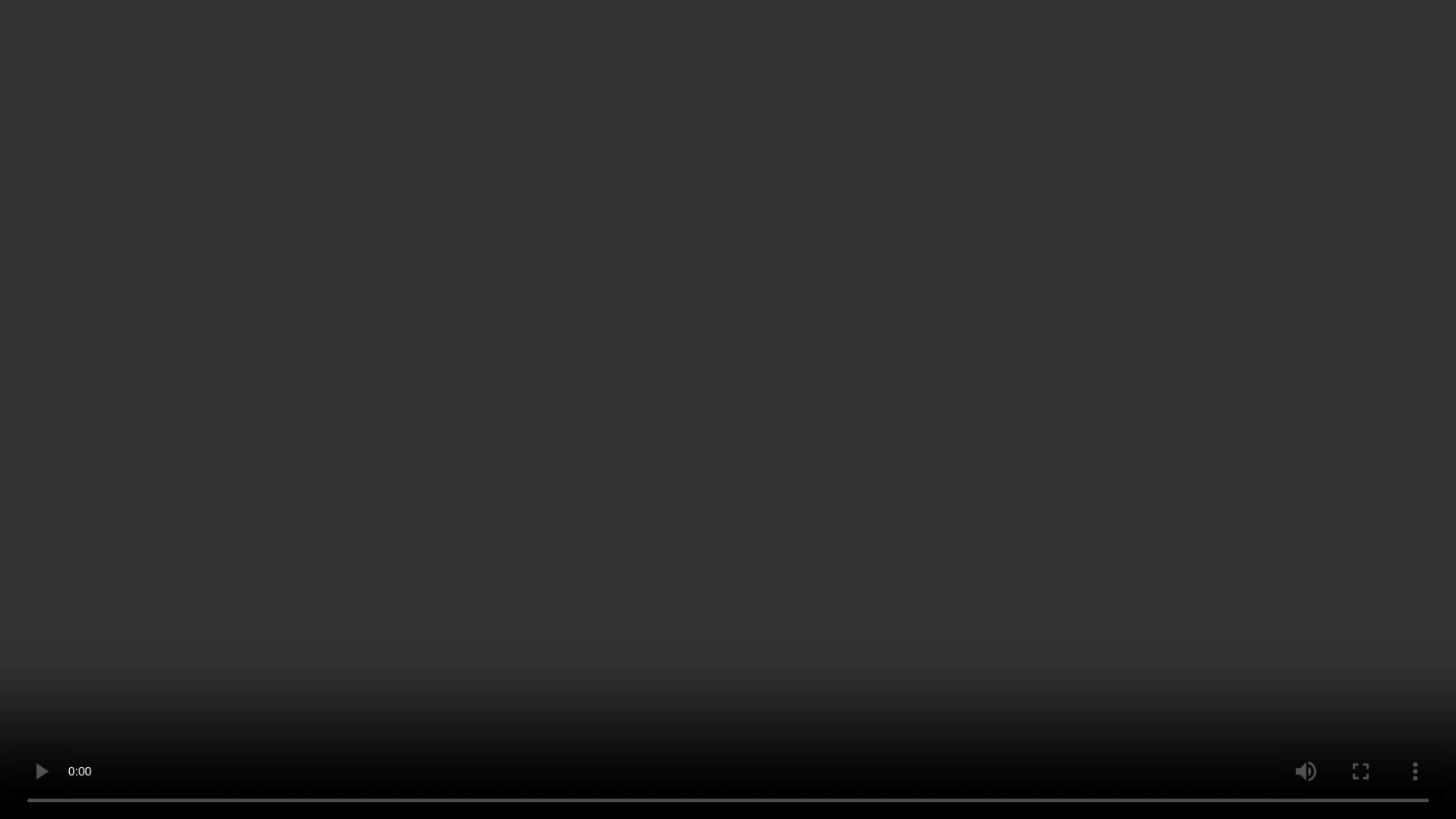
click at [506, 340] on video at bounding box center [728, 409] width 1456 height 819
click at [0, 622] on video at bounding box center [728, 409] width 1456 height 819
click at [885, 449] on video at bounding box center [728, 409] width 1456 height 819
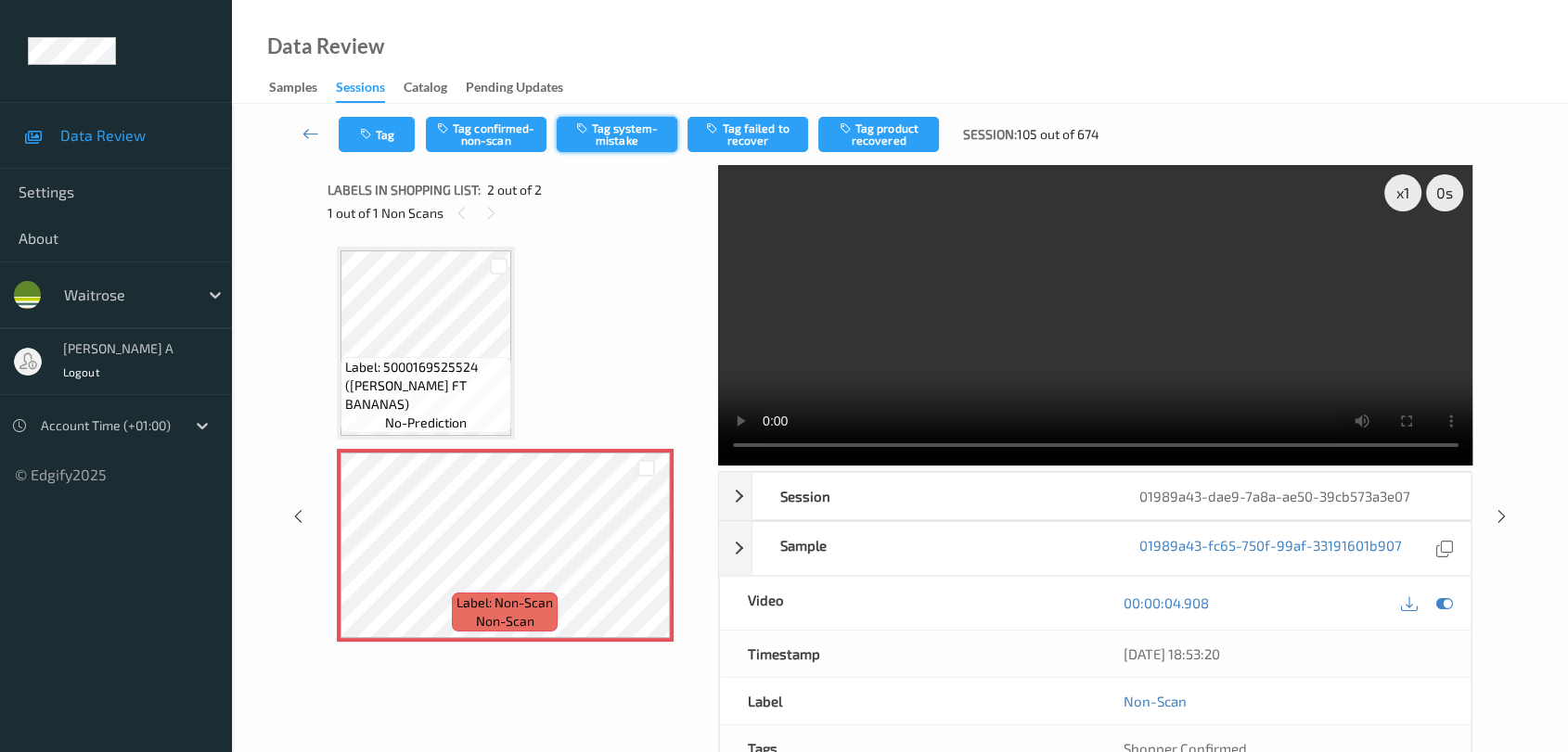
click at [633, 125] on button "Tag system-mistake" at bounding box center [617, 135] width 121 height 35
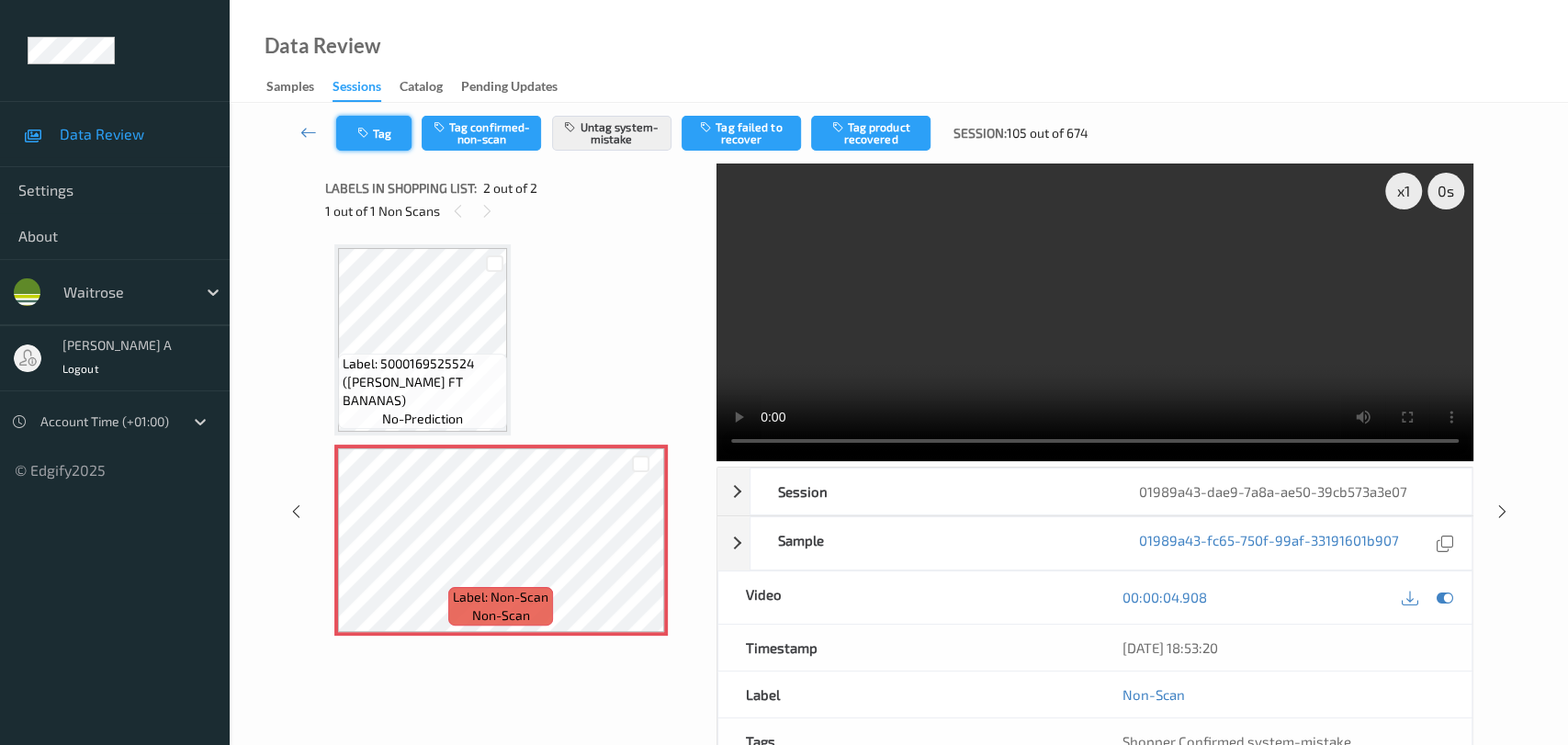
click at [377, 136] on button "Tag" at bounding box center [373, 134] width 75 height 35
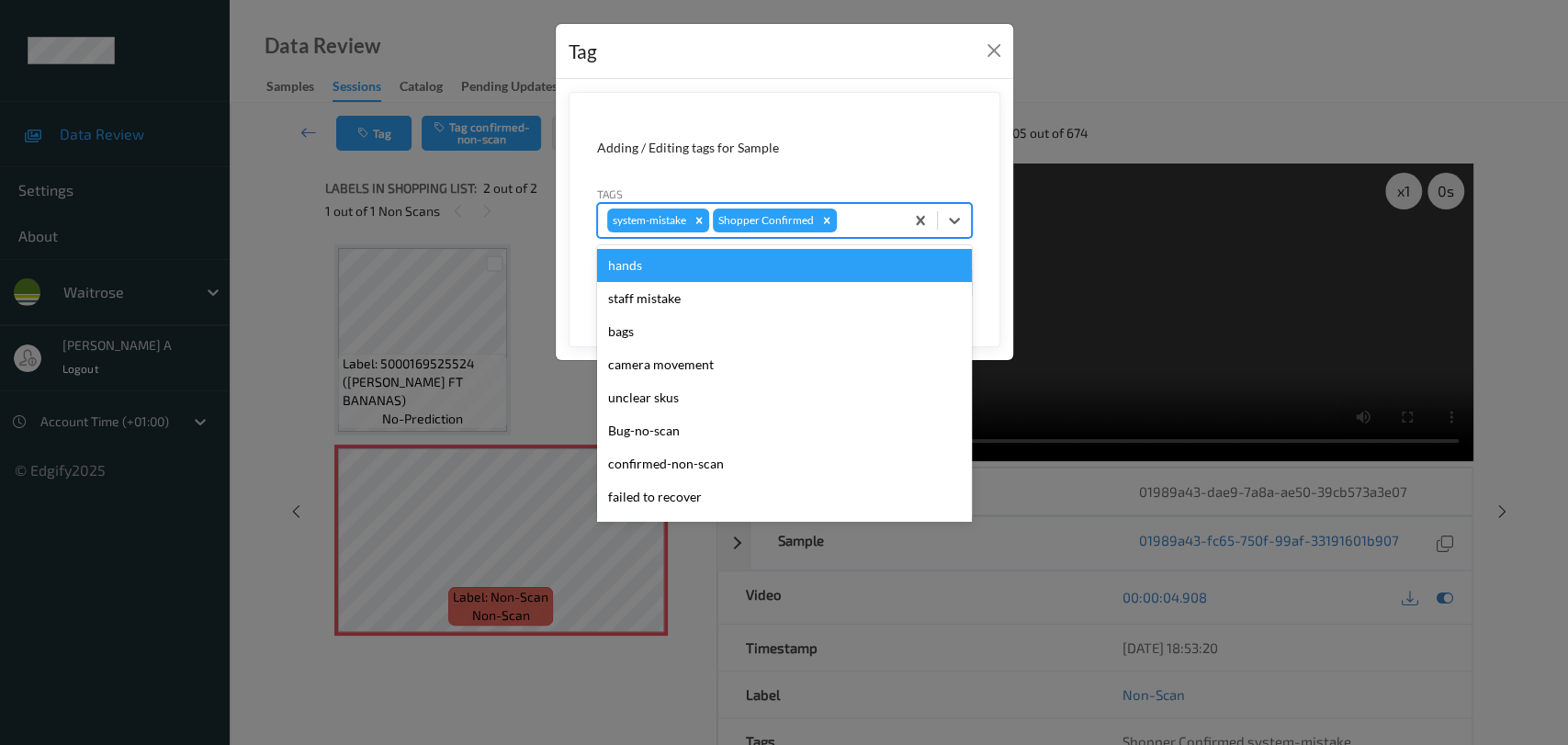
click at [875, 220] on div at bounding box center [867, 220] width 55 height 22
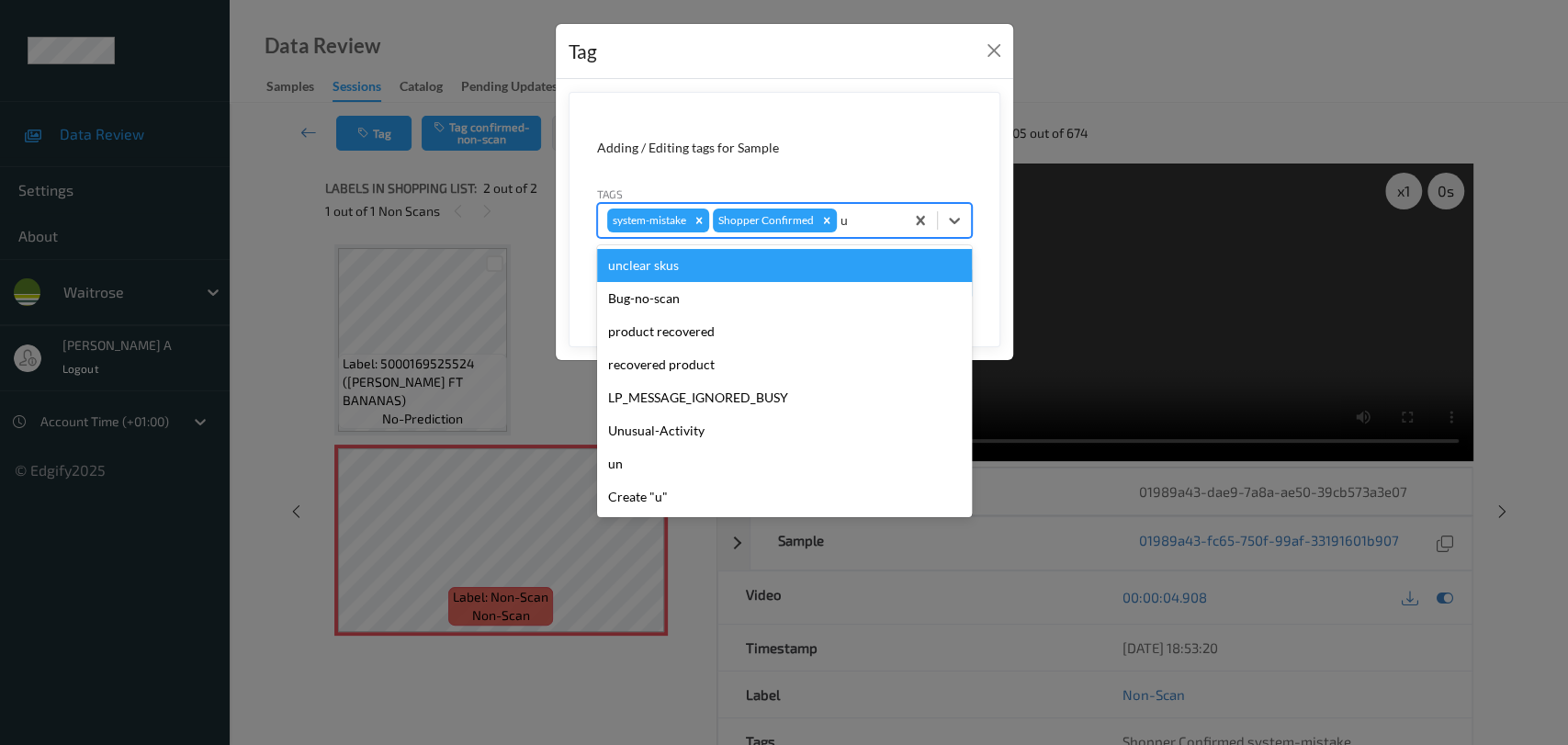
type input "un"
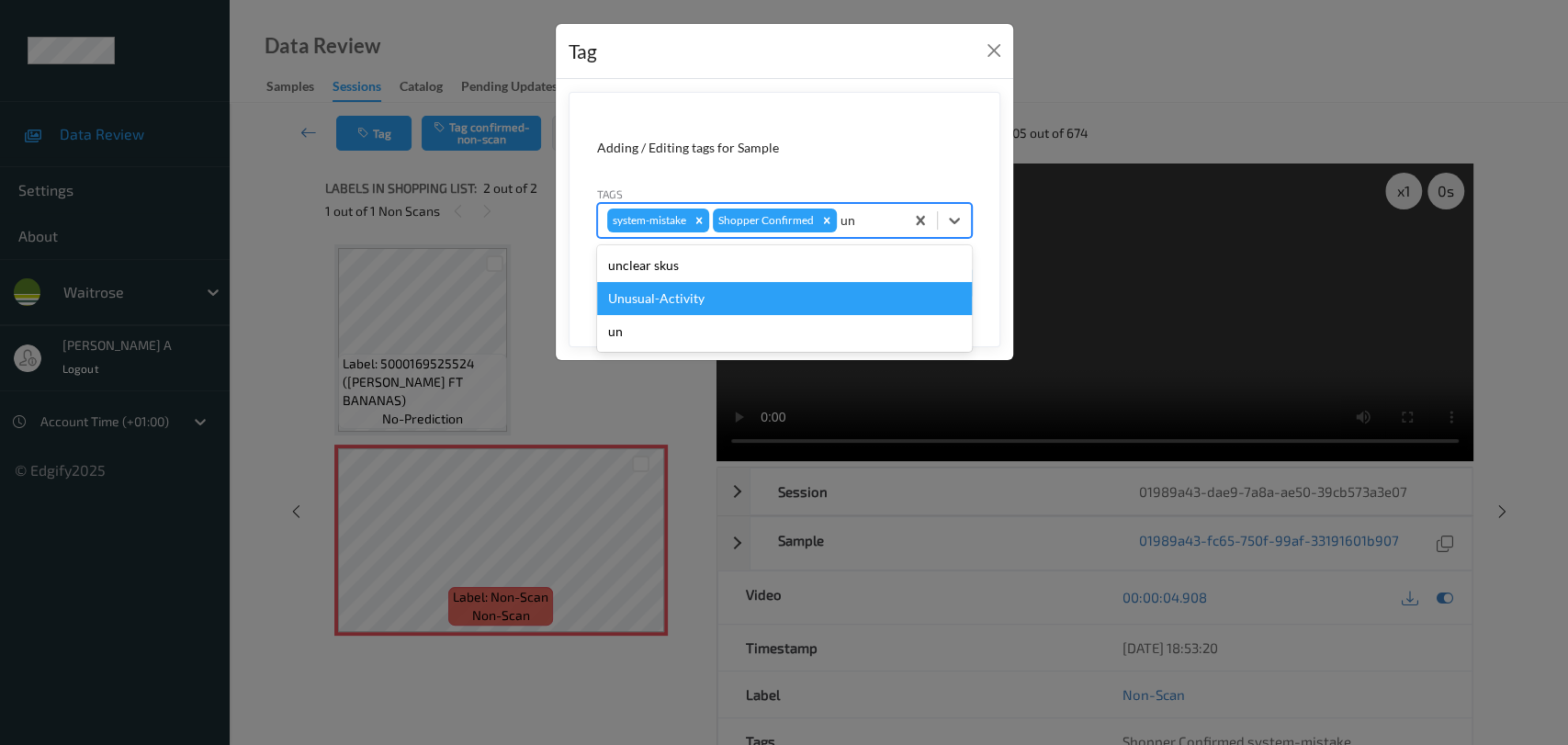
click at [793, 295] on div "Unusual-Activity" at bounding box center [784, 298] width 375 height 33
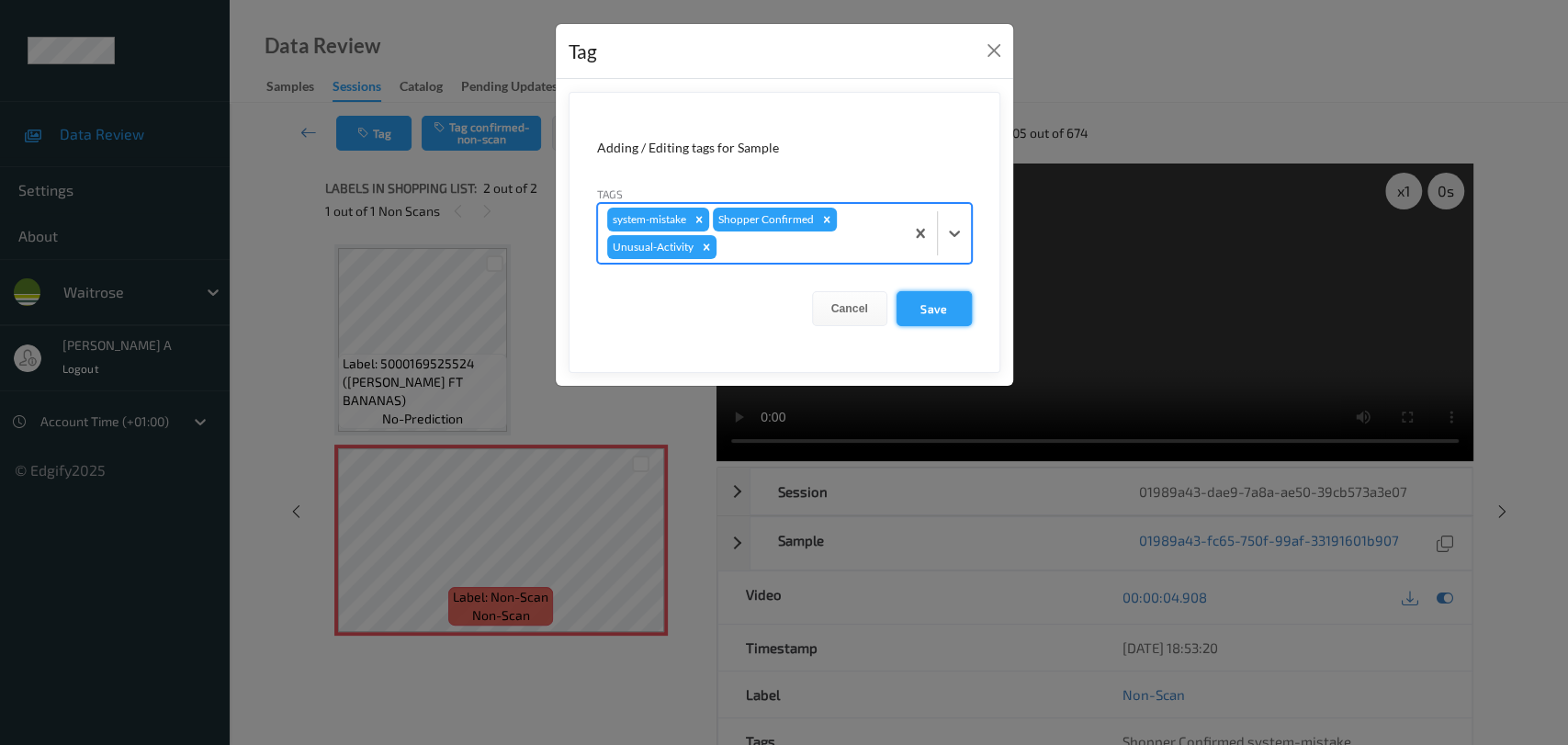
click at [954, 318] on button "Save" at bounding box center [934, 309] width 75 height 35
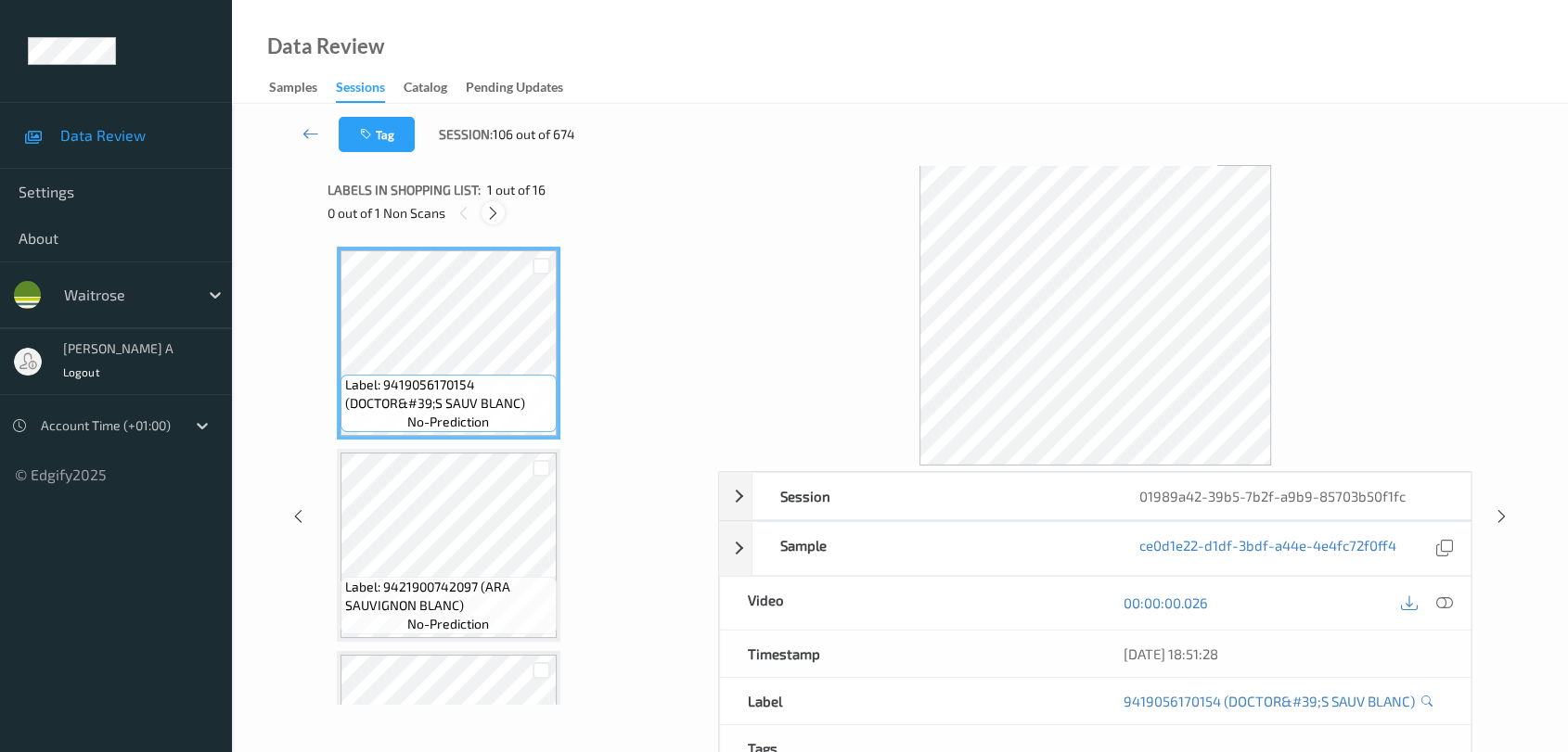
click at [494, 213] on icon at bounding box center [493, 213] width 16 height 17
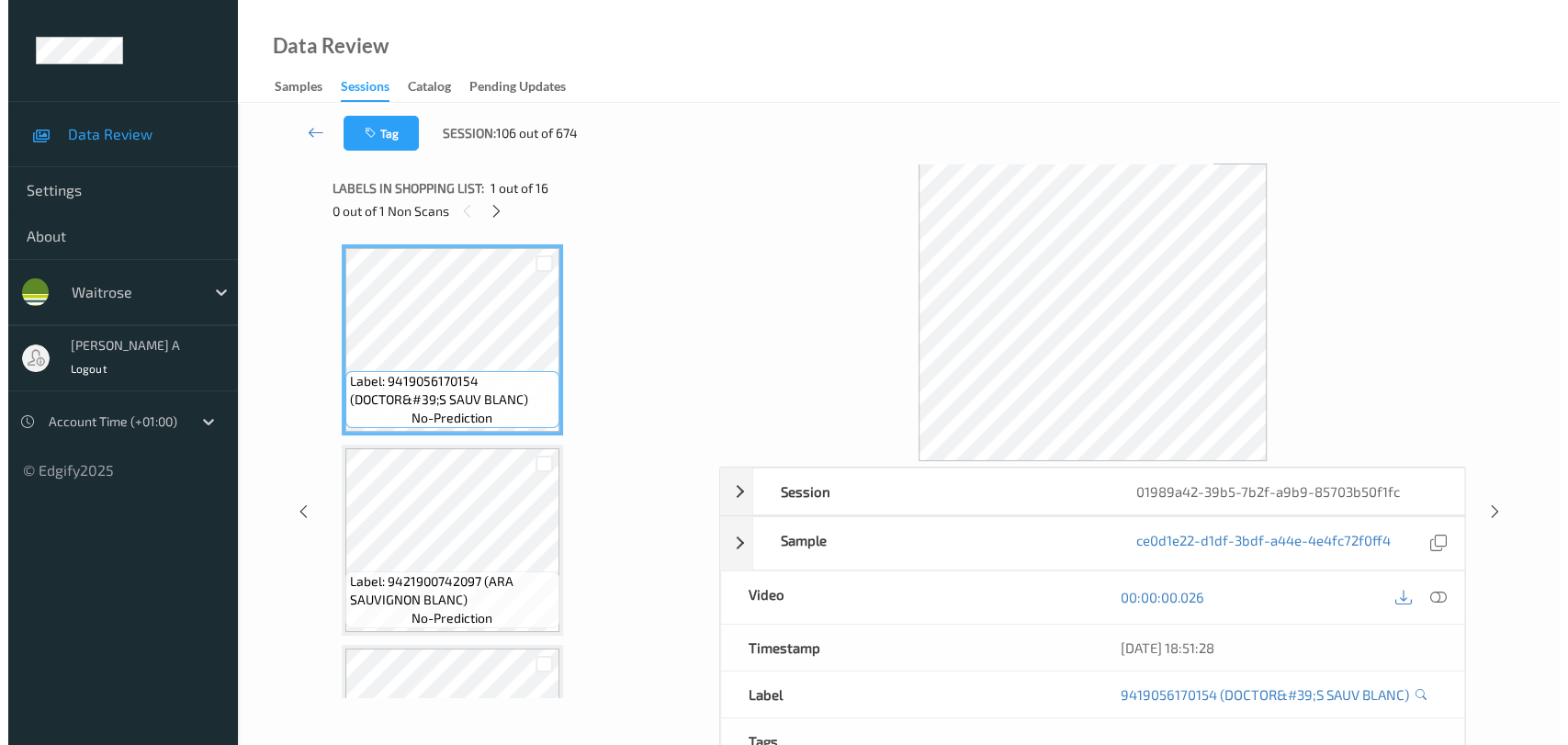
scroll to position [2603, 0]
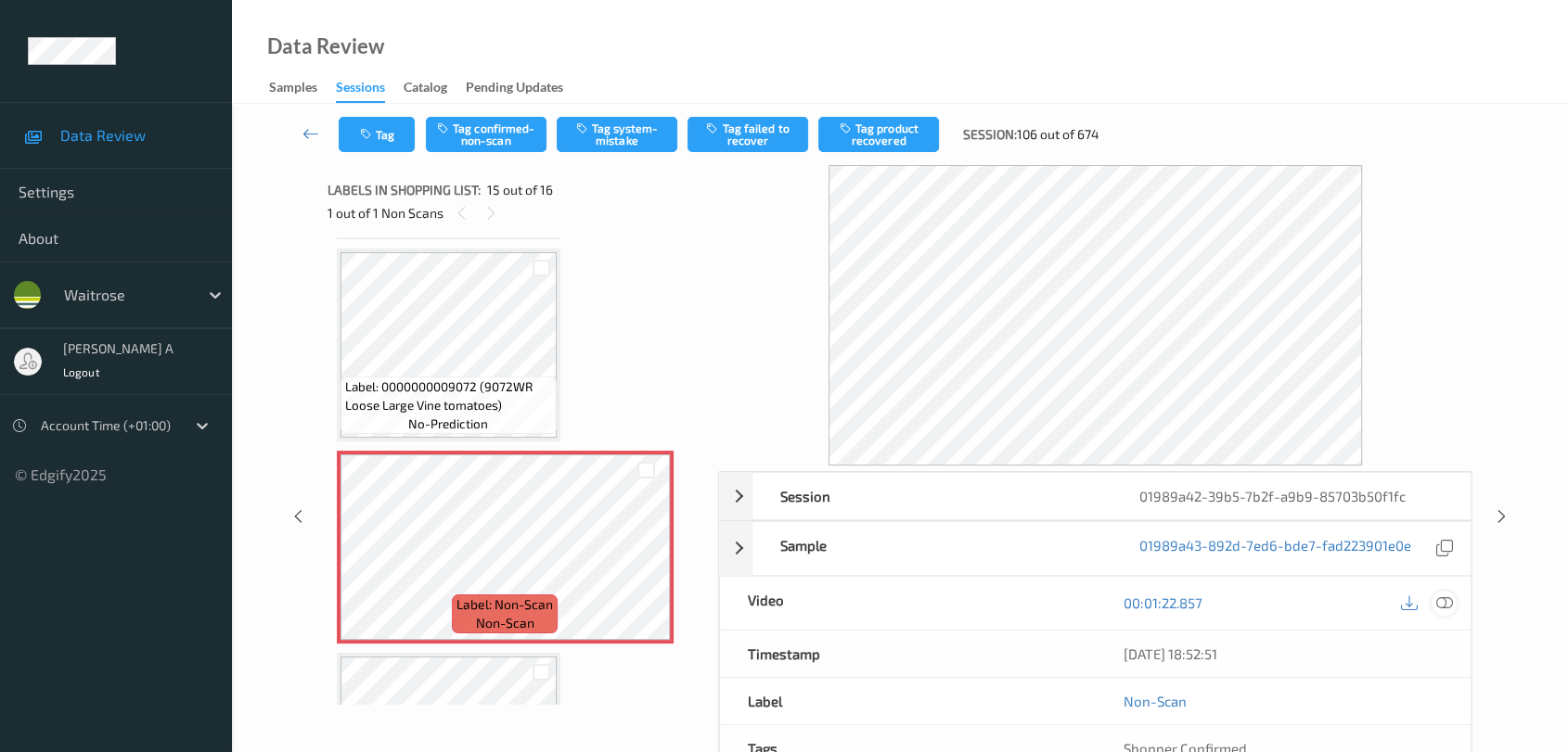
click at [1424, 605] on icon at bounding box center [1444, 602] width 17 height 17
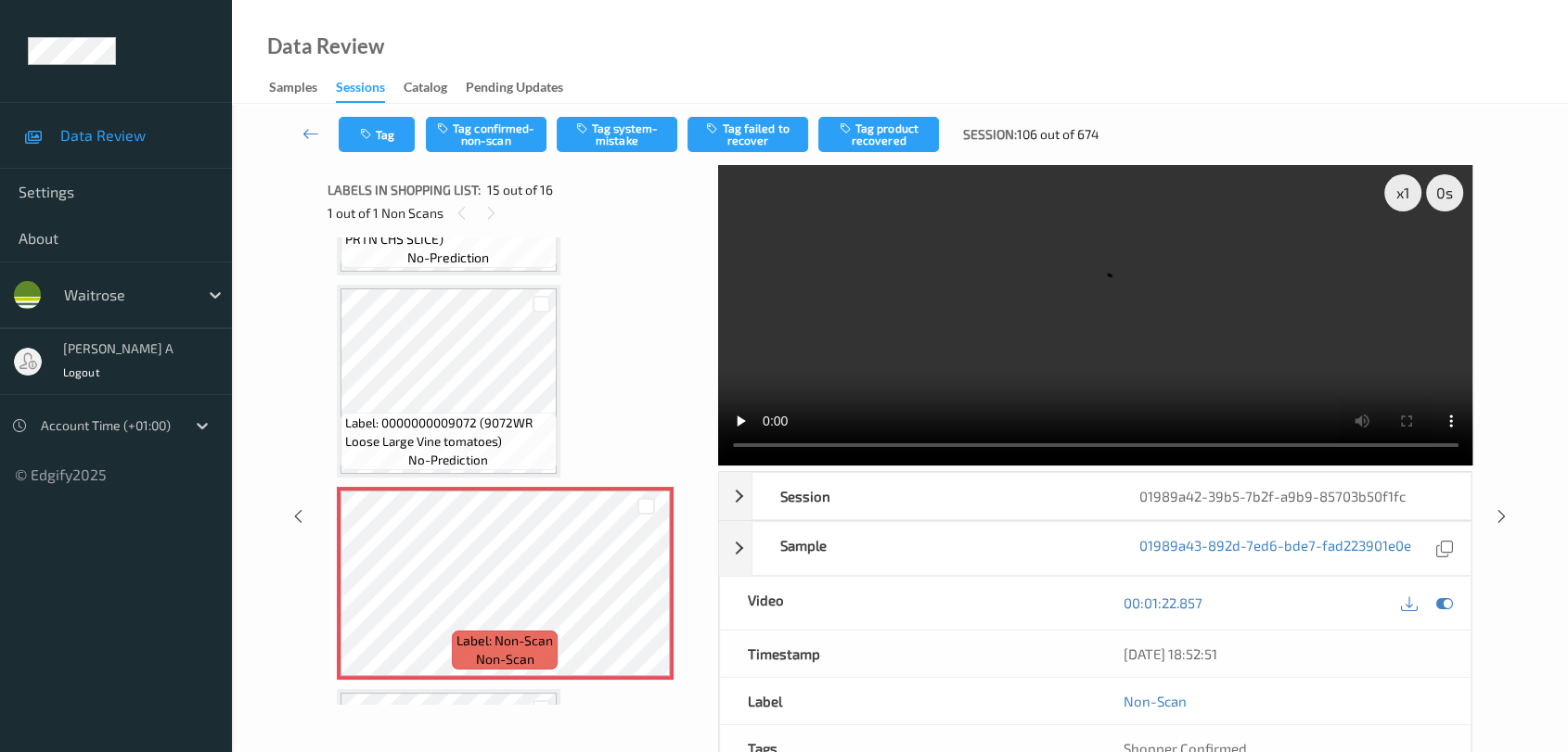
scroll to position [2558, 0]
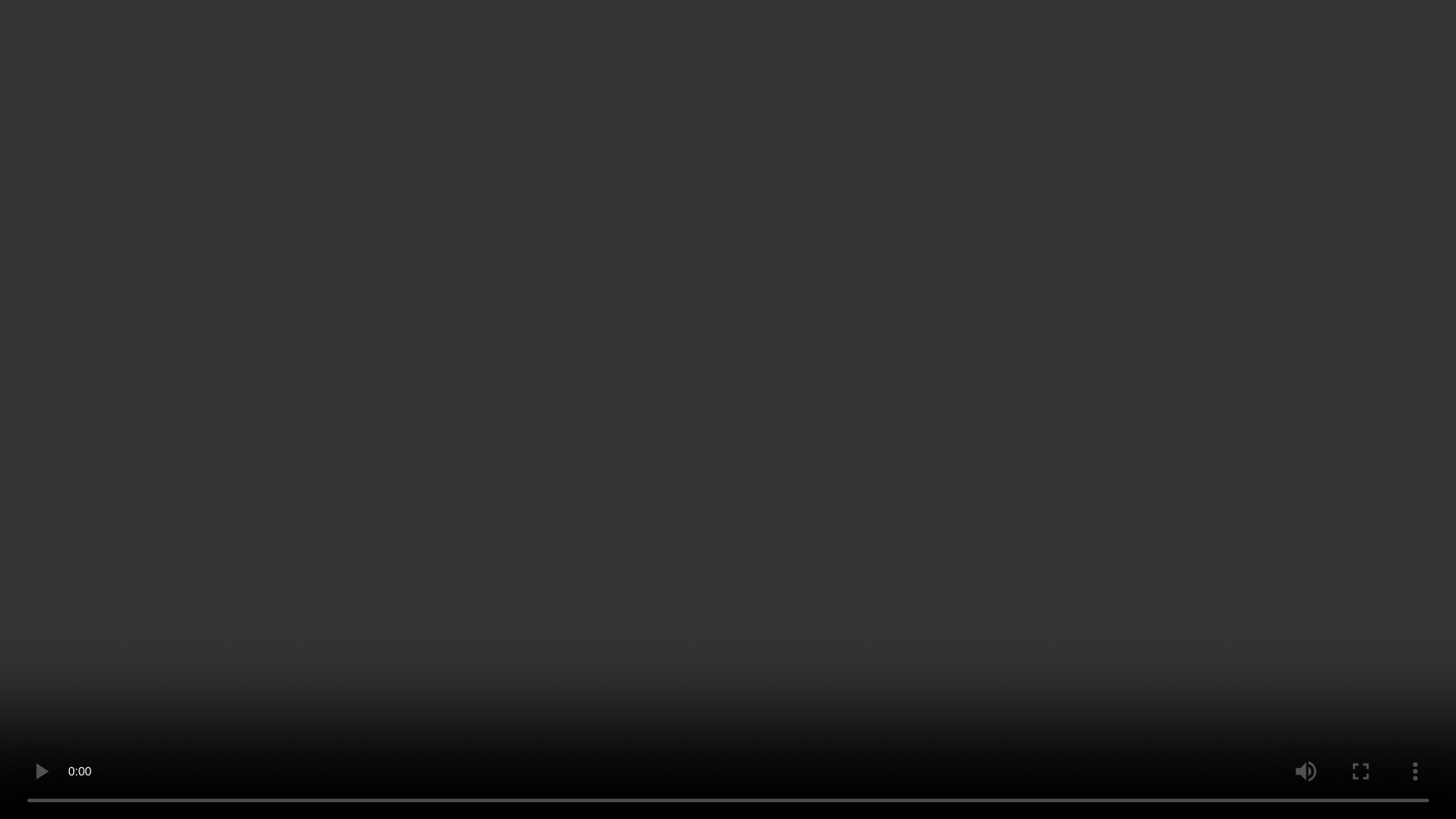
click at [719, 452] on video at bounding box center [728, 409] width 1456 height 819
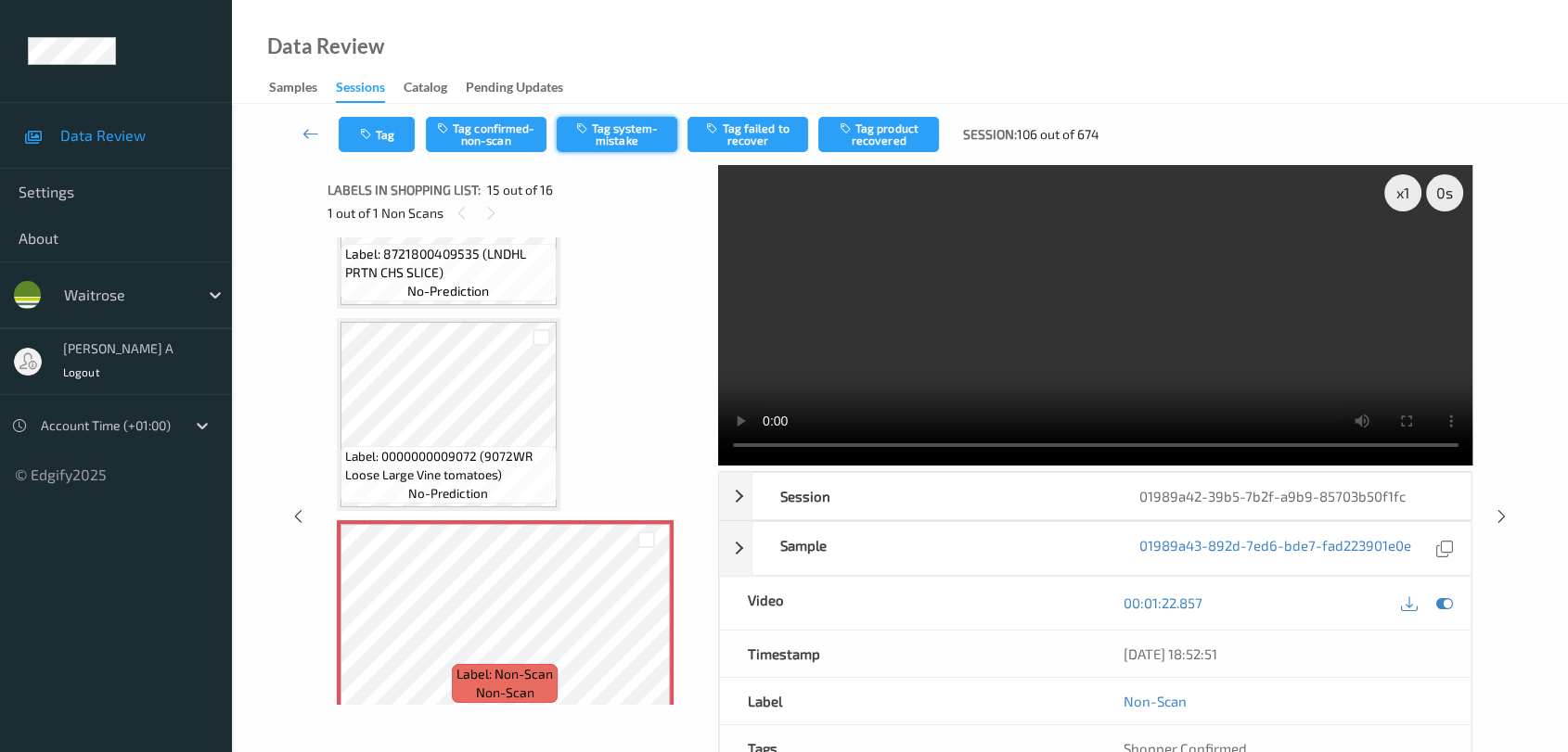
click at [604, 136] on button "Tag system-mistake" at bounding box center [617, 135] width 121 height 35
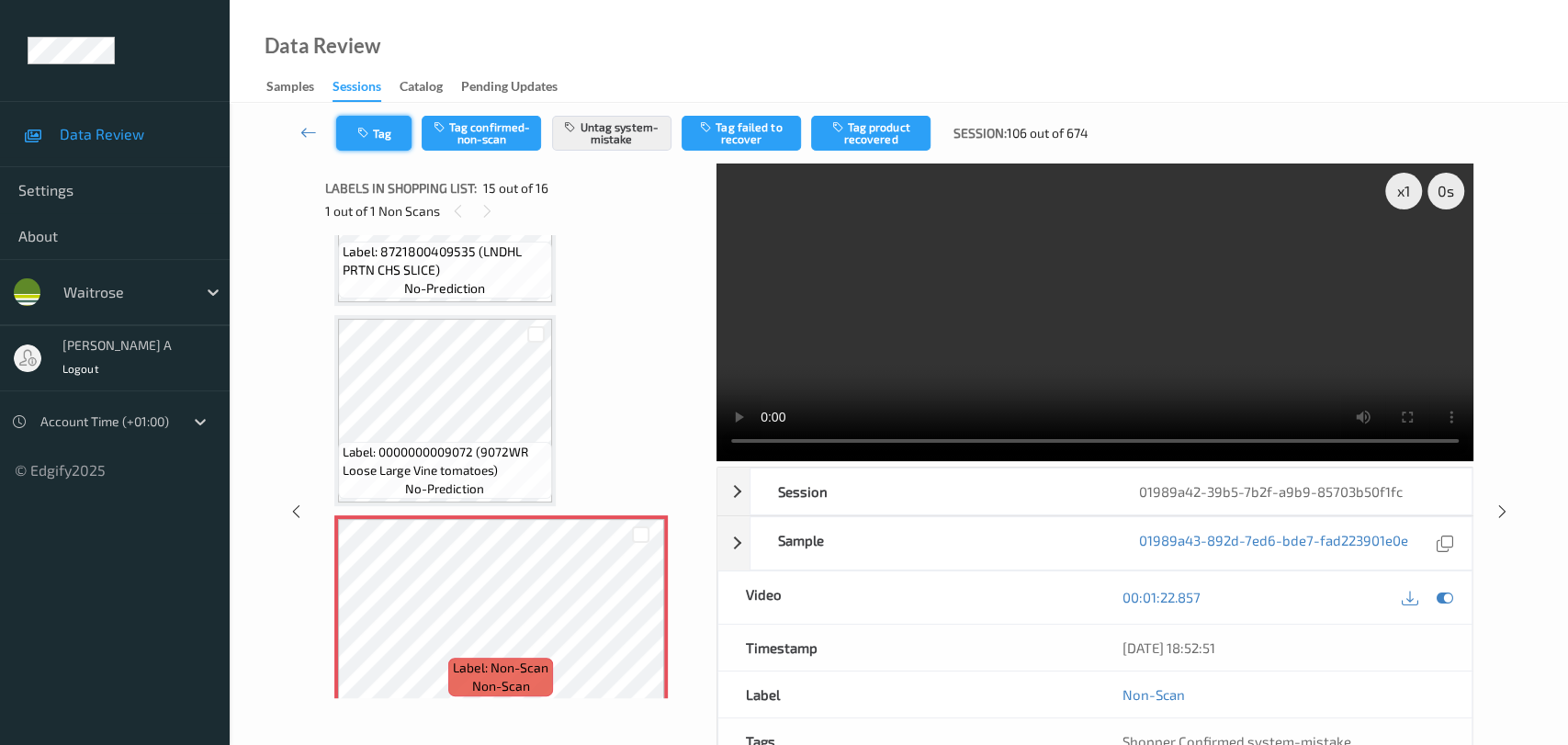
click at [377, 141] on button "Tag" at bounding box center [373, 134] width 75 height 35
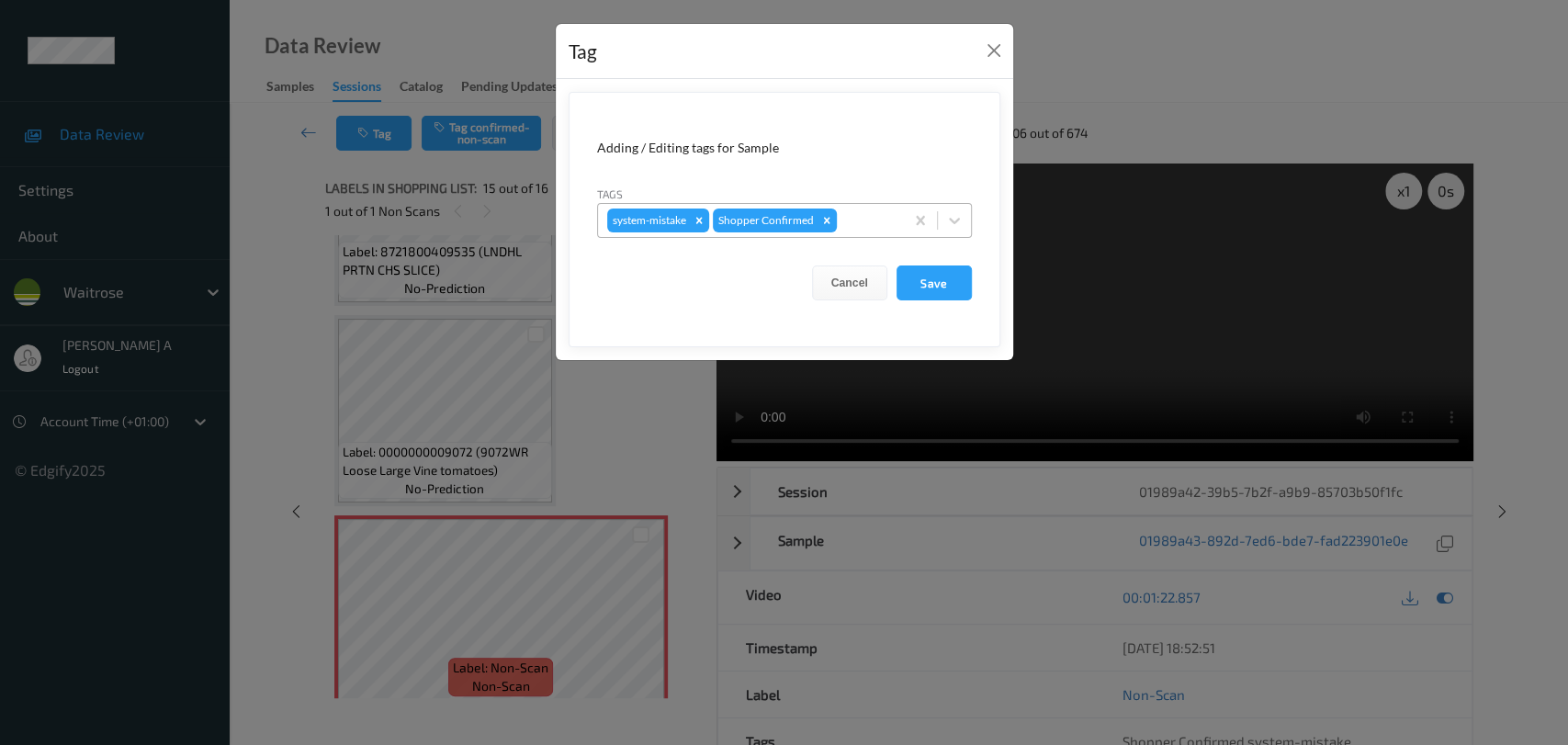
click at [865, 213] on div at bounding box center [867, 220] width 55 height 22
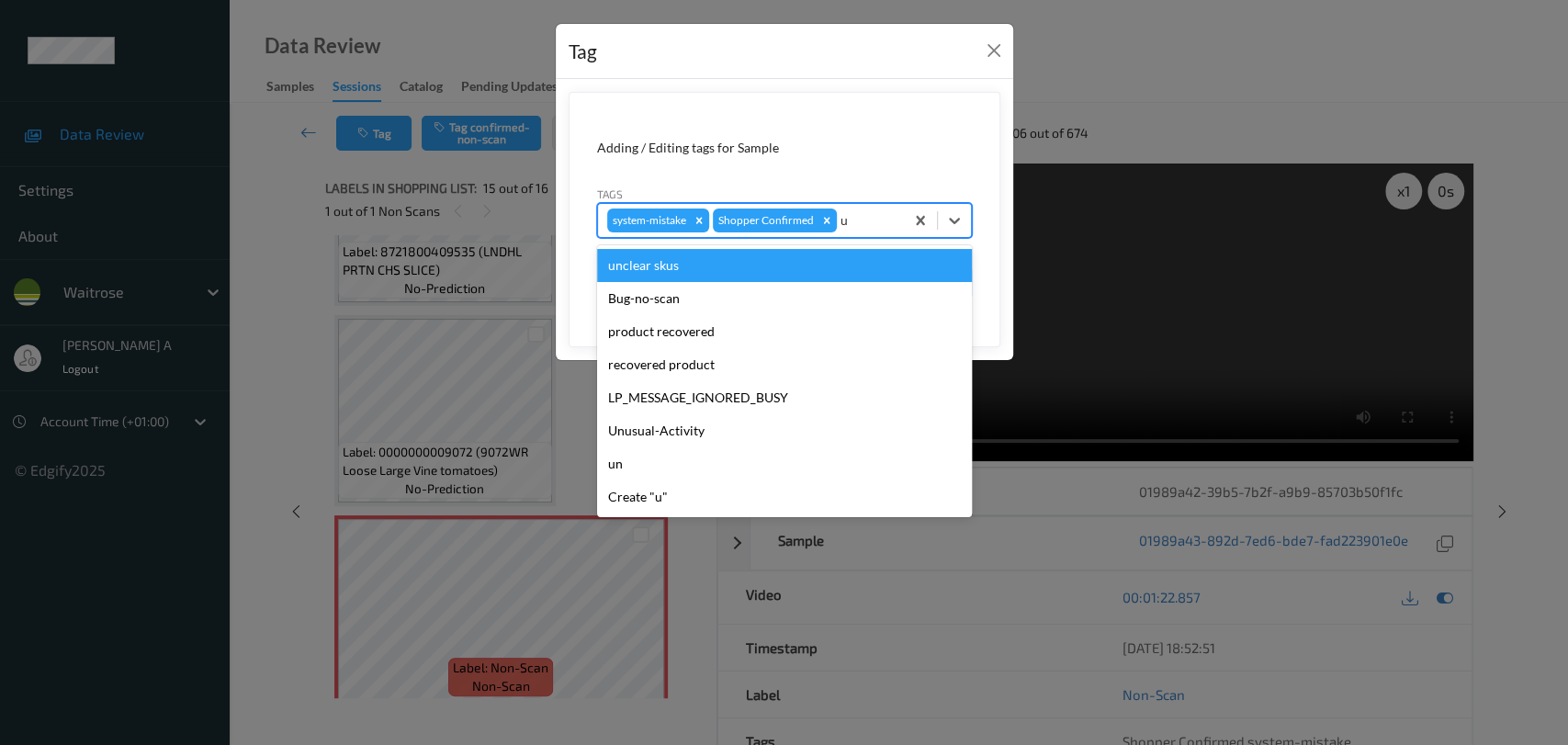
type input "un"
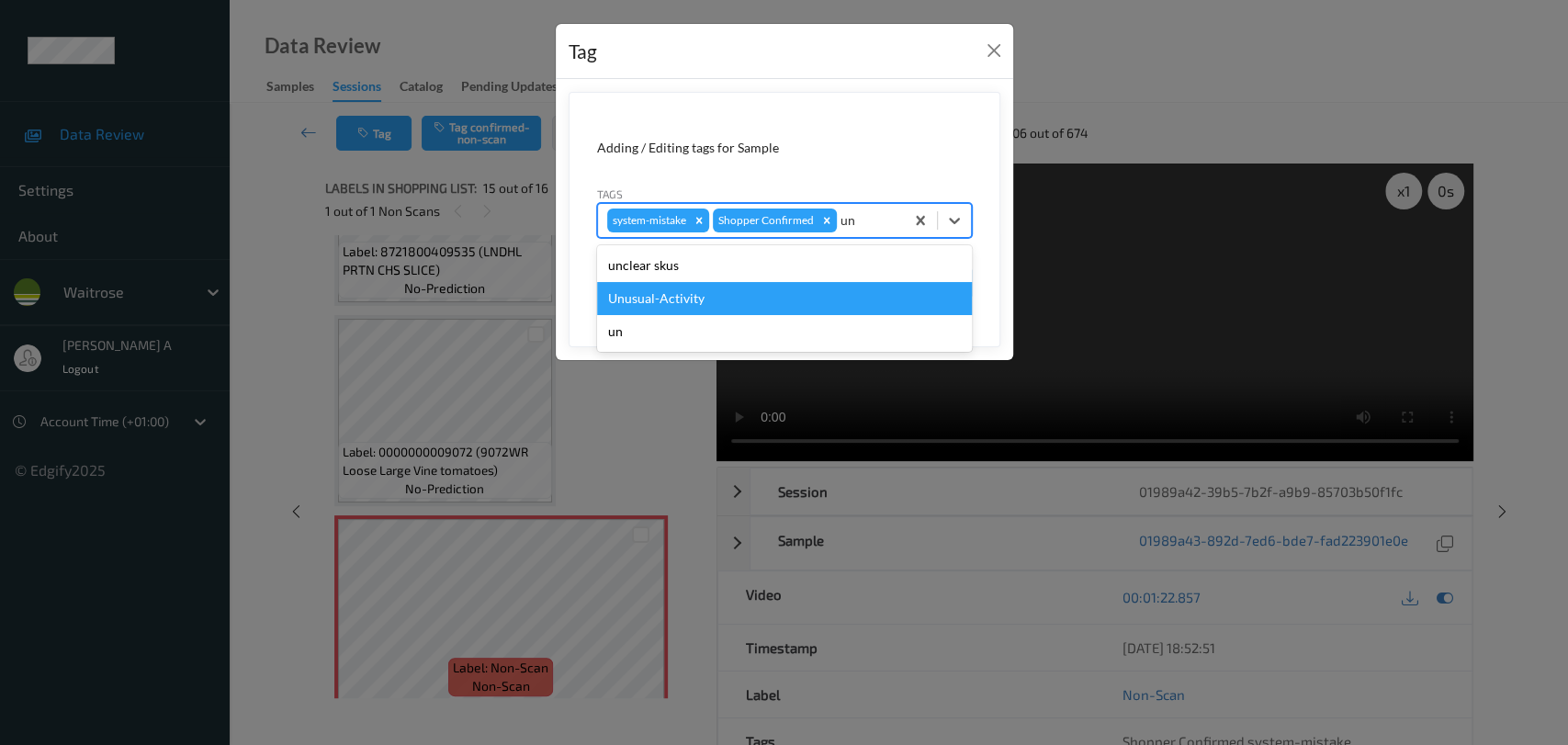
click at [683, 296] on div "Unusual-Activity" at bounding box center [784, 298] width 375 height 33
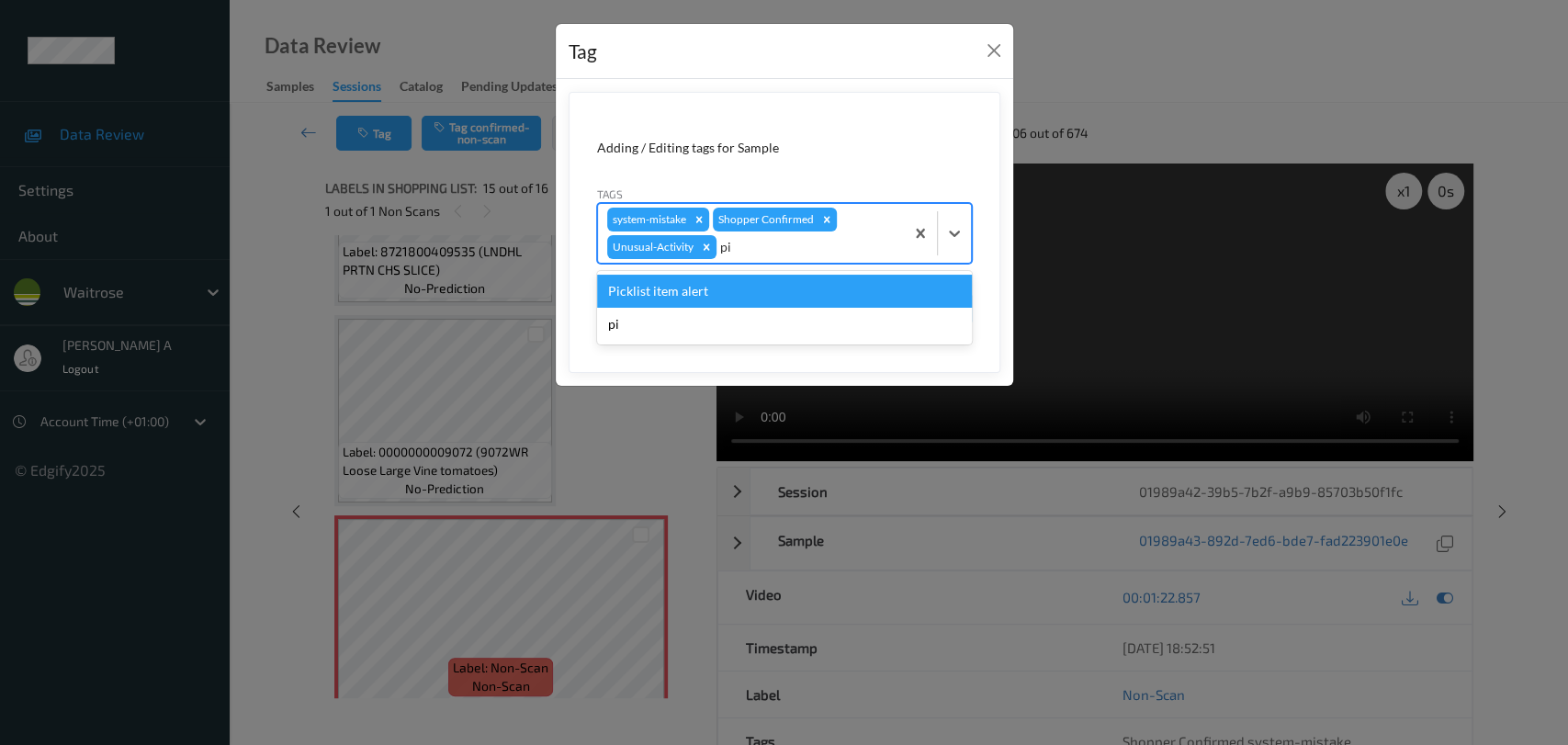
type input "pic"
click at [683, 296] on div "Picklist item alert" at bounding box center [784, 292] width 375 height 33
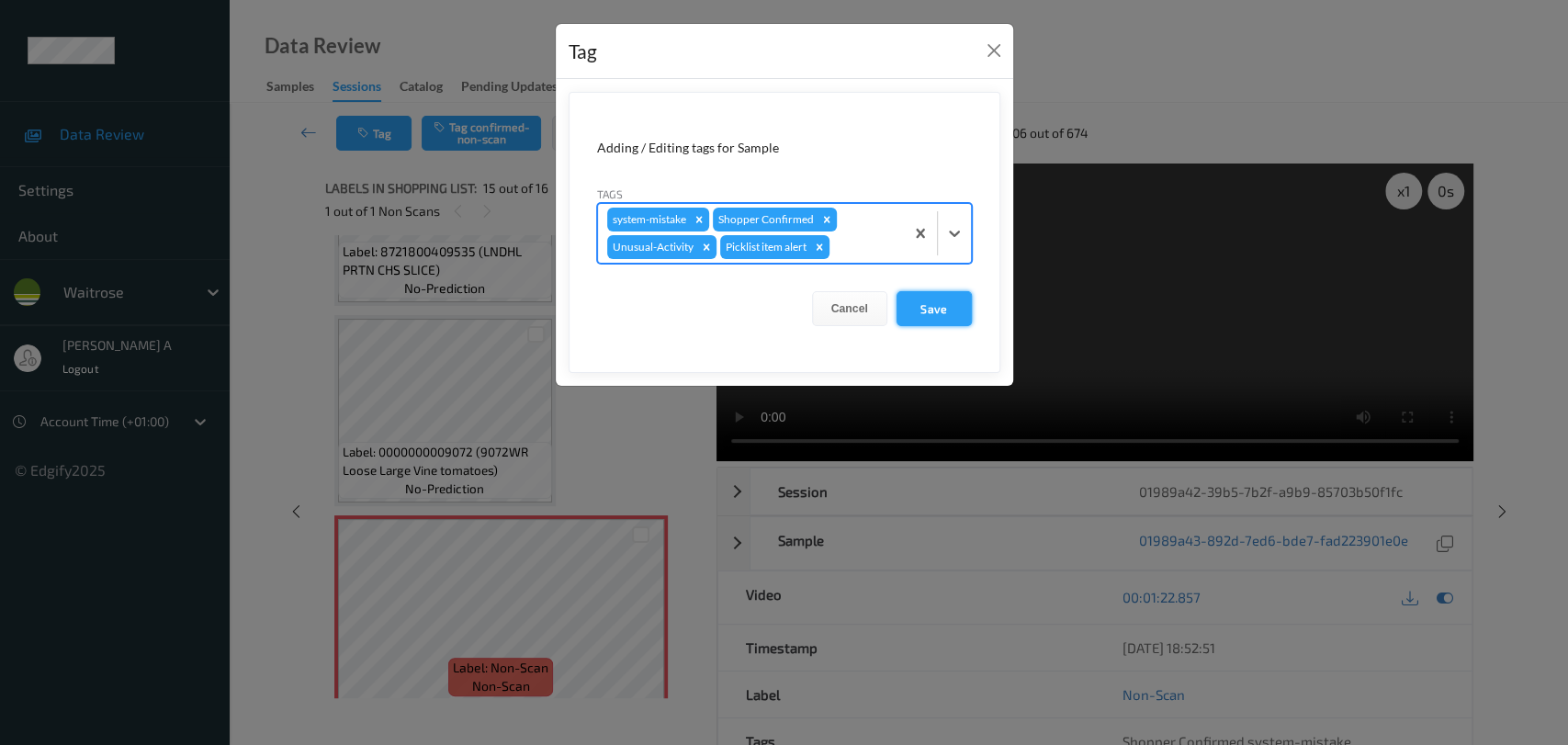
click at [936, 303] on button "Save" at bounding box center [934, 309] width 75 height 35
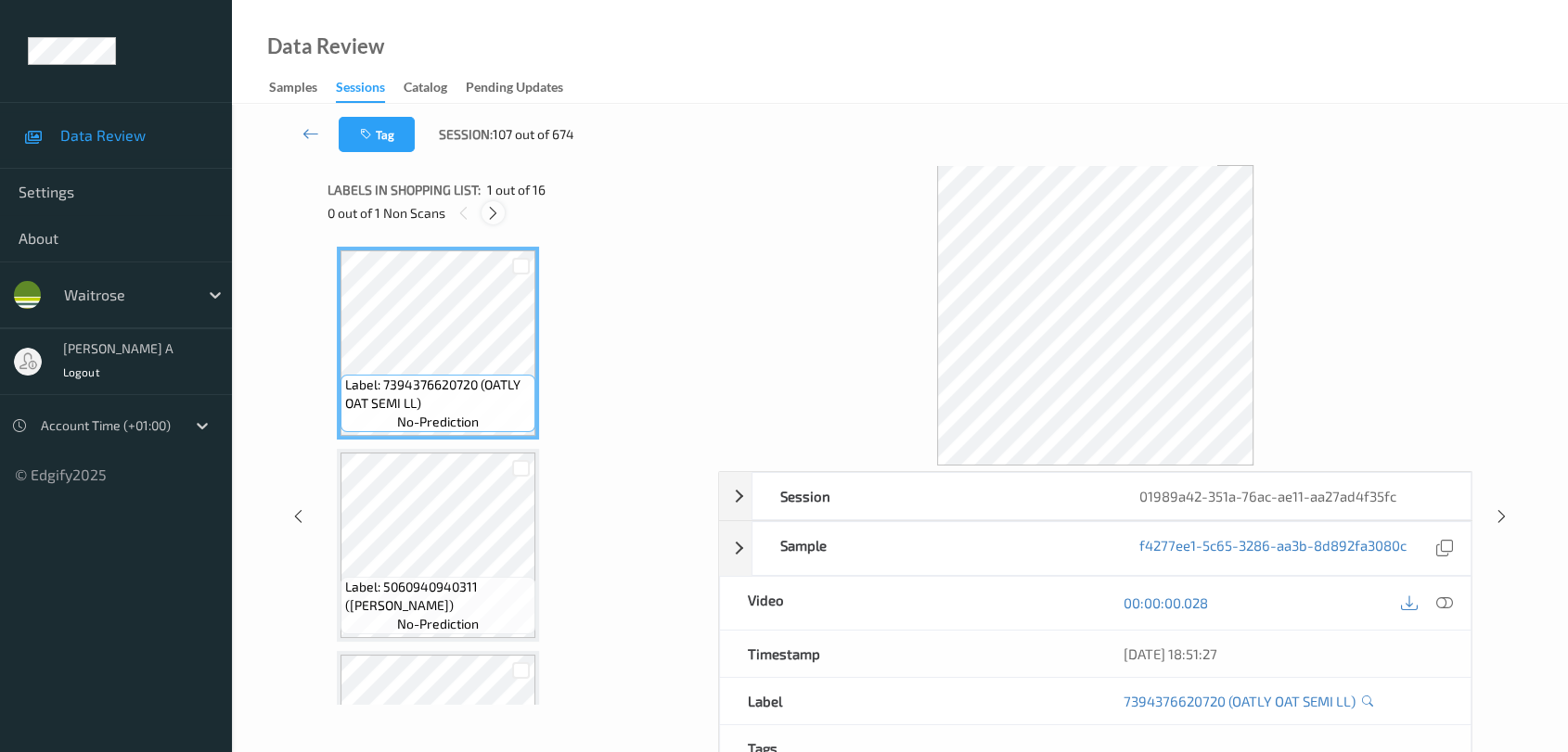
click at [496, 216] on icon at bounding box center [493, 213] width 16 height 17
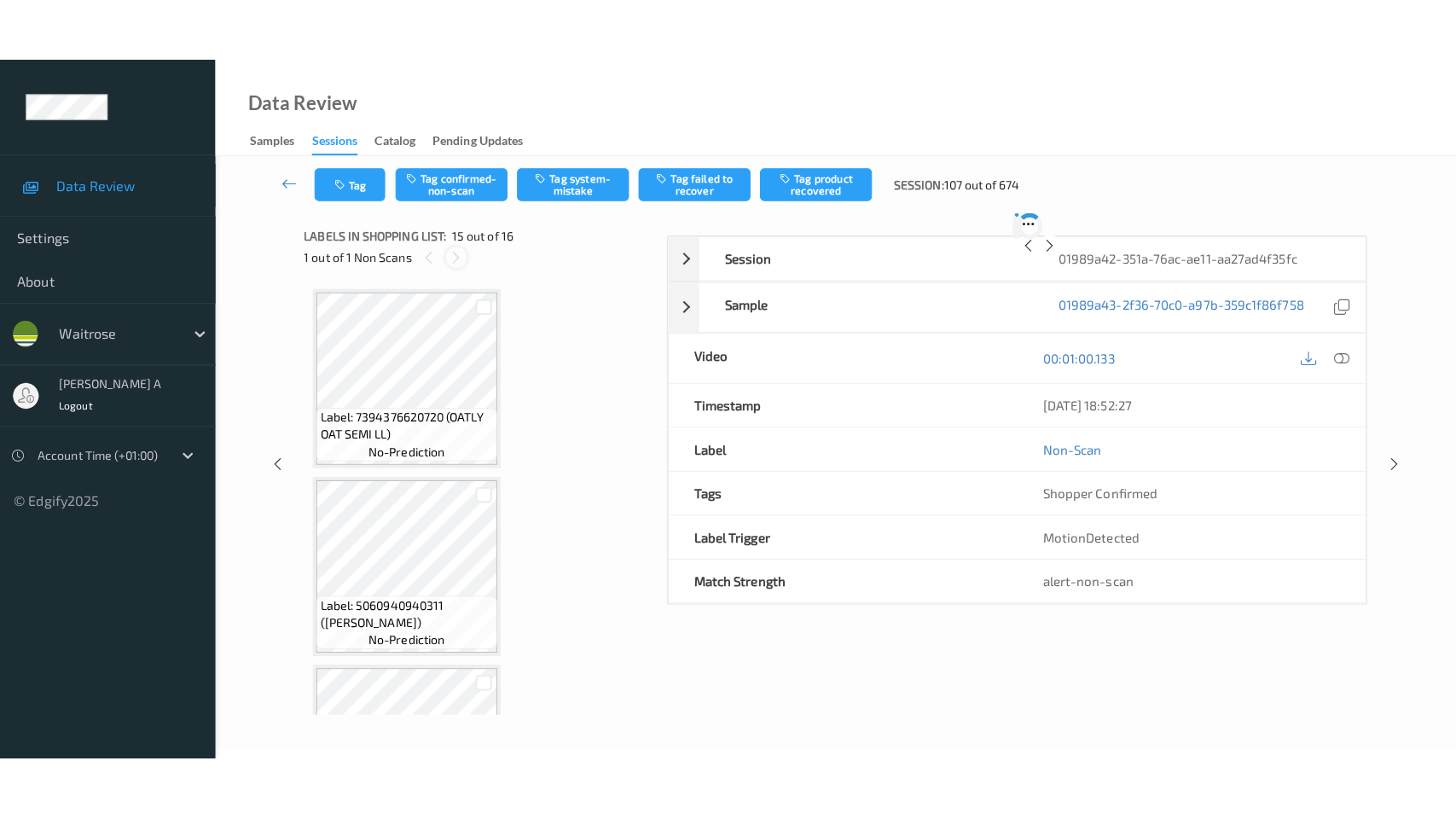
scroll to position [2415, 0]
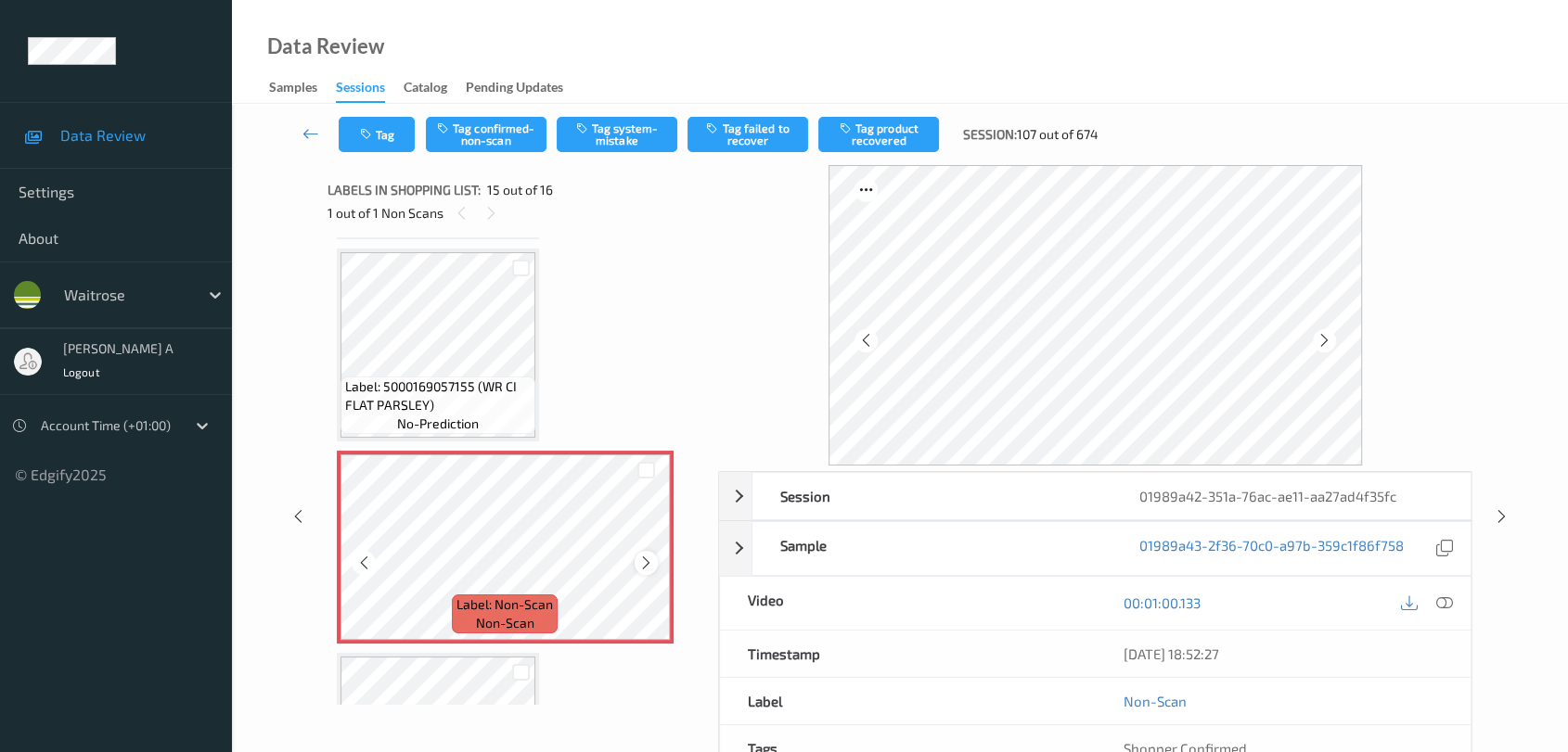
click at [641, 555] on icon at bounding box center [646, 563] width 16 height 17
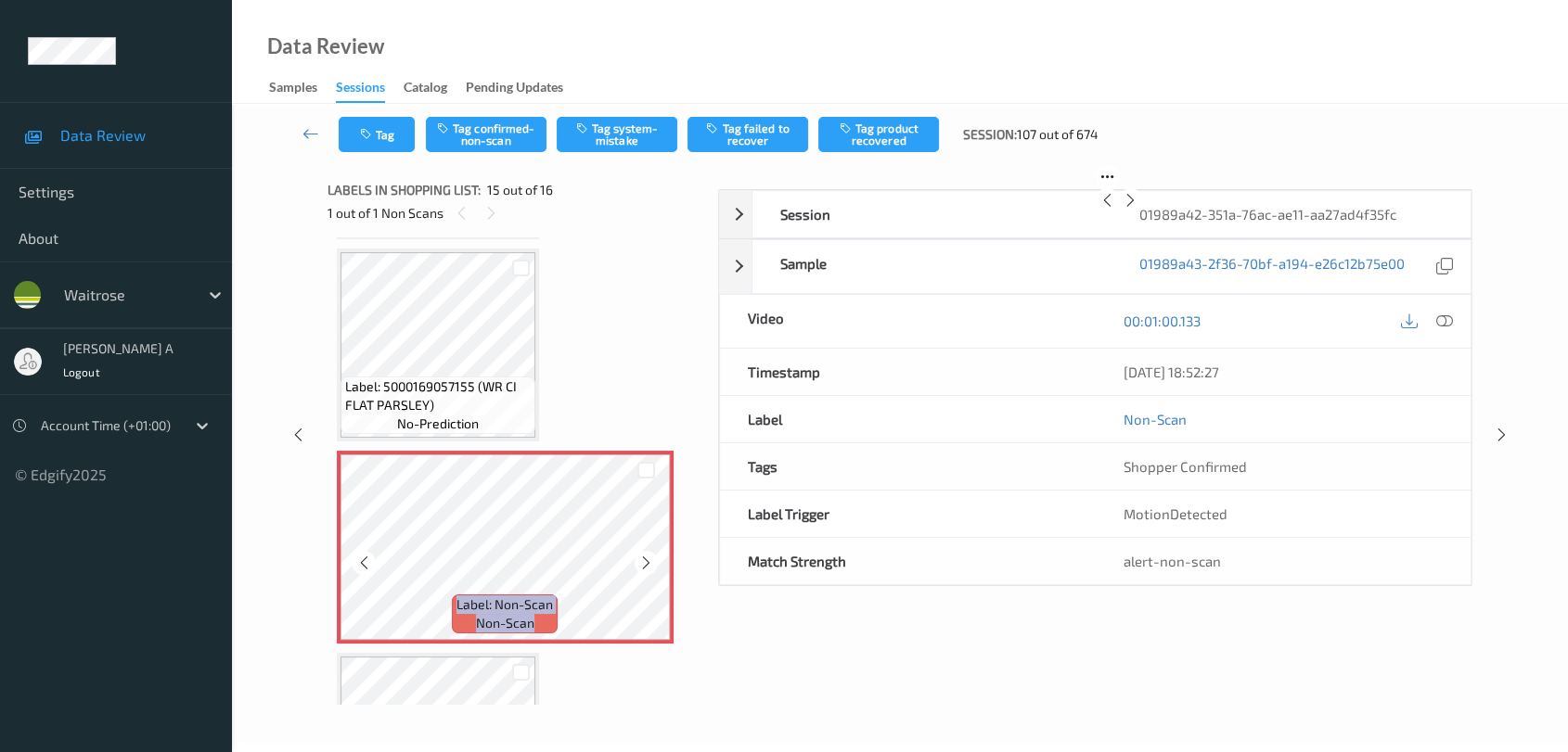
click at [641, 555] on icon at bounding box center [646, 563] width 16 height 17
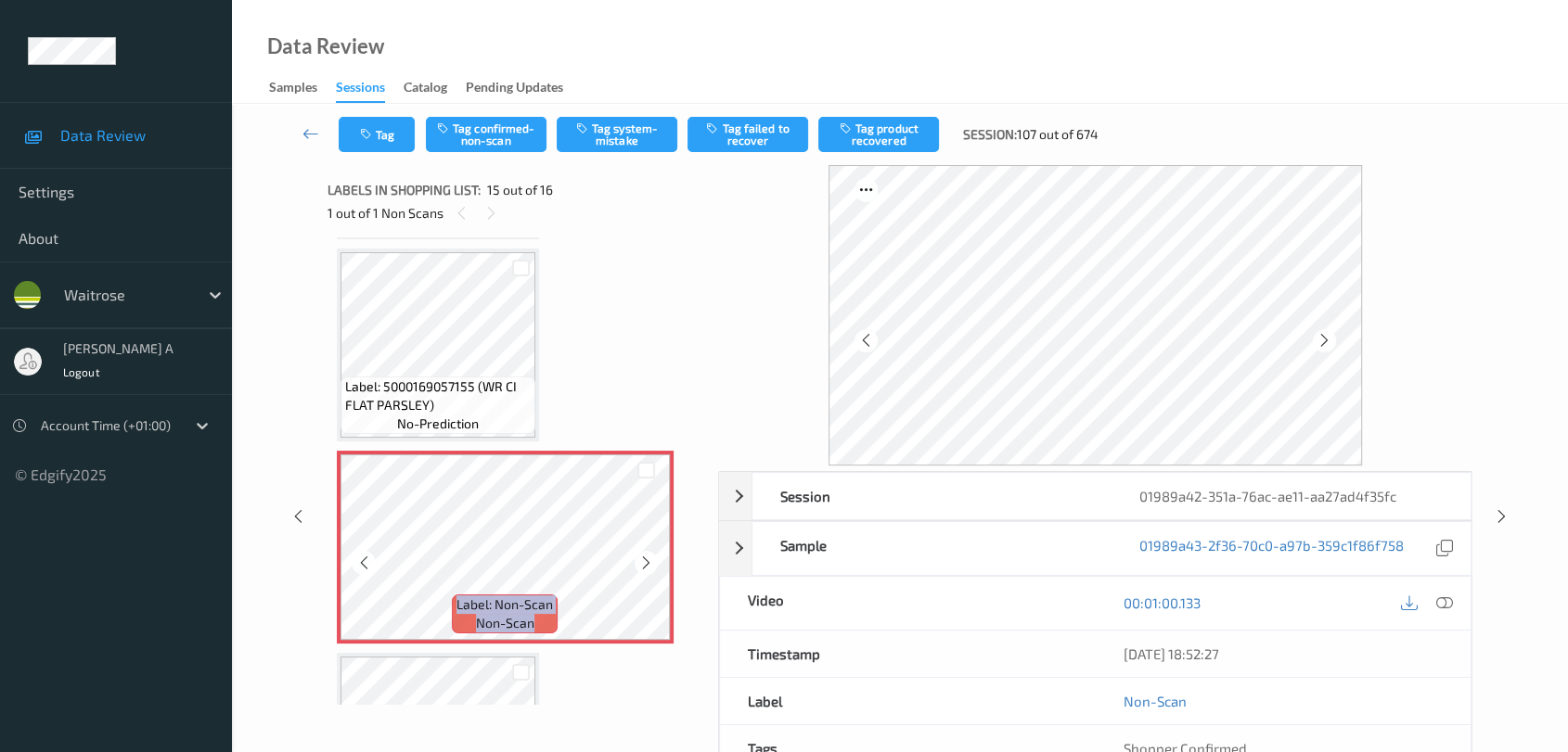
click at [641, 555] on icon at bounding box center [646, 563] width 16 height 17
click at [1424, 600] on icon at bounding box center [1444, 602] width 17 height 17
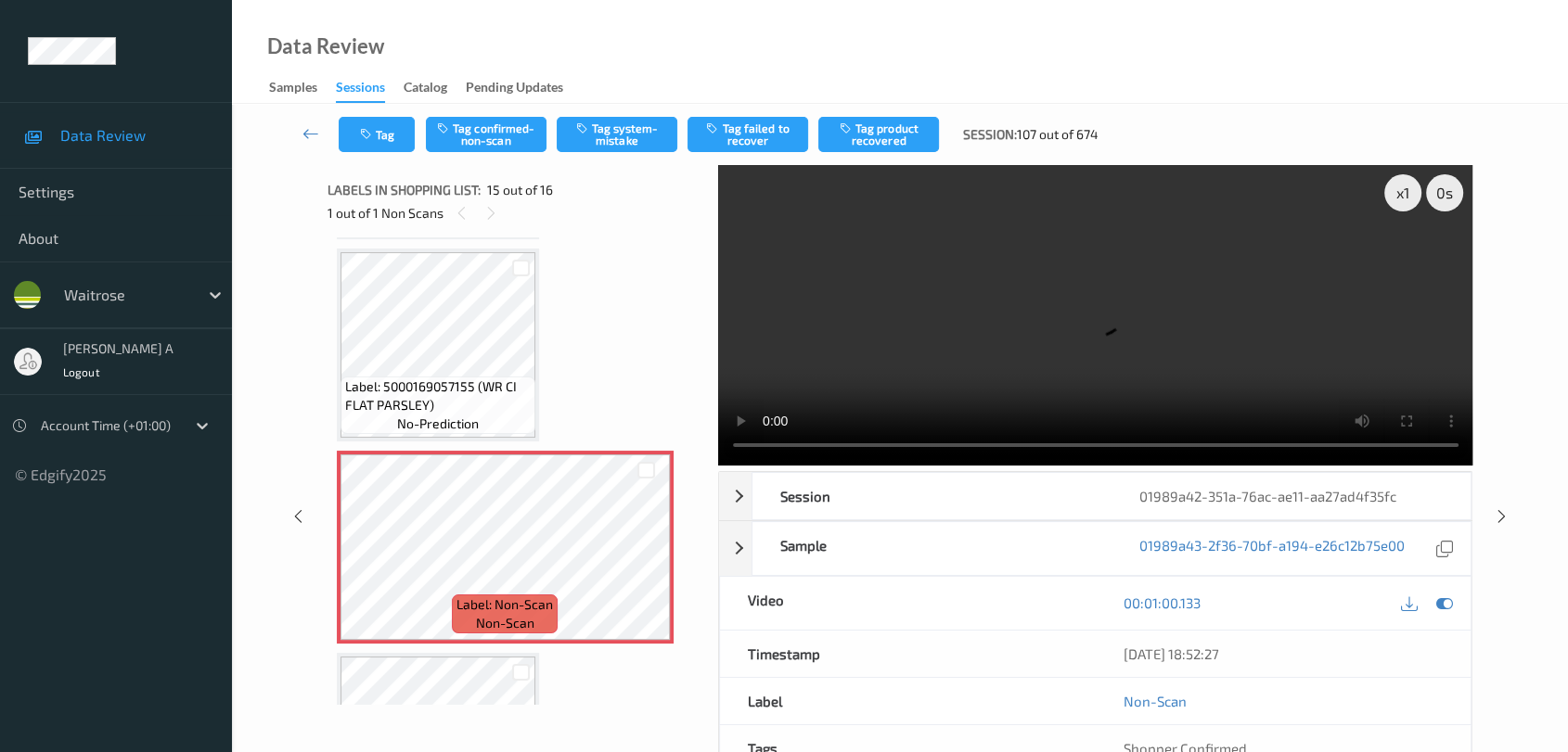
scroll to position [2625, 0]
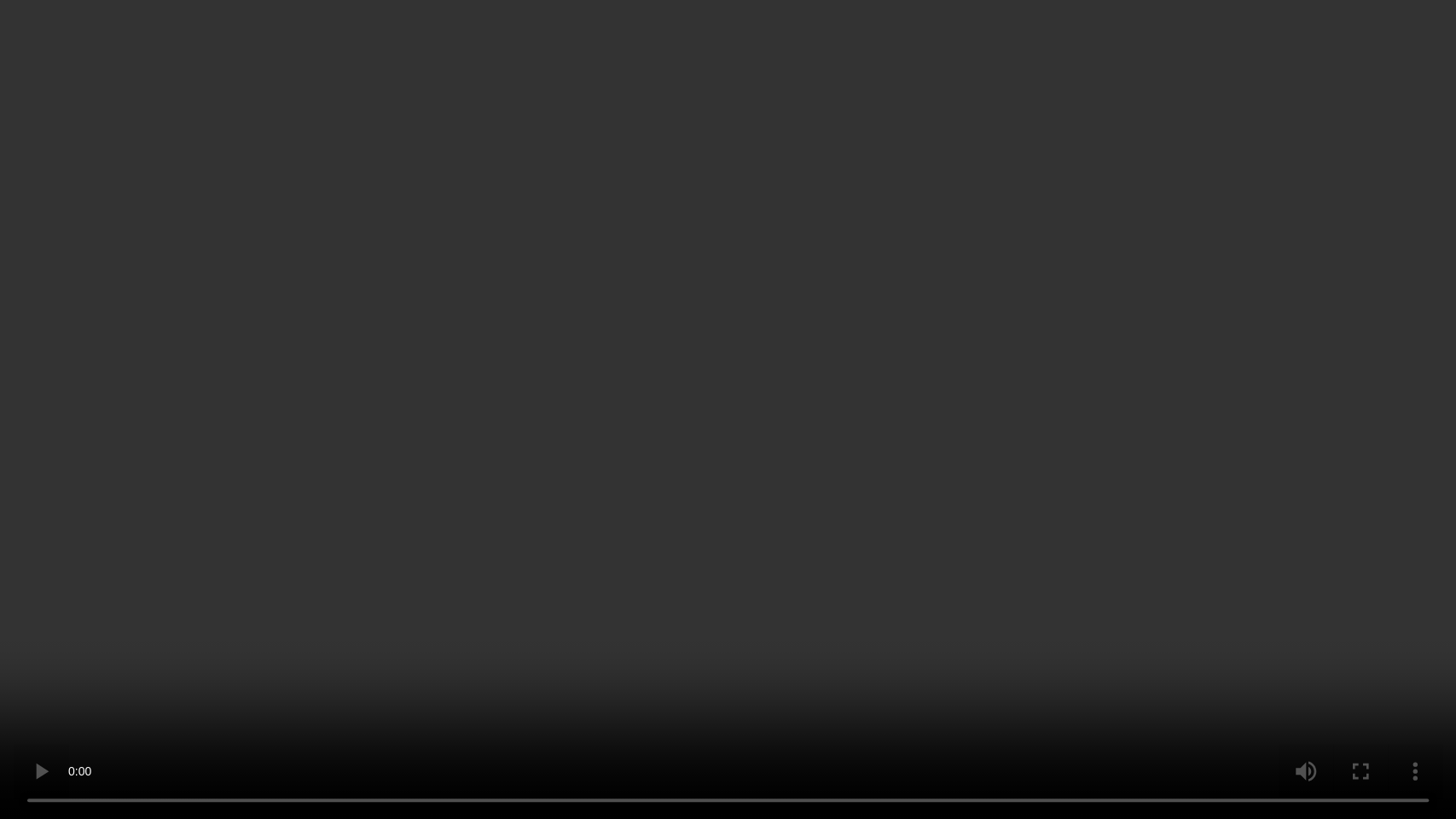
click at [842, 548] on video at bounding box center [728, 409] width 1456 height 819
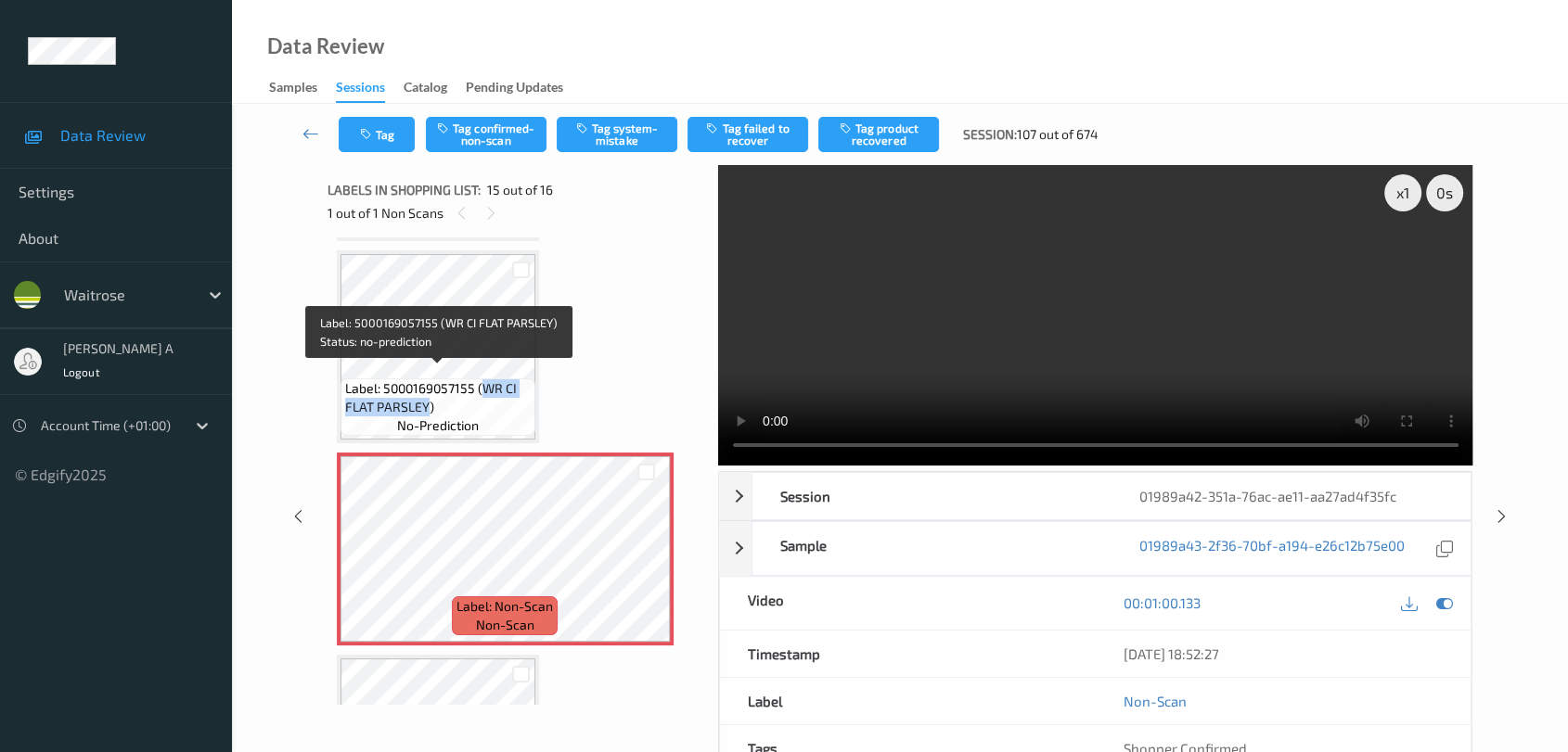
drag, startPoint x: 482, startPoint y: 375, endPoint x: 424, endPoint y: 401, distance: 63.6
click at [424, 401] on span "Label: 5000169057155 (WR CI FLAT PARSLEY)" at bounding box center [438, 398] width 186 height 37
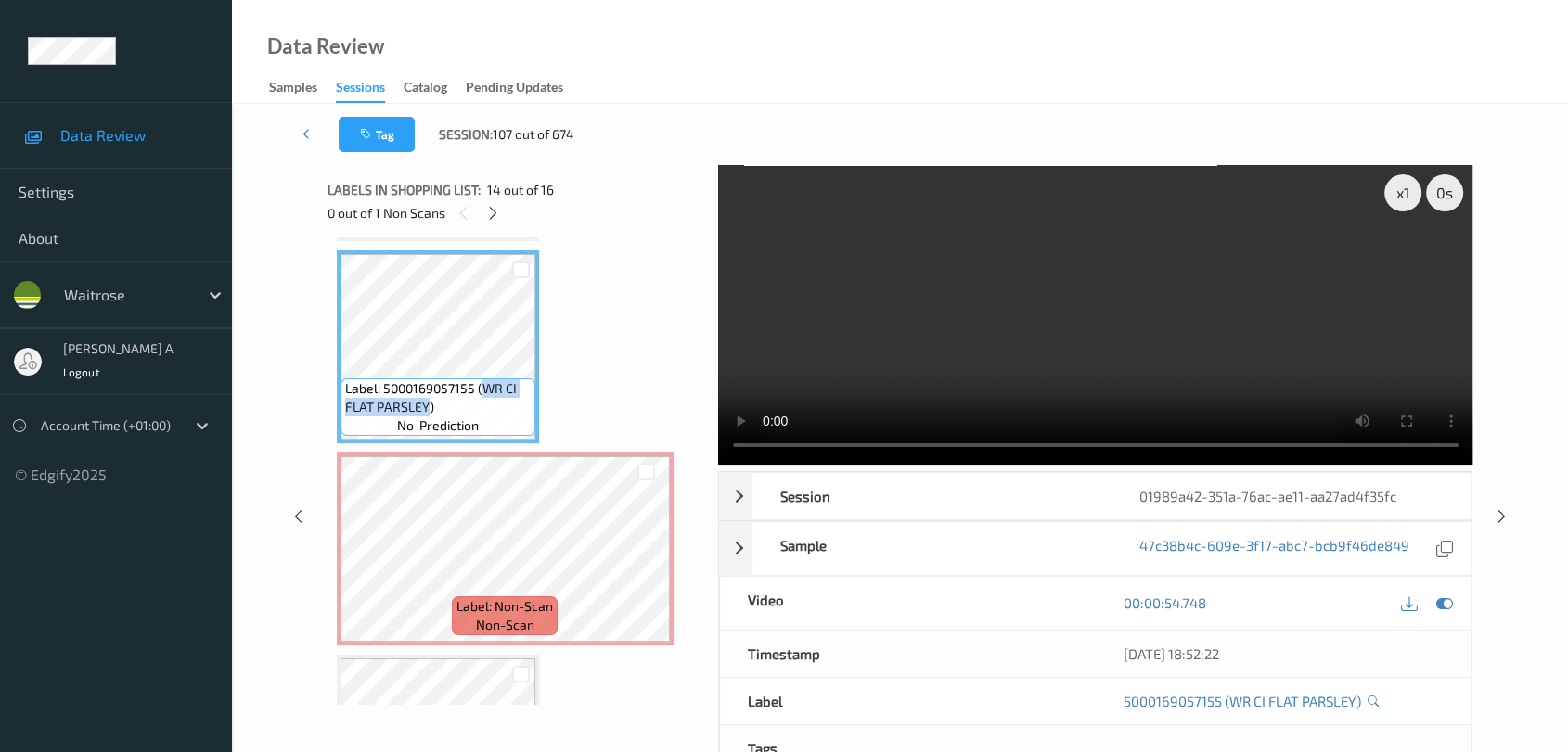
copy span "WR CI FLAT PARSLEY"
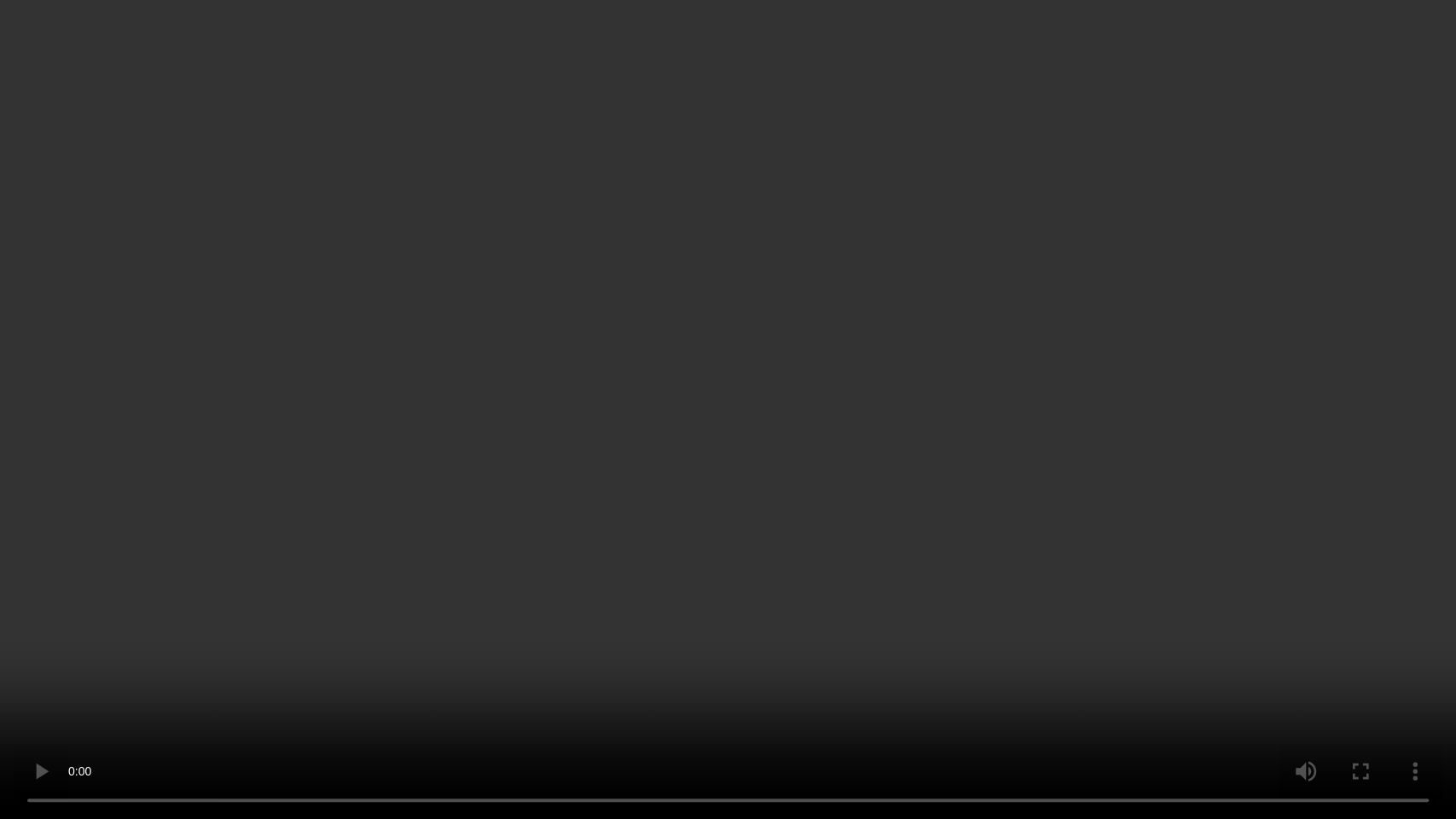
click at [500, 553] on video at bounding box center [728, 409] width 1456 height 819
click at [661, 599] on video at bounding box center [728, 409] width 1456 height 819
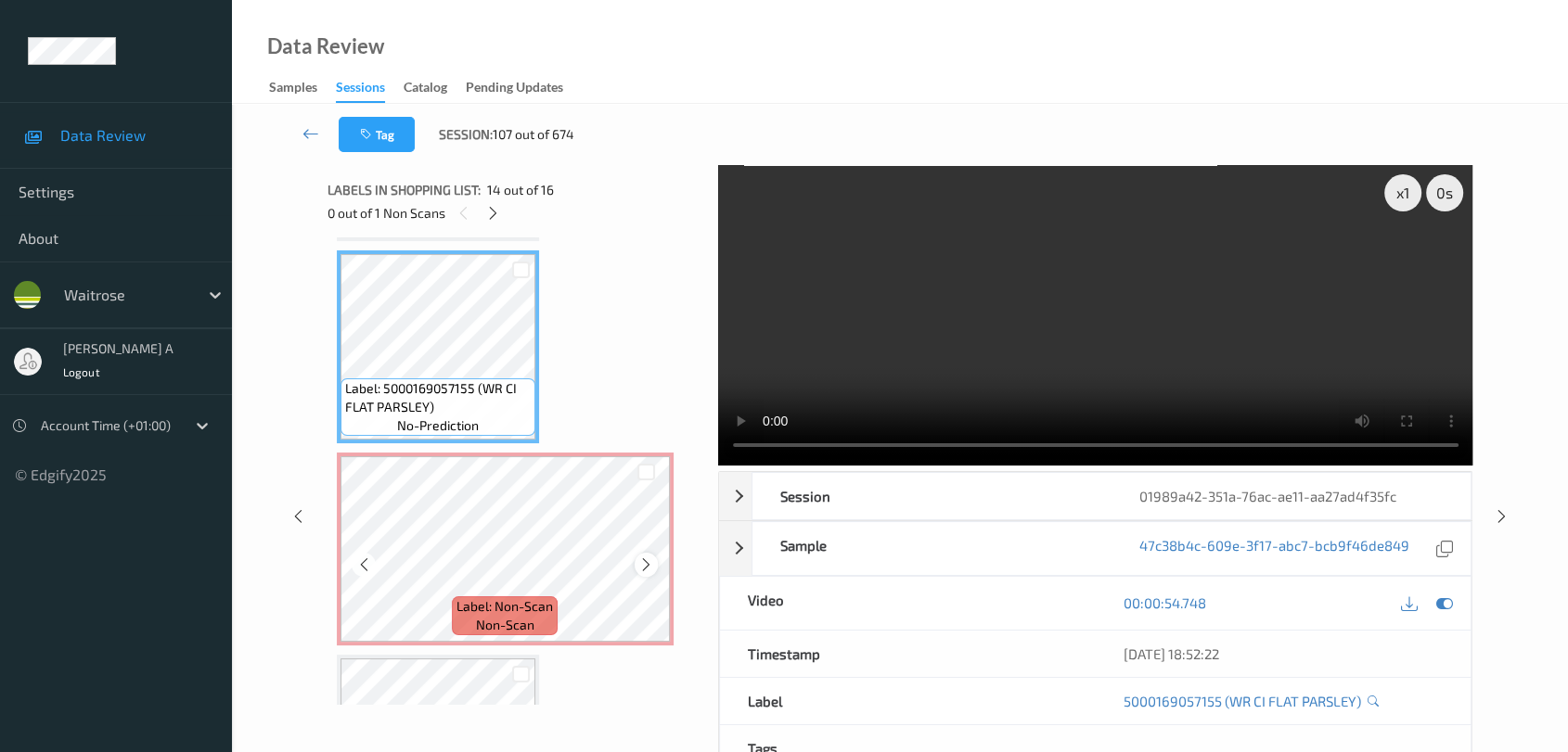
click at [643, 557] on icon at bounding box center [646, 565] width 16 height 17
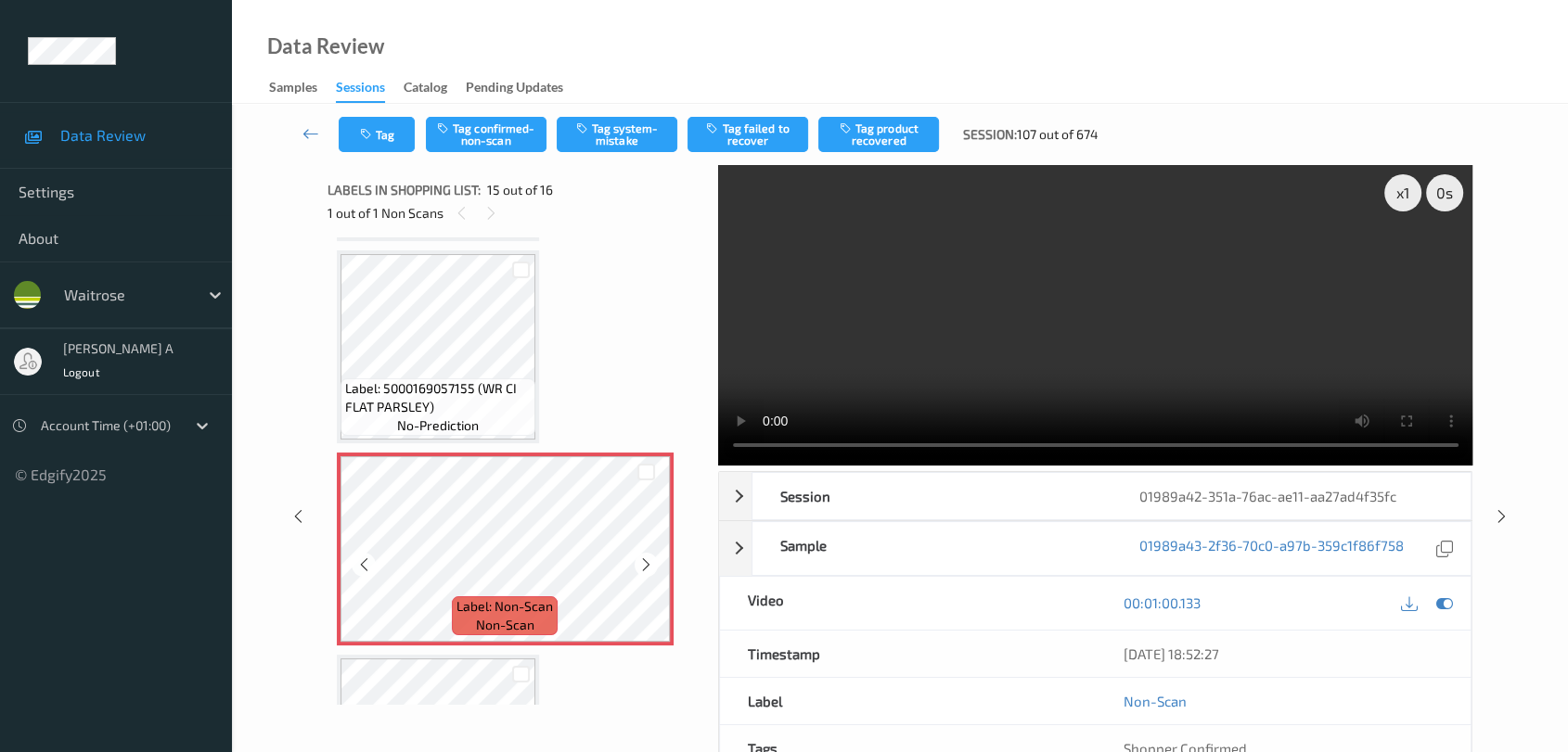
click at [643, 557] on icon at bounding box center [646, 565] width 16 height 17
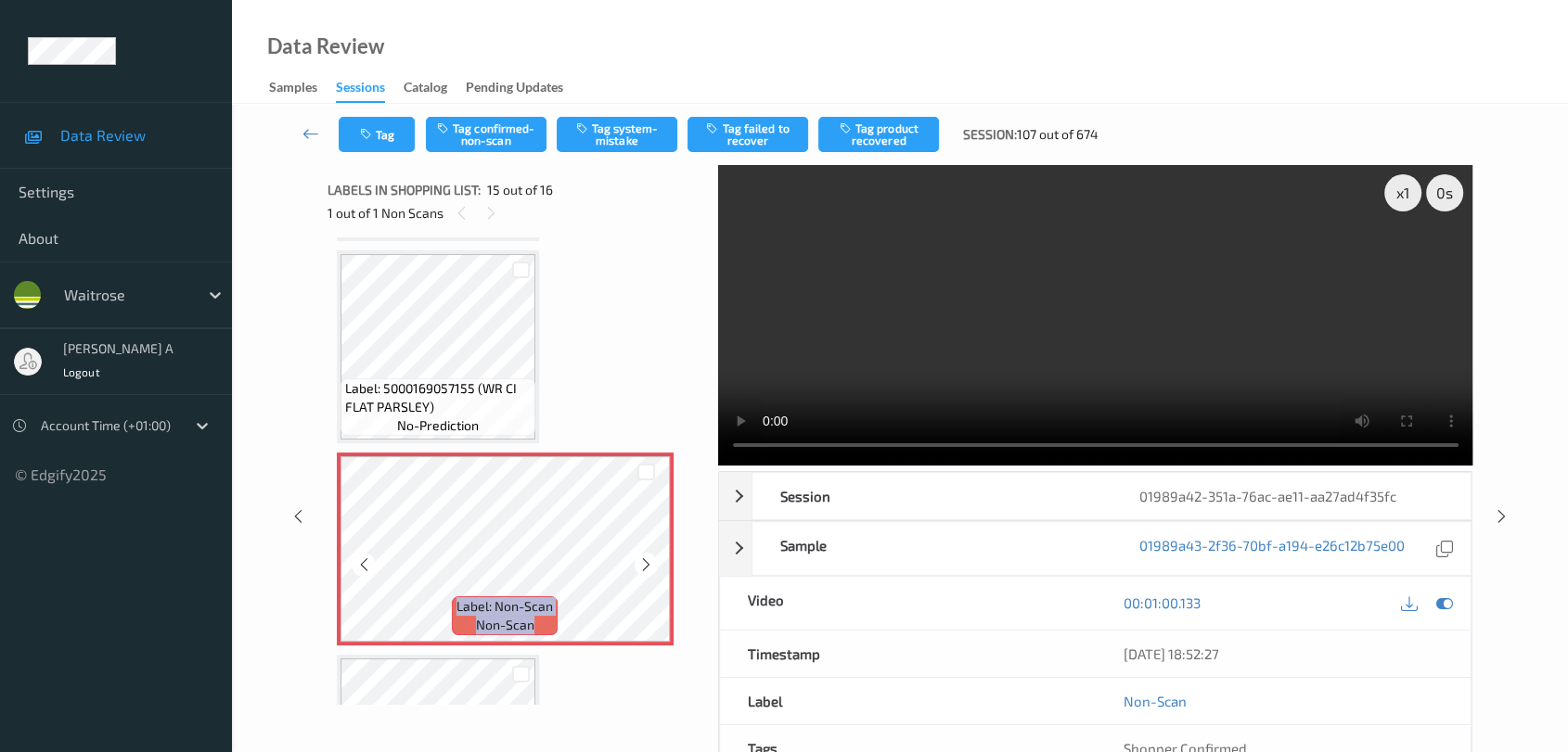
click at [643, 557] on icon at bounding box center [646, 565] width 16 height 17
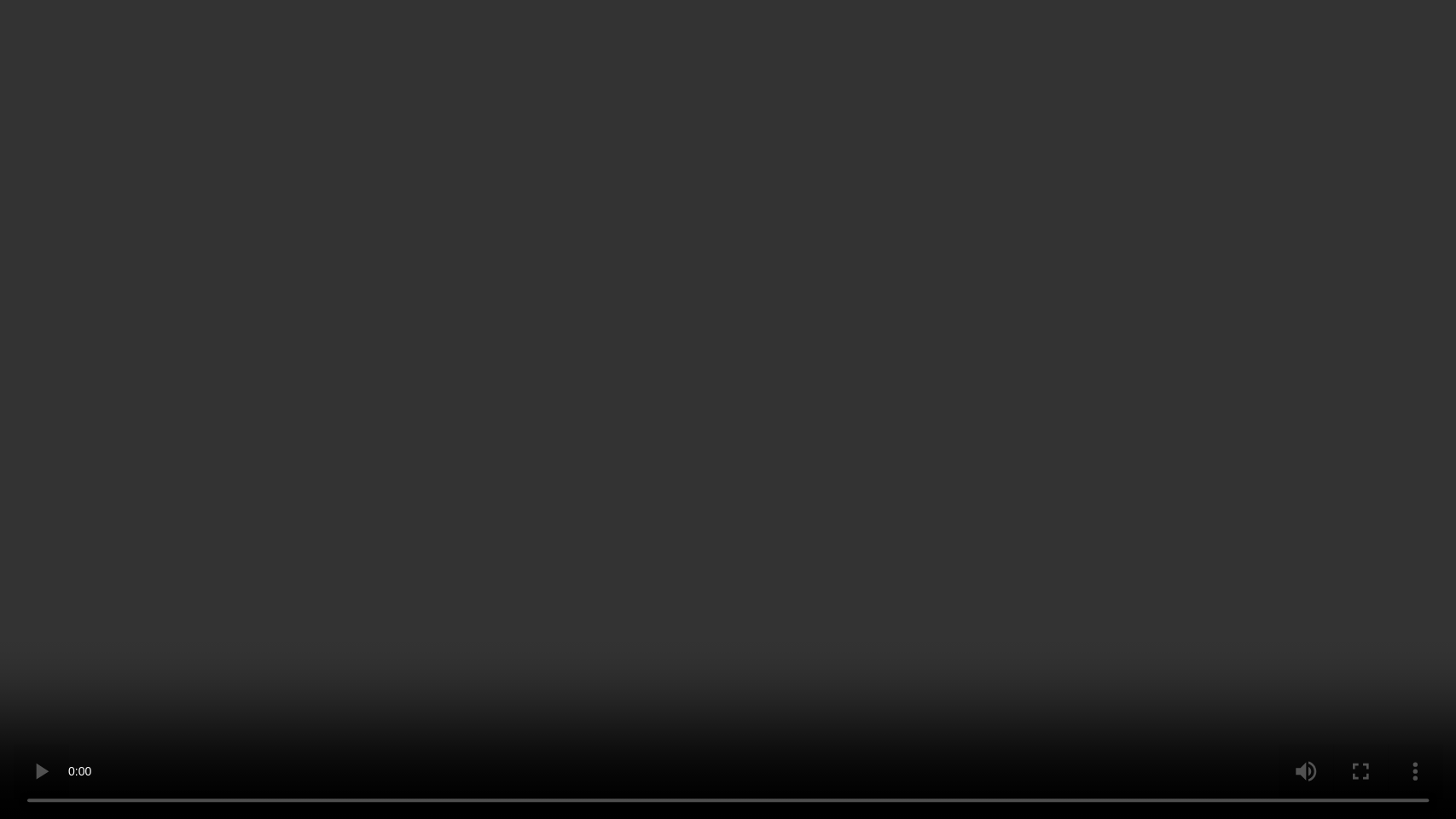
click at [908, 465] on video at bounding box center [728, 409] width 1456 height 819
click at [864, 389] on video at bounding box center [728, 409] width 1456 height 819
click at [864, 386] on video at bounding box center [728, 409] width 1456 height 819
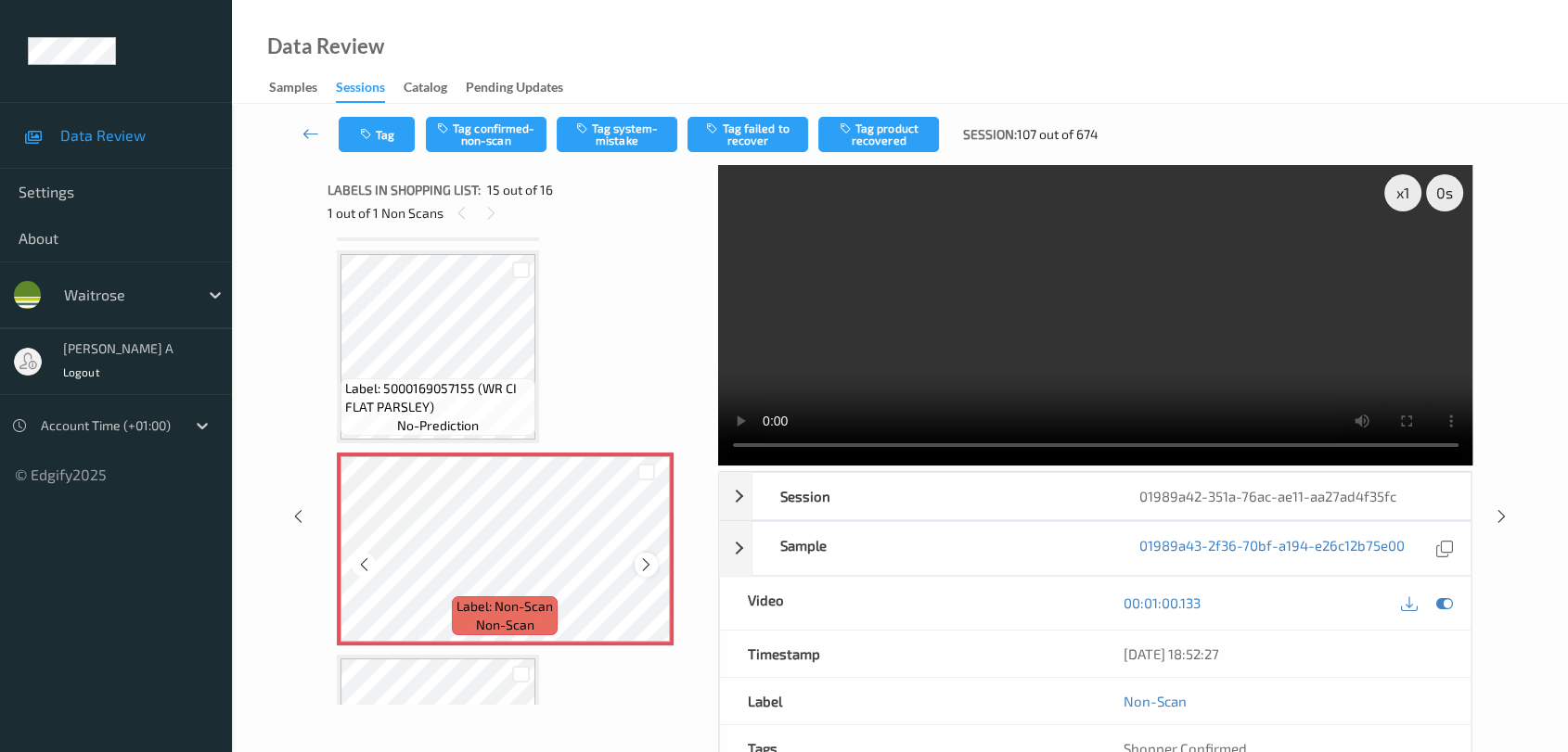
click at [647, 557] on icon at bounding box center [646, 565] width 16 height 17
click at [612, 147] on button "Tag system-mistake" at bounding box center [617, 135] width 121 height 35
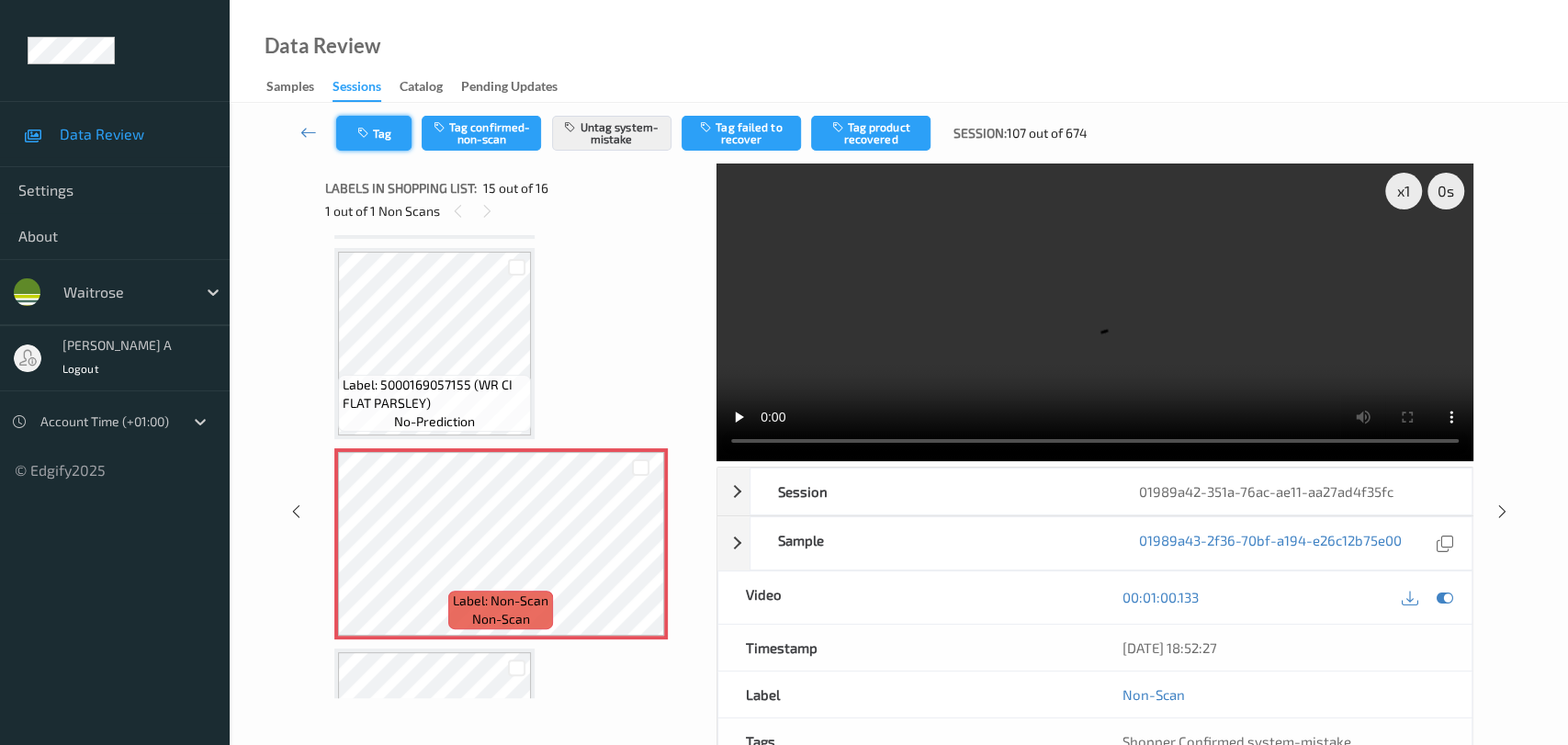
click at [375, 137] on button "Tag" at bounding box center [373, 134] width 75 height 35
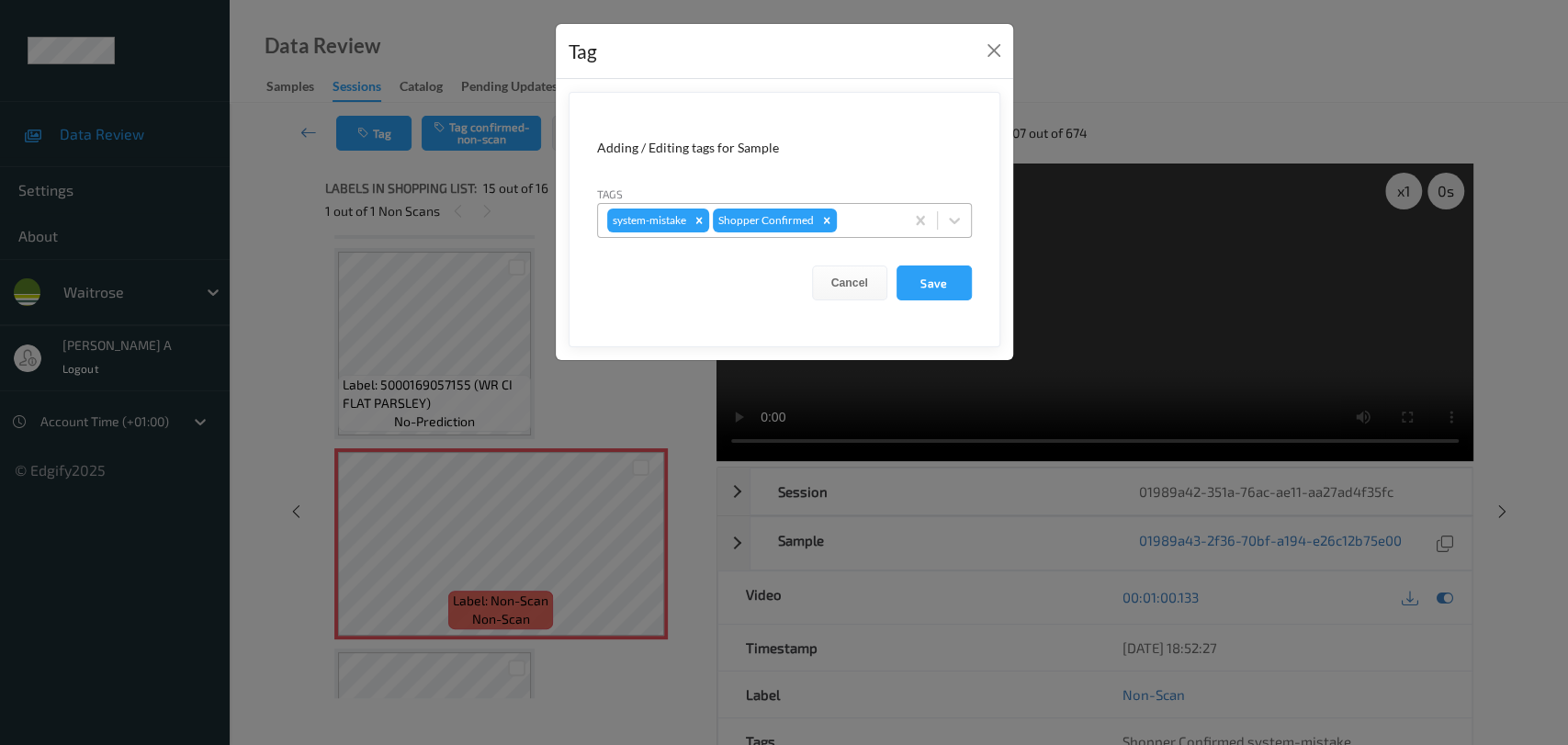
click at [879, 222] on div at bounding box center [867, 220] width 55 height 22
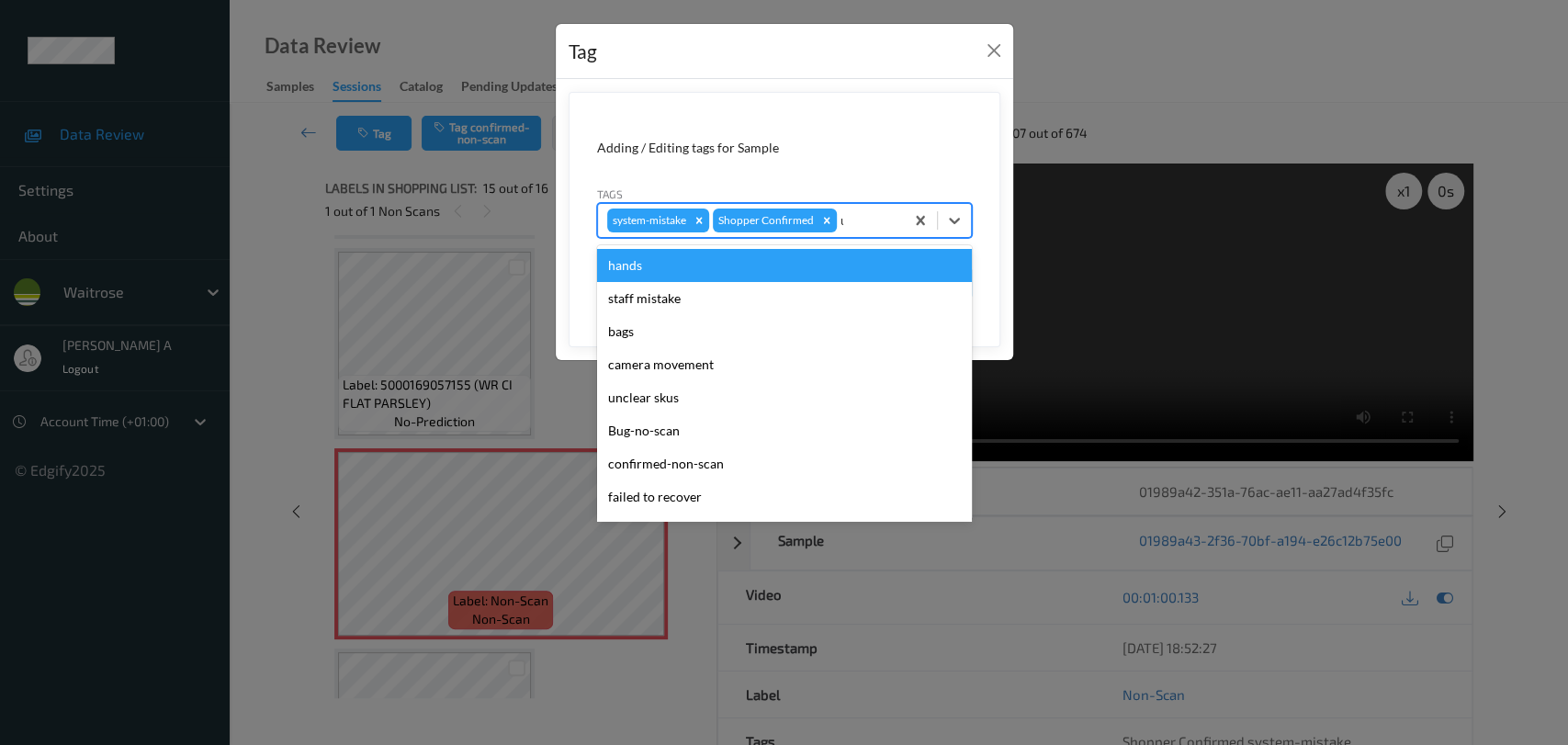
type input "un"
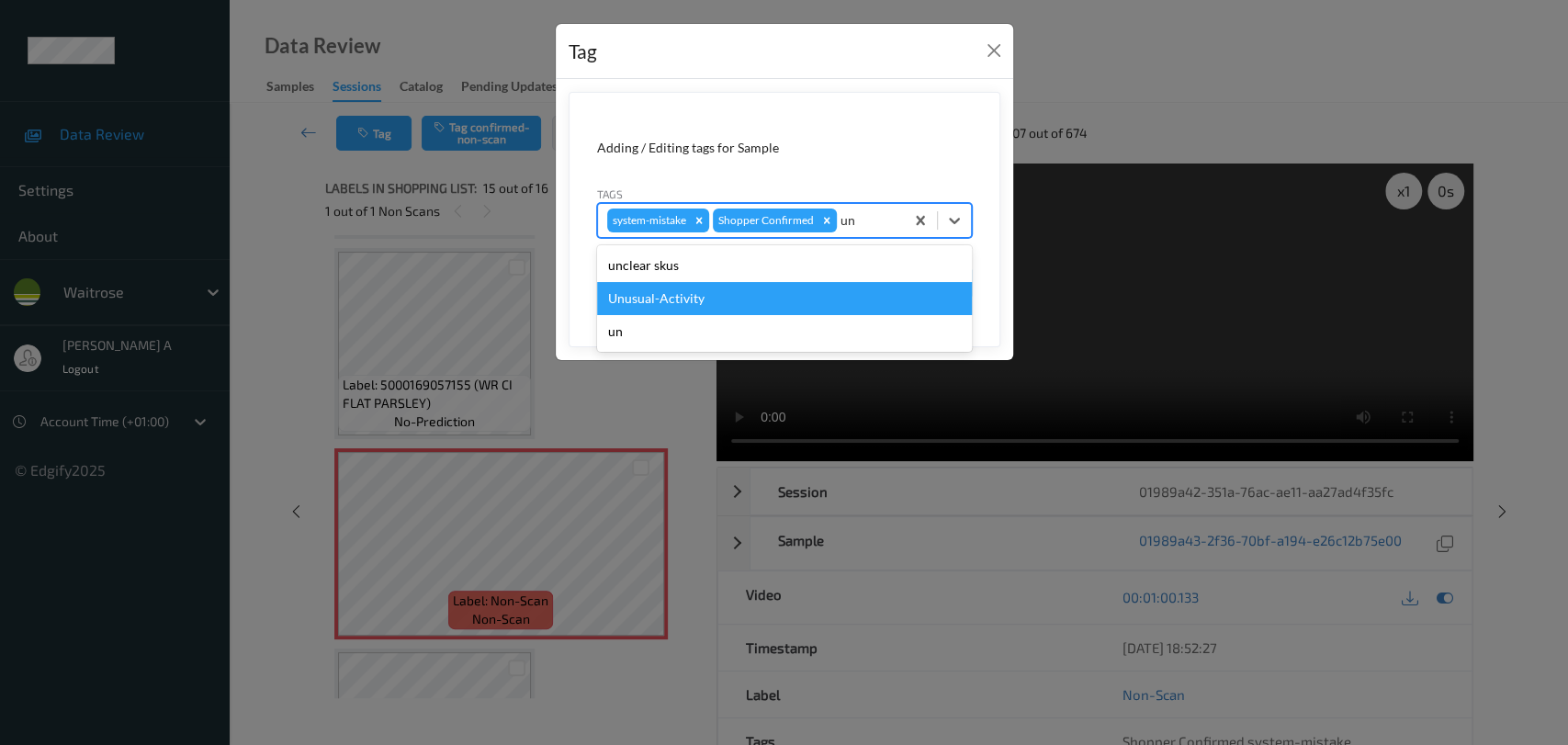
click at [695, 297] on div "Unusual-Activity" at bounding box center [784, 298] width 375 height 33
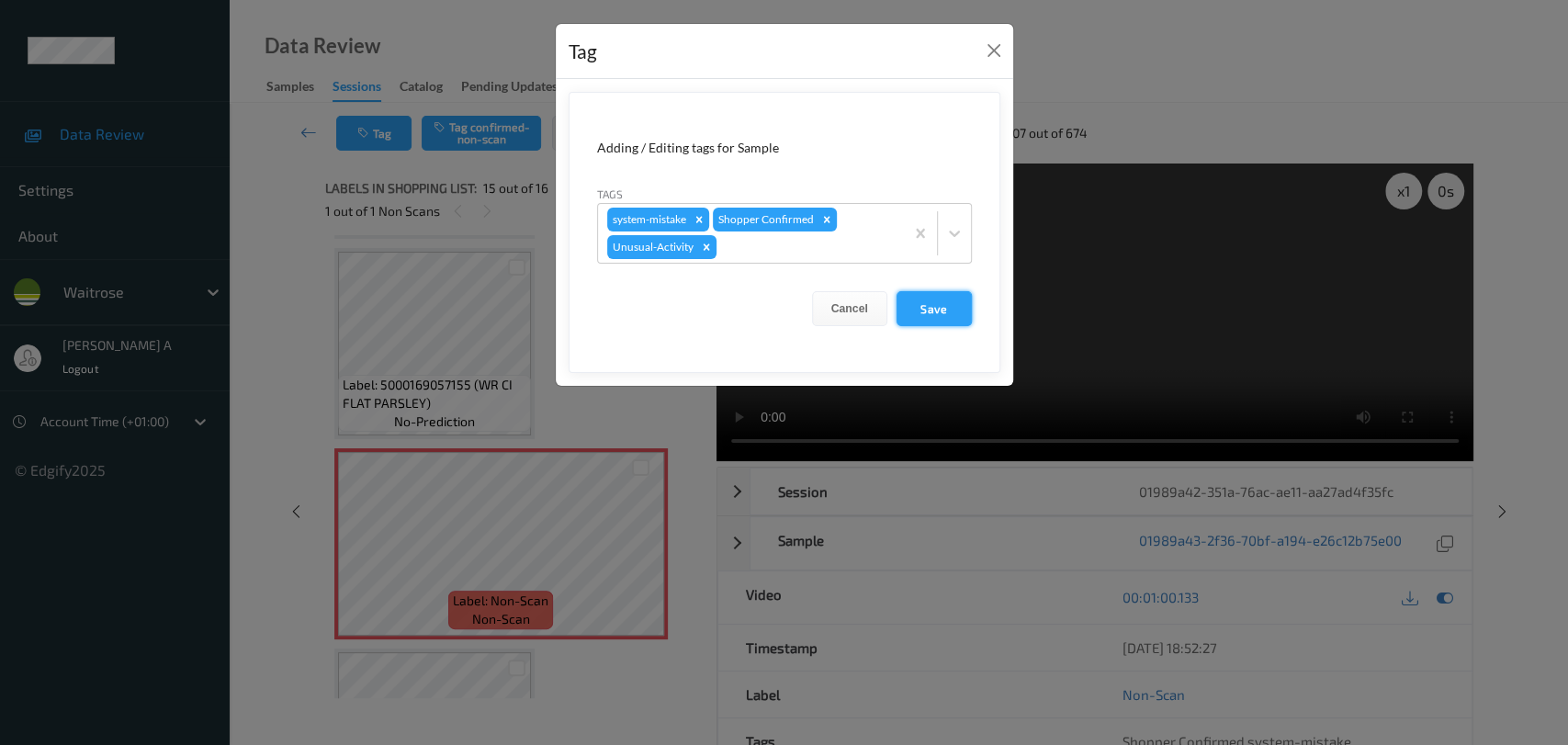
click at [955, 307] on button "Save" at bounding box center [934, 309] width 75 height 35
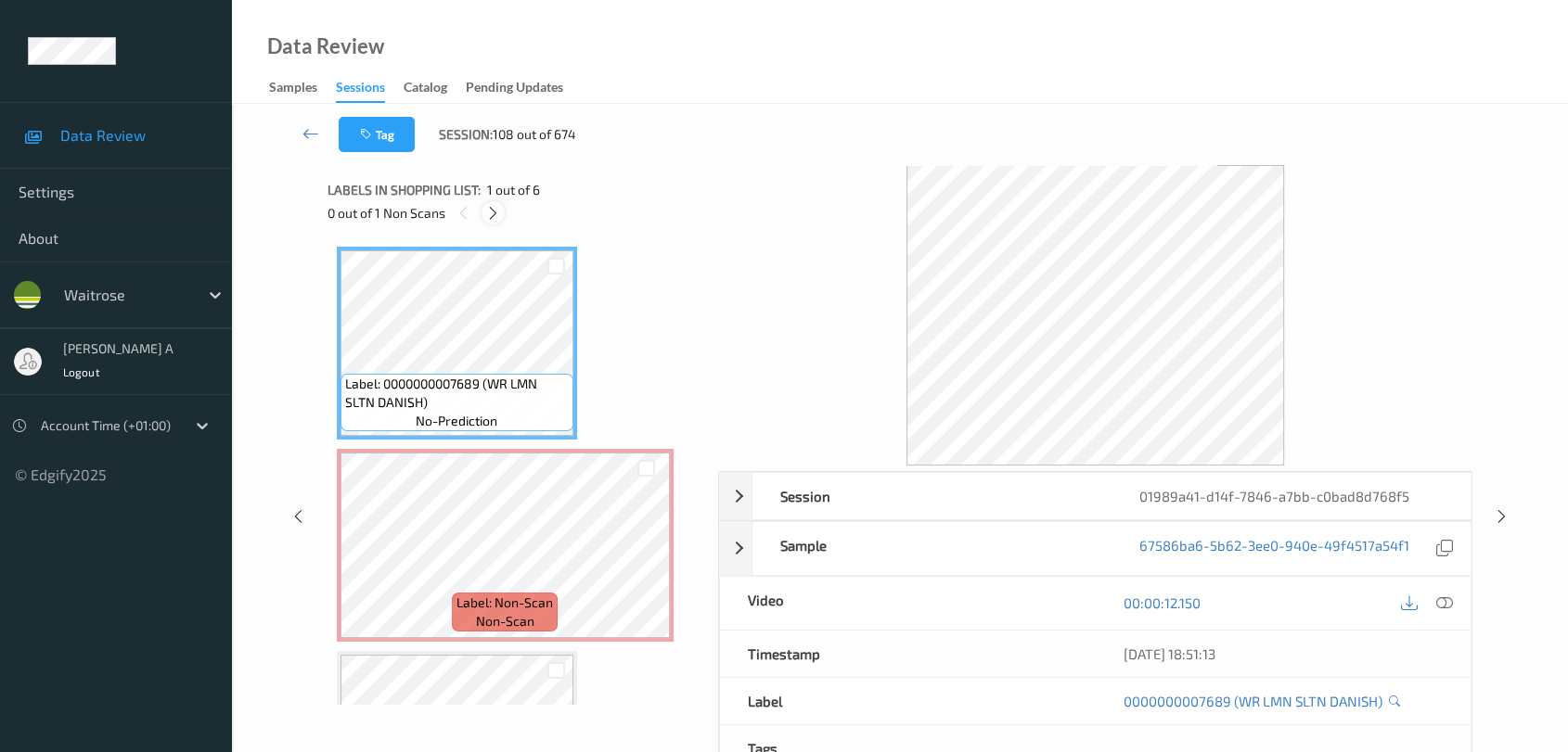
click at [494, 213] on icon at bounding box center [493, 213] width 16 height 17
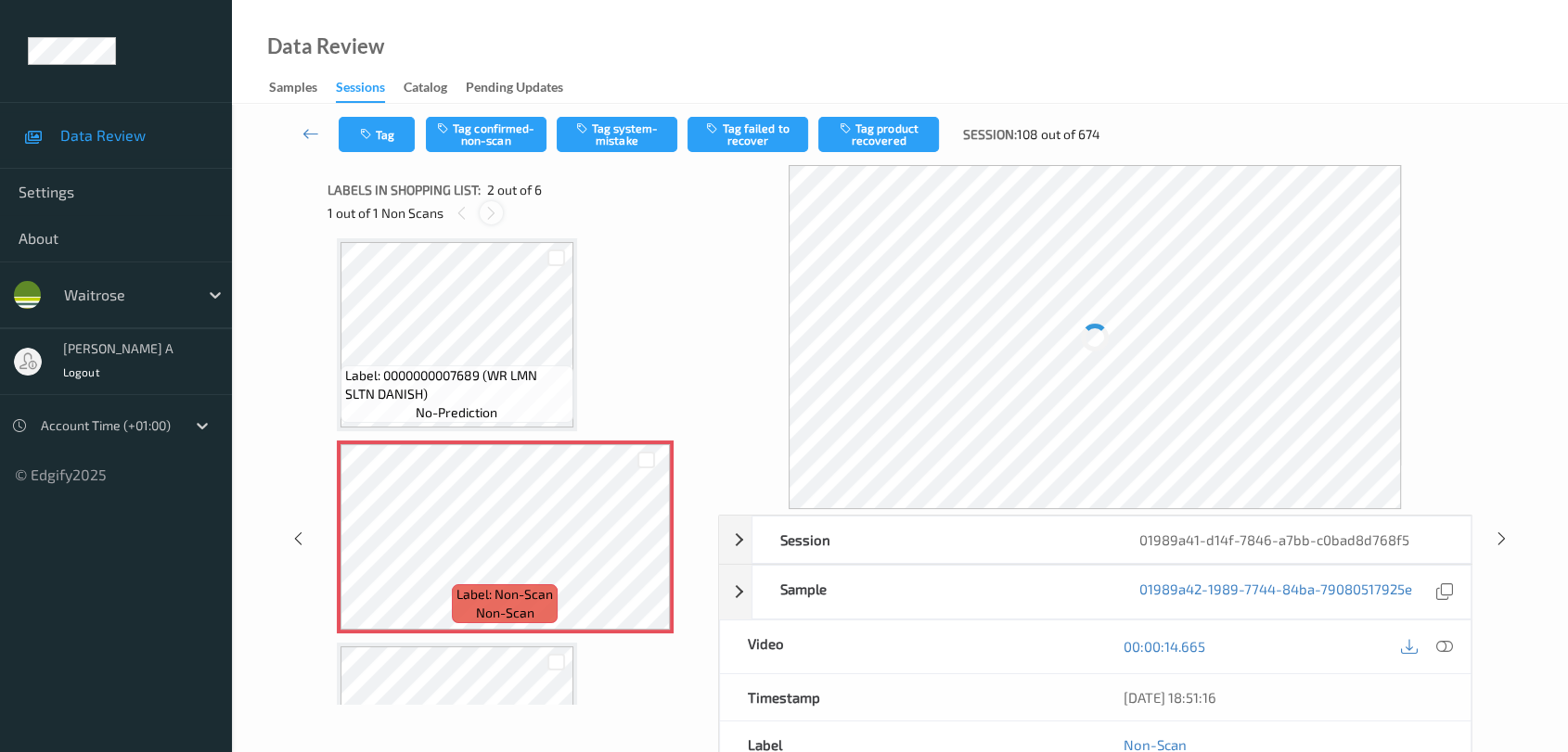
click at [494, 213] on icon at bounding box center [491, 213] width 16 height 17
click at [454, 213] on icon at bounding box center [462, 213] width 16 height 17
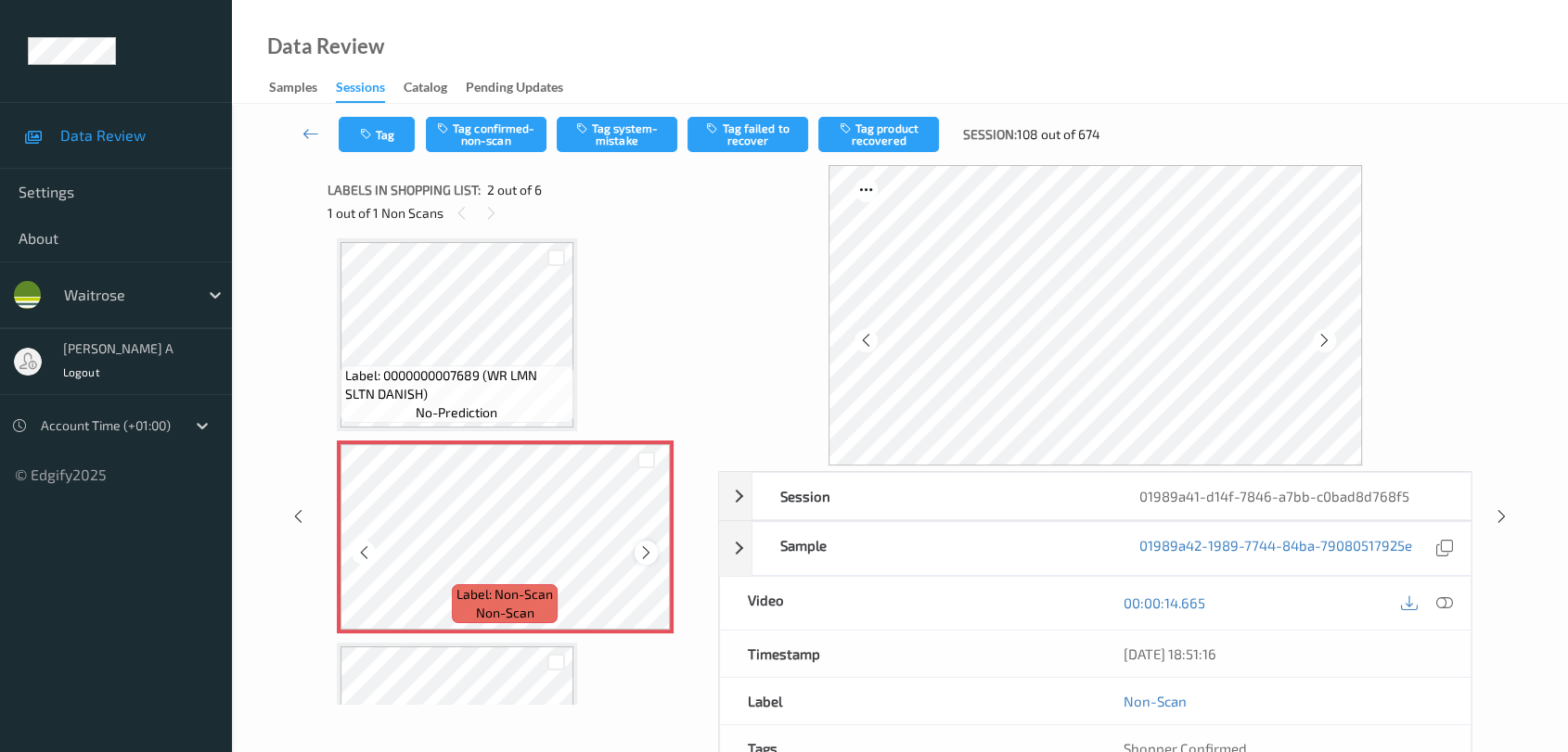
click at [654, 551] on icon at bounding box center [646, 552] width 16 height 17
click at [652, 551] on icon at bounding box center [646, 552] width 16 height 17
click at [652, 551] on div at bounding box center [506, 536] width 331 height 186
click at [652, 551] on icon at bounding box center [646, 552] width 16 height 17
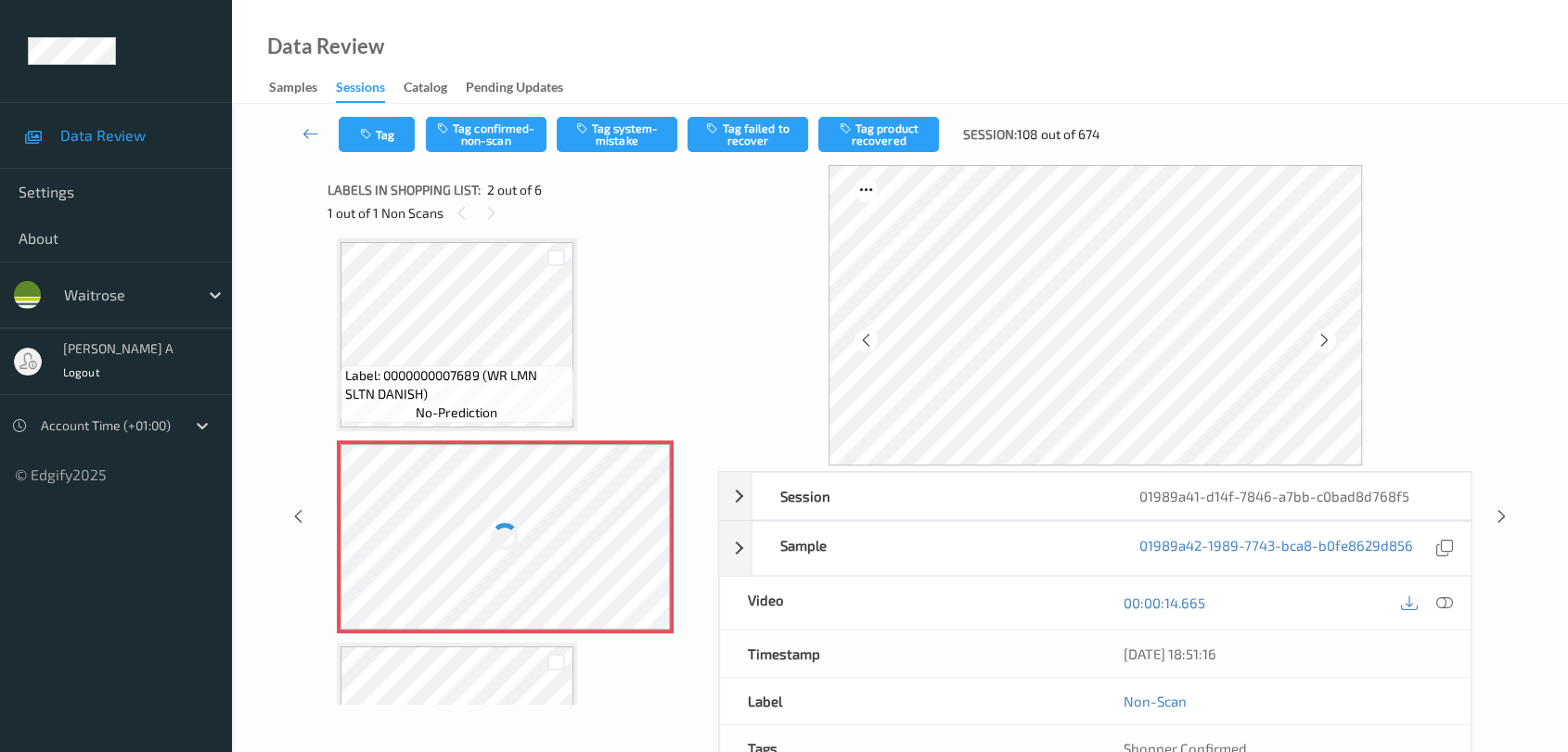
drag, startPoint x: 1443, startPoint y: 605, endPoint x: 1358, endPoint y: 553, distance: 99.6
click at [1424, 605] on icon at bounding box center [1444, 602] width 17 height 17
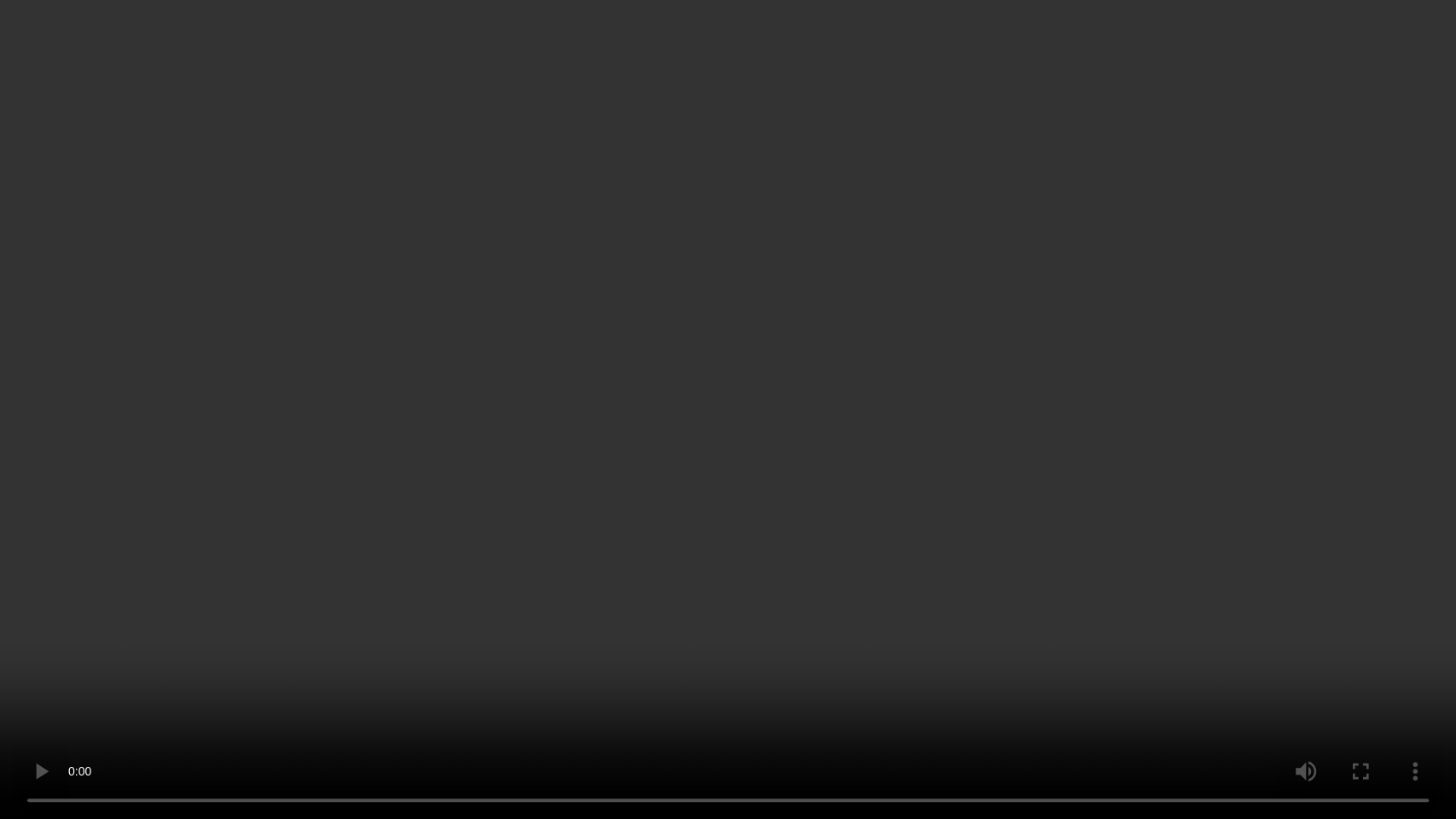
click at [747, 397] on video at bounding box center [728, 409] width 1456 height 819
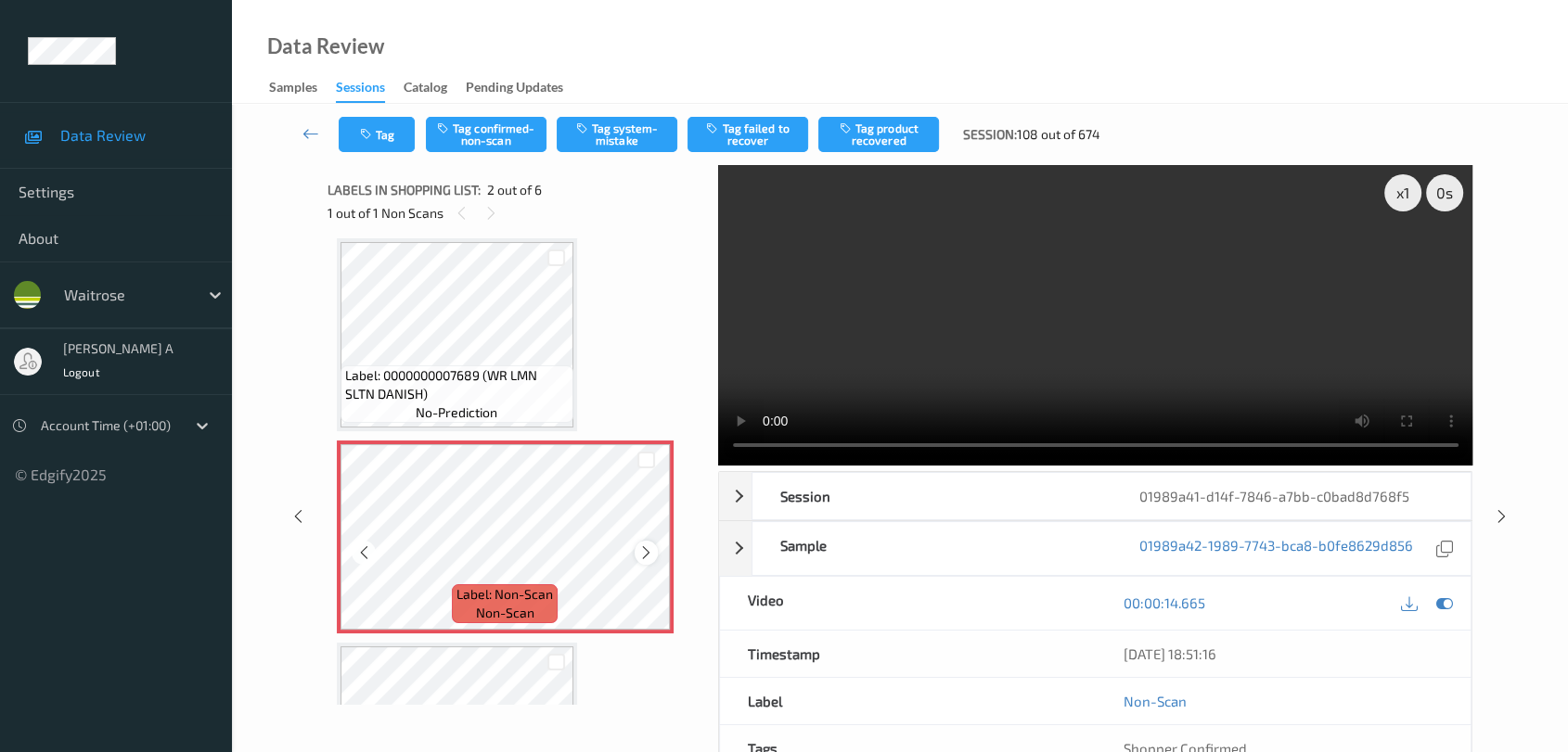
click at [651, 547] on icon at bounding box center [646, 552] width 16 height 17
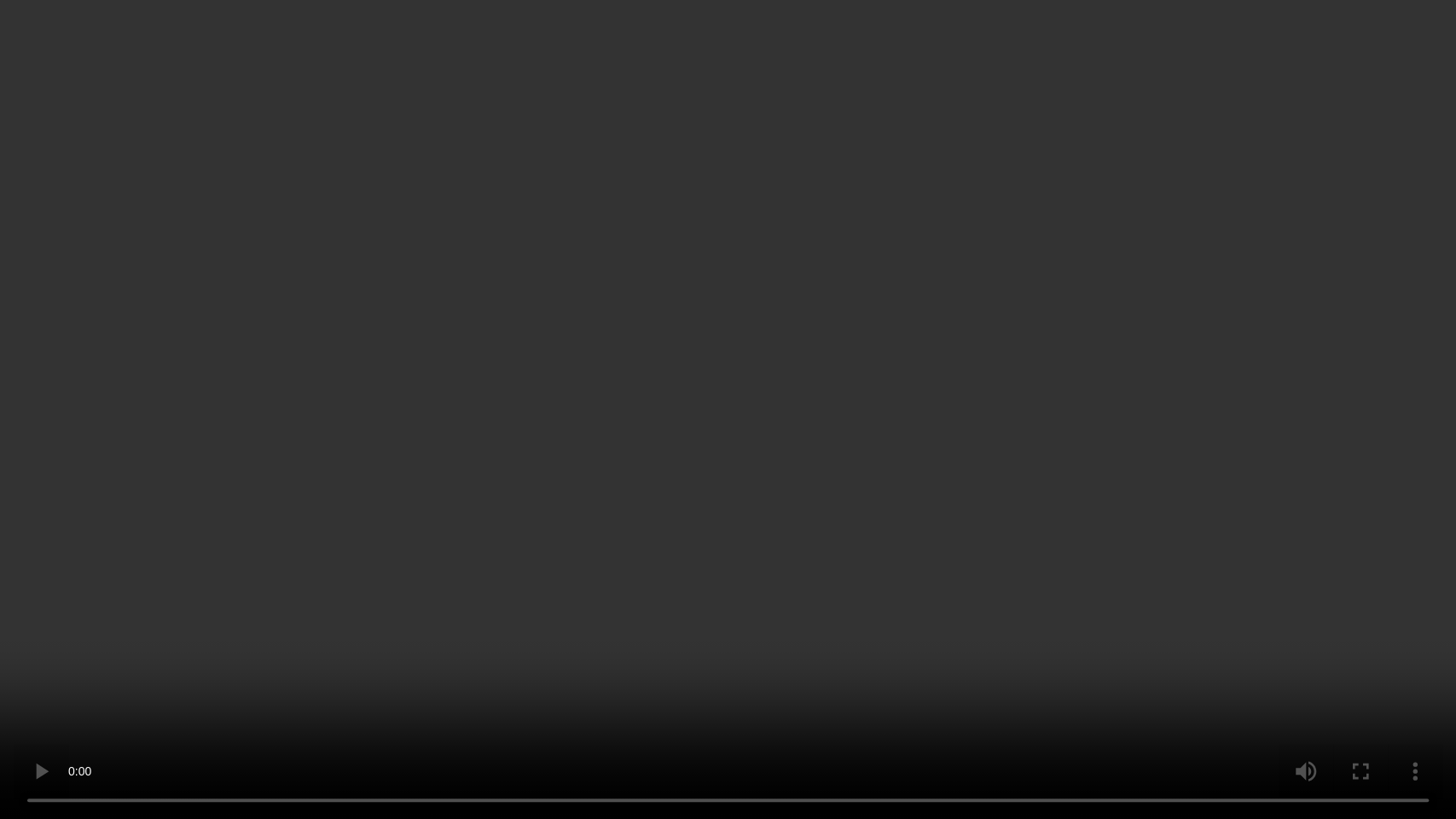
click at [800, 452] on video at bounding box center [728, 409] width 1456 height 819
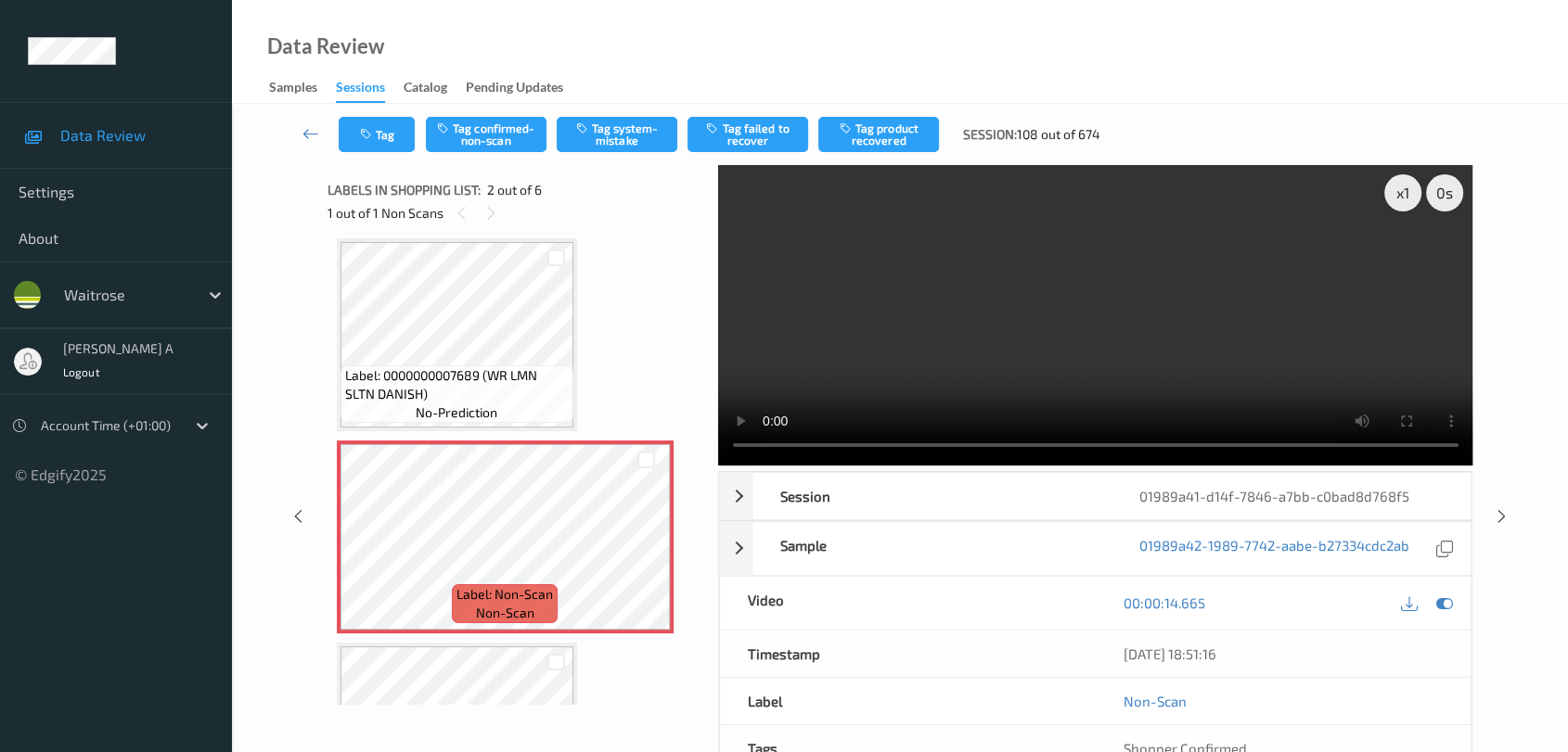
drag, startPoint x: 598, startPoint y: 131, endPoint x: 553, endPoint y: 136, distance: 45.3
click at [598, 131] on button "Tag system-mistake" at bounding box center [617, 135] width 121 height 35
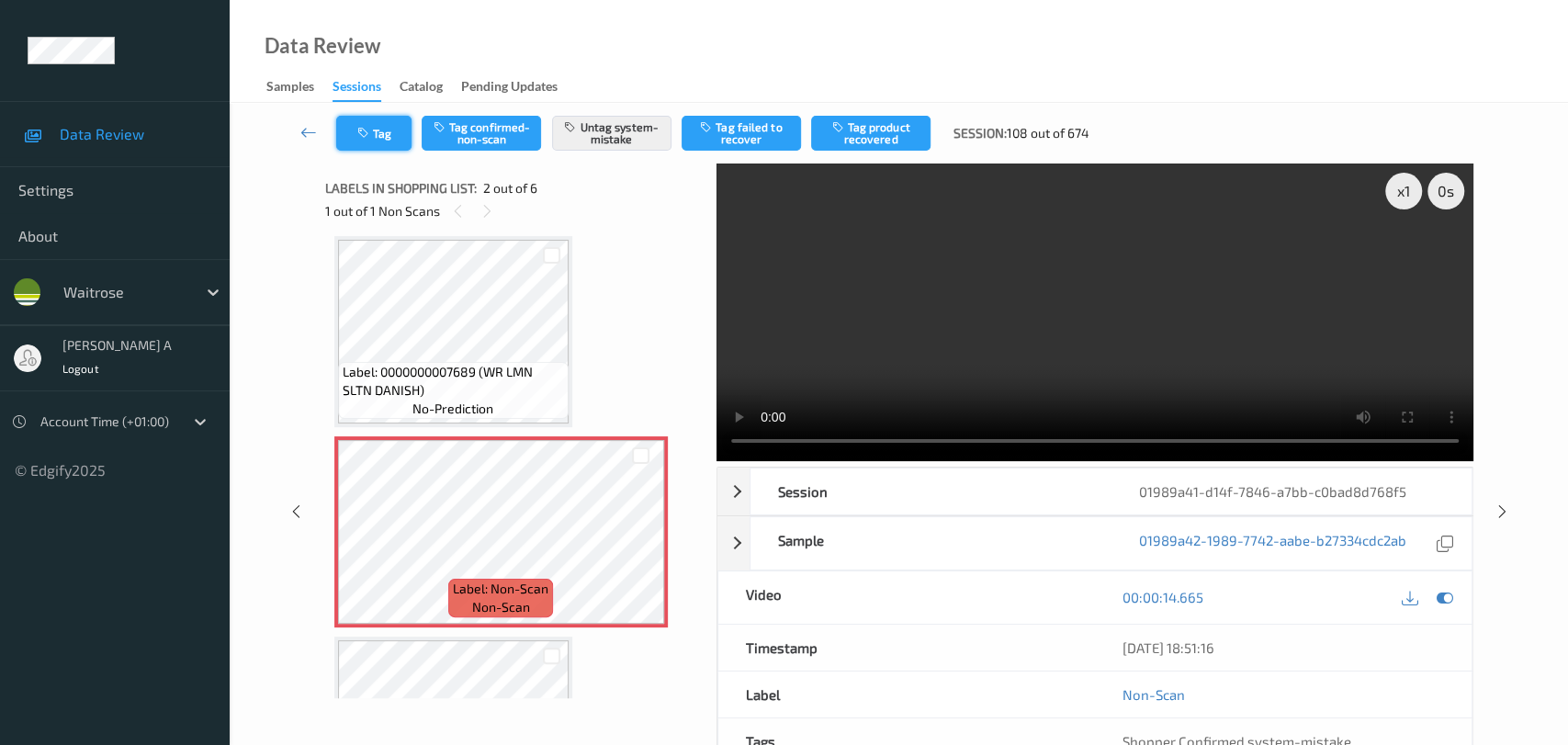
click at [367, 134] on icon "button" at bounding box center [365, 133] width 16 height 13
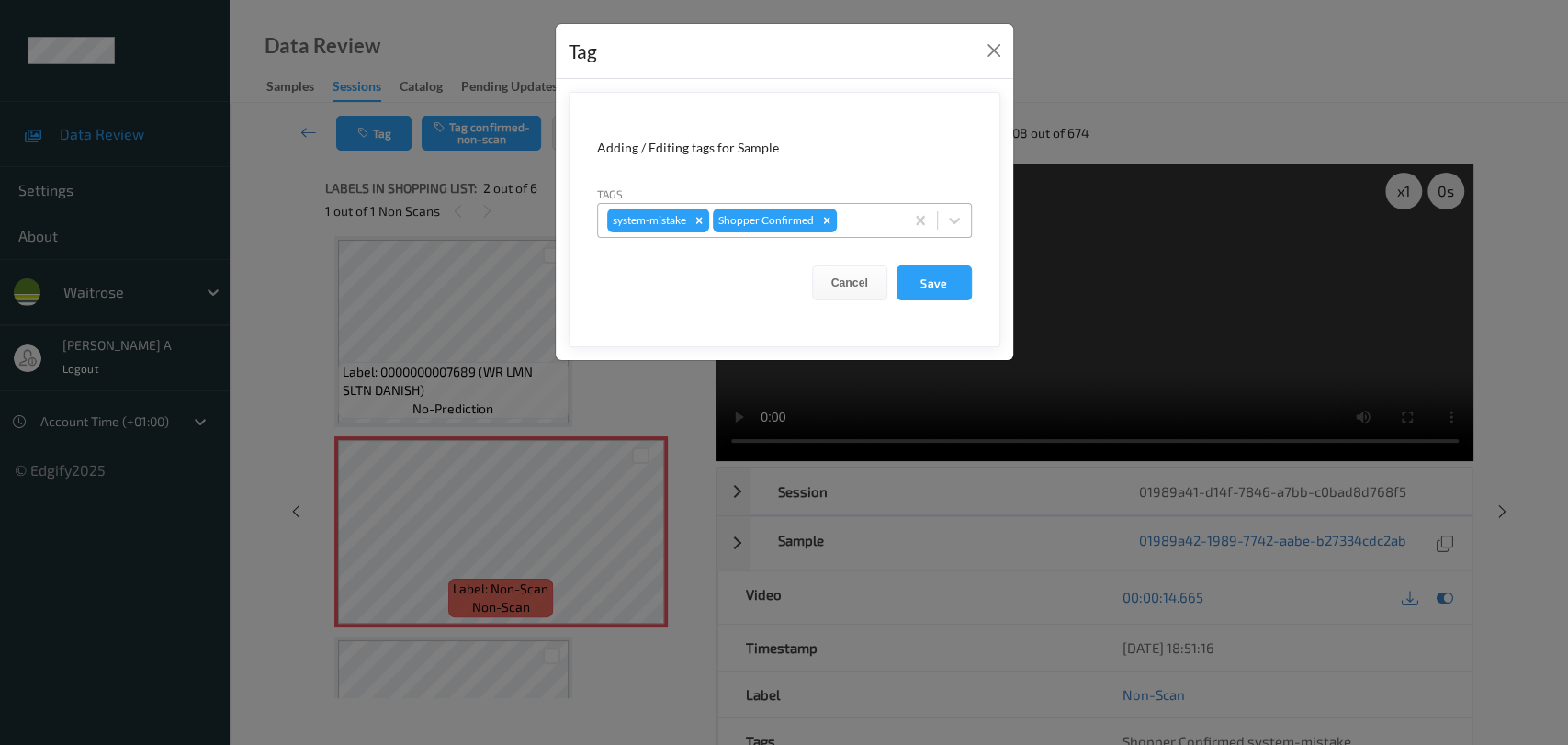
click at [860, 228] on div at bounding box center [867, 220] width 55 height 22
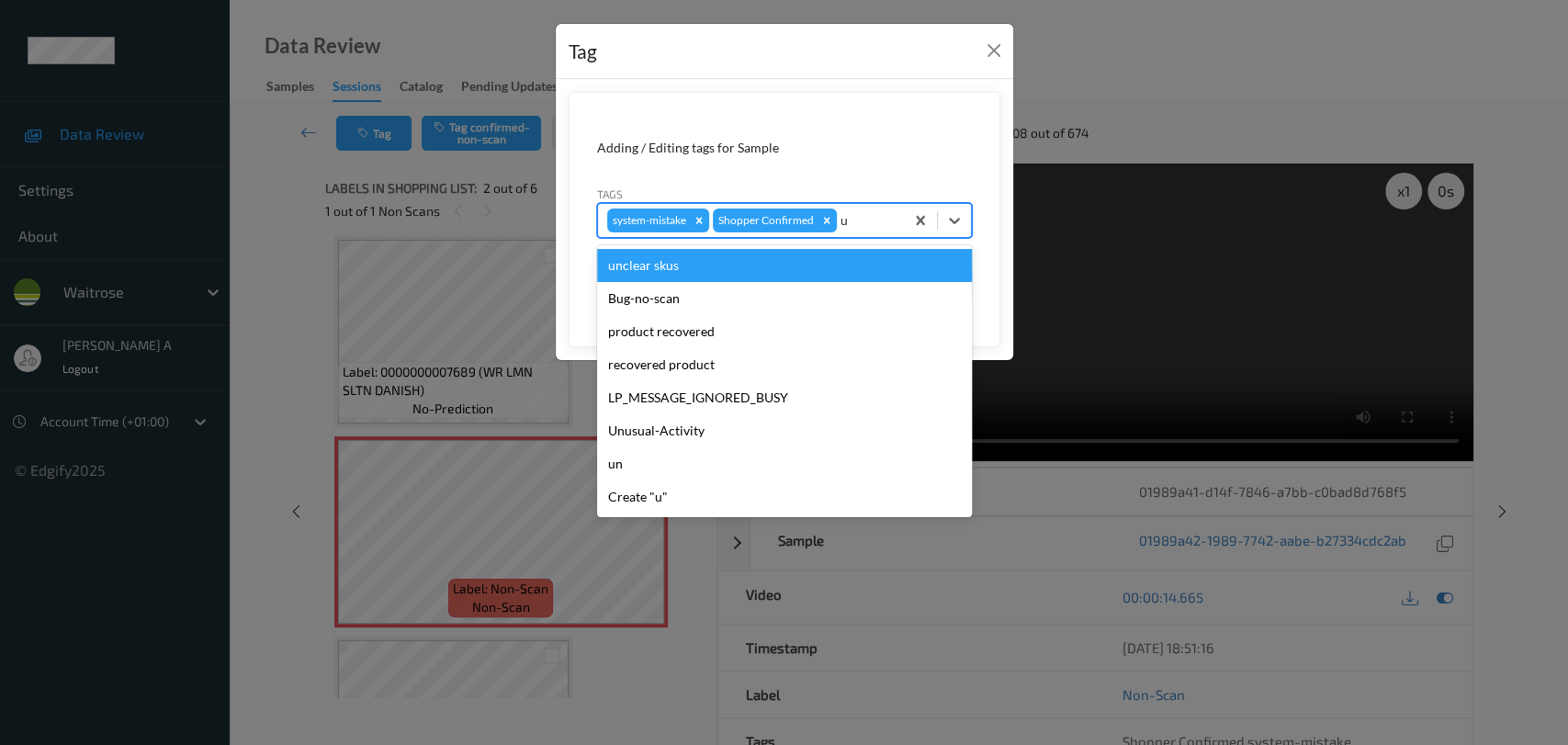
type input "un"
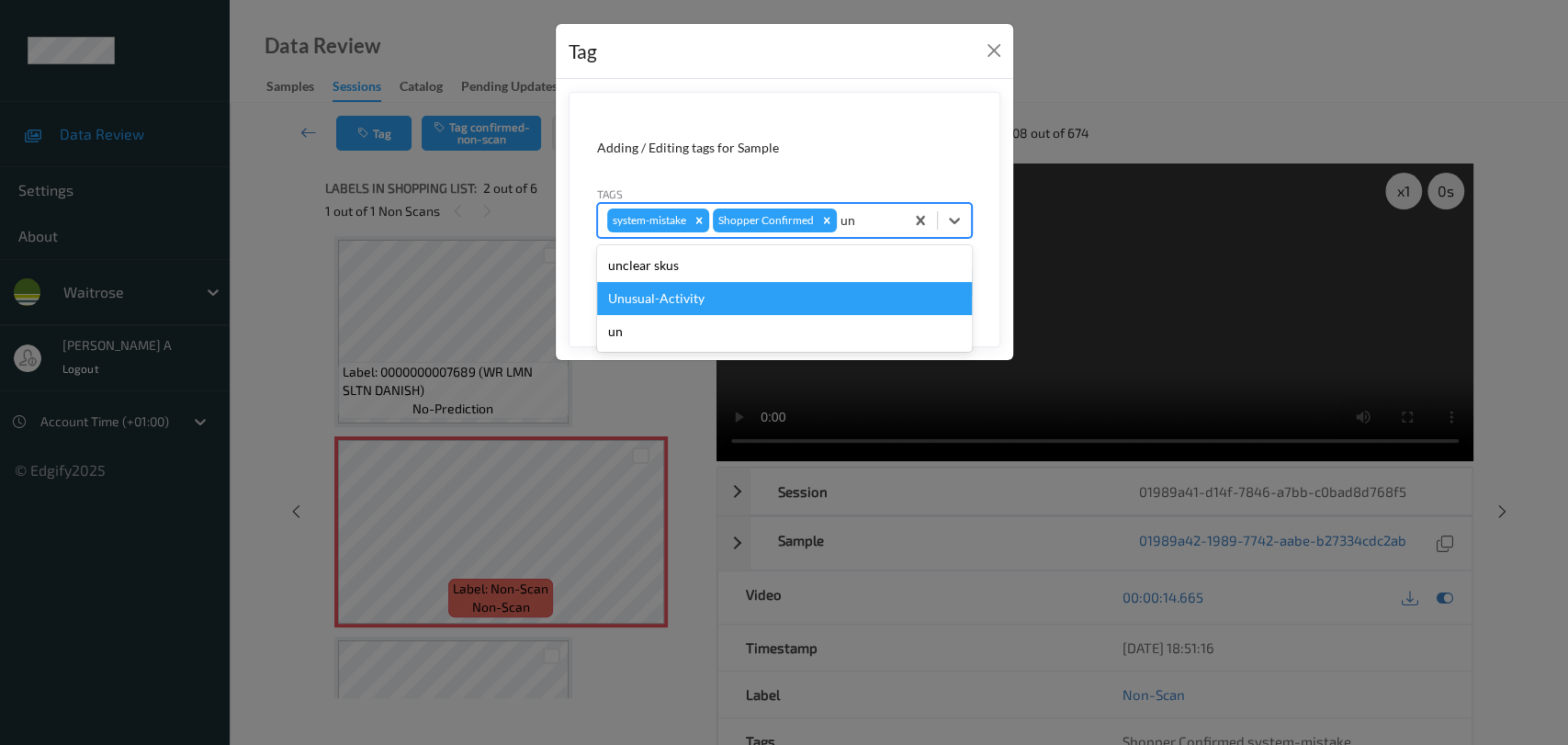
click at [782, 302] on div "Unusual-Activity" at bounding box center [784, 298] width 375 height 33
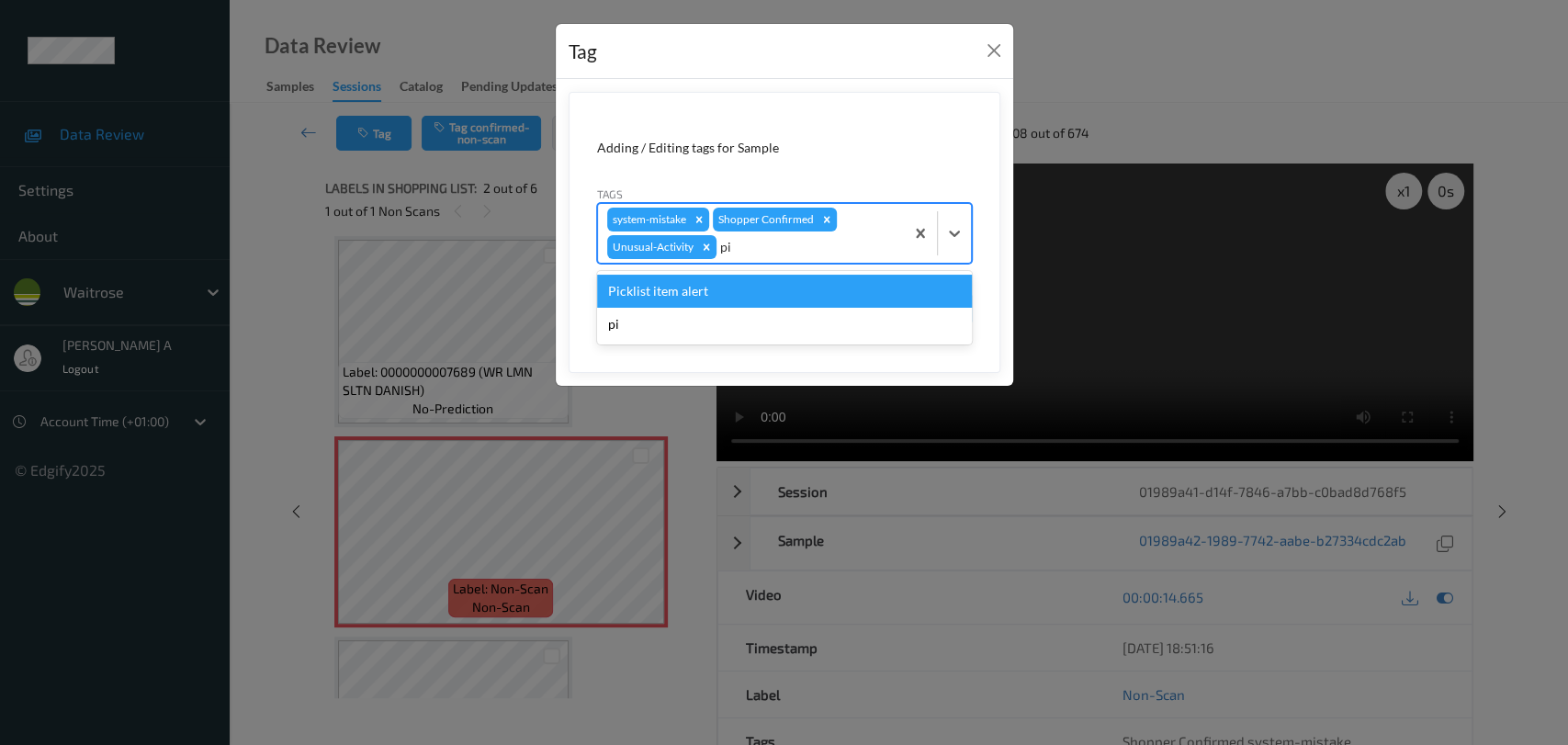
type input "pic"
click at [719, 295] on div "Picklist item alert" at bounding box center [784, 292] width 375 height 33
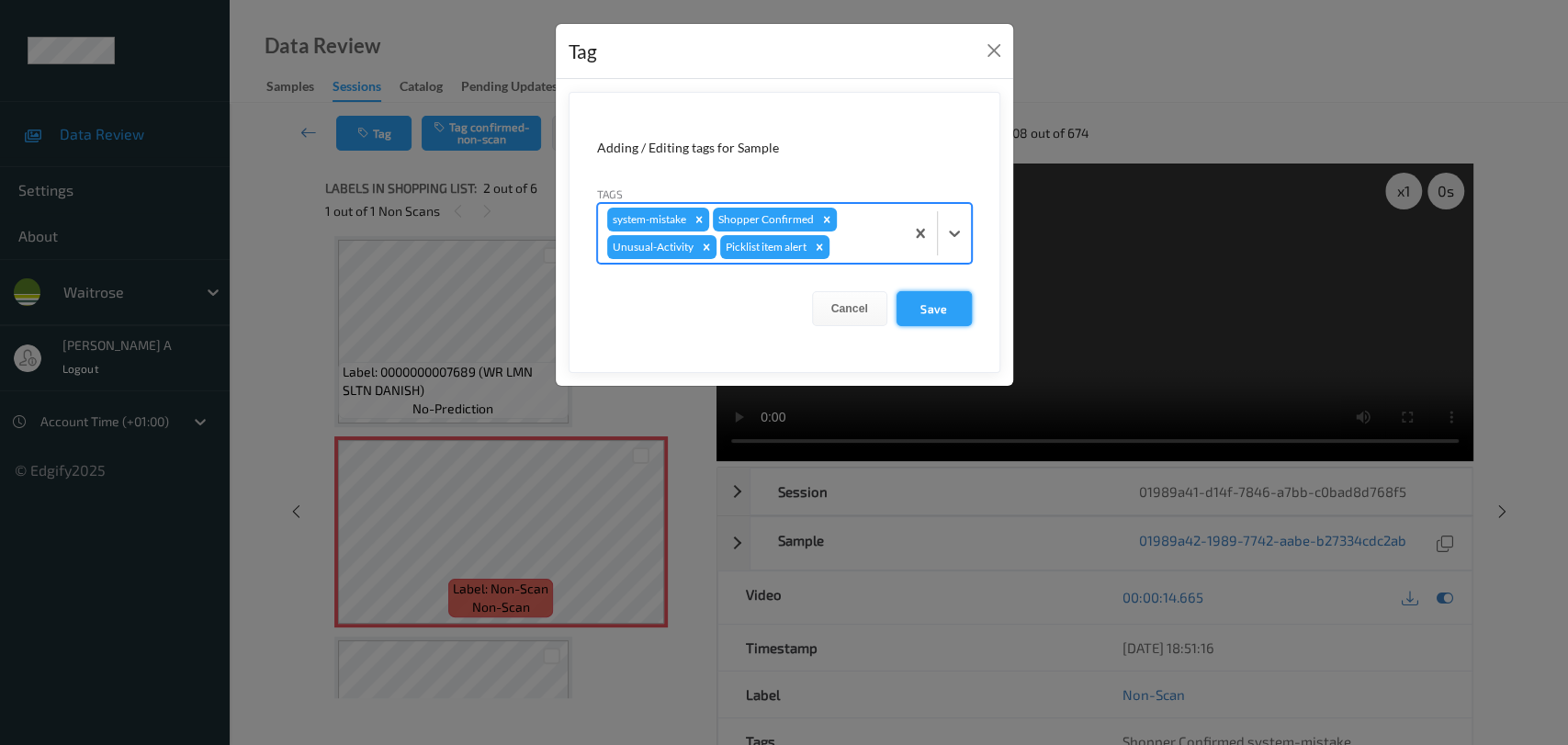
click at [937, 312] on button "Save" at bounding box center [934, 309] width 75 height 35
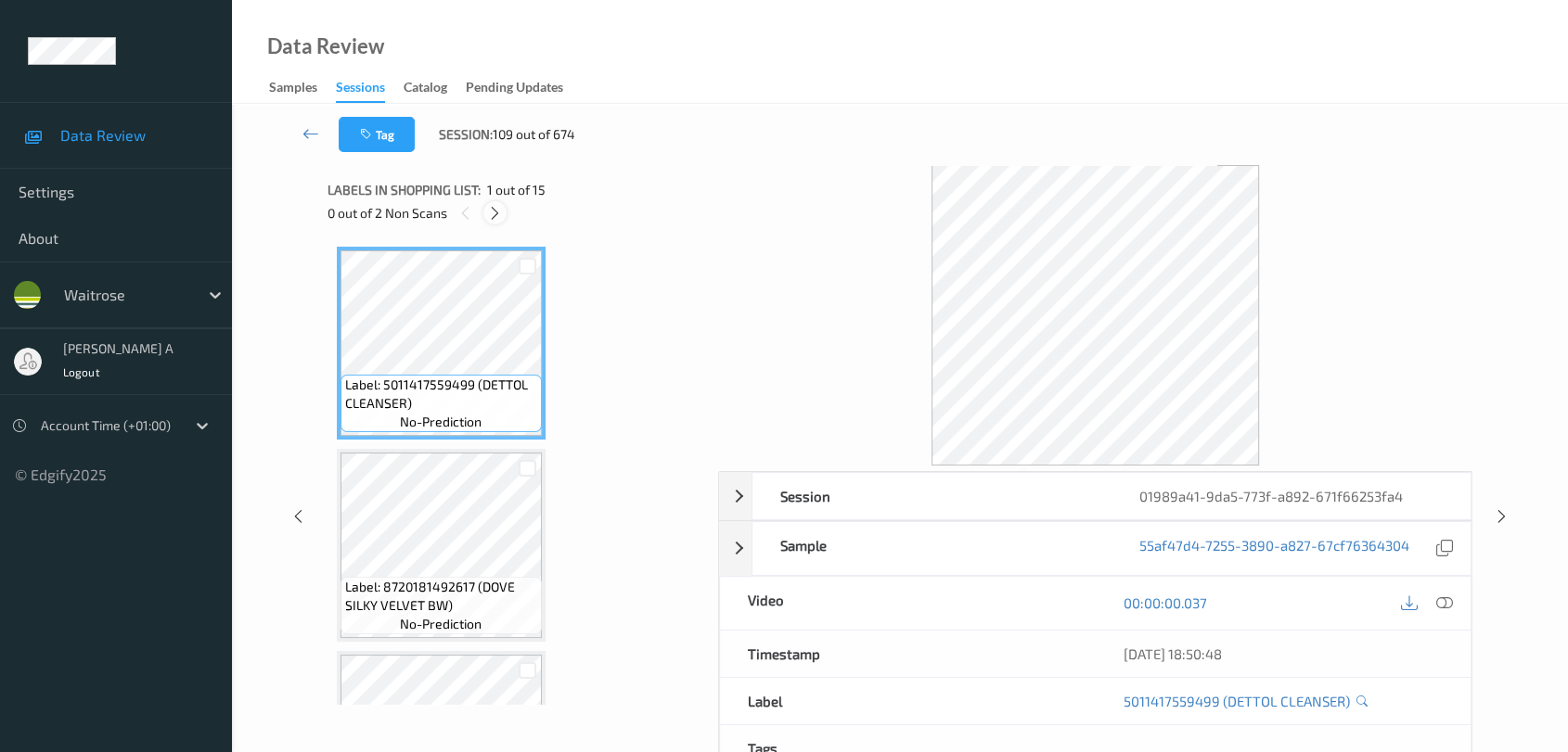
click at [490, 213] on icon at bounding box center [495, 213] width 16 height 17
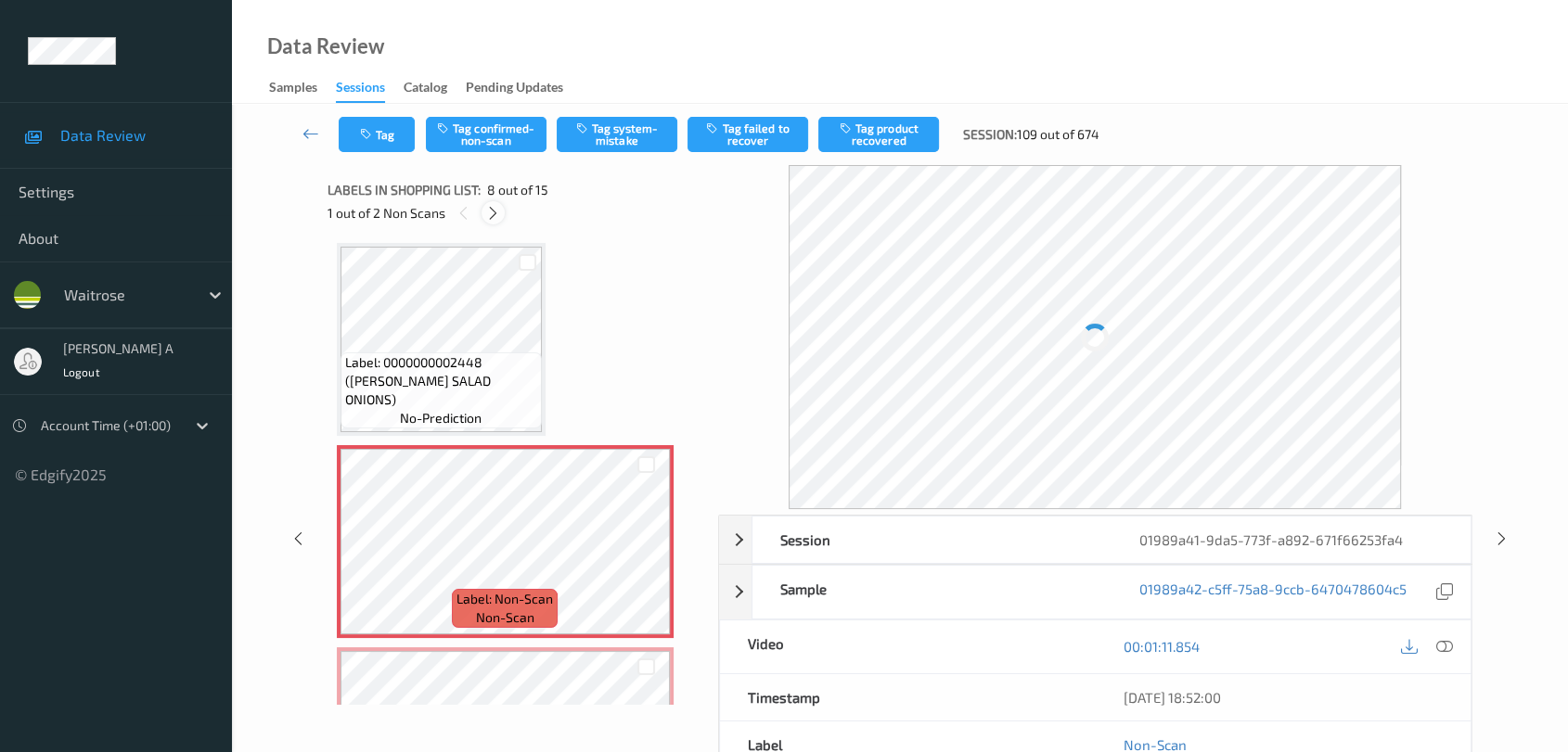
click at [492, 218] on icon at bounding box center [493, 213] width 16 height 17
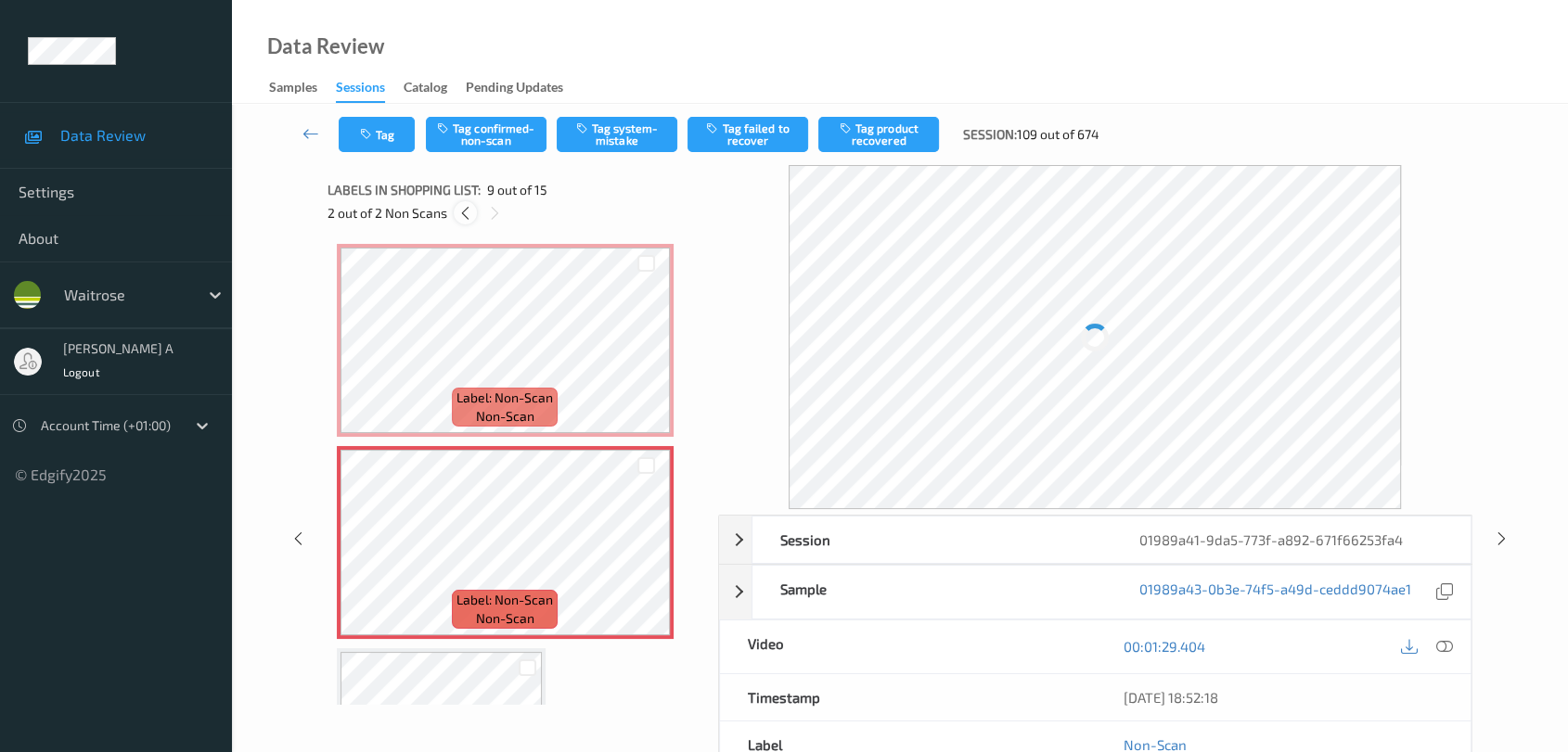
click at [458, 213] on icon at bounding box center [466, 213] width 16 height 17
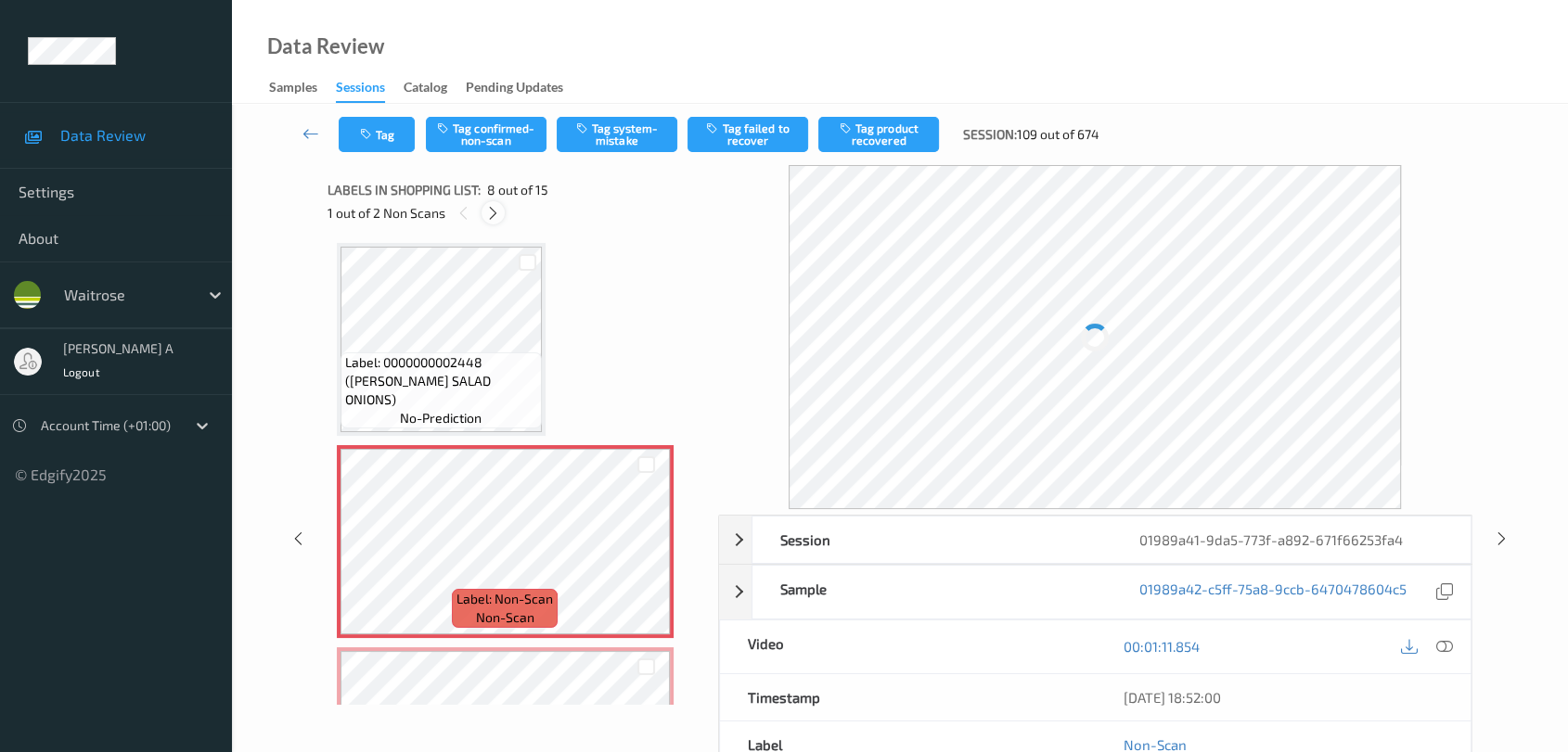
click at [497, 210] on icon at bounding box center [493, 213] width 16 height 17
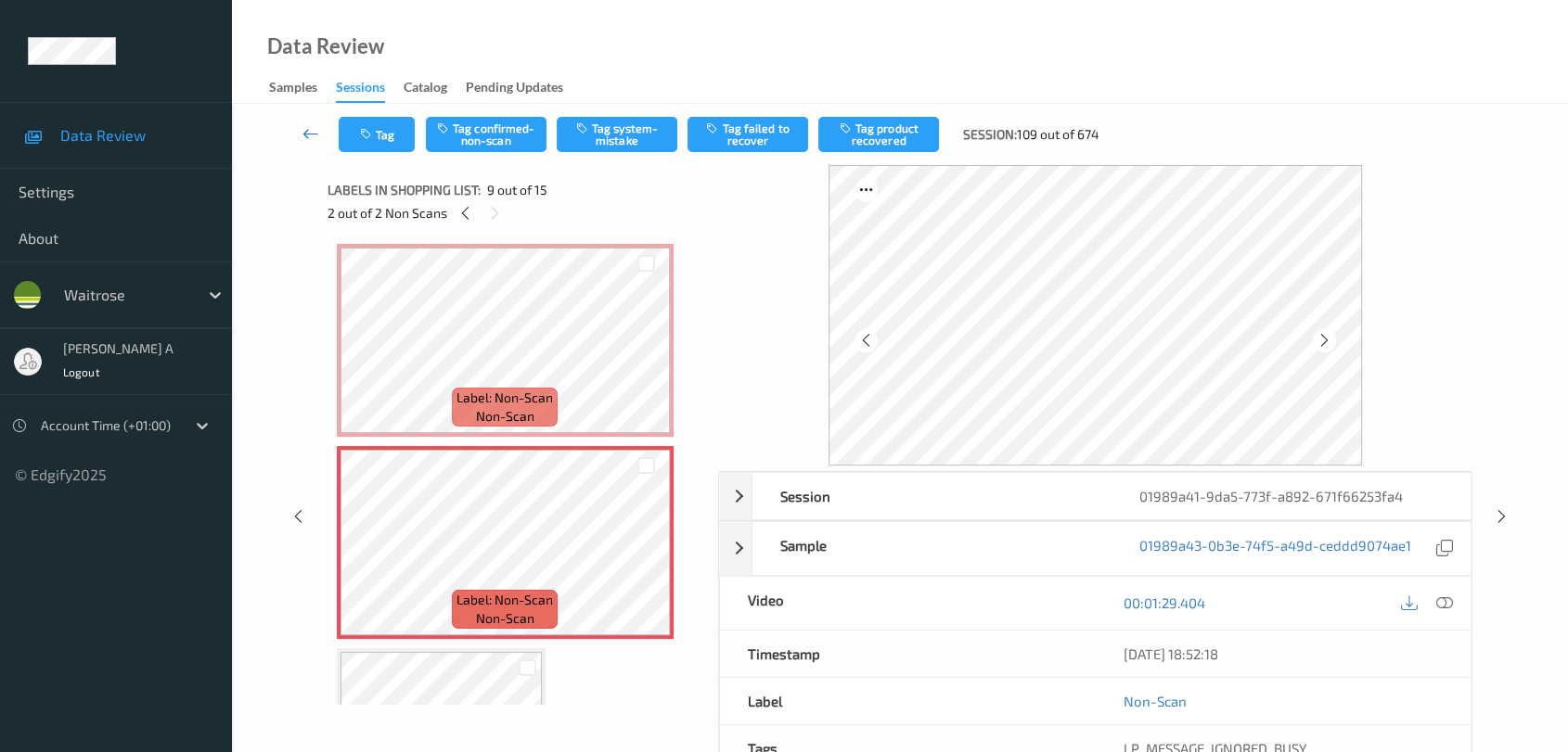
click at [304, 131] on icon at bounding box center [310, 133] width 17 height 19
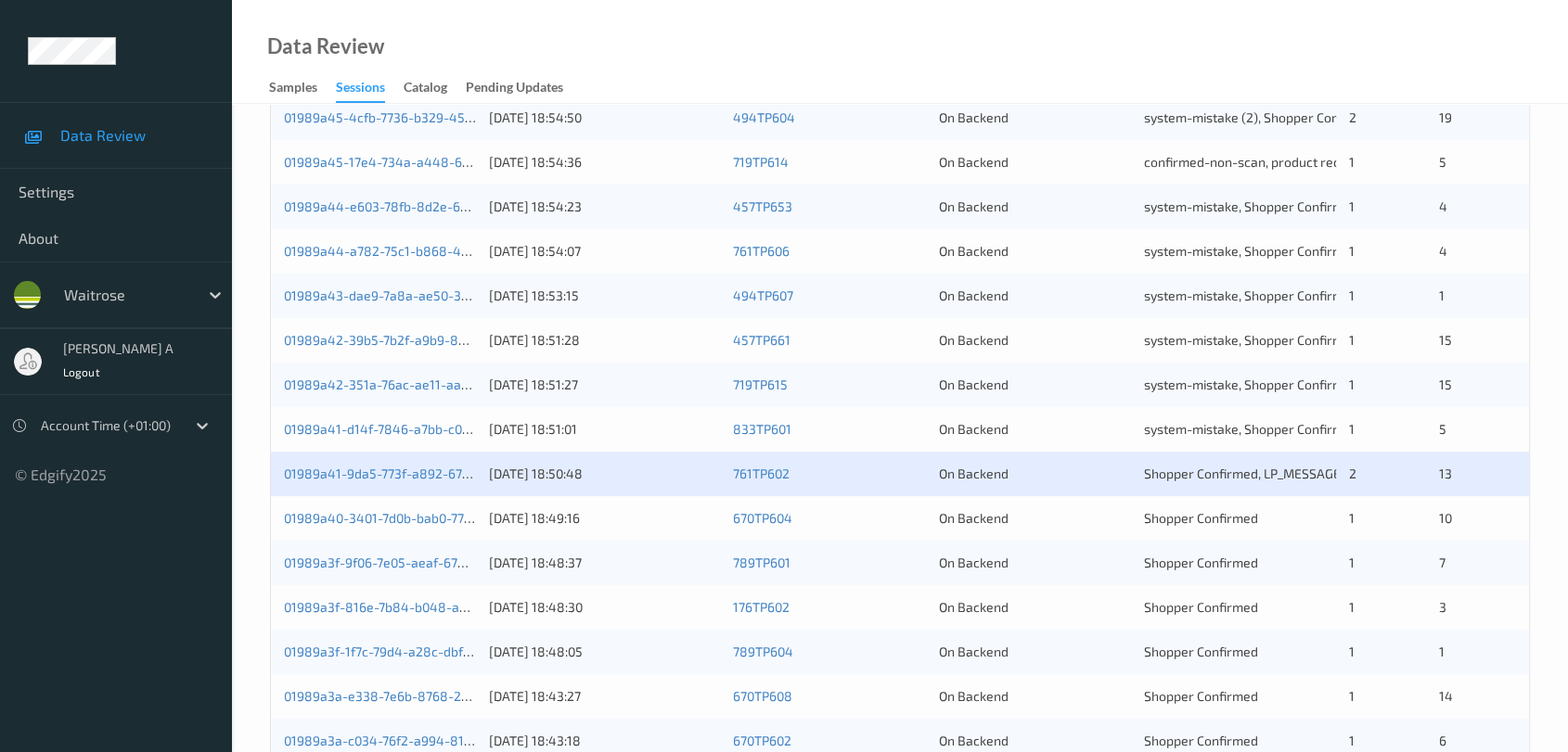
scroll to position [411, 0]
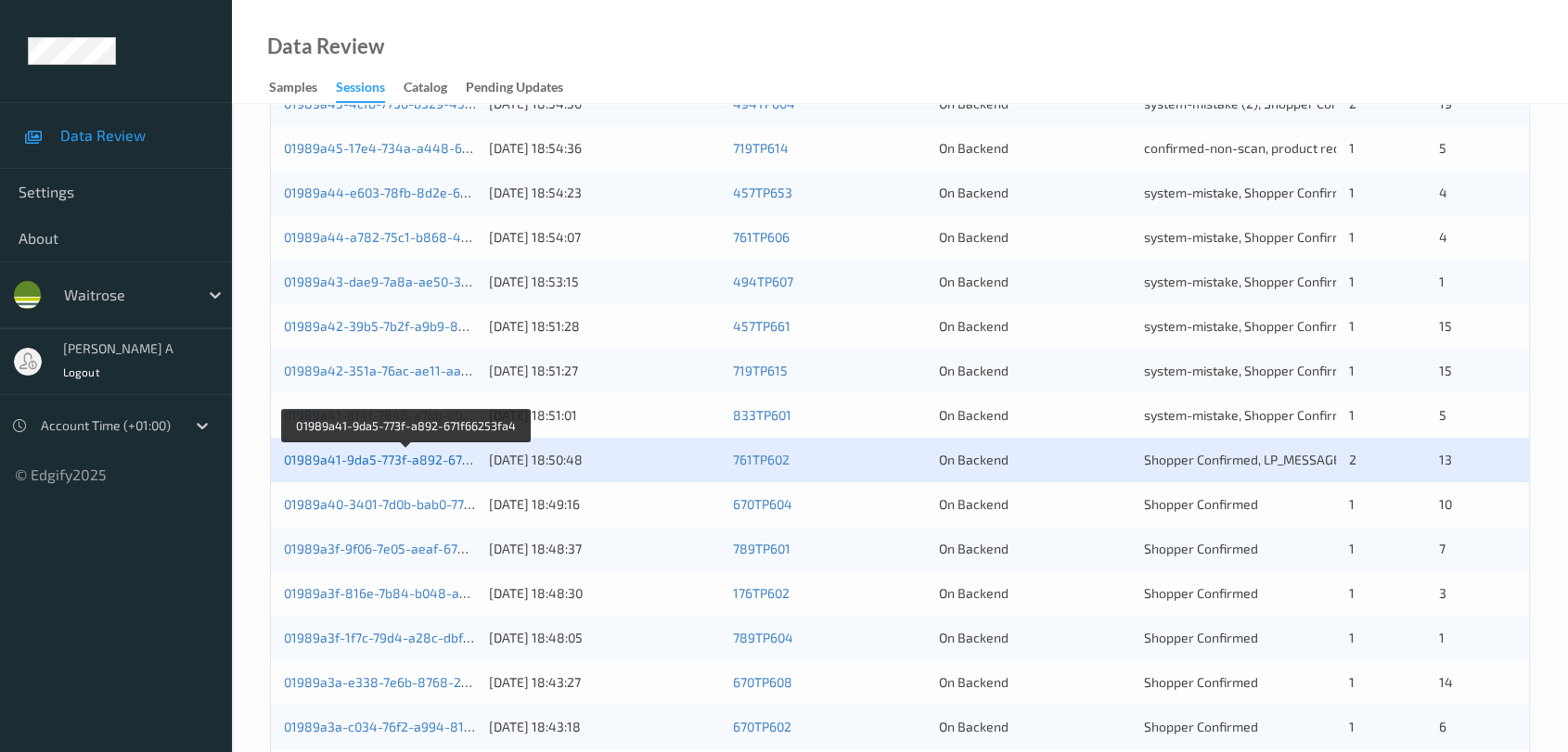
click at [401, 453] on link "01989a41-9da5-773f-a892-671f66253fa4" at bounding box center [407, 460] width 246 height 16
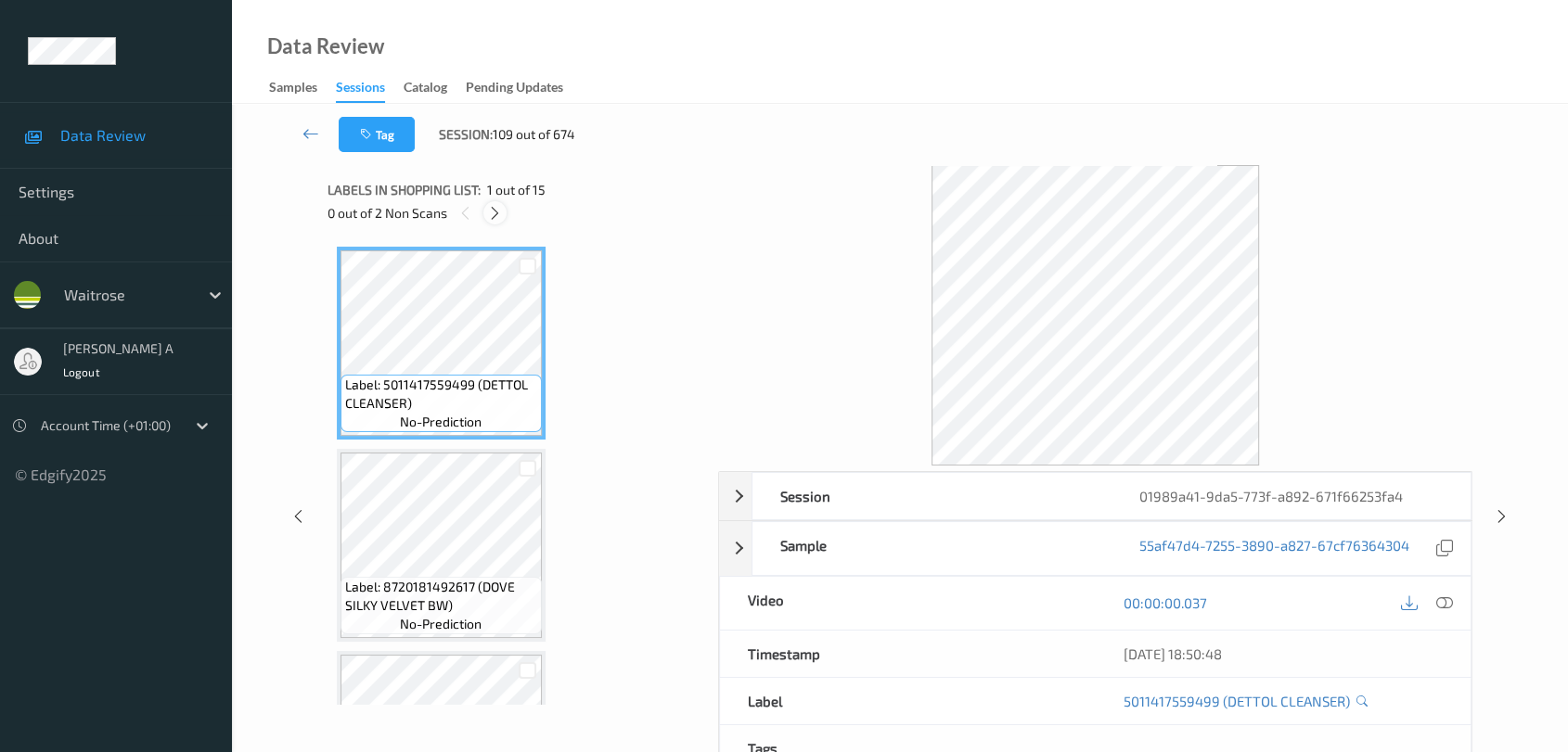
click at [491, 214] on icon at bounding box center [495, 213] width 16 height 17
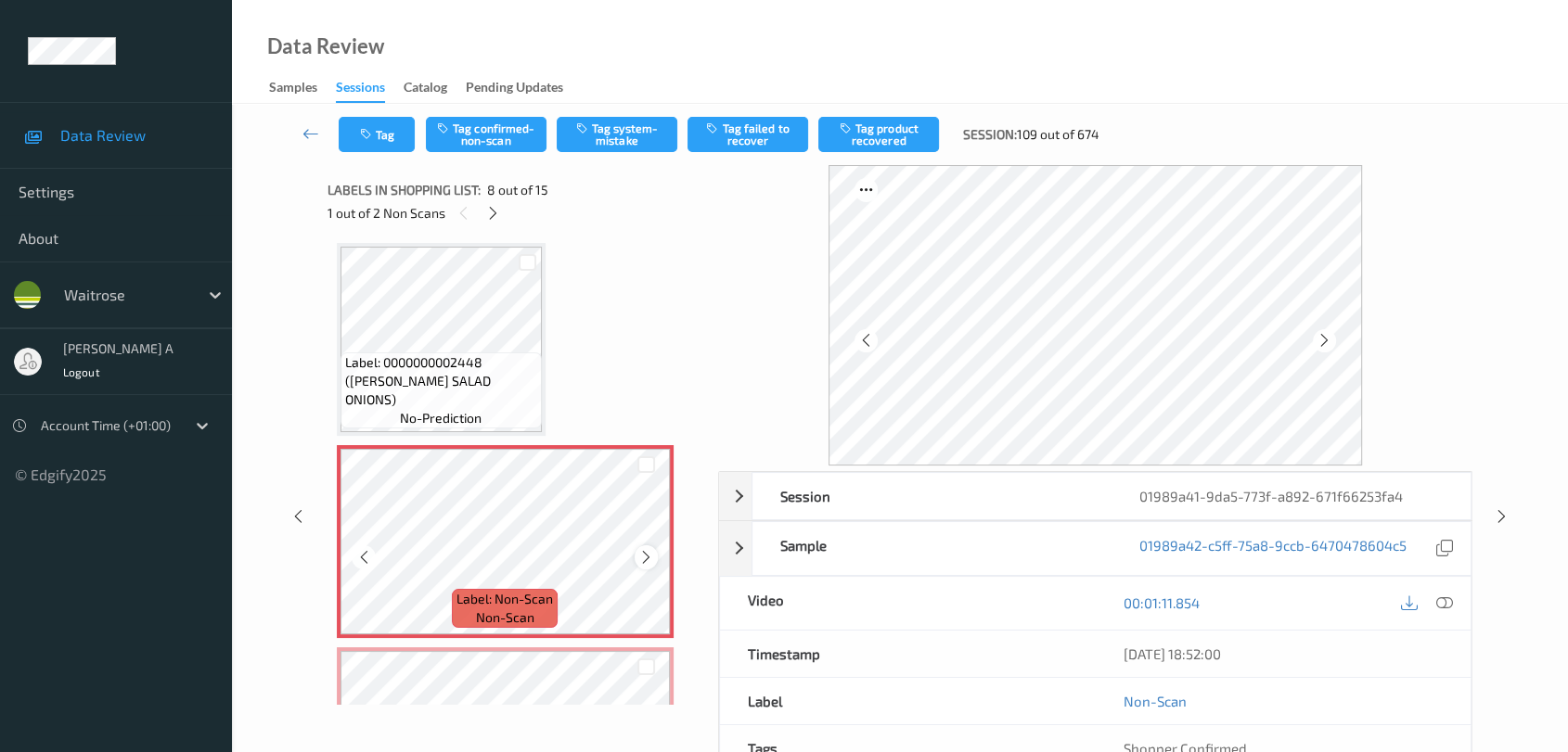
click at [638, 551] on icon at bounding box center [646, 557] width 16 height 17
click at [1424, 605] on div at bounding box center [1443, 602] width 25 height 25
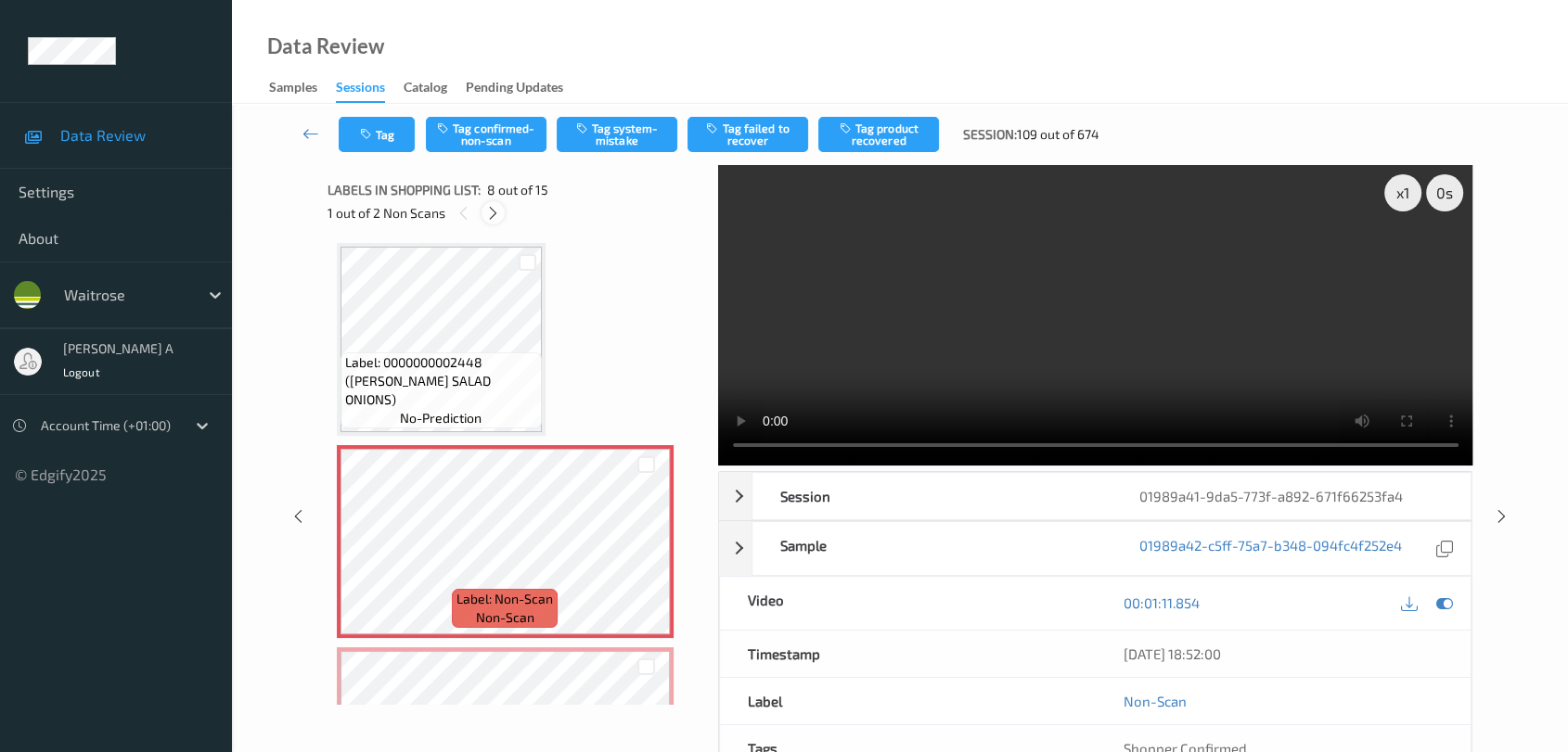
click at [487, 215] on icon at bounding box center [493, 213] width 16 height 17
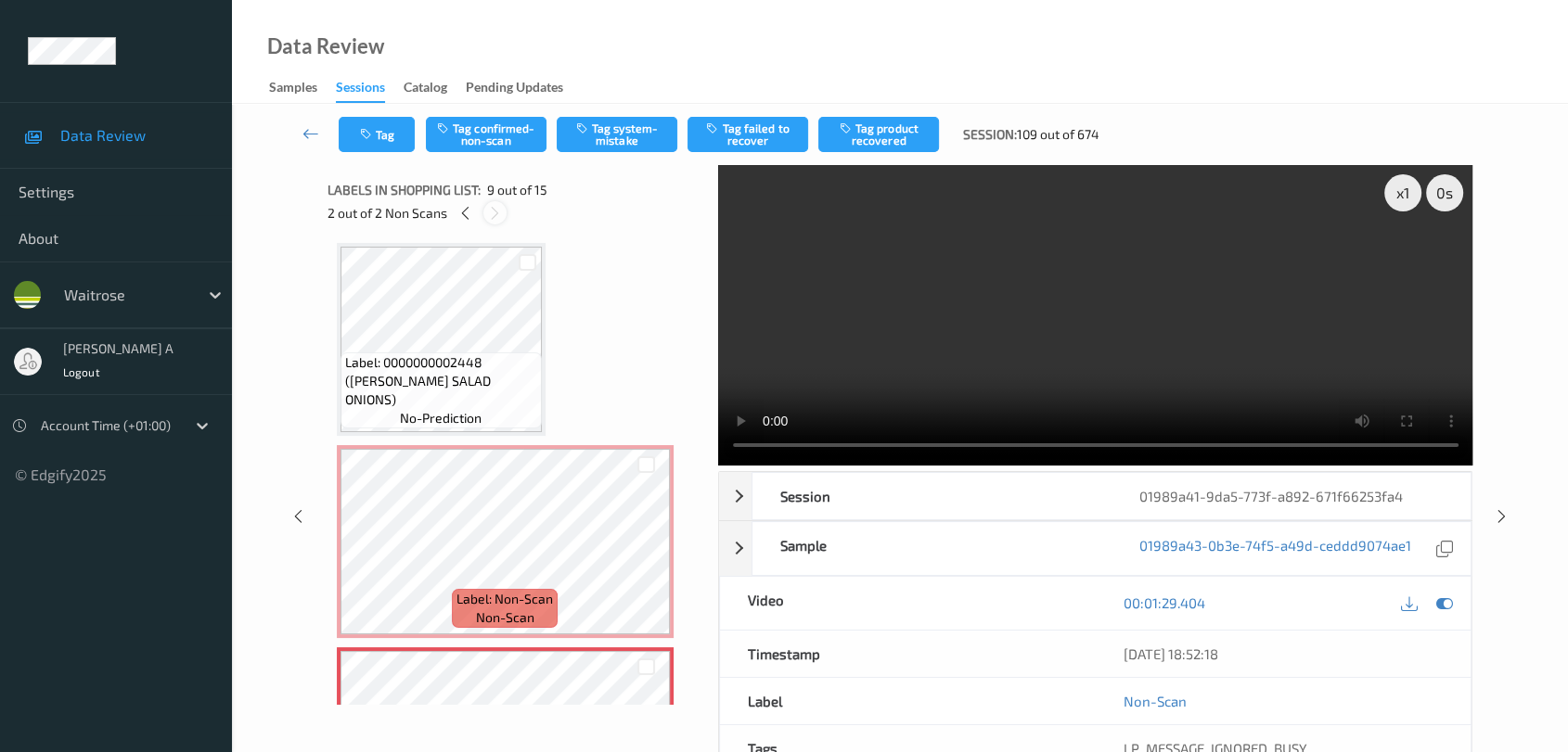
scroll to position [1418, 0]
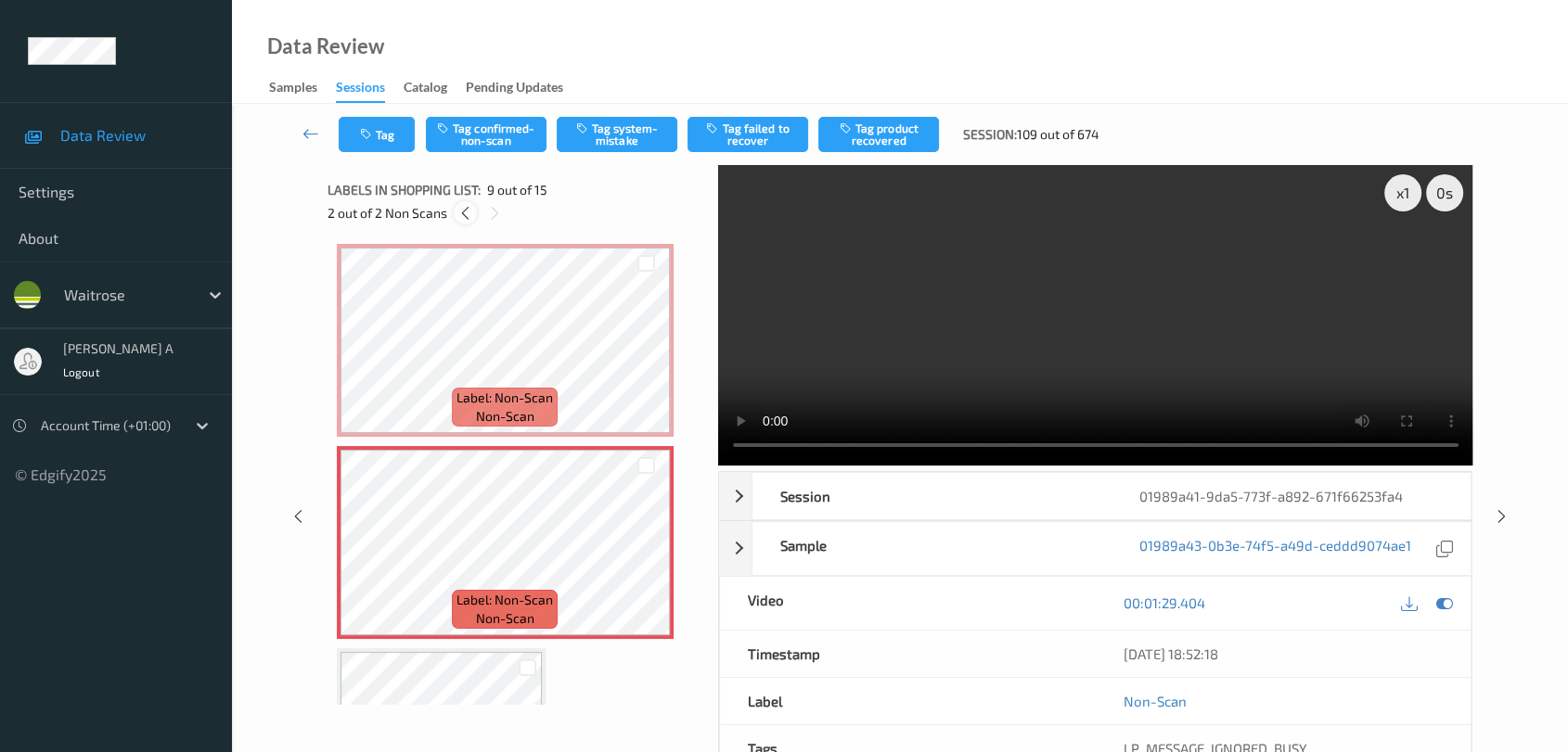
click at [467, 216] on icon at bounding box center [466, 213] width 16 height 17
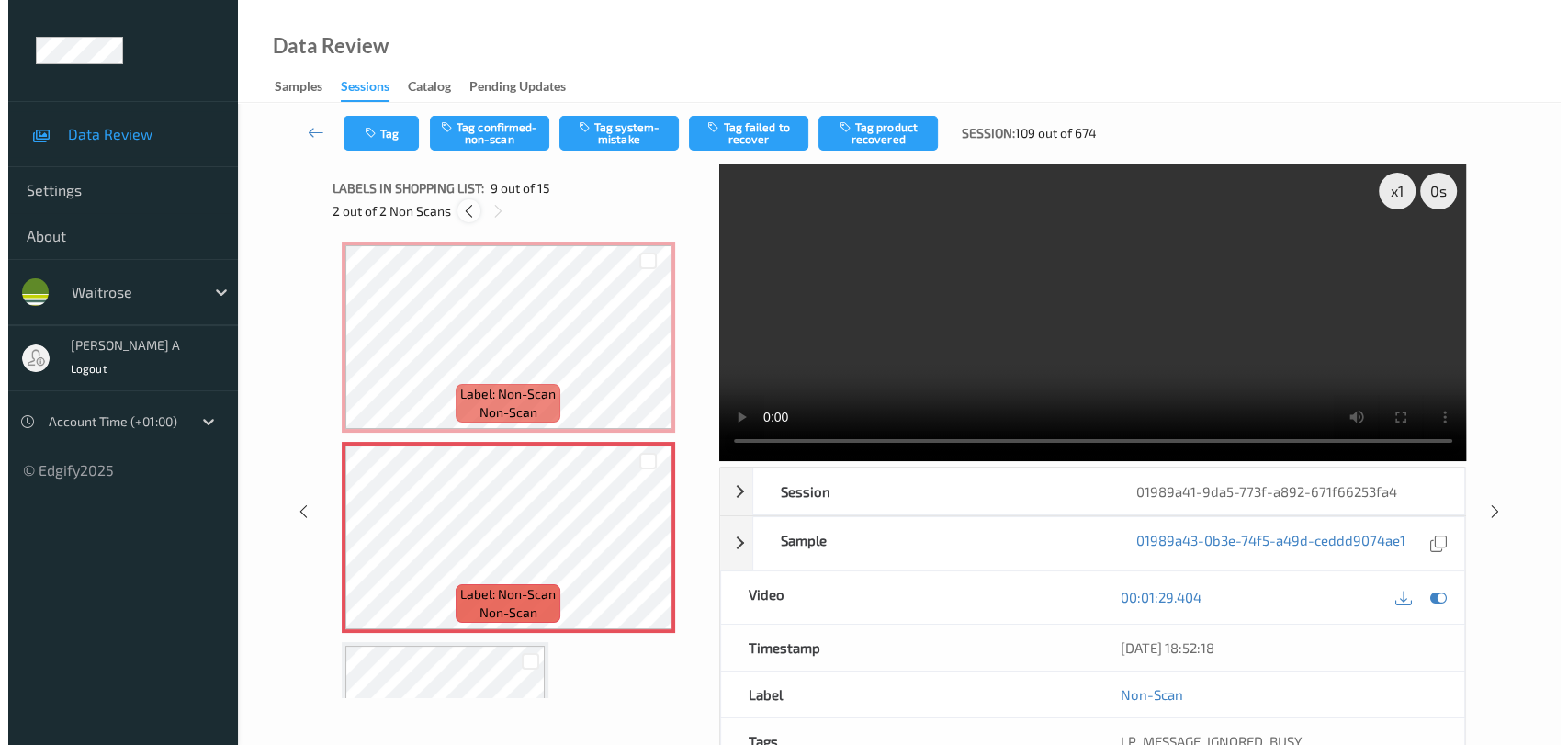
scroll to position [1206, 0]
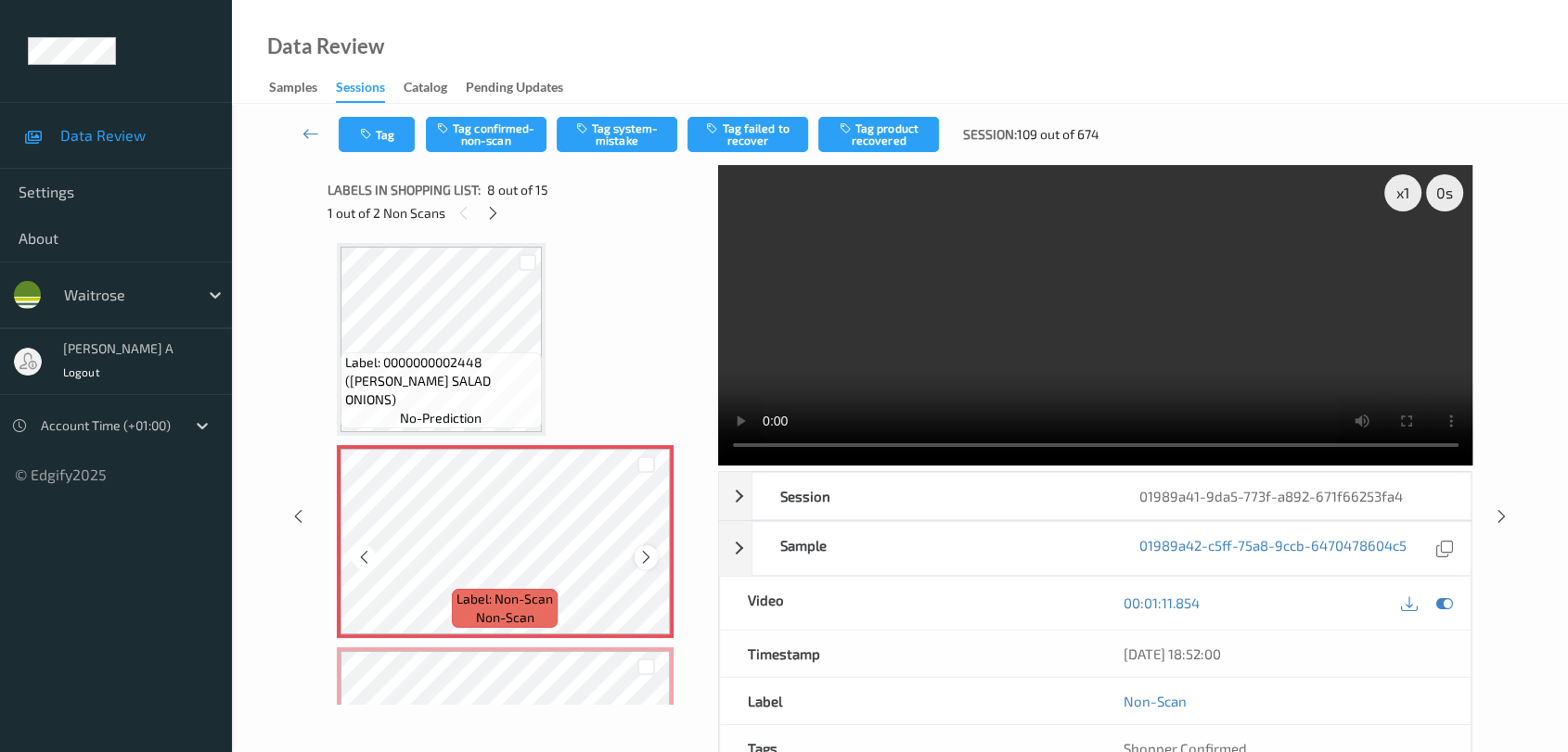
click at [644, 550] on icon at bounding box center [646, 557] width 16 height 17
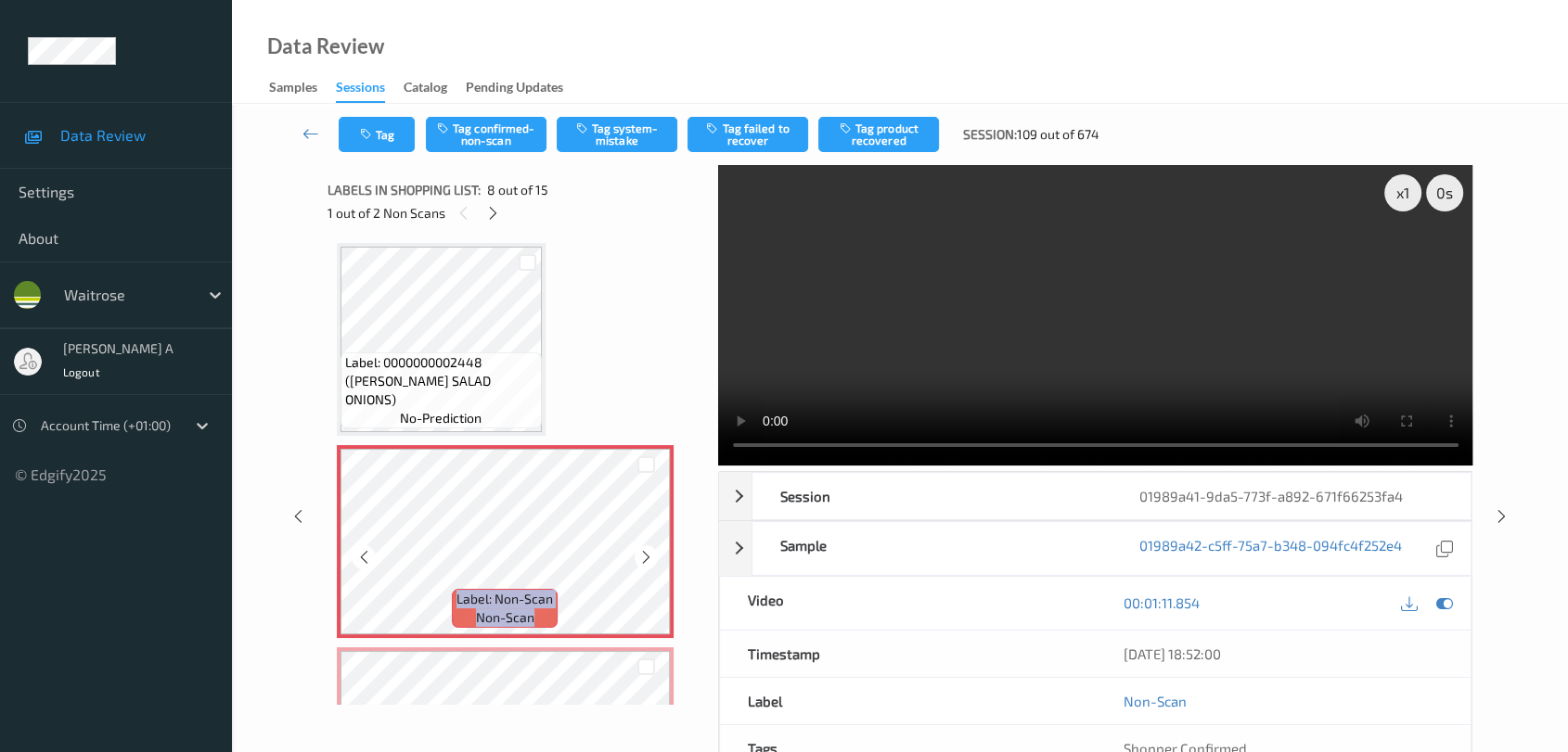
click at [644, 550] on icon at bounding box center [646, 557] width 16 height 17
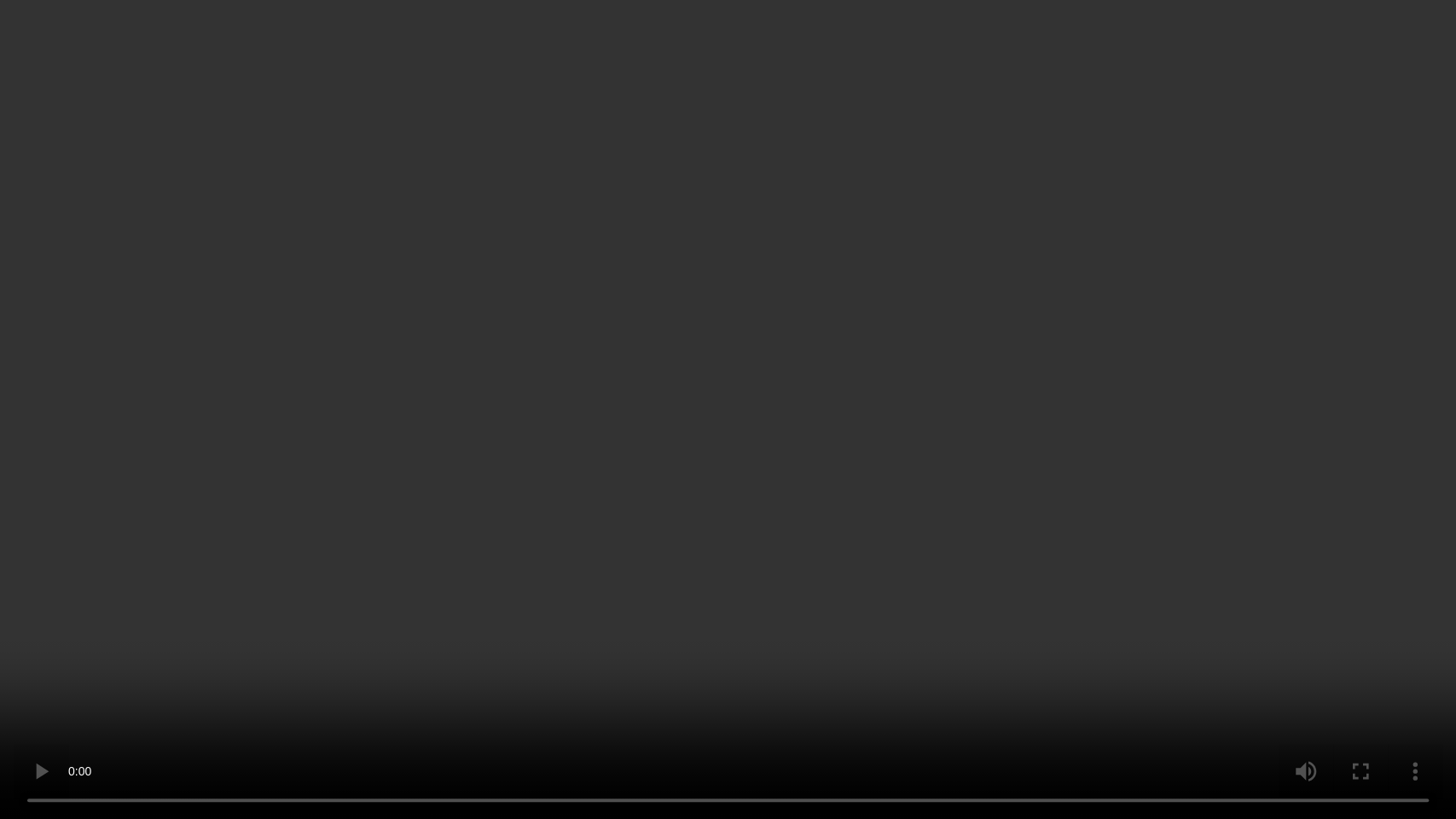
click at [871, 467] on video at bounding box center [728, 409] width 1456 height 819
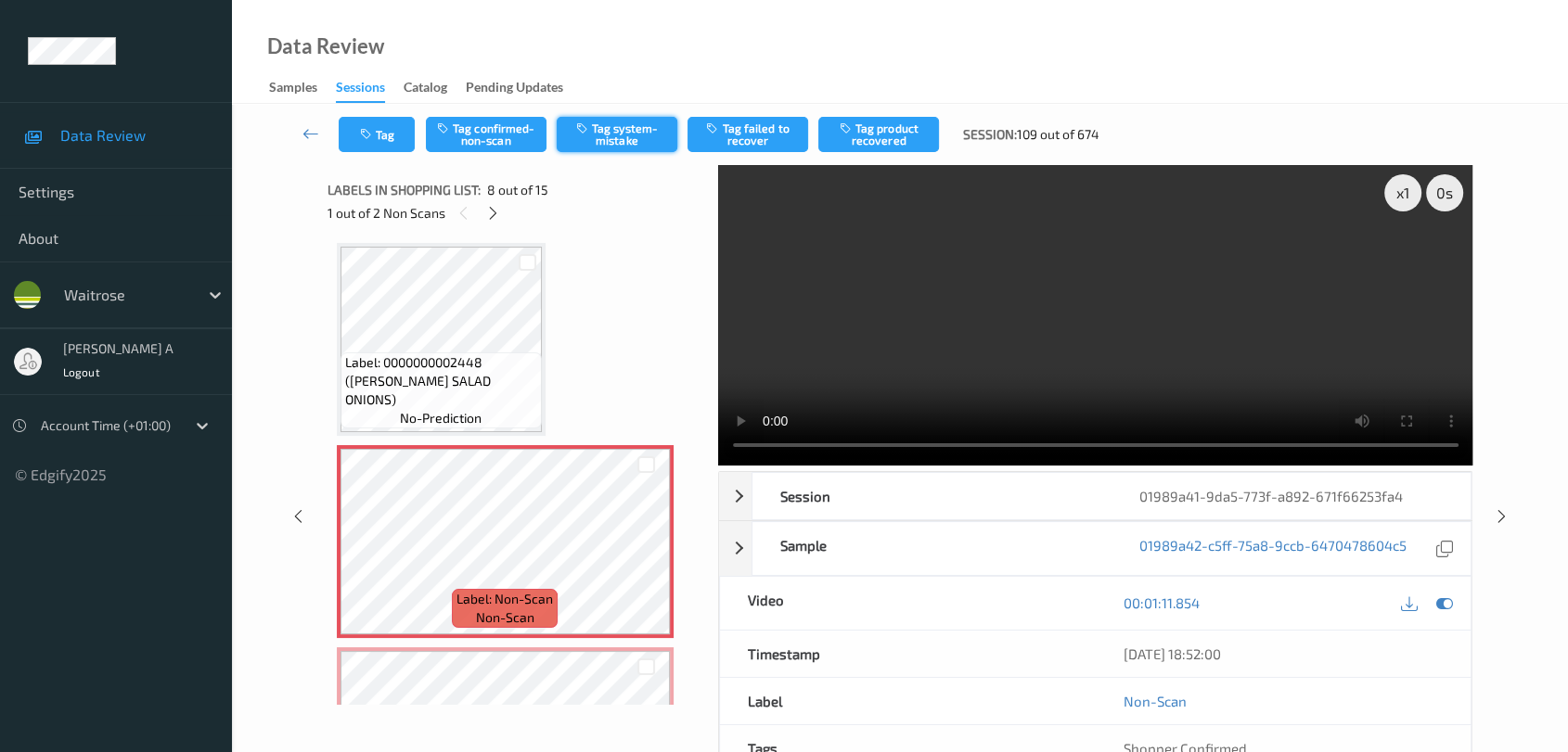
click at [612, 139] on button "Tag system-mistake" at bounding box center [617, 135] width 121 height 35
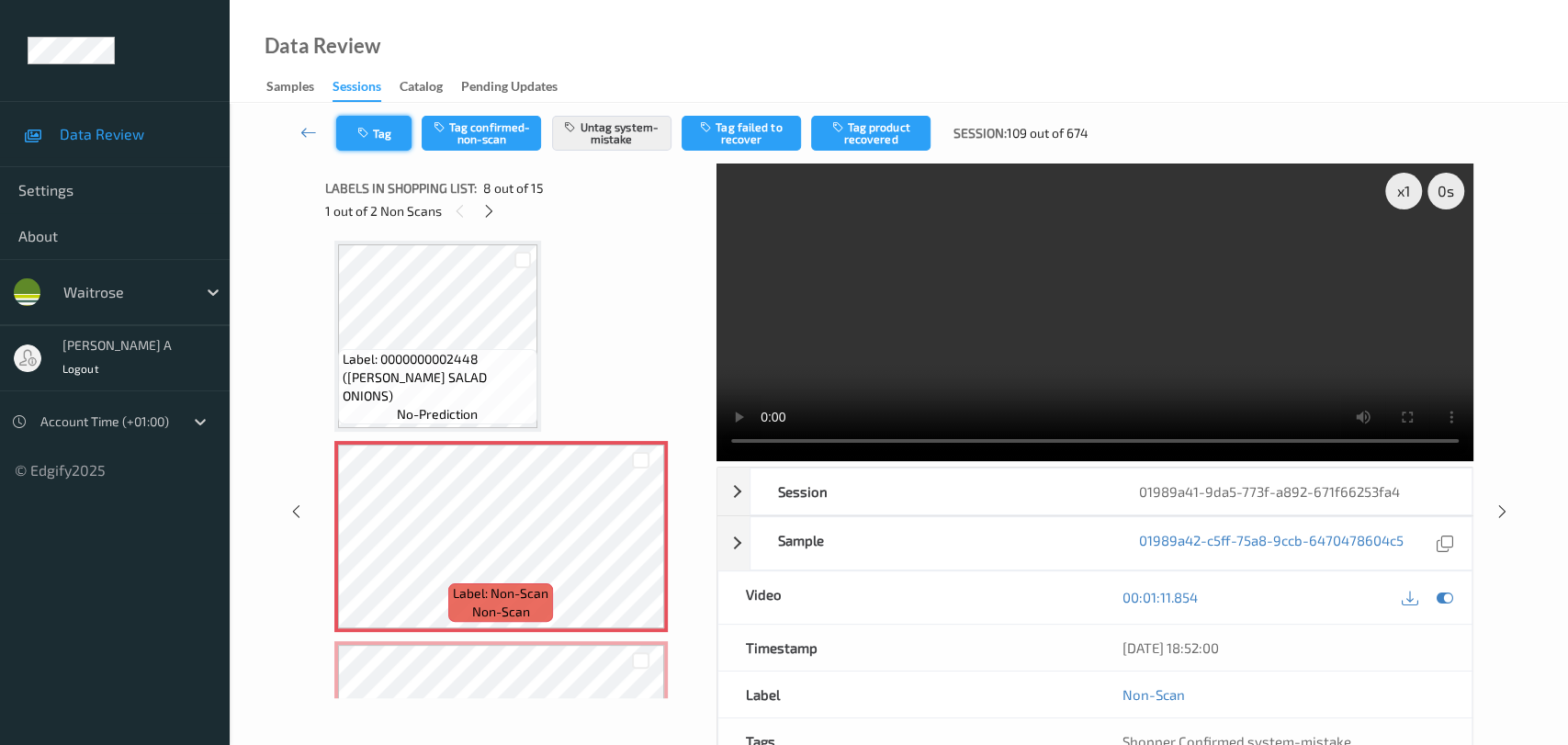
click at [398, 139] on button "Tag" at bounding box center [373, 134] width 75 height 35
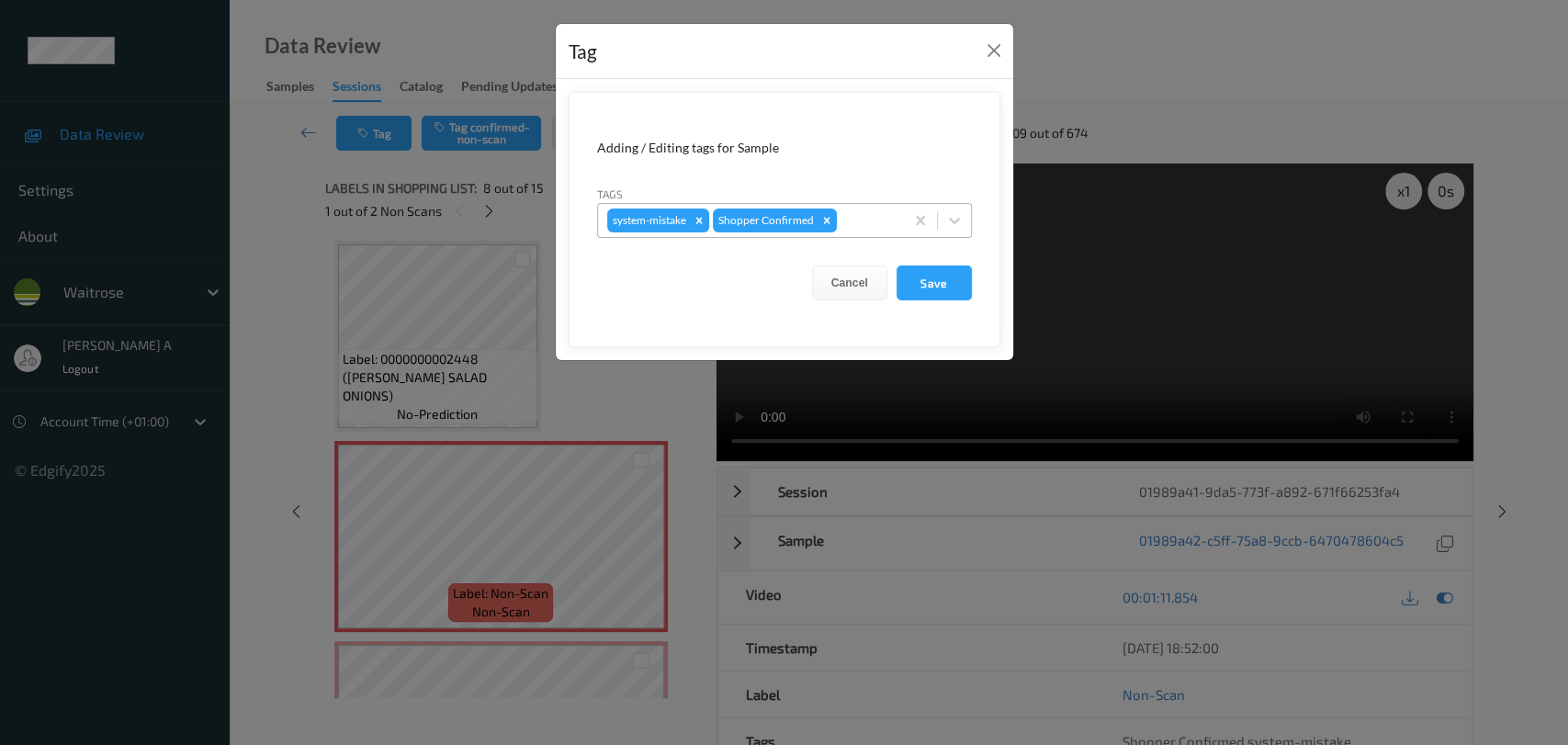
click at [873, 216] on div at bounding box center [867, 220] width 55 height 22
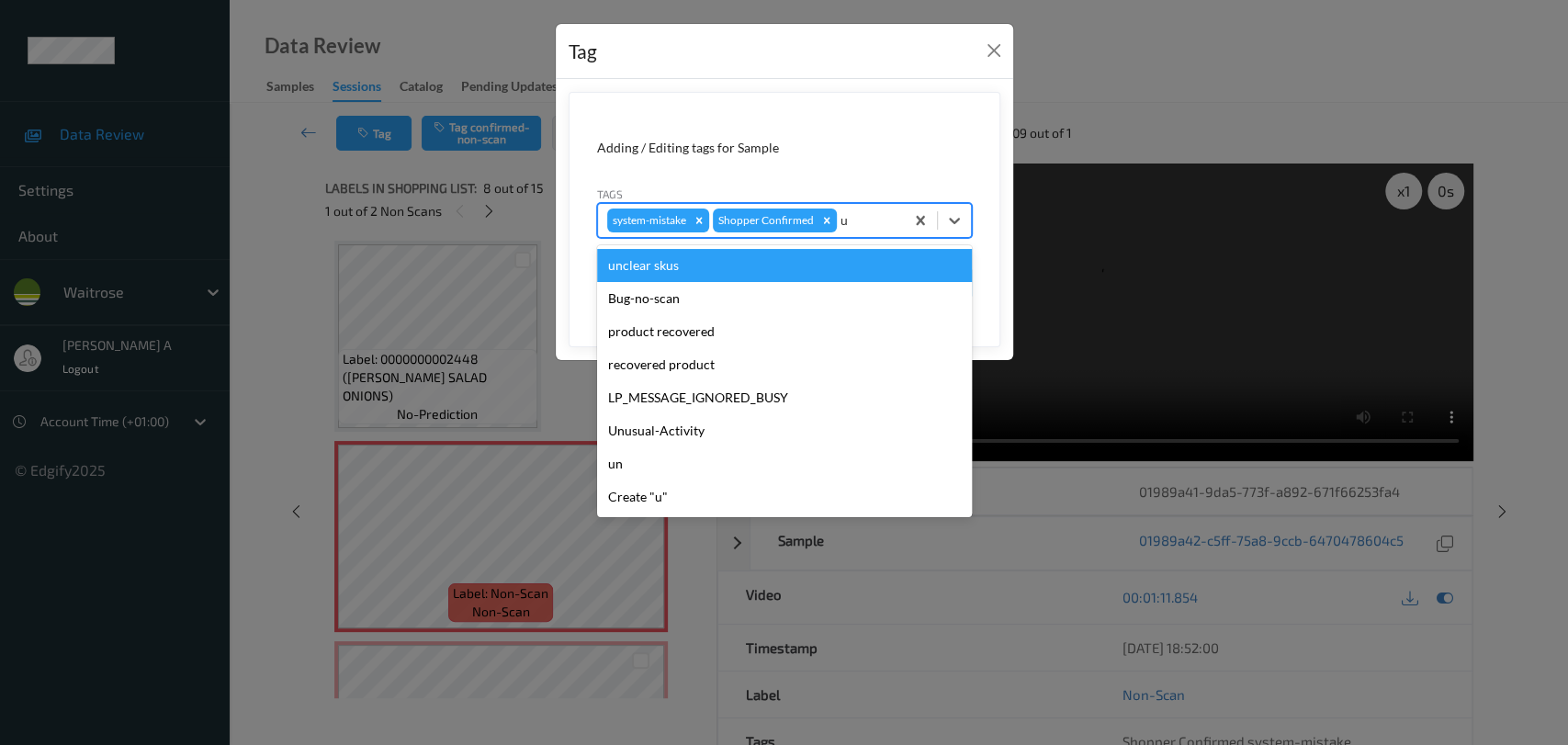
type input "un"
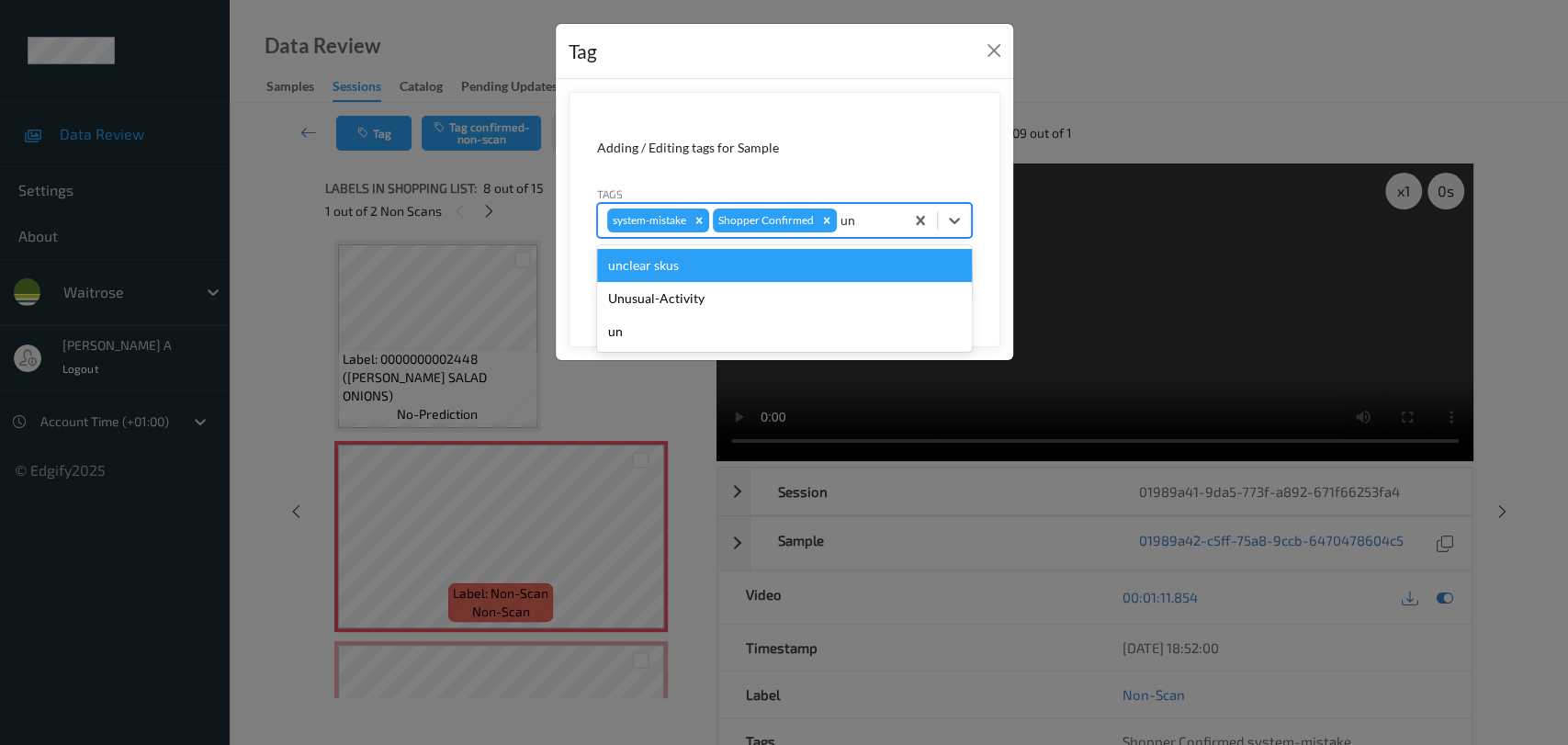
click at [825, 275] on div "unclear skus" at bounding box center [784, 265] width 375 height 33
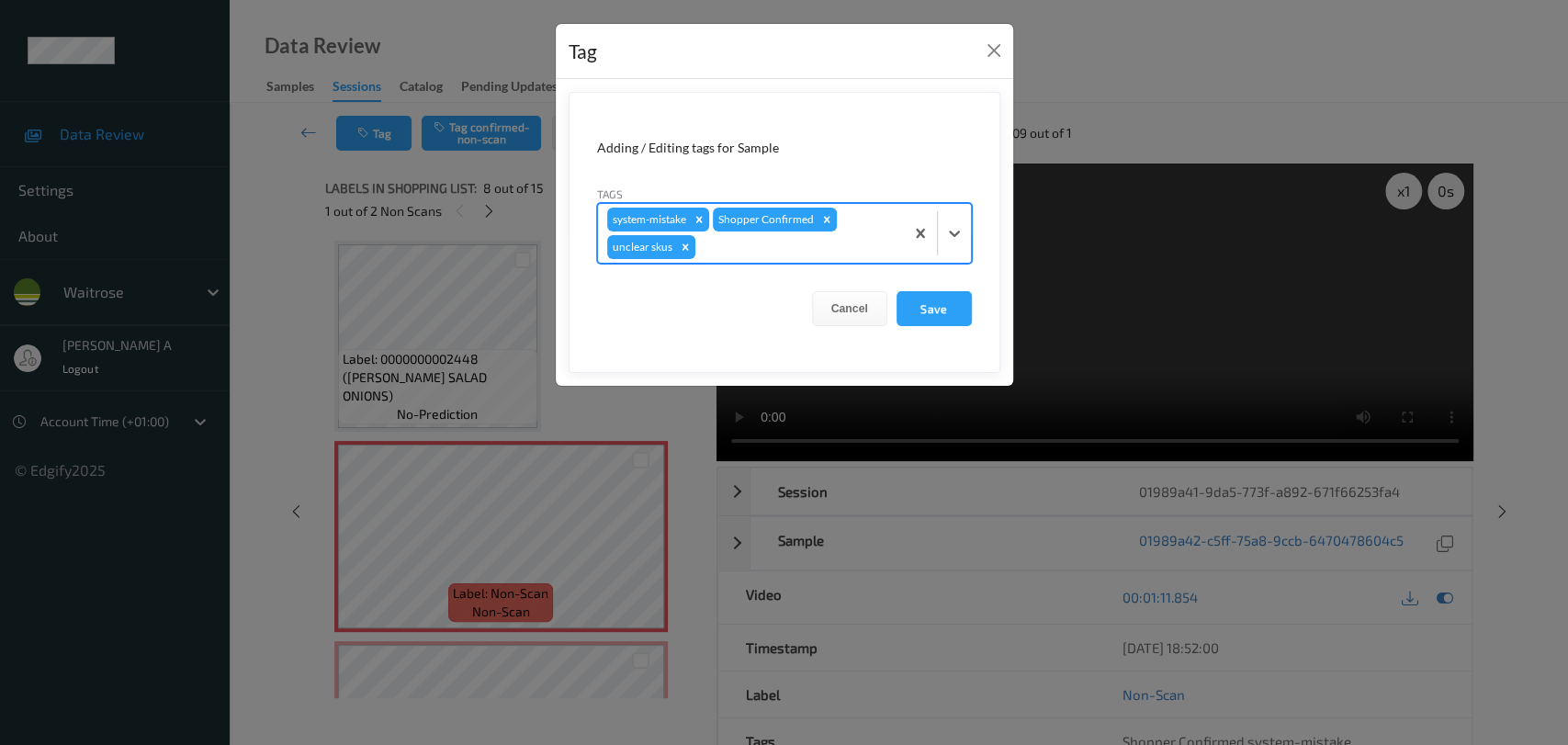
click at [706, 244] on div at bounding box center [796, 247] width 196 height 22
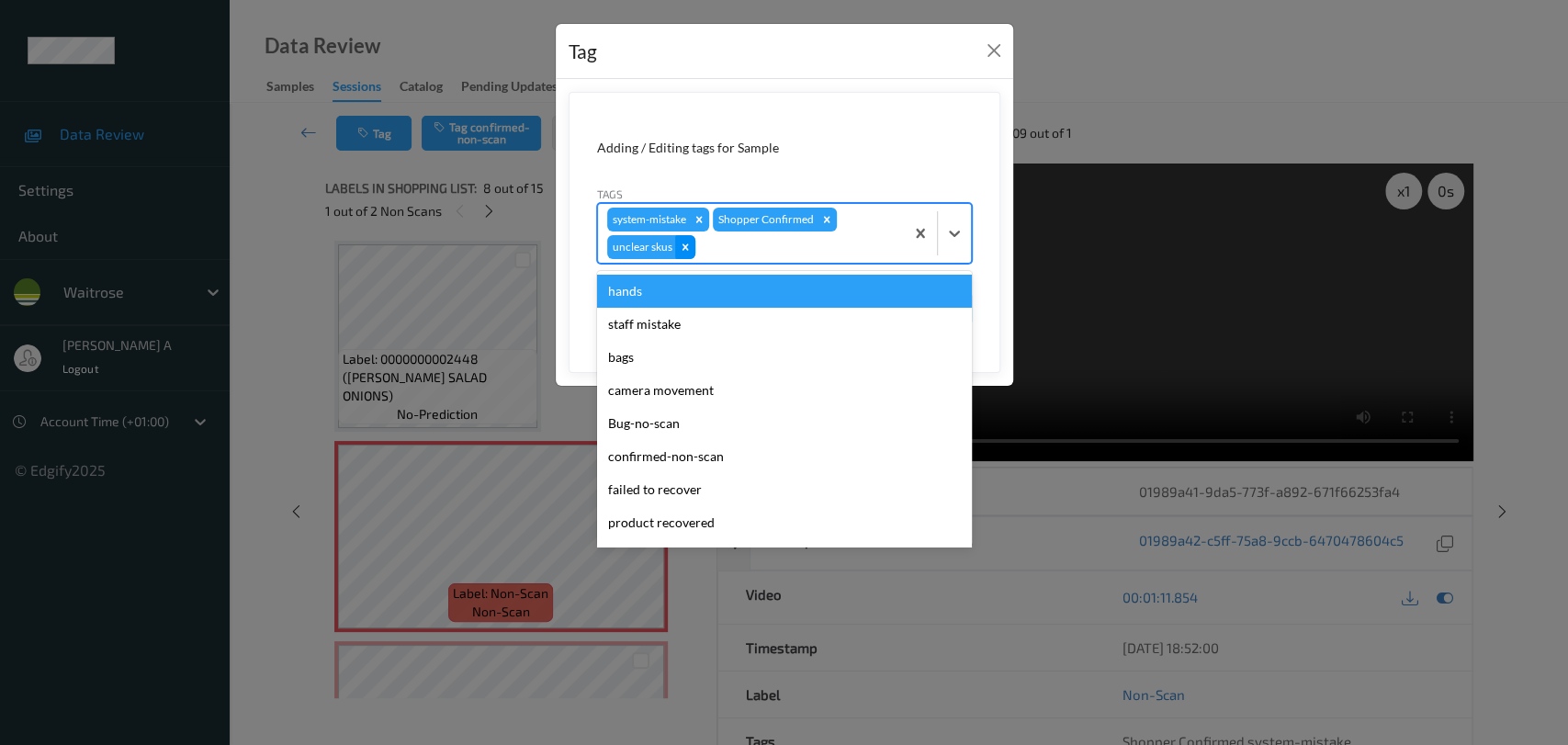
click at [688, 248] on icon "Remove unclear skus" at bounding box center [685, 247] width 13 height 13
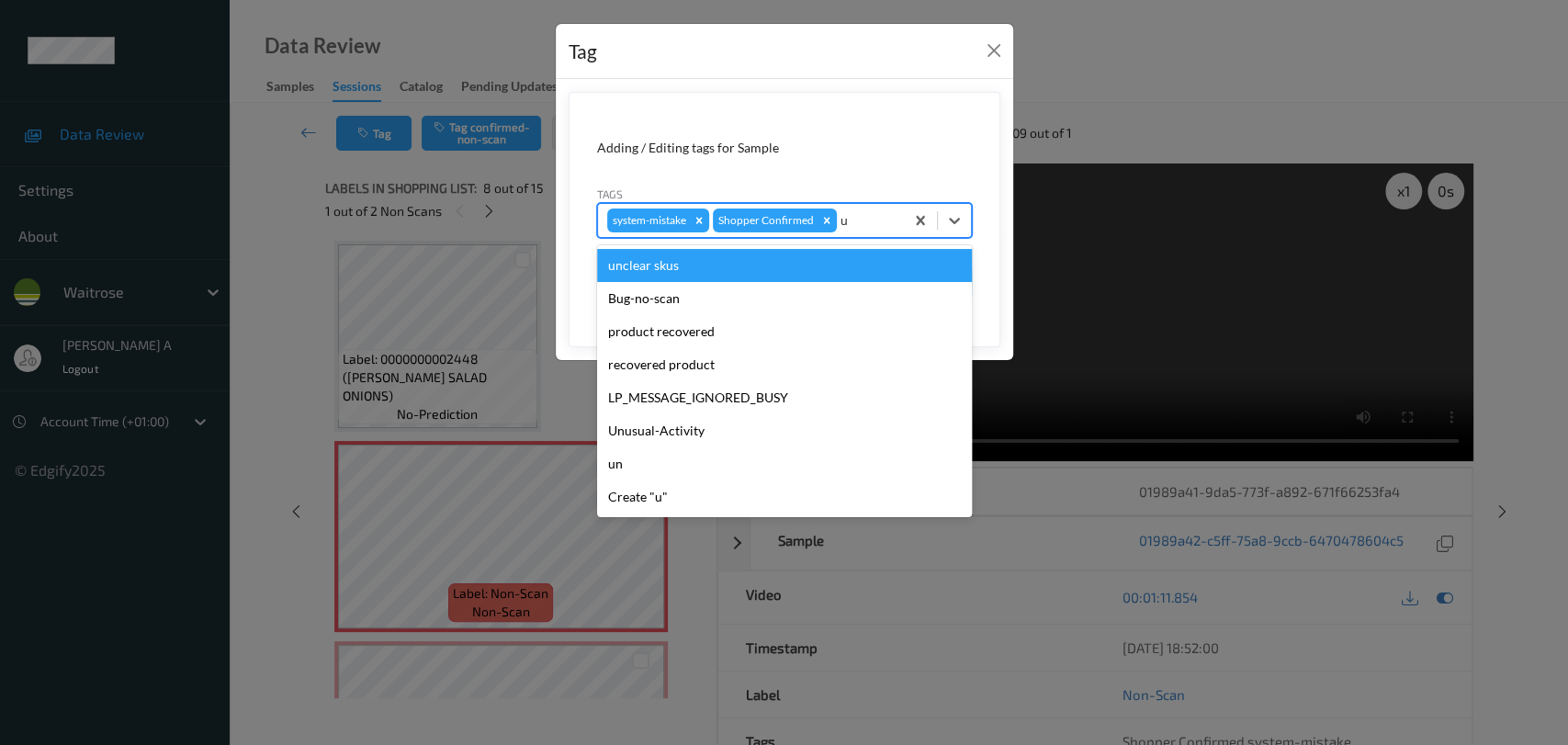
type input "un"
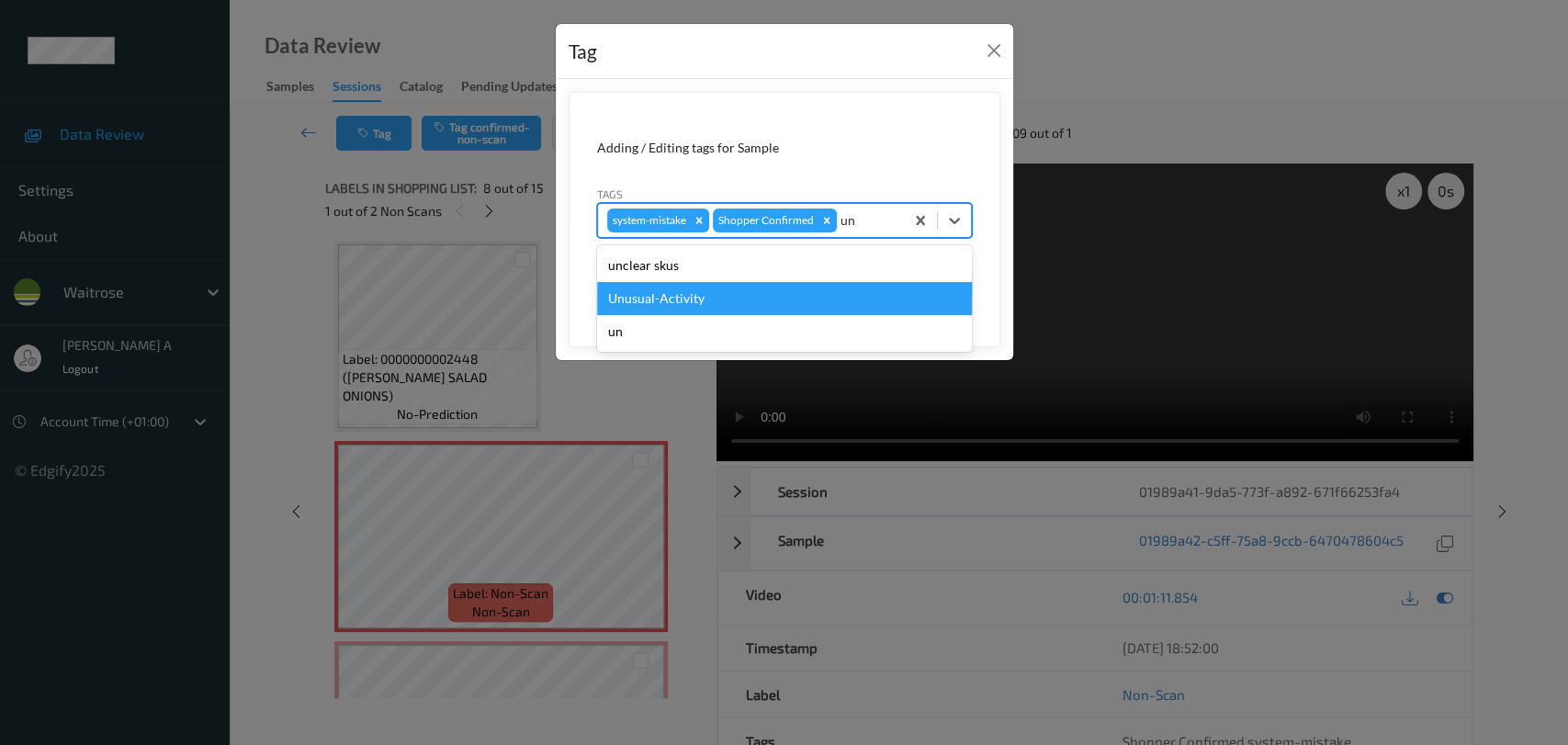
click at [753, 295] on div "Unusual-Activity" at bounding box center [784, 298] width 375 height 33
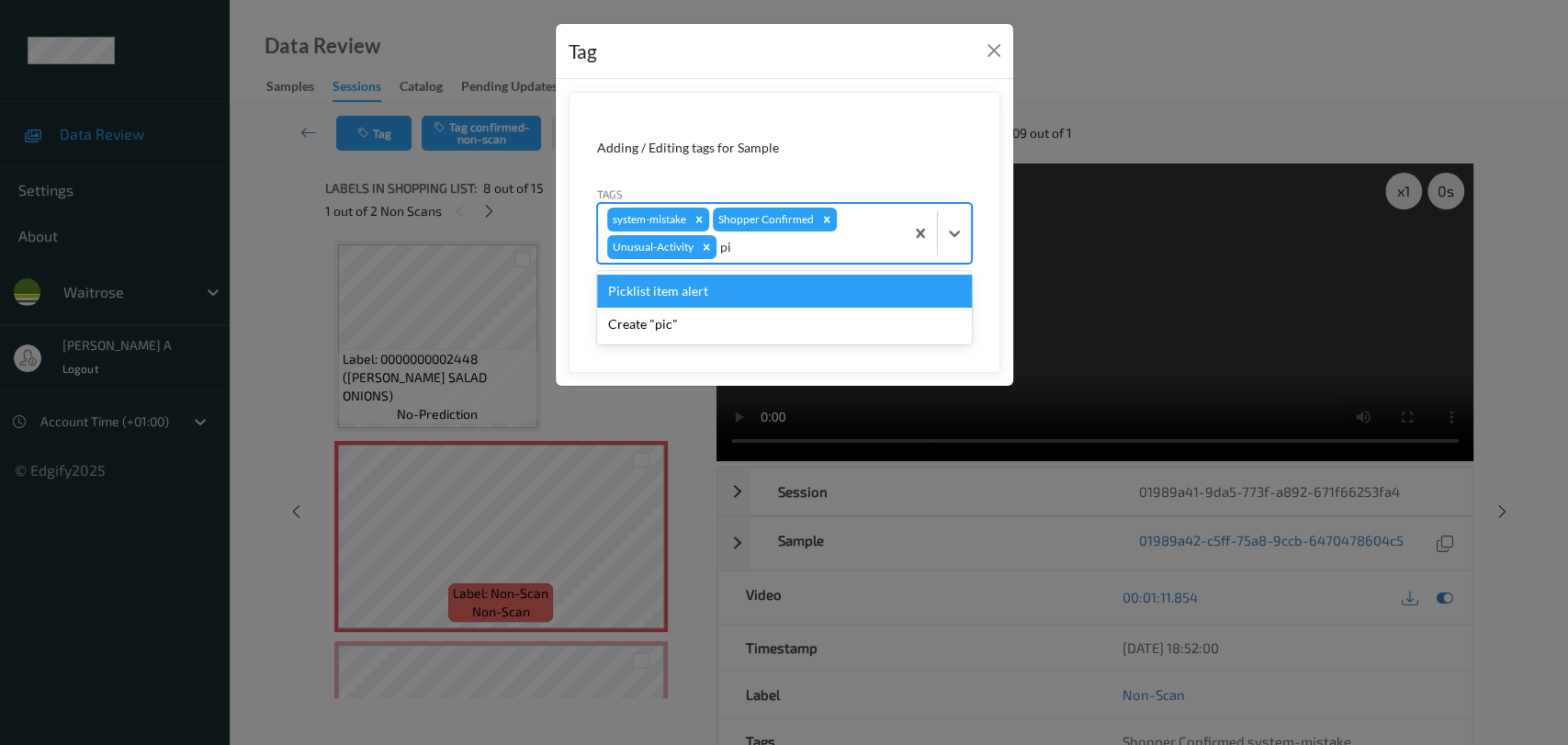
type input "pic"
click at [766, 290] on div "Picklist item alert" at bounding box center [784, 292] width 375 height 33
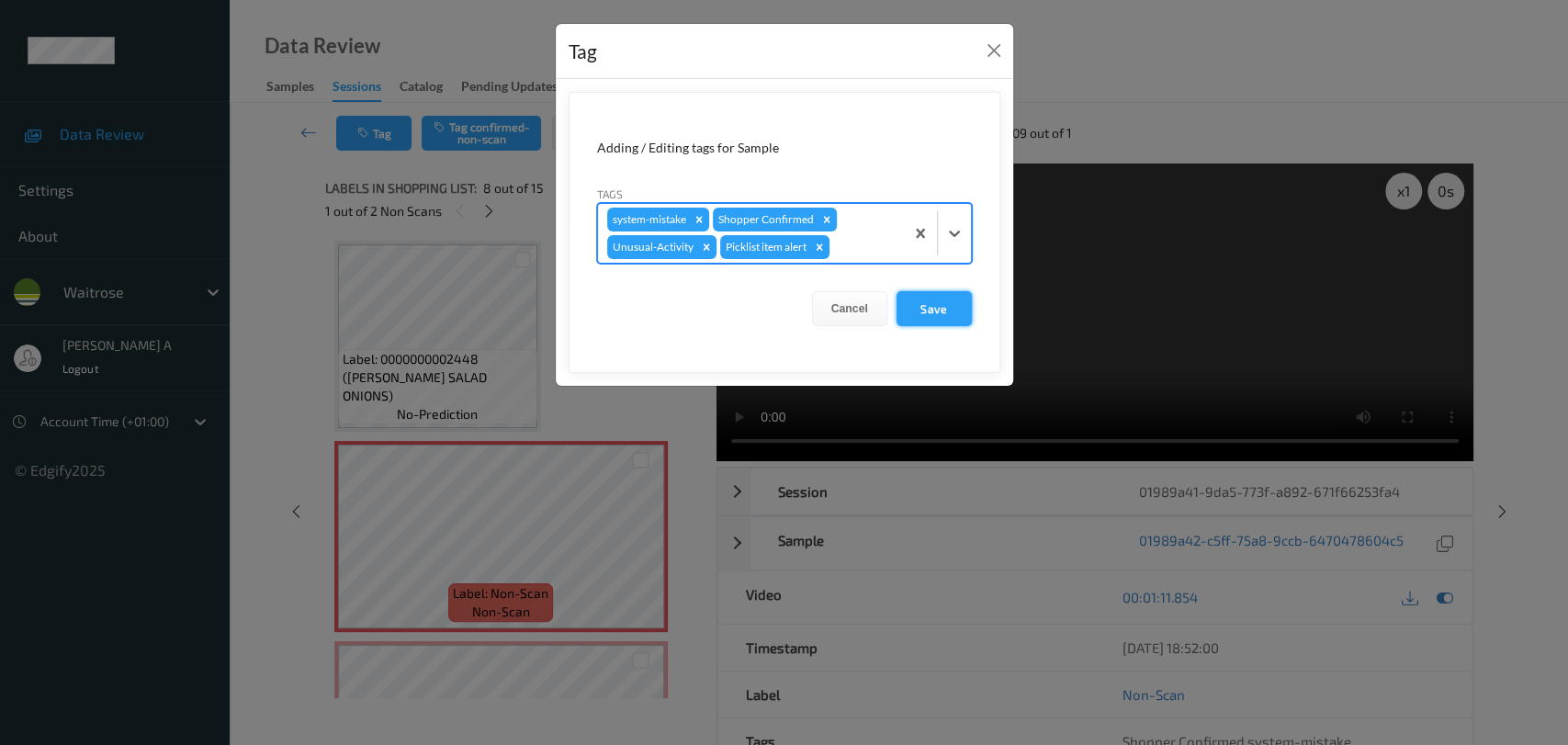
click at [934, 318] on button "Save" at bounding box center [934, 309] width 75 height 35
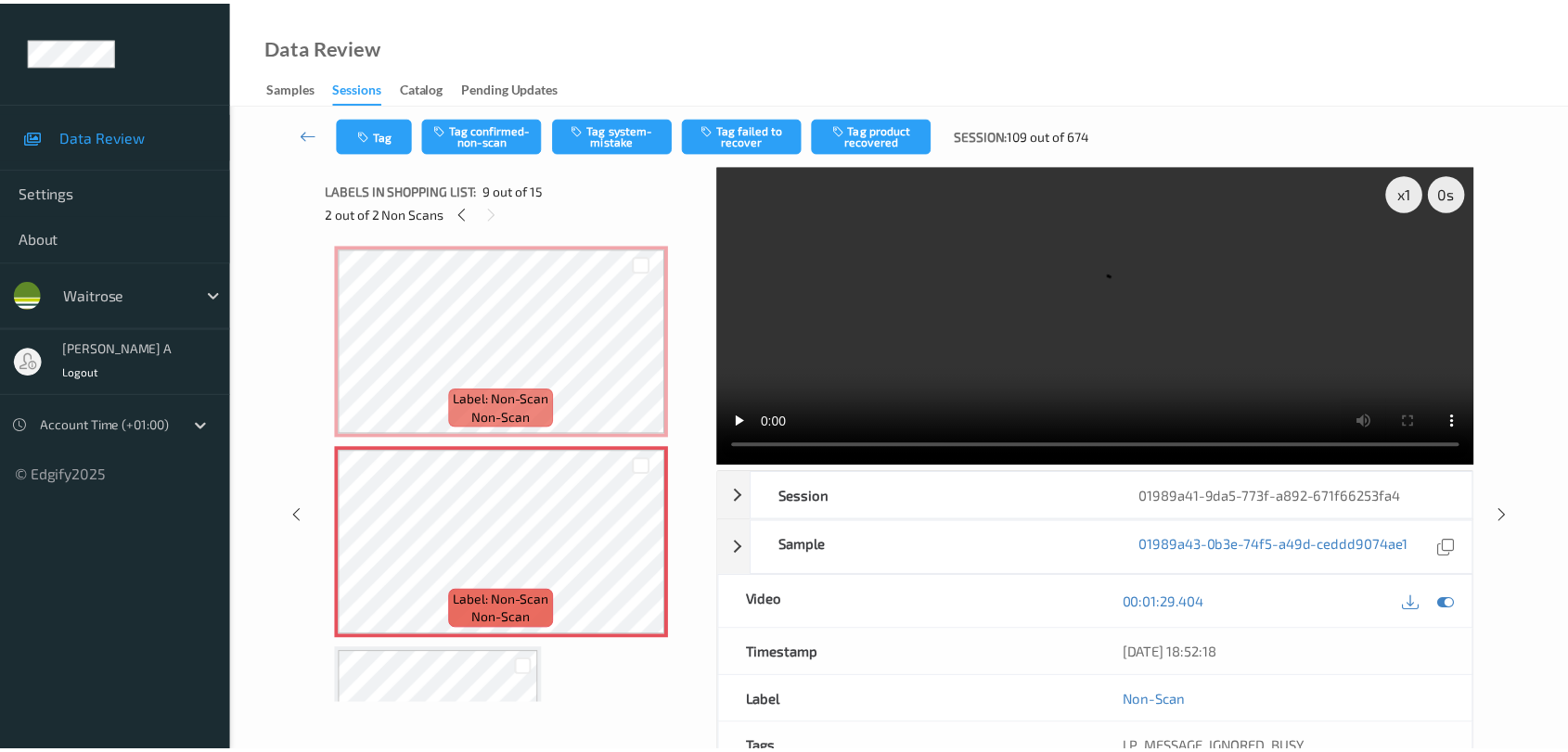
scroll to position [1424, 0]
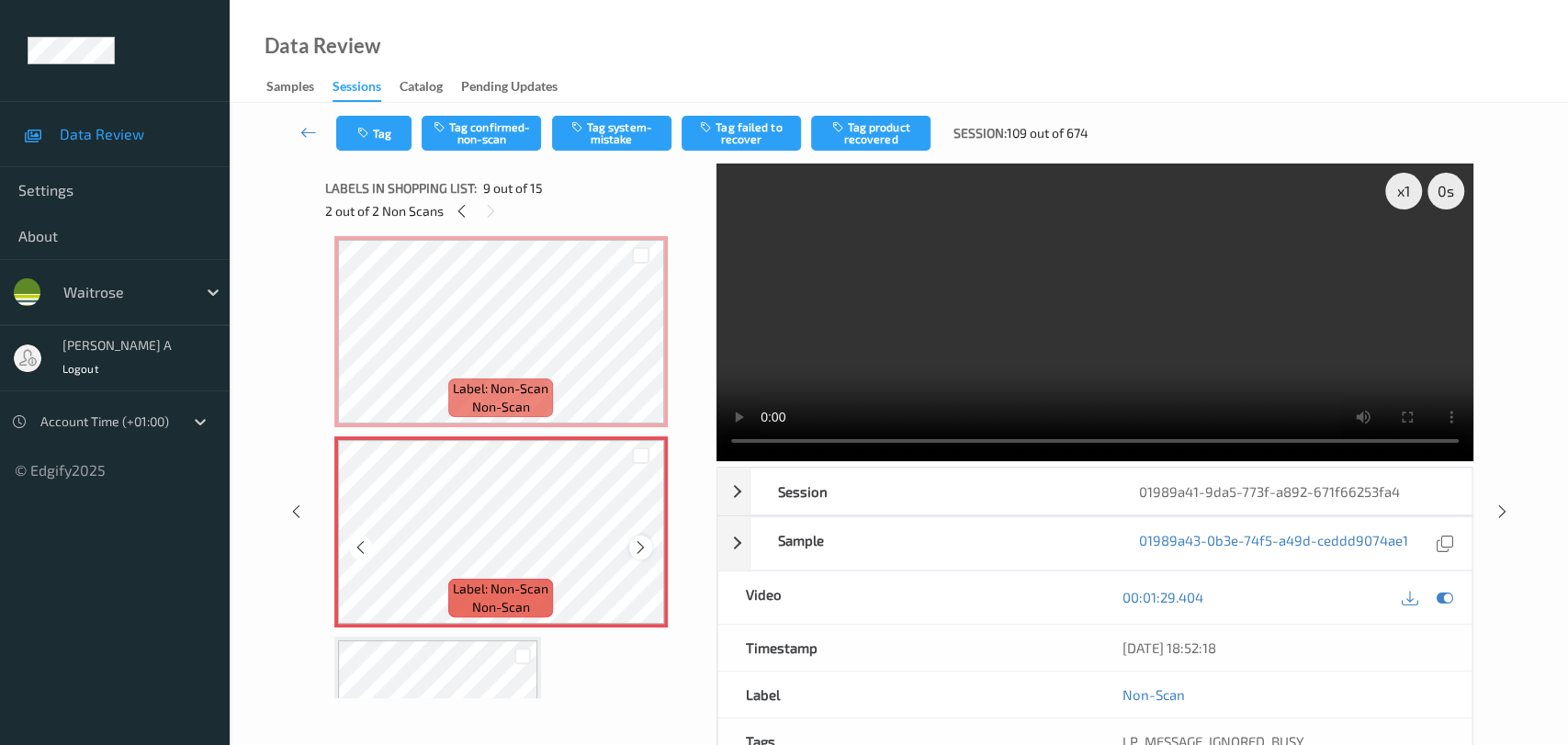
click at [634, 546] on icon at bounding box center [640, 547] width 16 height 17
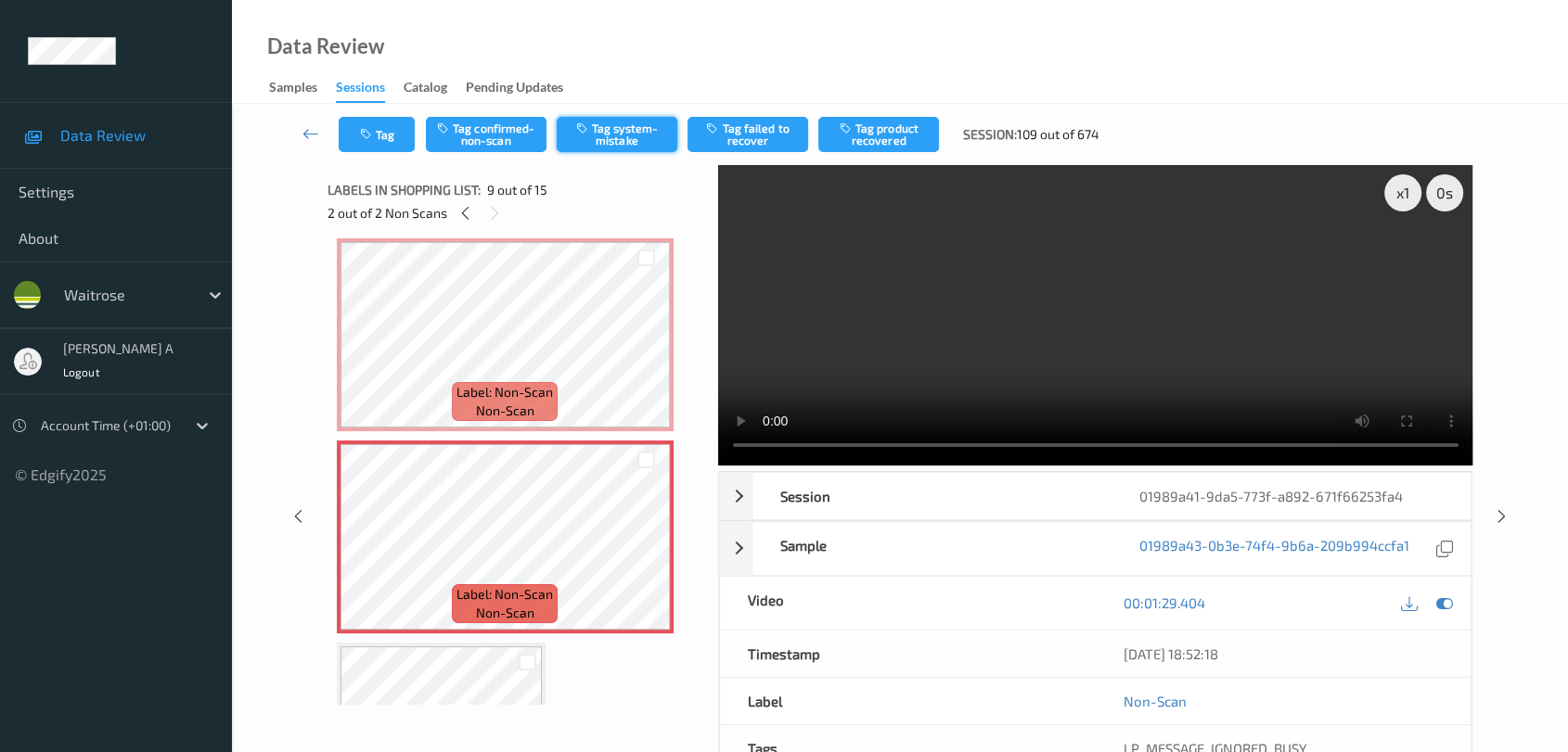
click at [621, 135] on button "Tag system-mistake" at bounding box center [617, 135] width 121 height 35
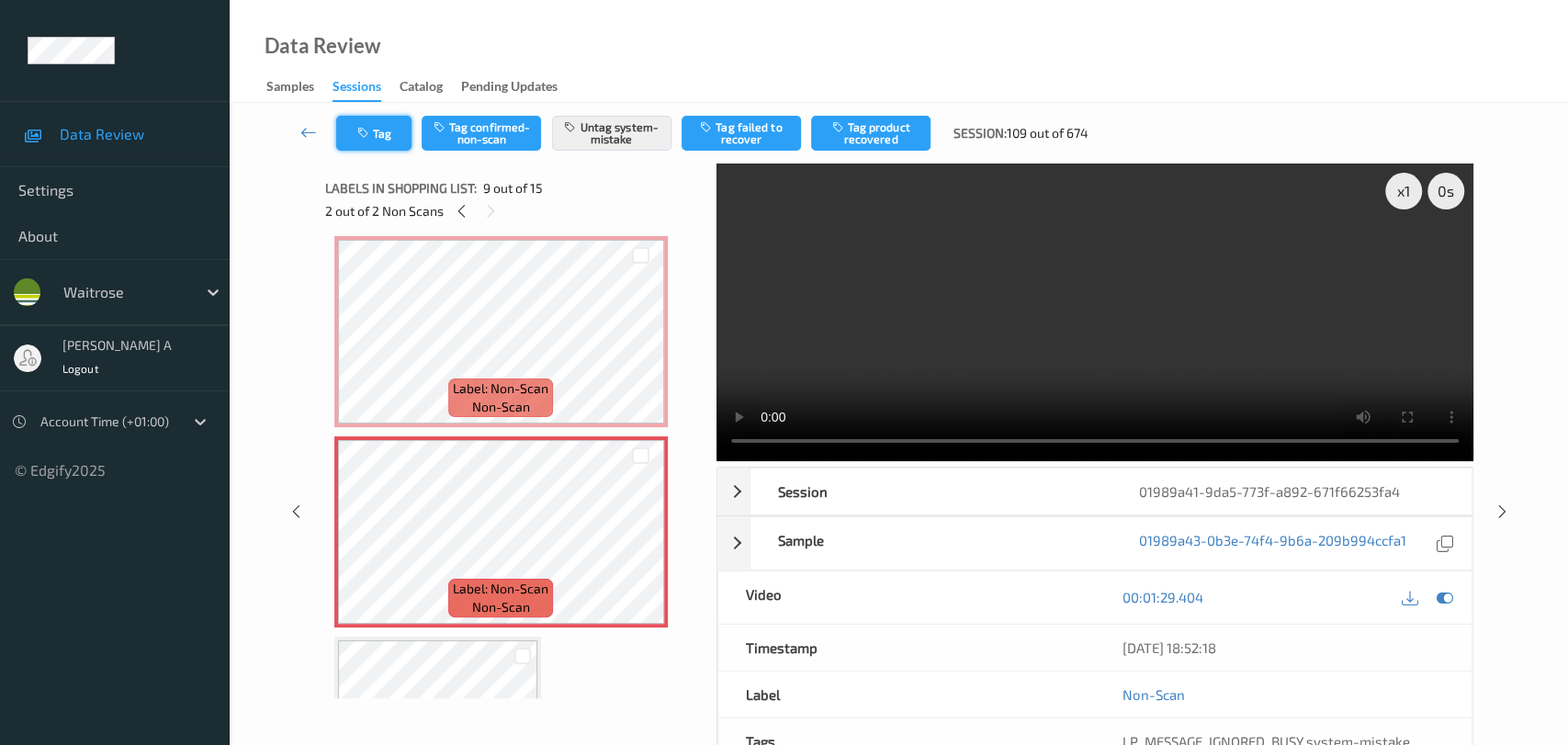
click at [364, 134] on icon "button" at bounding box center [365, 133] width 16 height 13
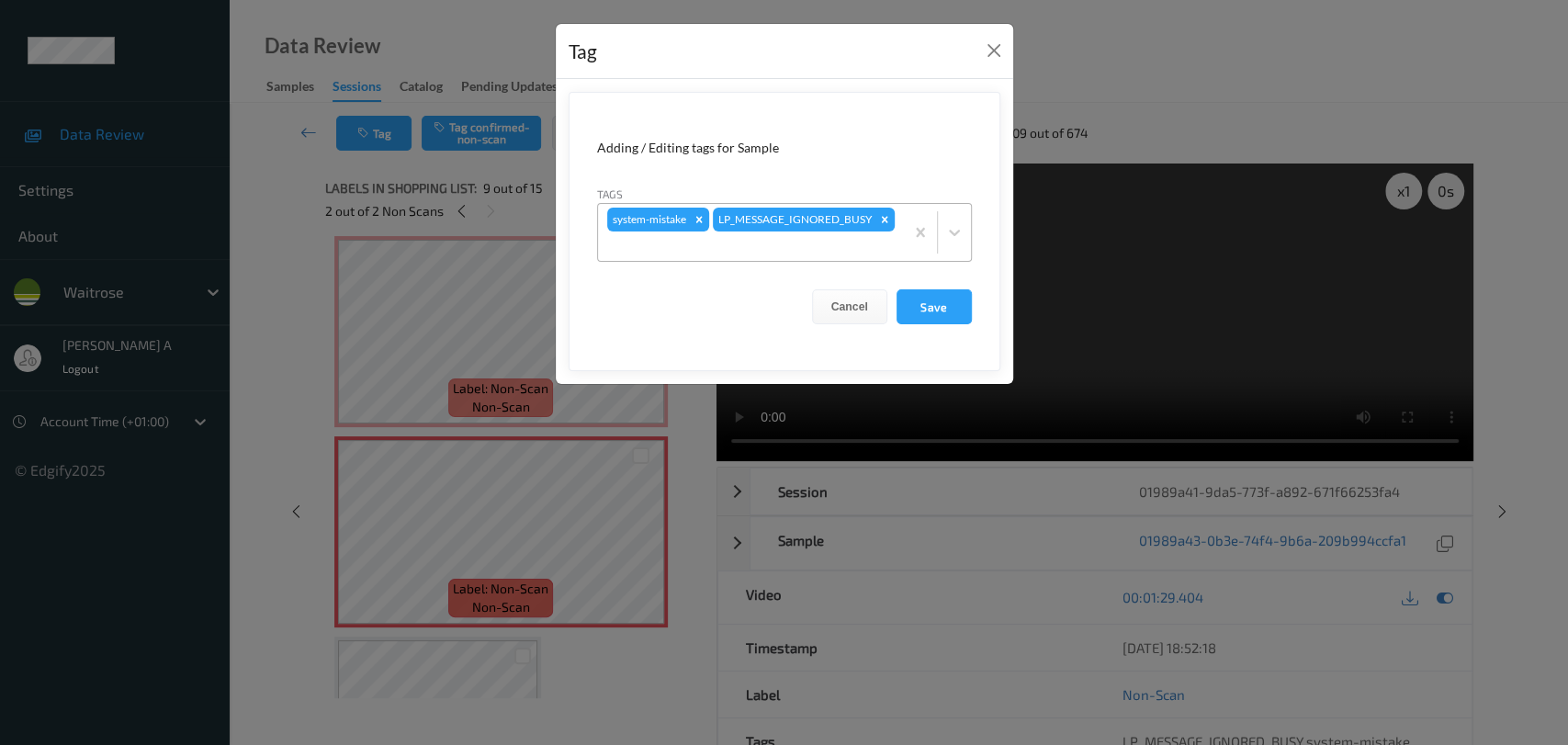
click at [758, 254] on div at bounding box center [750, 246] width 287 height 22
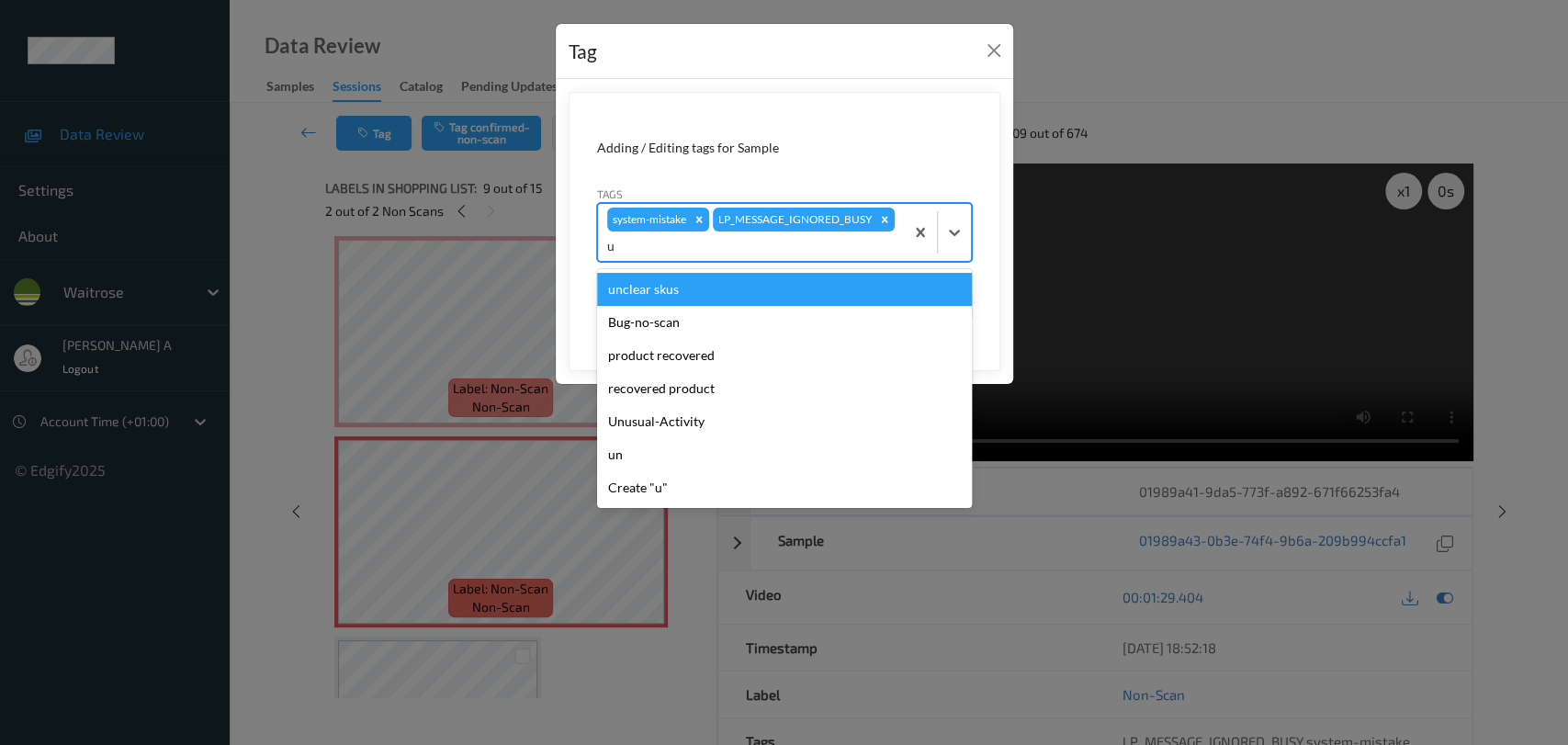
type input "un"
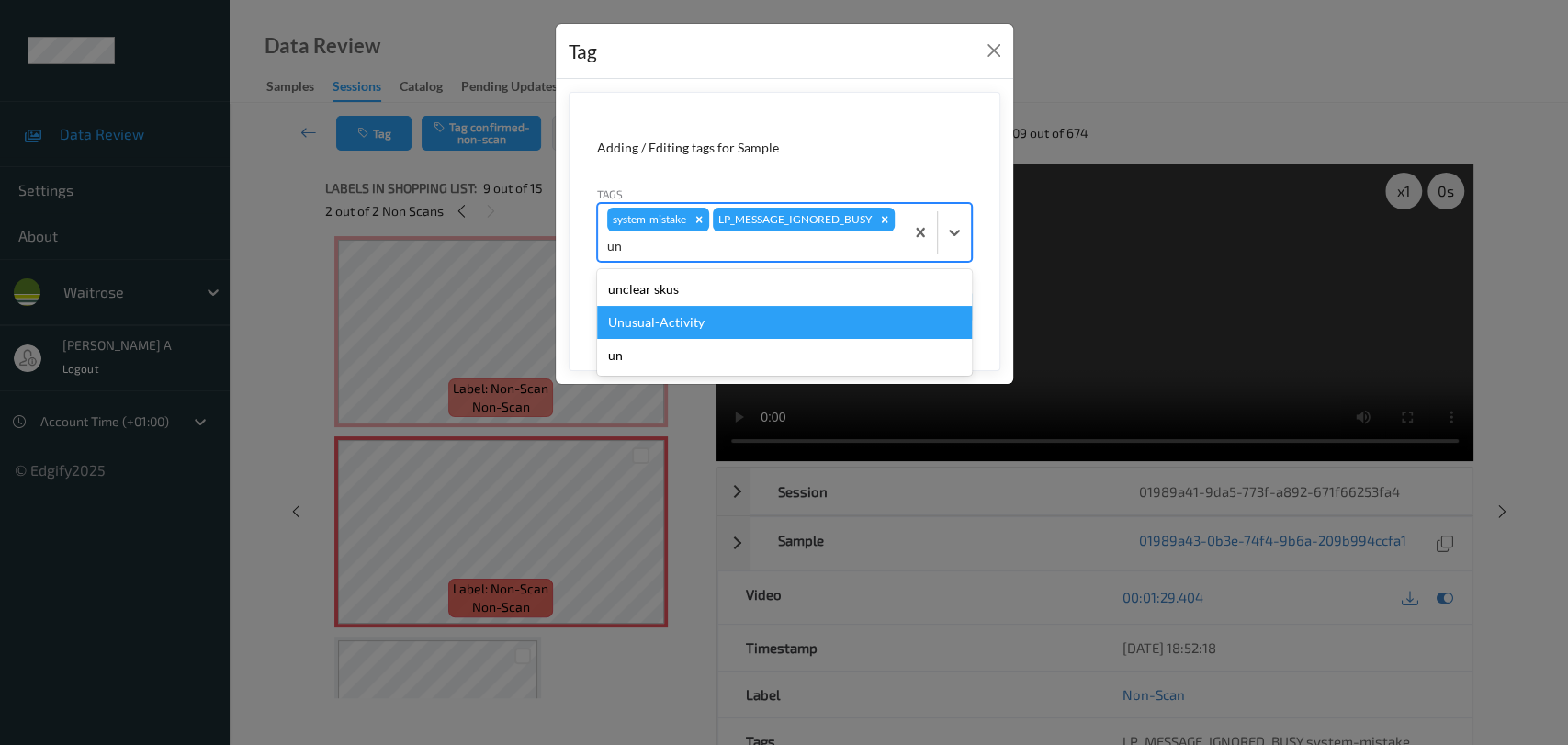
click at [712, 319] on div "Unusual-Activity" at bounding box center [784, 323] width 375 height 33
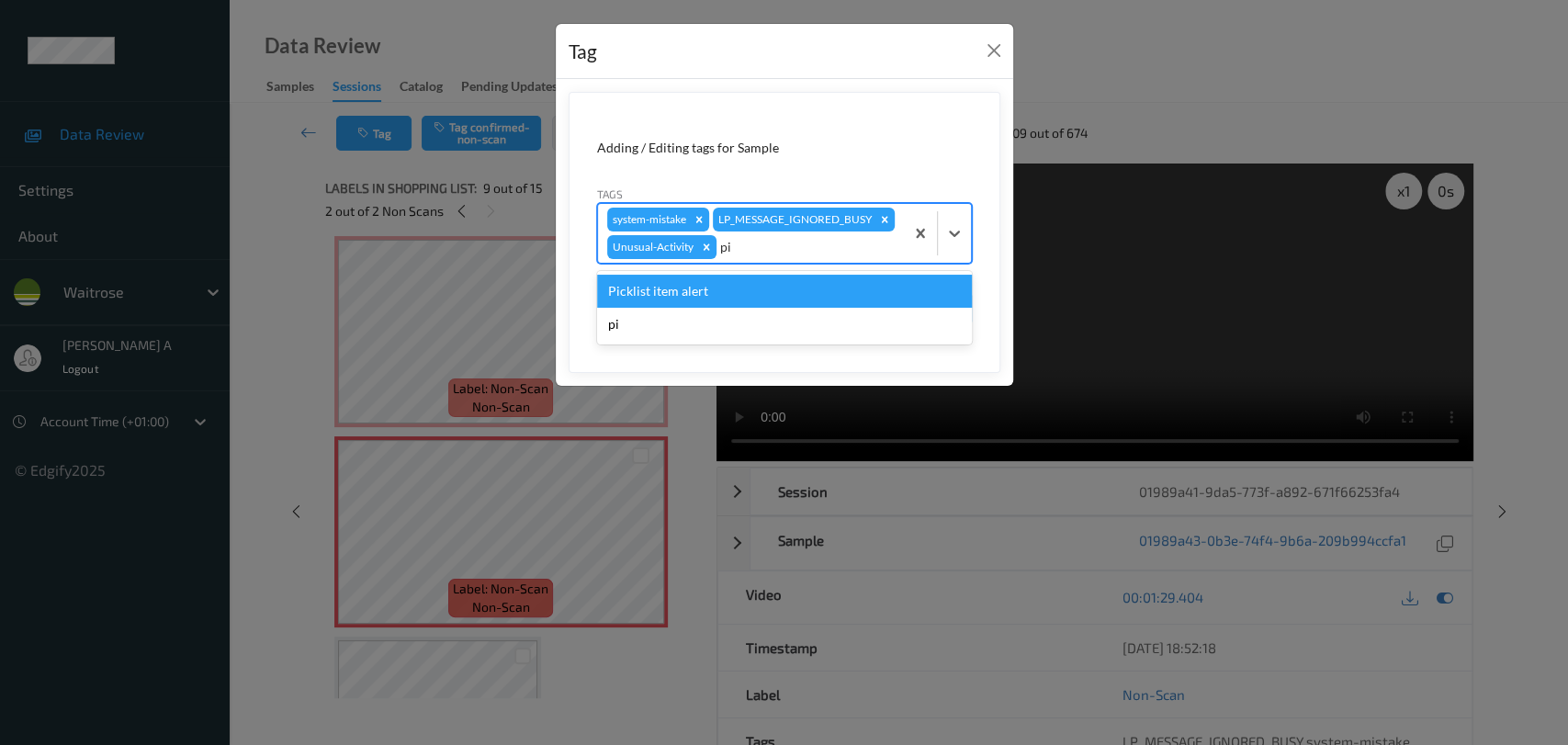
type input "pic"
click at [767, 289] on div "Picklist item alert" at bounding box center [784, 292] width 375 height 33
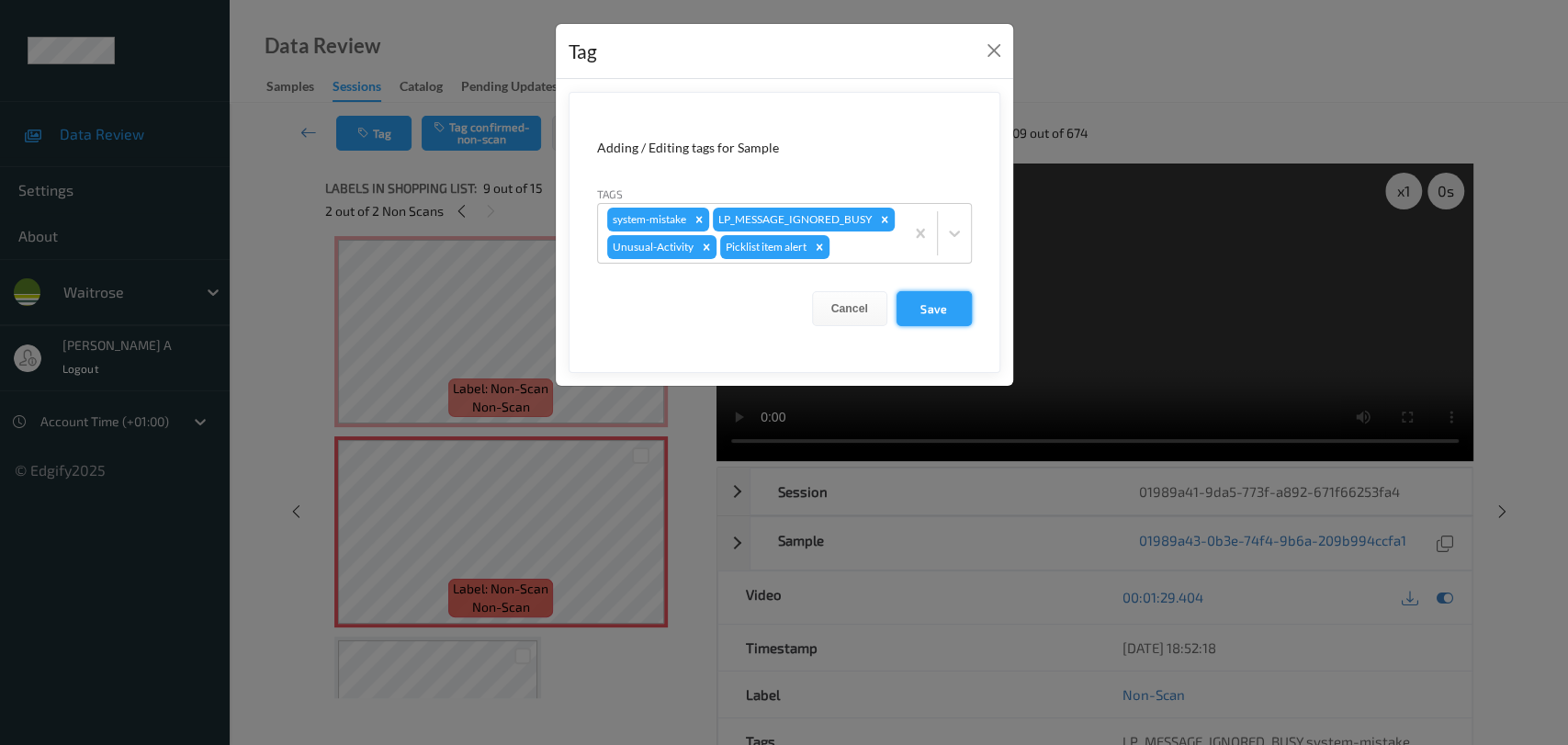
click at [940, 317] on button "Save" at bounding box center [934, 309] width 75 height 35
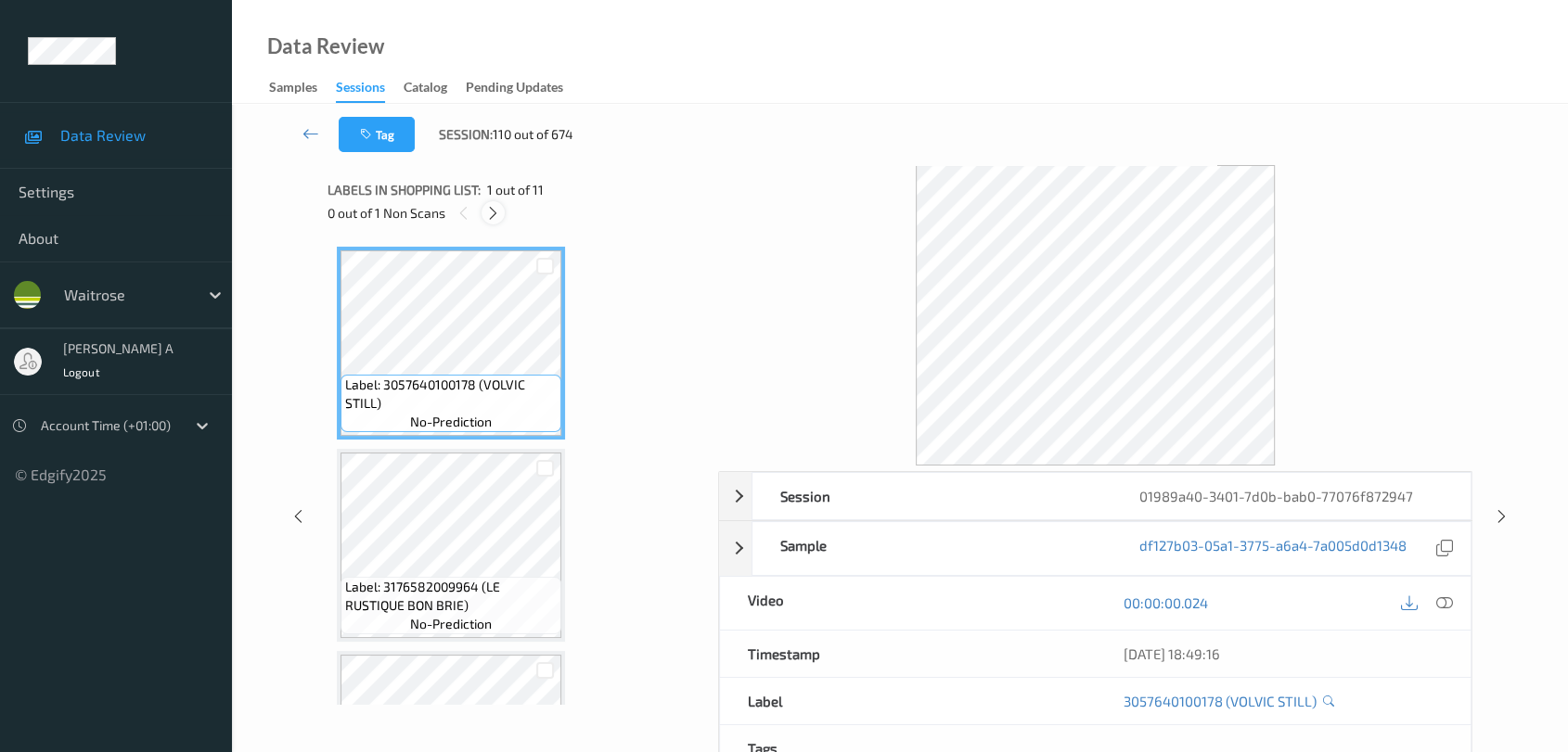
click at [491, 210] on icon at bounding box center [493, 213] width 16 height 17
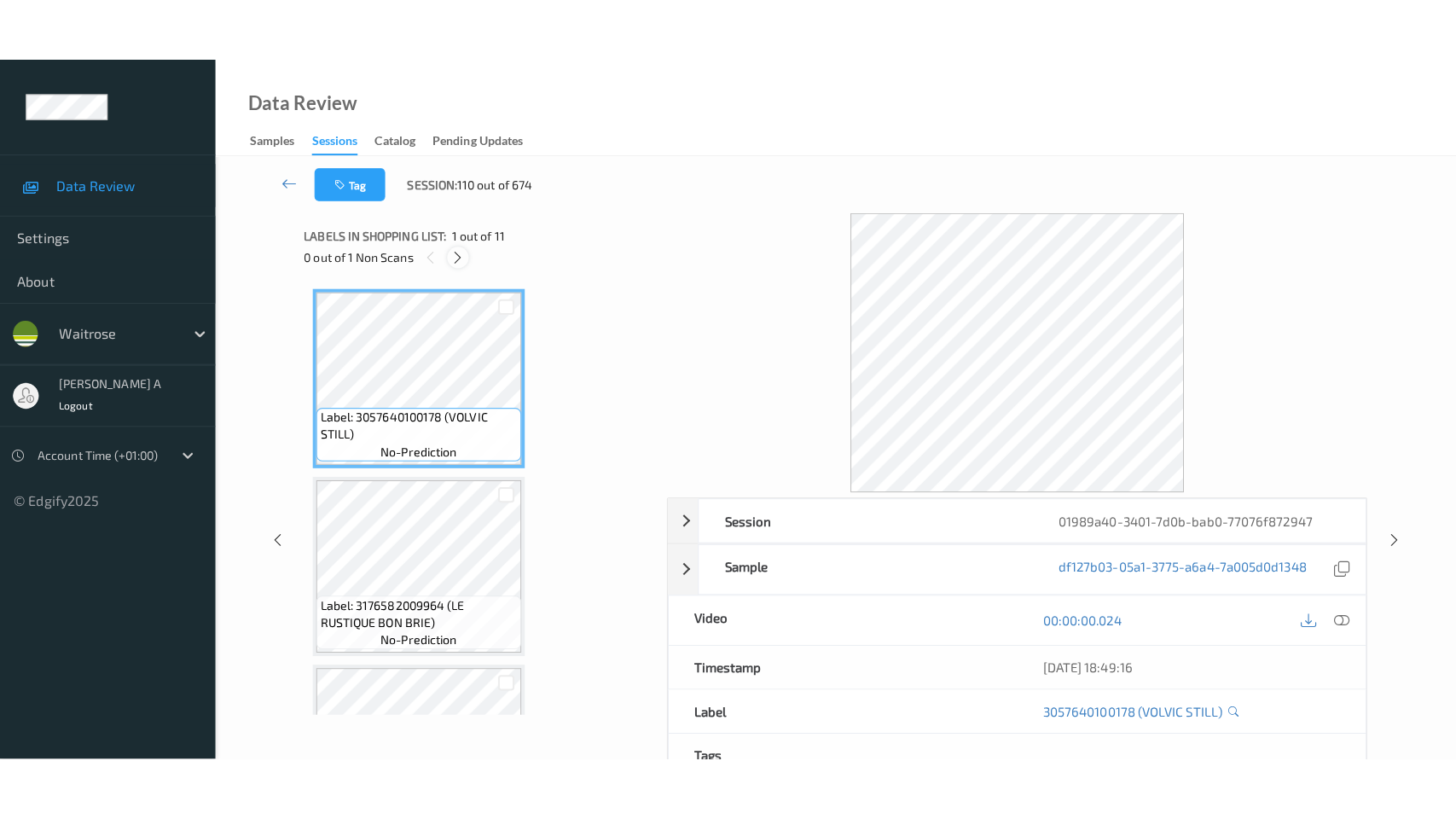
scroll to position [1490, 0]
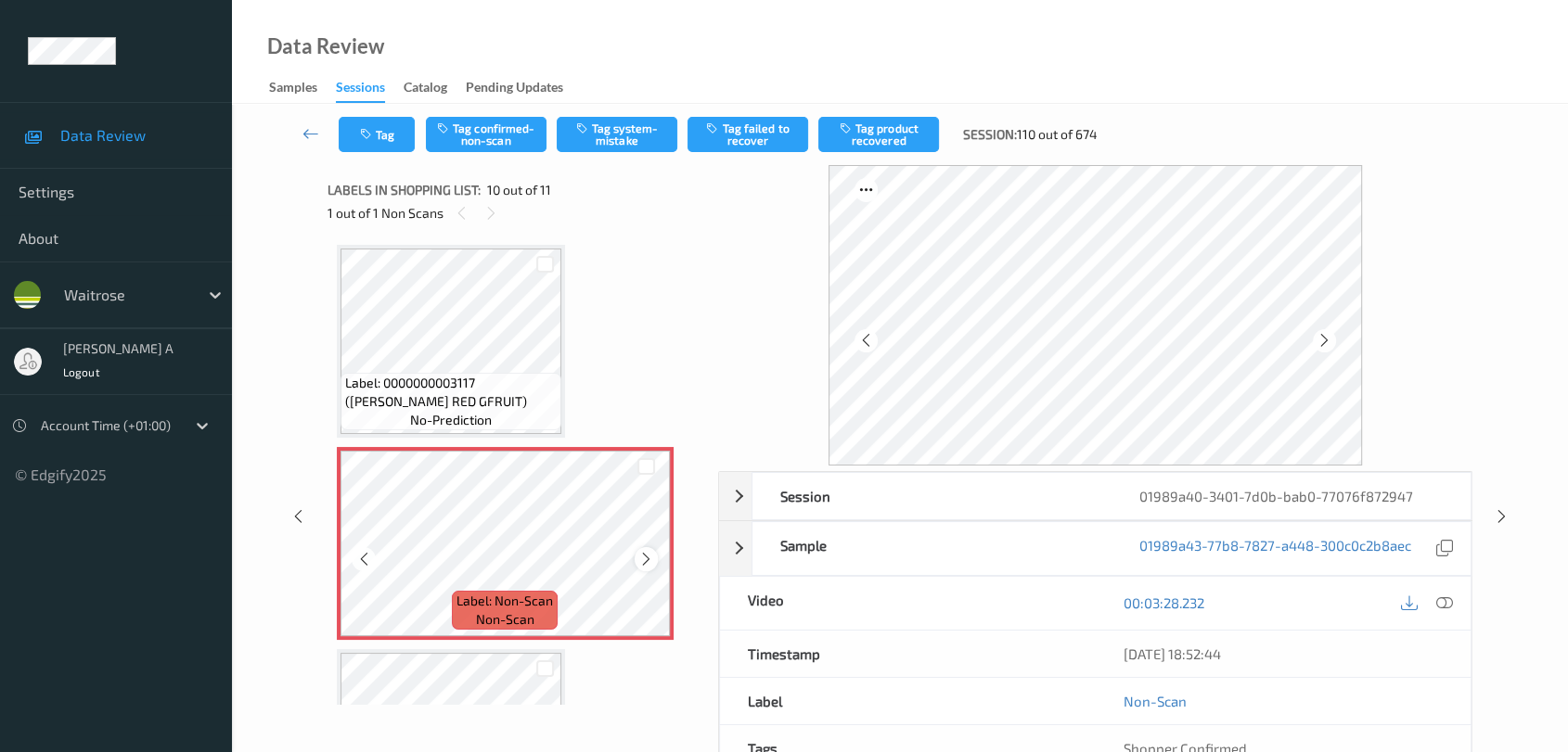
click at [638, 557] on icon at bounding box center [646, 559] width 16 height 17
click at [638, 556] on icon at bounding box center [646, 559] width 16 height 17
click at [1424, 607] on icon at bounding box center [1444, 602] width 17 height 17
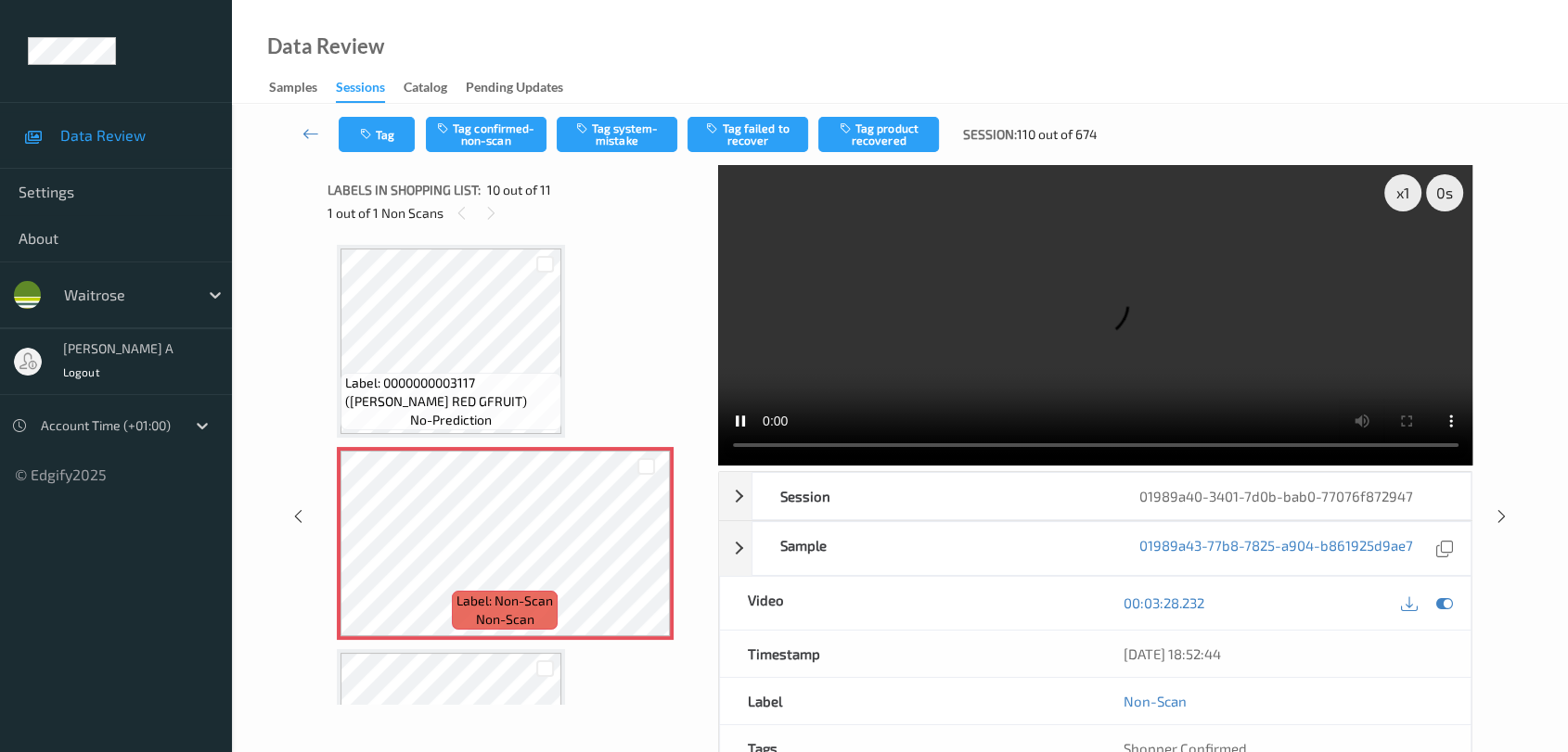
scroll to position [1618, 0]
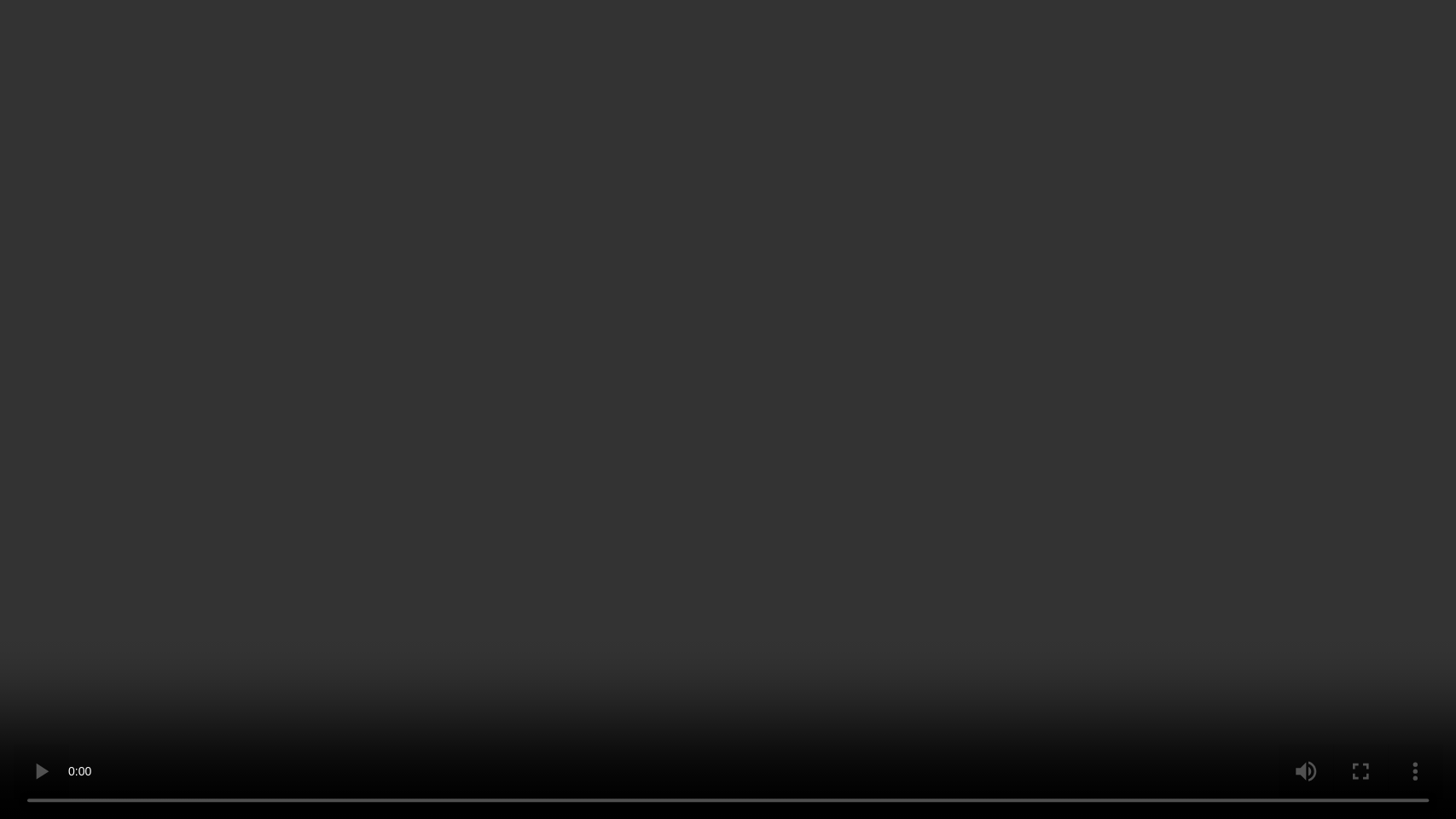
click at [739, 436] on video at bounding box center [728, 409] width 1456 height 819
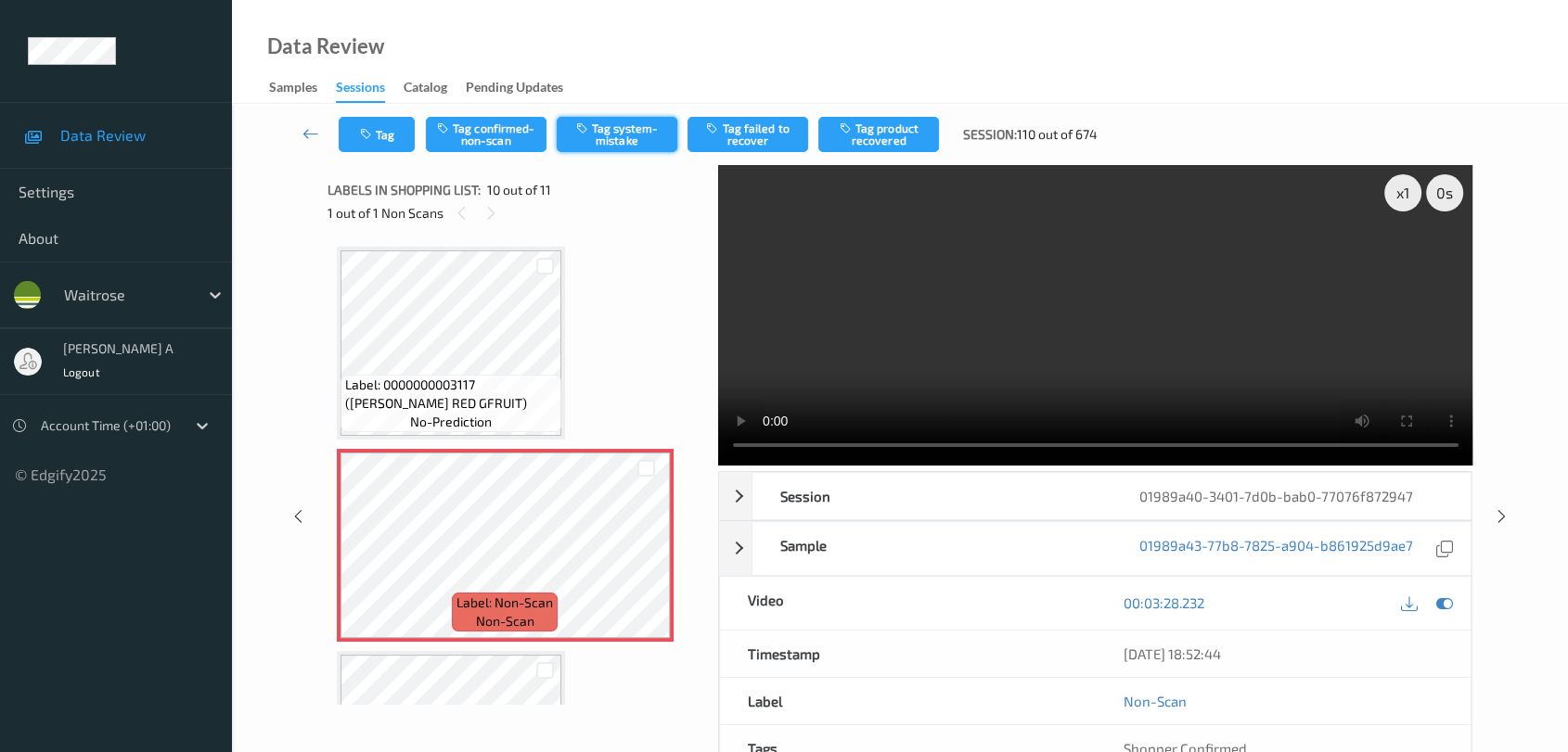
click at [645, 122] on button "Tag system-mistake" at bounding box center [617, 135] width 121 height 35
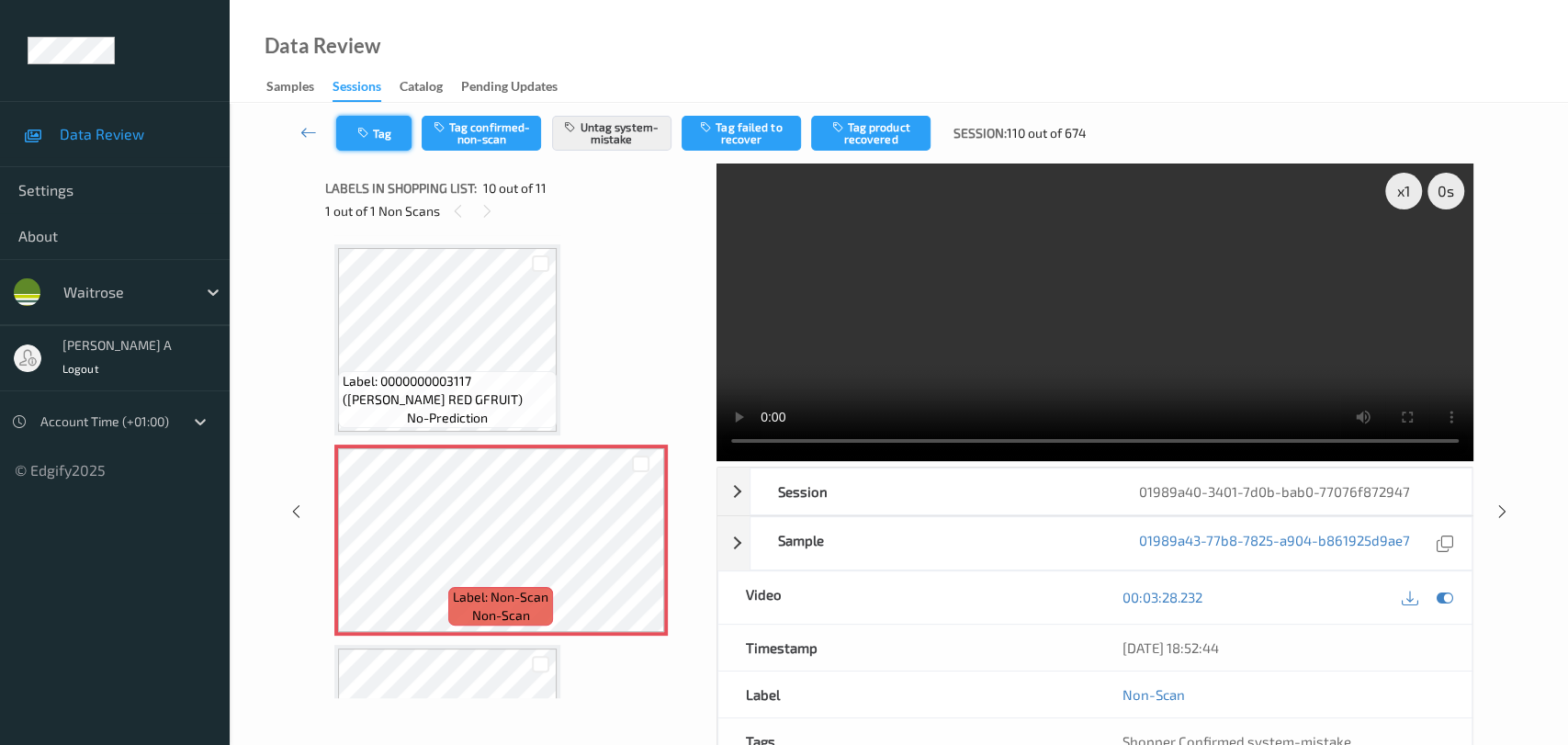
click at [373, 133] on button "Tag" at bounding box center [373, 134] width 75 height 35
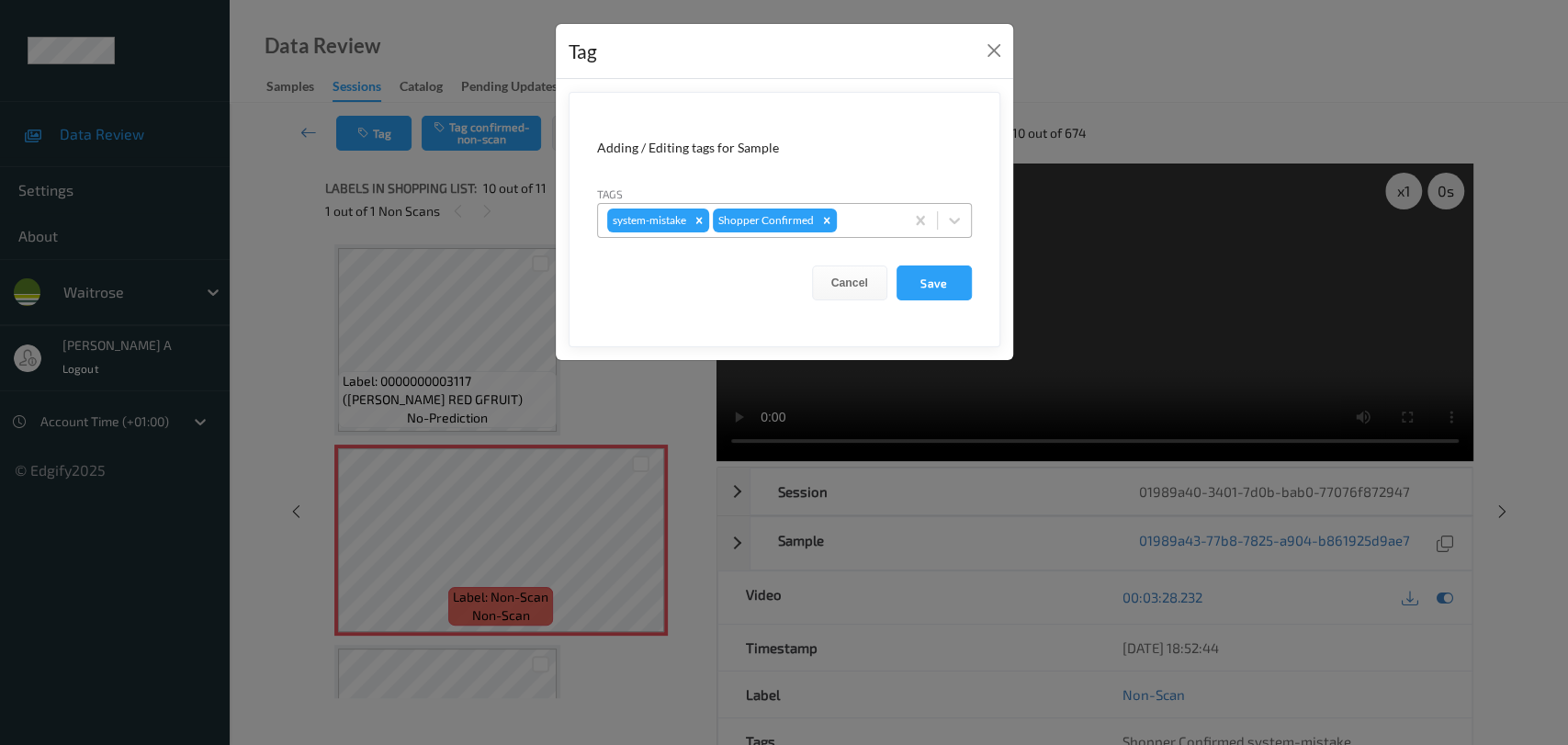
click at [859, 222] on div at bounding box center [867, 220] width 55 height 22
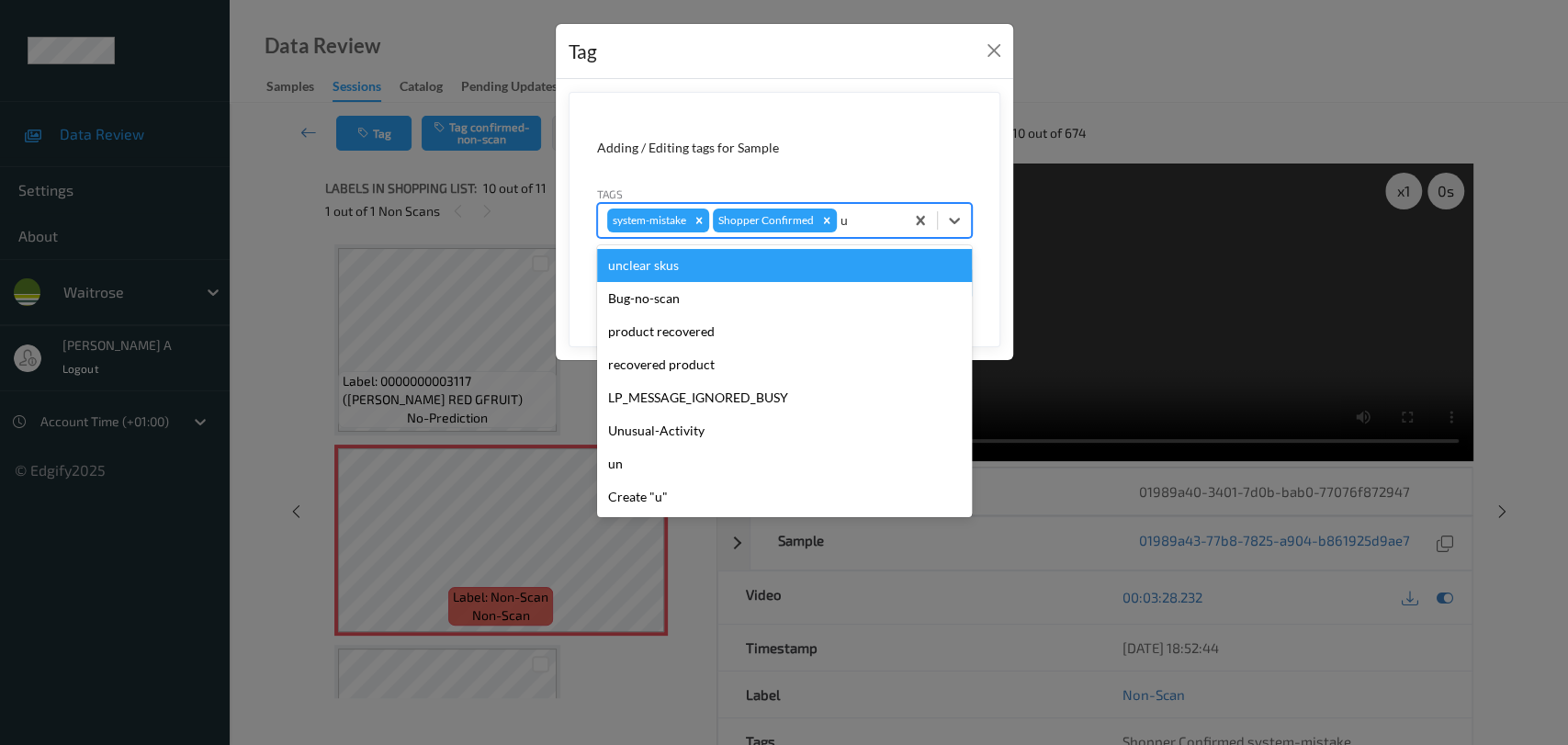
type input "un"
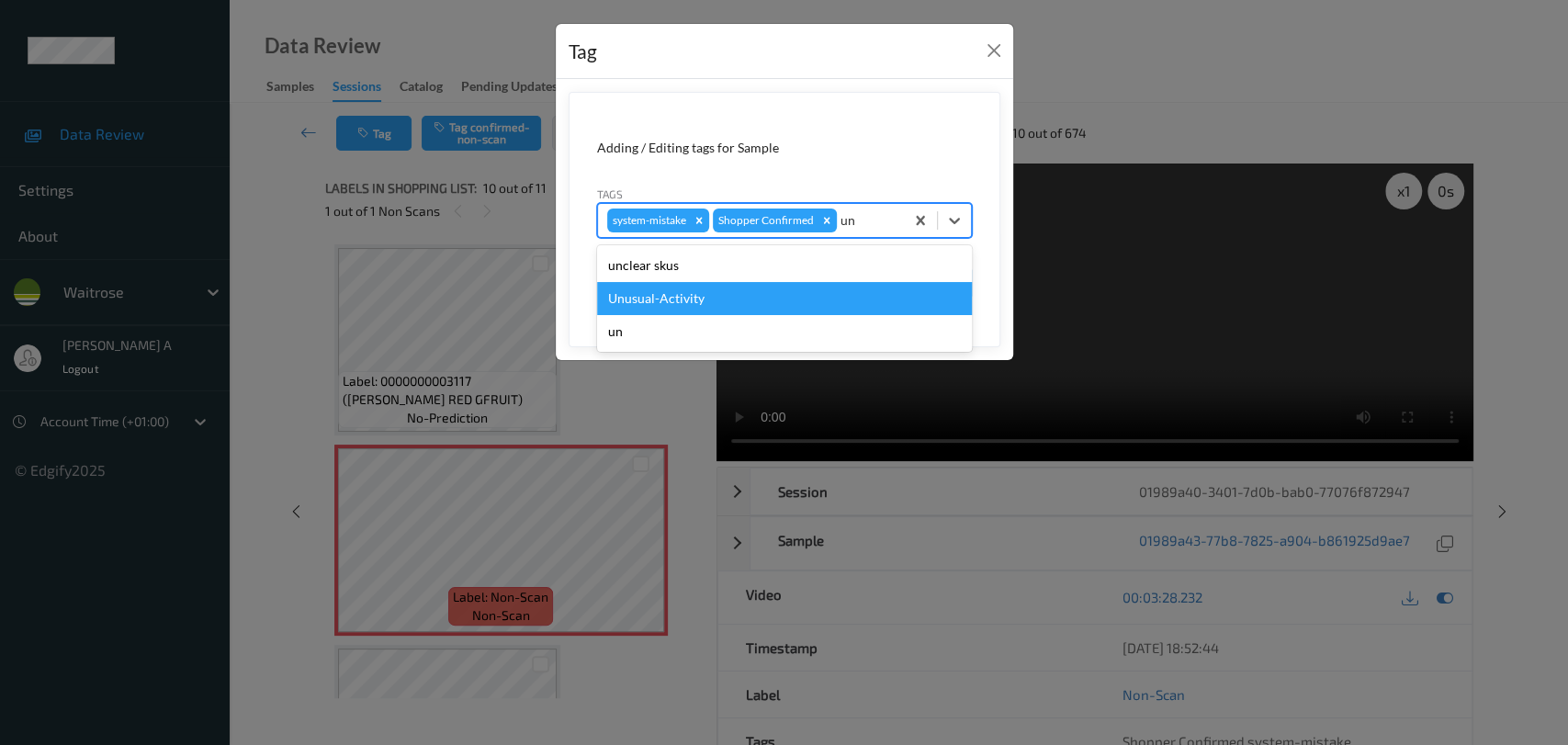
click at [752, 288] on div "Unusual-Activity" at bounding box center [784, 298] width 375 height 33
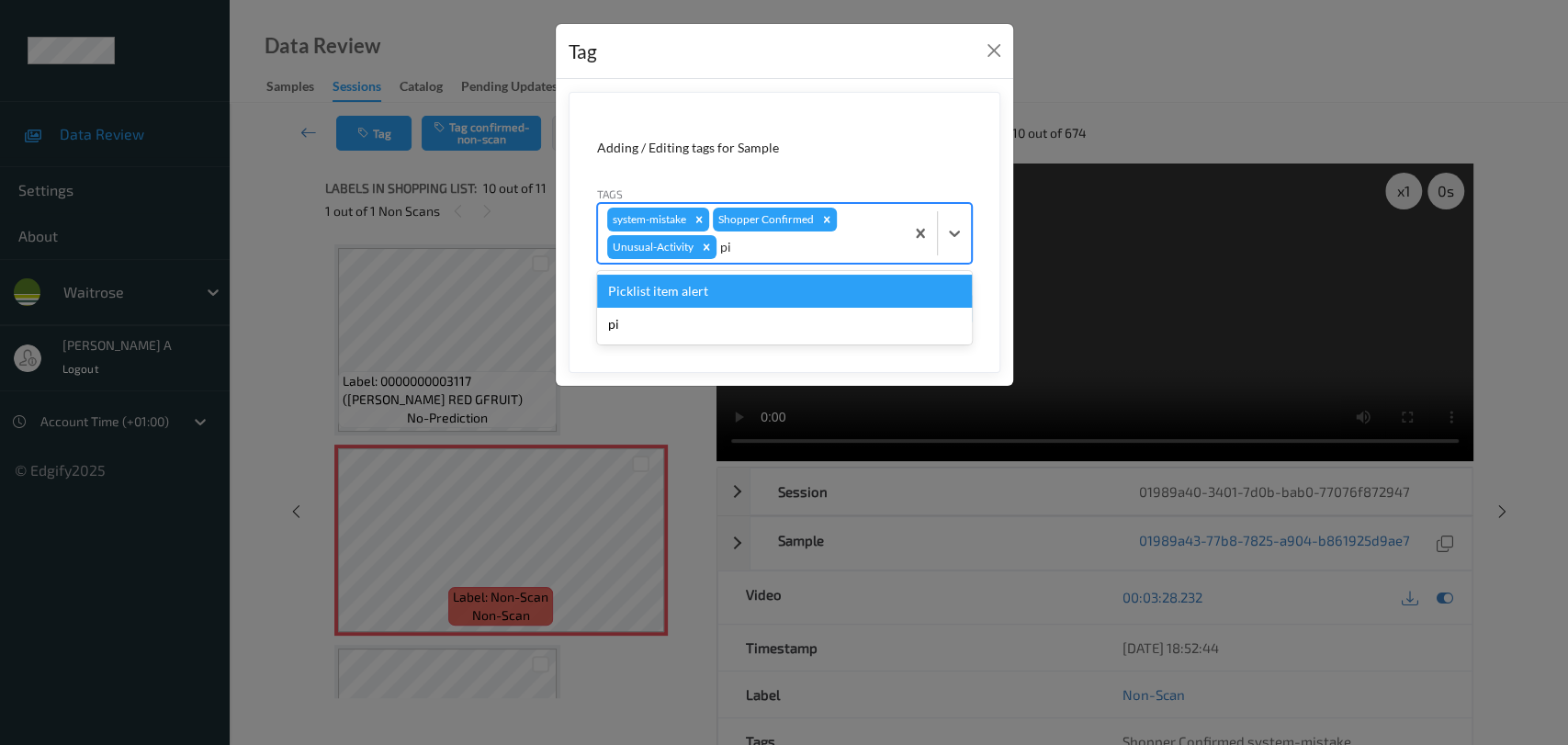
type input "pic"
click at [766, 301] on div "Picklist item alert" at bounding box center [784, 292] width 375 height 33
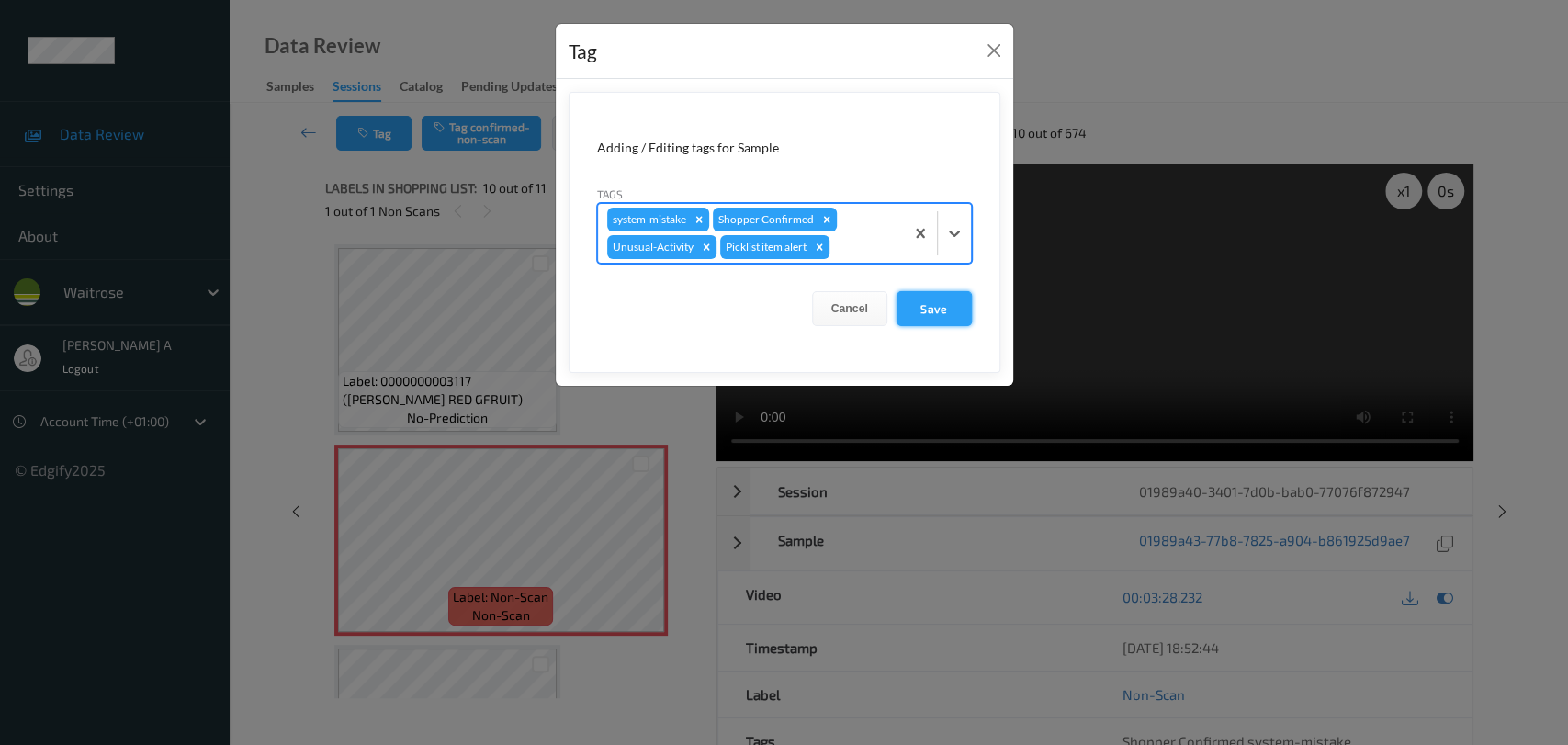
click at [929, 314] on button "Save" at bounding box center [934, 309] width 75 height 35
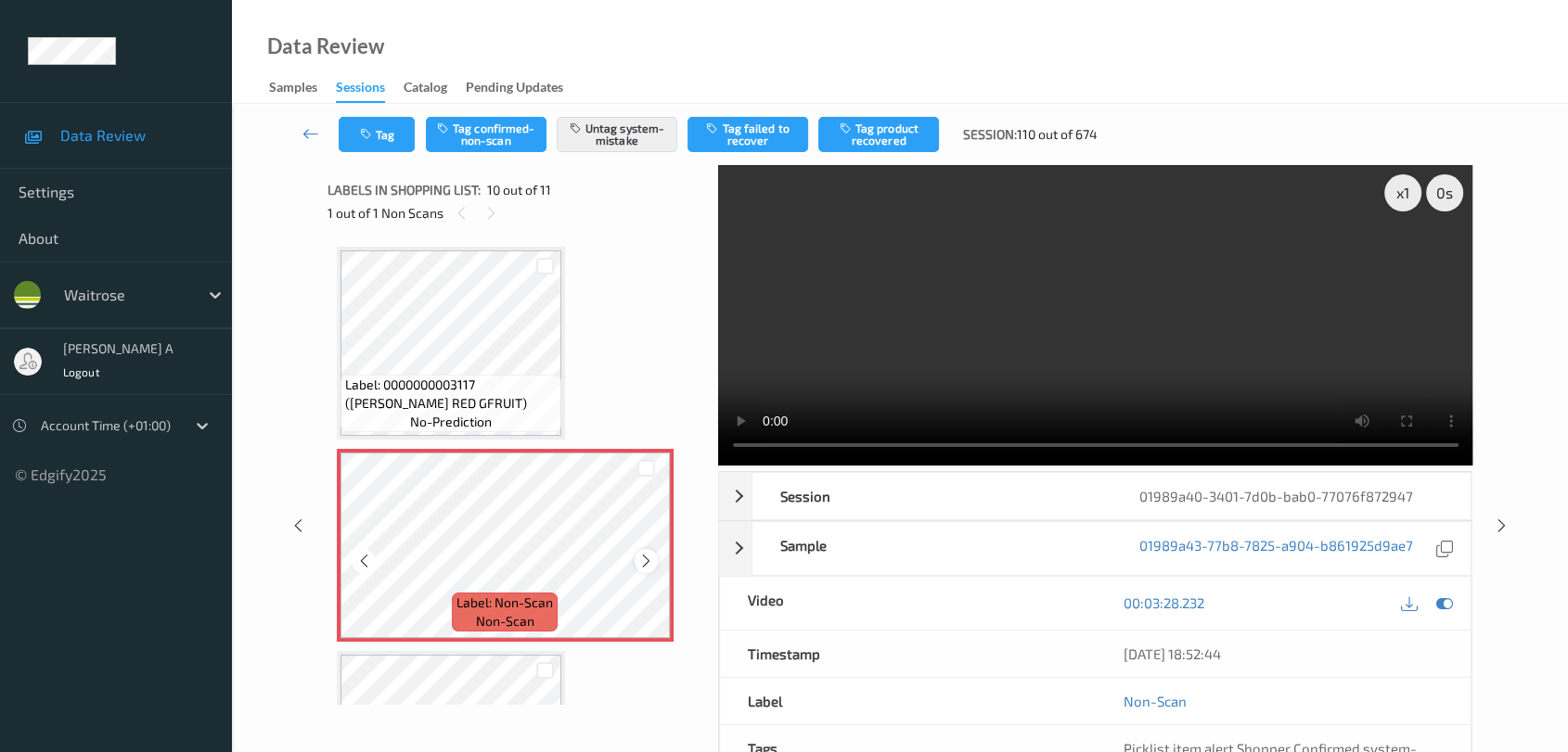
click at [642, 558] on icon at bounding box center [646, 561] width 16 height 17
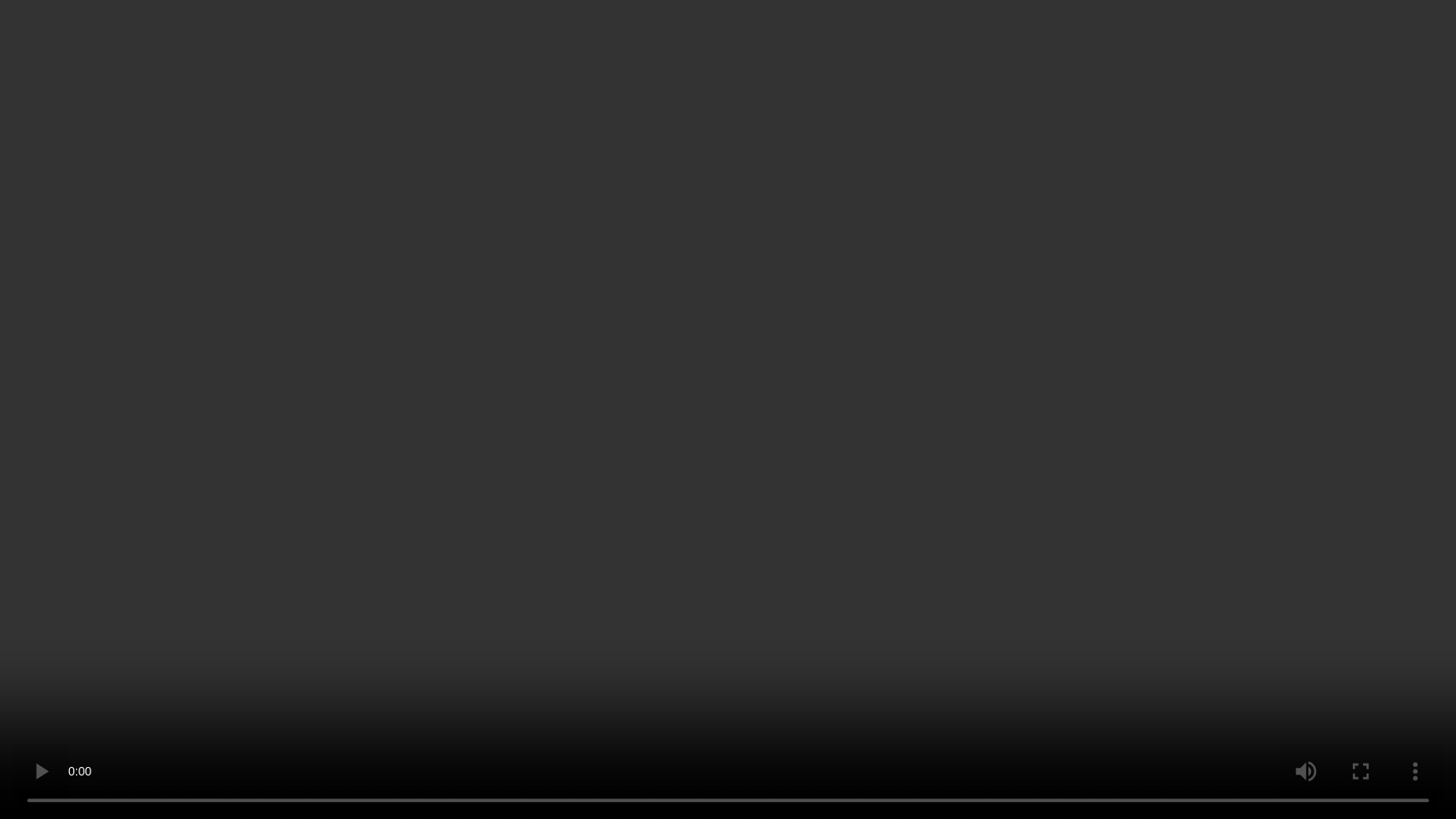
click at [1017, 601] on video at bounding box center [728, 409] width 1456 height 819
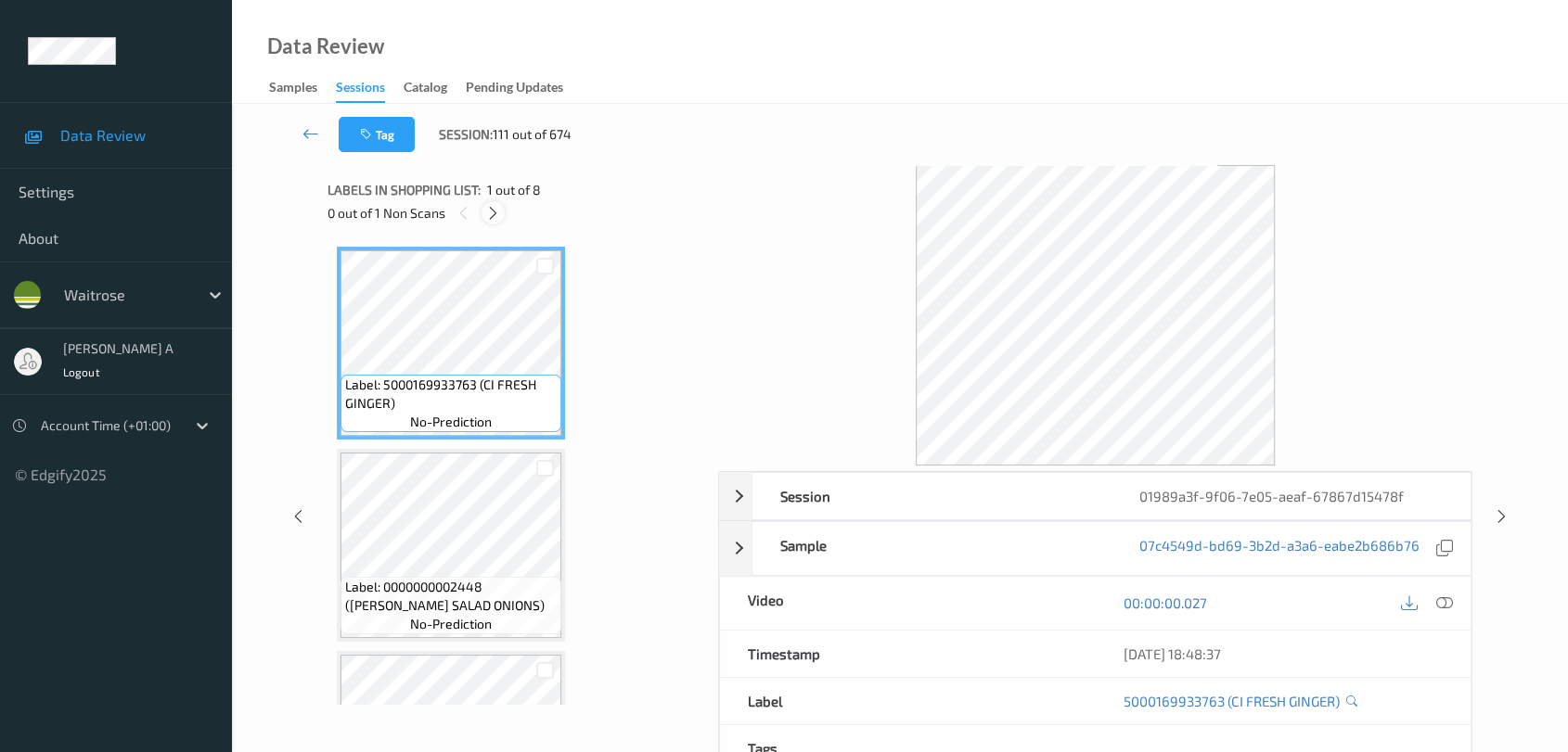
click at [495, 218] on icon at bounding box center [493, 213] width 16 height 17
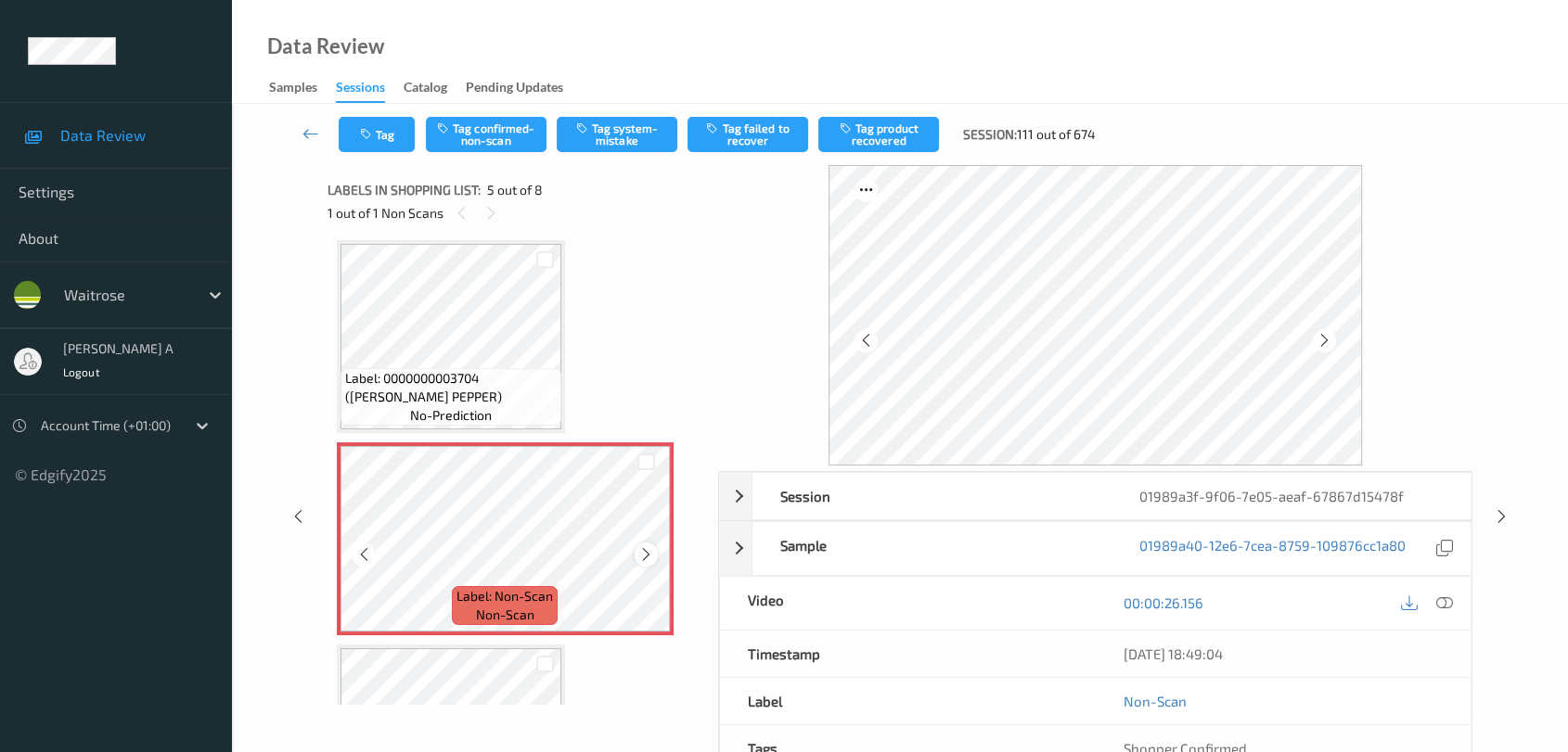
click at [638, 549] on icon at bounding box center [646, 554] width 16 height 17
click at [1424, 592] on div at bounding box center [1443, 602] width 25 height 25
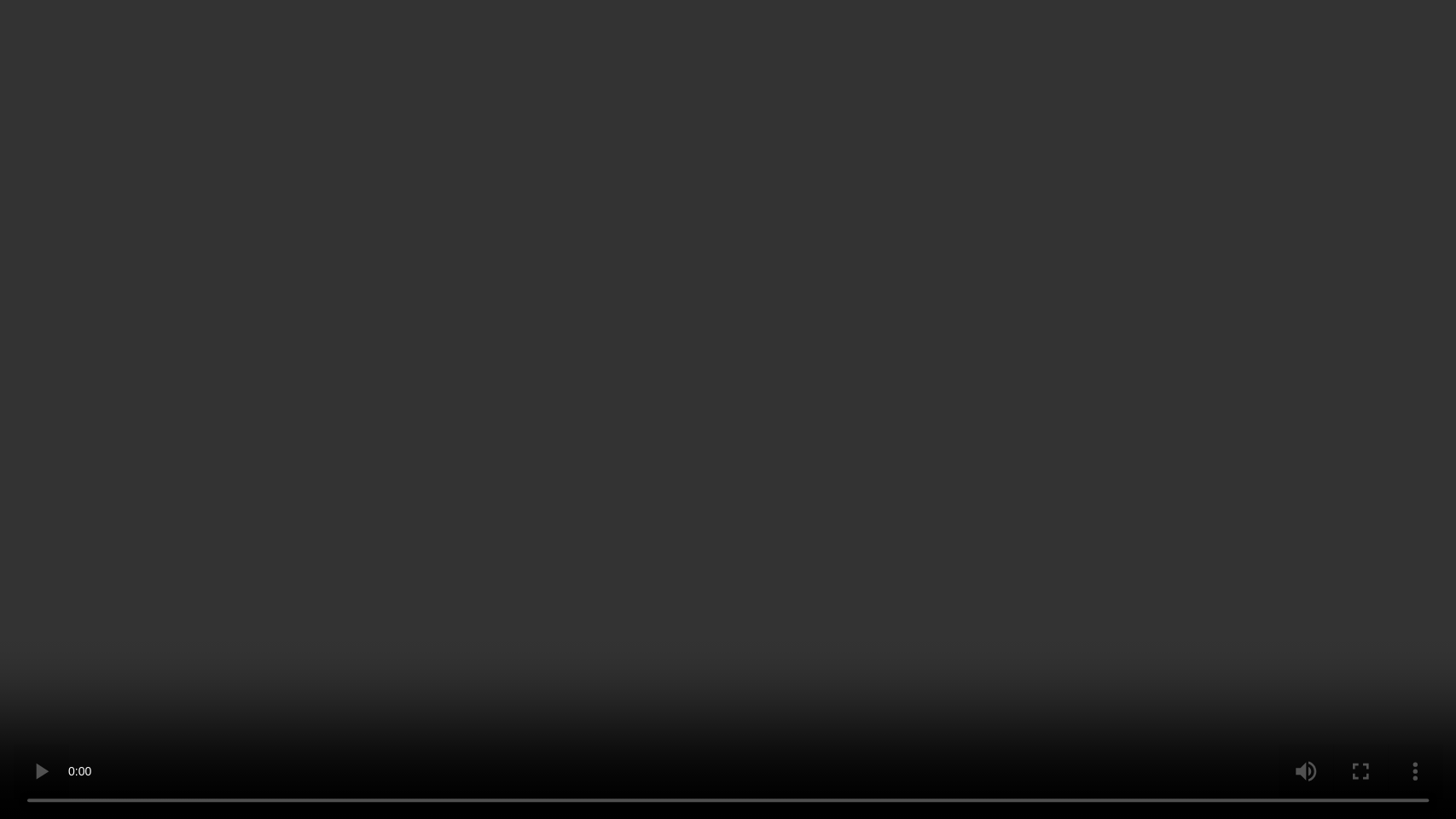
click at [780, 537] on video at bounding box center [728, 409] width 1456 height 819
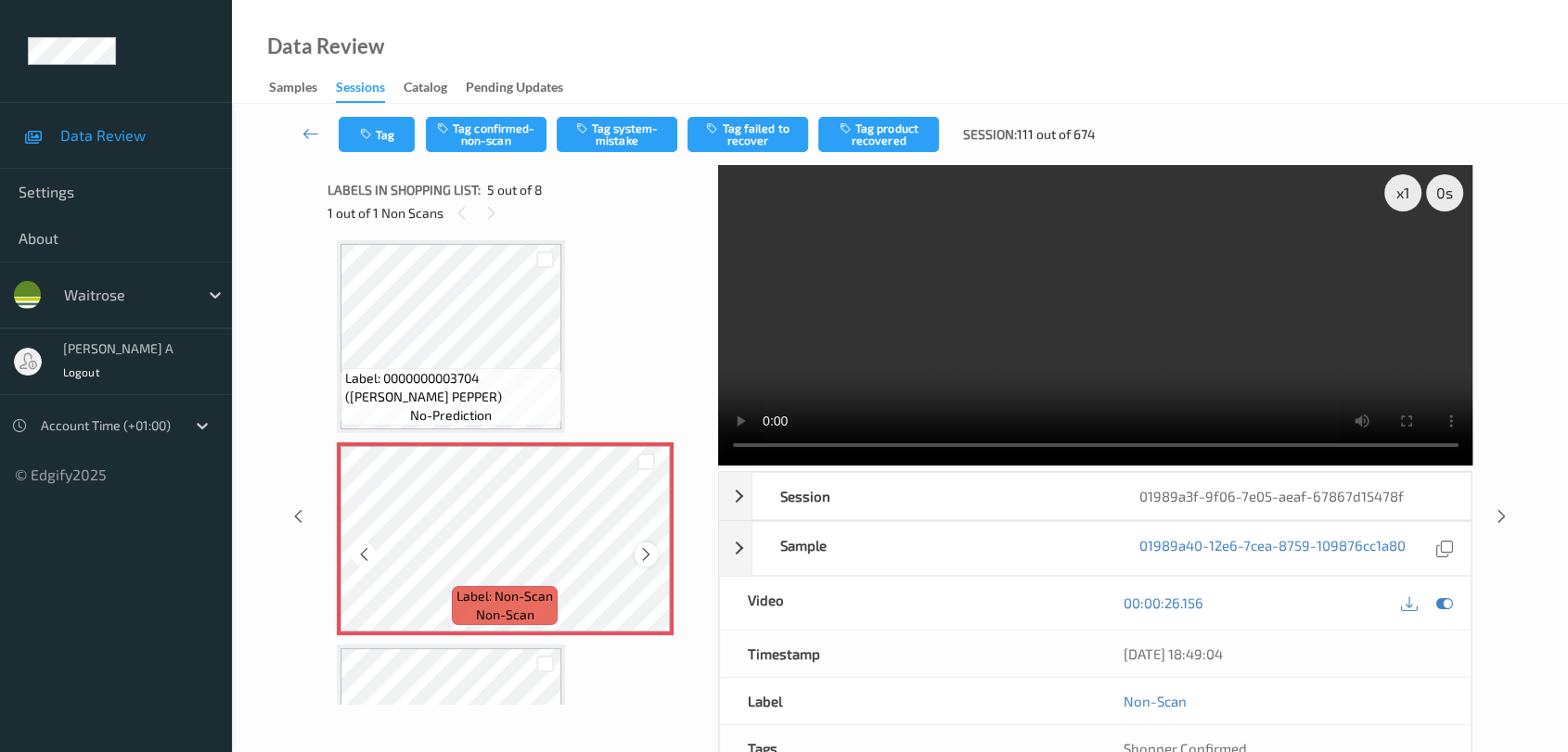
click at [648, 558] on icon at bounding box center [646, 554] width 16 height 17
click at [630, 149] on button "Tag system-mistake" at bounding box center [617, 135] width 121 height 35
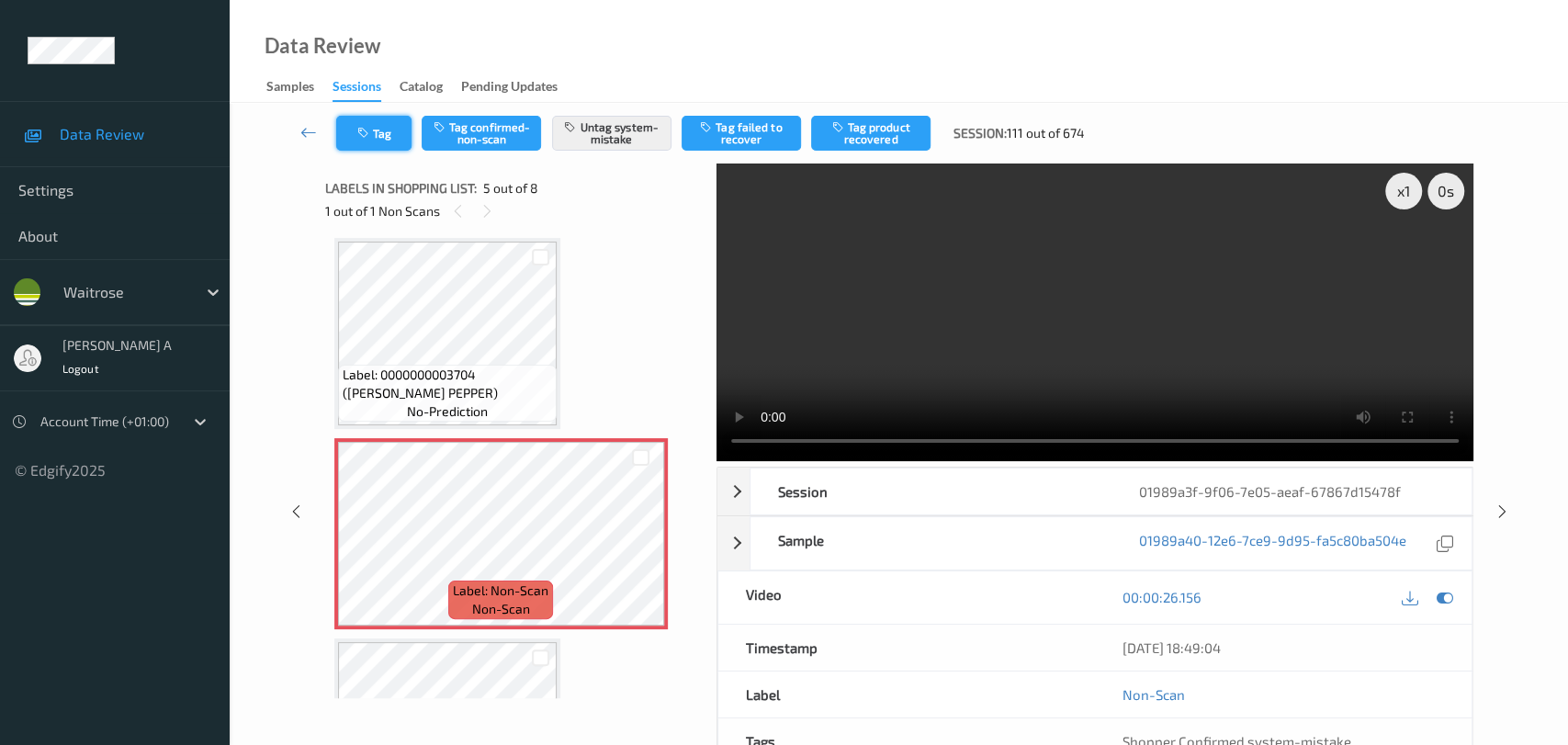
click at [371, 143] on button "Tag" at bounding box center [373, 134] width 75 height 35
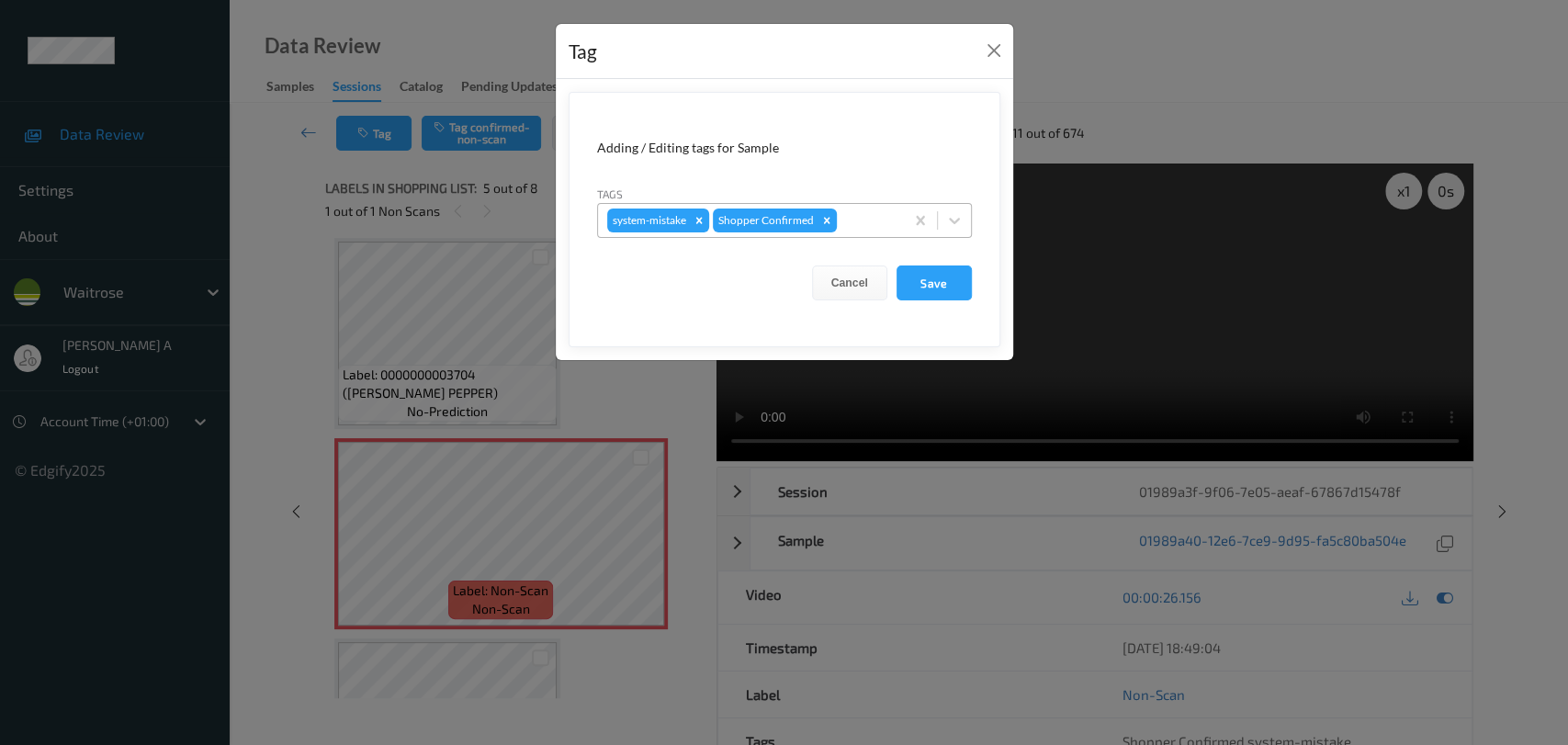
click at [870, 219] on div at bounding box center [867, 220] width 55 height 22
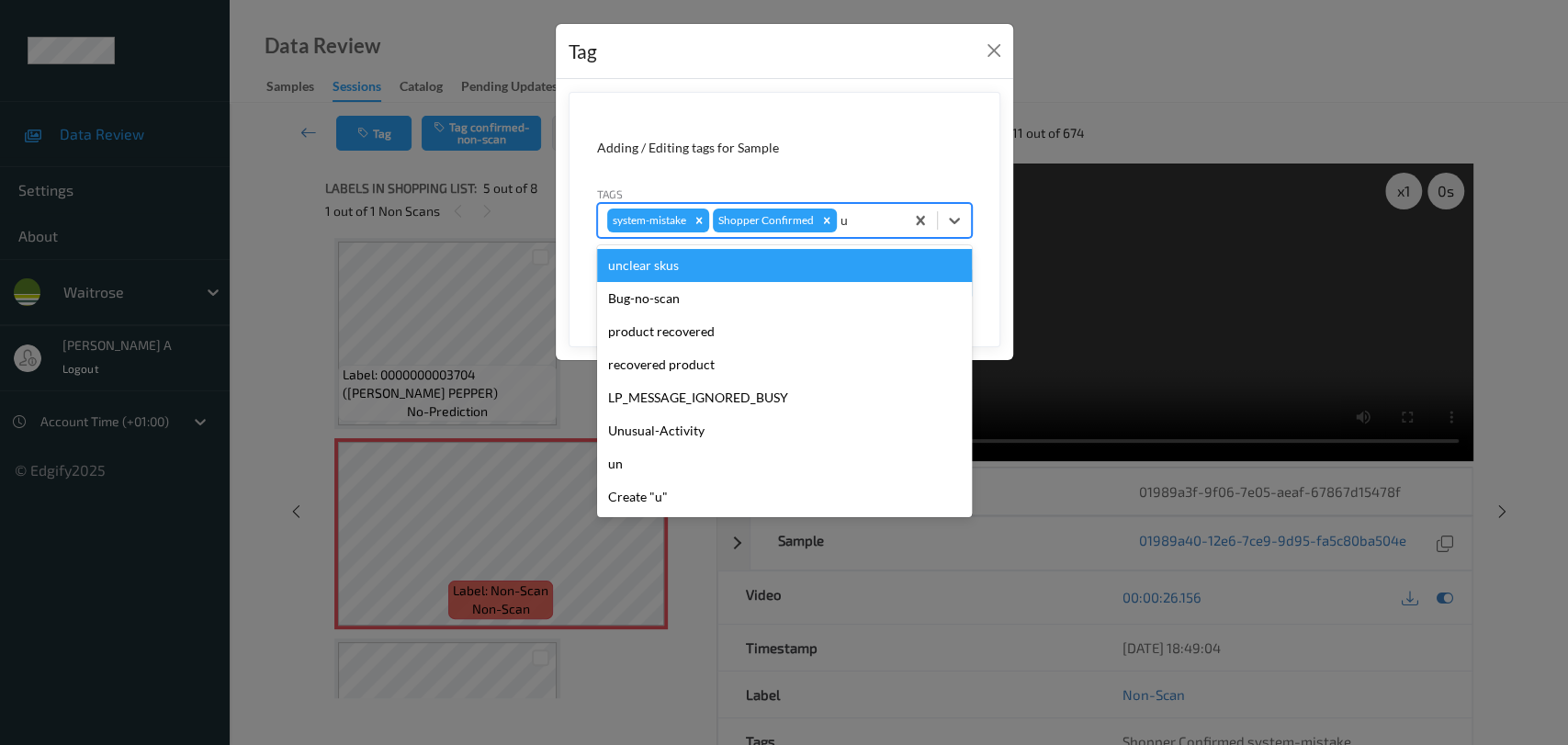
type input "un"
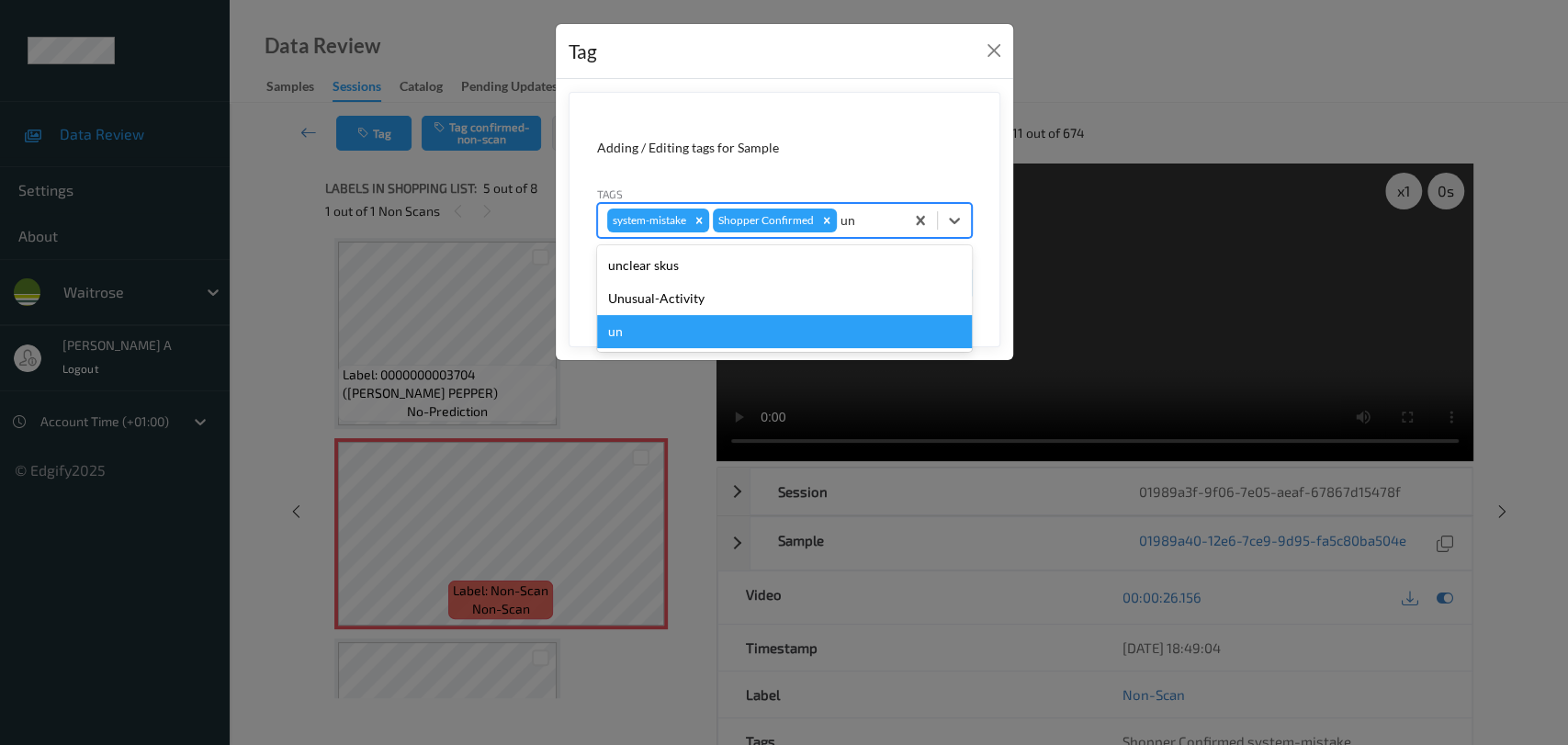
click at [801, 316] on div "un" at bounding box center [784, 332] width 375 height 33
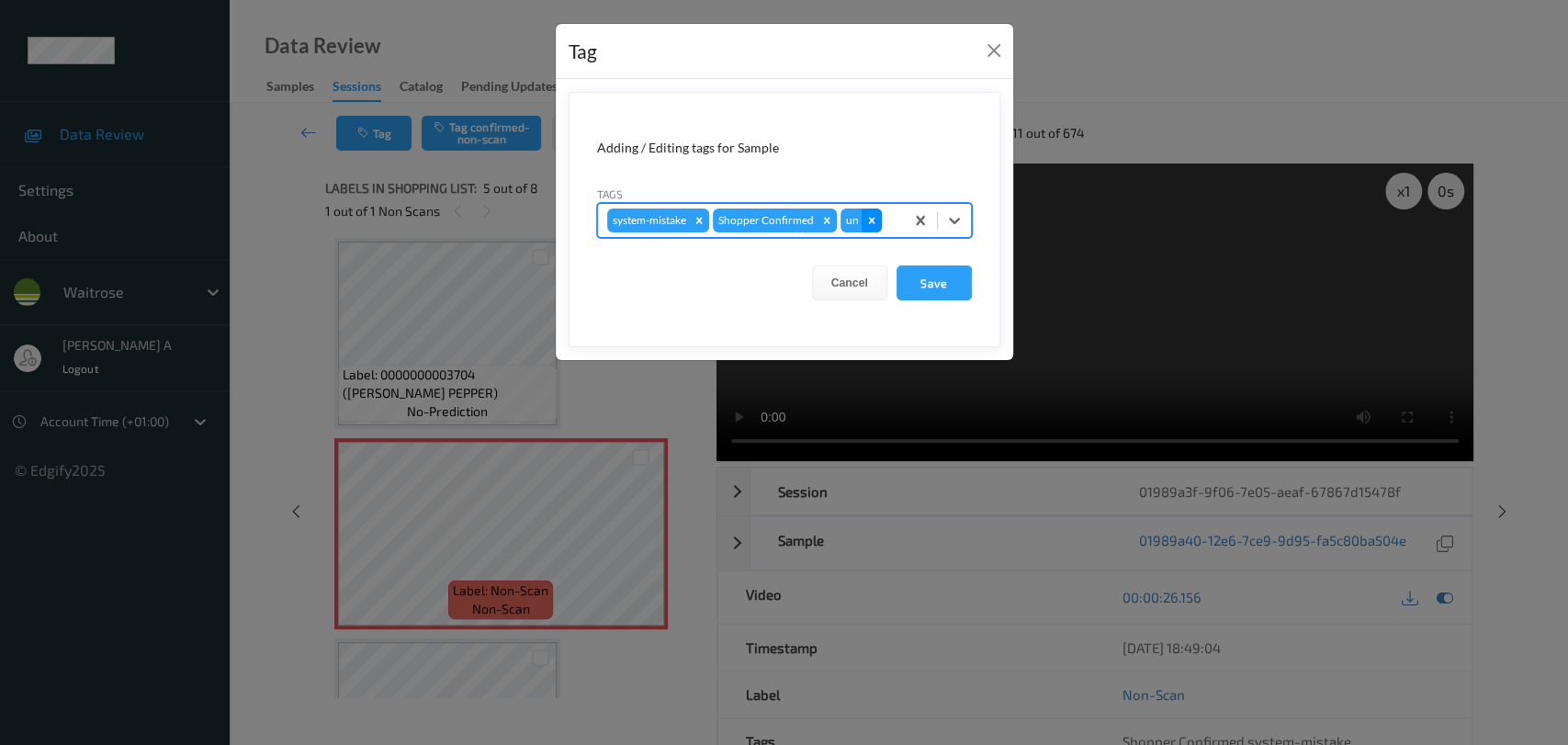
click at [871, 216] on icon "Remove un" at bounding box center [871, 220] width 13 height 13
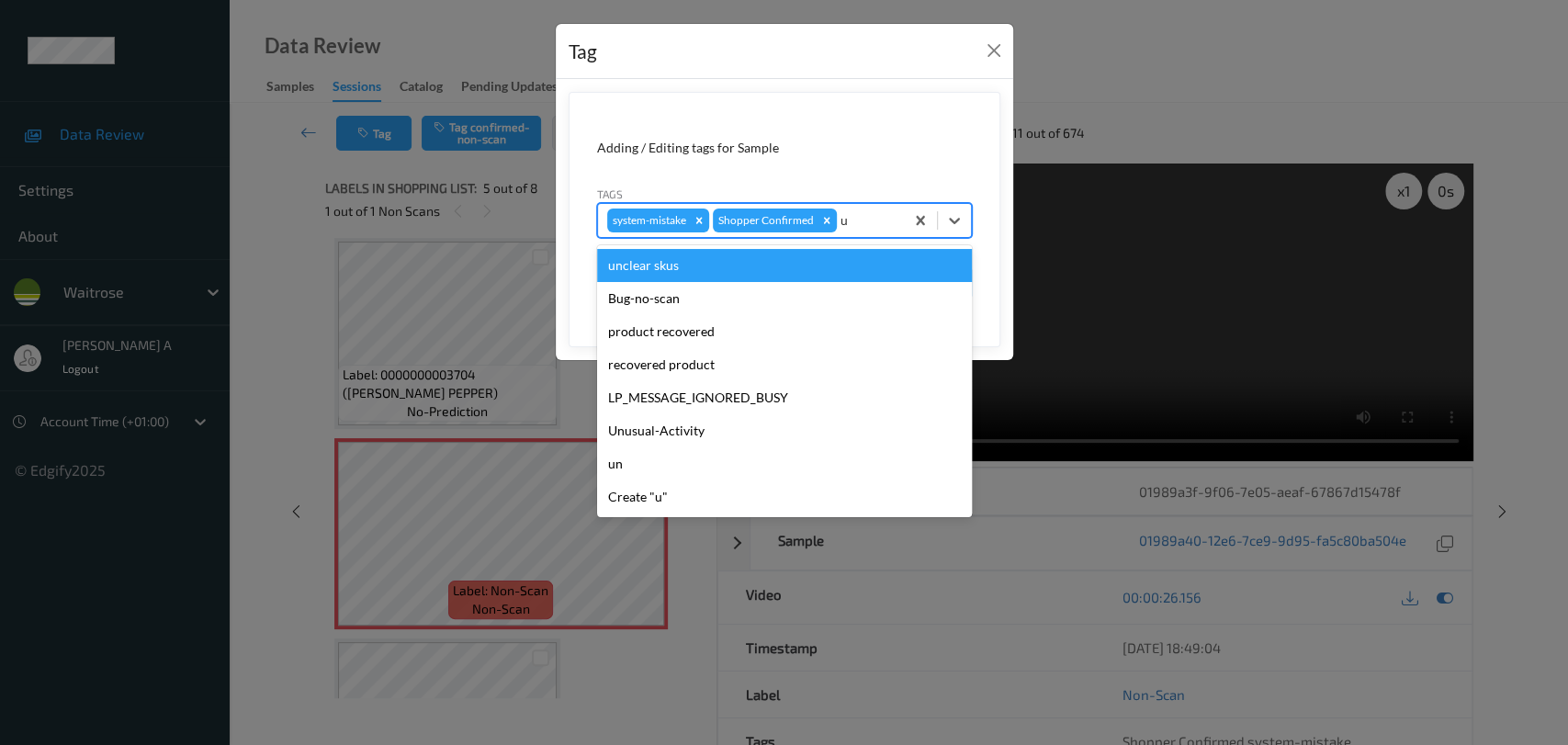
type input "un"
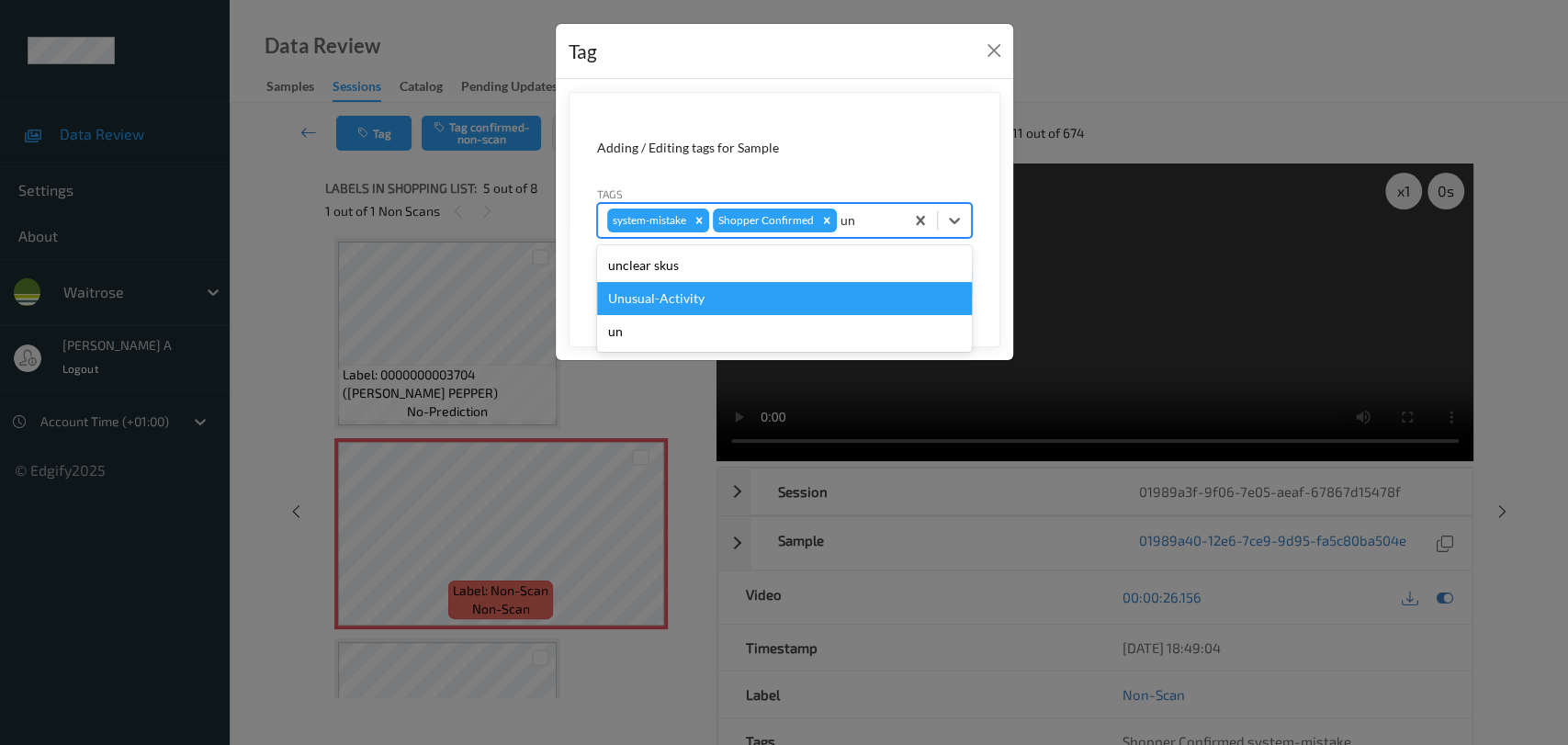
click at [823, 304] on div "Unusual-Activity" at bounding box center [784, 298] width 375 height 33
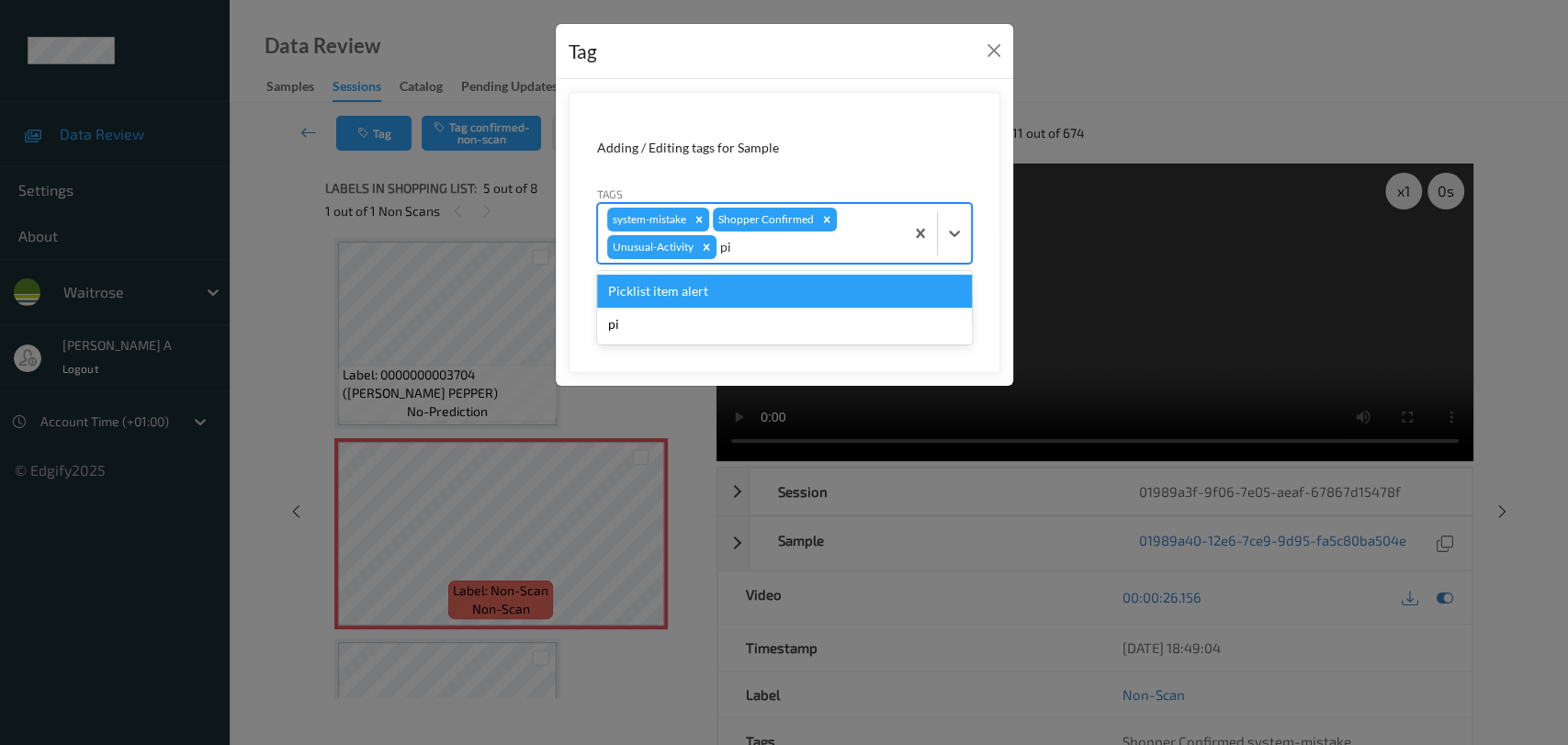
type input "pic"
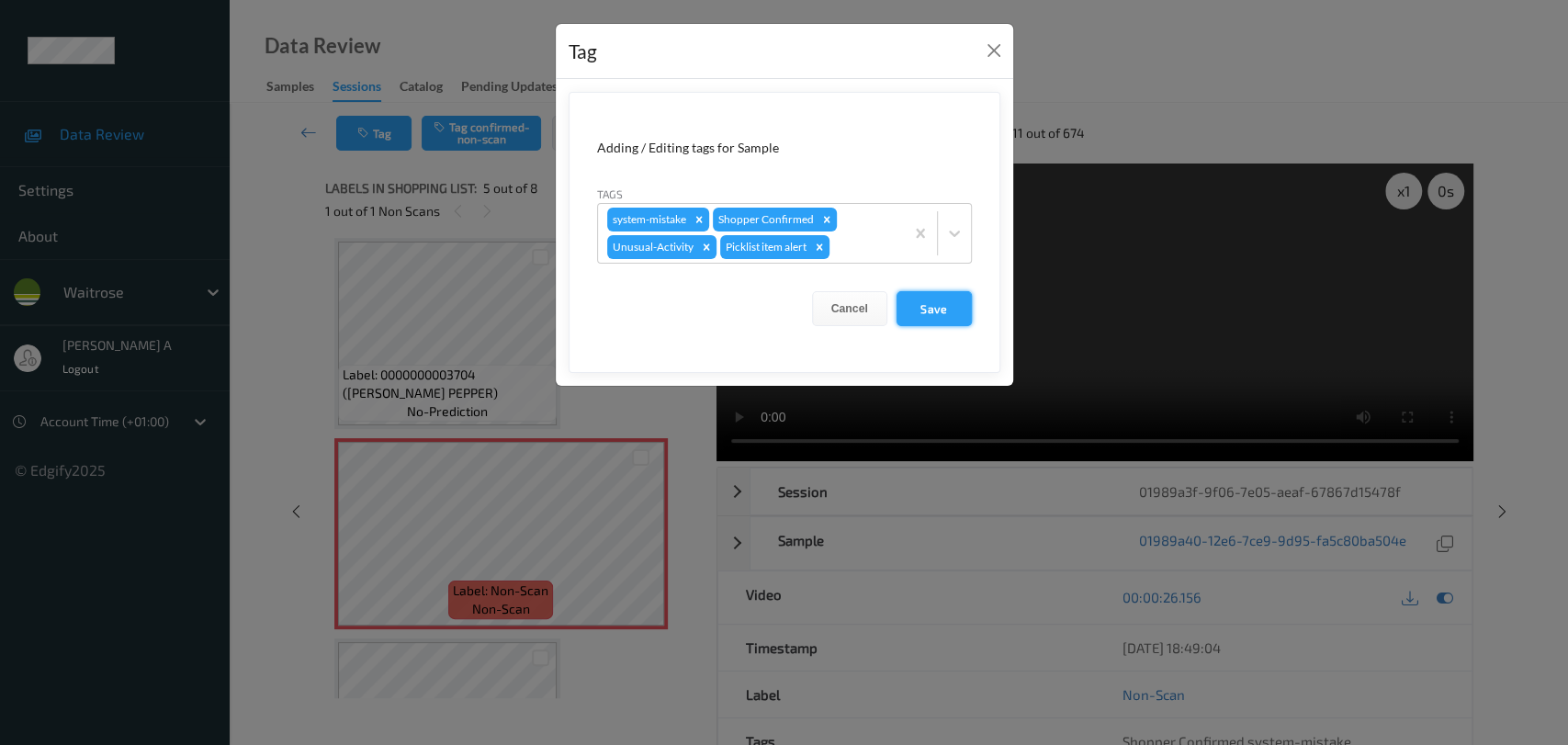
click at [941, 308] on button "Save" at bounding box center [934, 309] width 75 height 35
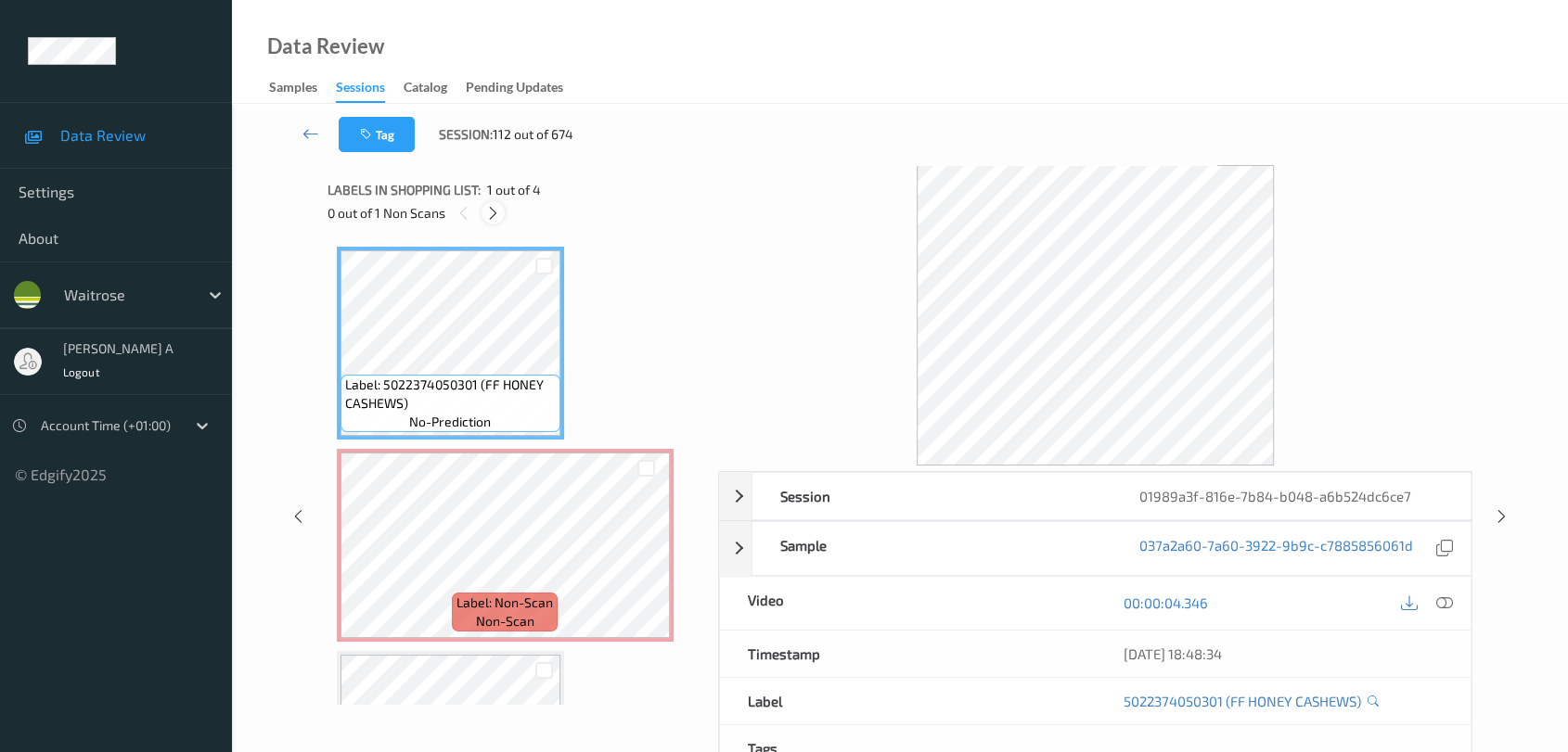
click at [497, 212] on icon at bounding box center [493, 213] width 16 height 17
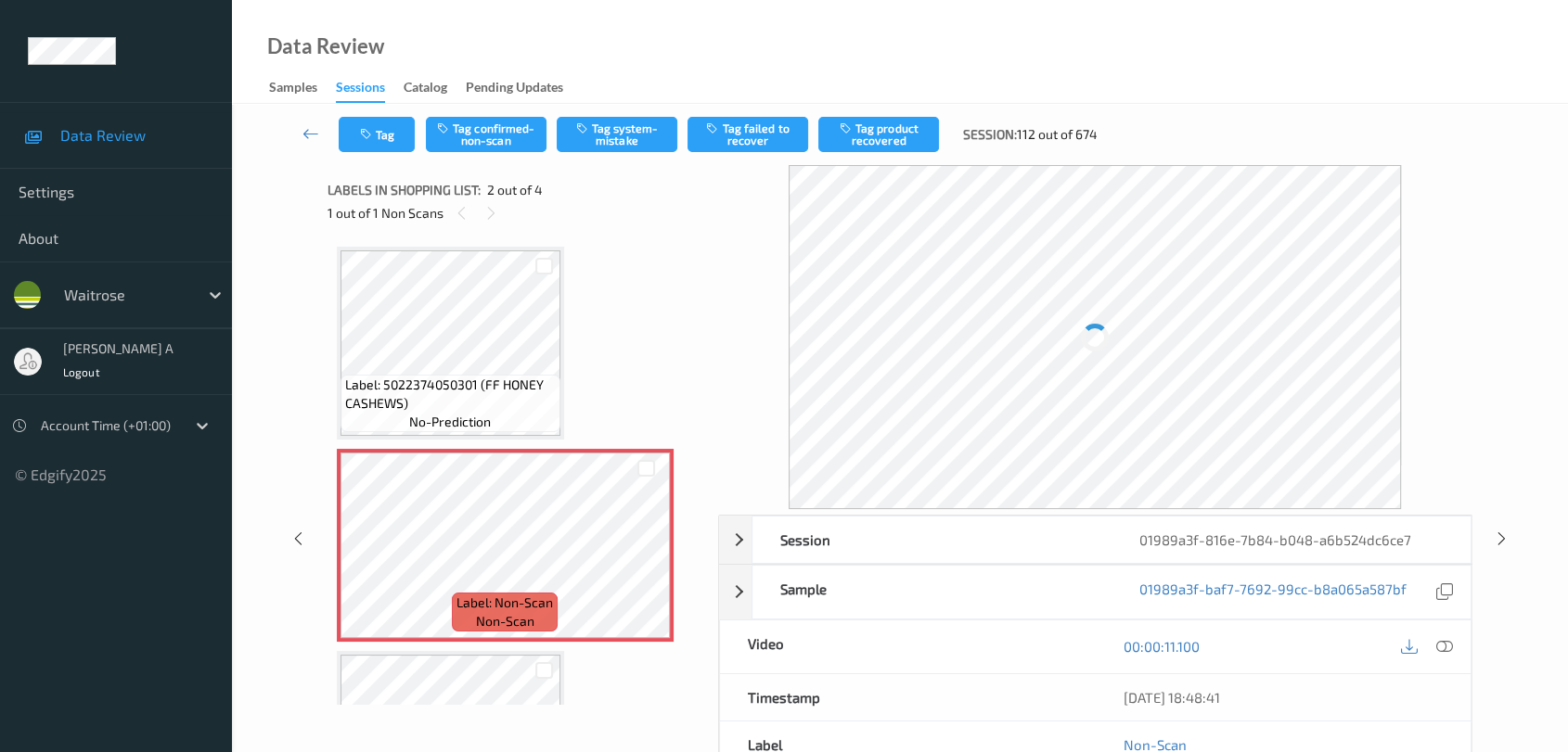
scroll to position [8, 0]
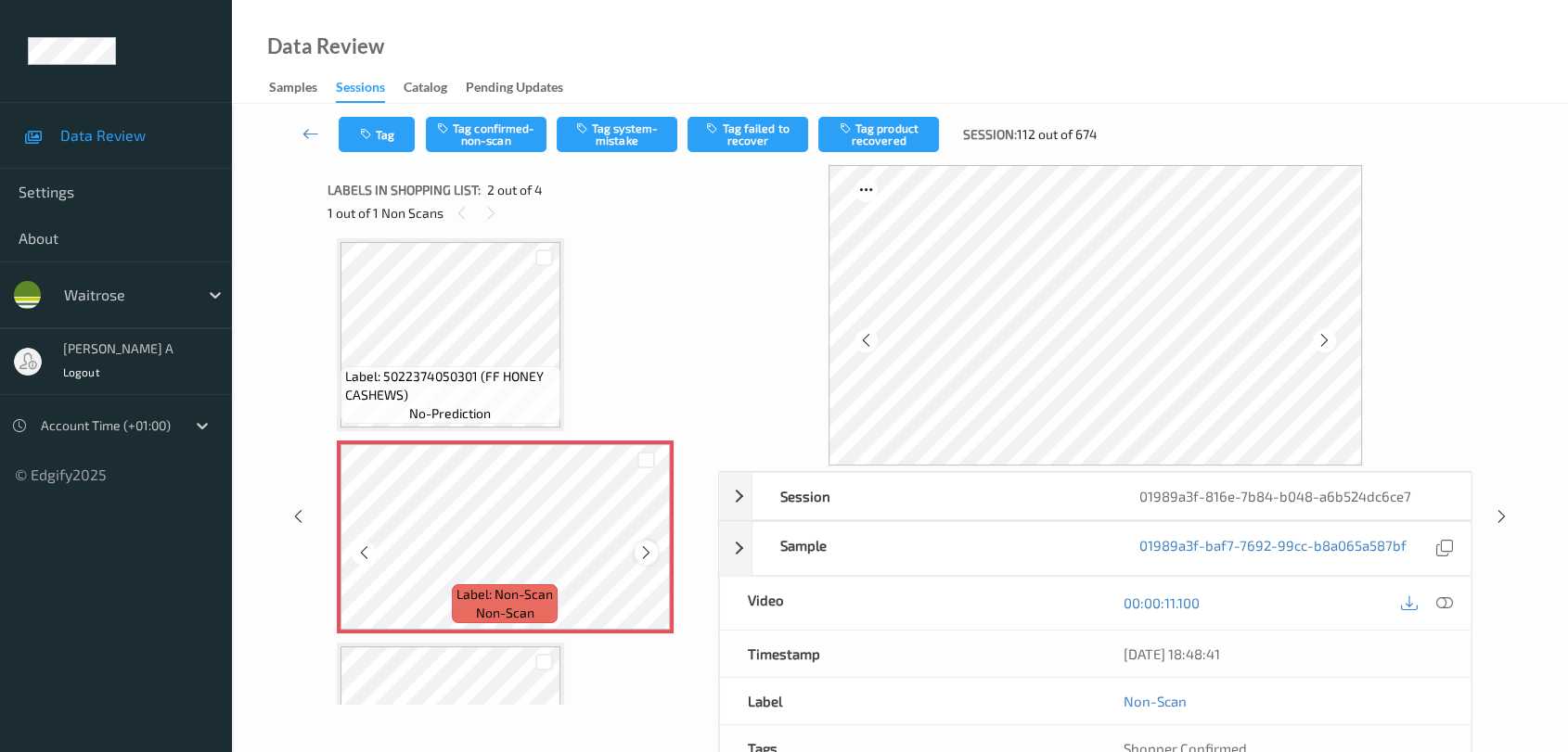
click at [646, 554] on icon at bounding box center [646, 552] width 16 height 17
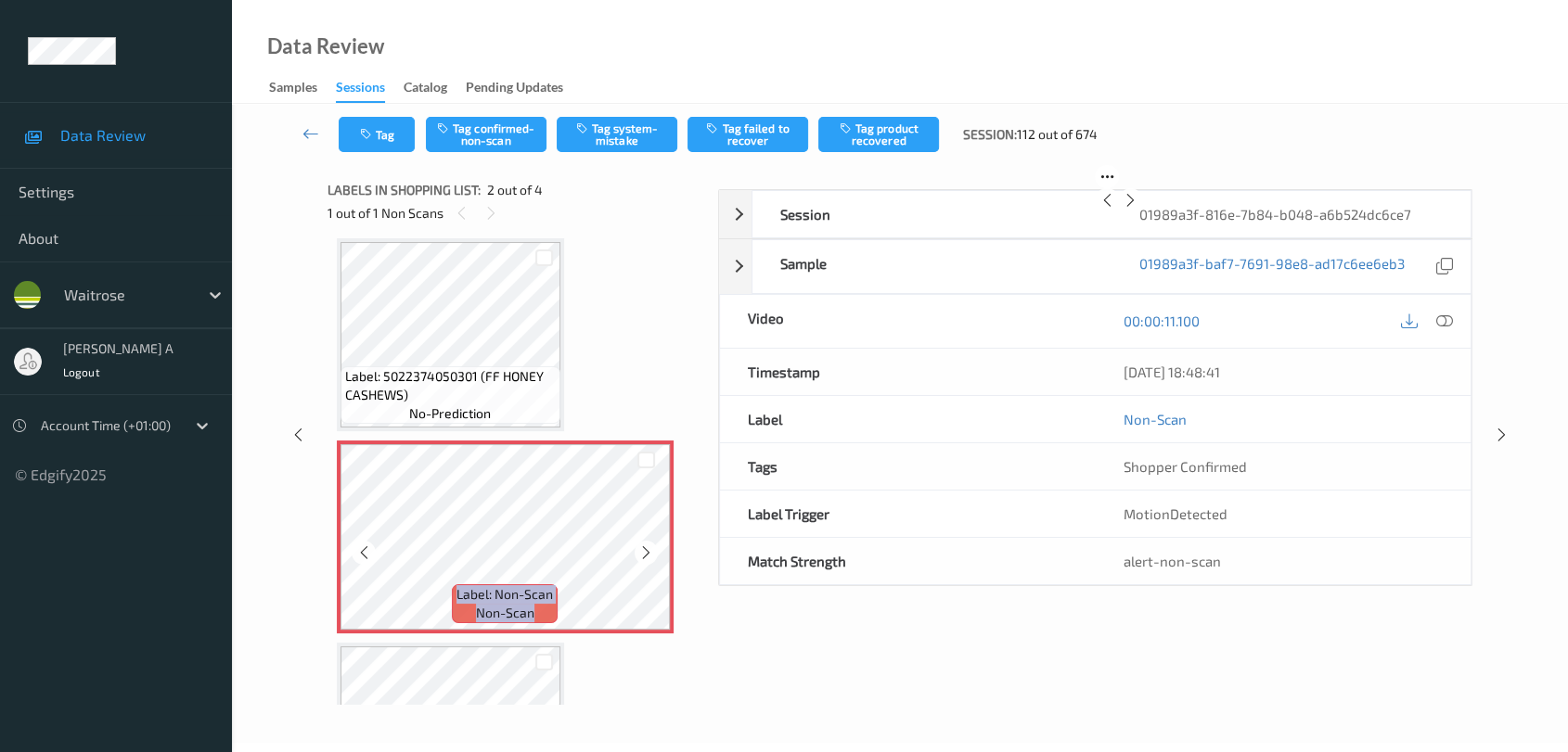
click at [646, 554] on icon at bounding box center [646, 552] width 16 height 17
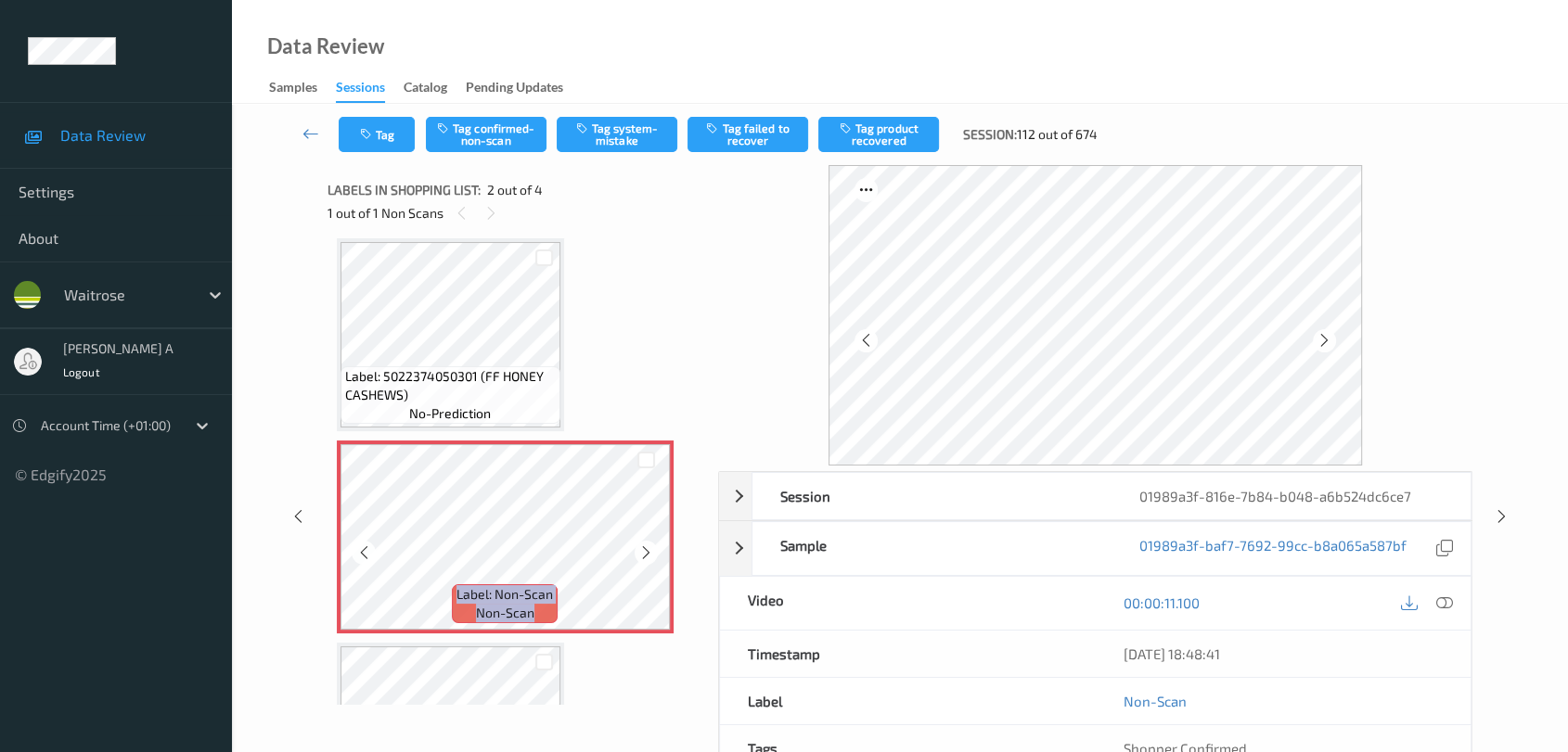
click at [646, 554] on icon at bounding box center [646, 552] width 16 height 17
click at [1424, 602] on icon at bounding box center [1444, 602] width 17 height 17
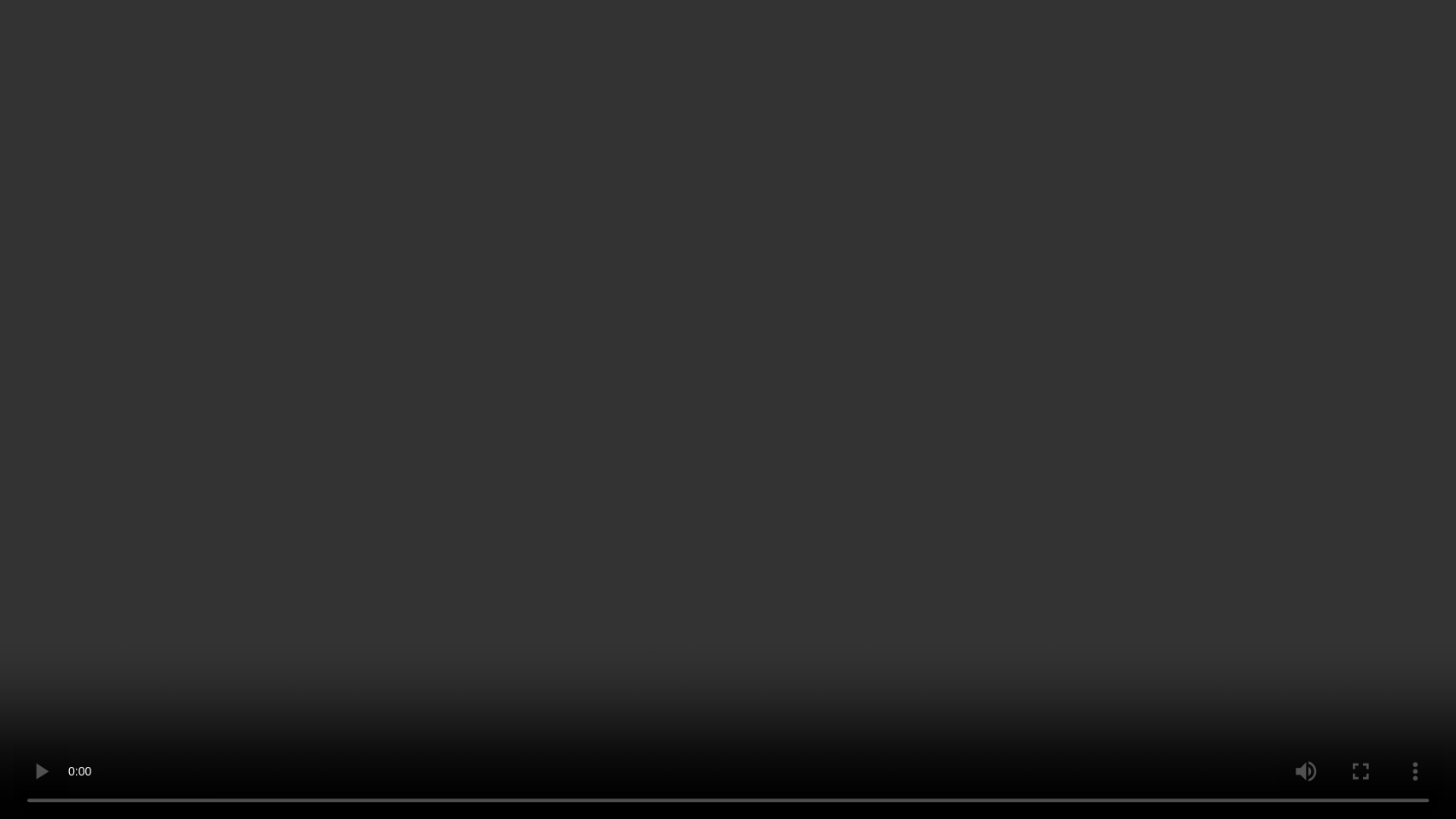
click at [765, 439] on video at bounding box center [728, 409] width 1456 height 819
click at [744, 318] on video at bounding box center [728, 409] width 1456 height 819
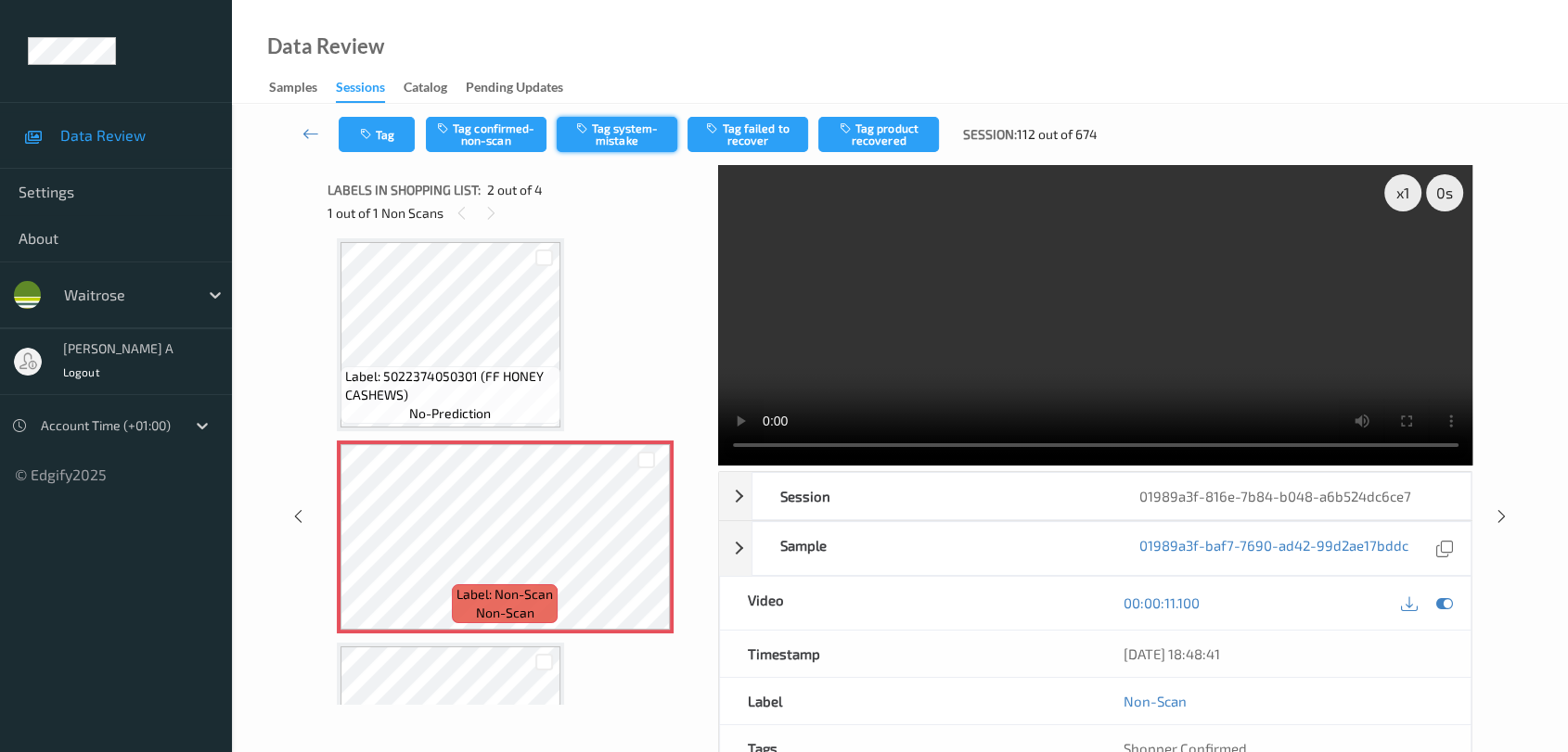
click at [590, 137] on button "Tag system-mistake" at bounding box center [617, 135] width 121 height 35
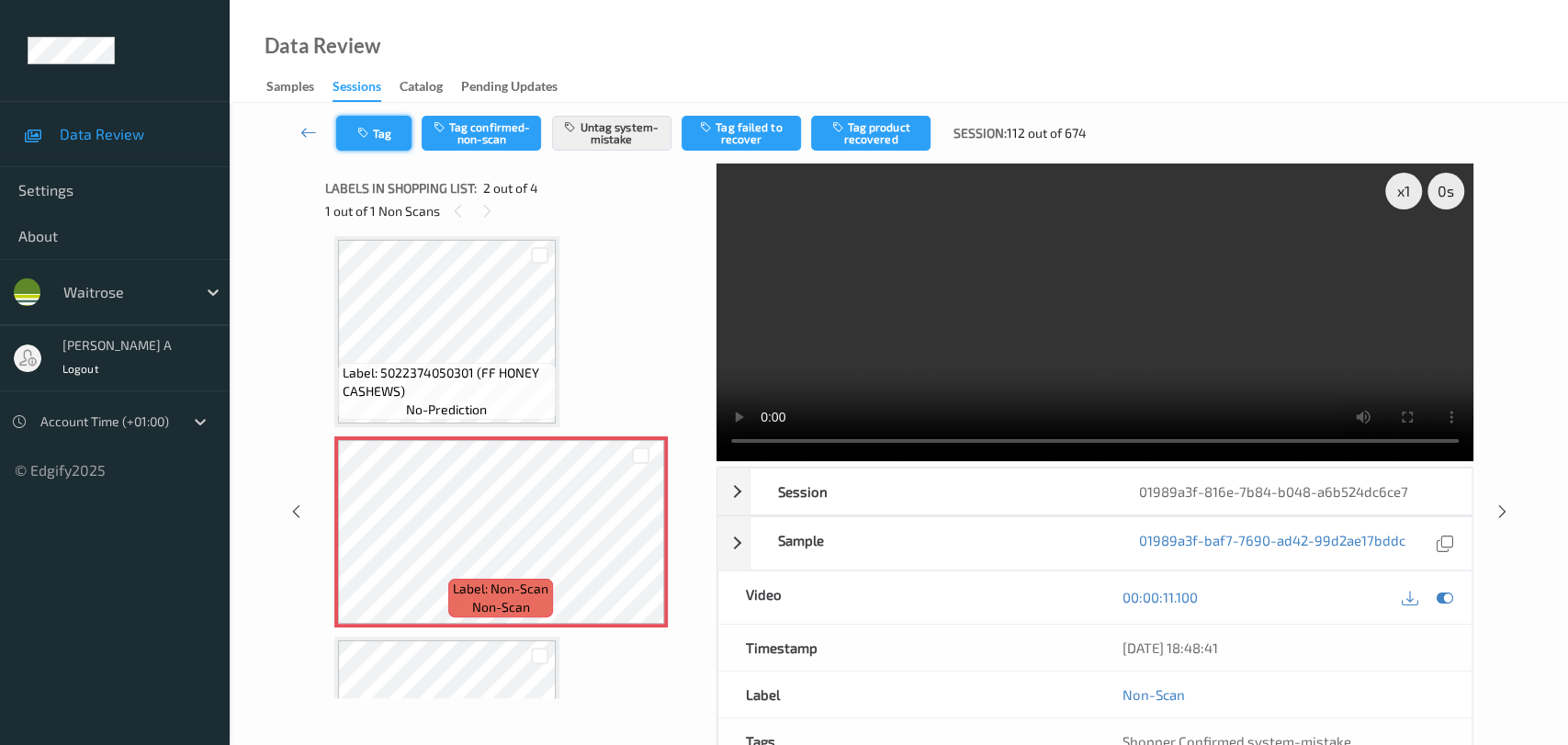
click at [368, 130] on icon "button" at bounding box center [365, 133] width 16 height 13
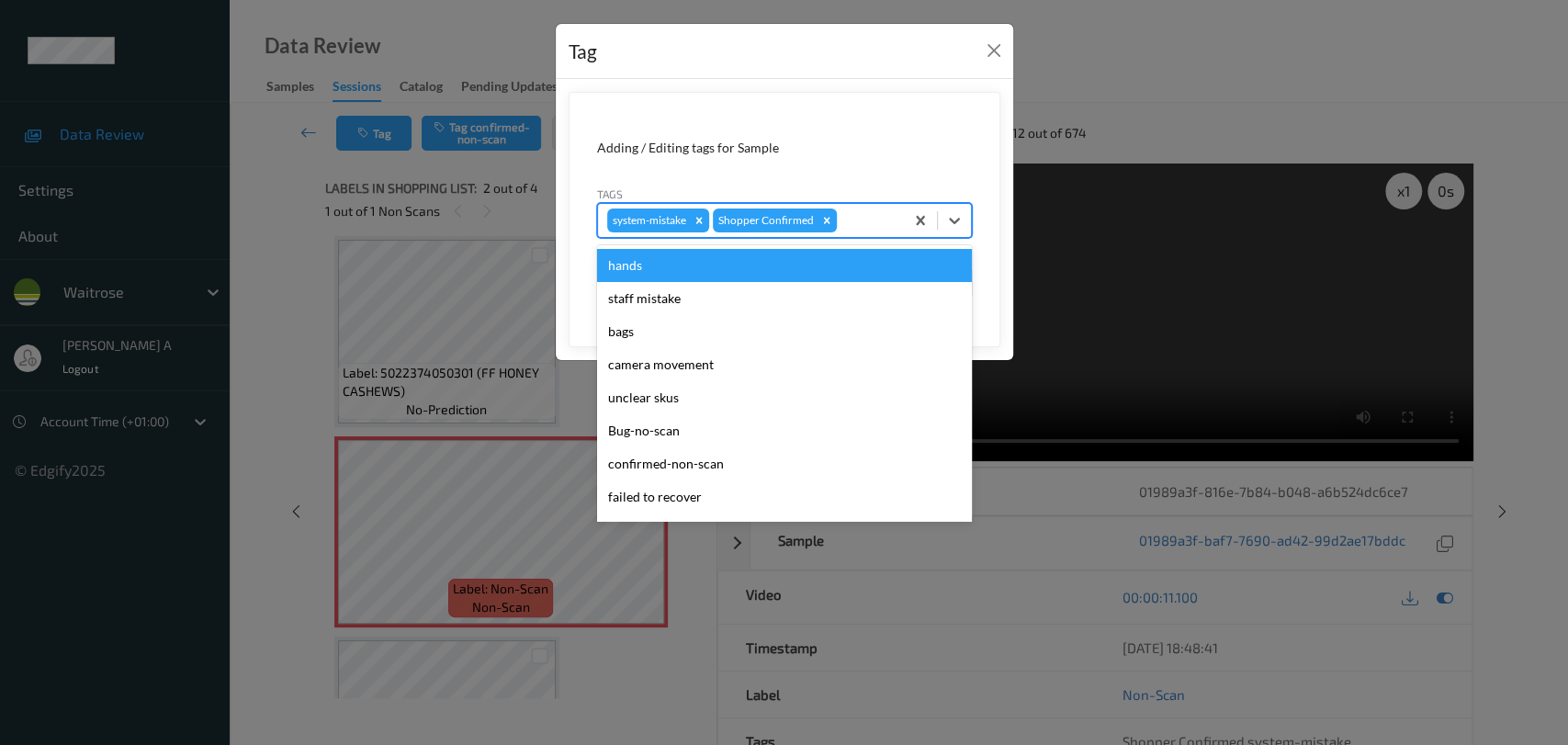
click at [861, 216] on div at bounding box center [867, 220] width 55 height 22
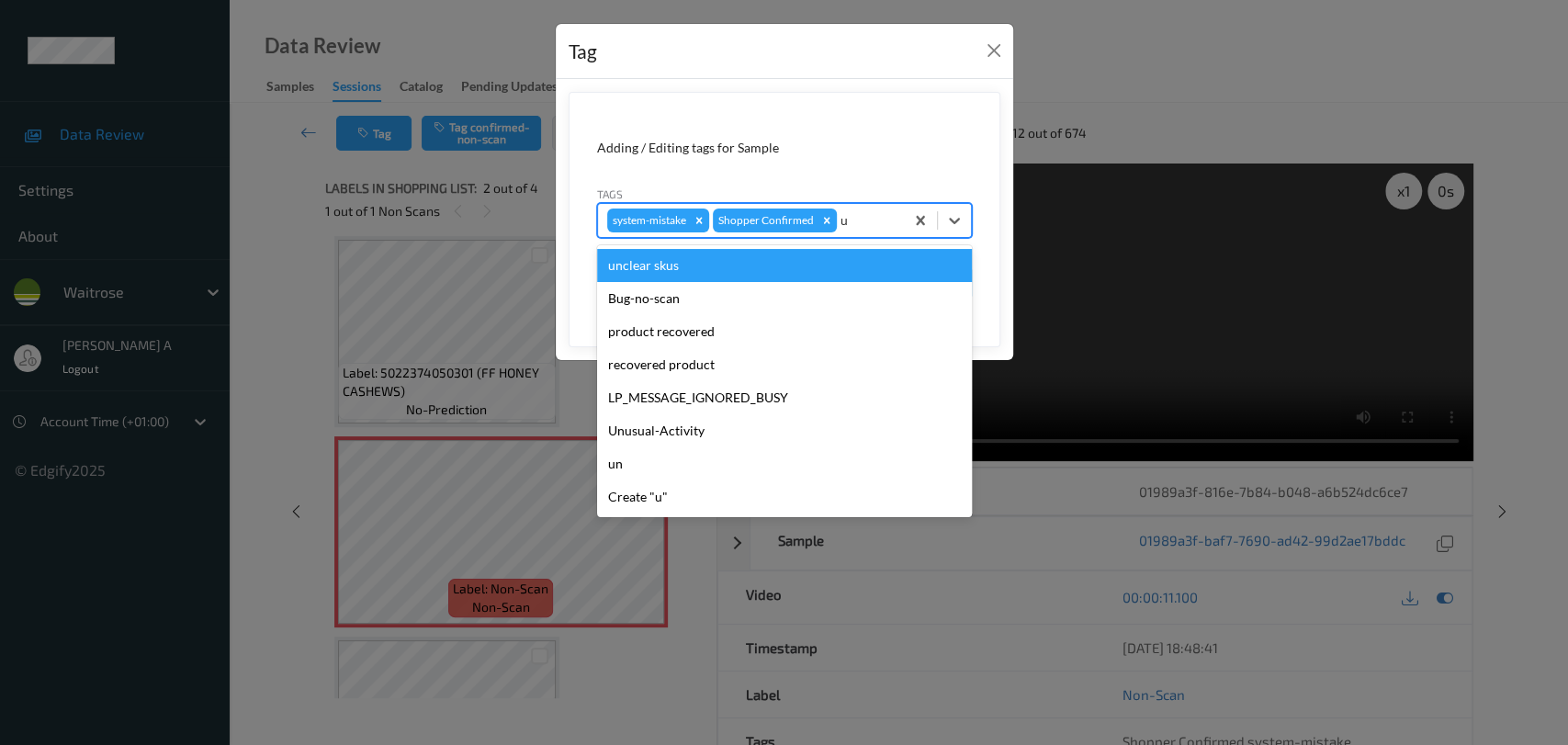
type input "un"
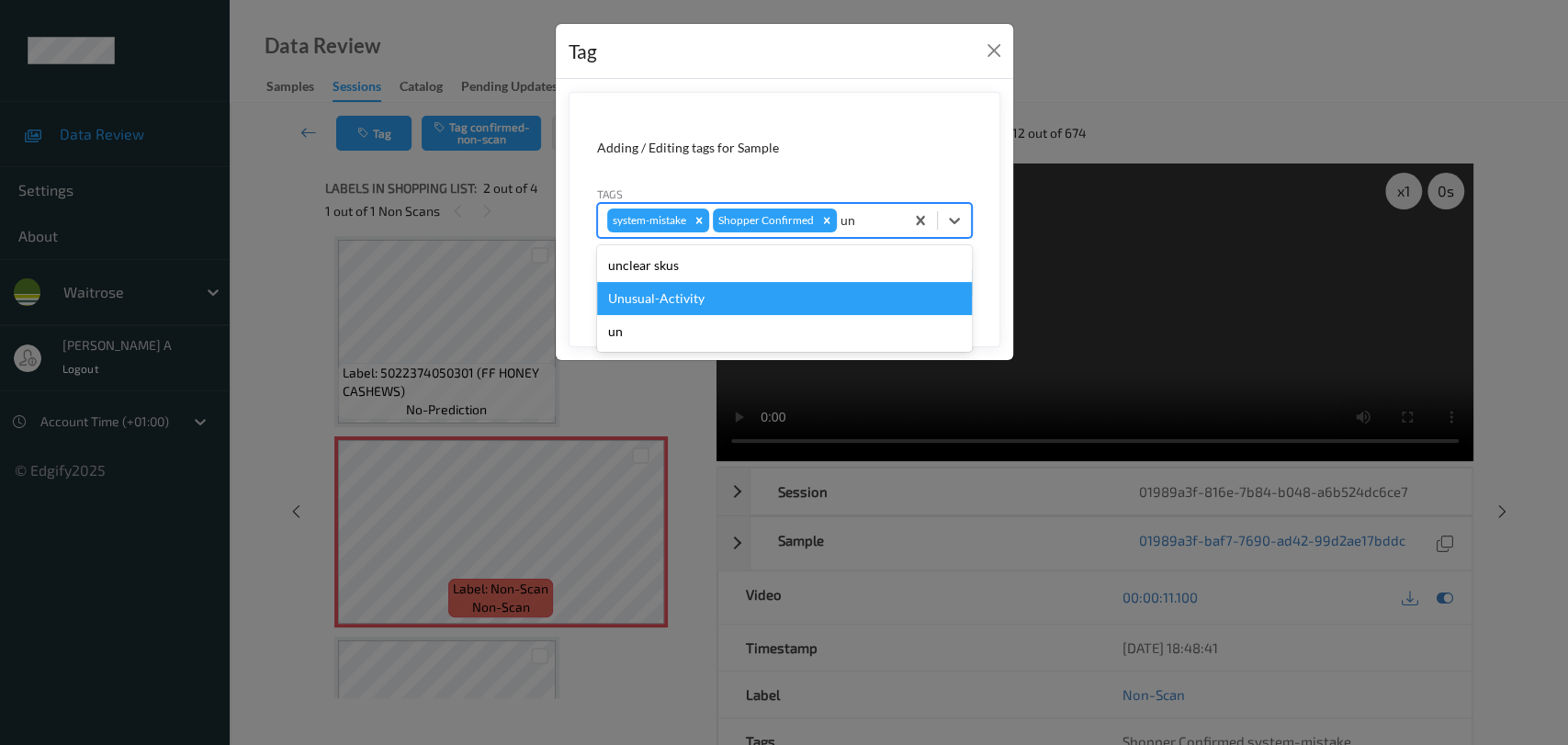
click at [695, 301] on div "Unusual-Activity" at bounding box center [784, 298] width 375 height 33
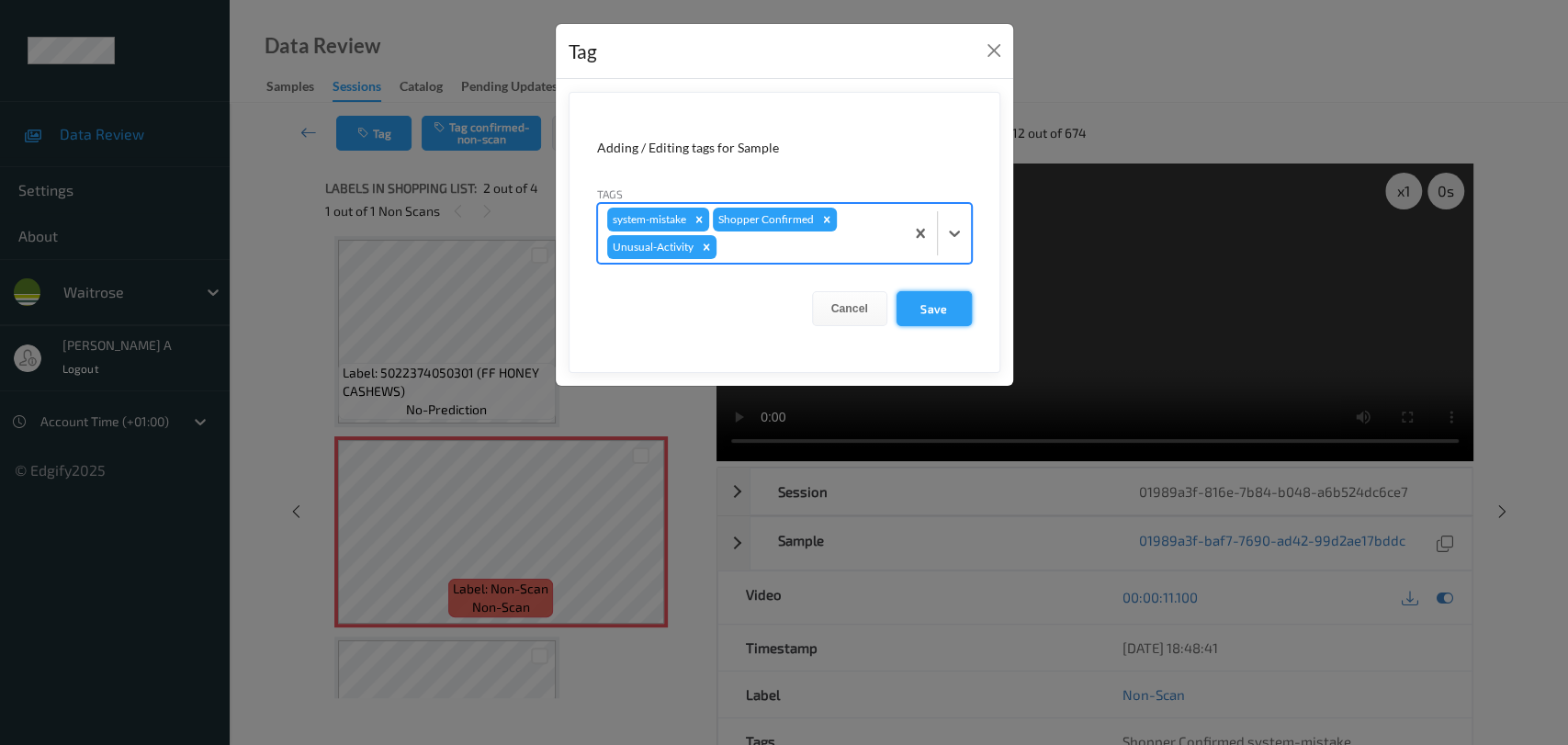
click at [933, 314] on button "Save" at bounding box center [934, 309] width 75 height 35
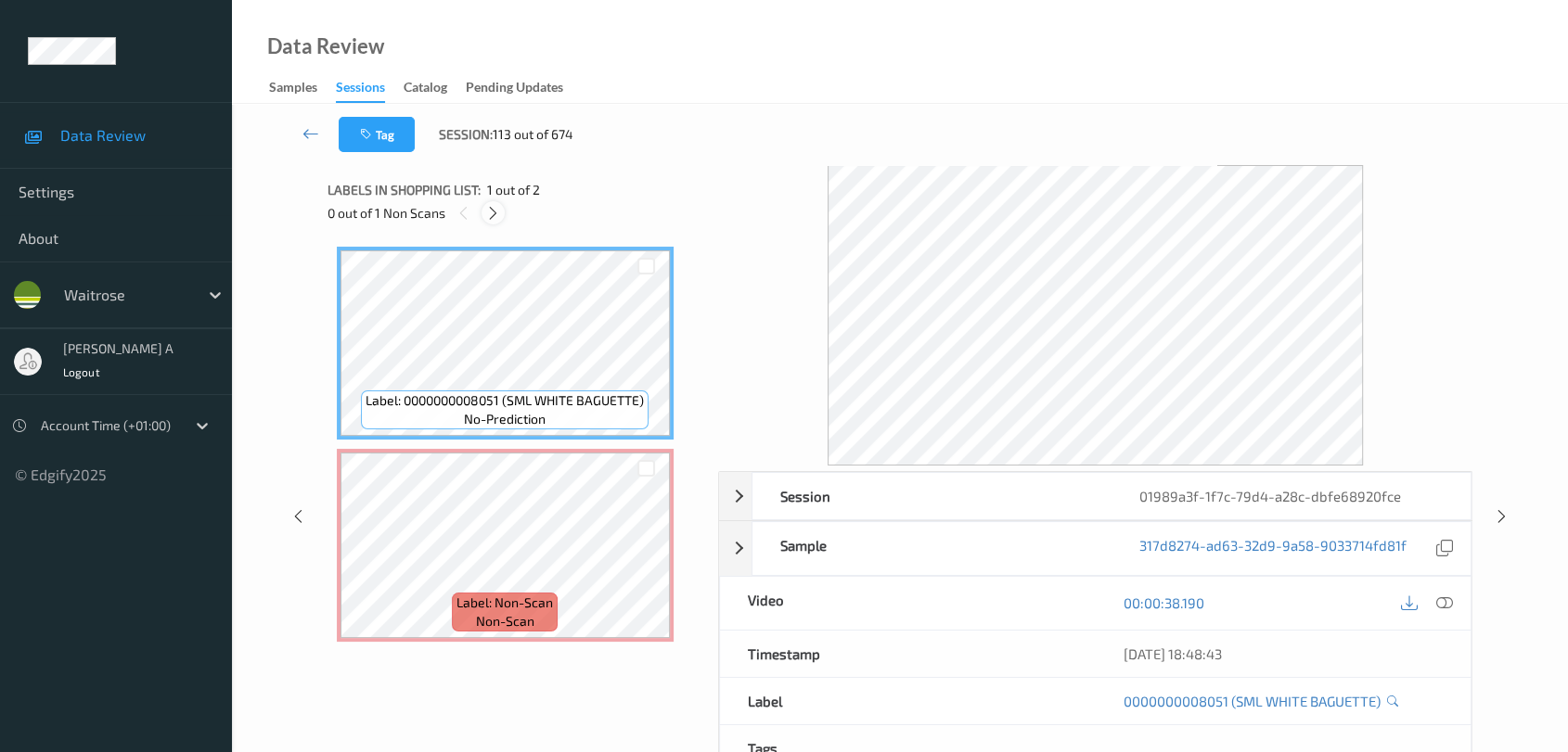
click at [492, 219] on icon at bounding box center [493, 213] width 16 height 17
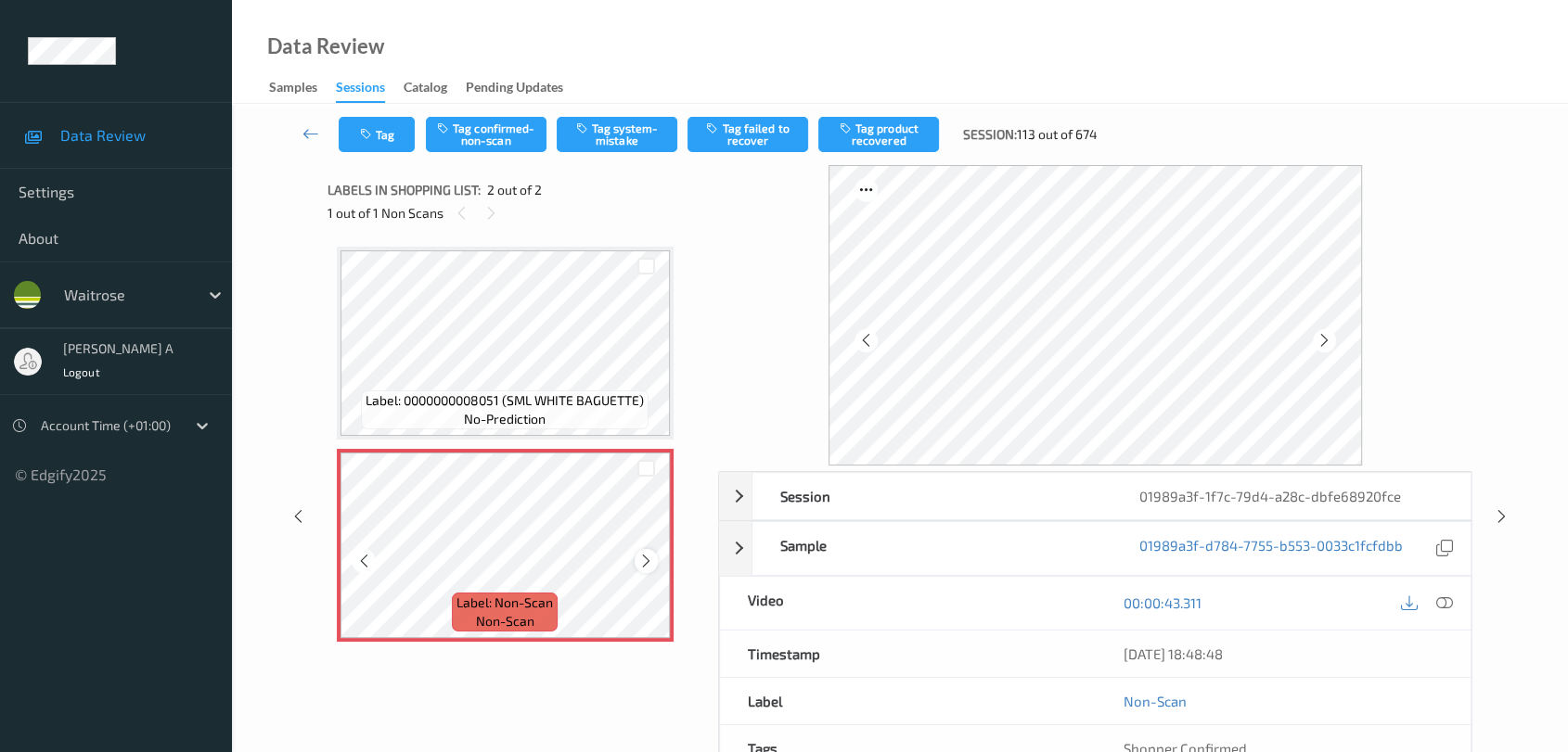
click at [647, 565] on icon at bounding box center [646, 561] width 16 height 17
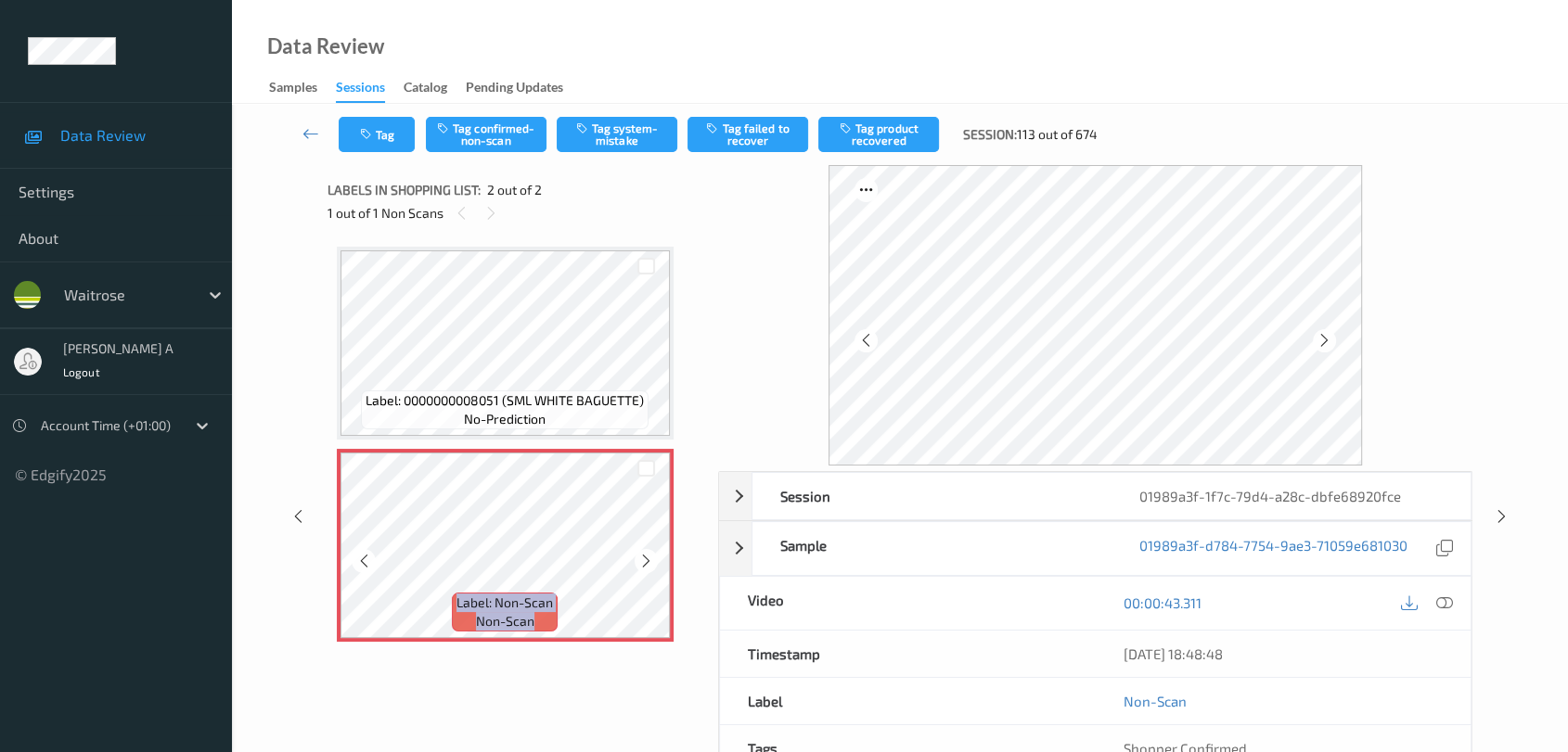
click at [647, 565] on icon at bounding box center [646, 561] width 16 height 17
click at [1424, 601] on icon at bounding box center [1444, 602] width 17 height 17
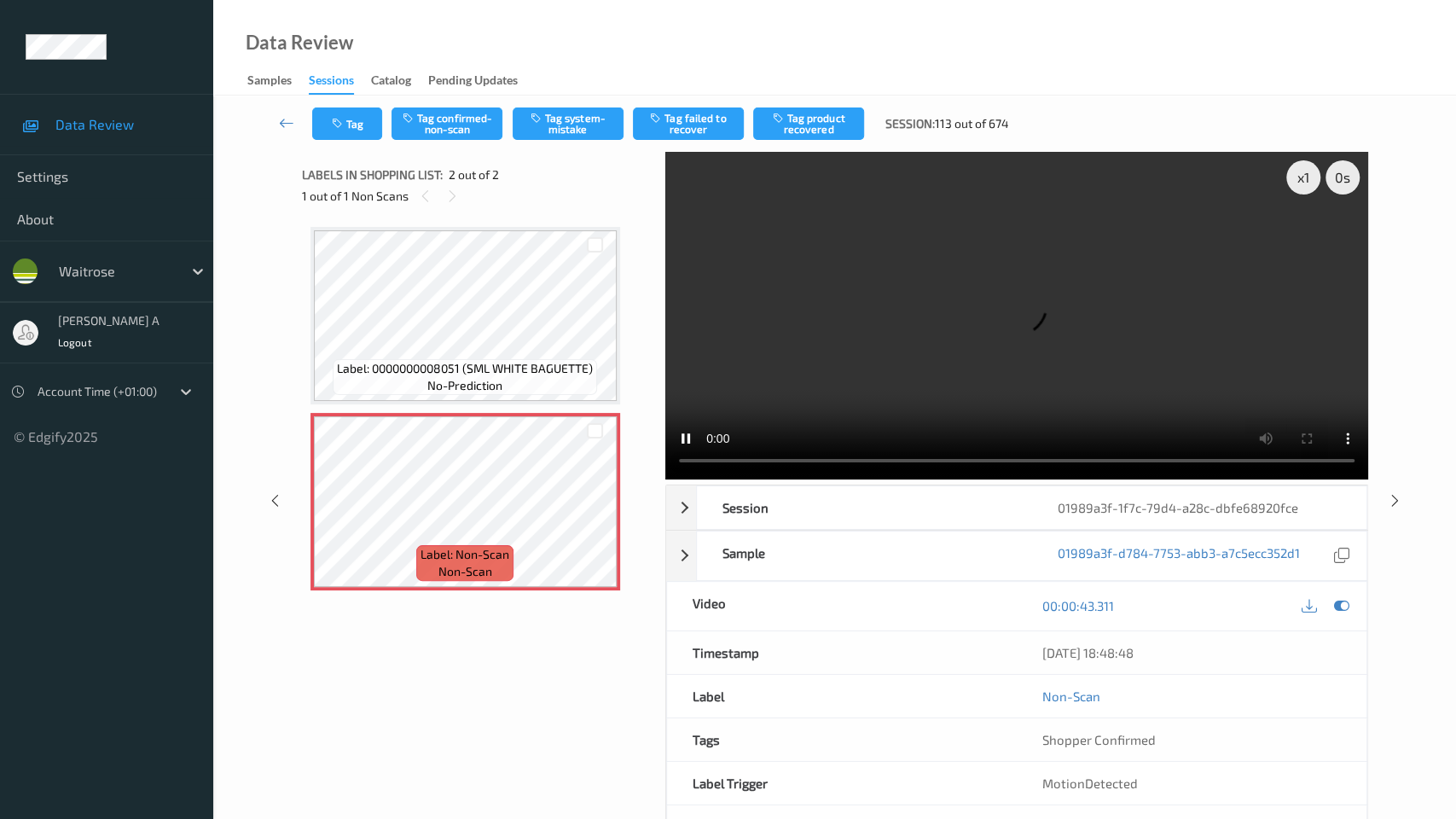
click at [665, 480] on video at bounding box center [1016, 316] width 703 height 328
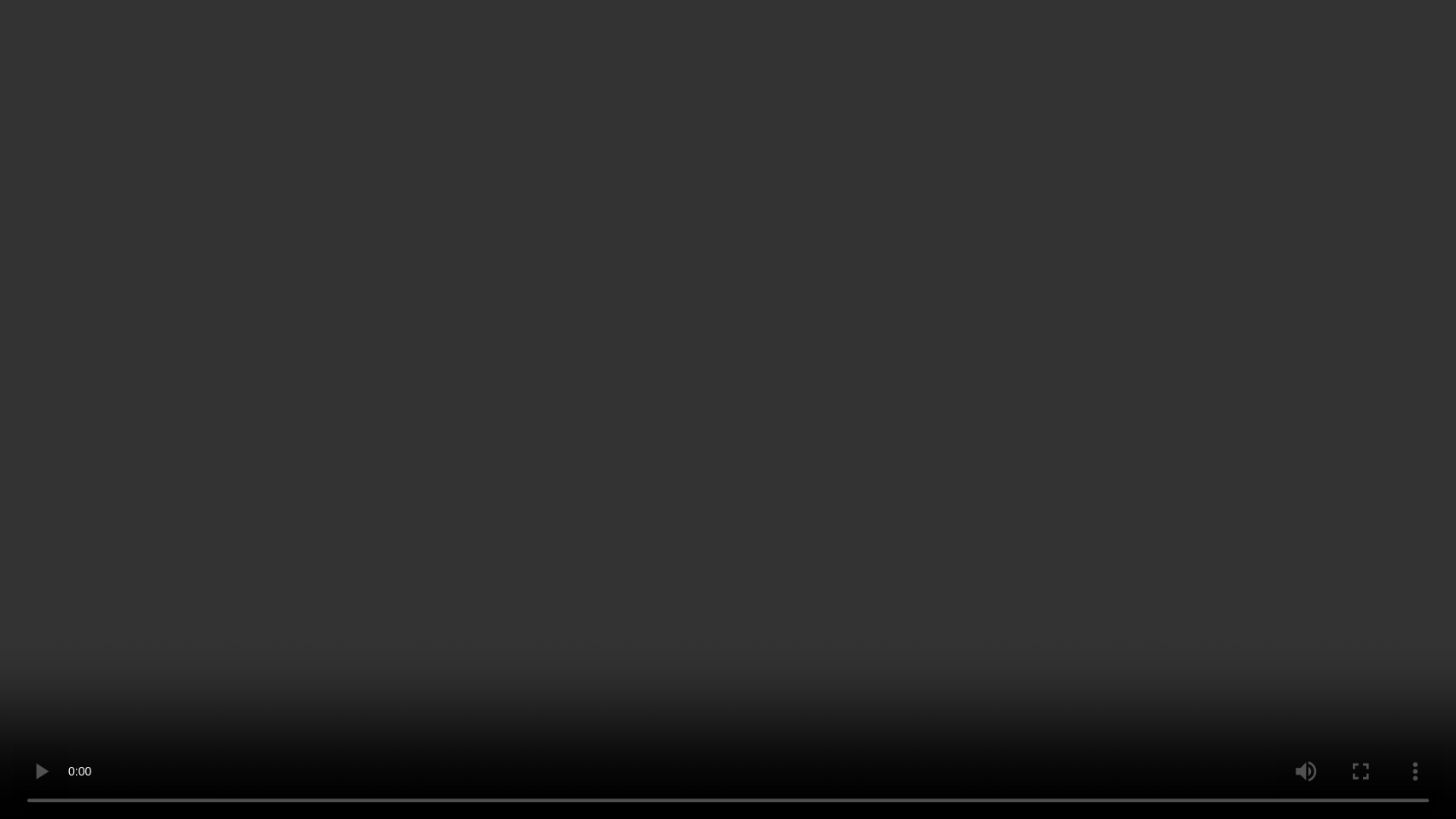
click at [423, 412] on video at bounding box center [728, 409] width 1456 height 819
click at [642, 559] on video at bounding box center [728, 409] width 1456 height 819
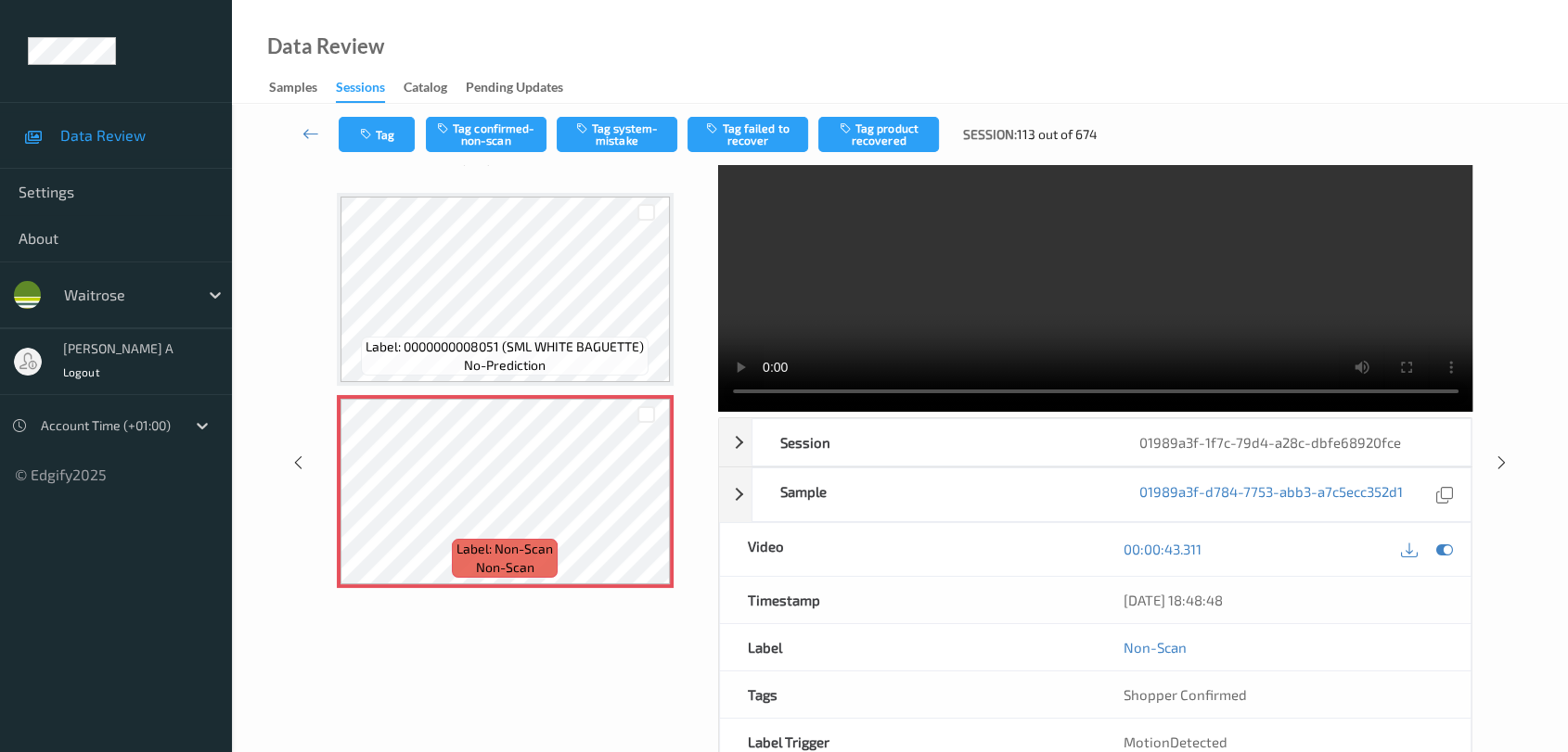
scroll to position [103, 0]
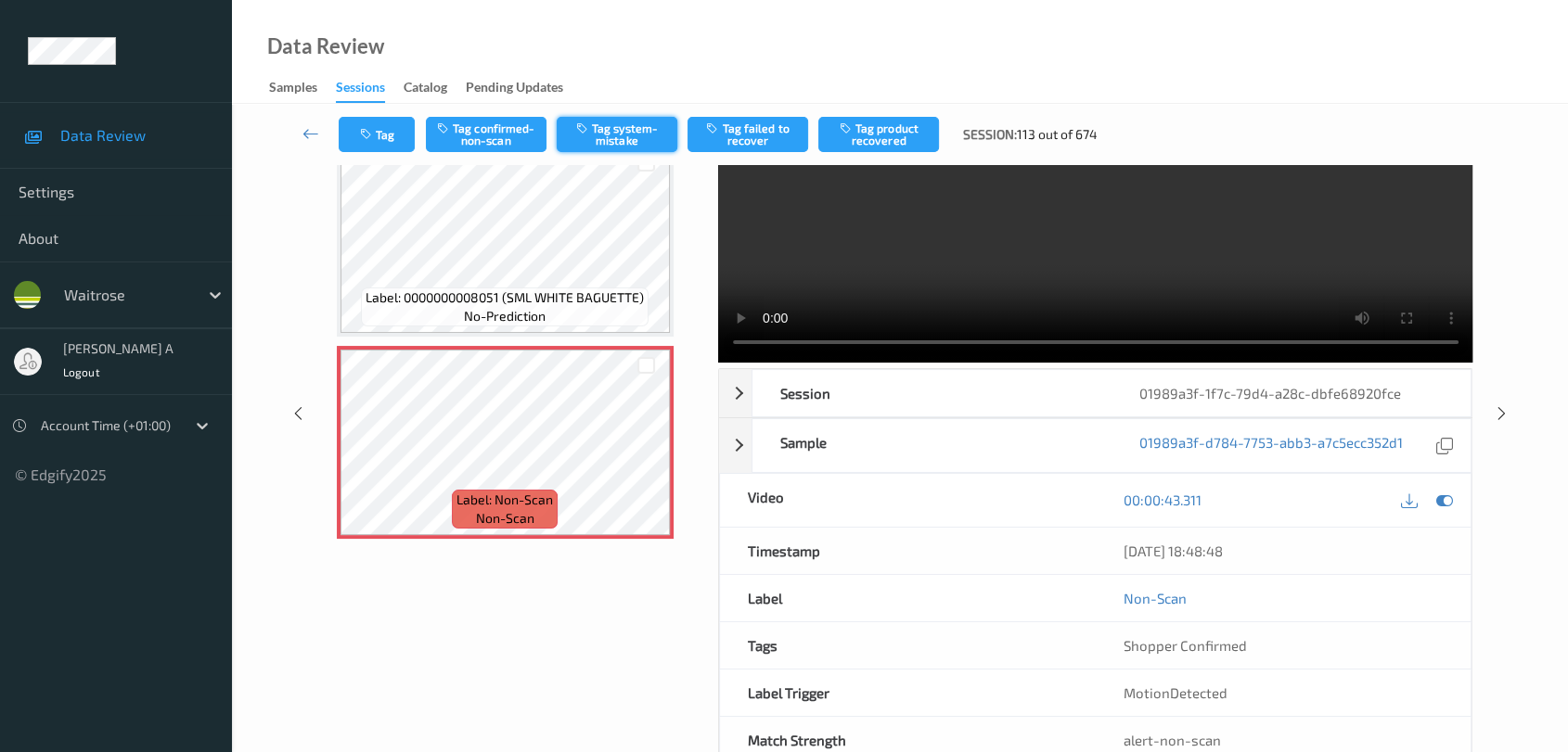
click at [594, 130] on button "Tag system-mistake" at bounding box center [617, 135] width 121 height 35
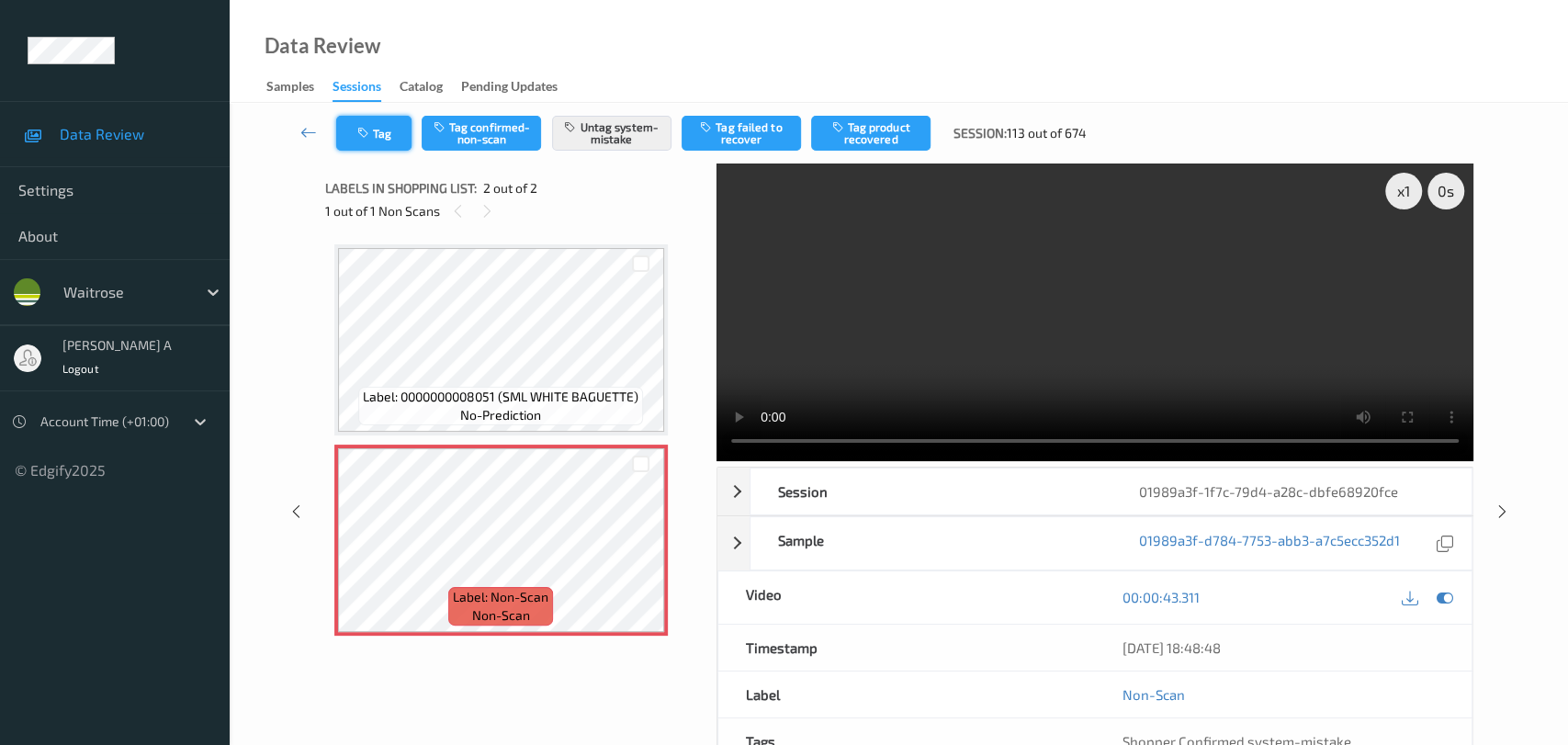
click at [372, 127] on icon "button" at bounding box center [365, 133] width 16 height 13
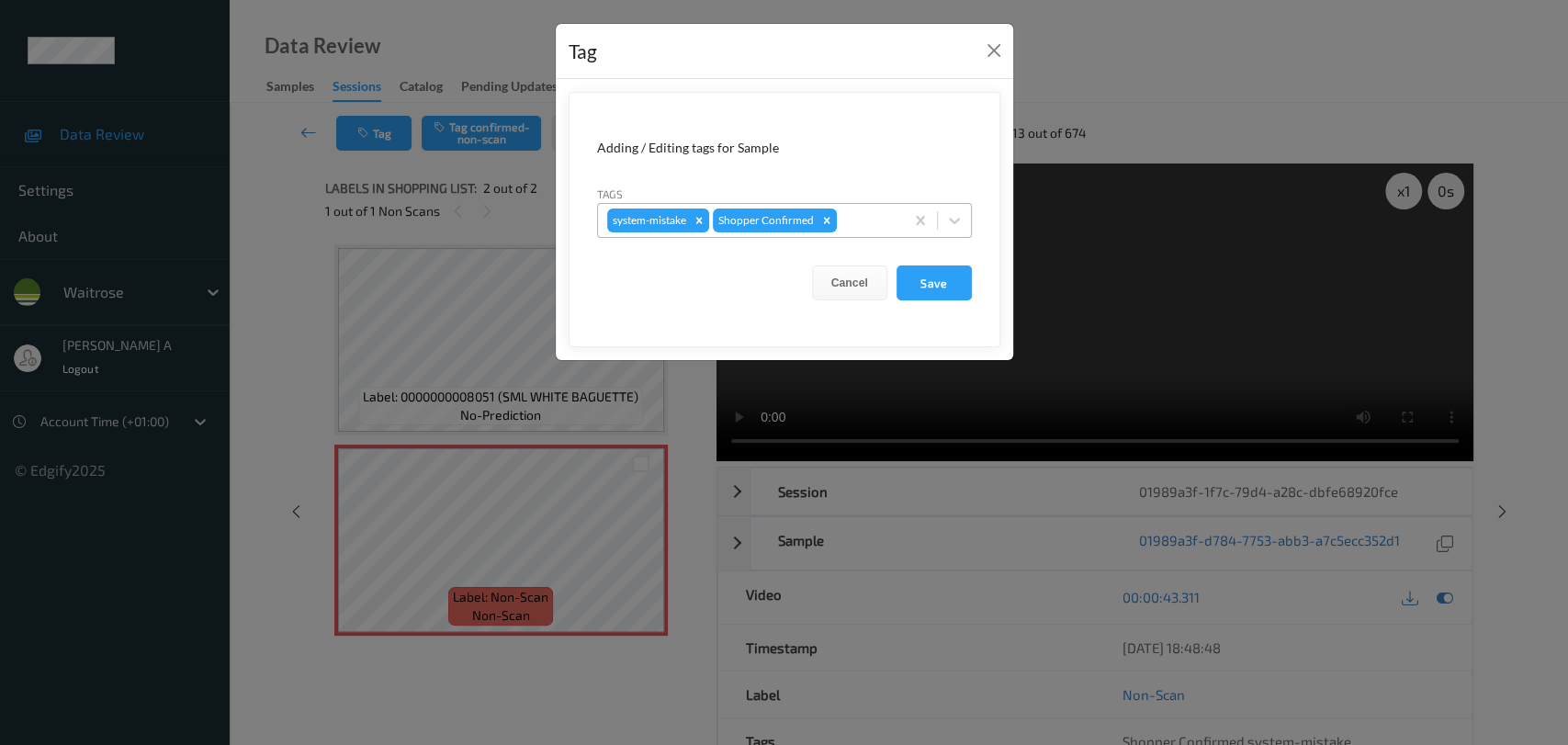
click at [874, 225] on div at bounding box center [867, 220] width 55 height 22
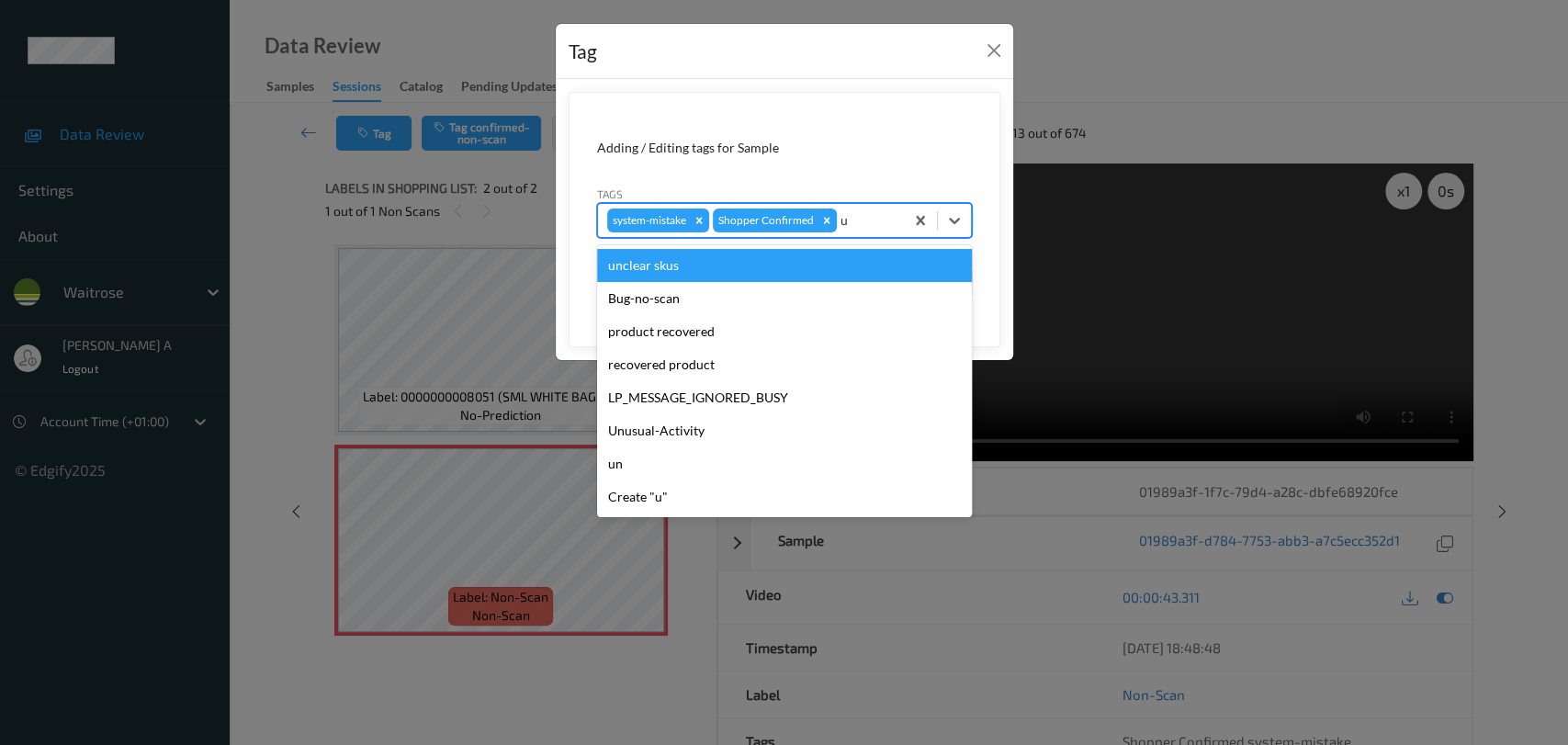
type input "un"
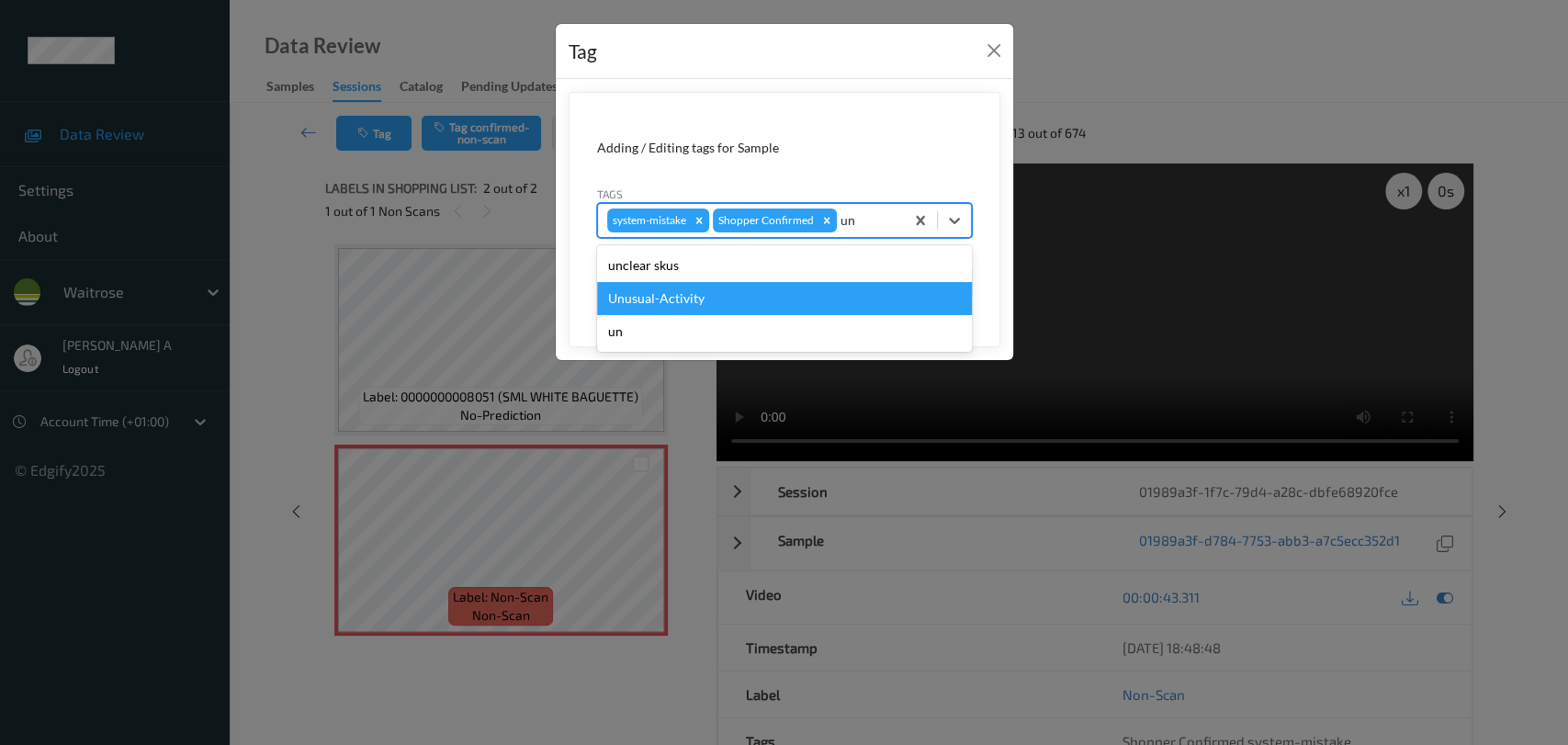
click at [795, 293] on div "Unusual-Activity" at bounding box center [784, 298] width 375 height 33
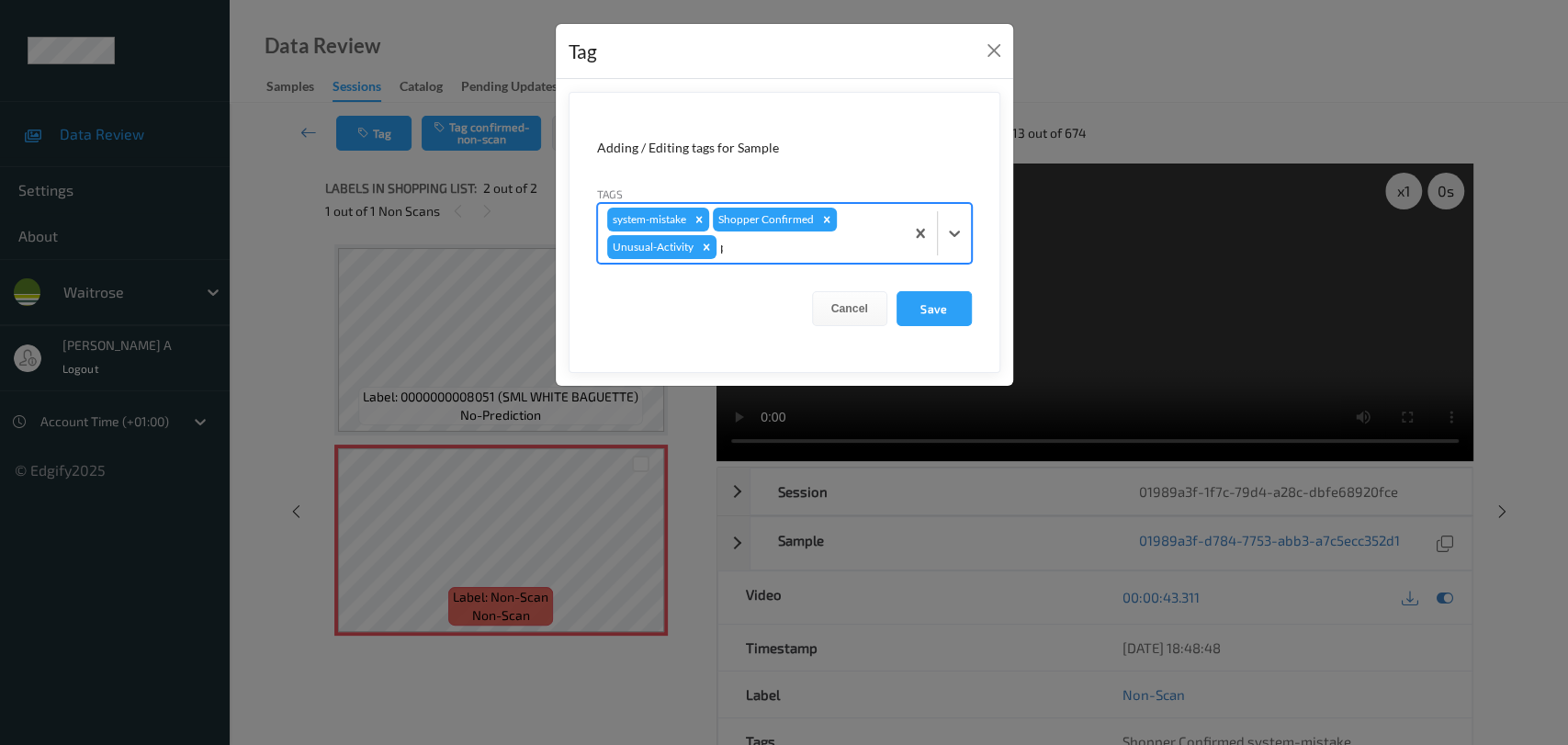
type input "pi"
click at [941, 310] on button "Save" at bounding box center [934, 309] width 75 height 35
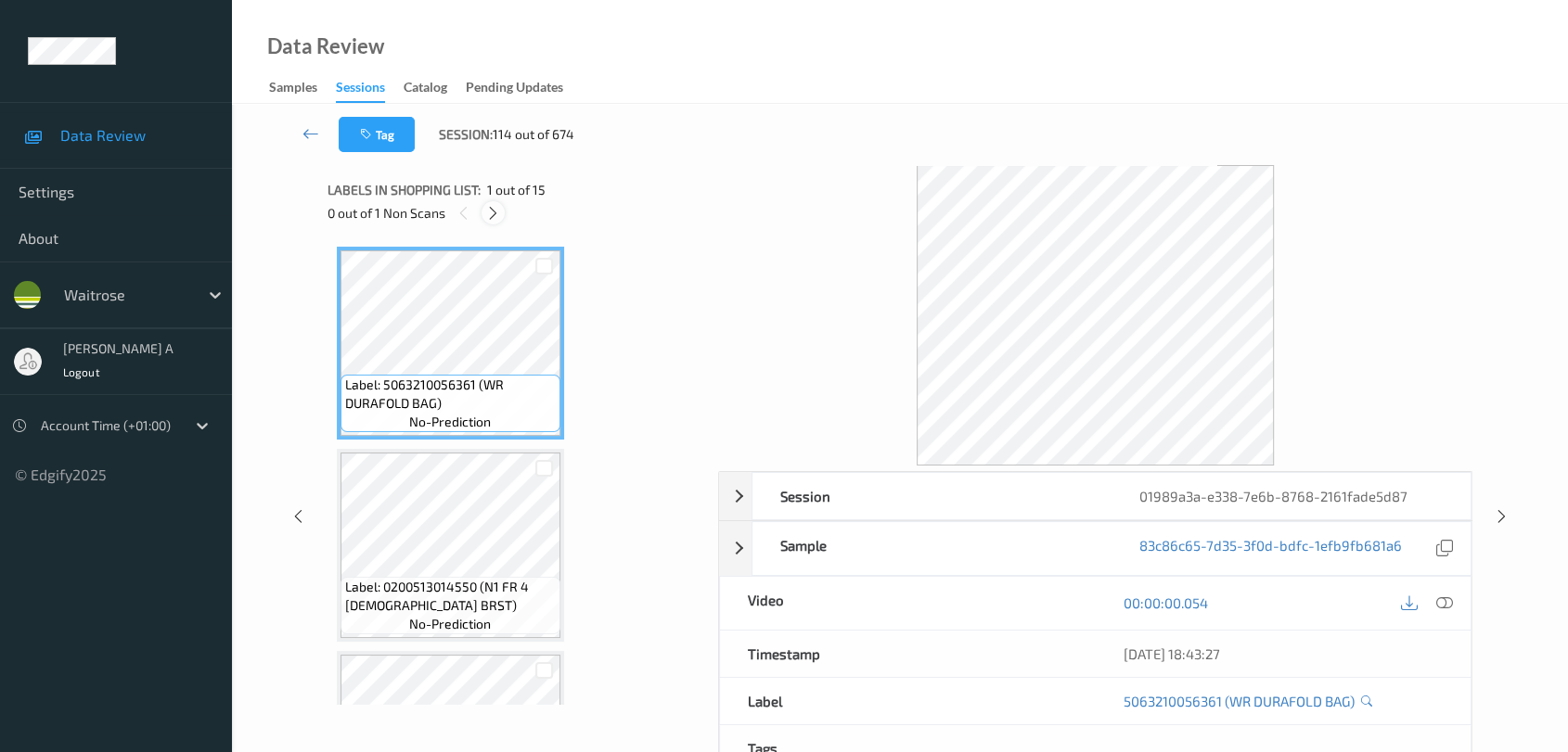
click at [496, 210] on icon at bounding box center [493, 213] width 16 height 17
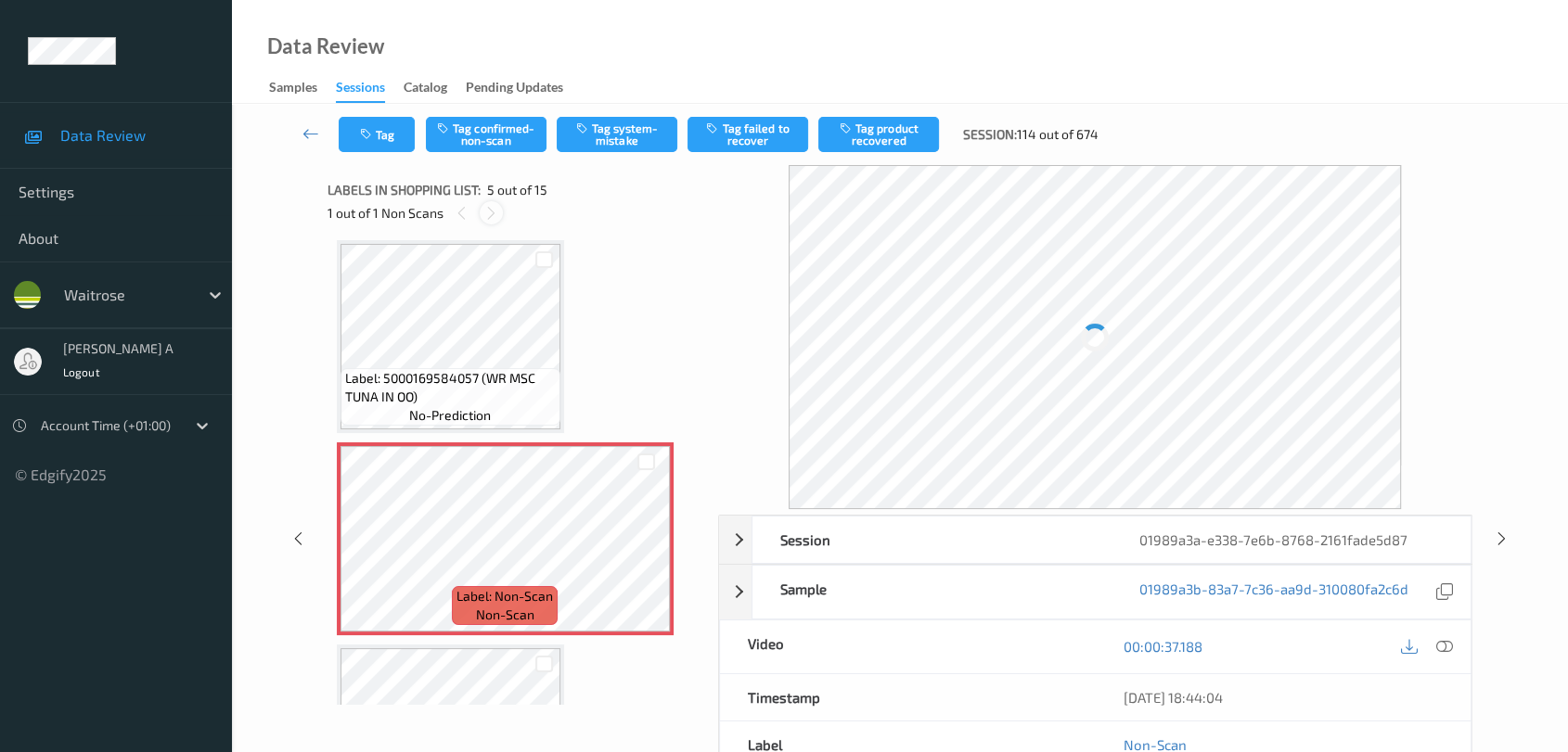
click at [496, 210] on icon at bounding box center [491, 213] width 16 height 17
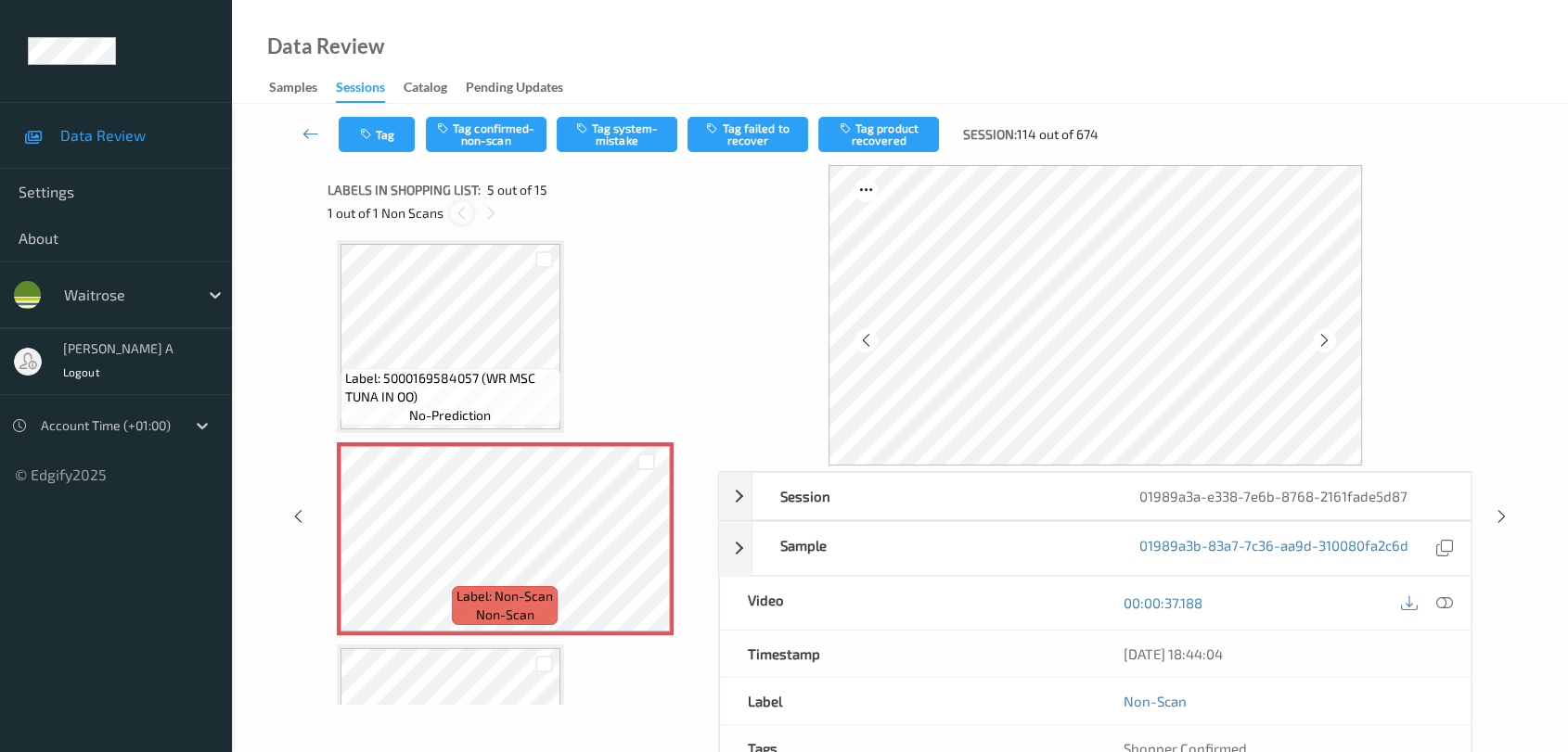
click at [455, 211] on icon at bounding box center [462, 213] width 16 height 17
click at [492, 212] on icon at bounding box center [491, 213] width 16 height 17
click at [455, 216] on icon at bounding box center [462, 213] width 16 height 17
click at [498, 213] on div at bounding box center [491, 214] width 24 height 24
click at [646, 546] on icon at bounding box center [646, 554] width 16 height 17
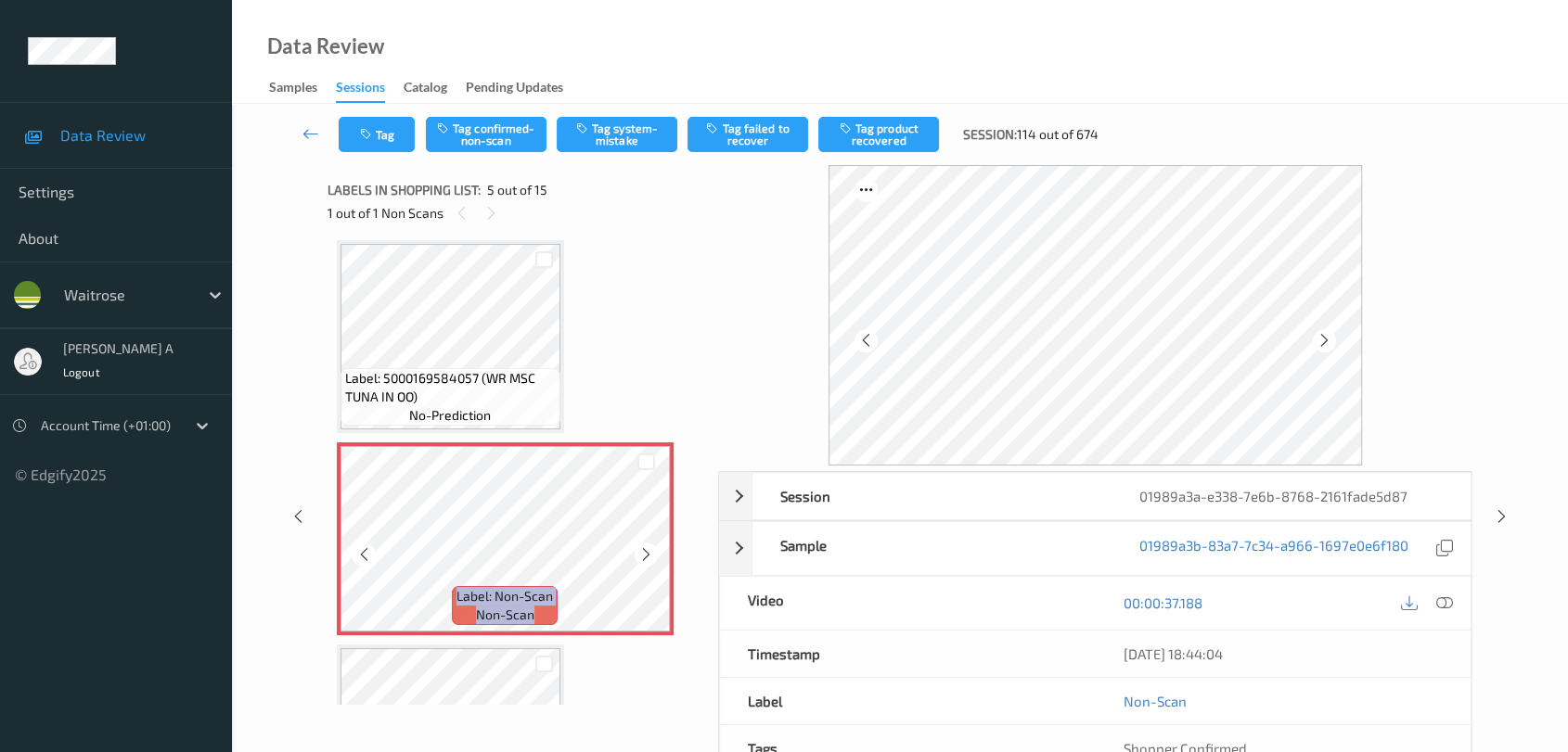
click at [646, 546] on icon at bounding box center [646, 554] width 16 height 17
click at [1424, 602] on icon at bounding box center [1444, 602] width 17 height 17
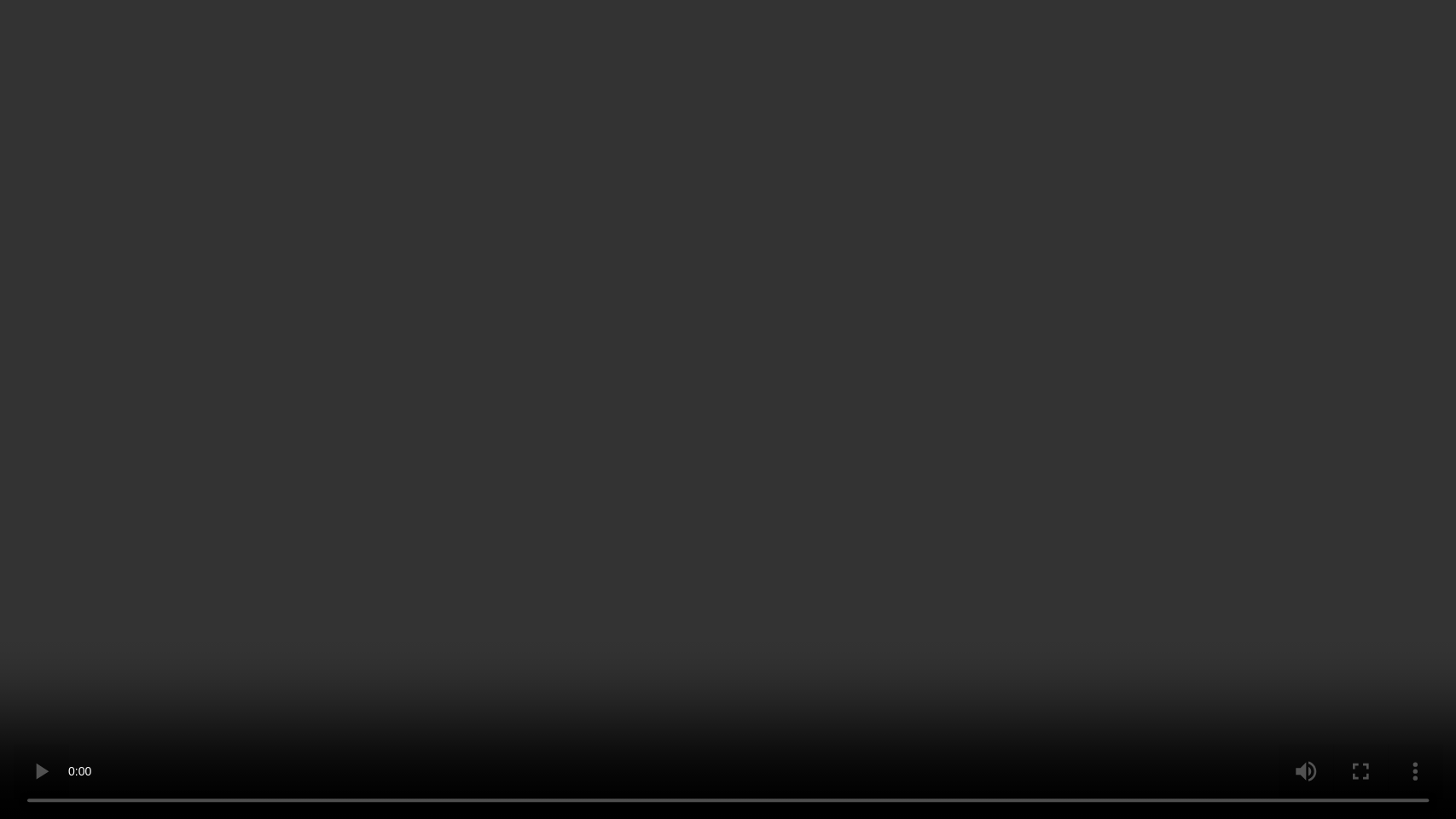
click at [803, 519] on video at bounding box center [728, 409] width 1456 height 819
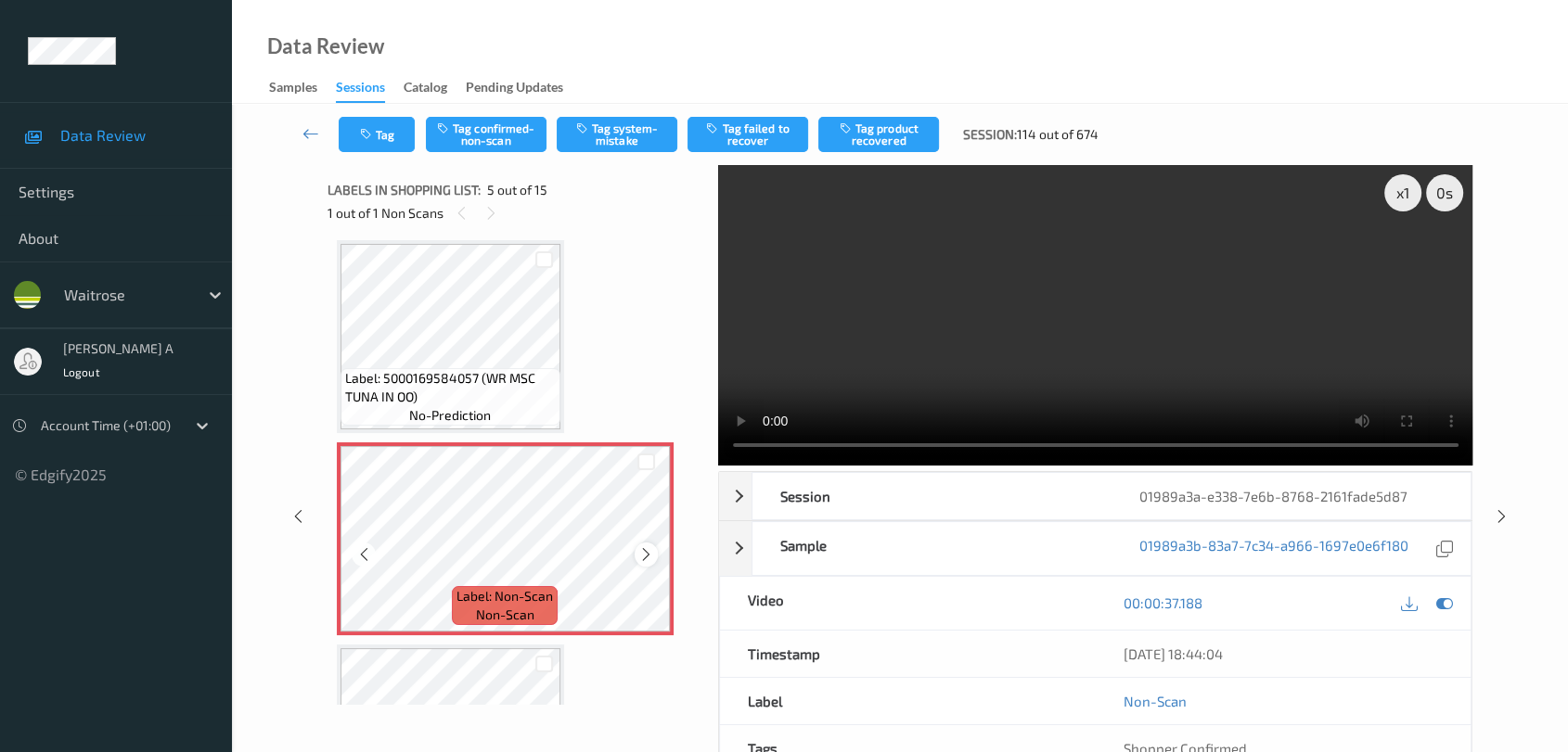
click at [643, 553] on icon at bounding box center [646, 554] width 16 height 17
click at [604, 125] on button "Tag system-mistake" at bounding box center [617, 135] width 121 height 35
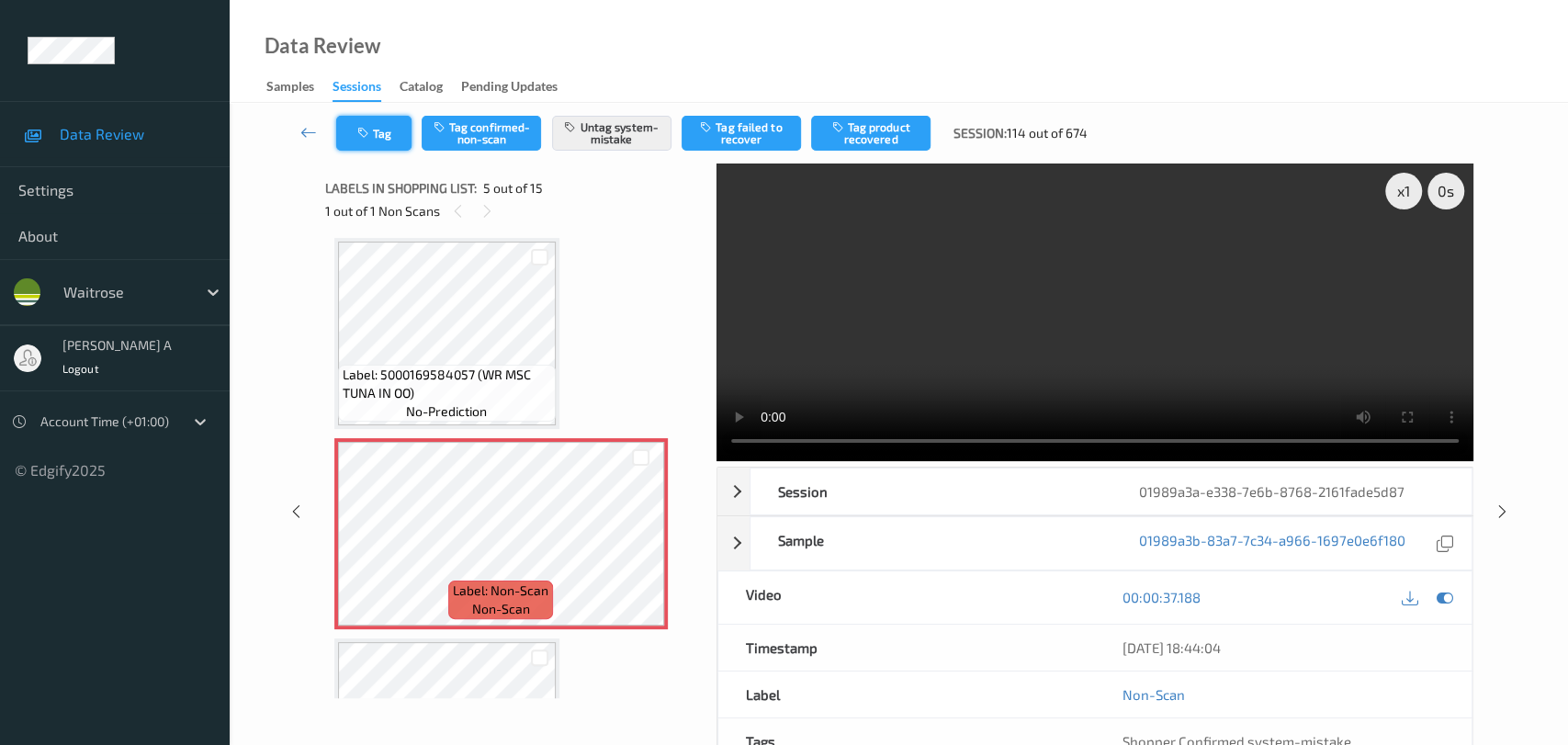
click at [375, 140] on button "Tag" at bounding box center [373, 134] width 75 height 35
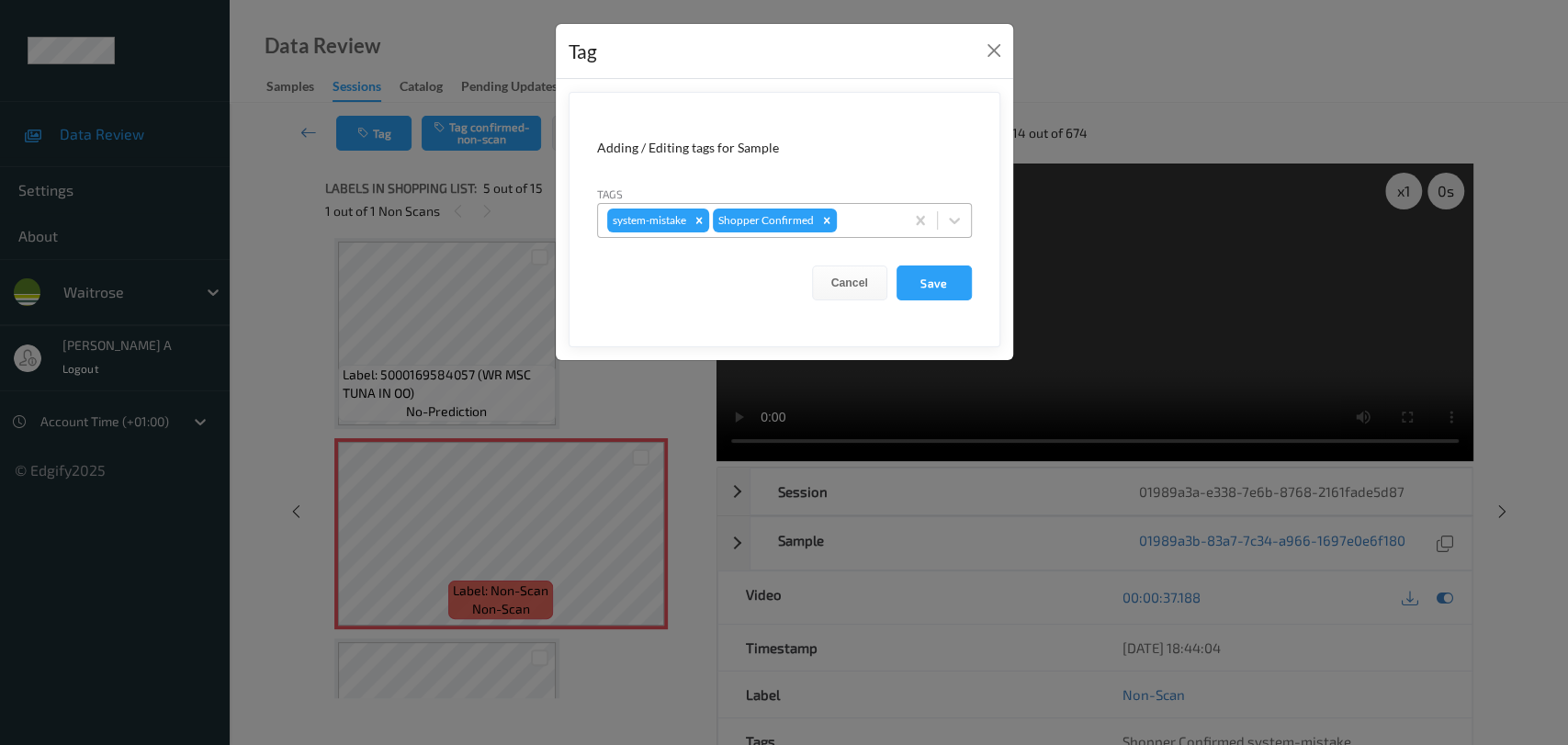
click at [862, 219] on div at bounding box center [867, 220] width 55 height 22
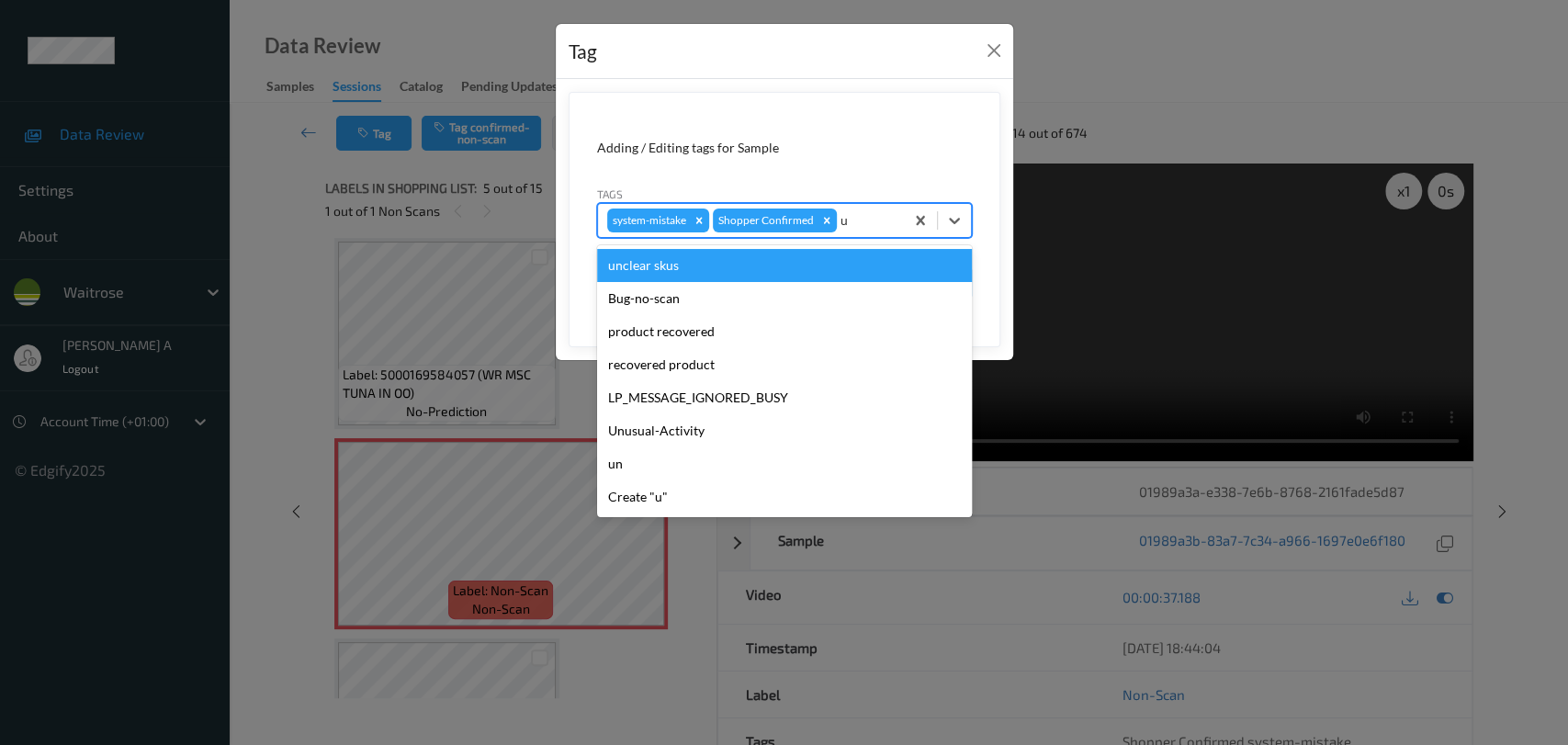
type input "un"
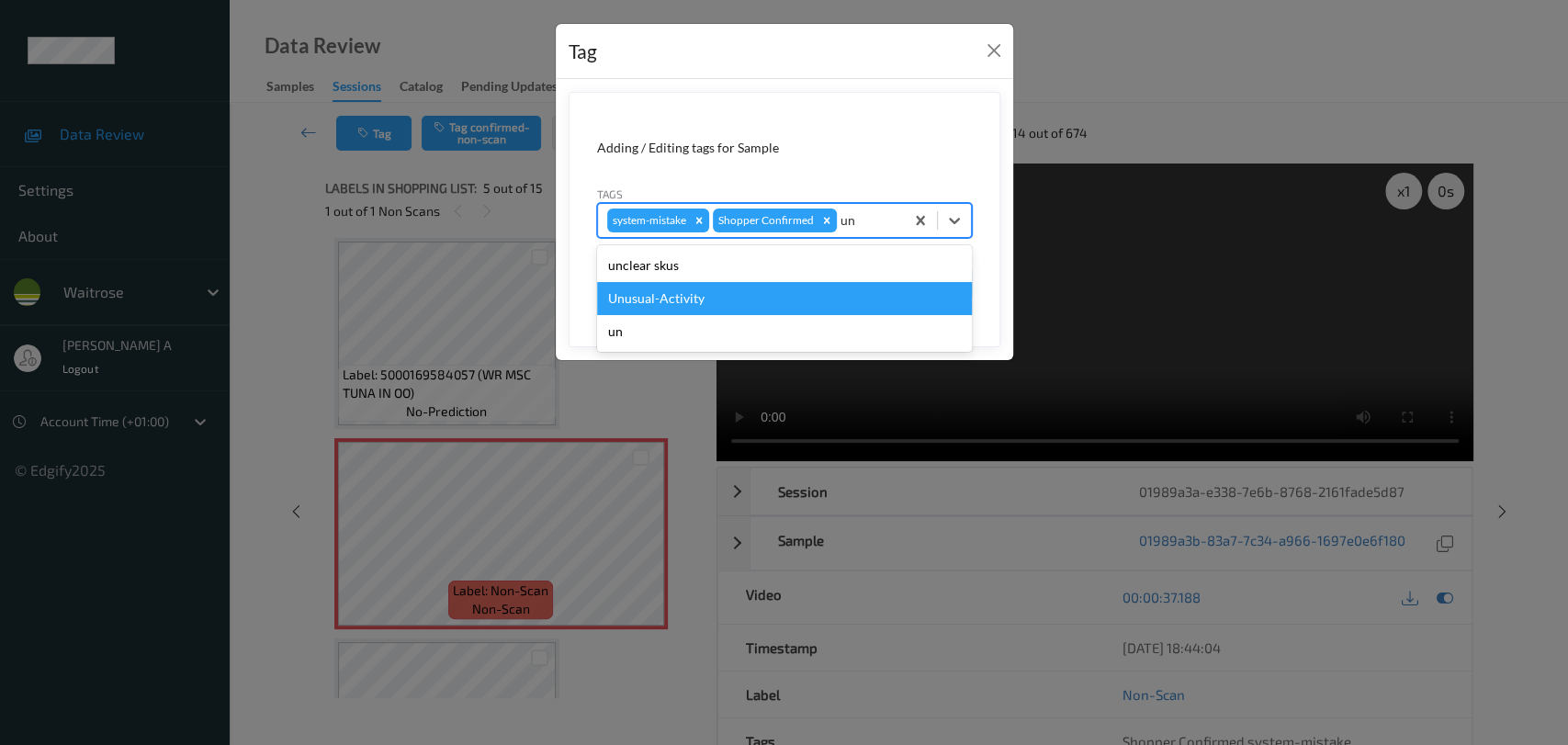
click at [740, 300] on div "Unusual-Activity" at bounding box center [784, 298] width 375 height 33
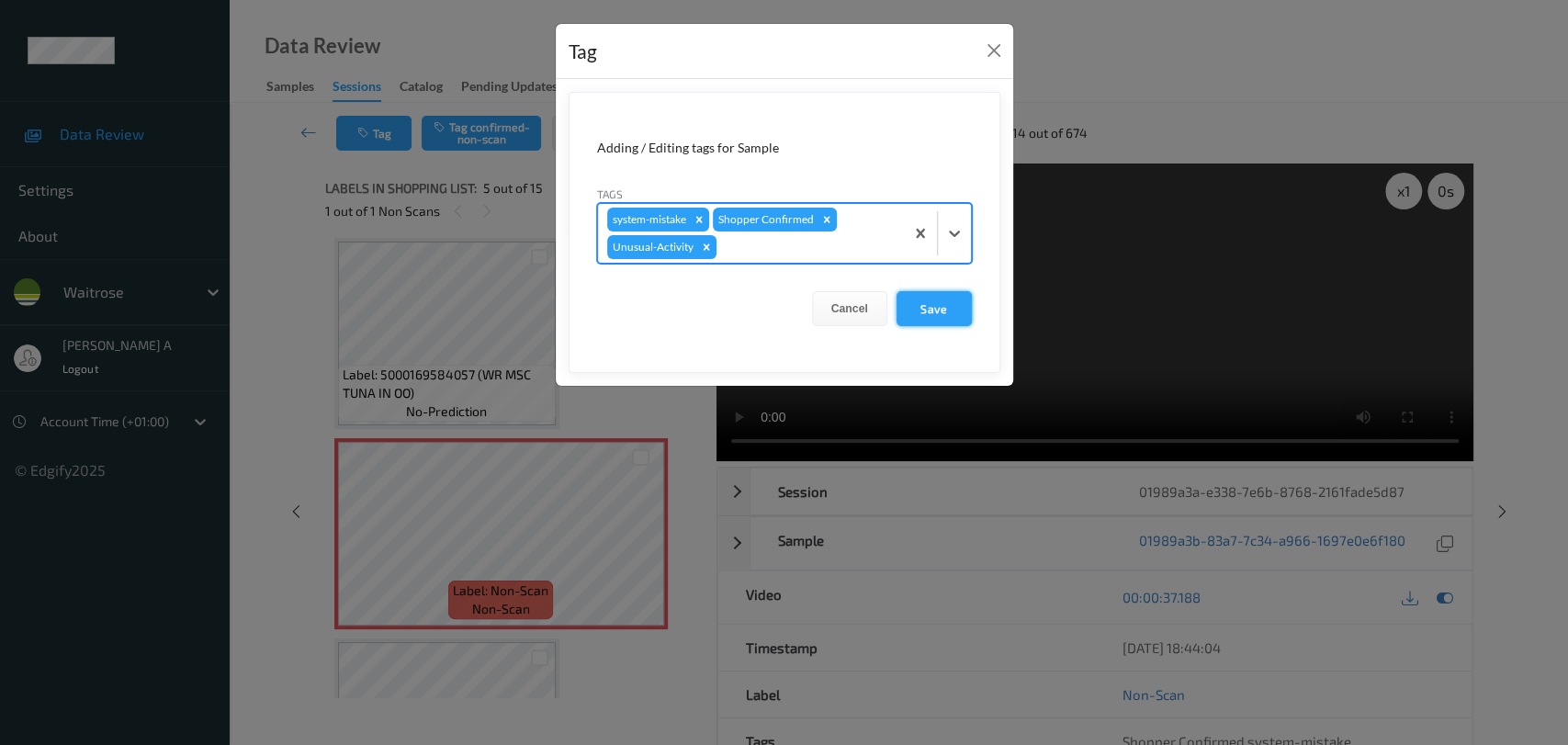
click at [942, 311] on button "Save" at bounding box center [934, 309] width 75 height 35
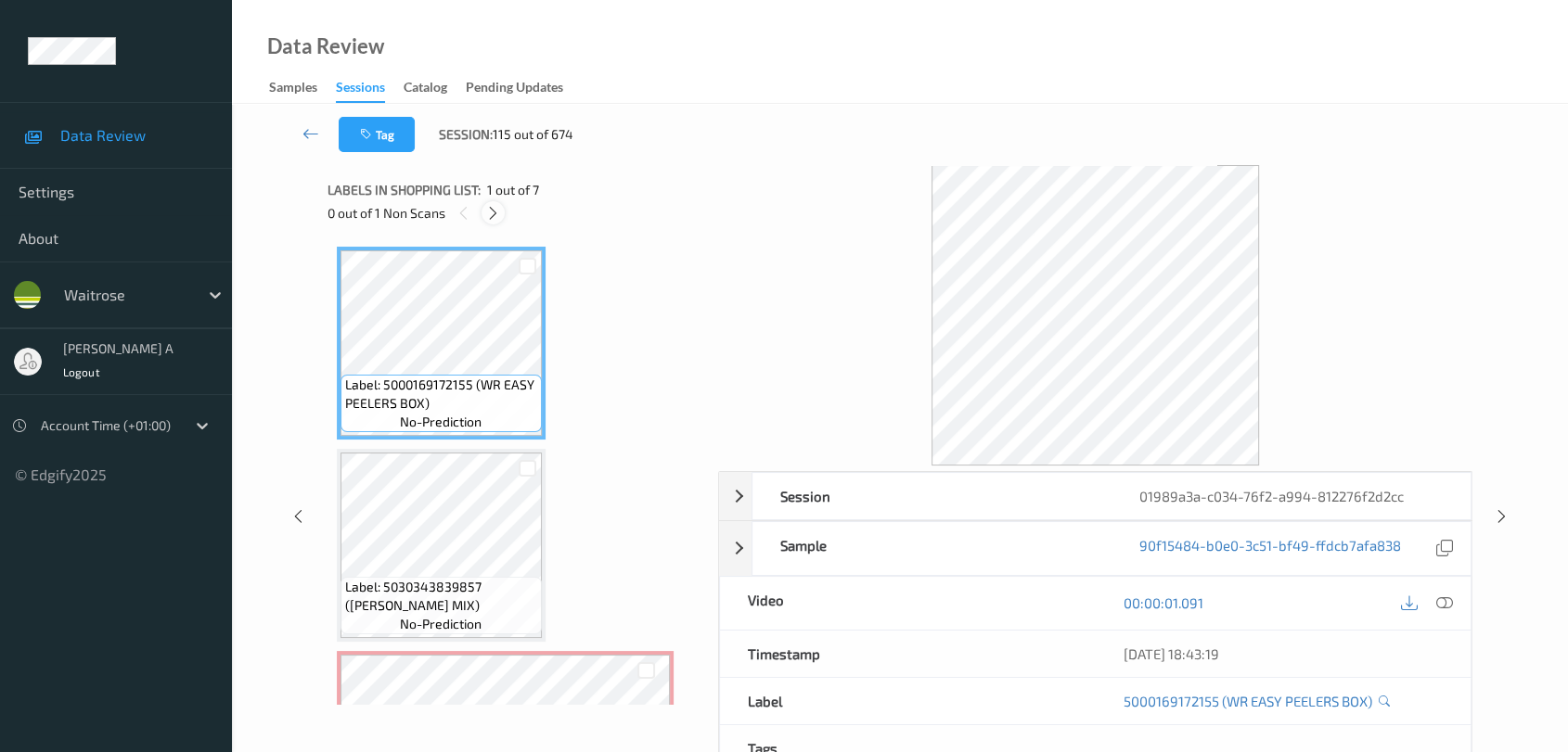
click at [495, 212] on icon at bounding box center [493, 213] width 16 height 17
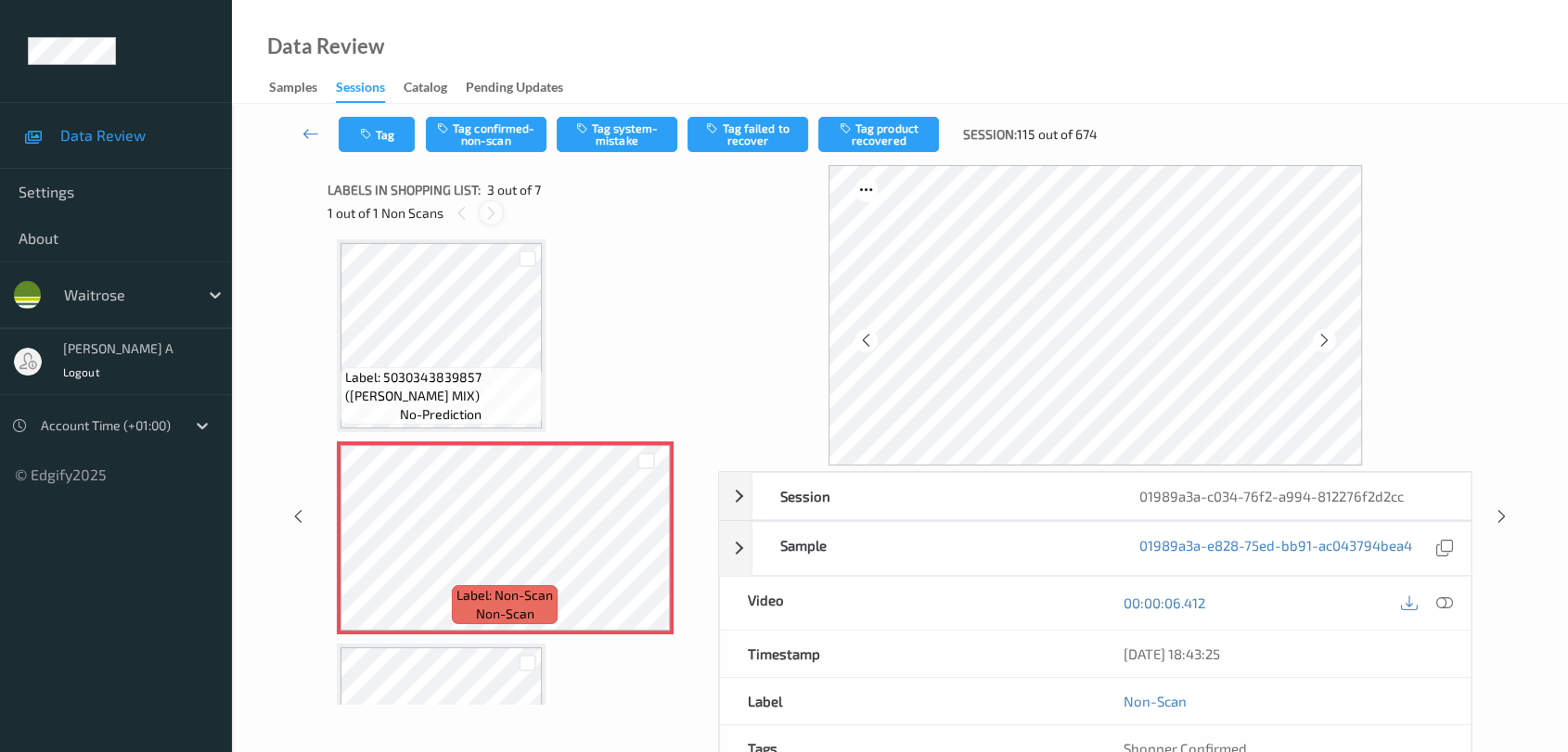
click at [488, 210] on icon at bounding box center [491, 213] width 16 height 17
click at [456, 211] on icon at bounding box center [462, 213] width 16 height 17
click at [638, 551] on icon at bounding box center [646, 553] width 16 height 17
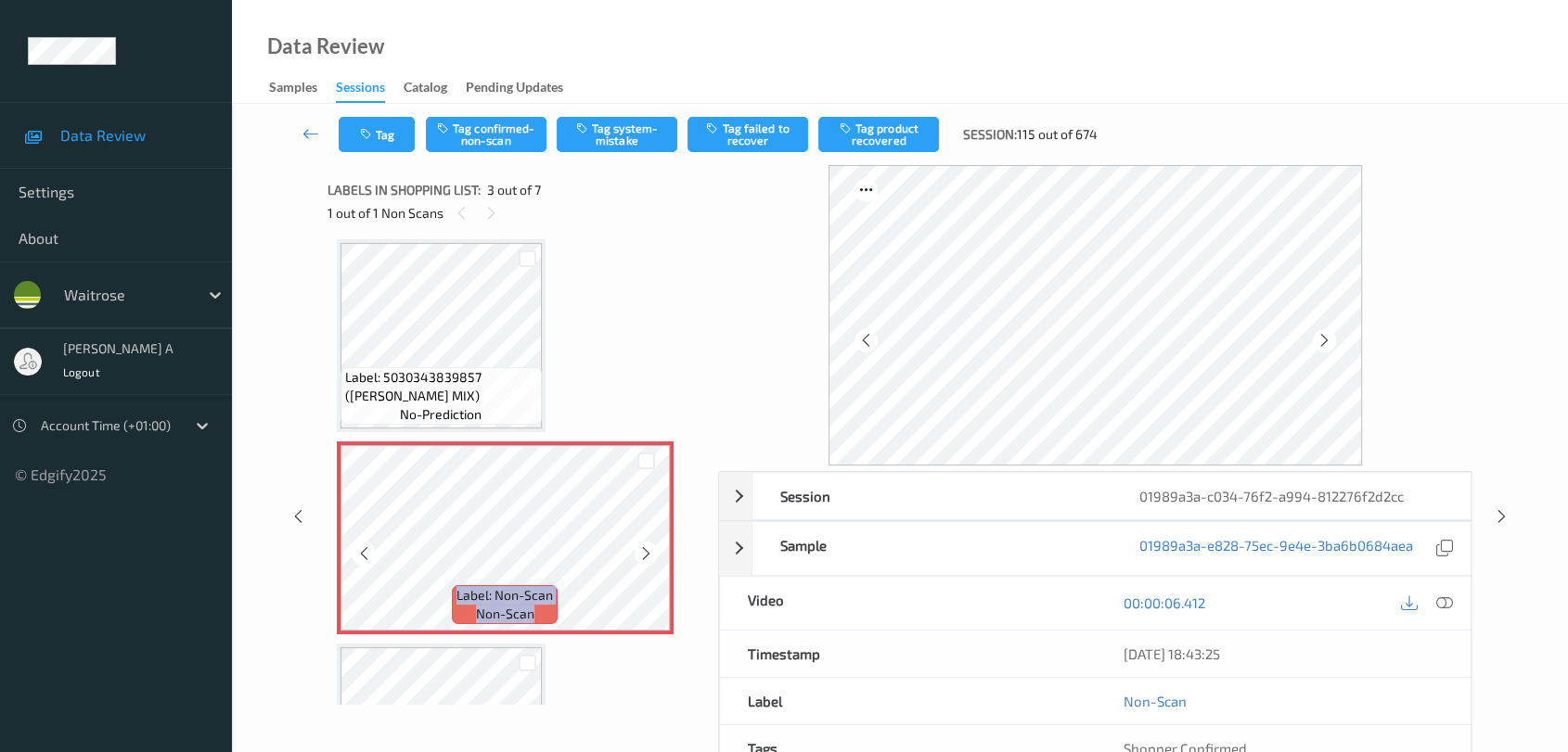
click at [638, 551] on icon at bounding box center [646, 553] width 16 height 17
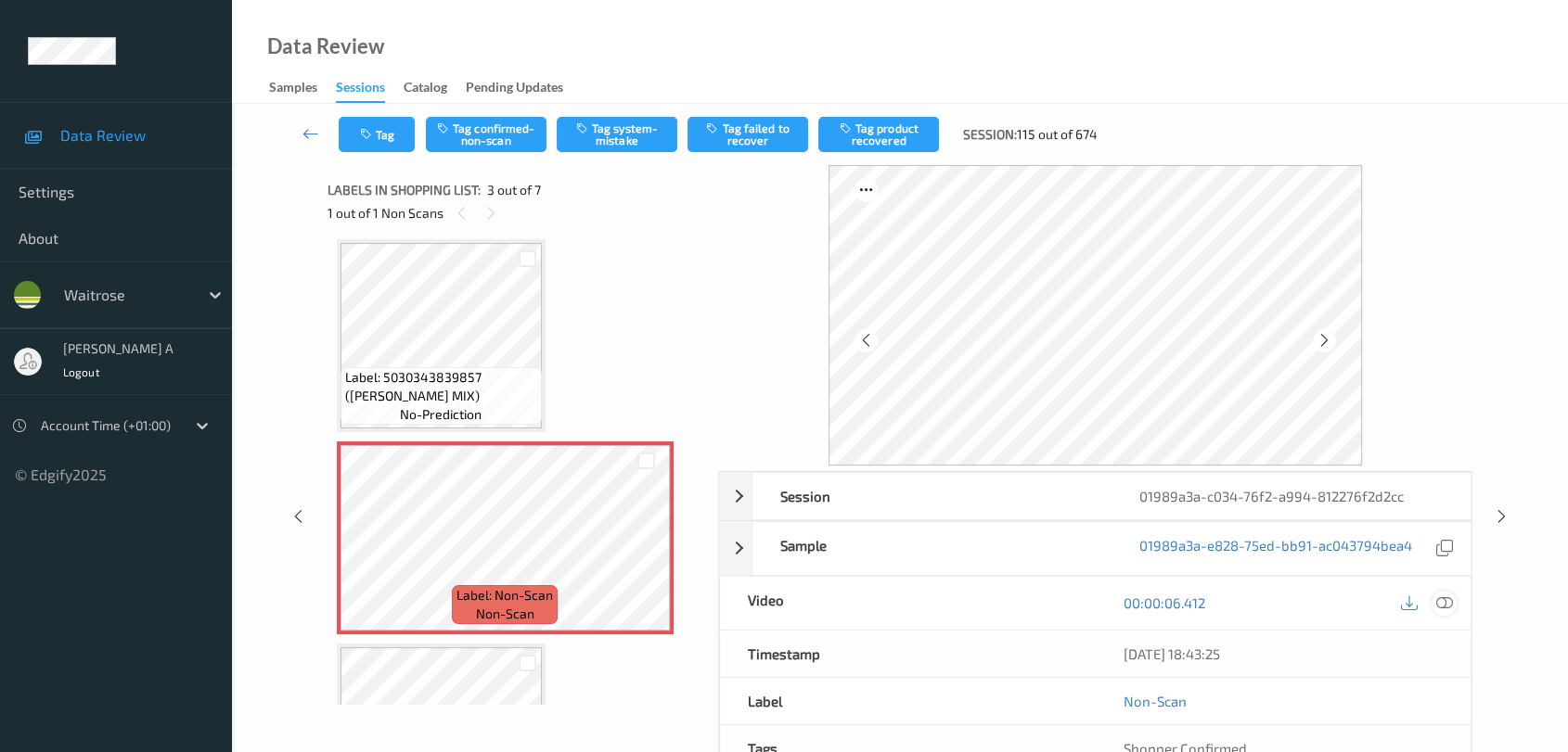
click at [1424, 605] on icon at bounding box center [1444, 602] width 17 height 17
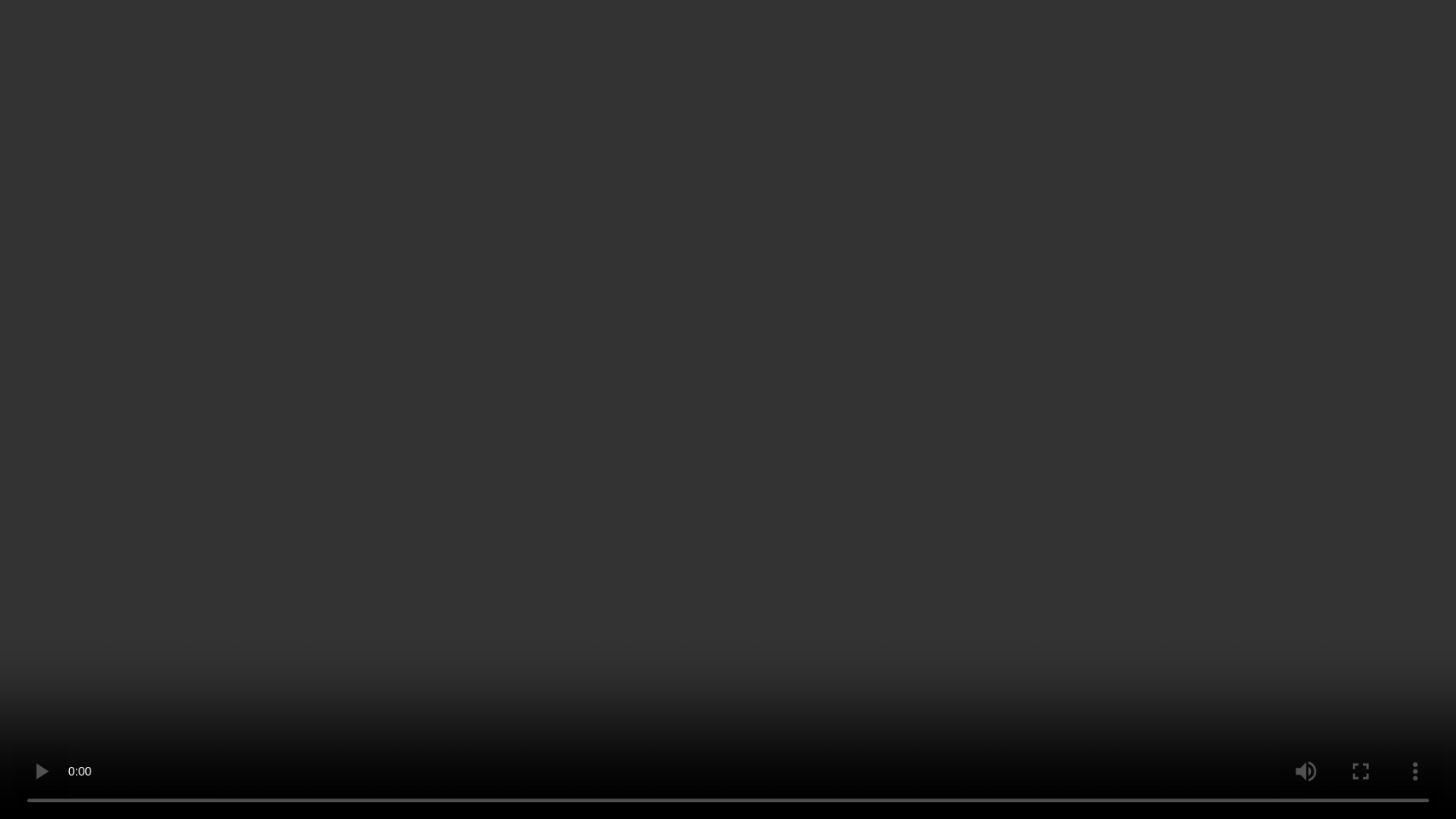
click at [670, 443] on video at bounding box center [728, 409] width 1456 height 819
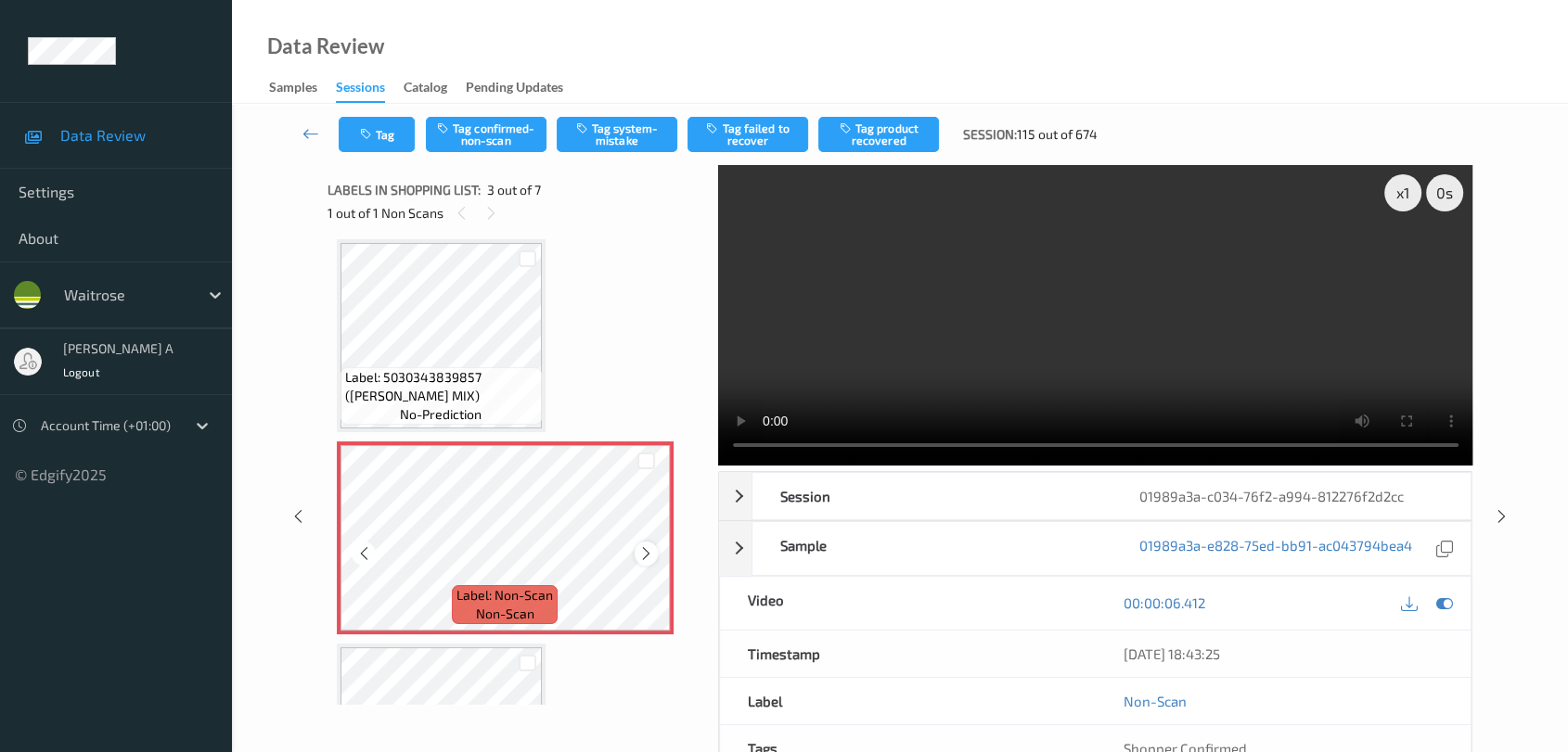
click at [640, 547] on icon at bounding box center [646, 553] width 16 height 17
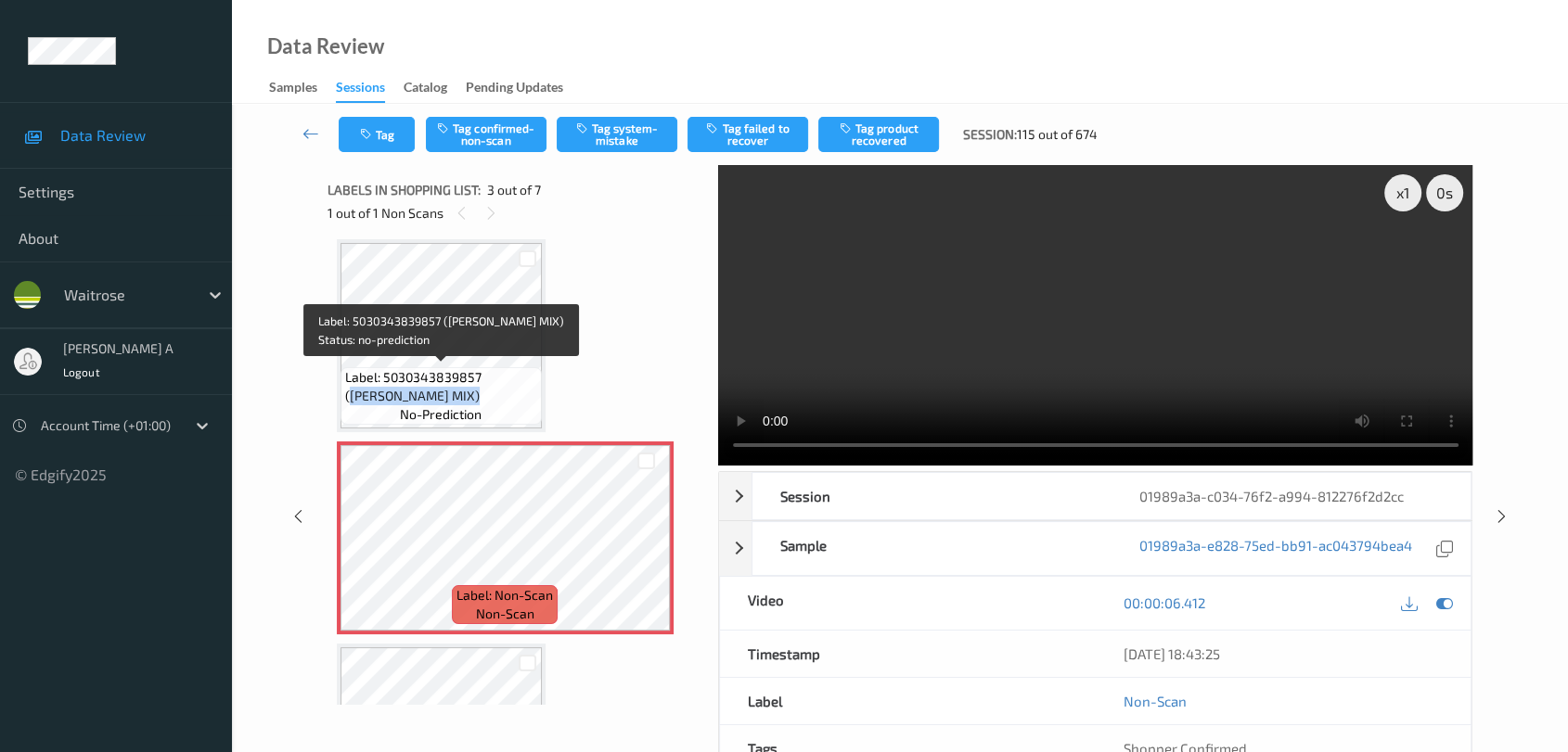
drag, startPoint x: 421, startPoint y: 390, endPoint x: 484, endPoint y: 374, distance: 65.0
click at [484, 374] on span "Label: 5030343839857 ([PERSON_NAME] MIX)" at bounding box center [441, 387] width 192 height 37
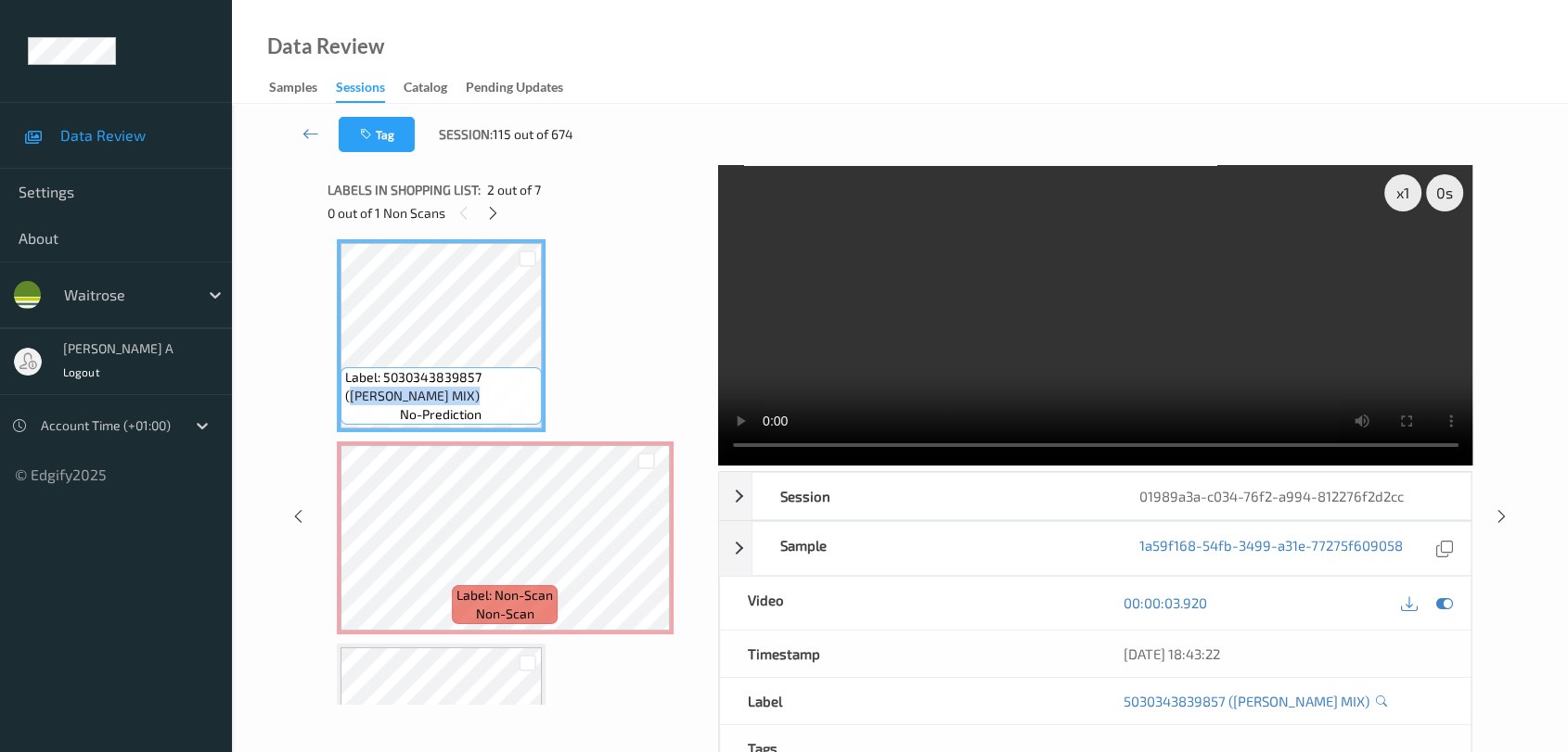
copy span "[PERSON_NAME] MIX"
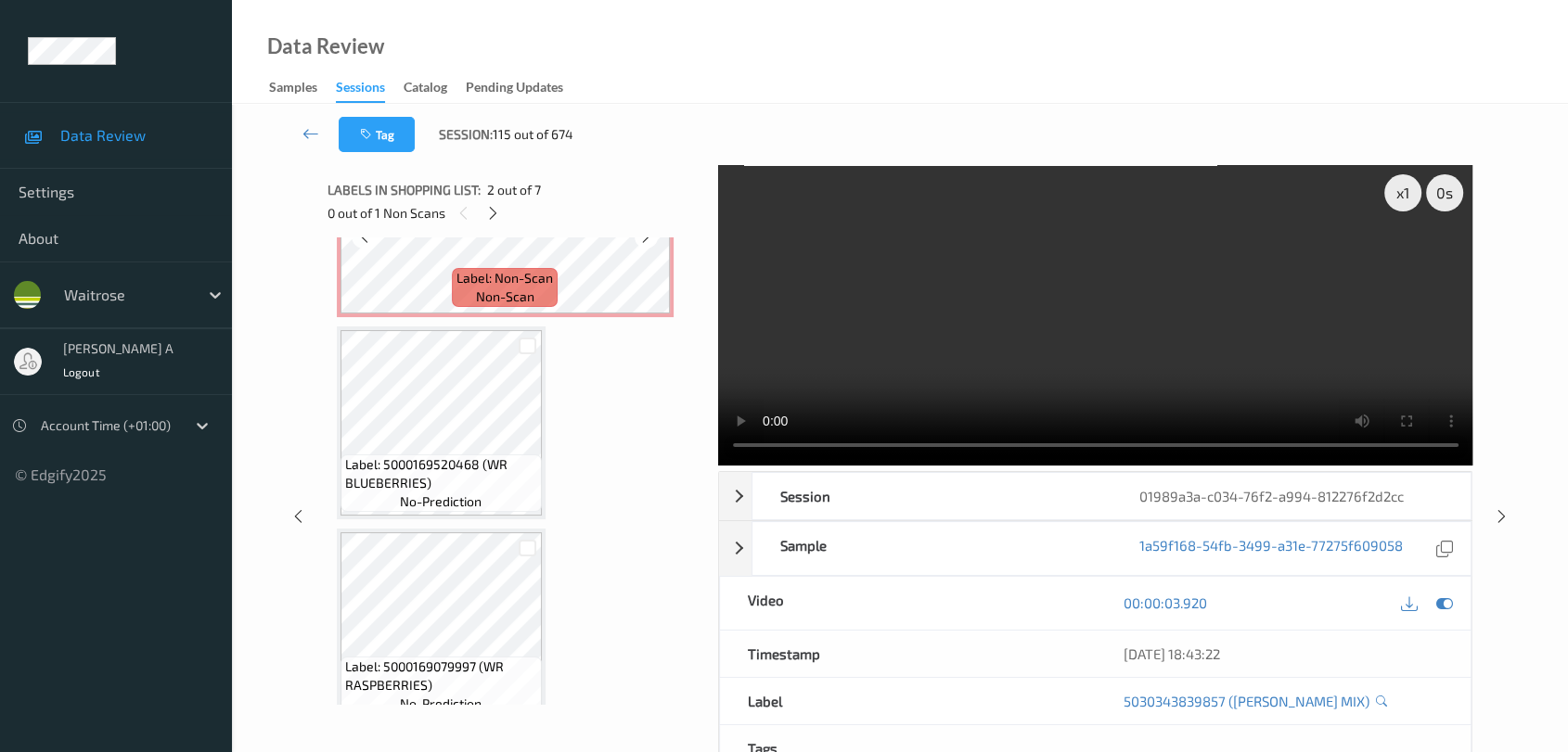
scroll to position [725, 0]
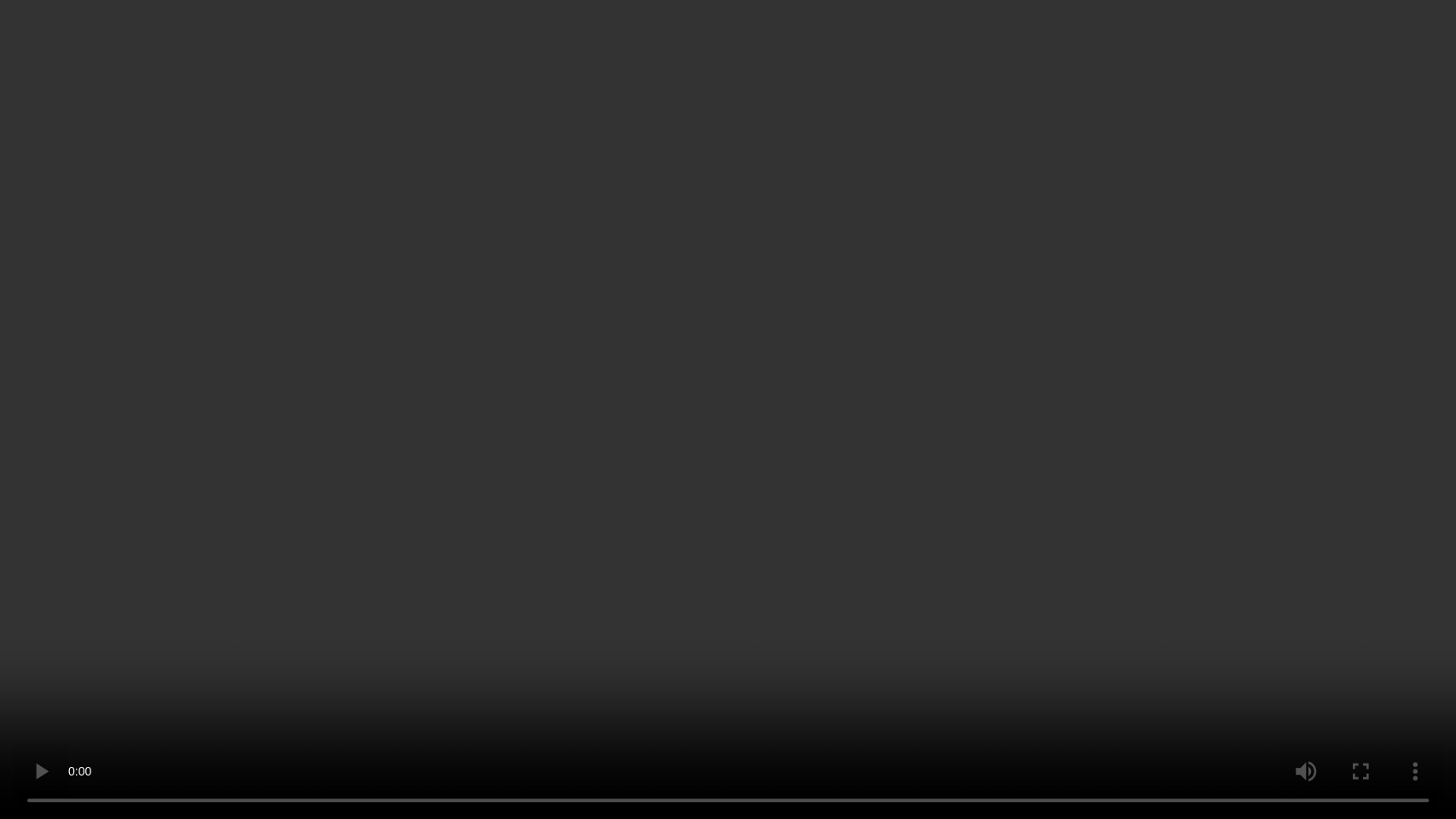
click at [363, 586] on video at bounding box center [728, 409] width 1456 height 819
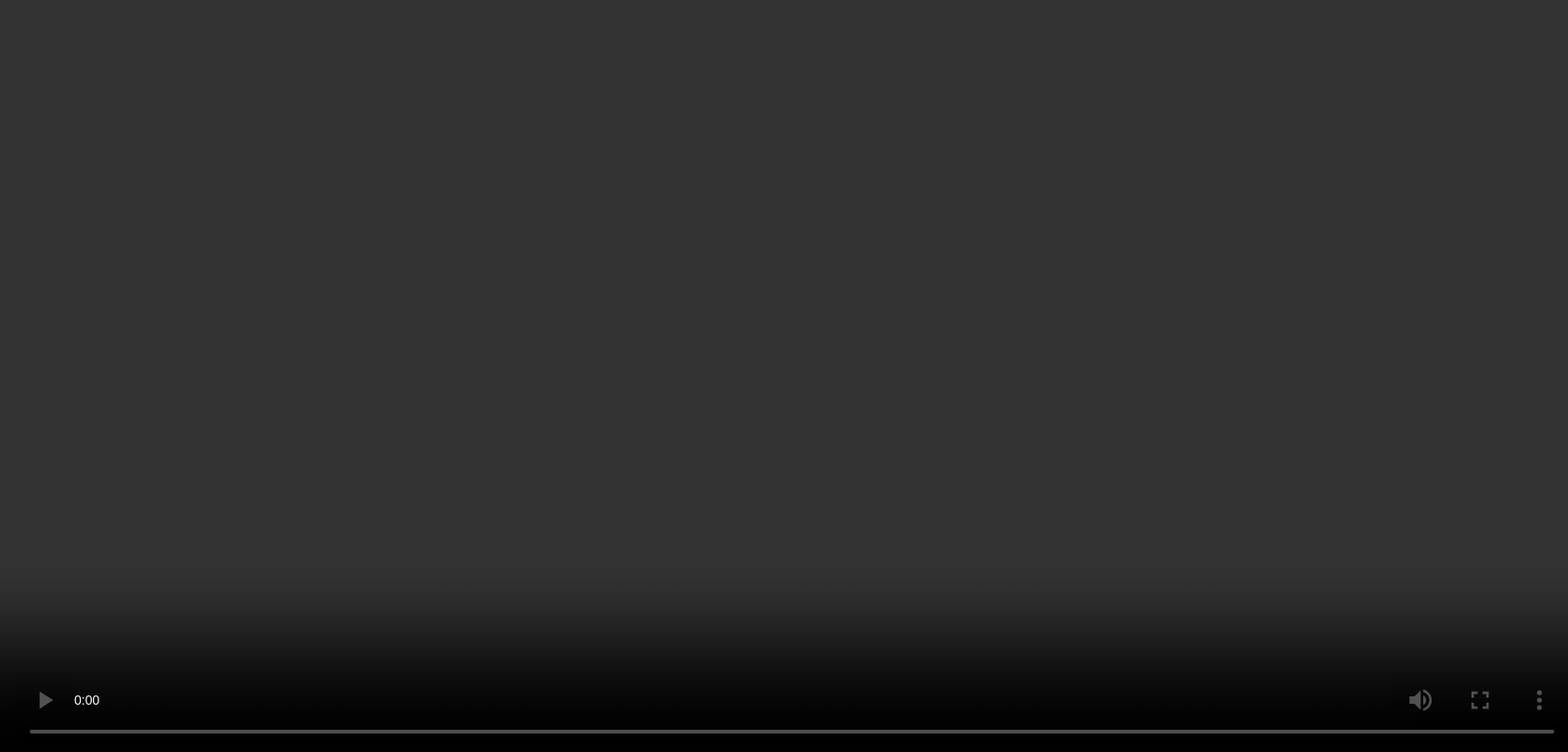
scroll to position [206, 0]
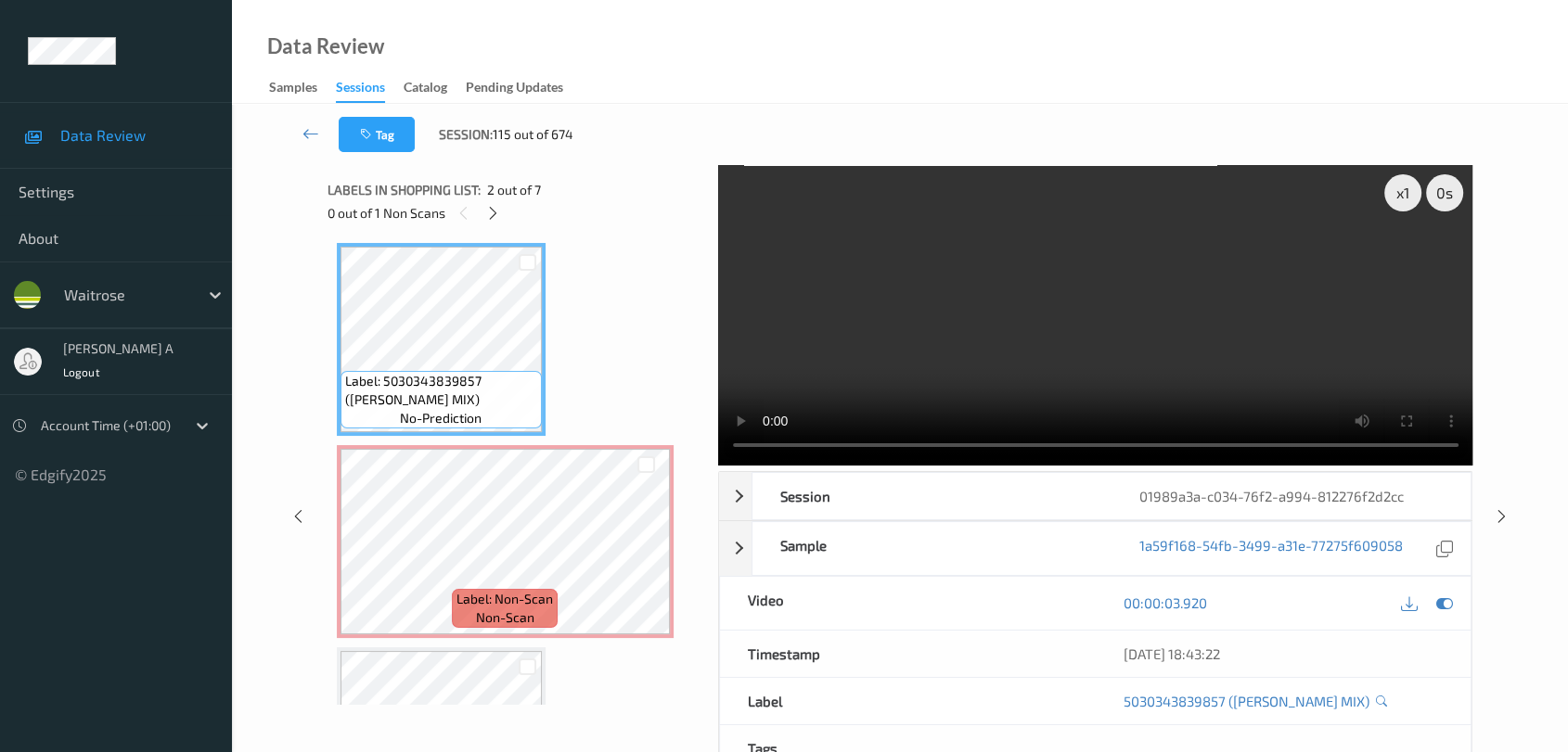
click at [1099, 334] on video at bounding box center [1096, 315] width 755 height 300
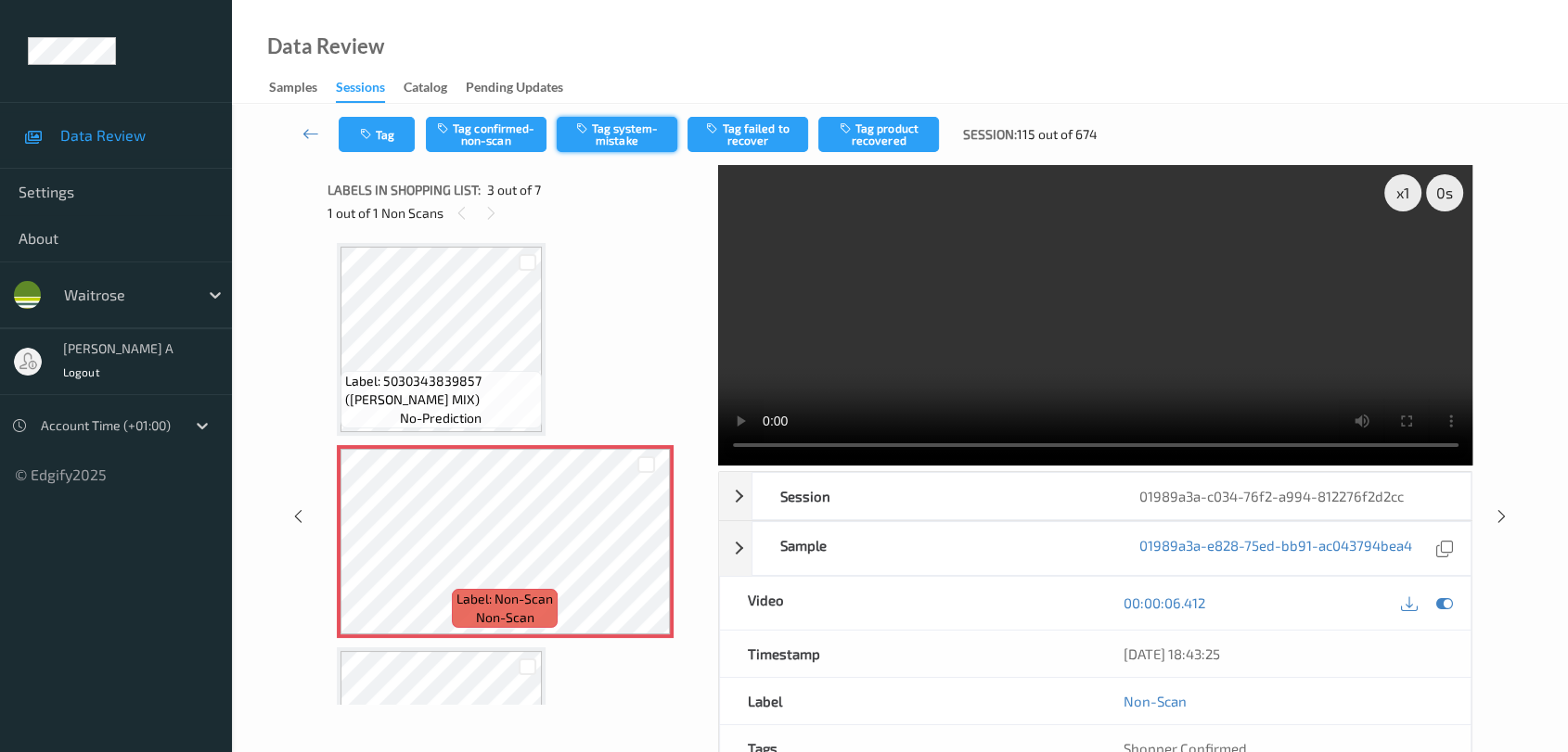
click at [604, 137] on button "Tag system-mistake" at bounding box center [617, 135] width 121 height 35
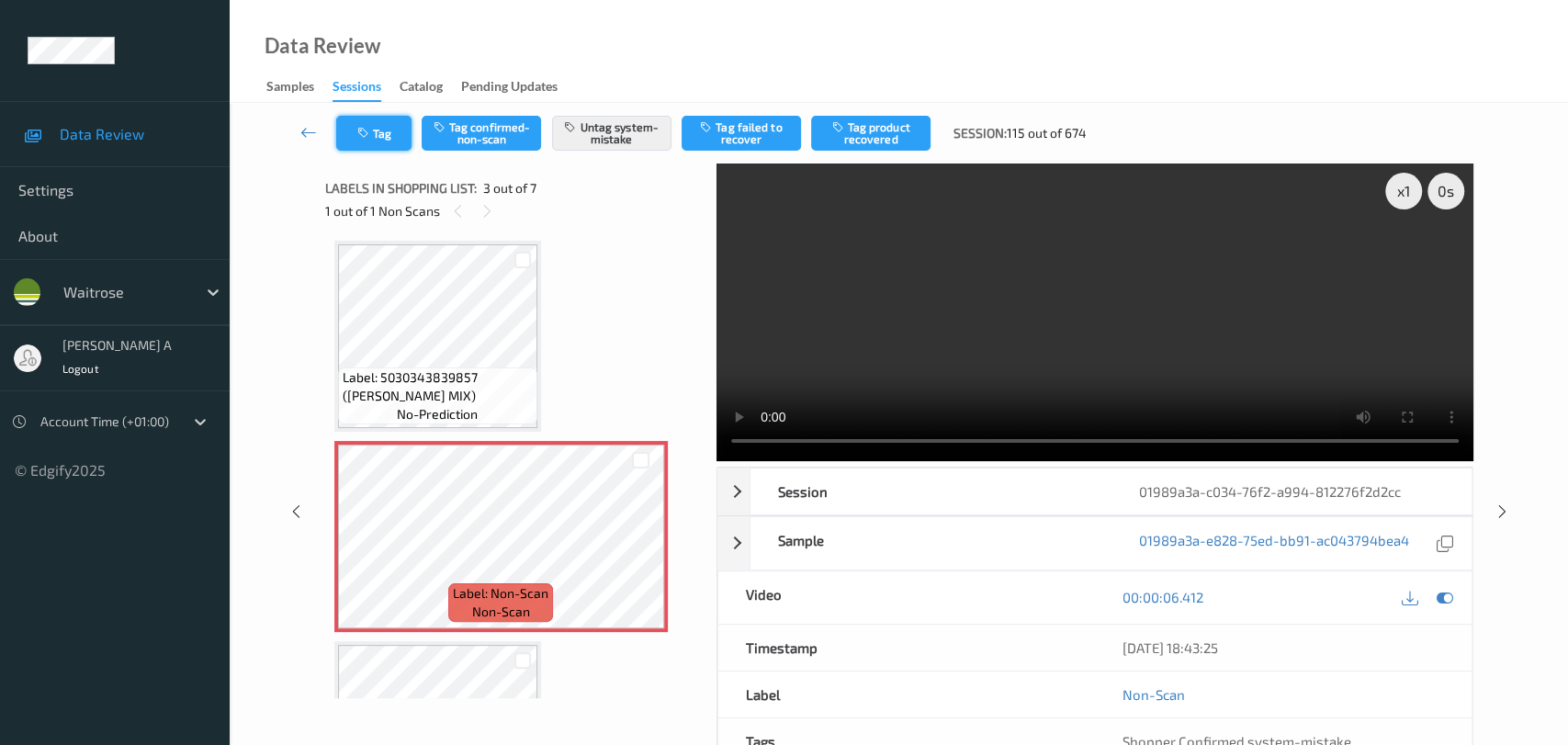
click at [382, 132] on button "Tag" at bounding box center [373, 134] width 75 height 35
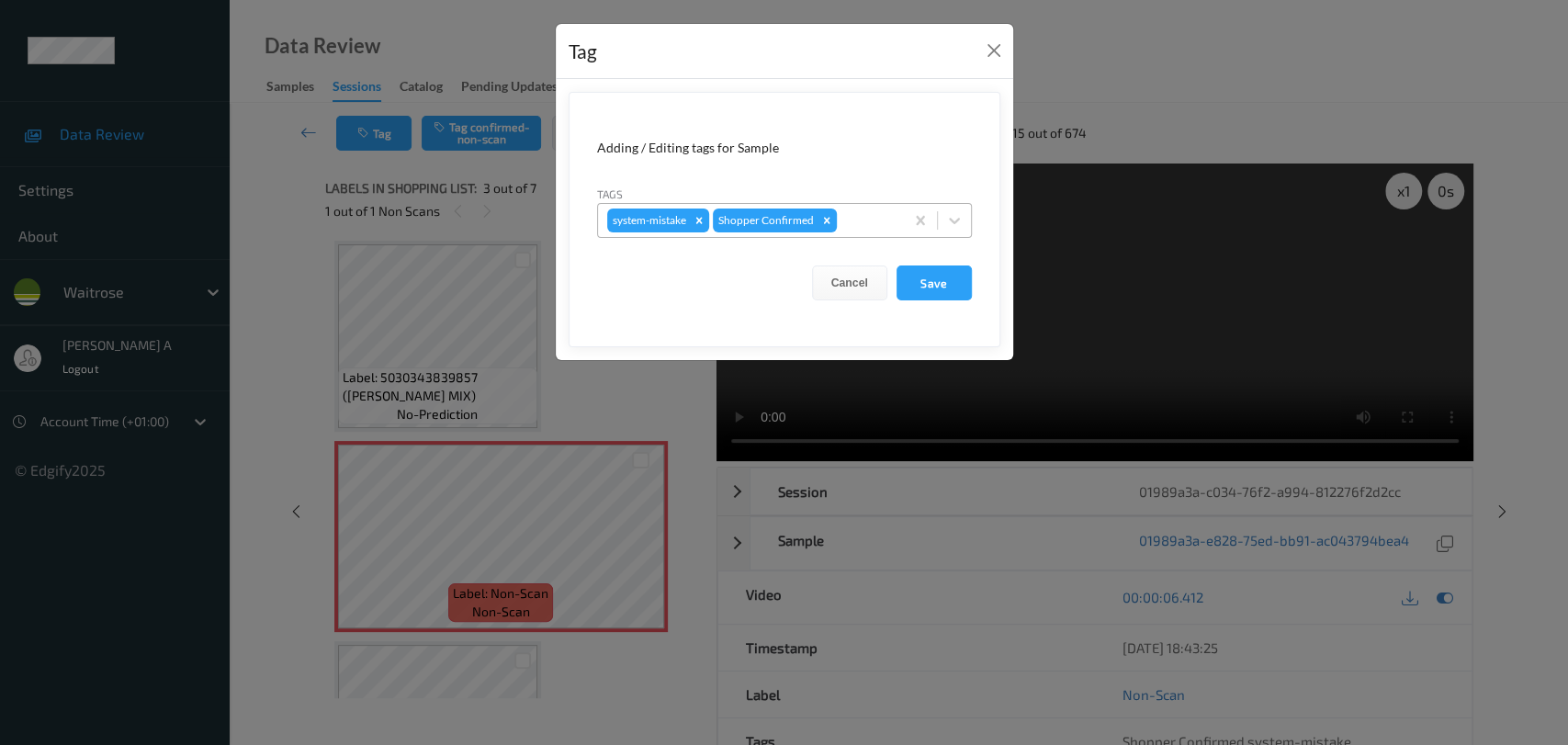
click at [879, 228] on div at bounding box center [867, 220] width 55 height 22
click at [996, 54] on button "Close" at bounding box center [994, 51] width 25 height 25
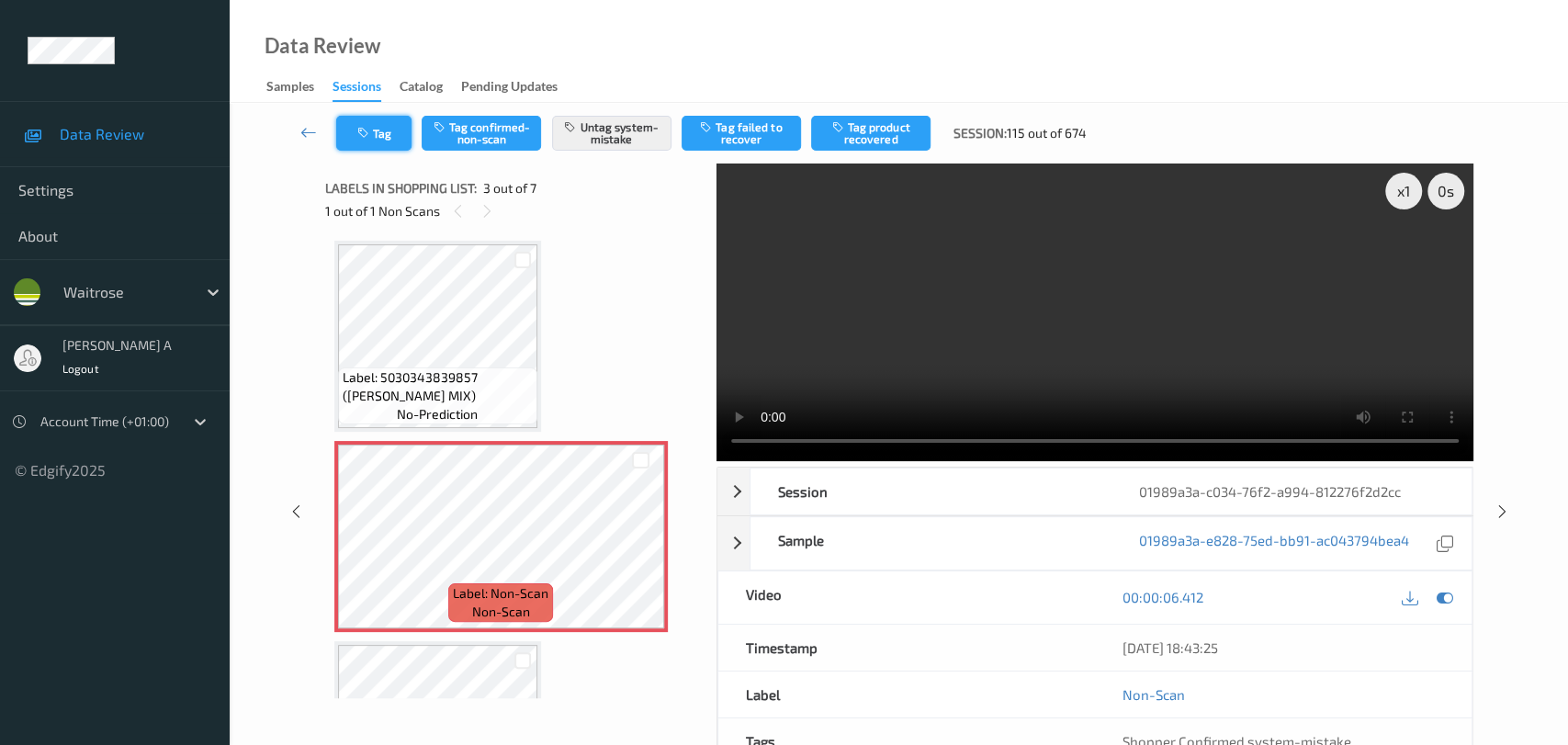
click at [392, 144] on button "Tag" at bounding box center [373, 134] width 75 height 35
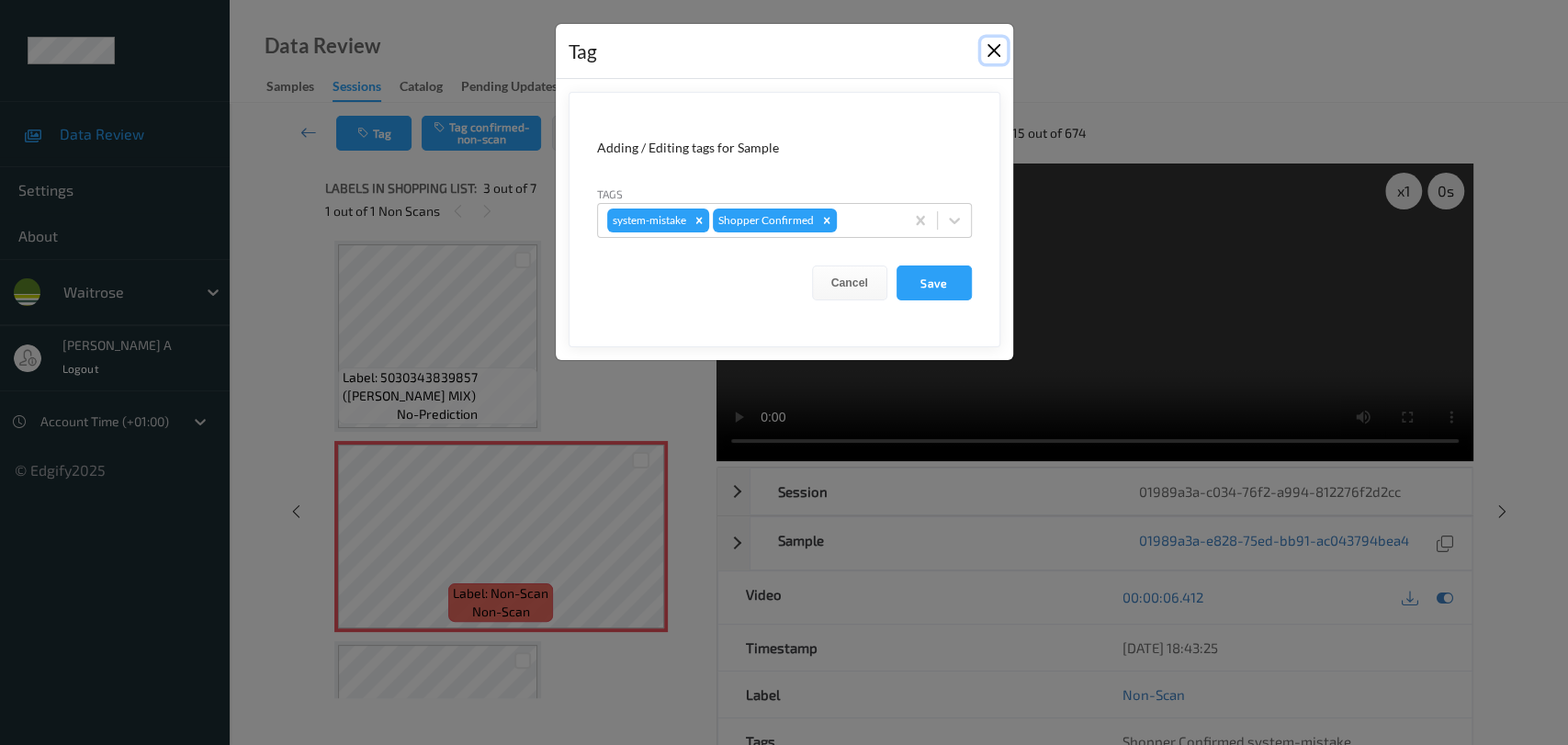
click at [983, 57] on button "Close" at bounding box center [994, 51] width 25 height 25
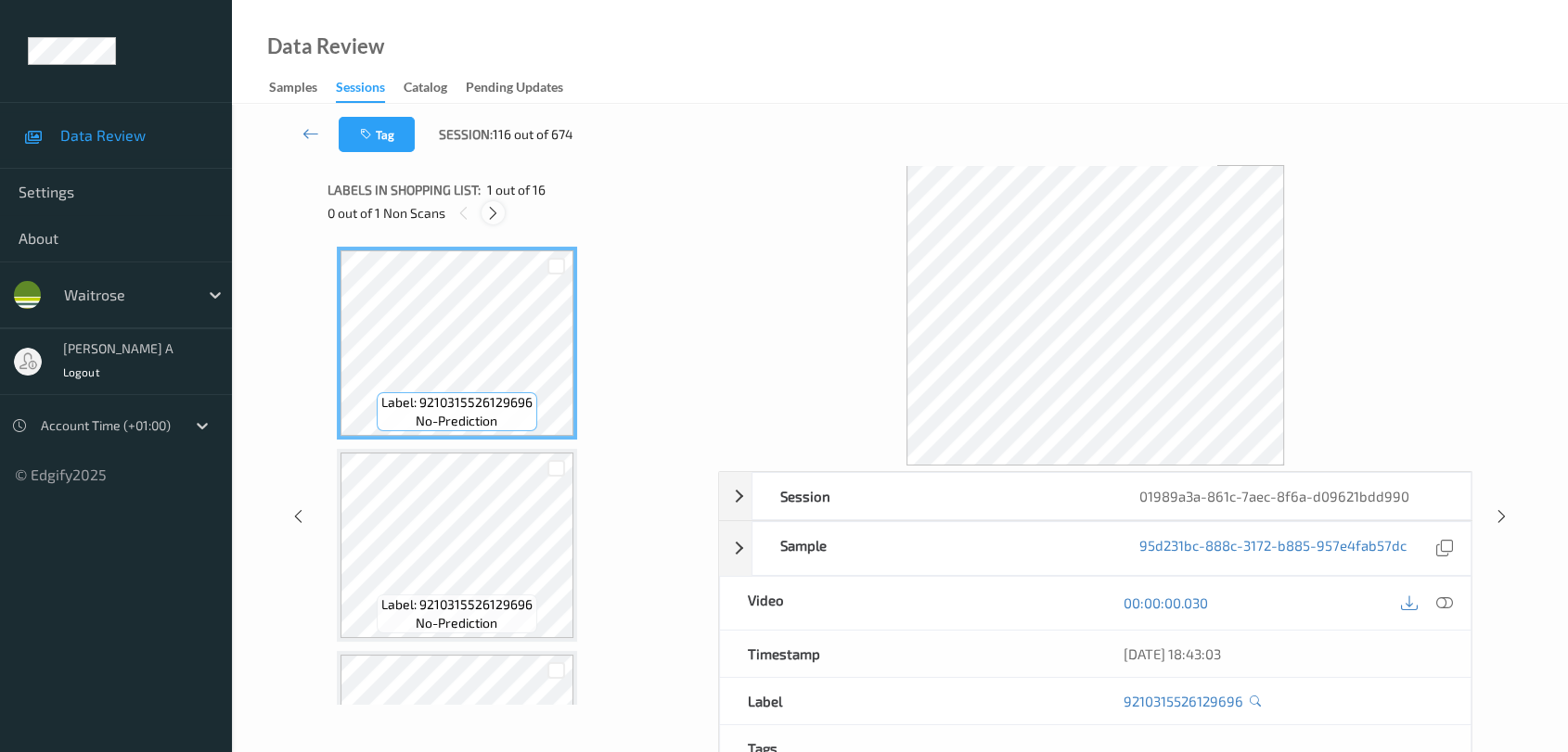
click at [493, 210] on icon at bounding box center [493, 213] width 16 height 17
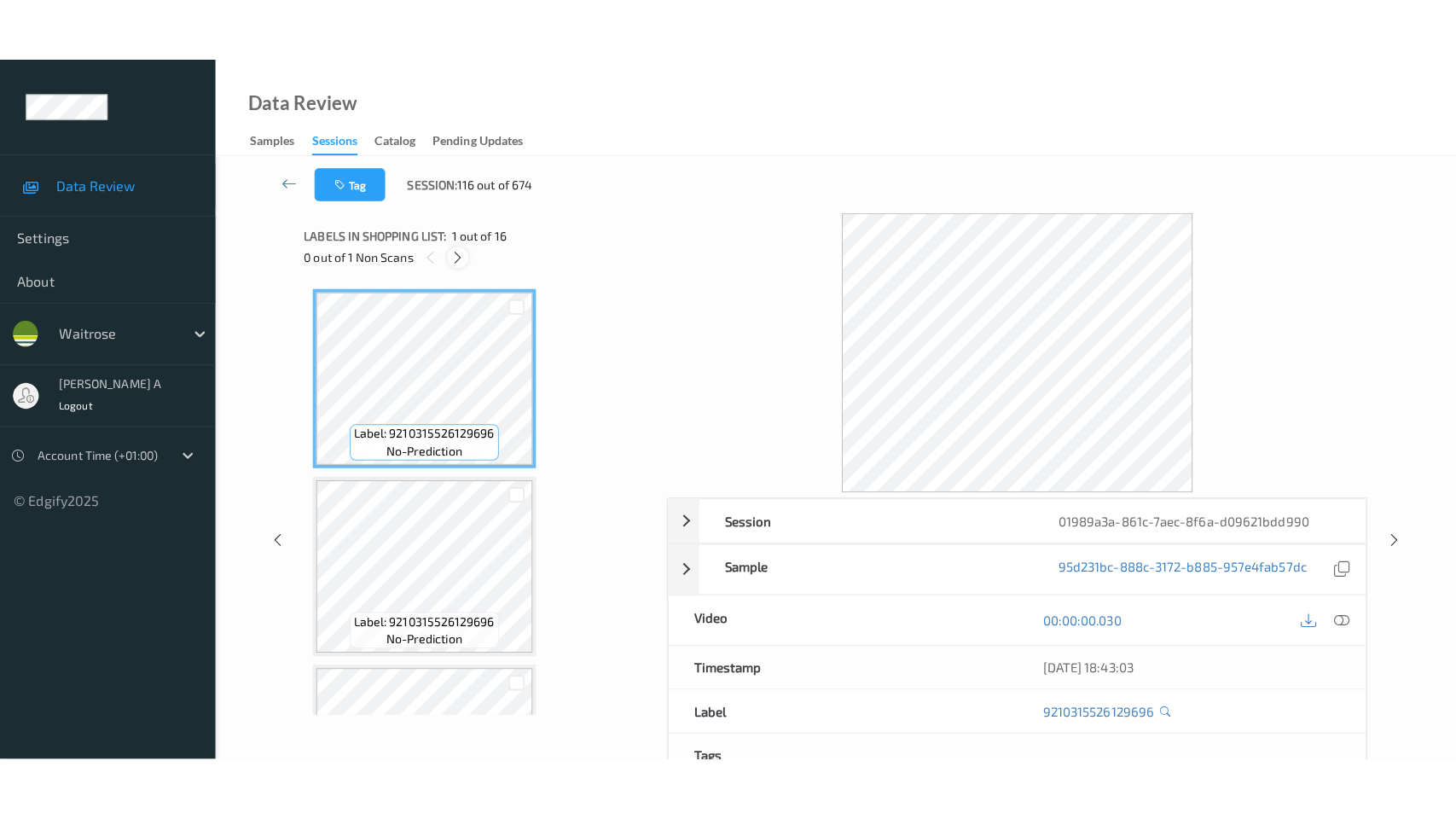
scroll to position [2541, 0]
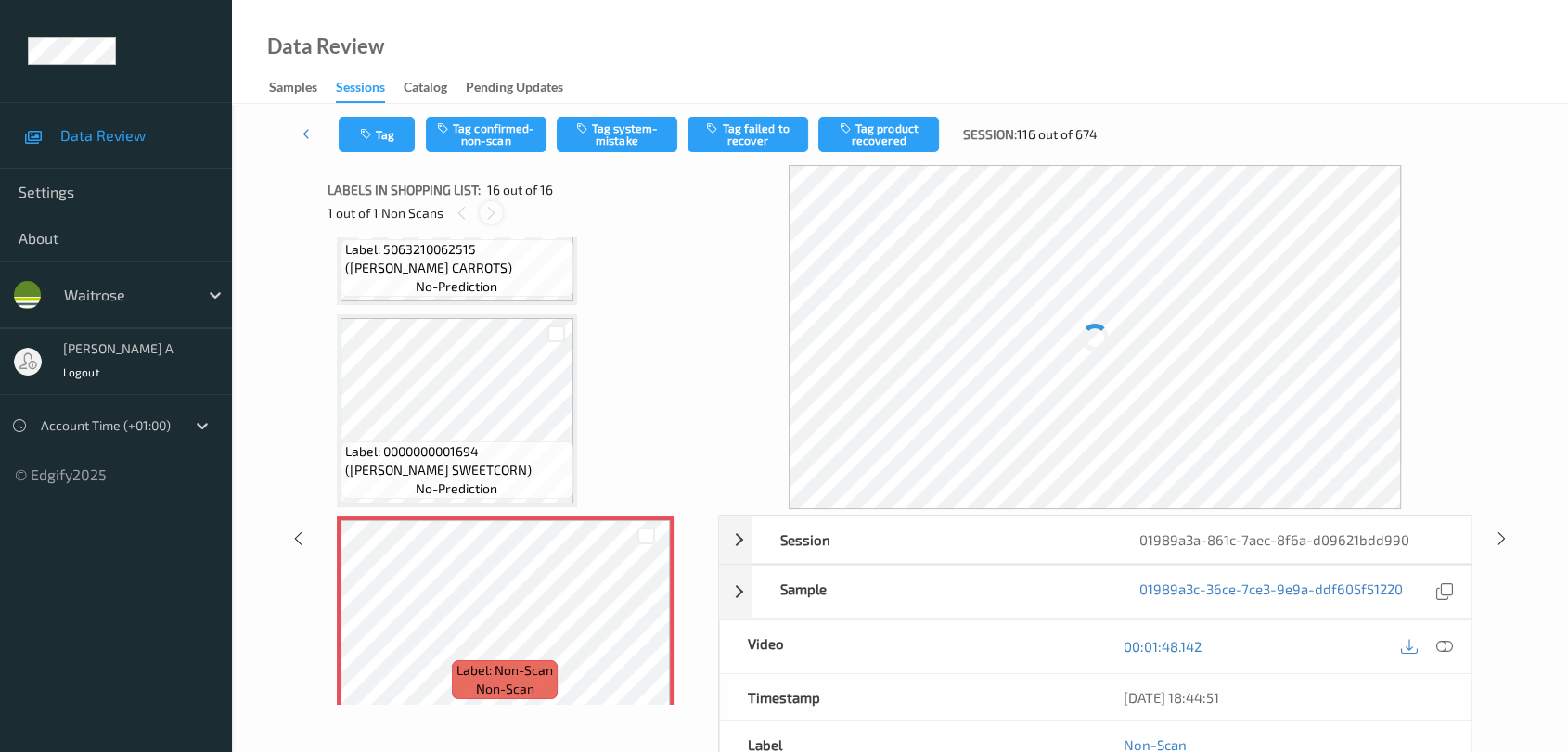
click at [493, 210] on icon at bounding box center [491, 213] width 16 height 17
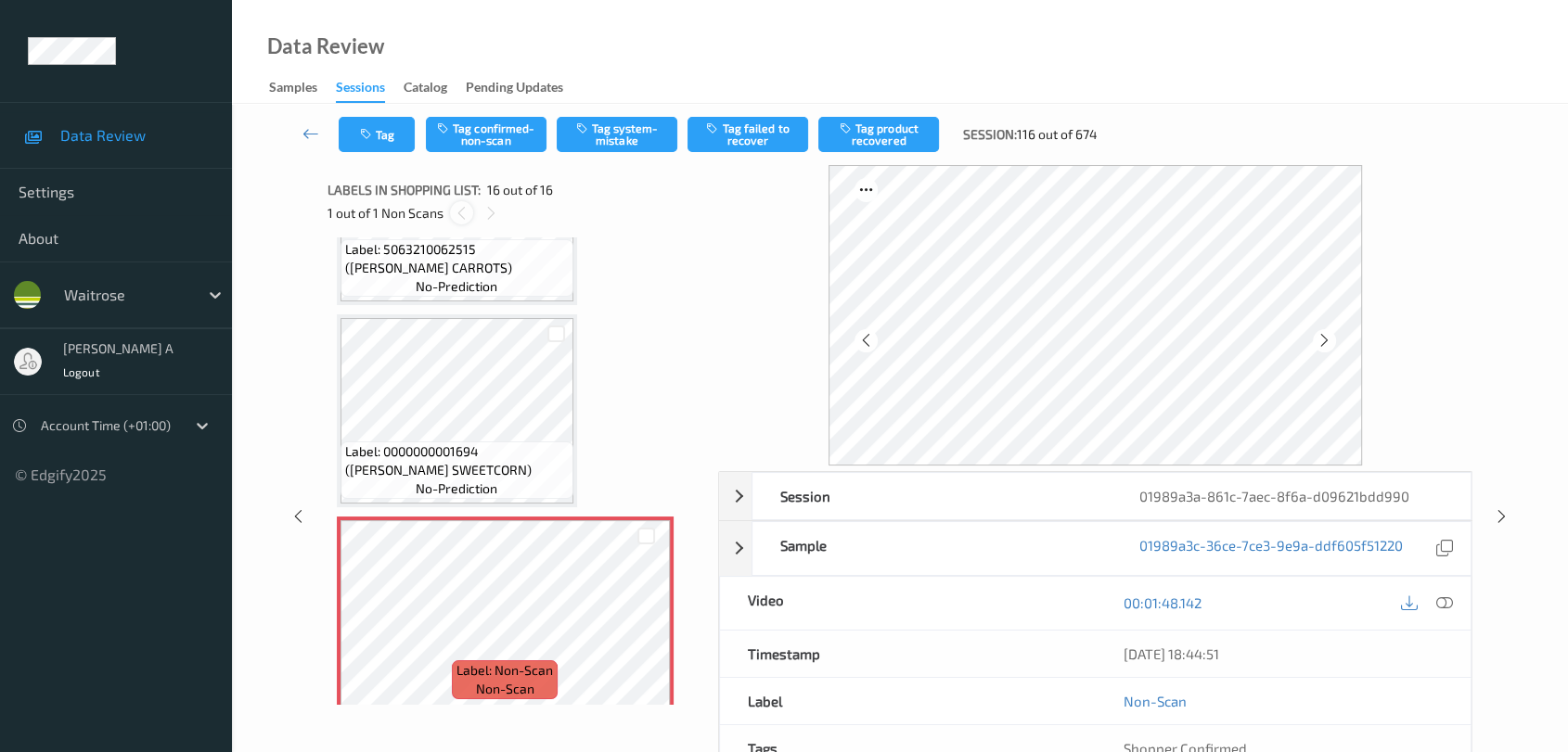
click at [464, 211] on icon at bounding box center [462, 213] width 16 height 17
click at [485, 214] on icon at bounding box center [491, 213] width 16 height 17
click at [457, 216] on icon at bounding box center [462, 213] width 16 height 17
click at [641, 621] on icon at bounding box center [646, 629] width 16 height 17
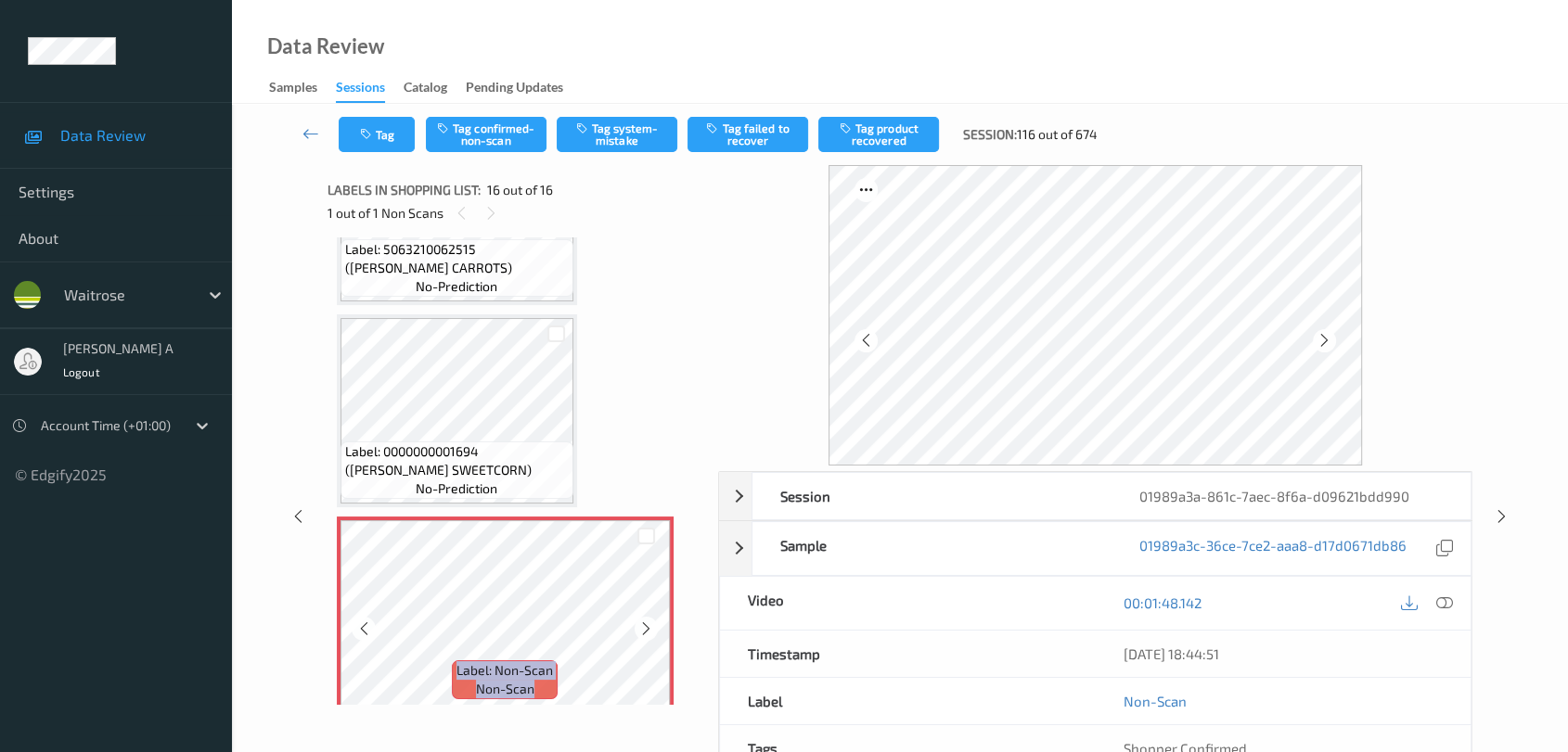
click at [641, 621] on icon at bounding box center [646, 629] width 16 height 17
click at [1424, 595] on icon at bounding box center [1444, 602] width 17 height 17
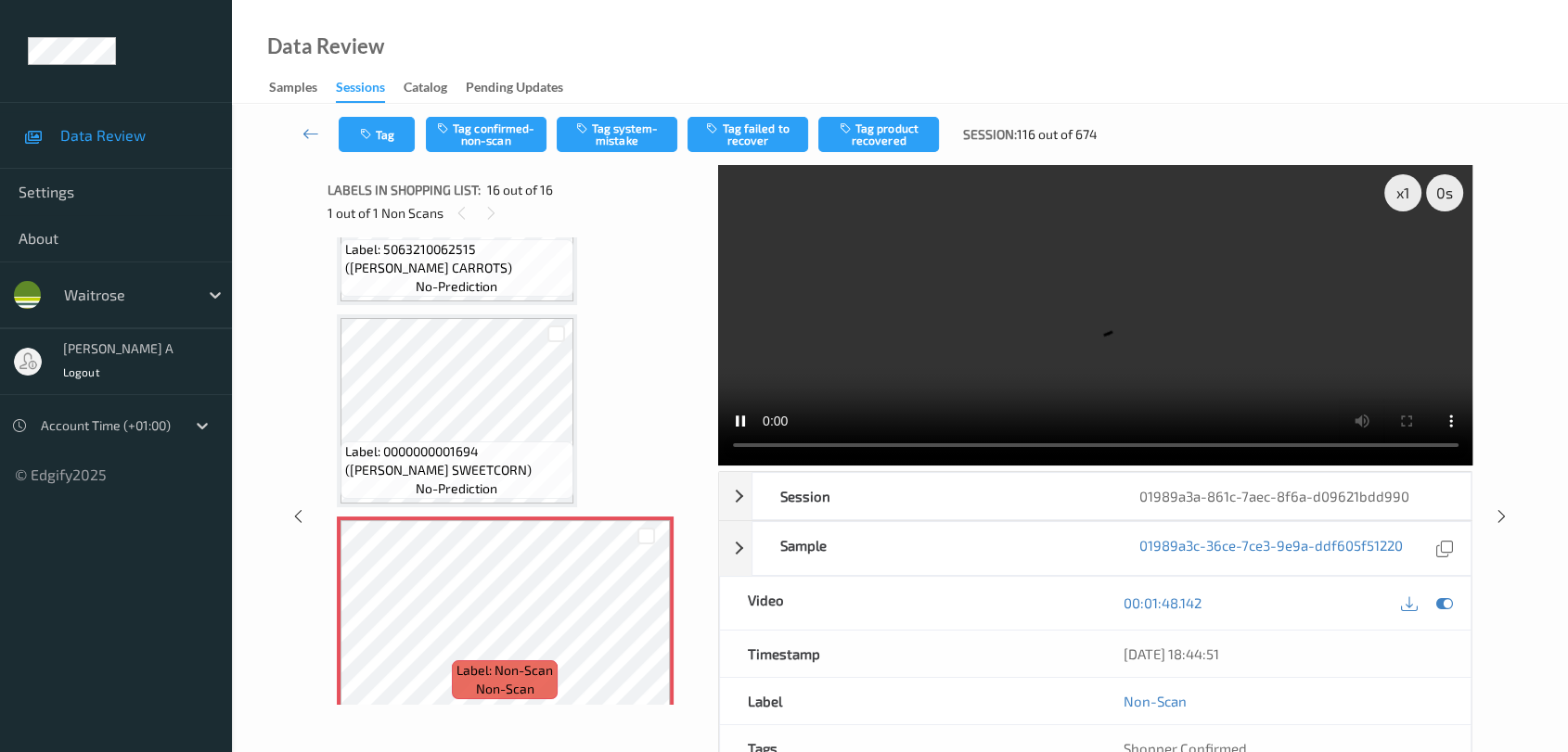
click at [1424, 264] on video at bounding box center [1096, 315] width 755 height 300
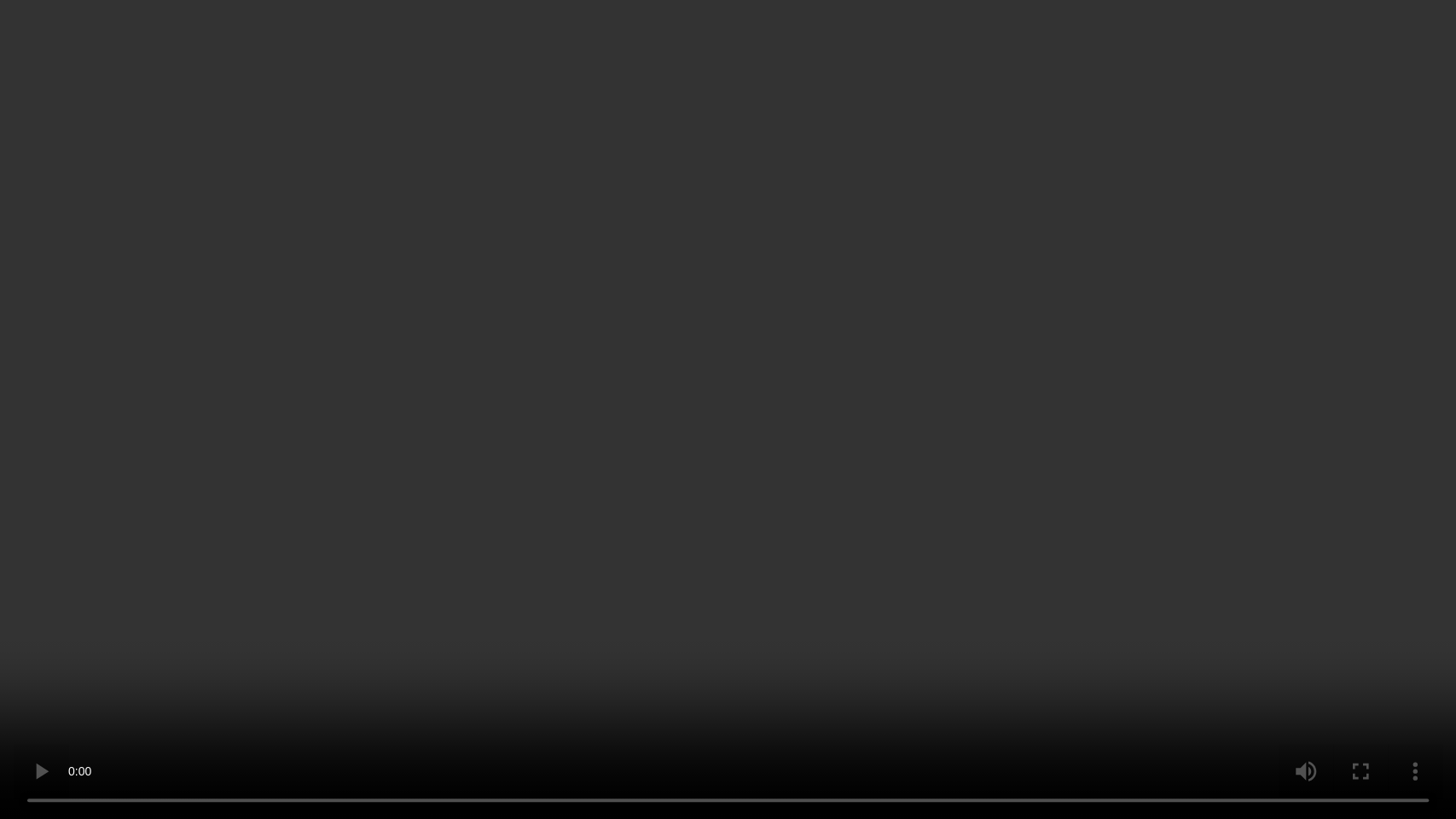
click at [676, 446] on video at bounding box center [728, 409] width 1456 height 819
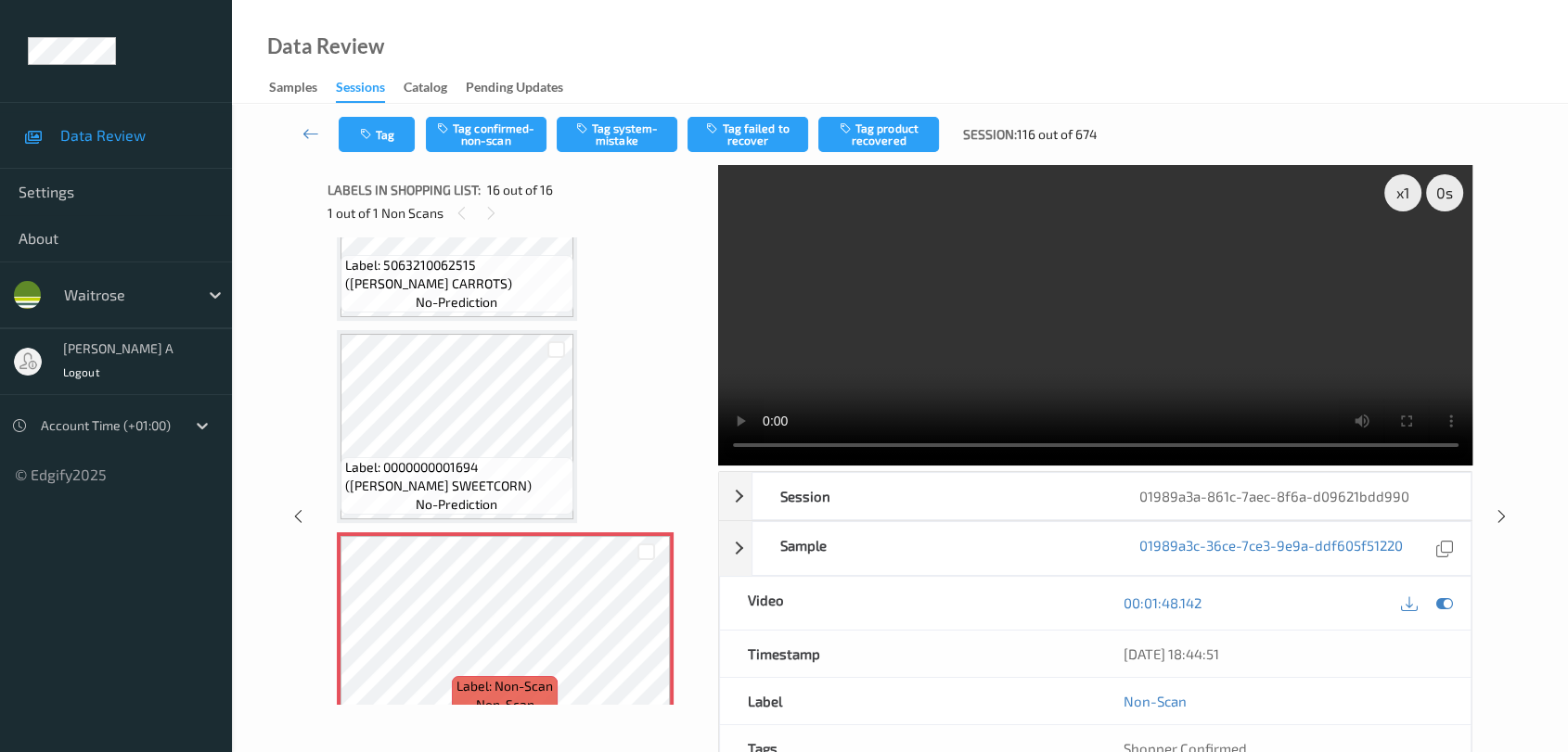
scroll to position [2764, 0]
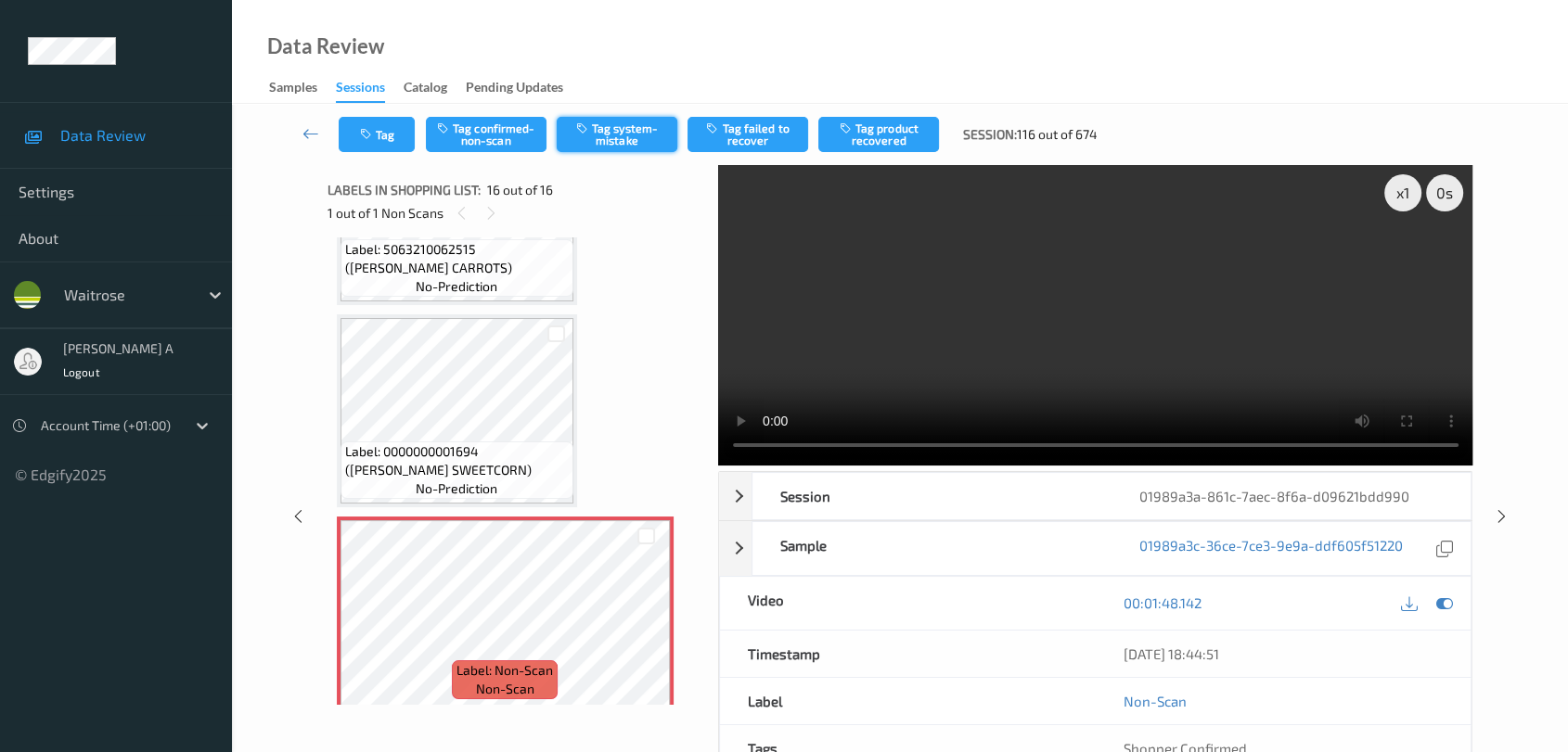
click at [642, 140] on button "Tag system-mistake" at bounding box center [617, 135] width 121 height 35
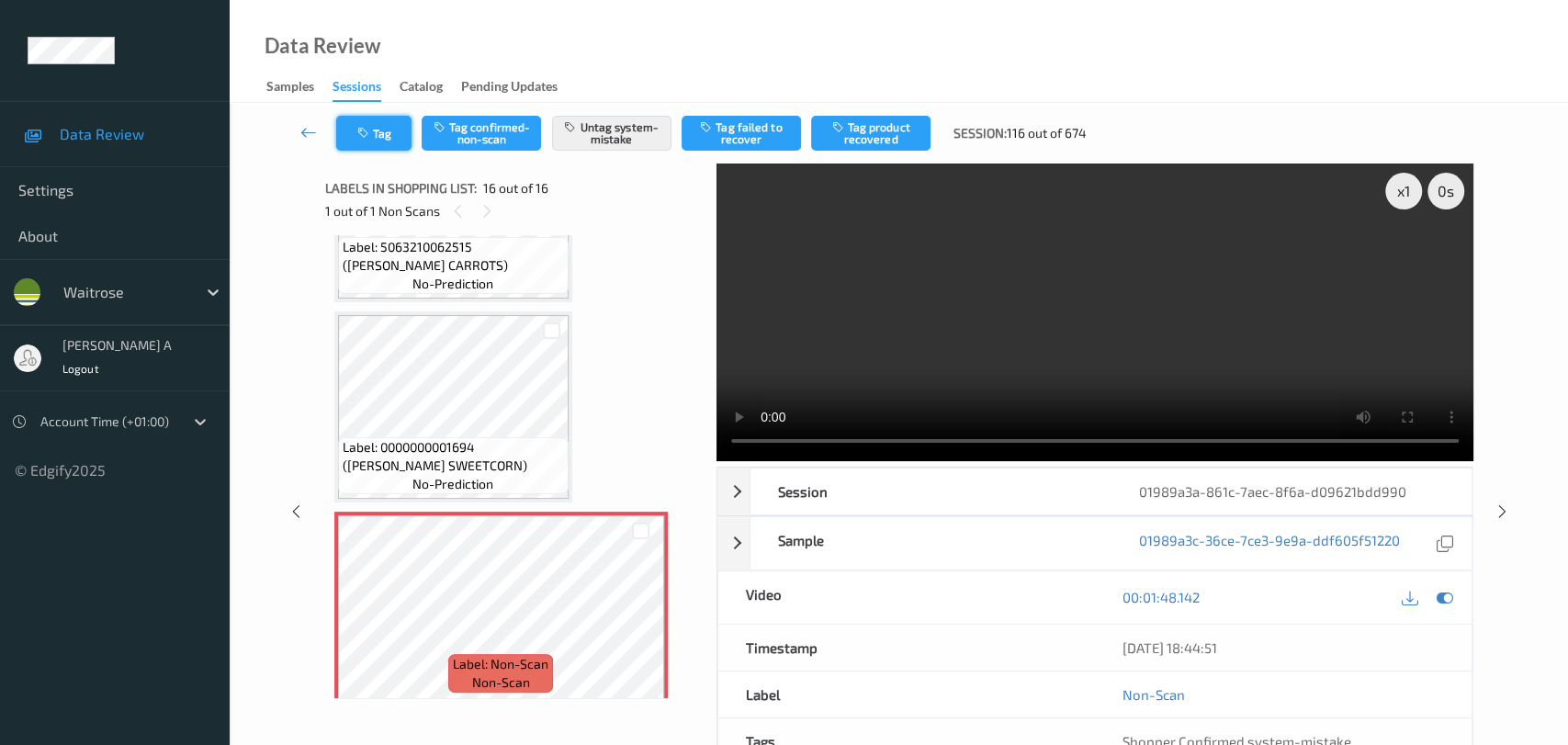
click at [390, 128] on button "Tag" at bounding box center [373, 134] width 75 height 35
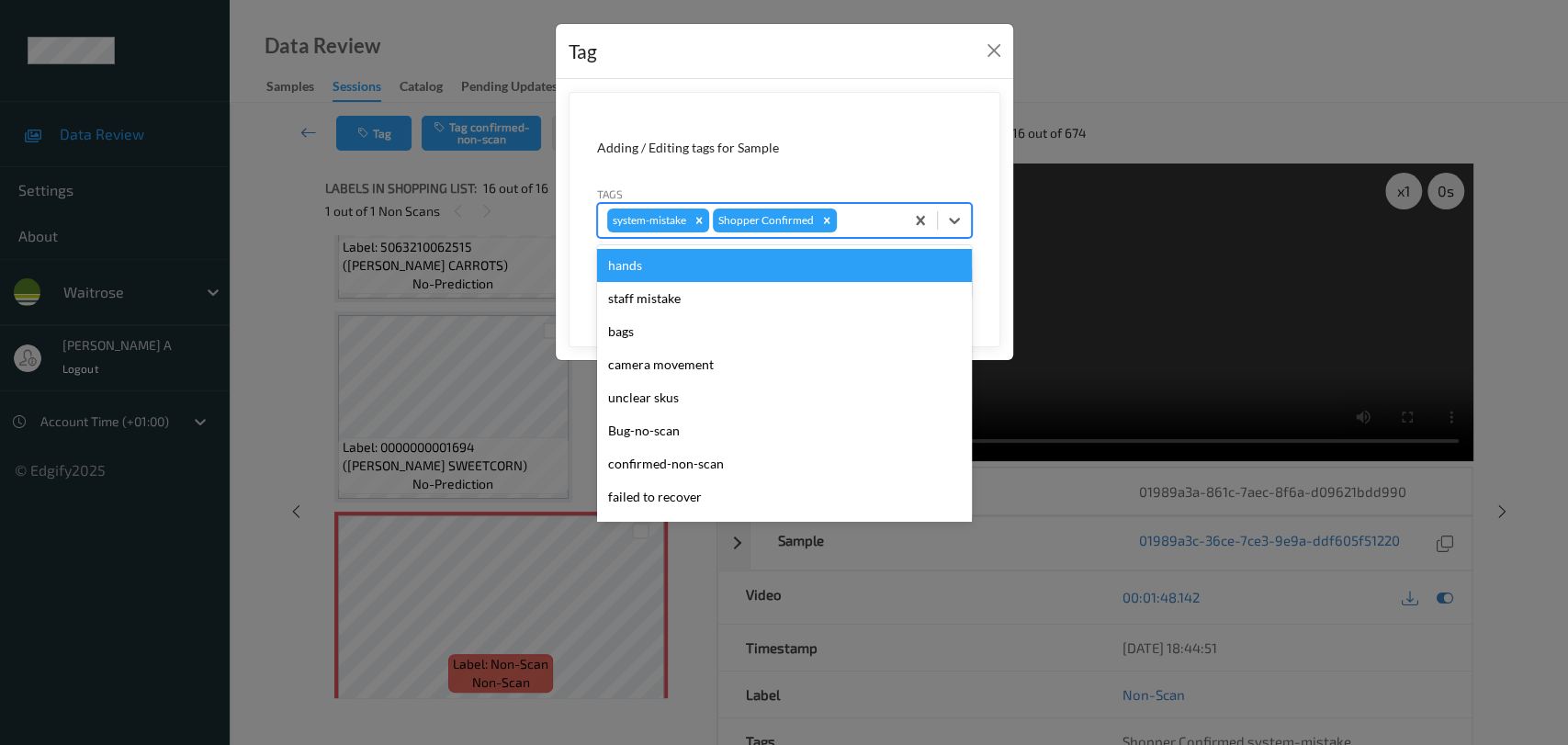
click at [873, 203] on div "system-mistake Shopper Confirmed" at bounding box center [784, 220] width 375 height 35
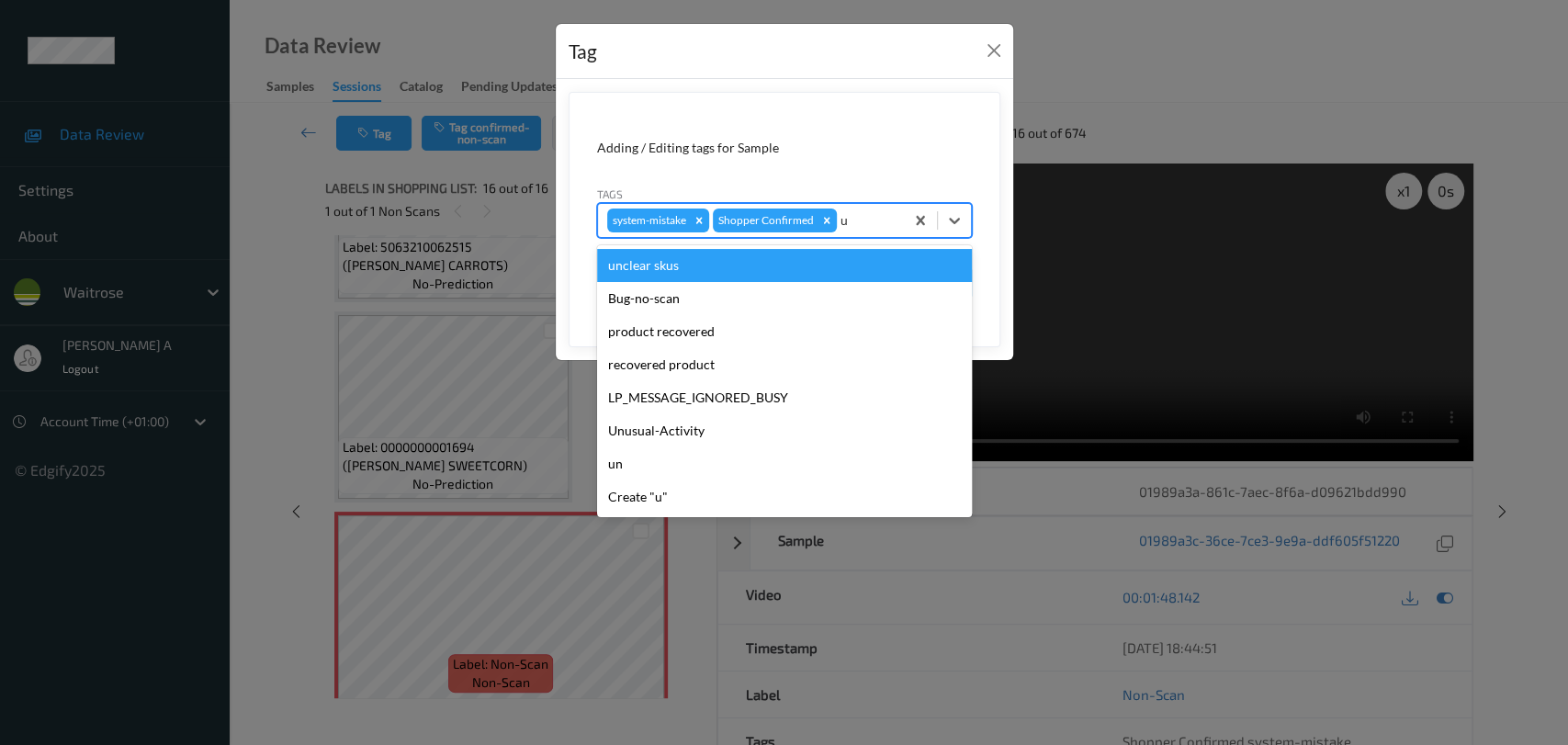
type input "un"
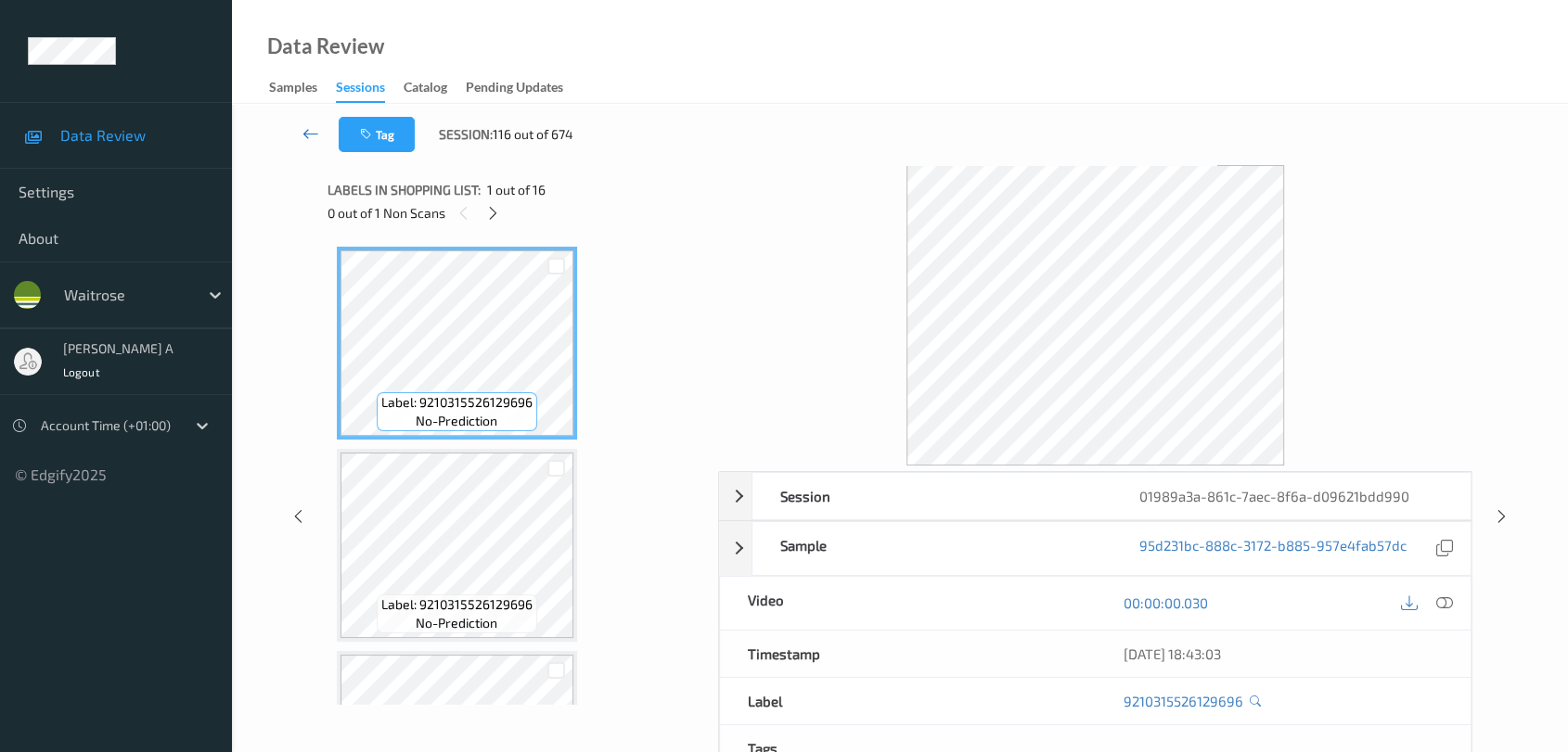
click at [307, 124] on icon at bounding box center [310, 133] width 17 height 19
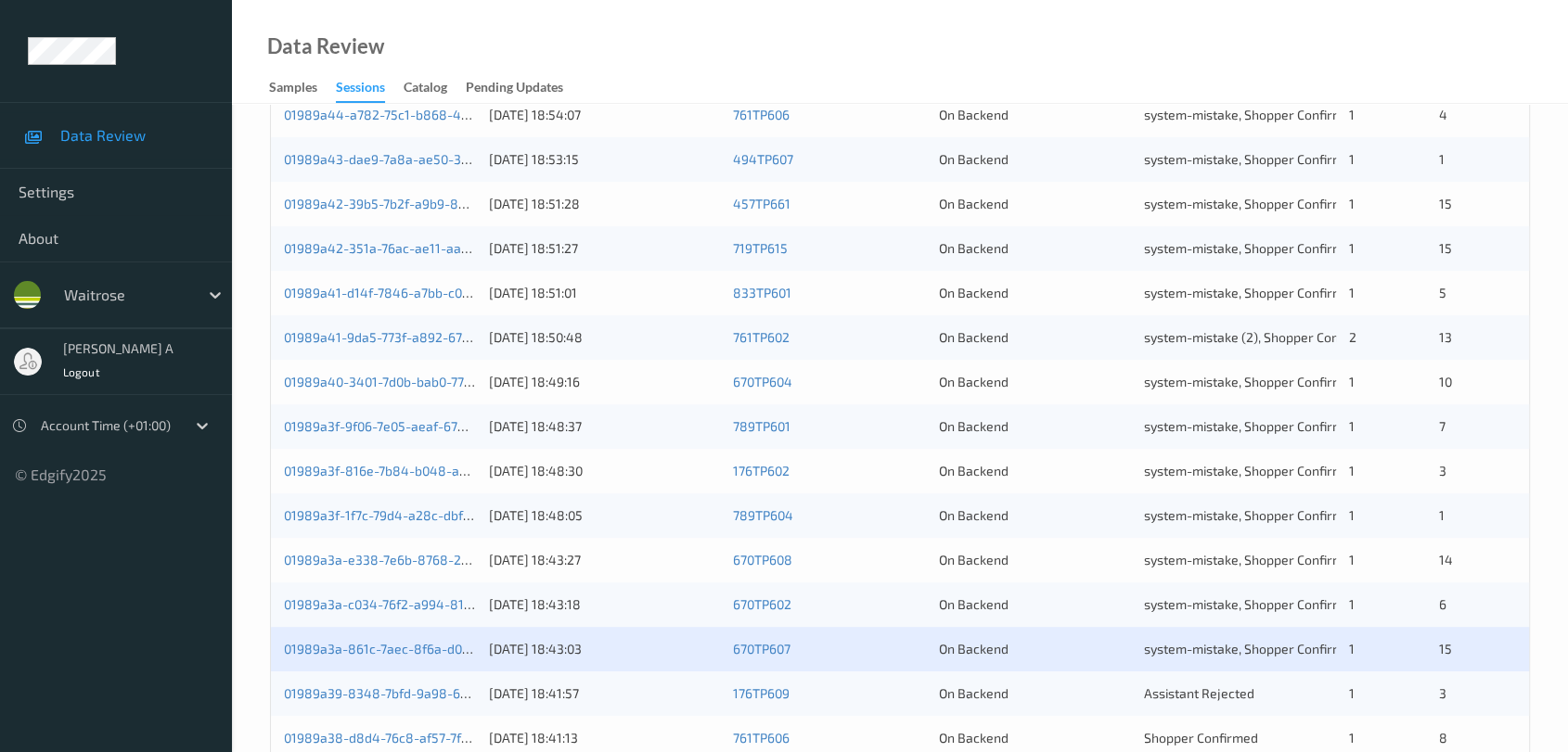
scroll to position [707, 0]
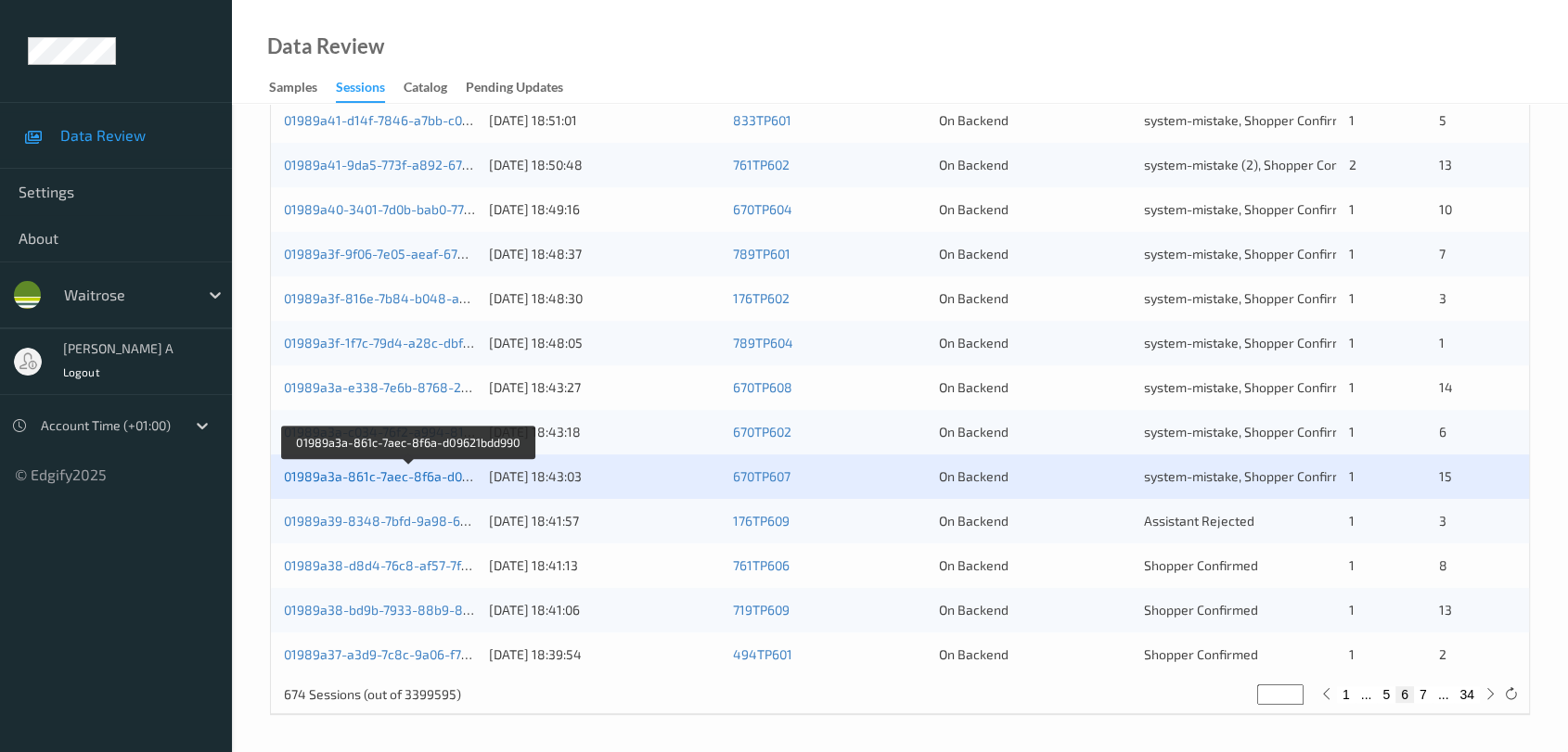
click at [412, 474] on link "01989a3a-861c-7aec-8f6a-d09621bdd990" at bounding box center [408, 476] width 250 height 16
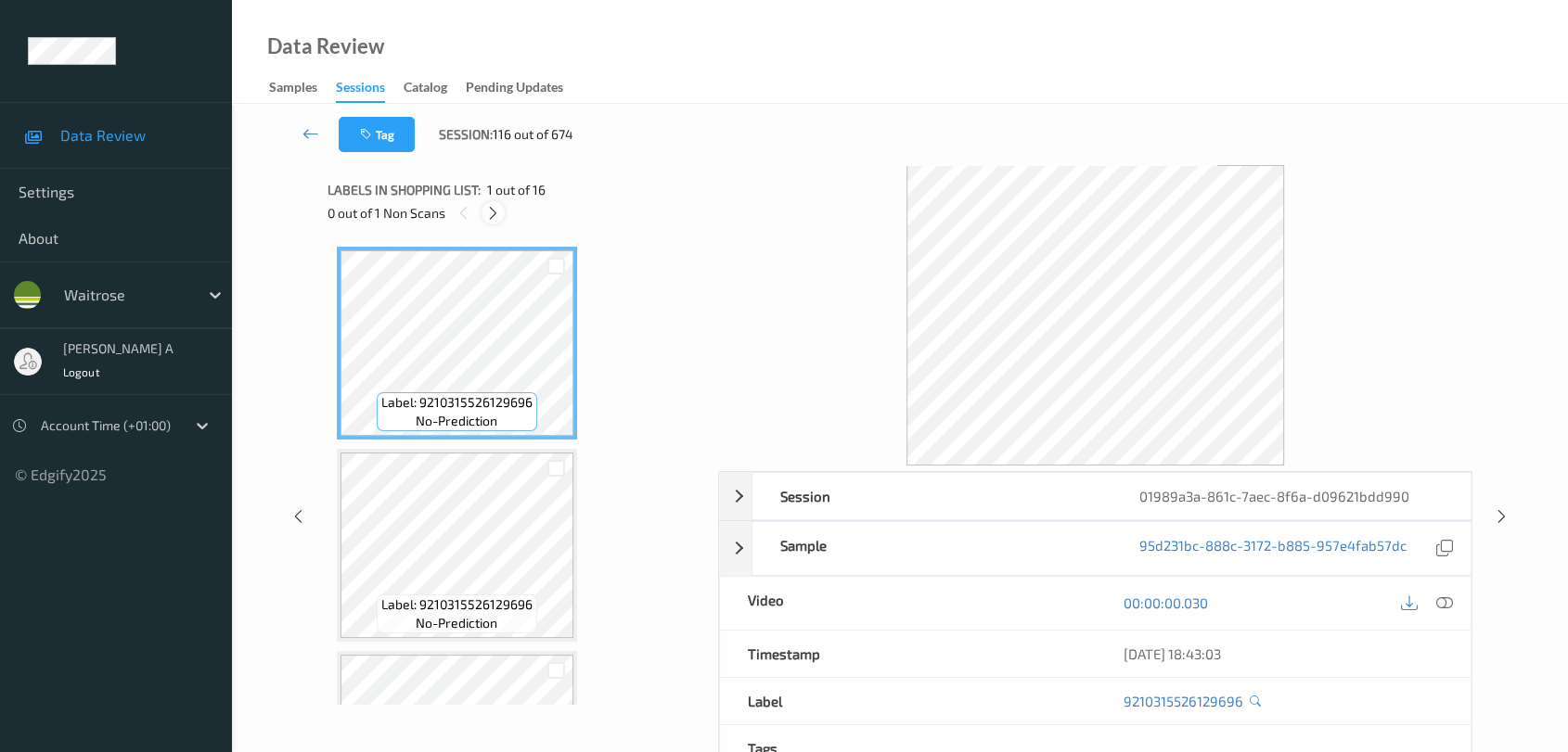
click at [496, 218] on icon at bounding box center [493, 213] width 16 height 17
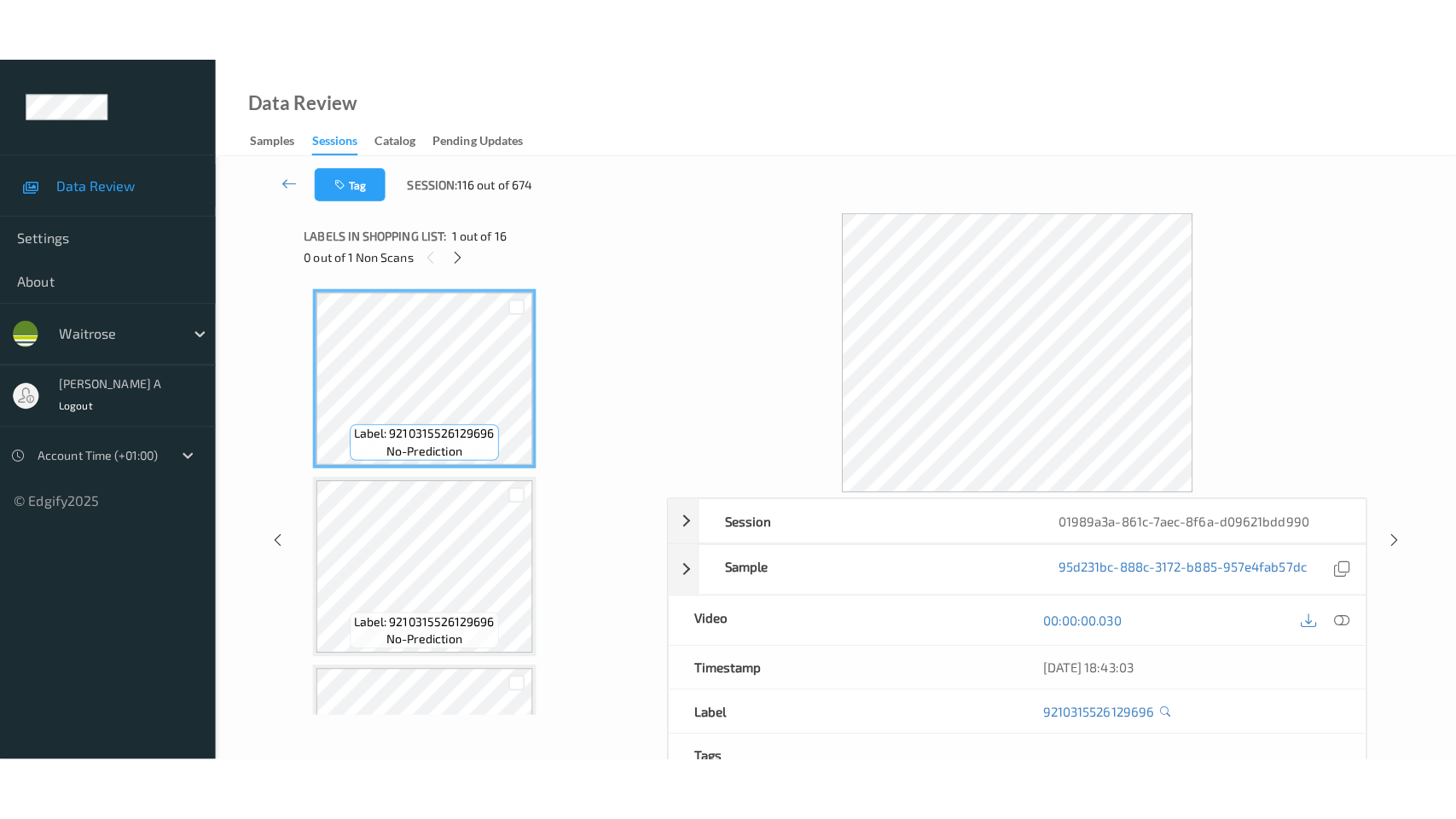
scroll to position [2541, 0]
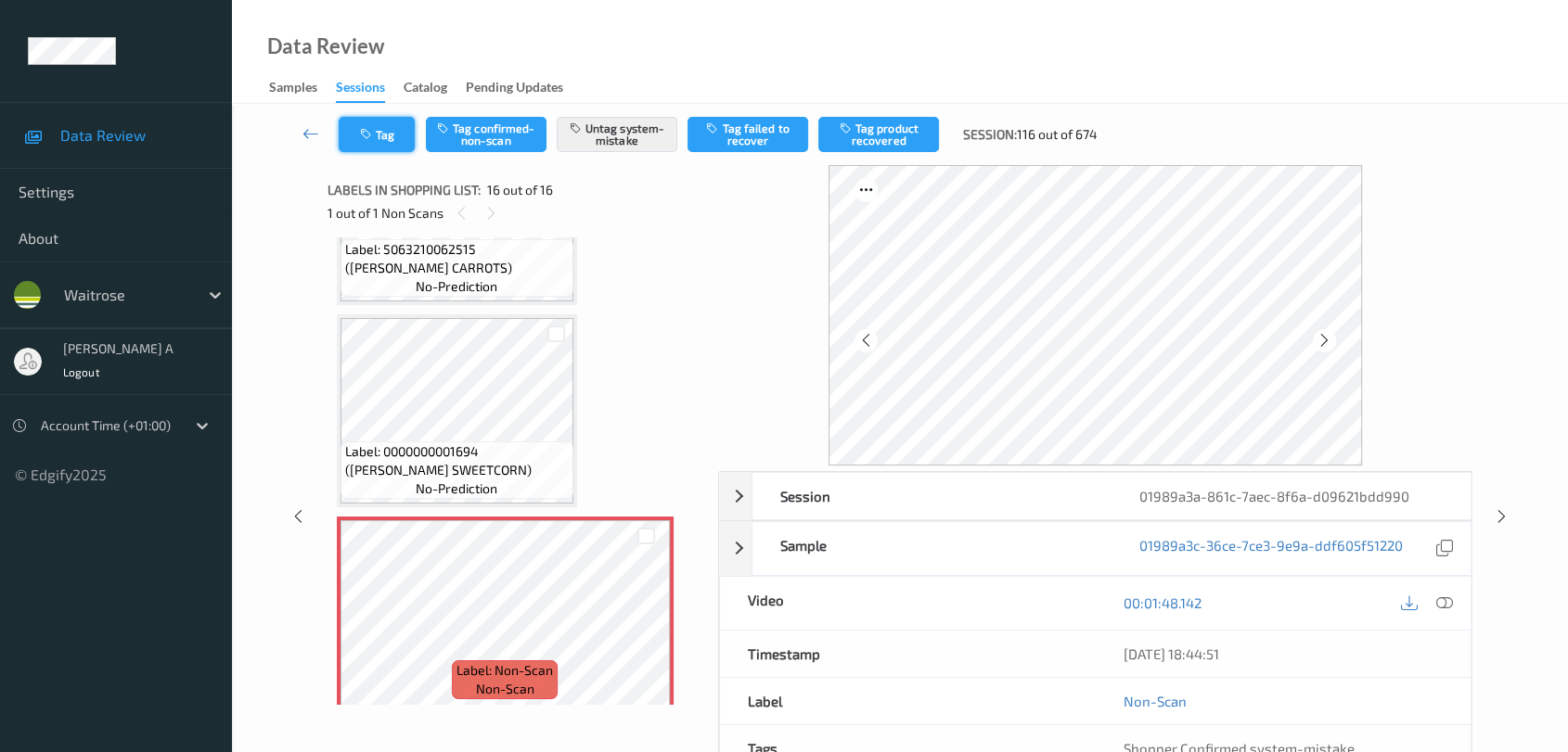
click at [385, 133] on button "Tag" at bounding box center [376, 135] width 76 height 35
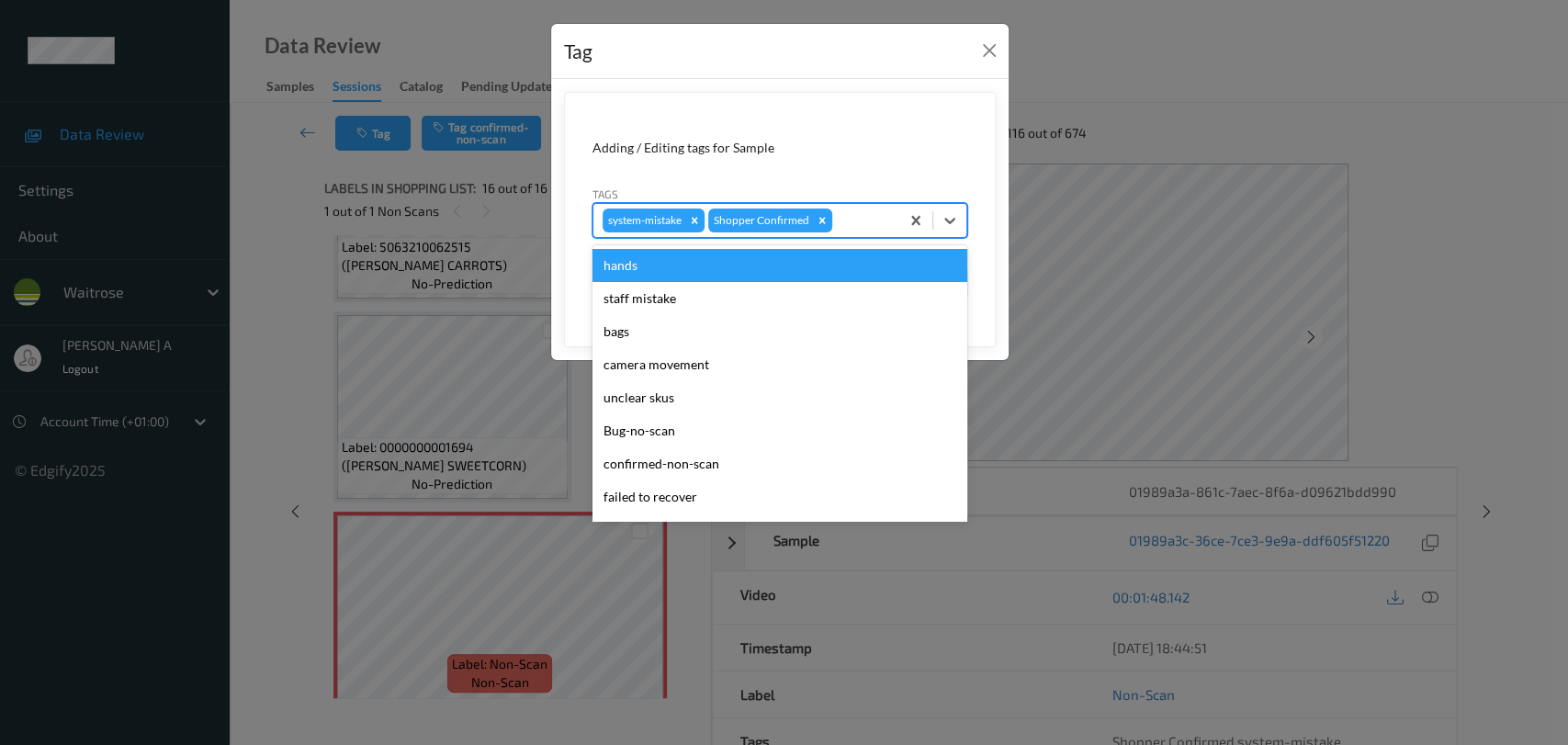
click at [875, 226] on div at bounding box center [863, 220] width 55 height 22
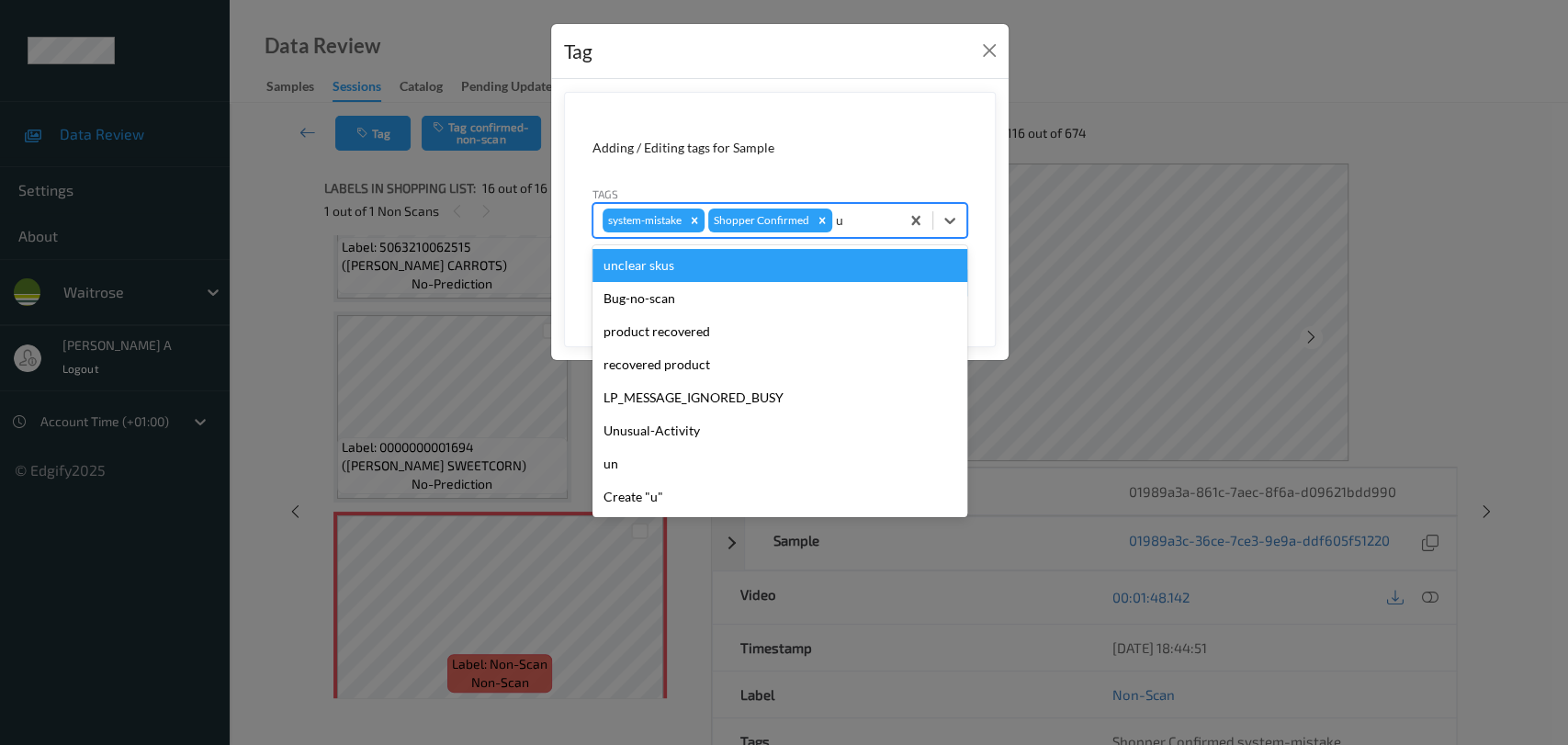
type input "un"
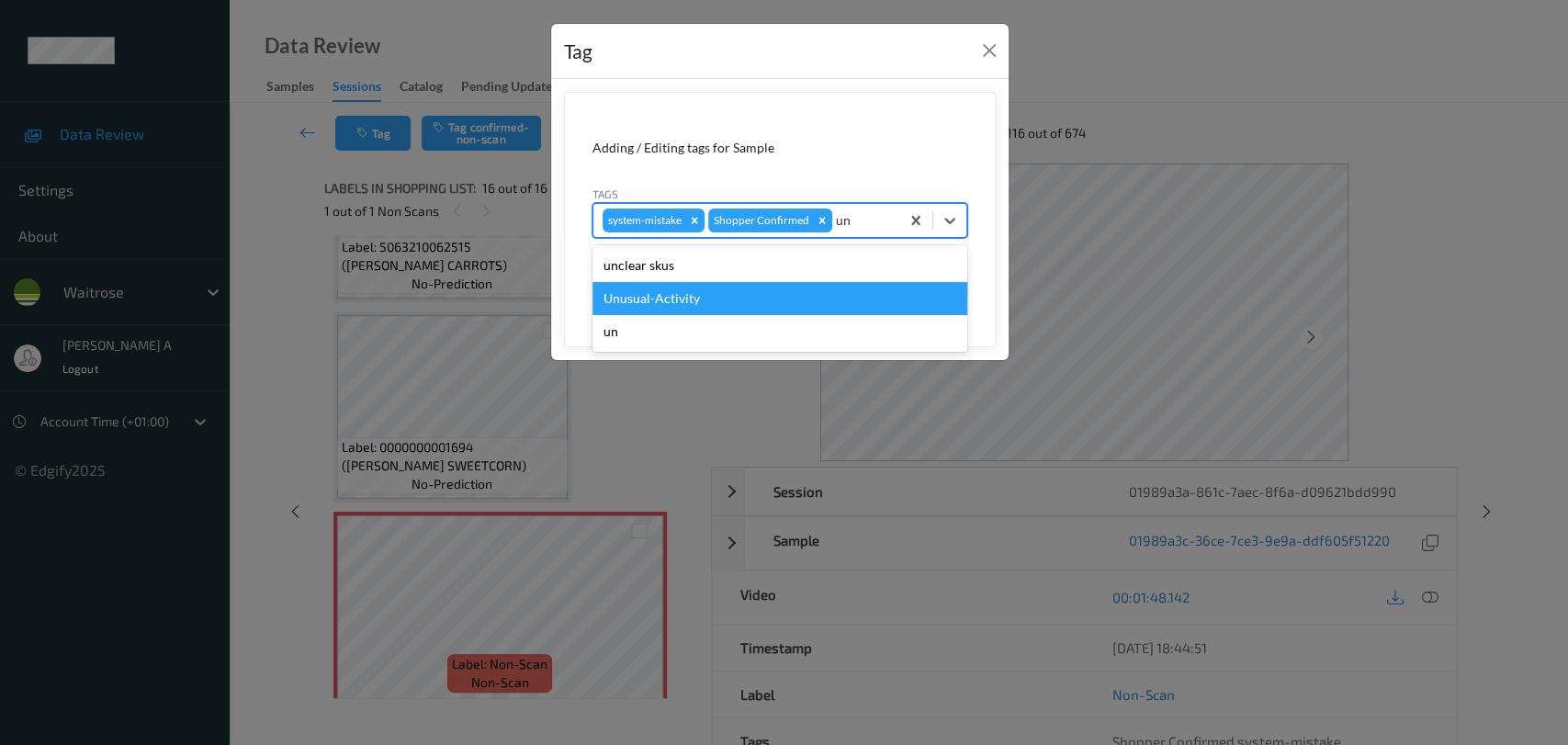
click at [766, 291] on div "Unusual-Activity" at bounding box center [780, 298] width 375 height 33
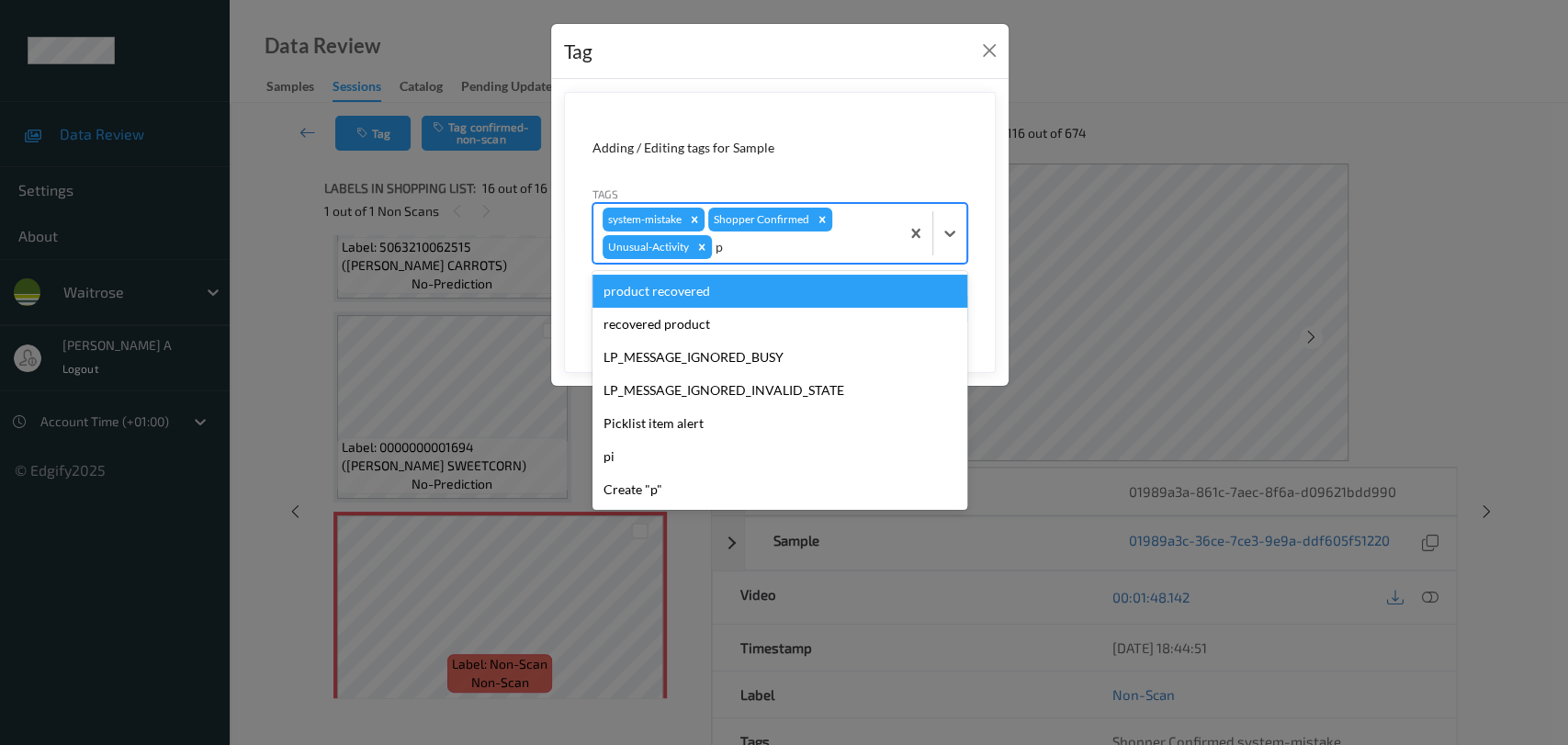
type input "pi"
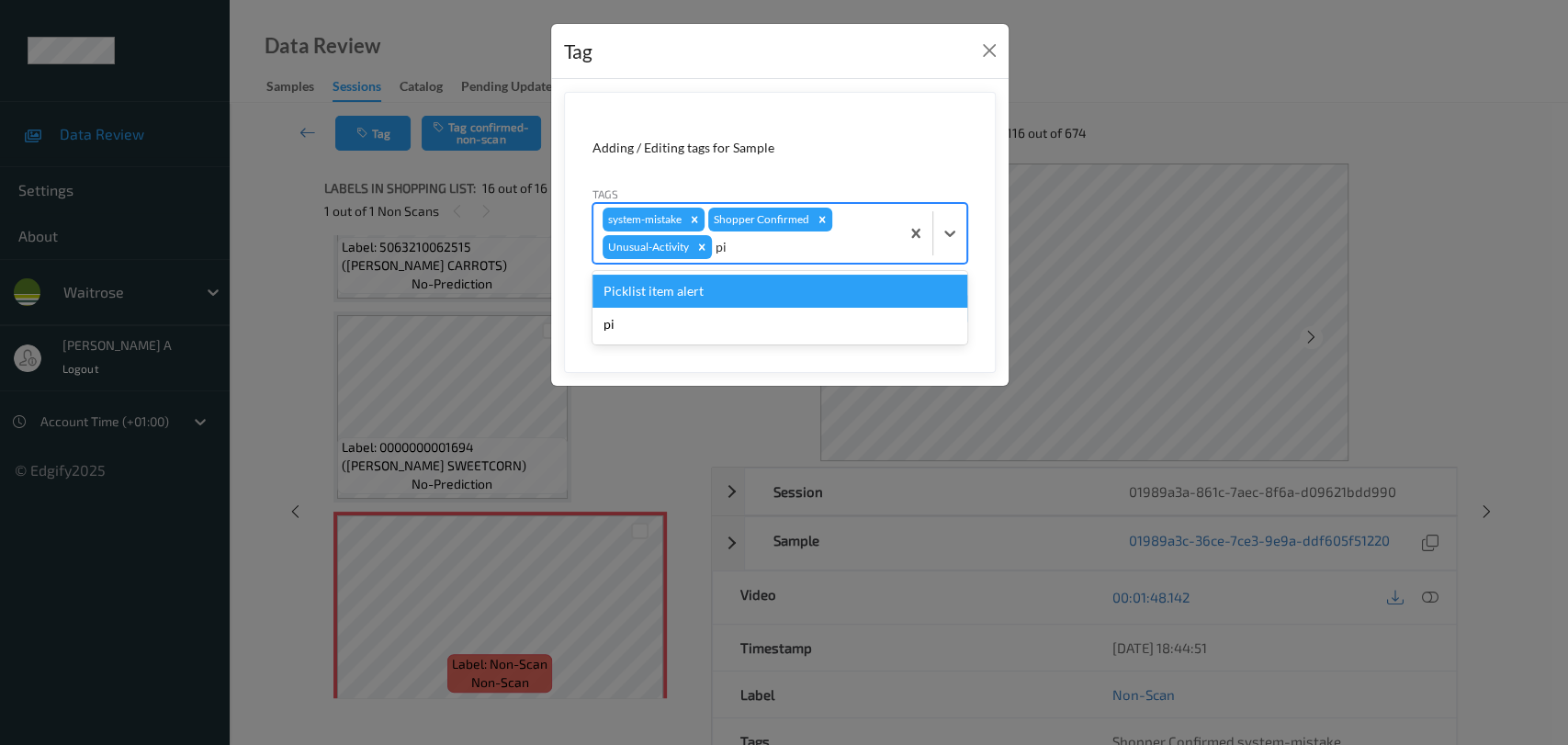
click at [746, 289] on div "Picklist item alert" at bounding box center [780, 292] width 375 height 33
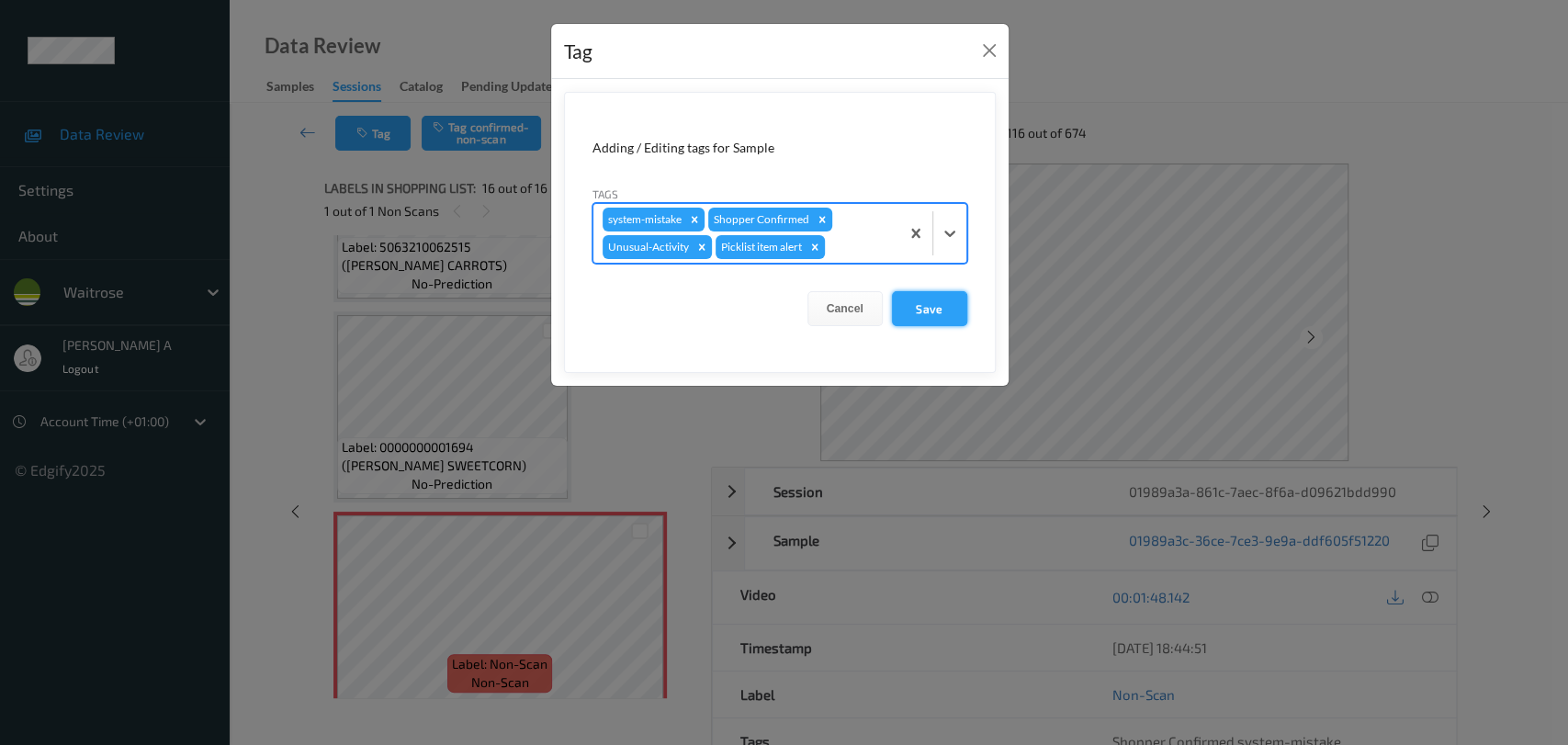
click at [935, 314] on button "Save" at bounding box center [929, 309] width 75 height 35
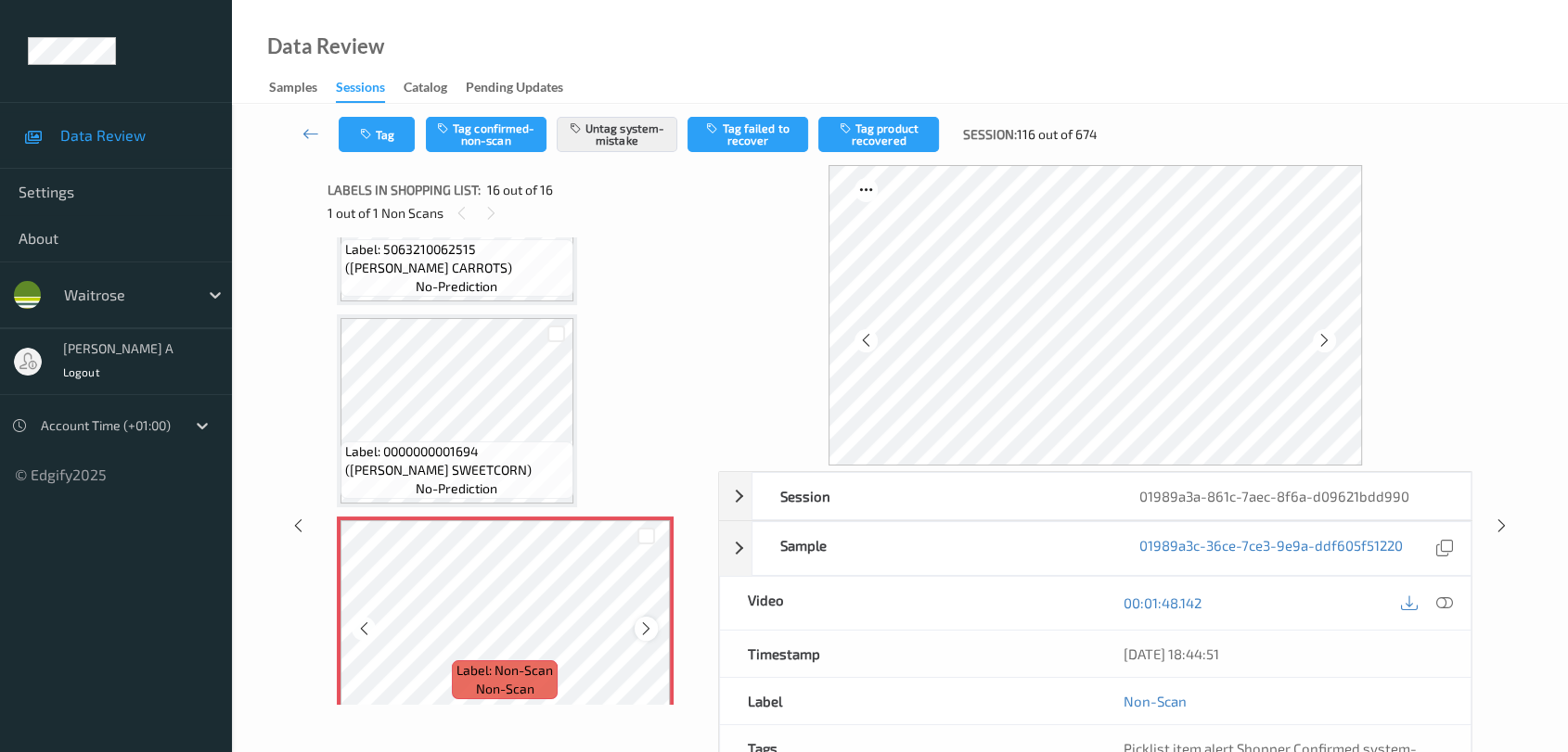
click at [646, 621] on icon at bounding box center [646, 629] width 16 height 17
click at [1424, 603] on icon at bounding box center [1444, 602] width 17 height 17
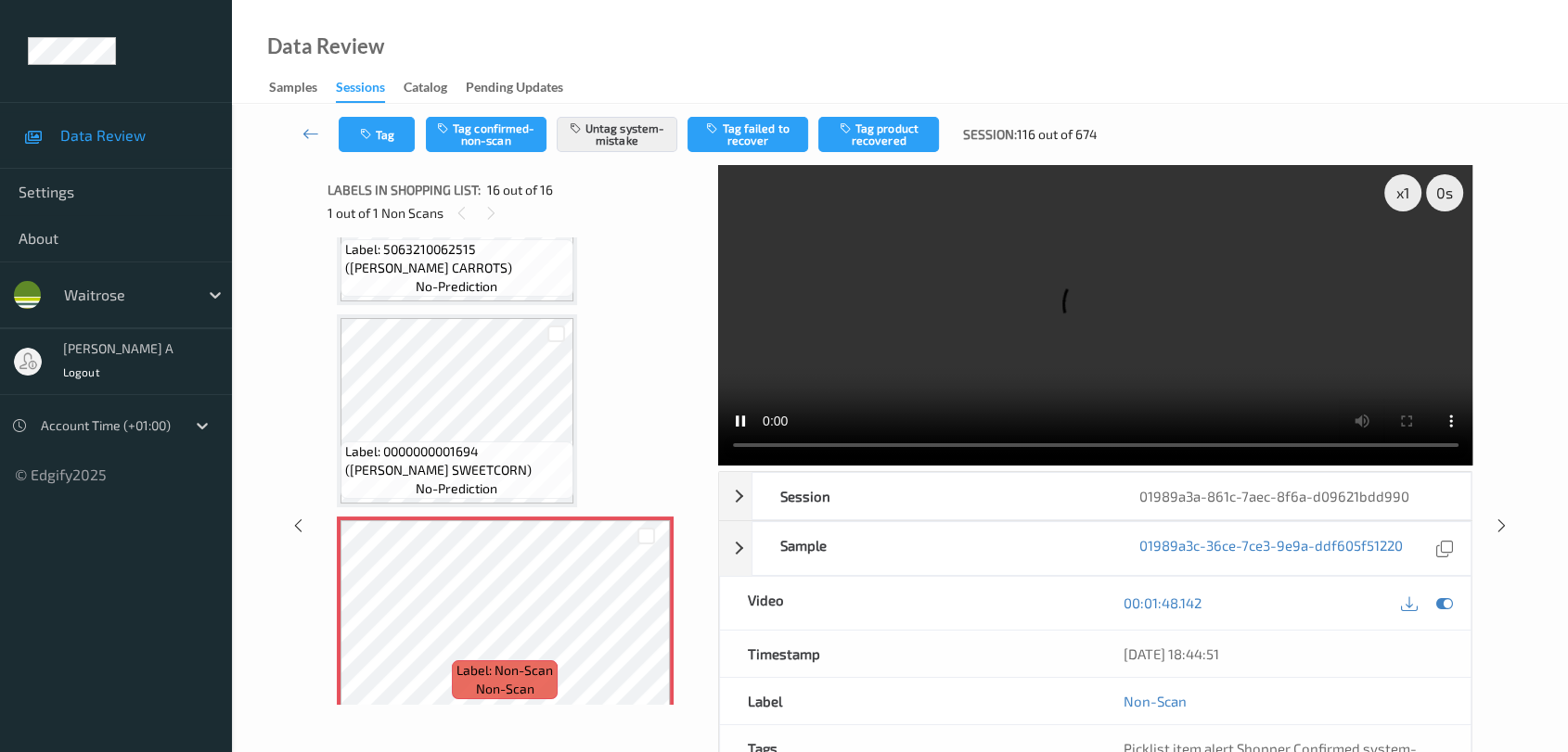
scroll to position [2625, 0]
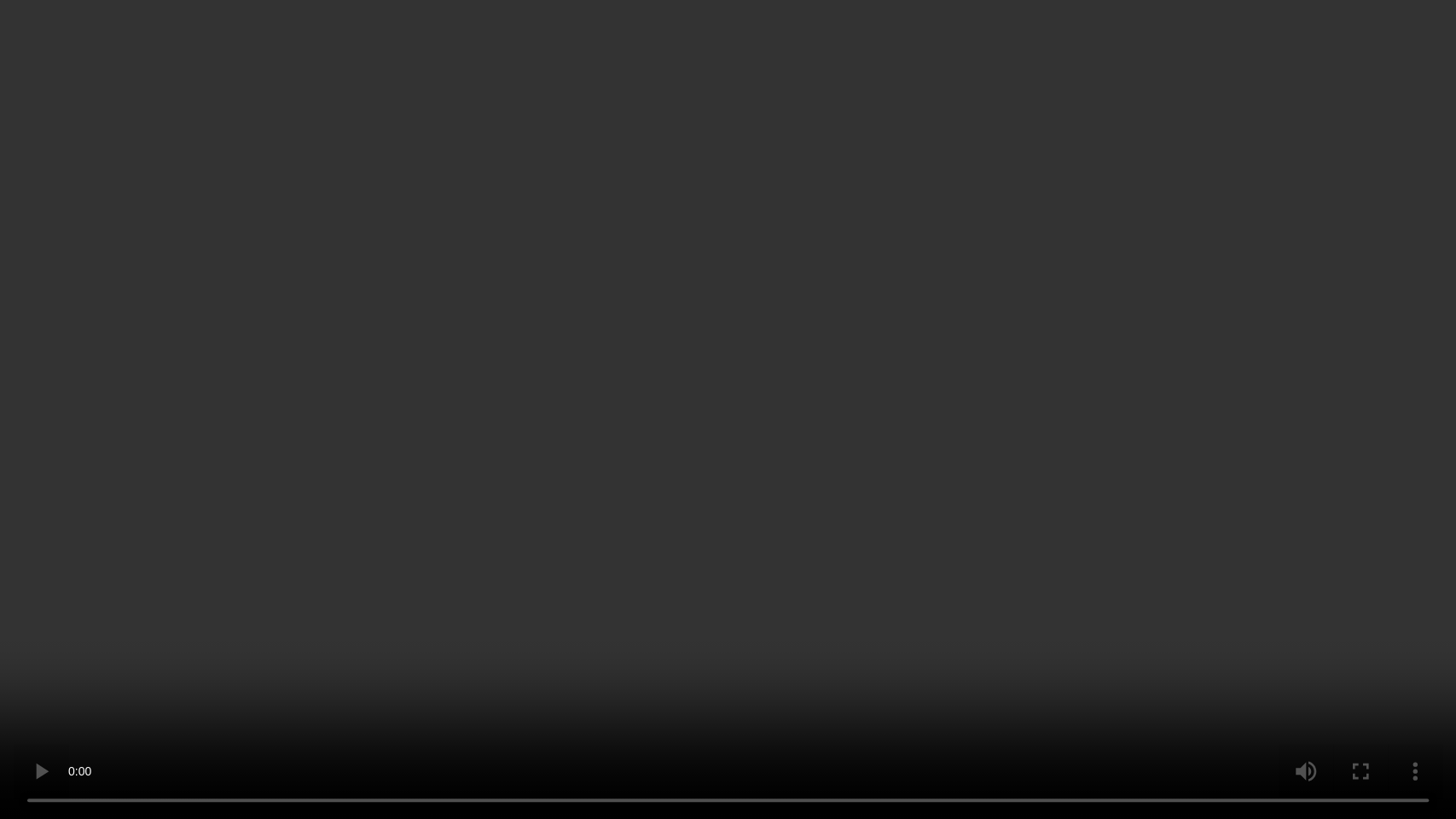
click at [881, 419] on video at bounding box center [728, 409] width 1456 height 819
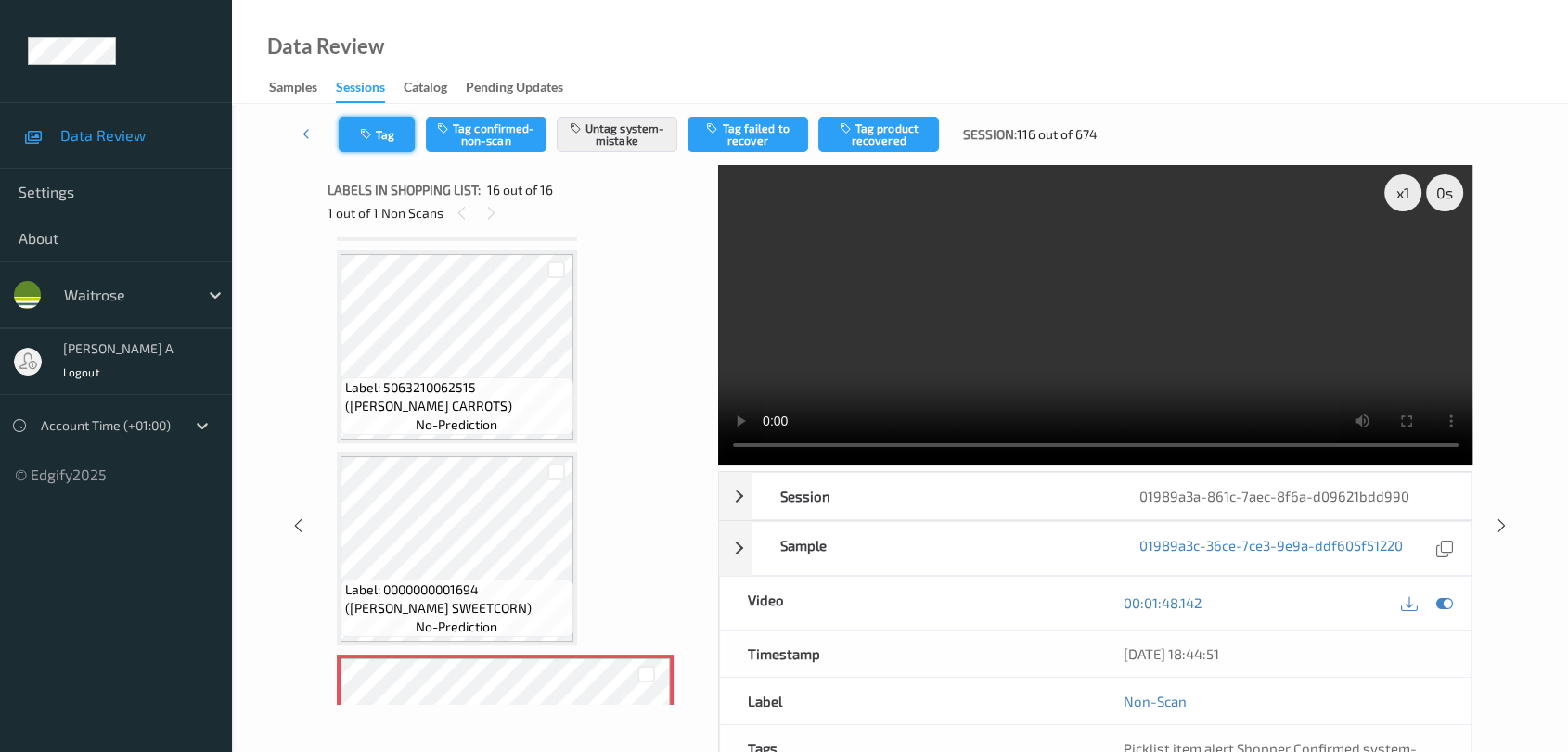
click at [364, 138] on icon "button" at bounding box center [368, 134] width 16 height 13
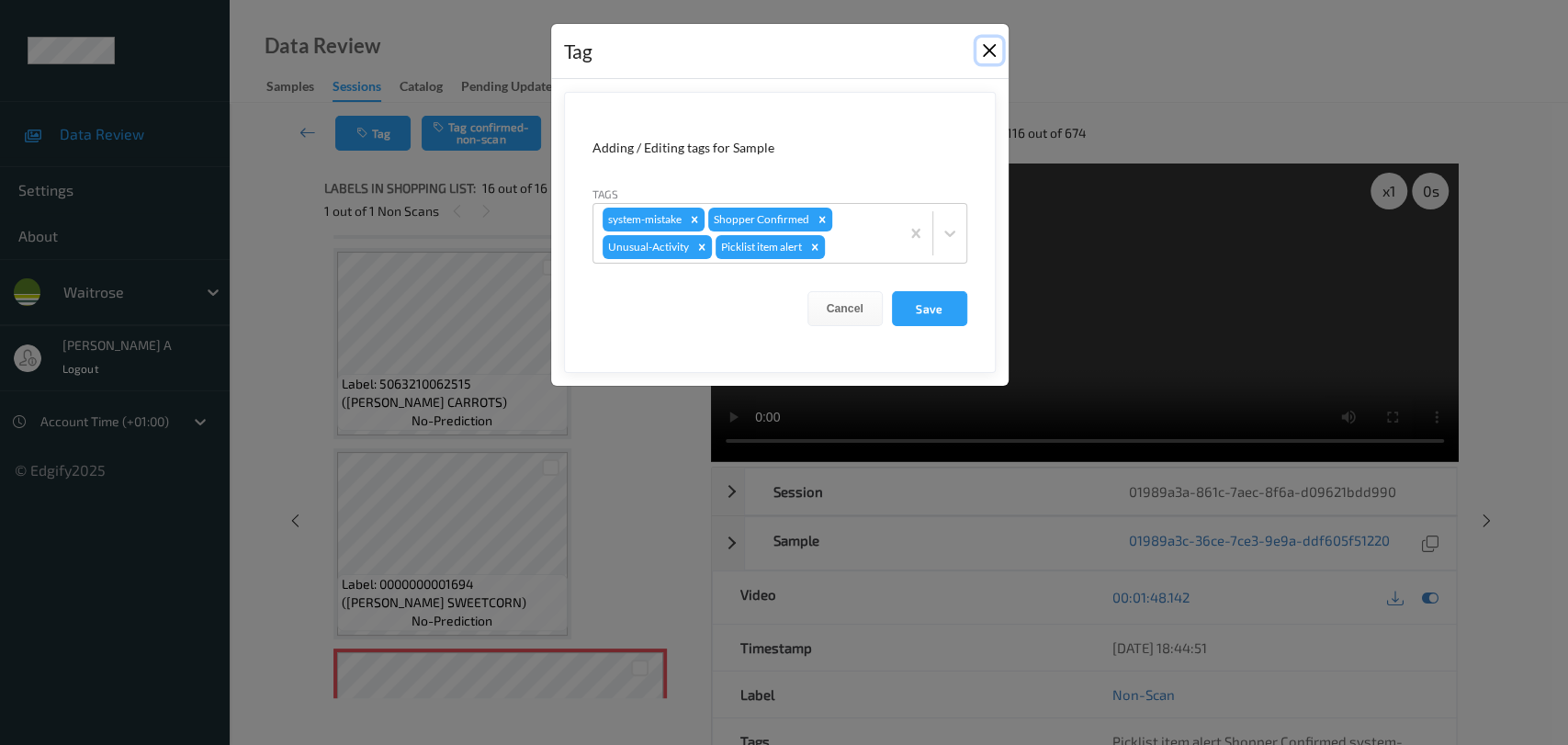
click at [981, 49] on button "Close" at bounding box center [989, 51] width 25 height 25
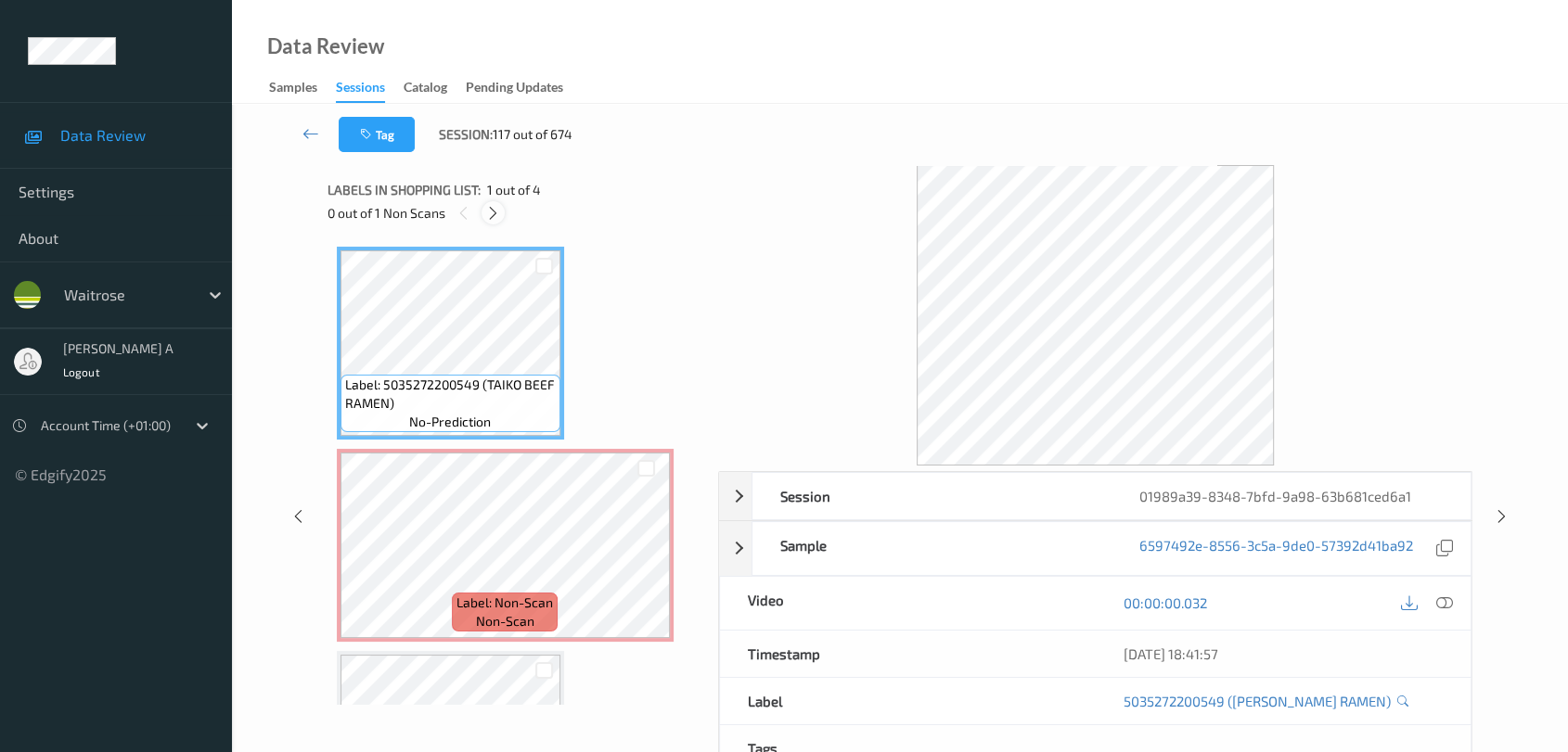
click at [494, 212] on icon at bounding box center [493, 213] width 16 height 17
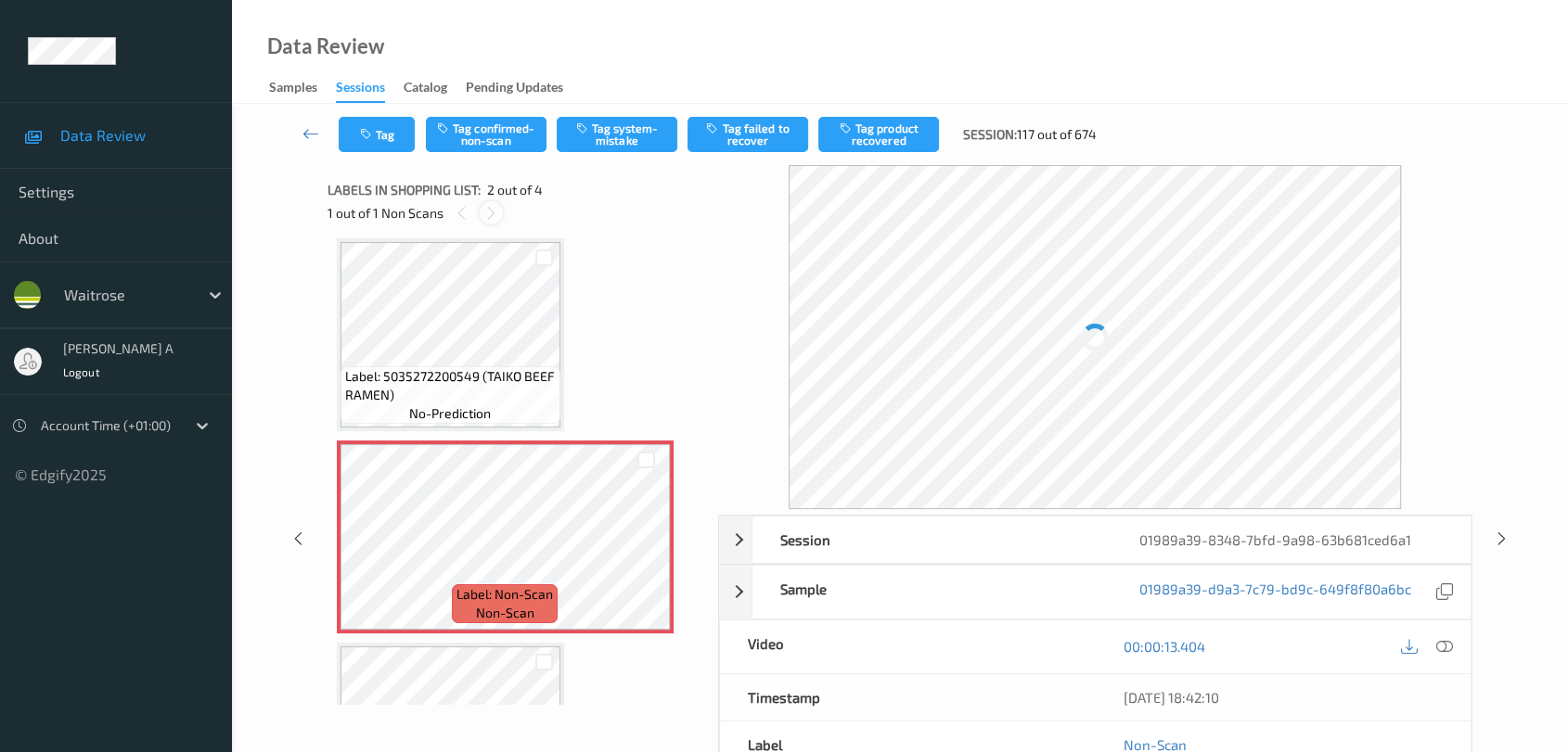
click at [494, 212] on icon at bounding box center [491, 213] width 16 height 17
click at [450, 209] on div at bounding box center [462, 214] width 24 height 24
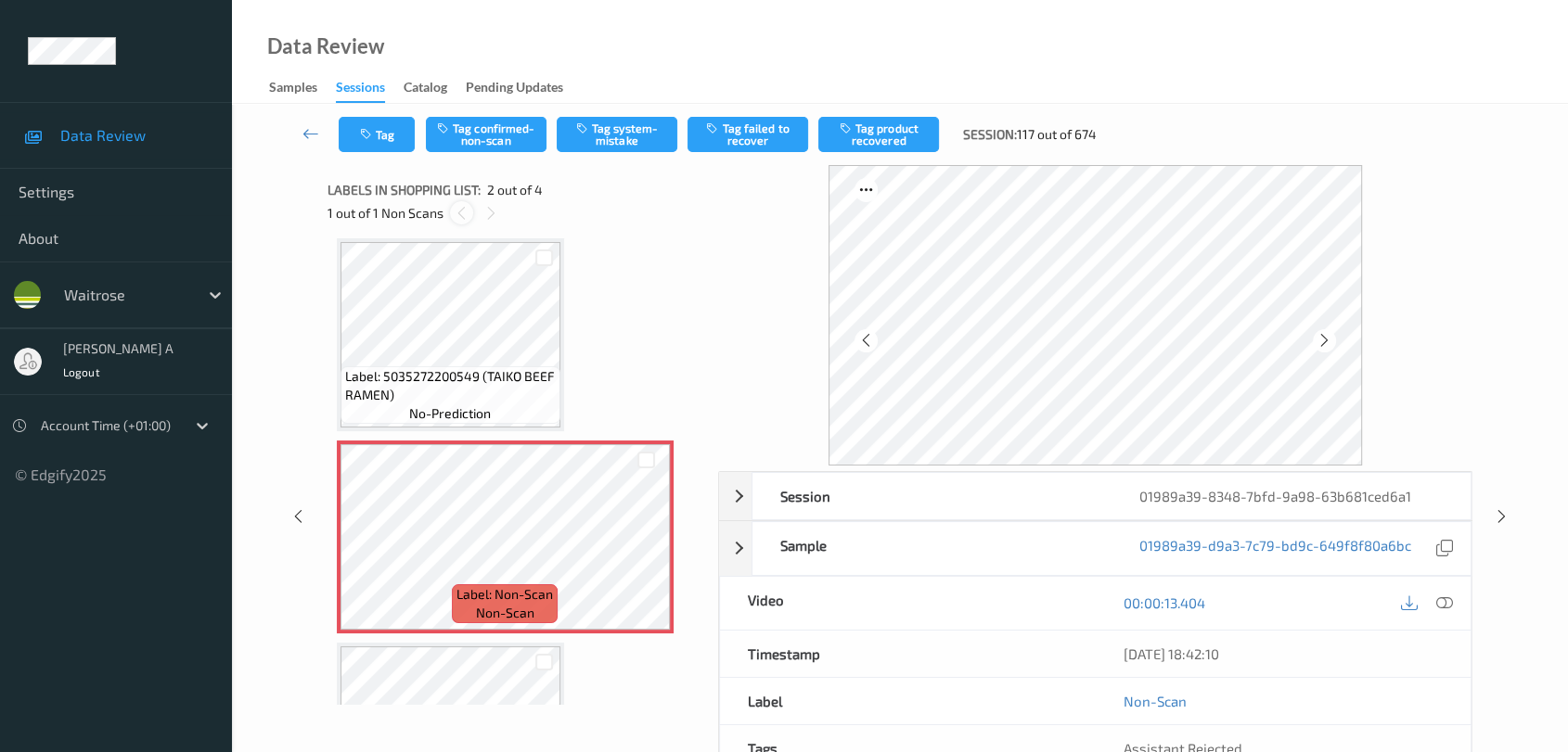
click at [460, 214] on icon at bounding box center [462, 213] width 16 height 17
click at [497, 214] on icon at bounding box center [491, 213] width 16 height 17
click at [654, 550] on icon at bounding box center [646, 552] width 16 height 17
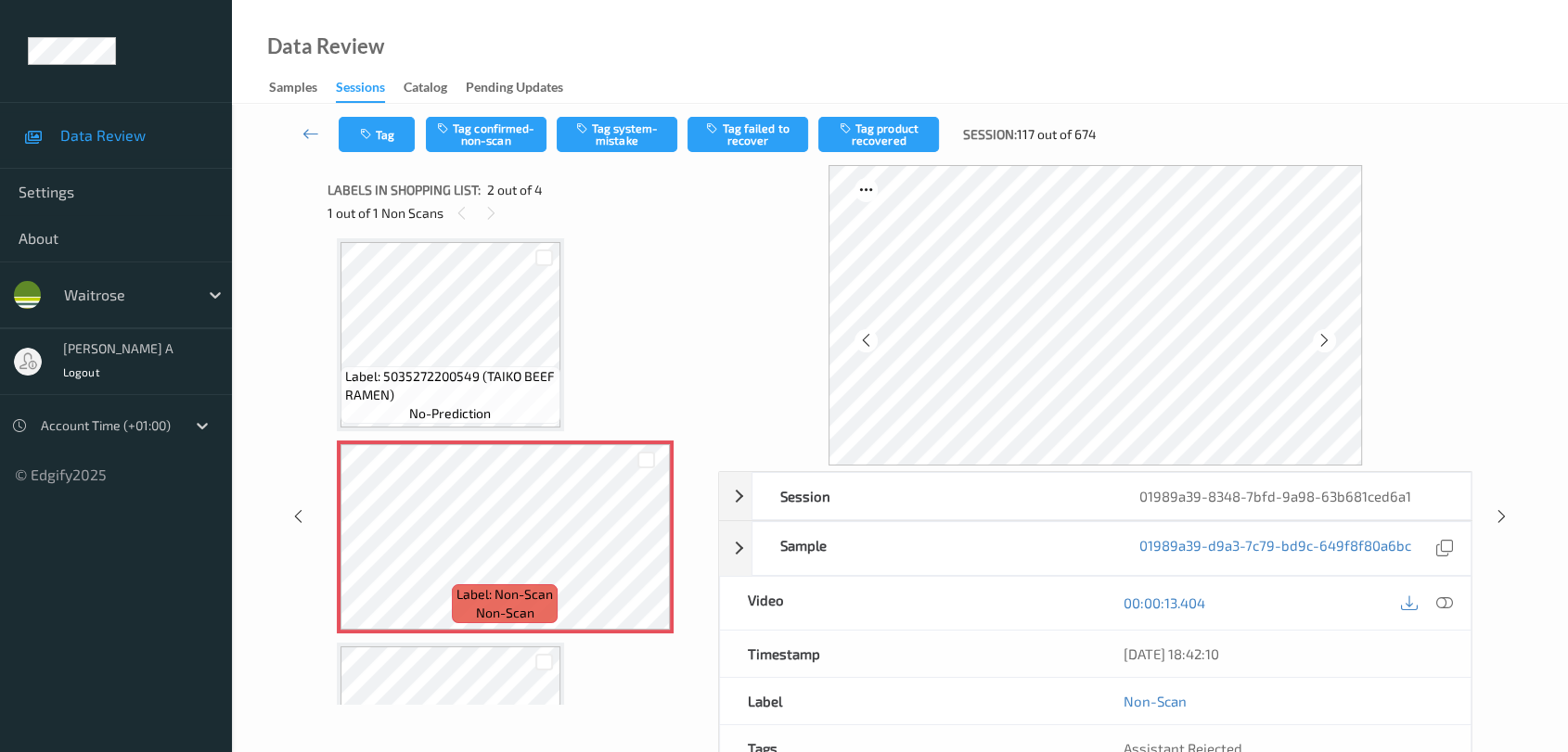
drag, startPoint x: 1447, startPoint y: 598, endPoint x: 1263, endPoint y: 514, distance: 202.3
click at [1424, 599] on icon at bounding box center [1444, 602] width 17 height 17
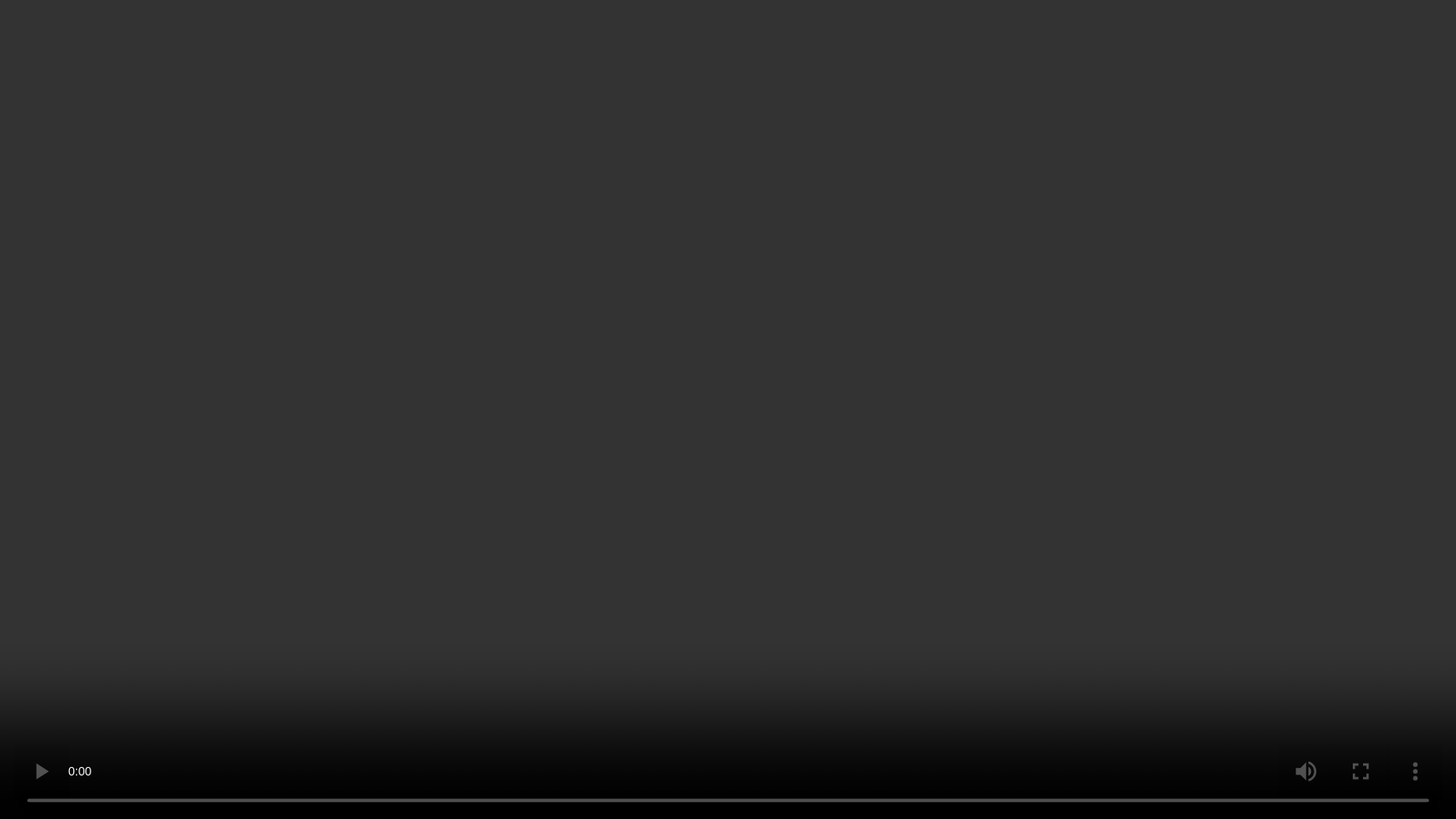
click at [502, 466] on video at bounding box center [728, 409] width 1456 height 819
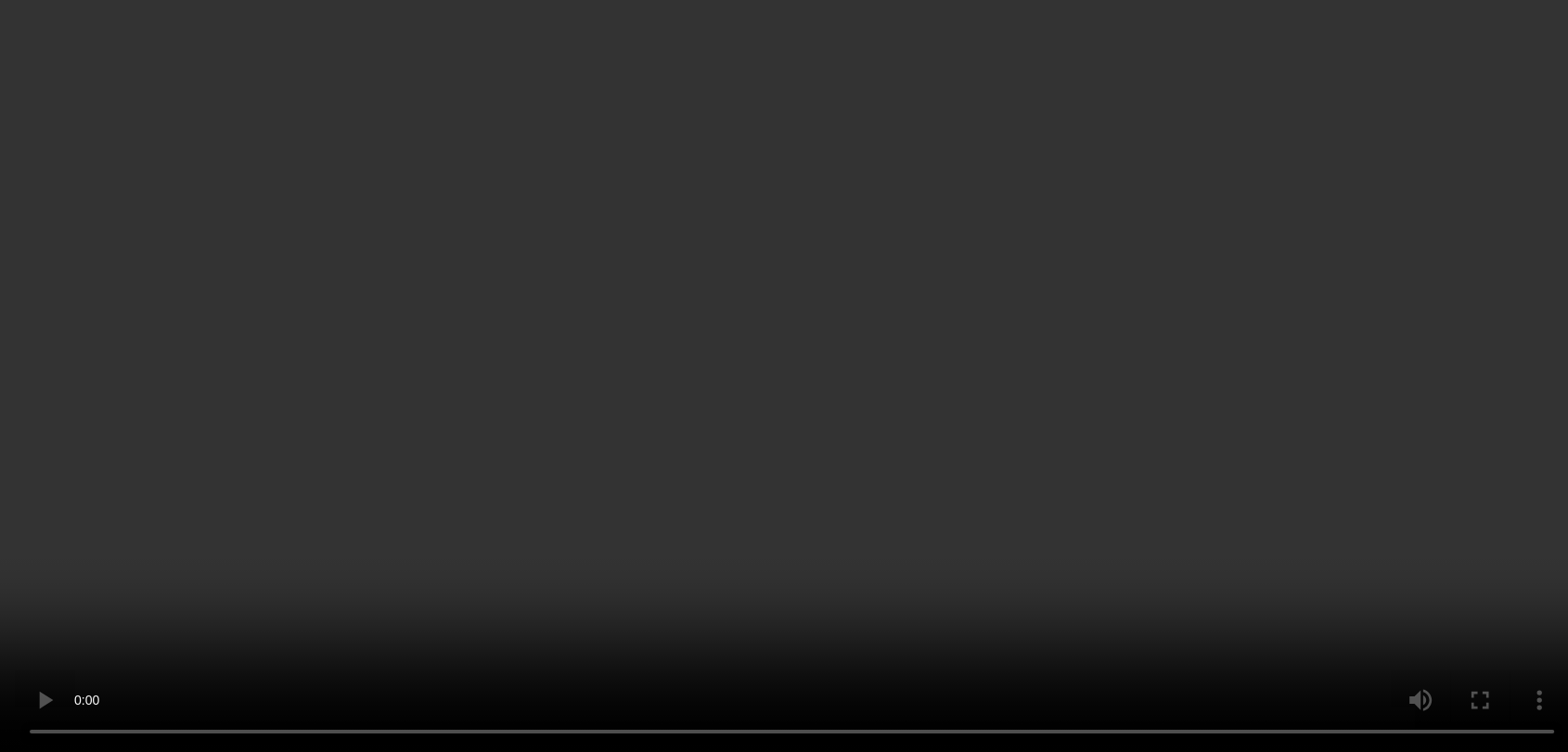
scroll to position [0, 0]
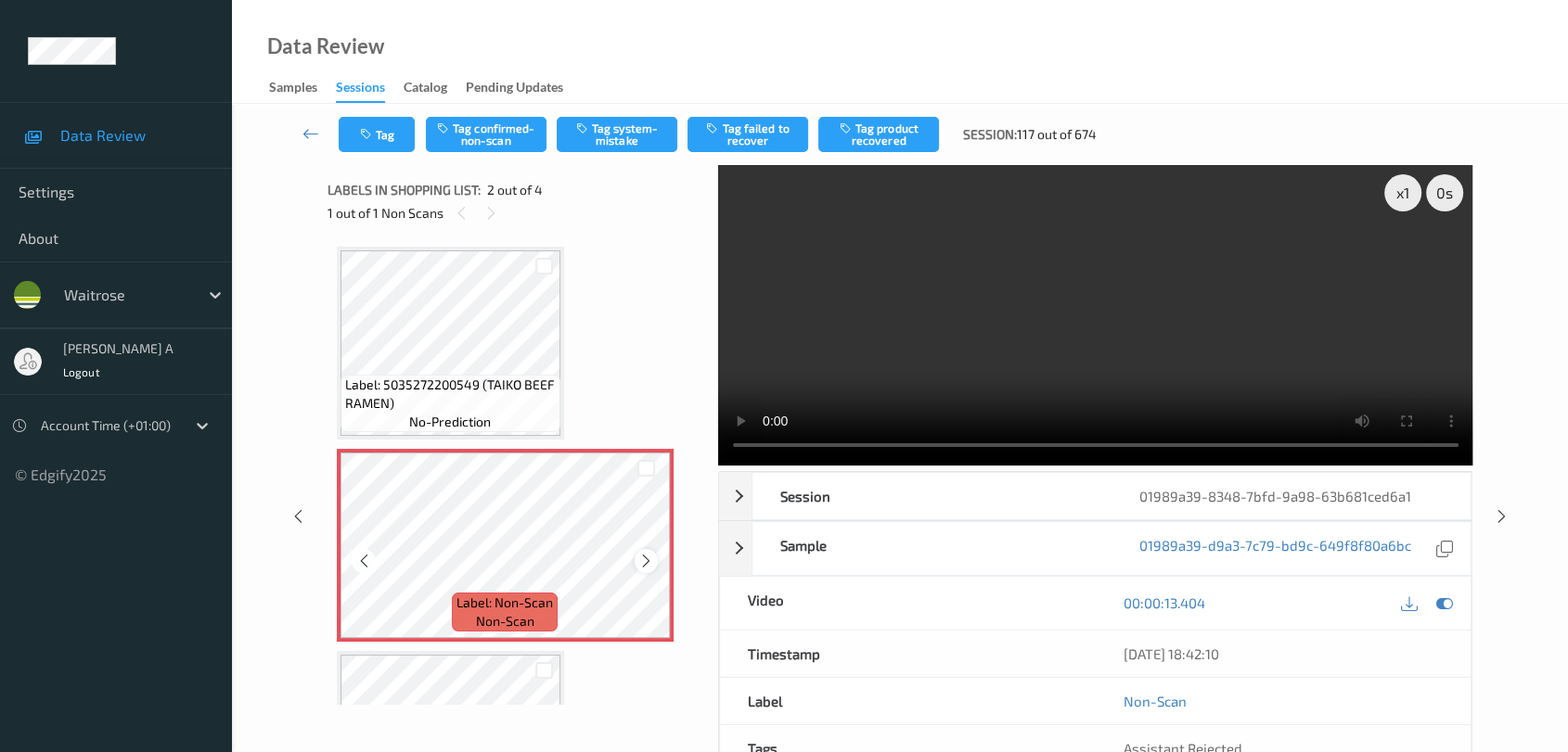
click at [654, 562] on div at bounding box center [647, 561] width 24 height 24
click at [603, 137] on button "Tag system-mistake" at bounding box center [617, 135] width 121 height 35
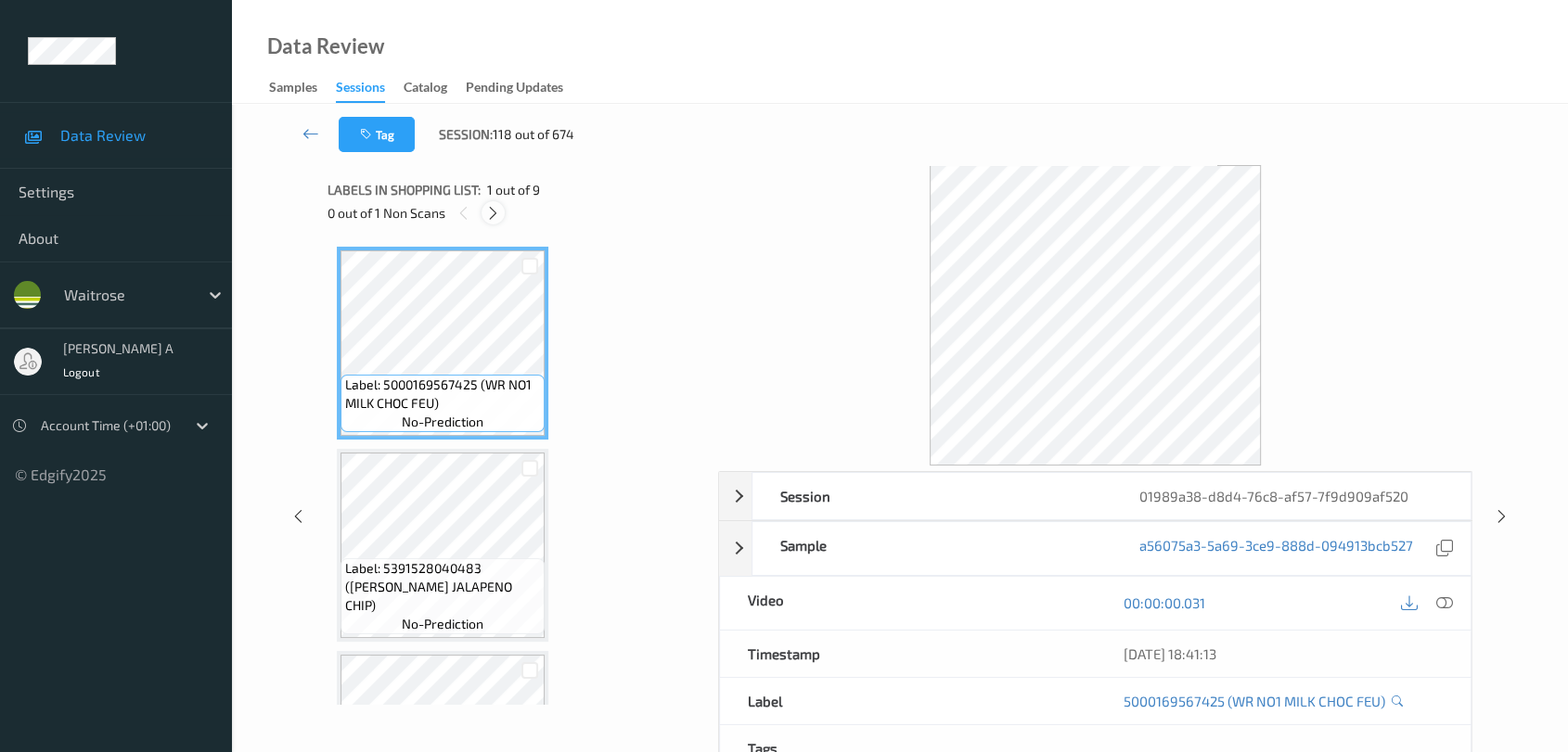
click at [494, 212] on icon at bounding box center [493, 213] width 16 height 17
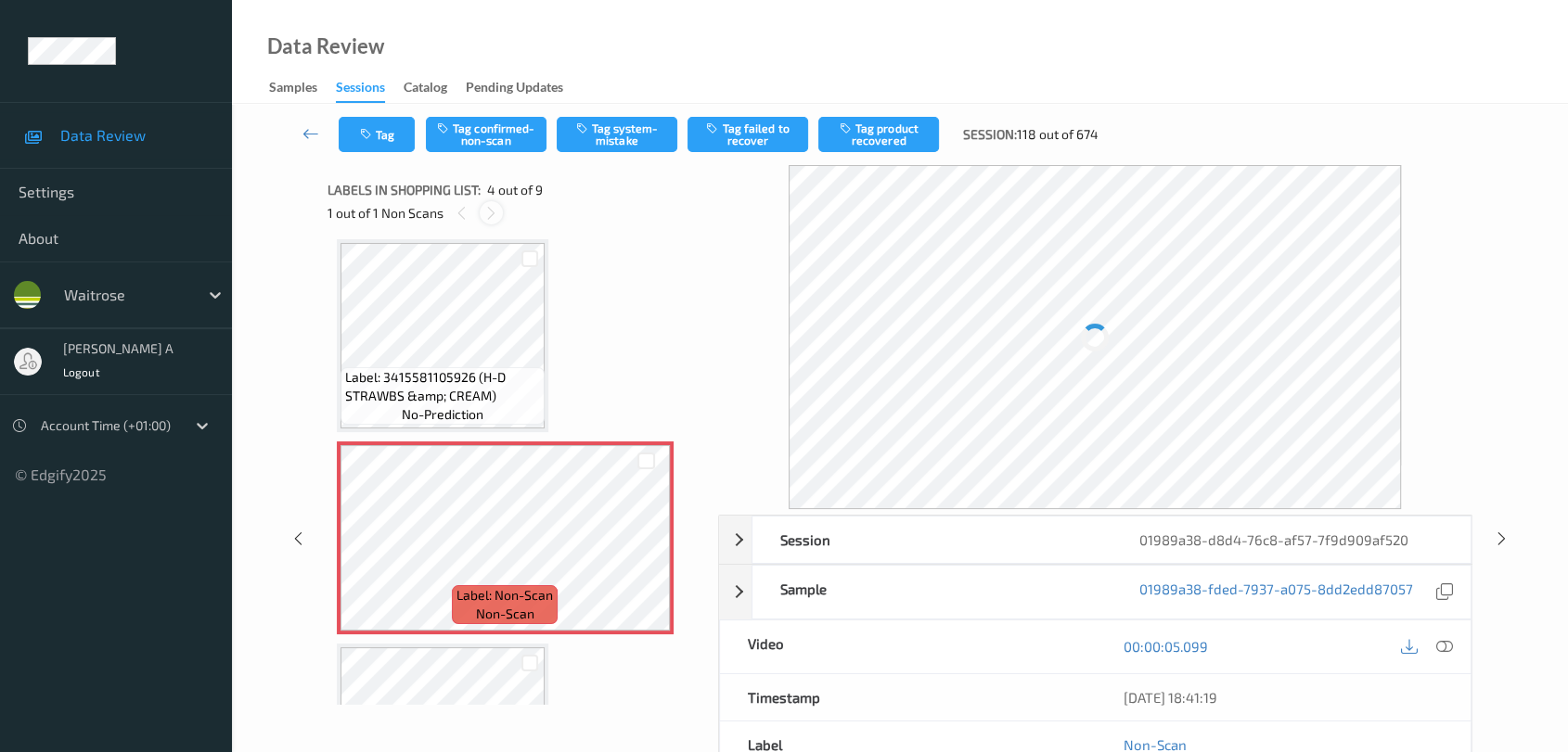
click at [494, 212] on icon at bounding box center [491, 213] width 16 height 17
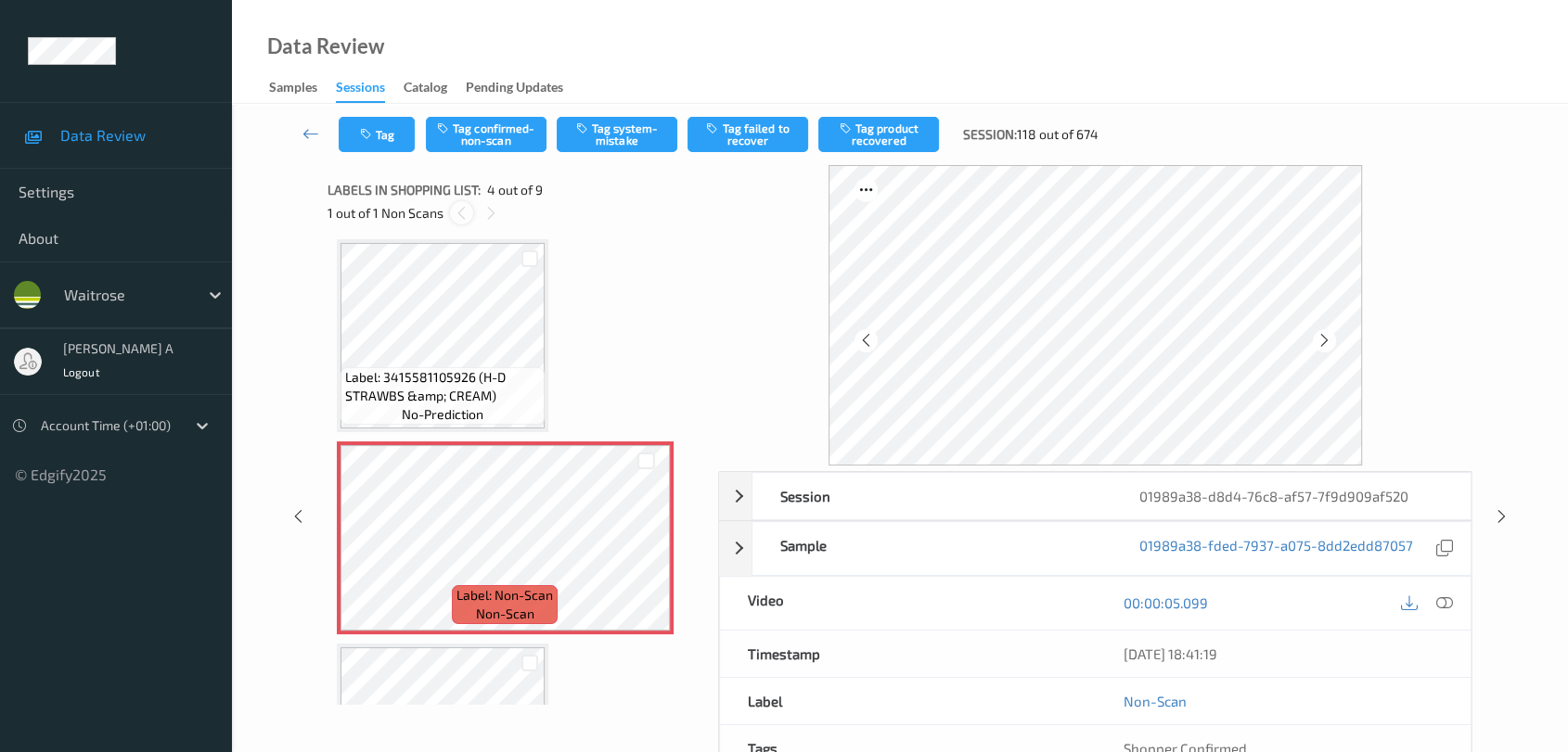
click at [454, 214] on icon at bounding box center [462, 213] width 16 height 17
click at [650, 545] on icon at bounding box center [646, 553] width 16 height 17
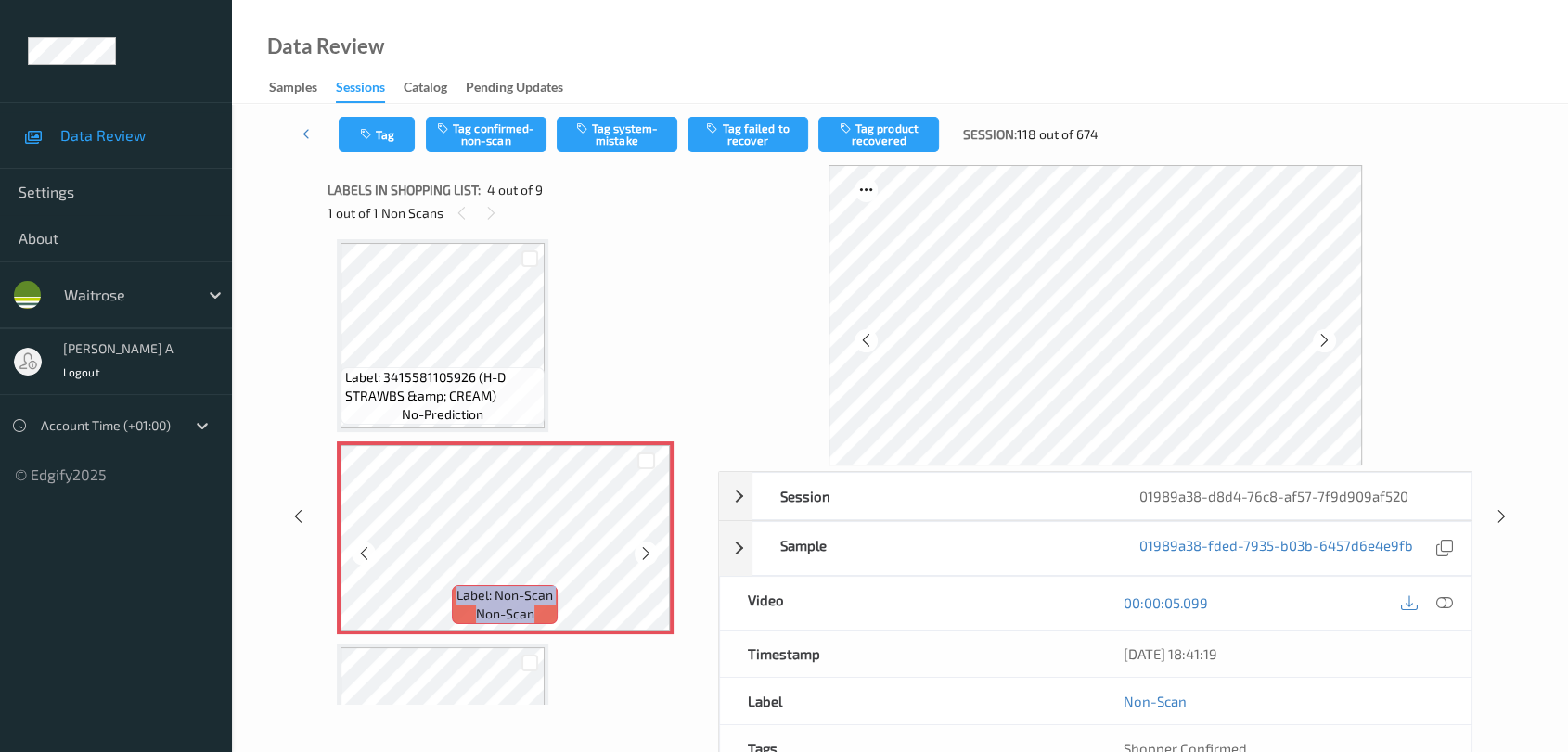
click at [650, 545] on icon at bounding box center [646, 553] width 16 height 17
click at [1424, 605] on icon at bounding box center [1444, 602] width 17 height 17
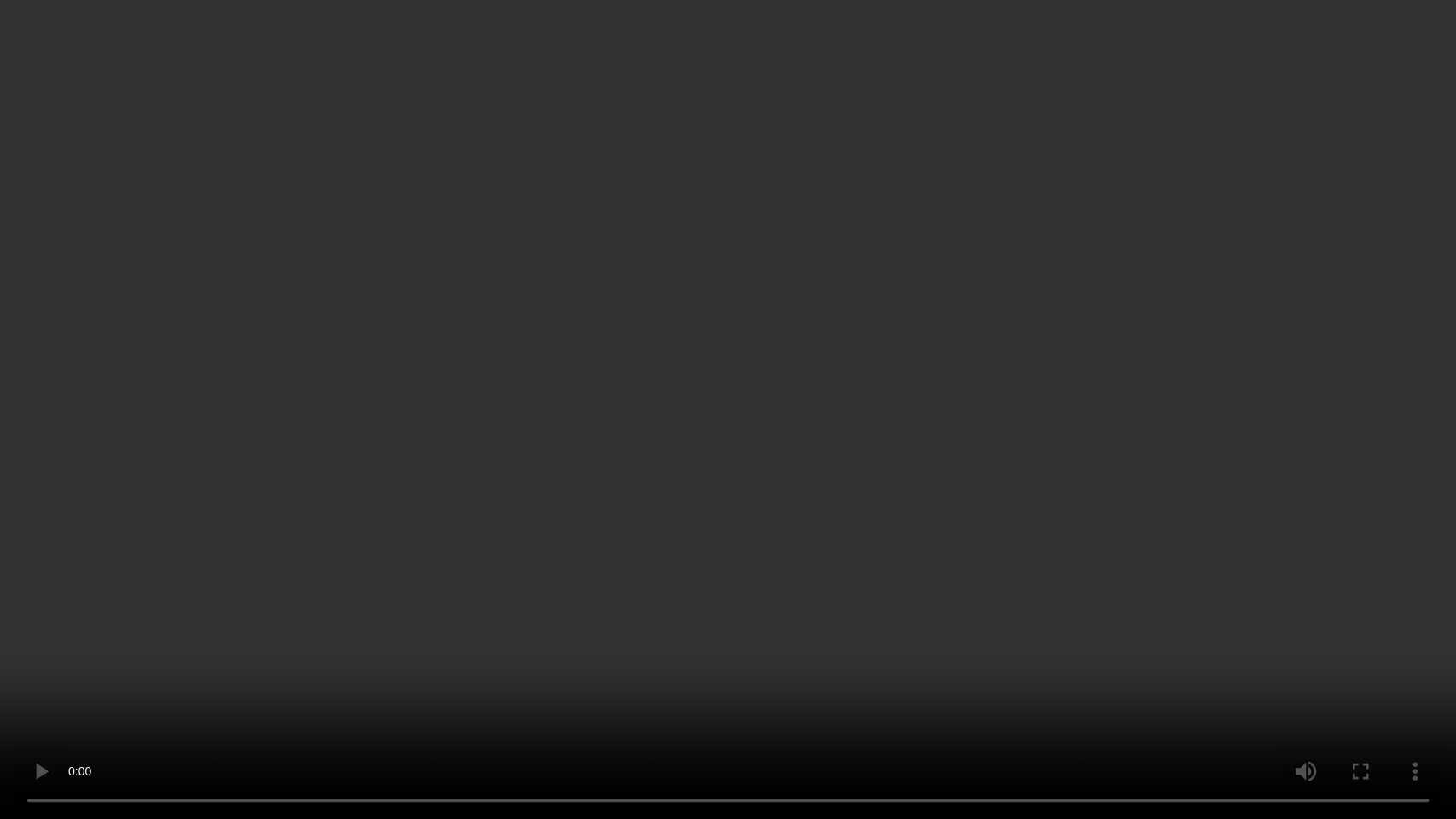
click at [717, 445] on video at bounding box center [728, 409] width 1456 height 819
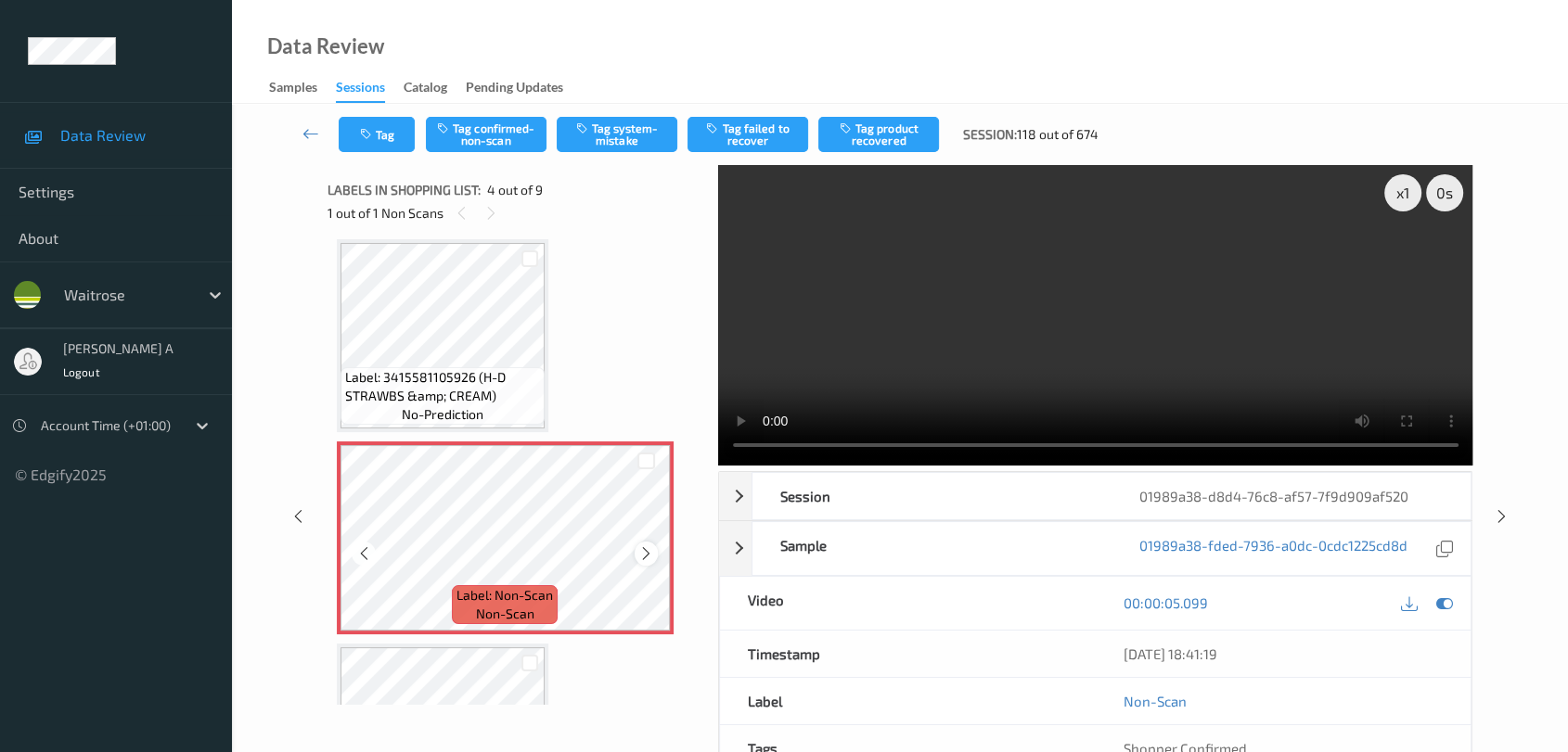
click at [644, 545] on icon at bounding box center [646, 553] width 16 height 17
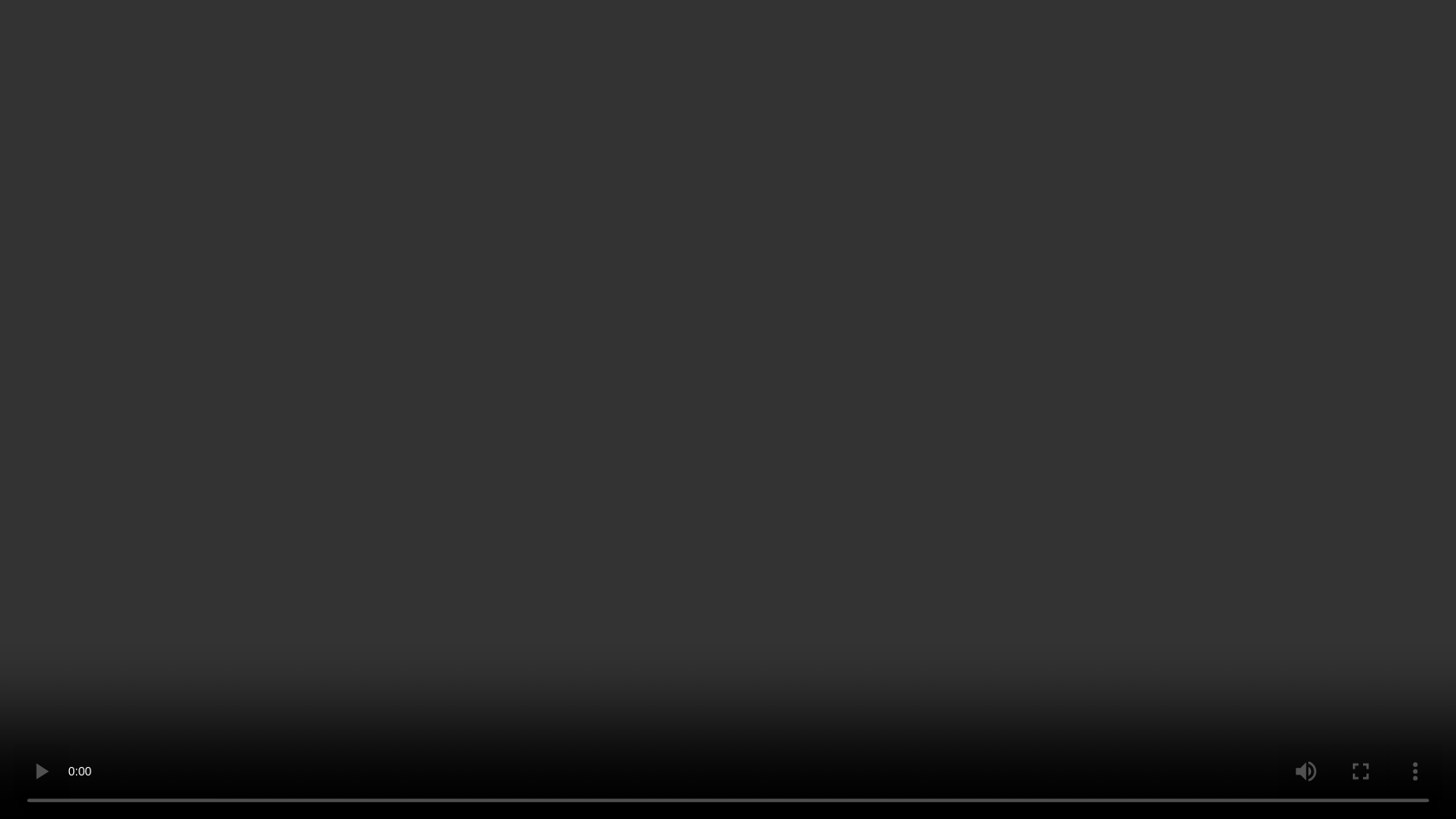
click at [634, 527] on video at bounding box center [728, 409] width 1456 height 819
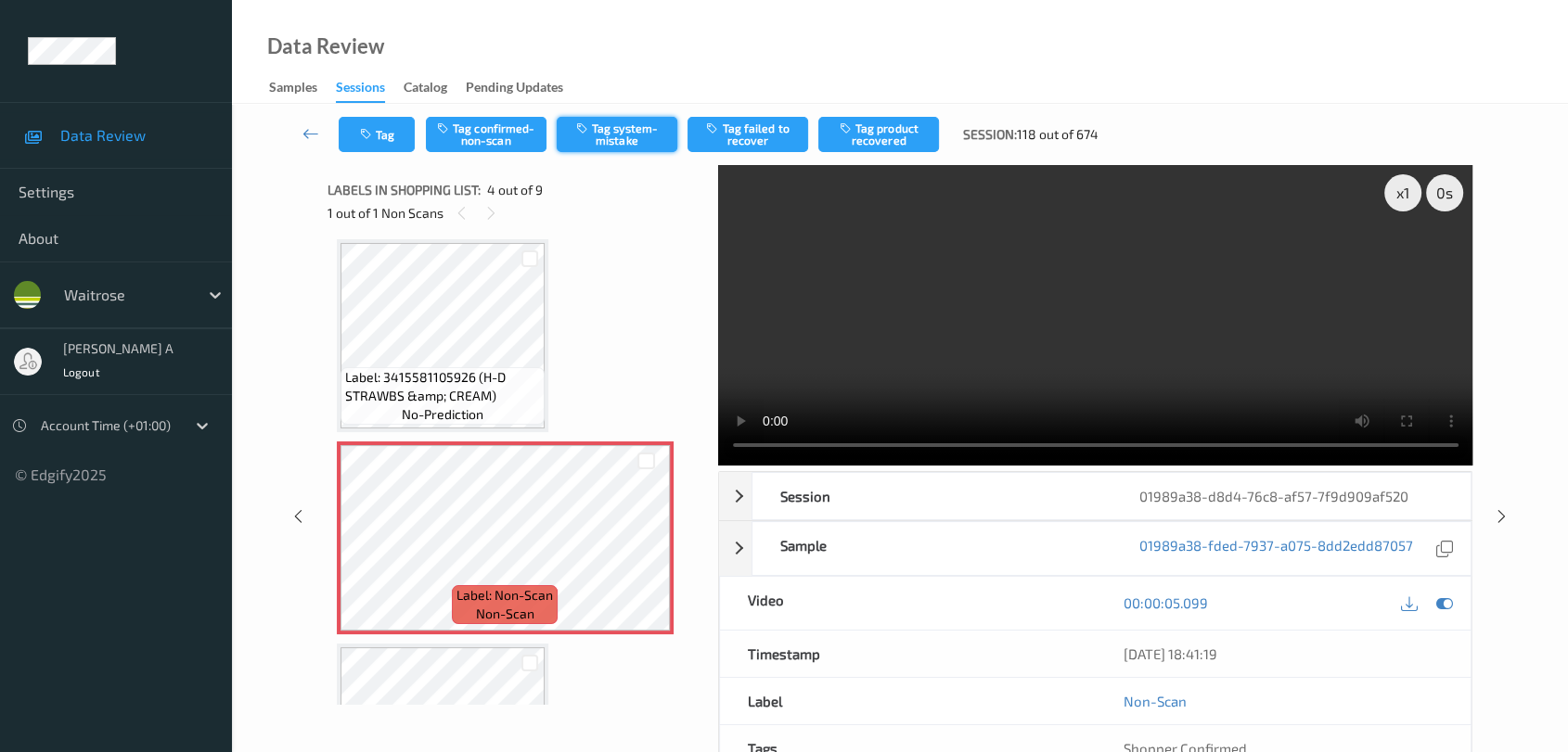
click at [627, 126] on button "Tag system-mistake" at bounding box center [617, 135] width 121 height 35
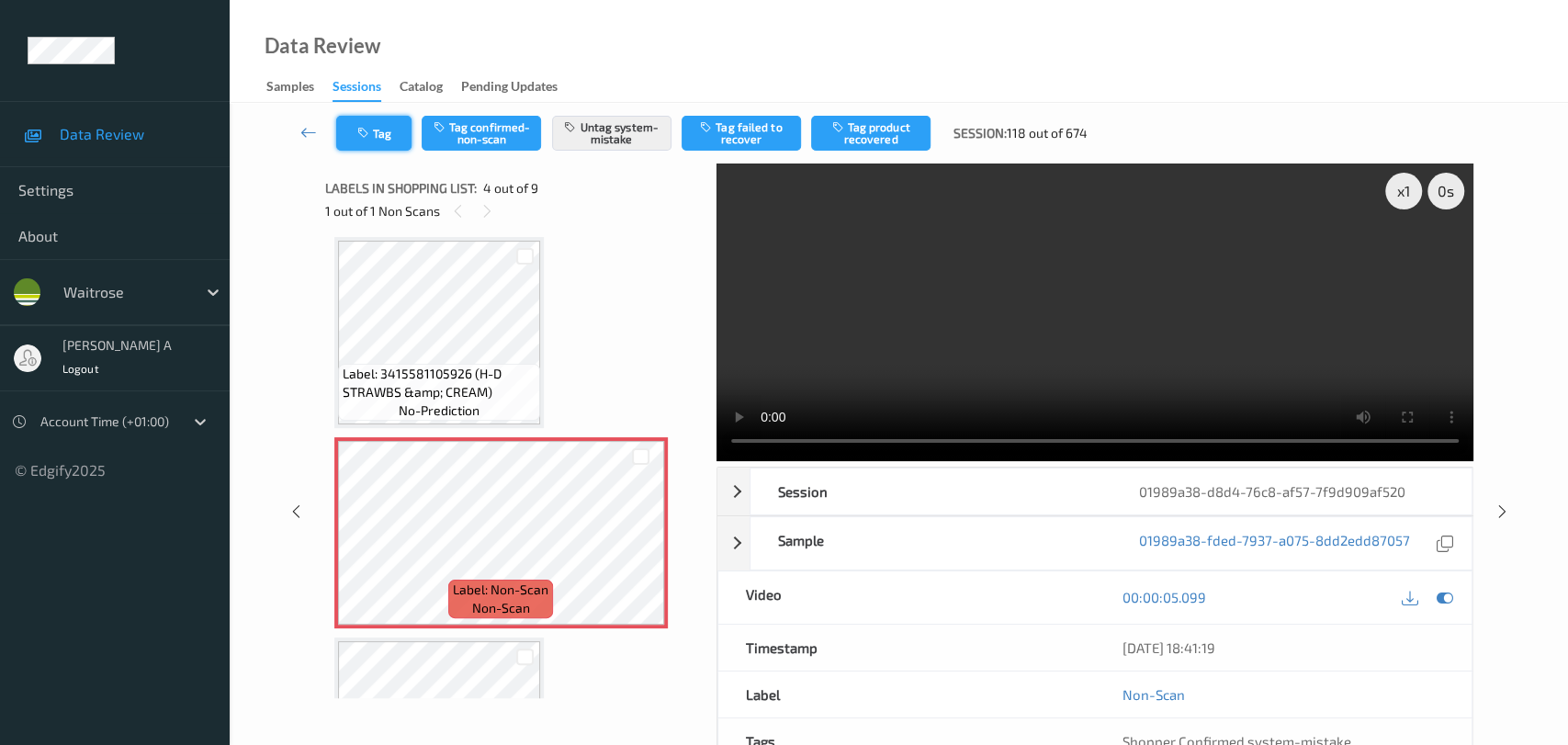
click at [363, 138] on icon "button" at bounding box center [365, 133] width 16 height 13
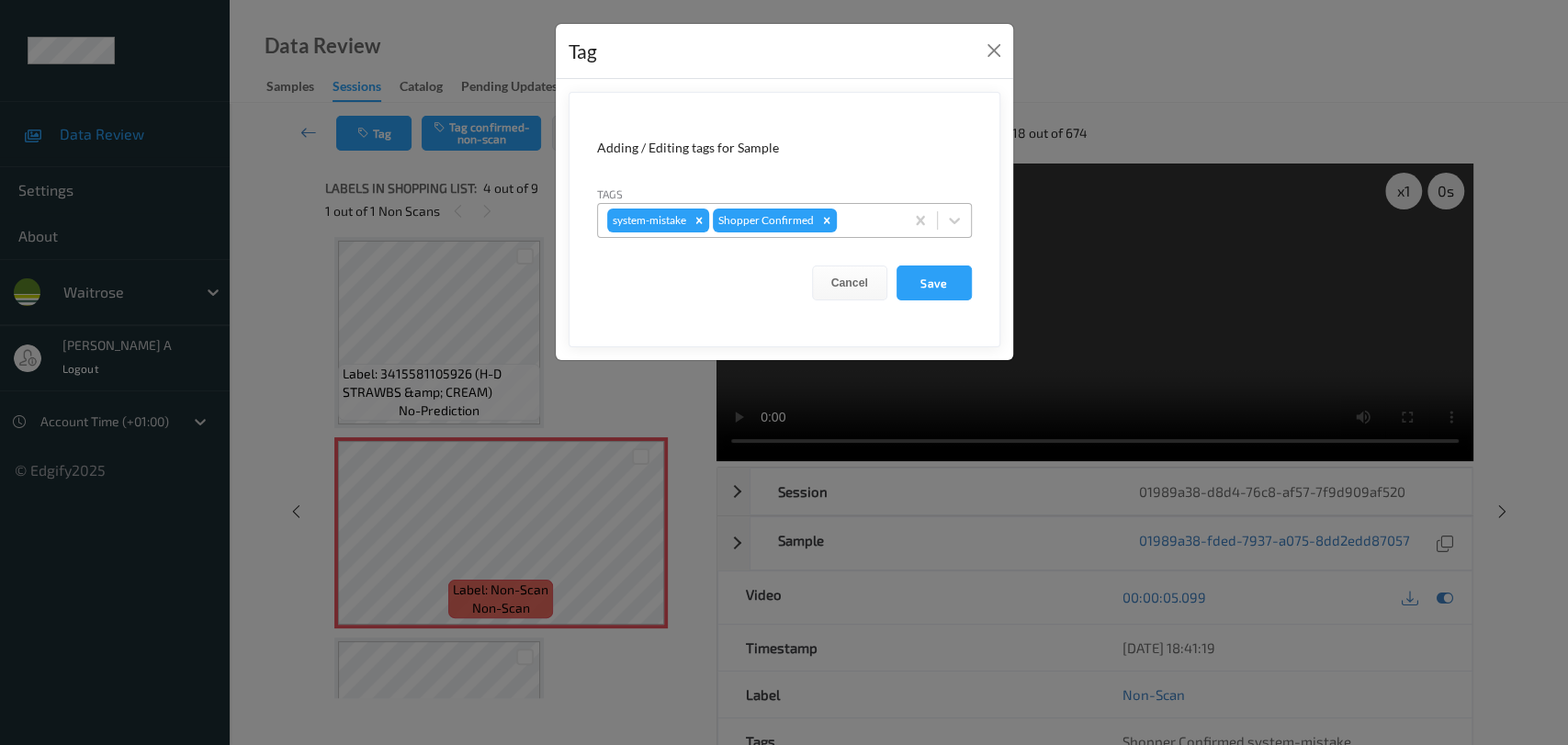
click at [850, 213] on div at bounding box center [867, 220] width 55 height 22
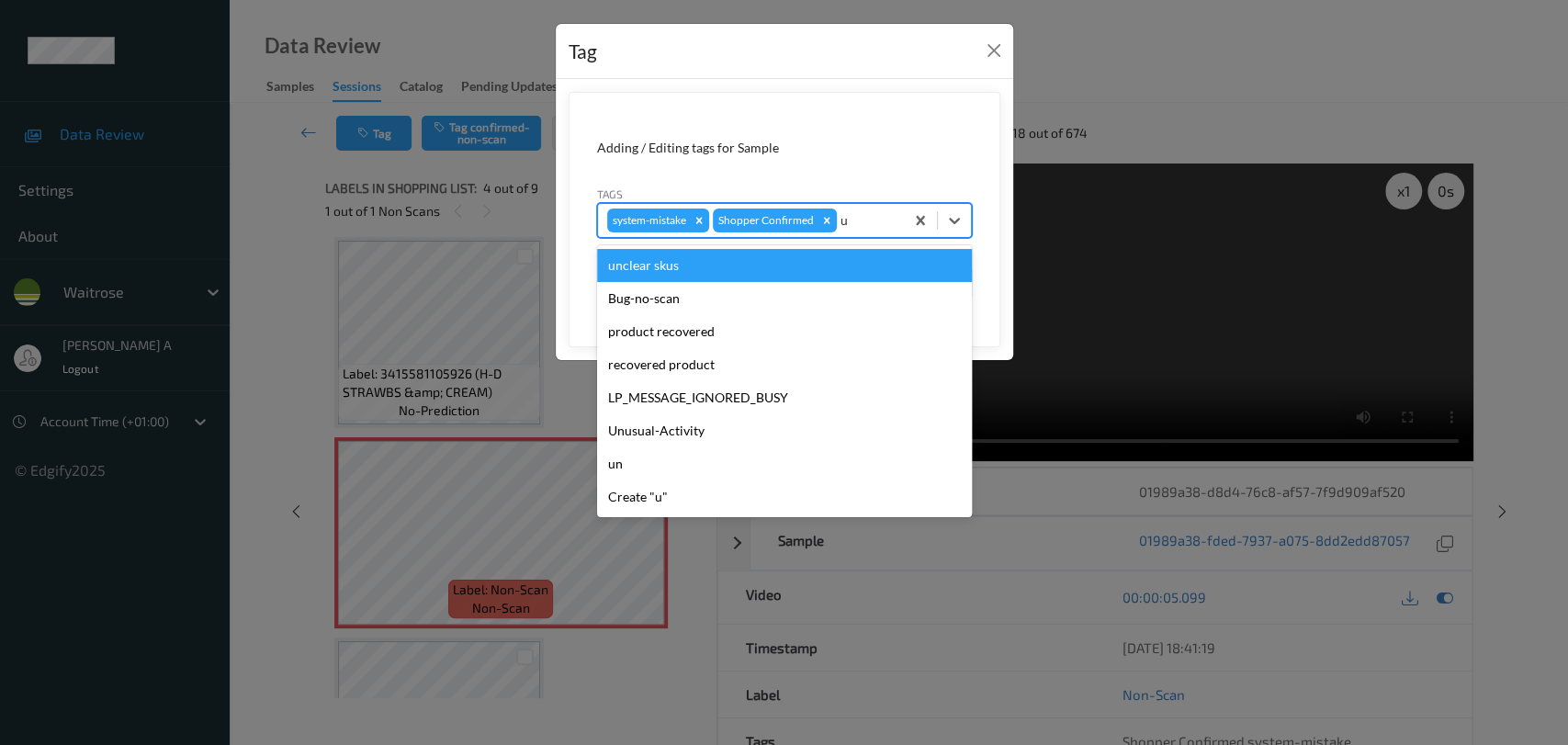
type input "un"
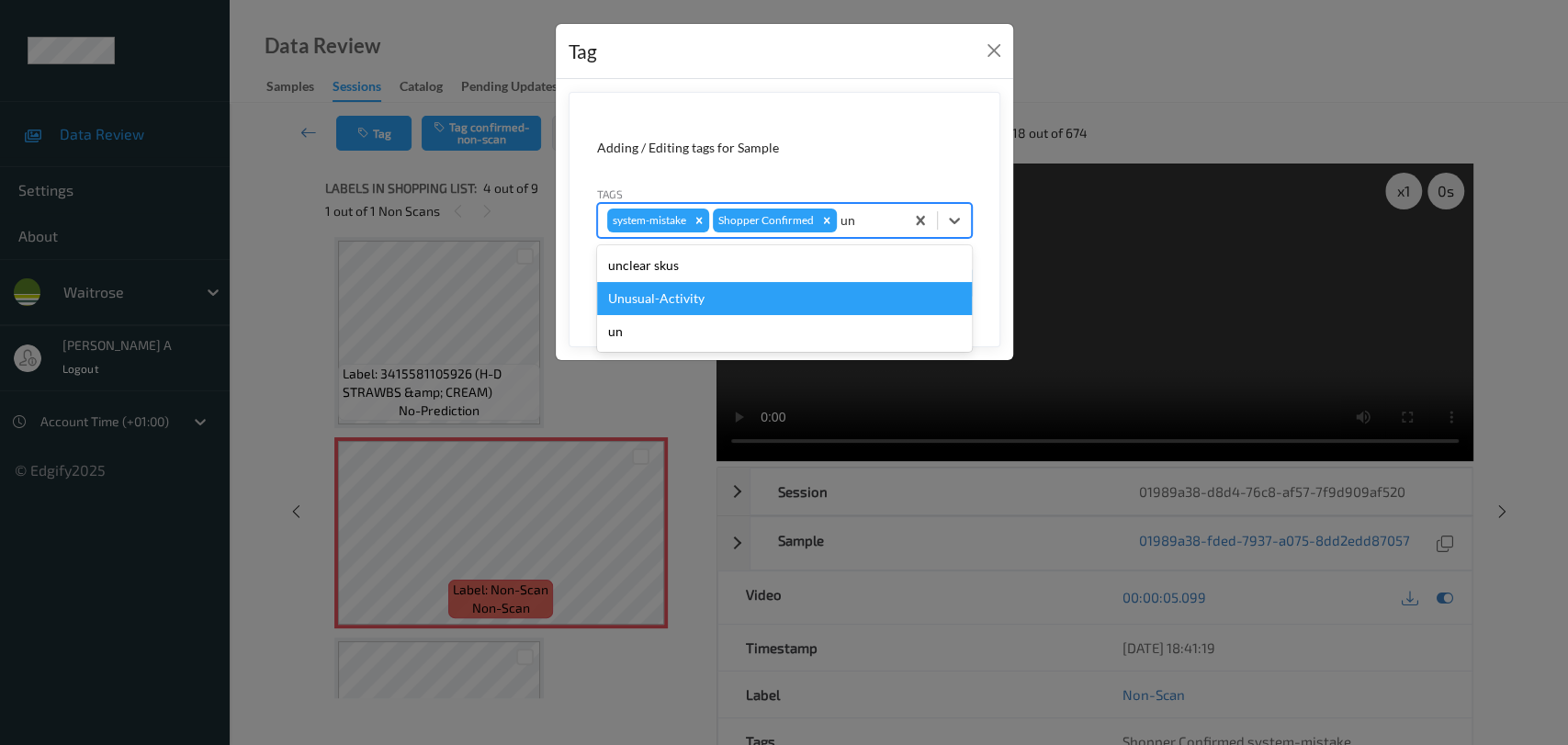
click at [698, 295] on div "Unusual-Activity" at bounding box center [784, 298] width 375 height 33
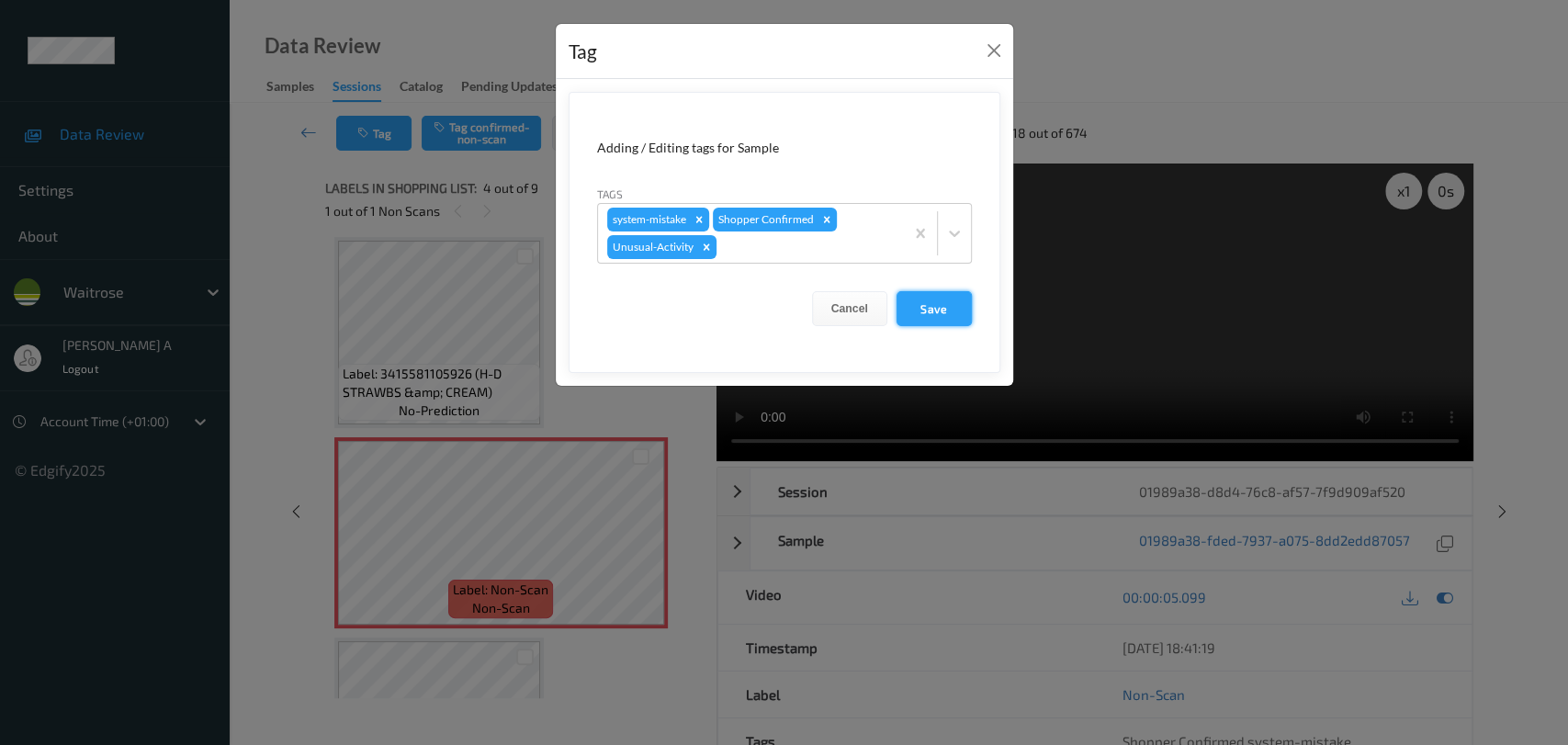
click at [947, 304] on button "Save" at bounding box center [934, 309] width 75 height 35
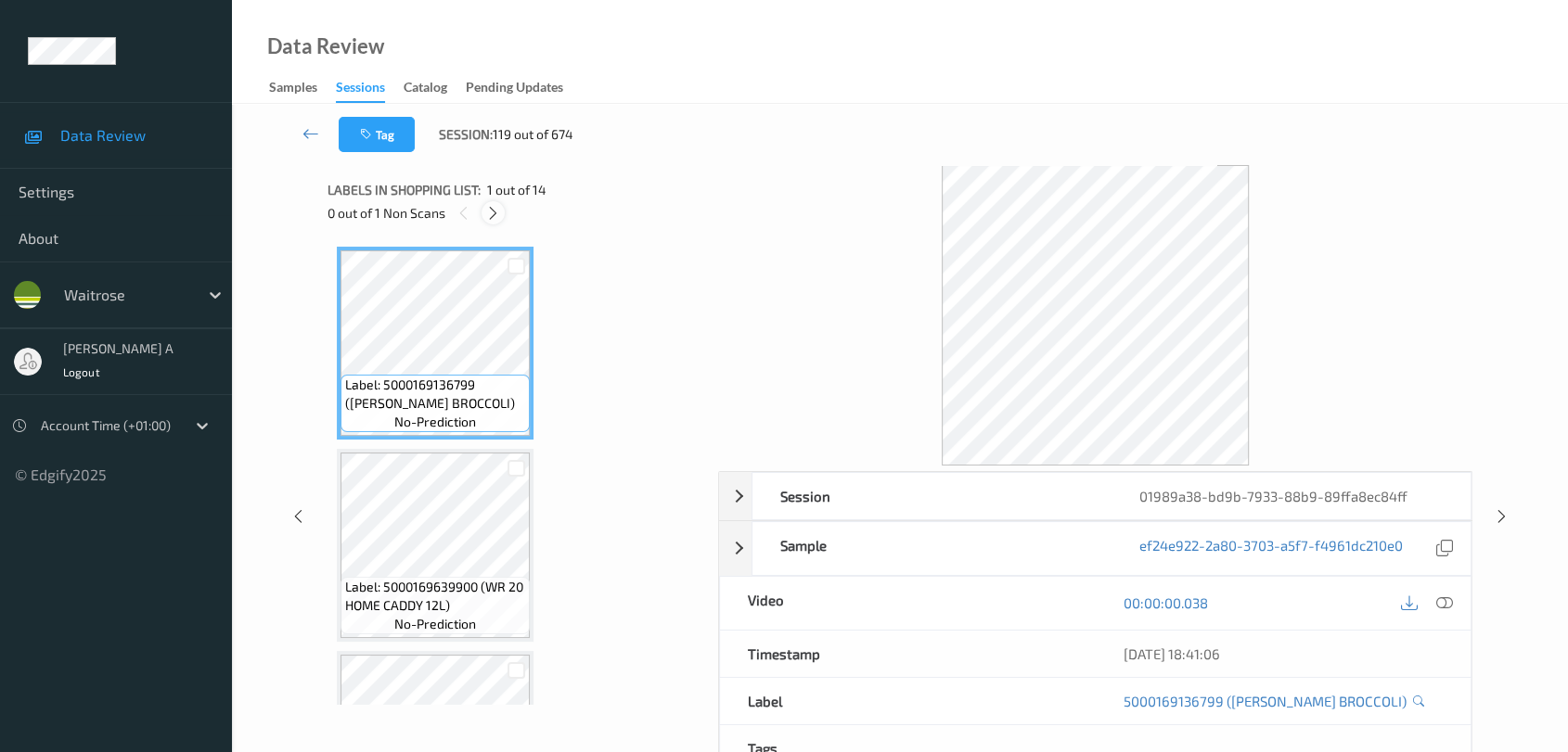
click at [491, 209] on icon at bounding box center [493, 213] width 16 height 17
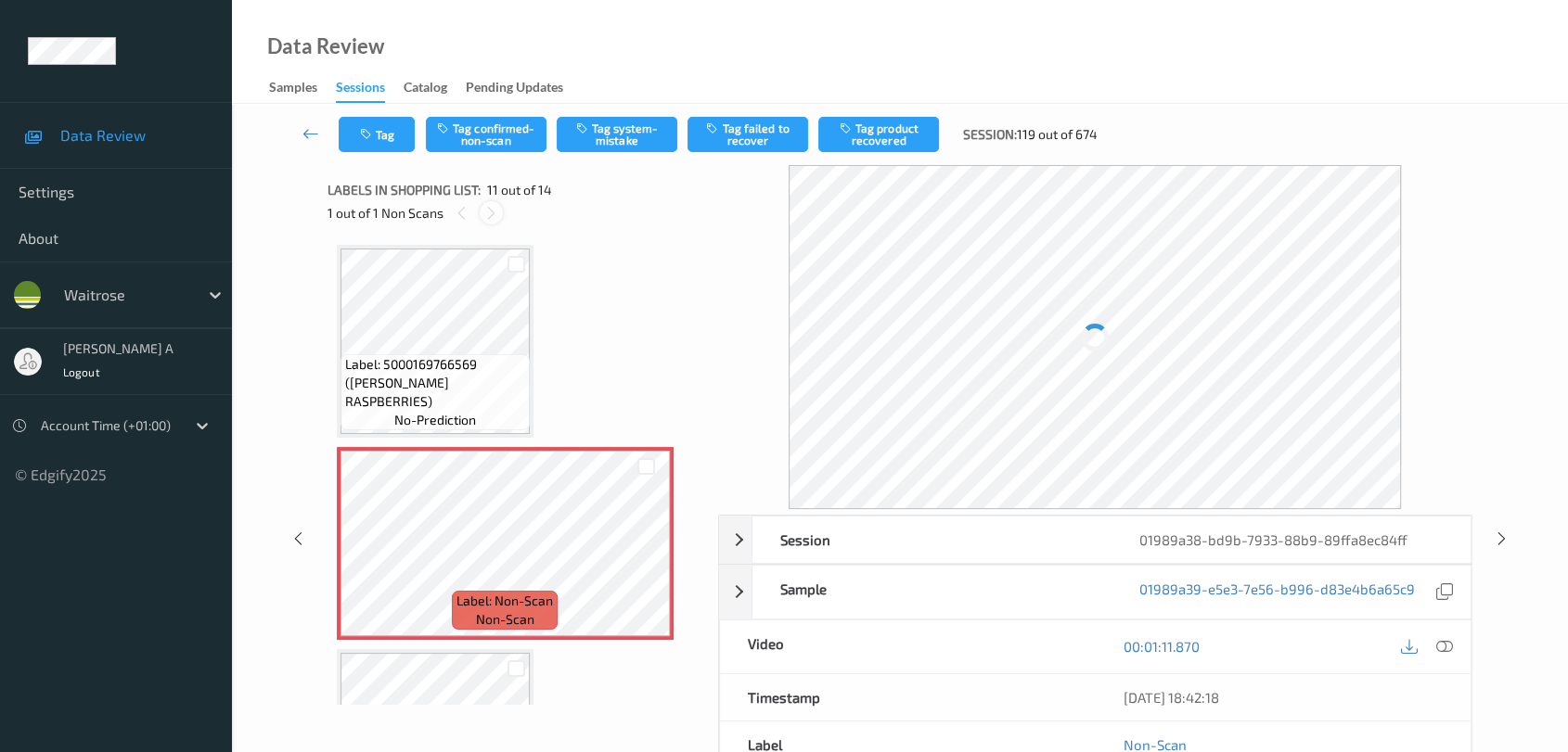
click at [491, 209] on icon at bounding box center [491, 213] width 16 height 17
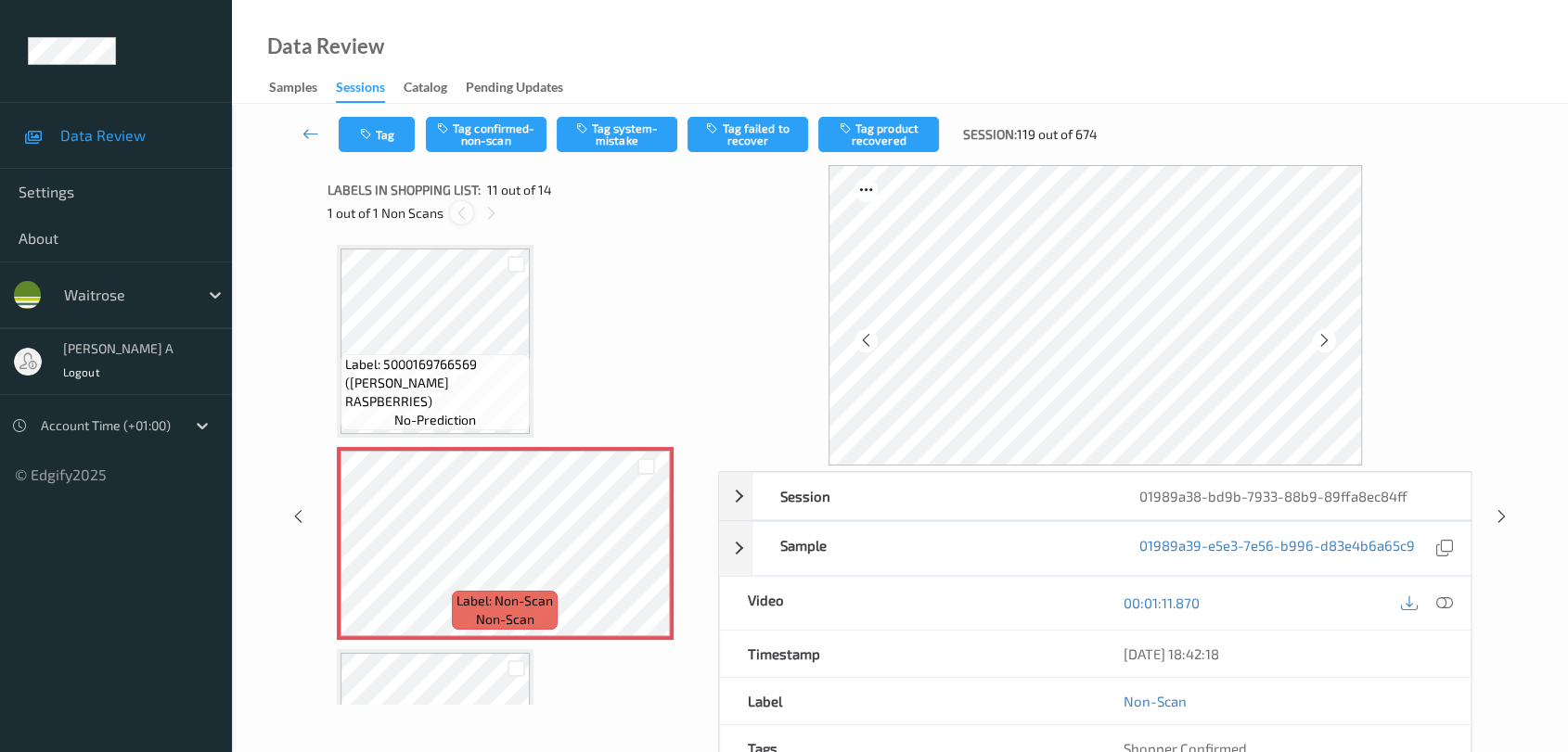
click at [462, 208] on icon at bounding box center [462, 213] width 16 height 17
click at [644, 551] on icon at bounding box center [646, 559] width 16 height 17
click at [1424, 596] on icon at bounding box center [1444, 602] width 17 height 17
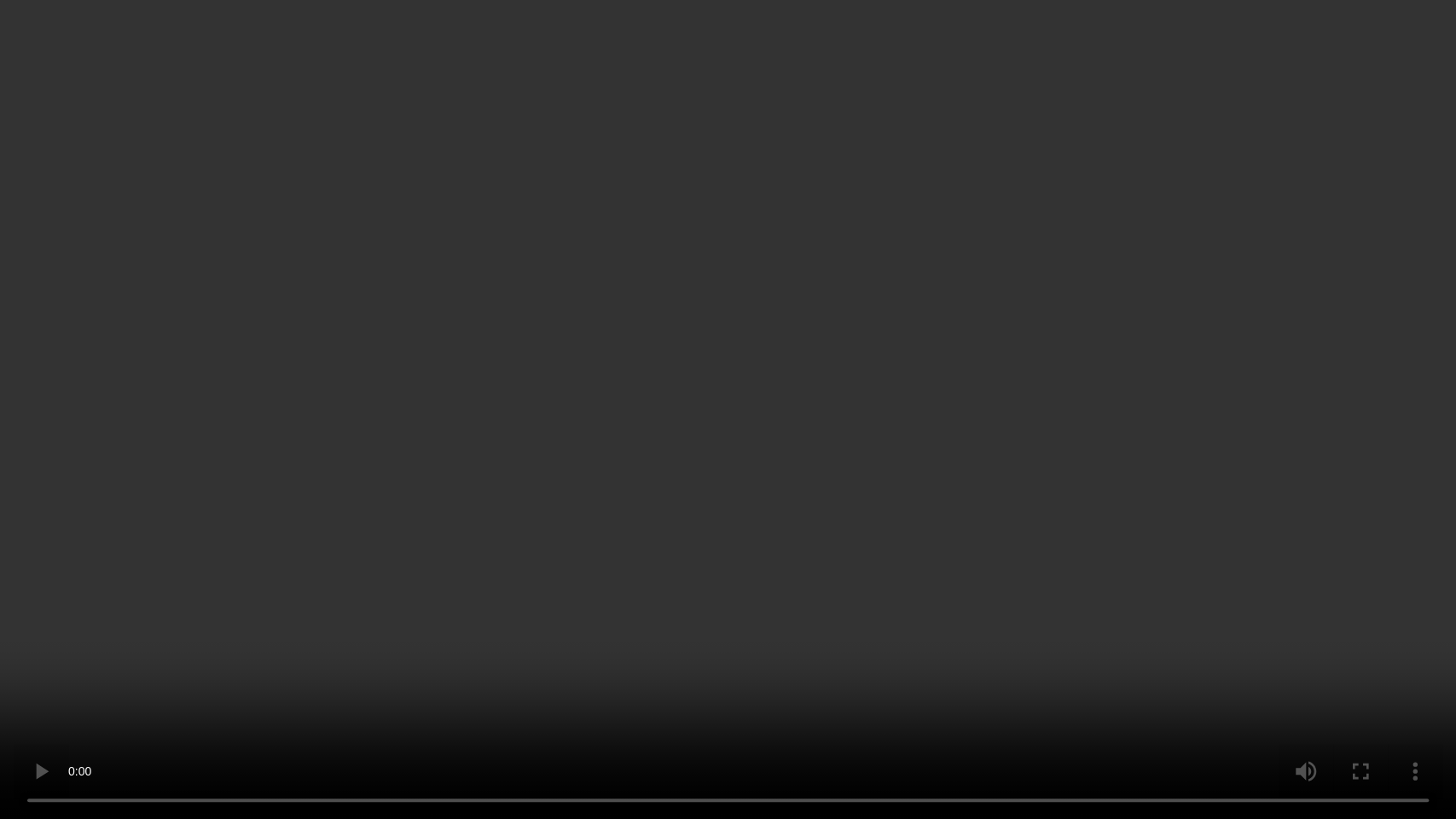
click at [827, 435] on video at bounding box center [728, 409] width 1456 height 819
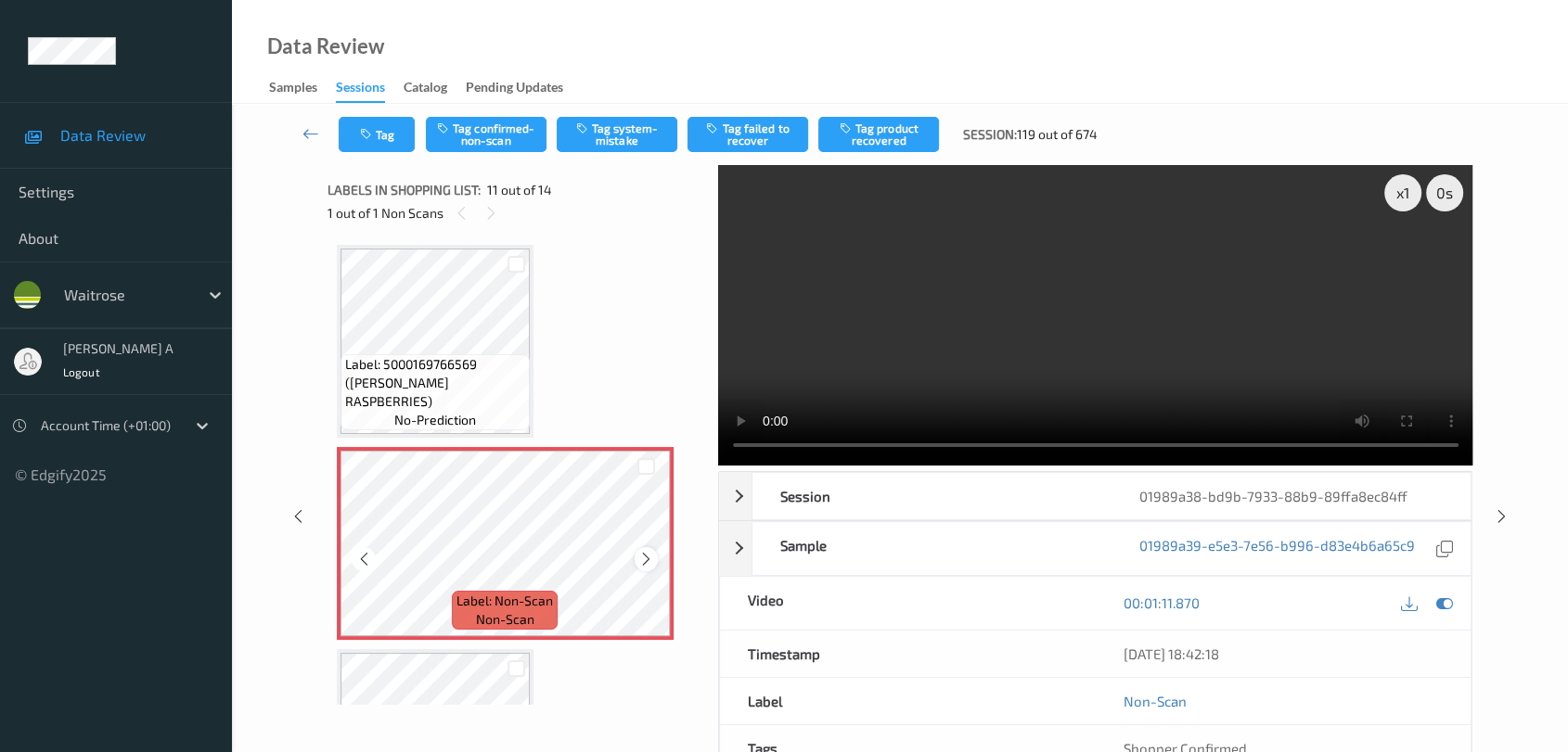
click at [646, 552] on icon at bounding box center [646, 559] width 16 height 17
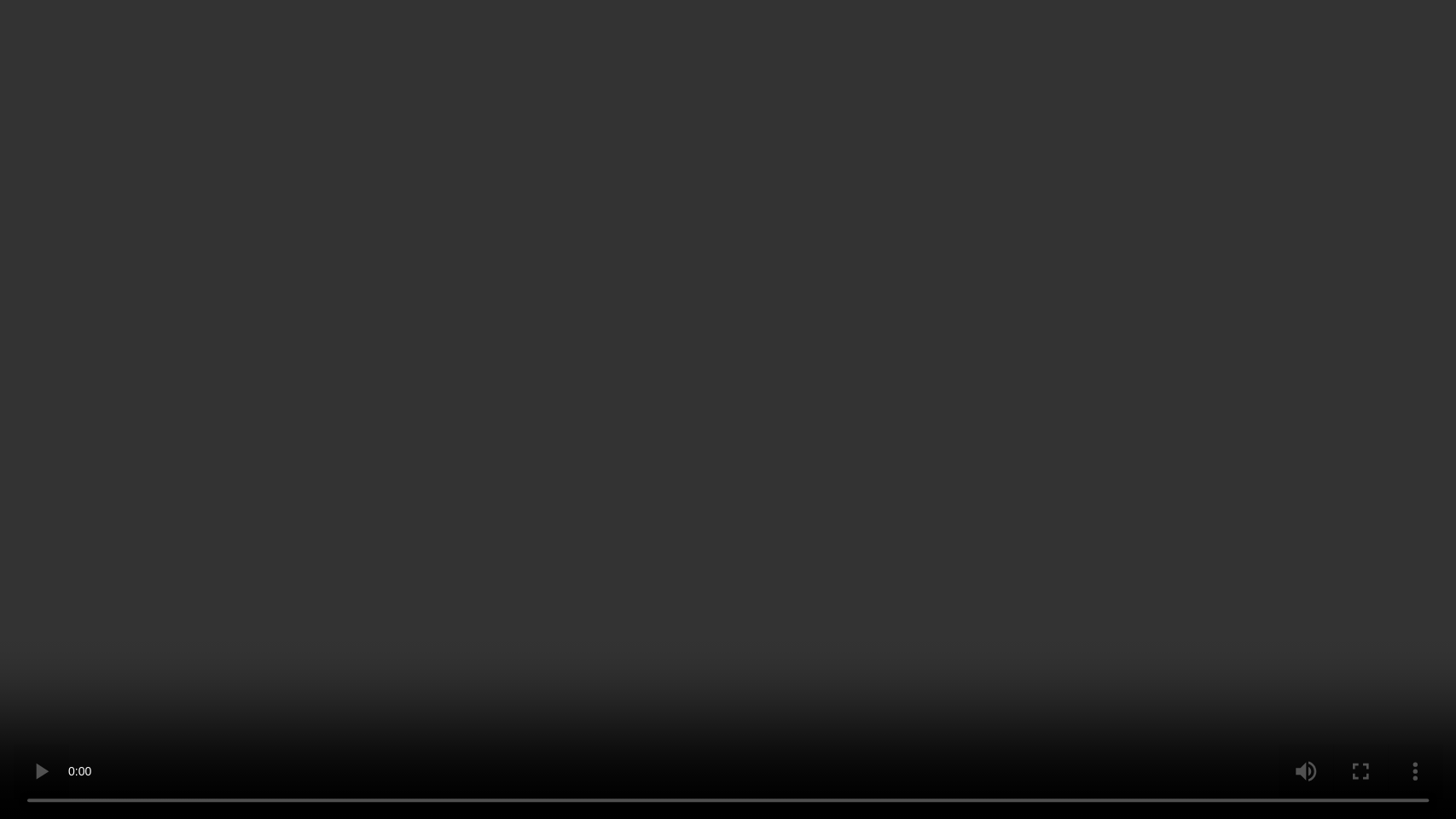
click at [760, 457] on video at bounding box center [728, 409] width 1456 height 819
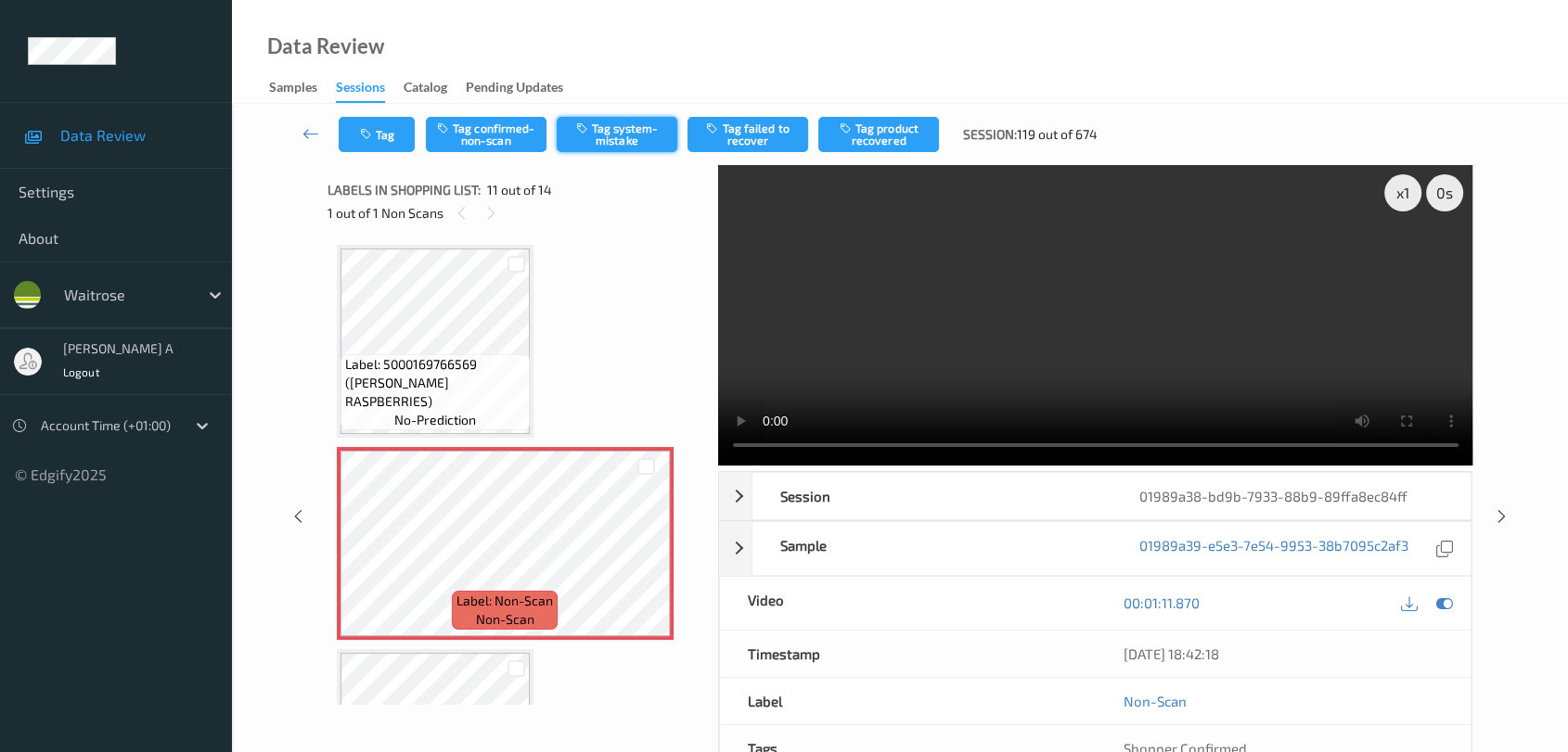
click at [613, 135] on button "Tag system-mistake" at bounding box center [617, 135] width 121 height 35
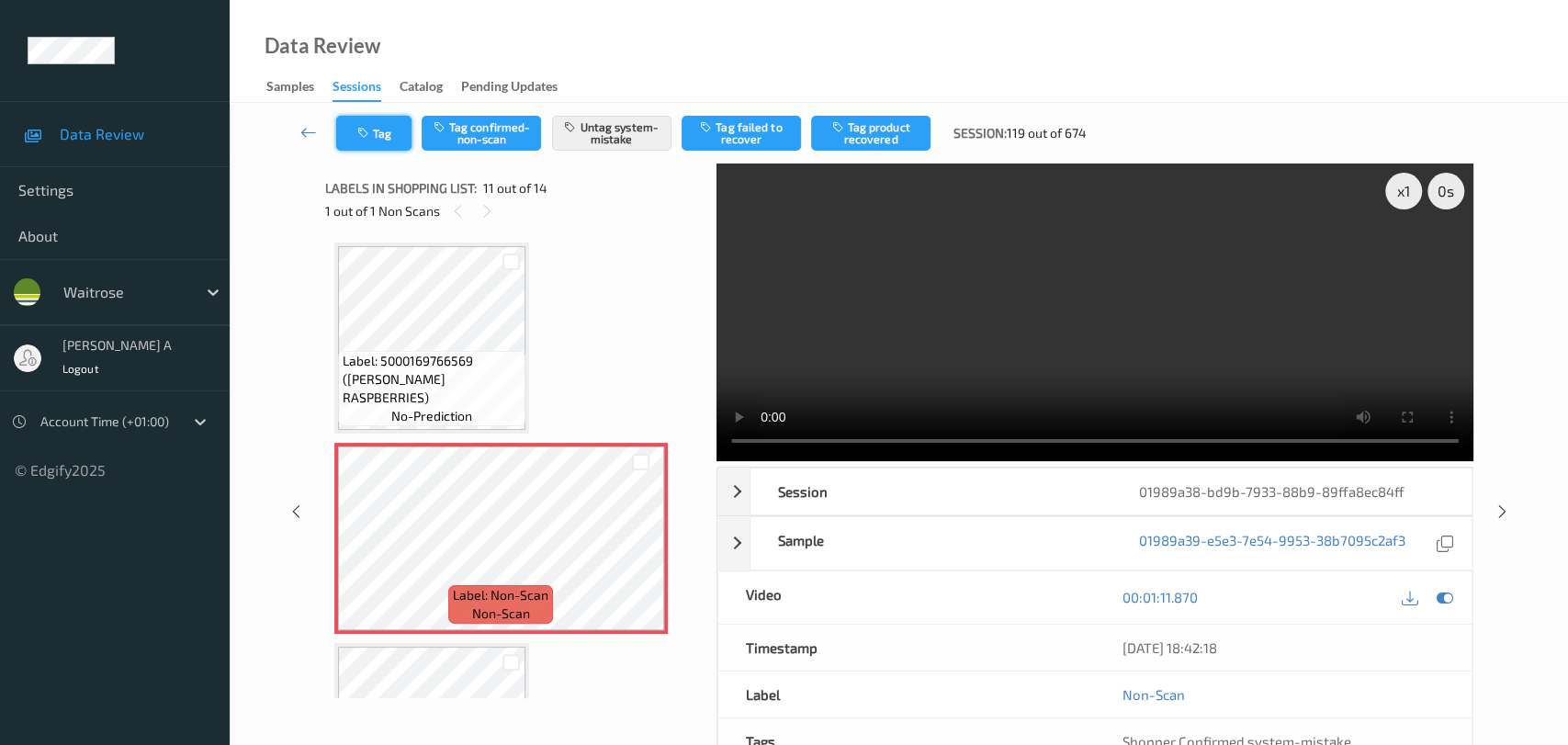
click at [370, 139] on button "Tag" at bounding box center [373, 134] width 75 height 35
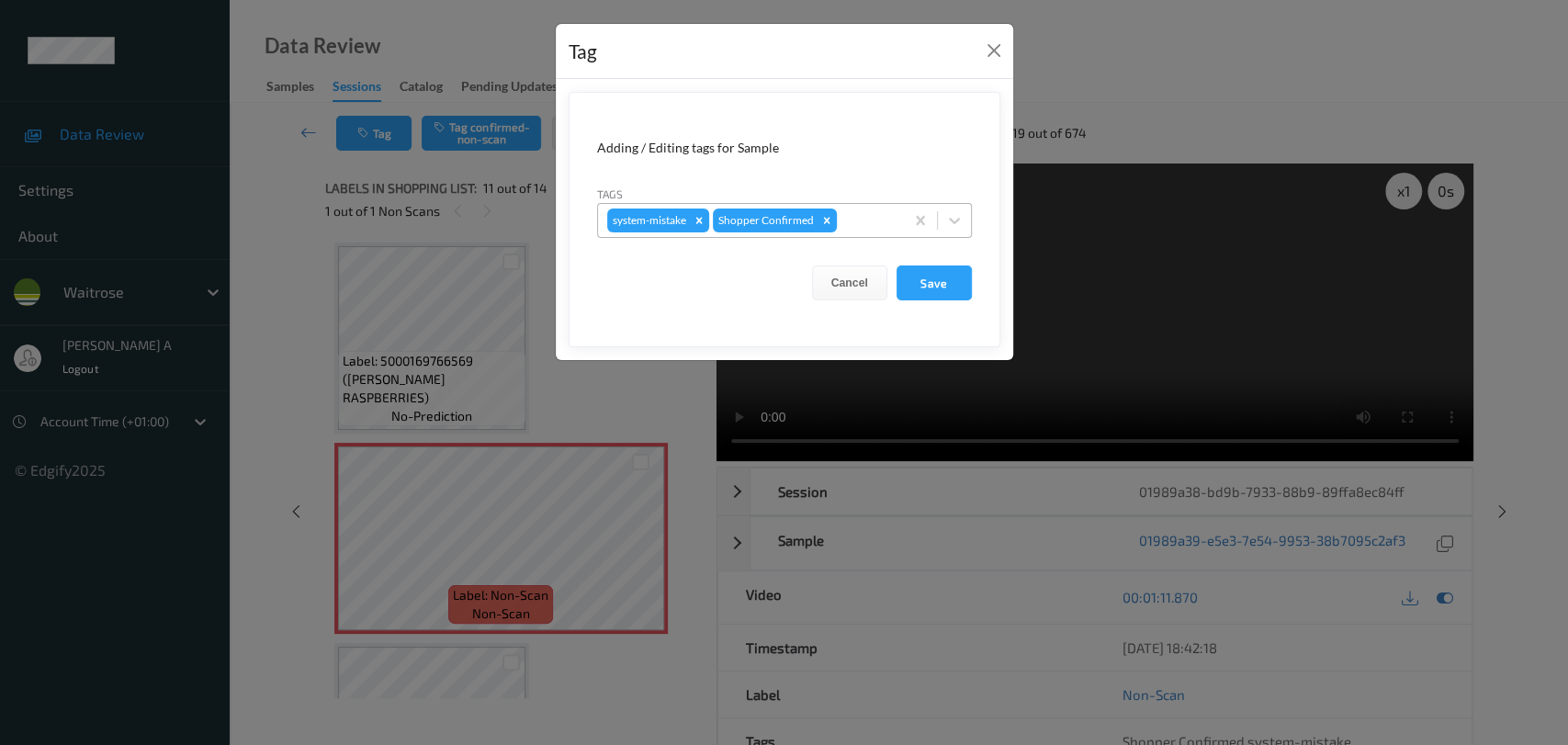
click at [852, 226] on div at bounding box center [867, 220] width 55 height 22
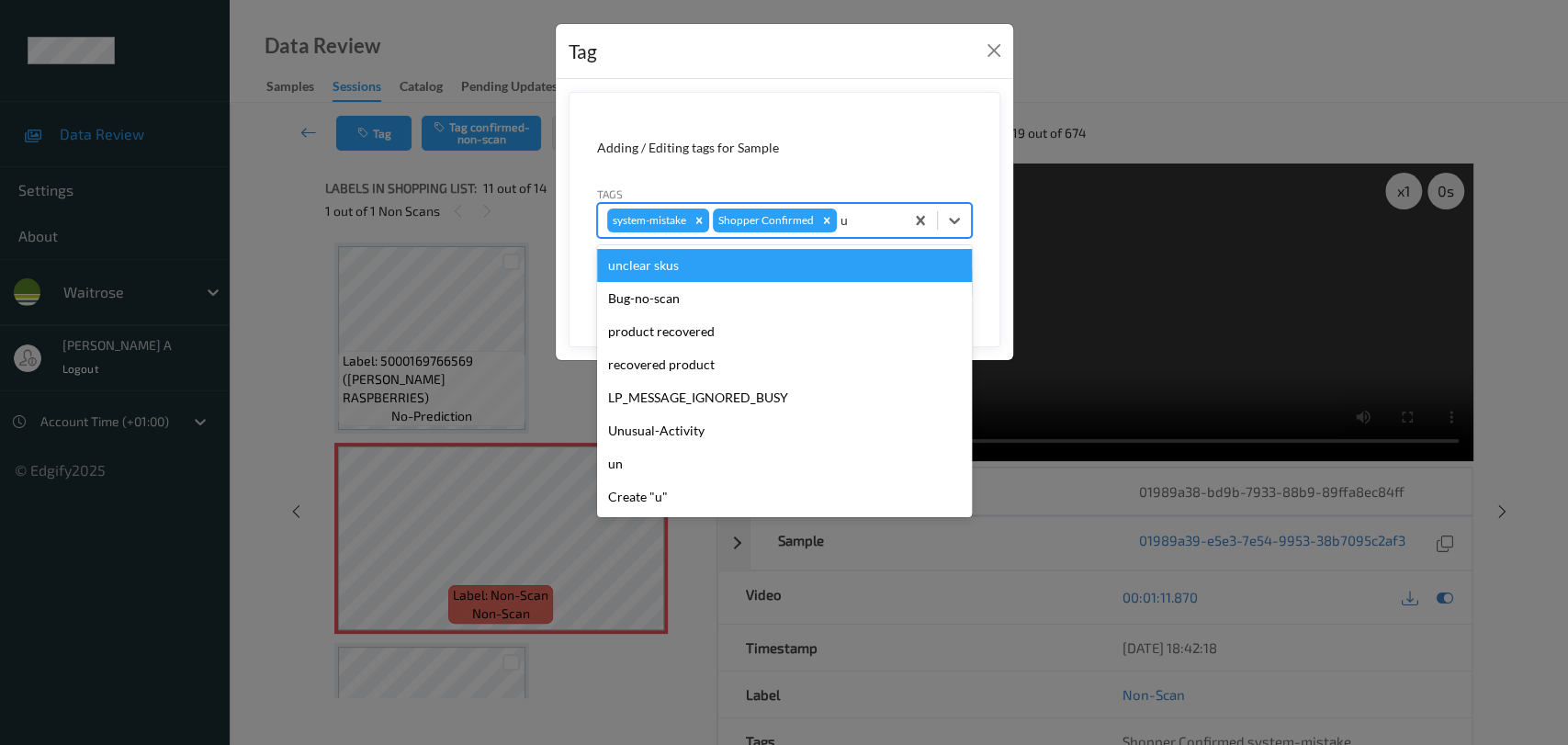
type input "un"
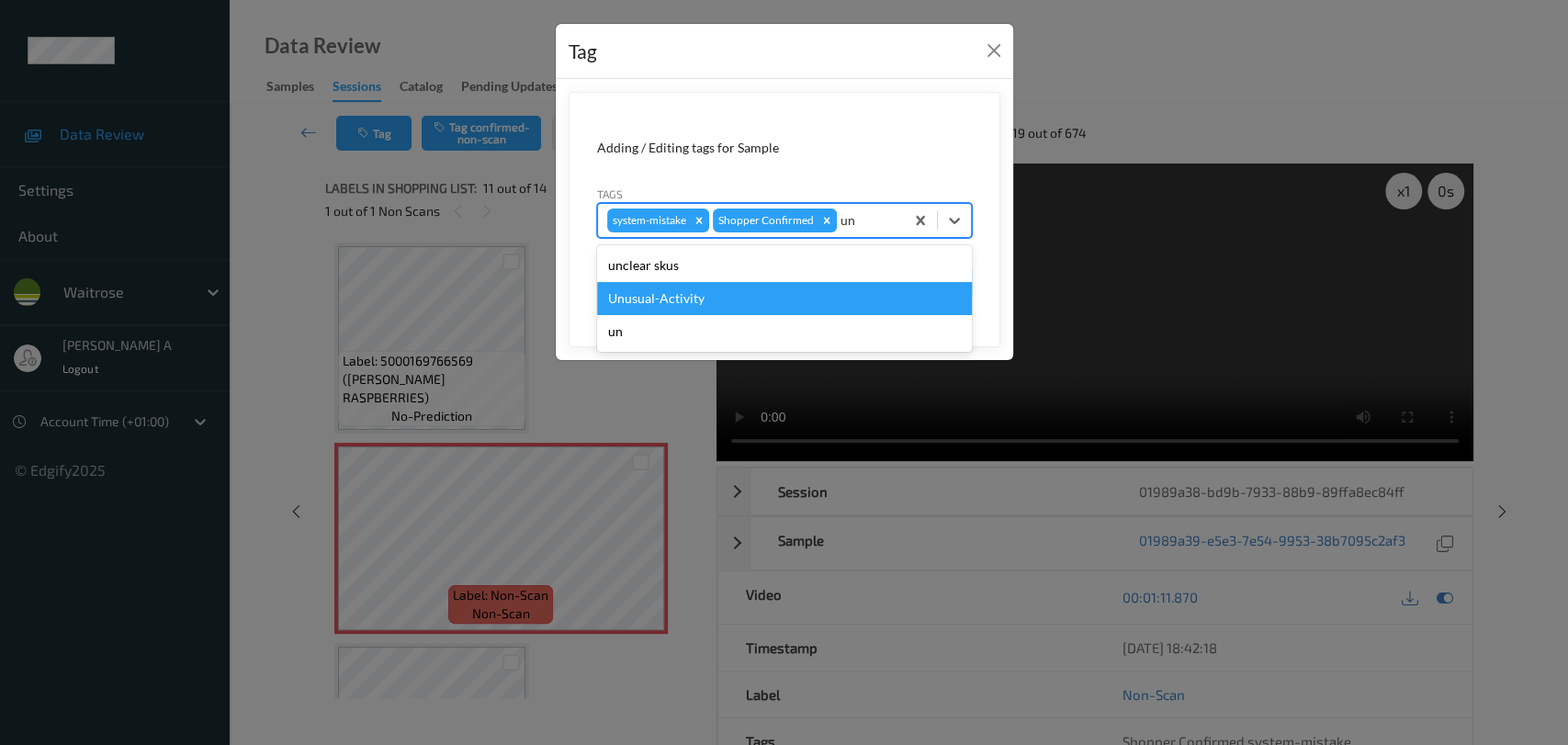
click at [654, 293] on div "Unusual-Activity" at bounding box center [784, 298] width 375 height 33
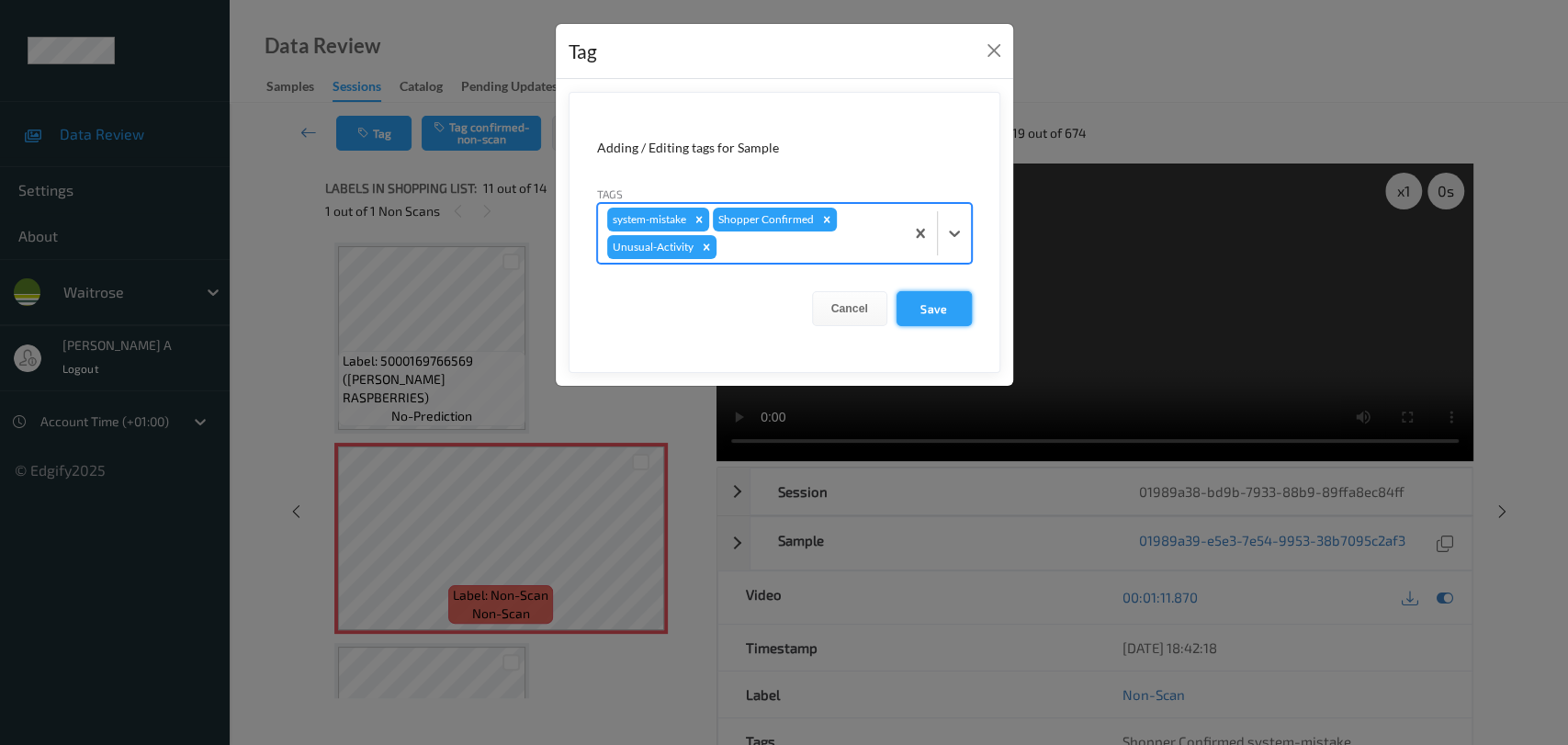
click at [941, 299] on button "Save" at bounding box center [934, 309] width 75 height 35
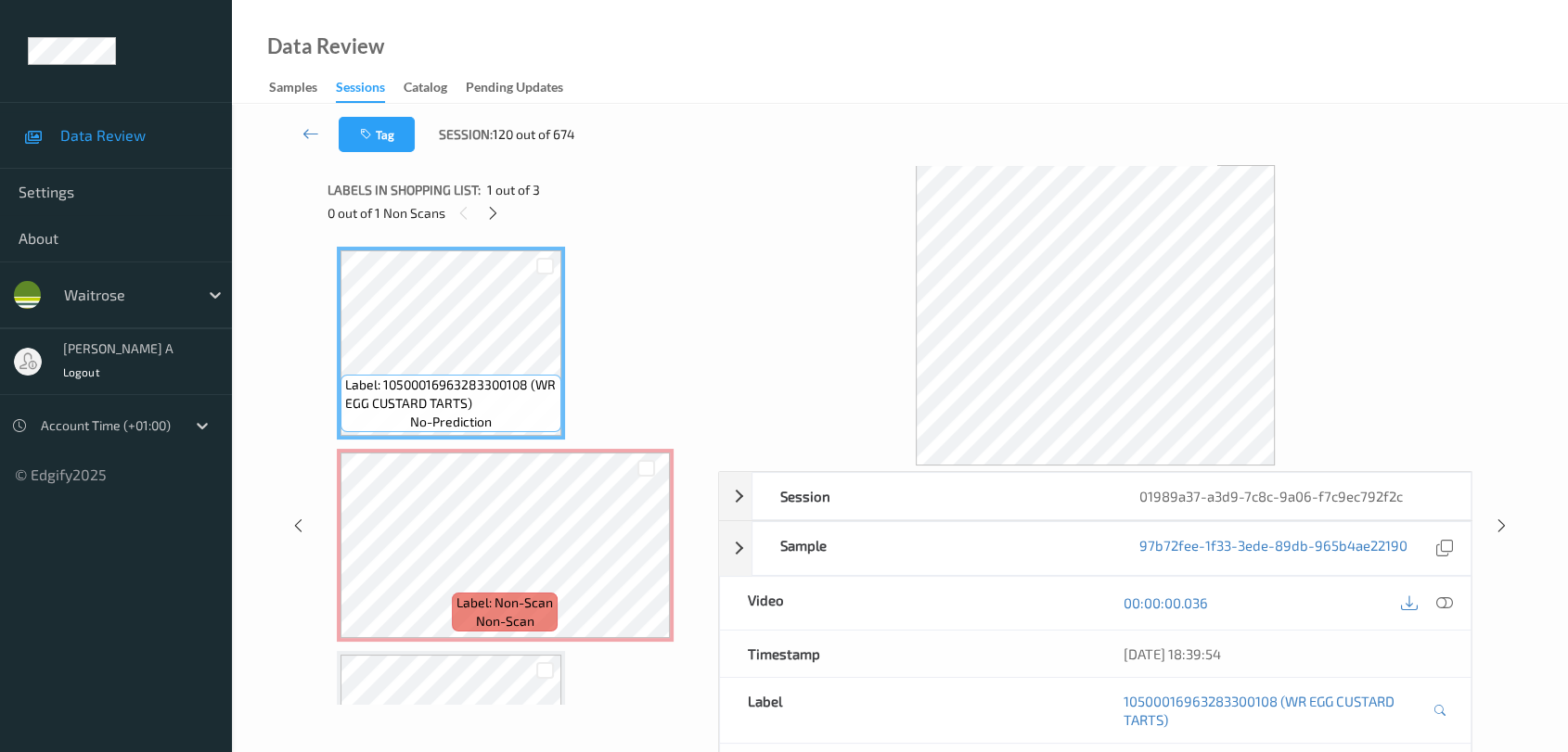
click at [476, 207] on div "0 out of 1 Non Scans" at bounding box center [517, 214] width 378 height 24
click at [497, 208] on icon at bounding box center [493, 213] width 16 height 17
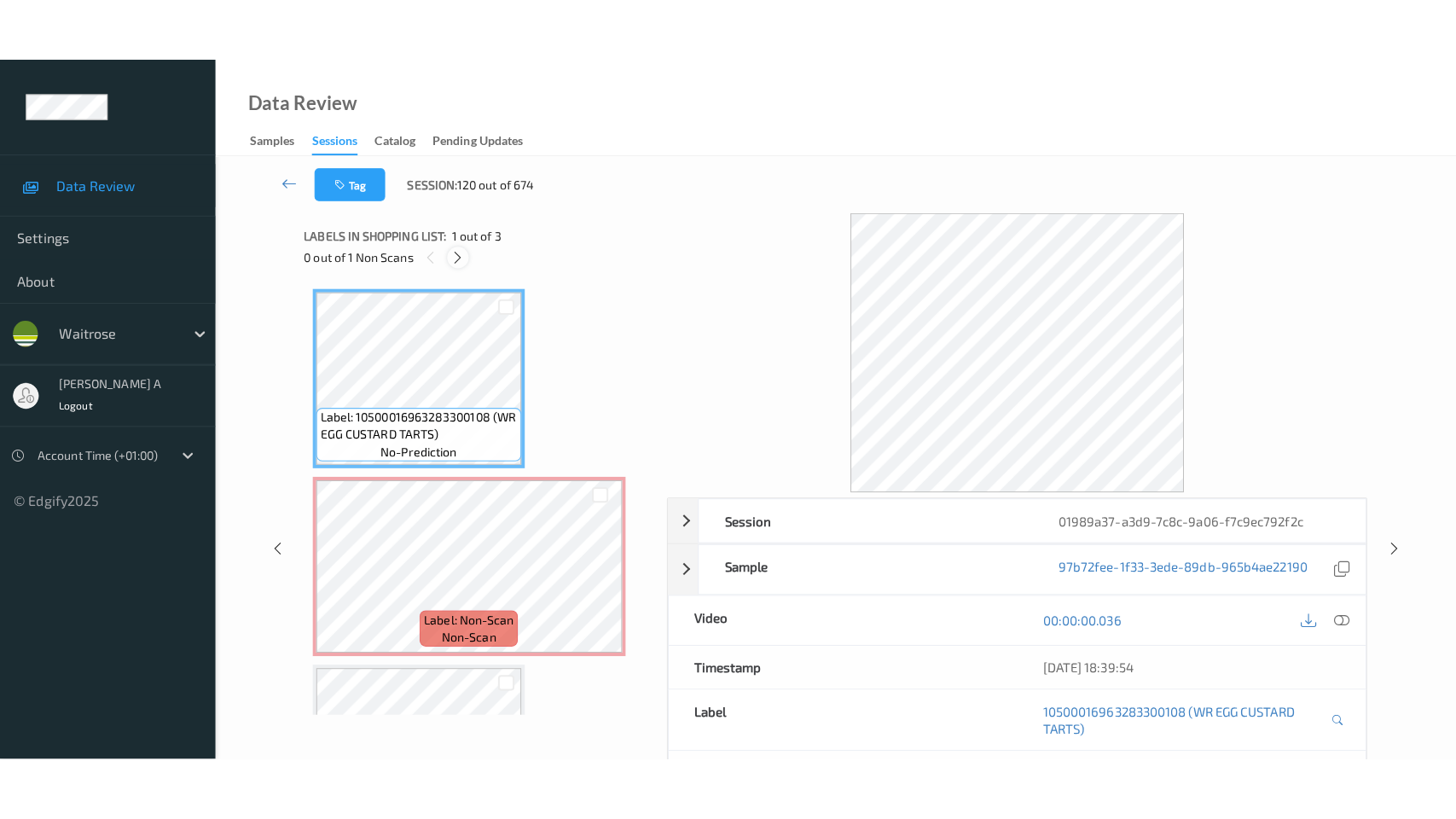
scroll to position [7, 0]
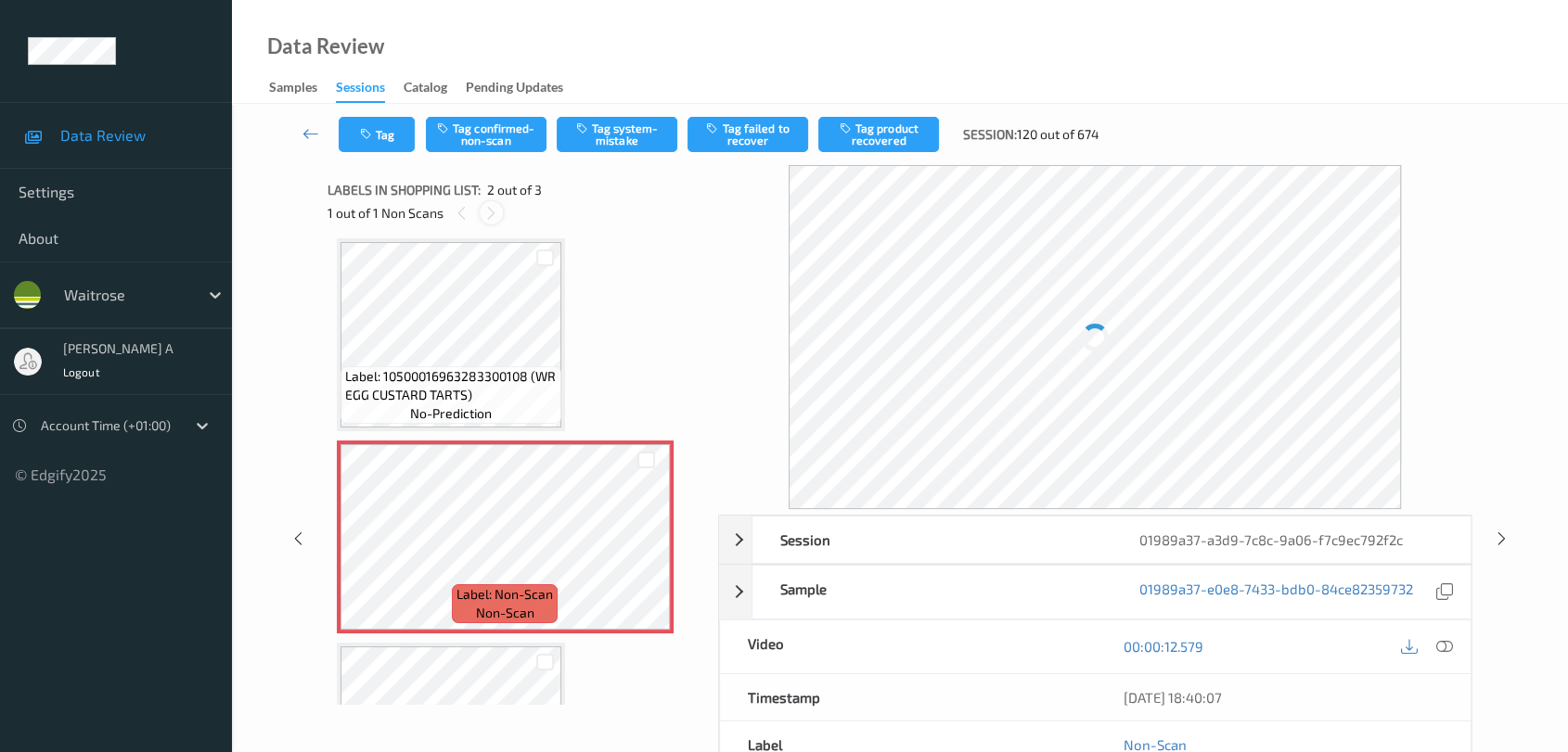
click at [497, 208] on icon at bounding box center [491, 213] width 16 height 17
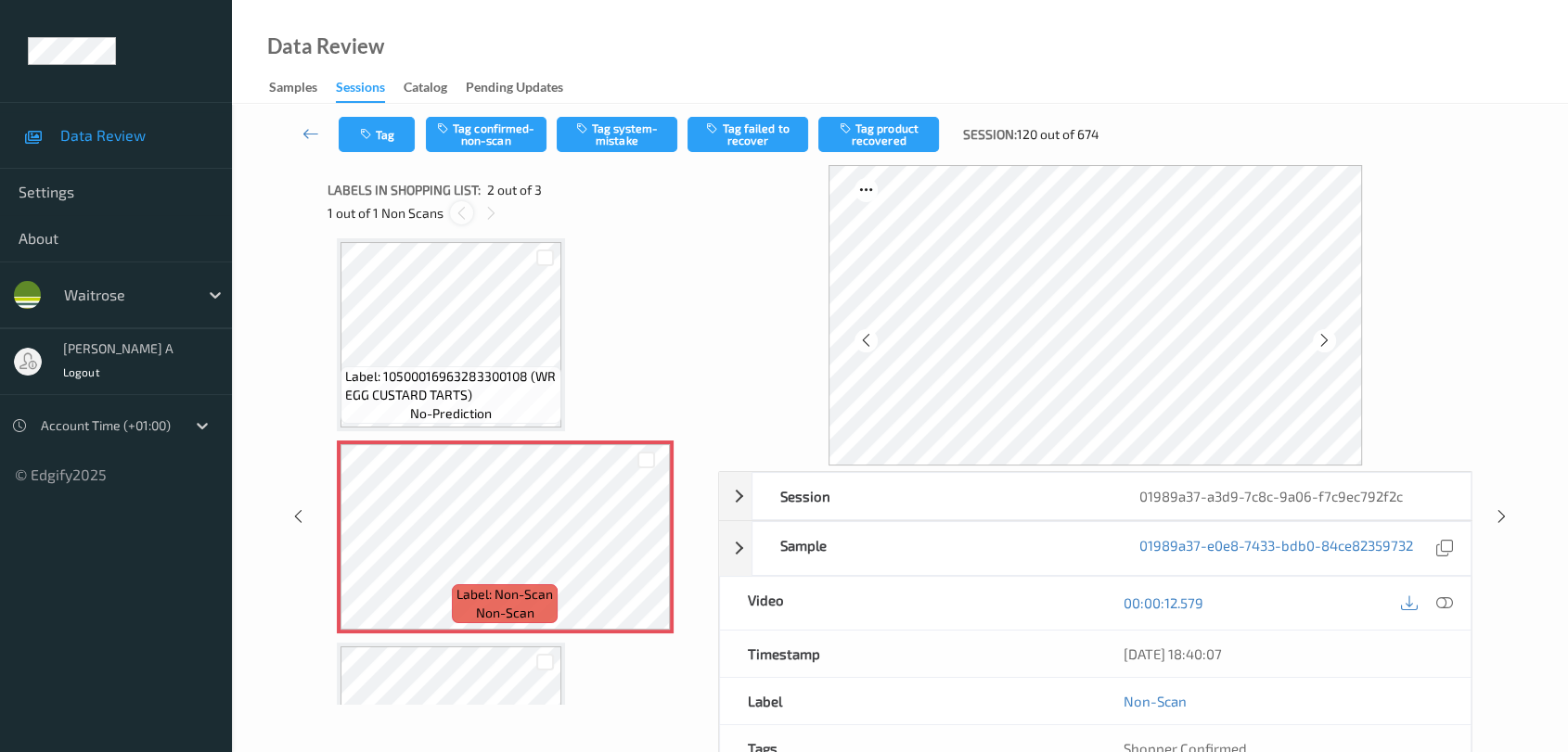
click at [454, 212] on icon at bounding box center [462, 213] width 16 height 17
click at [644, 544] on icon at bounding box center [646, 552] width 16 height 17
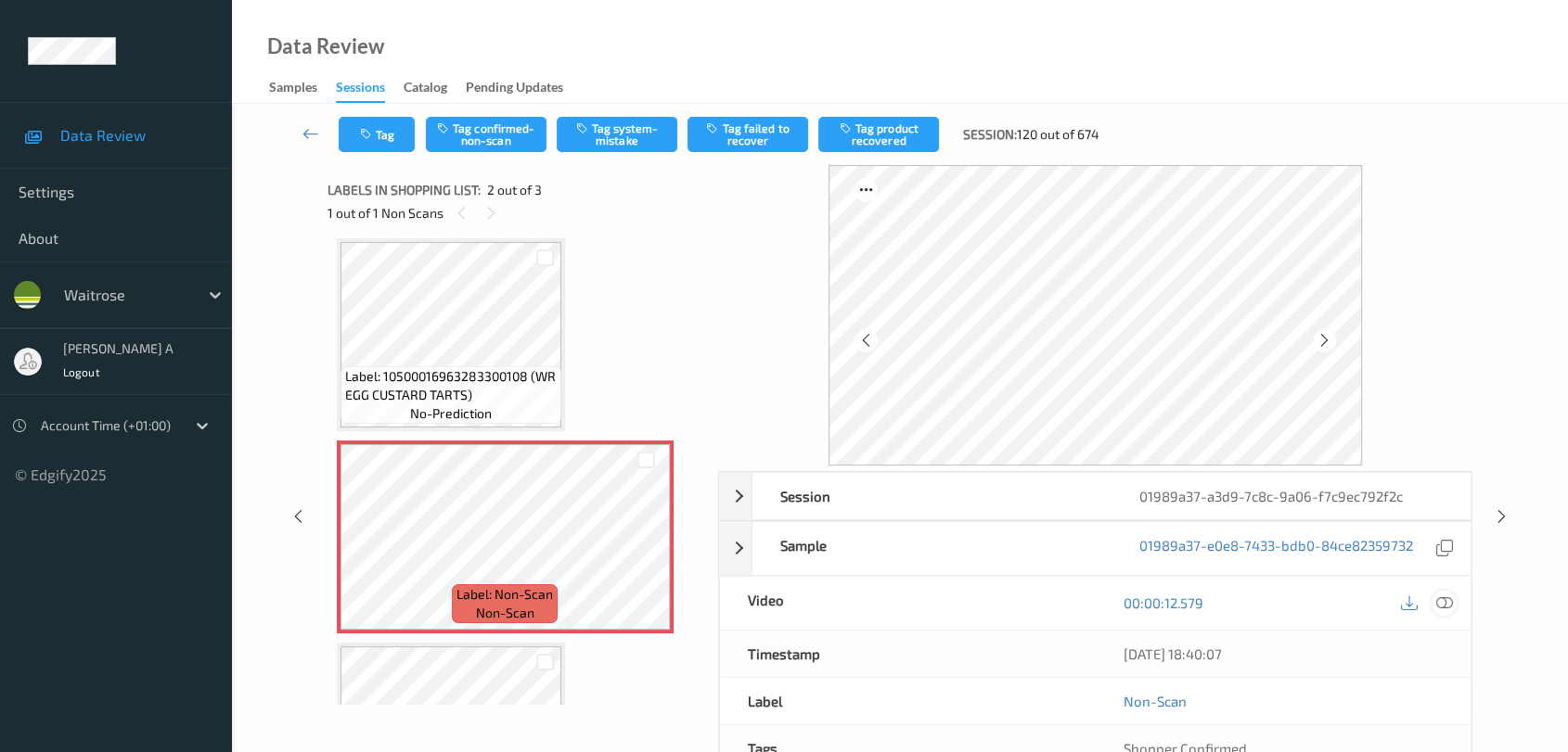
click at [1424, 603] on icon at bounding box center [1444, 602] width 17 height 17
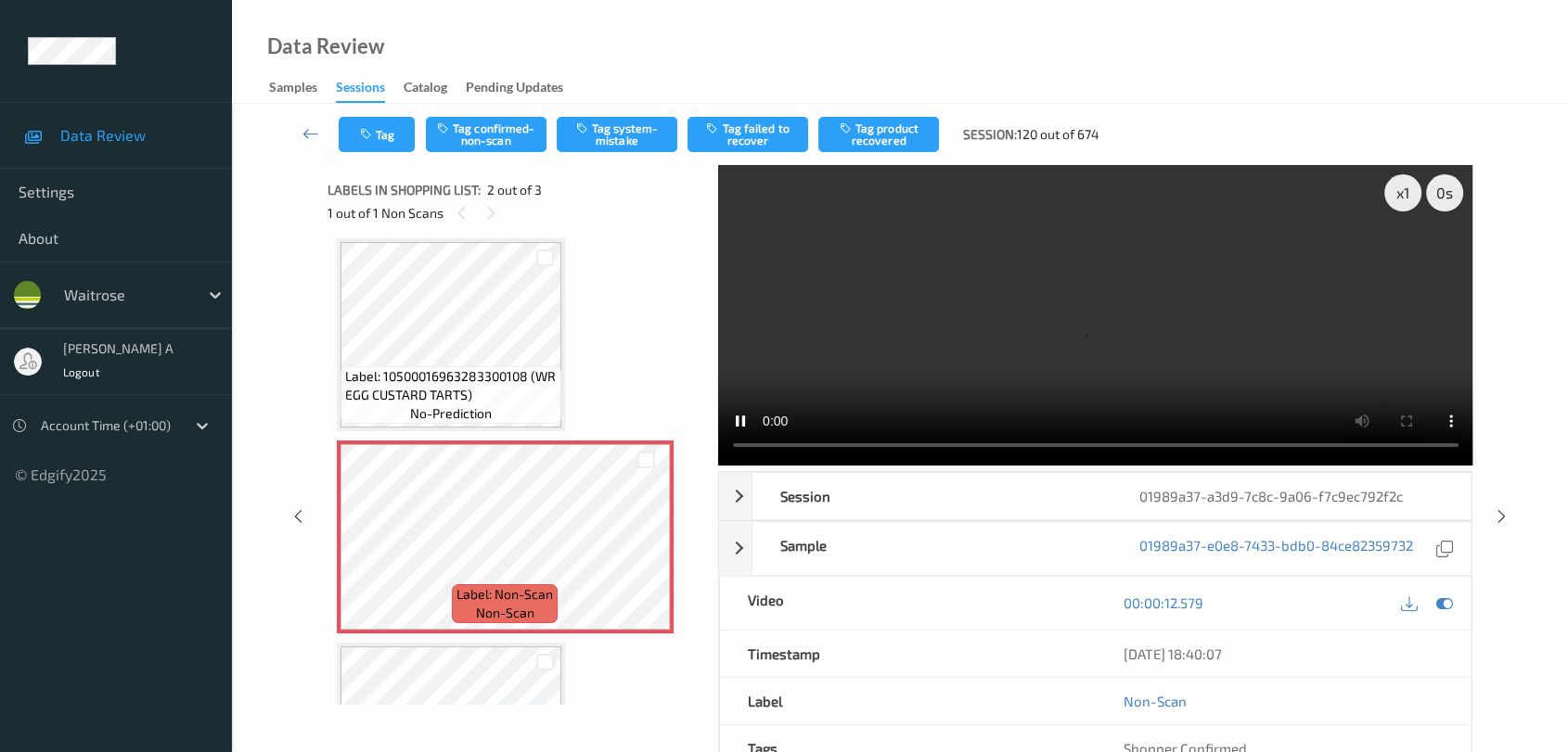
scroll to position [8, 0]
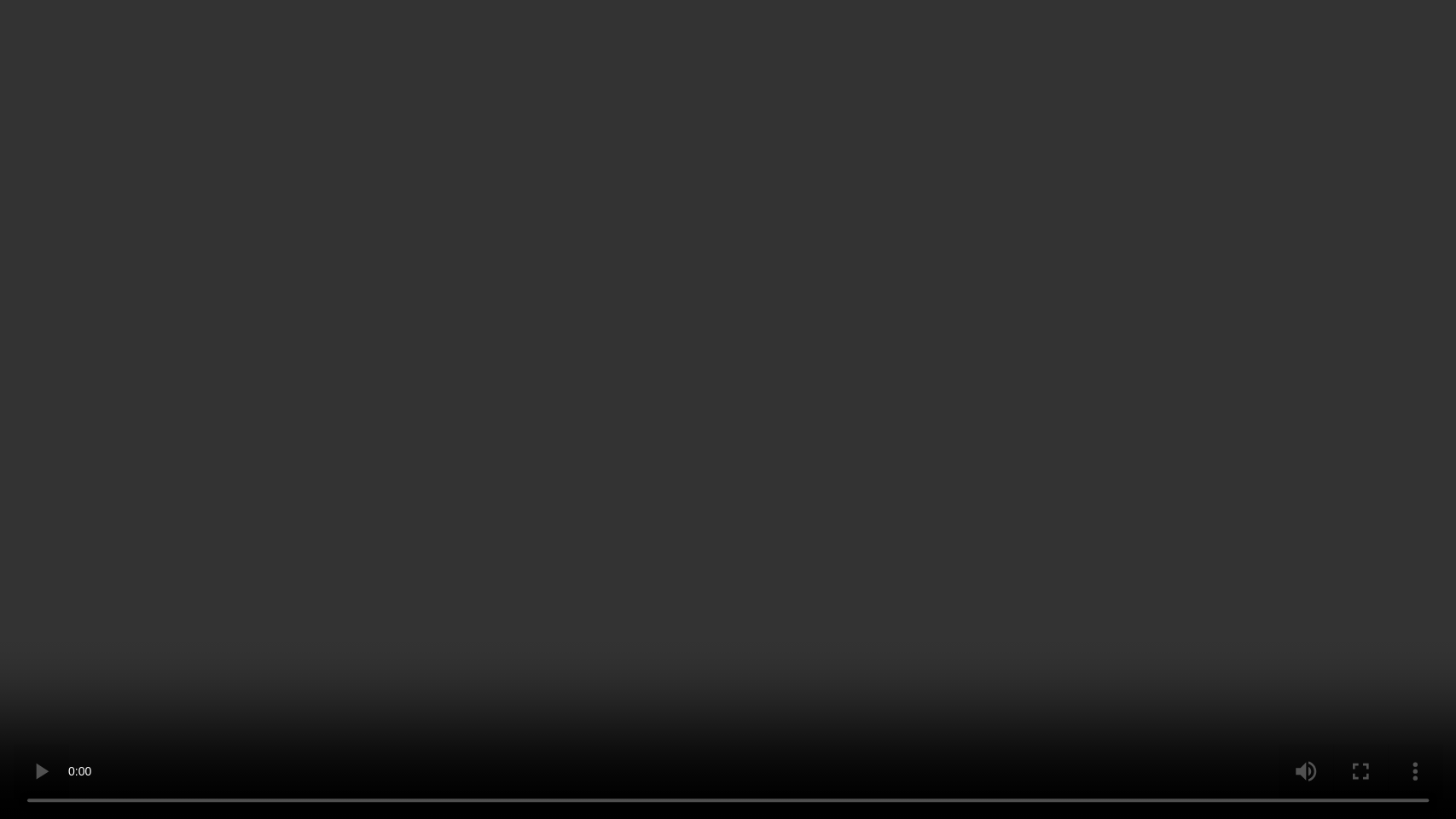
click at [806, 622] on video at bounding box center [728, 409] width 1456 height 819
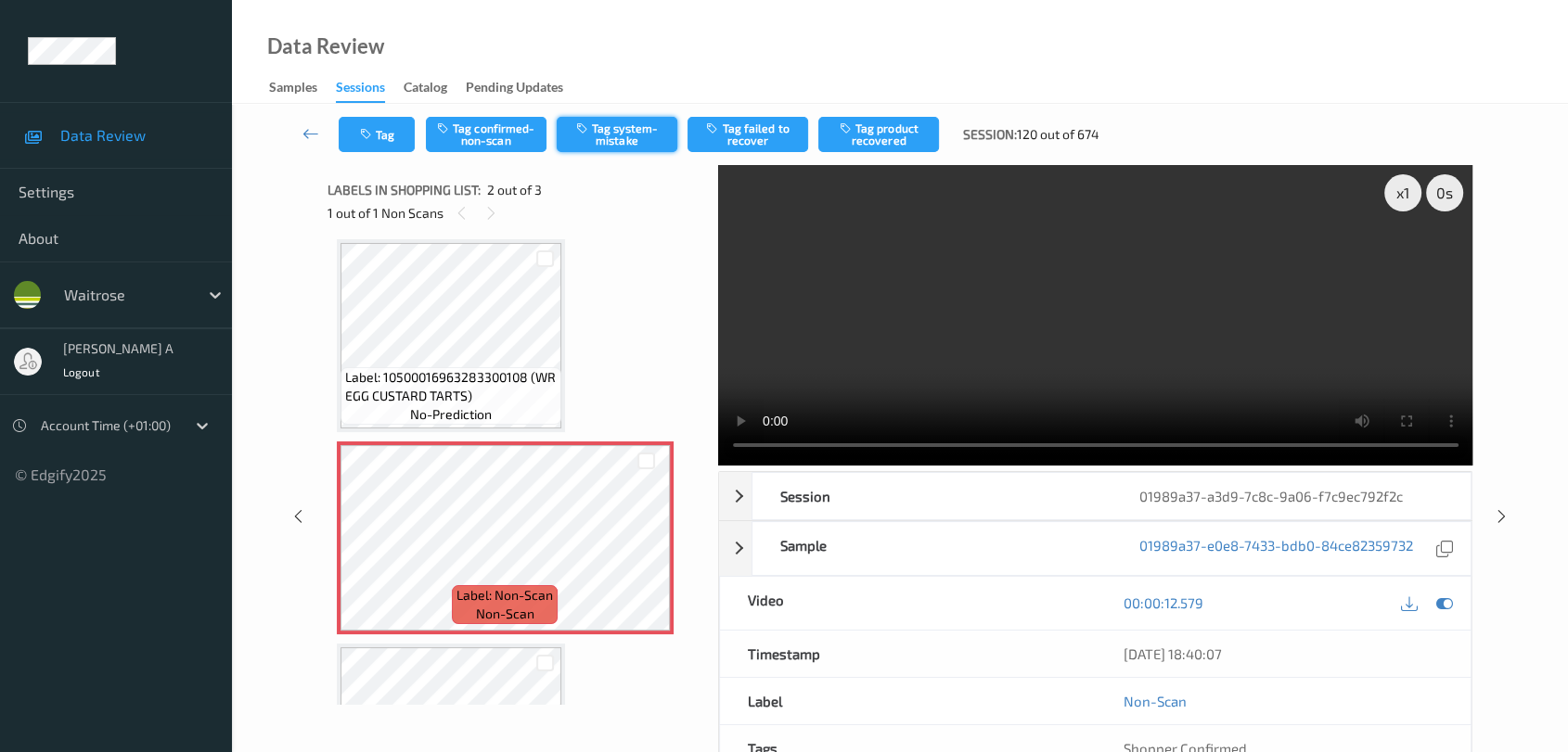
click at [631, 133] on button "Tag system-mistake" at bounding box center [617, 135] width 121 height 35
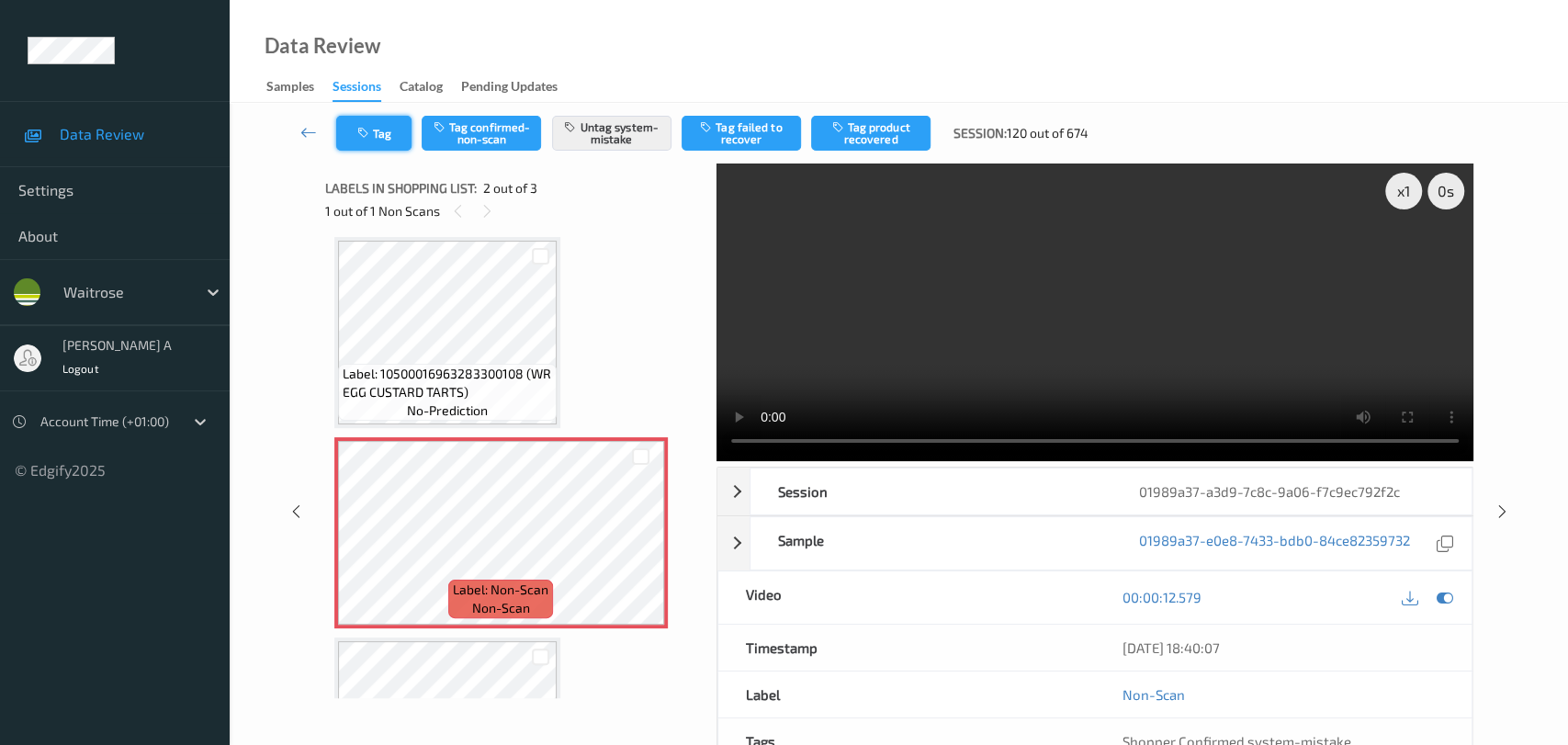
click at [375, 133] on button "Tag" at bounding box center [373, 134] width 75 height 35
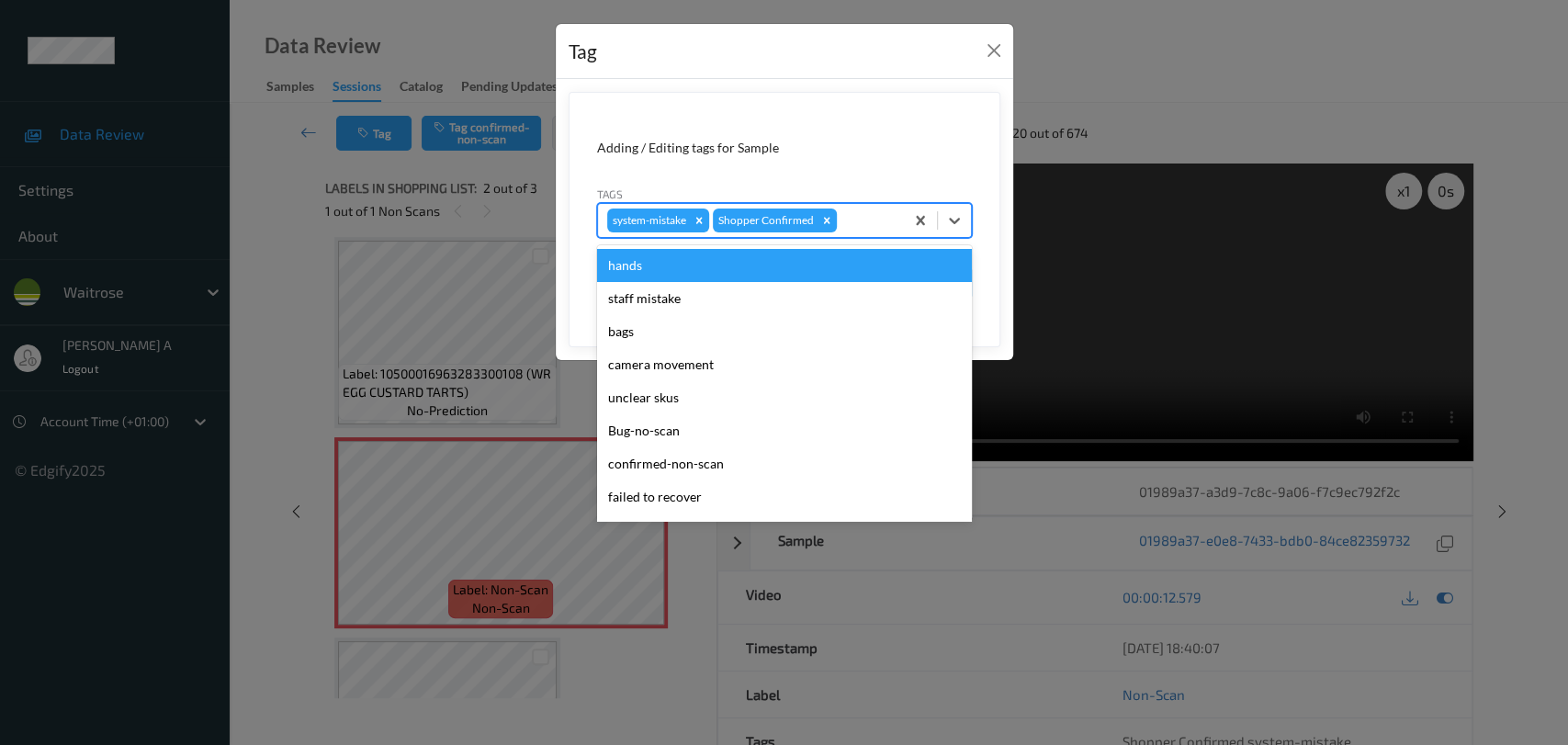
click at [857, 211] on div at bounding box center [867, 220] width 55 height 22
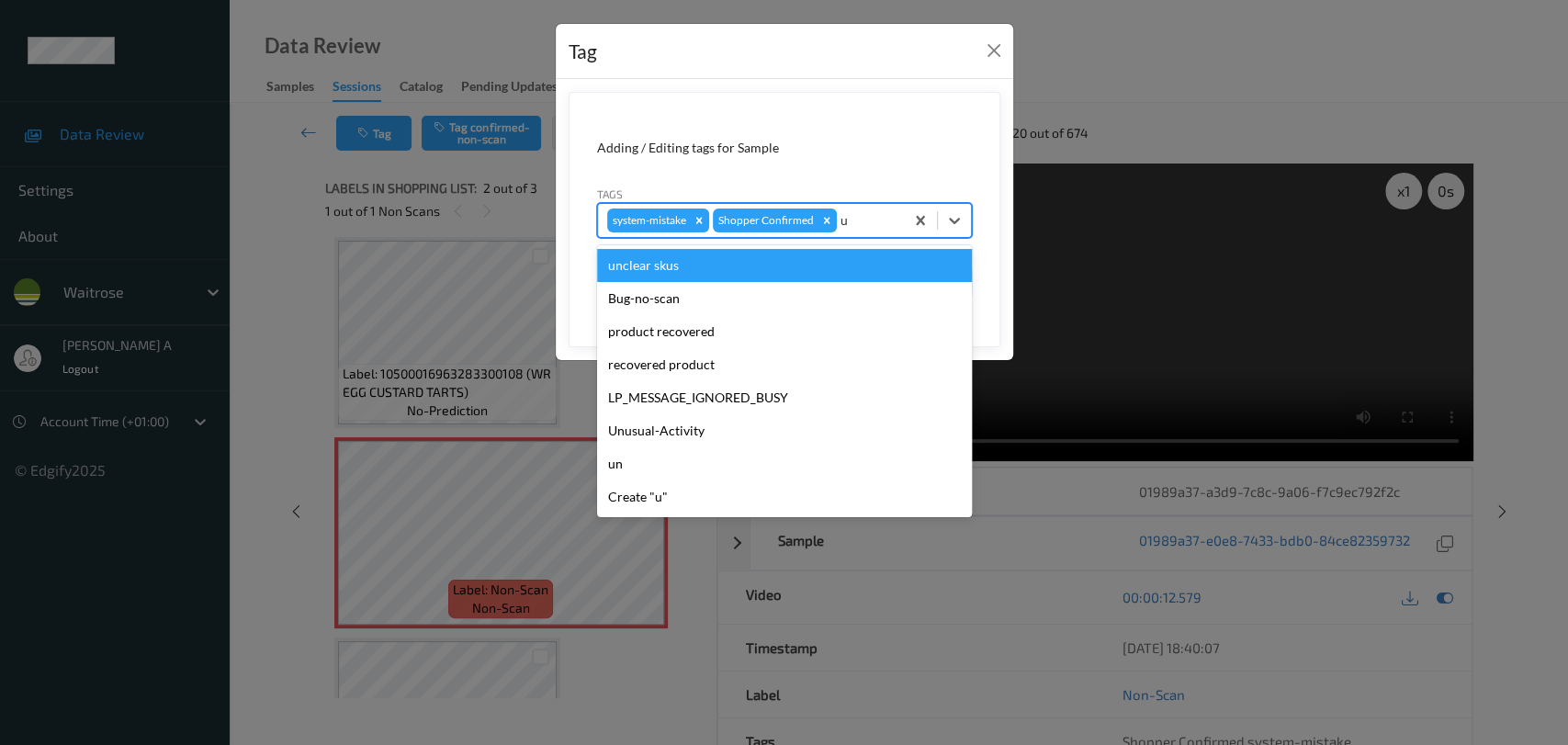
type input "un"
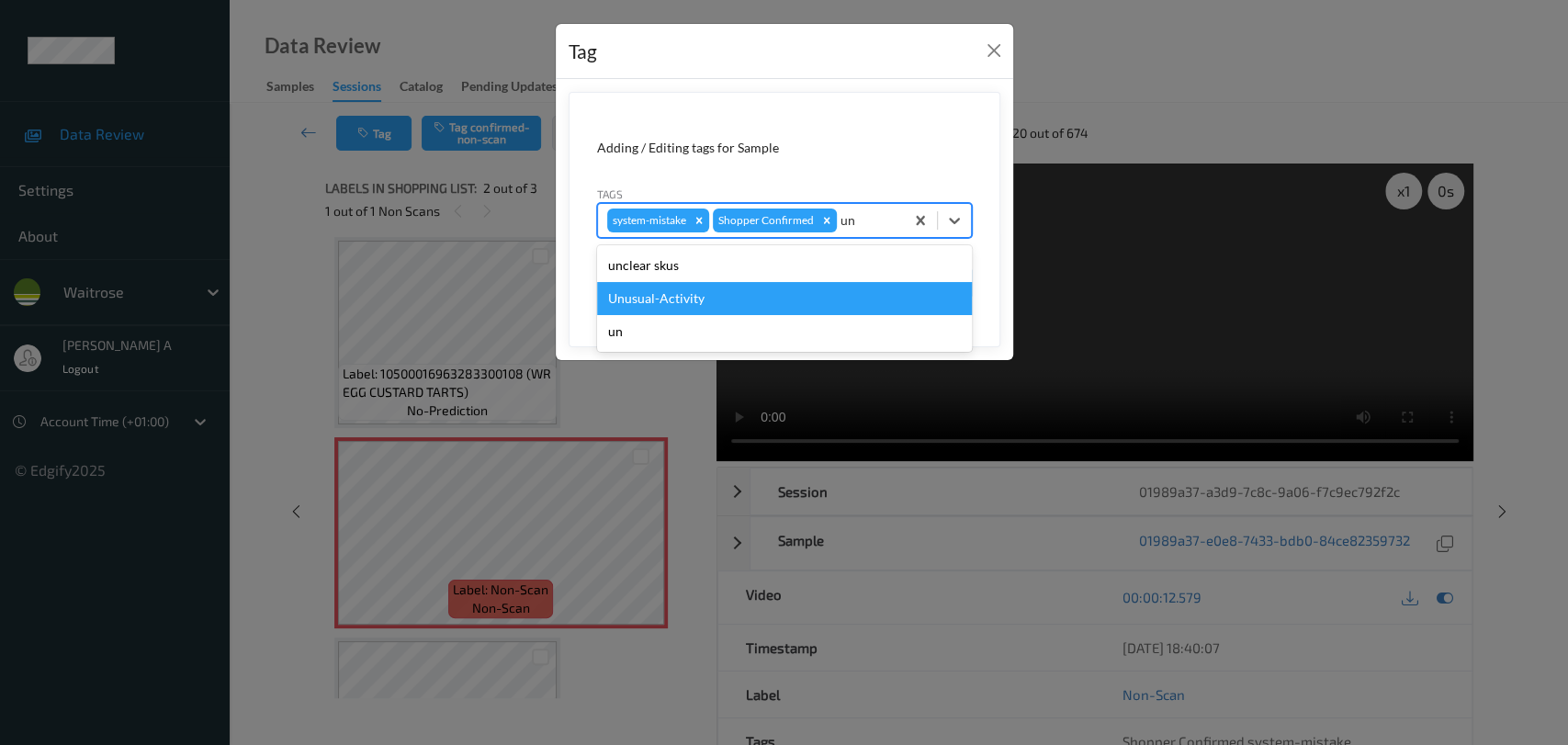
click at [693, 293] on div "Unusual-Activity" at bounding box center [784, 298] width 375 height 33
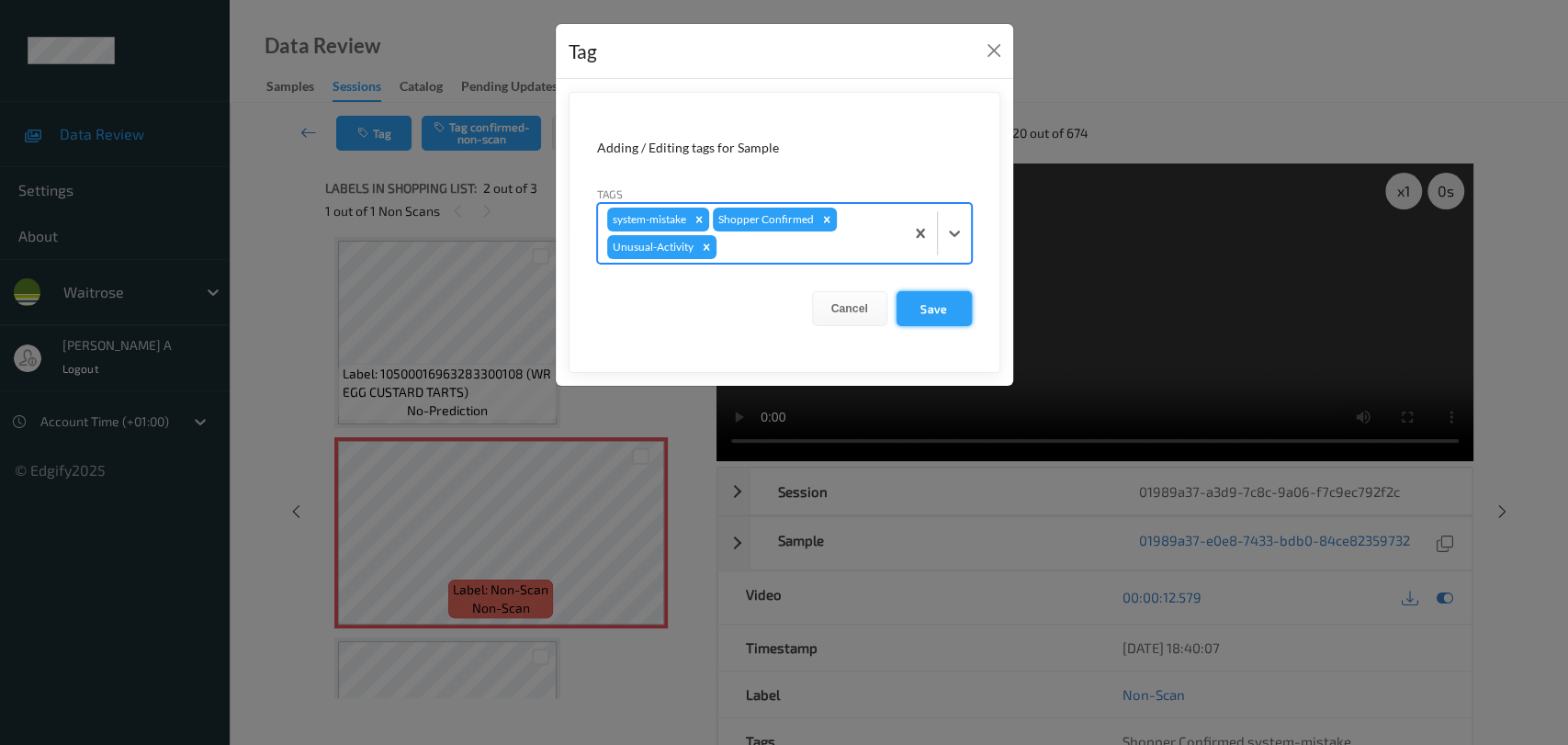
click at [935, 307] on button "Save" at bounding box center [934, 309] width 75 height 35
